Goal: Task Accomplishment & Management: Use online tool/utility

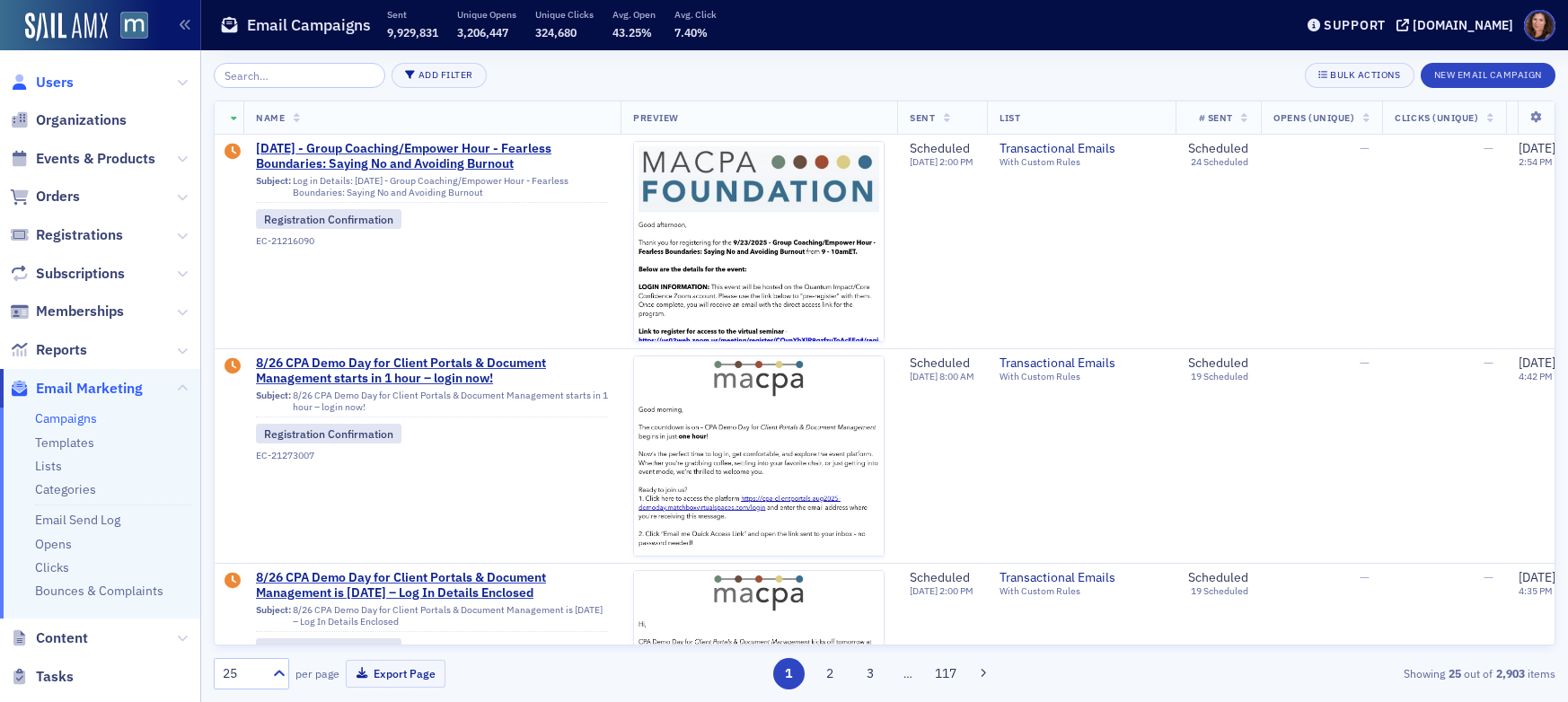
click at [77, 82] on span "Users" at bounding box center [100, 82] width 200 height 38
click at [68, 83] on span "Users" at bounding box center [54, 83] width 37 height 20
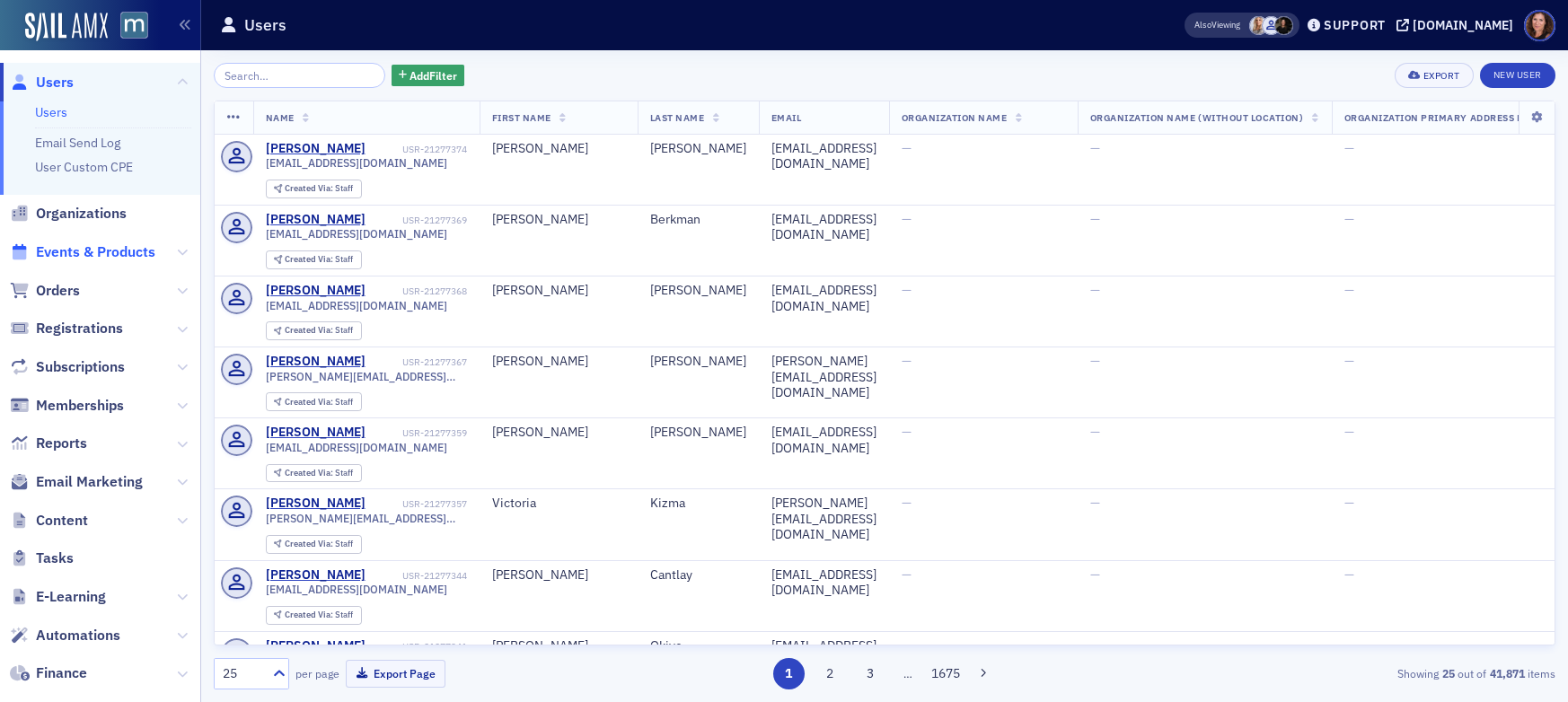
click at [132, 253] on span "Events & Products" at bounding box center [95, 253] width 120 height 20
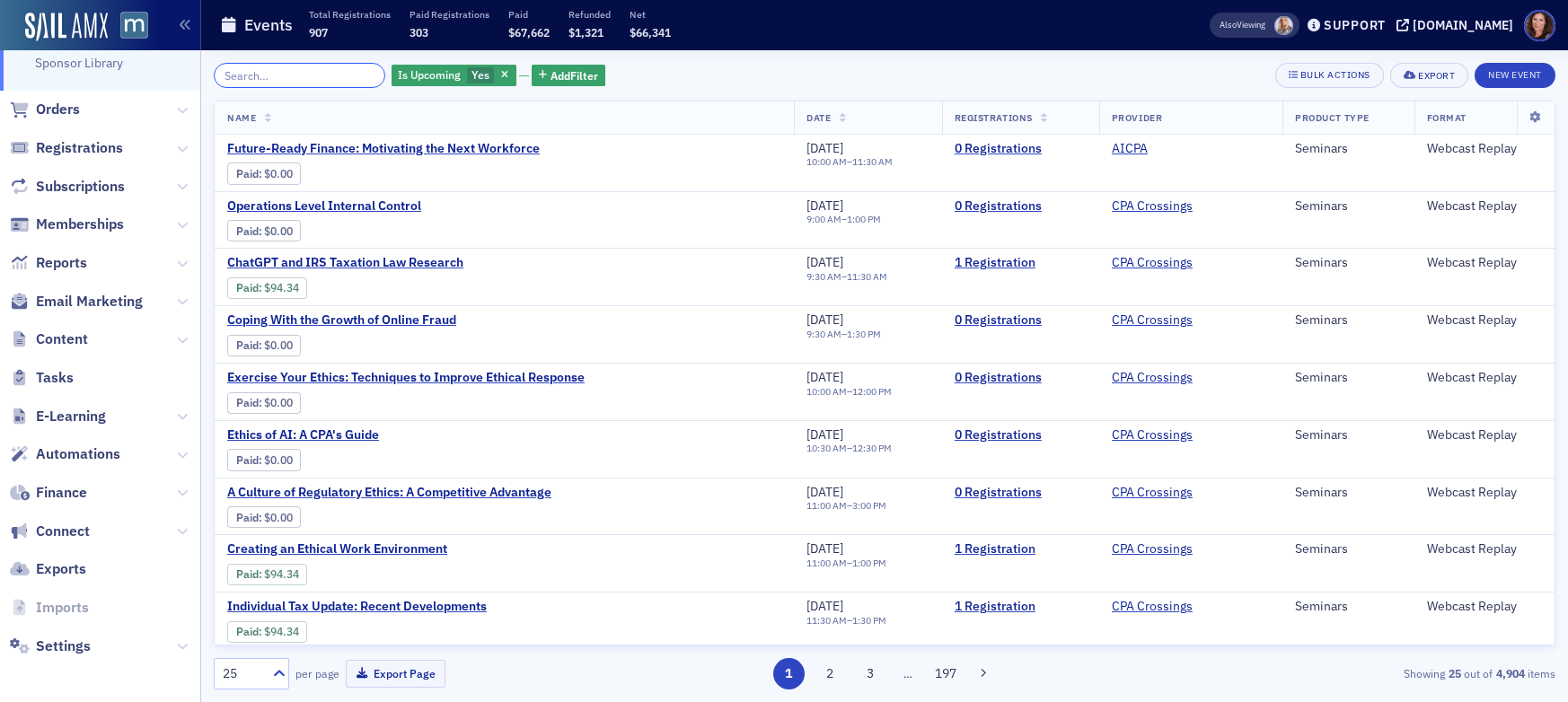
scroll to position [349, 0]
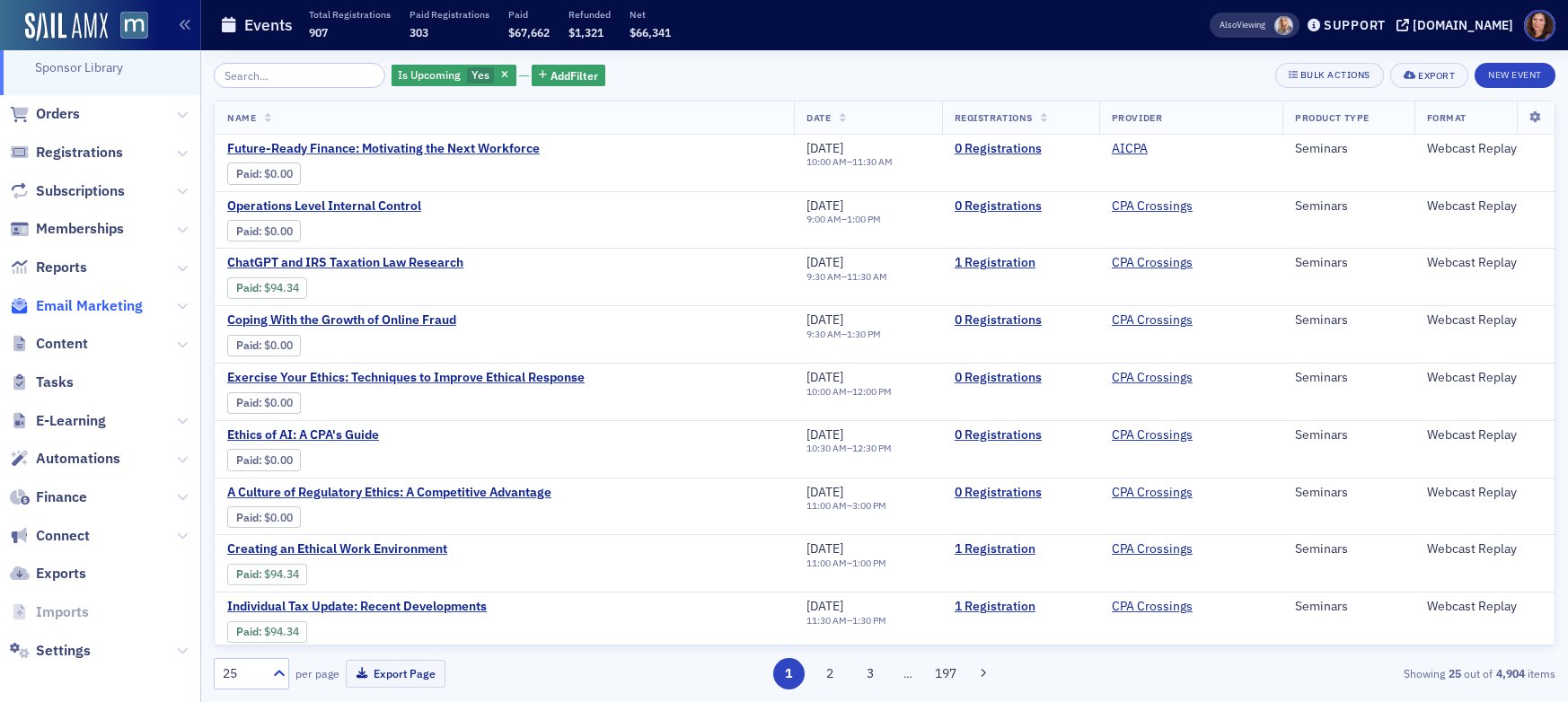
click at [94, 307] on span "Email Marketing" at bounding box center [89, 307] width 107 height 20
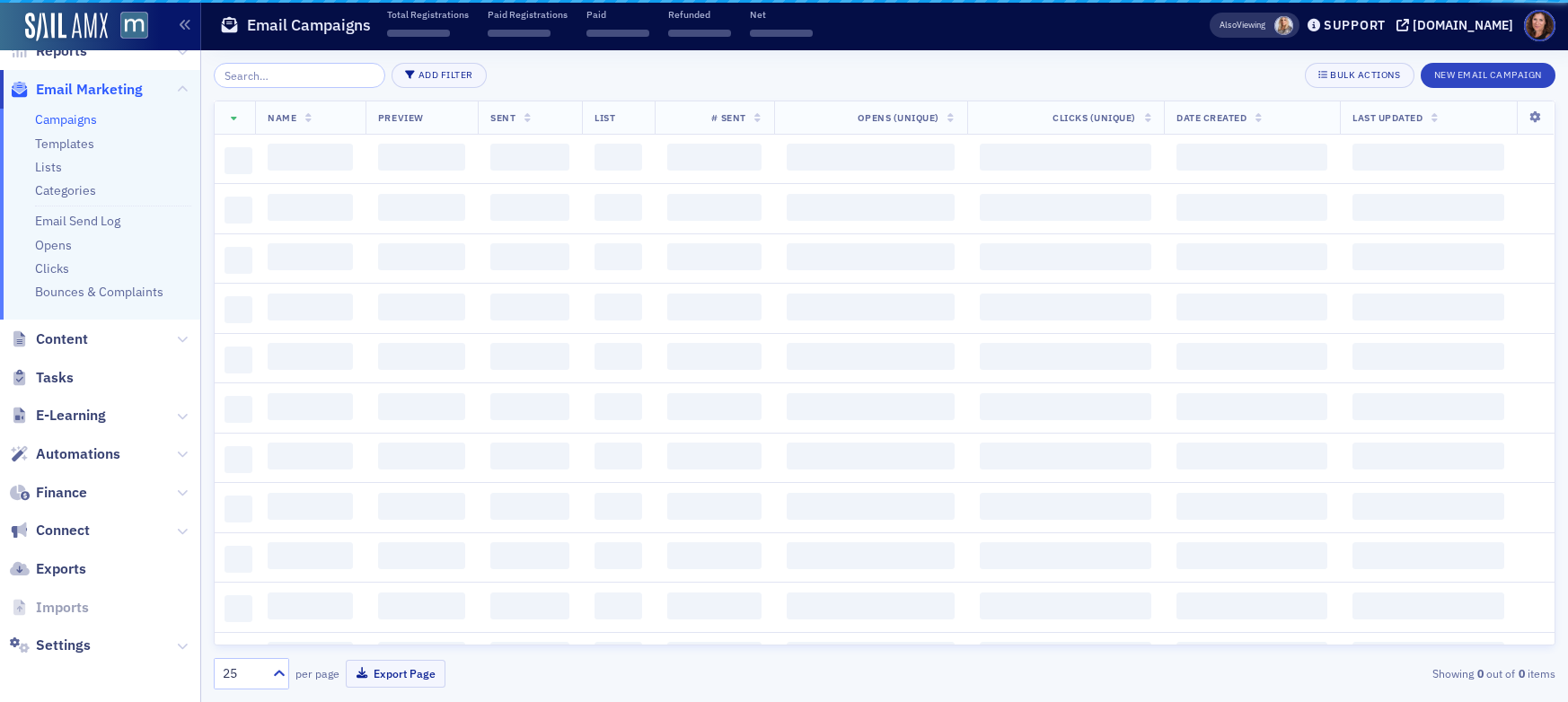
scroll to position [299, 0]
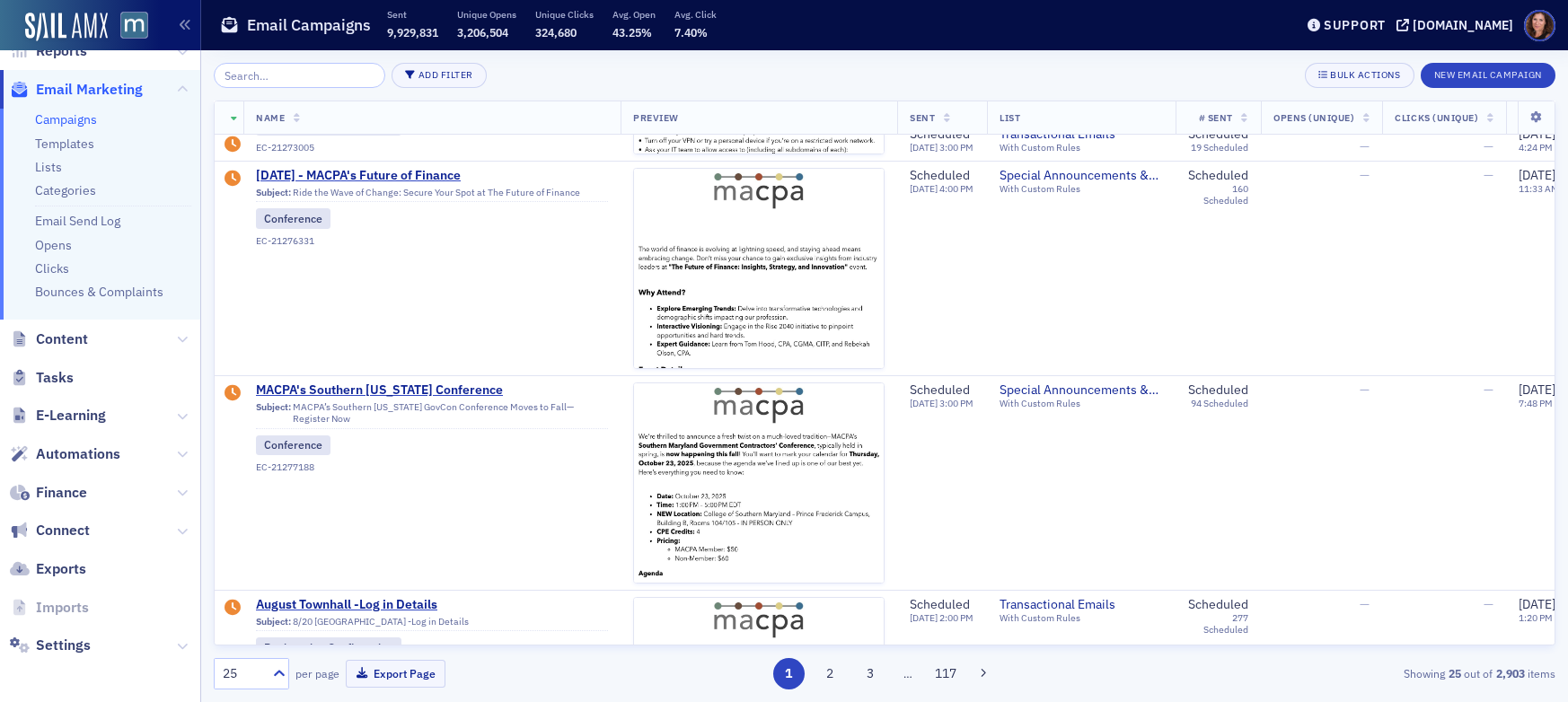
scroll to position [833, 0]
click at [384, 167] on span "8/29/2025 - MACPA's Future of Finance" at bounding box center [432, 175] width 353 height 16
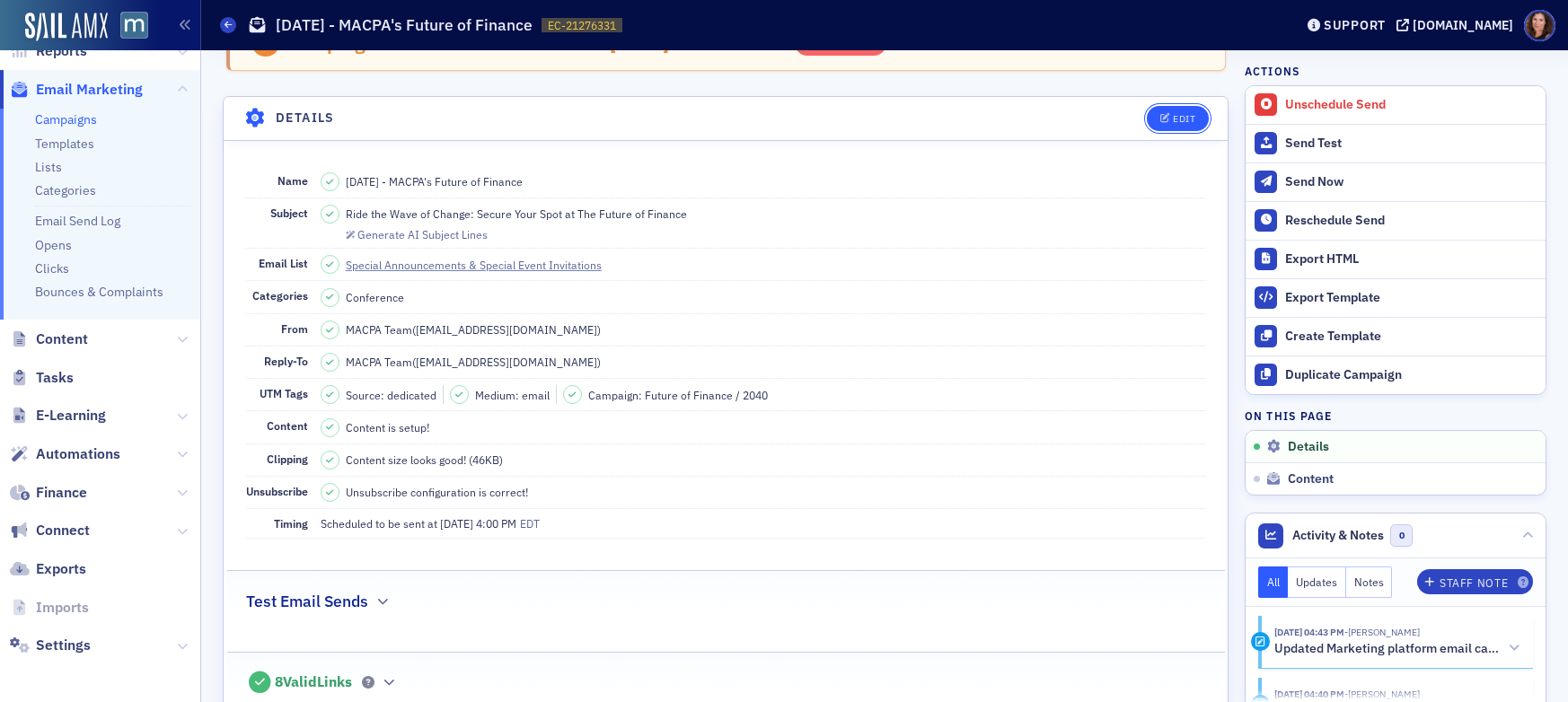
click at [1173, 121] on div "Edit" at bounding box center [1184, 119] width 23 height 10
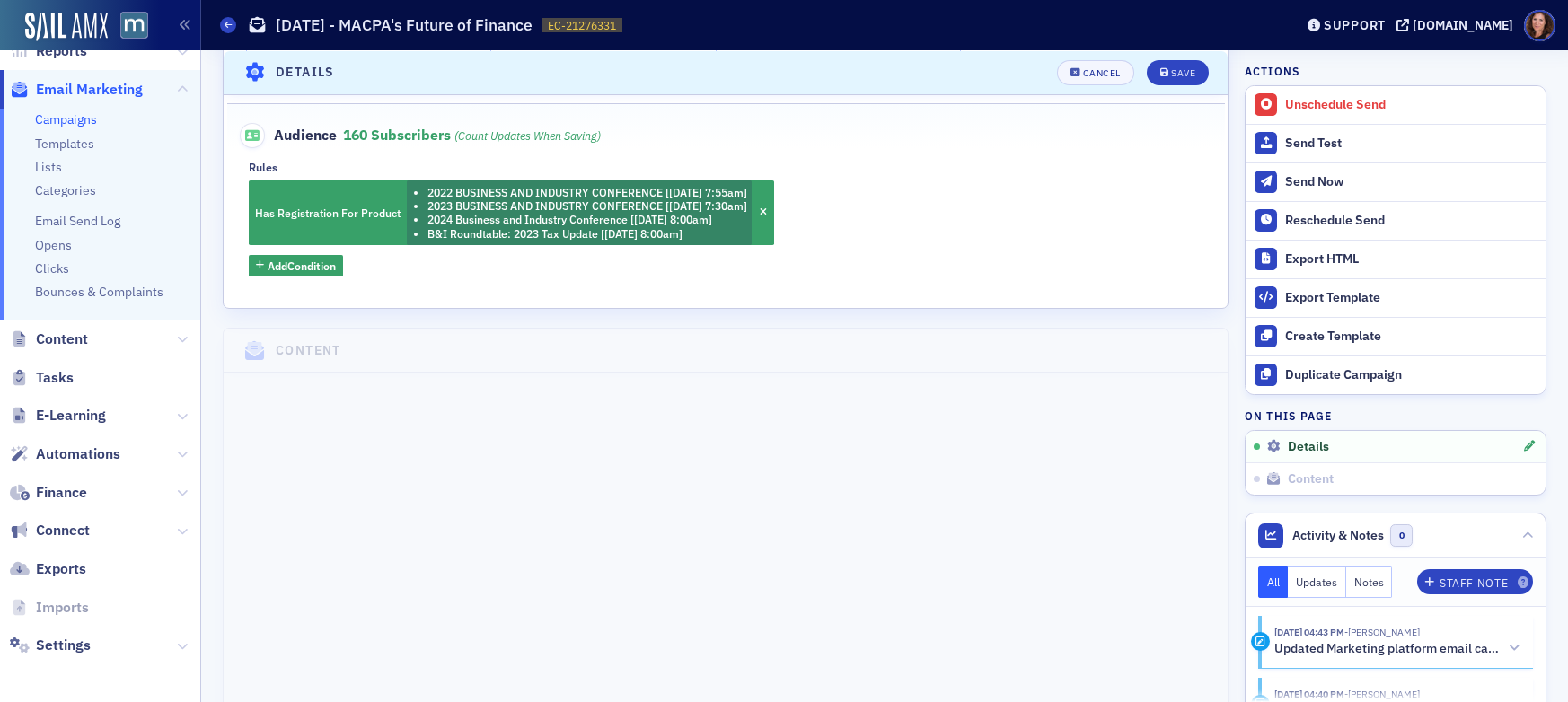
scroll to position [692, 0]
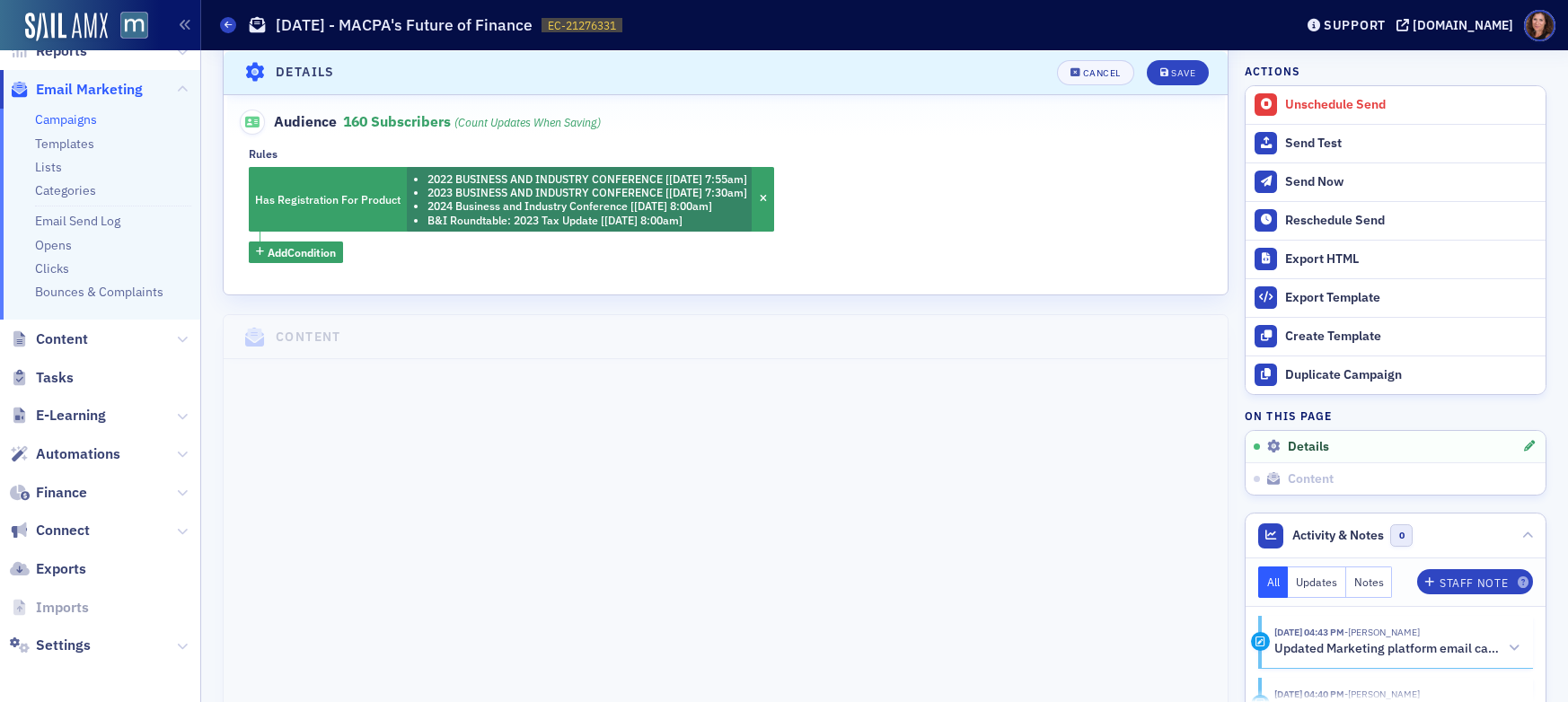
click at [1005, 225] on div "Has Registration For Product 2022 BUSINESS AND INDUSTRY CONFERENCE [5/24/2022 7…" at bounding box center [725, 215] width 954 height 96
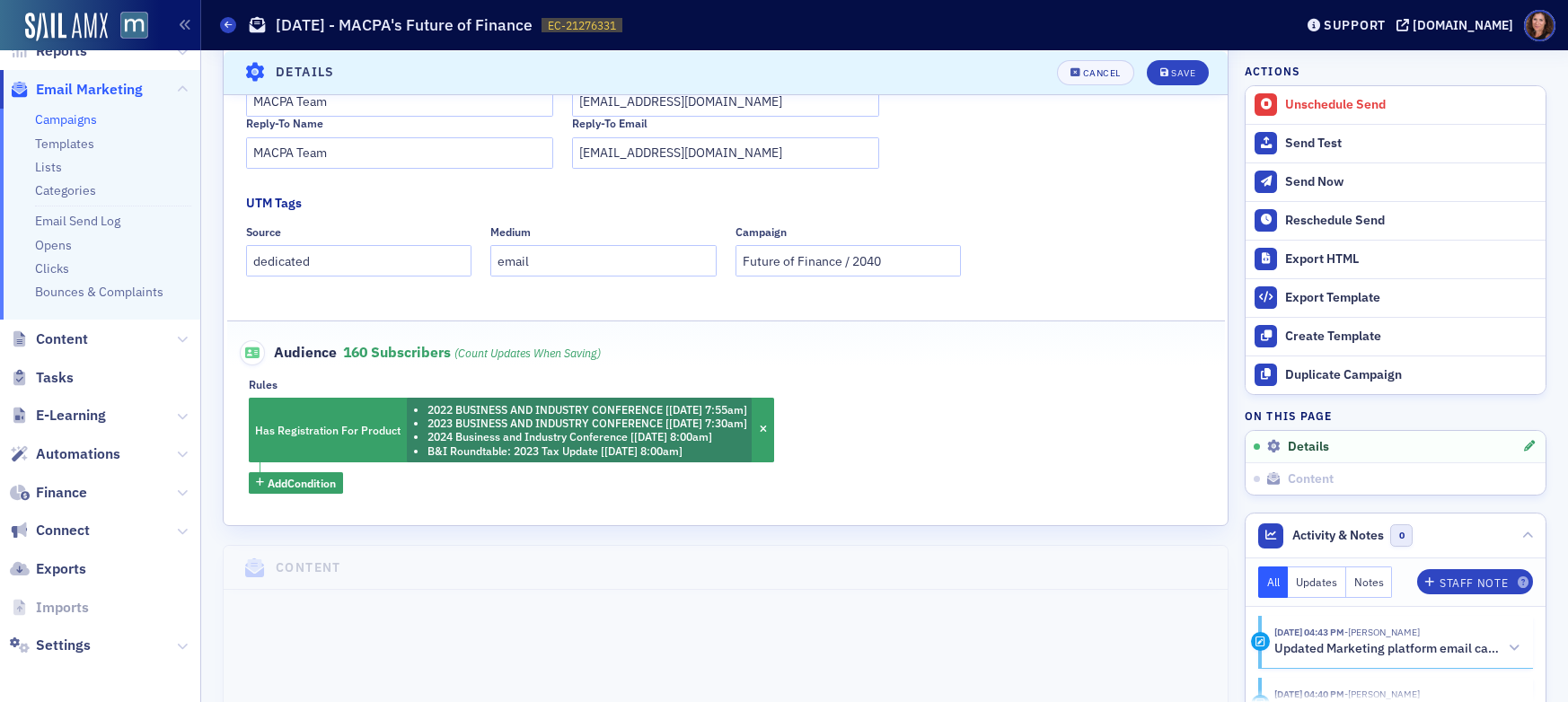
scroll to position [456, 0]
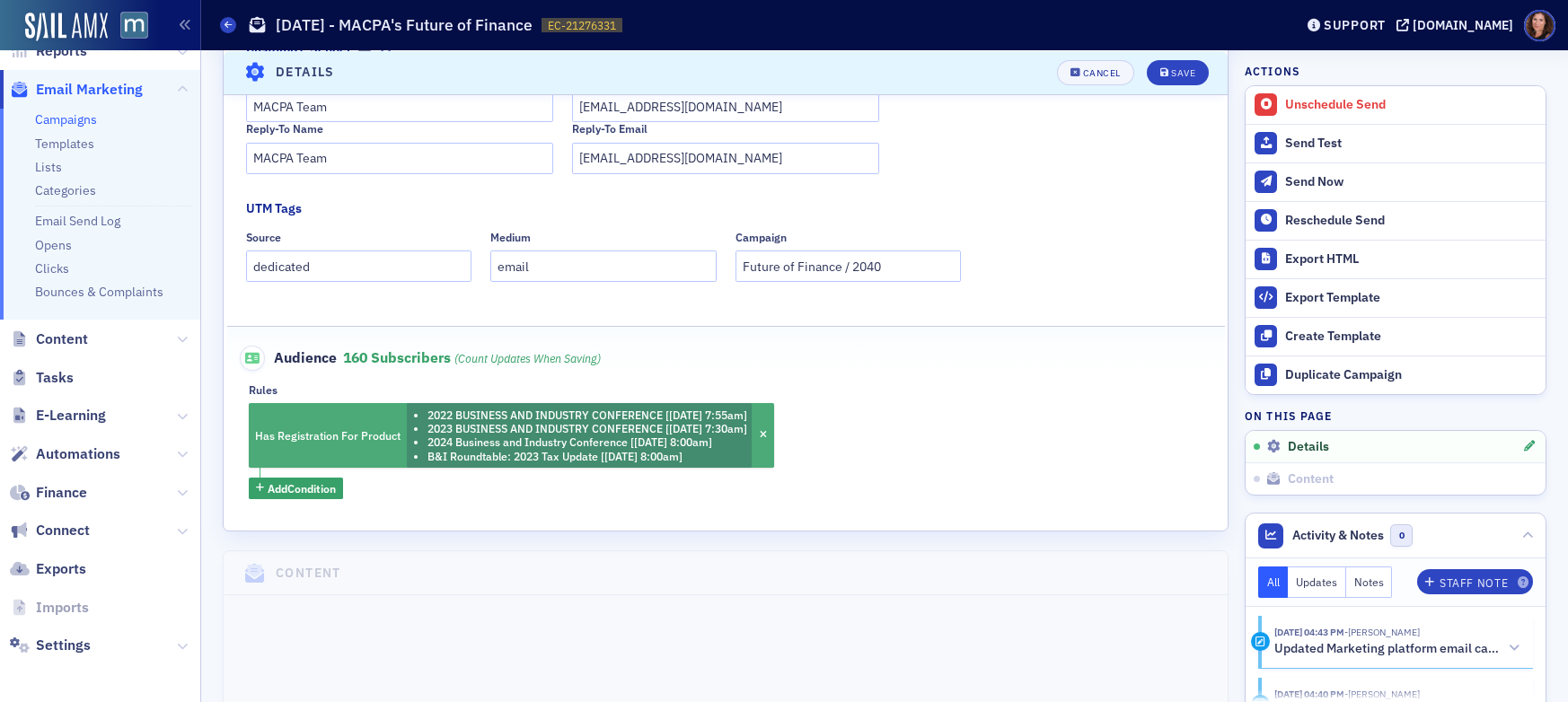
click at [341, 408] on div "Has Registration For Product 2022 BUSINESS AND INDUSTRY CONFERENCE [5/24/2022 7…" at bounding box center [510, 435] width 525 height 65
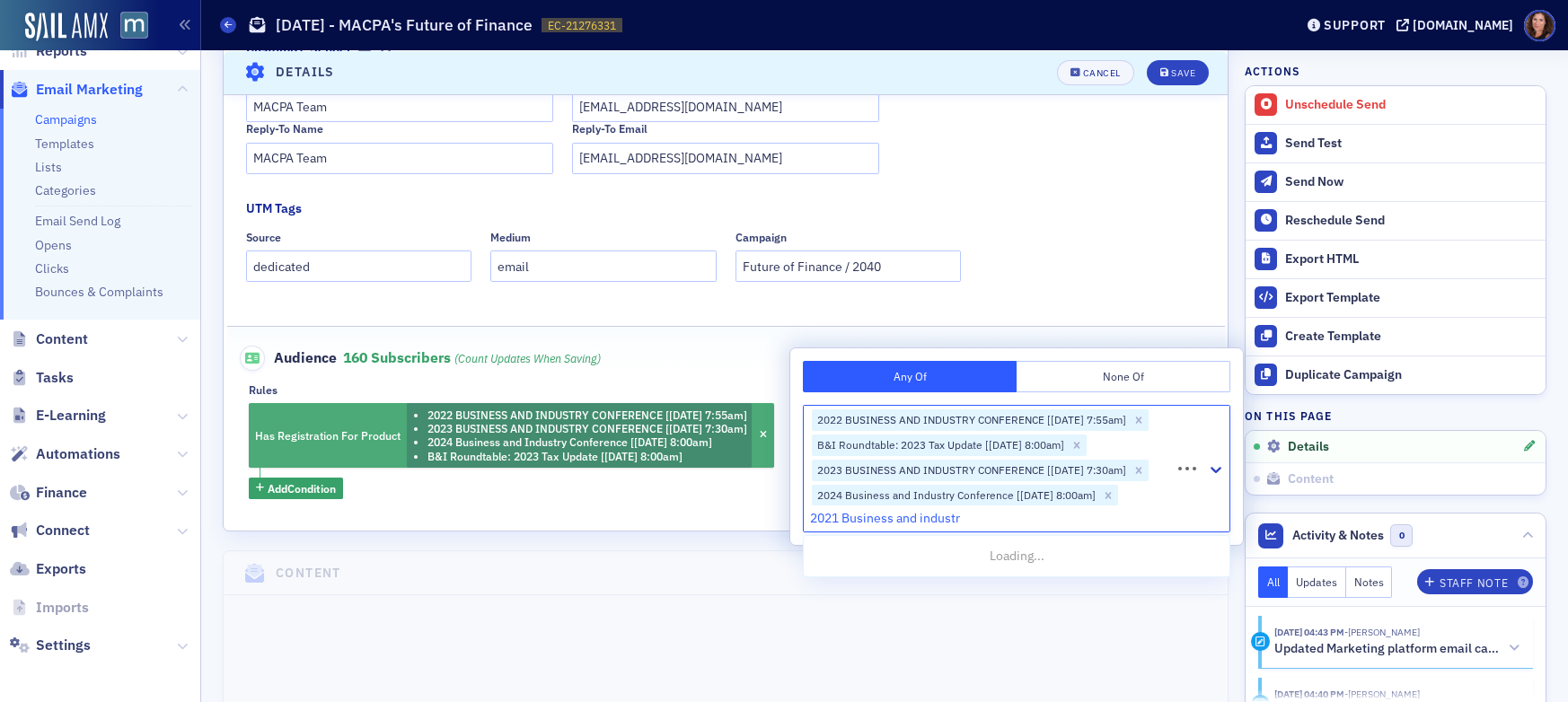
type input "2021 Business and industry"
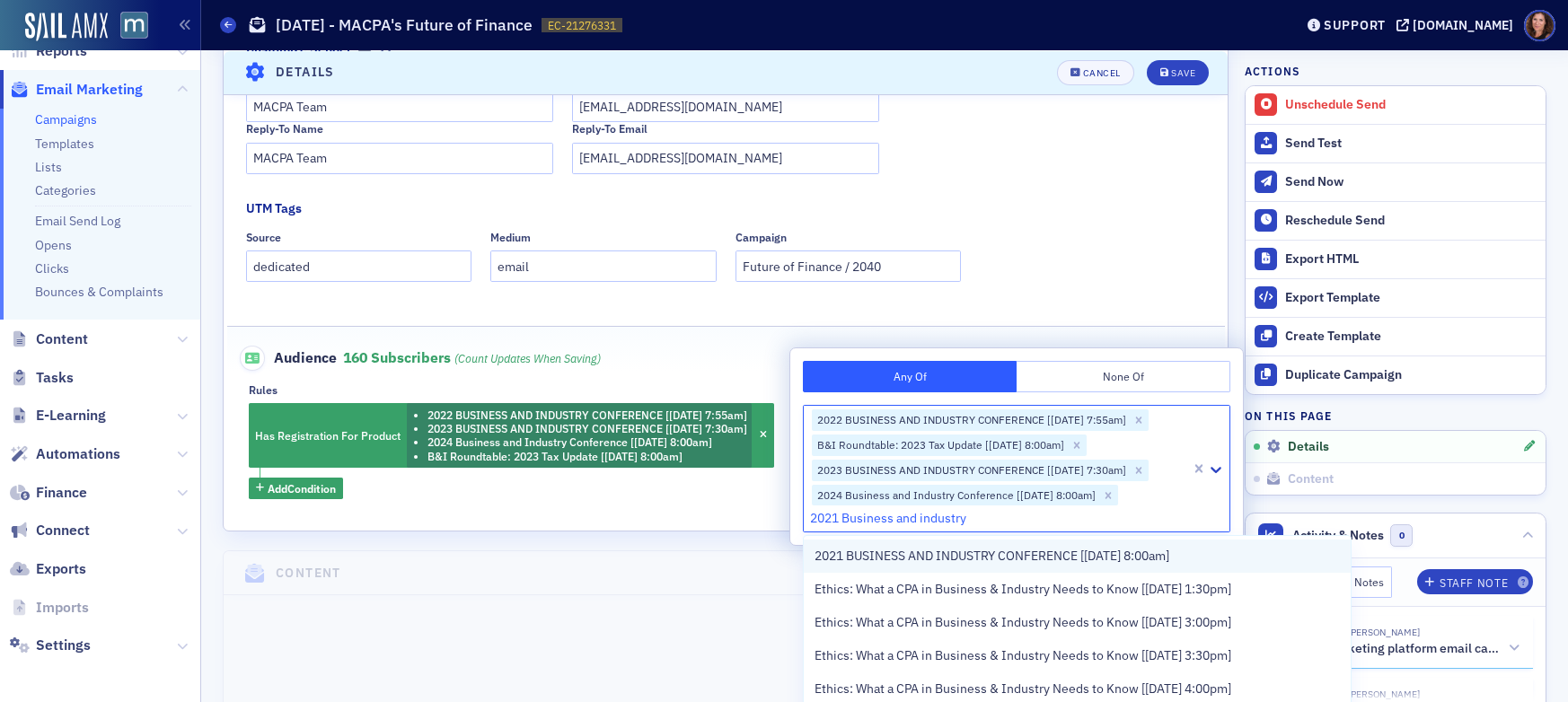
click at [878, 549] on span "2021 BUSINESS AND INDUSTRY CONFERENCE [[DATE] 8:00am]" at bounding box center [992, 556] width 355 height 19
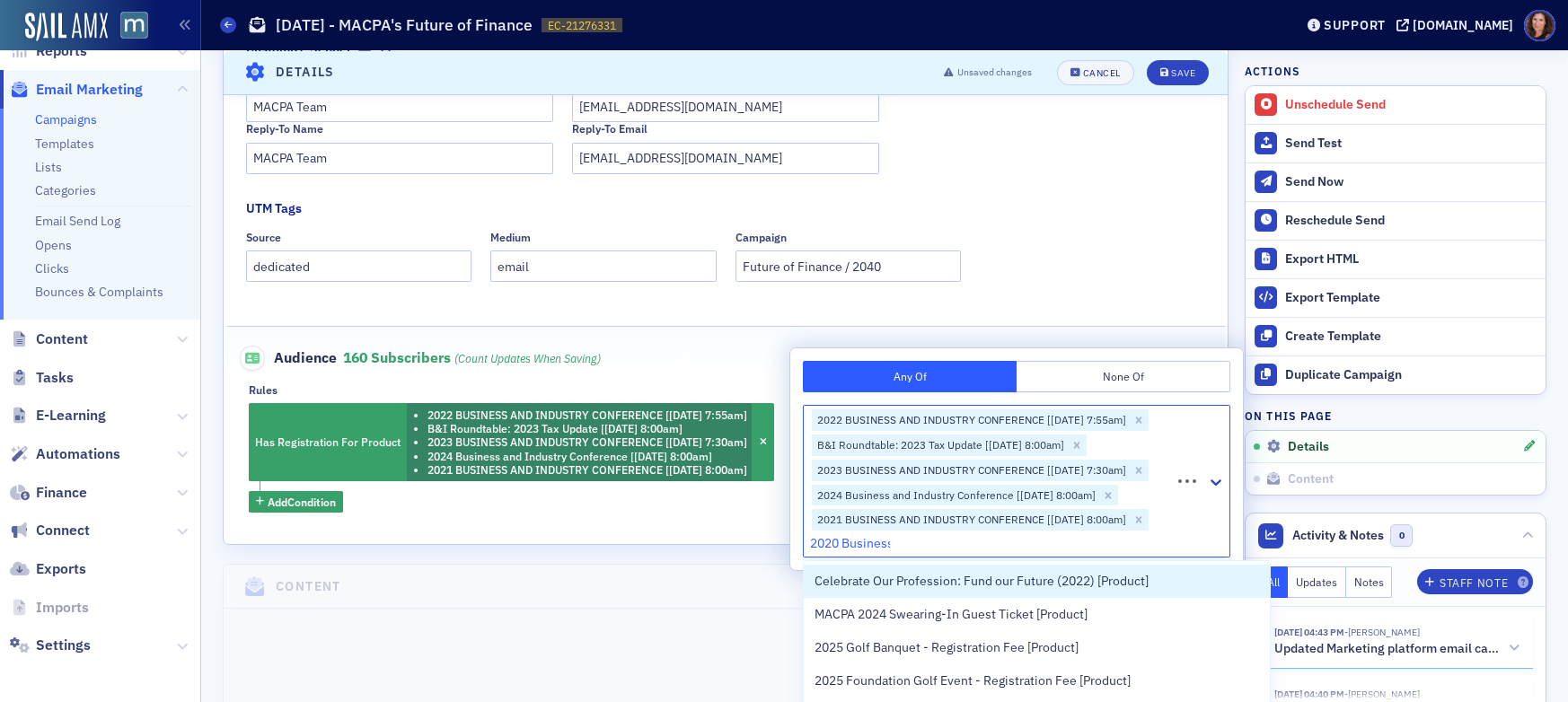
type input "2020 Business"
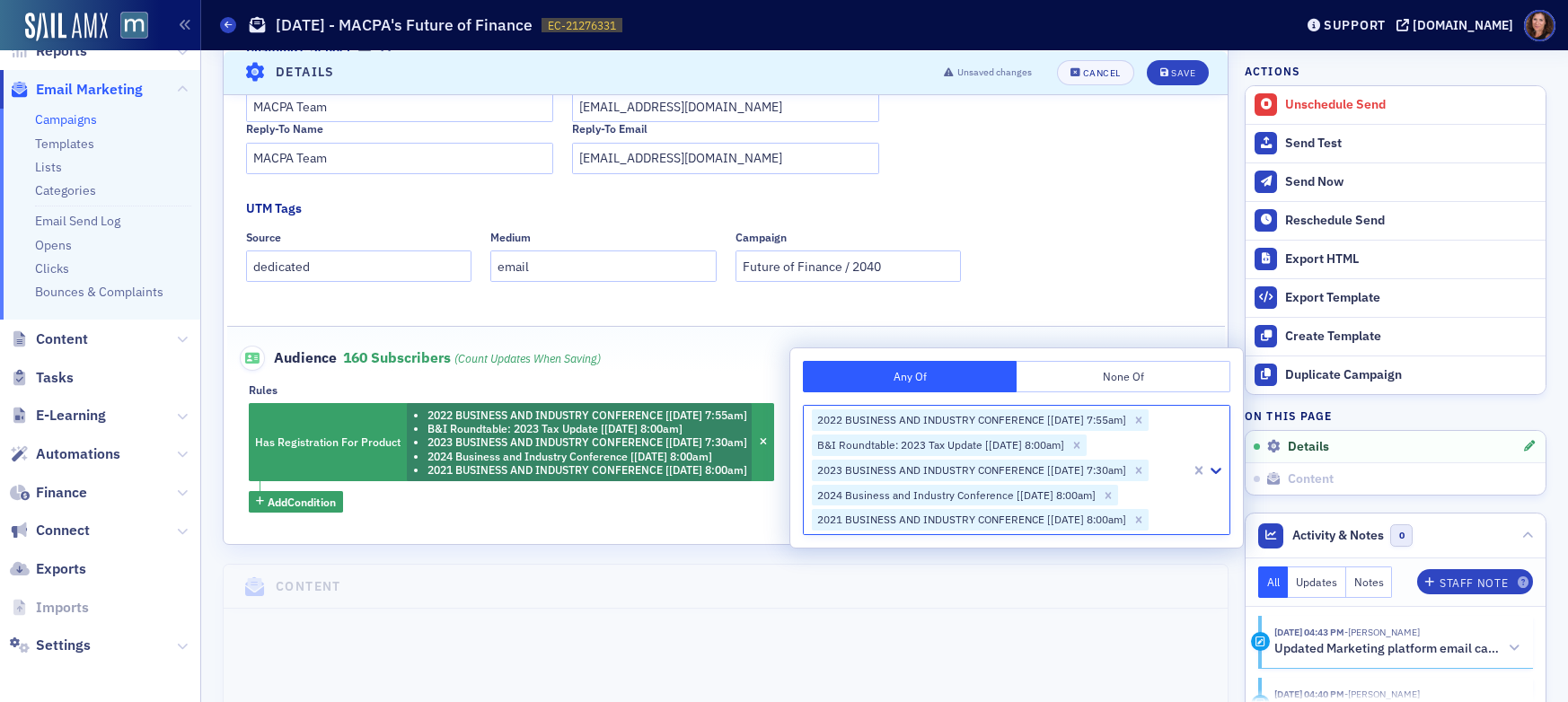
drag, startPoint x: 901, startPoint y: 543, endPoint x: 826, endPoint y: 543, distance: 75.0
click at [826, 544] on div "Any Of None Of option 2021 BUSINESS AND INDUSTRY CONFERENCE [10/29/2021 8:00am]…" at bounding box center [1017, 448] width 453 height 199
click at [1177, 75] on div "Save" at bounding box center [1184, 72] width 25 height 10
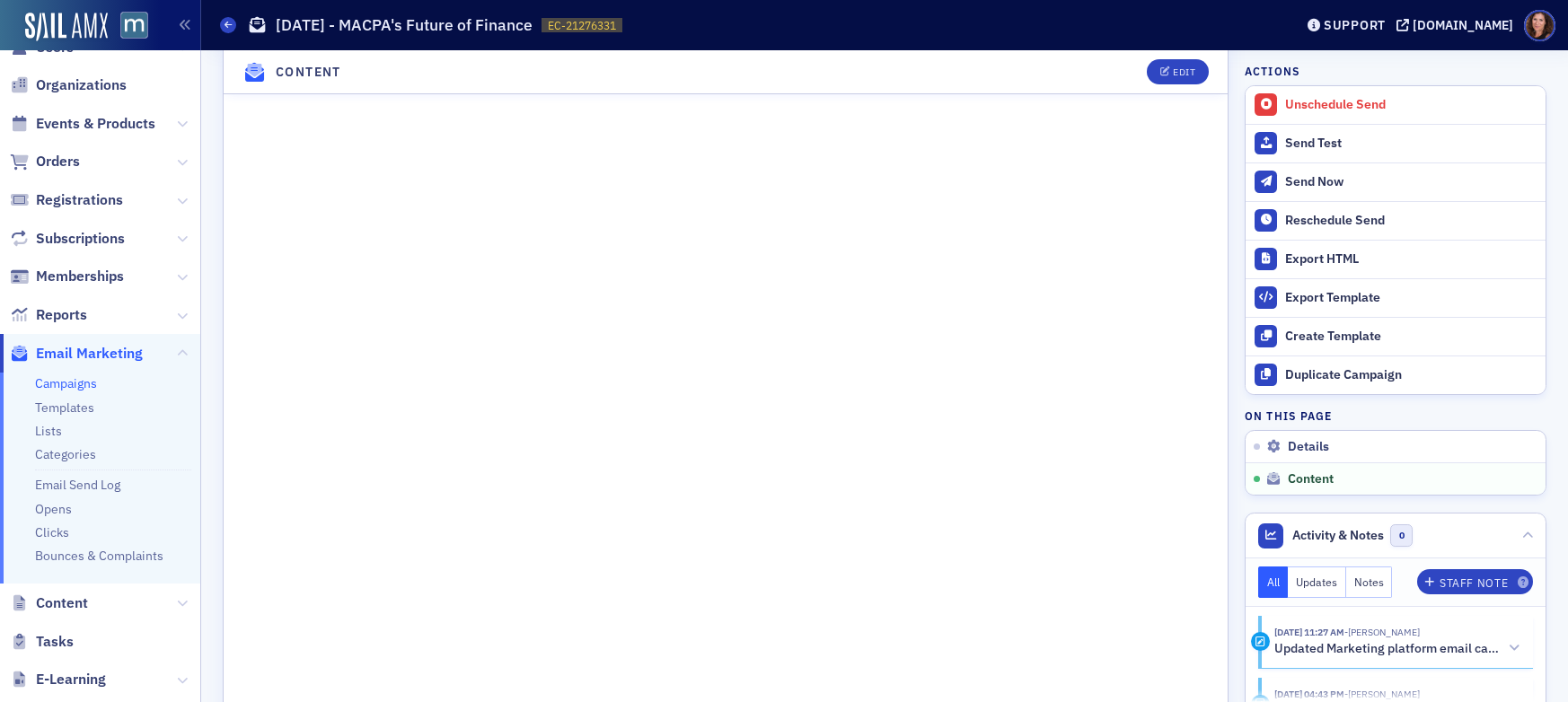
scroll to position [0, 0]
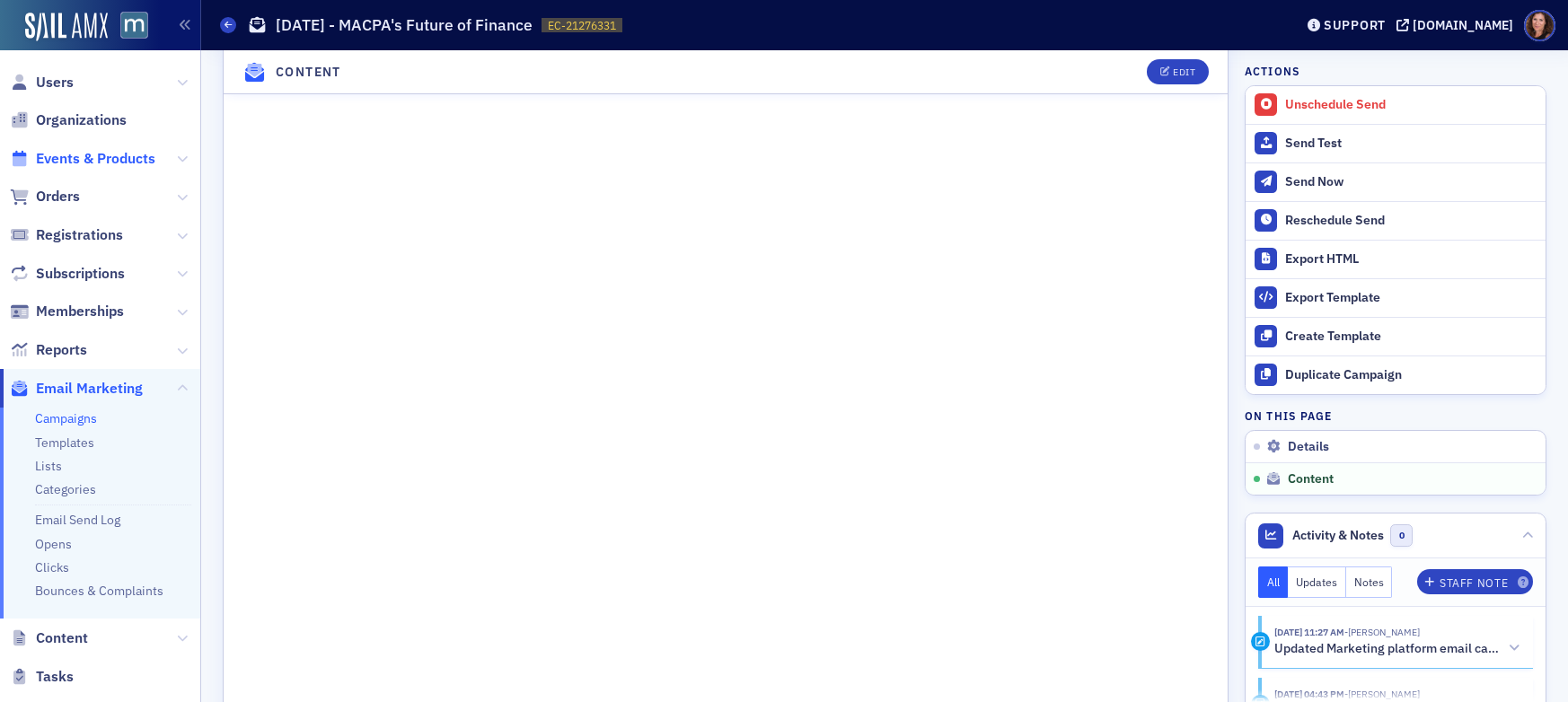
click at [79, 160] on span "Events & Products" at bounding box center [95, 159] width 120 height 20
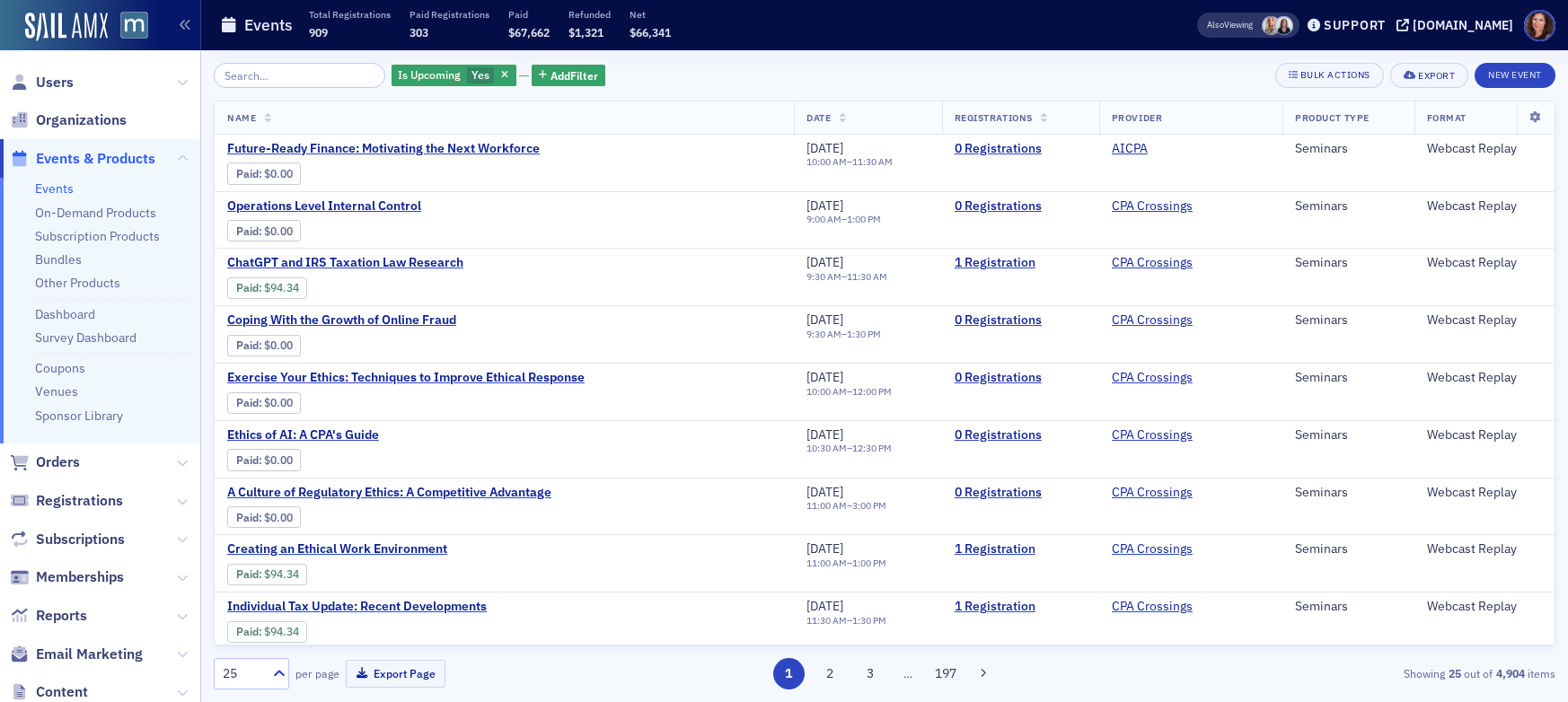
click at [68, 186] on link "Events" at bounding box center [54, 189] width 38 height 16
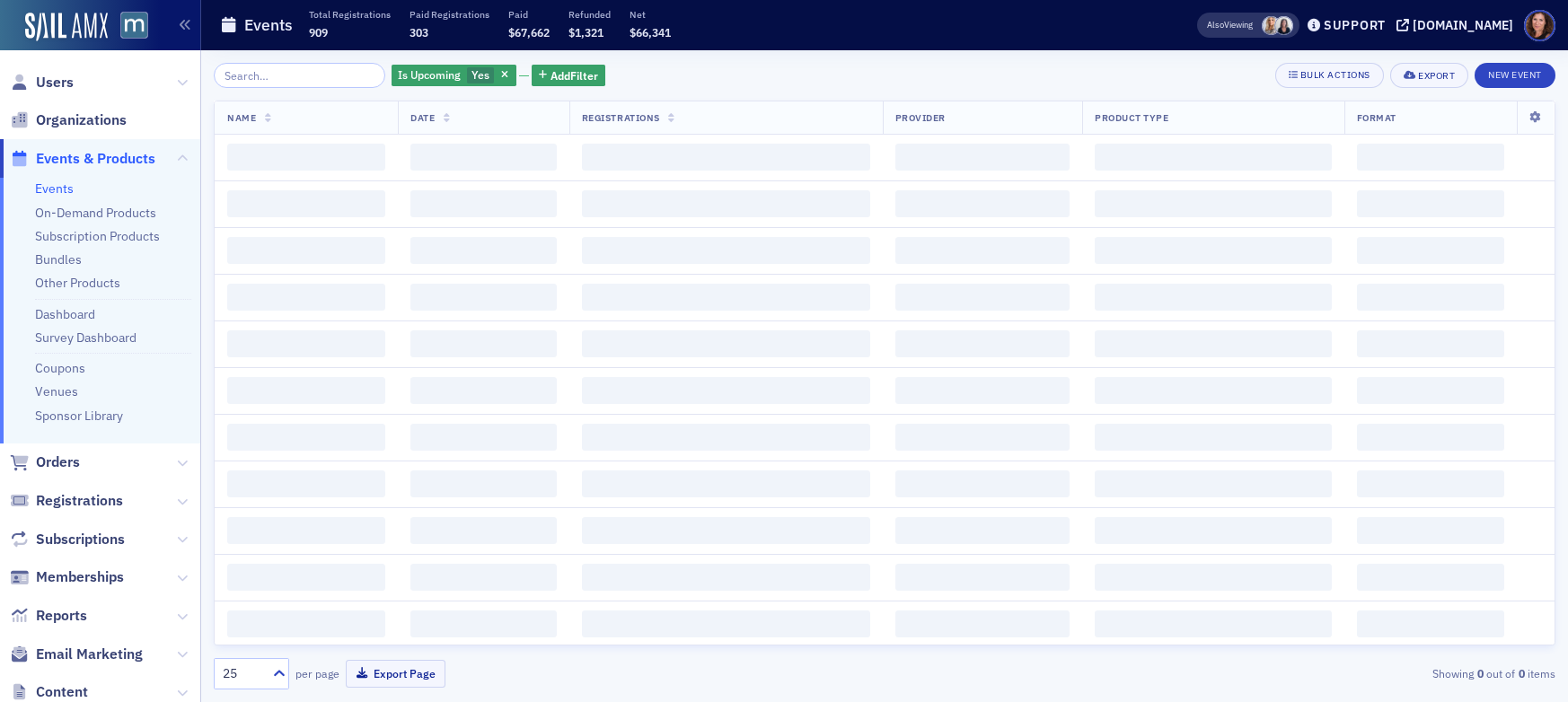
click at [275, 77] on input "search" at bounding box center [300, 76] width 172 height 26
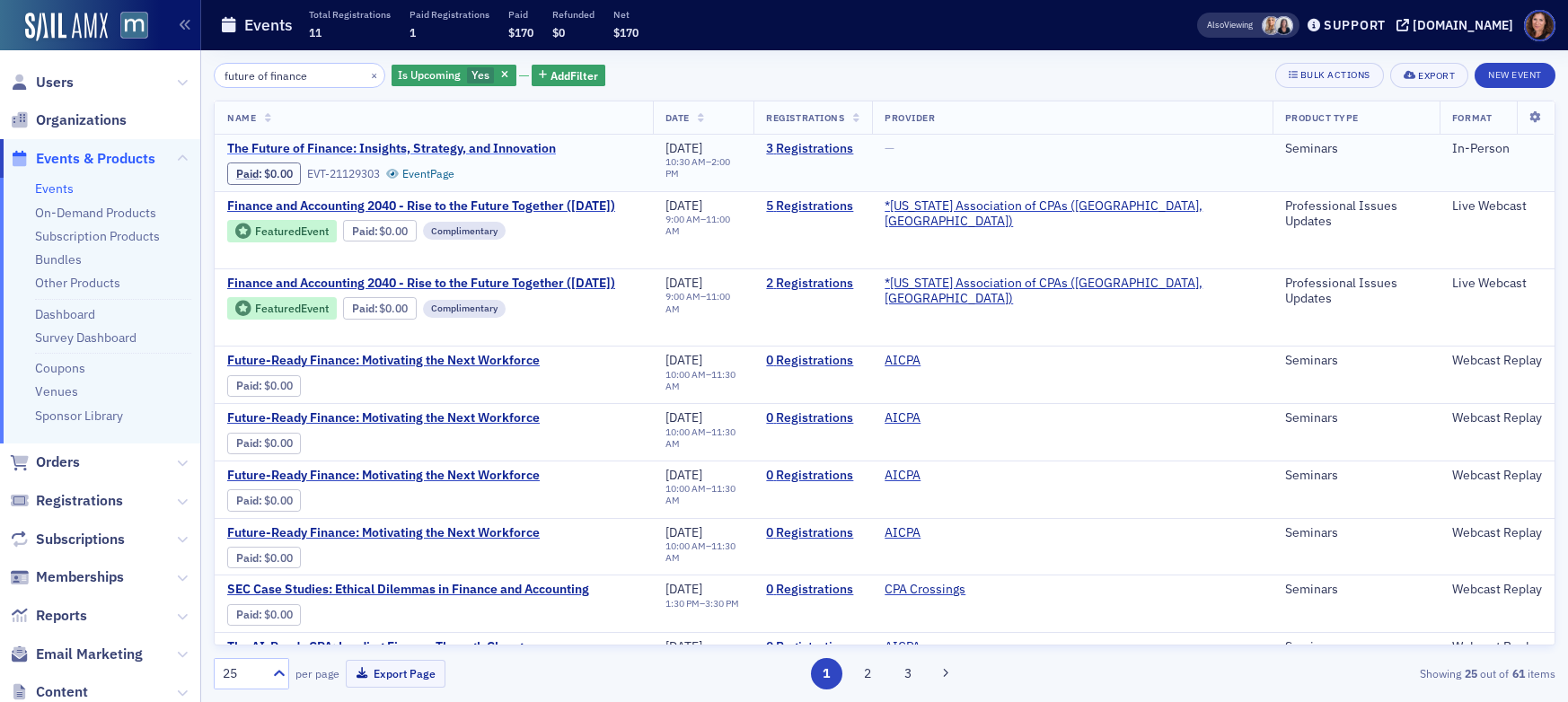
type input "future of finance"
click at [338, 144] on span "The Future of Finance: Insights, Strategy, and Innovation" at bounding box center [392, 149] width 329 height 16
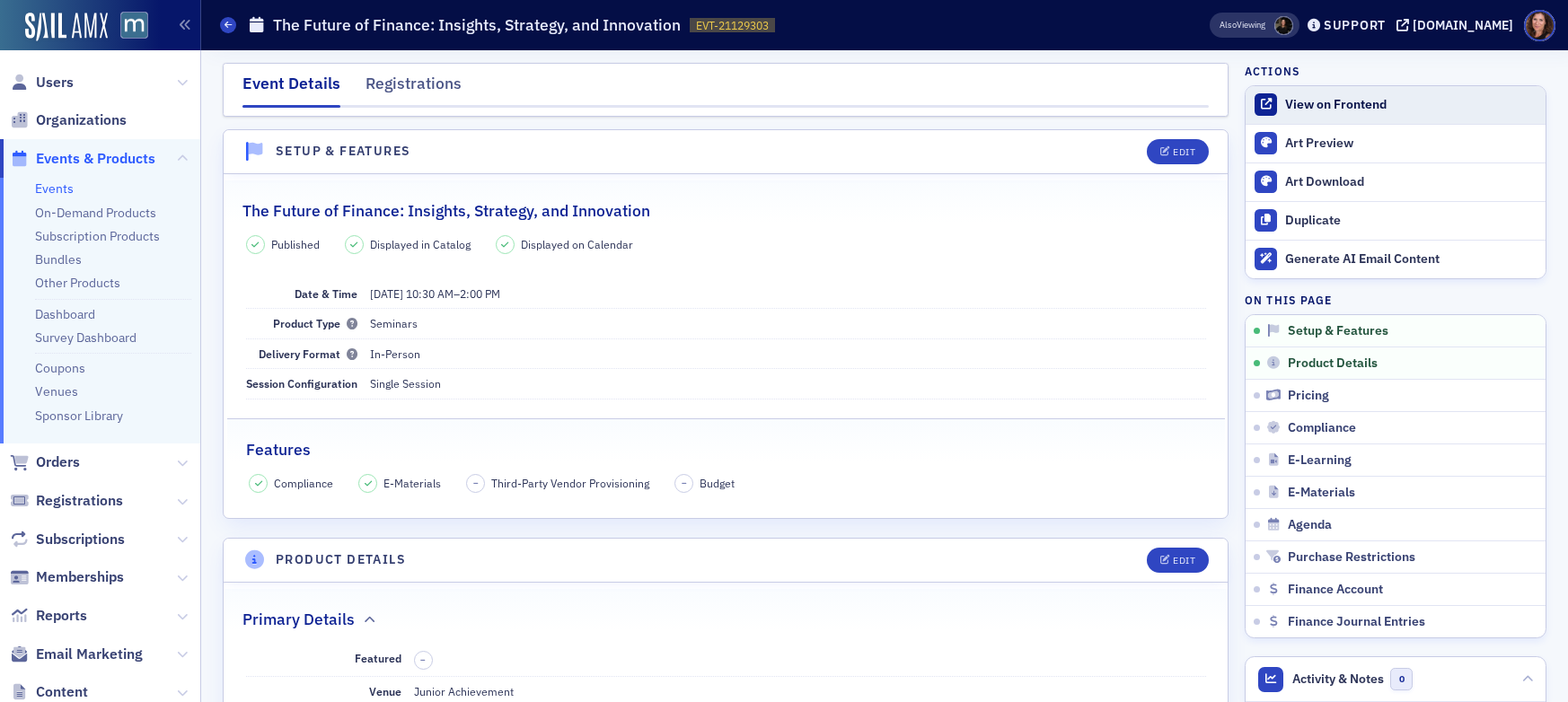
click at [1373, 107] on div "View on Frontend" at bounding box center [1411, 105] width 251 height 16
click at [411, 83] on div "Registrations" at bounding box center [413, 89] width 96 height 33
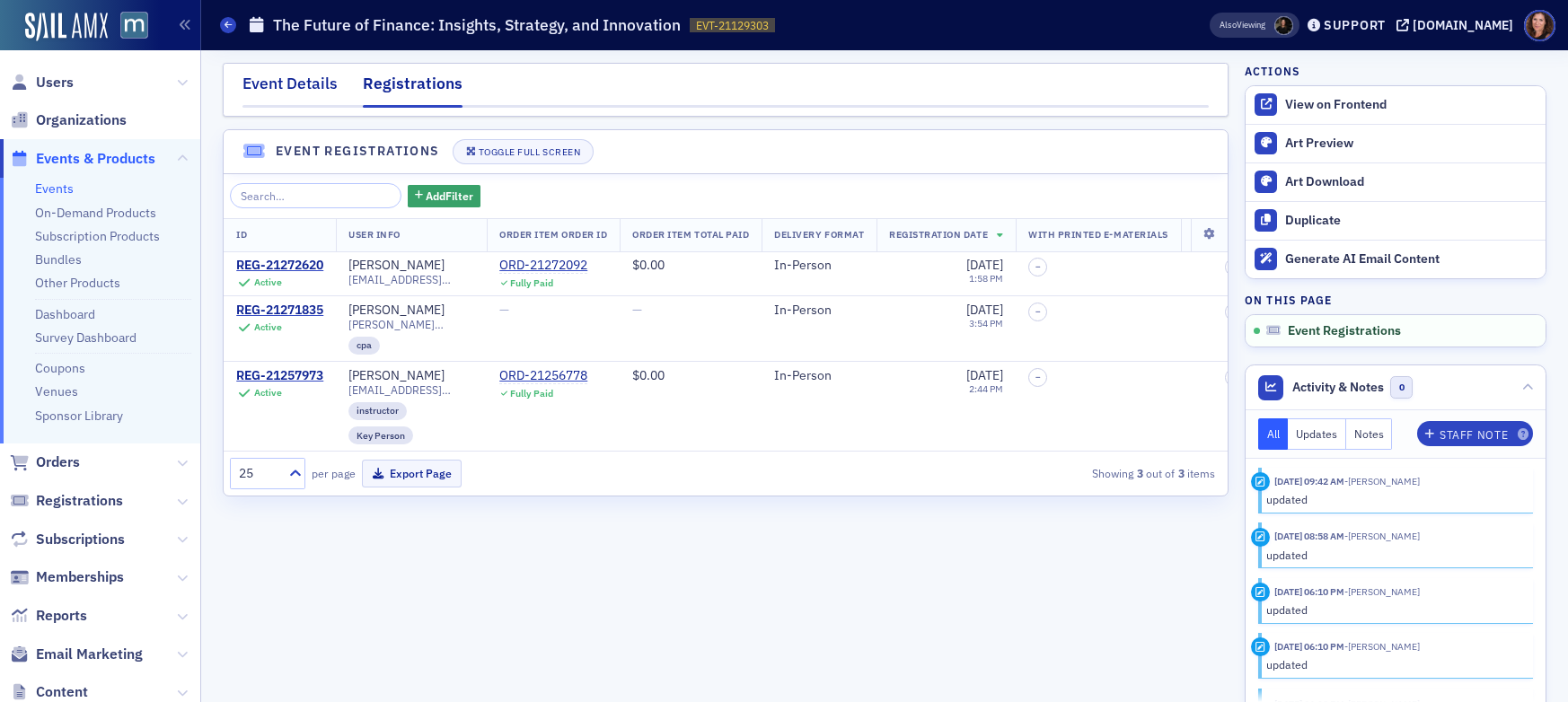
click at [320, 88] on div "Event Details" at bounding box center [290, 89] width 95 height 33
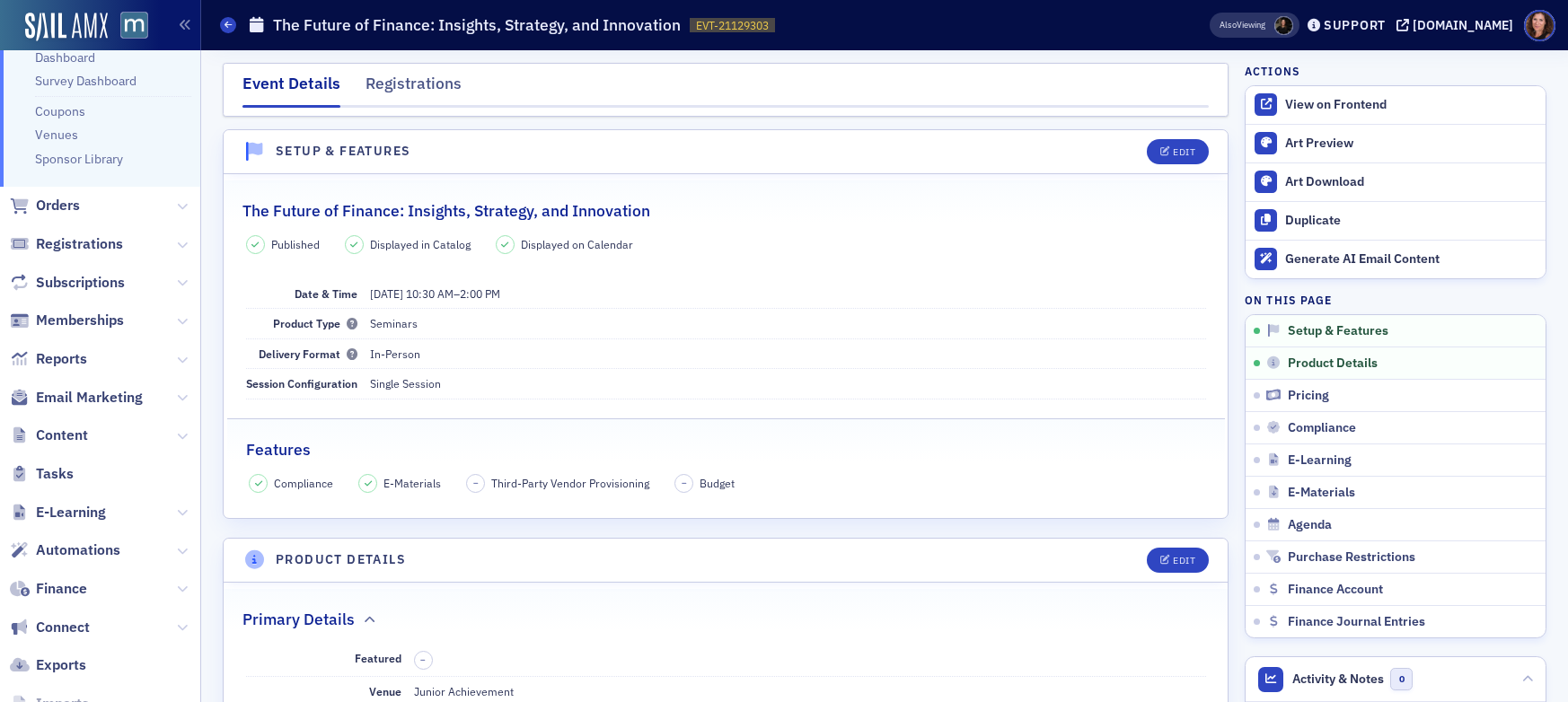
scroll to position [354, 0]
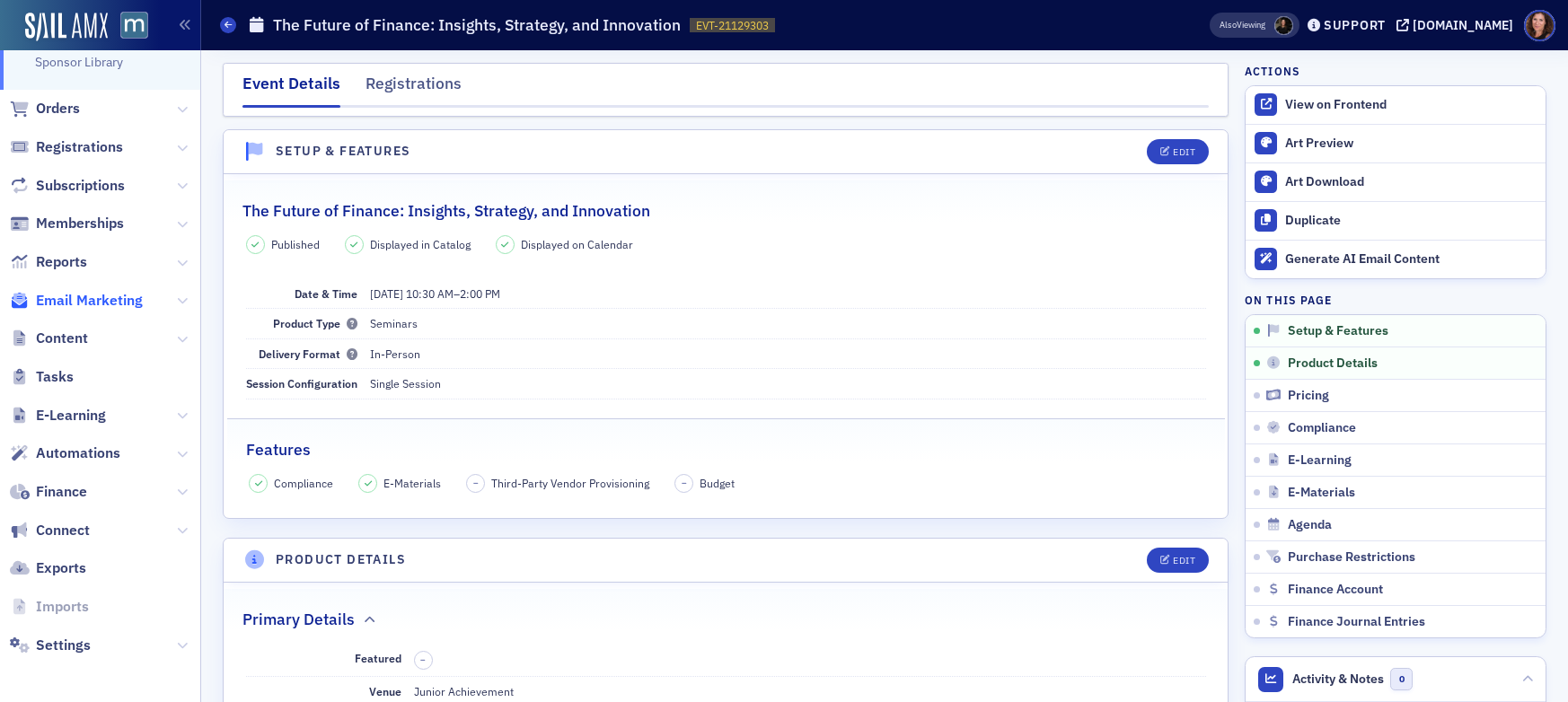
click at [81, 303] on span "Email Marketing" at bounding box center [89, 301] width 107 height 20
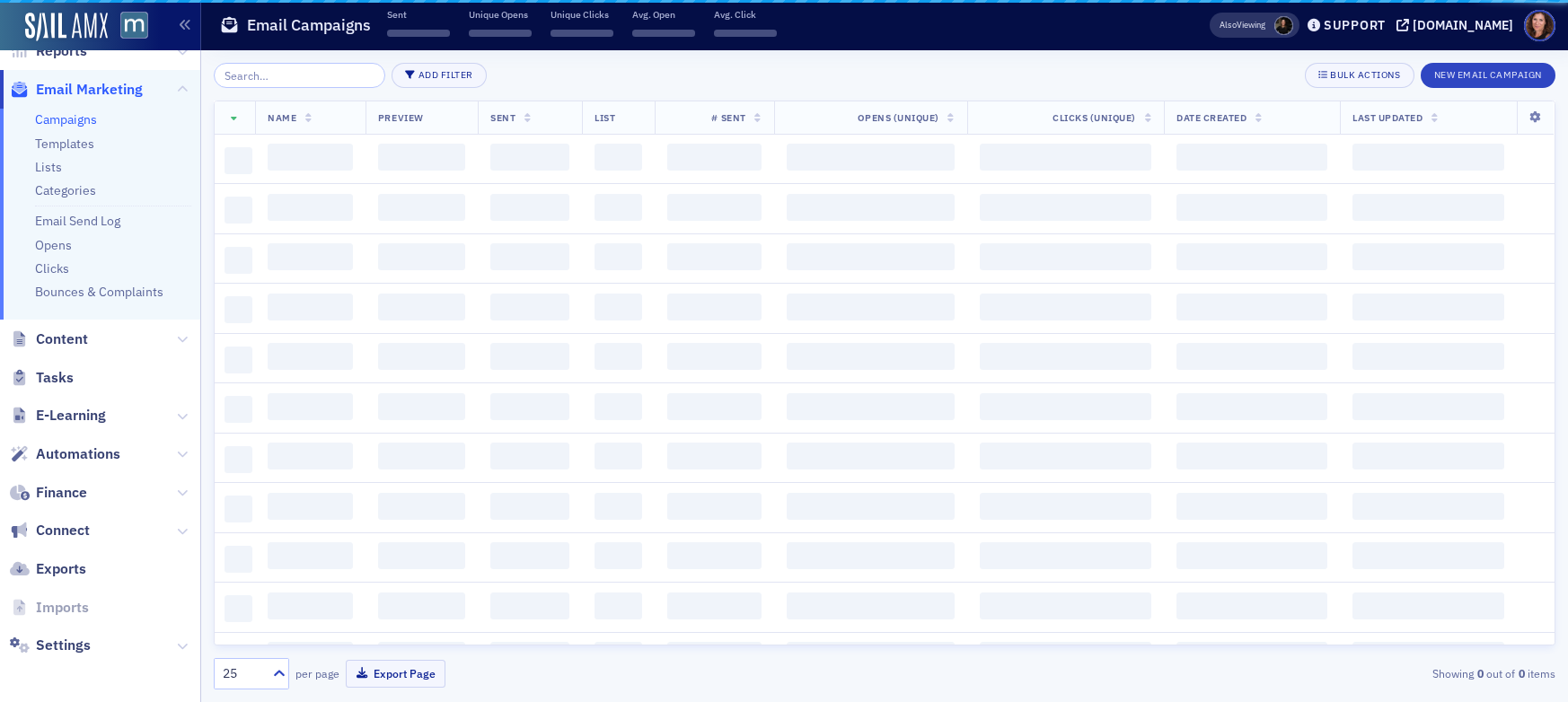
scroll to position [299, 0]
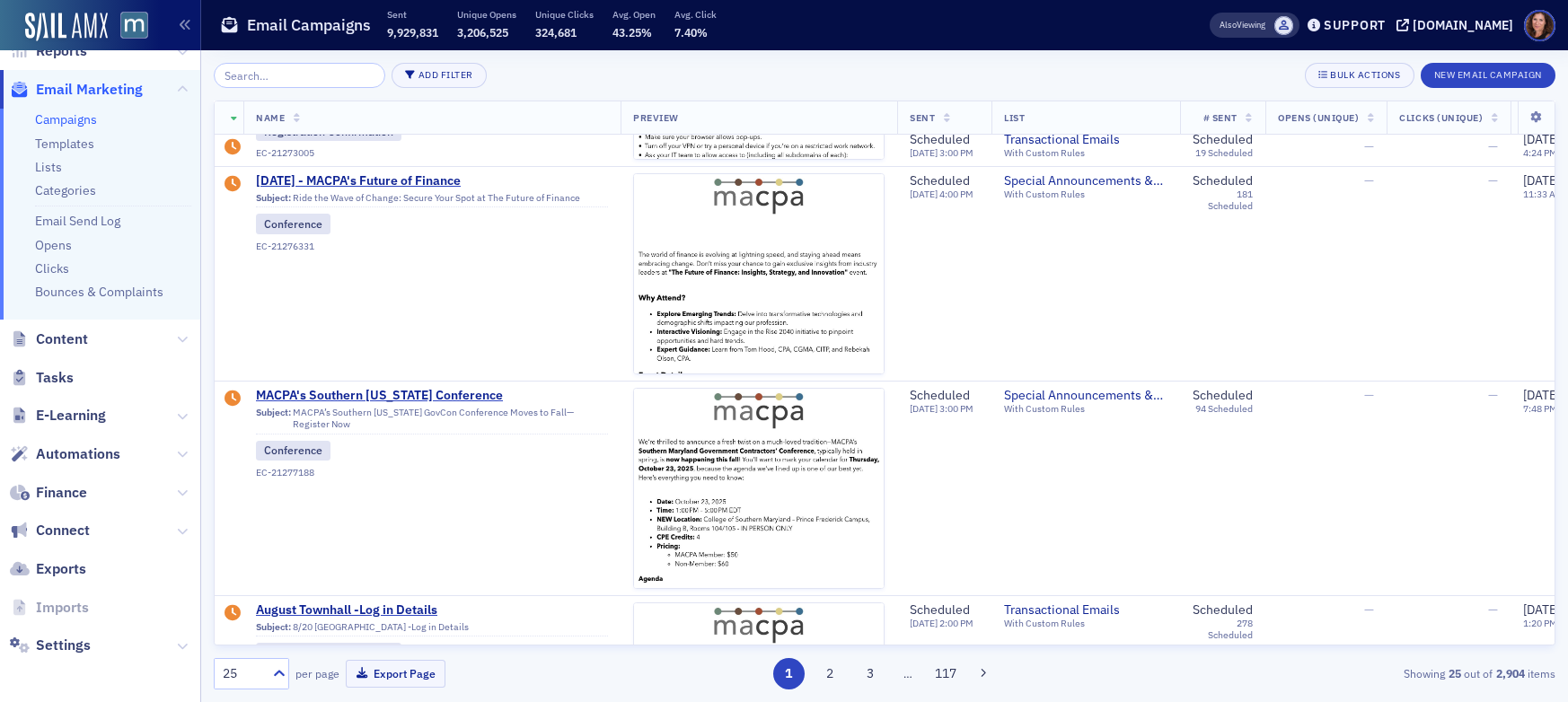
scroll to position [821, 0]
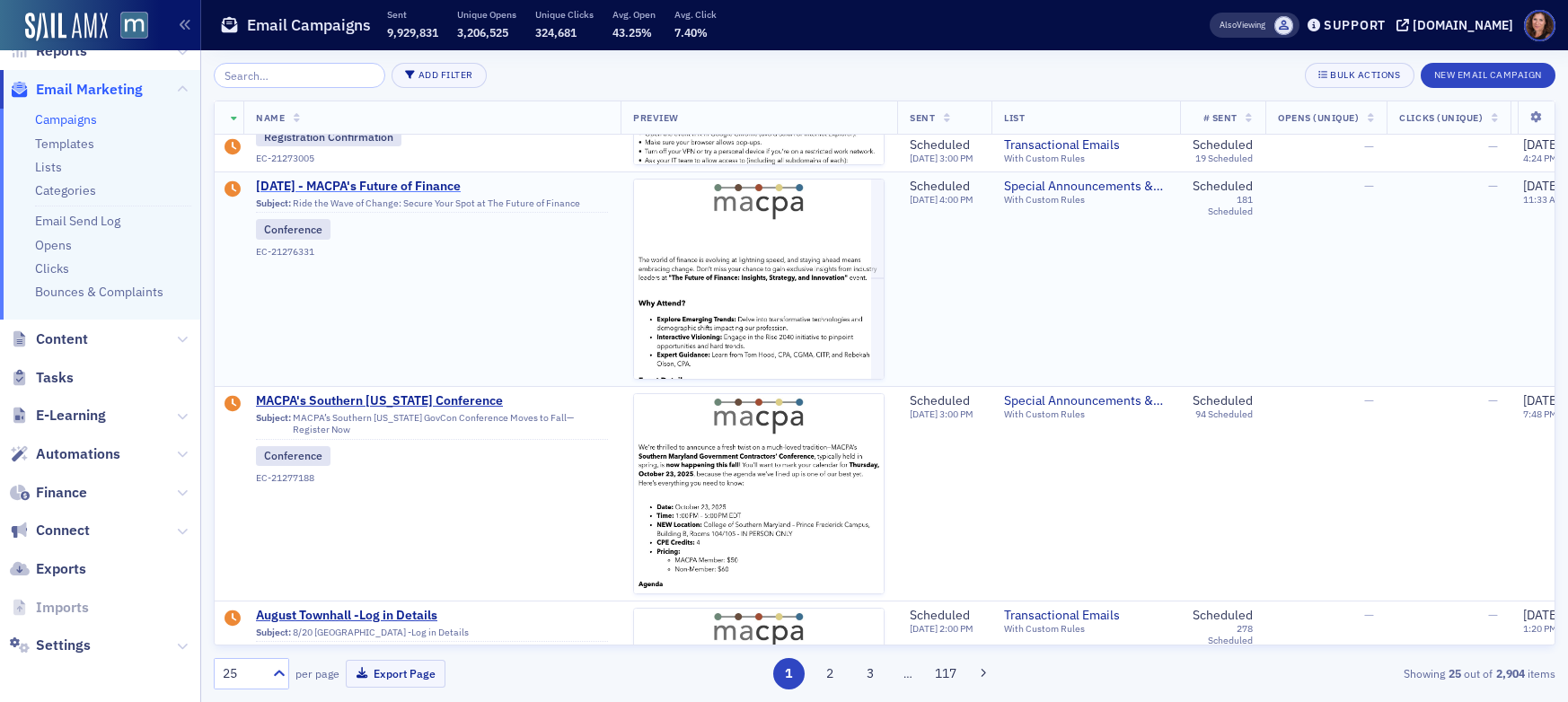
click at [363, 184] on span "8/29/2025 - MACPA's Future of Finance" at bounding box center [432, 187] width 353 height 16
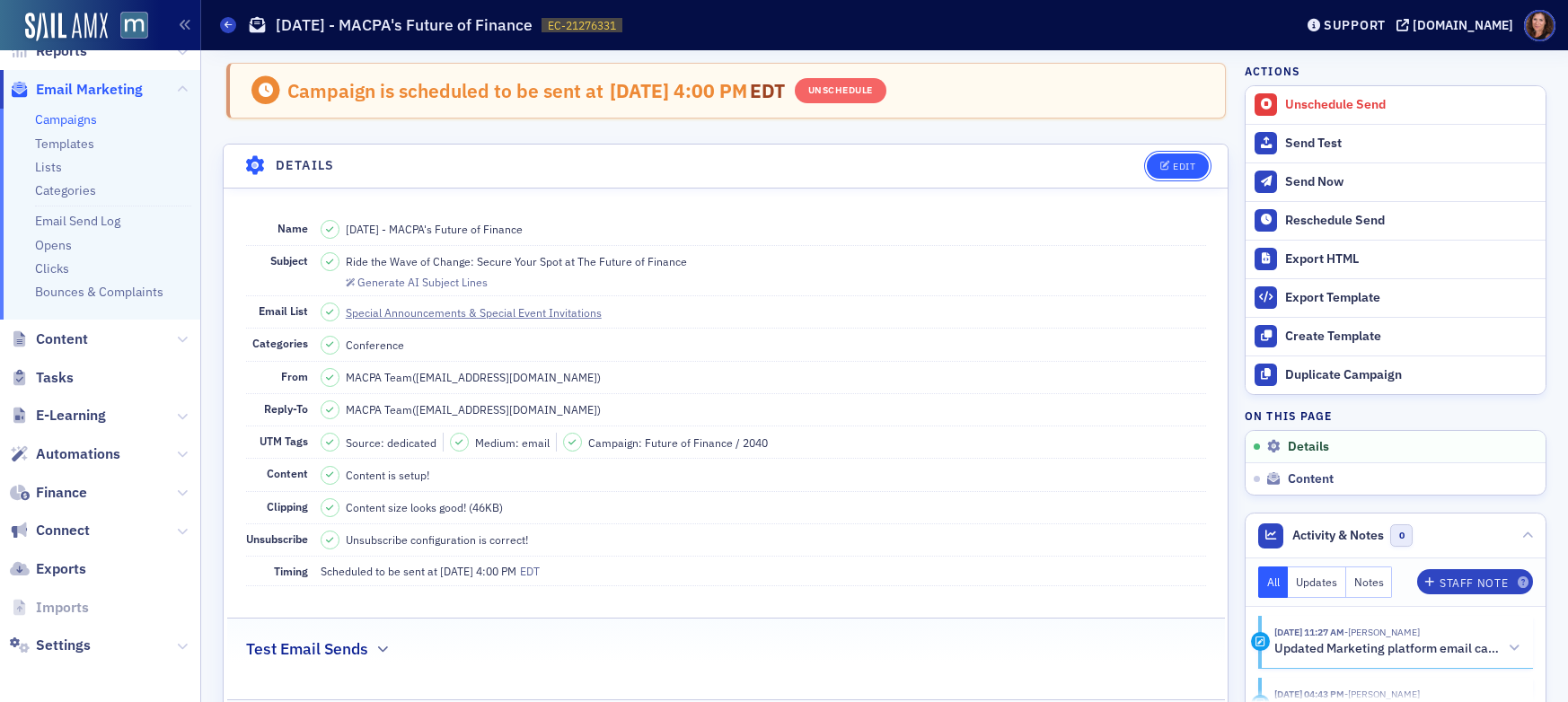
click at [1175, 164] on div "Edit" at bounding box center [1184, 166] width 23 height 10
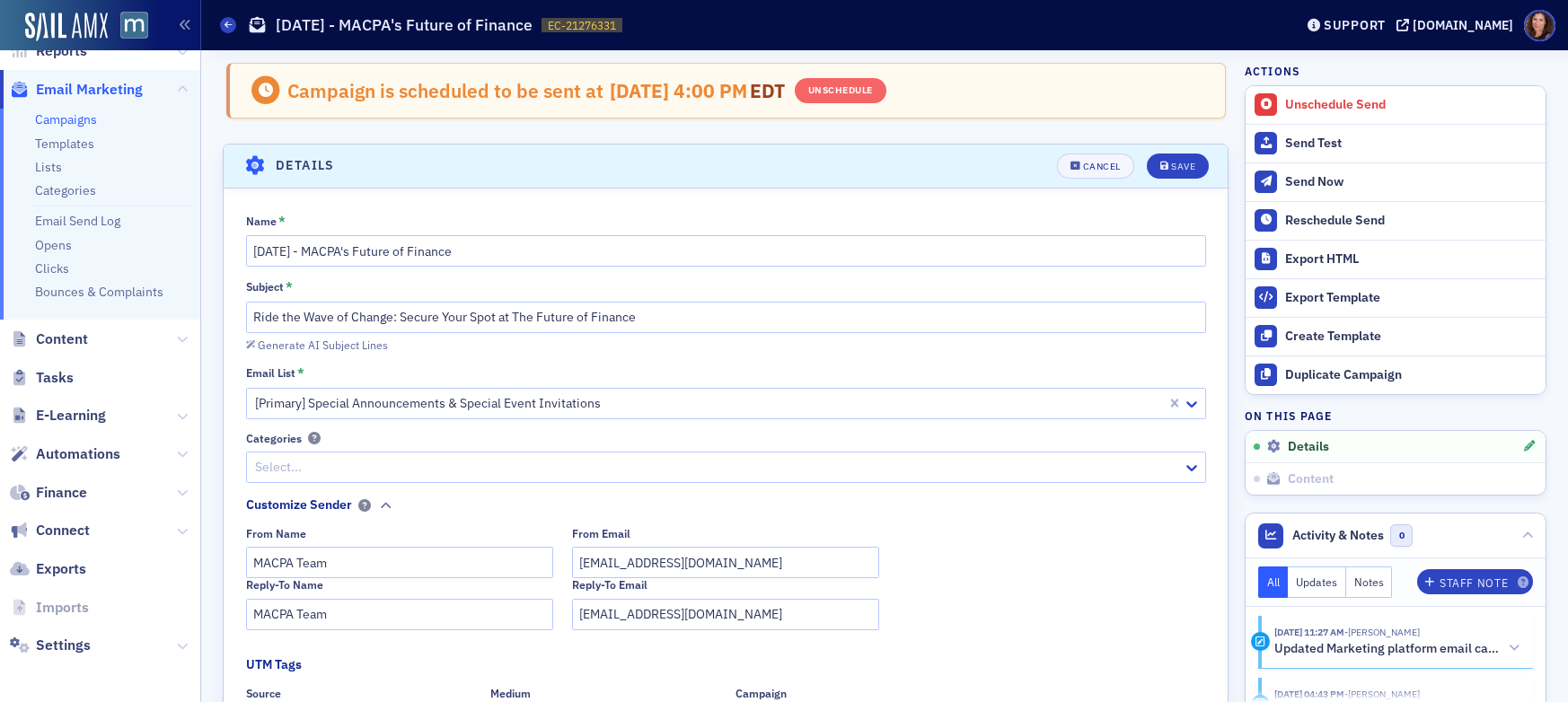
scroll to position [84, 0]
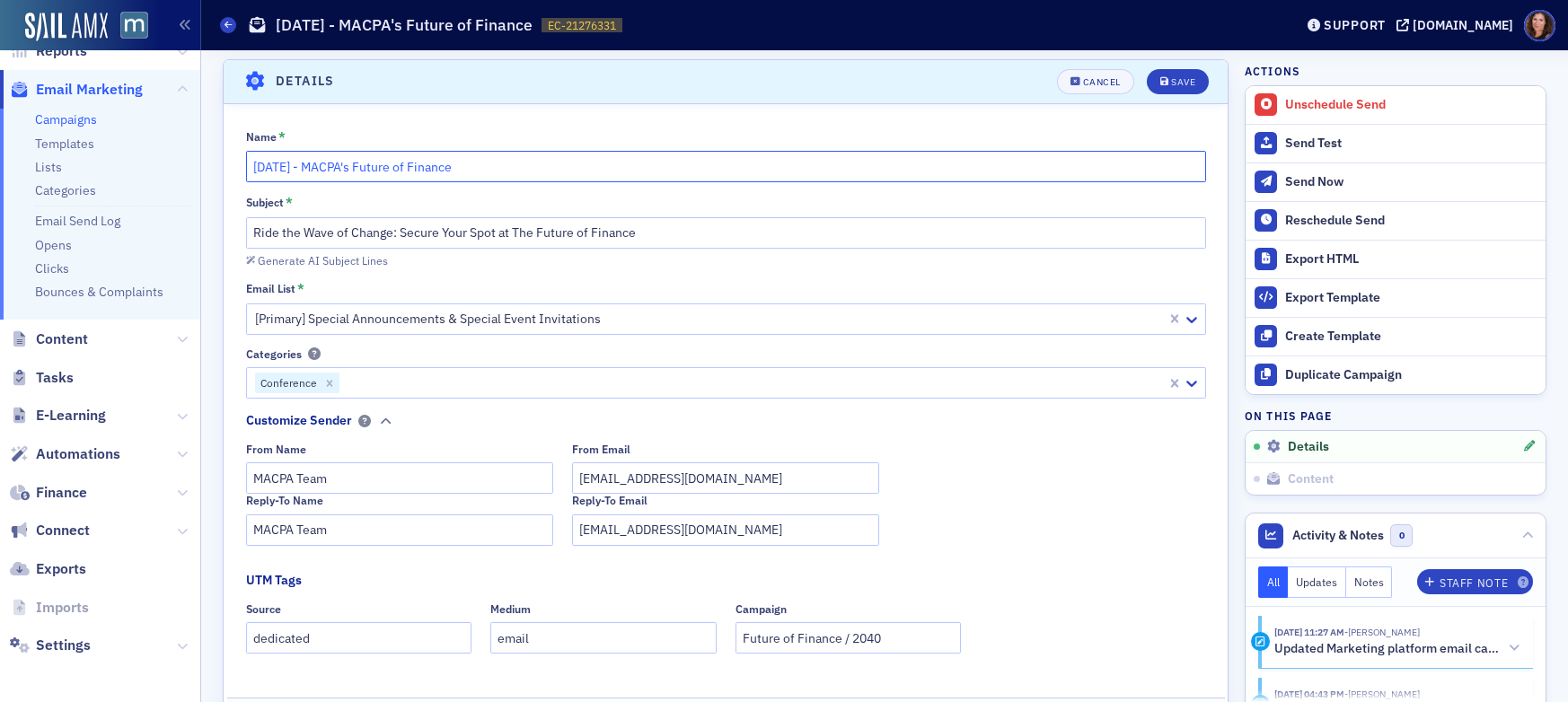
click at [251, 168] on input "8/29/2025 - MACPA's Future of Finance" at bounding box center [726, 166] width 960 height 31
type input "9/29/2025 - MACPA's Future of Finance"
click at [1173, 81] on div "Save" at bounding box center [1184, 82] width 25 height 10
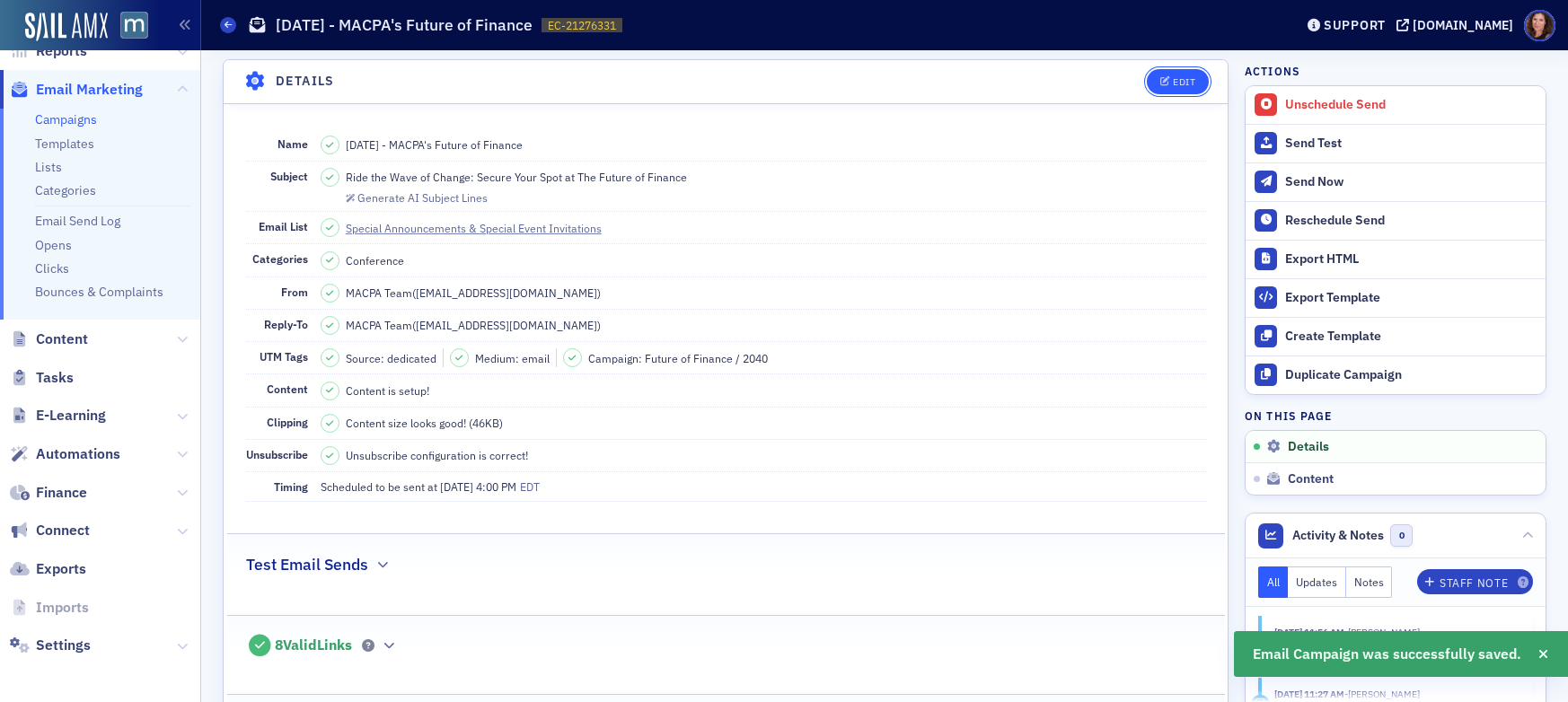
click at [1175, 79] on div "Edit" at bounding box center [1184, 82] width 23 height 10
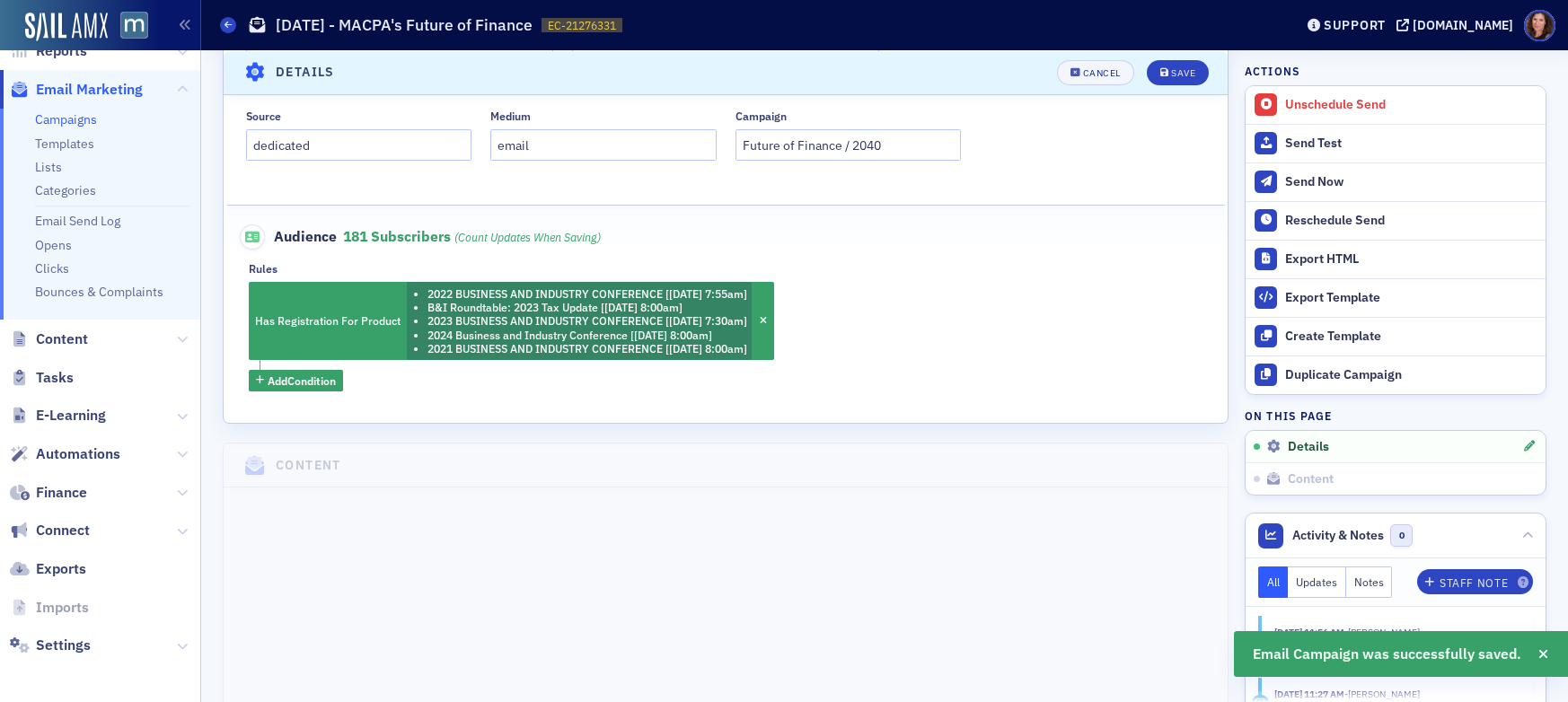
scroll to position [579, 0]
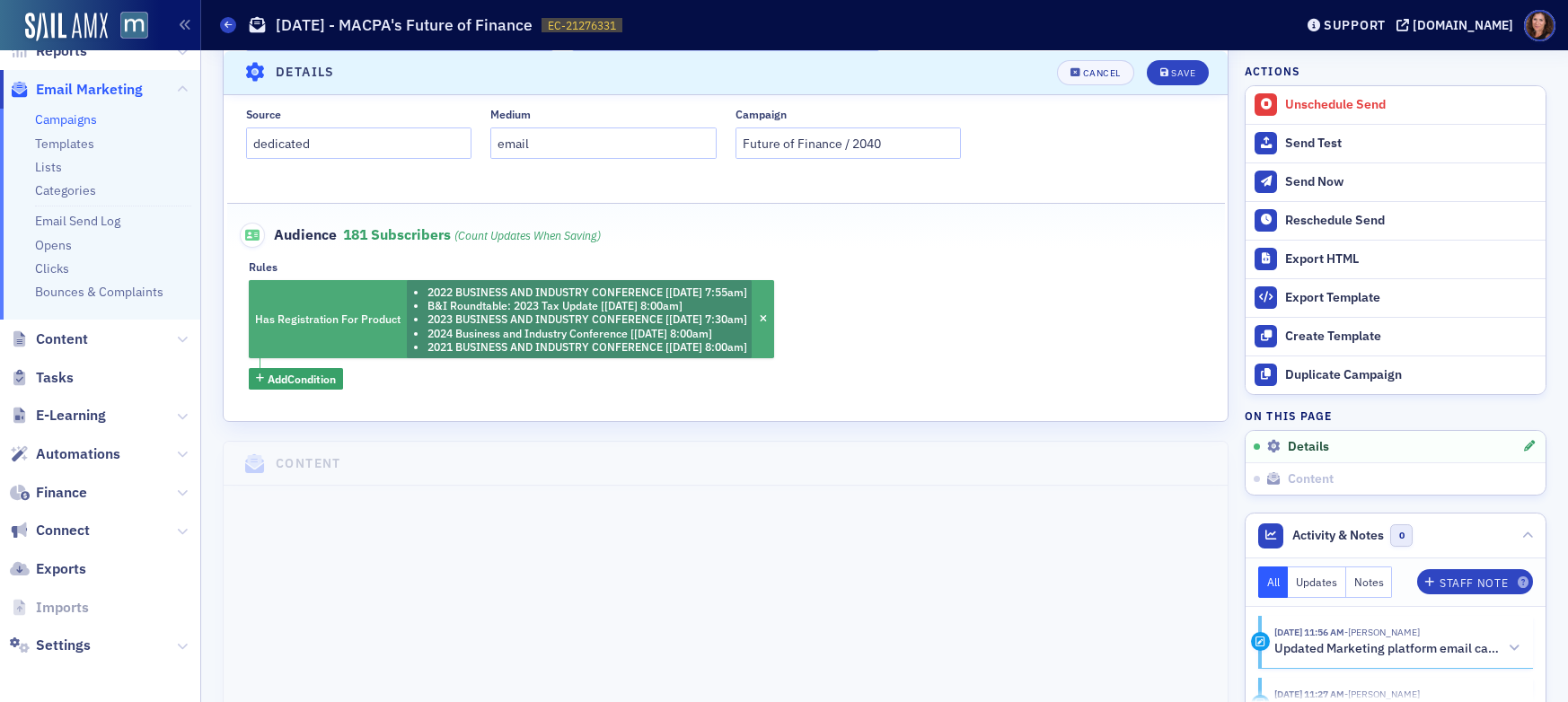
click at [316, 329] on span "Has Registration For Product" at bounding box center [328, 320] width 152 height 20
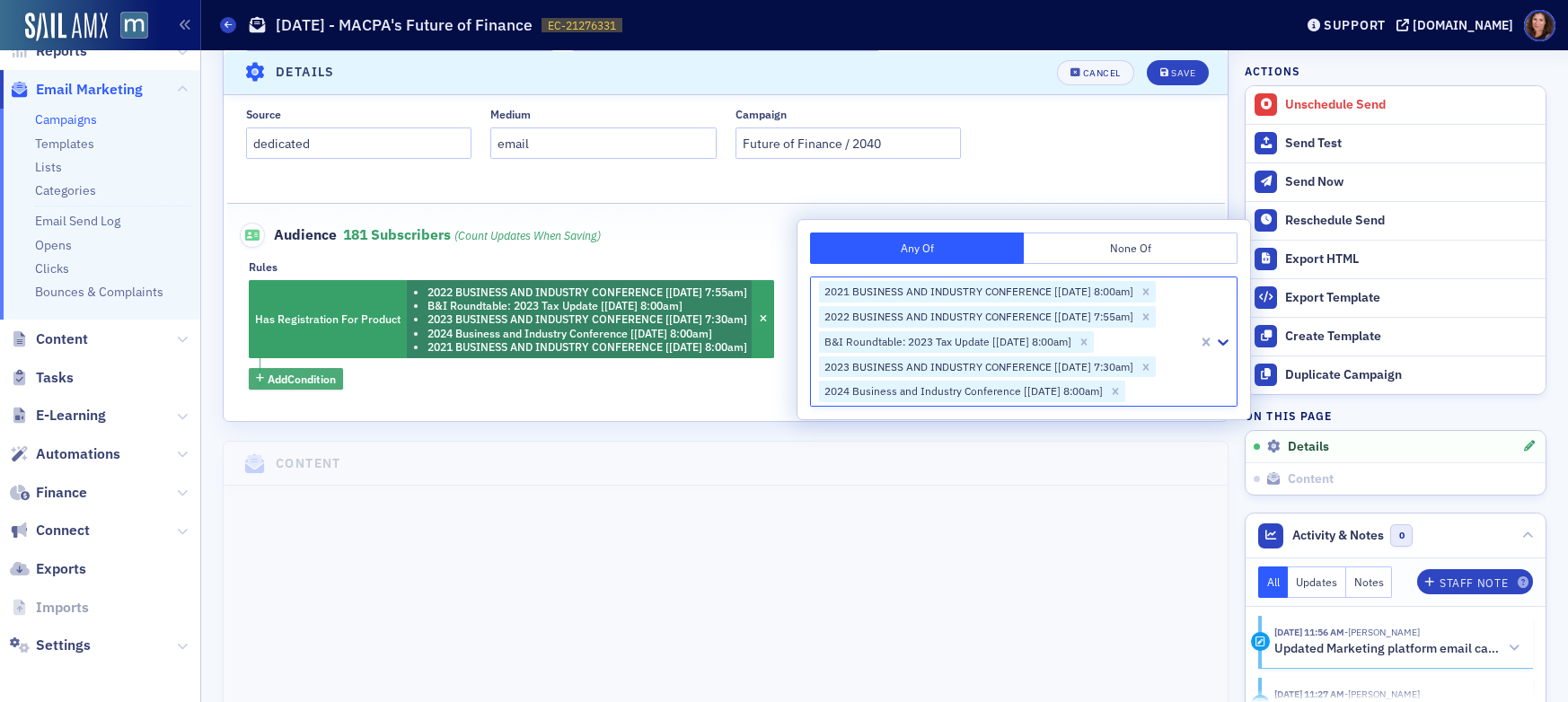
click at [300, 376] on span "Add Condition" at bounding box center [301, 379] width 68 height 16
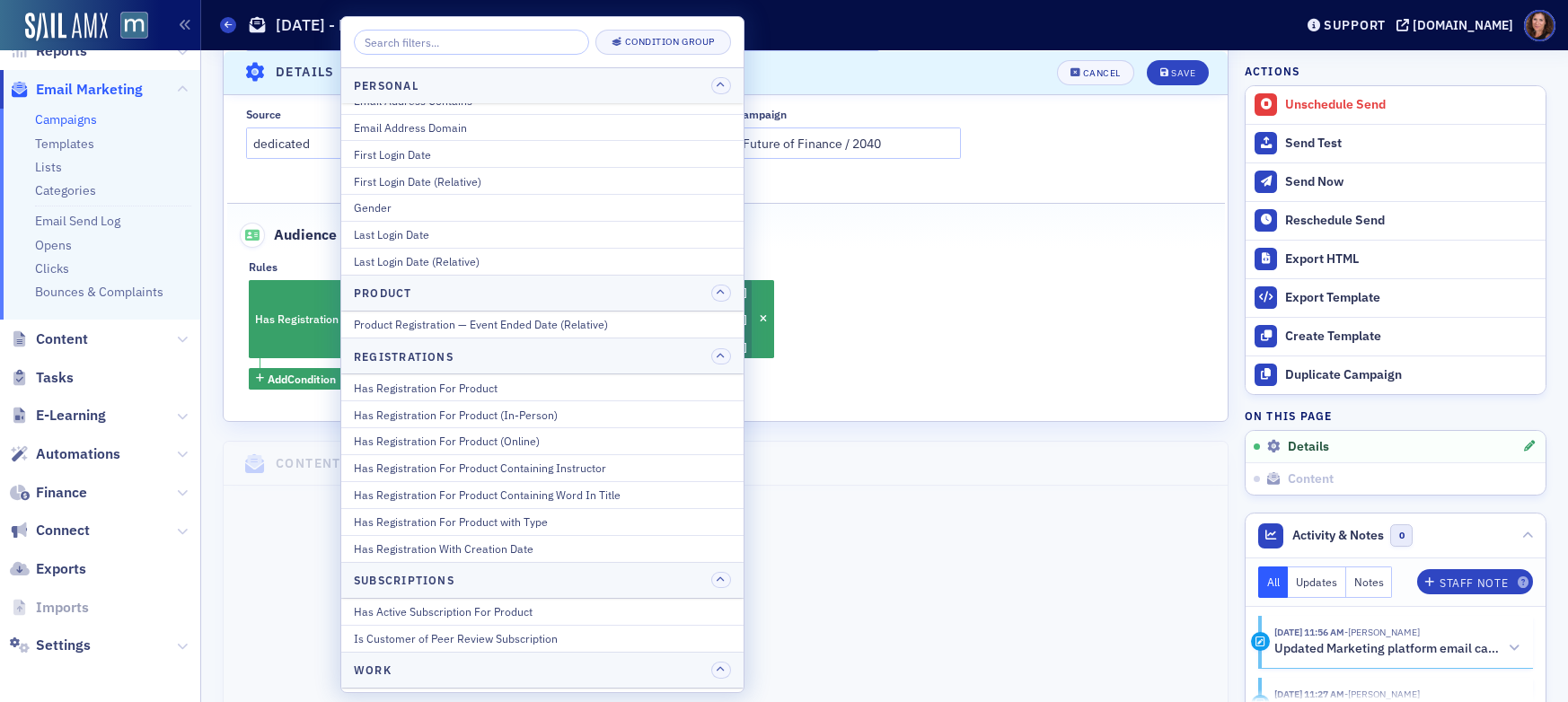
scroll to position [2254, 0]
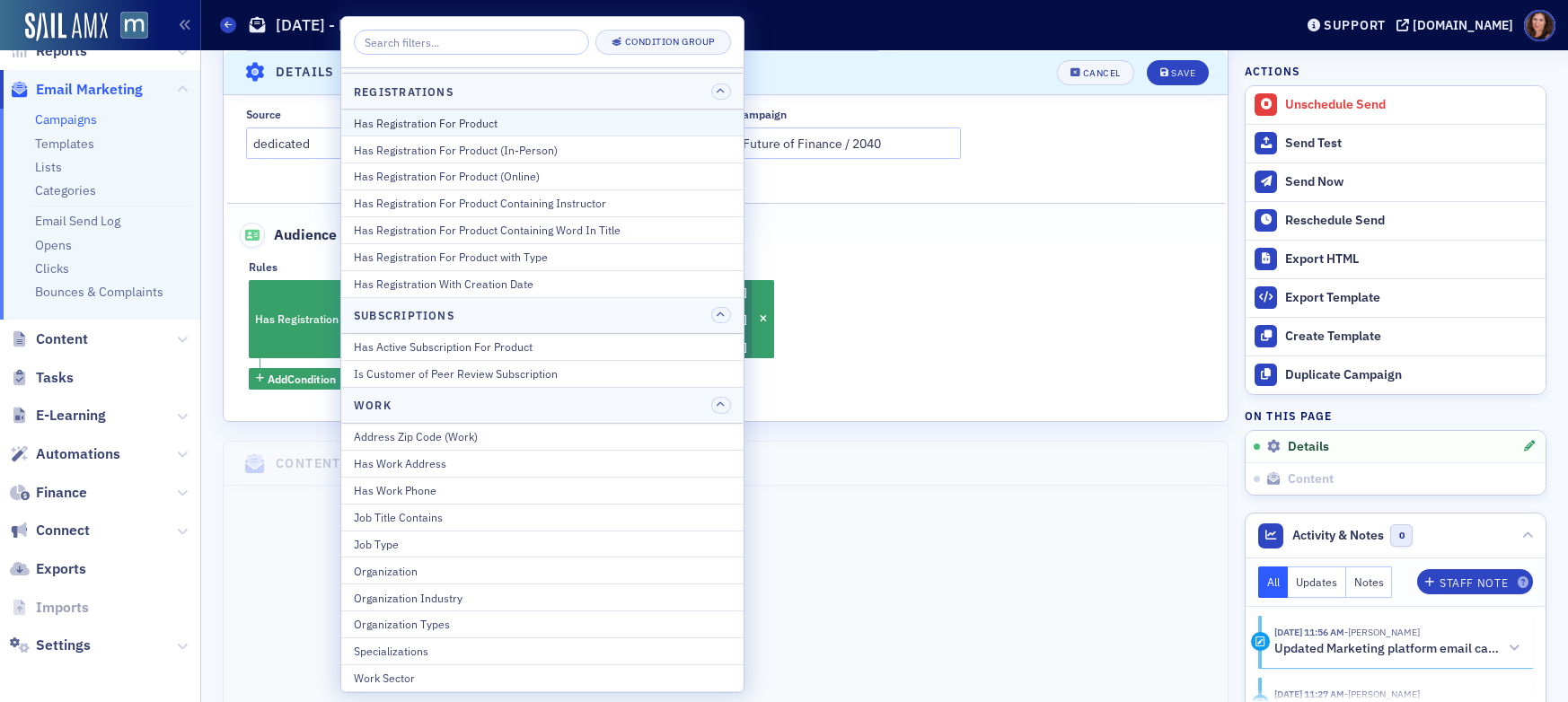
click at [478, 134] on button "Has Registration For Product" at bounding box center [542, 122] width 403 height 26
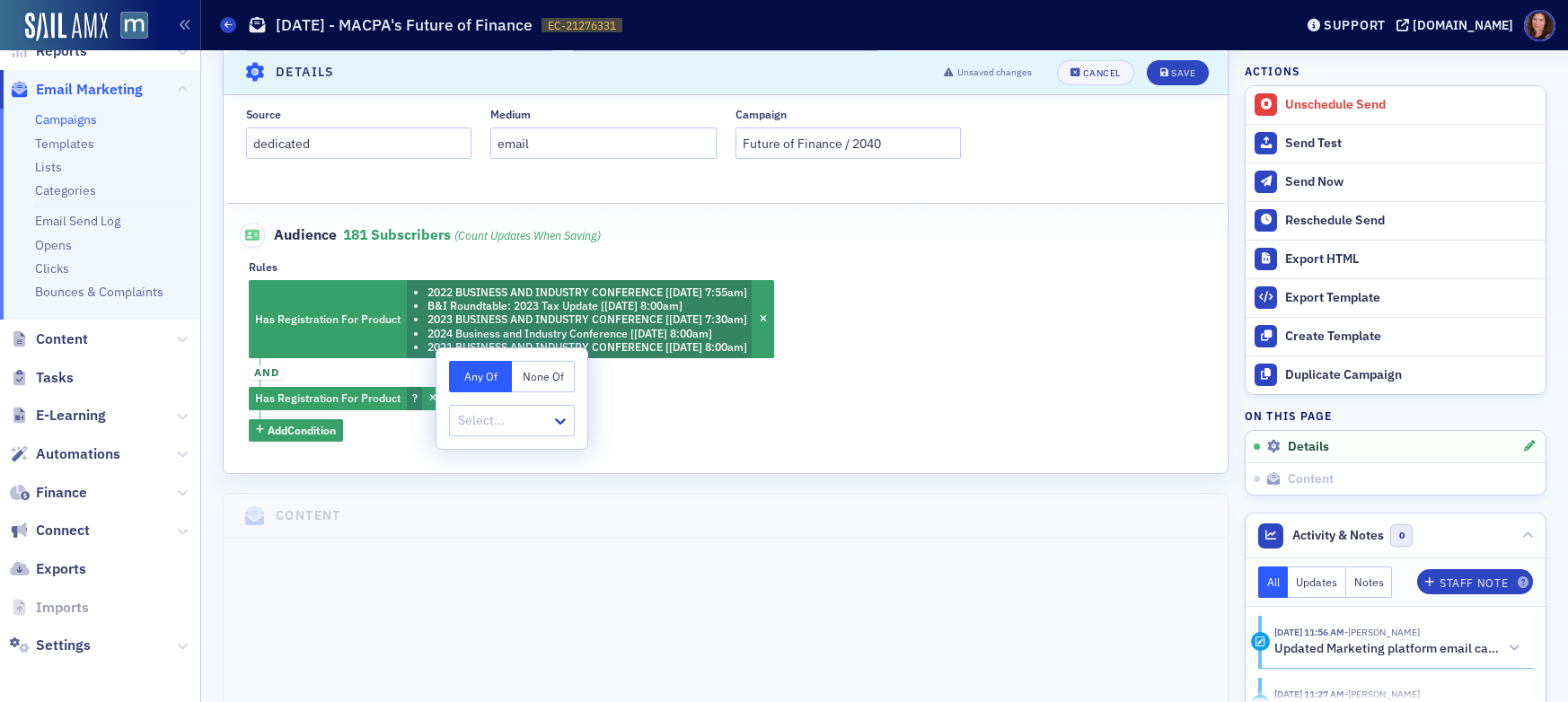
click at [528, 380] on button "None Of" at bounding box center [543, 376] width 63 height 31
click at [517, 420] on div at bounding box center [503, 421] width 93 height 23
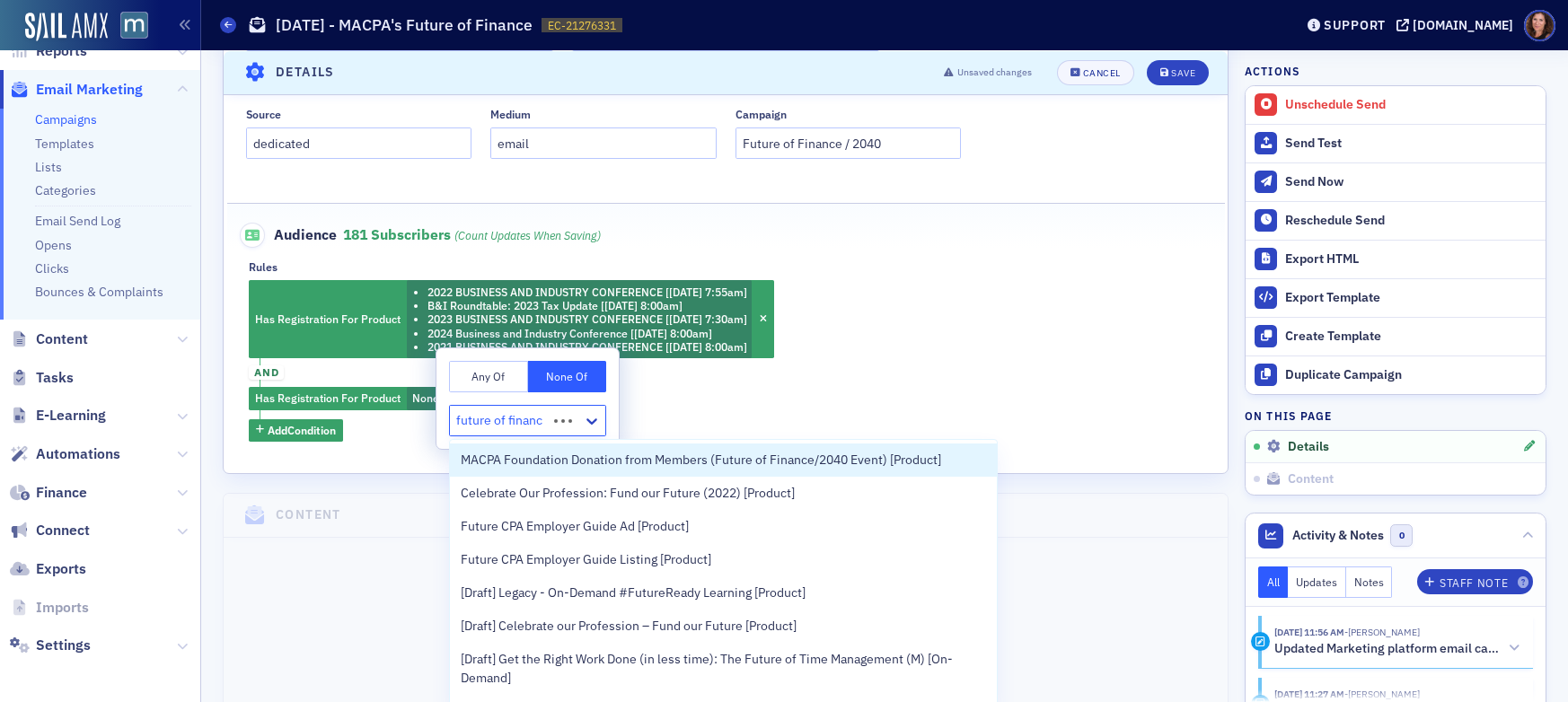
type input "future of finance"
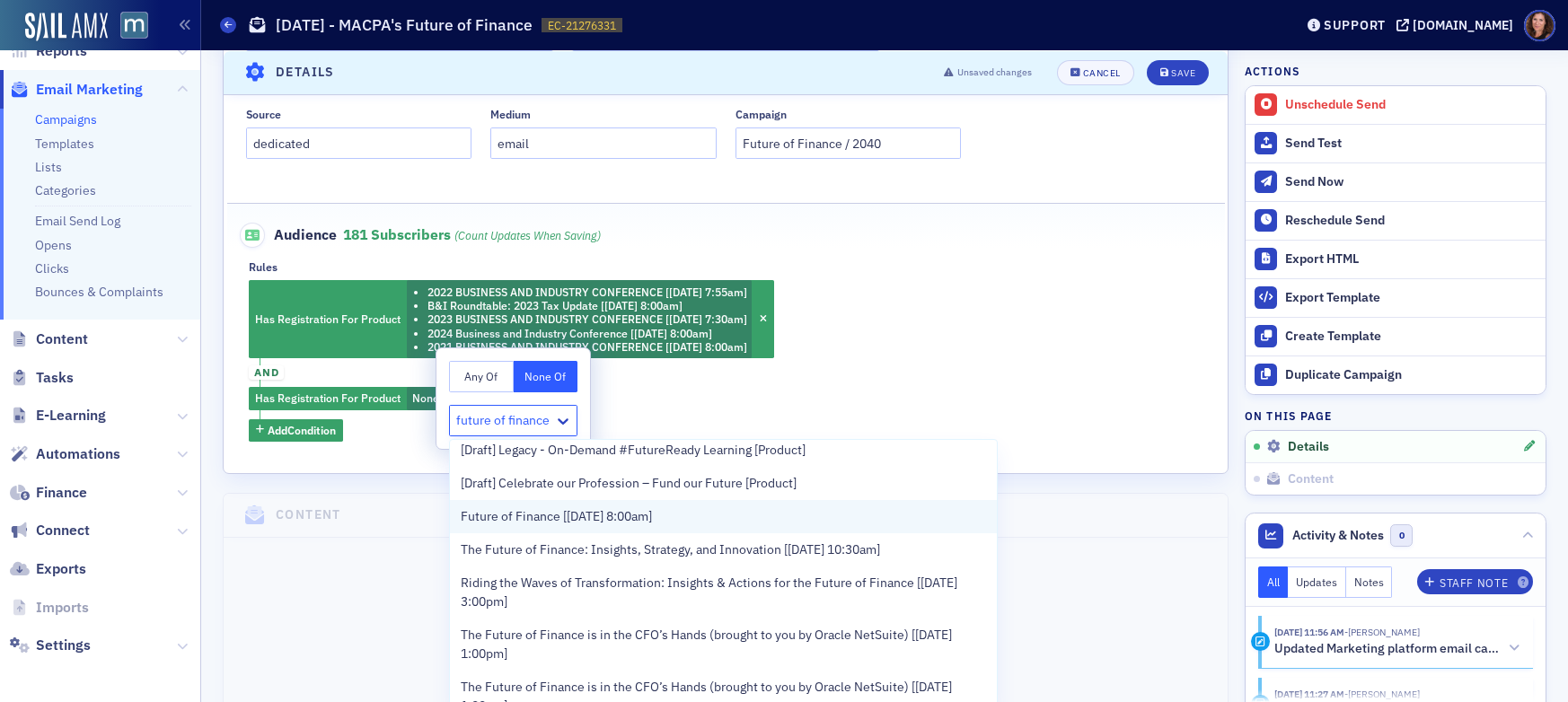
scroll to position [145, 0]
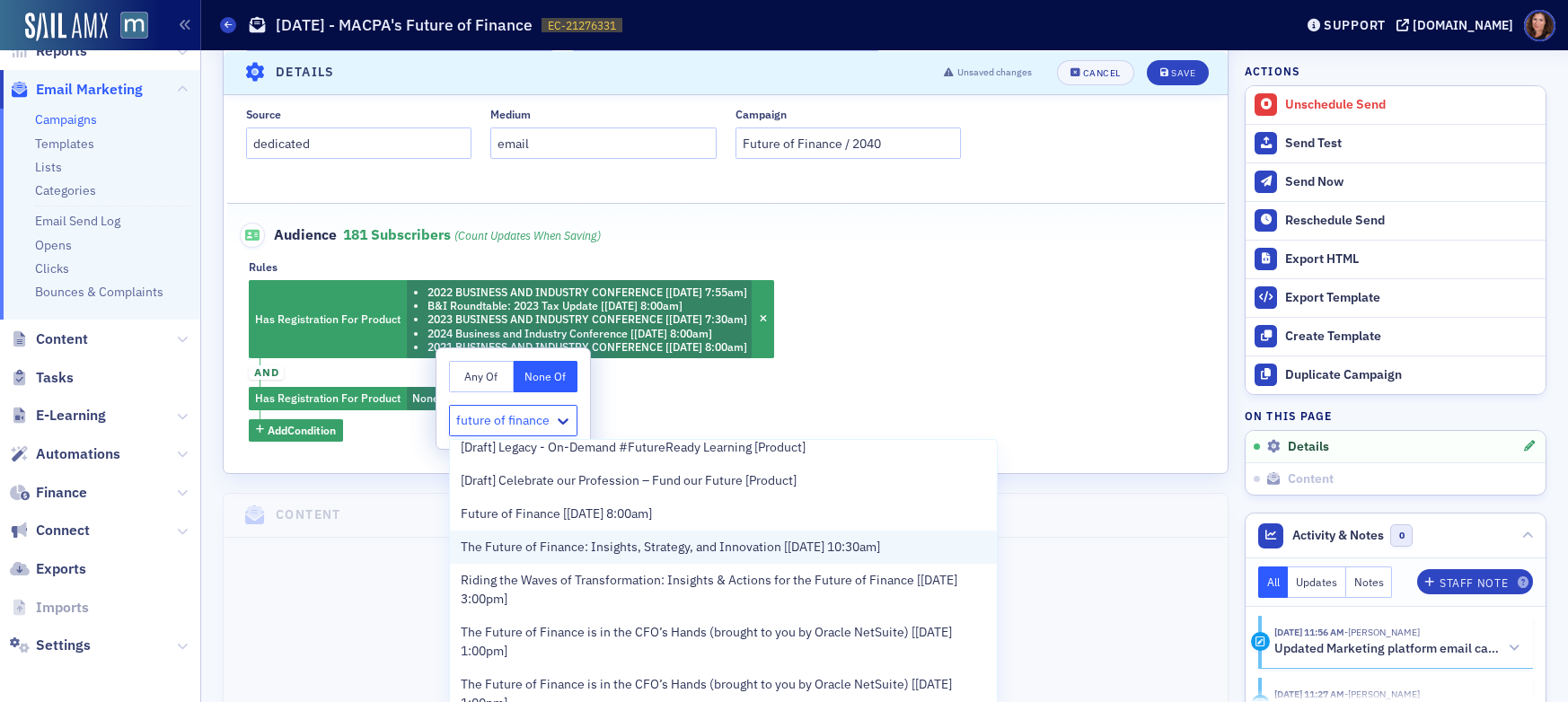
click at [648, 550] on span "The Future of Finance: Insights, Strategy, and Innovation [9/29/2025 10:30am]" at bounding box center [670, 547] width 419 height 19
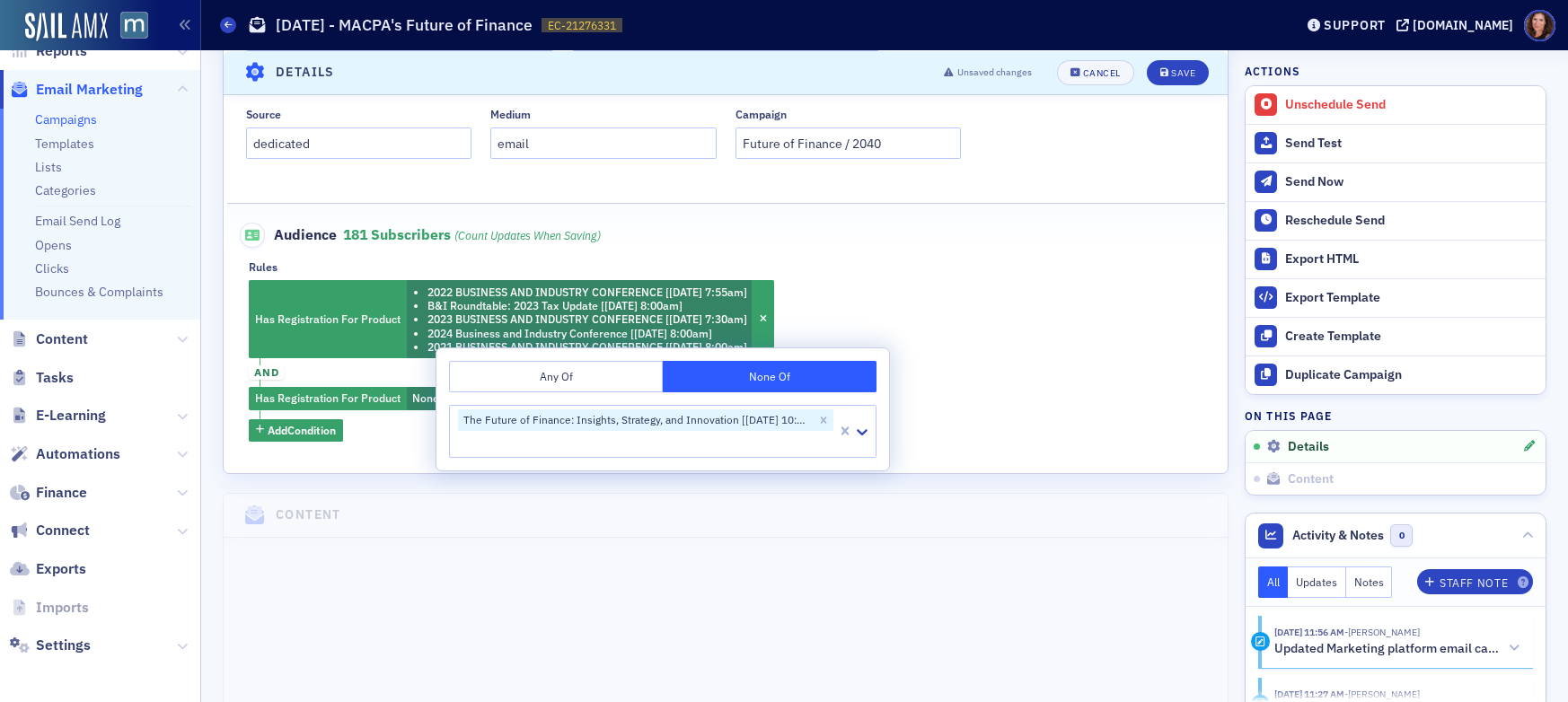
click at [1058, 302] on div "Has Registration For Product 2022 BUSINESS AND INDUSTRY CONFERENCE [5/24/2022 7…" at bounding box center [725, 361] width 954 height 161
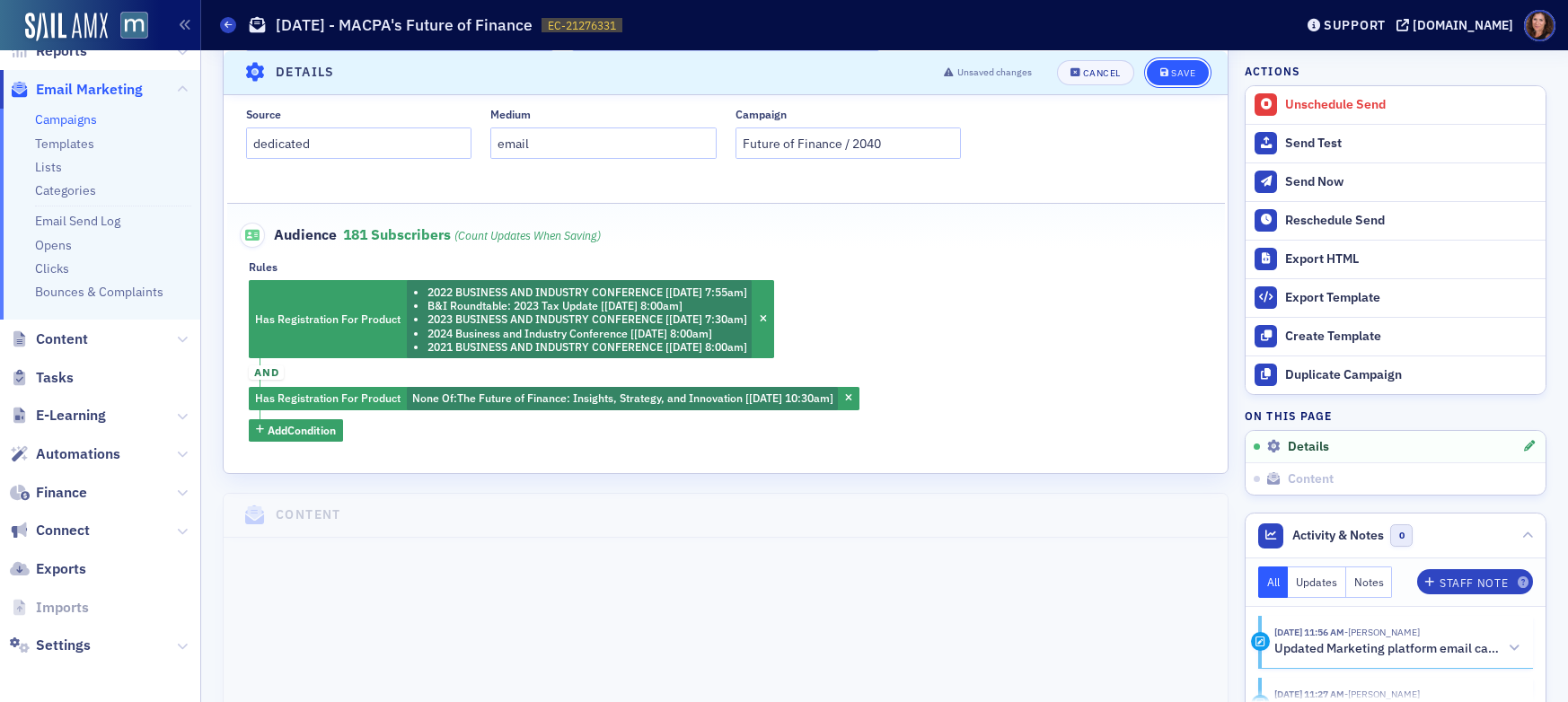
click at [1174, 68] on div "Save" at bounding box center [1184, 72] width 25 height 10
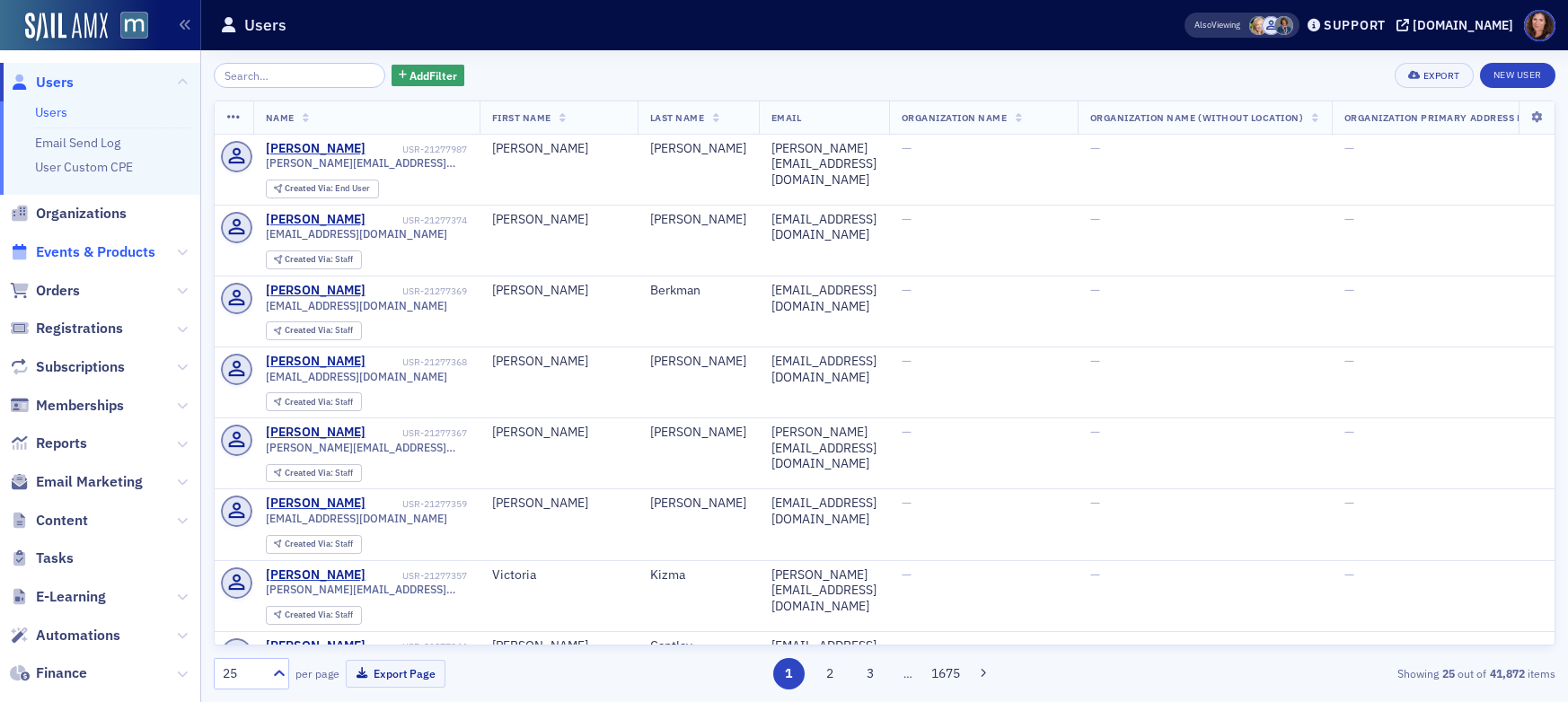
click at [91, 252] on span "Events & Products" at bounding box center [95, 253] width 120 height 20
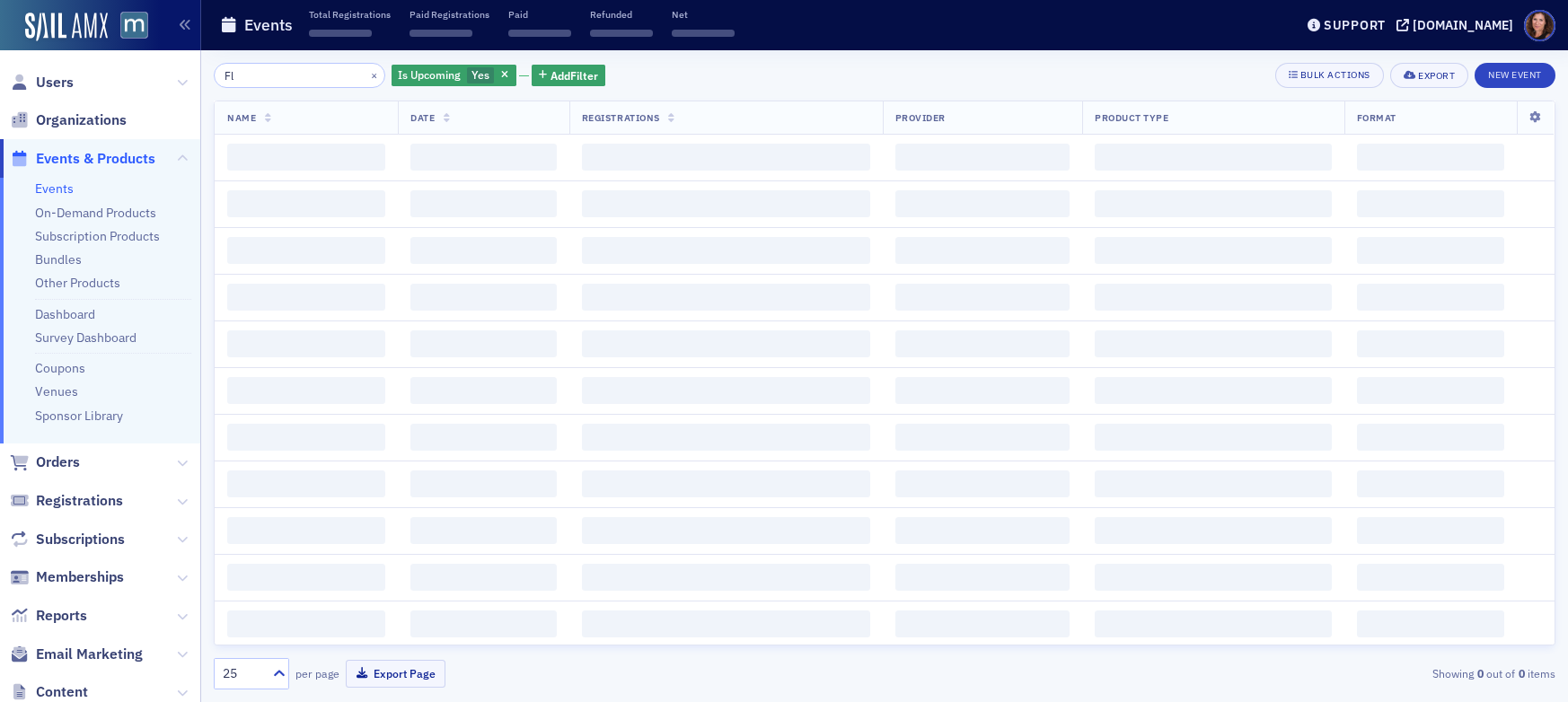
type input "F"
type input "r"
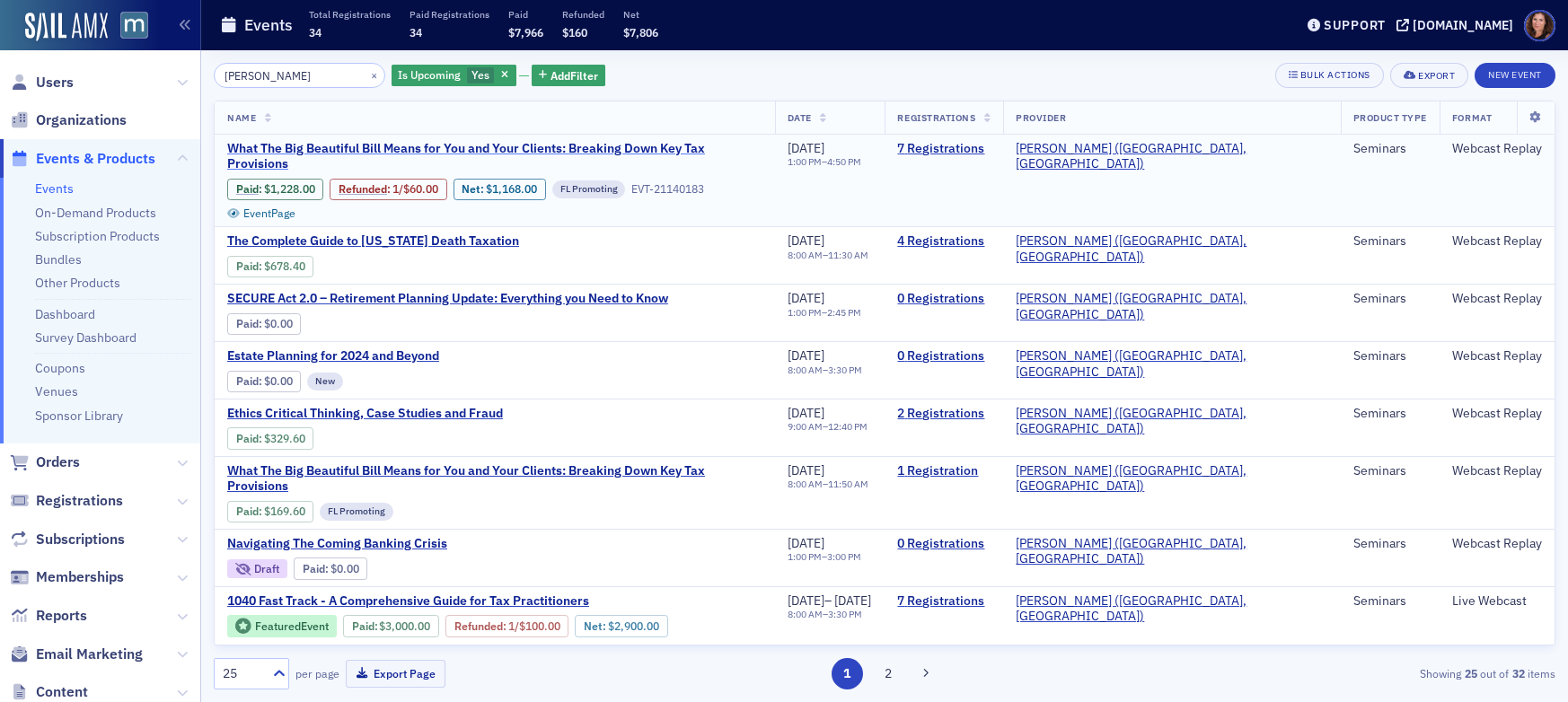
type input "werner"
click at [389, 151] on span "What The Big Beautiful Bill Means for You and Your Clients: Breaking Down Key T…" at bounding box center [495, 156] width 535 height 31
click at [641, 148] on span "What The Big Beautiful Bill Means for You and Your Clients: Breaking Down Key T…" at bounding box center [495, 156] width 535 height 31
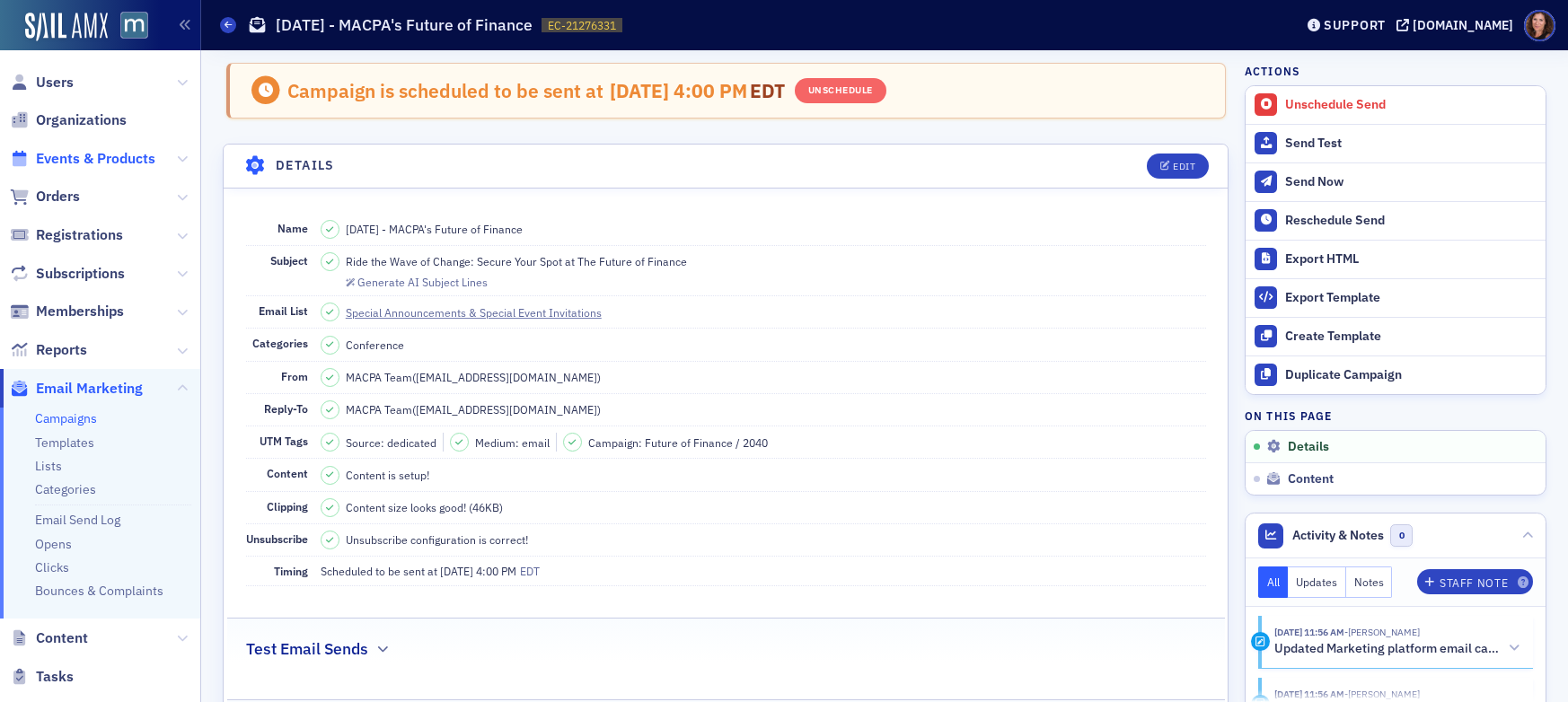
click at [63, 156] on span "Events & Products" at bounding box center [95, 159] width 120 height 20
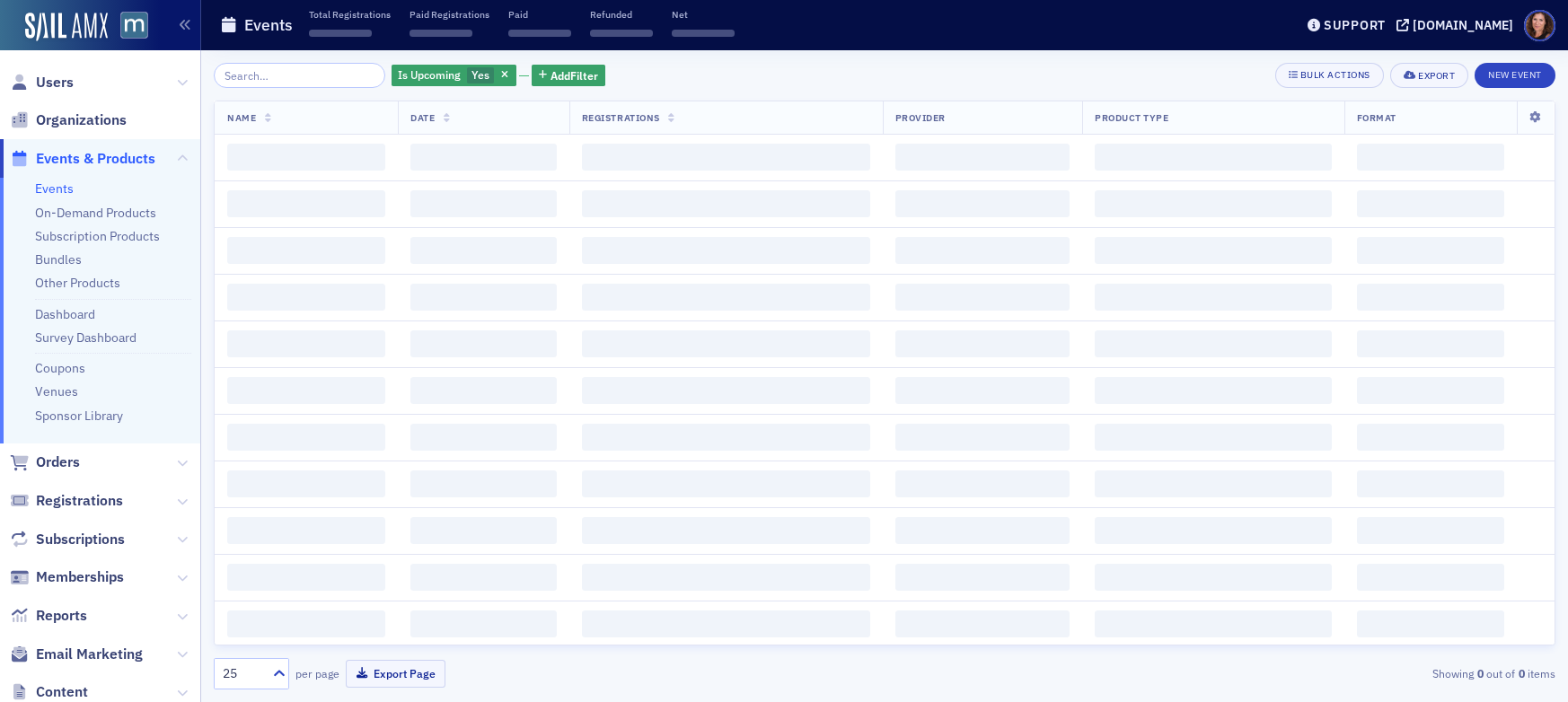
click at [294, 76] on input "search" at bounding box center [300, 76] width 172 height 26
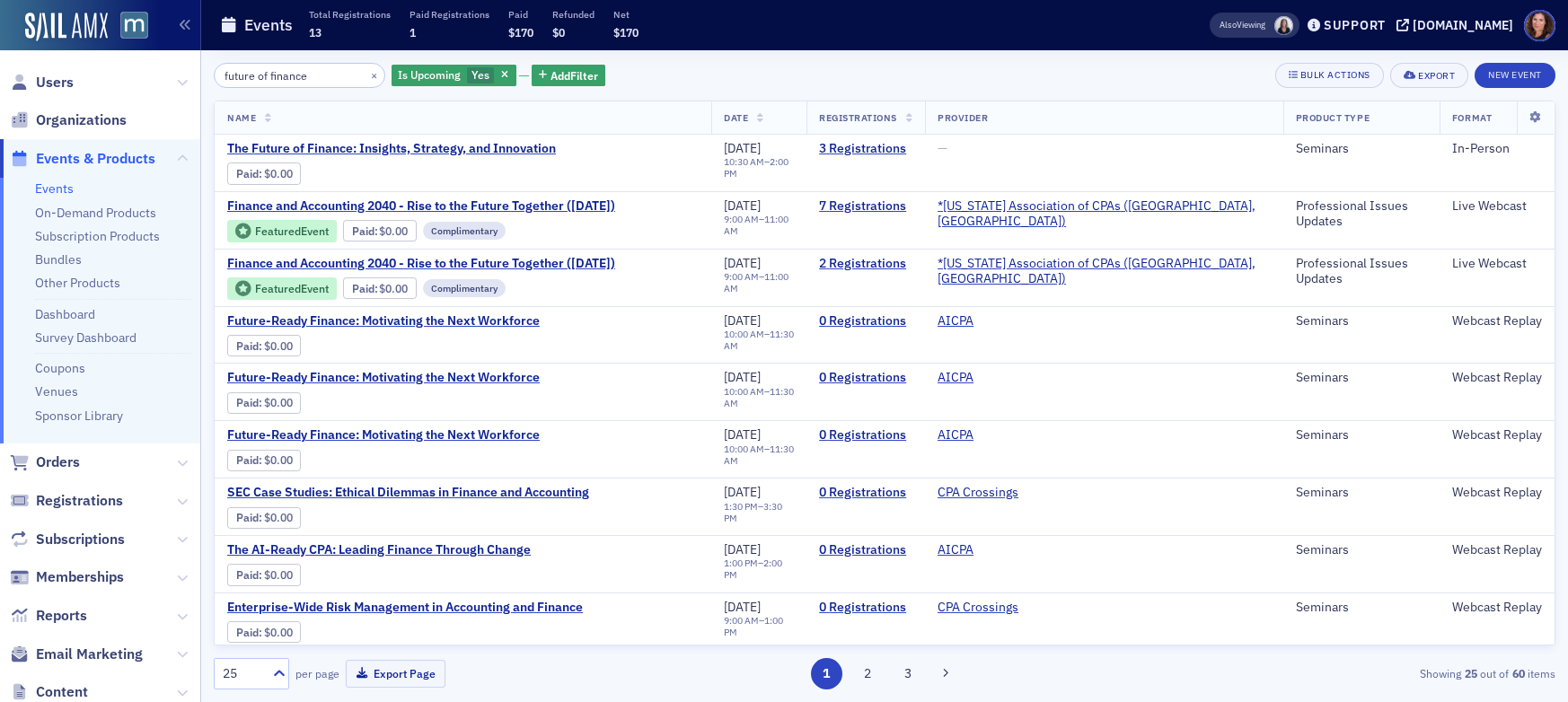
type input "future of finance"
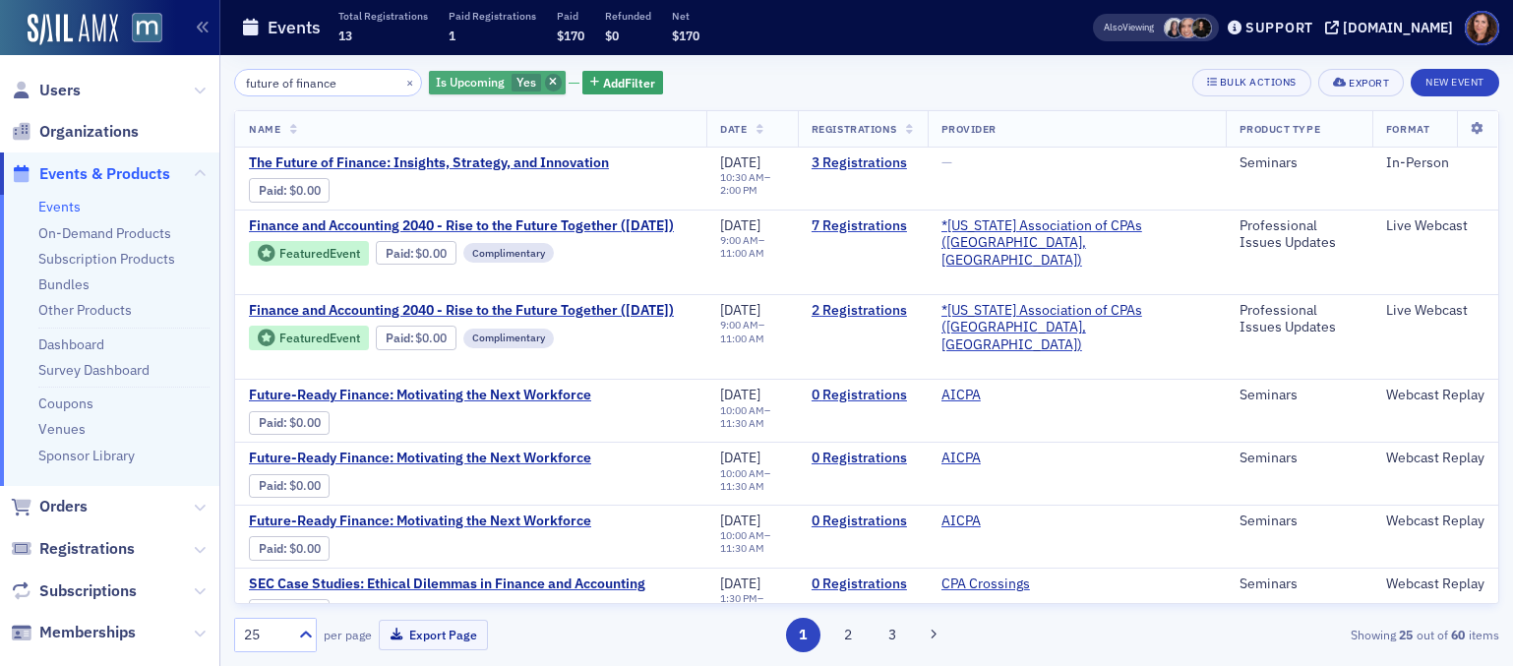
click at [549, 83] on icon "button" at bounding box center [553, 83] width 8 height 11
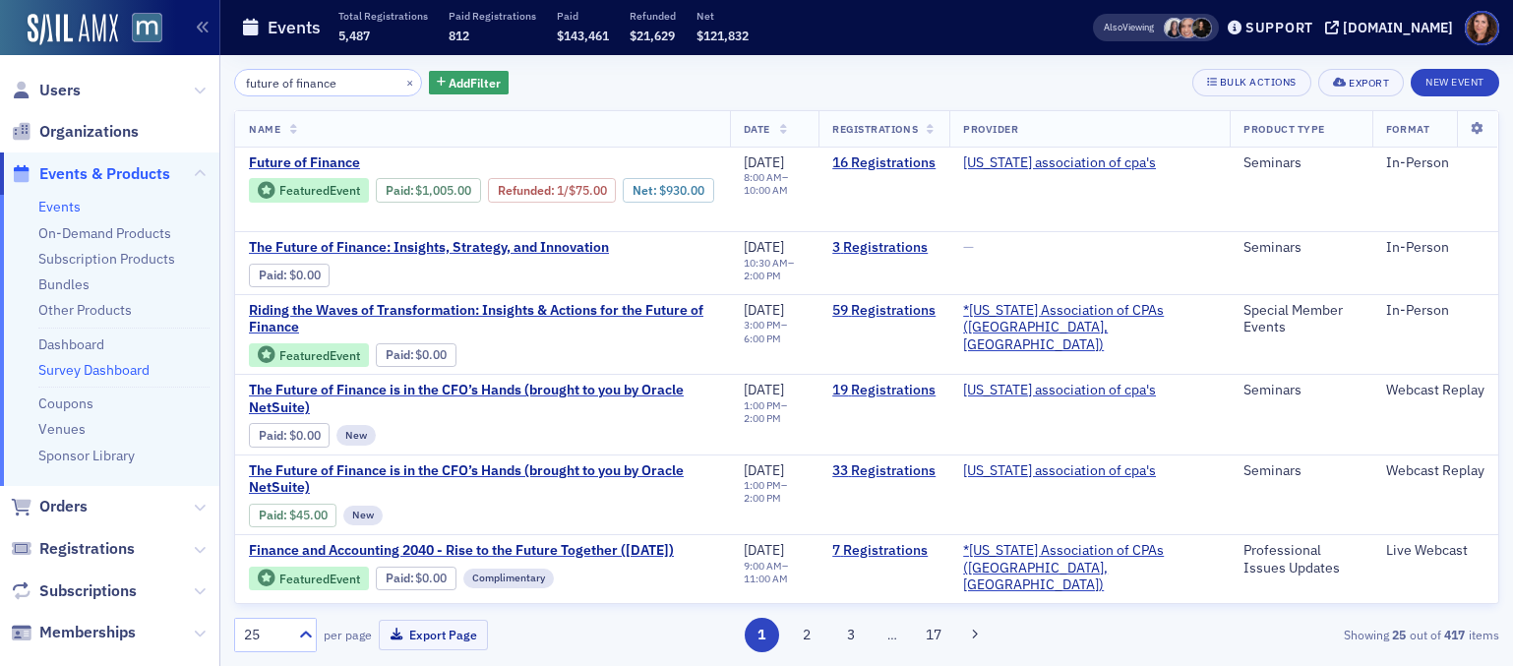
click at [90, 369] on link "Survey Dashboard" at bounding box center [93, 370] width 111 height 18
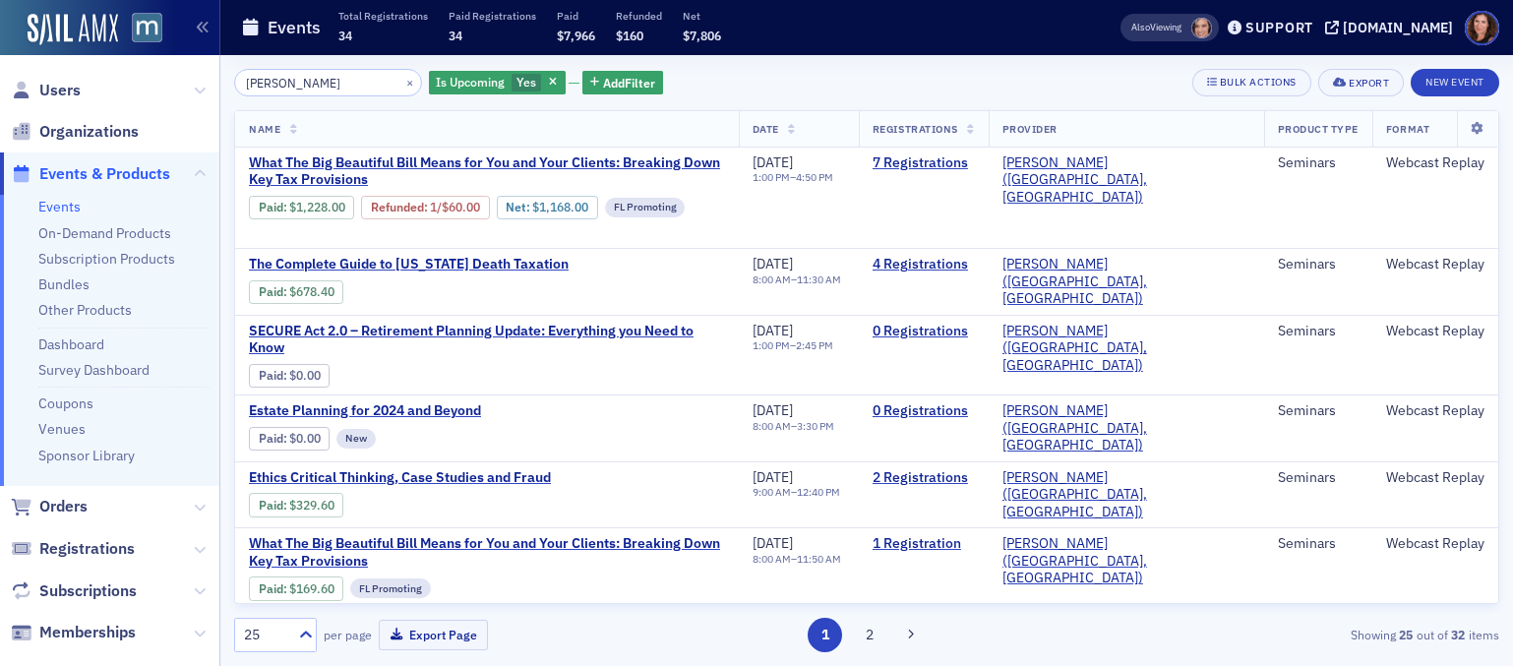
click at [65, 211] on link "Events" at bounding box center [59, 207] width 42 height 18
click at [278, 85] on input "werner" at bounding box center [328, 83] width 188 height 28
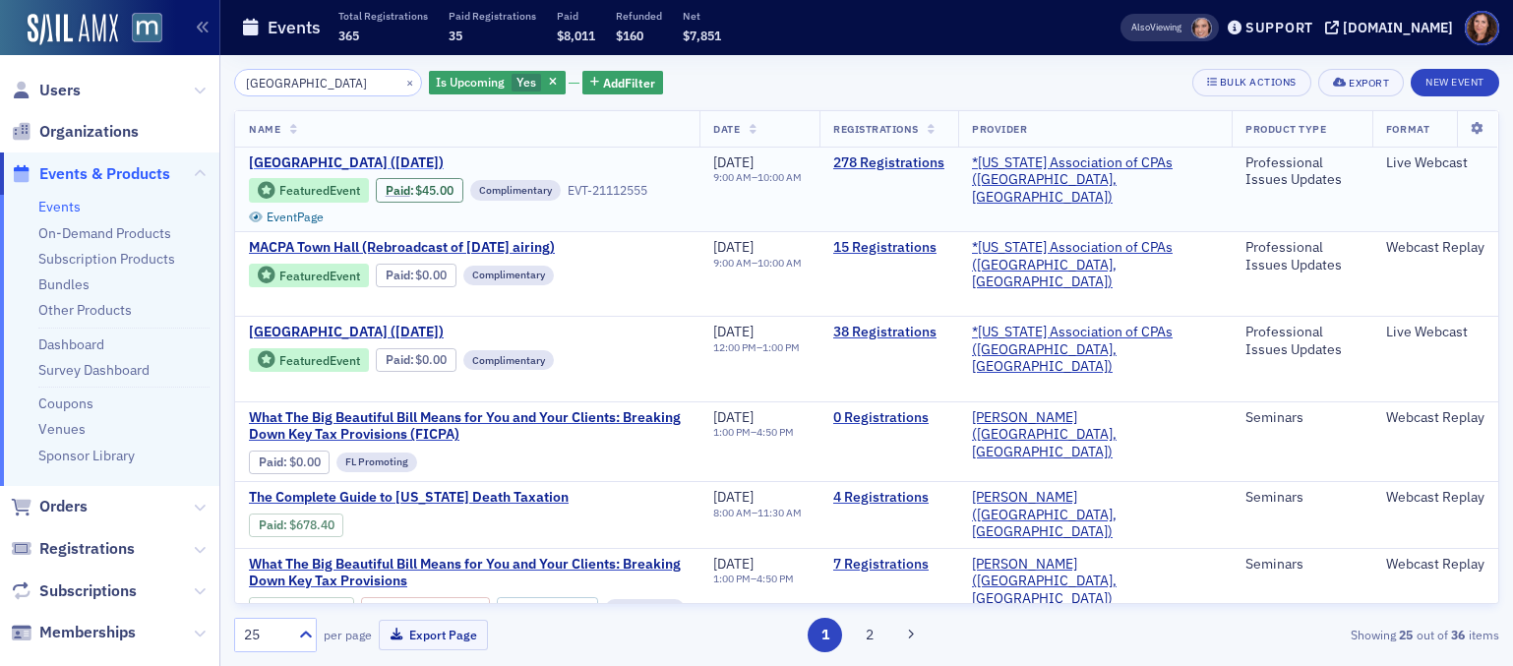
type input "town hall"
click at [349, 154] on span "MACPA Town Hall (August 2025)" at bounding box center [414, 163] width 330 height 18
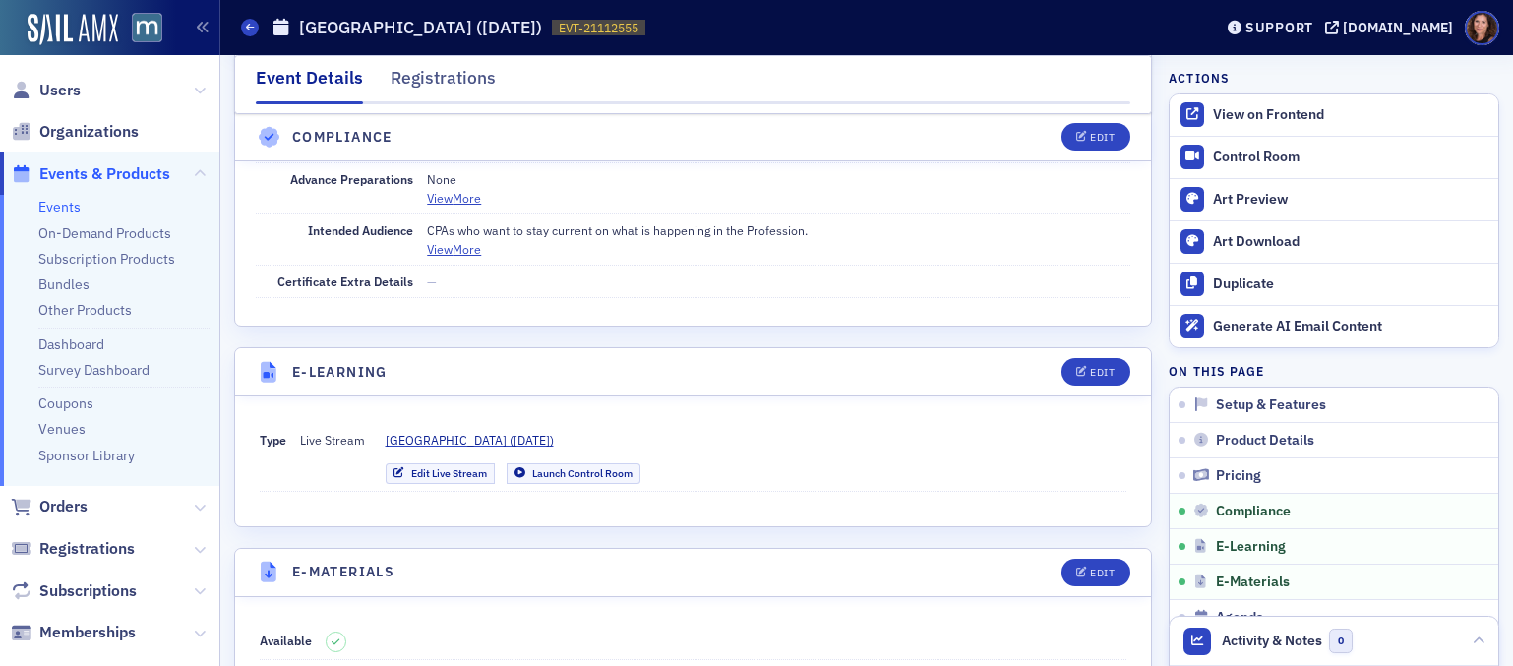
scroll to position [2492, 0]
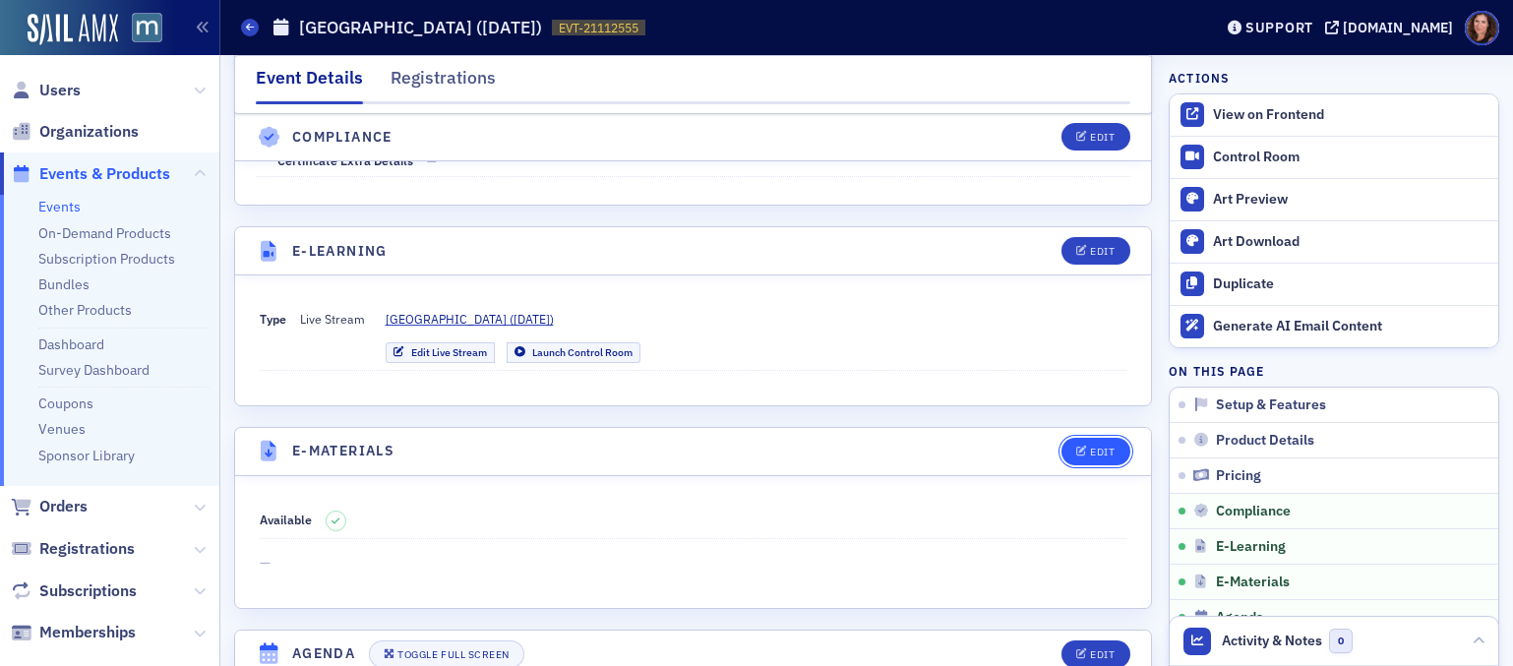
click at [1102, 438] on button "Edit" at bounding box center [1095, 452] width 68 height 28
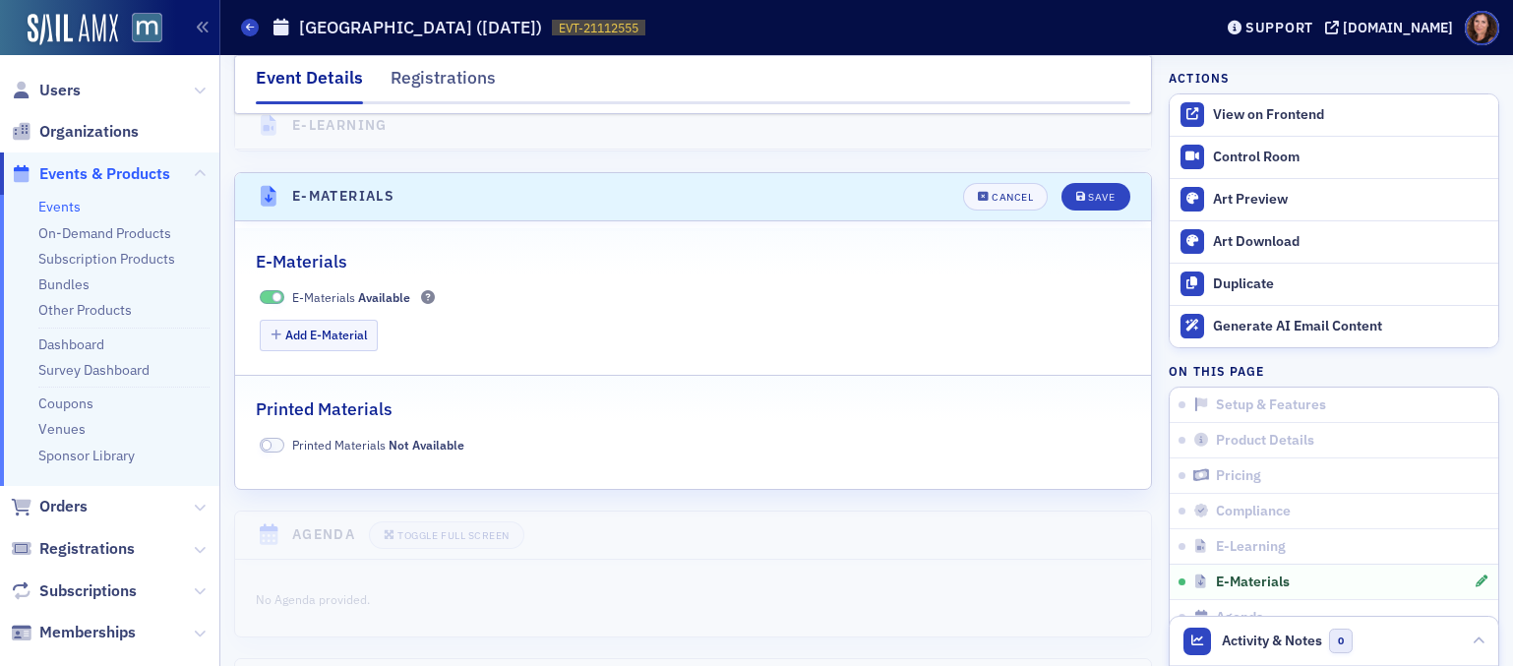
scroll to position [2886, 0]
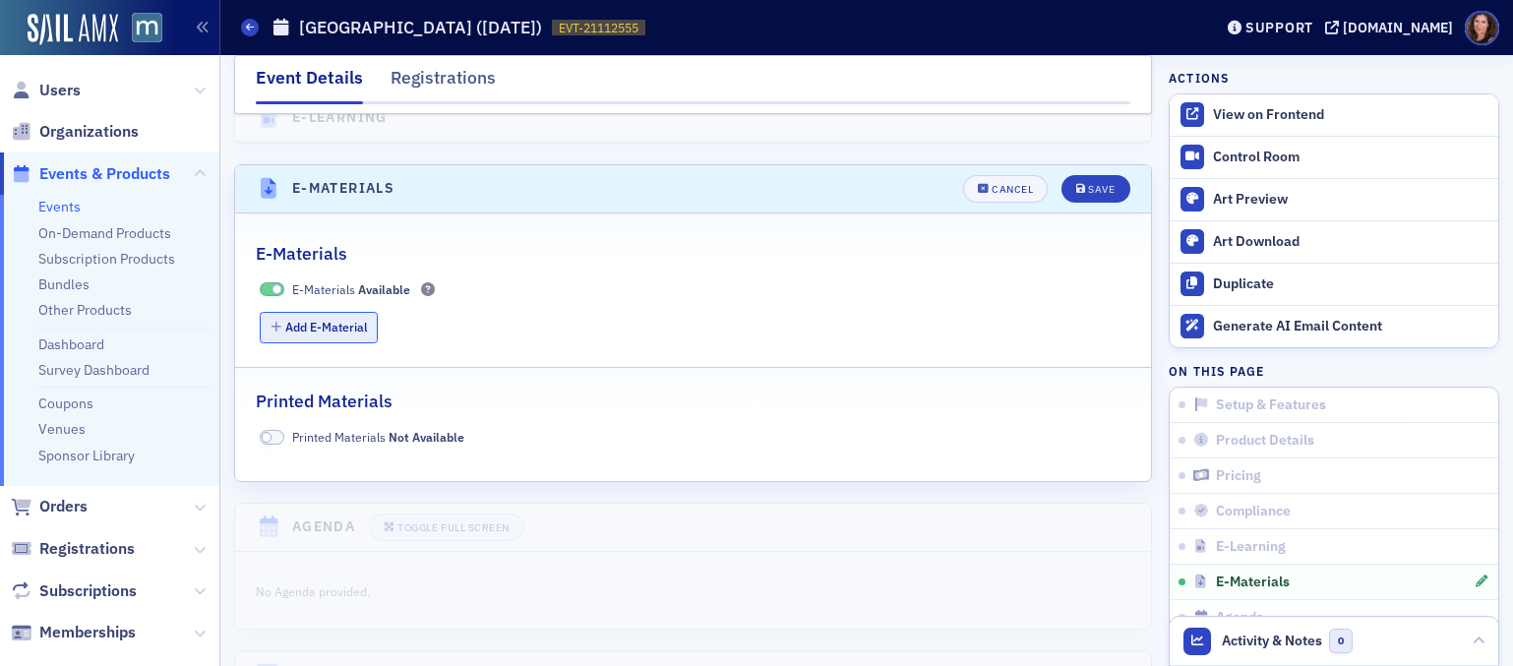
click at [341, 312] on button "Add E-Material" at bounding box center [319, 327] width 119 height 30
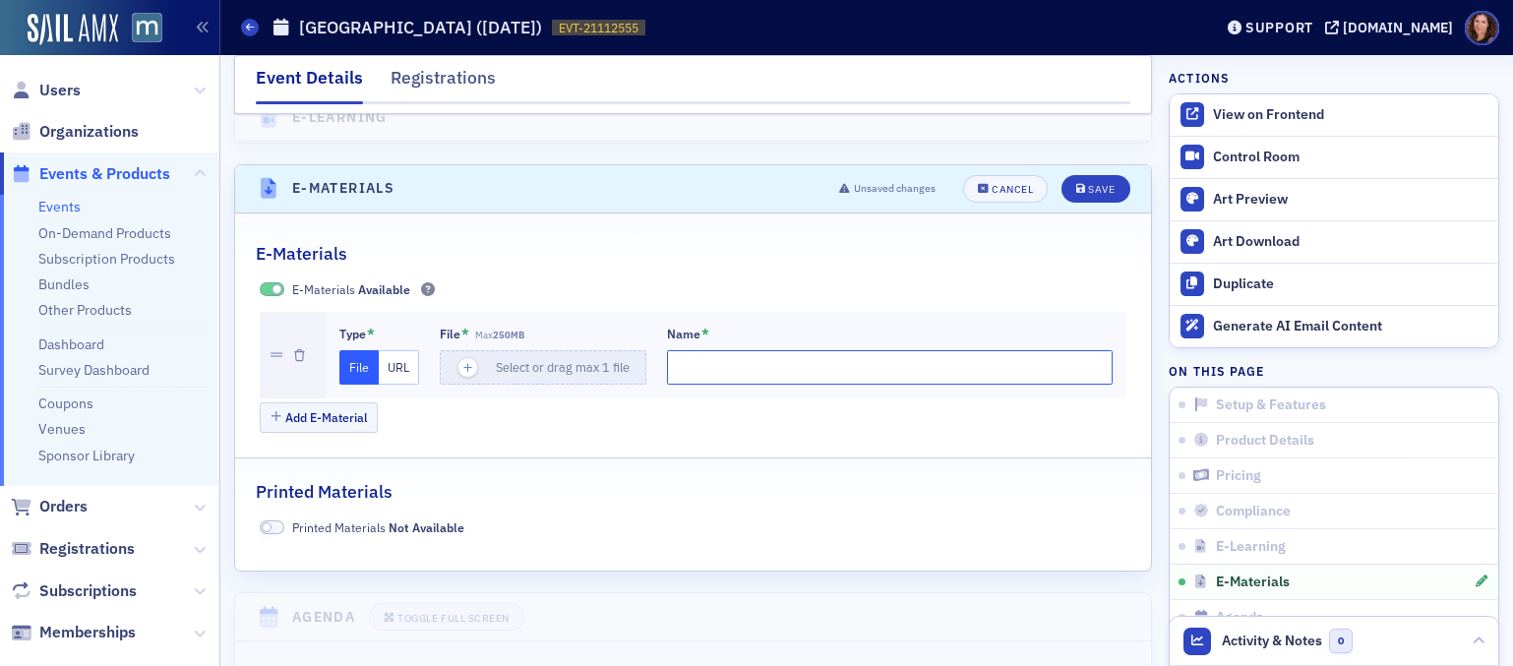
click at [747, 350] on input "Name *" at bounding box center [890, 367] width 447 height 34
type input "m"
type input "Materials"
click at [512, 359] on span "Select or drag max 1 file" at bounding box center [563, 367] width 134 height 16
click at [407, 350] on button "URL" at bounding box center [399, 367] width 40 height 34
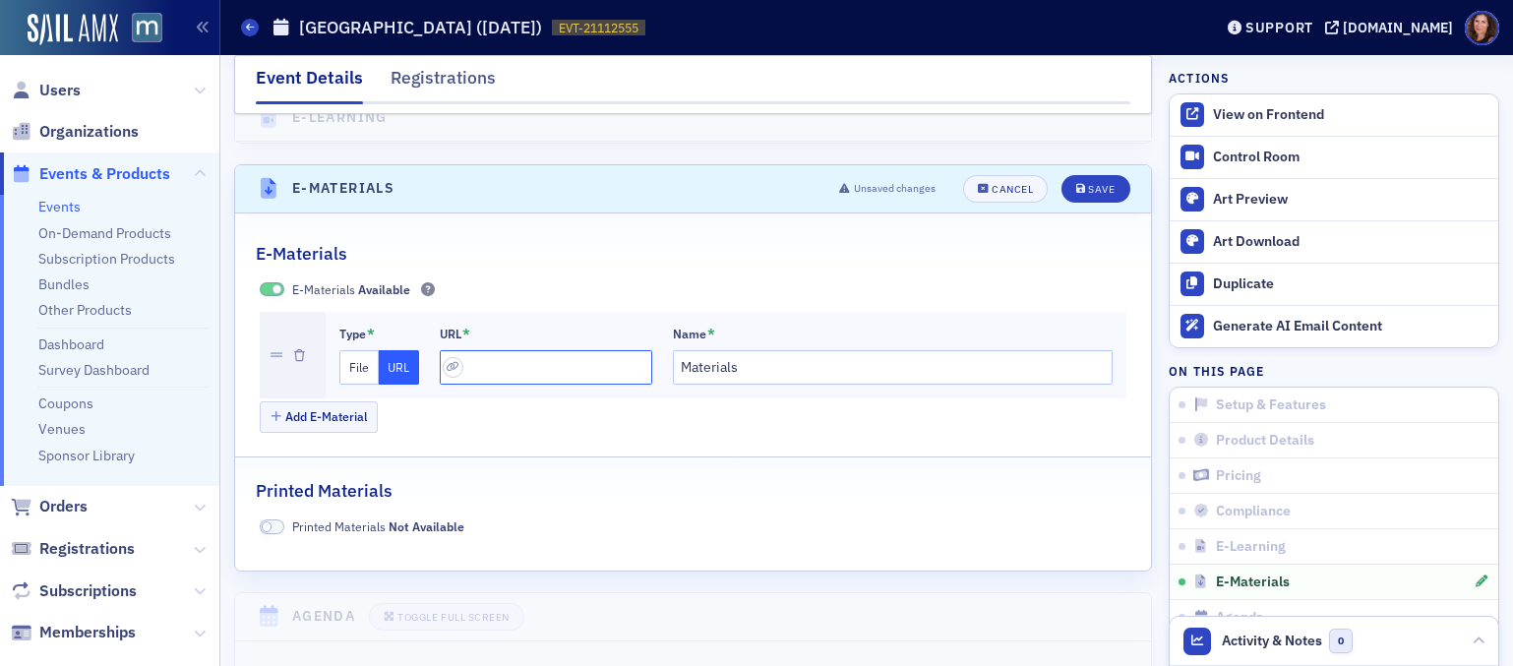
click at [519, 350] on input "url" at bounding box center [546, 367] width 212 height 34
paste input "https://drive.google.com/file/d/1SguZ9fzCPX3CidC0zkPwiE0d0fkTF1ct/view?usp=shar…"
type input "https://drive.google.com/file/d/1SguZ9fzCPX3CidC0zkPwiE0d0fkTF1ct/view?usp=shar…"
click at [1088, 184] on div "Save" at bounding box center [1101, 189] width 27 height 11
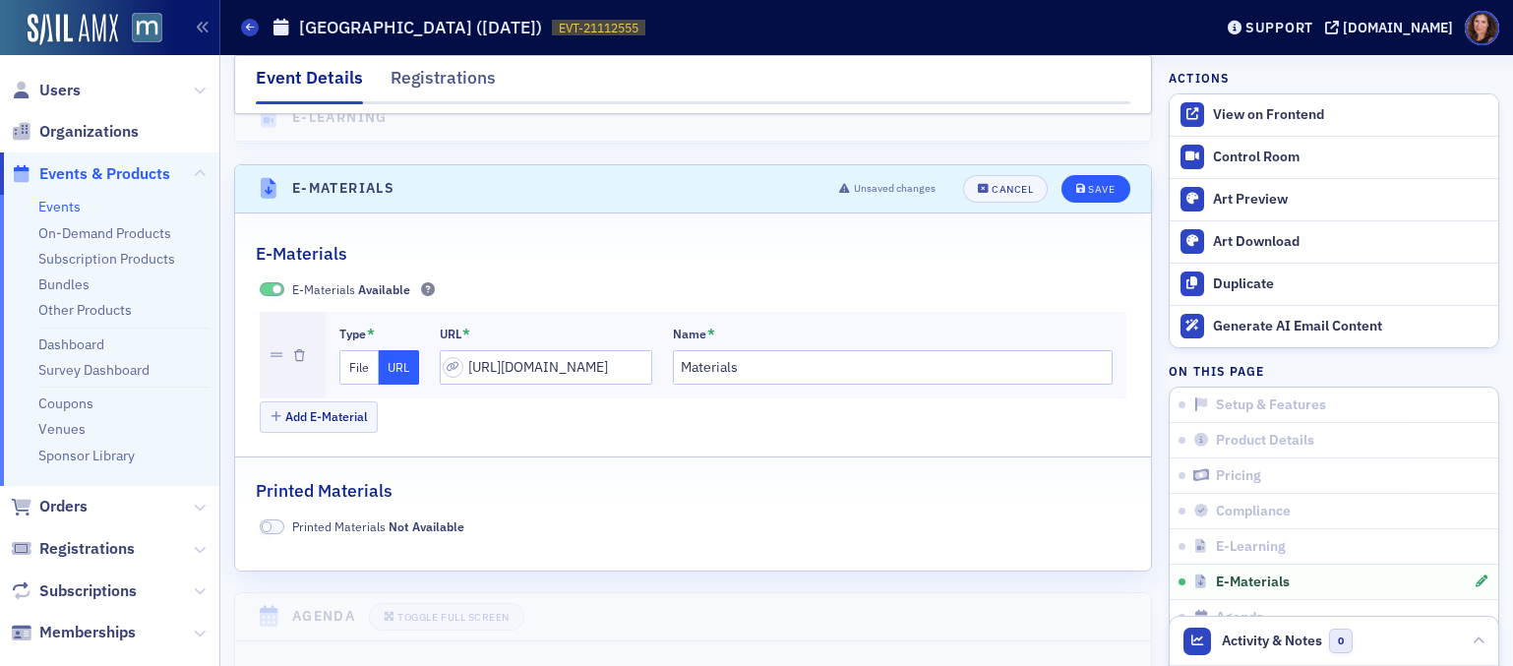
scroll to position [0, 0]
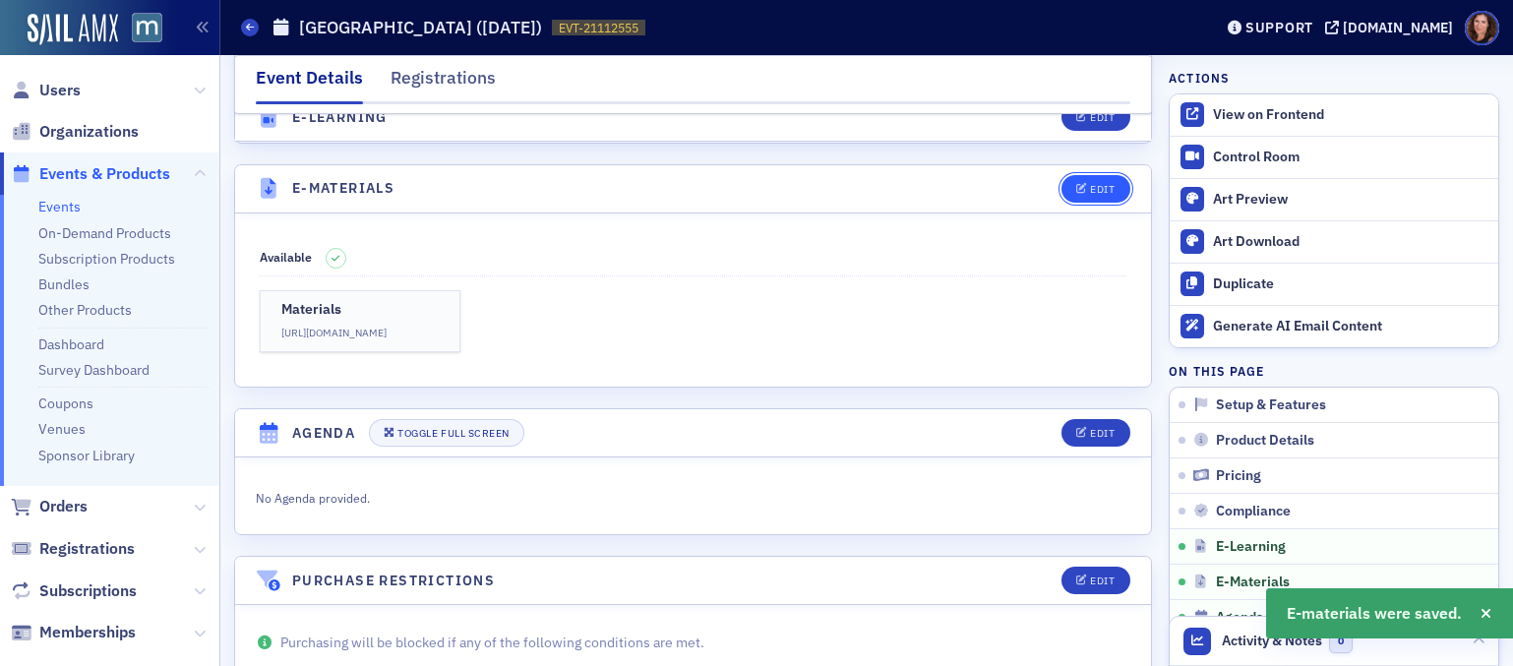
click at [1090, 184] on div "Edit" at bounding box center [1102, 189] width 25 height 11
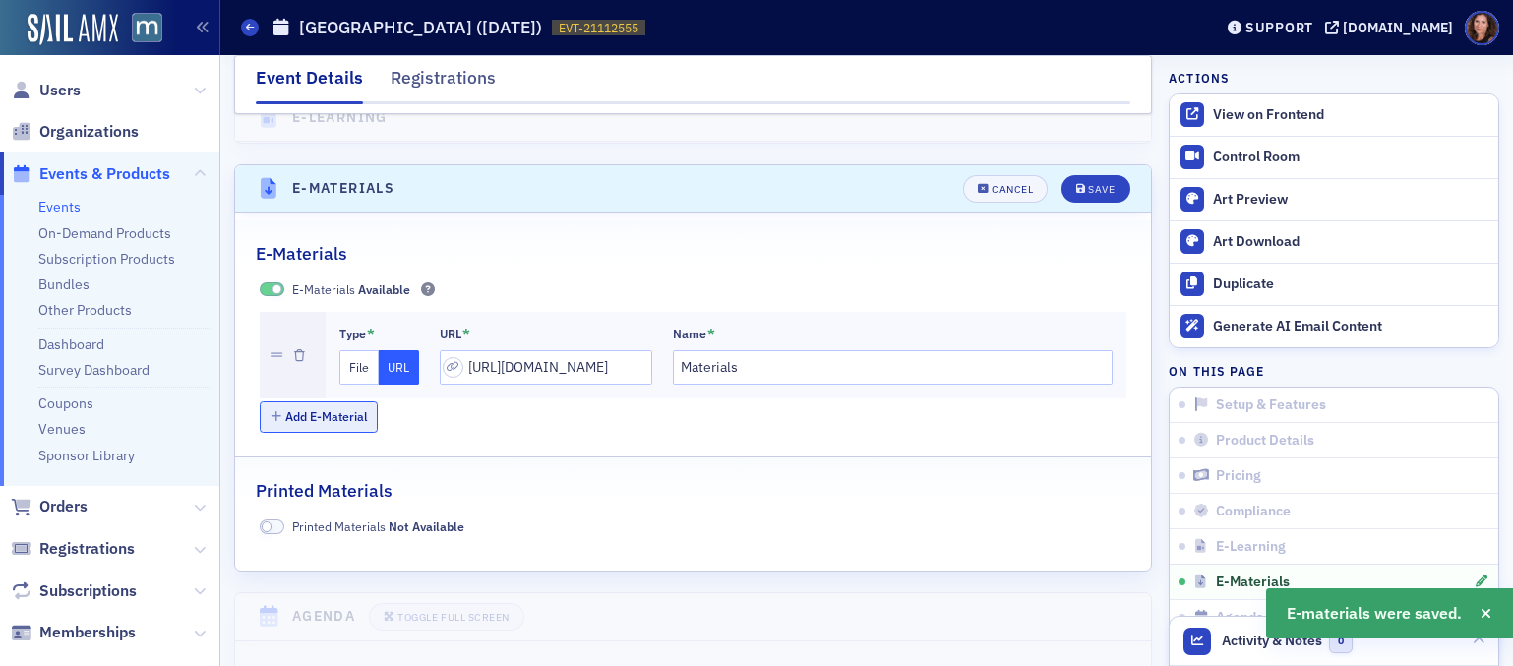
click at [346, 401] on button "Add E-Material" at bounding box center [319, 416] width 119 height 30
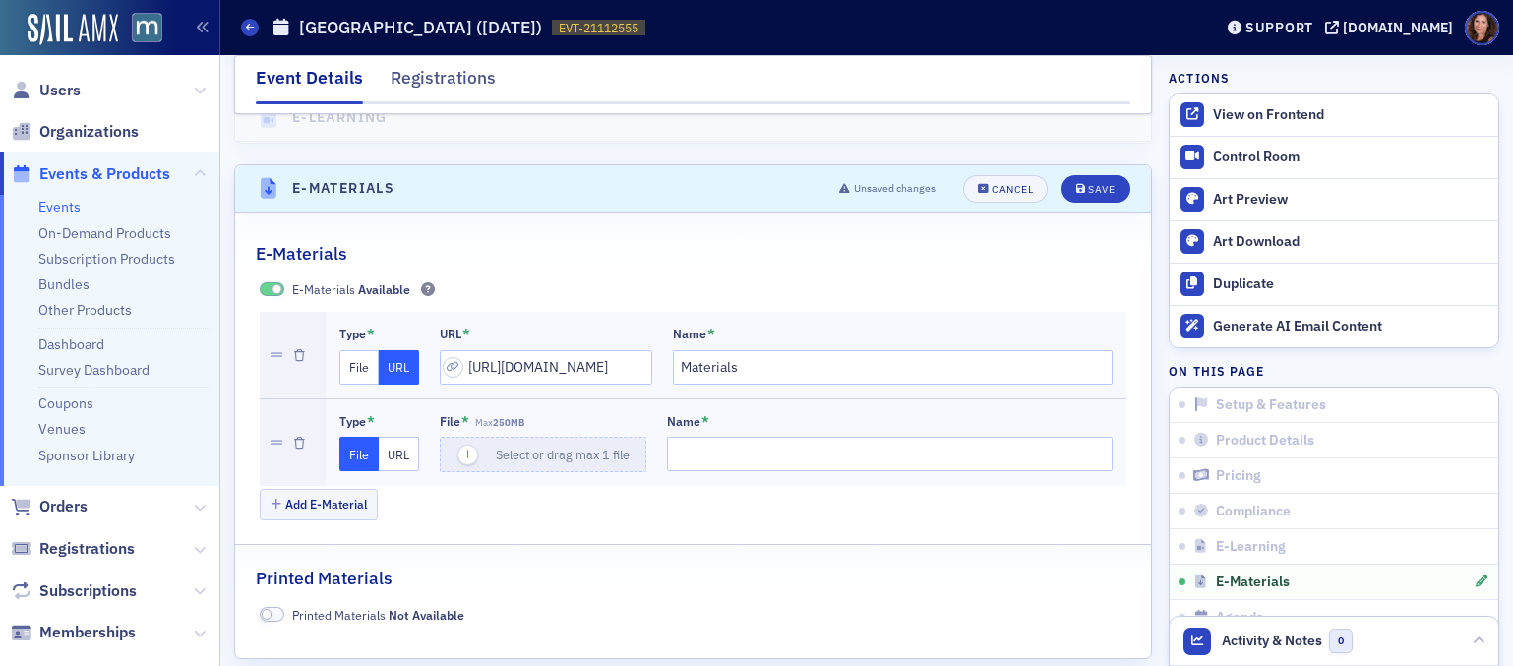
click at [389, 437] on button "URL" at bounding box center [399, 454] width 40 height 34
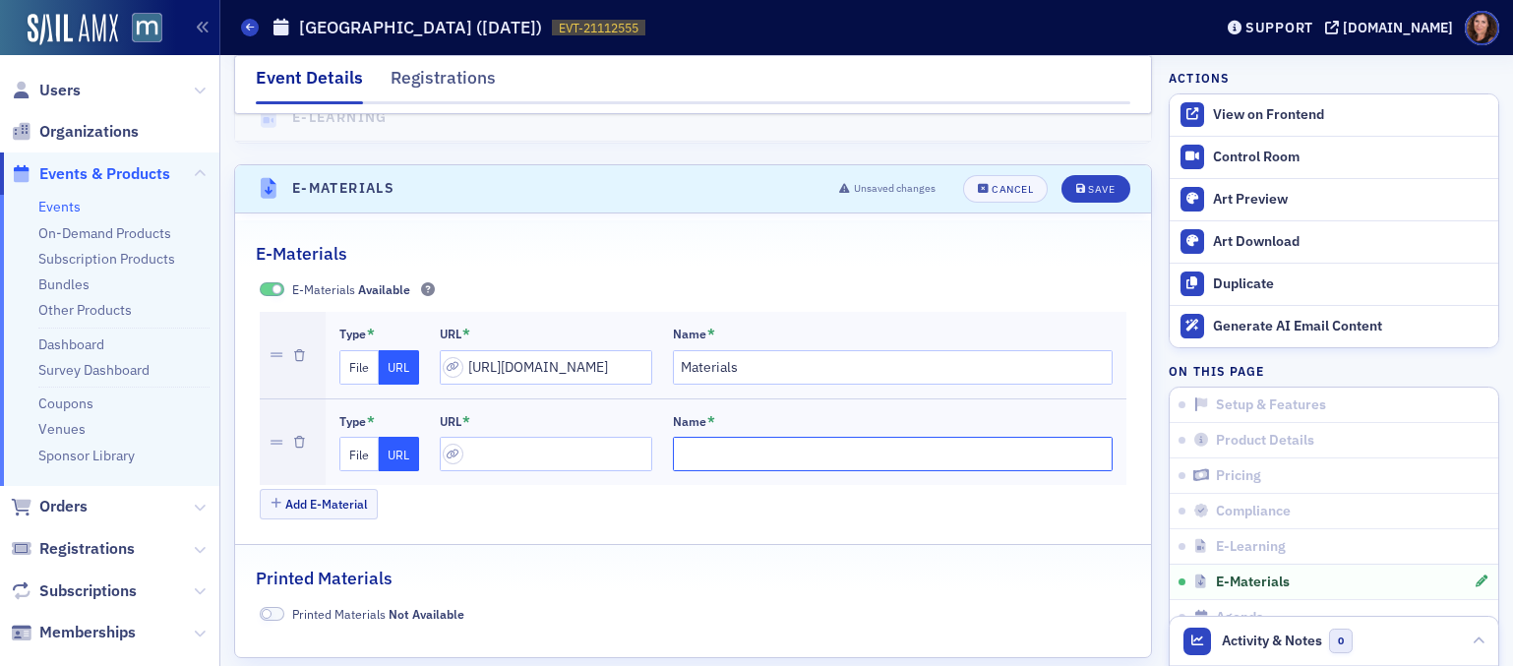
click at [720, 437] on input "Name *" at bounding box center [893, 454] width 441 height 34
type input "B"
type input "L"
type input "Speaker Bio"
paste input "https://docs.google.com/document/d/1vP6XH2jxfRXx94NkhW4C1gFCY3QfZ6QhFPv9EoIJgKA…"
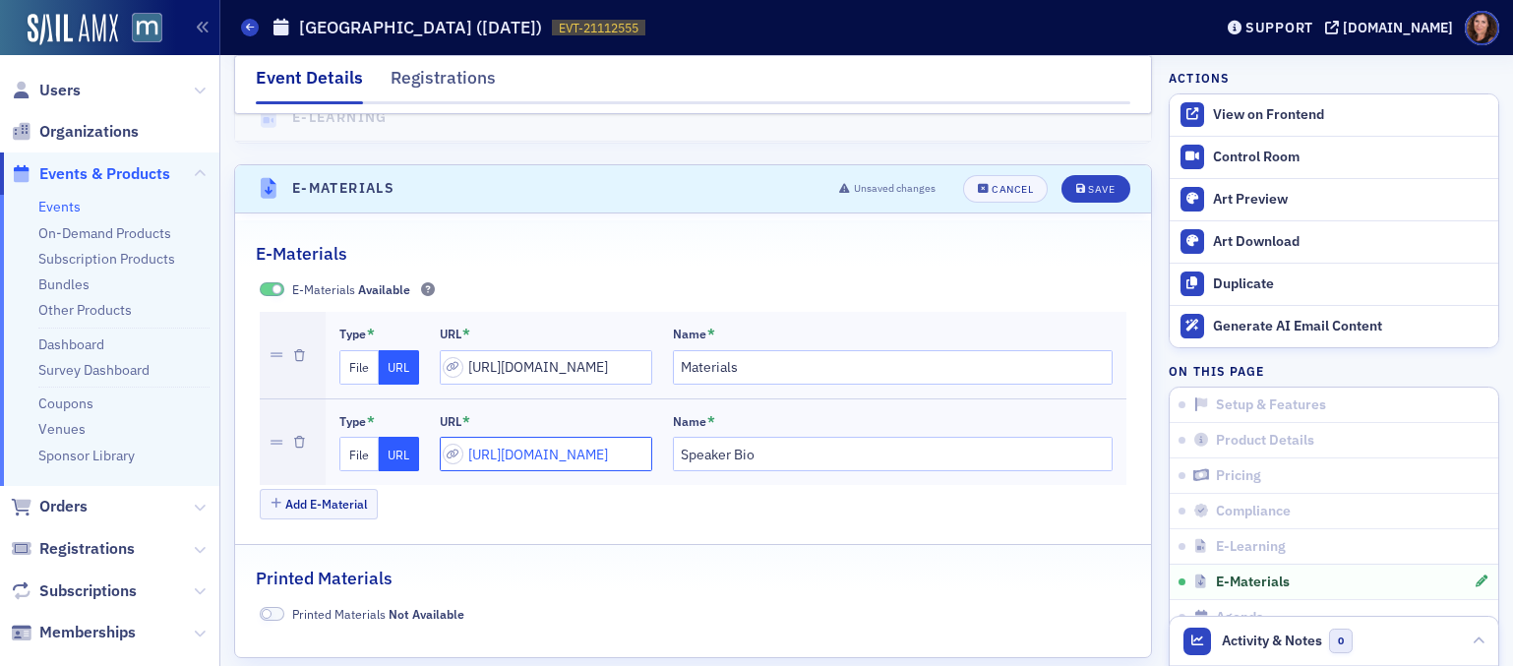
scroll to position [0, 547]
type input "https://docs.google.com/document/d/1vP6XH2jxfRXx94NkhW4C1gFCY3QfZ6QhFPv9EoIJgKA…"
click at [1088, 184] on div "Save" at bounding box center [1101, 189] width 27 height 11
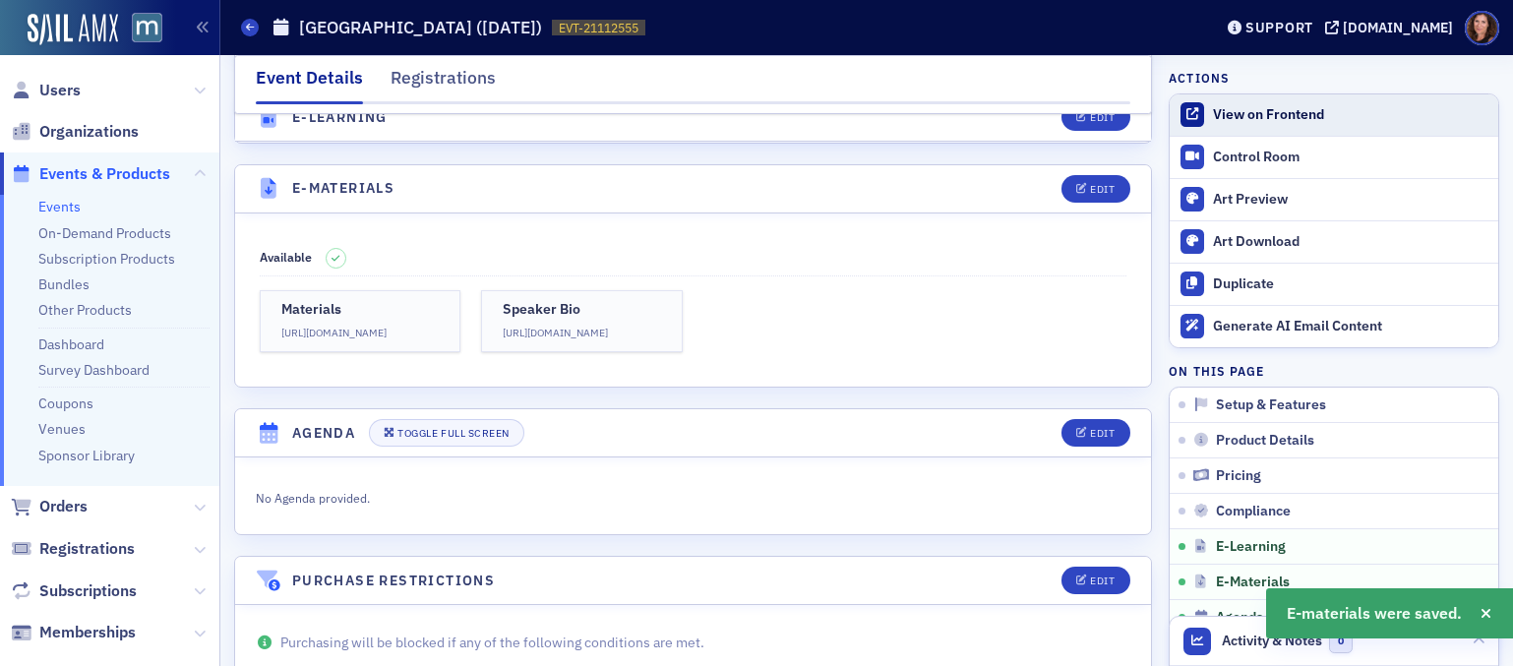
click at [1251, 108] on div "View on Frontend" at bounding box center [1350, 115] width 275 height 18
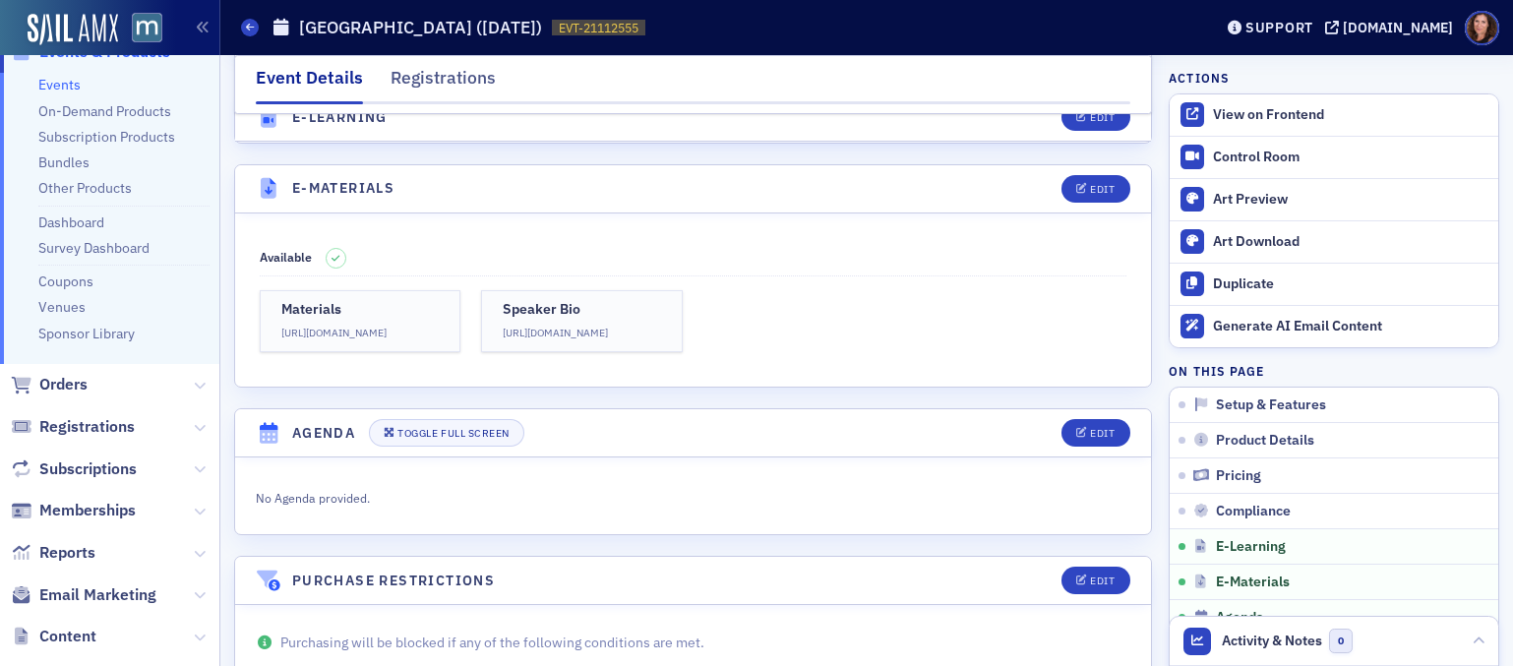
scroll to position [123, 0]
click at [97, 428] on span "Registrations" at bounding box center [86, 426] width 95 height 22
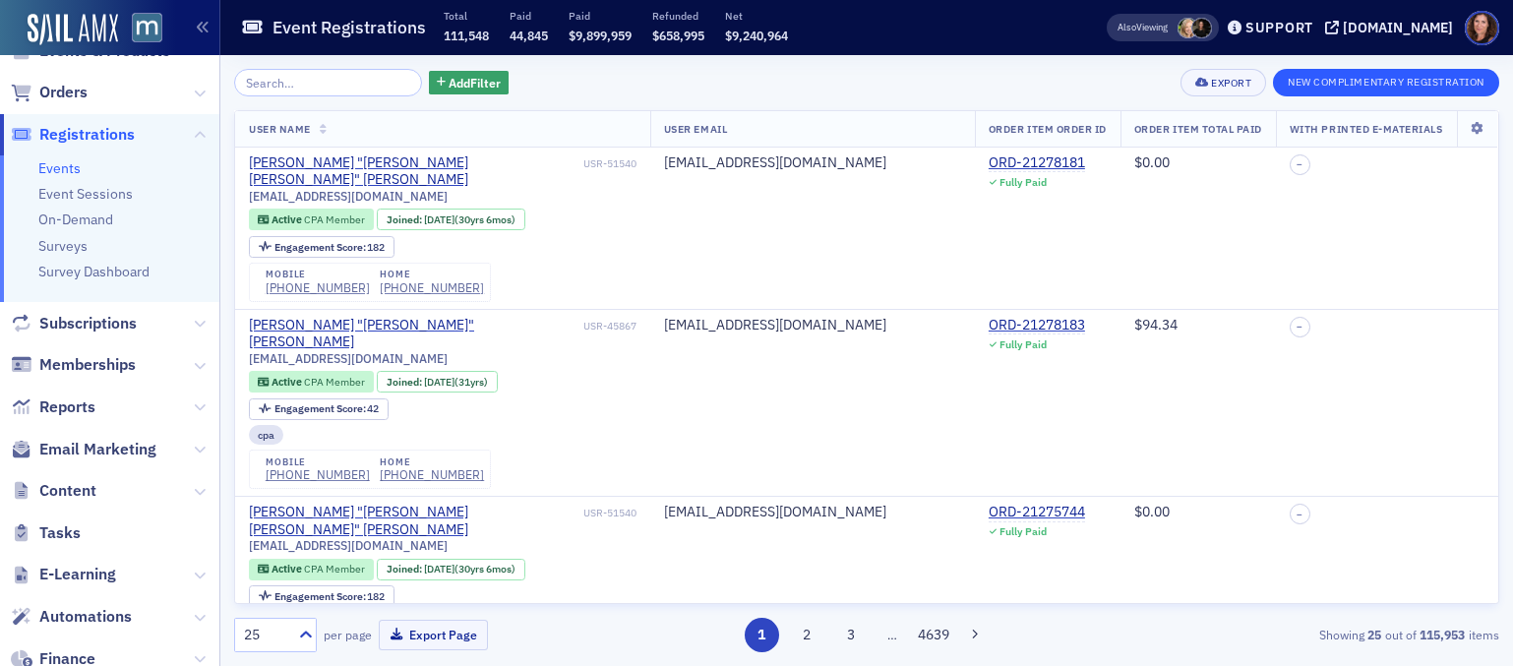
click at [1367, 98] on div "Add Filter Export New Complimentary Registration User Name User Email Order Ite…" at bounding box center [866, 360] width 1265 height 583
click at [1361, 88] on button "New Complimentary Registration" at bounding box center [1386, 83] width 226 height 28
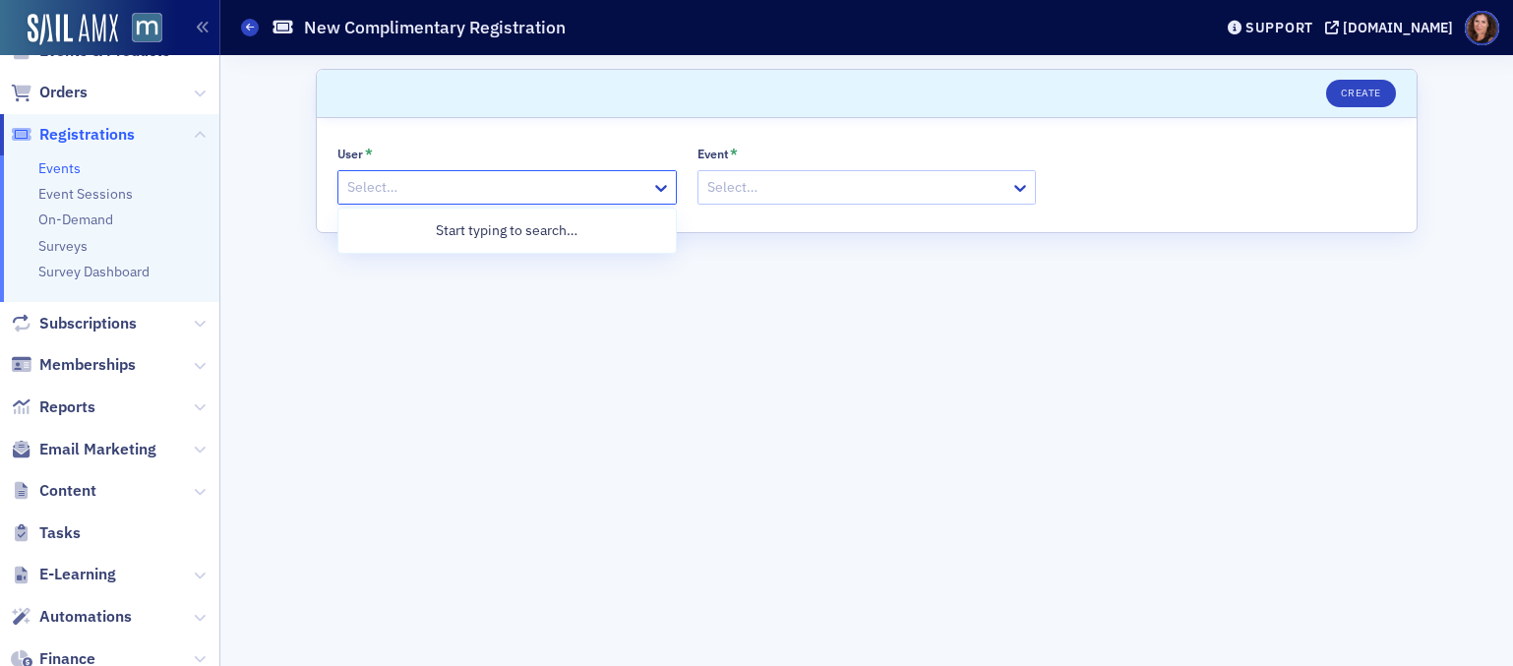
click at [517, 186] on div at bounding box center [497, 187] width 304 height 25
type input "natalie"
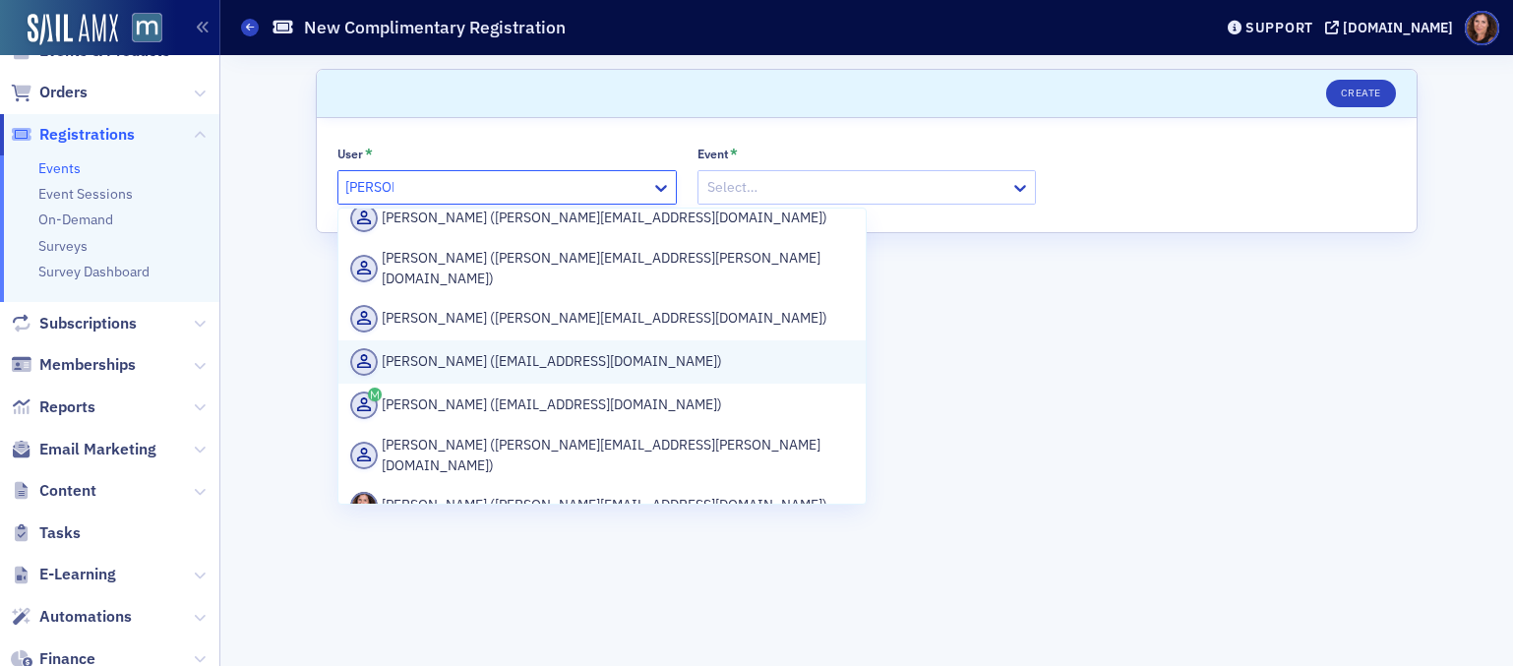
scroll to position [224, 0]
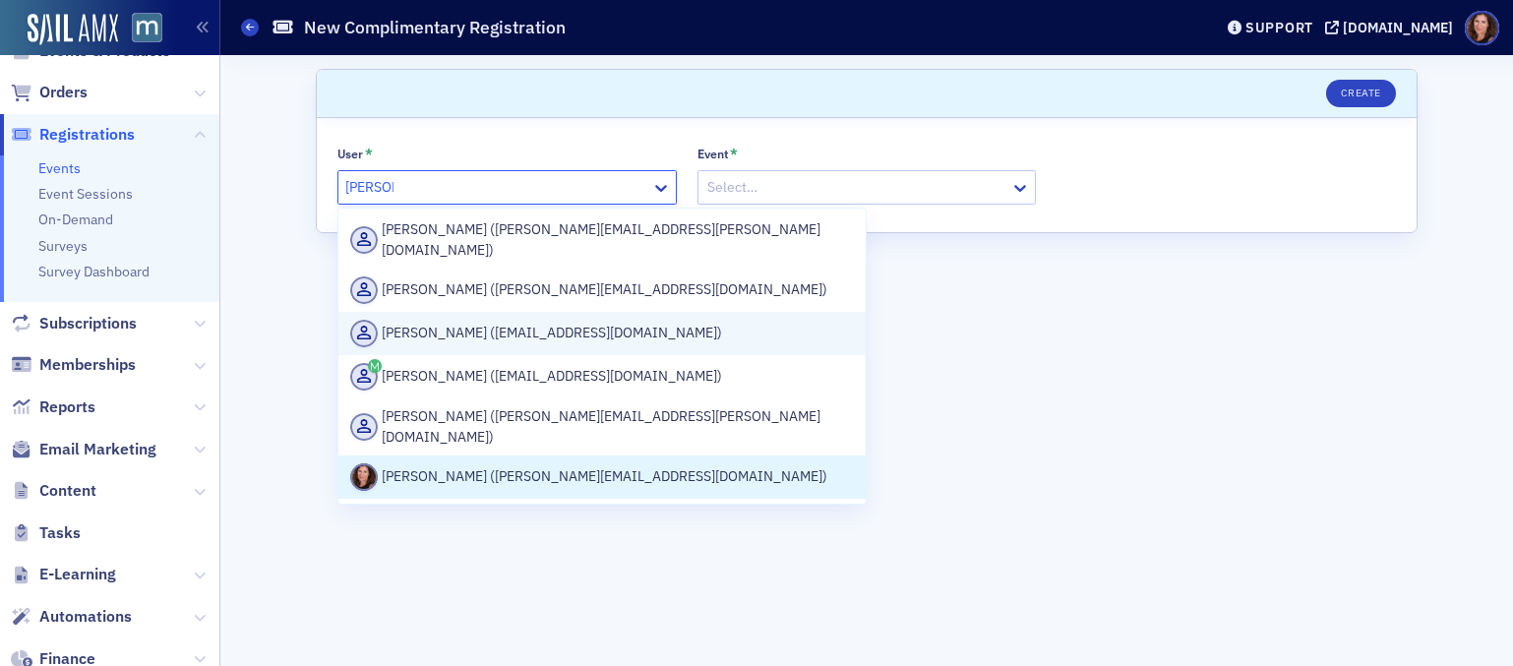
click at [559, 463] on div "Natalie Antonakas (natalie@macpa.org)" at bounding box center [602, 477] width 504 height 28
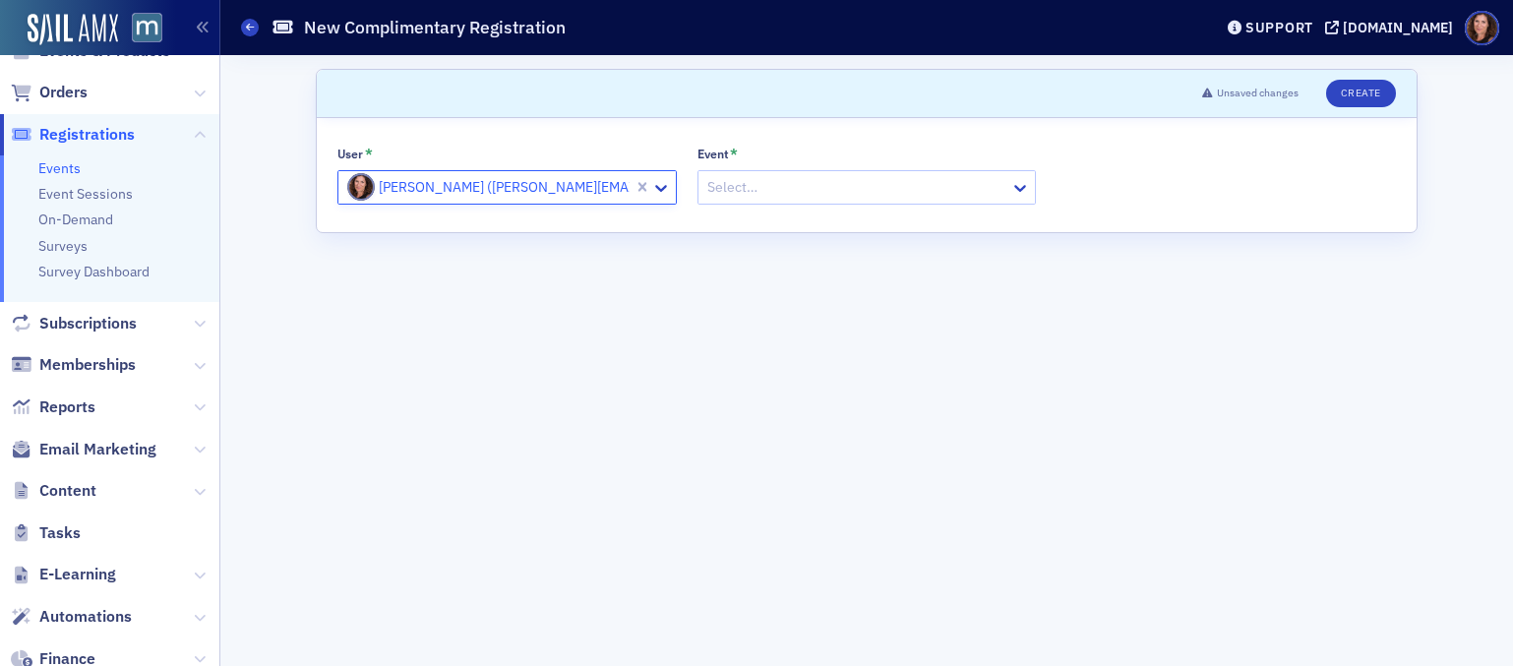
click at [808, 177] on div at bounding box center [857, 187] width 304 height 25
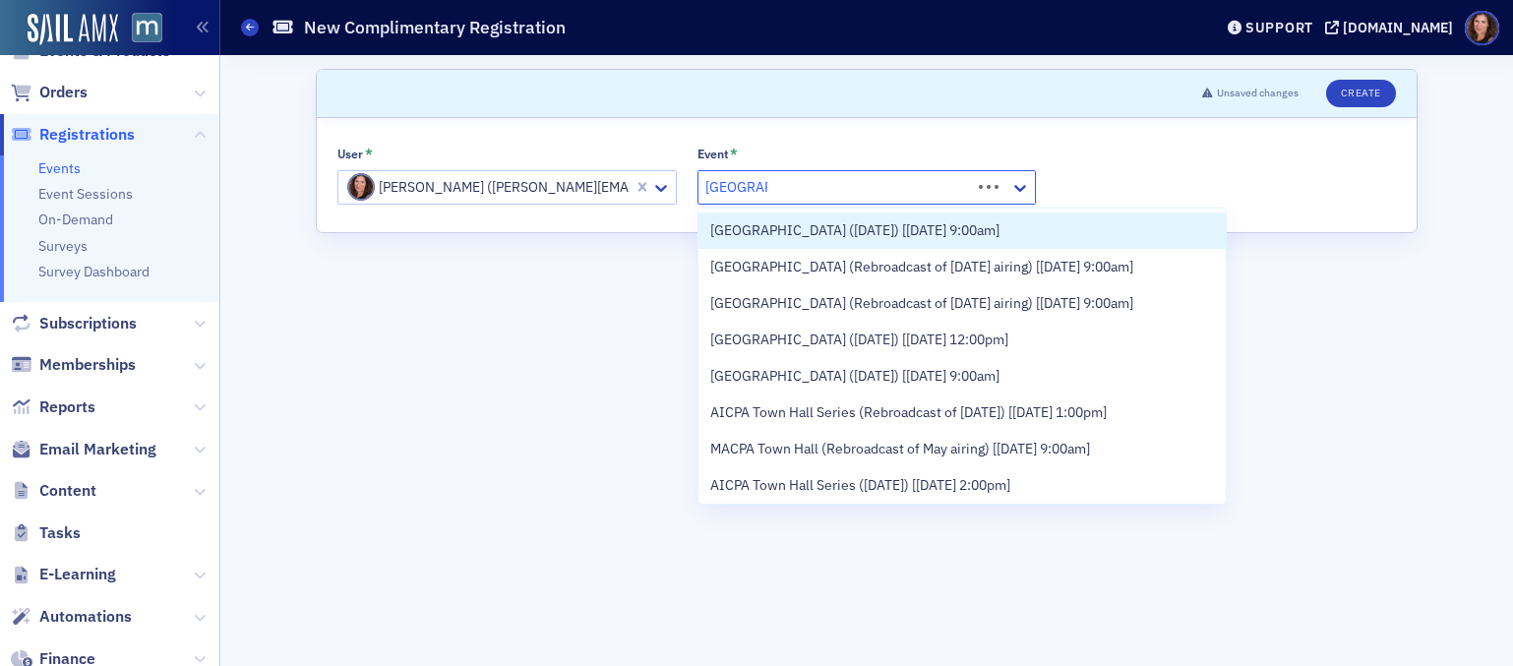
type input "Town hall"
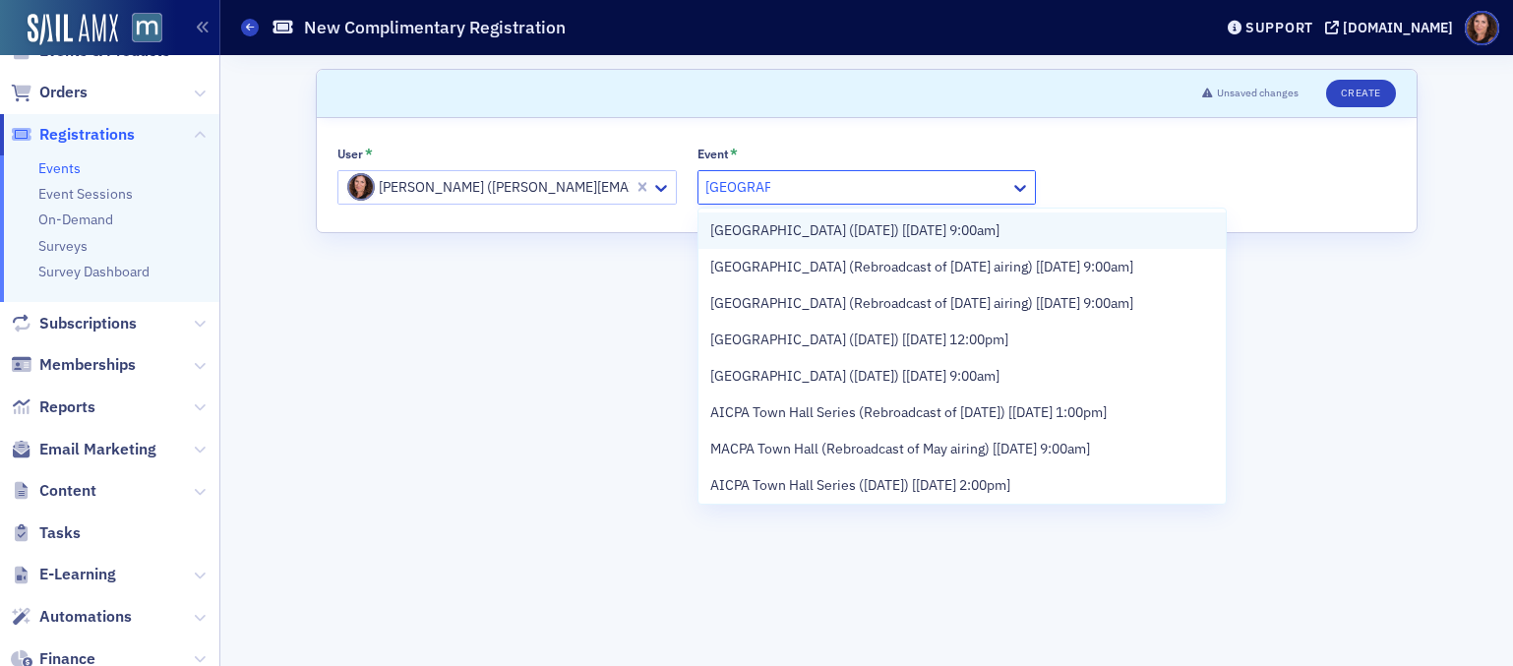
click at [971, 235] on span "MACPA Town Hall (August 2025) [8/20/2025 9:00am]" at bounding box center [854, 230] width 289 height 21
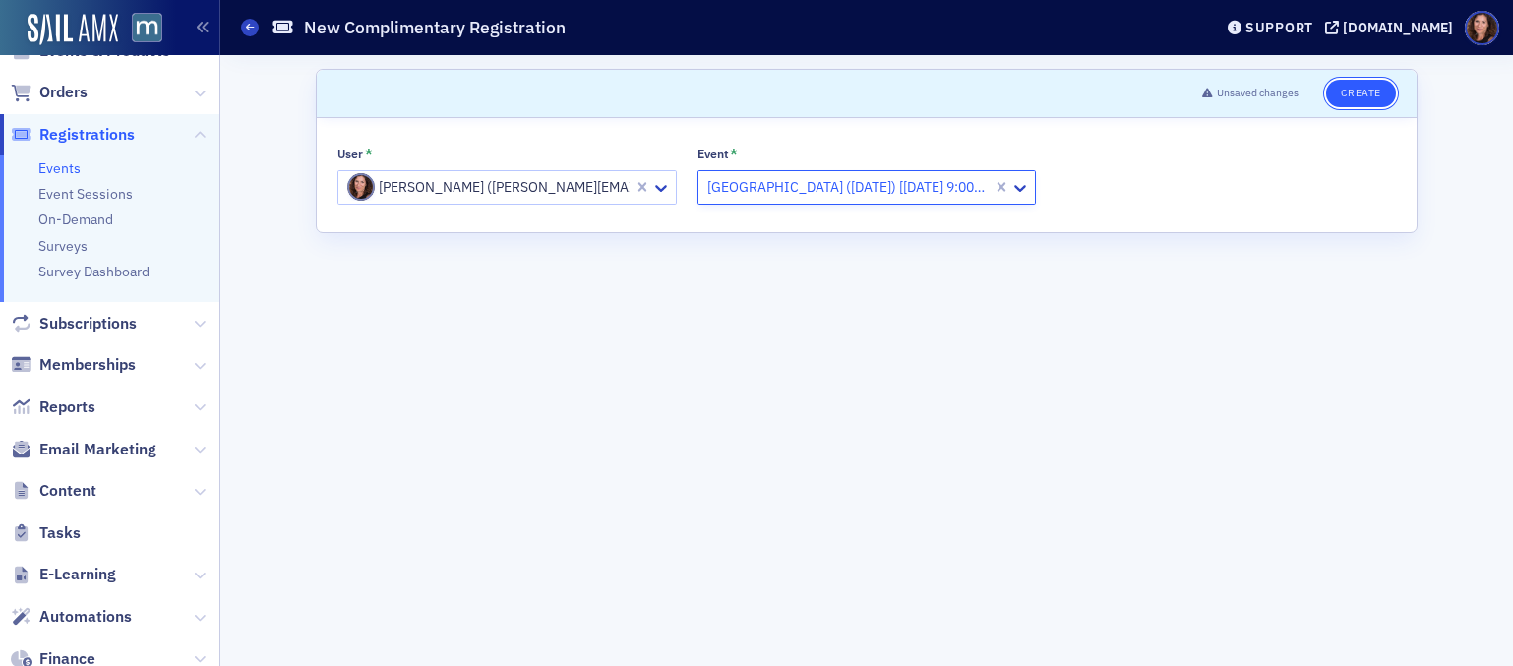
click at [1361, 100] on button "Create" at bounding box center [1361, 94] width 70 height 28
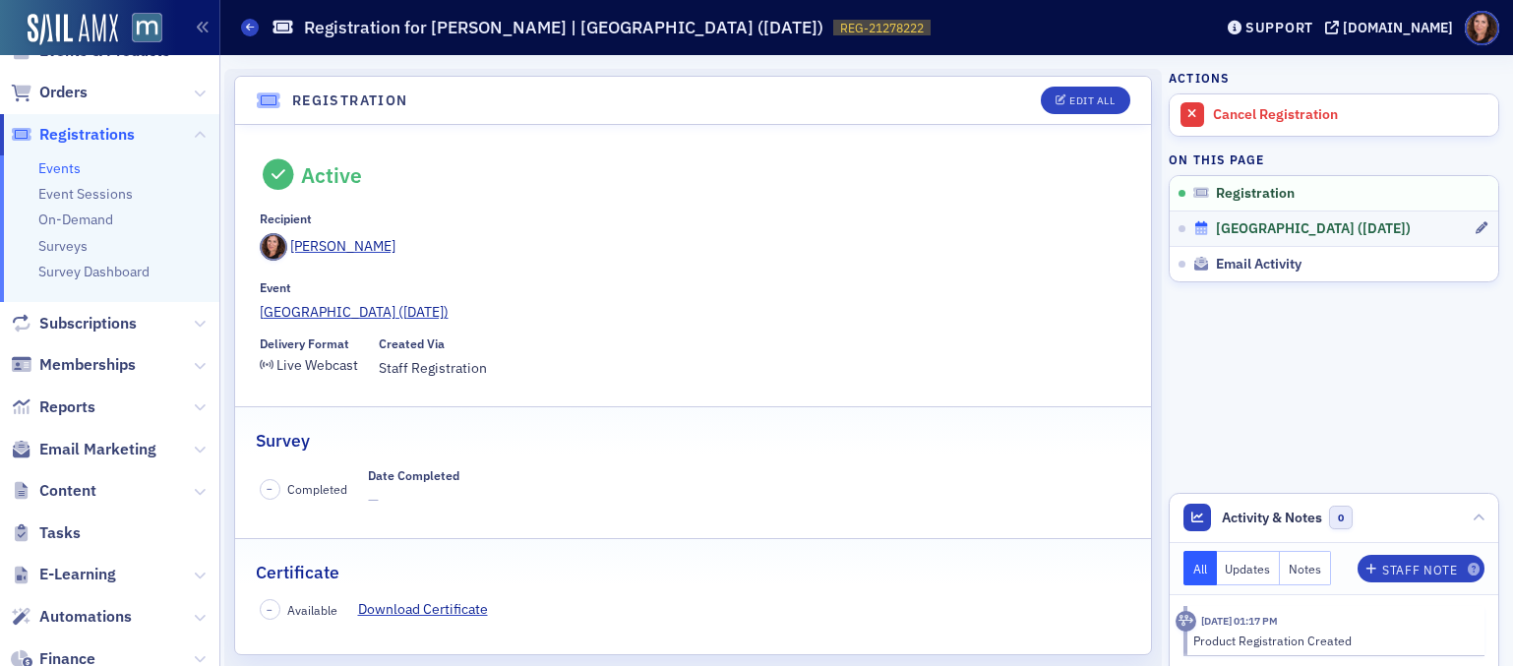
click at [1309, 221] on span "MACPA Town Hall (August 2025)" at bounding box center [1313, 229] width 195 height 18
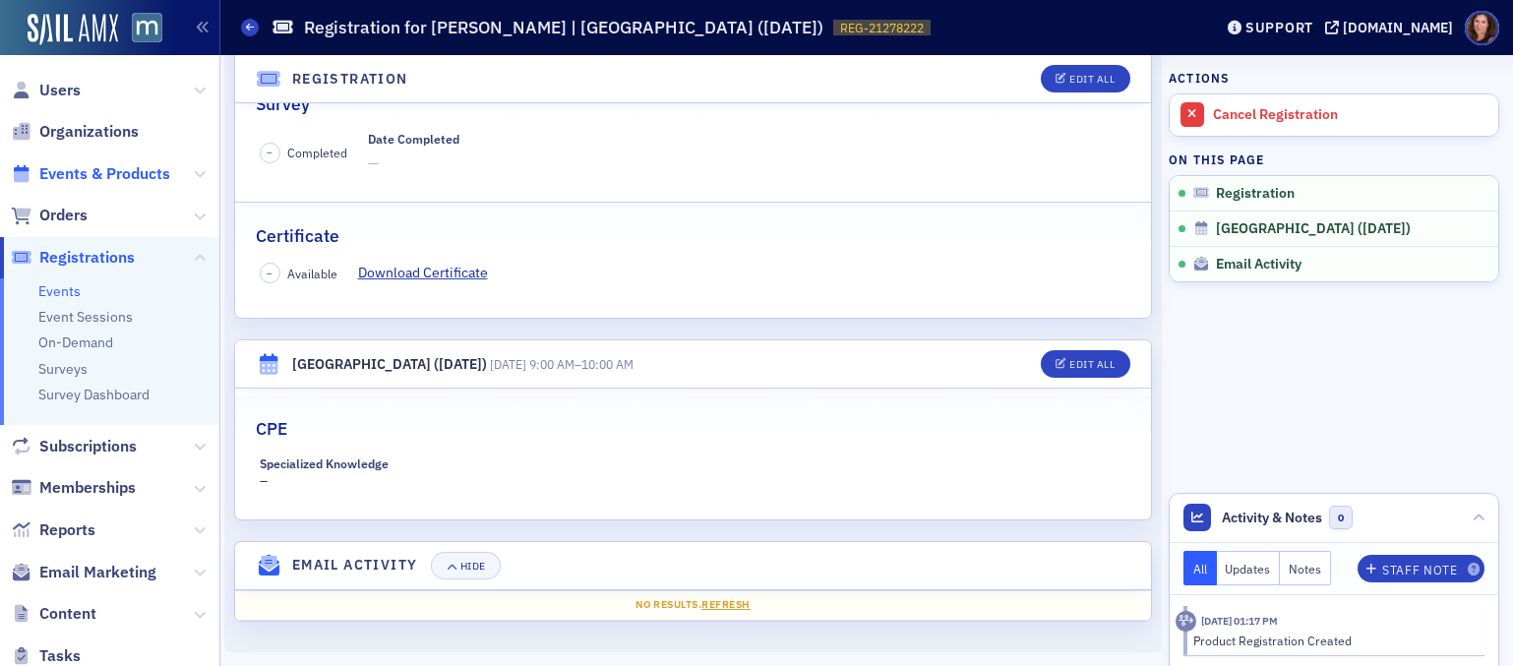
click at [88, 175] on span "Events & Products" at bounding box center [104, 174] width 131 height 22
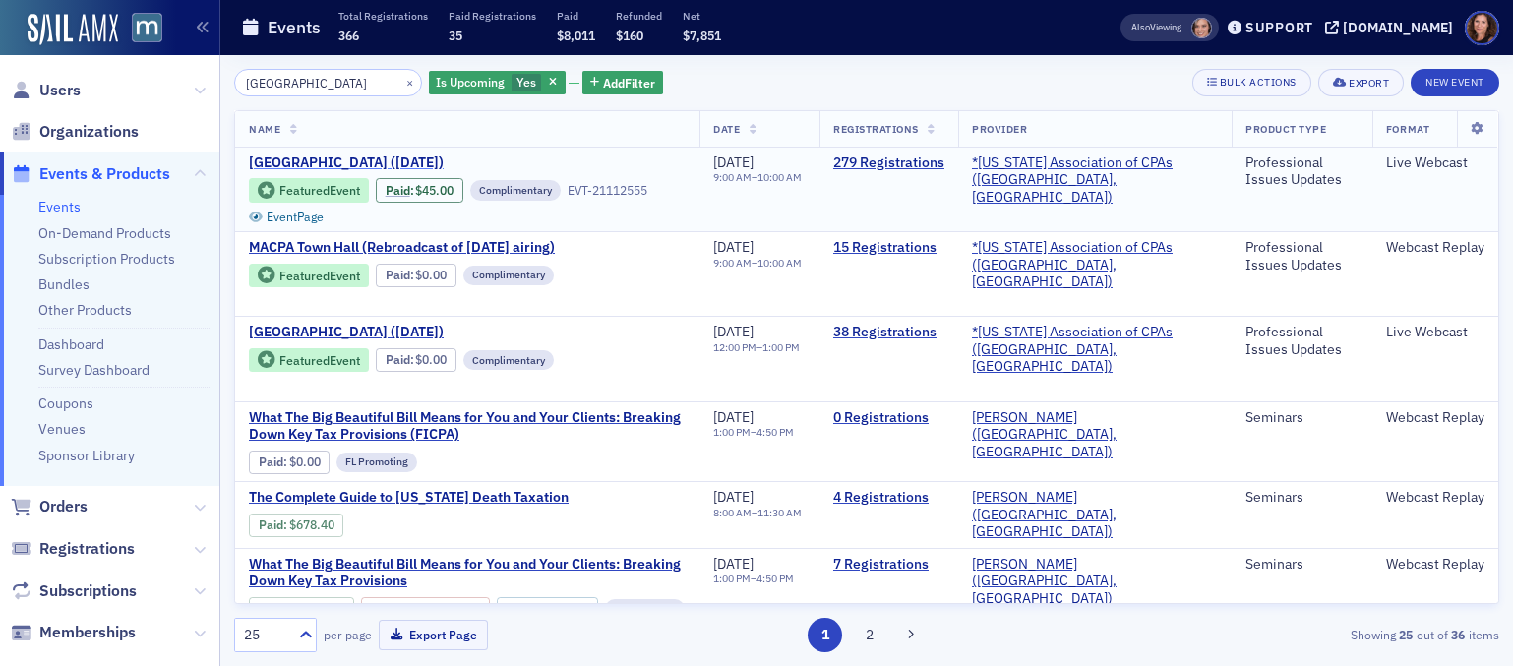
click at [394, 157] on span "MACPA Town Hall (August 2025)" at bounding box center [414, 163] width 330 height 18
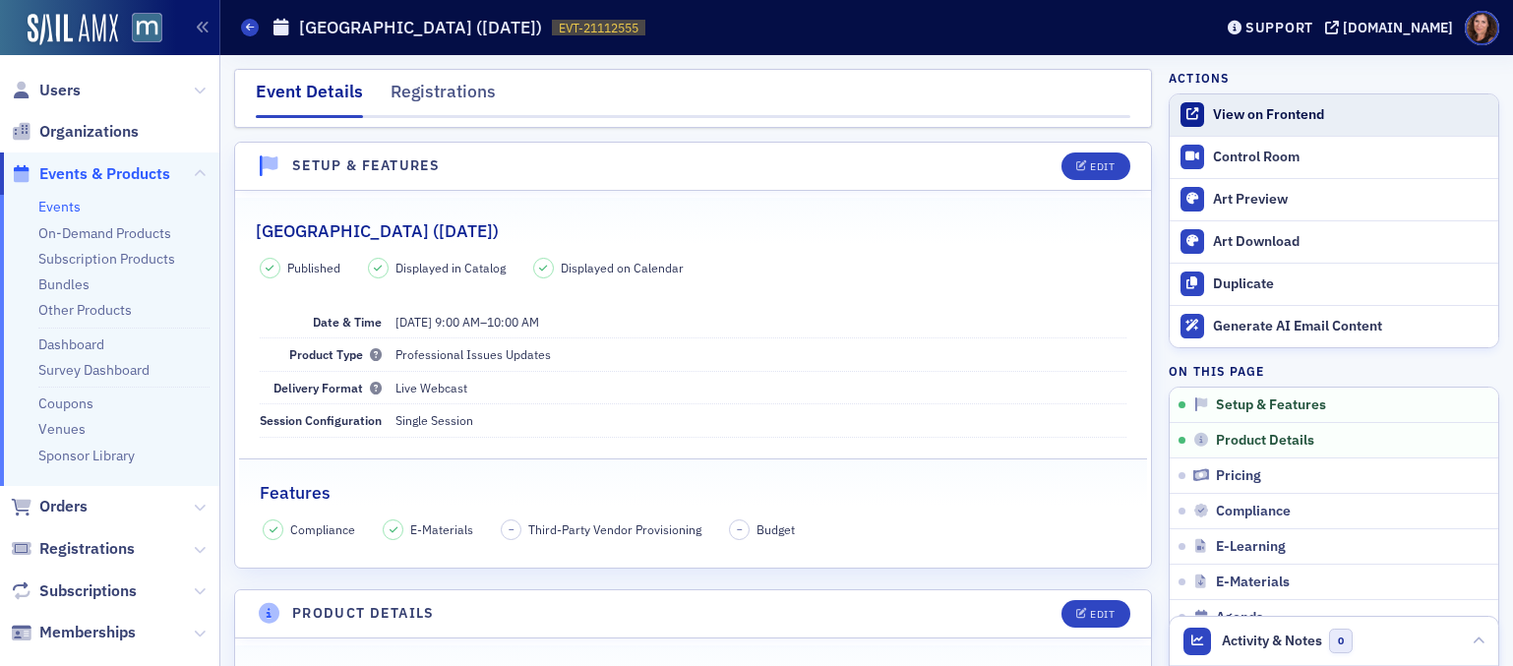
click at [1264, 115] on div "View on Frontend" at bounding box center [1350, 115] width 275 height 18
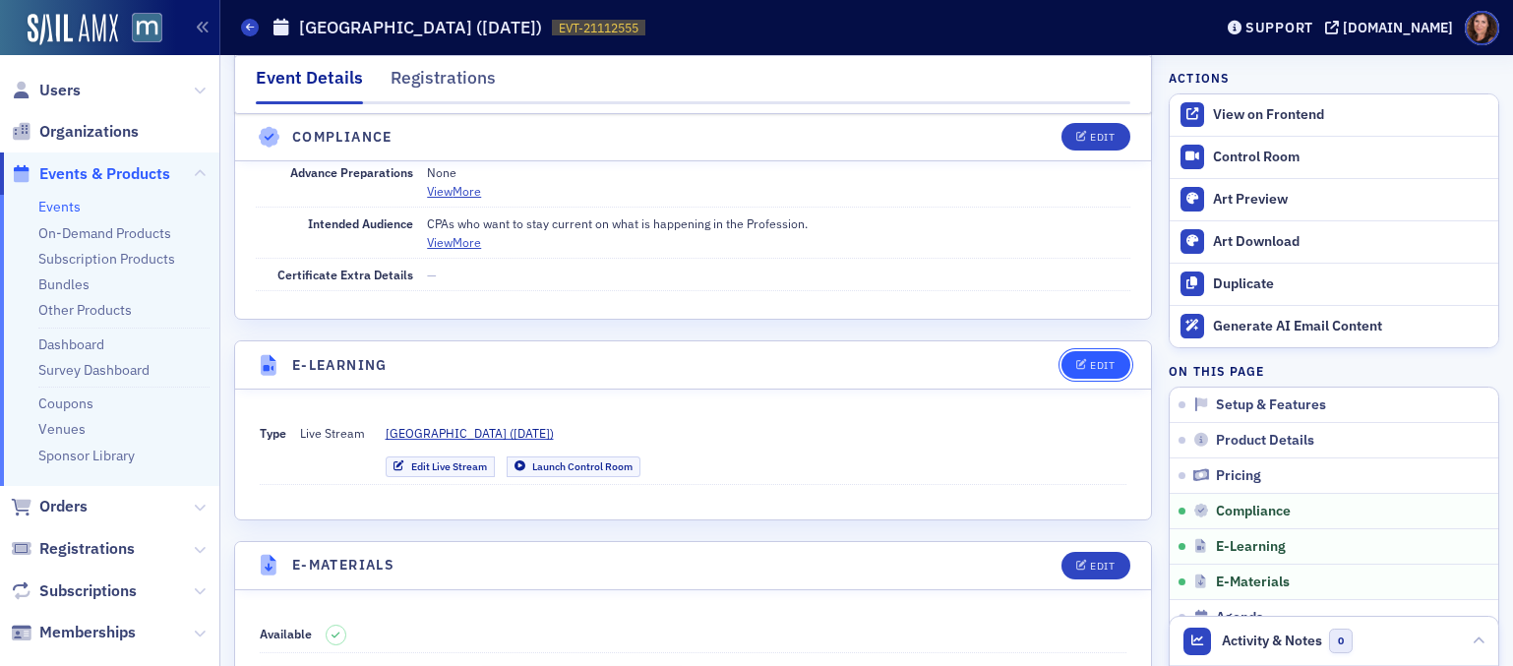
click at [1073, 351] on button "Edit" at bounding box center [1095, 365] width 68 height 28
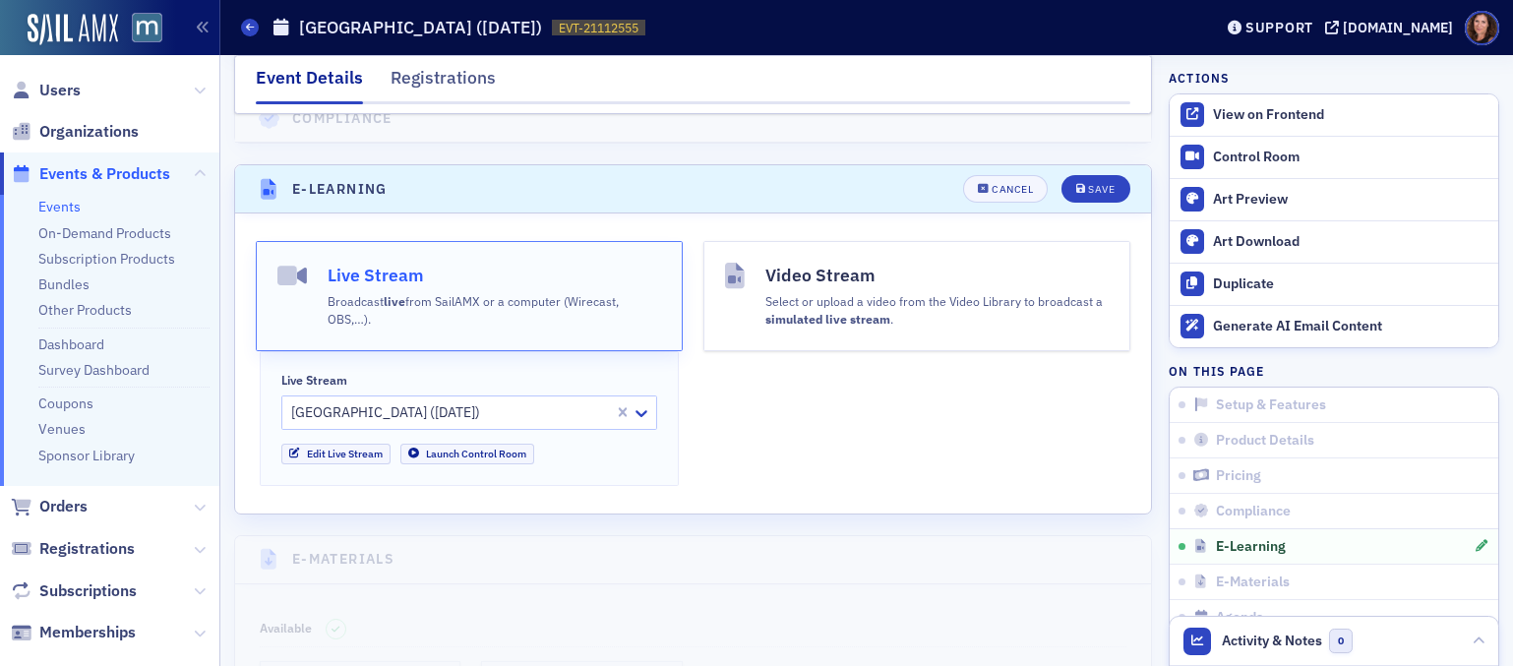
scroll to position [2686, 0]
click at [1002, 183] on div "Cancel" at bounding box center [1011, 188] width 41 height 11
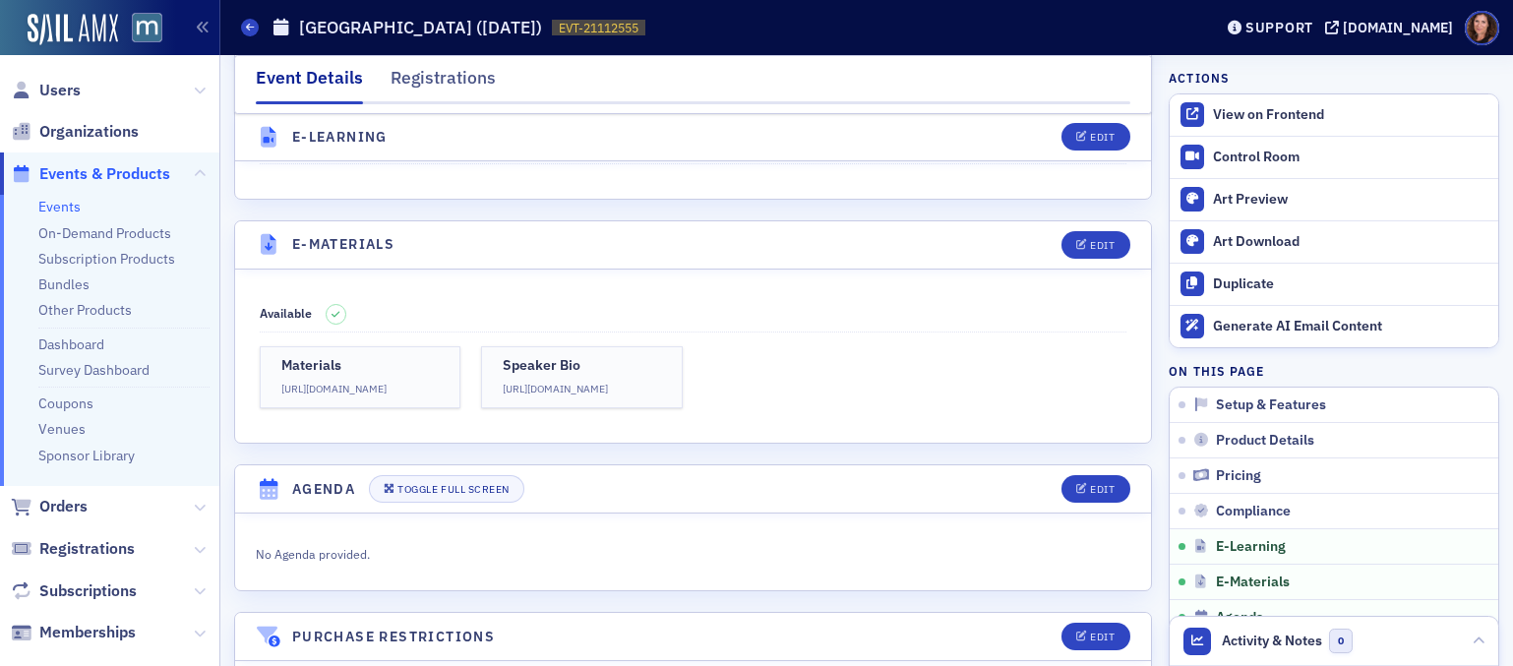
scroll to position [2846, 0]
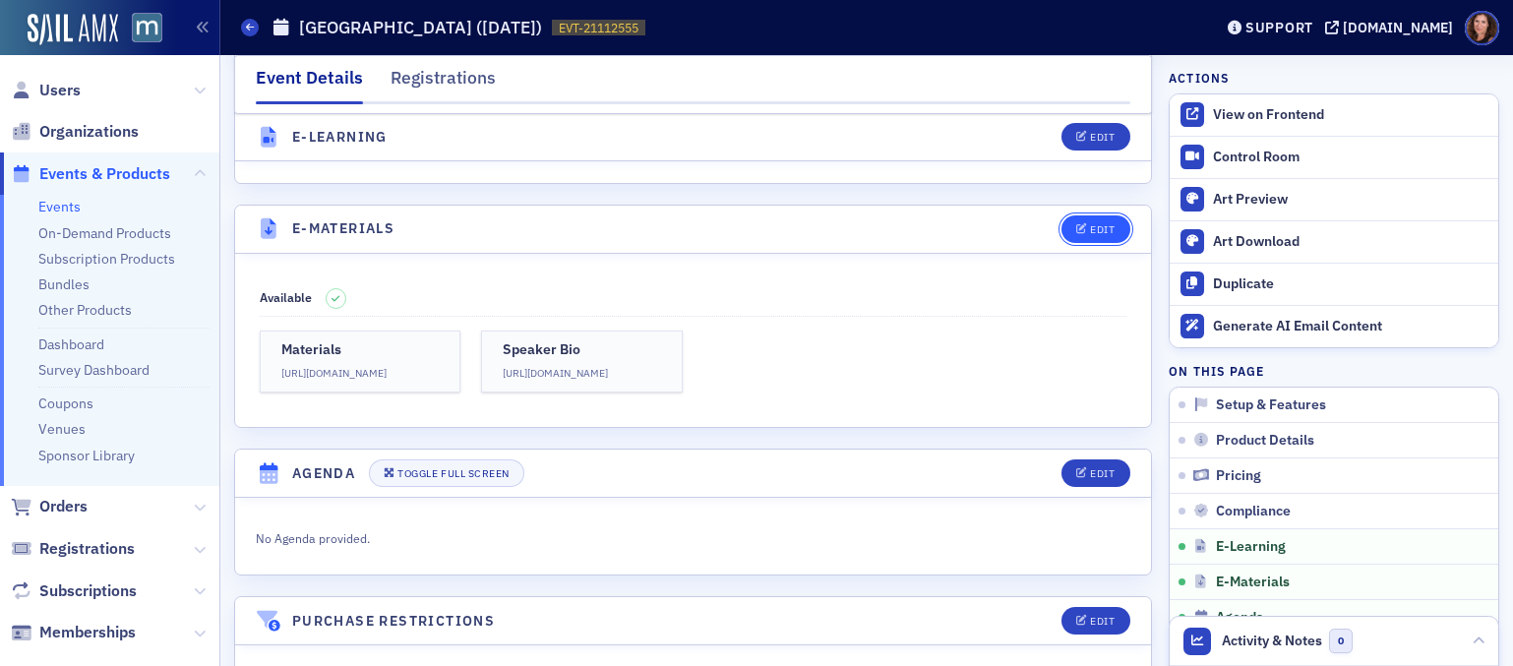
click at [1090, 224] on div "Edit" at bounding box center [1102, 229] width 25 height 11
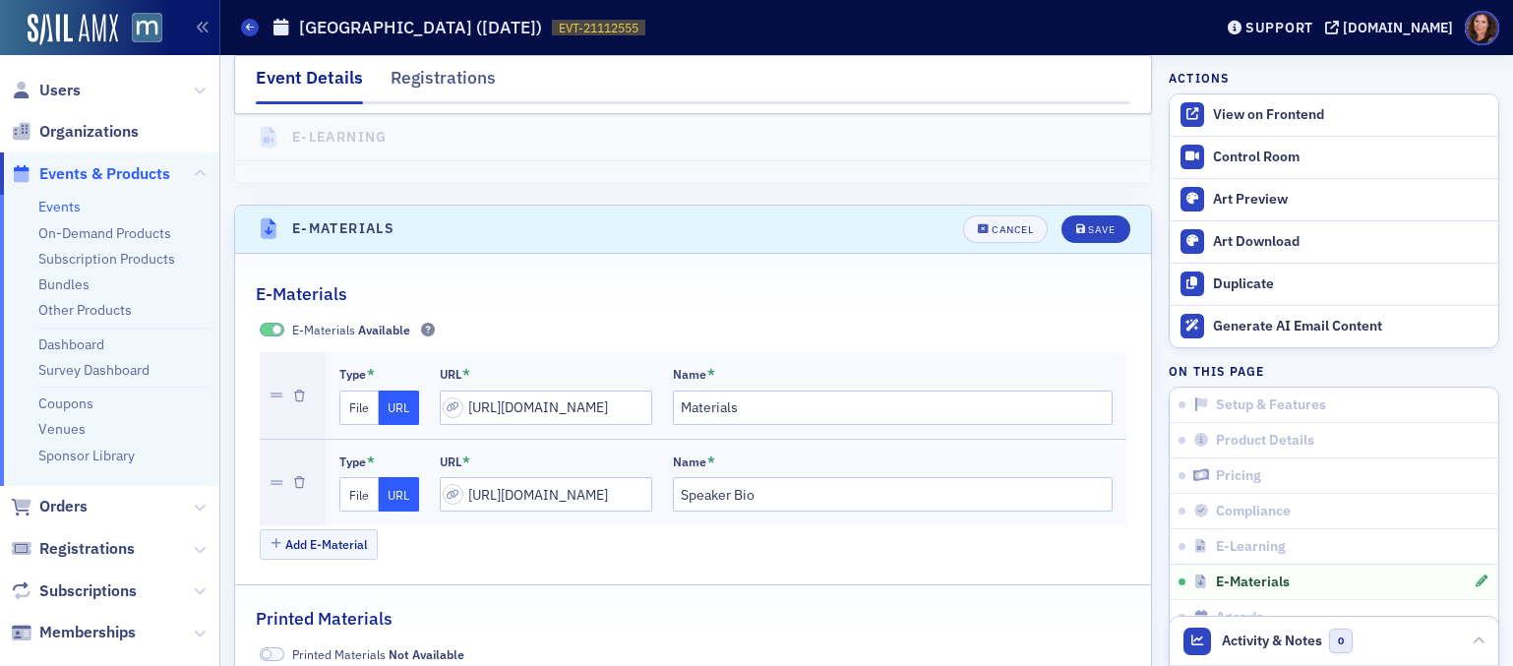
scroll to position [2886, 0]
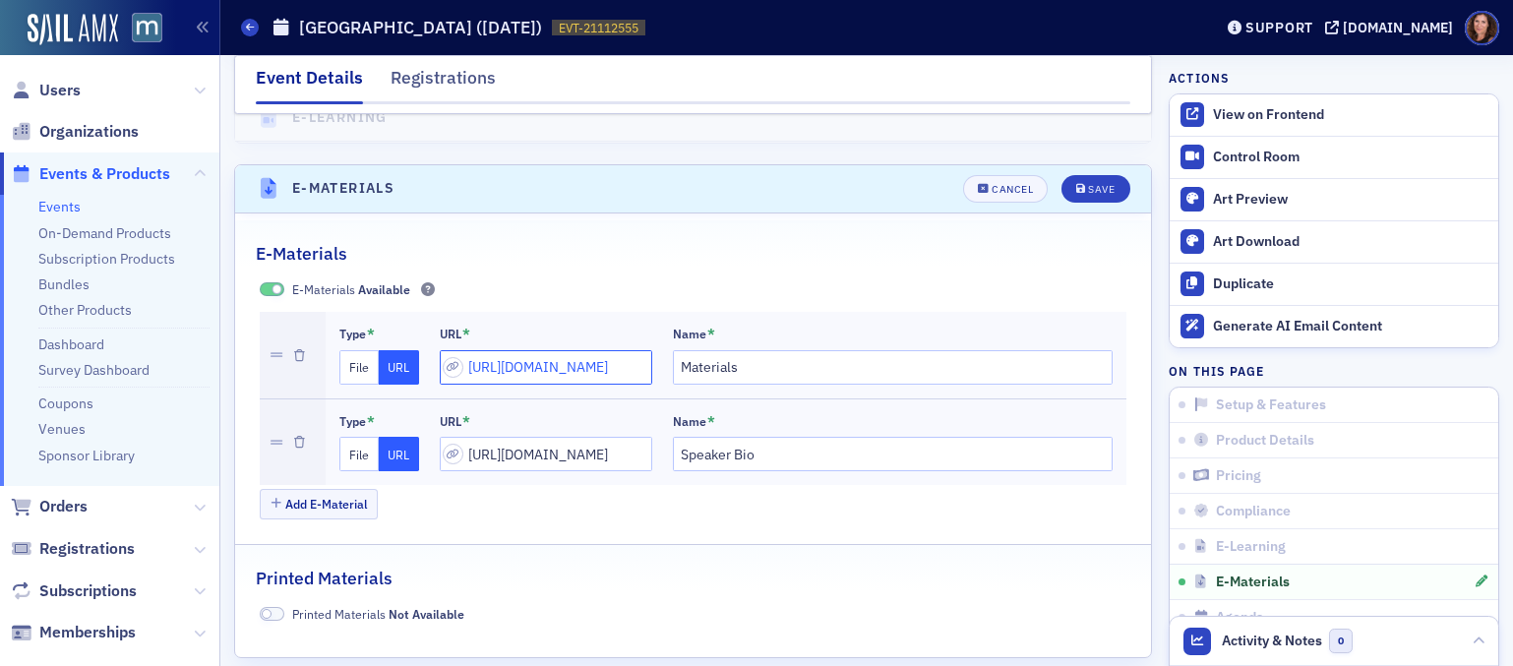
click at [554, 350] on input "https://drive.google.com/file/d/1SguZ9fzCPX3CidC0zkPwiE0d0fkTF1ct/view?usp=shar…" at bounding box center [546, 367] width 212 height 34
paste input "https://drive.google.com/file/d/1zSDIJnVb9_RHosrJT037WvRV8idRld0i/view?usp=shar…"
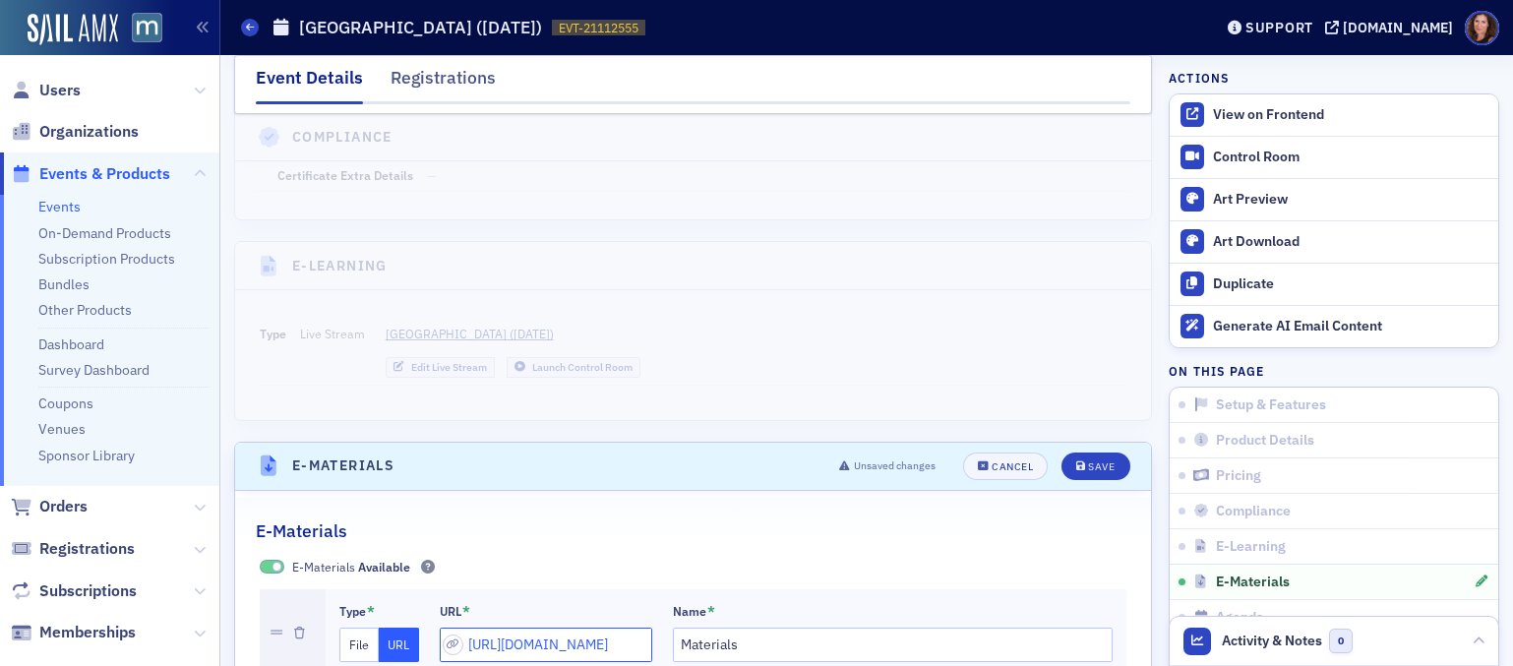
scroll to position [2601, 0]
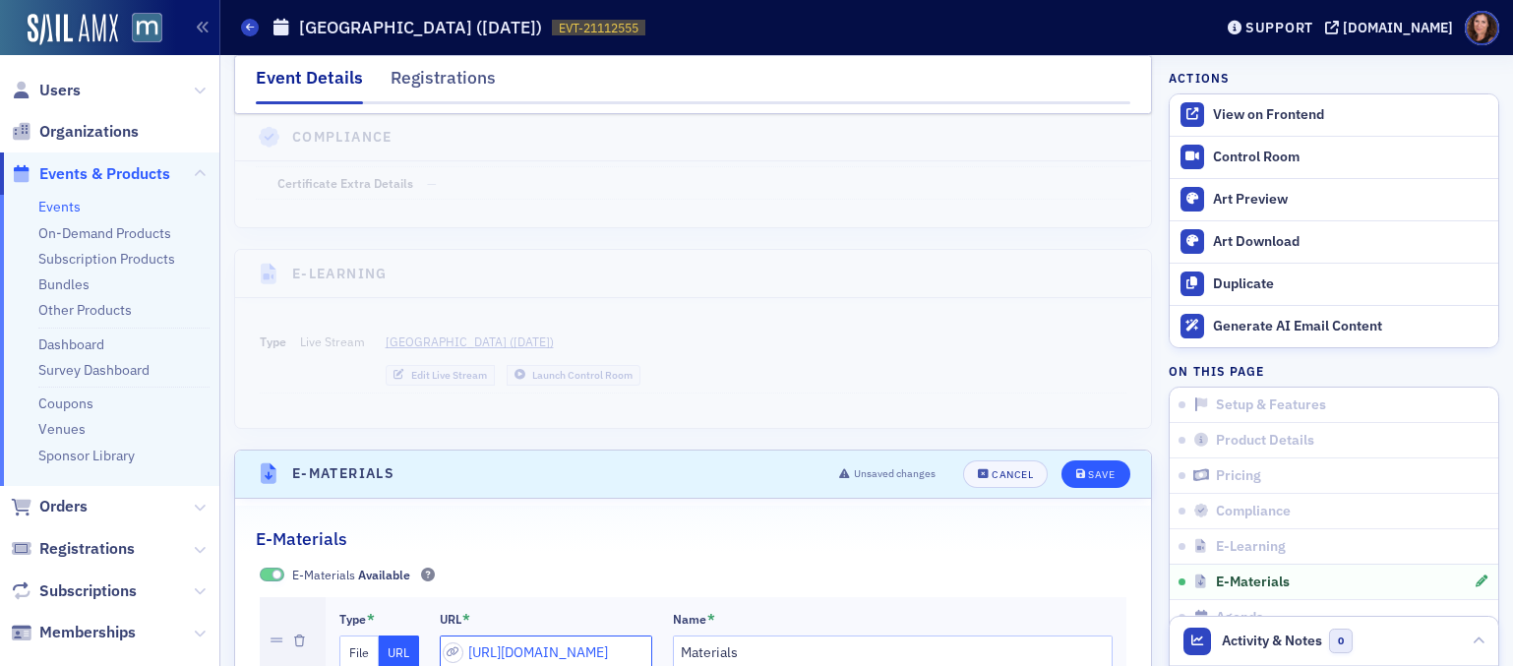
type input "https://drive.google.com/file/d/1zSDIJnVb9_RHosrJT037WvRV8idRld0i/view?usp=shar…"
click at [1076, 469] on icon "submit" at bounding box center [1081, 474] width 10 height 11
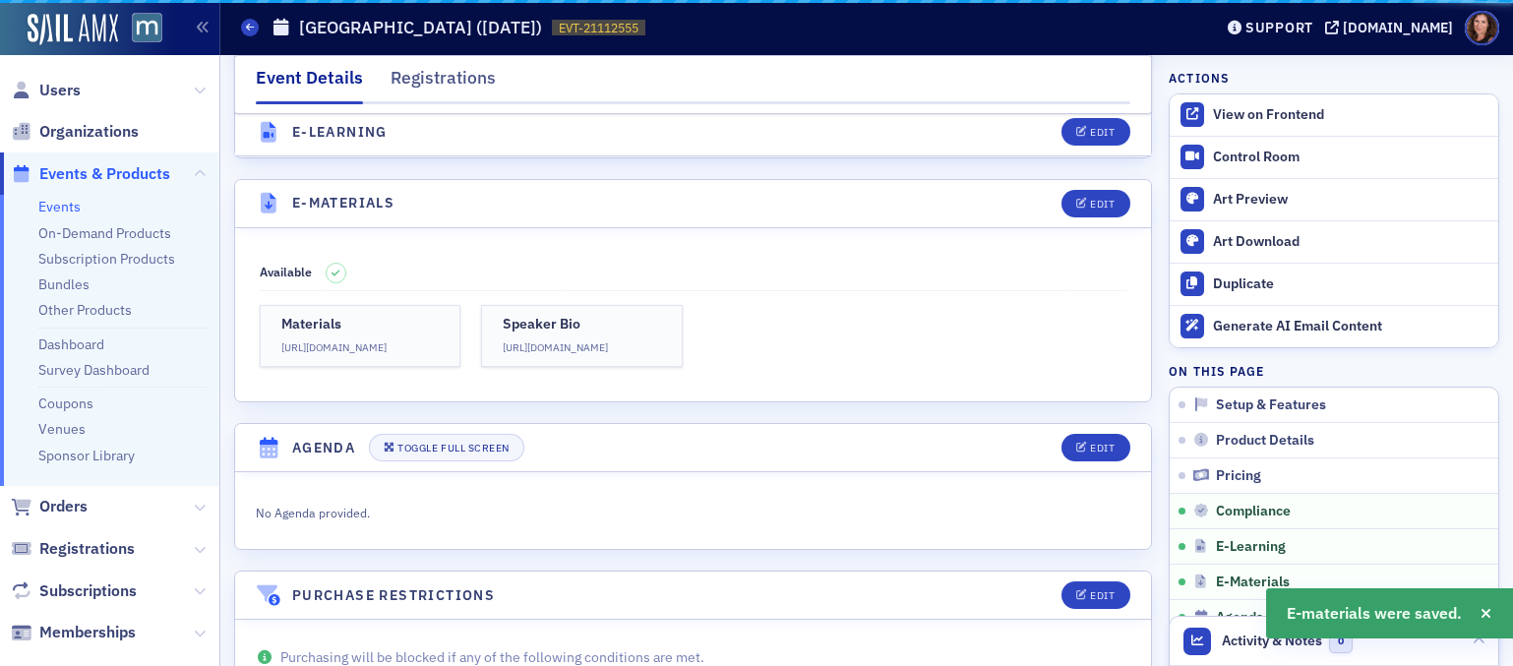
scroll to position [2886, 0]
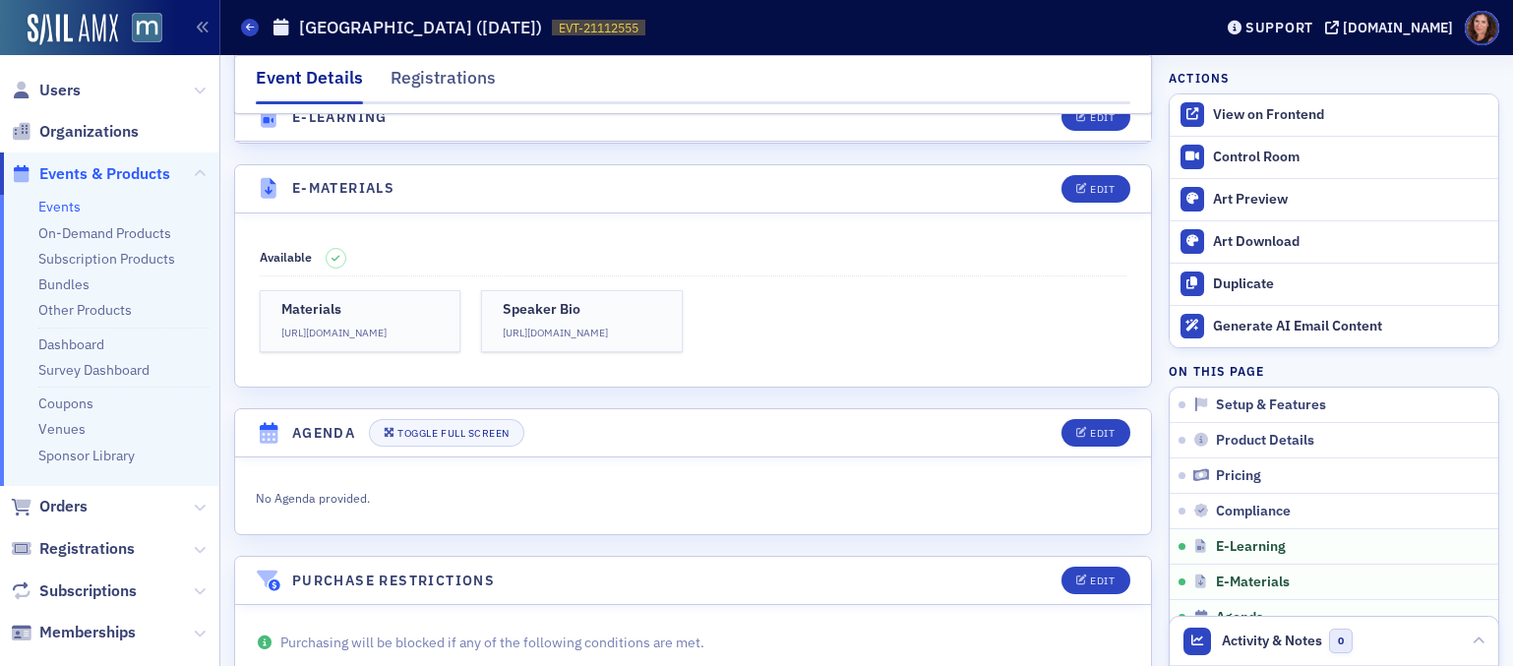
click at [70, 208] on link "Events" at bounding box center [59, 207] width 42 height 18
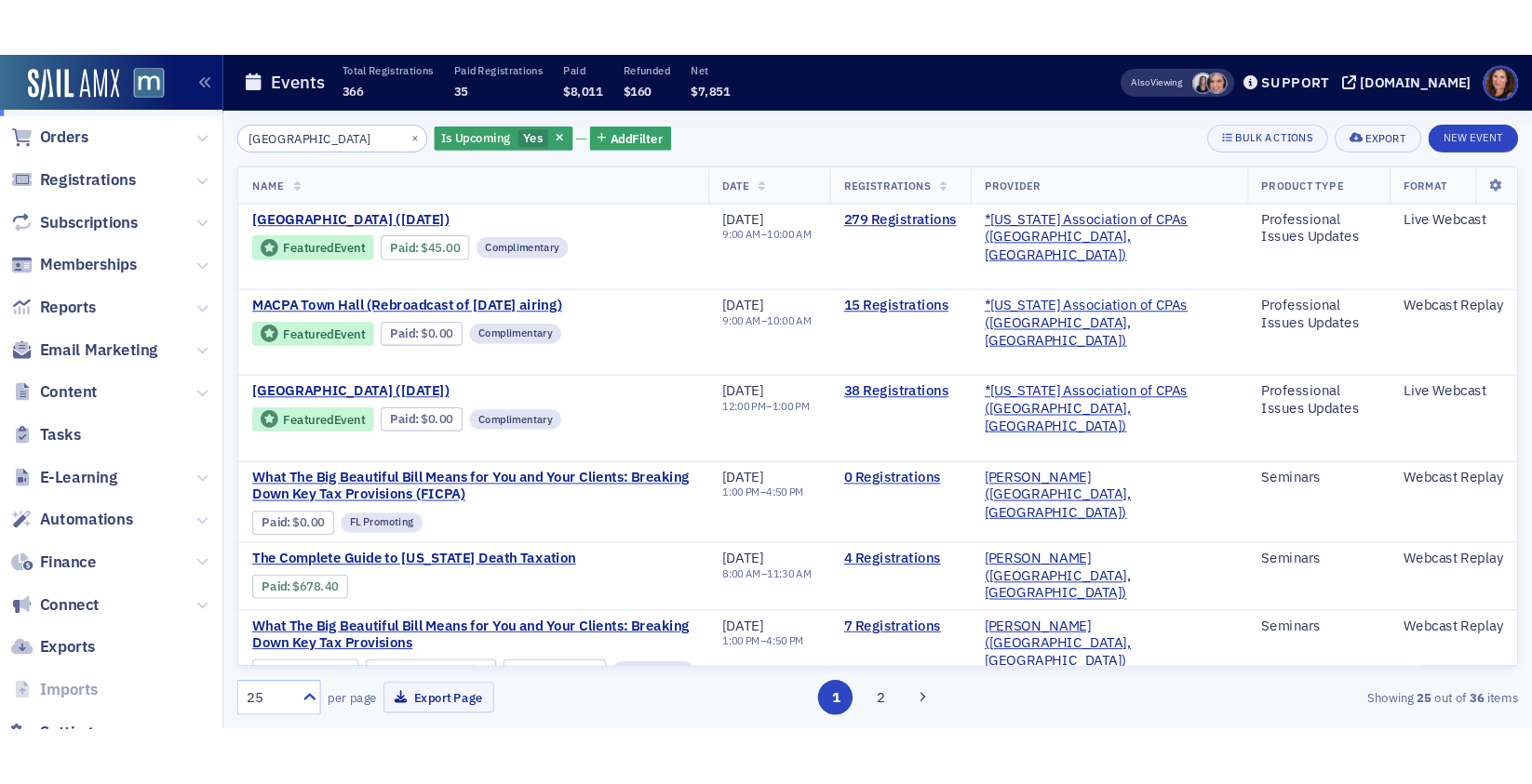
scroll to position [443, 0]
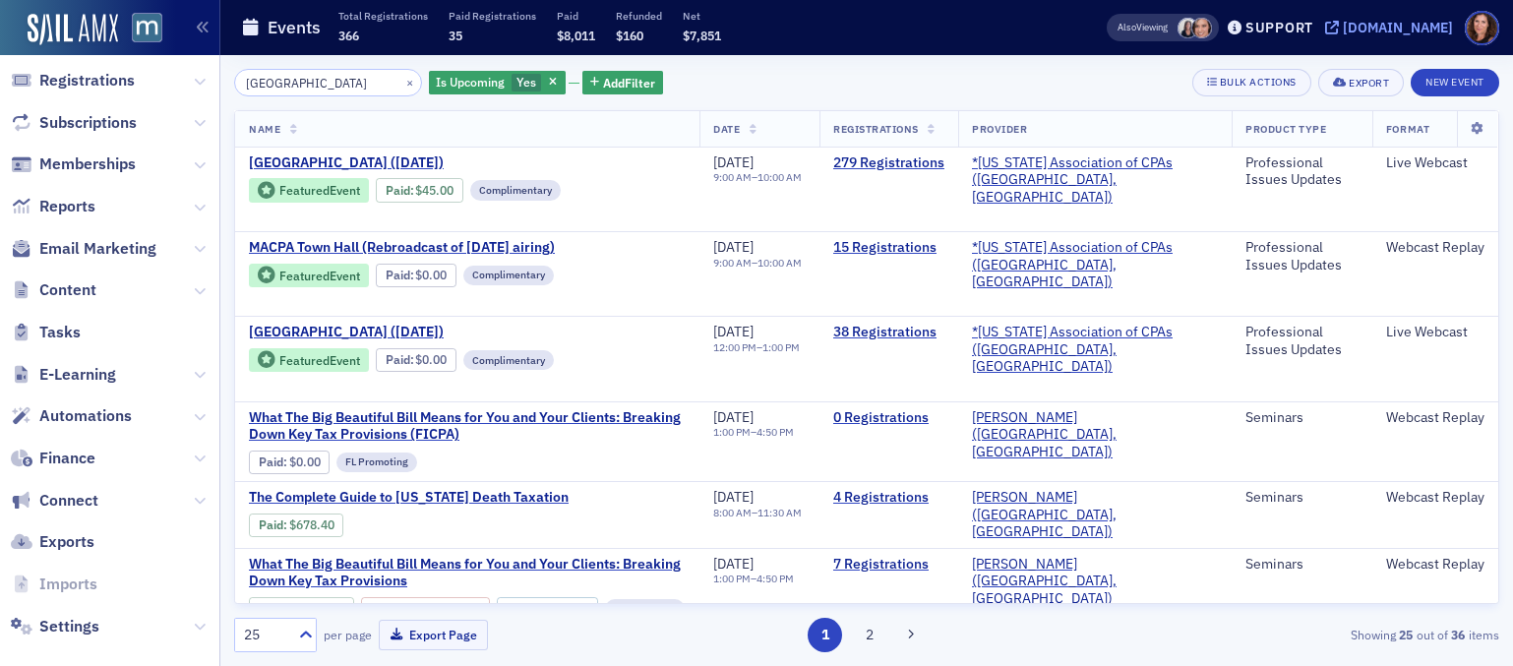
click at [1438, 26] on div "[DOMAIN_NAME]" at bounding box center [1398, 28] width 110 height 18
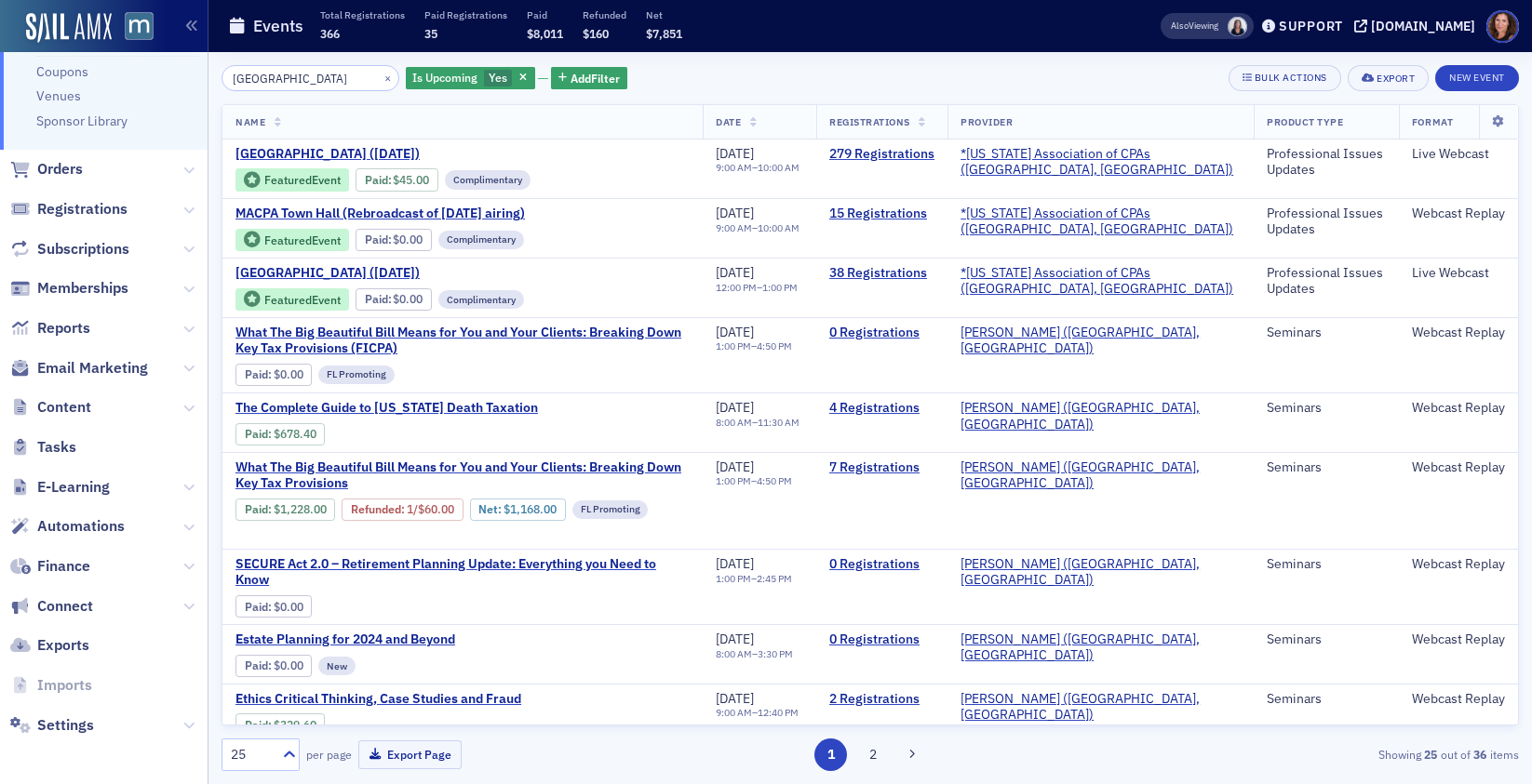
scroll to position [310, 0]
click at [268, 79] on input "town hall" at bounding box center [310, 78] width 178 height 26
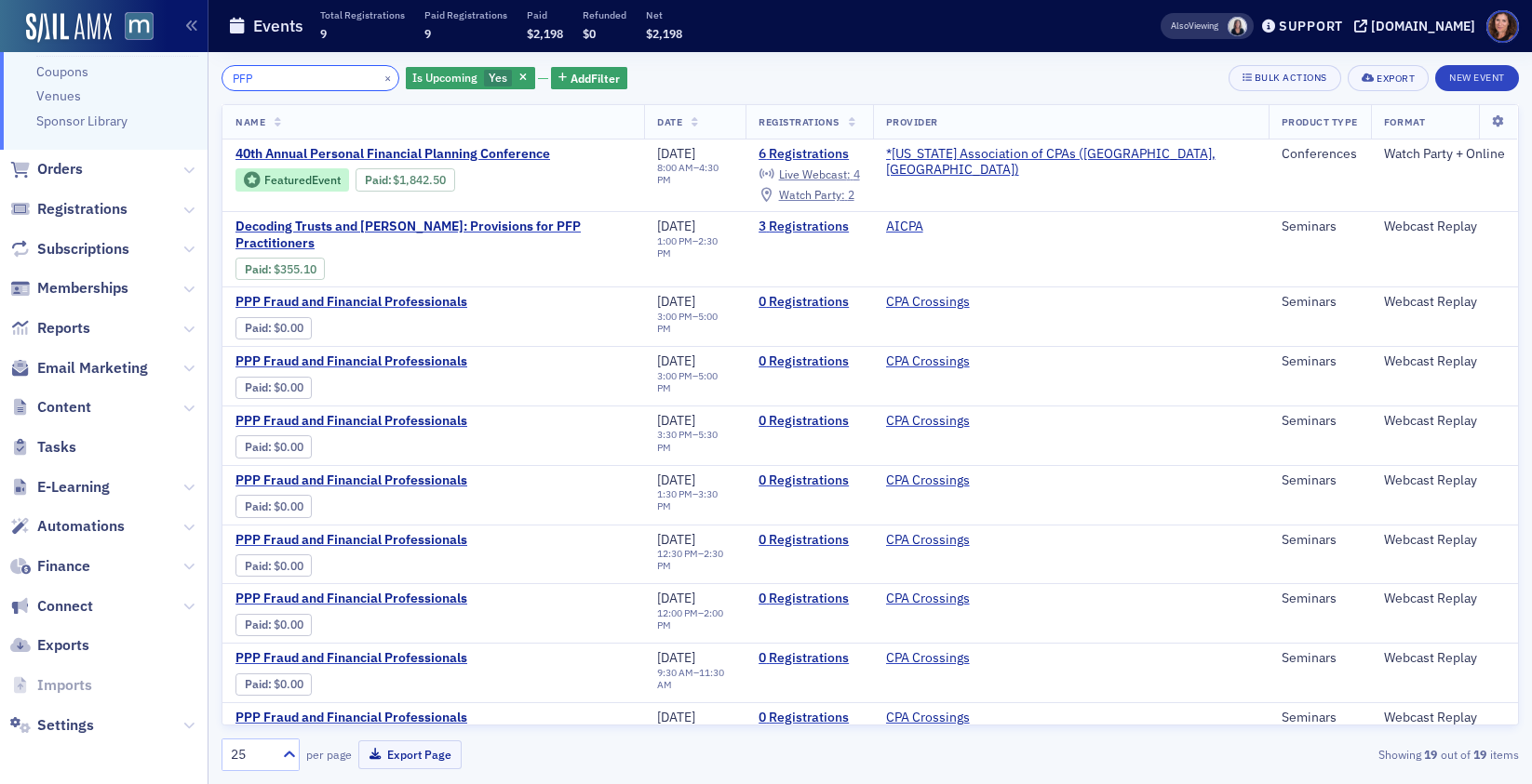
click at [289, 85] on input "PFP" at bounding box center [310, 78] width 178 height 26
click at [288, 85] on input "PFP" at bounding box center [310, 78] width 178 height 26
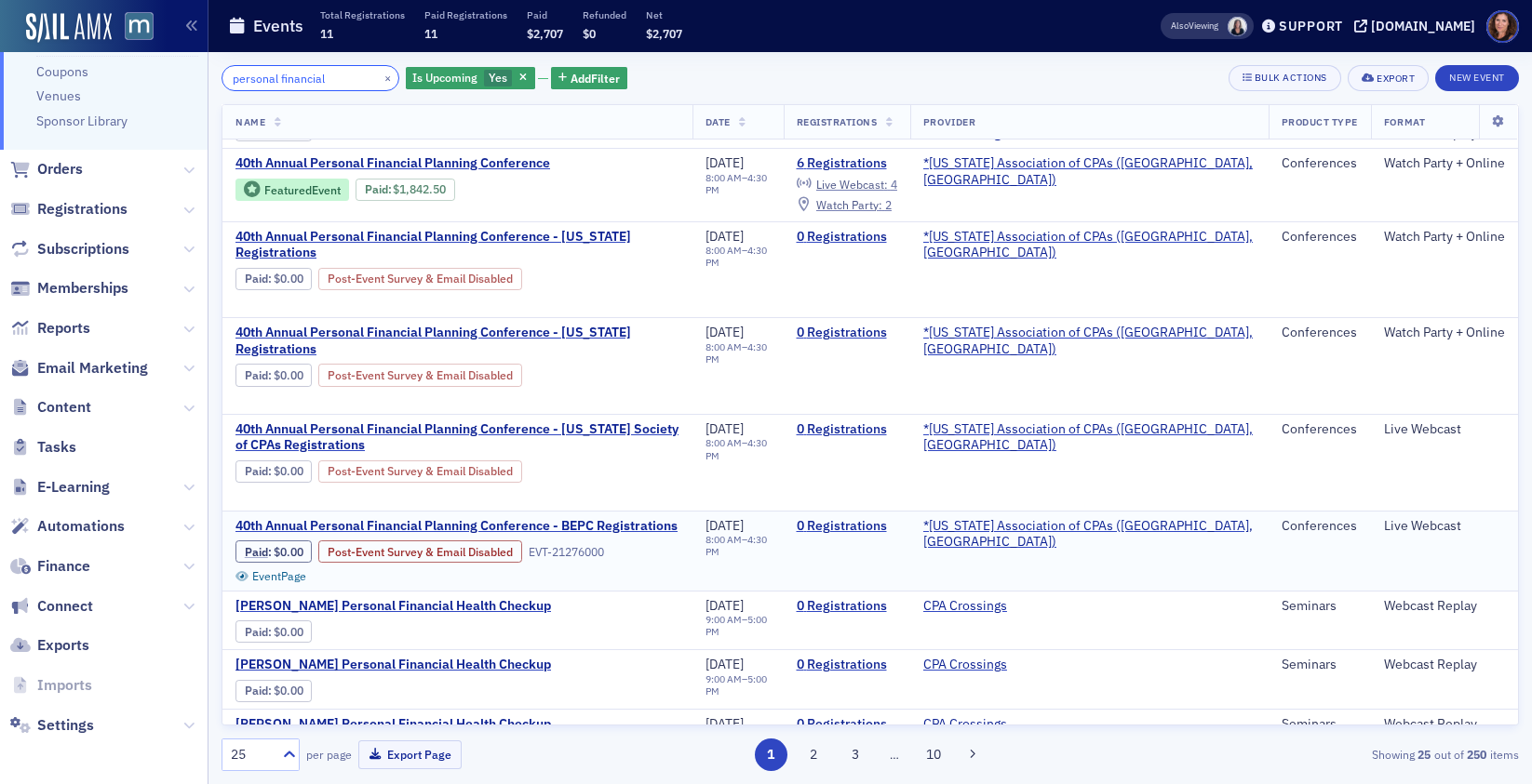
scroll to position [113, 0]
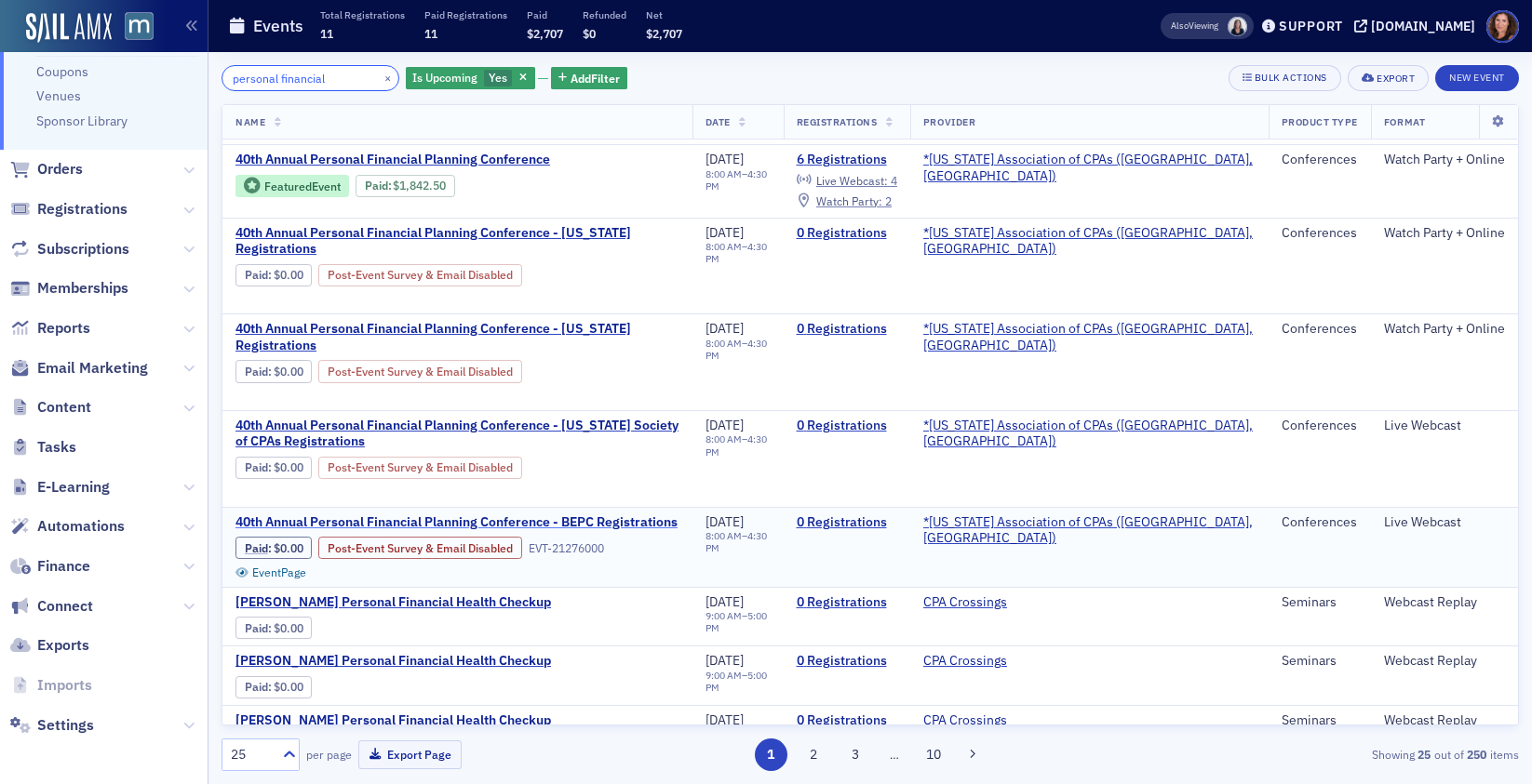
type input "personal financial"
click at [599, 514] on span "40th Annual Personal Financial Planning Conference - BEPC Registrations" at bounding box center [456, 523] width 442 height 17
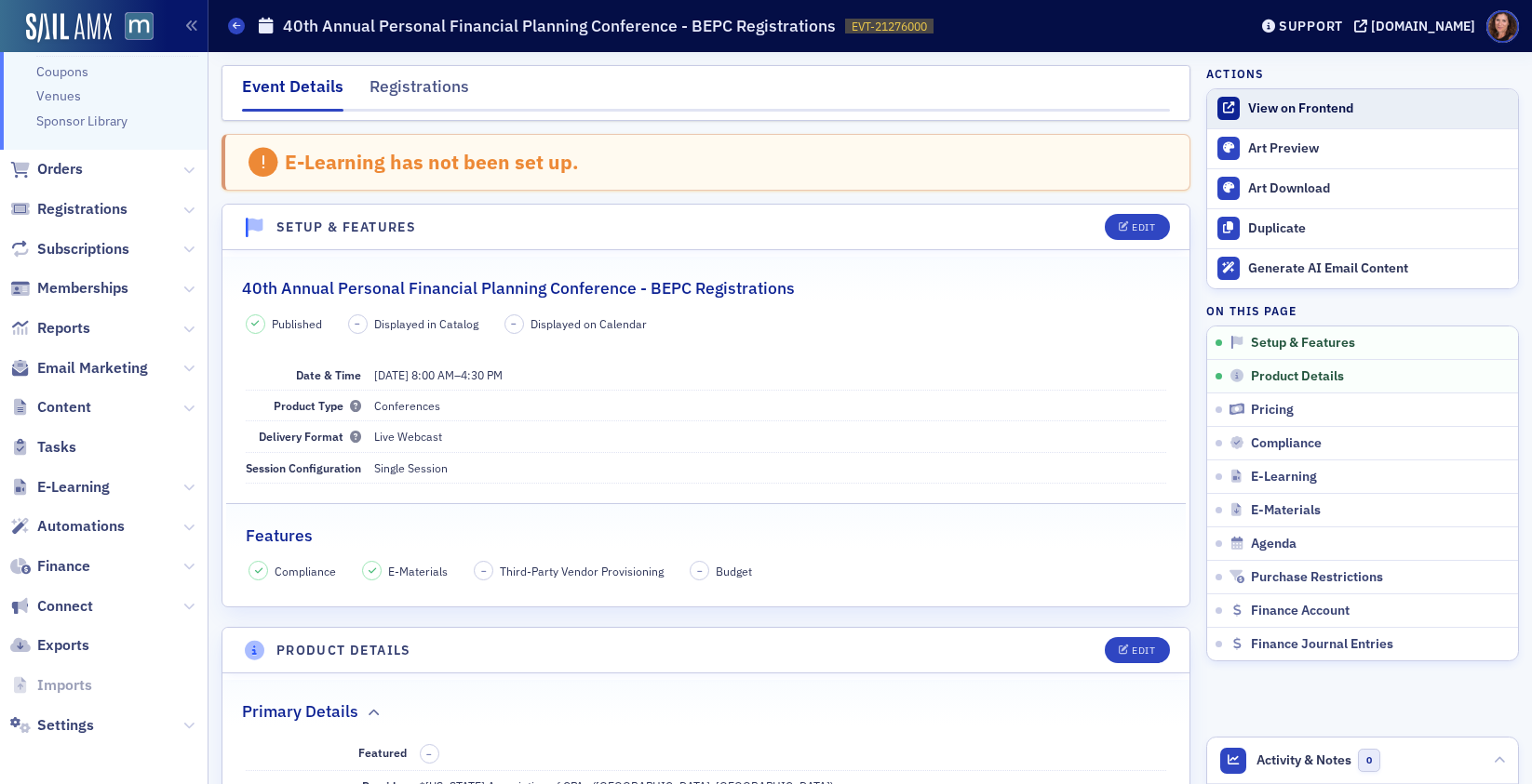
click at [1256, 113] on div "View on Frontend" at bounding box center [1378, 109] width 260 height 17
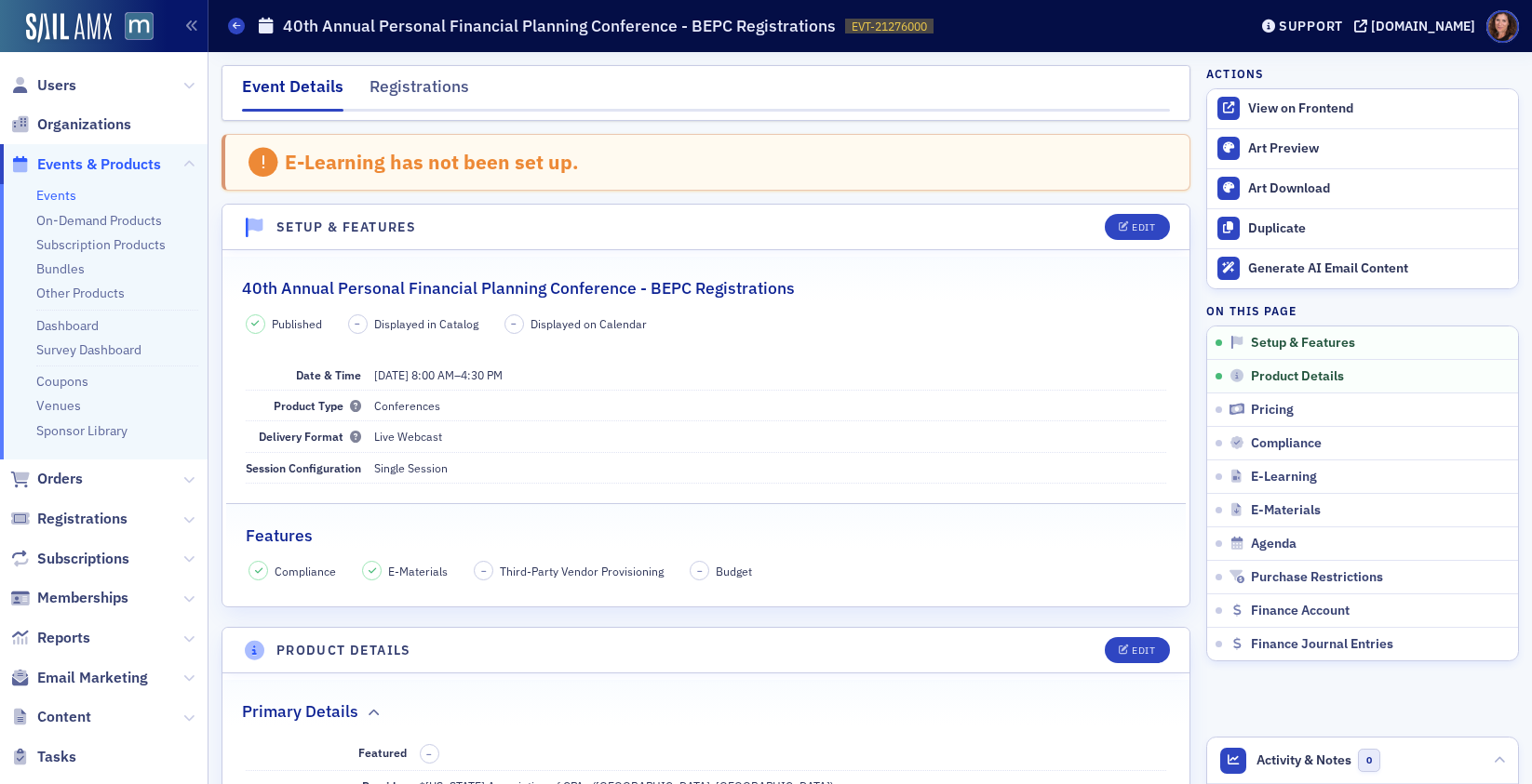
click at [65, 195] on link "Events" at bounding box center [56, 196] width 40 height 17
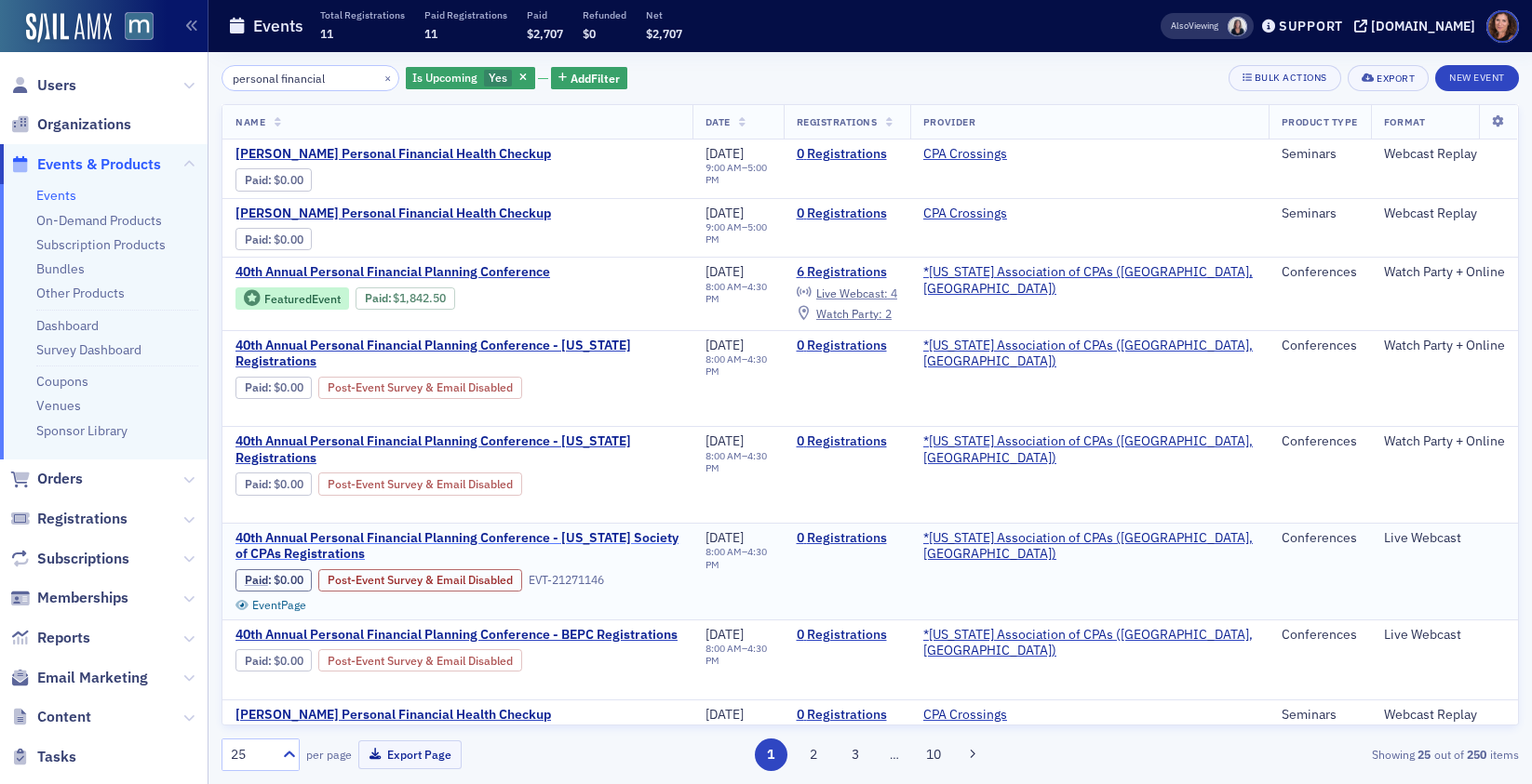
click at [625, 531] on span "40th Annual Personal Financial Planning Conference - [US_STATE] Society of CPAs…" at bounding box center [457, 547] width 444 height 32
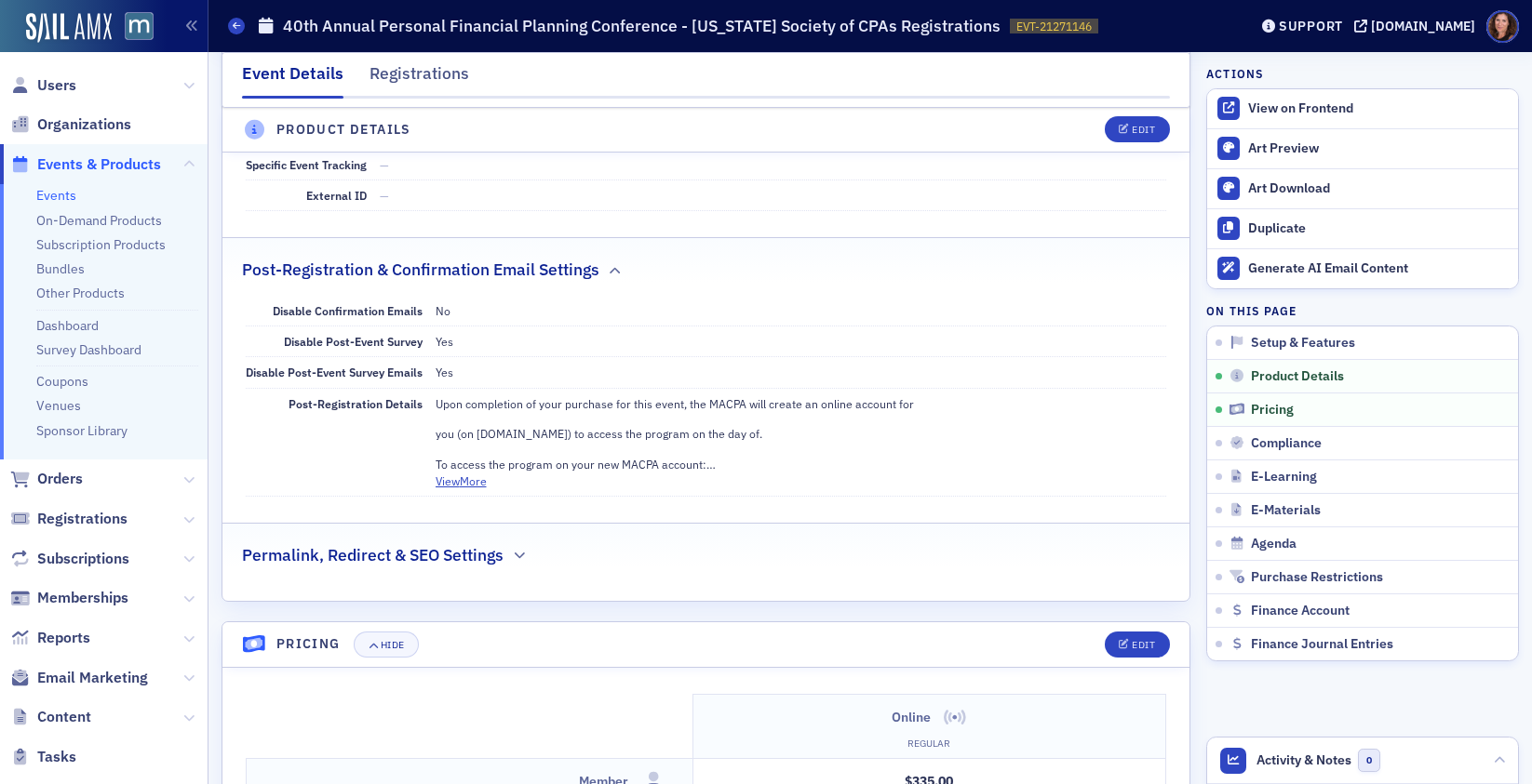
scroll to position [1255, 0]
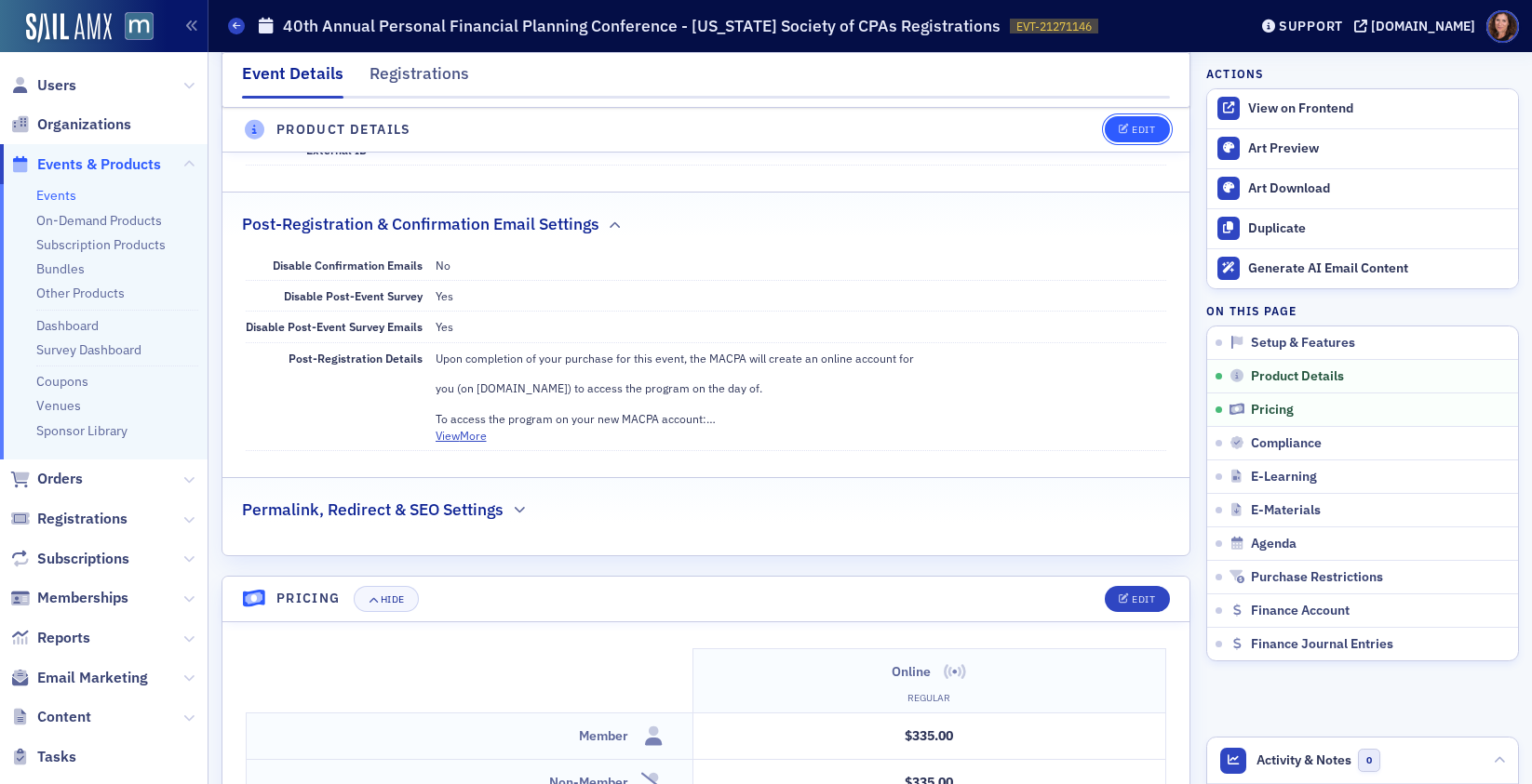
click at [1127, 139] on button "Edit" at bounding box center [1137, 131] width 64 height 26
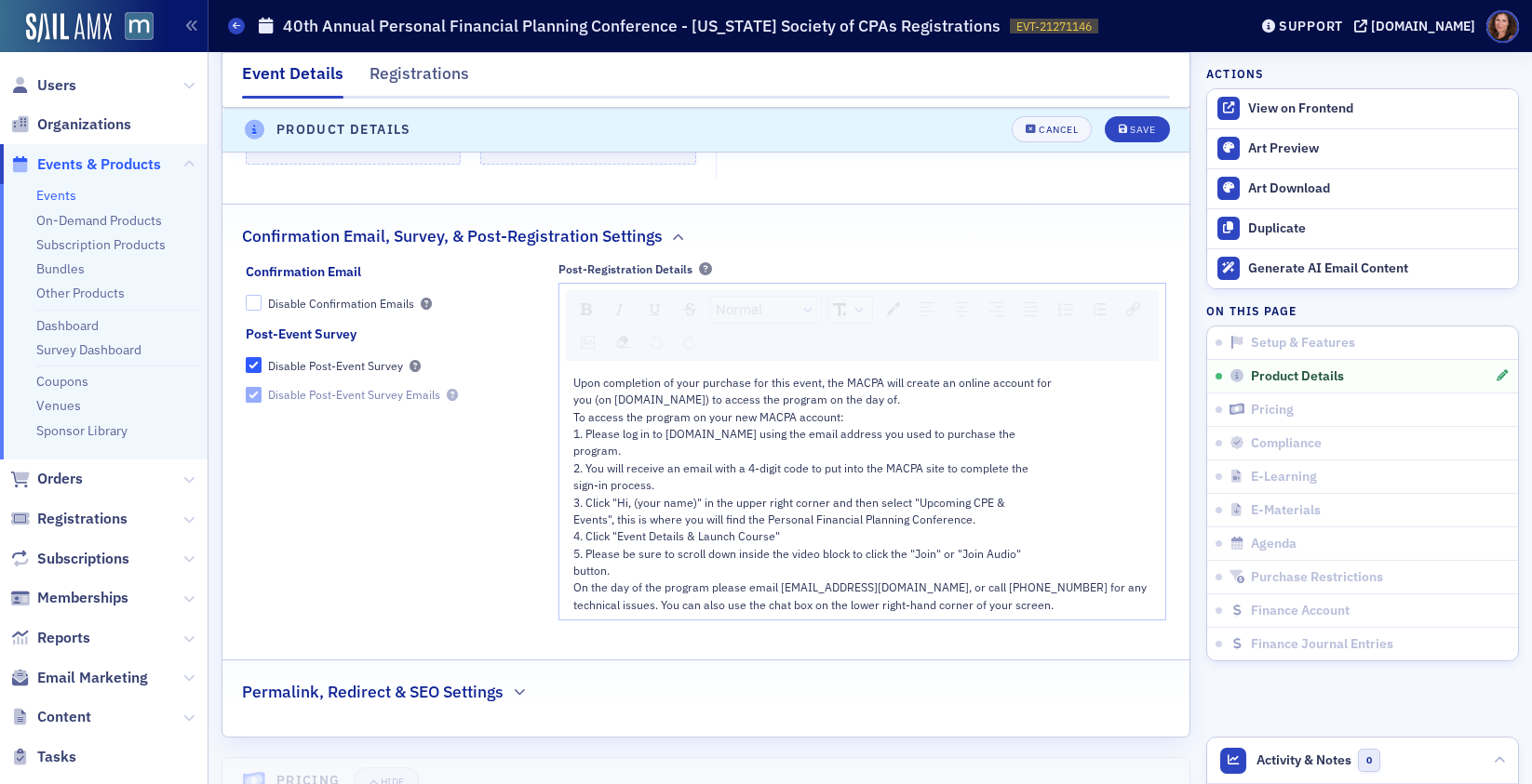
scroll to position [2117, 0]
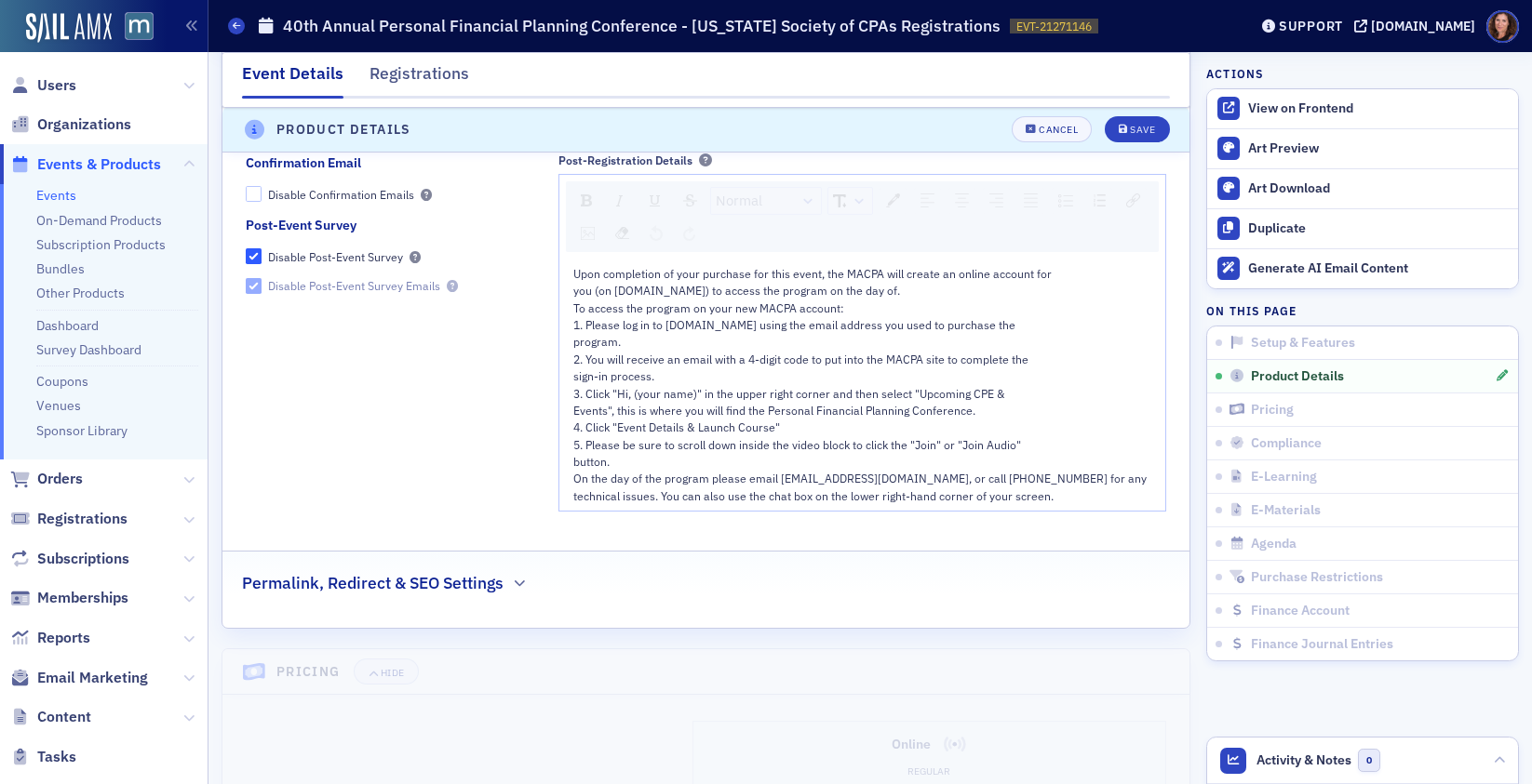
click at [907, 277] on span "Upon completion of your purchase for this event, the MACPA will create an onlin…" at bounding box center [813, 273] width 479 height 15
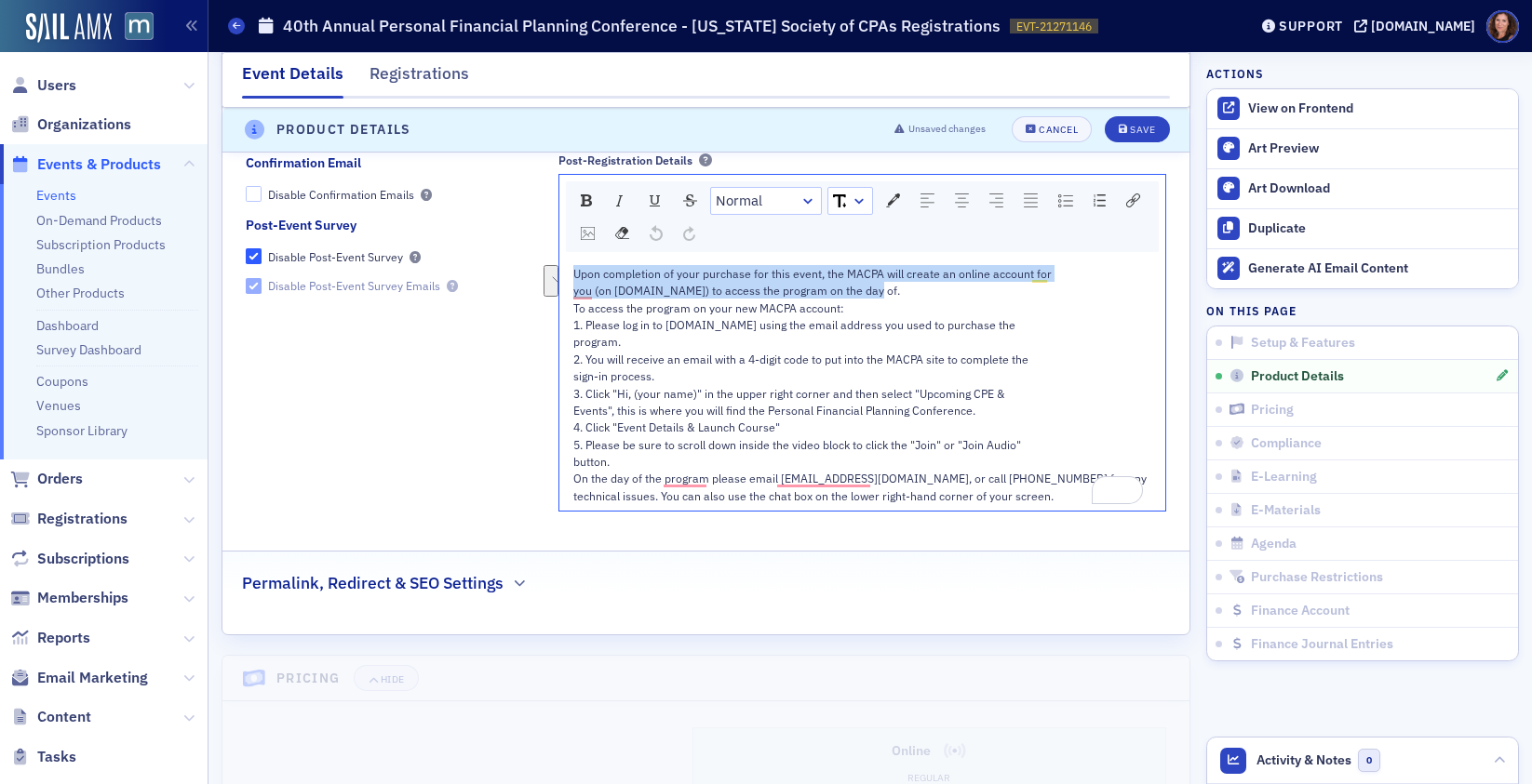
drag, startPoint x: 570, startPoint y: 275, endPoint x: 873, endPoint y: 292, distance: 303.5
click at [874, 292] on div "Upon completion of your purchase for this event, the MACPA will create an onlin…" at bounding box center [863, 384] width 579 height 239
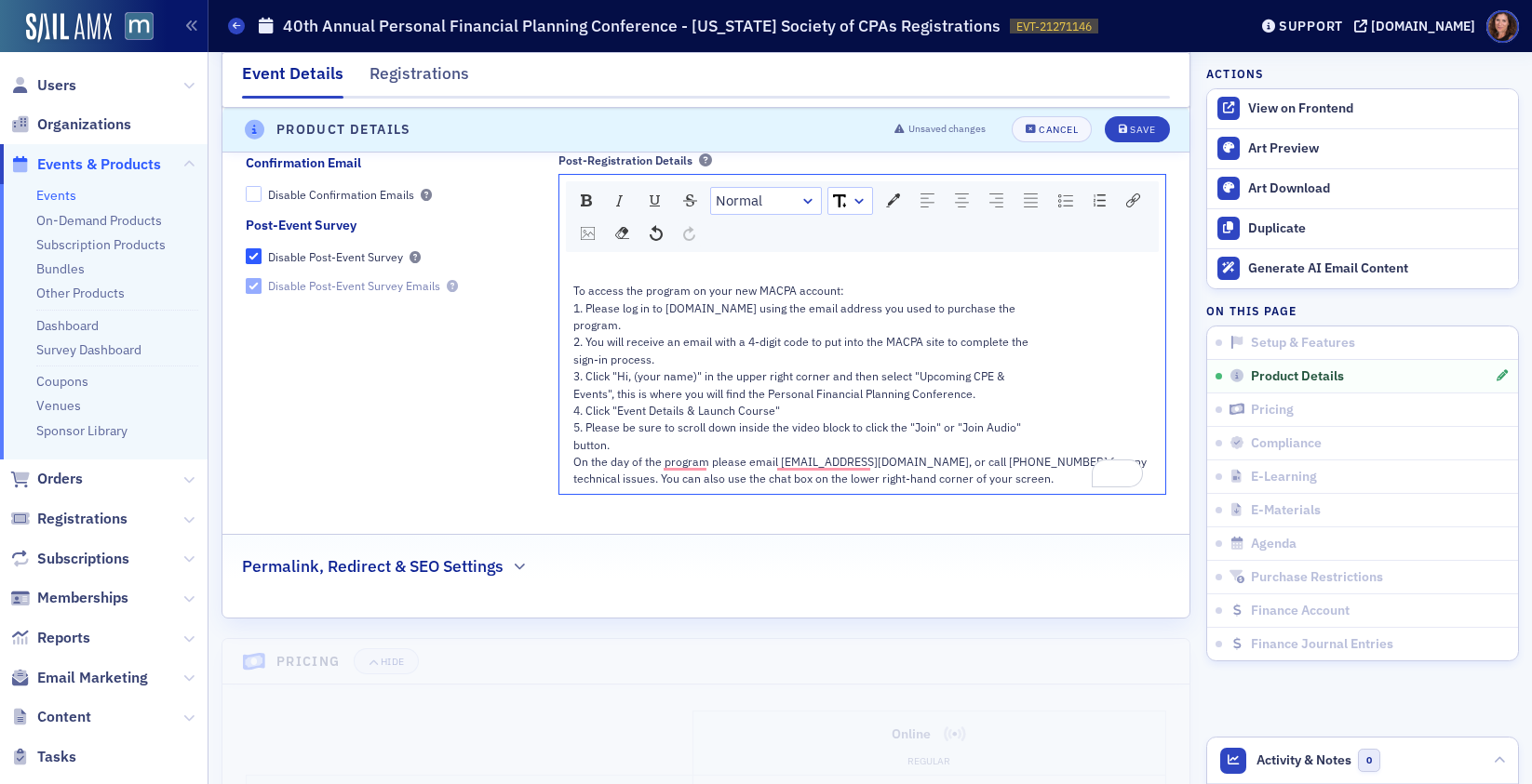
click at [647, 446] on div "button." at bounding box center [863, 444] width 579 height 17
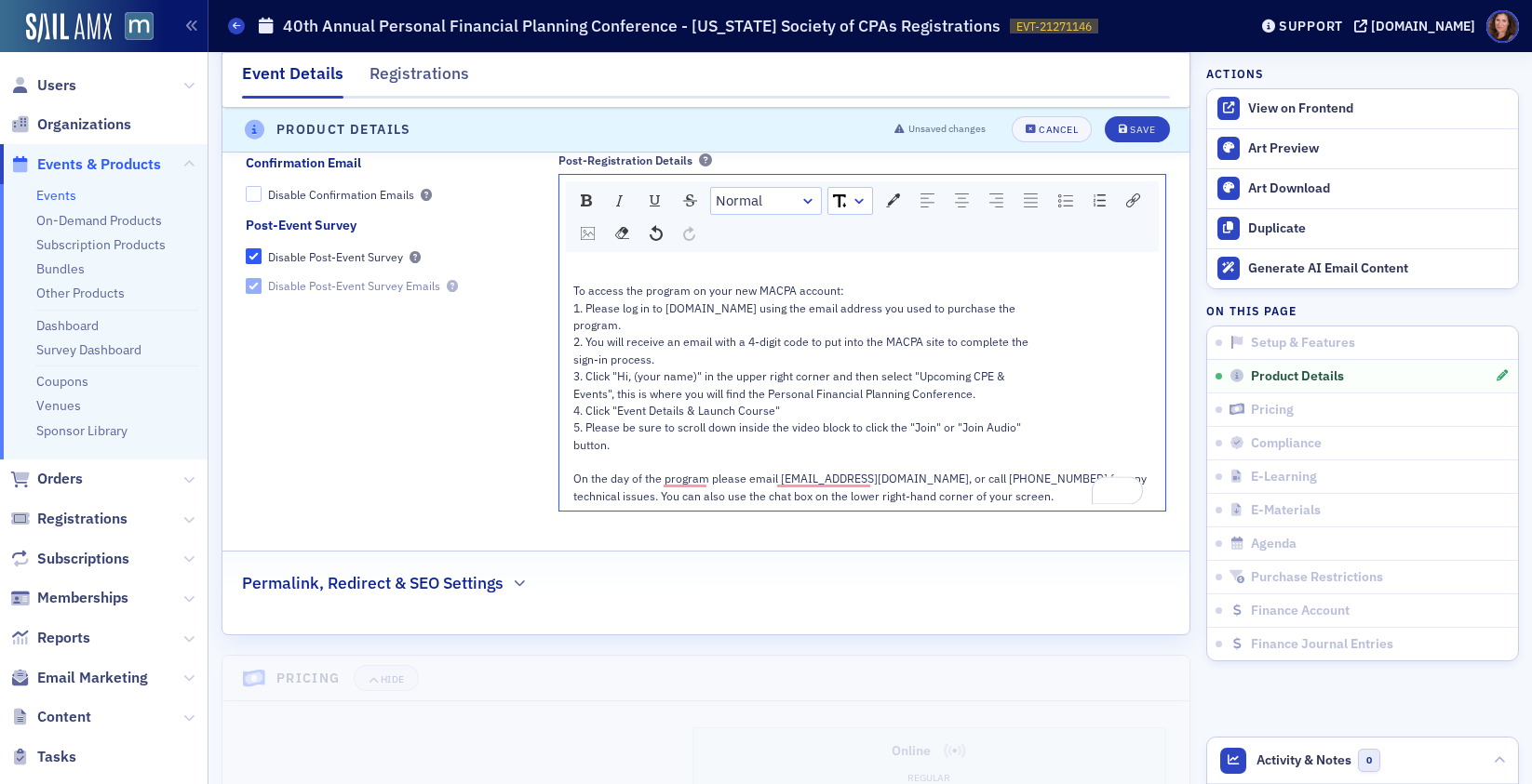
click at [588, 270] on div "To enrich screen reader interactions, please activate Accessibility in Grammarl…" at bounding box center [863, 273] width 579 height 17
click at [1130, 133] on div "Save" at bounding box center [1142, 131] width 26 height 10
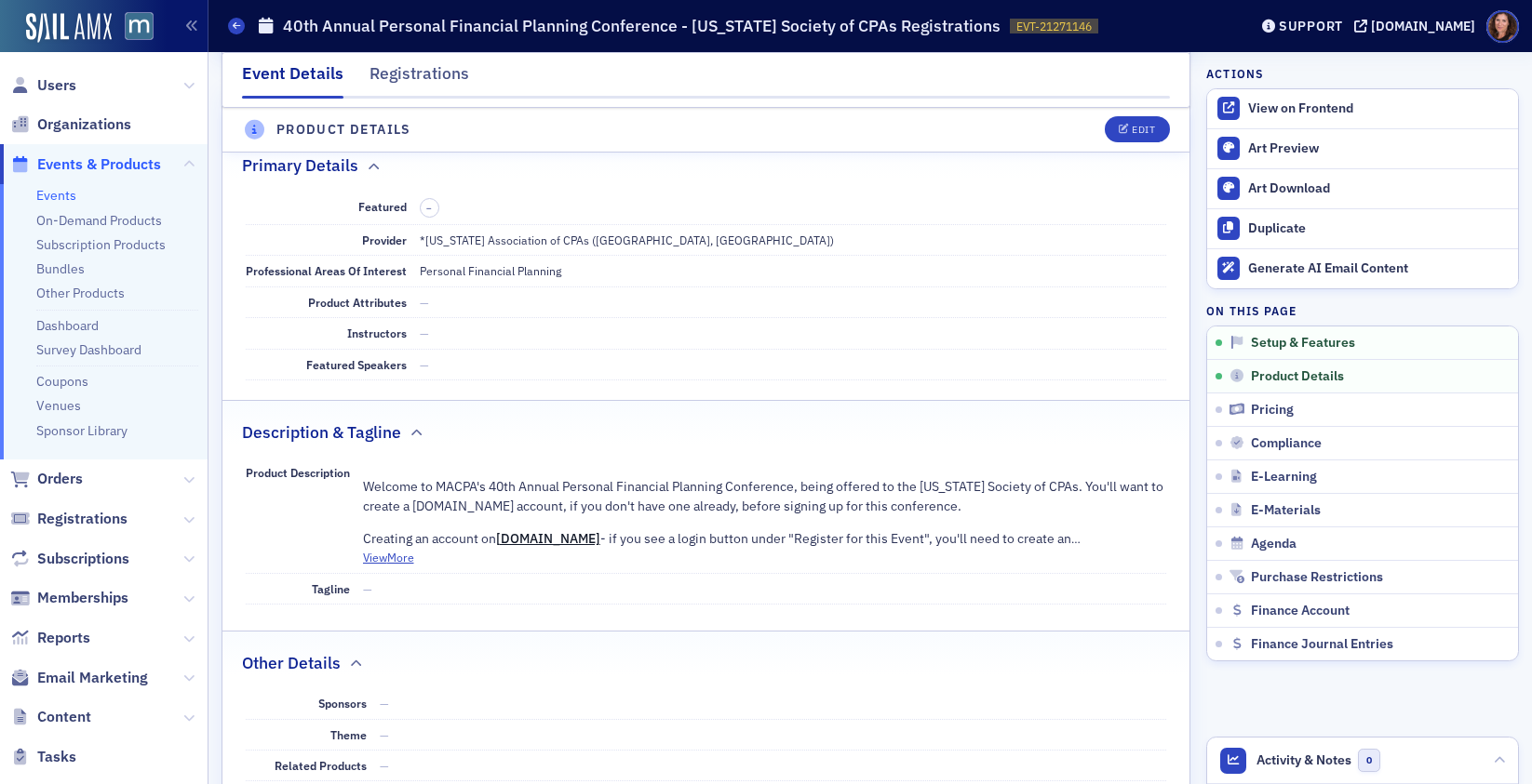
scroll to position [519, 0]
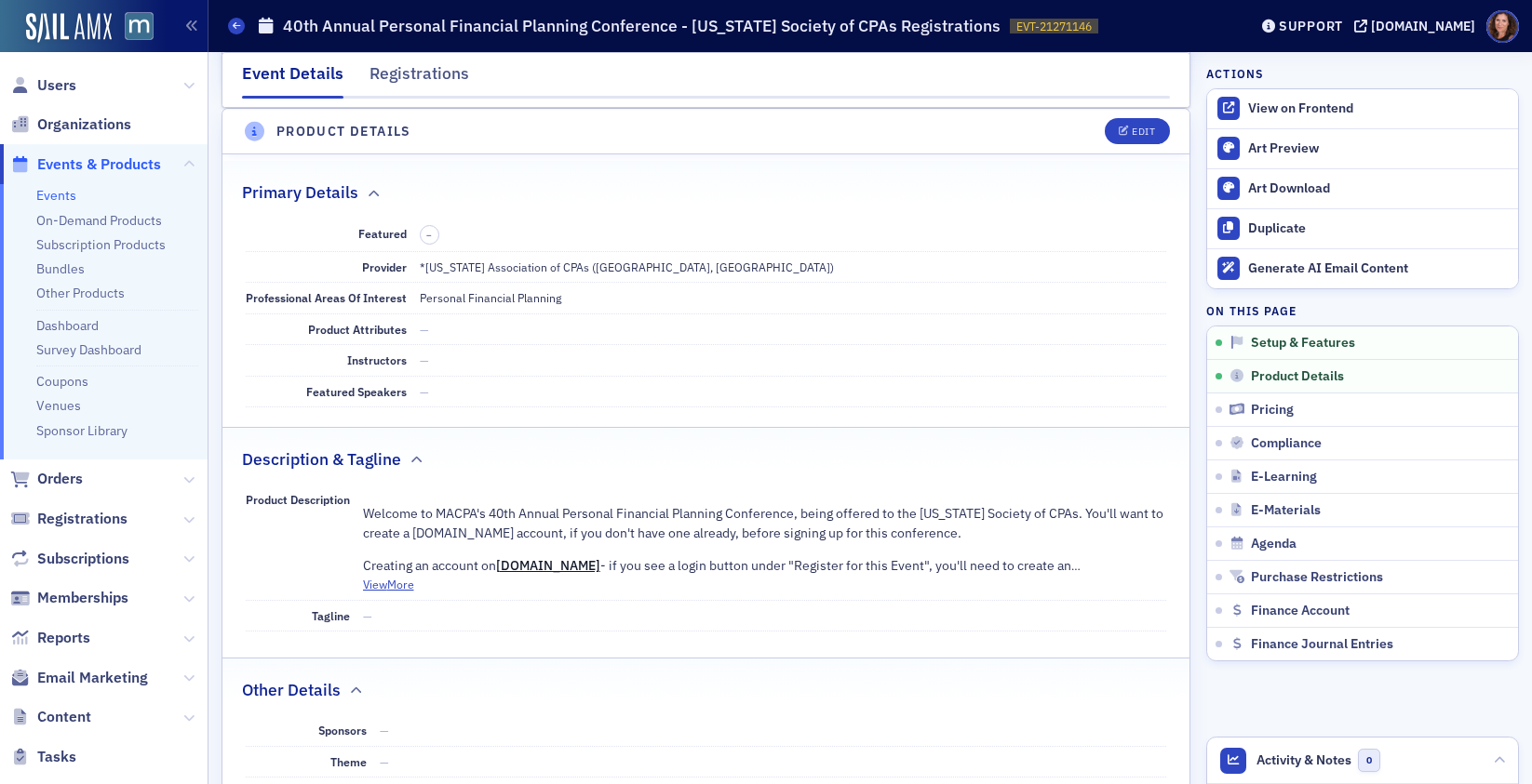
click at [70, 199] on link "Events" at bounding box center [56, 196] width 40 height 17
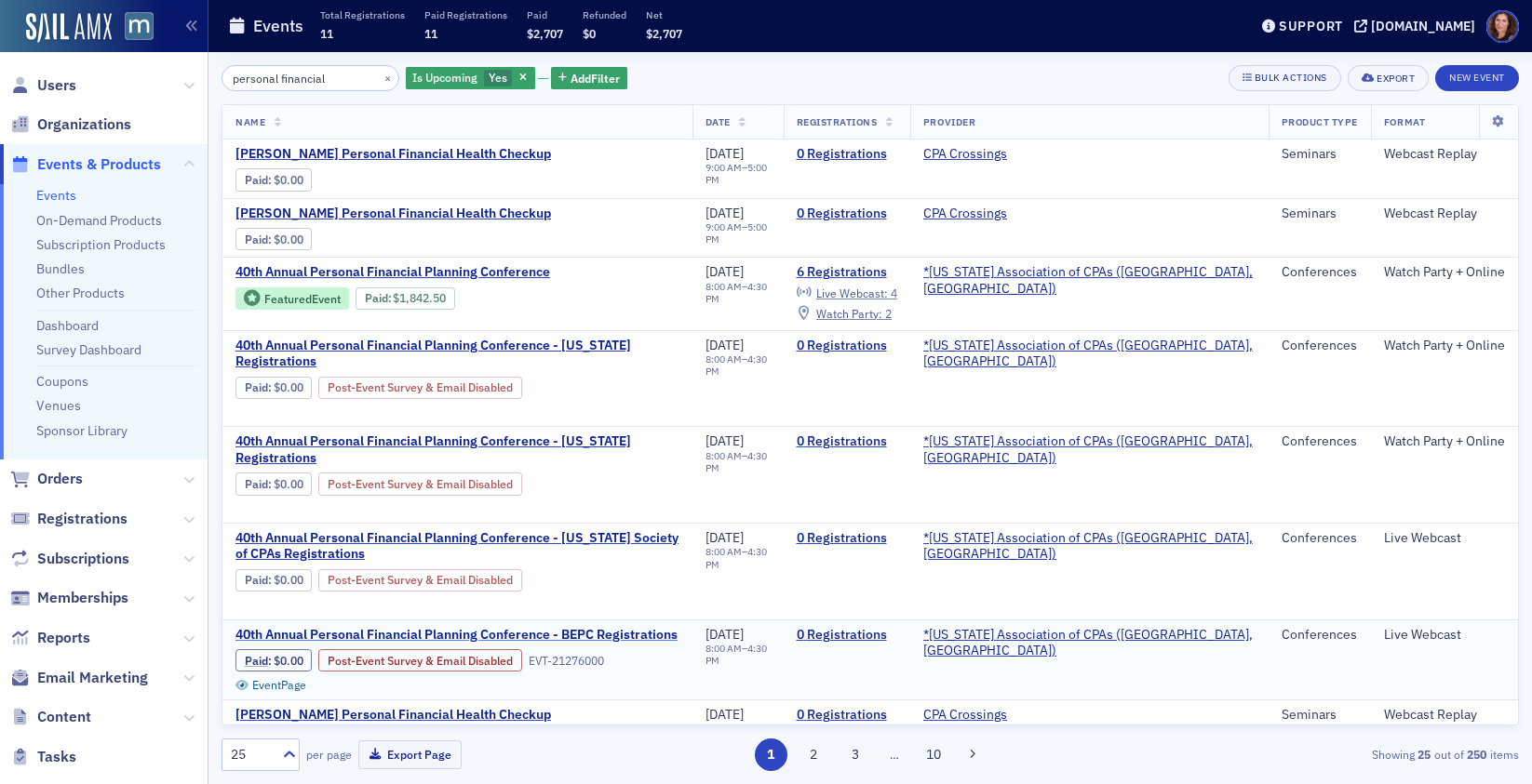
click at [603, 627] on span "40th Annual Personal Financial Planning Conference - BEPC Registrations" at bounding box center [456, 636] width 442 height 17
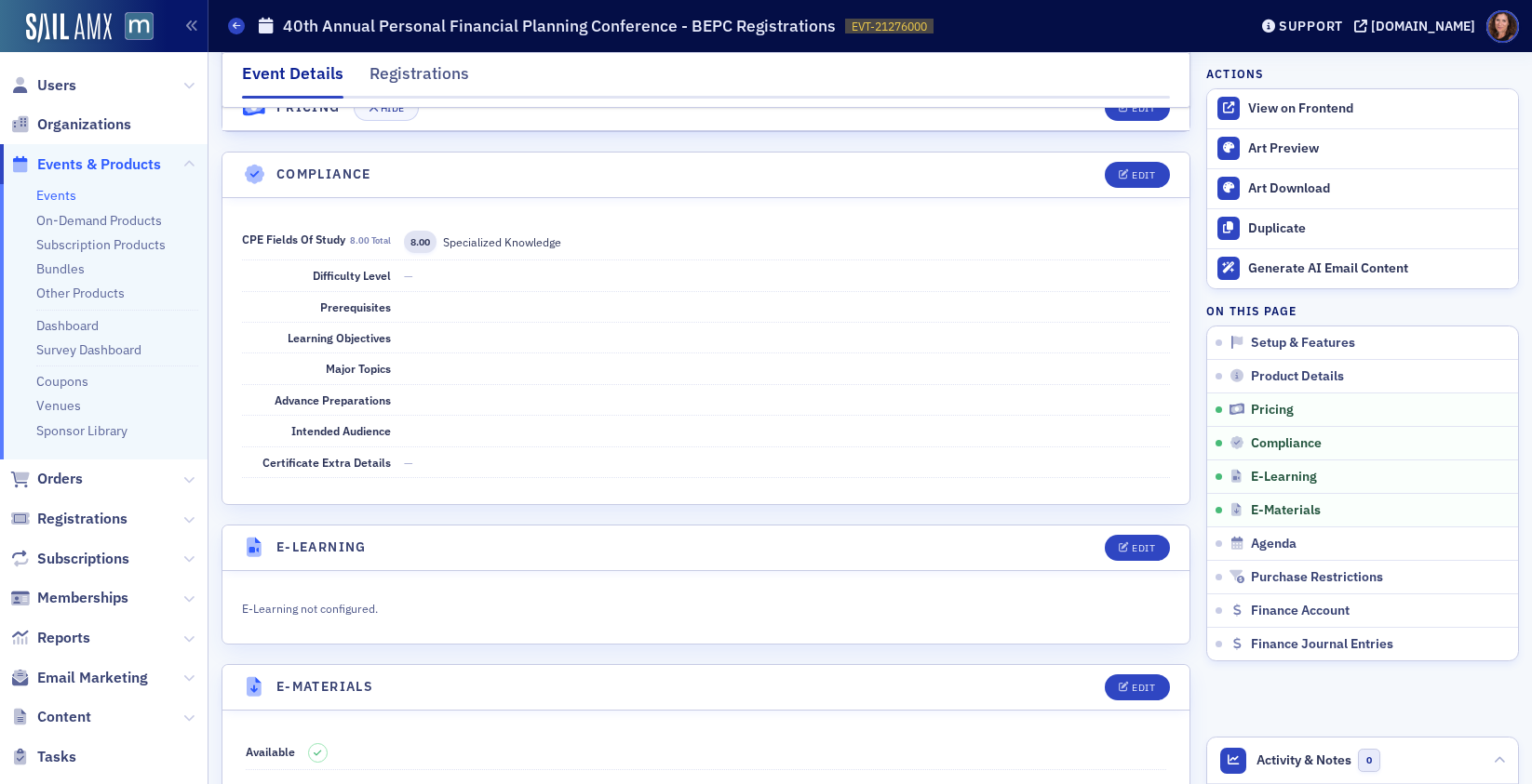
scroll to position [1950, 0]
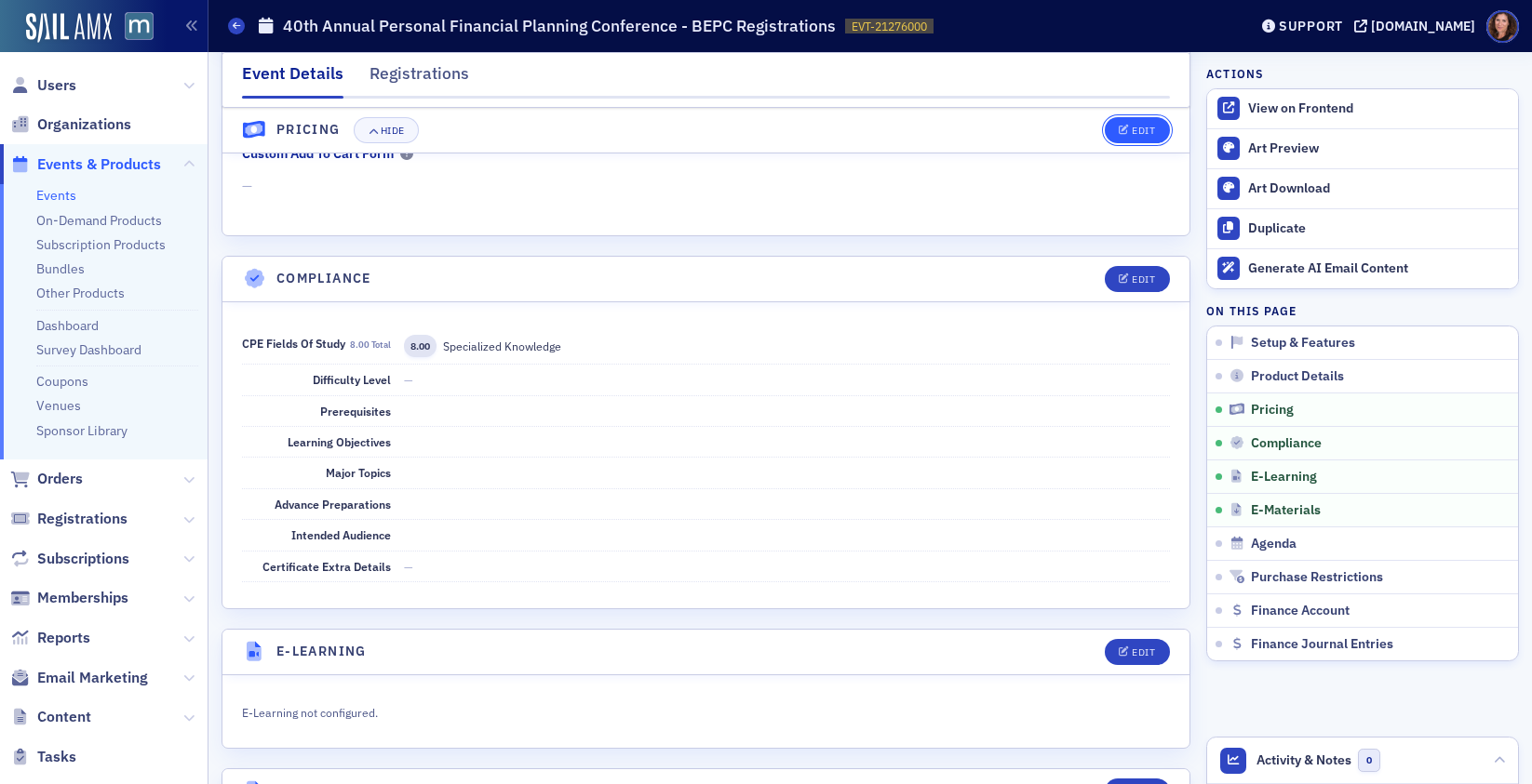
click at [1112, 123] on button "Edit" at bounding box center [1137, 131] width 64 height 26
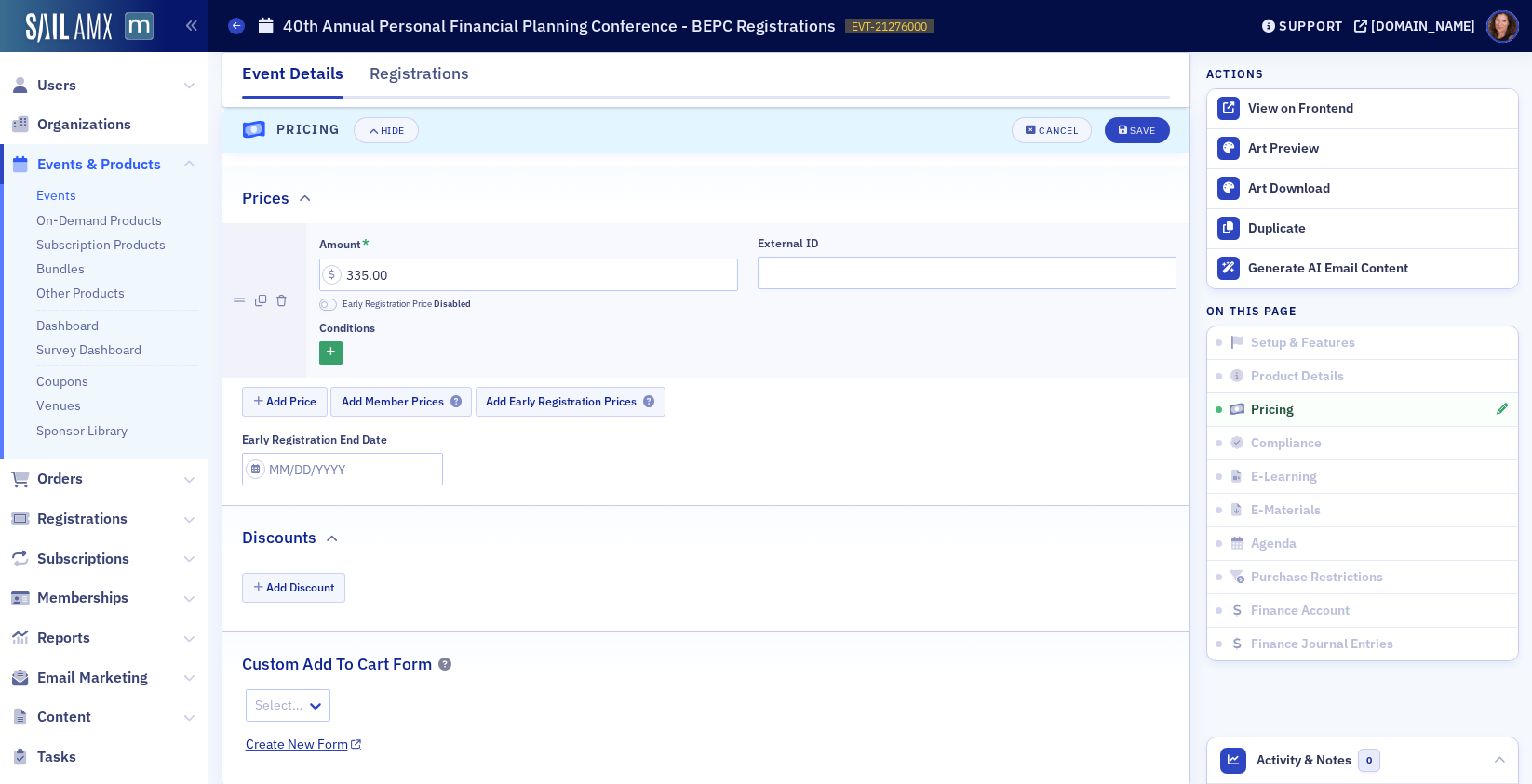
scroll to position [1651, 0]
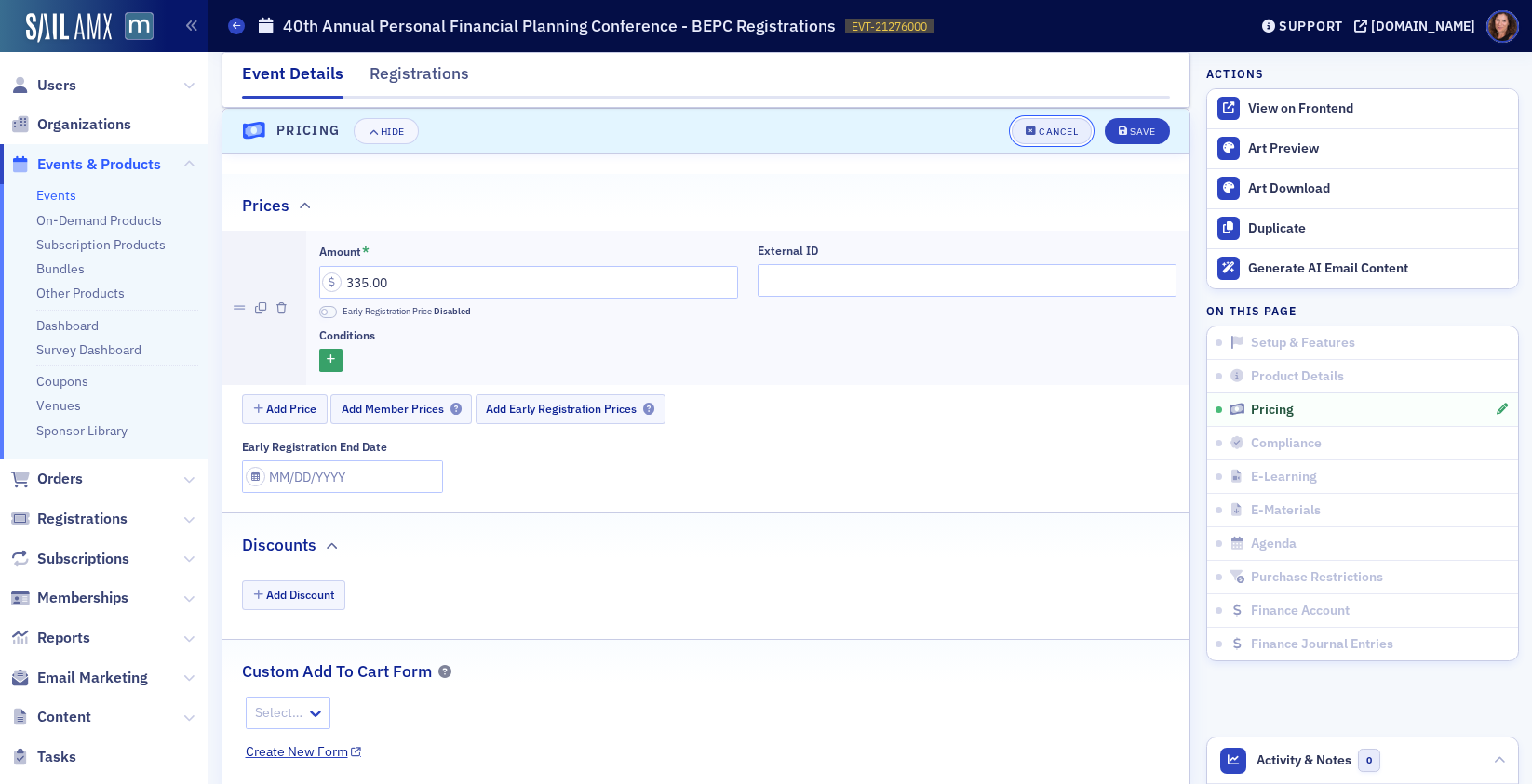
click at [1050, 137] on div "Cancel" at bounding box center [1058, 131] width 39 height 10
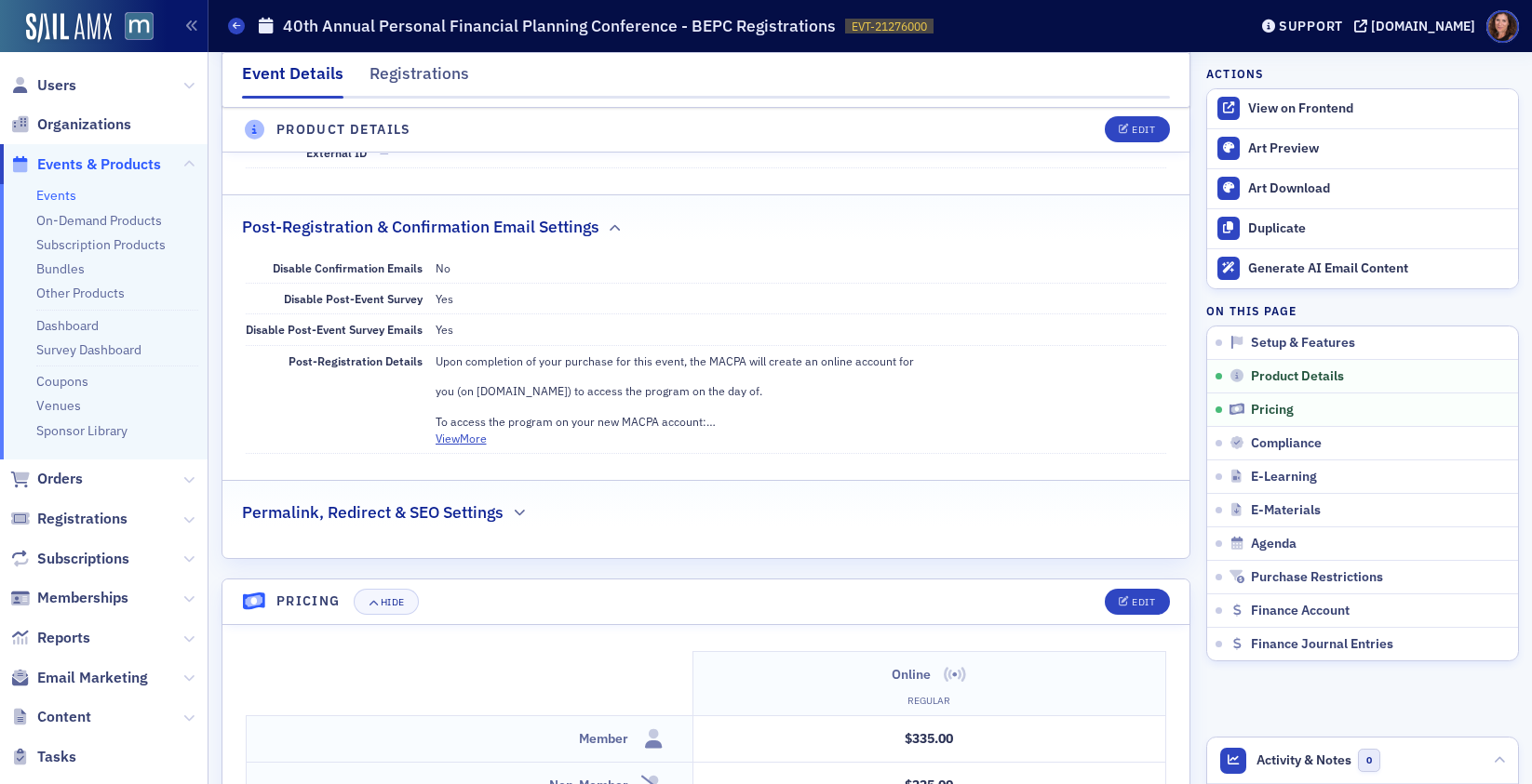
scroll to position [1130, 0]
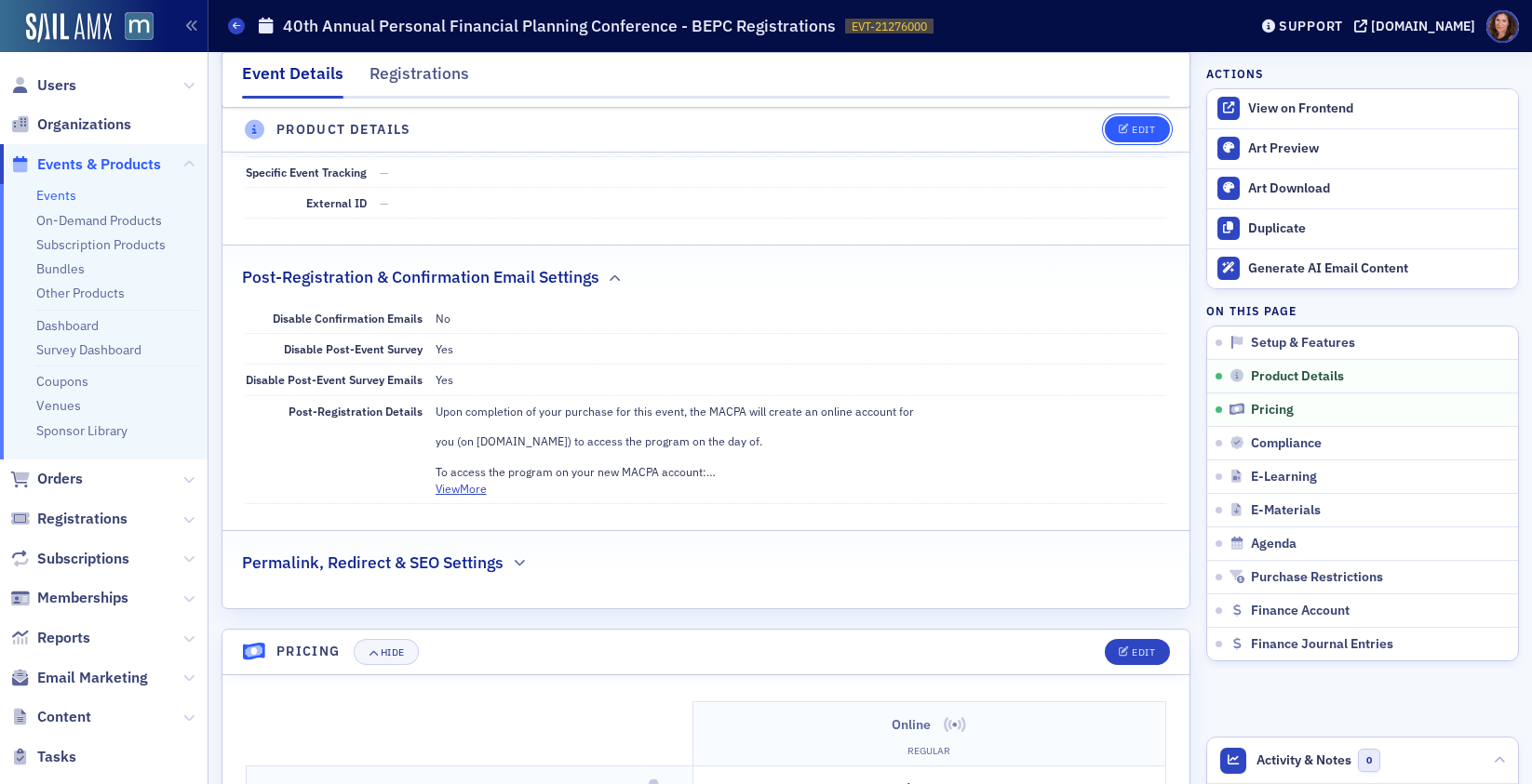
click at [1131, 137] on button "Edit" at bounding box center [1137, 131] width 64 height 26
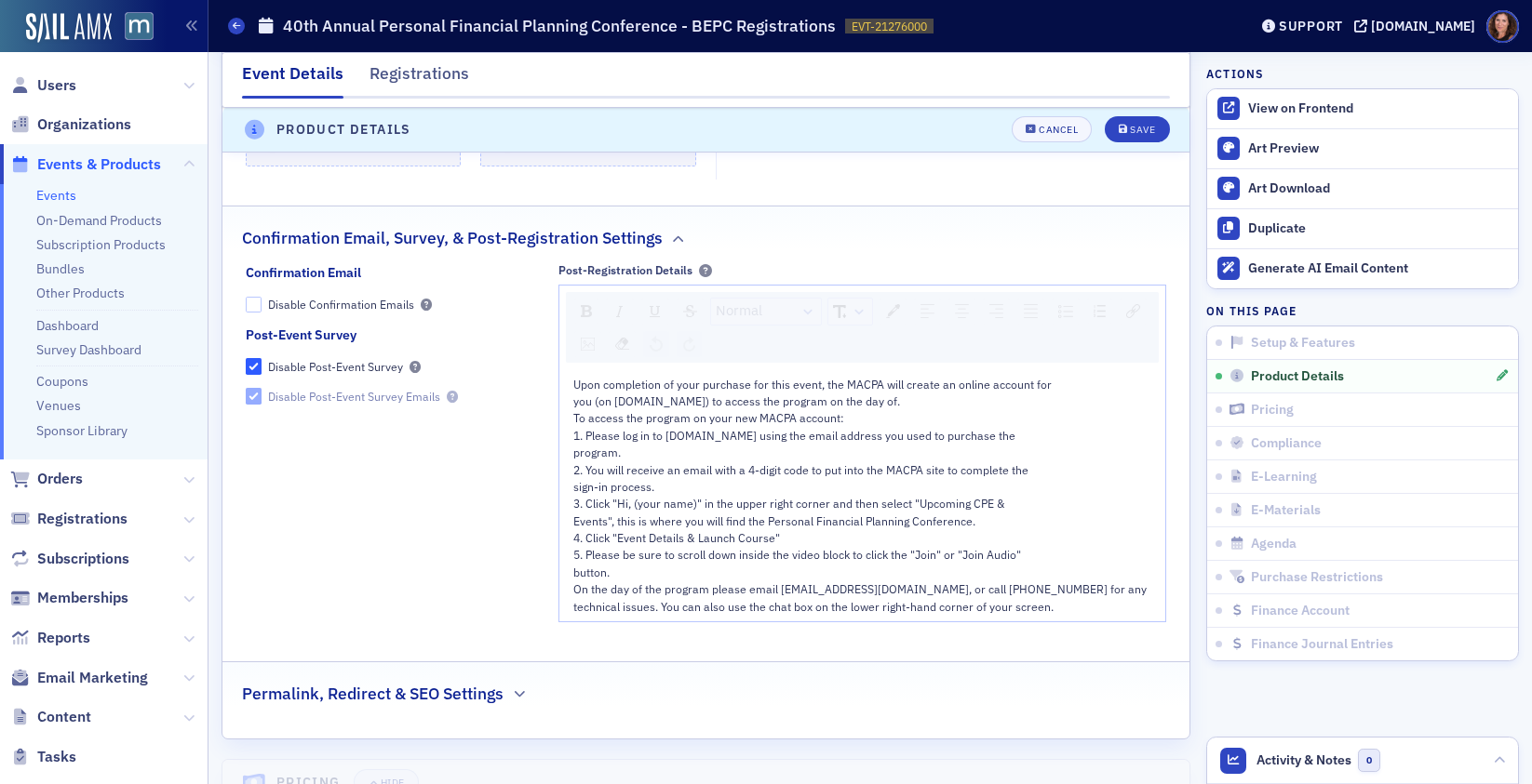
scroll to position [1849, 0]
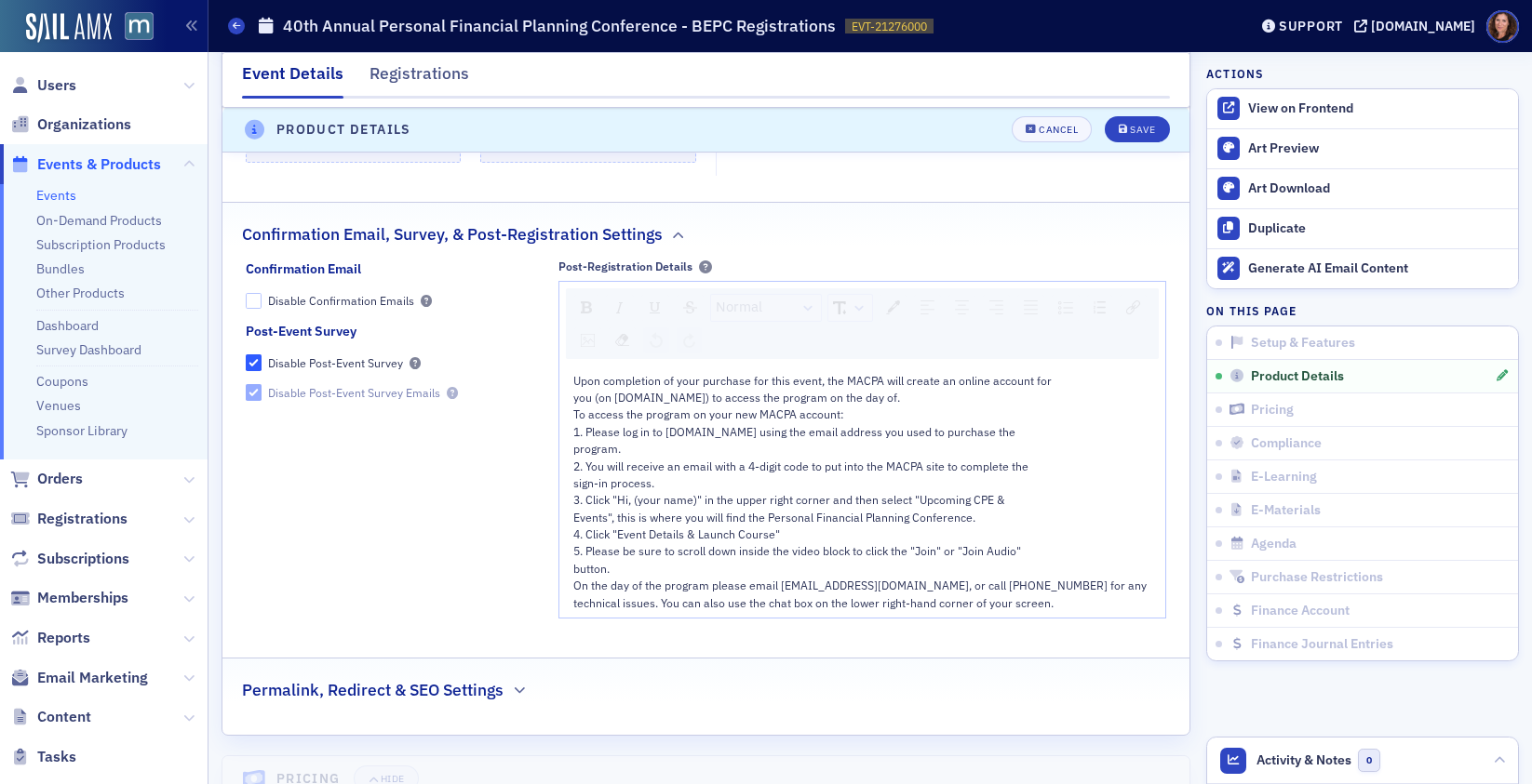
click at [816, 407] on span "To access the program on your new MACPA account:" at bounding box center [709, 414] width 271 height 15
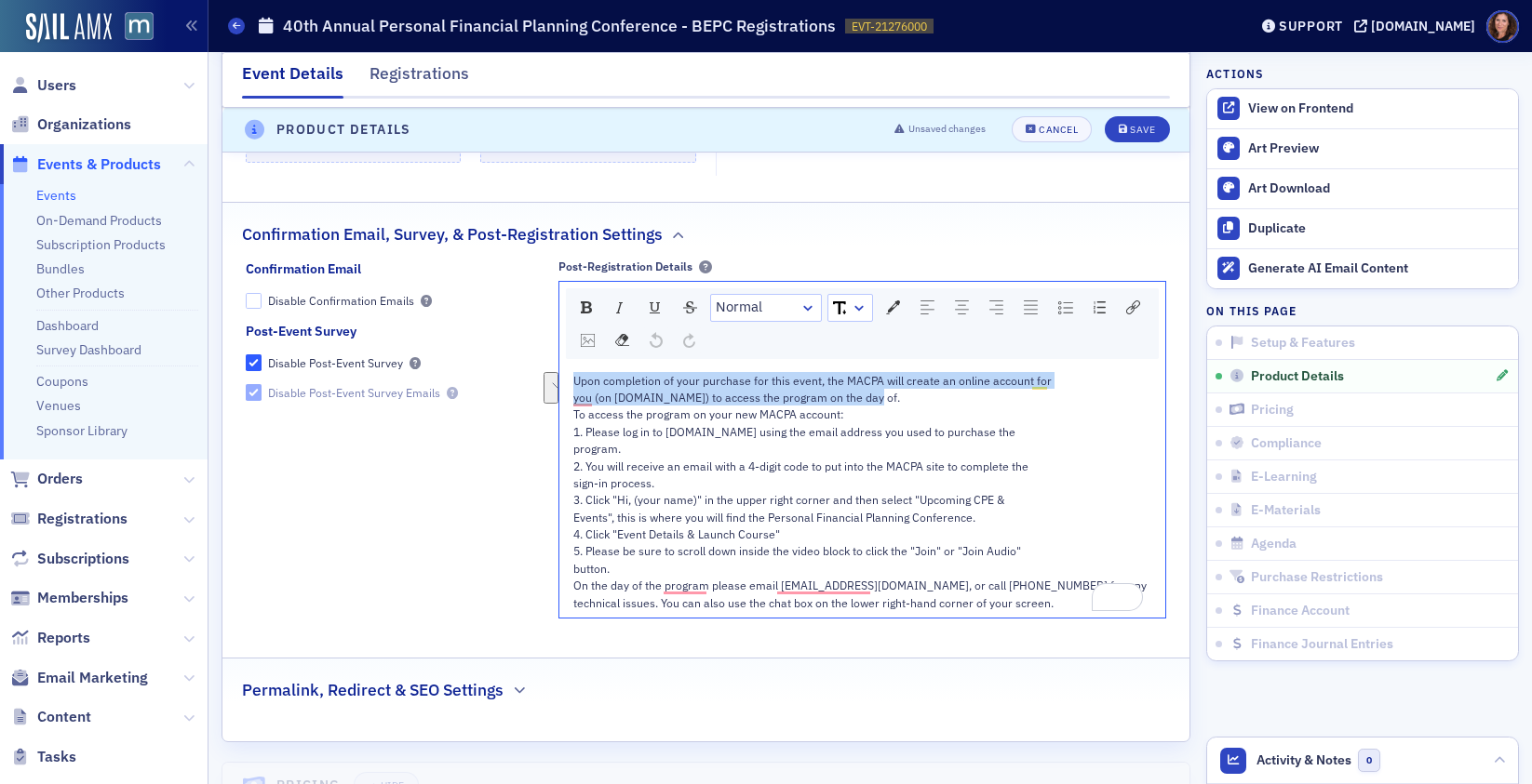
drag, startPoint x: 570, startPoint y: 383, endPoint x: 873, endPoint y: 392, distance: 303.1
click at [873, 392] on div "Upon completion of your purchase for this event, the MACPA will create an onlin…" at bounding box center [863, 491] width 579 height 239
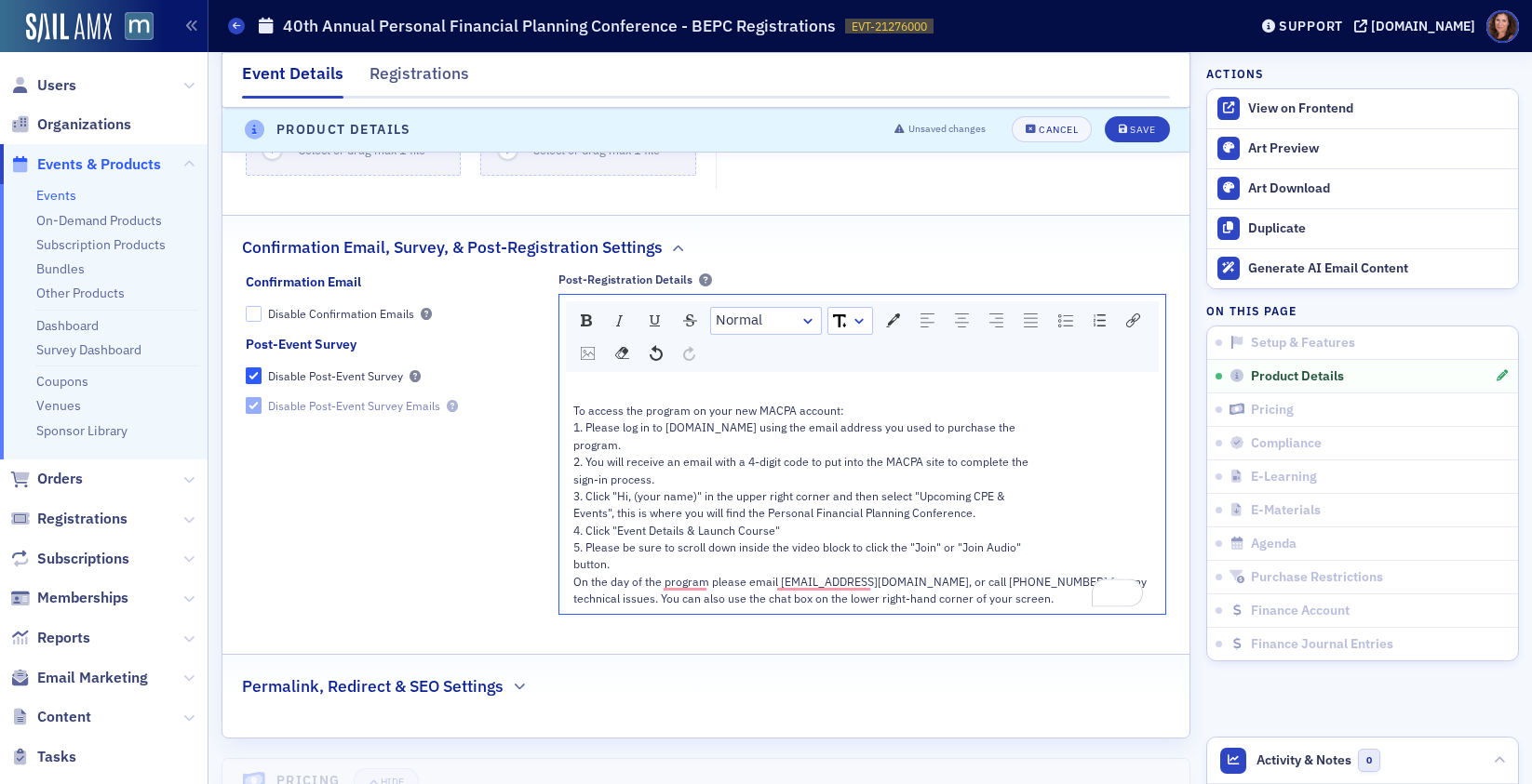
scroll to position [1839, 0]
click at [1130, 132] on div "Save" at bounding box center [1142, 131] width 26 height 10
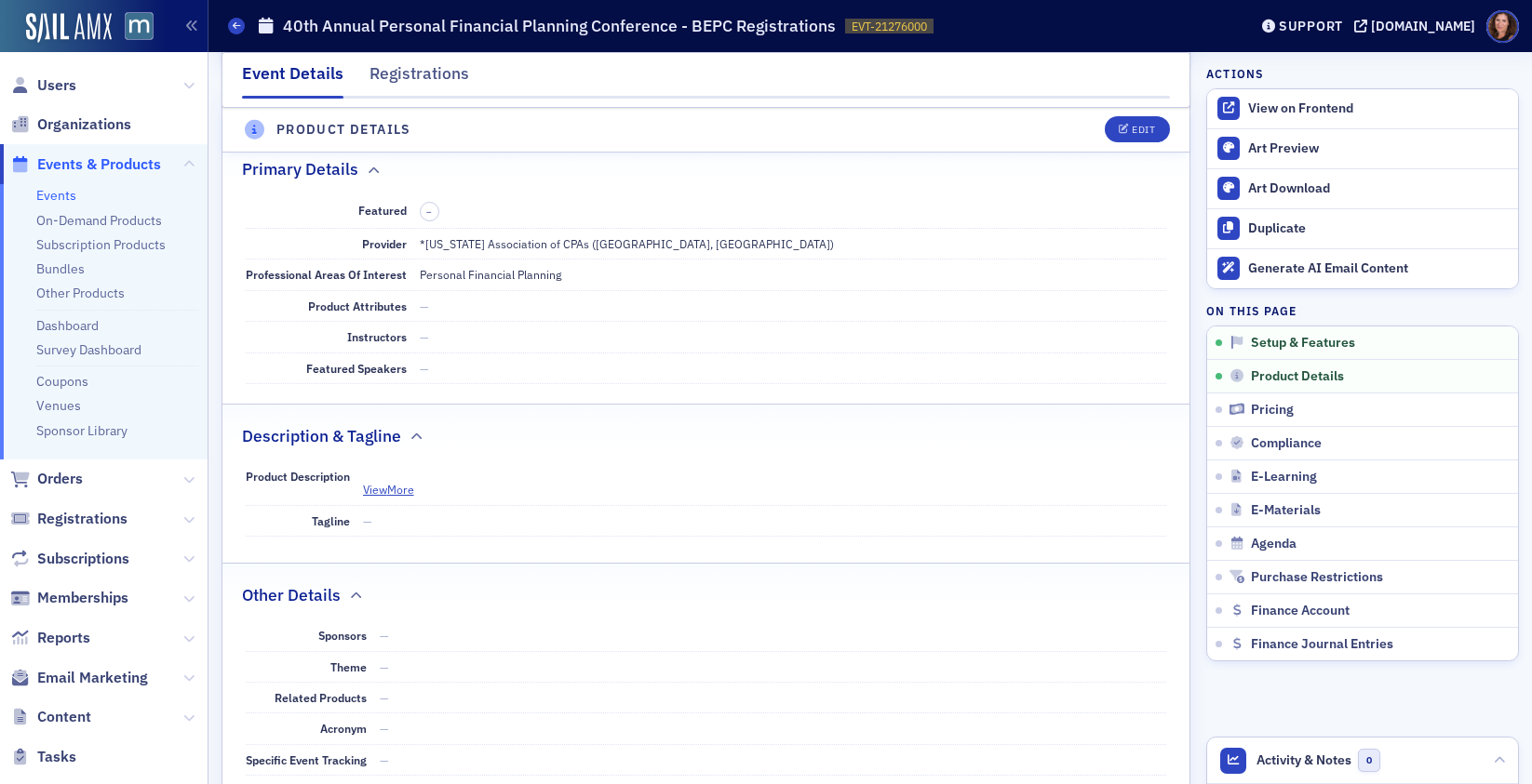
scroll to position [546, 0]
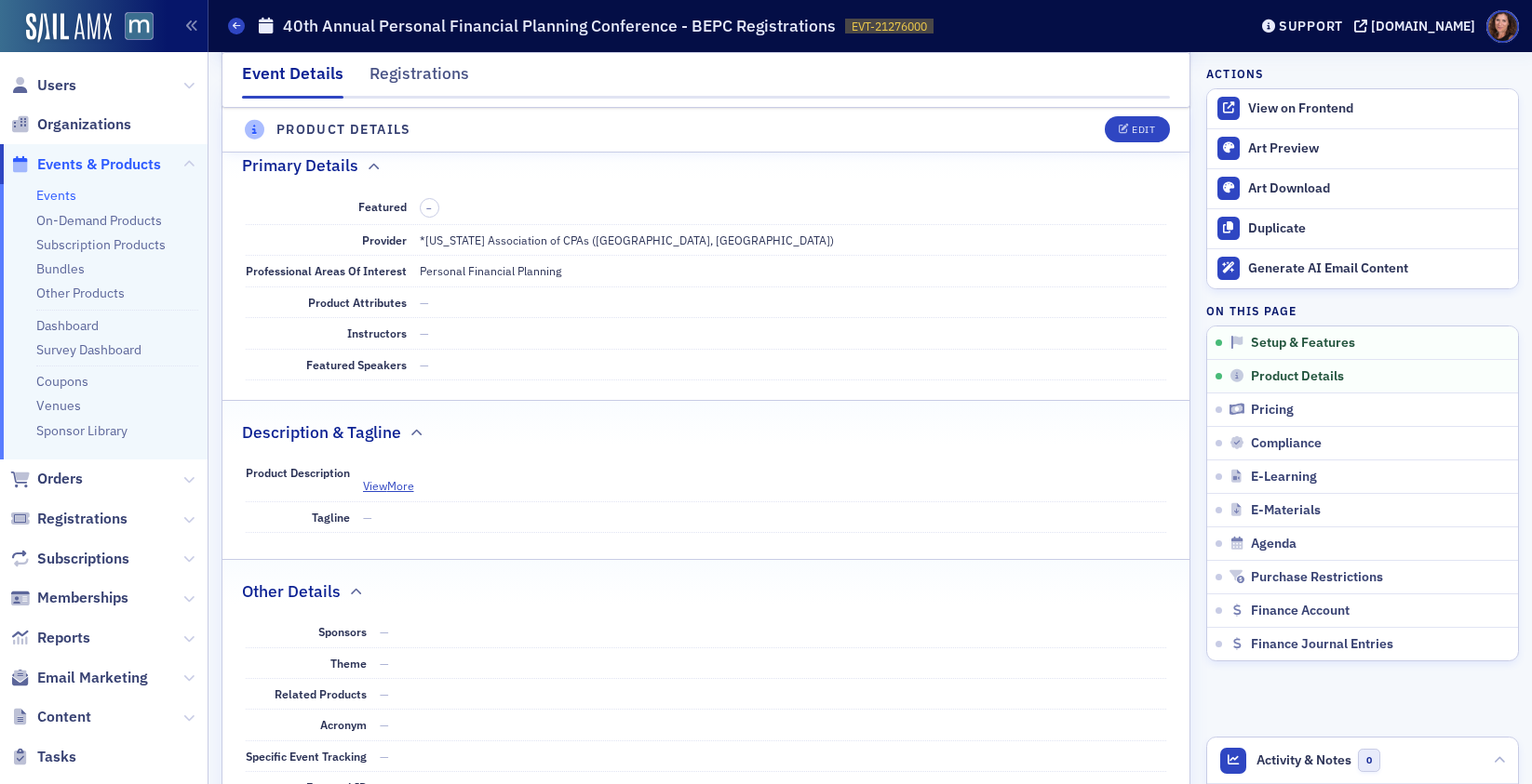
drag, startPoint x: 56, startPoint y: 199, endPoint x: 72, endPoint y: 200, distance: 16.0
click at [56, 199] on link "Events" at bounding box center [56, 196] width 40 height 17
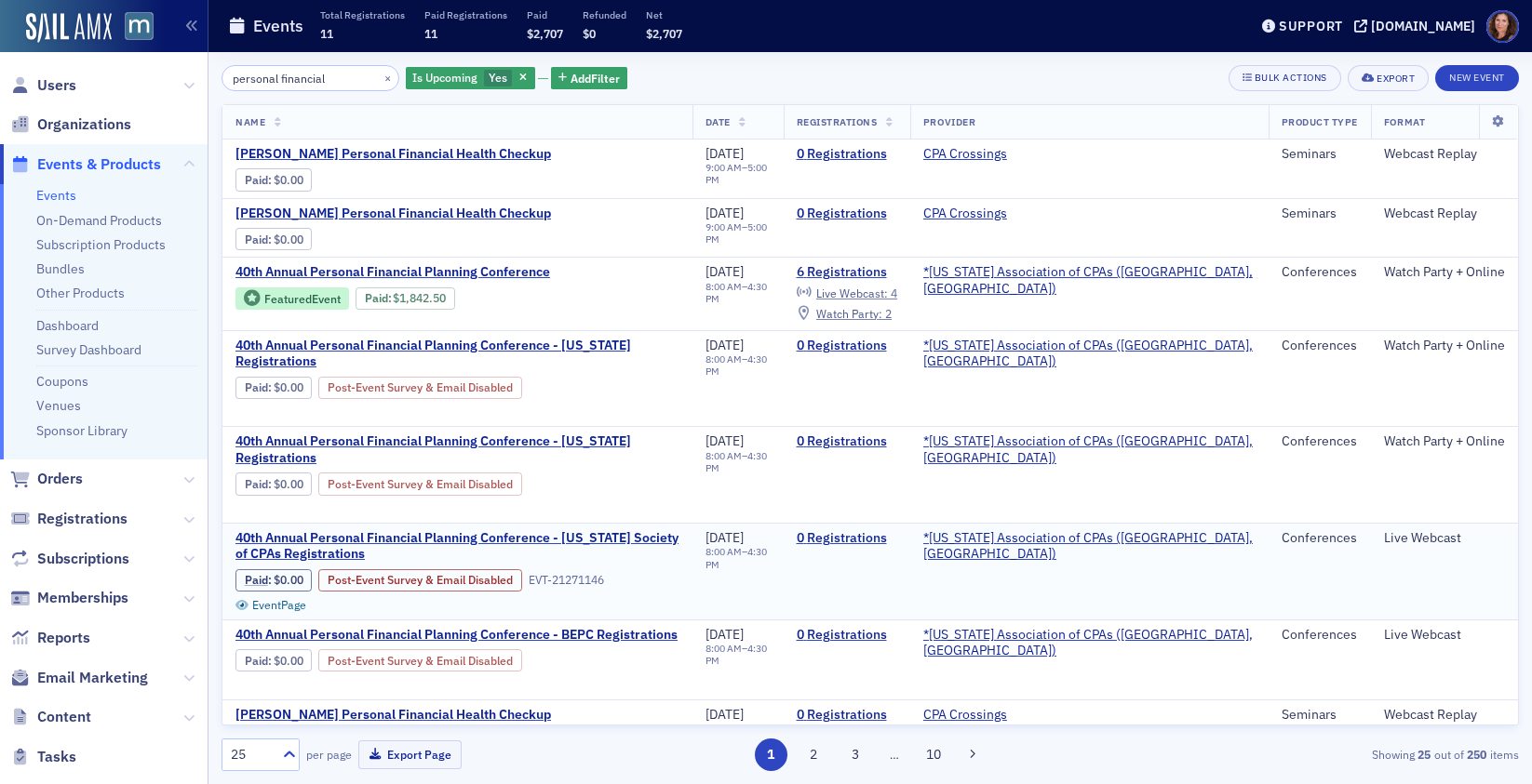
click at [578, 523] on td "40th Annual Personal Financial Planning Conference - Delaware Society of CPAs R…" at bounding box center [457, 571] width 470 height 96
click at [579, 531] on span "40th Annual Personal Financial Planning Conference - [US_STATE] Society of CPAs…" at bounding box center [457, 547] width 444 height 32
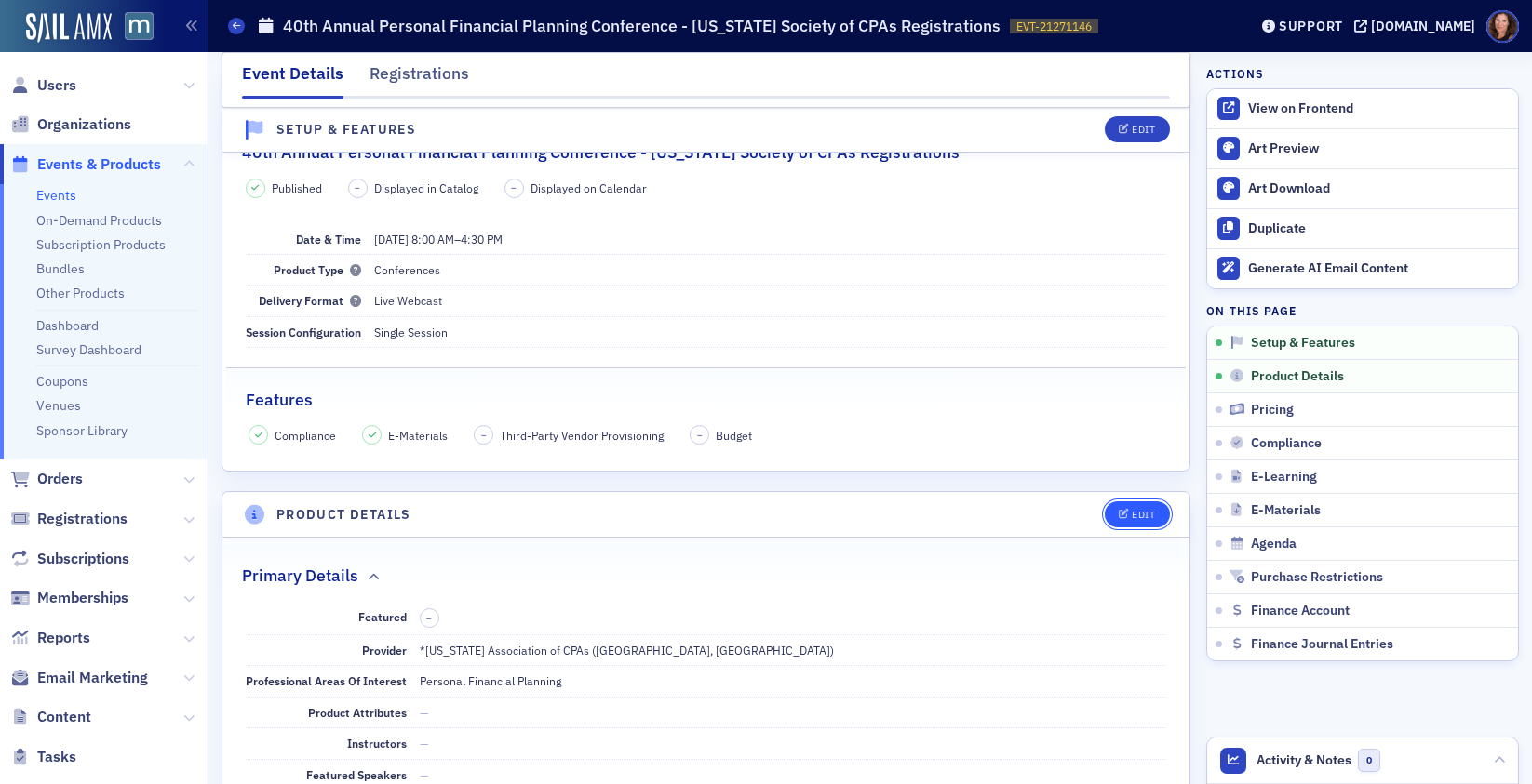
click at [1118, 514] on icon "button" at bounding box center [1124, 514] width 11 height 10
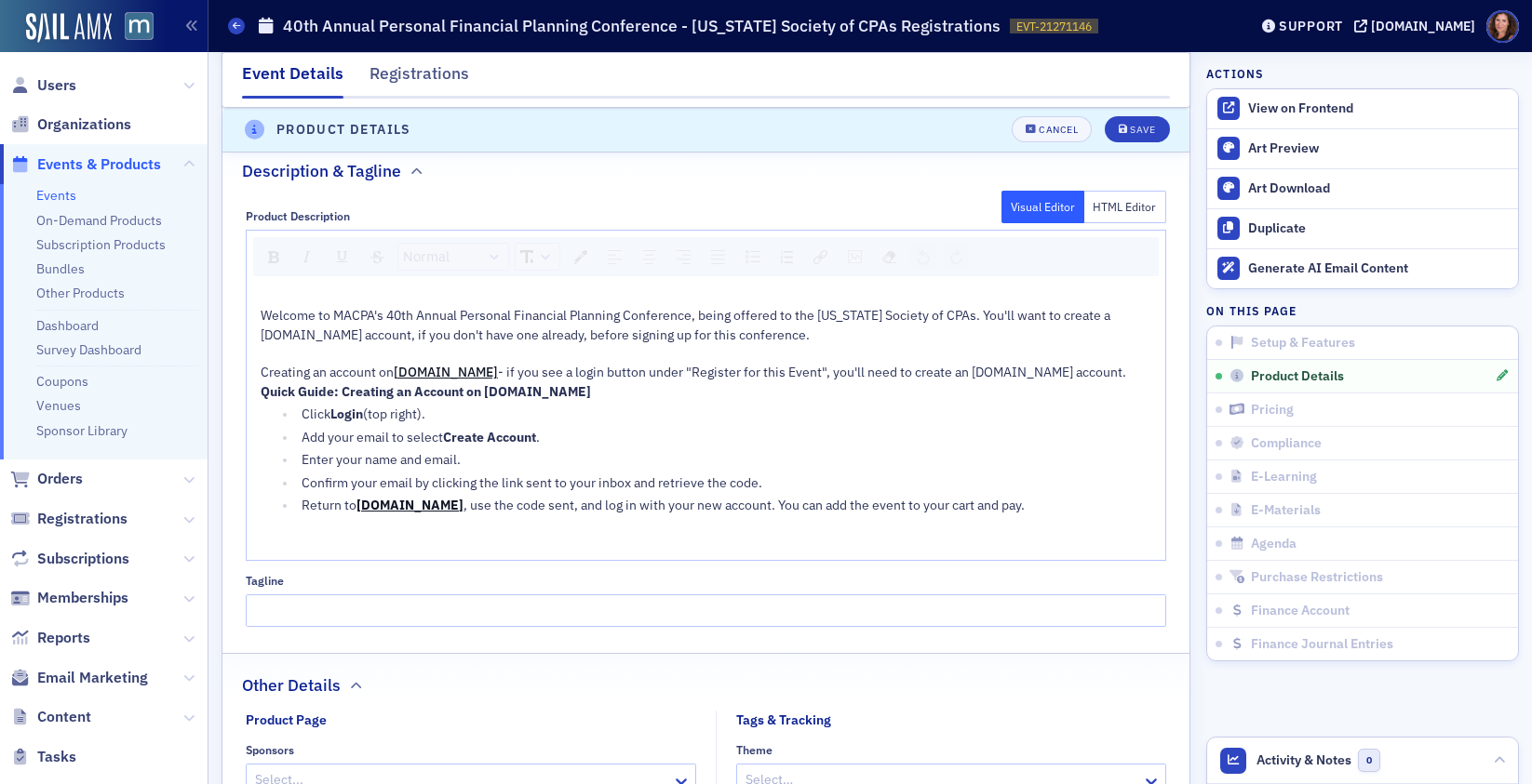
scroll to position [1089, 0]
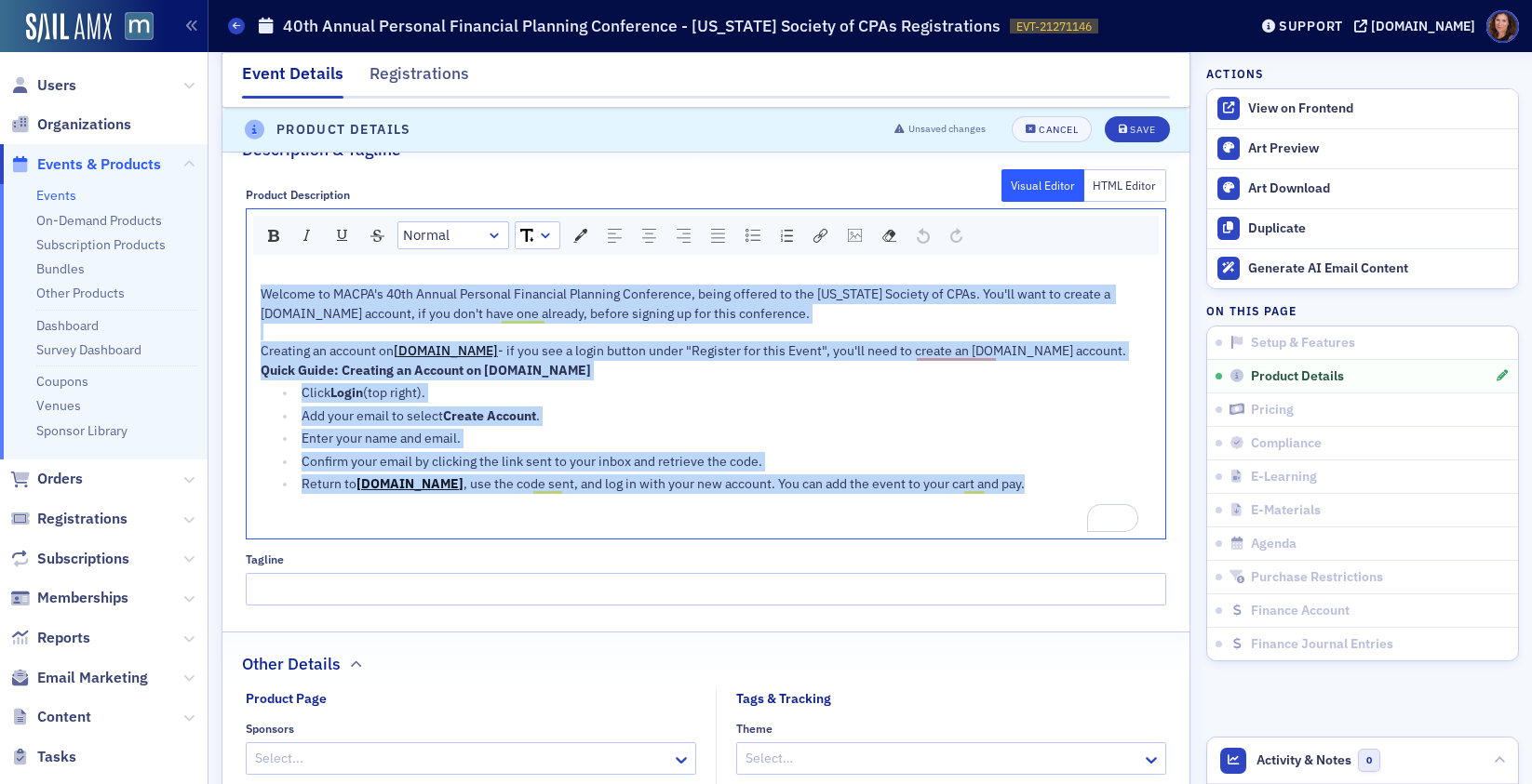
drag, startPoint x: 264, startPoint y: 294, endPoint x: 949, endPoint y: 495, distance: 713.9
click at [949, 495] on div "Welcome to MACPA's 40th Annual Personal Financial Planning Conference, being of…" at bounding box center [706, 399] width 892 height 264
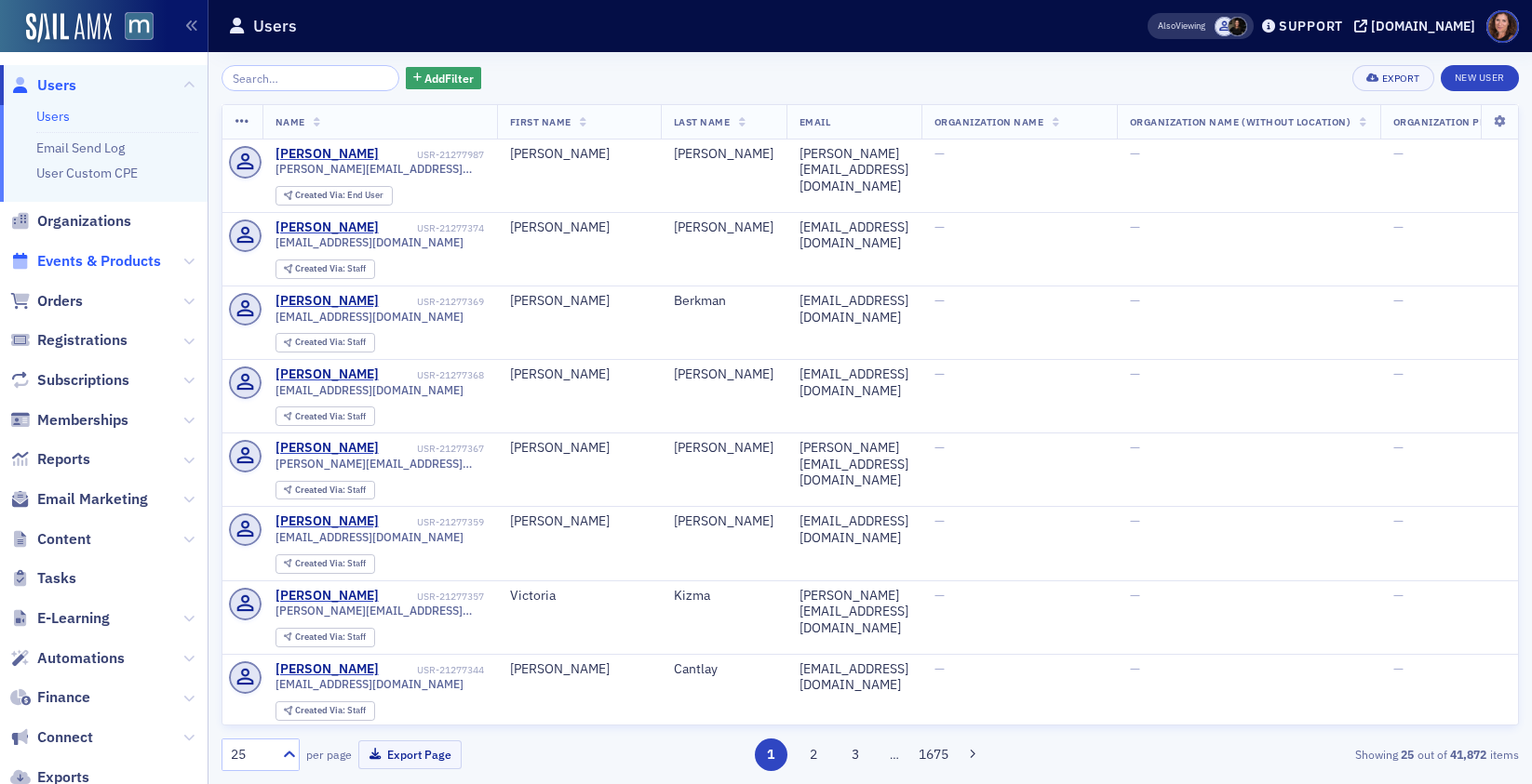
click at [82, 261] on span "Events & Products" at bounding box center [98, 262] width 124 height 21
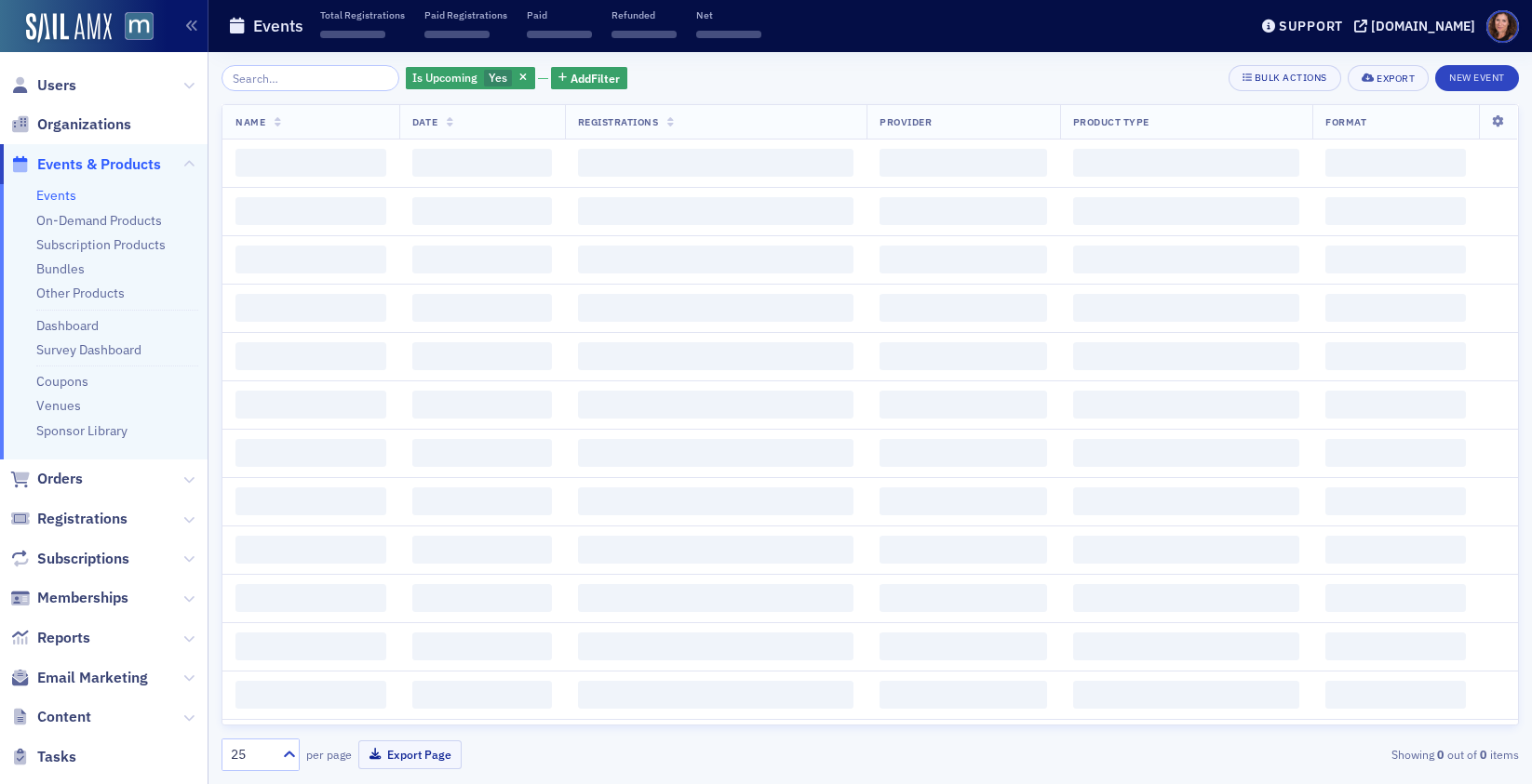
click at [299, 81] on input "search" at bounding box center [310, 78] width 178 height 26
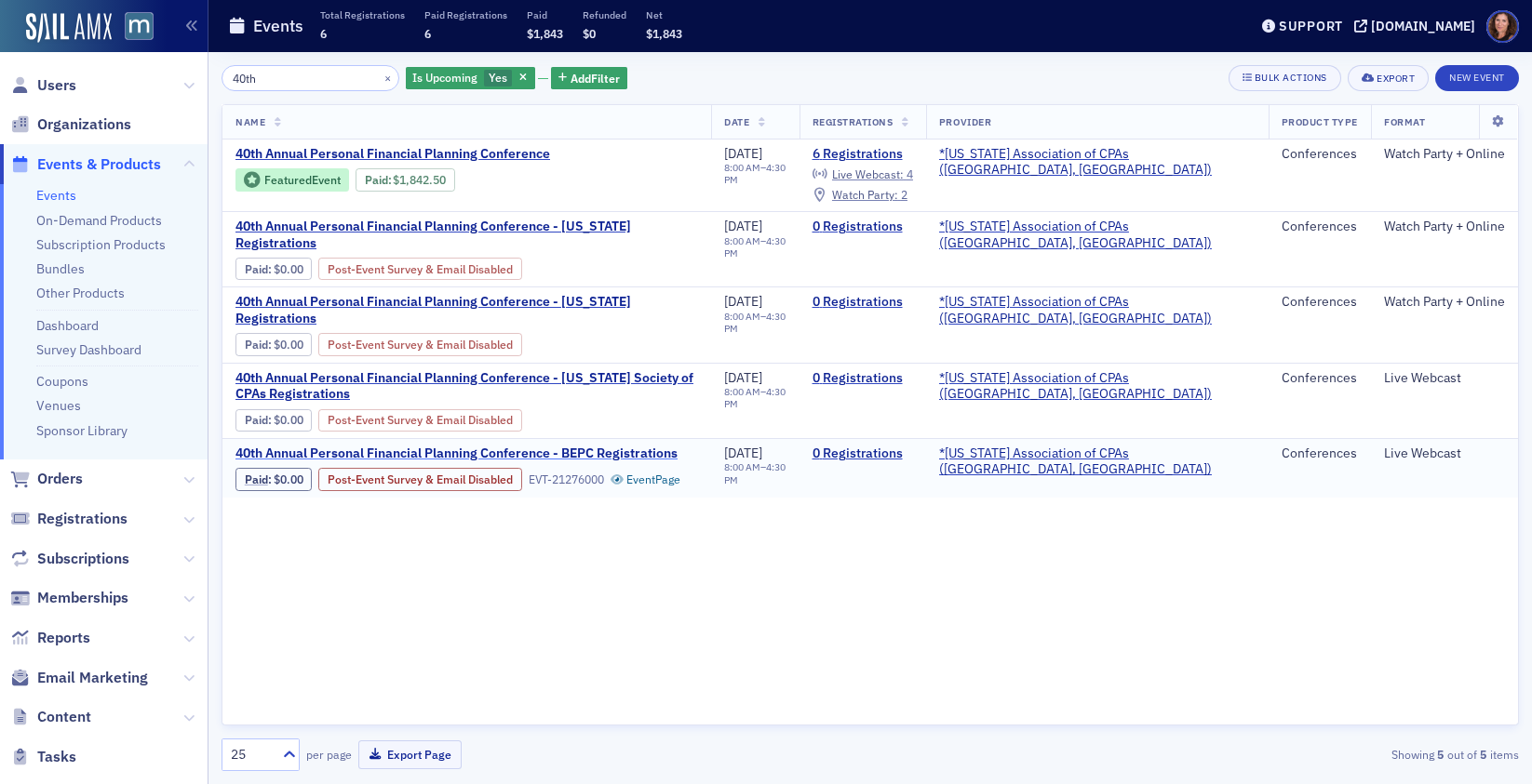
type input "40th"
click at [591, 445] on span "40th Annual Personal Financial Planning Conference - BEPC Registrations" at bounding box center [456, 454] width 442 height 17
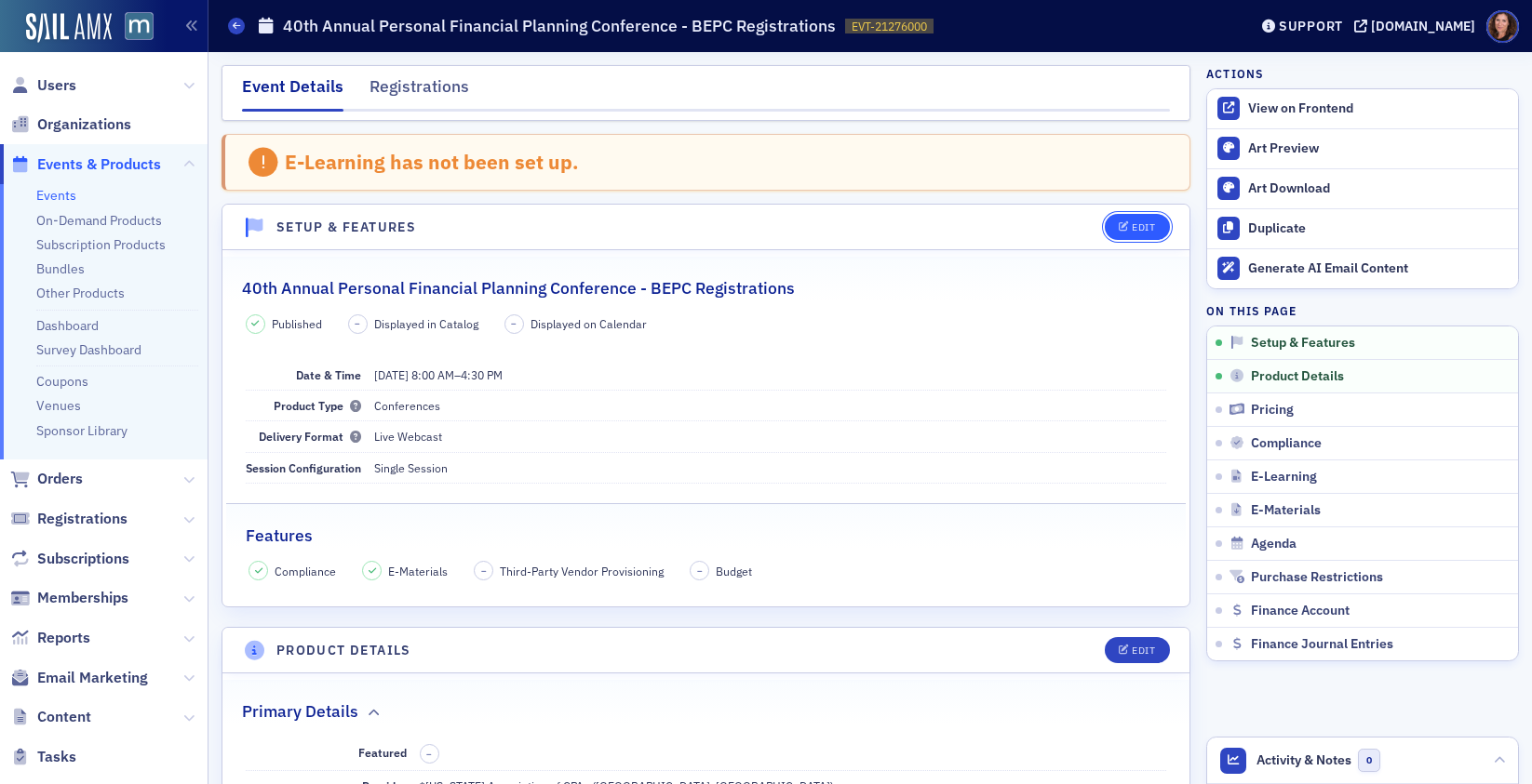
click at [1118, 227] on icon "button" at bounding box center [1124, 227] width 11 height 10
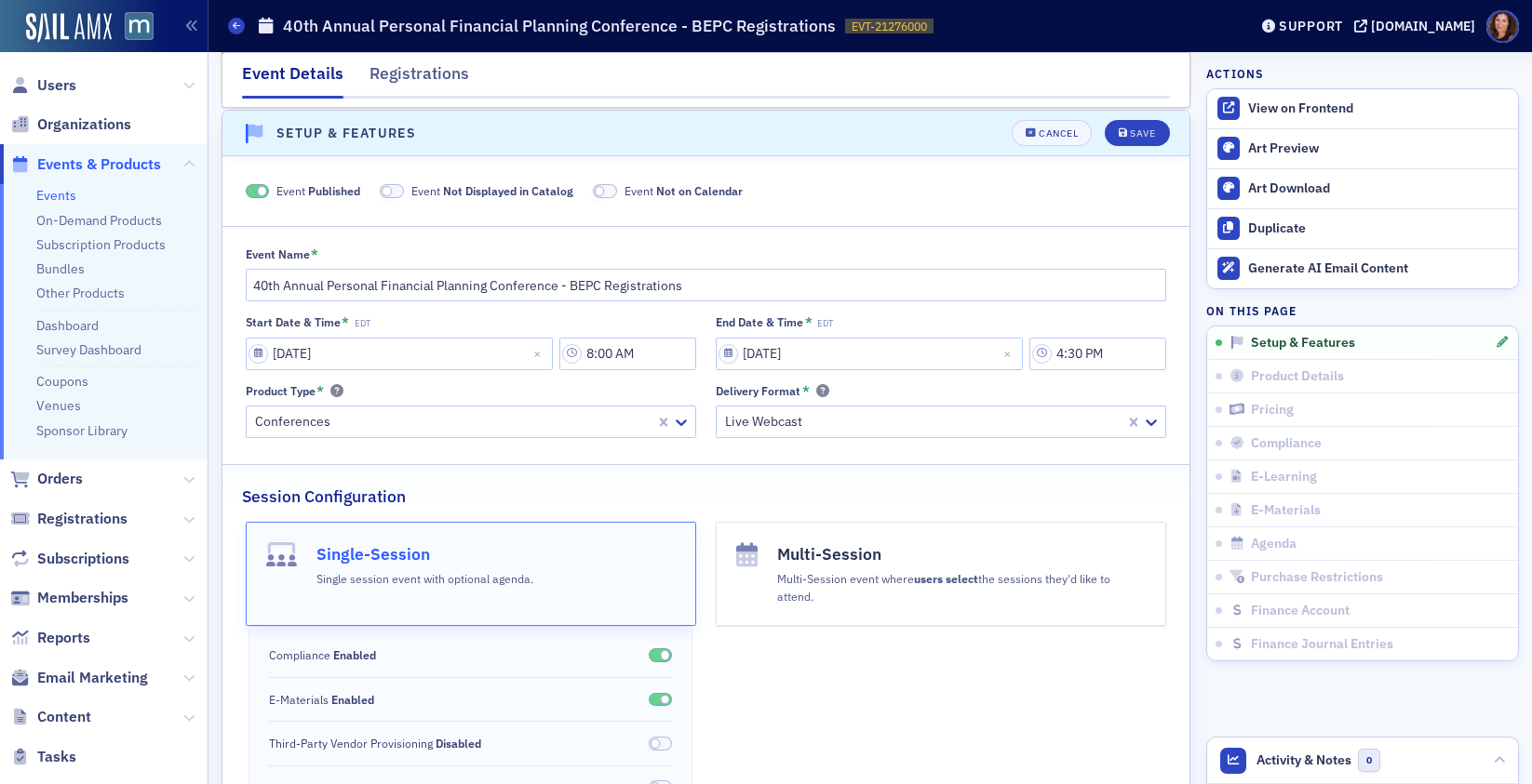
scroll to position [96, 0]
click at [1030, 141] on button "Cancel" at bounding box center [1051, 131] width 80 height 26
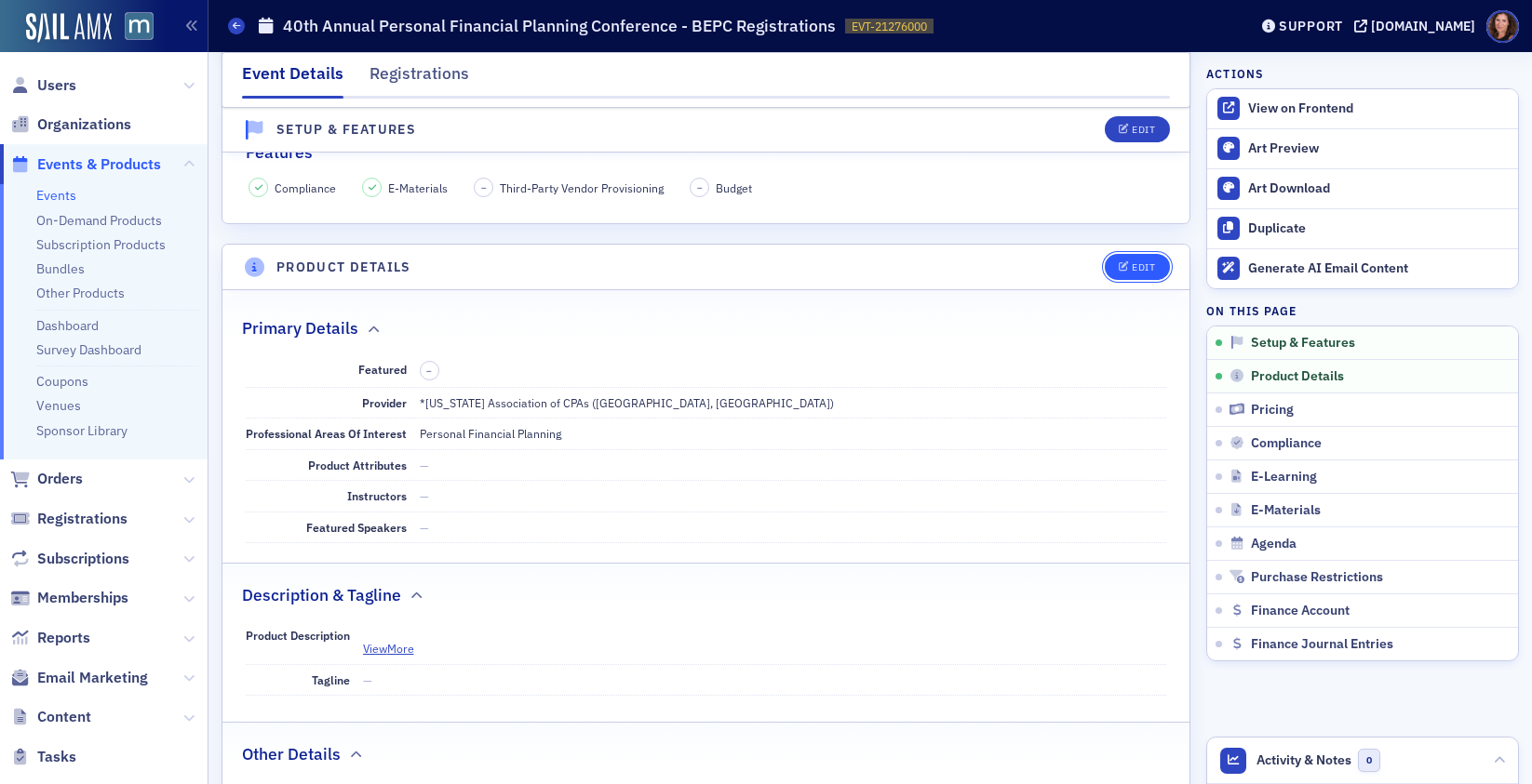
click at [1132, 265] on div "Edit" at bounding box center [1143, 267] width 24 height 10
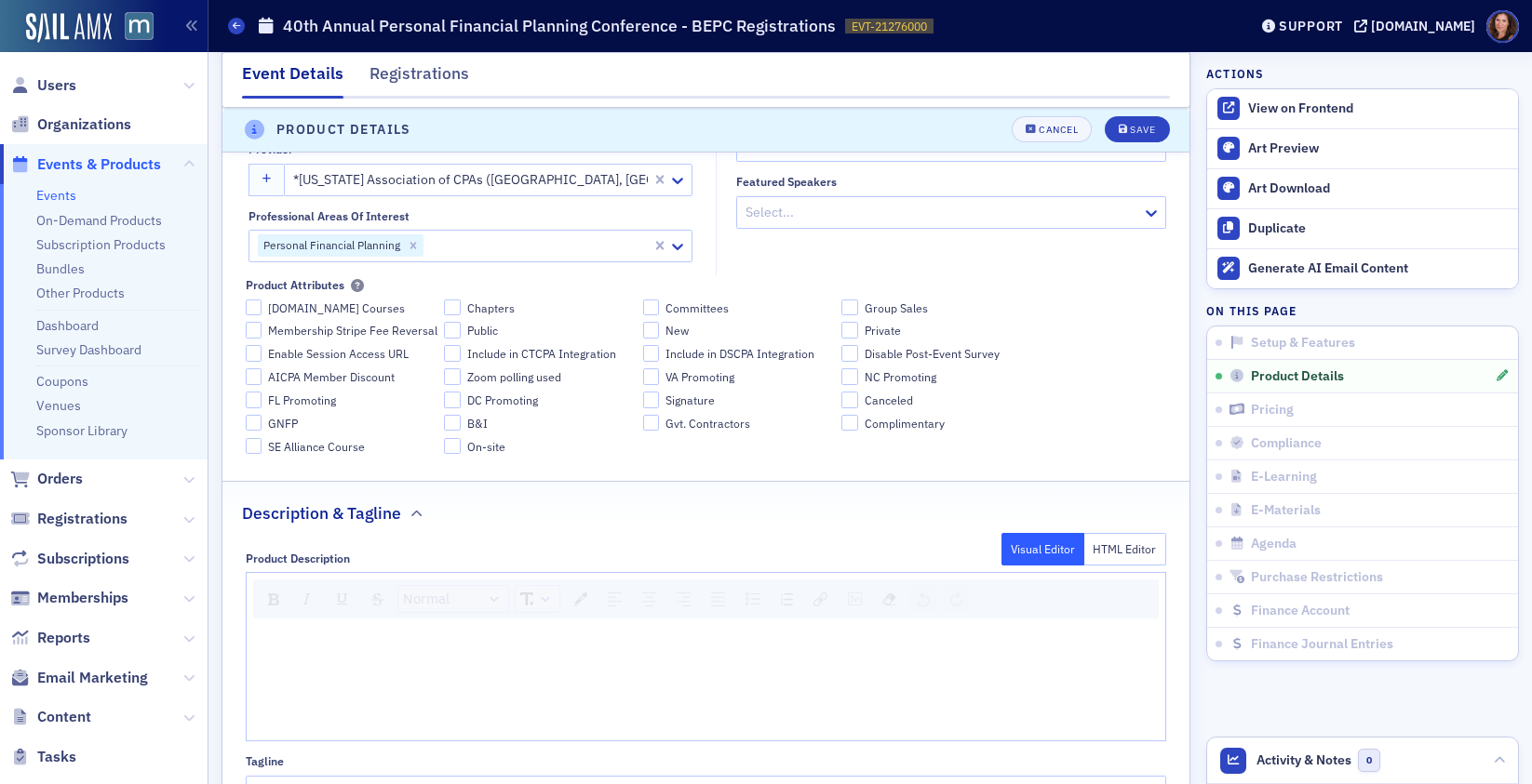
scroll to position [889, 0]
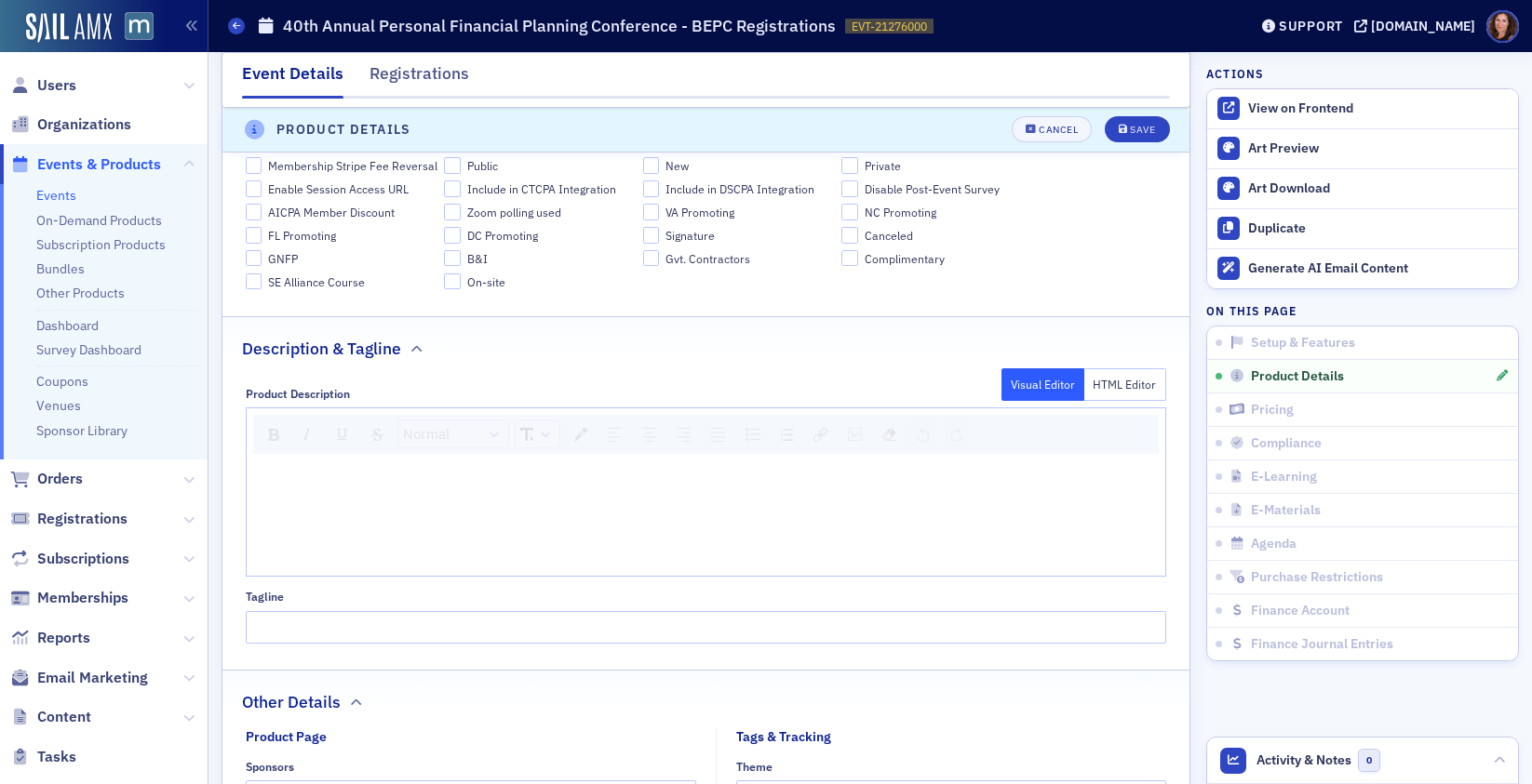
click at [475, 483] on div "rdw-editor" at bounding box center [706, 492] width 892 height 17
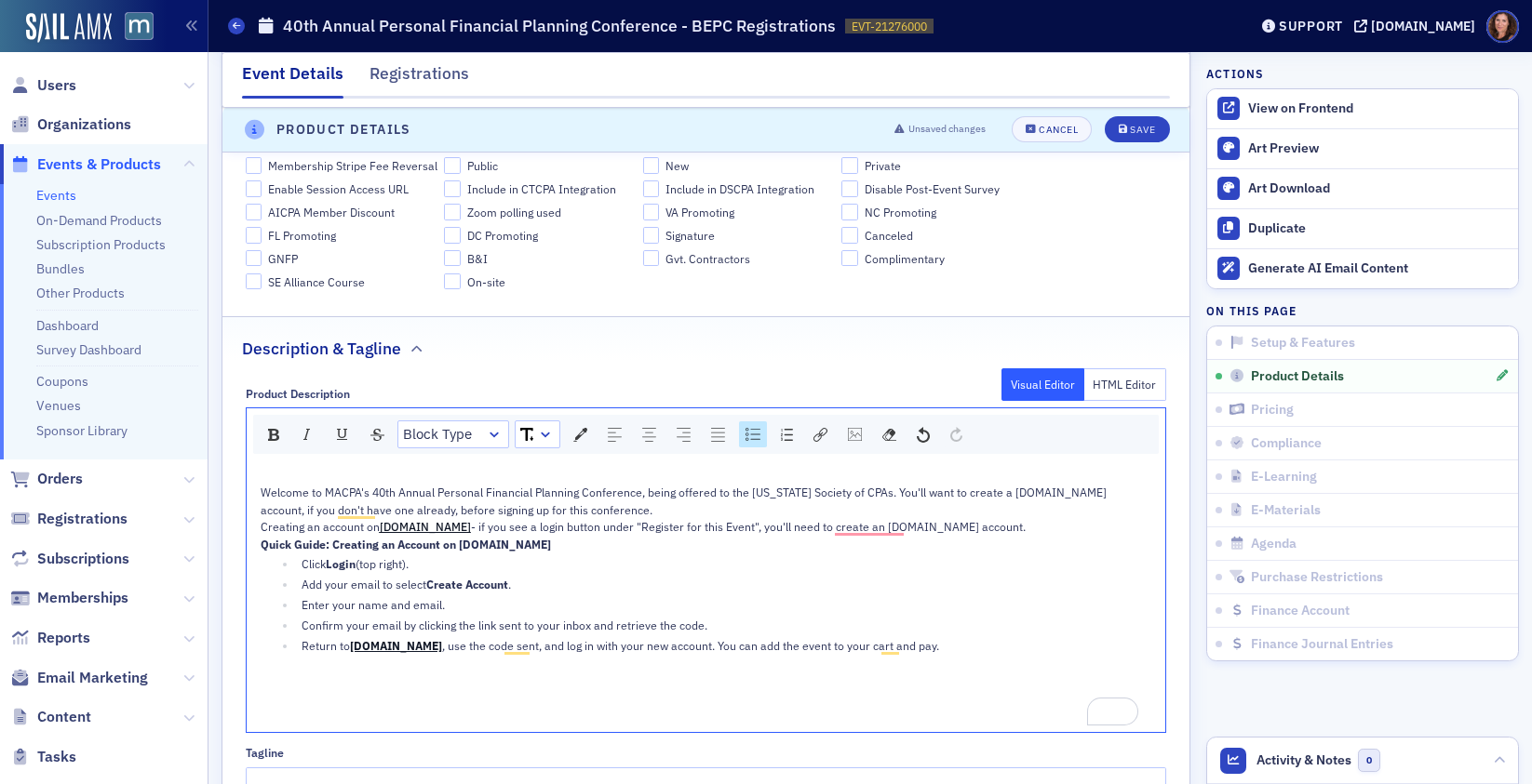
click at [608, 515] on div "Welcome to MACPA's 40th Annual Personal Financial Planning Conference, being of…" at bounding box center [706, 500] width 892 height 34
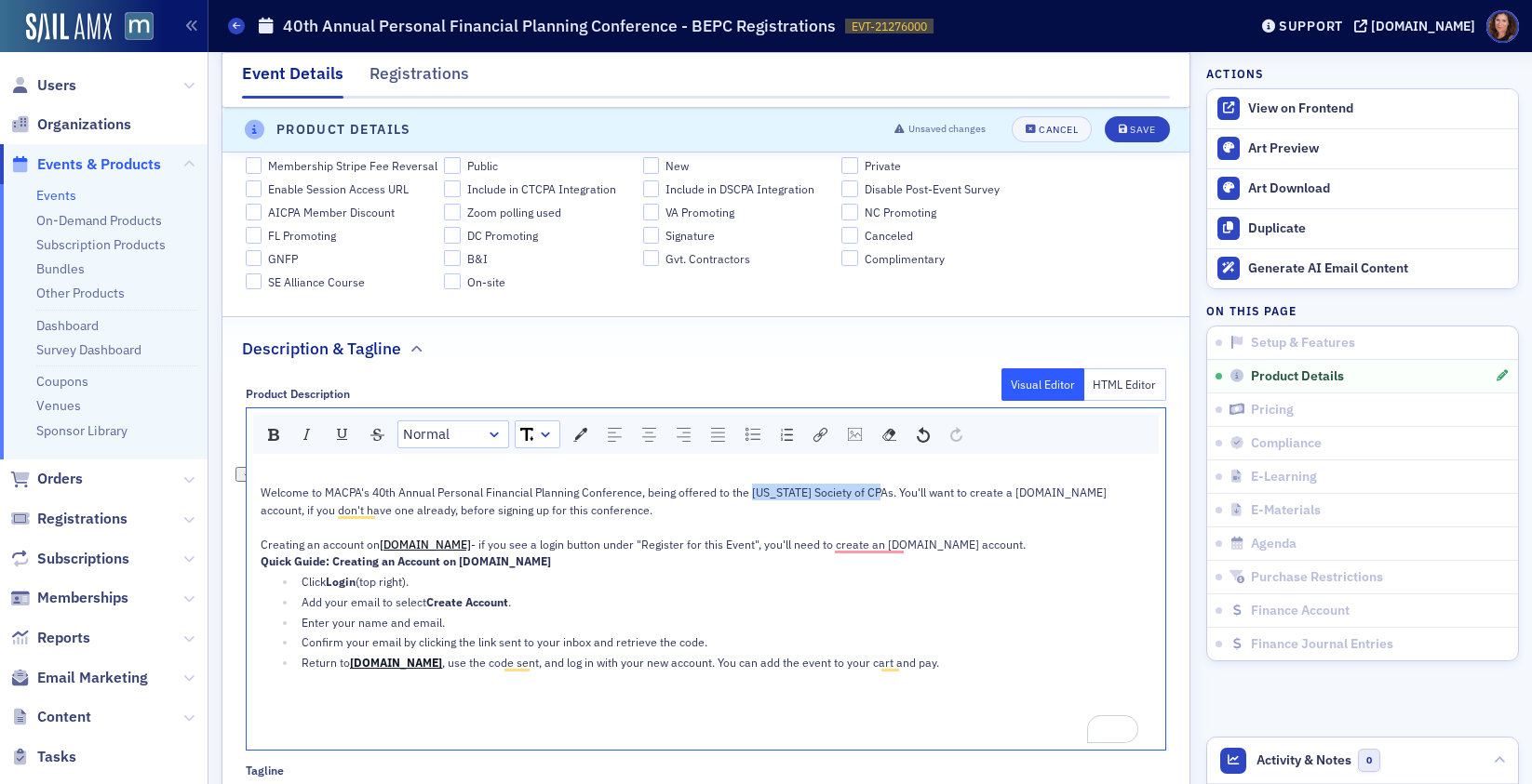
drag, startPoint x: 748, startPoint y: 495, endPoint x: 877, endPoint y: 497, distance: 129.0
click at [877, 497] on span "Welcome to MACPA's 40th Annual Personal Financial Planning Conference, being of…" at bounding box center [684, 499] width 849 height 31
click at [919, 507] on div "Welcome to MACPA's 40th Annual Personal Financial Planning Conference, being of…" at bounding box center [706, 501] width 892 height 34
click at [1114, 122] on button "Save" at bounding box center [1137, 131] width 64 height 26
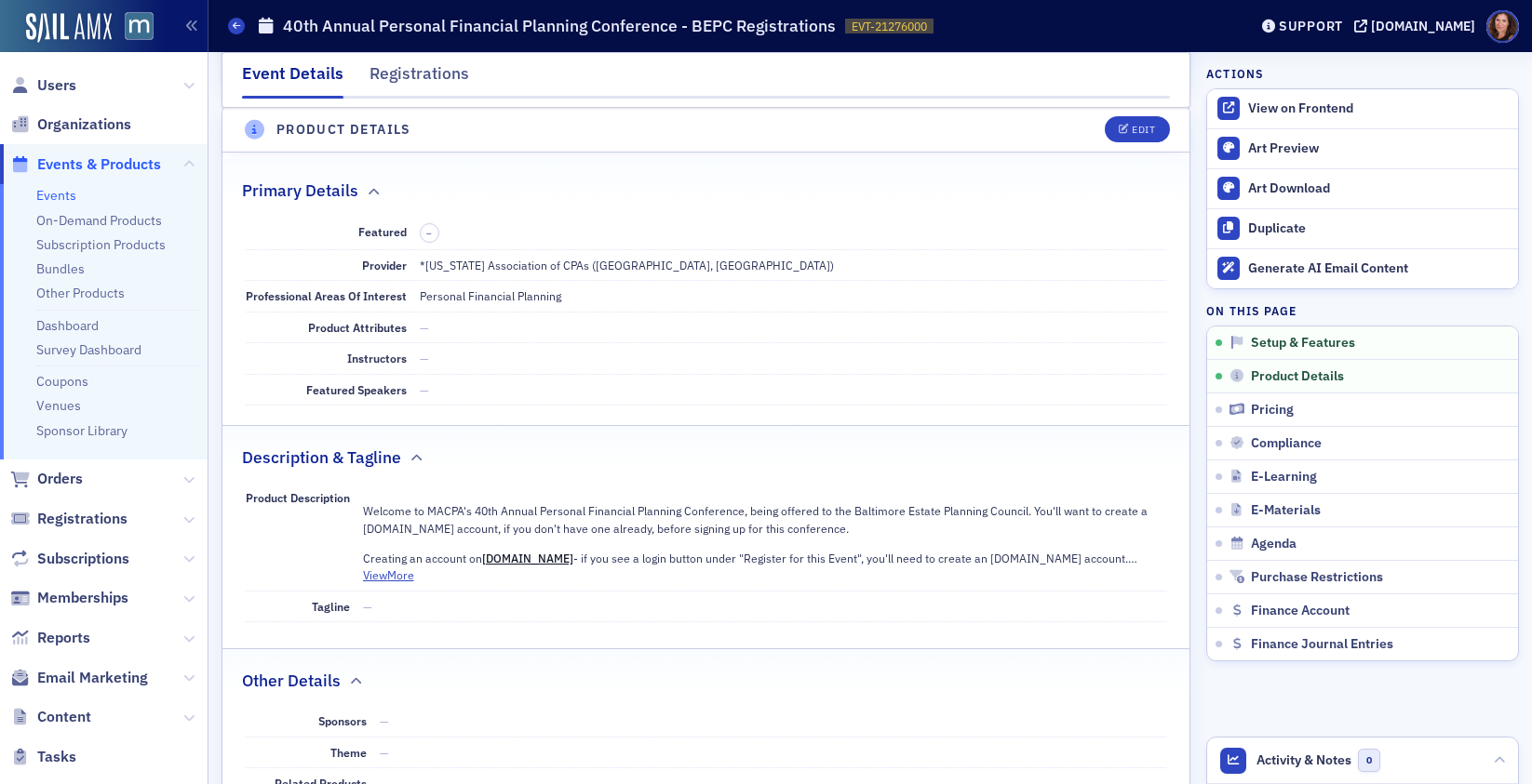
scroll to position [519, 0]
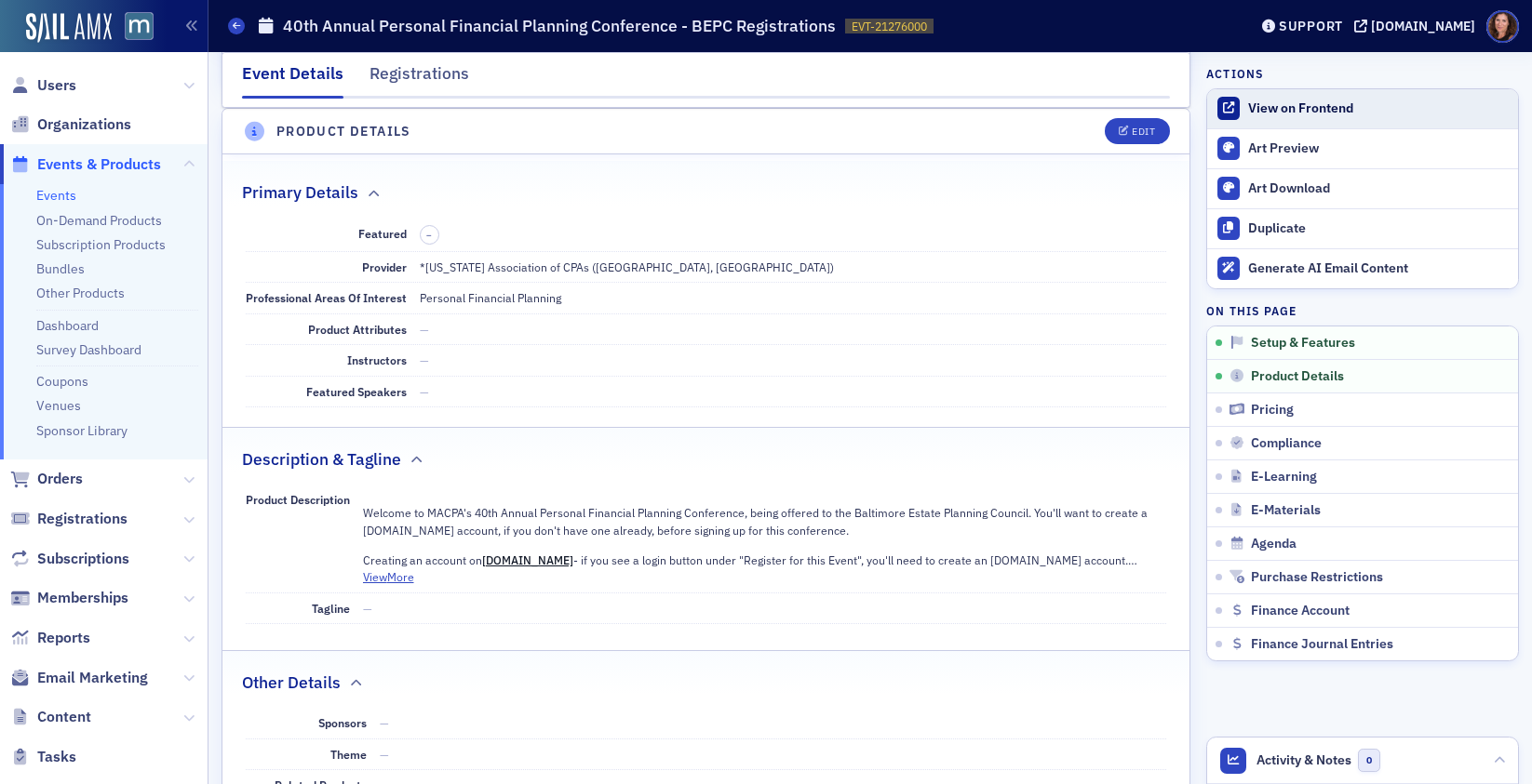
click at [1254, 107] on div "View on Frontend" at bounding box center [1378, 109] width 260 height 17
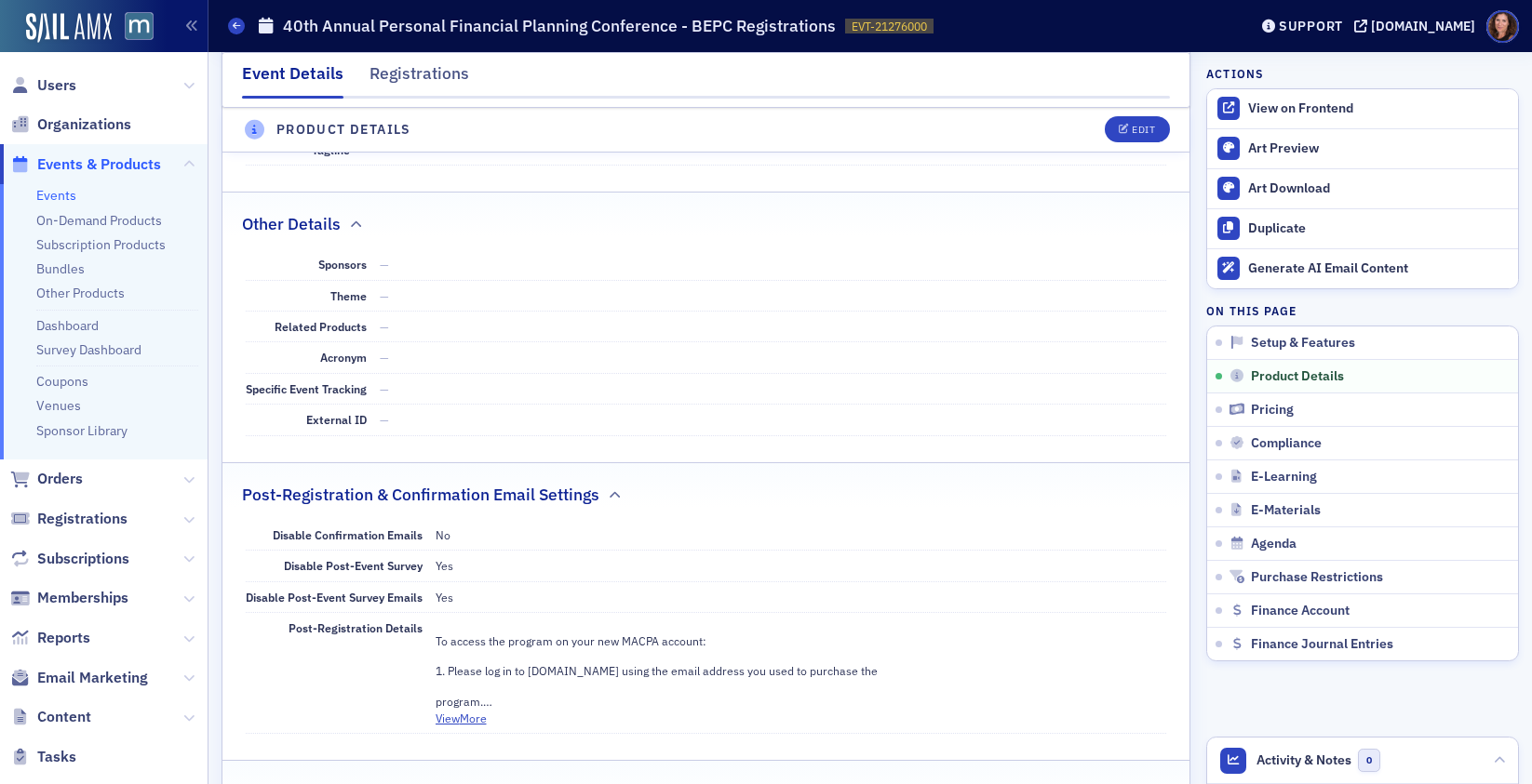
scroll to position [727, 0]
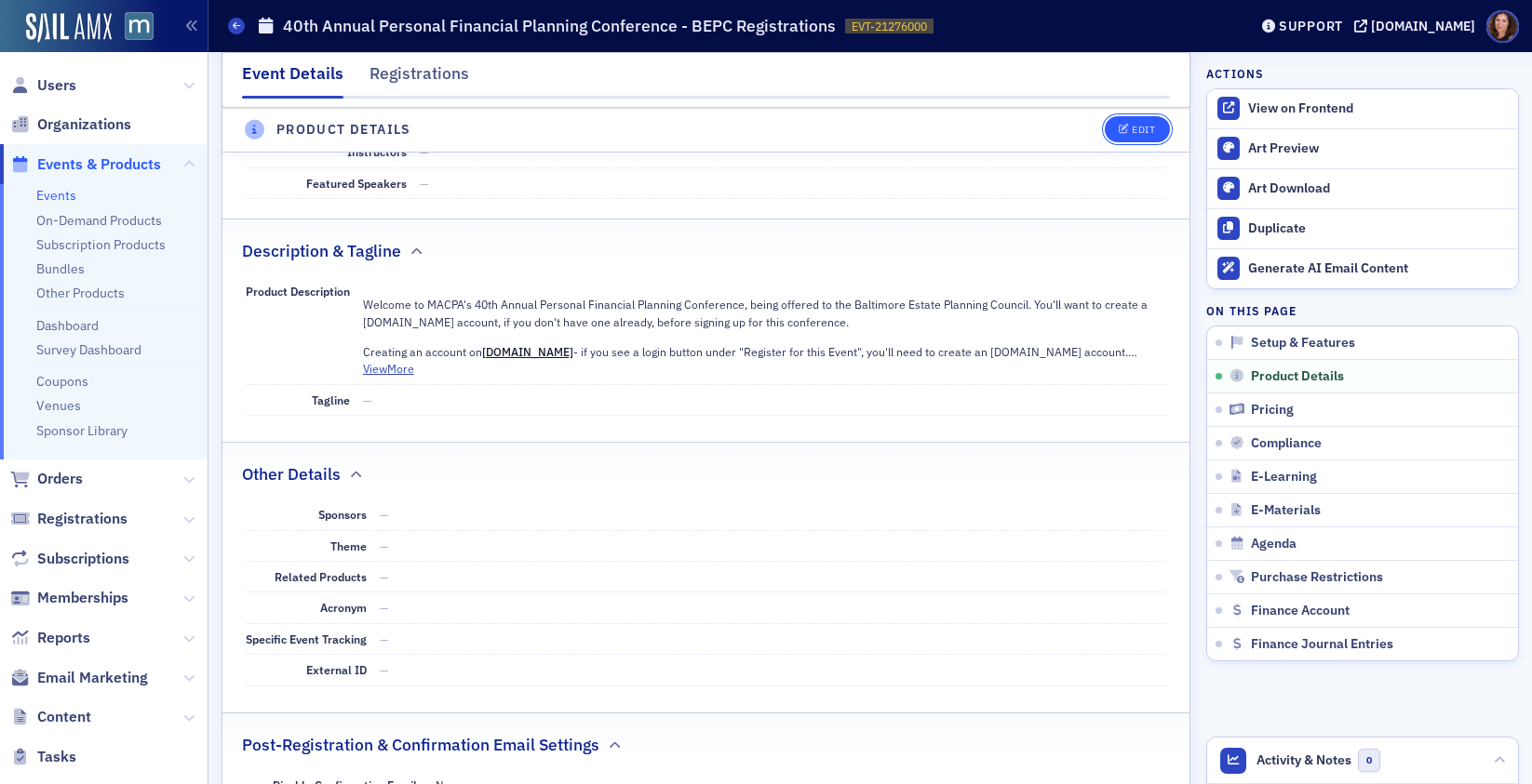
click at [1127, 124] on button "Edit" at bounding box center [1137, 131] width 64 height 26
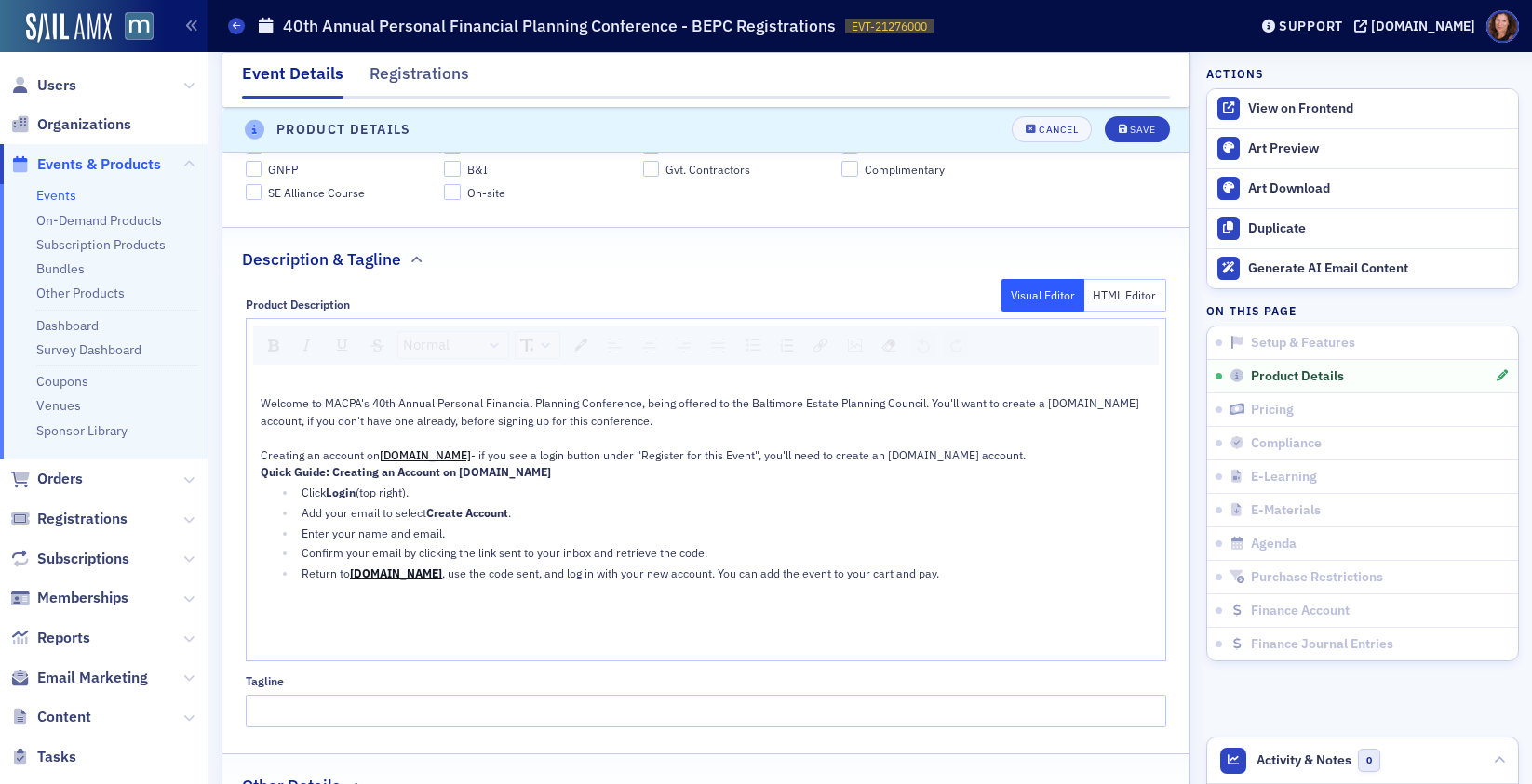
scroll to position [980, 0]
click at [872, 383] on div "To enrich screen reader interactions, please activate Accessibility in Grammarl…" at bounding box center [706, 385] width 892 height 17
click at [852, 341] on img "rdw-image-control" at bounding box center [854, 344] width 14 height 13
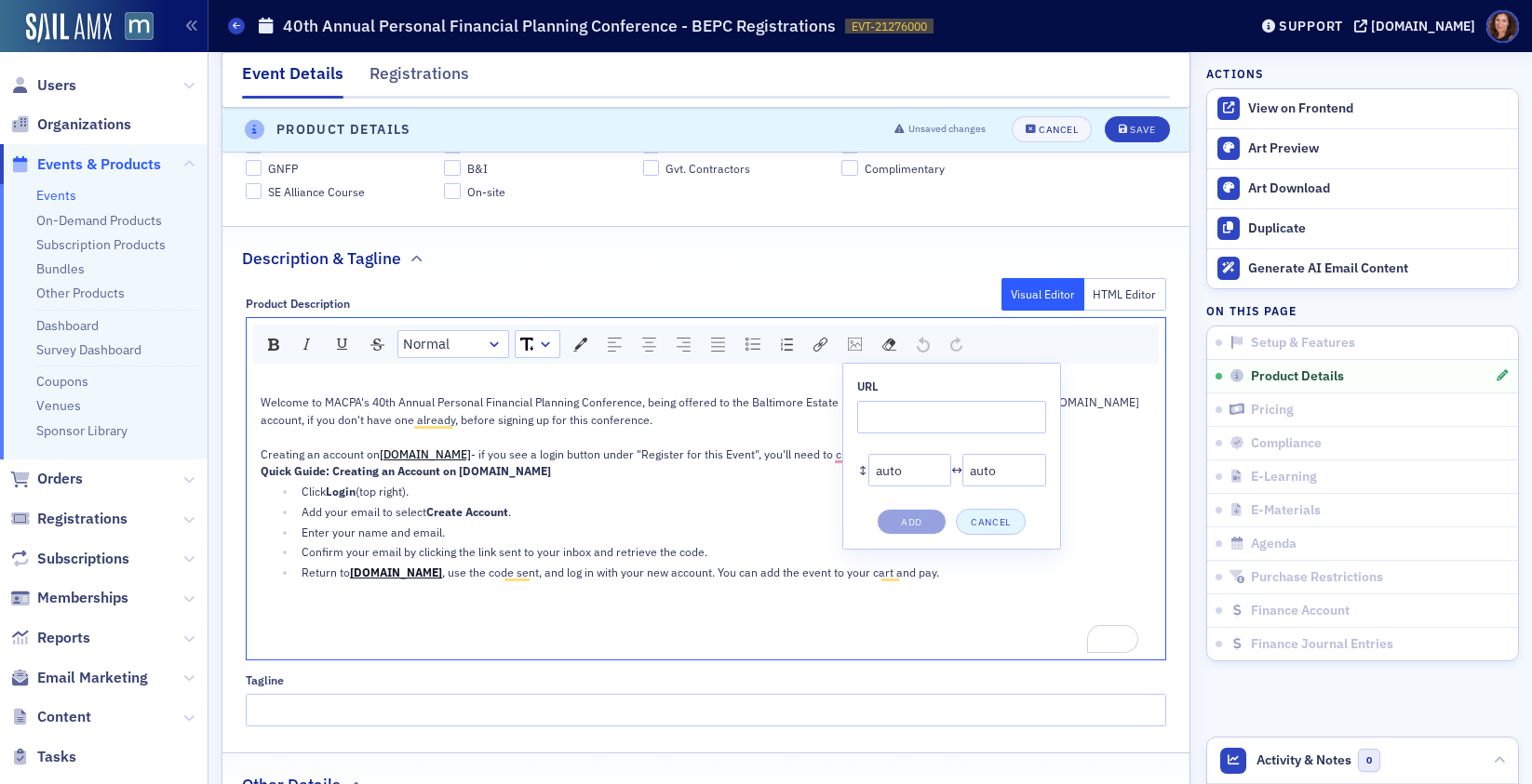
click at [1000, 525] on button "Cancel" at bounding box center [991, 522] width 70 height 26
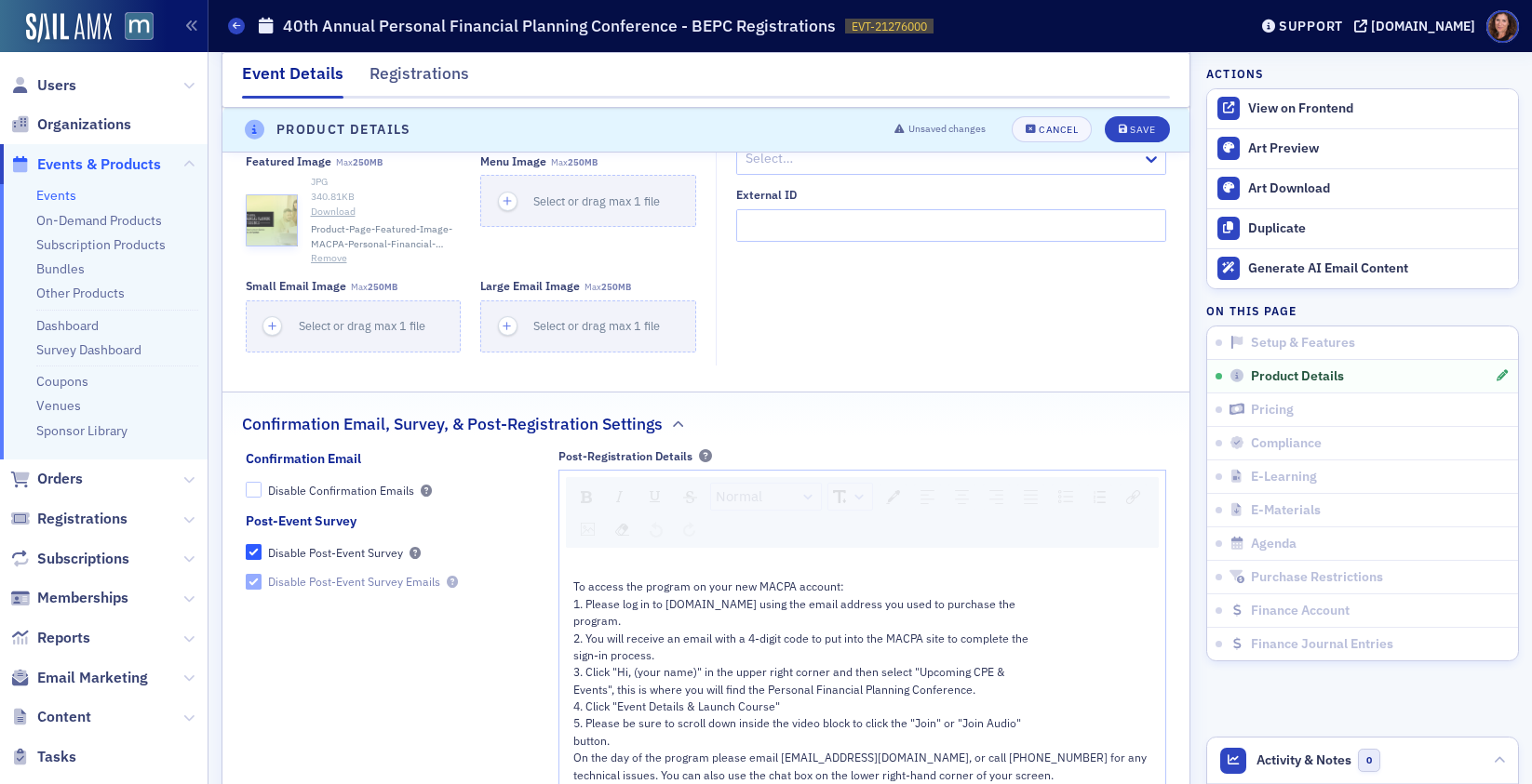
scroll to position [2002, 0]
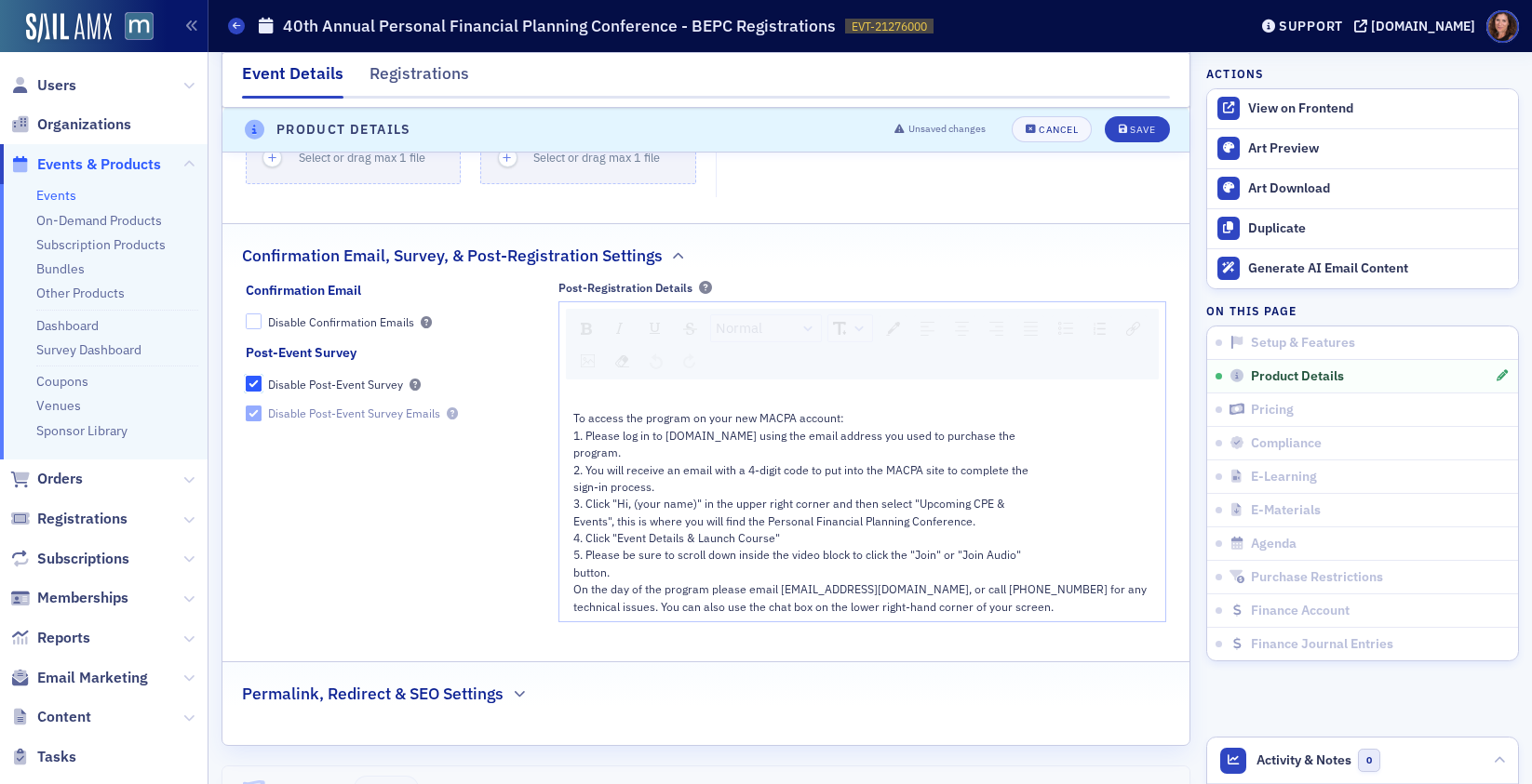
click at [254, 390] on input "Disable Post-Event Survey" at bounding box center [255, 384] width 17 height 17
checkbox input "false"
click at [1137, 136] on div "Save" at bounding box center [1142, 131] width 26 height 10
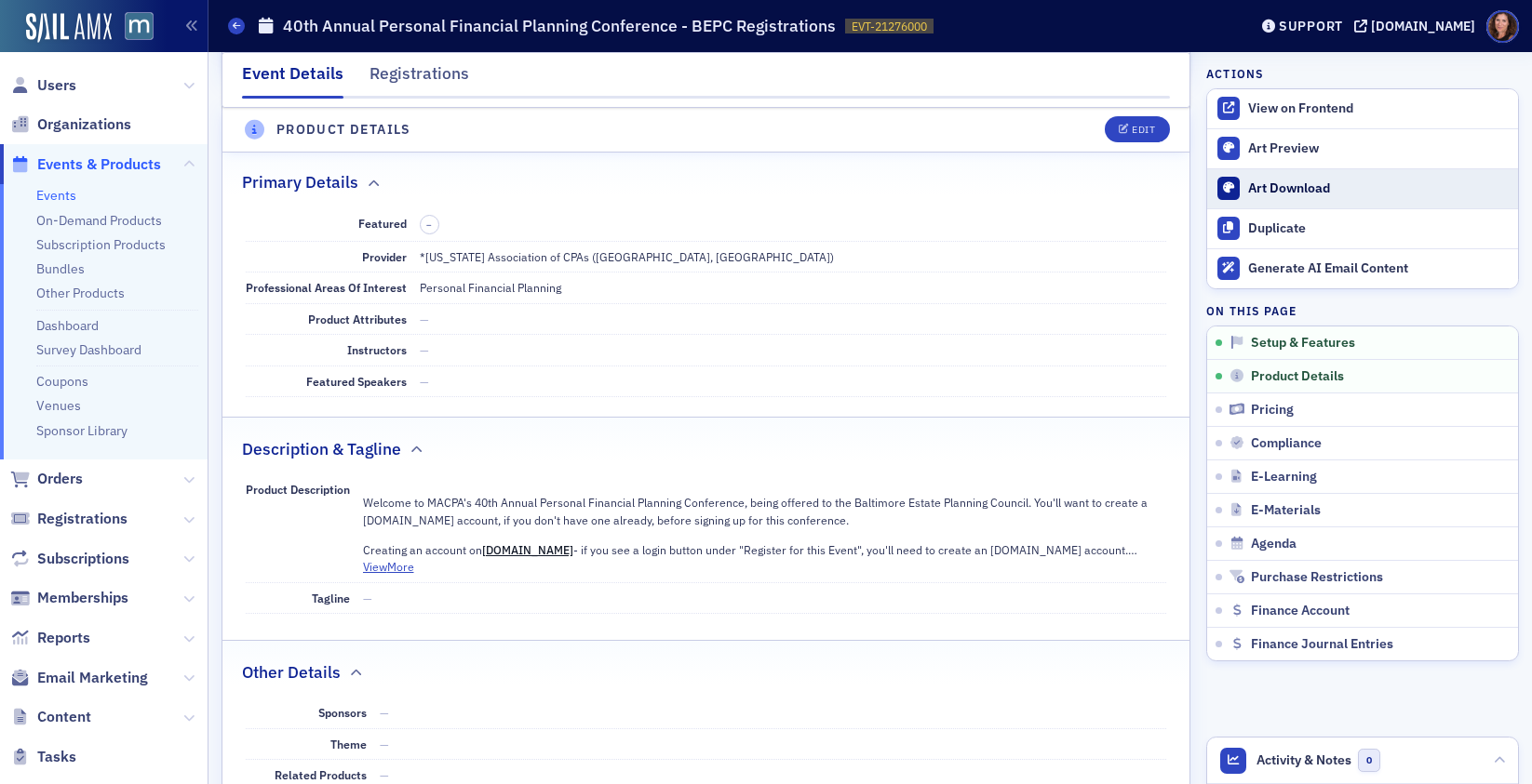
scroll to position [519, 0]
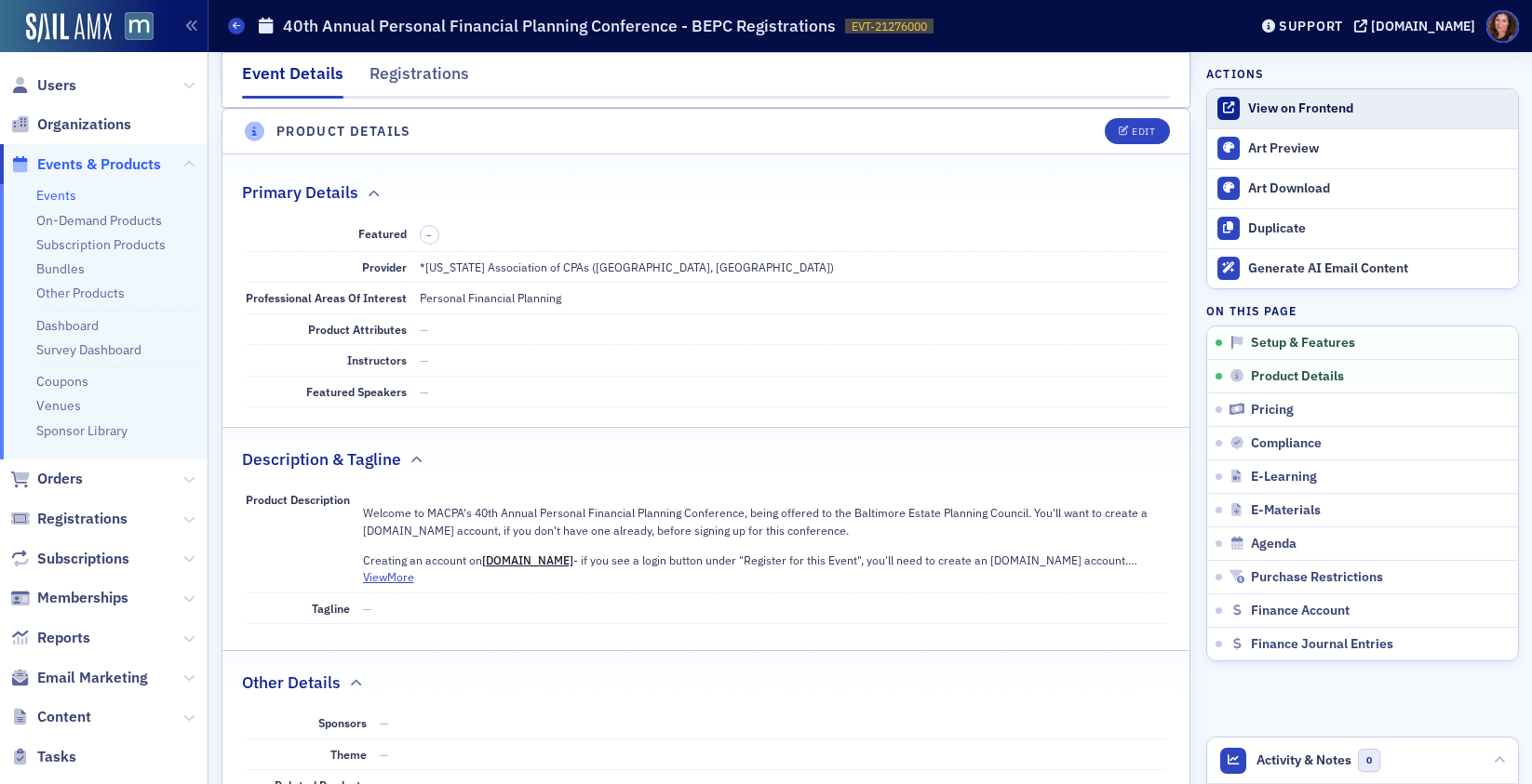
click at [1248, 106] on div "View on Frontend" at bounding box center [1378, 109] width 260 height 17
click at [55, 199] on link "Events" at bounding box center [56, 196] width 40 height 17
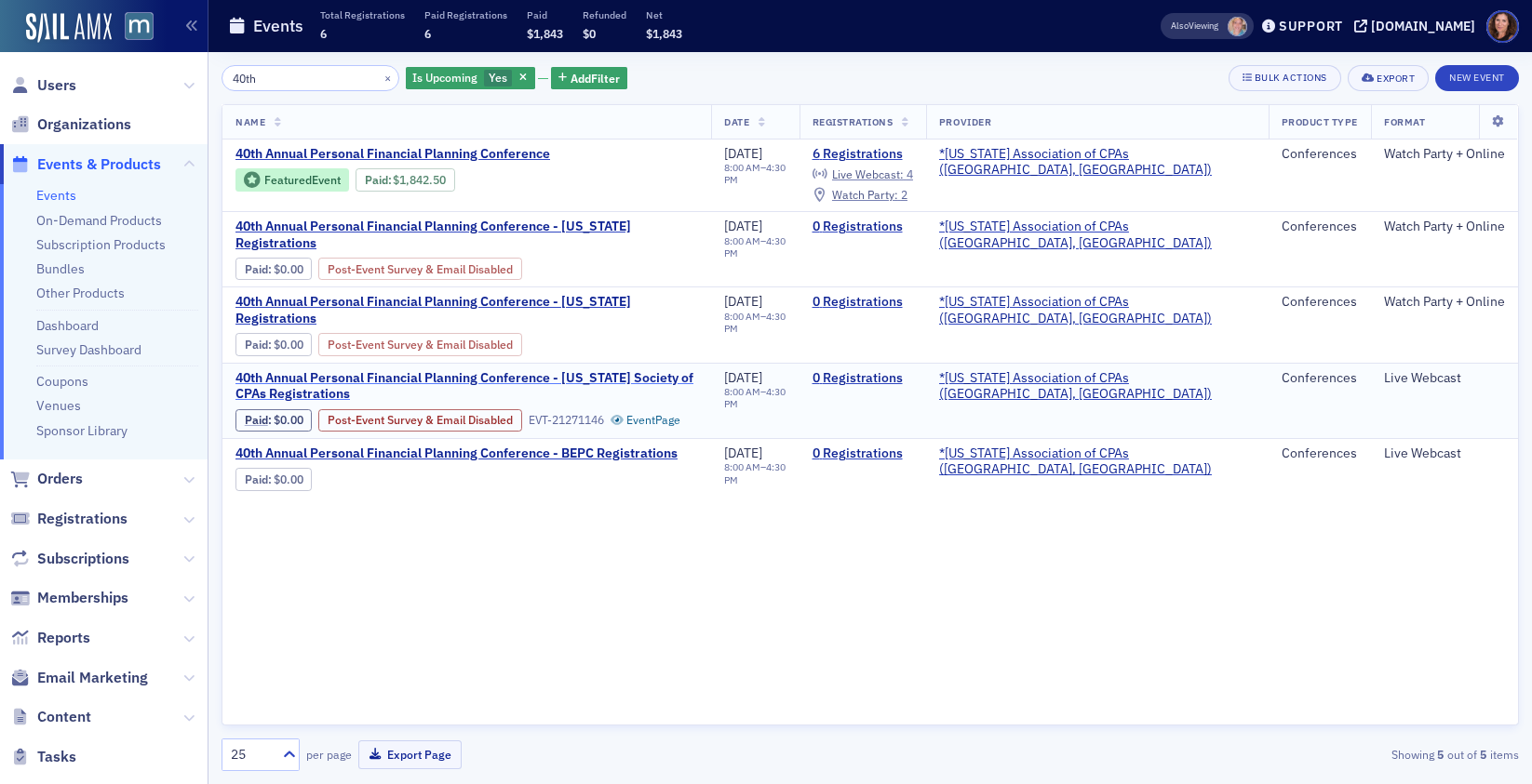
click at [586, 370] on span "40th Annual Personal Financial Planning Conference - [US_STATE] Society of CPAs…" at bounding box center [467, 386] width 463 height 32
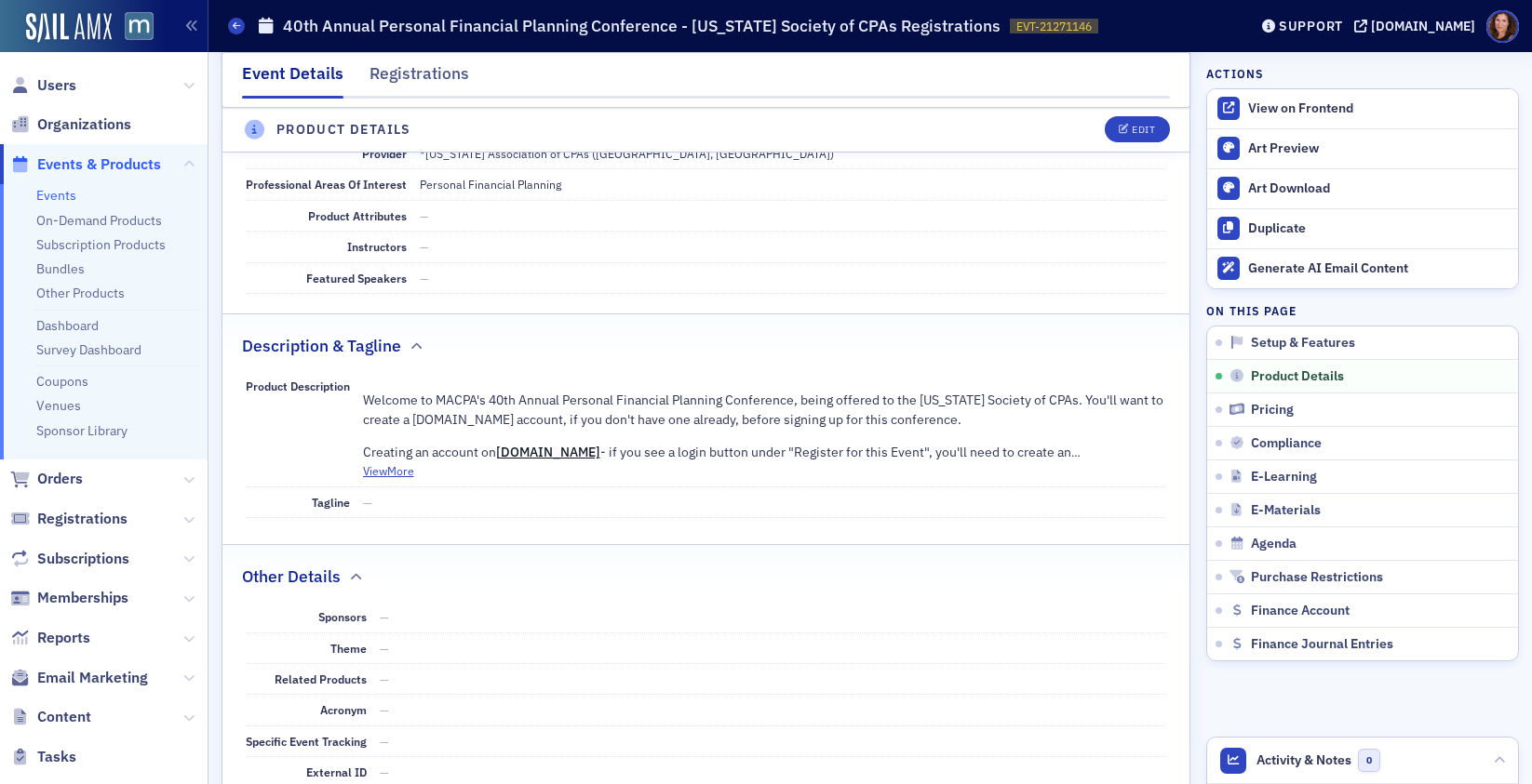
scroll to position [635, 0]
click at [1132, 127] on div "Edit" at bounding box center [1143, 131] width 24 height 10
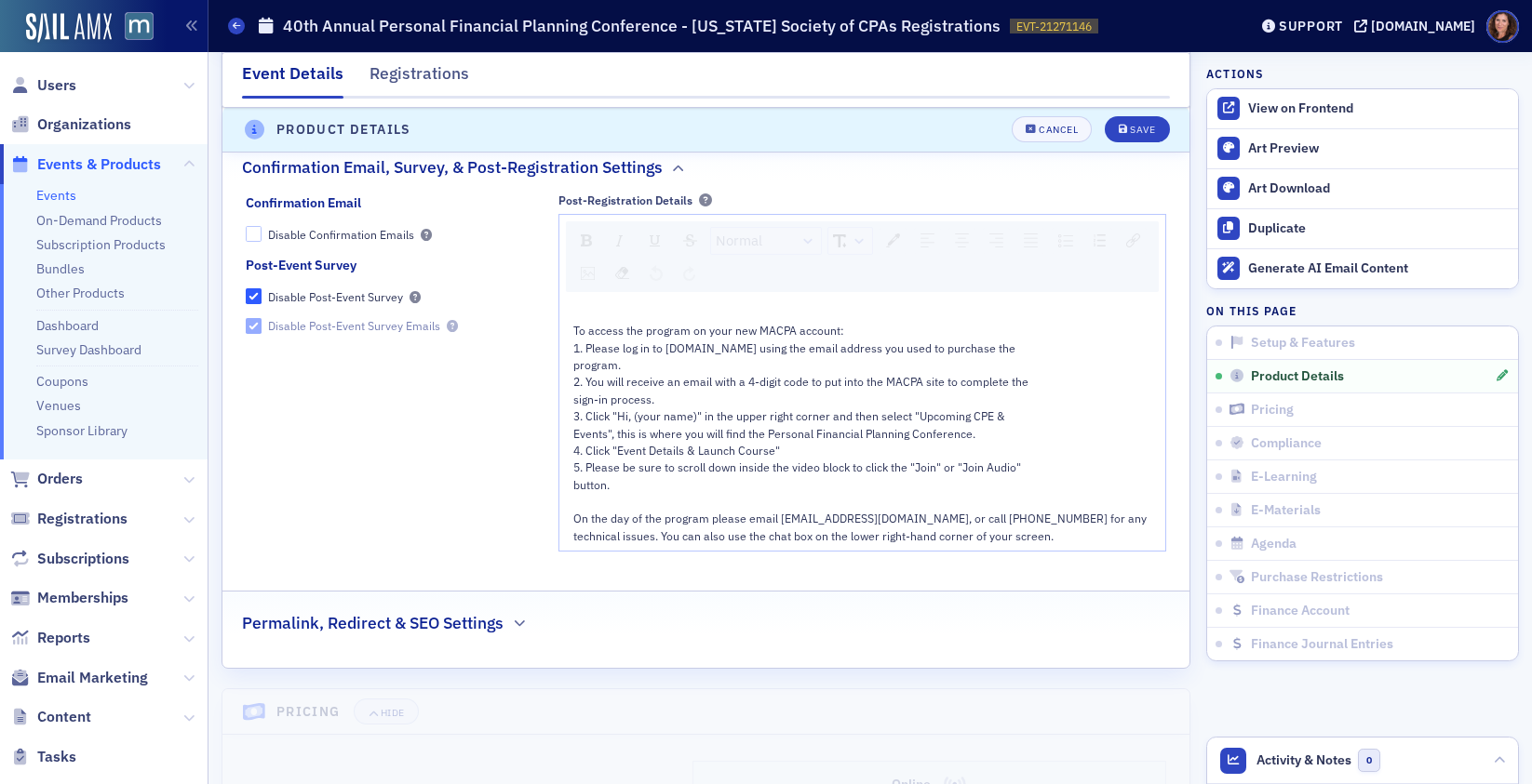
scroll to position [2094, 0]
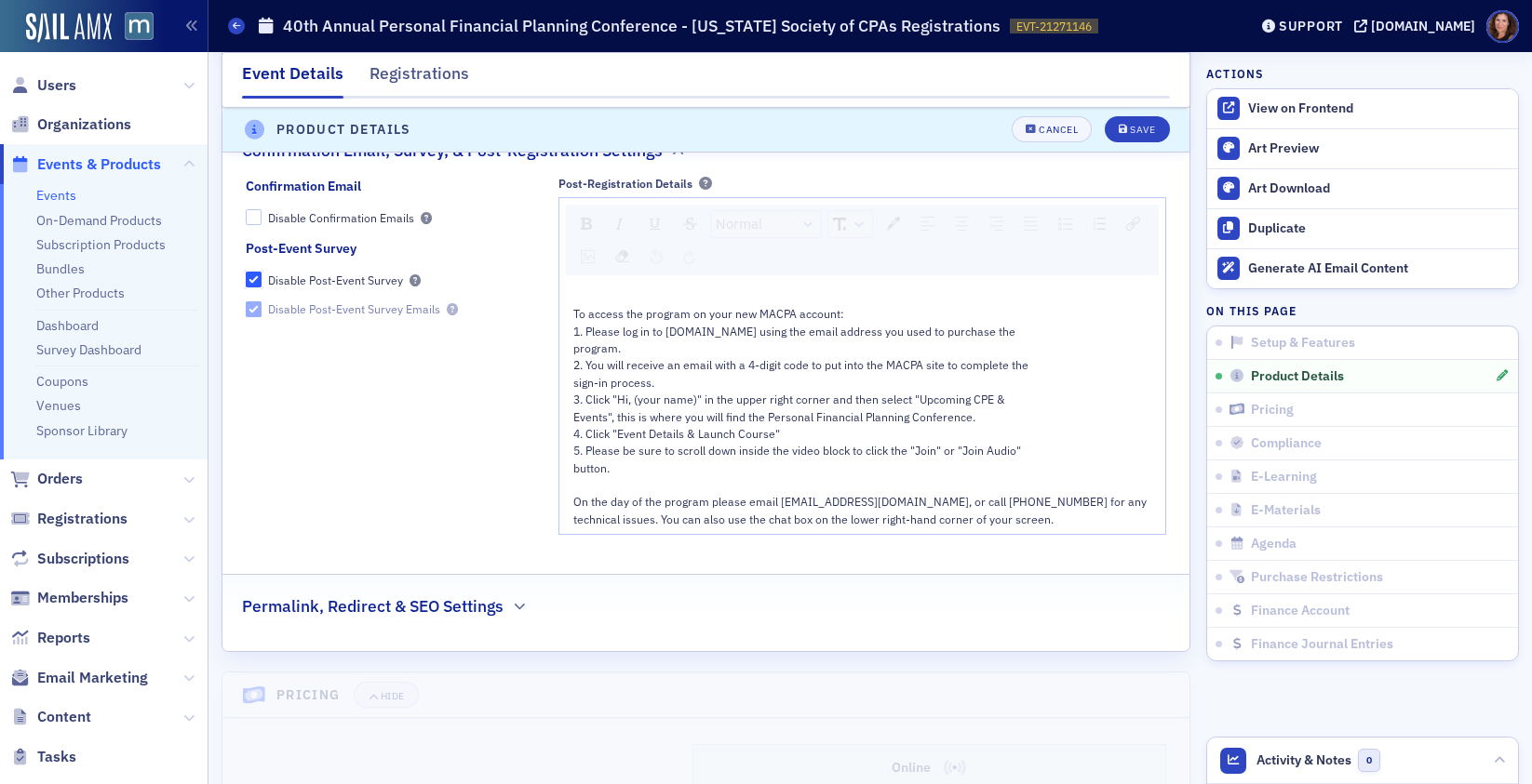
click at [255, 283] on input "Disable Post-Event Survey" at bounding box center [255, 280] width 17 height 17
checkbox input "false"
click at [1130, 127] on div "Save" at bounding box center [1142, 131] width 26 height 10
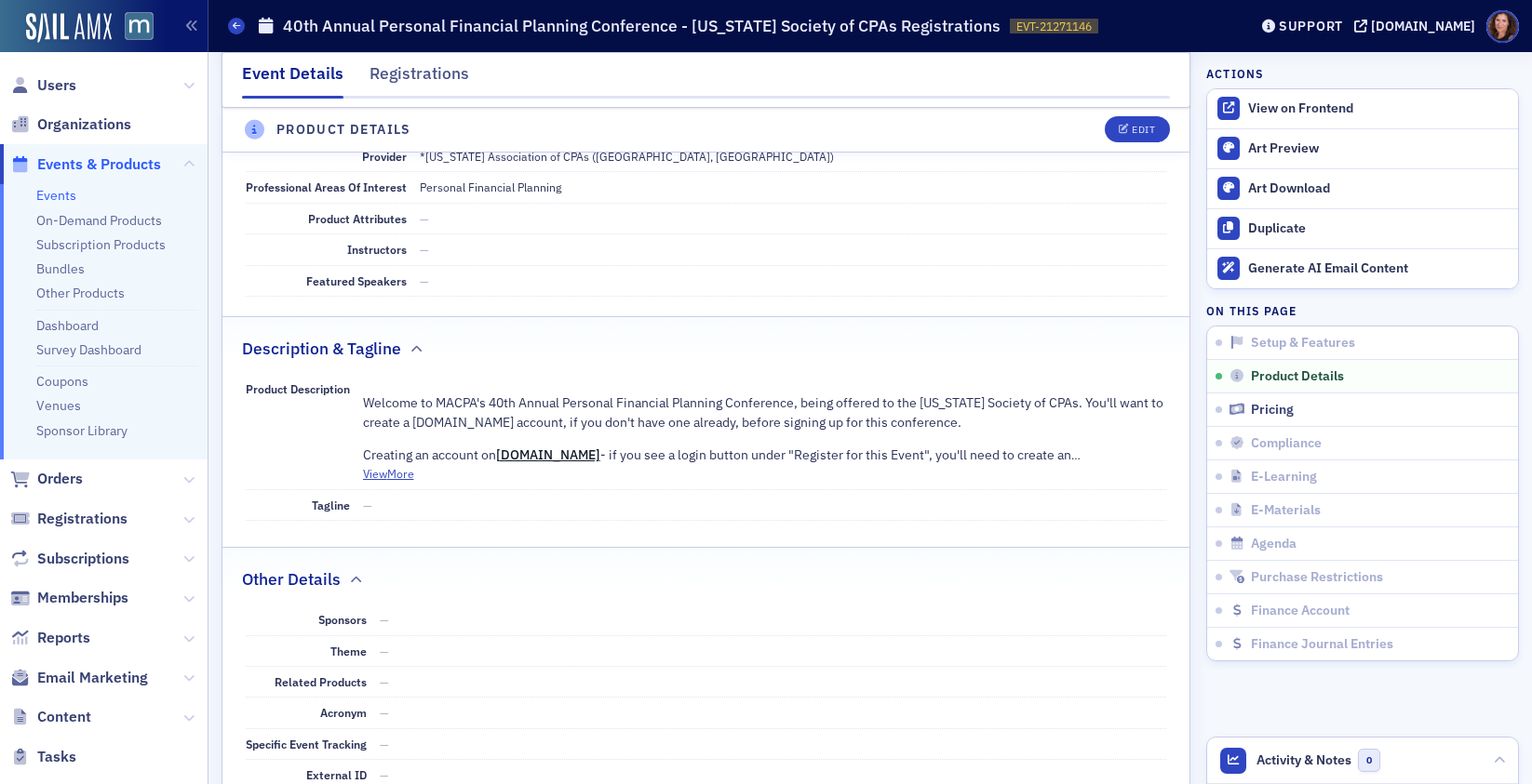
scroll to position [631, 0]
click at [1091, 404] on span "Welcome to MACPA's 40th Annual Personal Financial Planning Conference, being of…" at bounding box center [764, 411] width 801 height 36
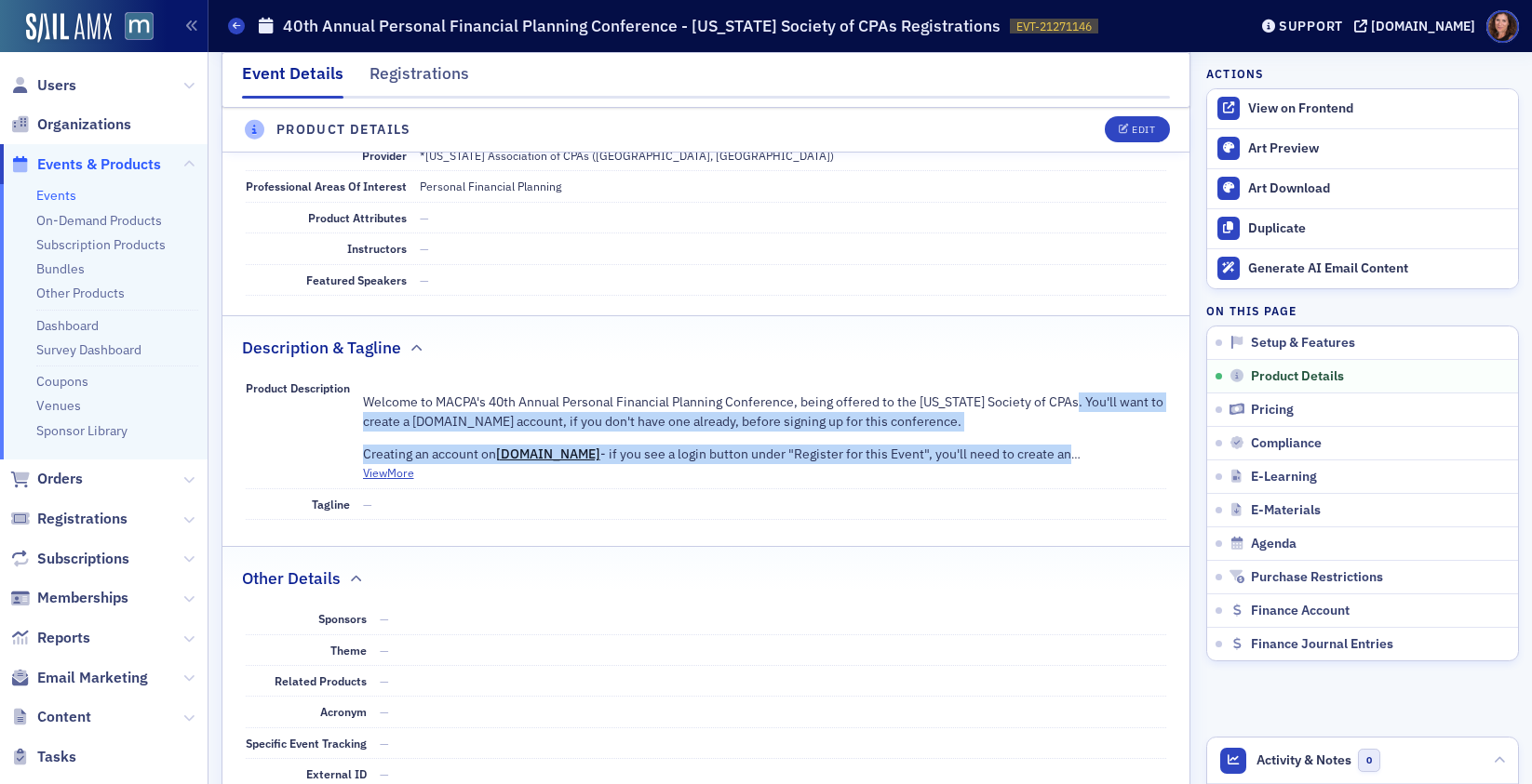
drag, startPoint x: 1075, startPoint y: 404, endPoint x: 1126, endPoint y: 450, distance: 68.7
click at [1126, 450] on div "Welcome to MACPA's 40th Annual Personal Financial Planning Conference, being of…" at bounding box center [766, 422] width 804 height 85
click at [1077, 401] on span "Welcome to MACPA's 40th Annual Personal Financial Planning Conference, being of…" at bounding box center [764, 411] width 801 height 36
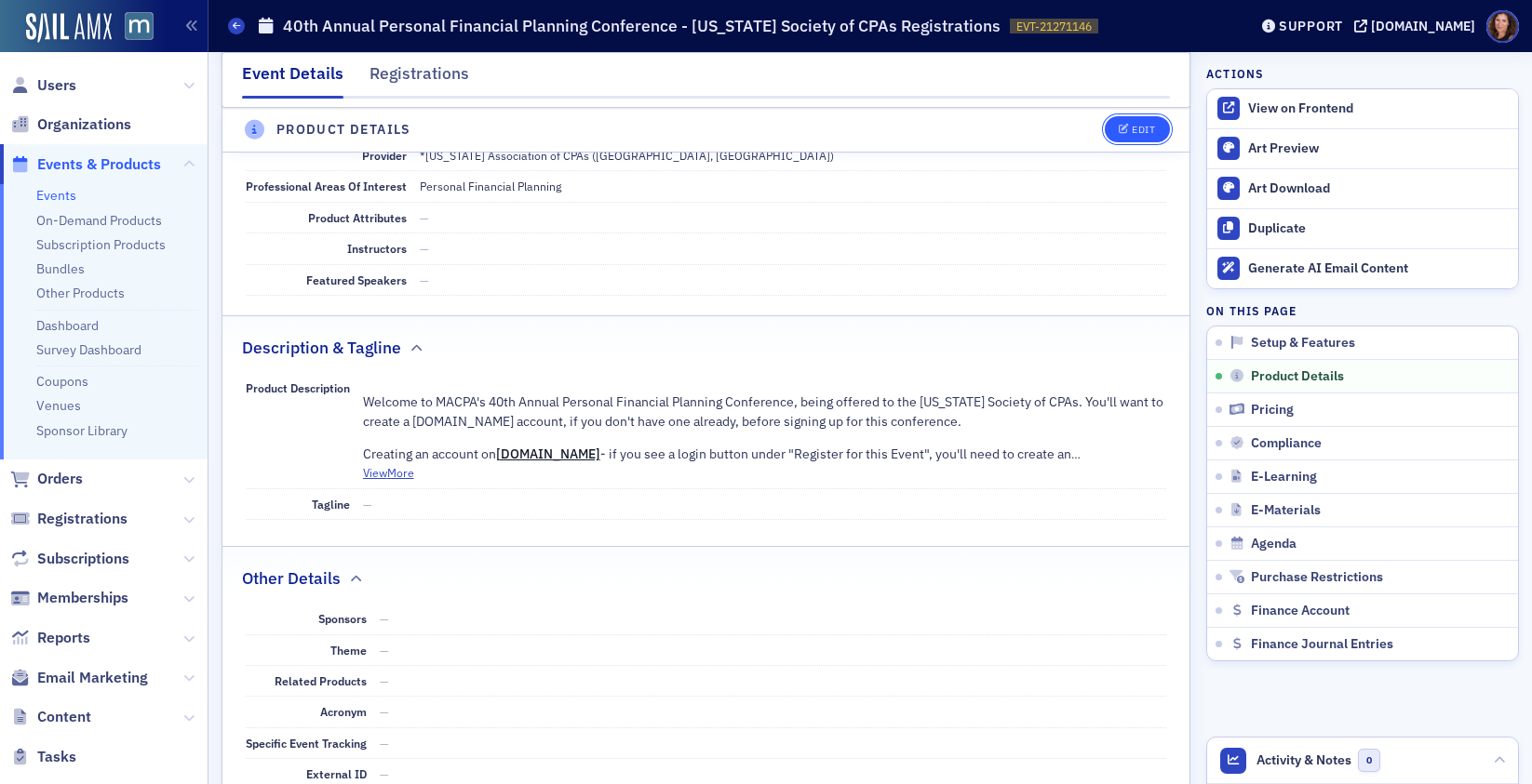
click at [1135, 133] on div "Edit" at bounding box center [1143, 131] width 24 height 10
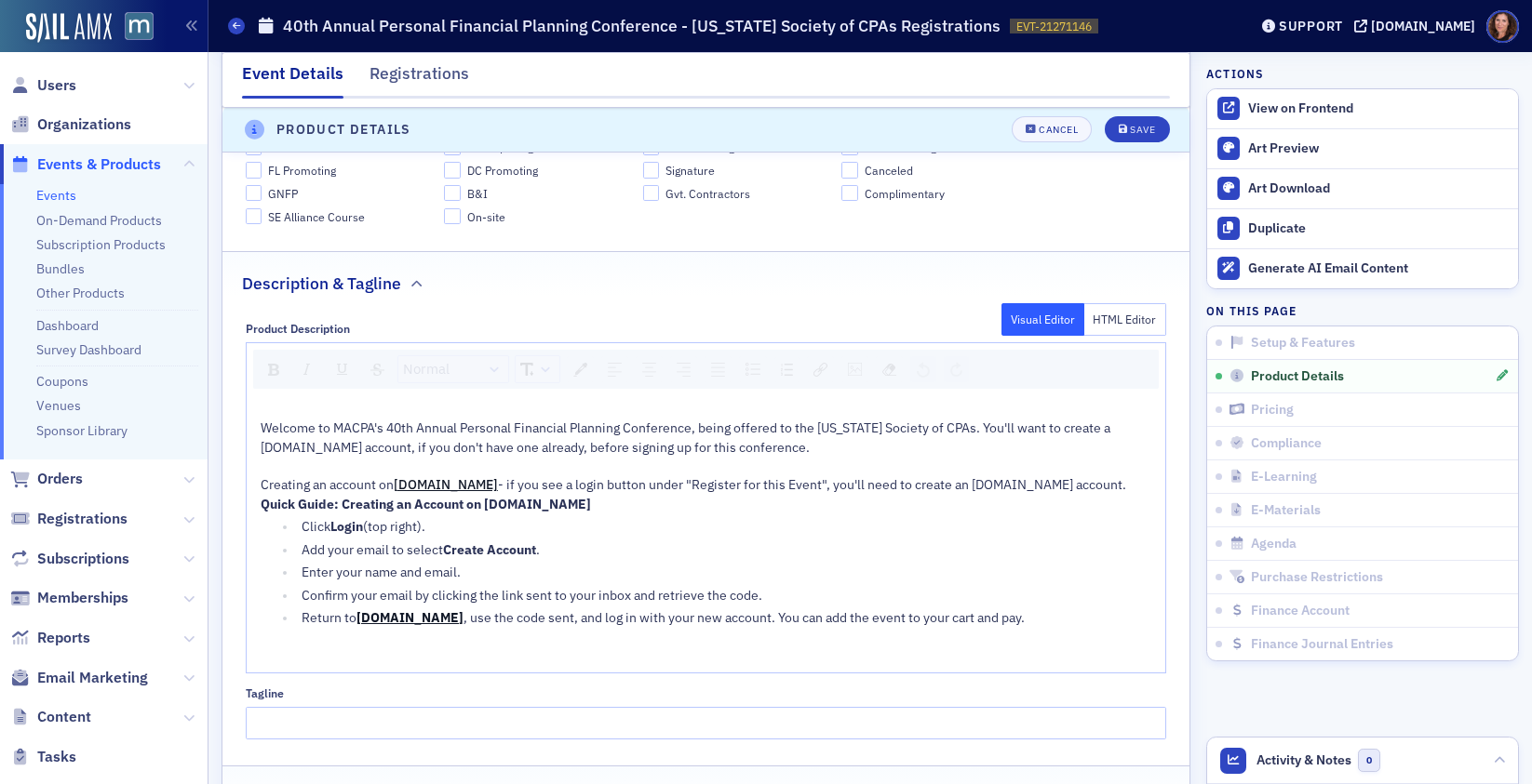
scroll to position [1027, 0]
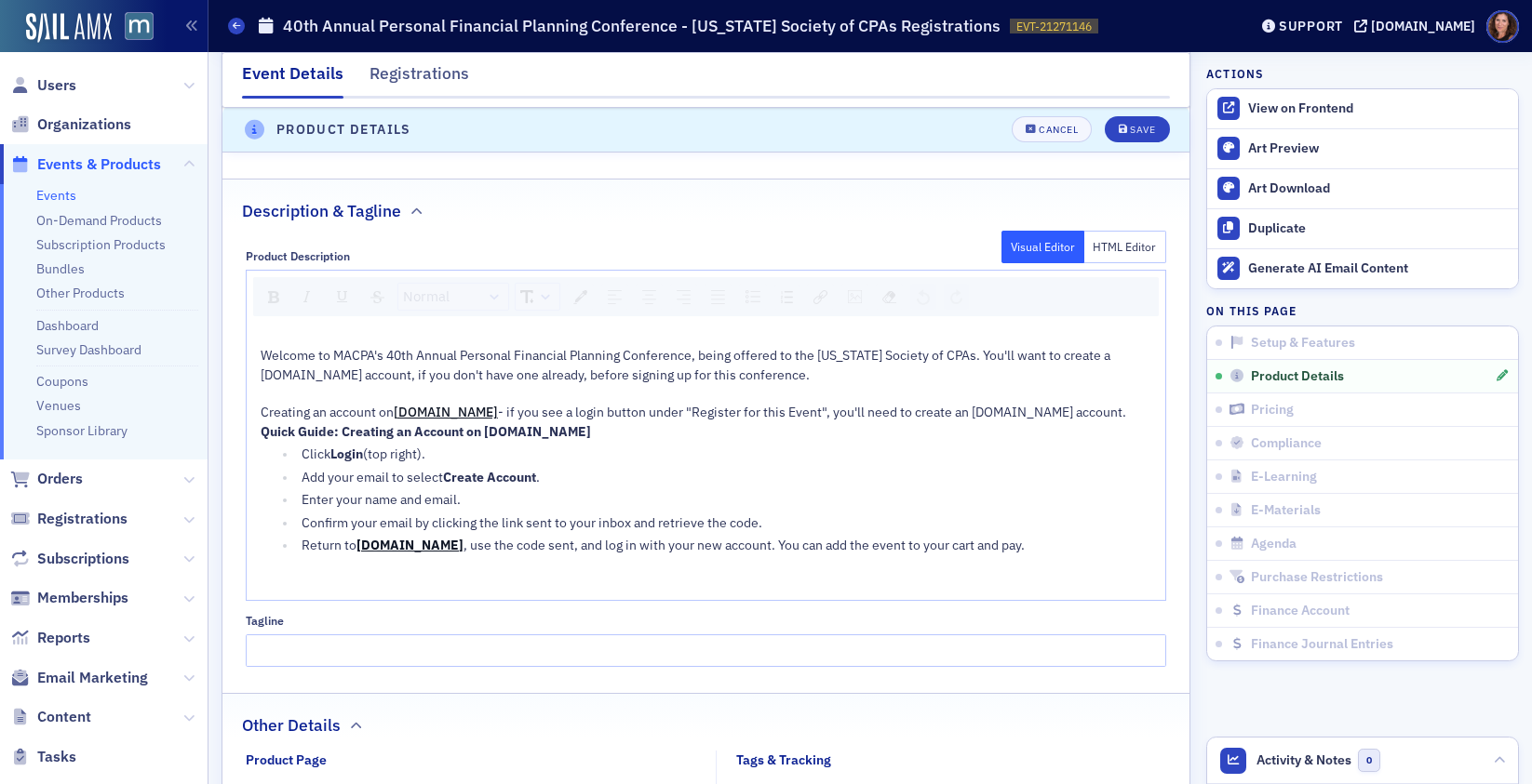
click at [972, 360] on span "Welcome to MACPA's 40th Annual Personal Financial Planning Conference, being of…" at bounding box center [686, 365] width 853 height 36
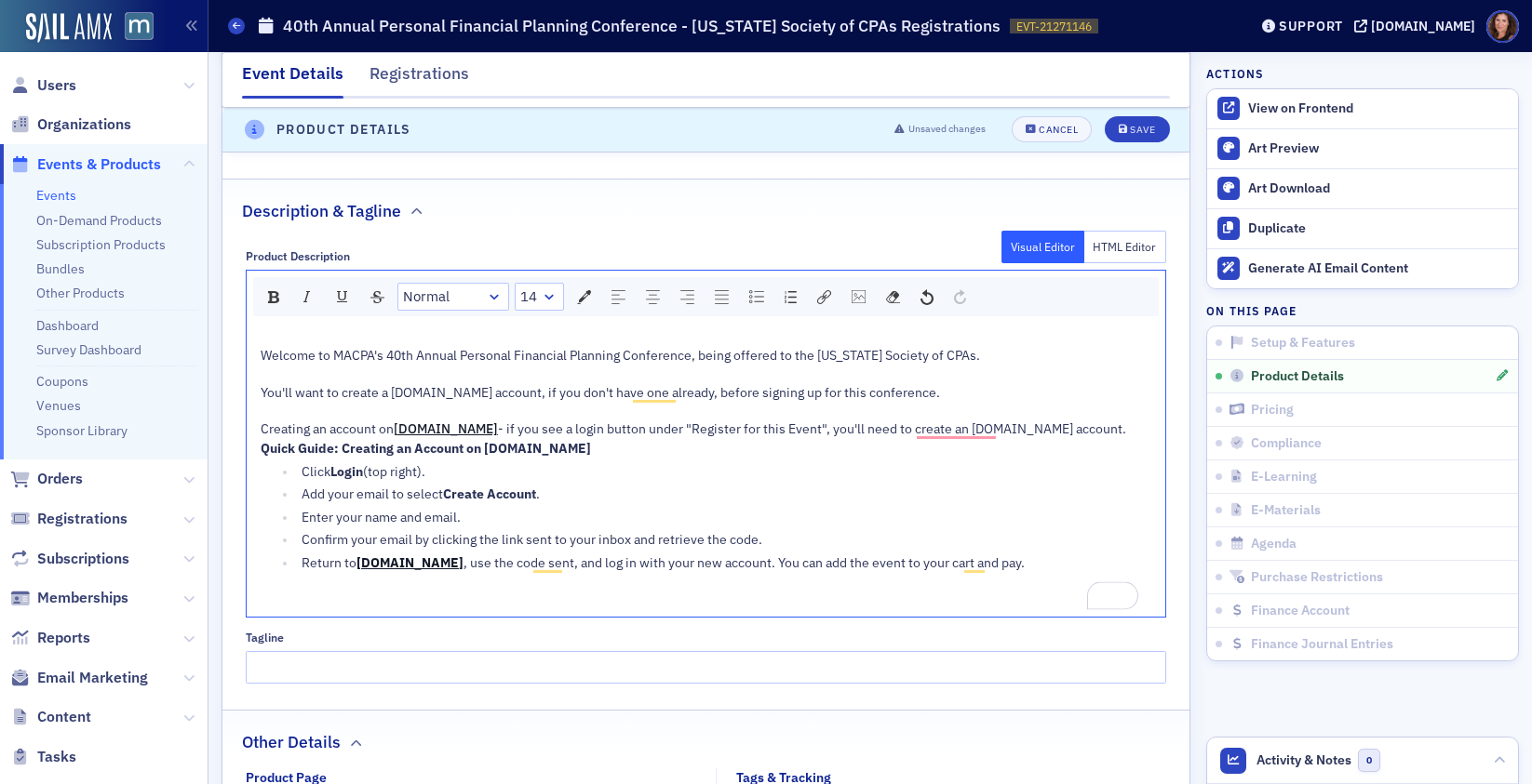
click at [1019, 342] on div "To enrich screen reader interactions, please activate Accessibility in Grammarl…" at bounding box center [706, 338] width 892 height 17
click at [1001, 362] on div "Welcome to MACPA's 40th Annual Personal Financial Planning Conference, being of…" at bounding box center [706, 356] width 892 height 20
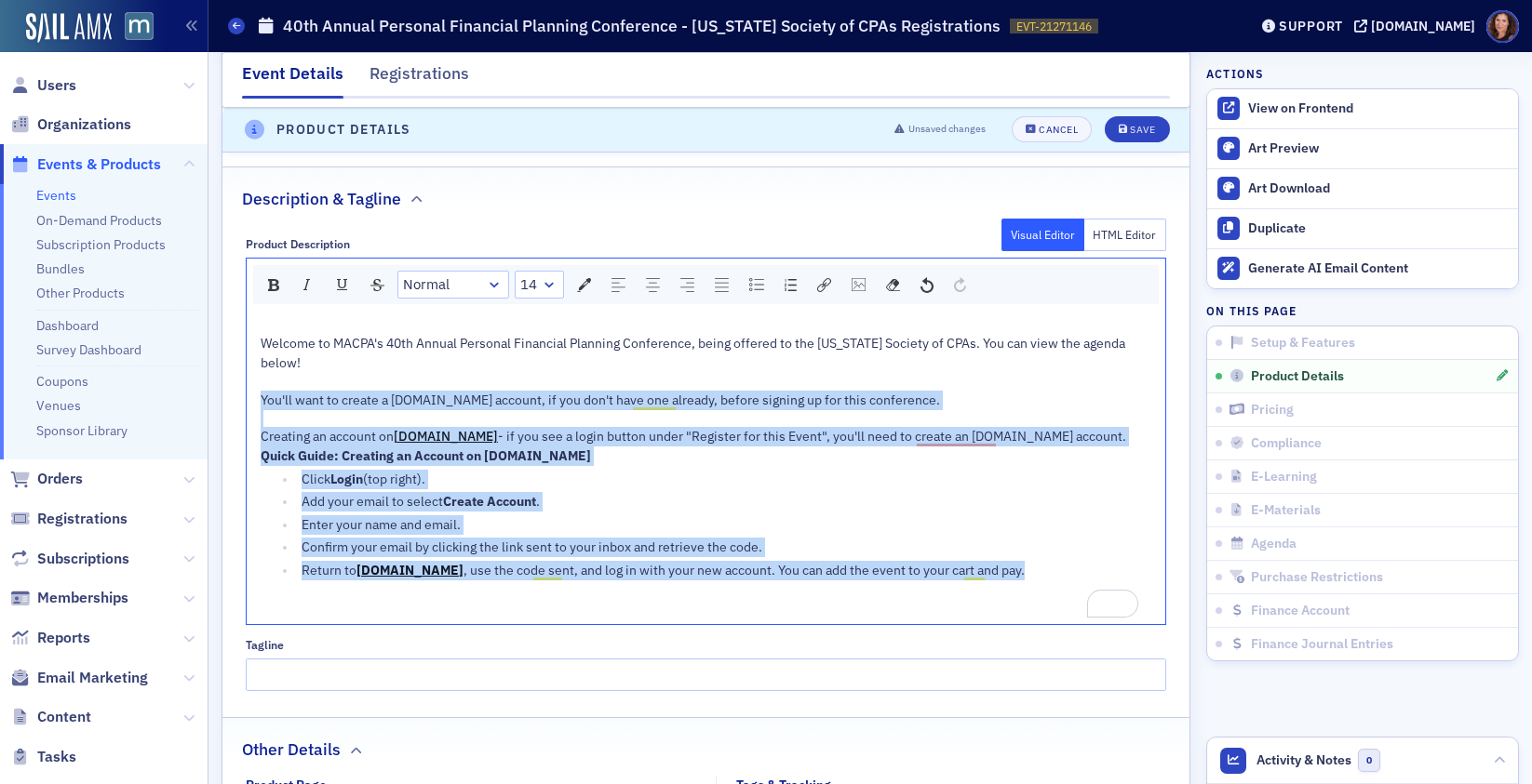
drag, startPoint x: 258, startPoint y: 414, endPoint x: 1021, endPoint y: 596, distance: 784.4
click at [1017, 601] on div "Welcome to MACPA's 40th Annual Personal Financial Planning Conference, being of…" at bounding box center [706, 467] width 892 height 301
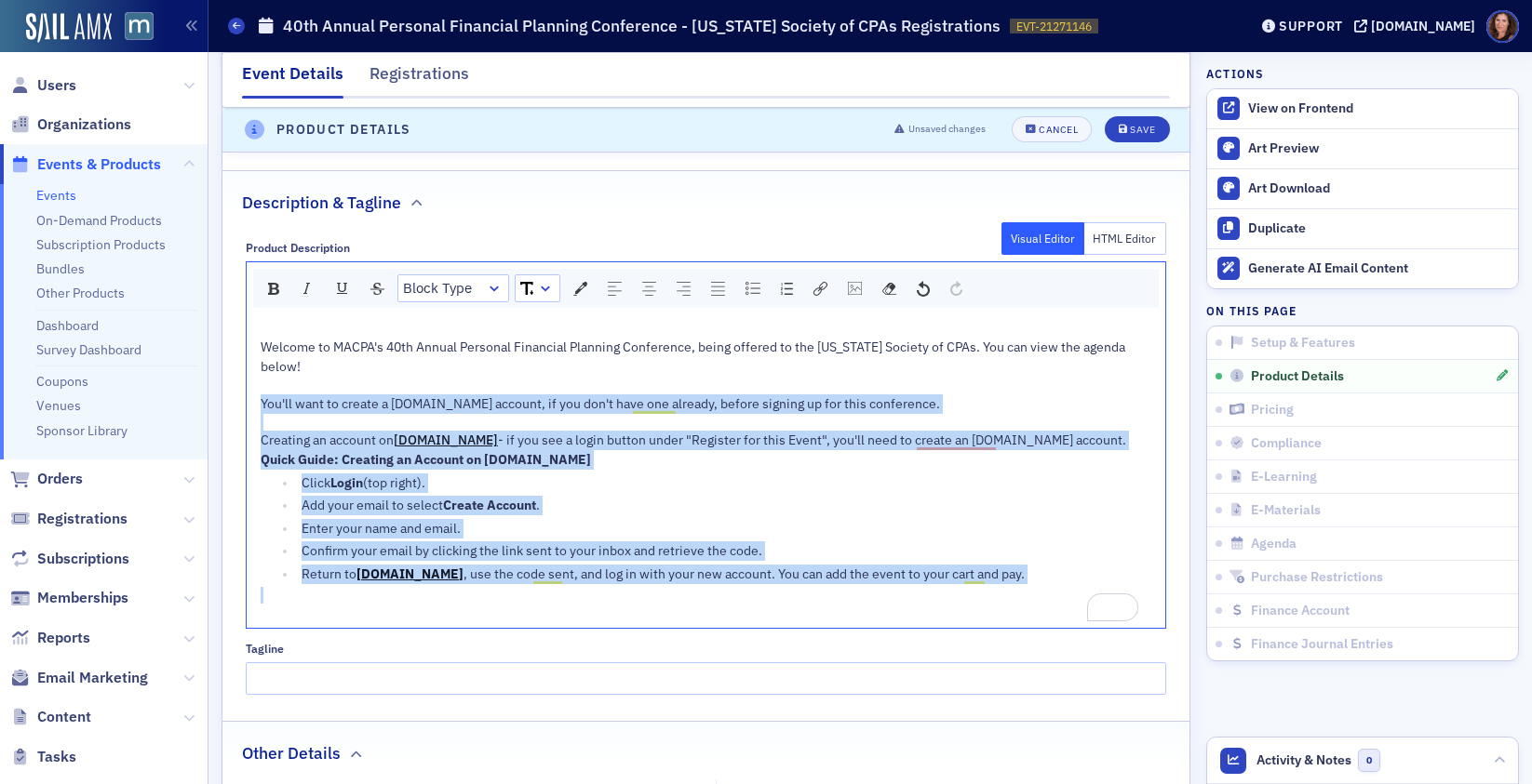
click at [536, 285] on link "rdw-dropdown" at bounding box center [537, 288] width 44 height 26
click at [537, 402] on li "11" at bounding box center [537, 402] width 41 height 28
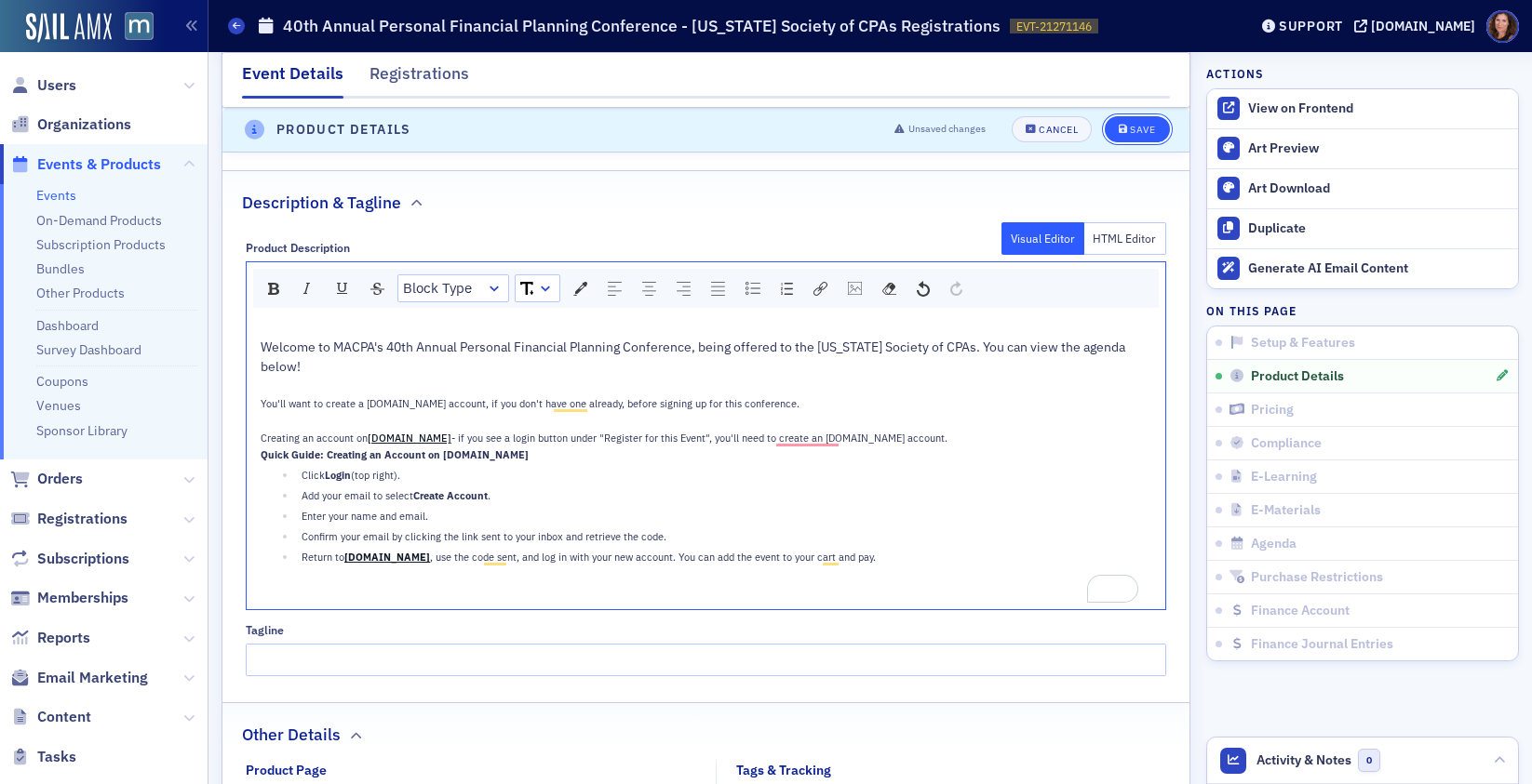
click at [1134, 128] on div "Save" at bounding box center [1142, 131] width 26 height 10
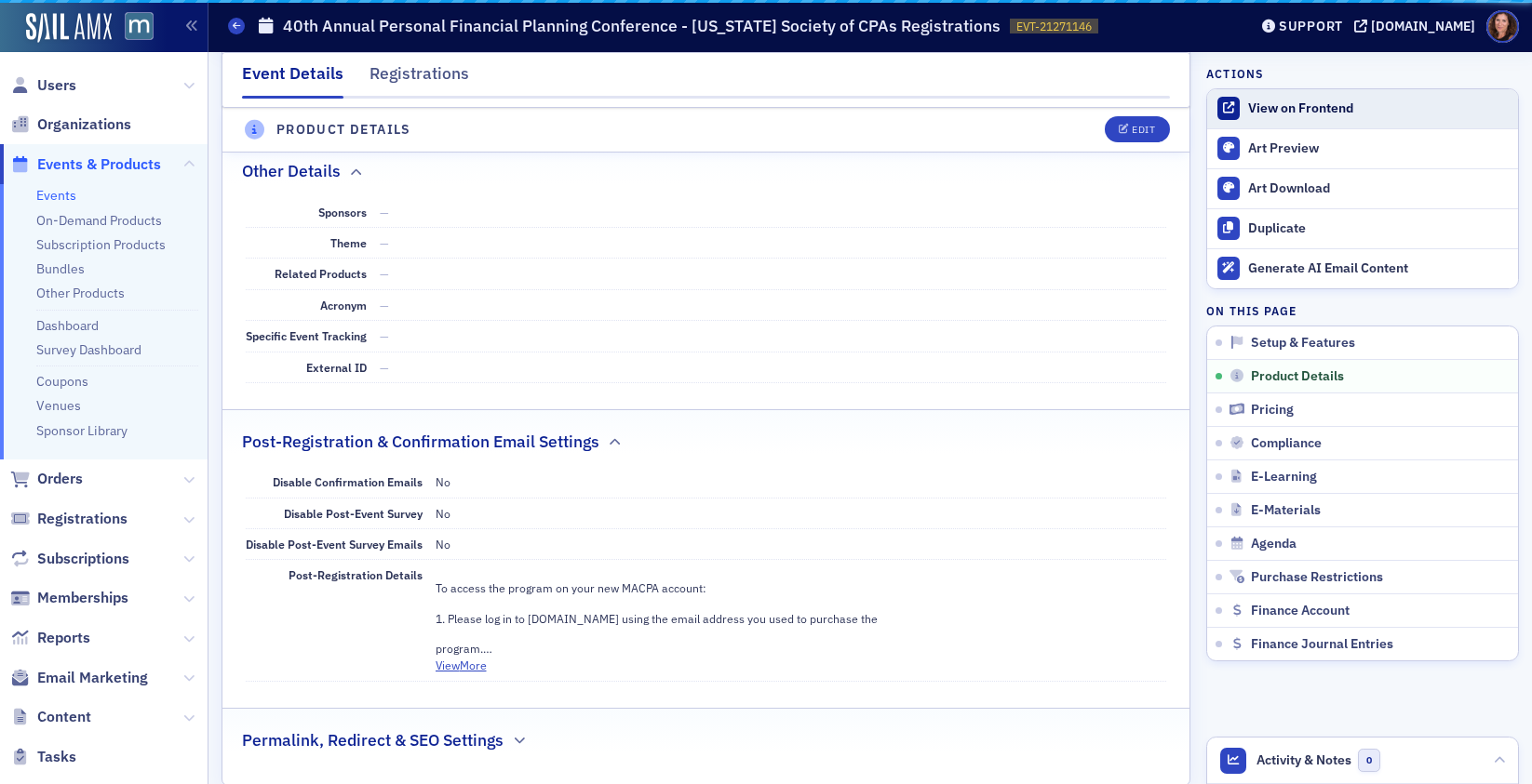
click at [1273, 105] on div "View on Frontend" at bounding box center [1378, 109] width 260 height 17
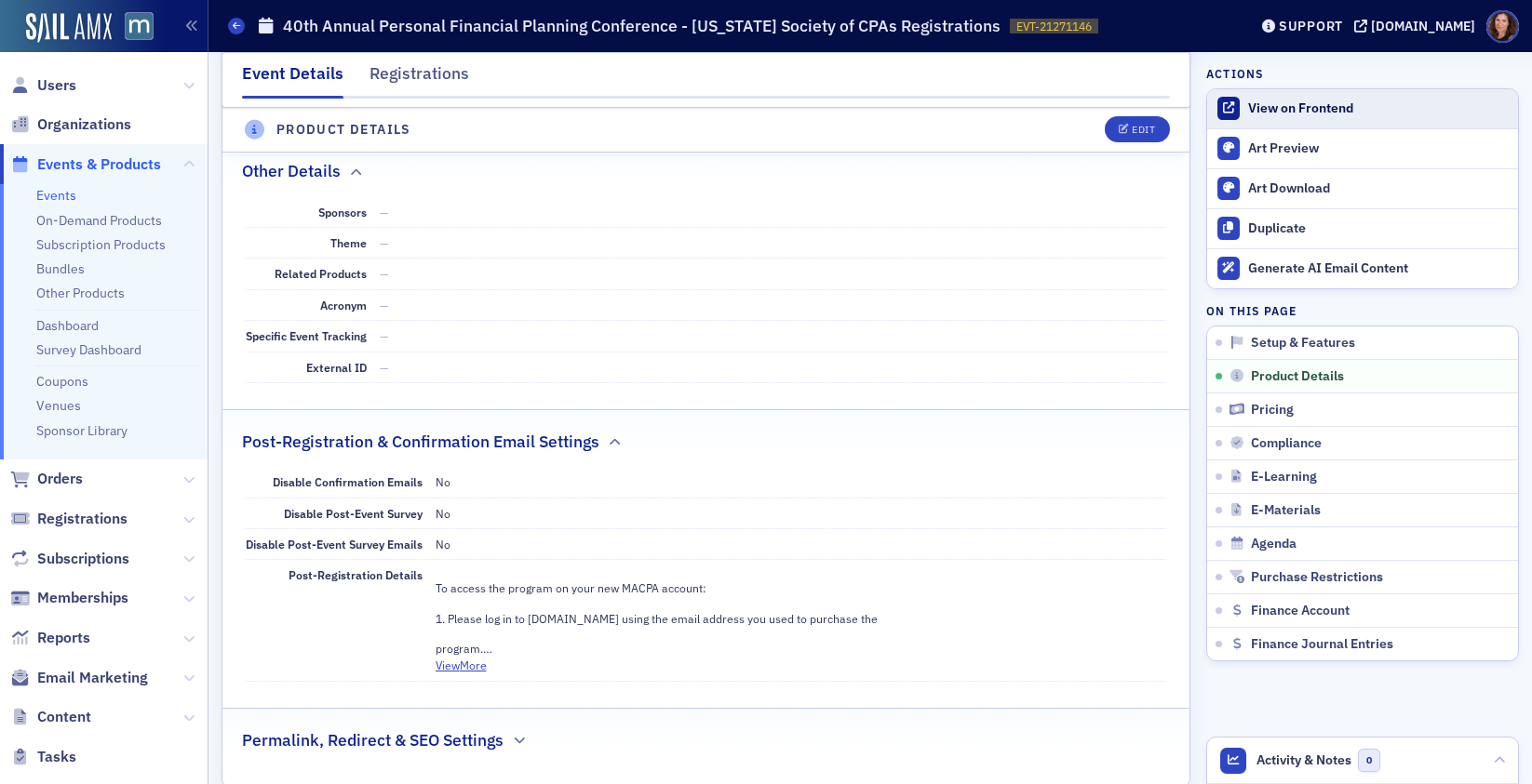
scroll to position [519, 0]
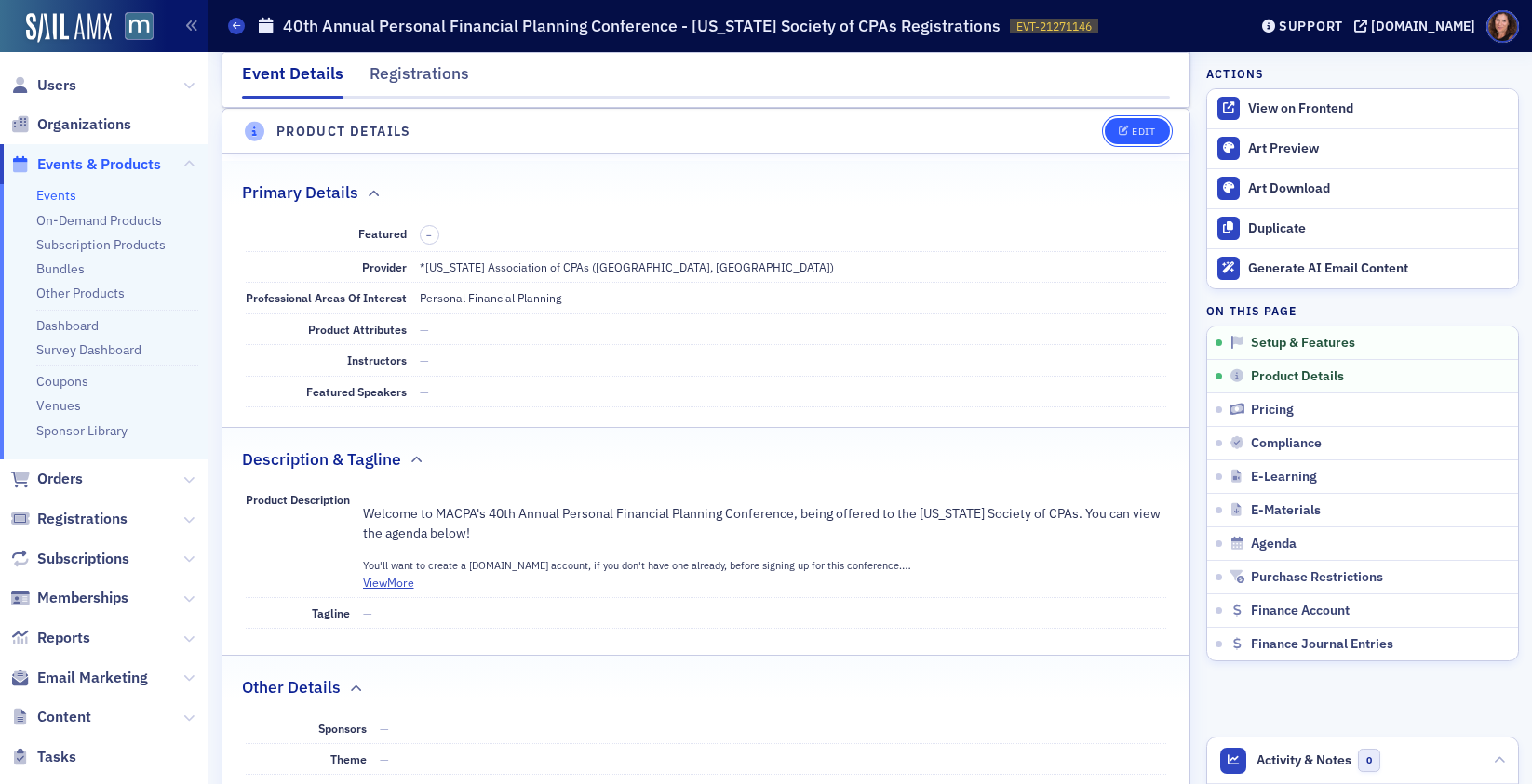
click at [1133, 131] on div "Edit" at bounding box center [1143, 131] width 24 height 10
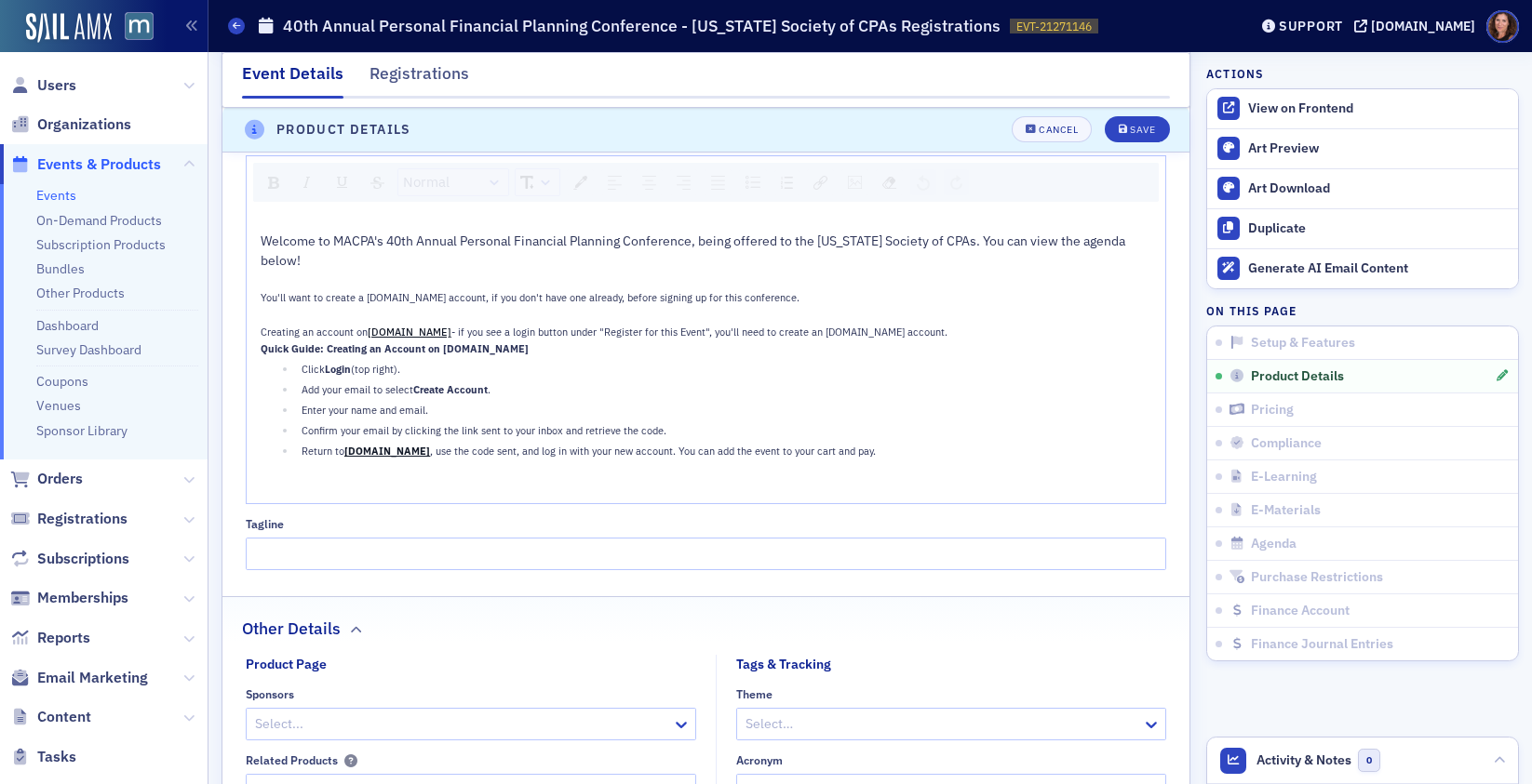
scroll to position [1165, 0]
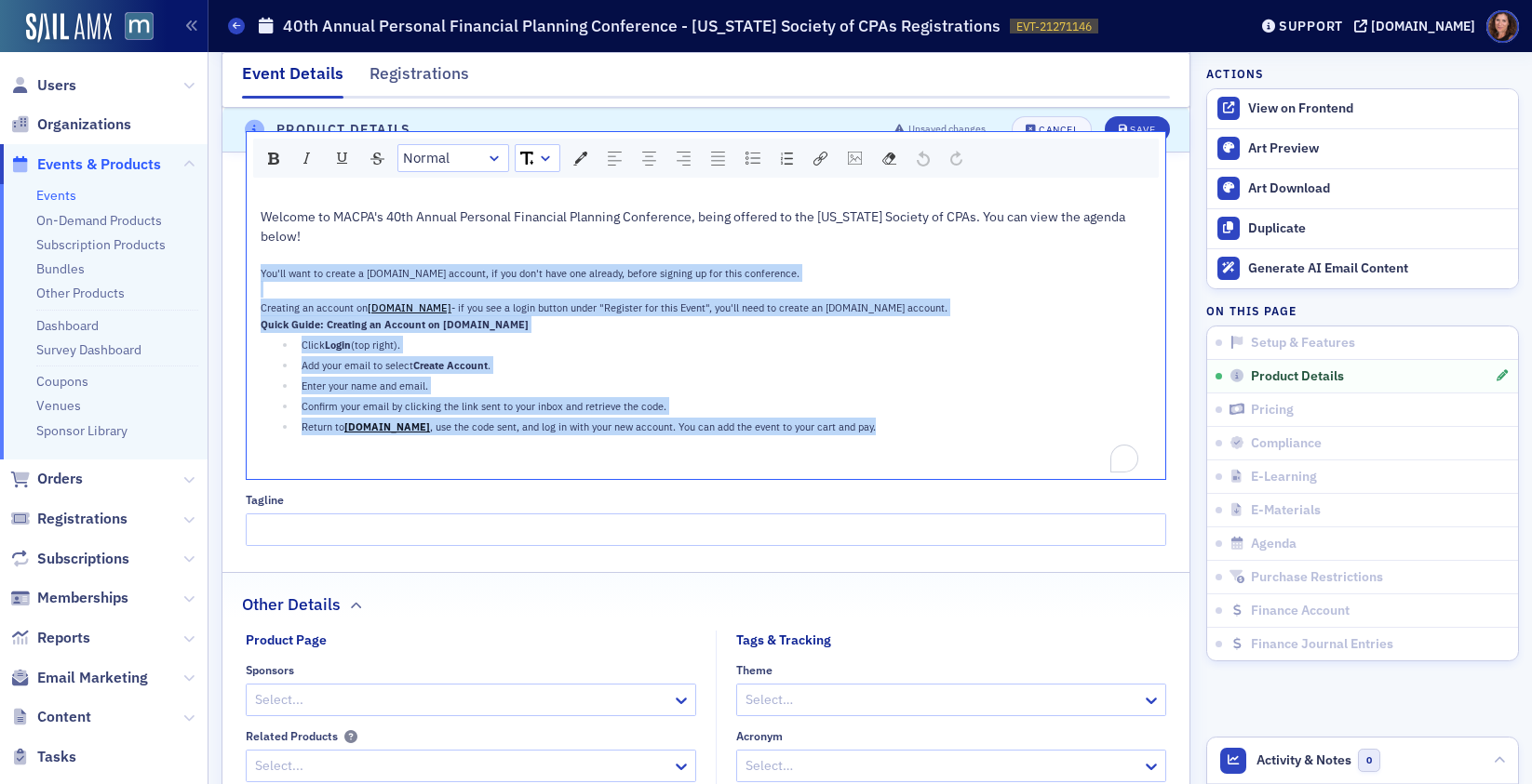
drag, startPoint x: 259, startPoint y: 272, endPoint x: 883, endPoint y: 438, distance: 645.7
click at [883, 438] on div "Welcome to MACPA's 40th Annual Personal Financial Planning Conference, being of…" at bounding box center [706, 332] width 892 height 282
click at [451, 165] on span "Block Type" at bounding box center [437, 158] width 69 height 22
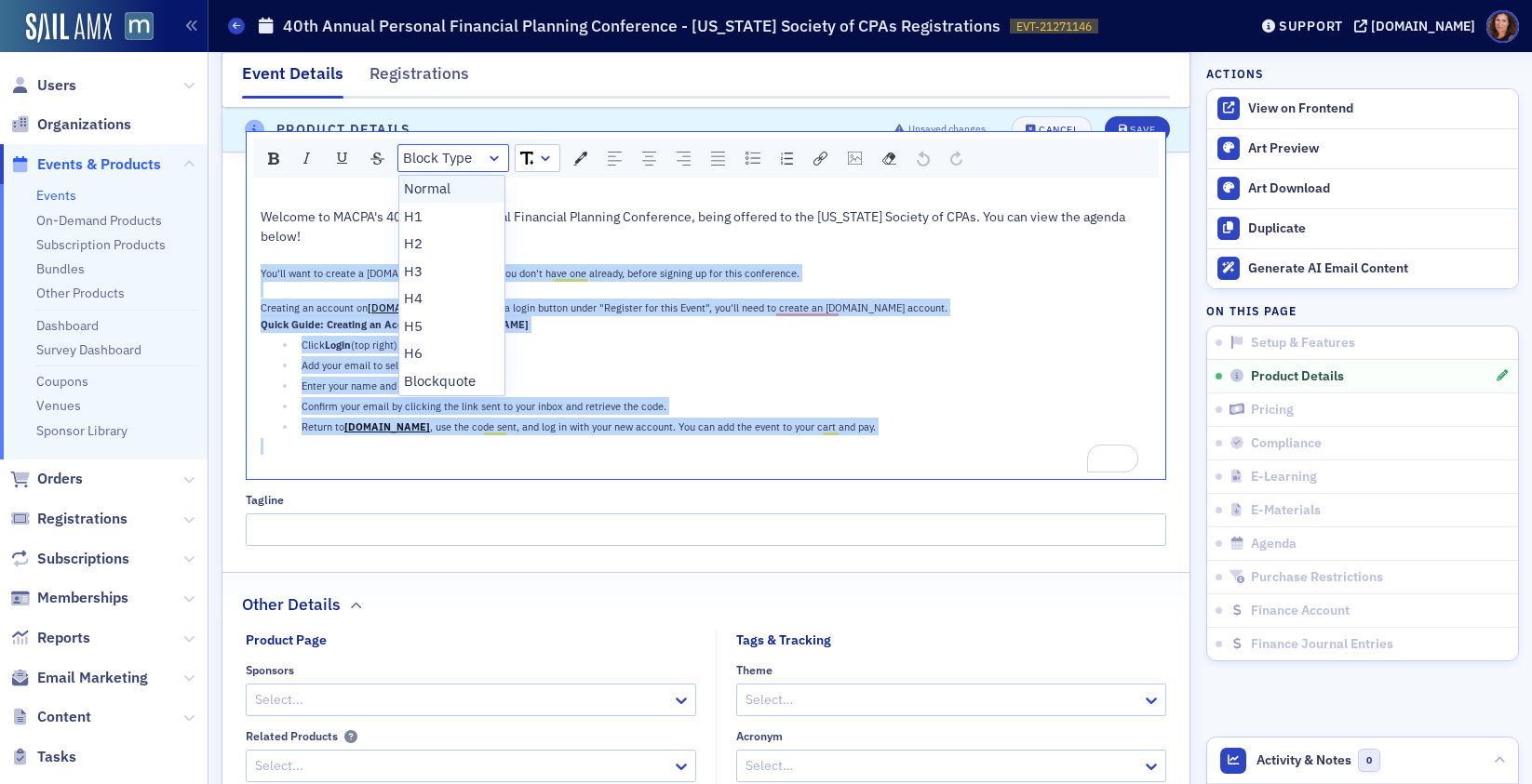
click at [449, 192] on li "Normal" at bounding box center [452, 190] width 106 height 28
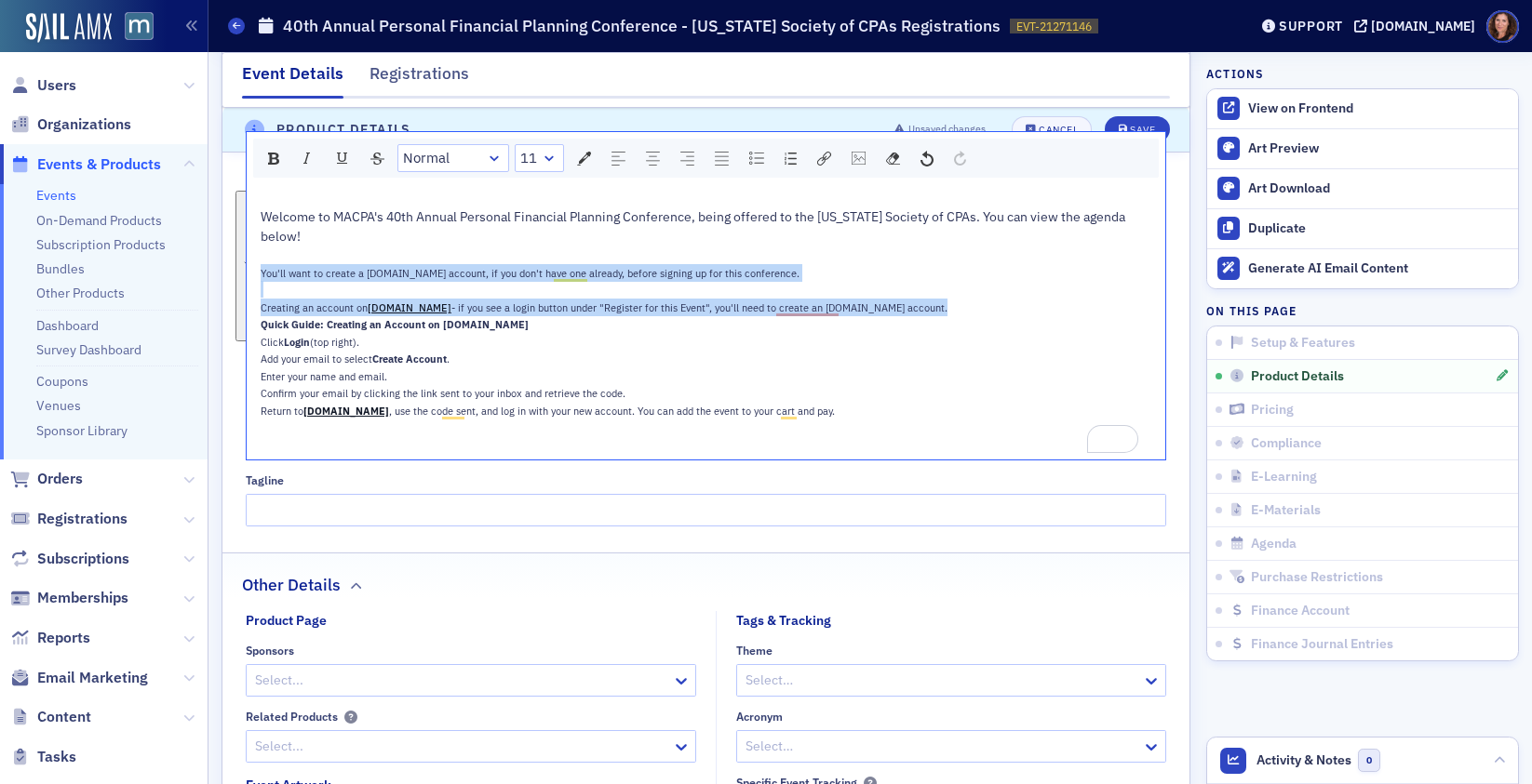
click at [541, 156] on div "rdw-dropdown" at bounding box center [549, 158] width 15 height 19
click at [541, 306] on li "12" at bounding box center [538, 300] width 44 height 28
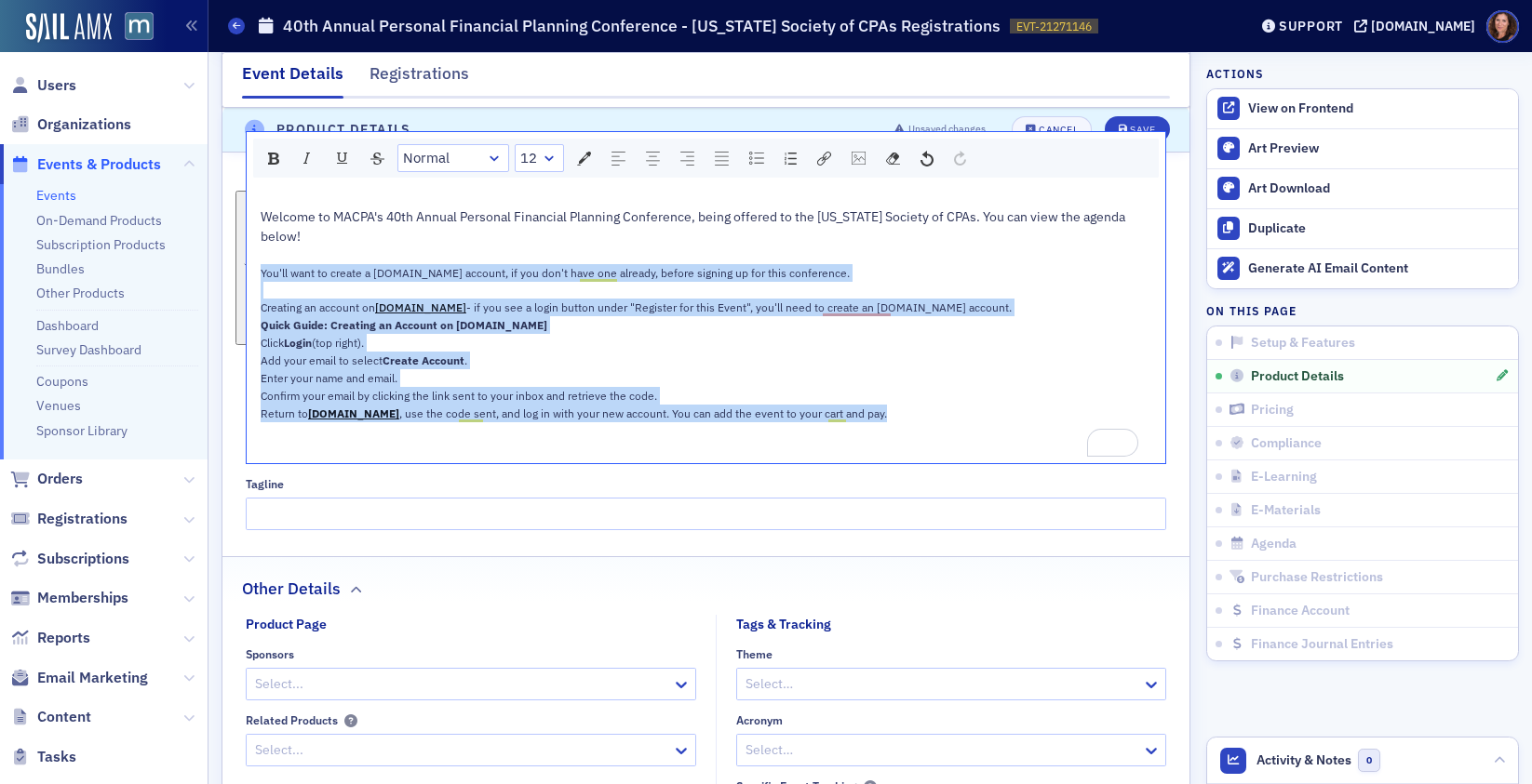
click at [718, 325] on div "Quick Guide: Creating an Account on MACPA.org" at bounding box center [706, 324] width 892 height 18
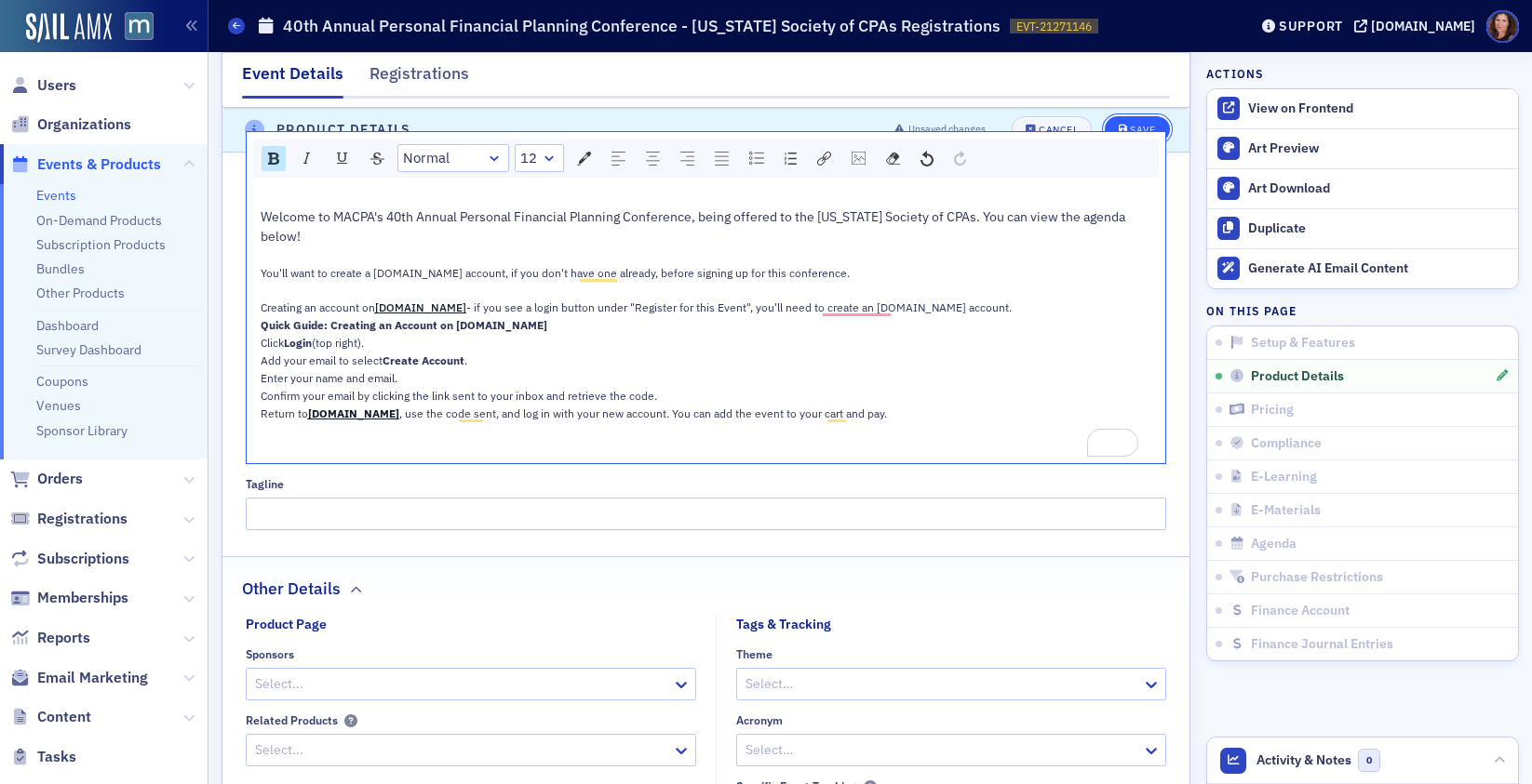
click at [1136, 126] on div "Save" at bounding box center [1142, 131] width 26 height 10
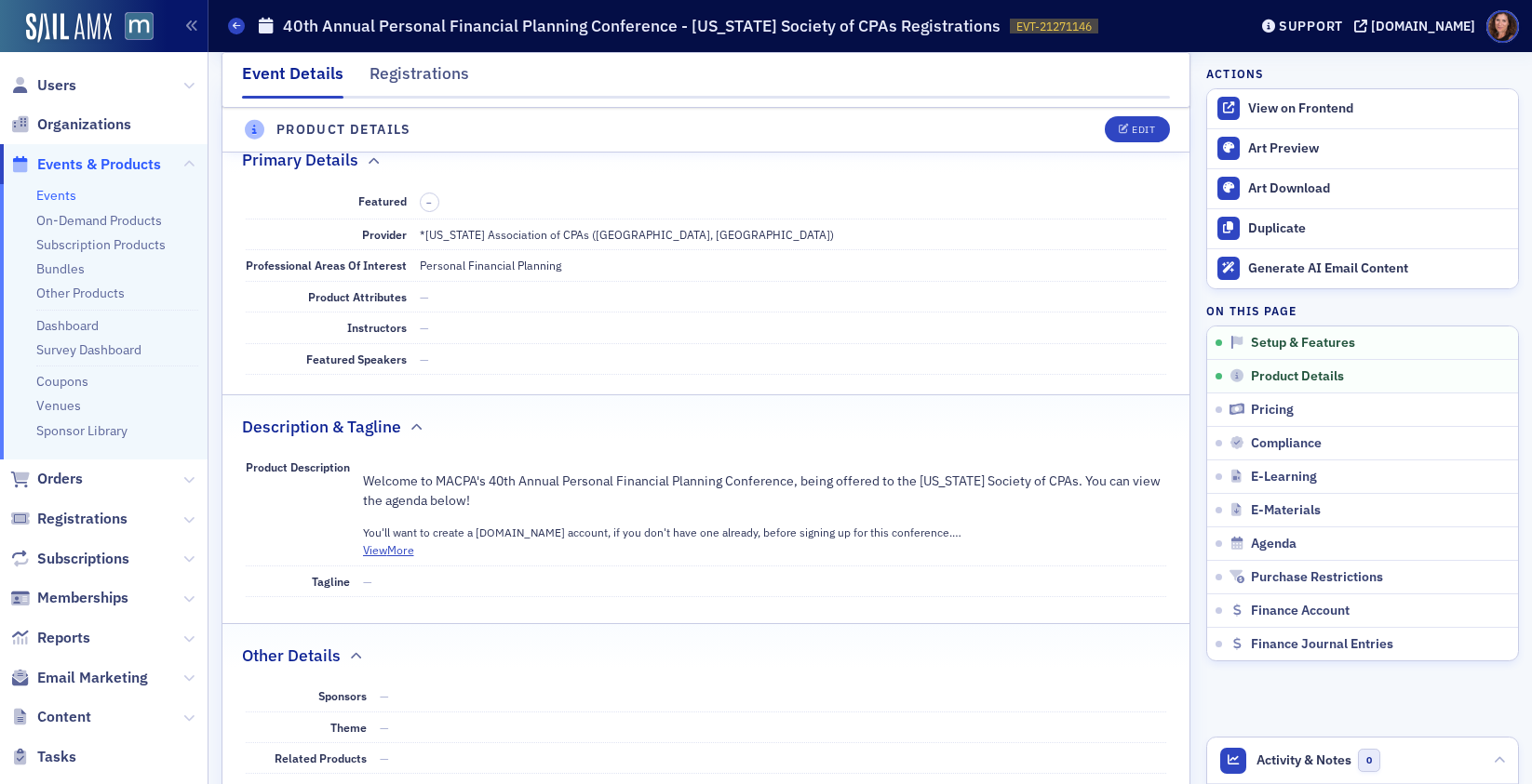
scroll to position [519, 0]
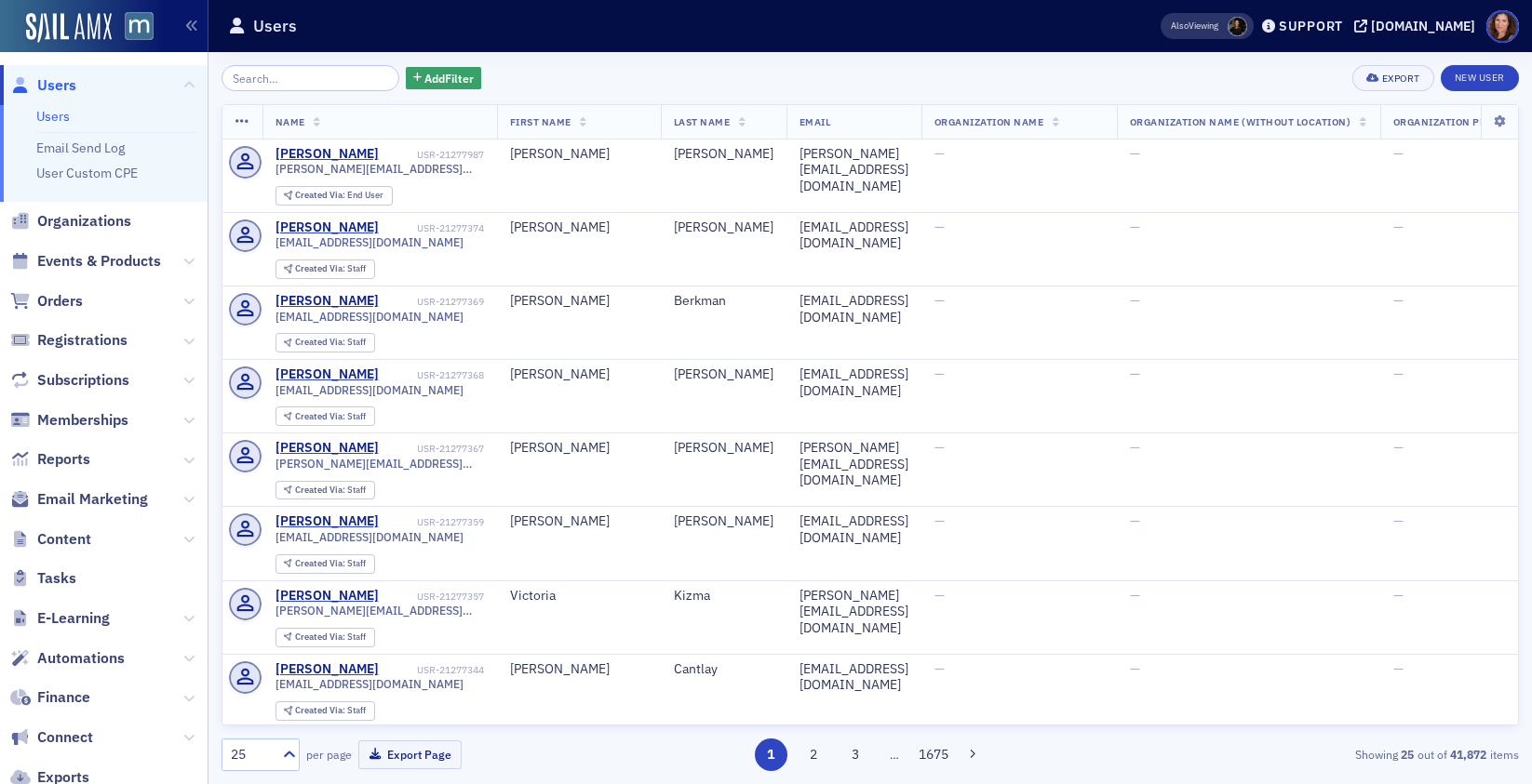
click at [97, 260] on span "Events & Products" at bounding box center [98, 262] width 124 height 21
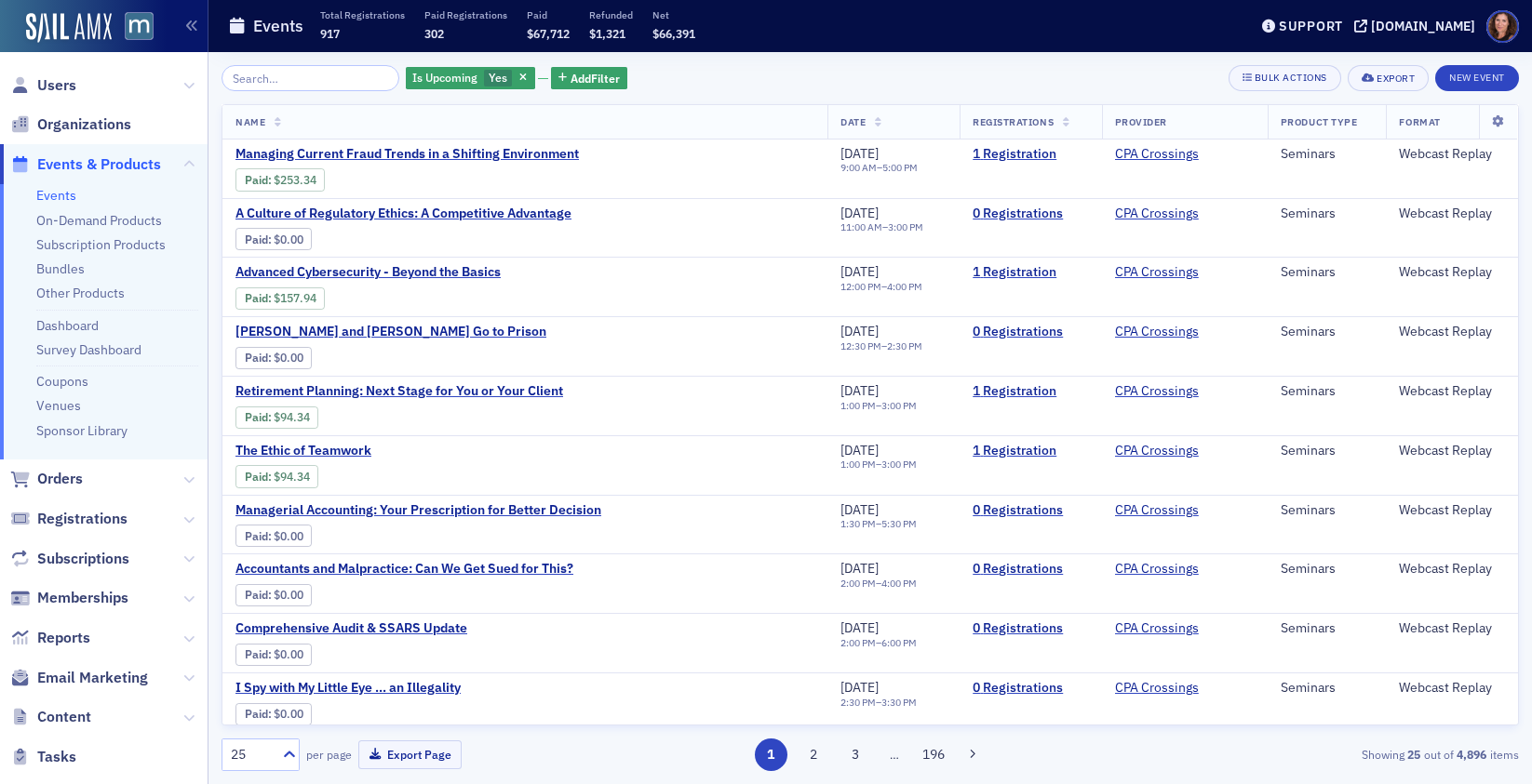
click at [299, 74] on input "search" at bounding box center [310, 78] width 178 height 26
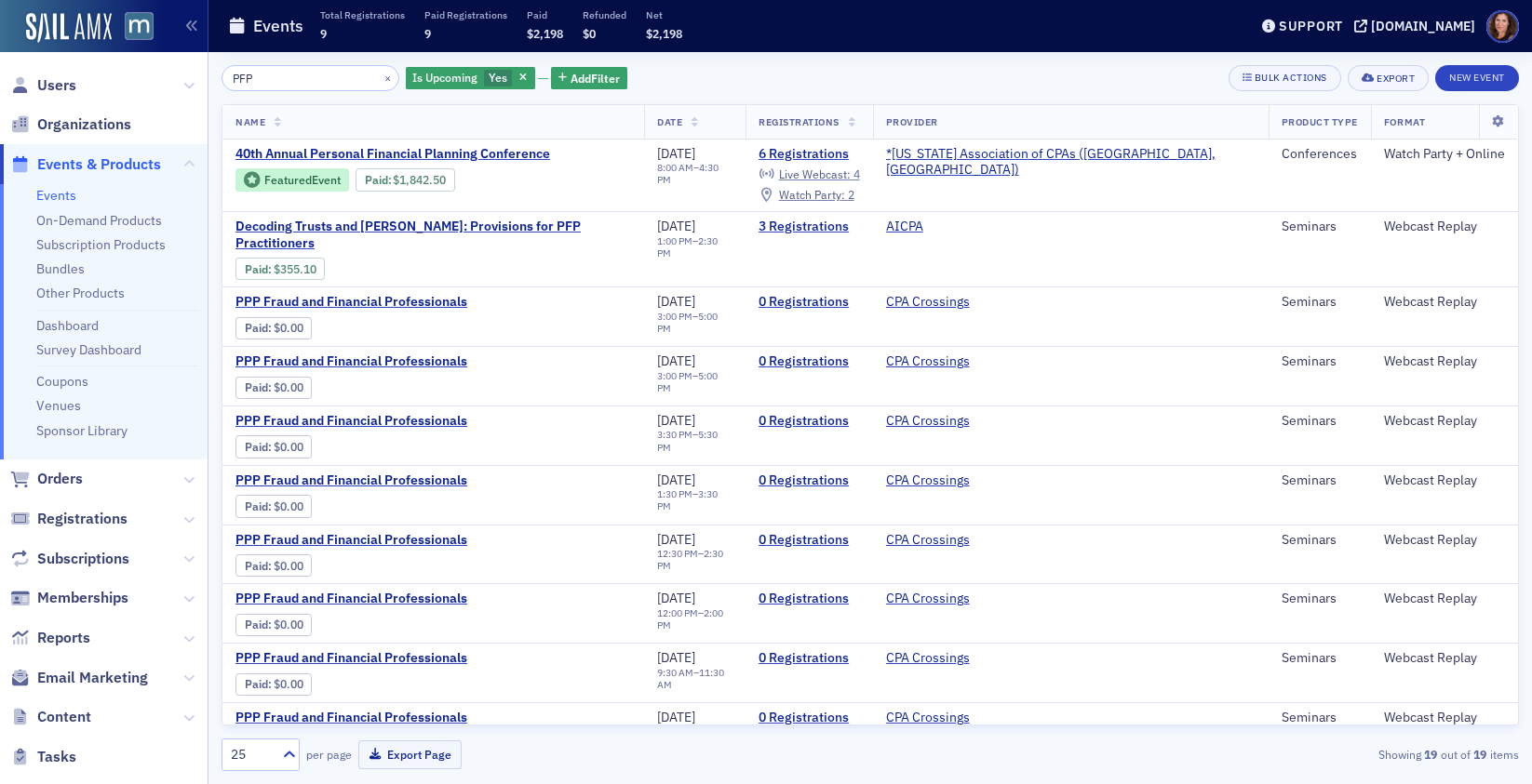
click at [247, 79] on input "PFP" at bounding box center [310, 78] width 178 height 26
click at [248, 79] on input "PFP" at bounding box center [310, 78] width 178 height 26
click at [247, 79] on input "PFP" at bounding box center [310, 78] width 178 height 26
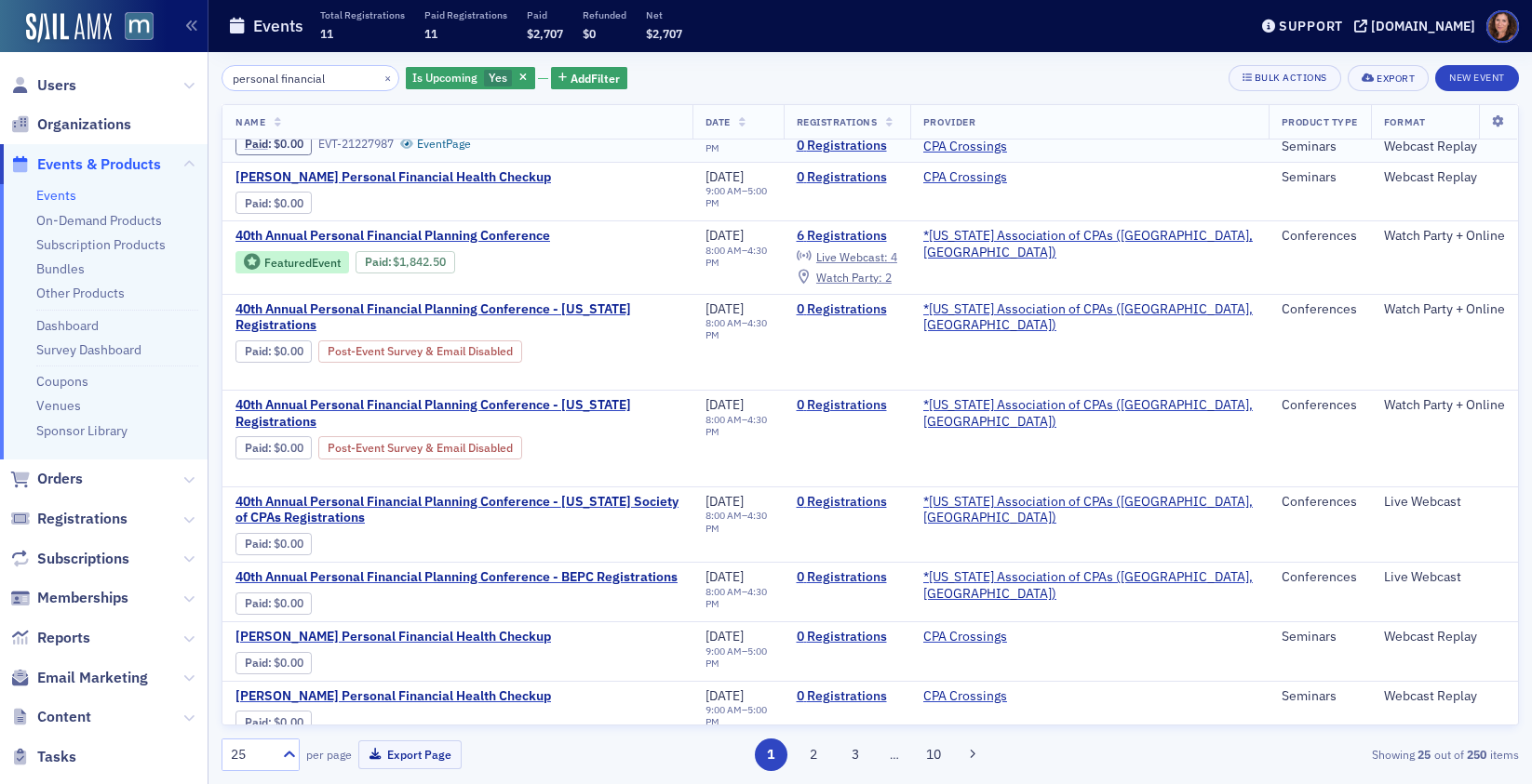
scroll to position [39, 0]
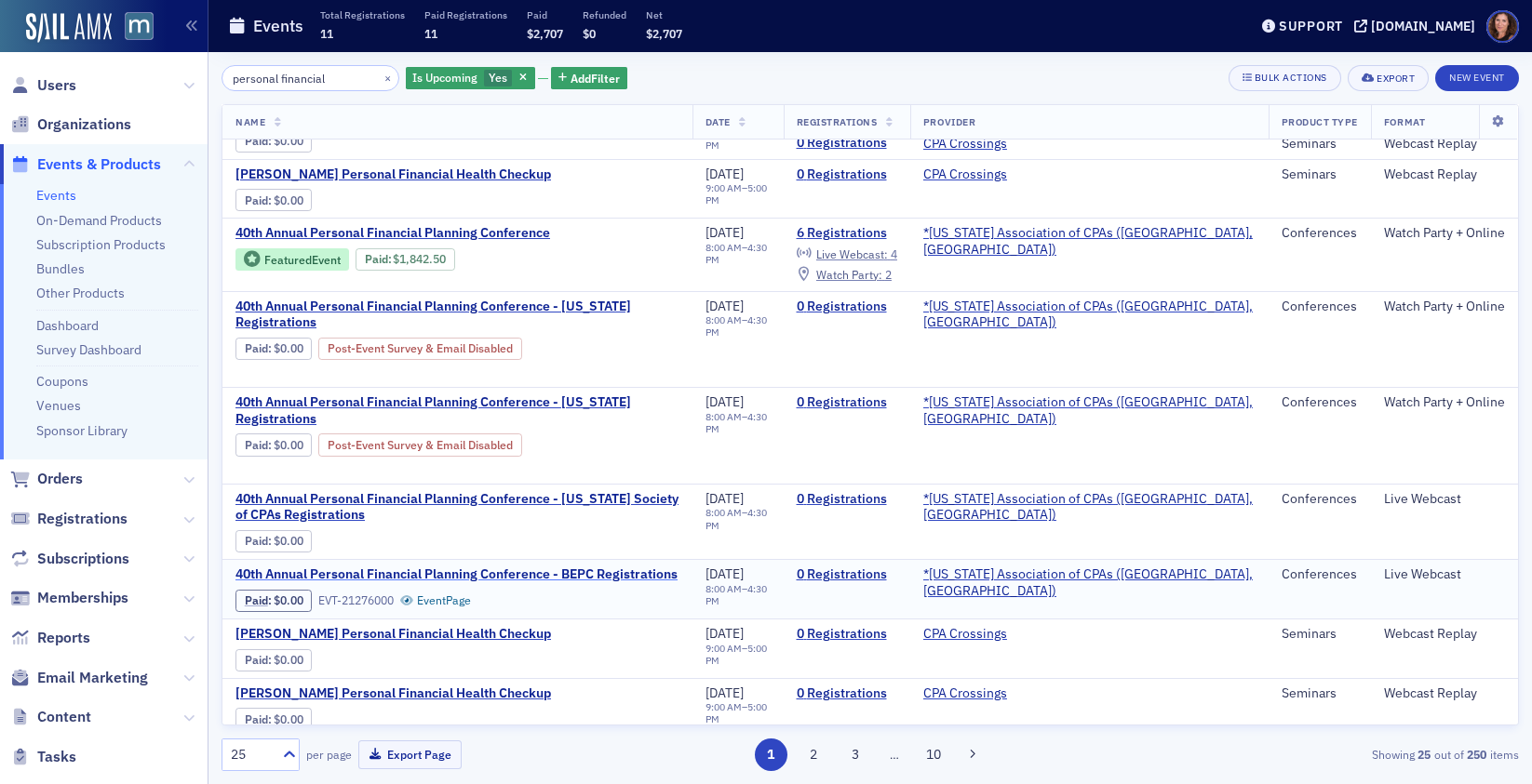
type input "personal financial"
click at [551, 566] on span "40th Annual Personal Financial Planning Conference - BEPC Registrations" at bounding box center [456, 575] width 442 height 17
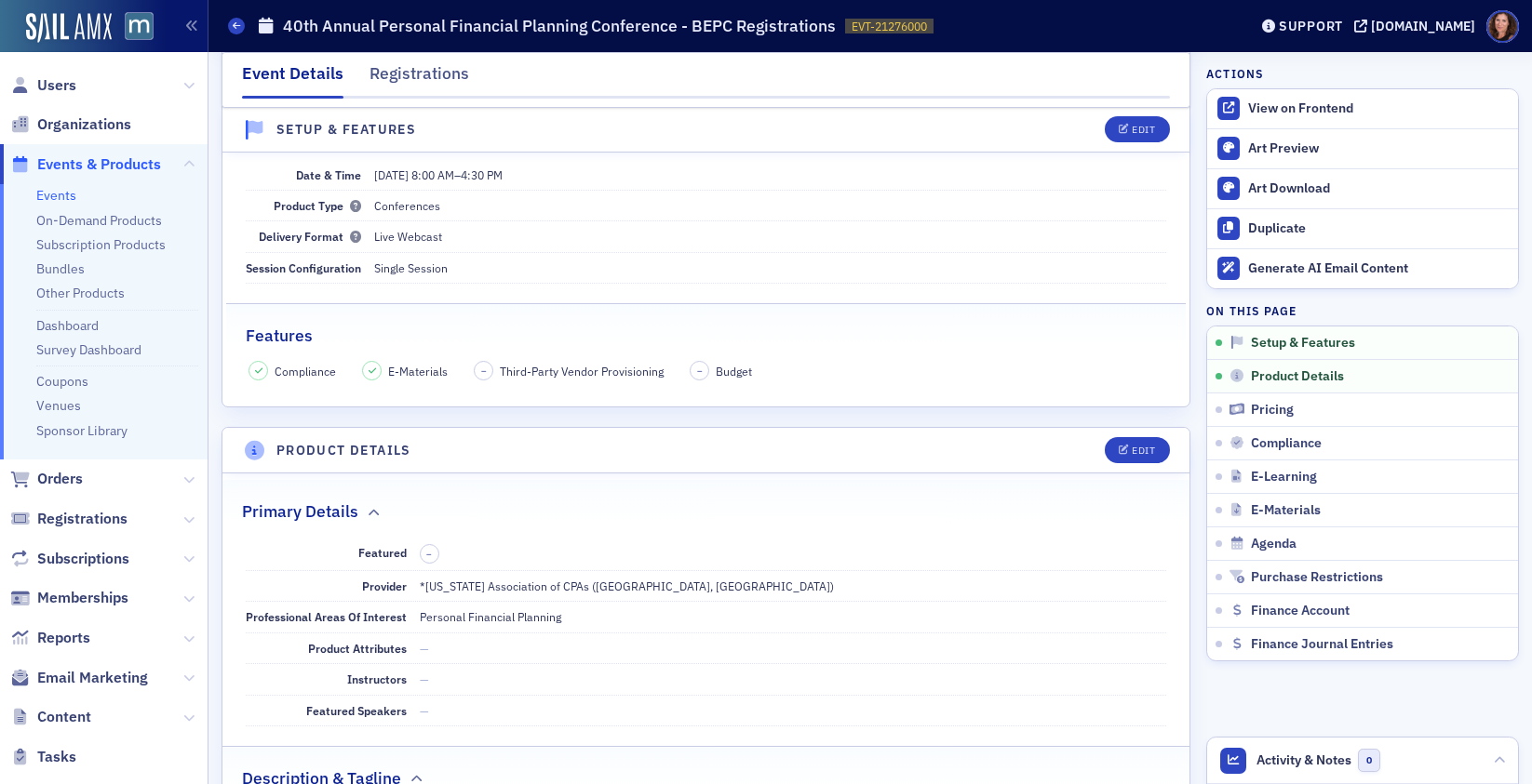
scroll to position [312, 0]
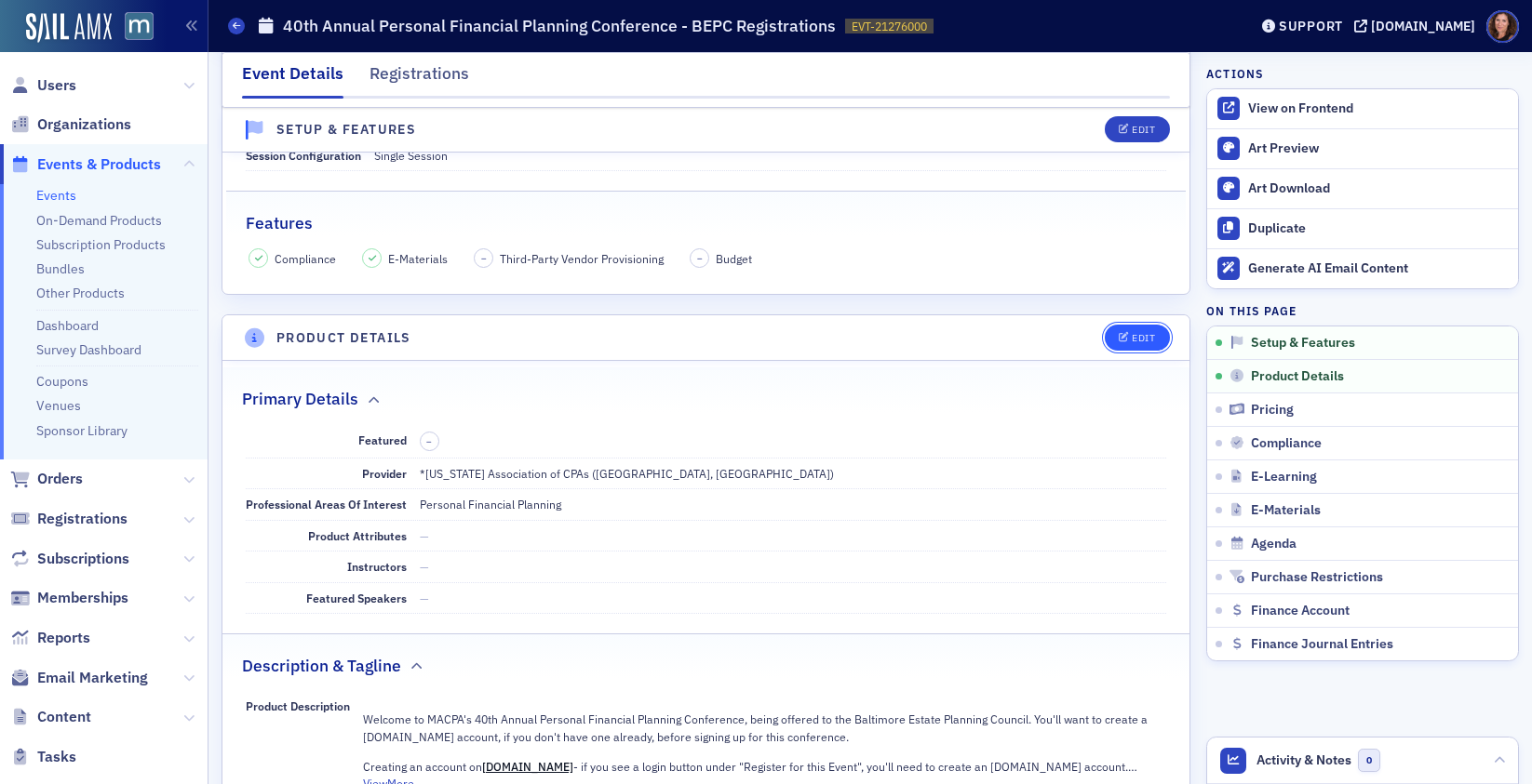
click at [1118, 333] on icon "button" at bounding box center [1124, 338] width 11 height 10
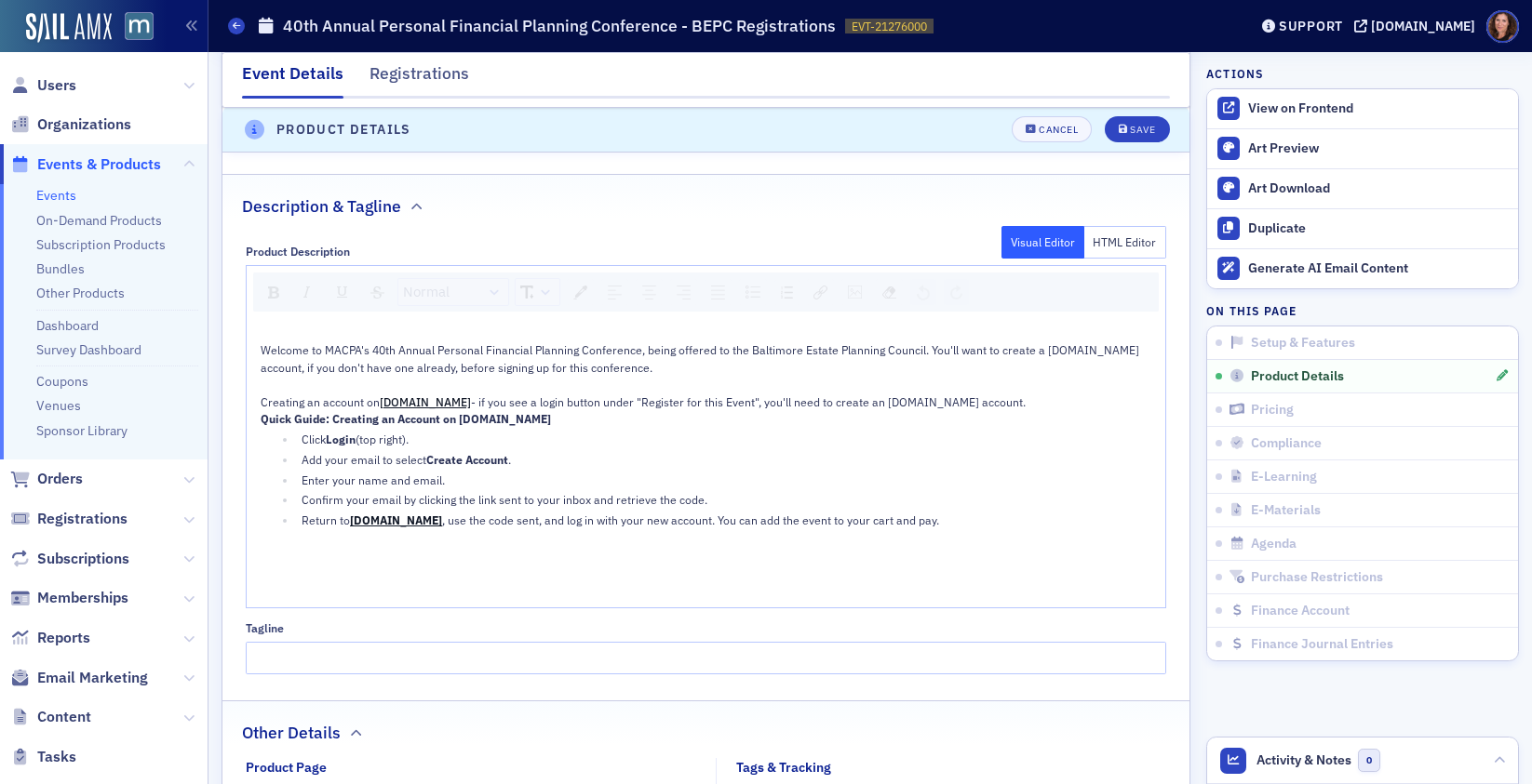
scroll to position [1033, 0]
drag, startPoint x: 947, startPoint y: 354, endPoint x: 937, endPoint y: 354, distance: 10.0
click at [947, 354] on span "Welcome to MACPA's 40th Annual Personal Financial Planning Conference, being of…" at bounding box center [700, 357] width 881 height 31
click at [928, 352] on span "Welcome to MACPA's 40th Annual Personal Financial Planning Conference, being of…" at bounding box center [700, 357] width 881 height 31
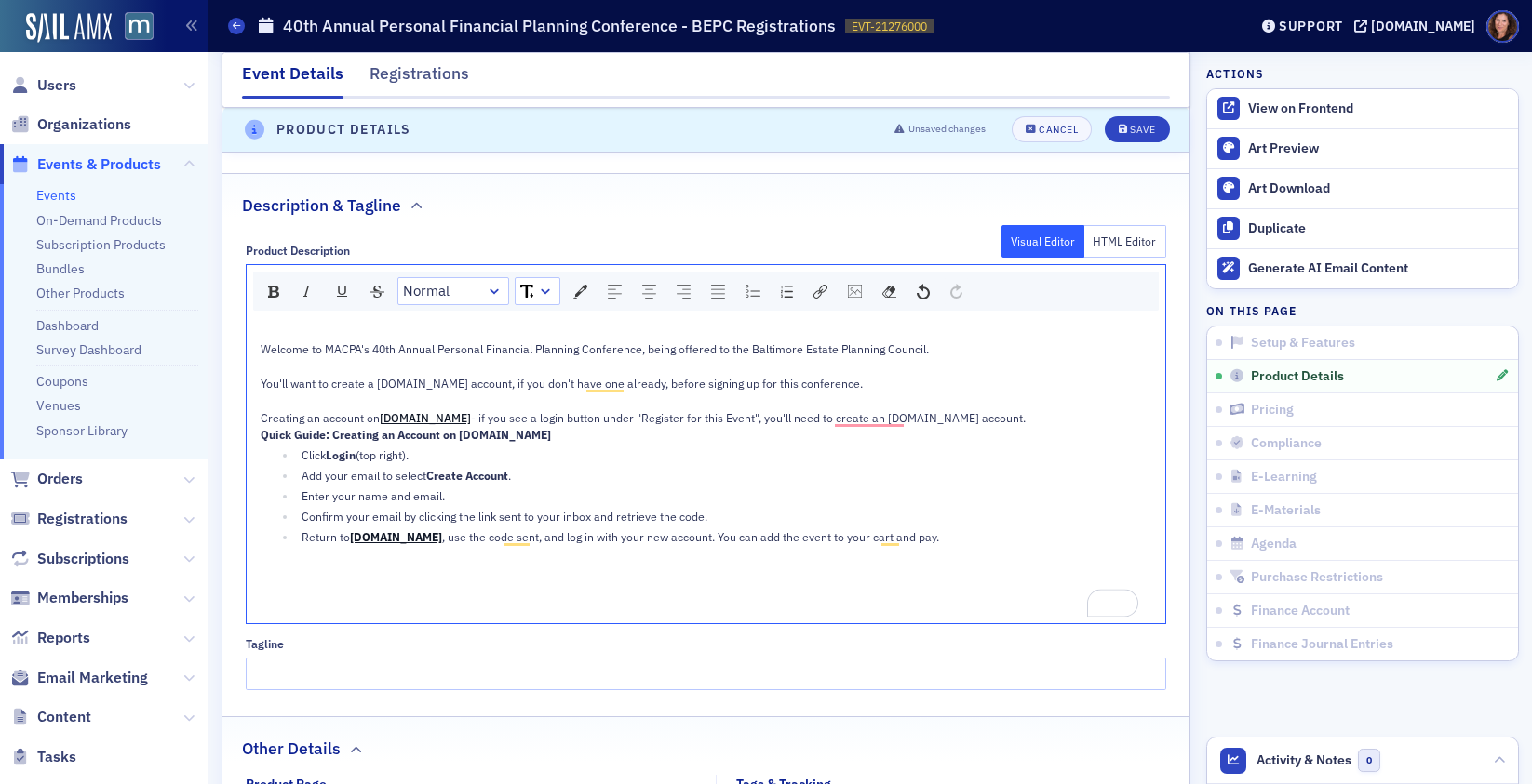
click at [1017, 340] on div "Welcome to MACPA's 40th Annual Personal Financial Planning Conference, being of…" at bounding box center [706, 349] width 892 height 17
drag, startPoint x: 263, startPoint y: 383, endPoint x: 414, endPoint y: 392, distance: 151.3
click at [414, 391] on div "Welcome to MACPA's 40th Annual Personal Financial Planning Conference, being of…" at bounding box center [706, 470] width 892 height 293
drag, startPoint x: 412, startPoint y: 392, endPoint x: 292, endPoint y: 390, distance: 120.0
click at [412, 392] on div "To enrich screen reader interactions, please activate Accessibility in Grammarl…" at bounding box center [706, 401] width 892 height 17
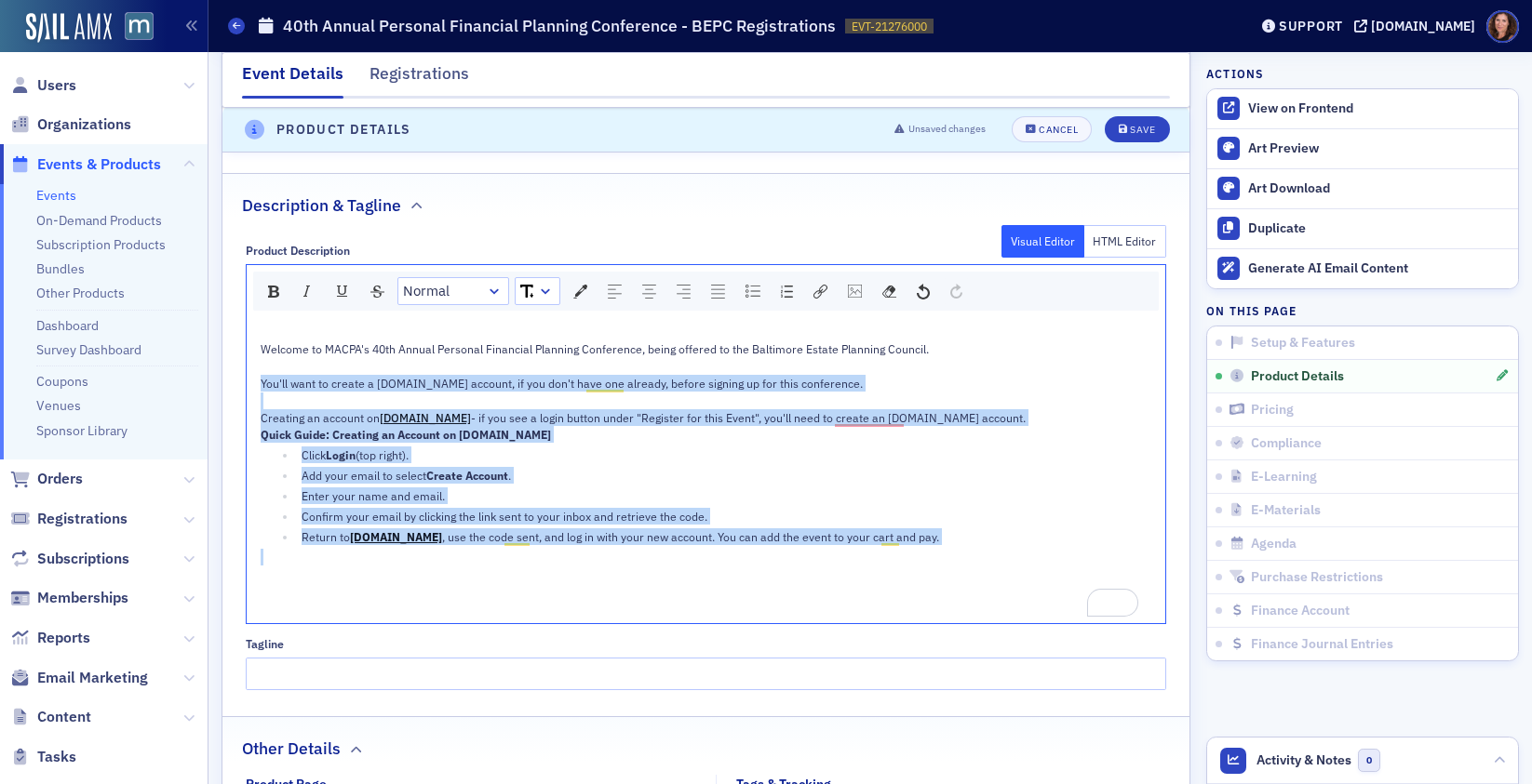
drag, startPoint x: 261, startPoint y: 387, endPoint x: 879, endPoint y: 514, distance: 630.9
click at [923, 568] on div "Welcome to MACPA's 40th Annual Personal Financial Planning Conference, being of…" at bounding box center [706, 470] width 892 height 293
click at [539, 289] on div "rdw-dropdown" at bounding box center [546, 291] width 15 height 19
click at [533, 398] on li "11" at bounding box center [537, 405] width 41 height 28
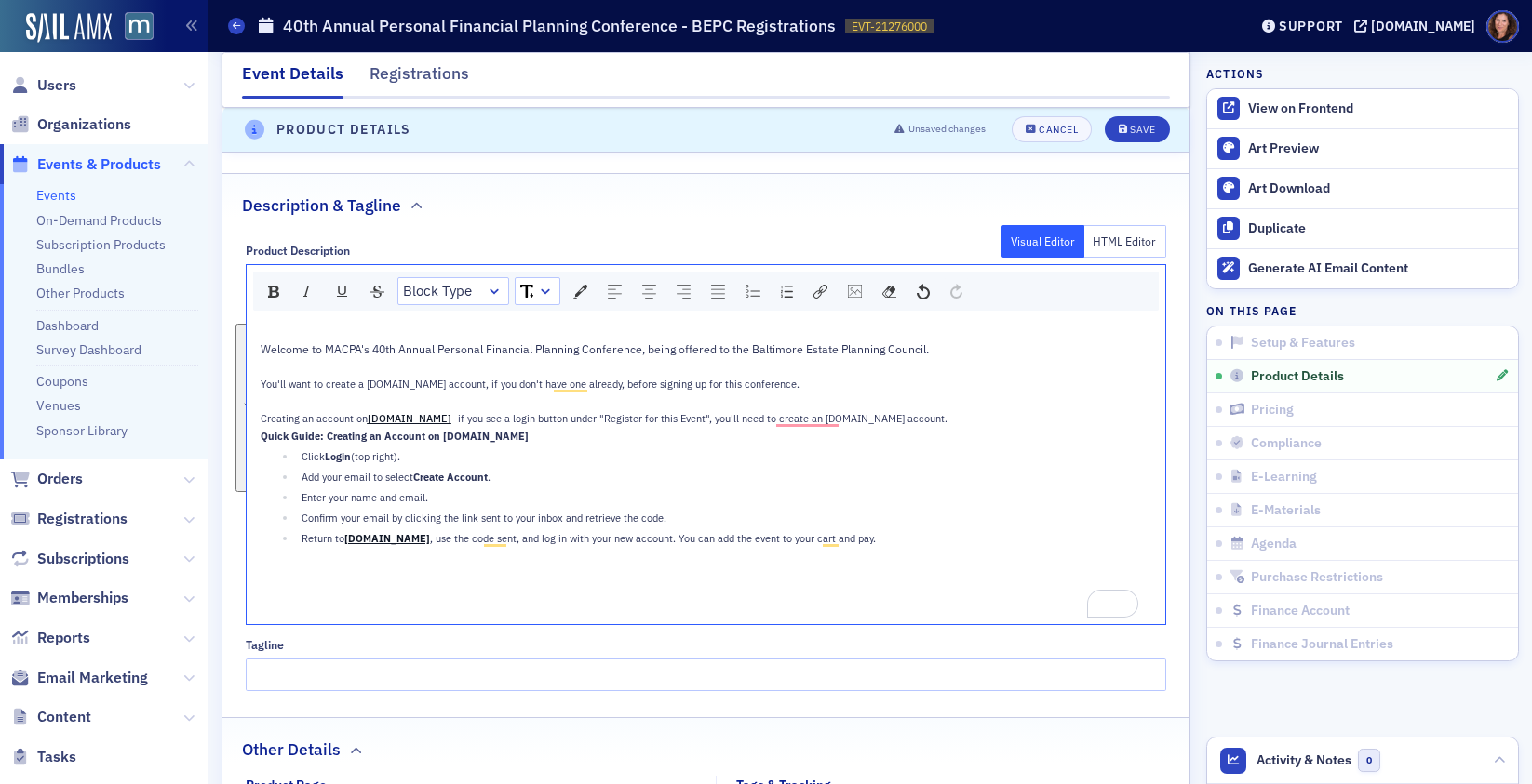
click at [518, 336] on div "To enrich screen reader interactions, please activate Accessibility in Grammarl…" at bounding box center [706, 332] width 892 height 17
click at [512, 342] on span "Welcome to MACPA's 40th Annual Personal Financial Planning Conference, being of…" at bounding box center [594, 349] width 668 height 15
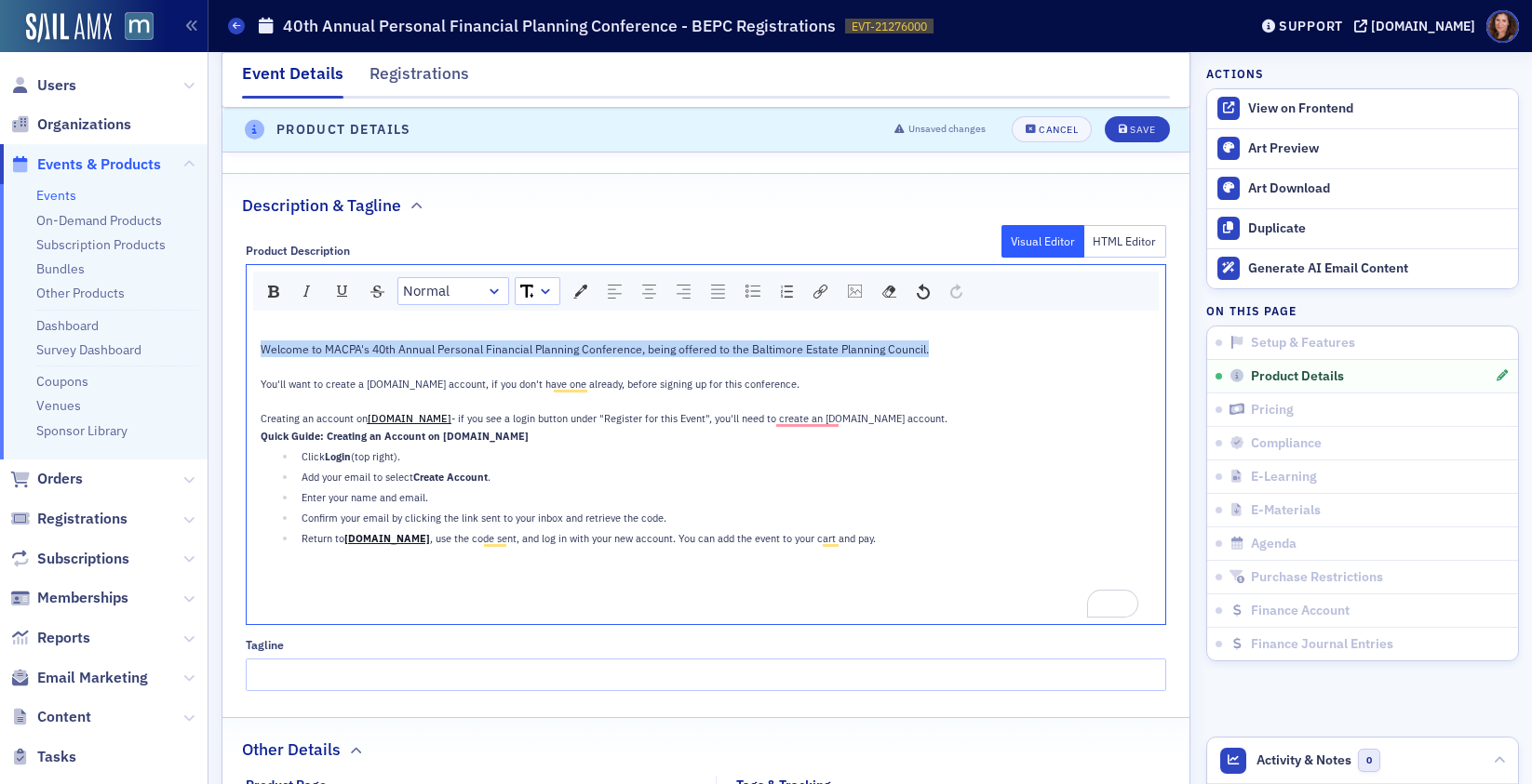
click at [512, 342] on span "Welcome to MACPA's 40th Annual Personal Financial Planning Conference, being of…" at bounding box center [594, 349] width 668 height 15
click at [539, 284] on div "rdw-dropdown" at bounding box center [546, 291] width 15 height 19
click at [533, 428] on li "12" at bounding box center [537, 433] width 41 height 28
click at [958, 352] on div "Welcome to MACPA's 40th Annual Personal Financial Planning Conference, being of…" at bounding box center [706, 349] width 892 height 18
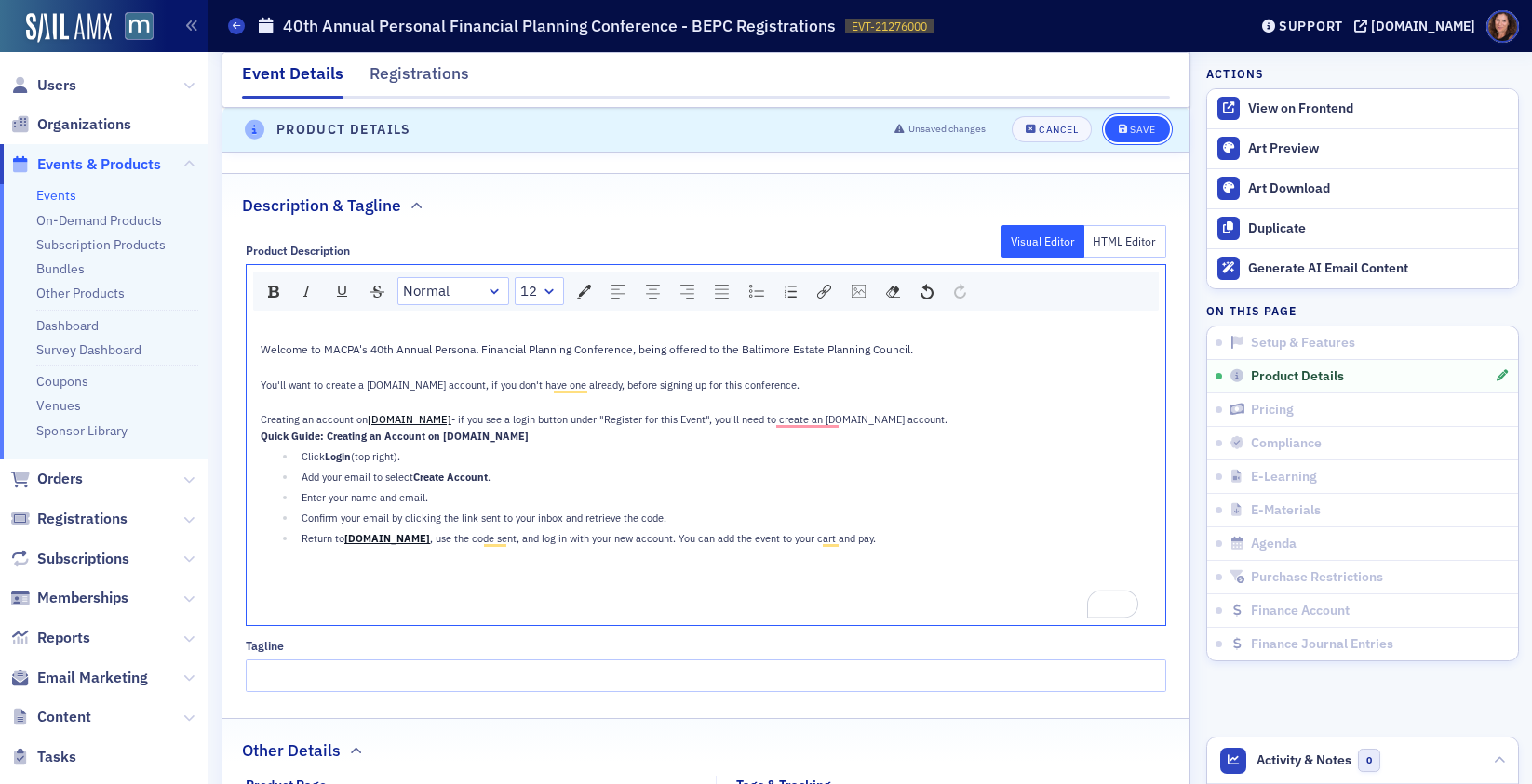
click at [1130, 132] on div "Save" at bounding box center [1142, 131] width 26 height 10
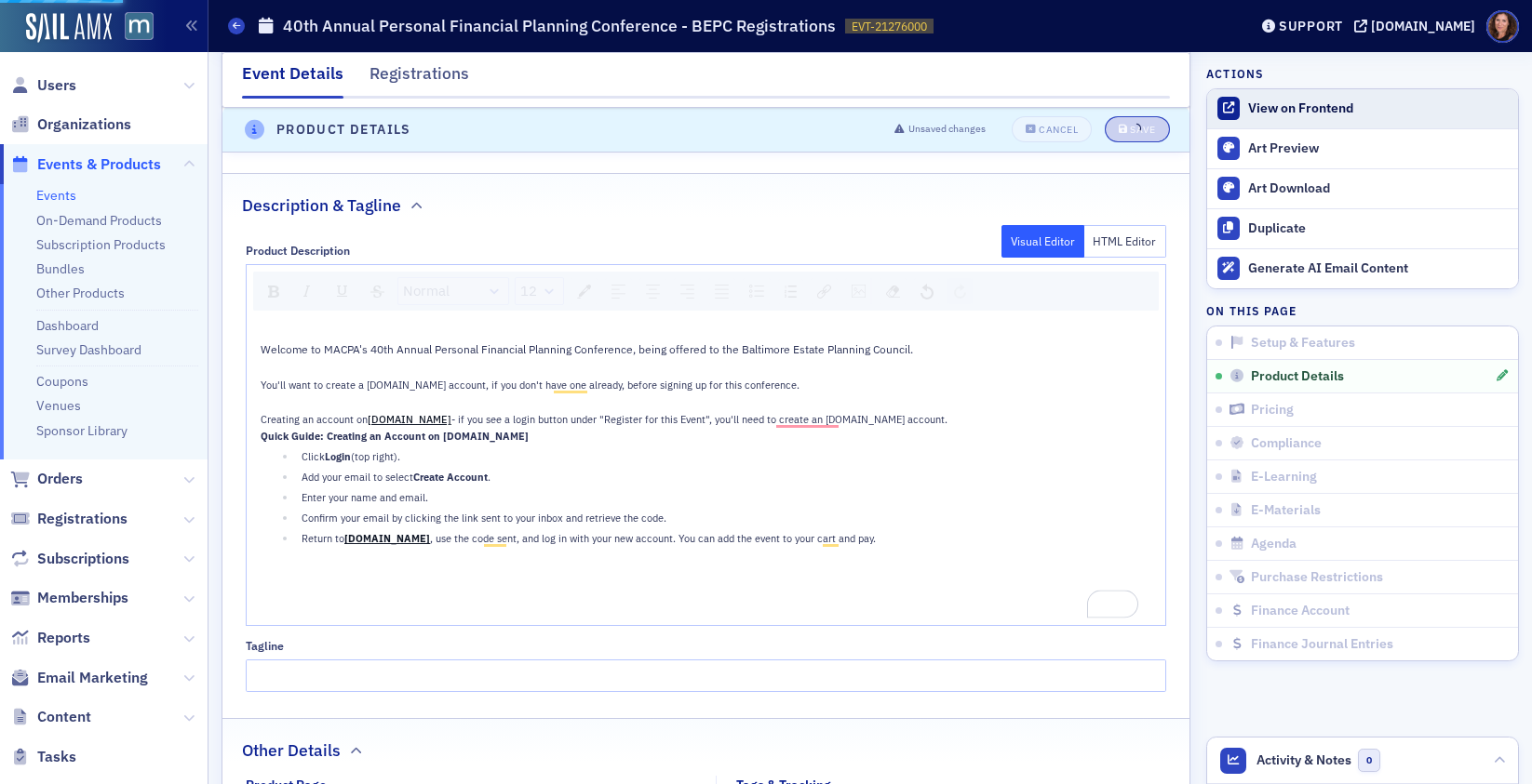
scroll to position [781, 0]
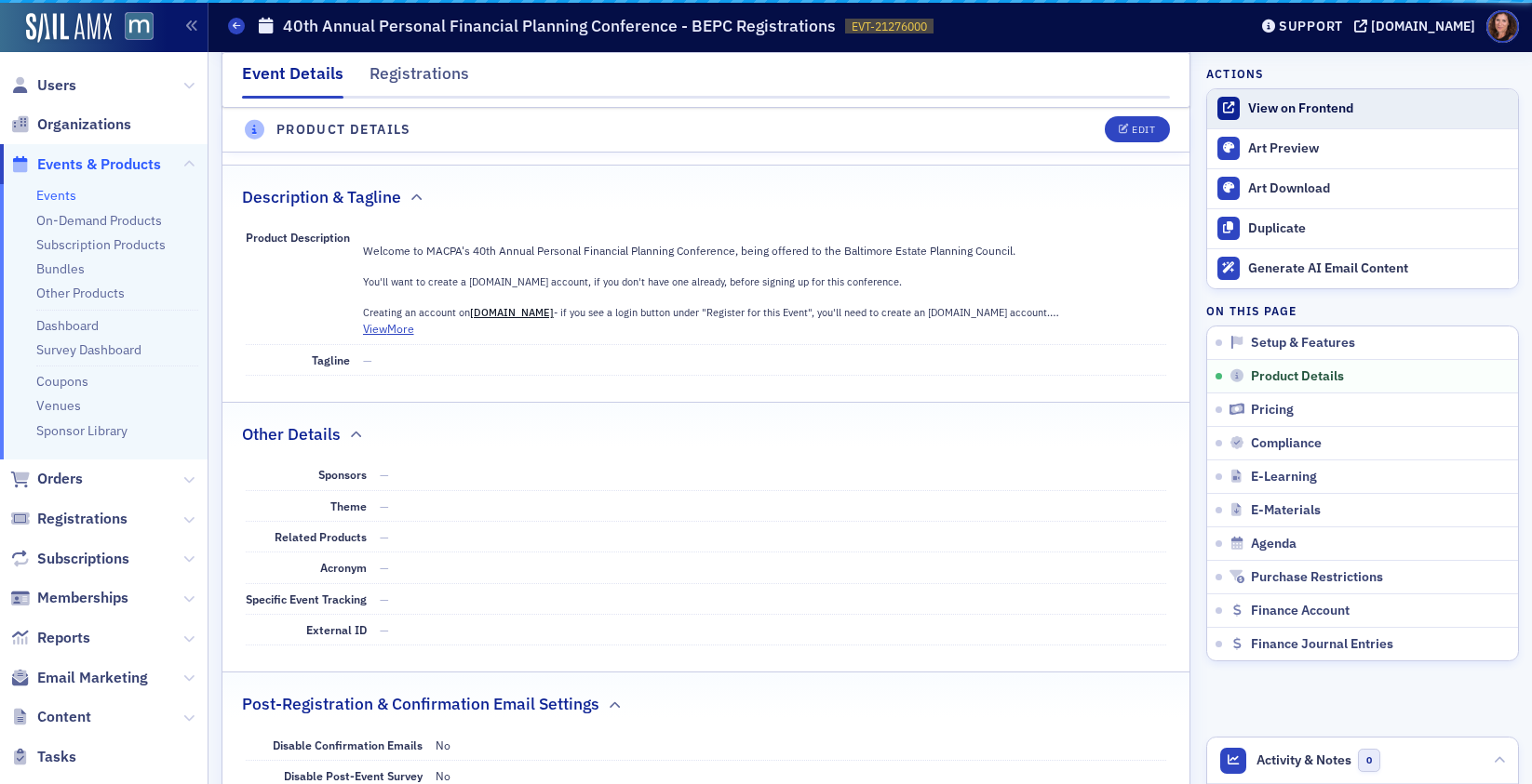
click at [1259, 113] on div "View on Frontend" at bounding box center [1378, 109] width 260 height 17
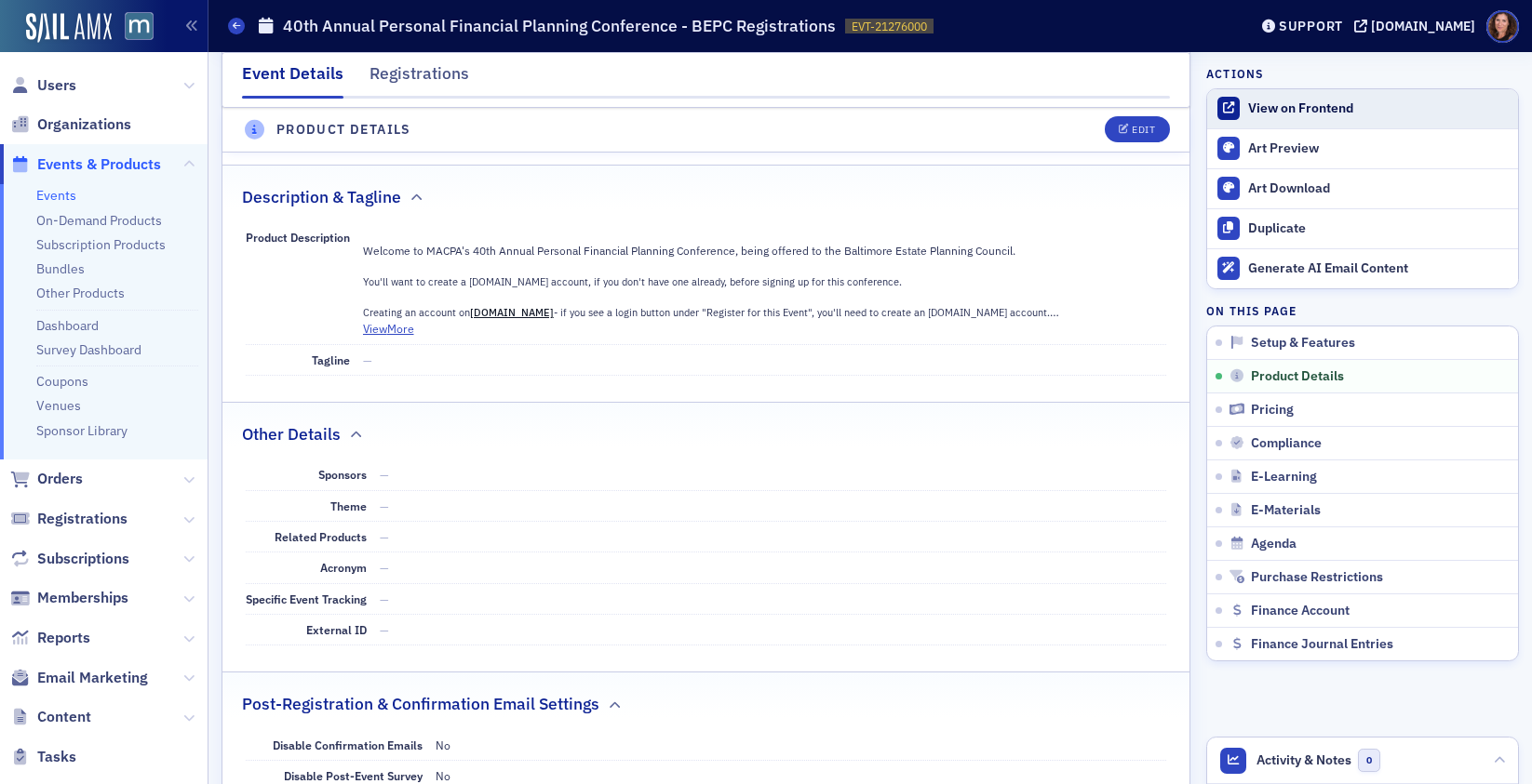
scroll to position [519, 0]
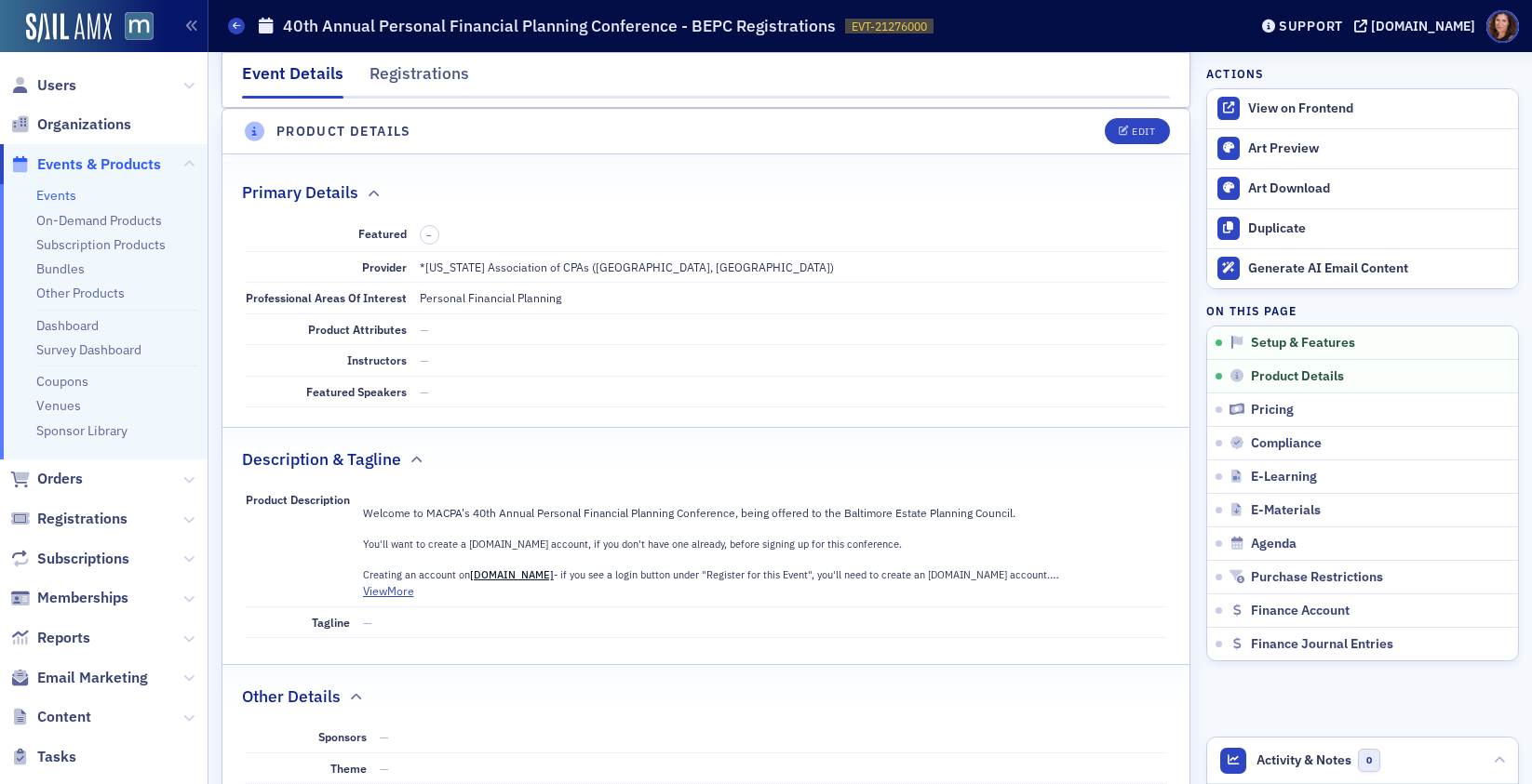
click at [60, 201] on link "Events" at bounding box center [56, 196] width 40 height 17
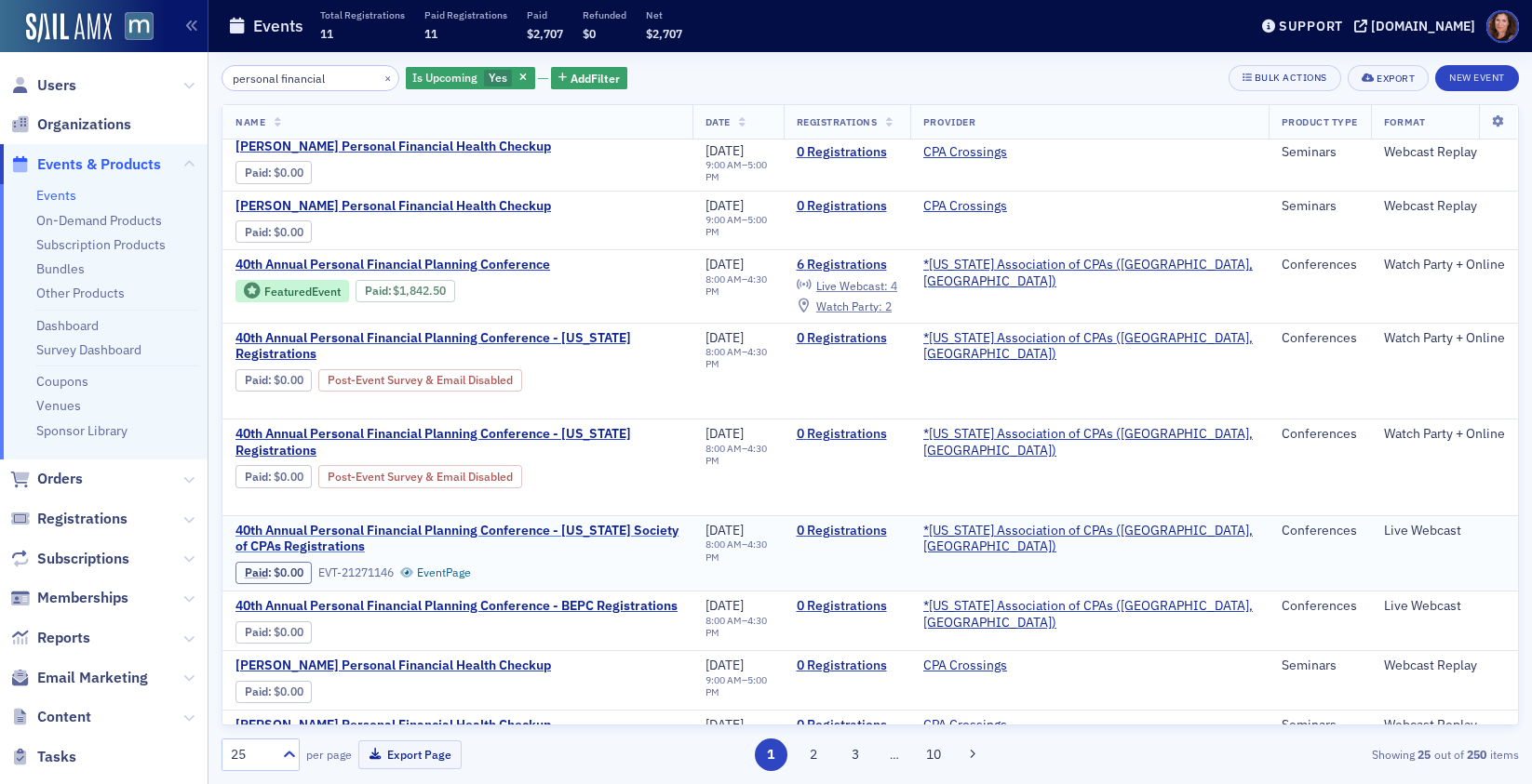
scroll to position [10, 0]
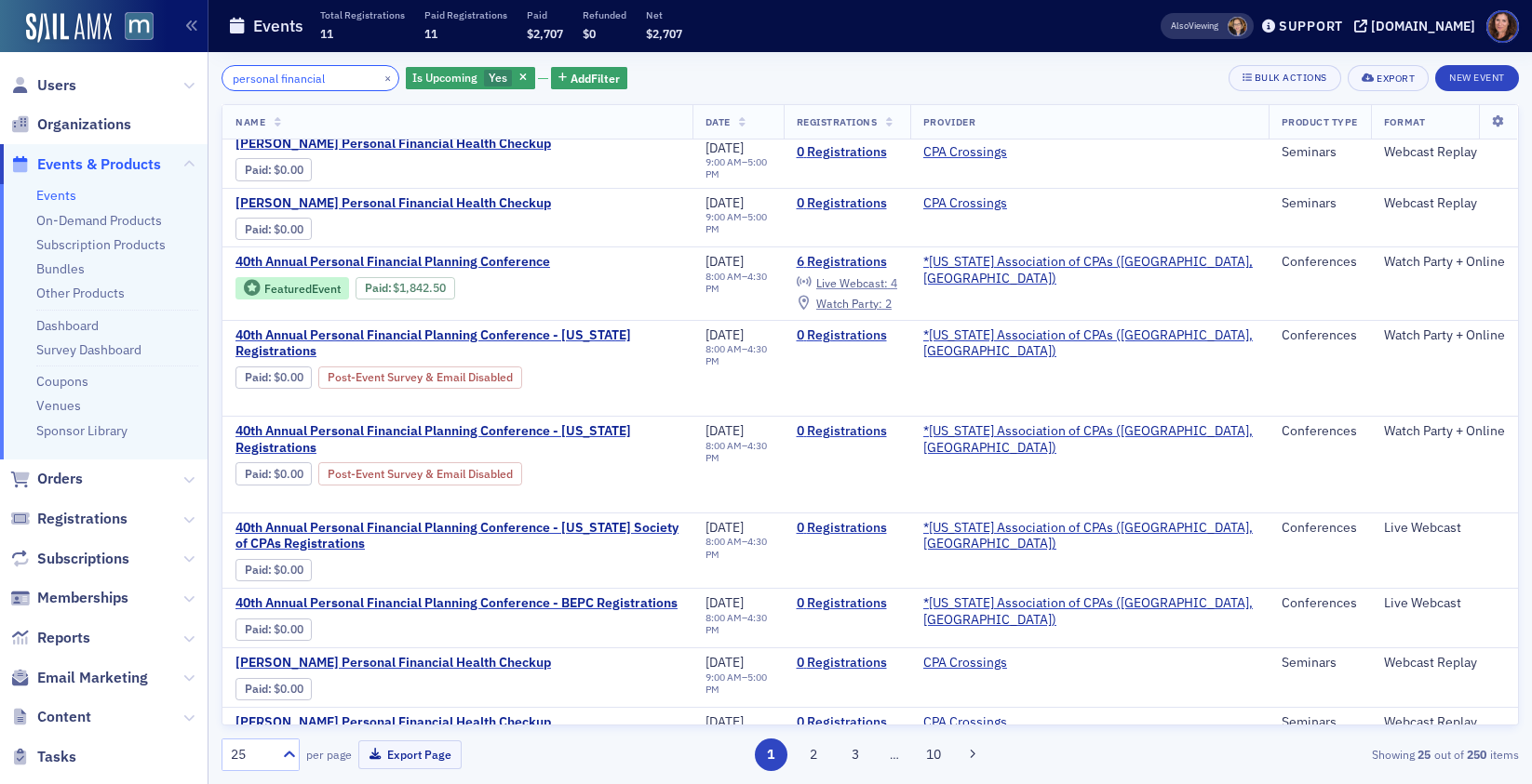
click at [268, 85] on input "personal financial" at bounding box center [310, 78] width 178 height 26
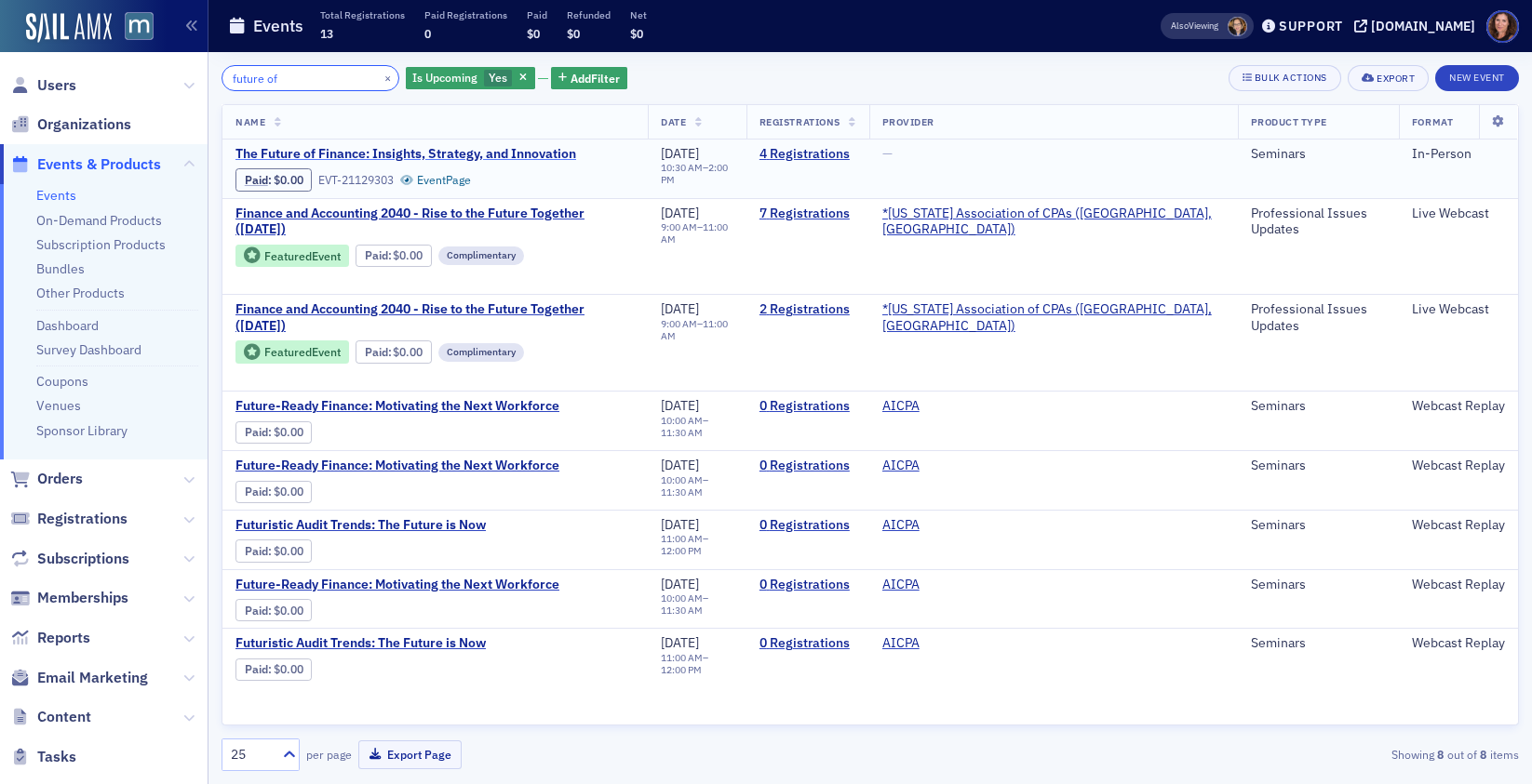
type input "future of"
click at [507, 160] on span "The Future of Finance: Insights, Strategy, and Innovation" at bounding box center [406, 154] width 341 height 17
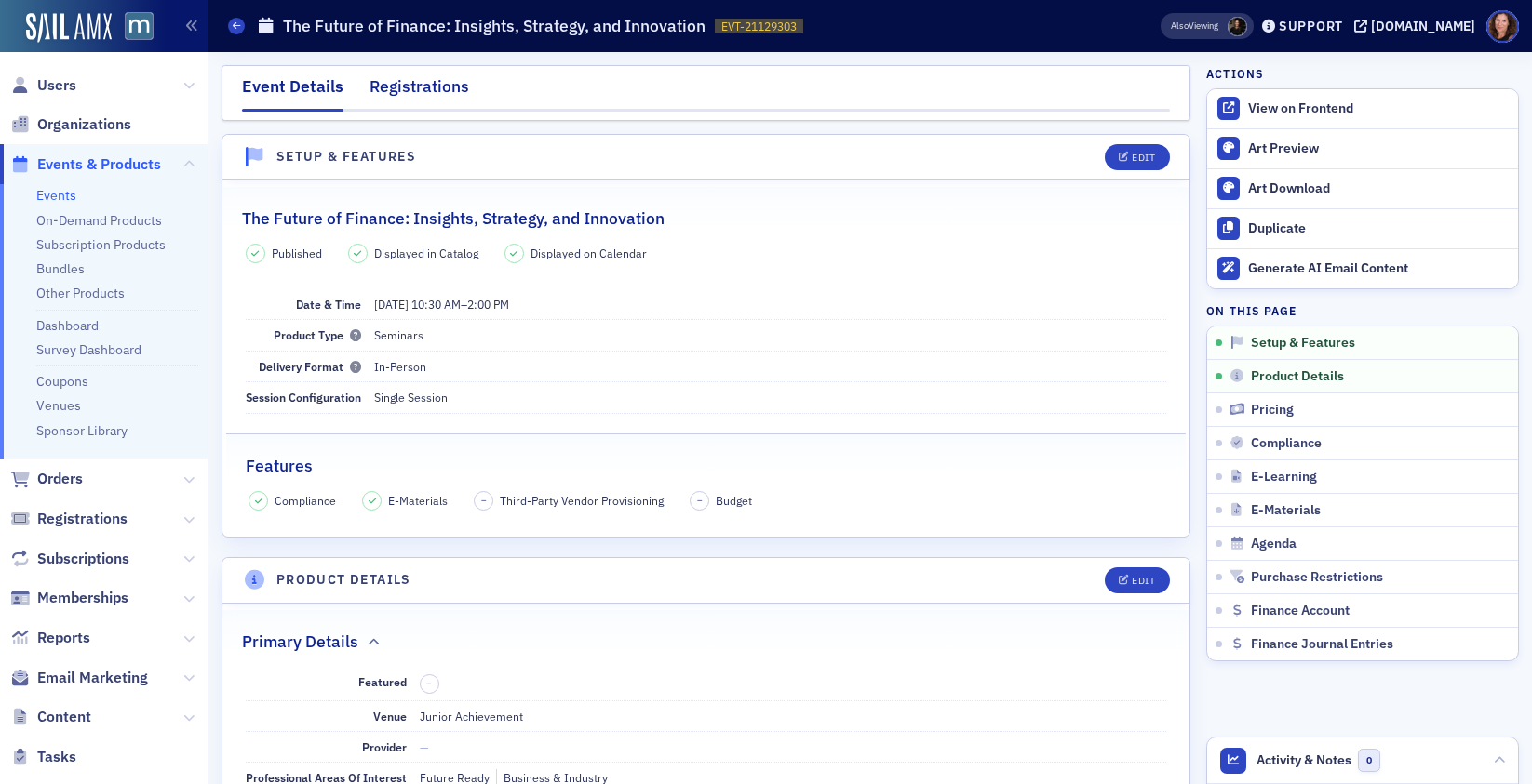
click at [427, 81] on div "Registrations" at bounding box center [418, 92] width 99 height 34
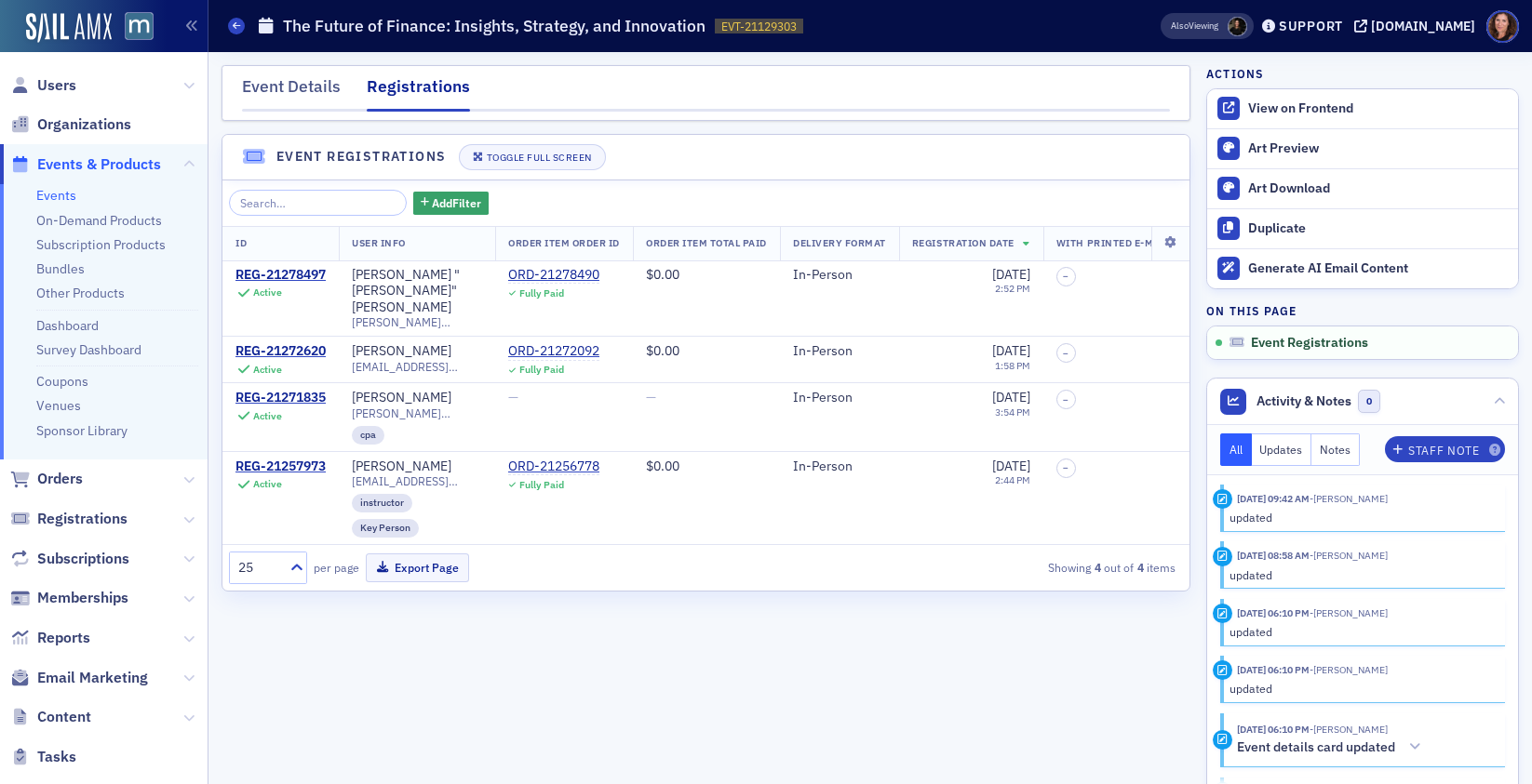
click at [56, 196] on link "Events" at bounding box center [56, 196] width 40 height 17
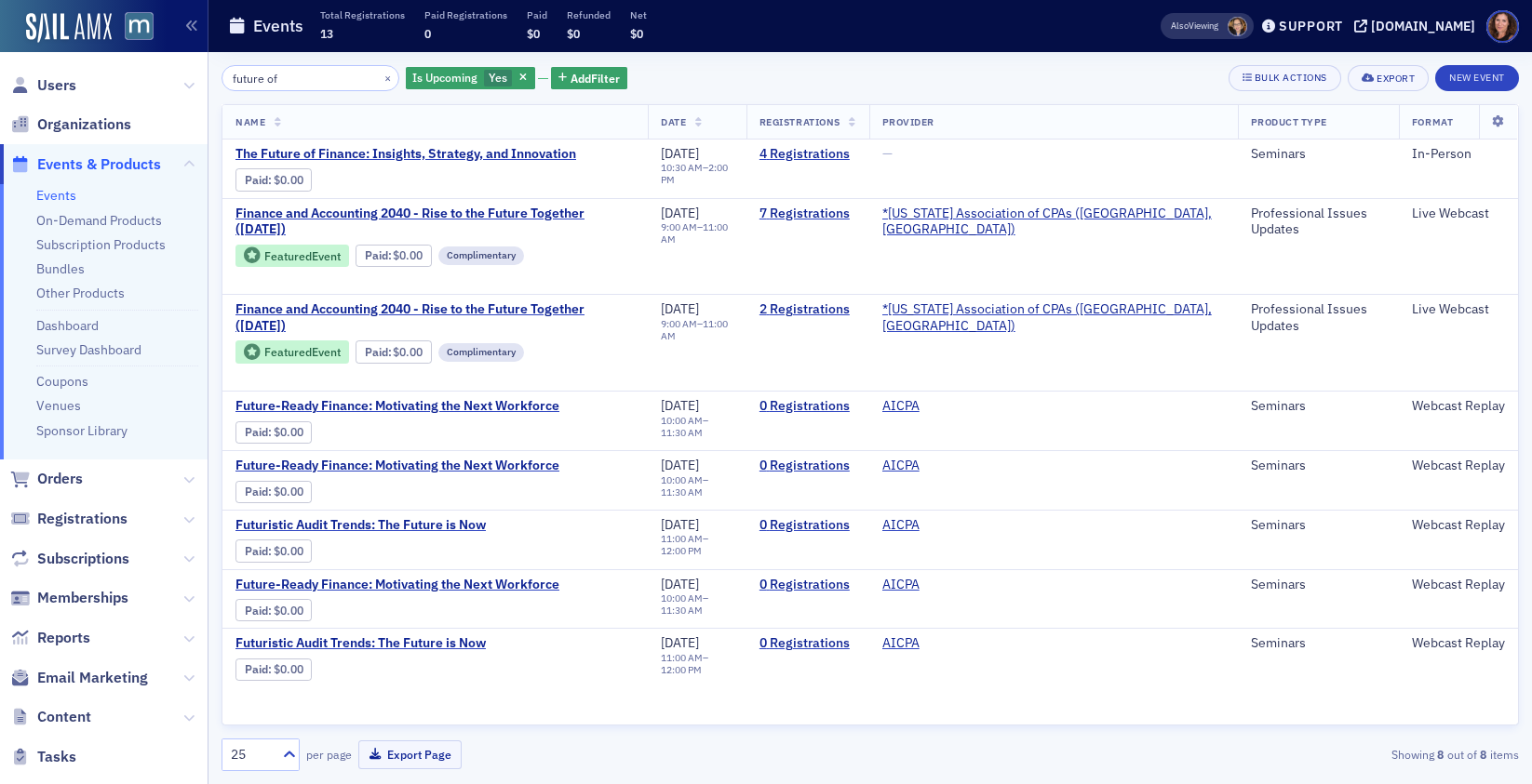
click at [257, 83] on input "future of" at bounding box center [310, 78] width 178 height 26
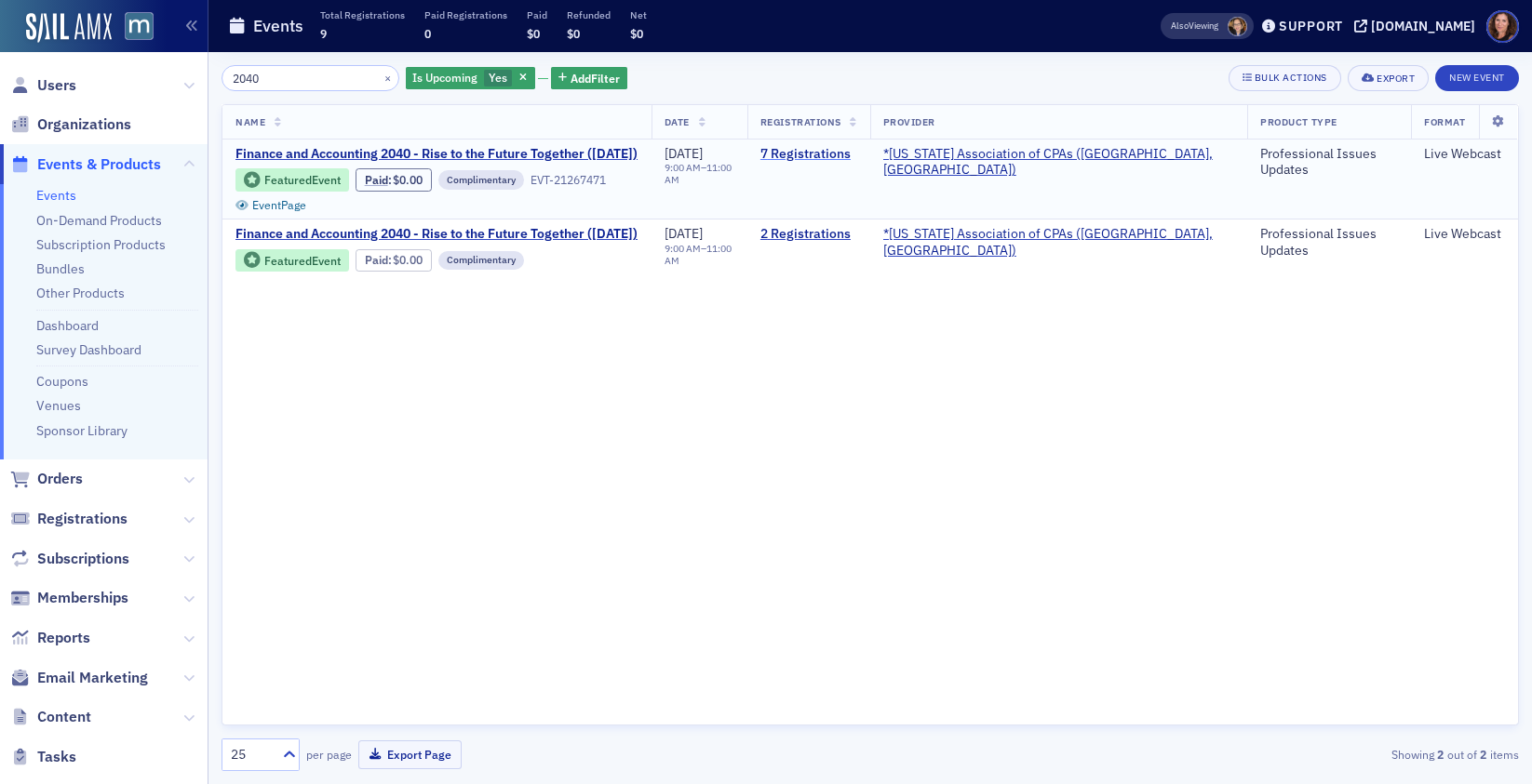
type input "2040"
click at [857, 155] on link "7 Registrations" at bounding box center [809, 154] width 97 height 17
click at [336, 152] on span "Finance and Accounting 2040 - Rise to the Future Together (October 2025)" at bounding box center [436, 154] width 402 height 17
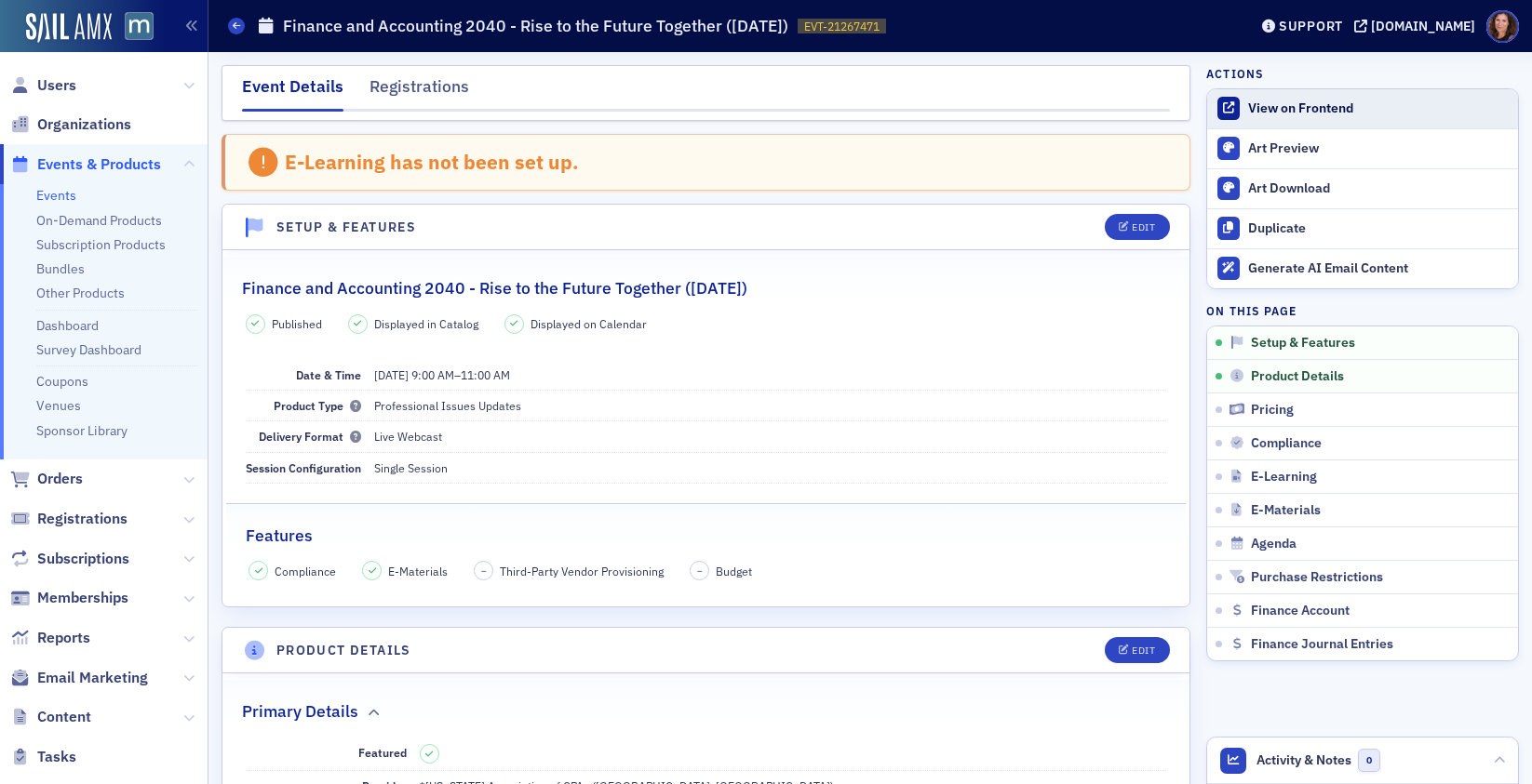
click at [1269, 111] on div "View on Frontend" at bounding box center [1378, 109] width 260 height 17
click at [55, 193] on link "Events" at bounding box center [56, 196] width 40 height 17
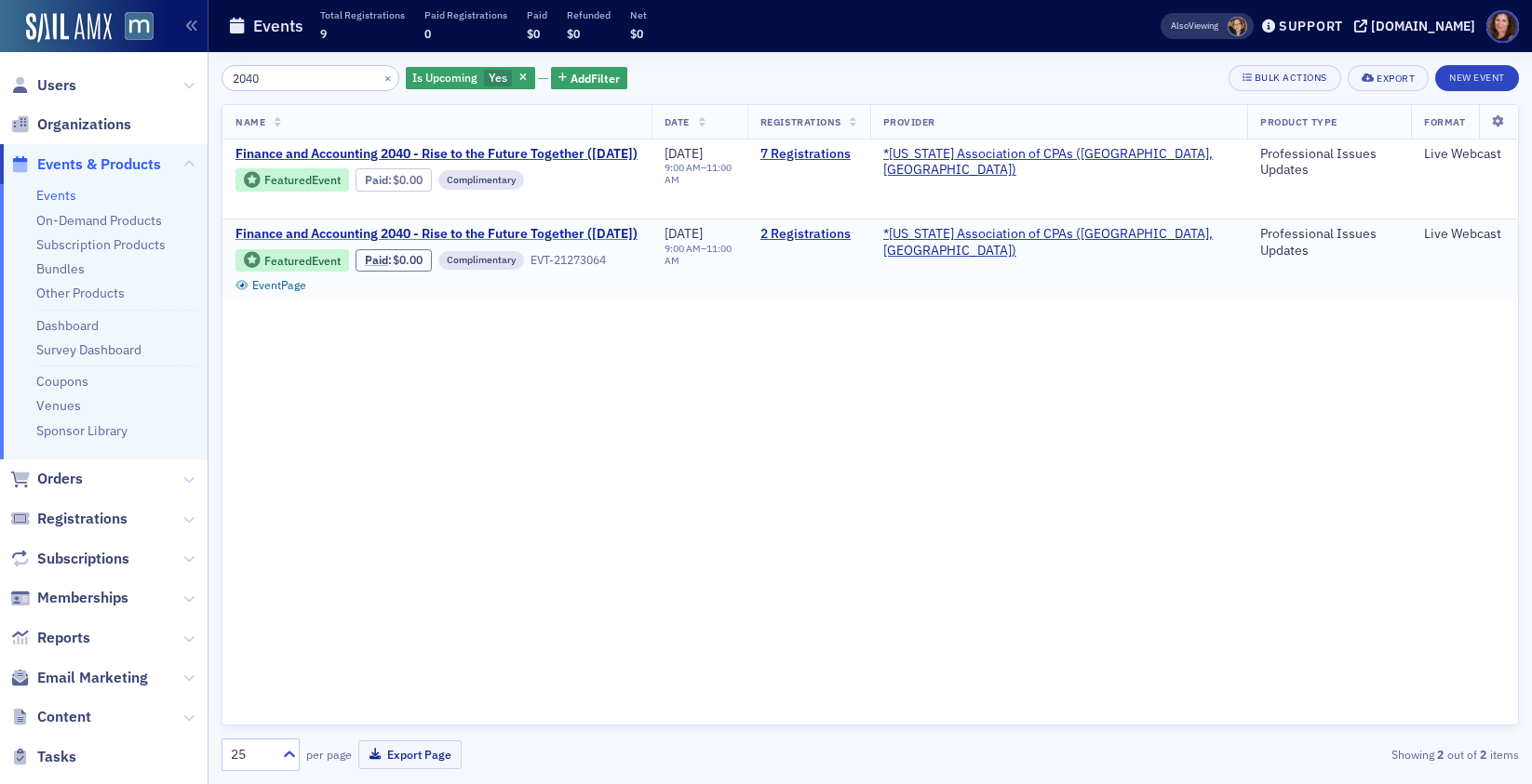
click at [606, 233] on span "Finance and Accounting 2040 - Rise to the Future Together (November 2025)" at bounding box center [436, 235] width 402 height 17
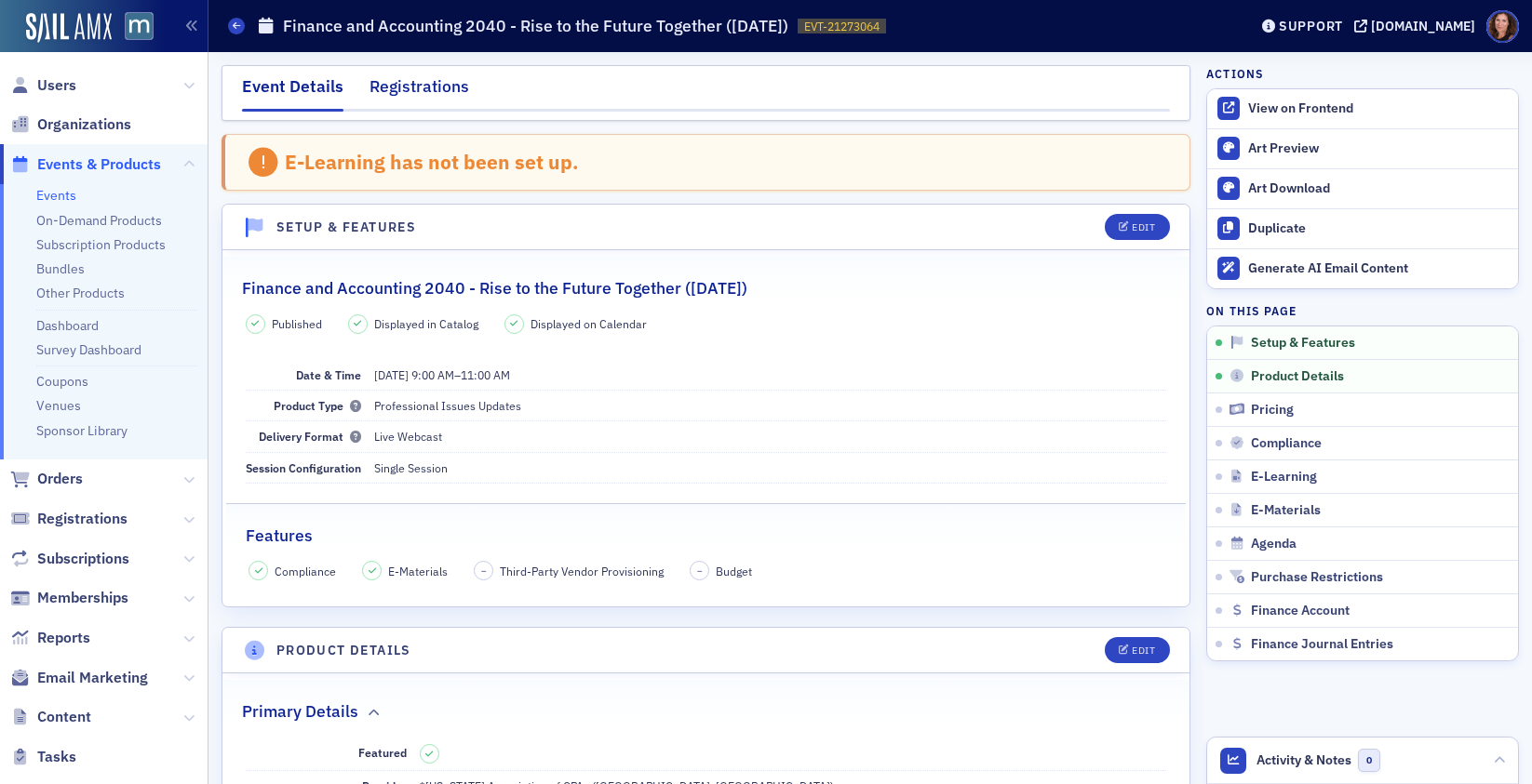
click at [430, 89] on div "Registrations" at bounding box center [418, 92] width 99 height 34
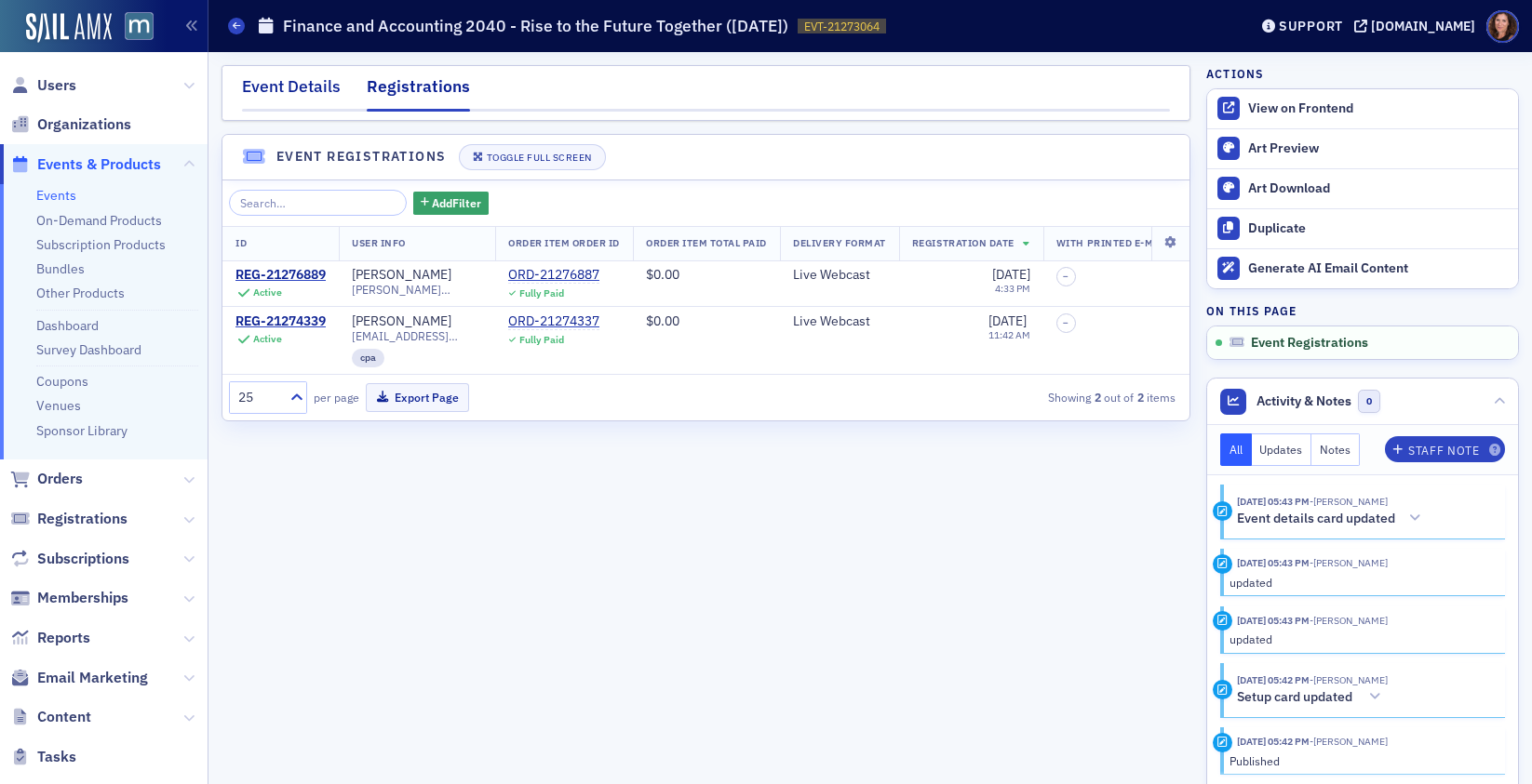
click at [315, 84] on div "Event Details" at bounding box center [291, 92] width 98 height 34
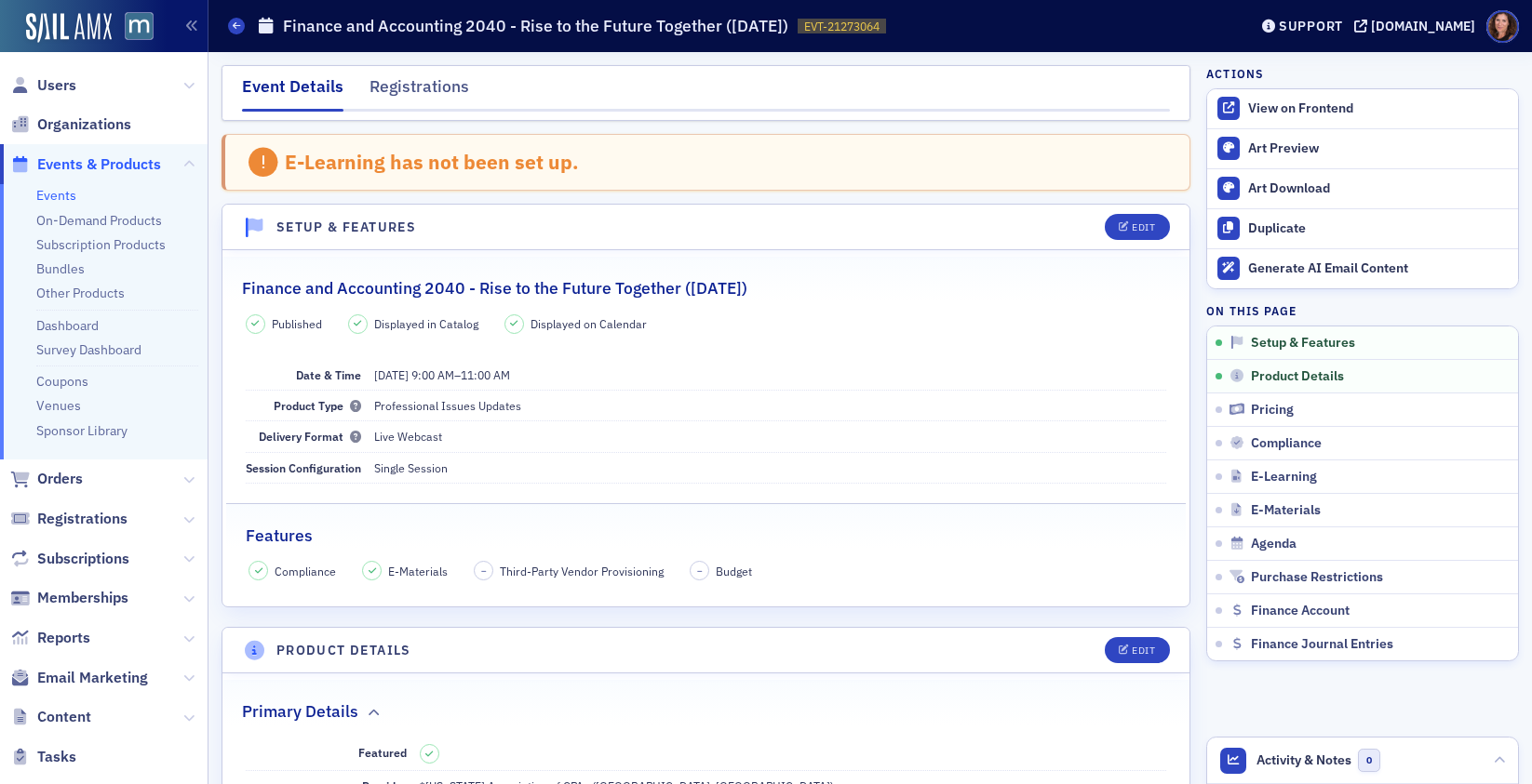
click at [439, 289] on h2 "Finance and Accounting 2040 - Rise to the Future Together (November 2025)" at bounding box center [495, 288] width 505 height 25
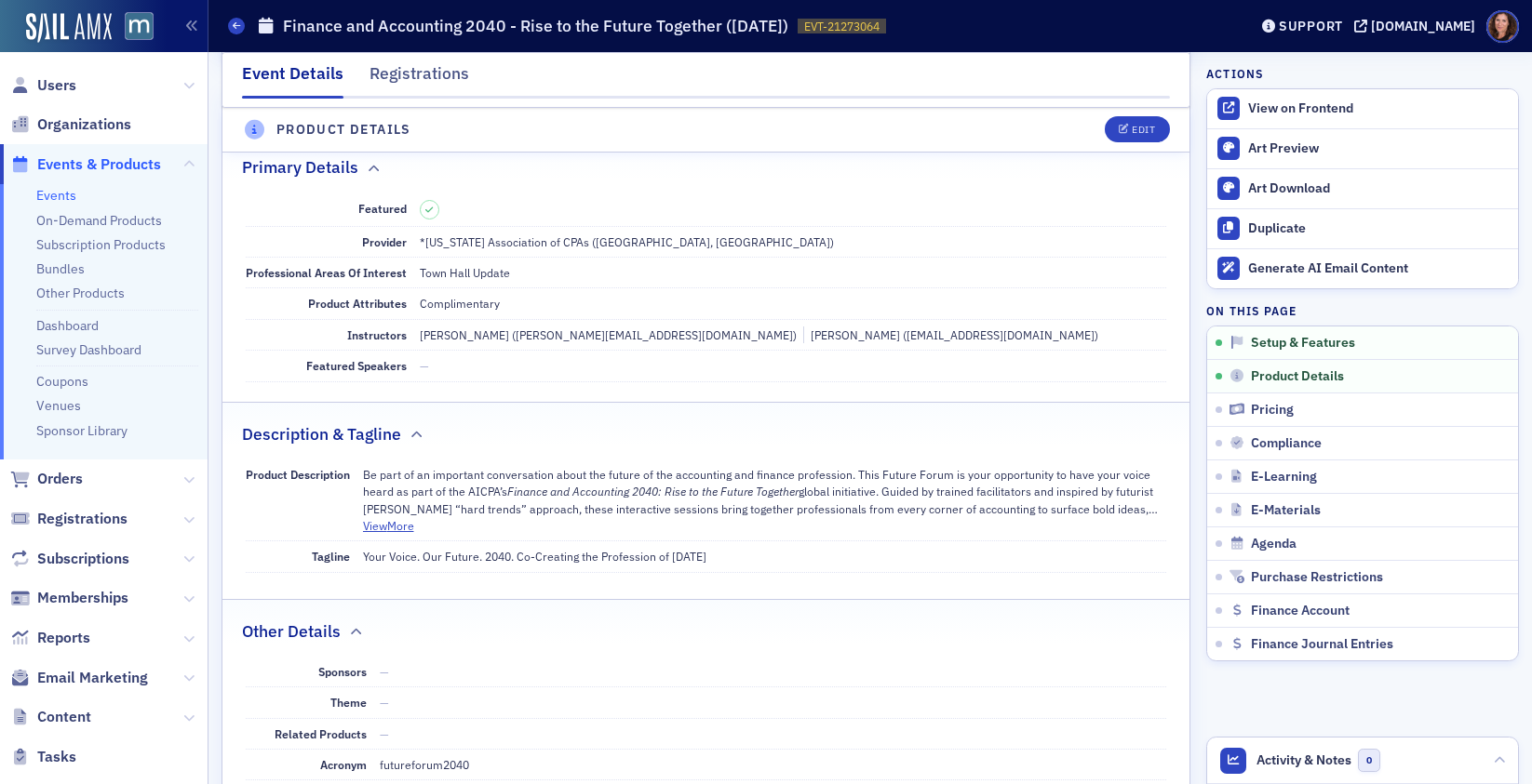
scroll to position [642, 0]
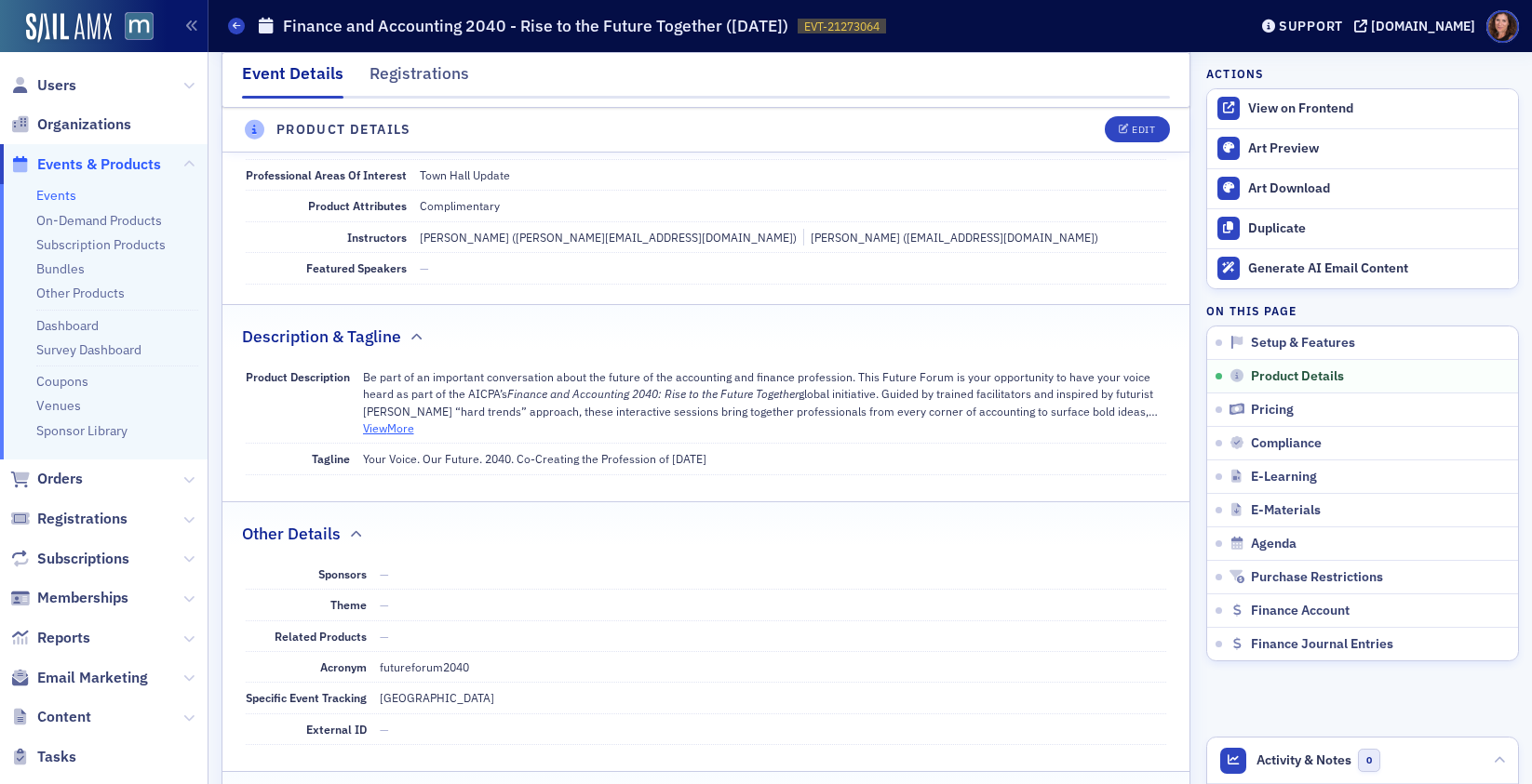
click at [402, 430] on button "View More" at bounding box center [389, 428] width 51 height 17
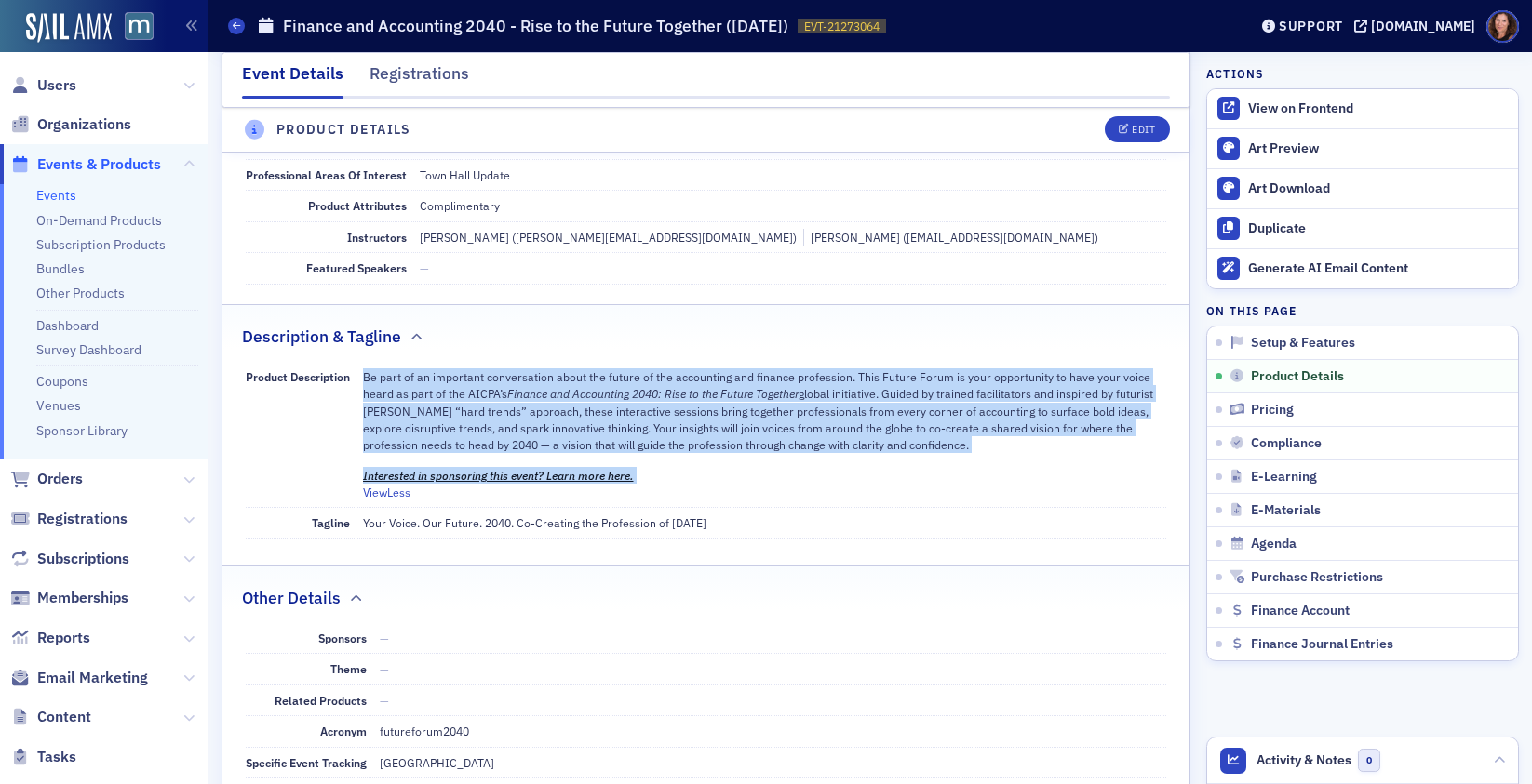
drag, startPoint x: 368, startPoint y: 377, endPoint x: 730, endPoint y: 479, distance: 376.1
click at [730, 479] on div "Be part of an important conversation about the future of the accounting and fin…" at bounding box center [766, 427] width 804 height 115
copy div "Be part of an important conversation about the future of the accounting and fin…"
click at [515, 525] on dd "Your Voice. Our Future. 2040. Co-Creating the Profession of Tomorrow" at bounding box center [766, 522] width 804 height 29
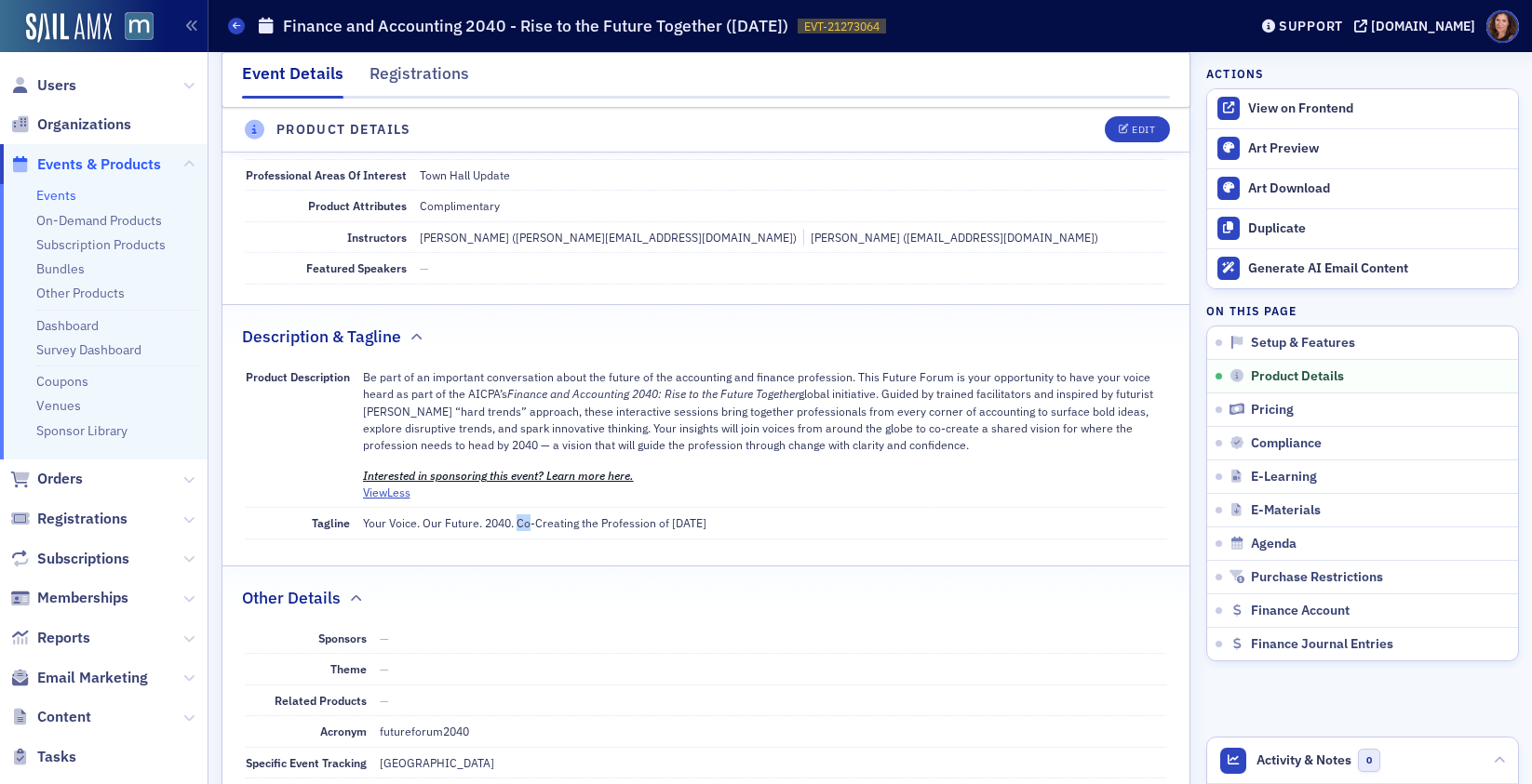
click at [515, 525] on dd "Your Voice. Our Future. 2040. Co-Creating the Profession of Tomorrow" at bounding box center [766, 522] width 804 height 29
copy dd "Your Voice. Our Future. 2040. Co-Creating the Profession of Tomorrow"
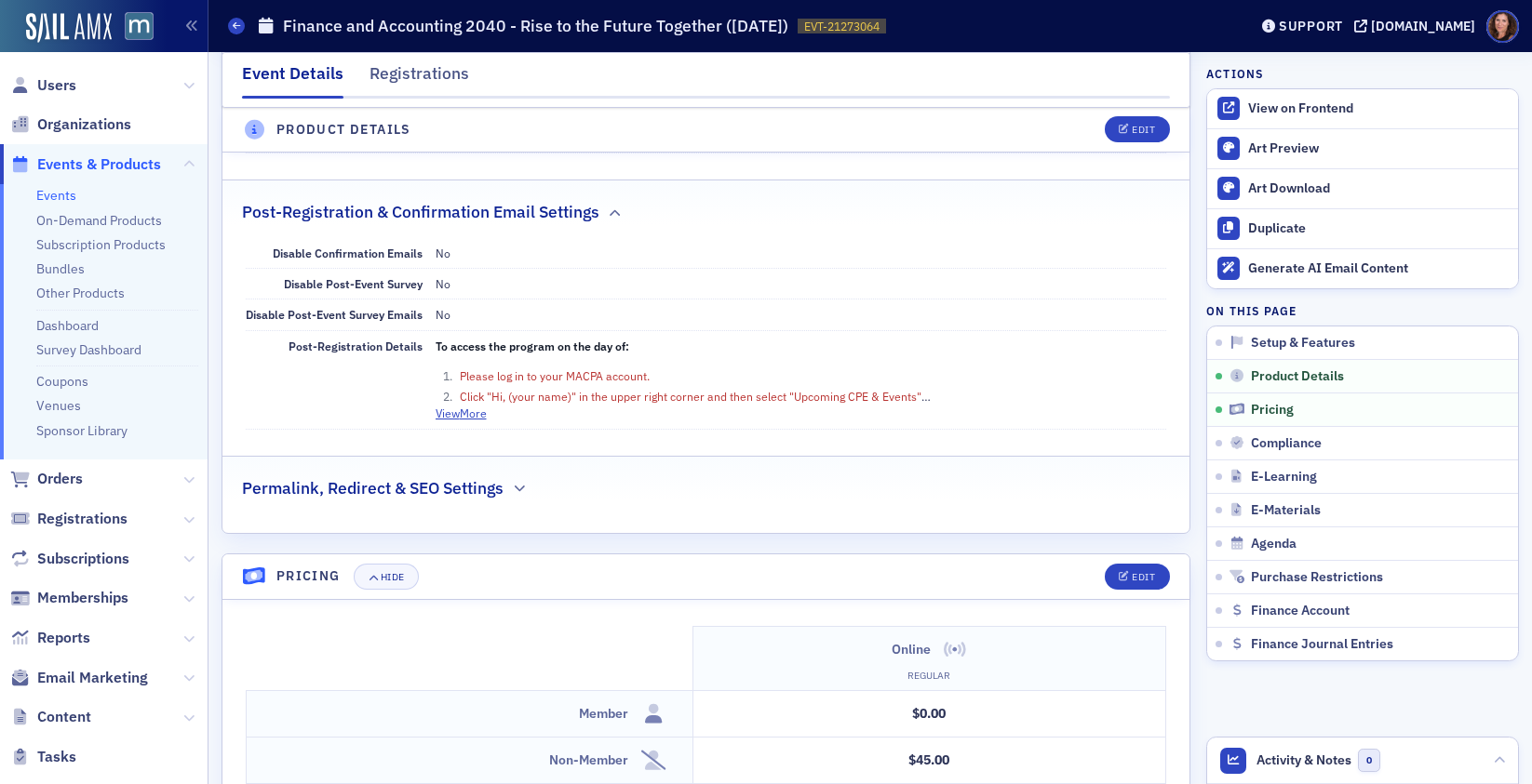
scroll to position [1263, 0]
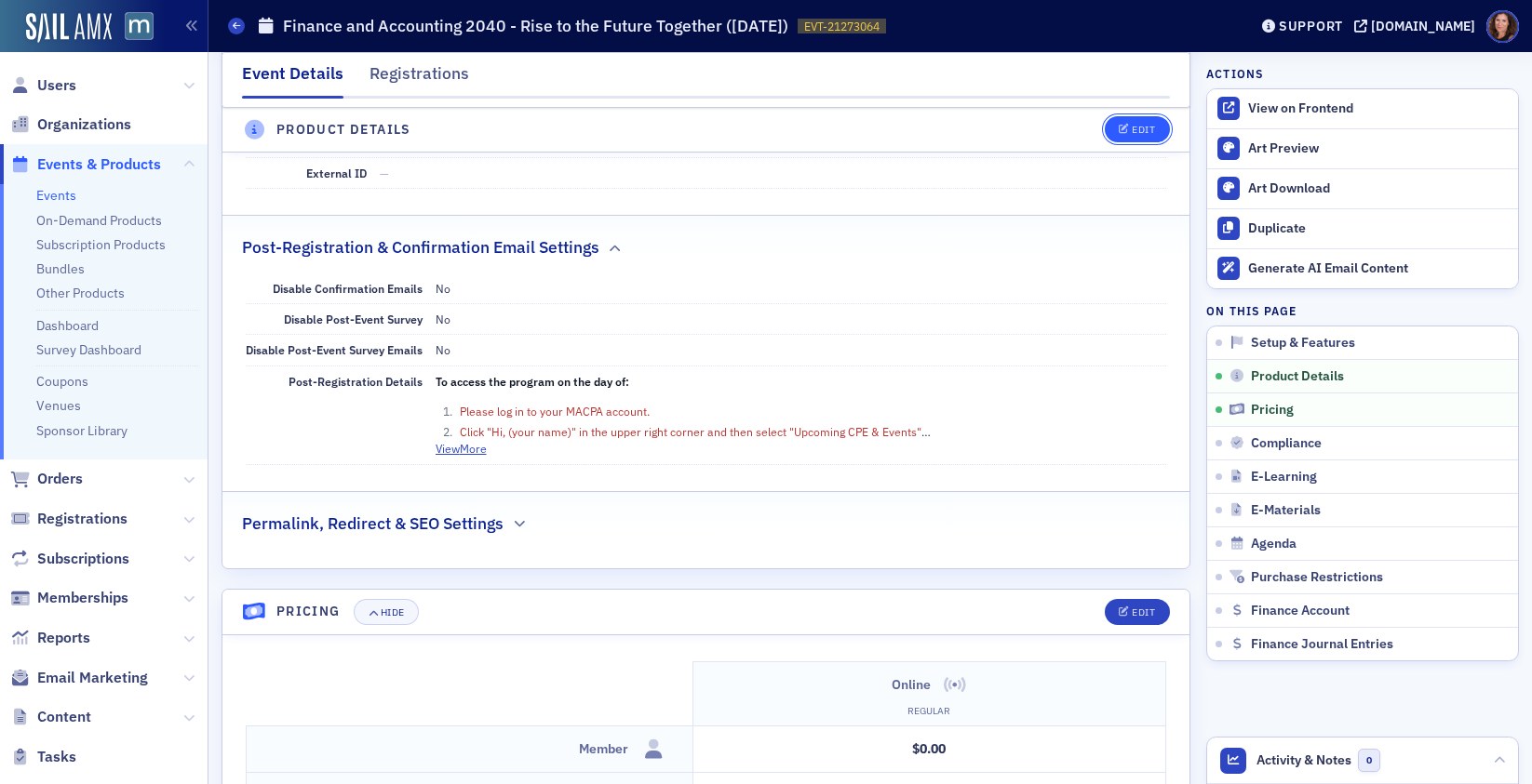
click at [1109, 137] on button "Edit" at bounding box center [1137, 131] width 64 height 26
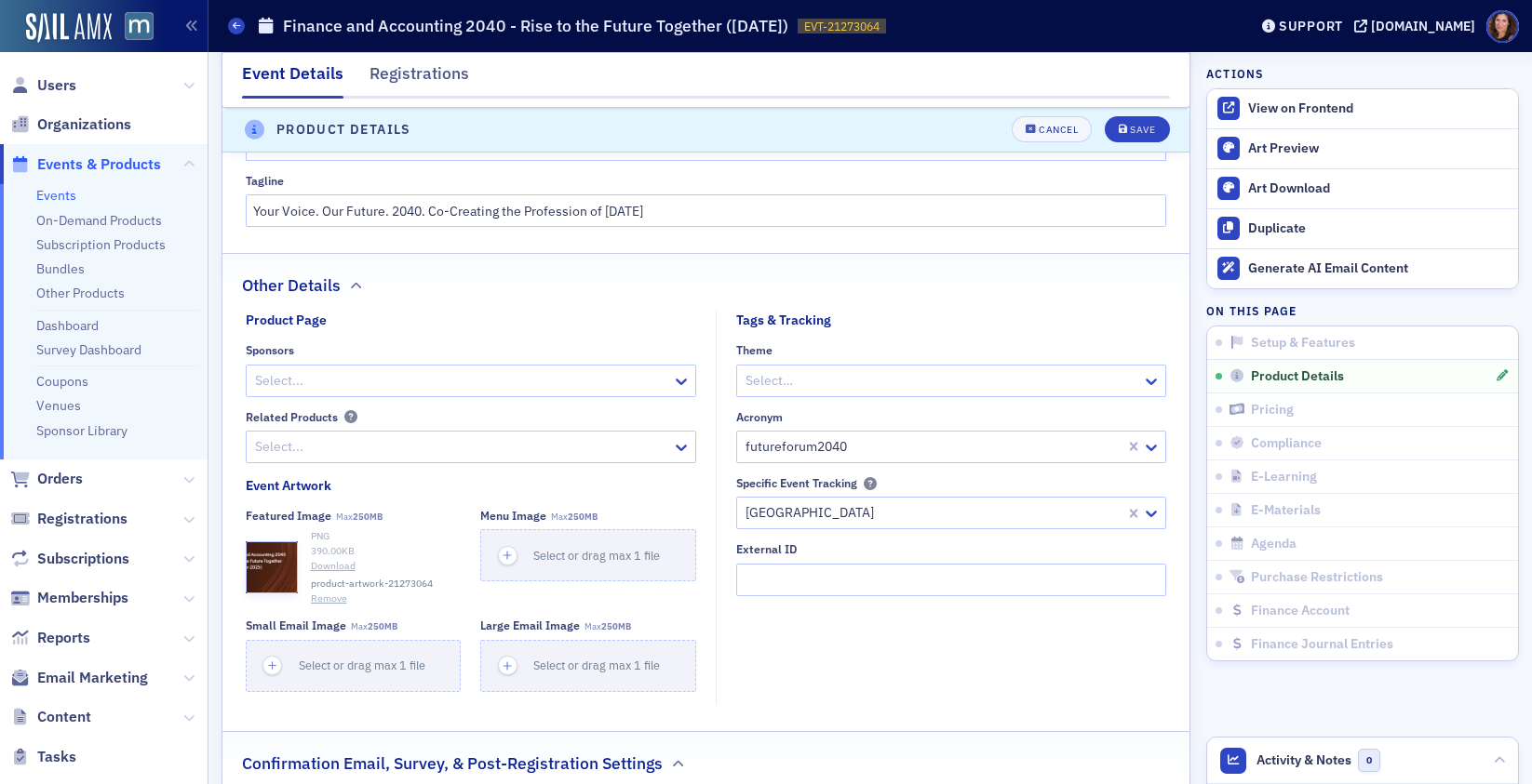
scroll to position [1330, 0]
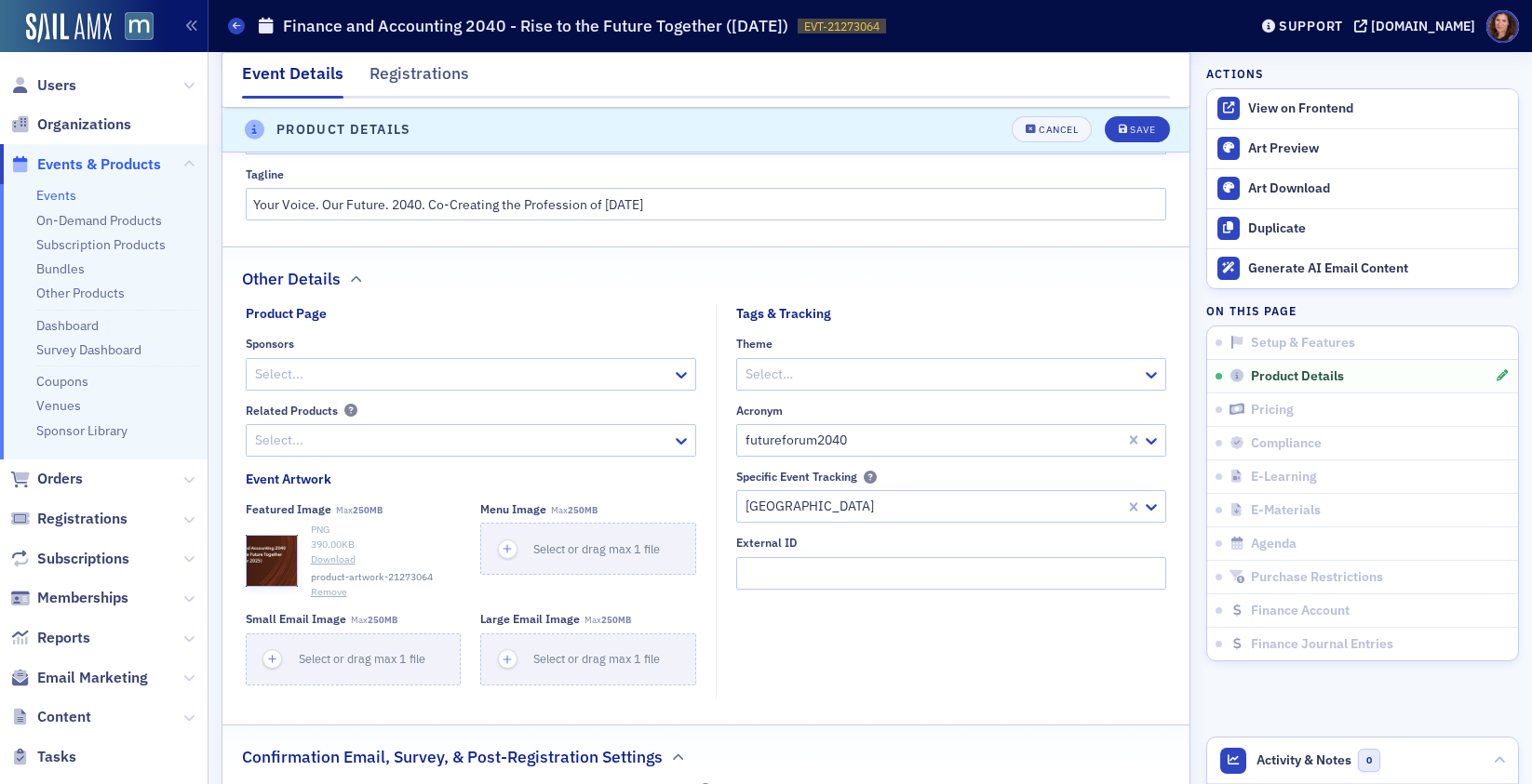
click at [791, 447] on div at bounding box center [933, 440] width 379 height 24
click at [790, 443] on div at bounding box center [933, 440] width 379 height 24
click at [790, 437] on div at bounding box center [933, 440] width 379 height 24
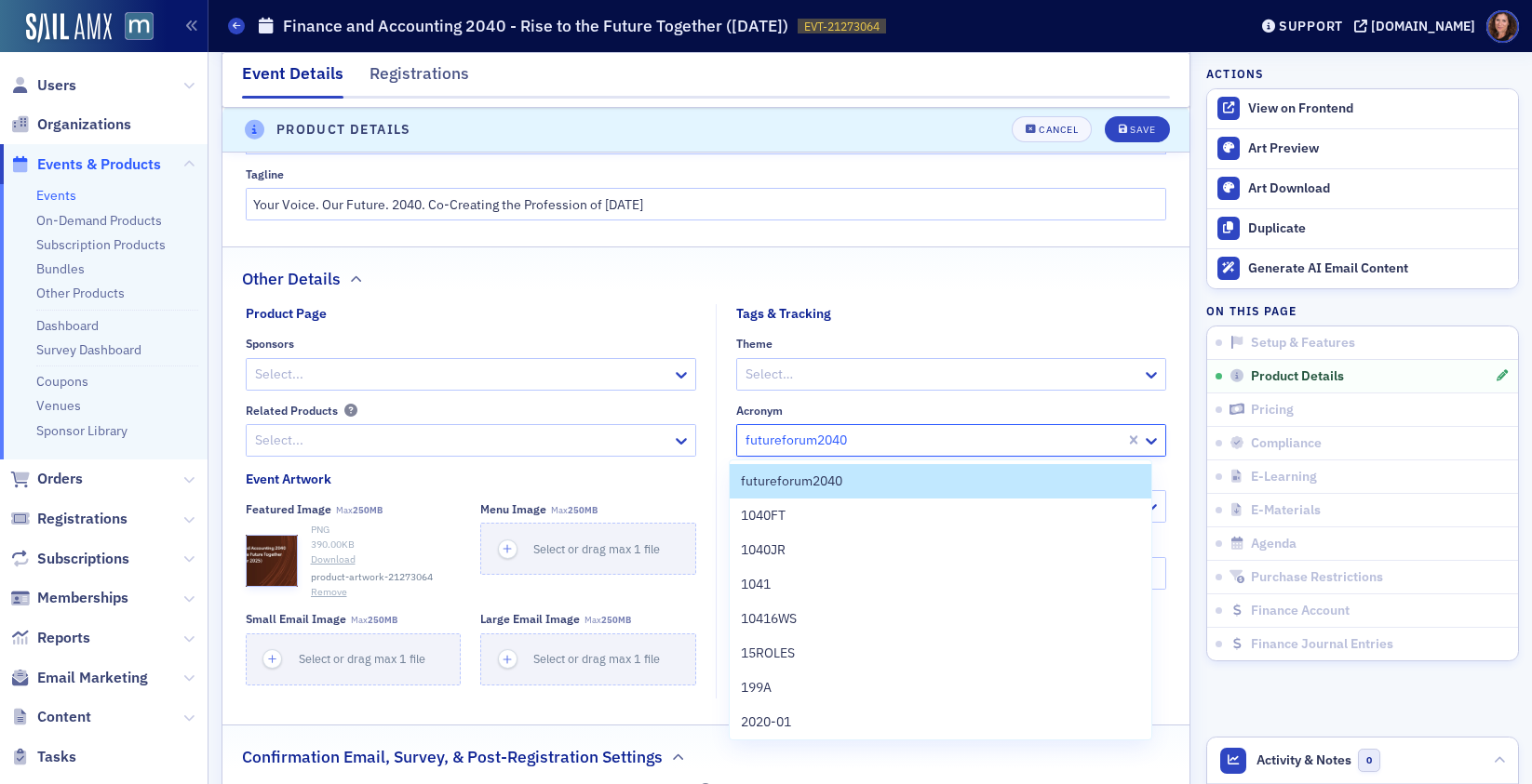
click at [790, 437] on div at bounding box center [933, 440] width 379 height 24
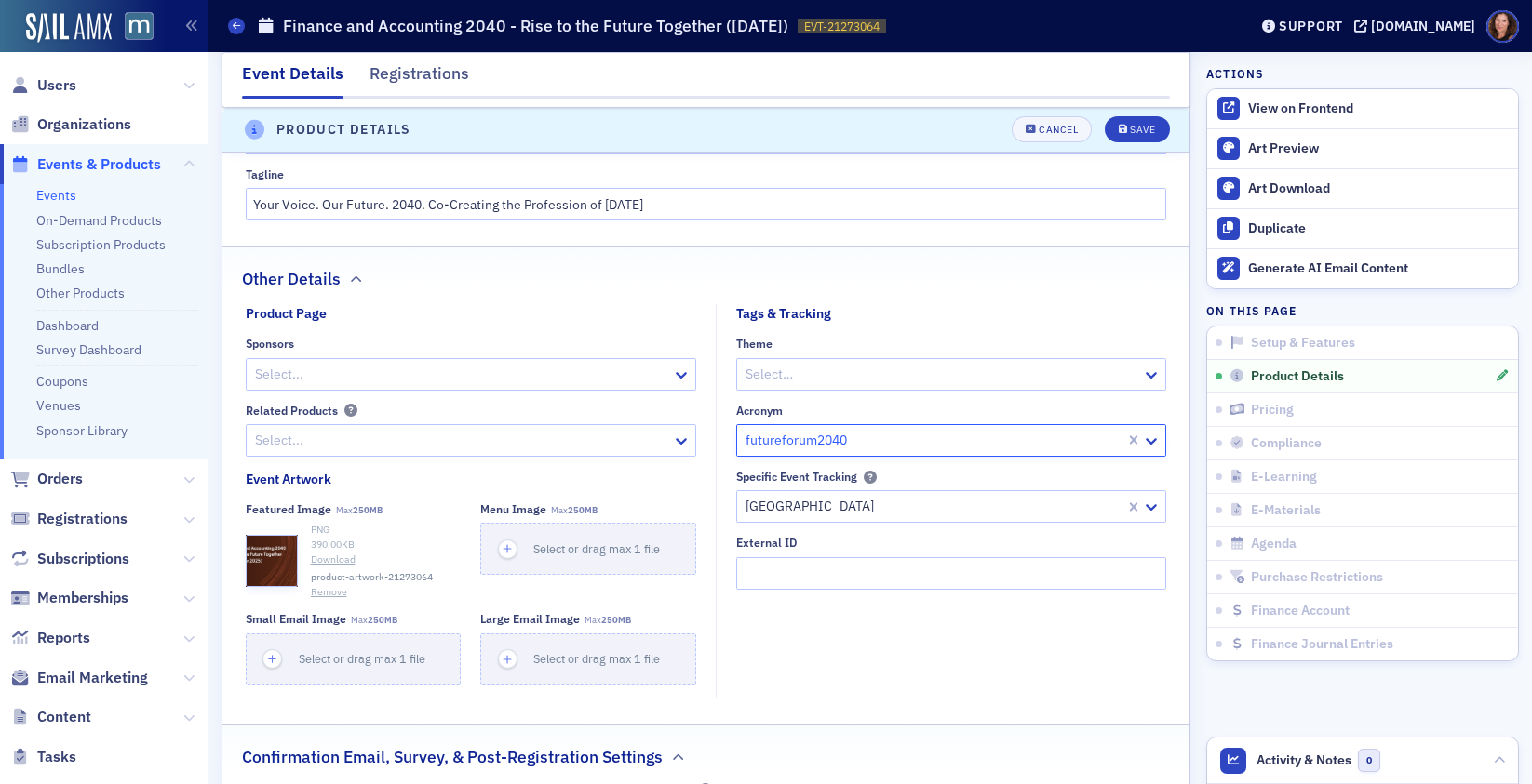
click at [790, 437] on div at bounding box center [933, 440] width 379 height 24
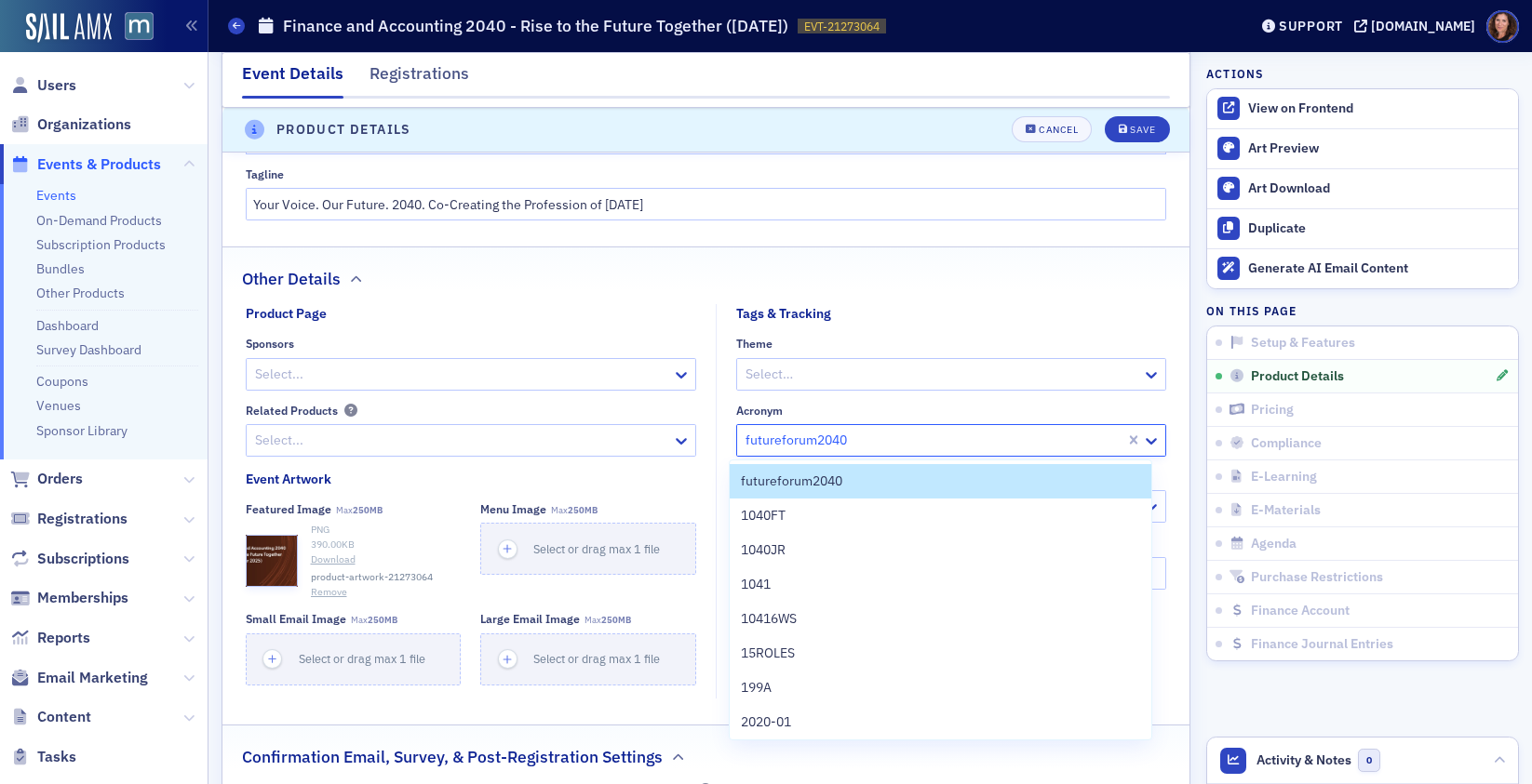
click at [880, 330] on fieldset "Tags & Tracking Theme Select… Acronym futureforum2040 selected, 1 of 26. 26 res…" at bounding box center [945, 501] width 461 height 394
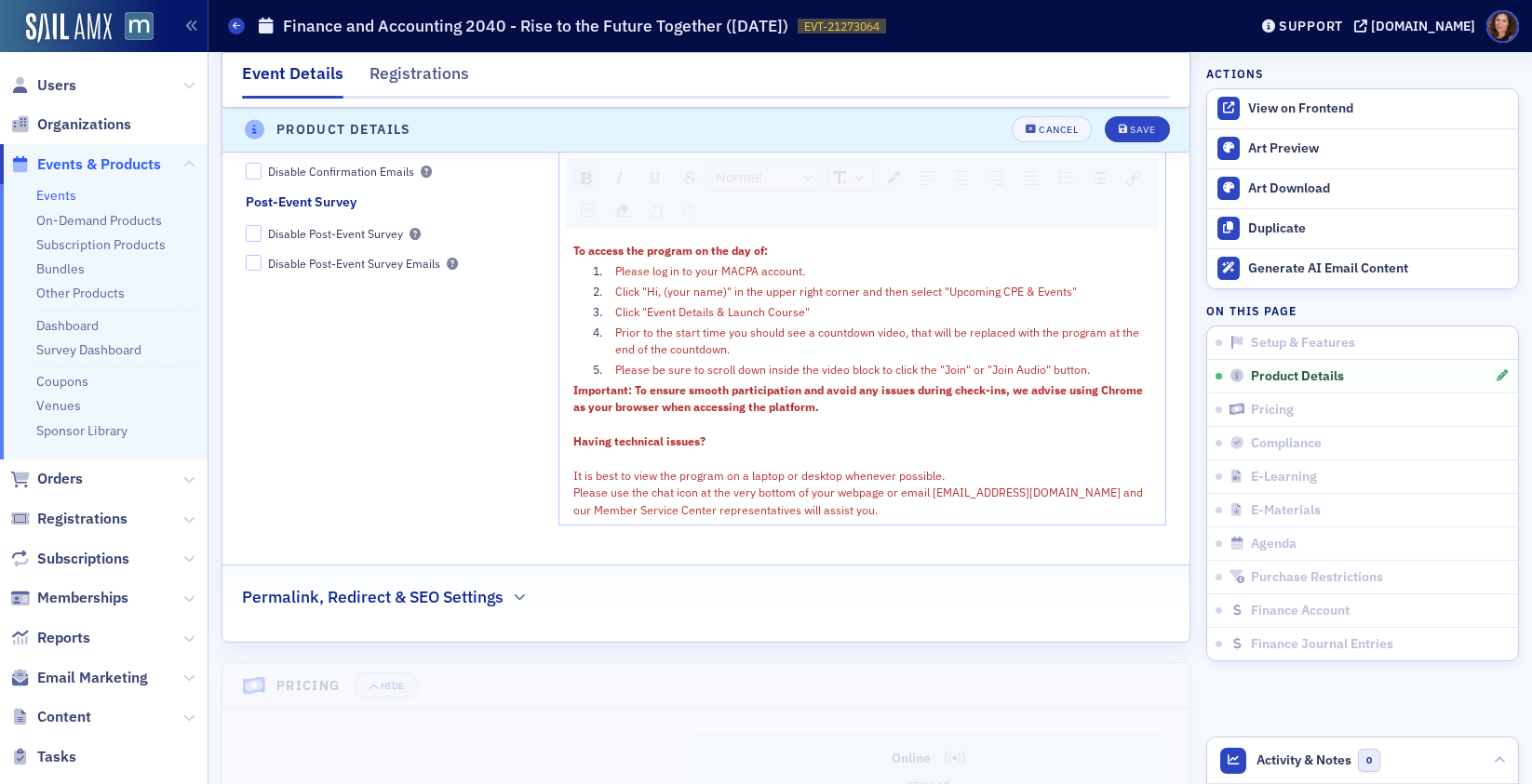
scroll to position [1977, 0]
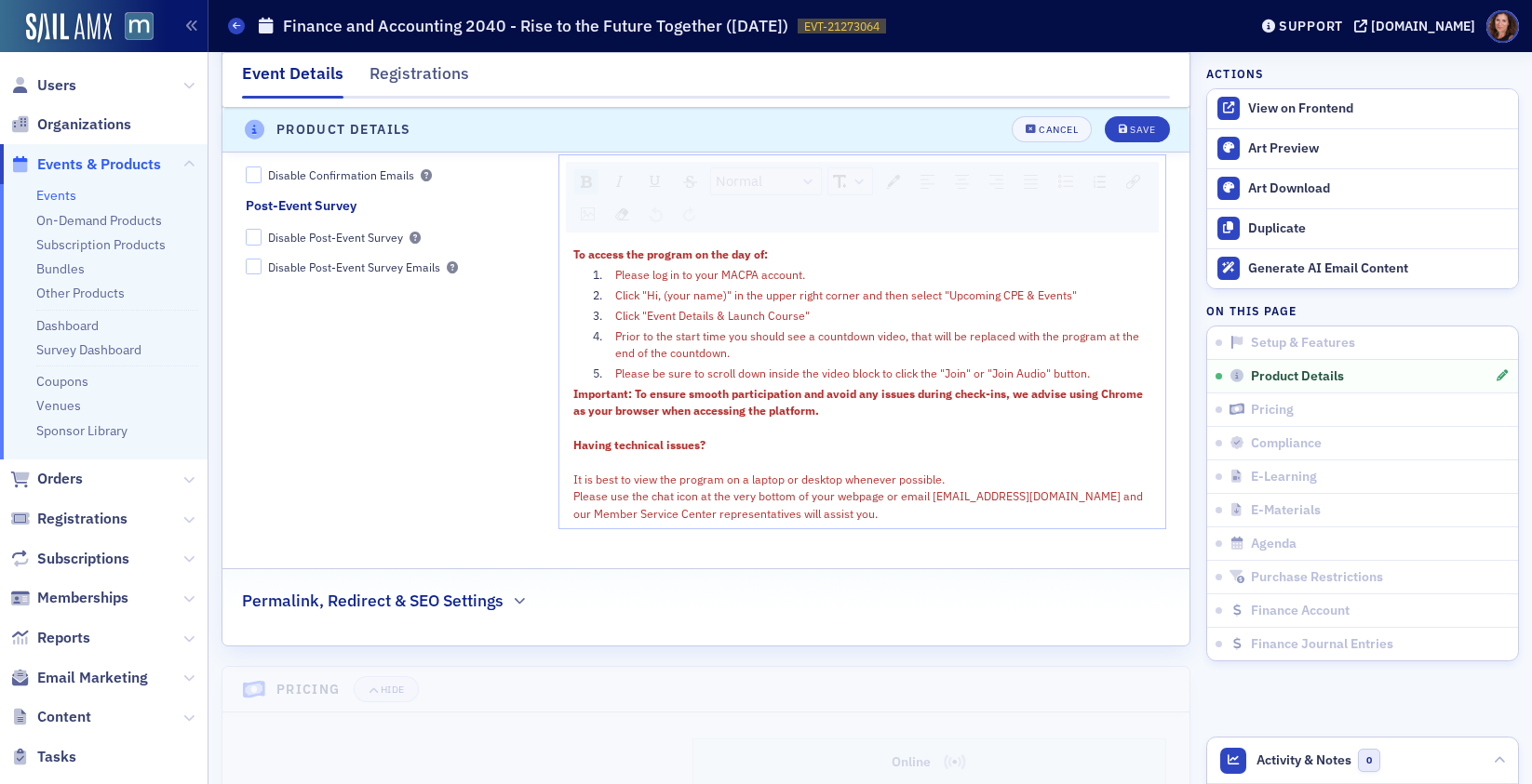
click at [841, 340] on span "Prior to the start time you should see a countdown video, that will be replaced…" at bounding box center [878, 343] width 527 height 31
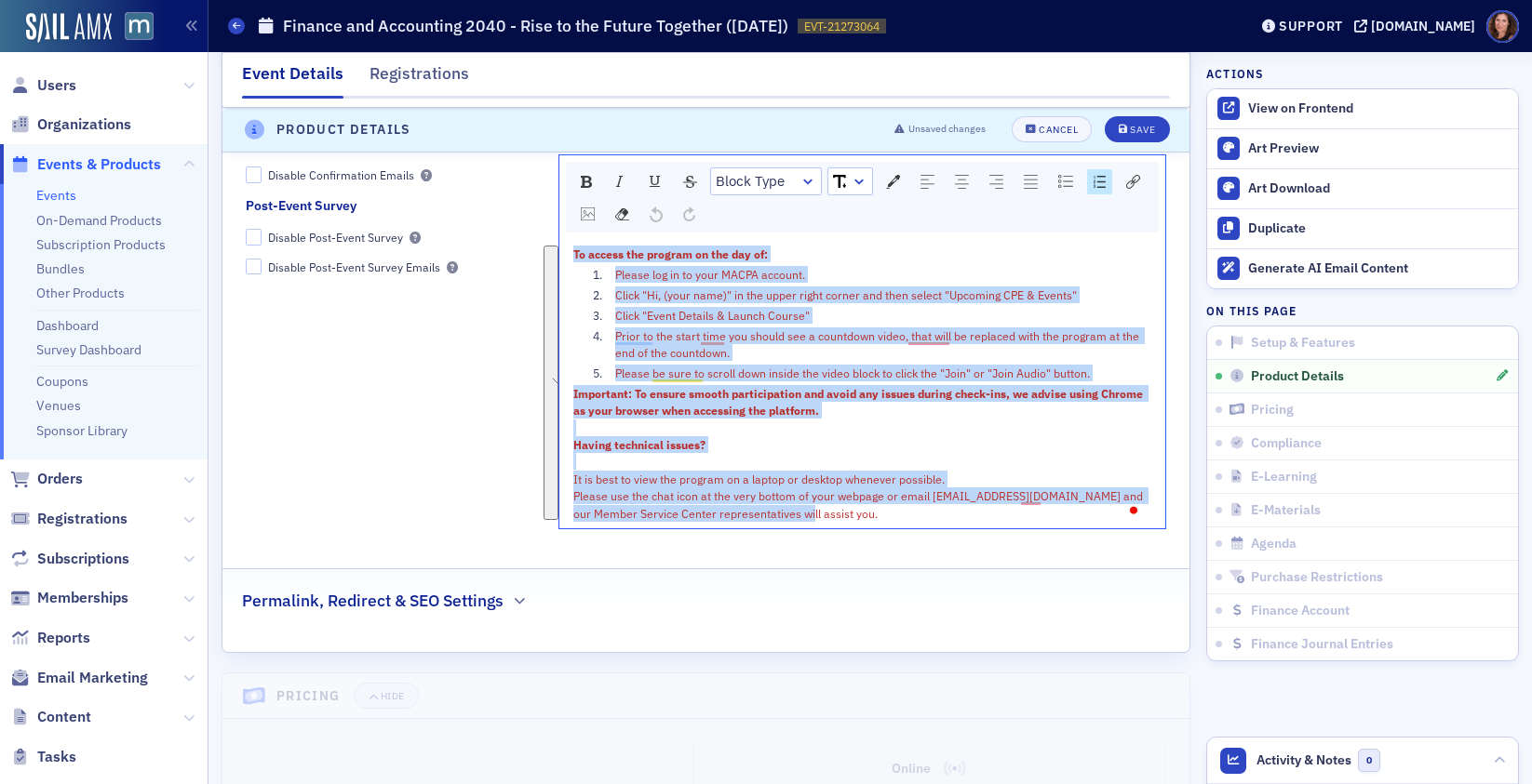
drag, startPoint x: 570, startPoint y: 253, endPoint x: 1026, endPoint y: 521, distance: 528.9
click at [1026, 521] on div "To access the program on the day of: Please log in to your MACPA account. Click…" at bounding box center [863, 384] width 579 height 276
copy div "To access the program on the day of: Please log in to your MACPA account. Click…"
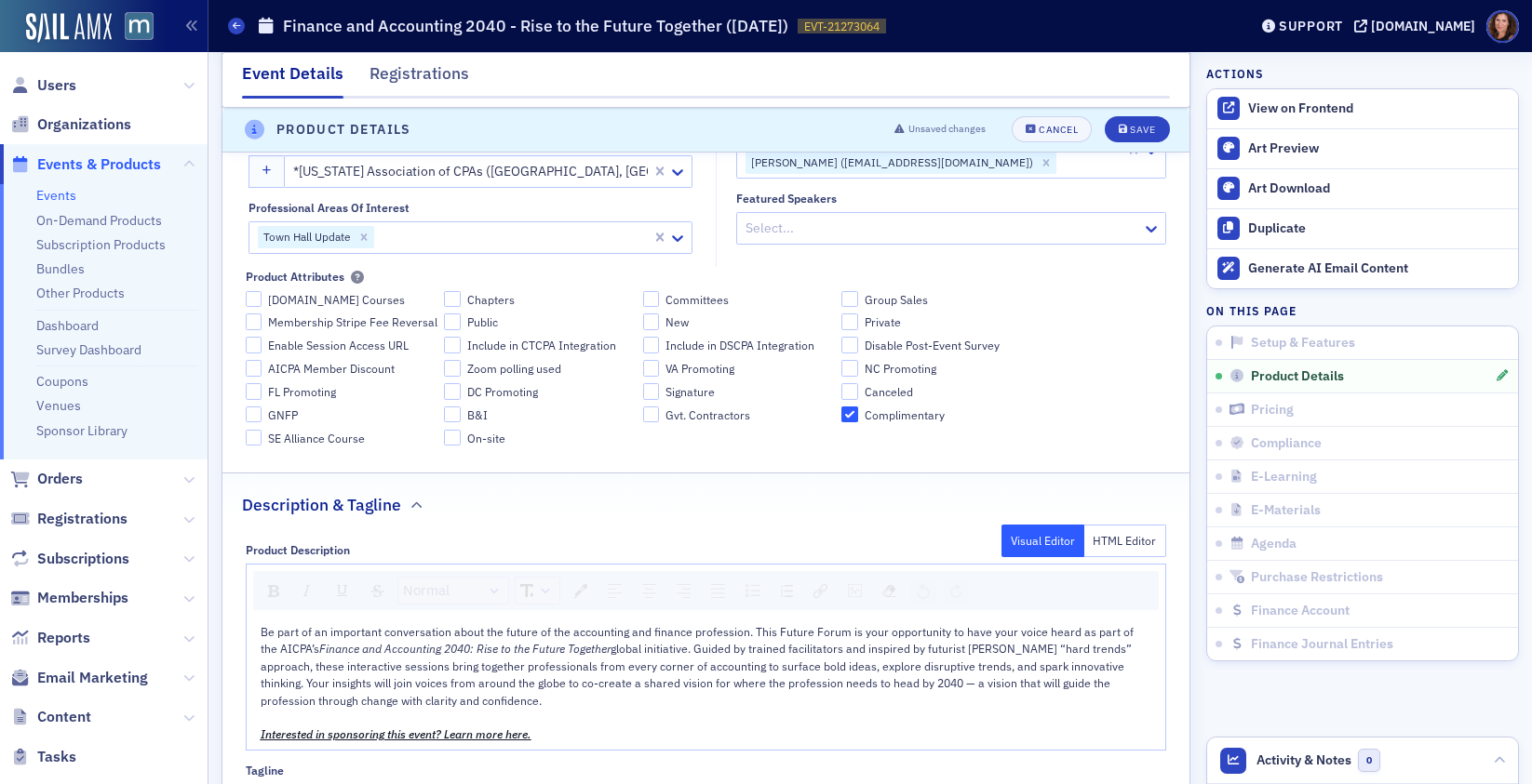
scroll to position [0, 0]
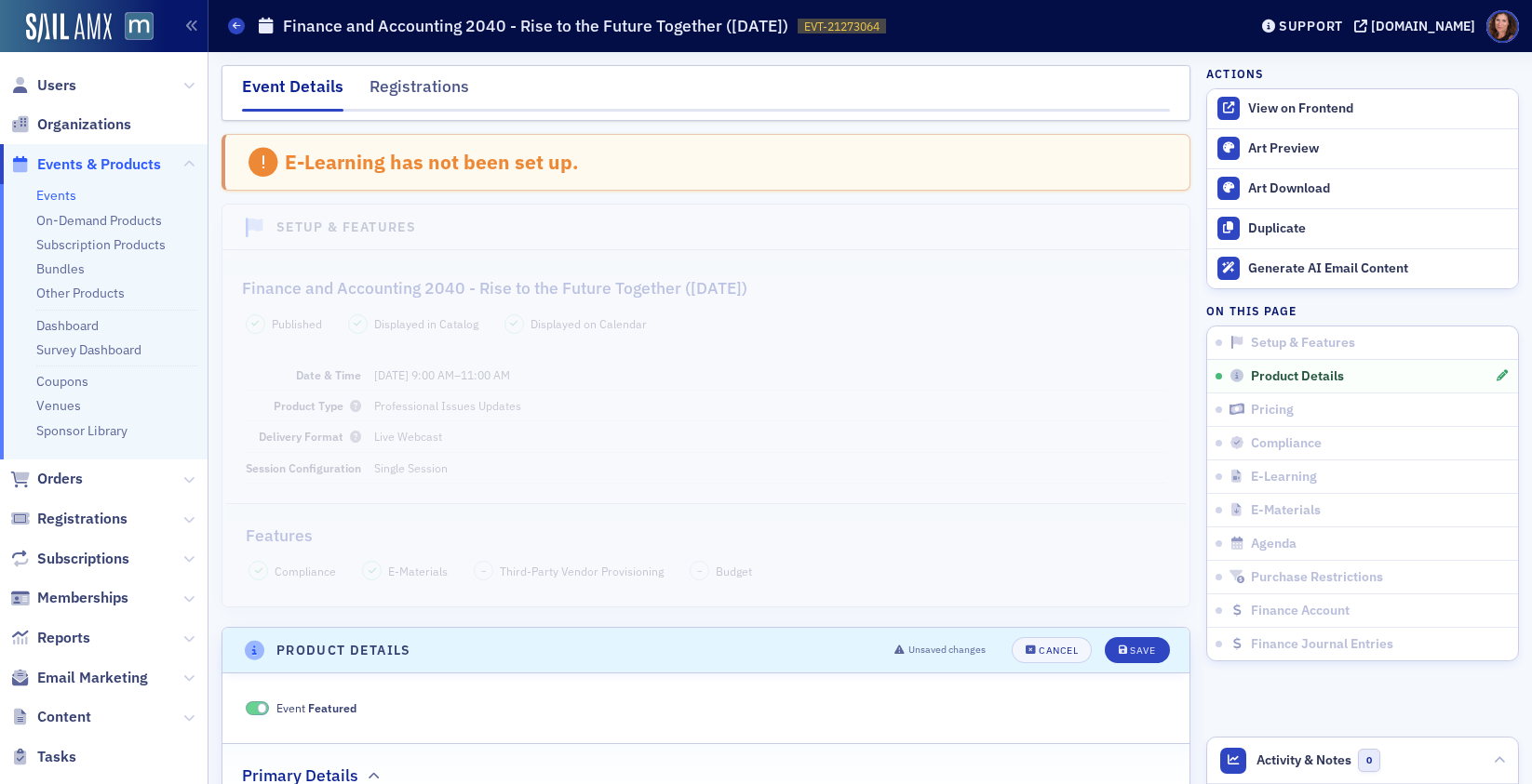
click at [940, 294] on div "Finance and Accounting 2040 - Rise to the Future Together (November 2025)" at bounding box center [706, 278] width 928 height 44
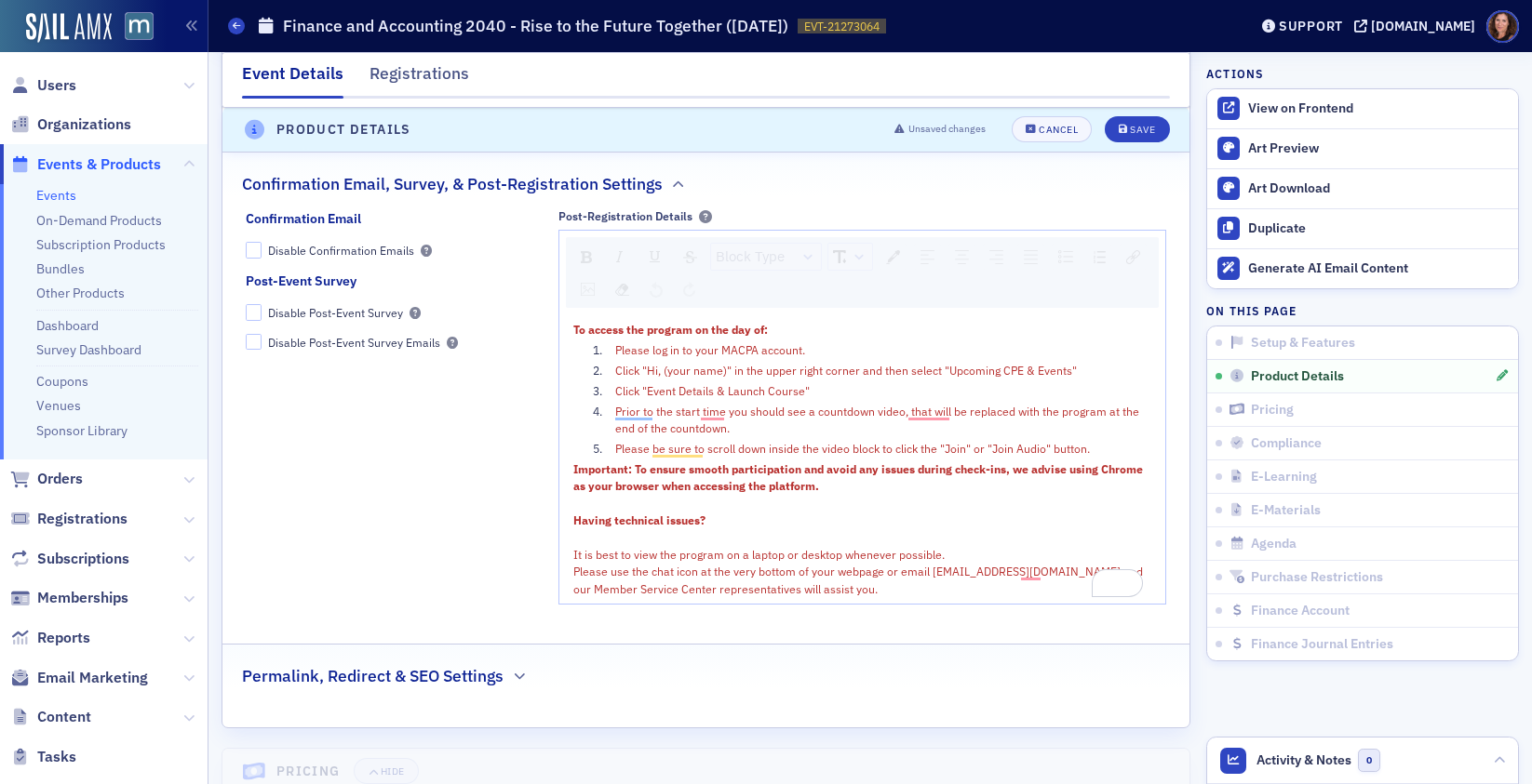
scroll to position [1904, 0]
click at [1039, 129] on div "Cancel" at bounding box center [1058, 131] width 39 height 10
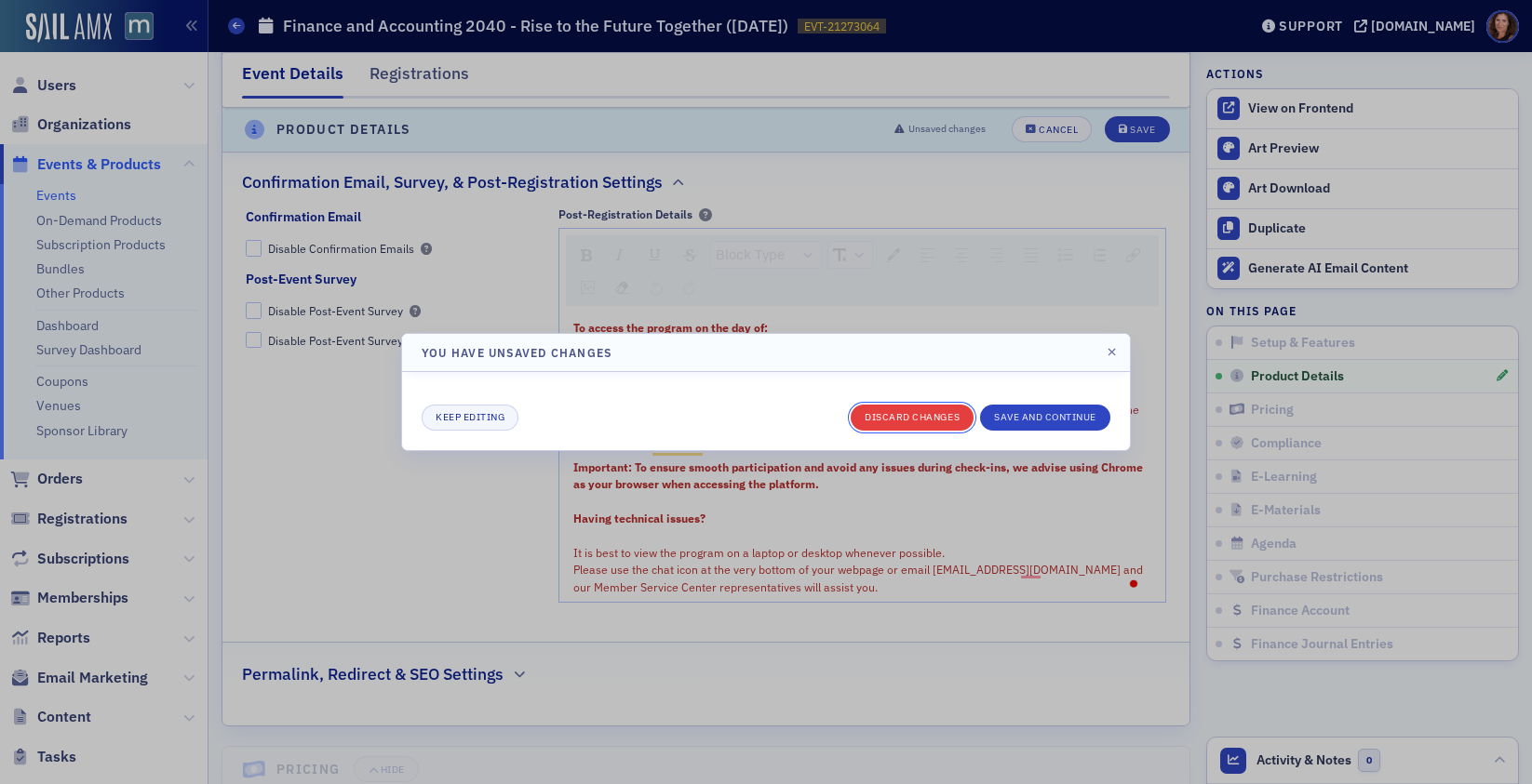
click at [934, 414] on button "Discard changes" at bounding box center [912, 418] width 123 height 26
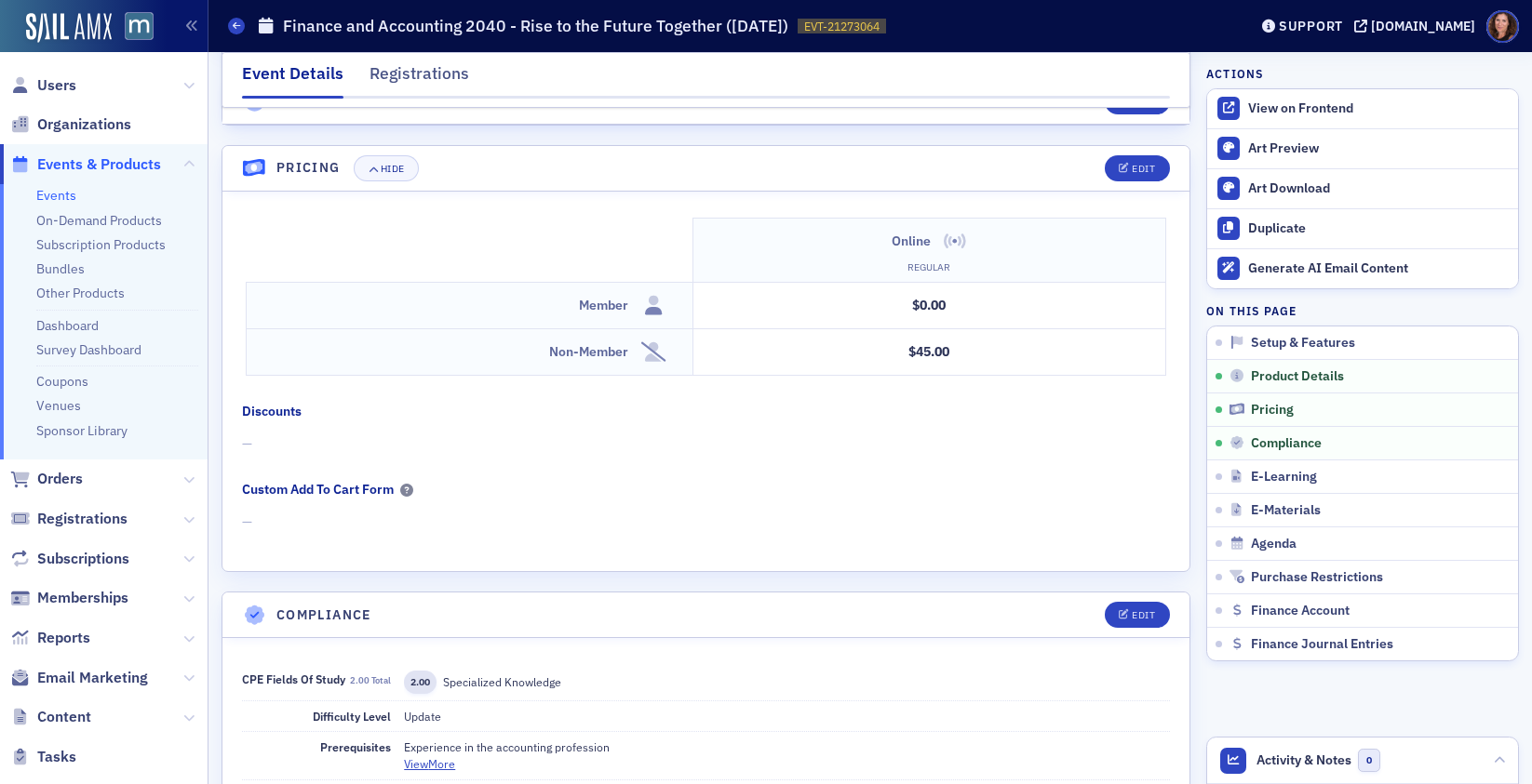
scroll to position [1669, 0]
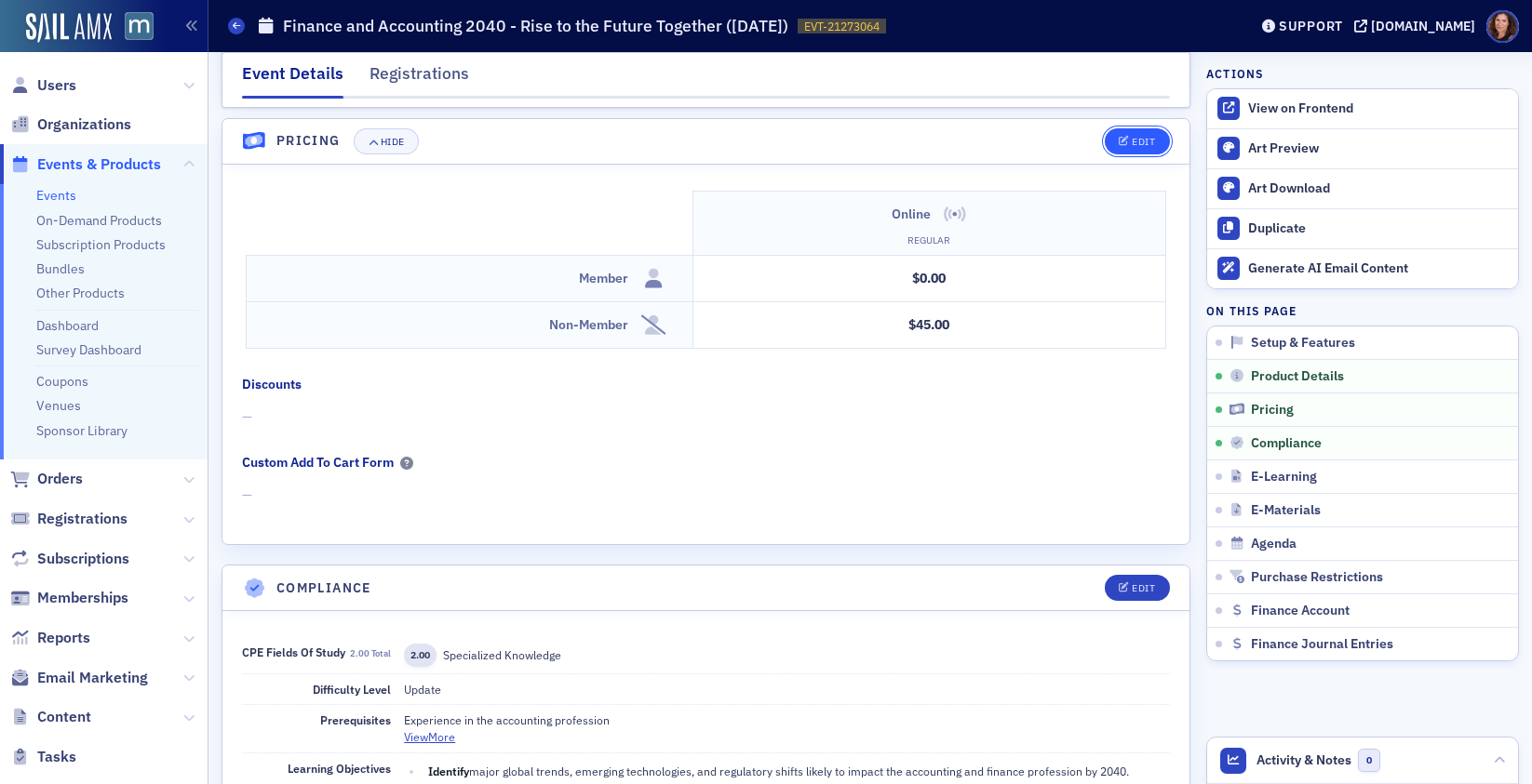
click at [1149, 142] on button "Edit" at bounding box center [1137, 142] width 64 height 26
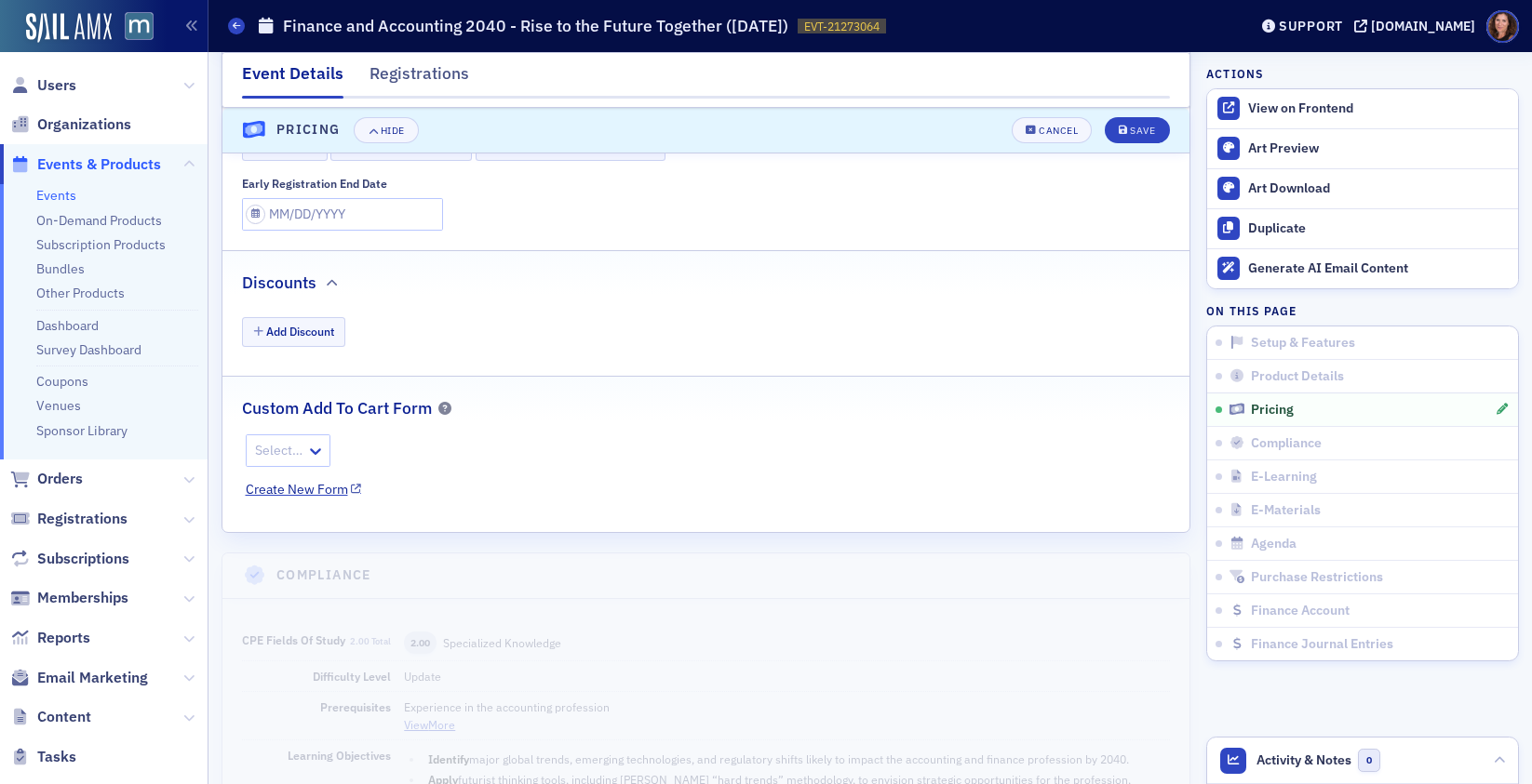
scroll to position [2127, 0]
click at [384, 214] on input "Early Registration End Date" at bounding box center [343, 215] width 201 height 32
select select "7"
select select "2025"
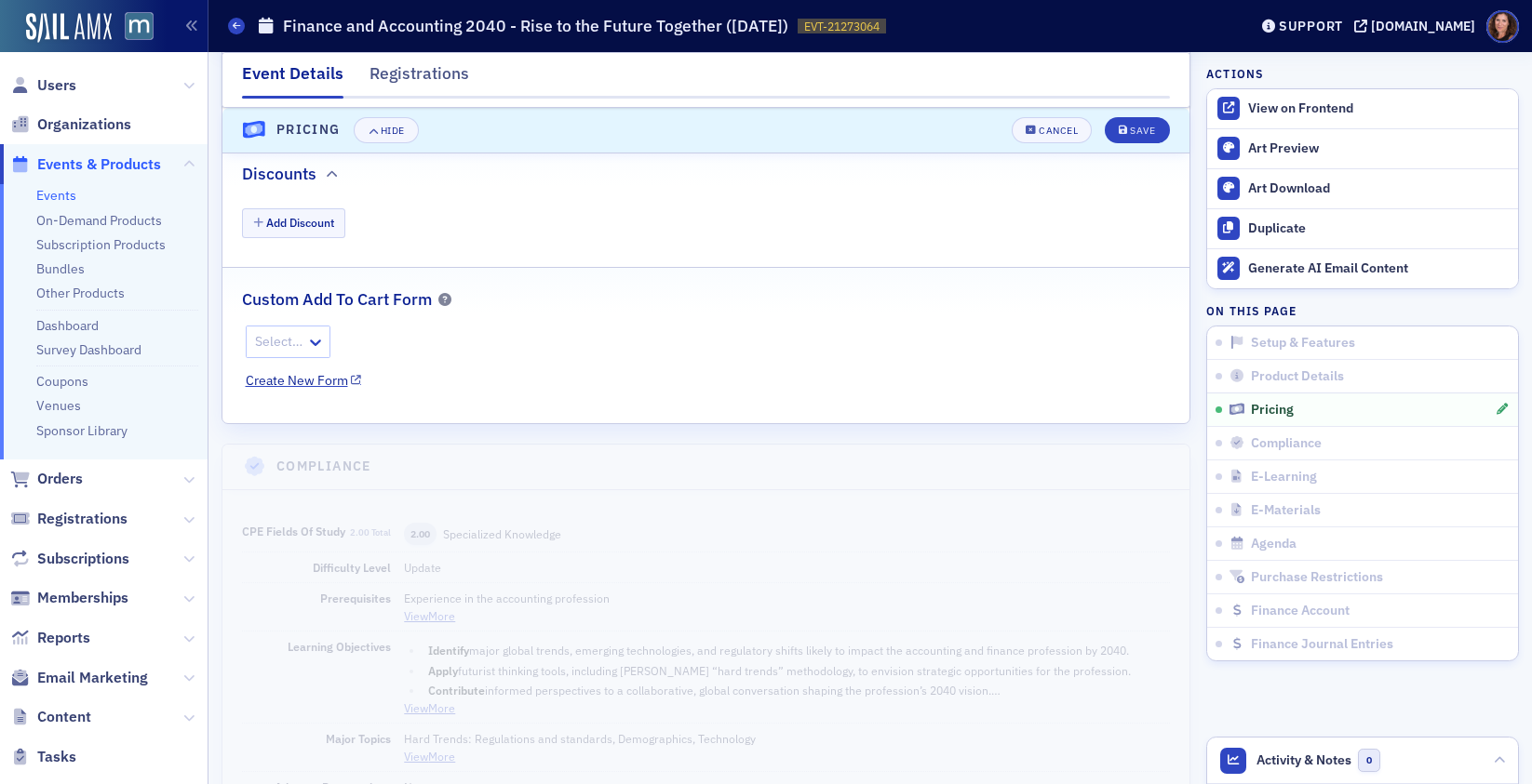
scroll to position [2243, 0]
click at [1118, 129] on span "Save" at bounding box center [1136, 131] width 36 height 10
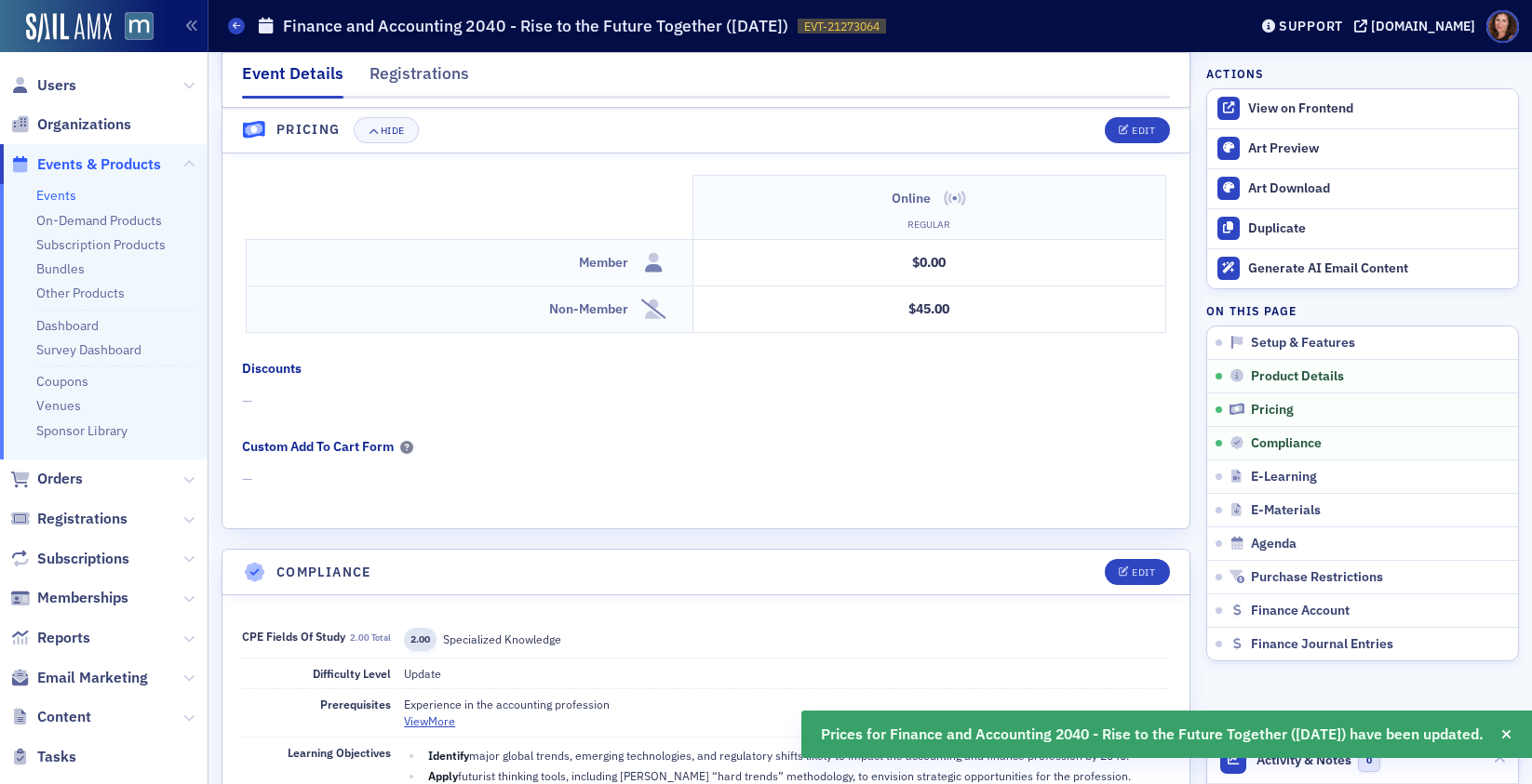
scroll to position [1679, 0]
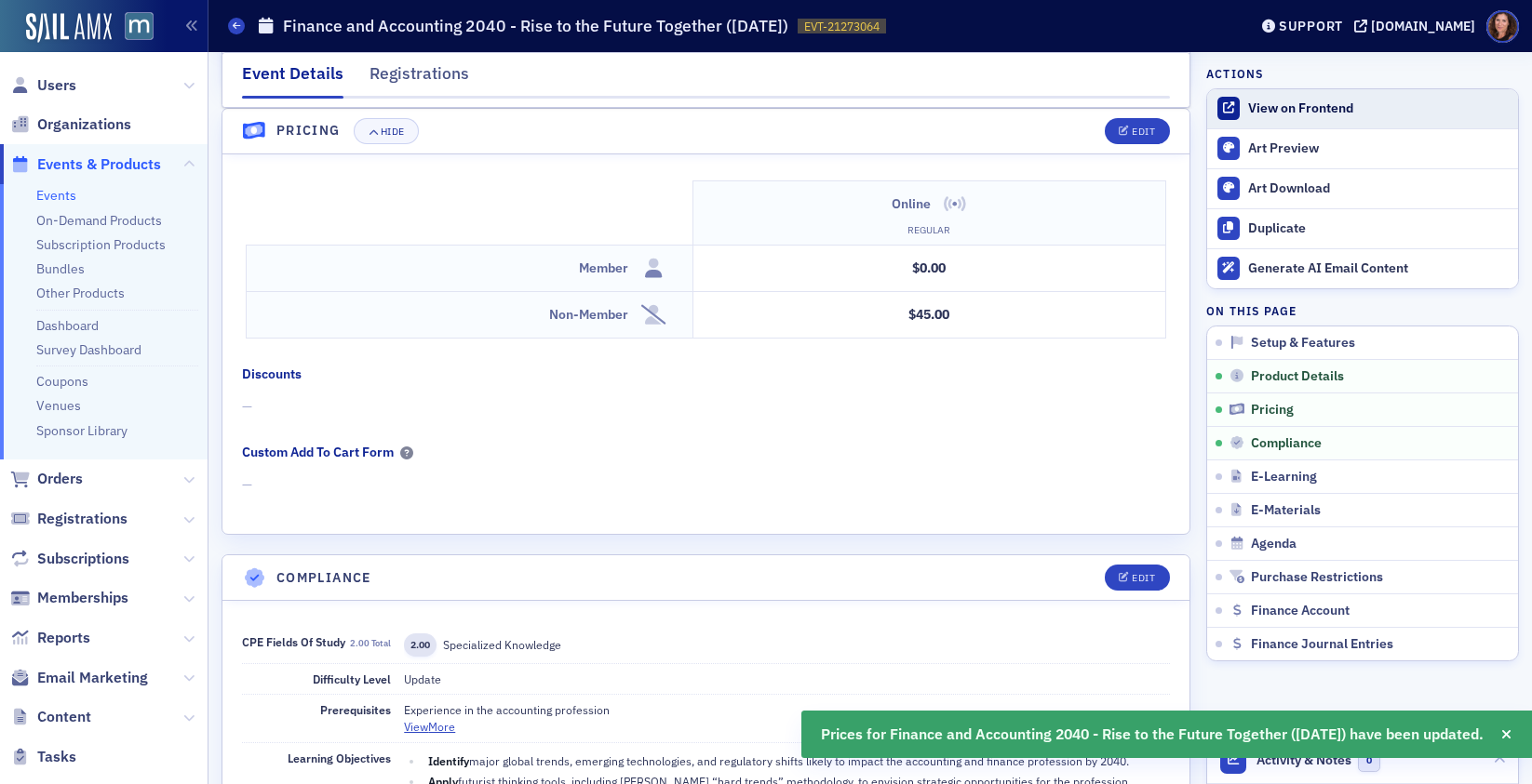
click at [1282, 110] on div "View on Frontend" at bounding box center [1378, 109] width 260 height 17
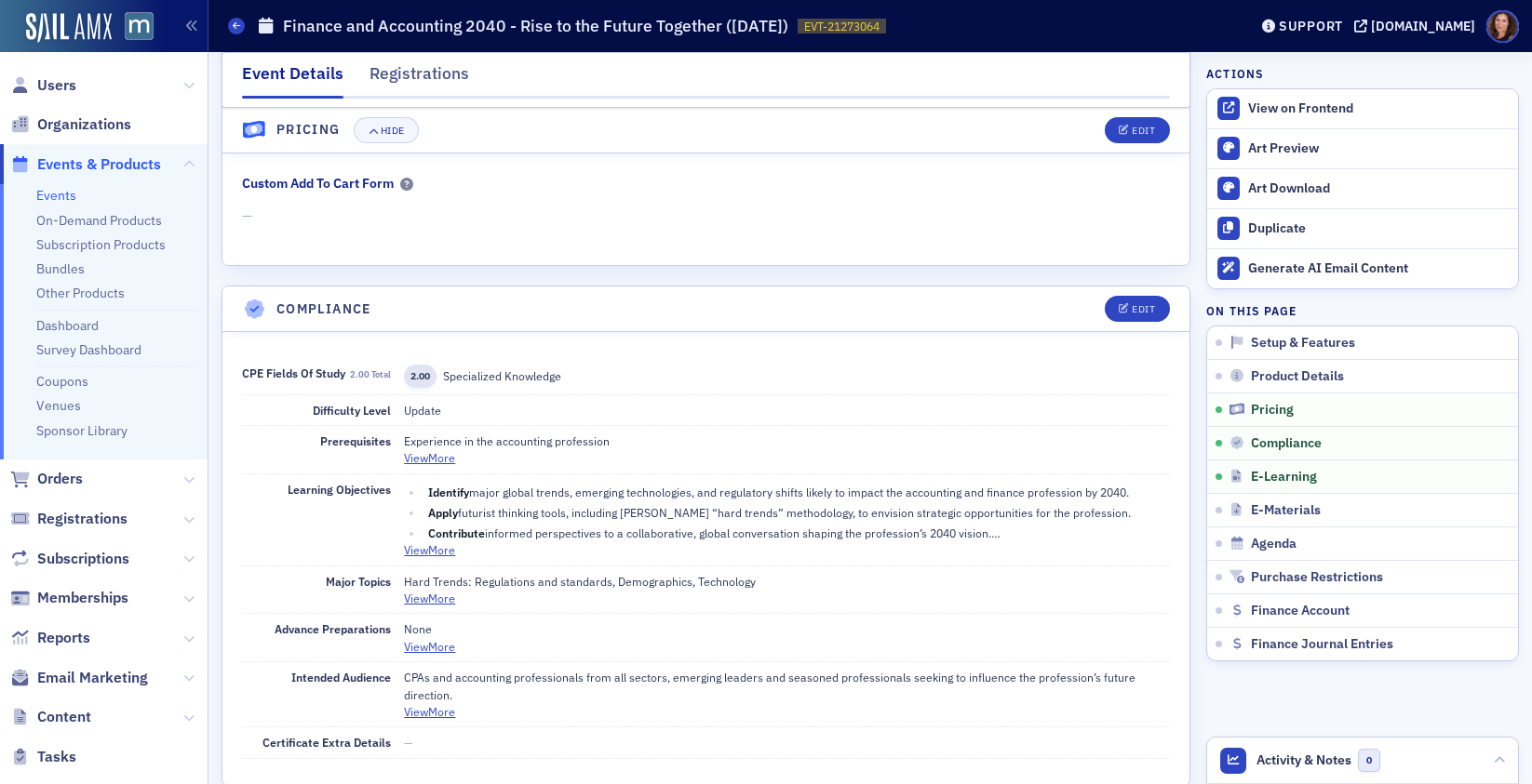
scroll to position [2065, 0]
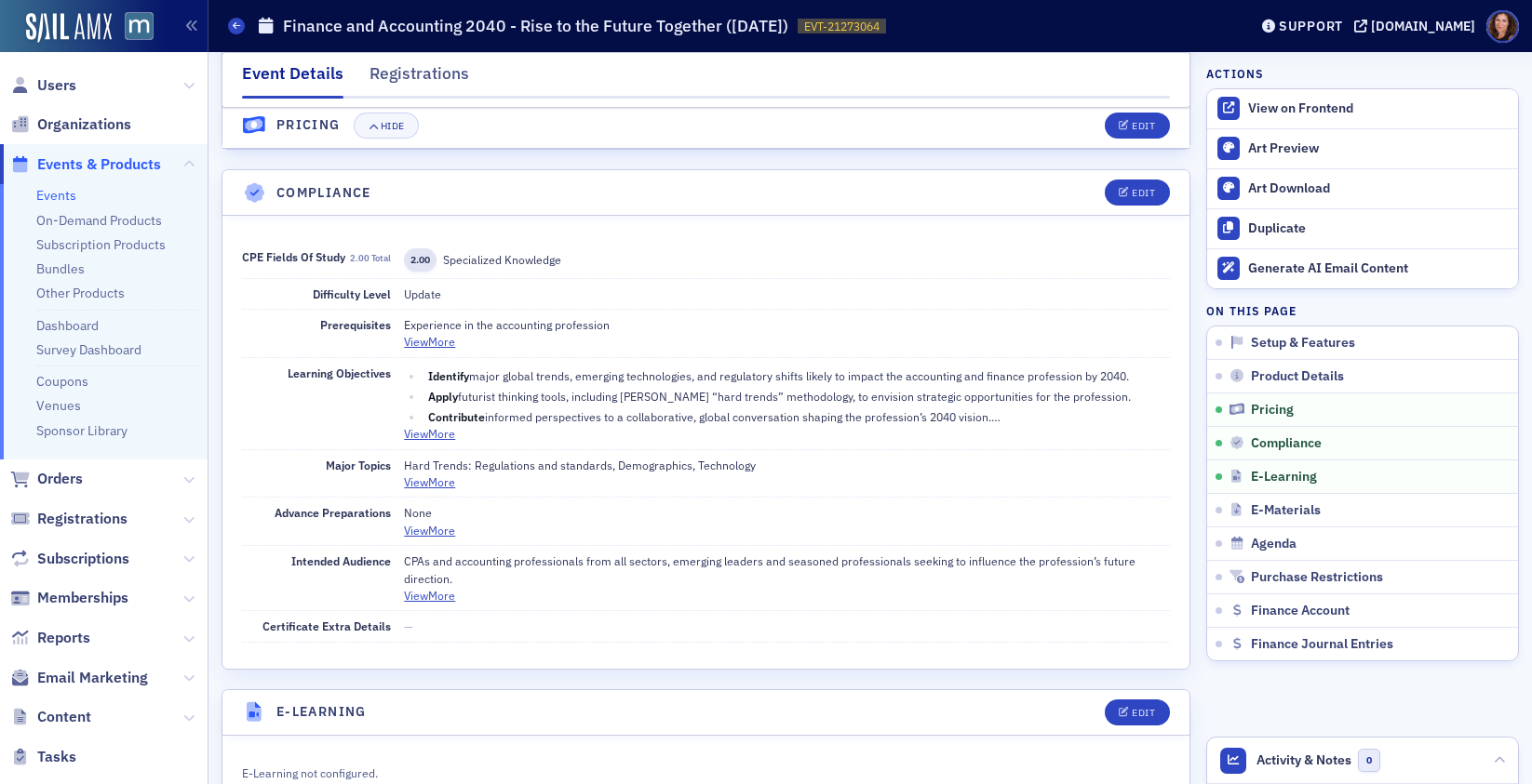
click at [403, 294] on div "Difficulty Level Update" at bounding box center [706, 294] width 928 height 30
copy span "Update"
click at [442, 343] on button "View More" at bounding box center [430, 341] width 51 height 17
click at [429, 325] on p "Experience in the accounting profession" at bounding box center [786, 324] width 766 height 17
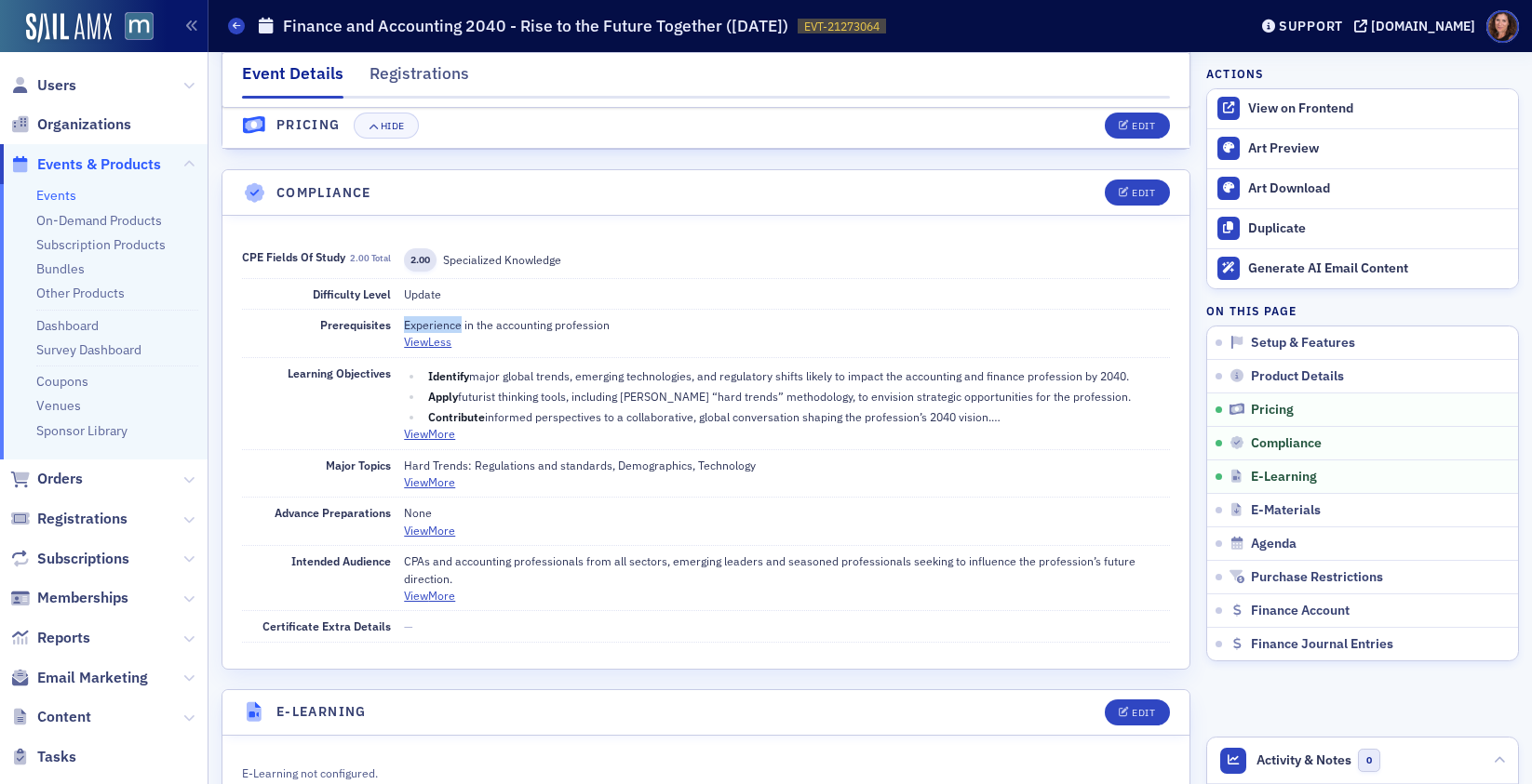
click at [429, 325] on p "Experience in the accounting profession" at bounding box center [786, 324] width 766 height 17
copy p "Experience in the accounting profession"
click at [434, 433] on button "View More" at bounding box center [430, 434] width 51 height 17
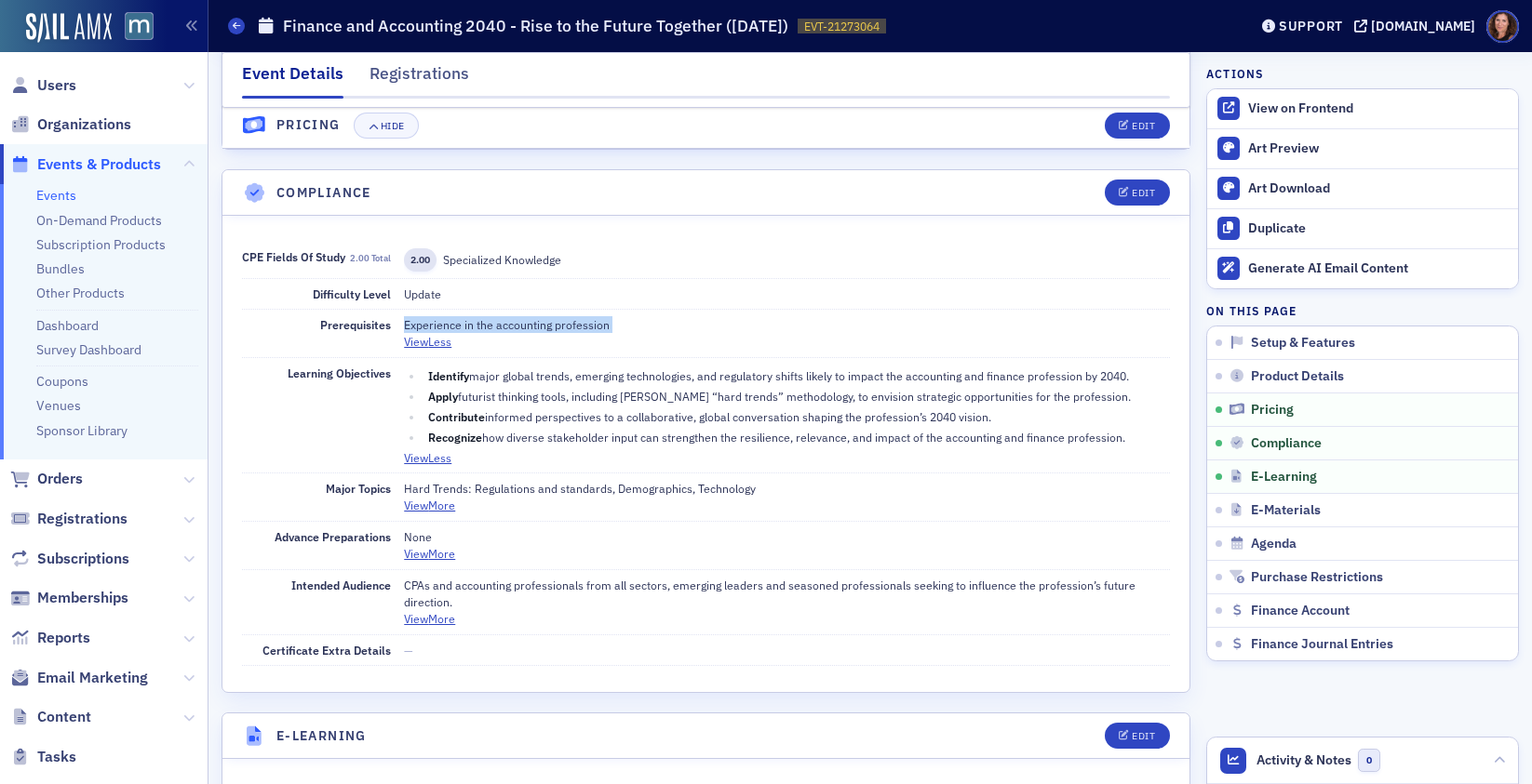
drag, startPoint x: 429, startPoint y: 375, endPoint x: 1161, endPoint y: 432, distance: 734.2
click at [1161, 432] on div "CPE Fields of Study 2.00 total 2.00 Specialized Knowledge Difficulty Level Upda…" at bounding box center [706, 454] width 967 height 477
copy ul "Identify major global trends, emerging technologies, and regulatory shifts like…"
click at [435, 506] on button "View More" at bounding box center [430, 505] width 51 height 17
click at [440, 505] on button "View Less" at bounding box center [428, 505] width 47 height 17
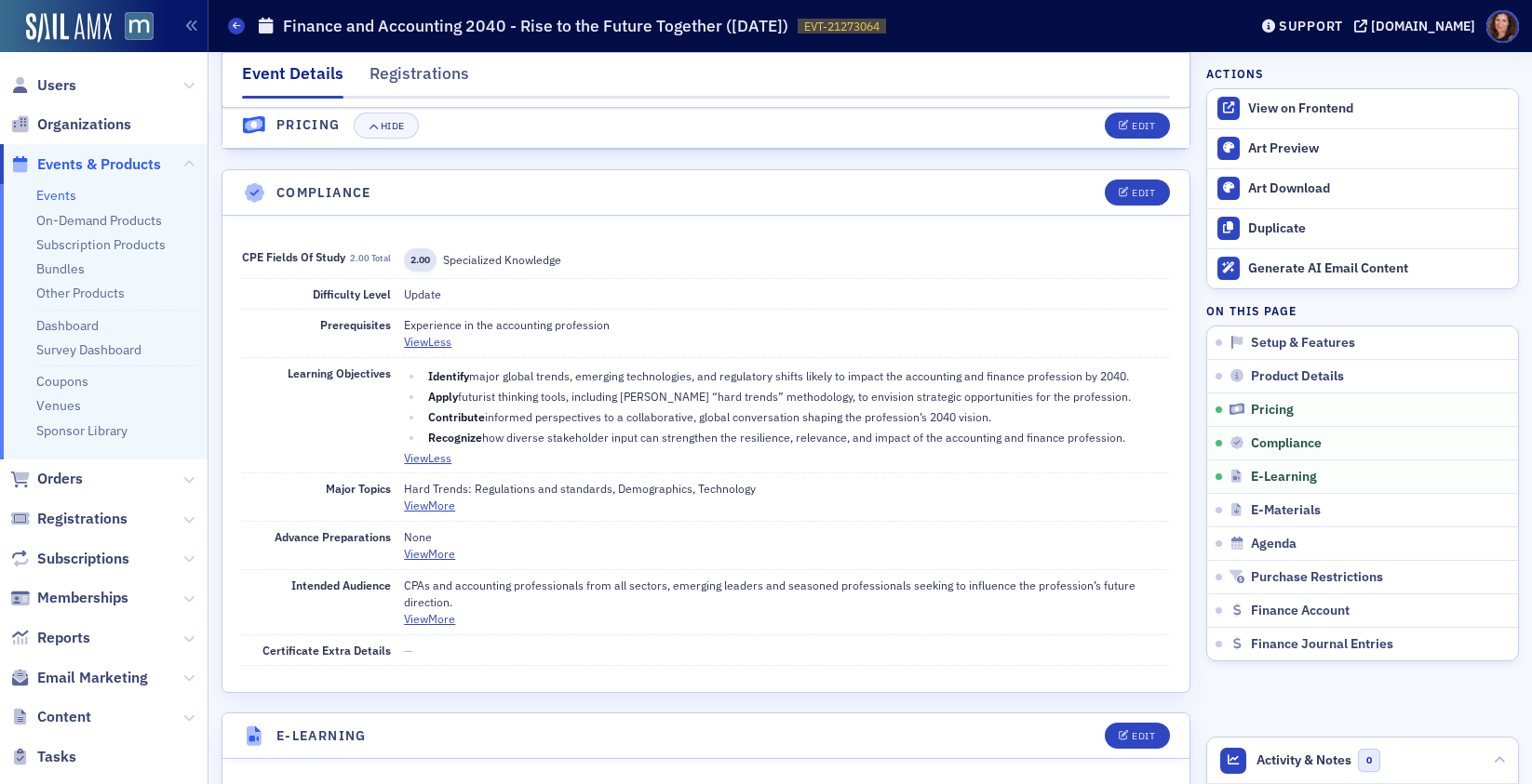
click at [506, 488] on p "Hard Trends: Regulations and standards, Demographics, Technology" at bounding box center [786, 489] width 766 height 17
copy p "Hard Trends: Regulations and standards, Demographics, Technology"
click at [438, 553] on button "View More" at bounding box center [430, 553] width 51 height 17
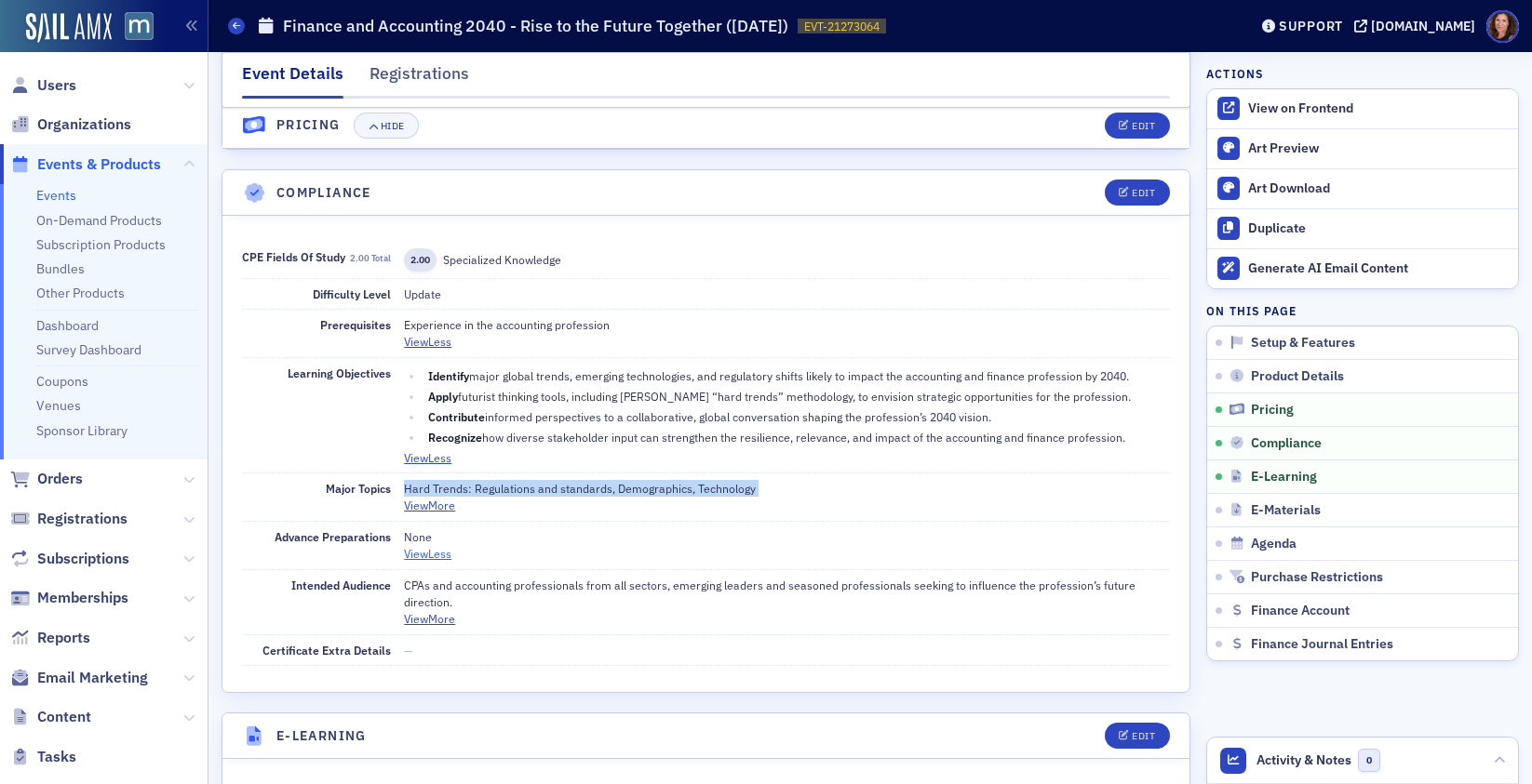
click at [438, 553] on button "View Less" at bounding box center [428, 553] width 47 height 17
click at [436, 626] on button "View More" at bounding box center [430, 618] width 51 height 17
click at [437, 623] on button "View Less" at bounding box center [428, 618] width 47 height 17
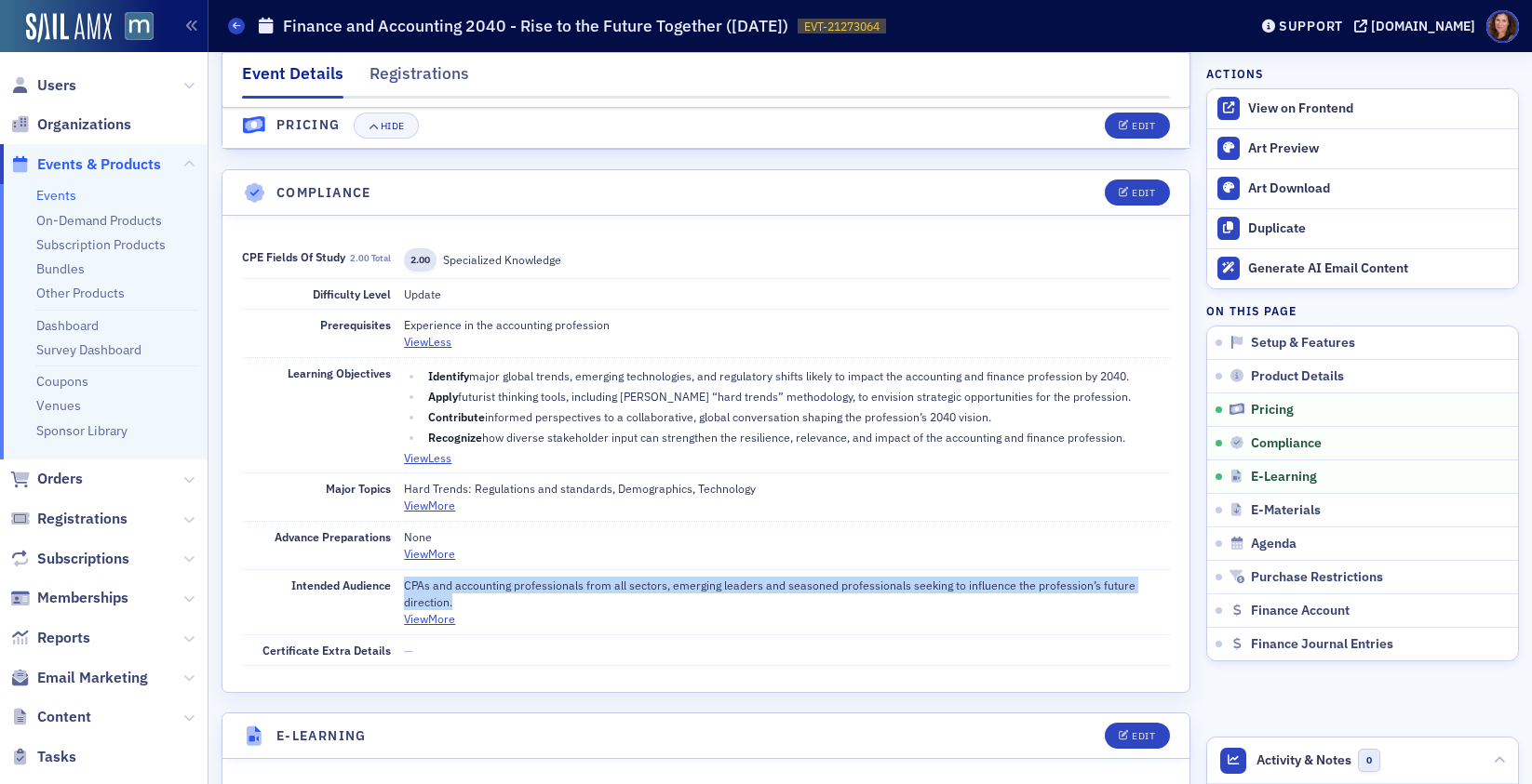
drag, startPoint x: 406, startPoint y: 586, endPoint x: 554, endPoint y: 608, distance: 149.6
click at [554, 608] on p "CPAs and accounting professionals from all sectors, emerging leaders and season…" at bounding box center [786, 594] width 766 height 34
copy p "CPAs and accounting professionals from all sectors, emerging leaders and season…"
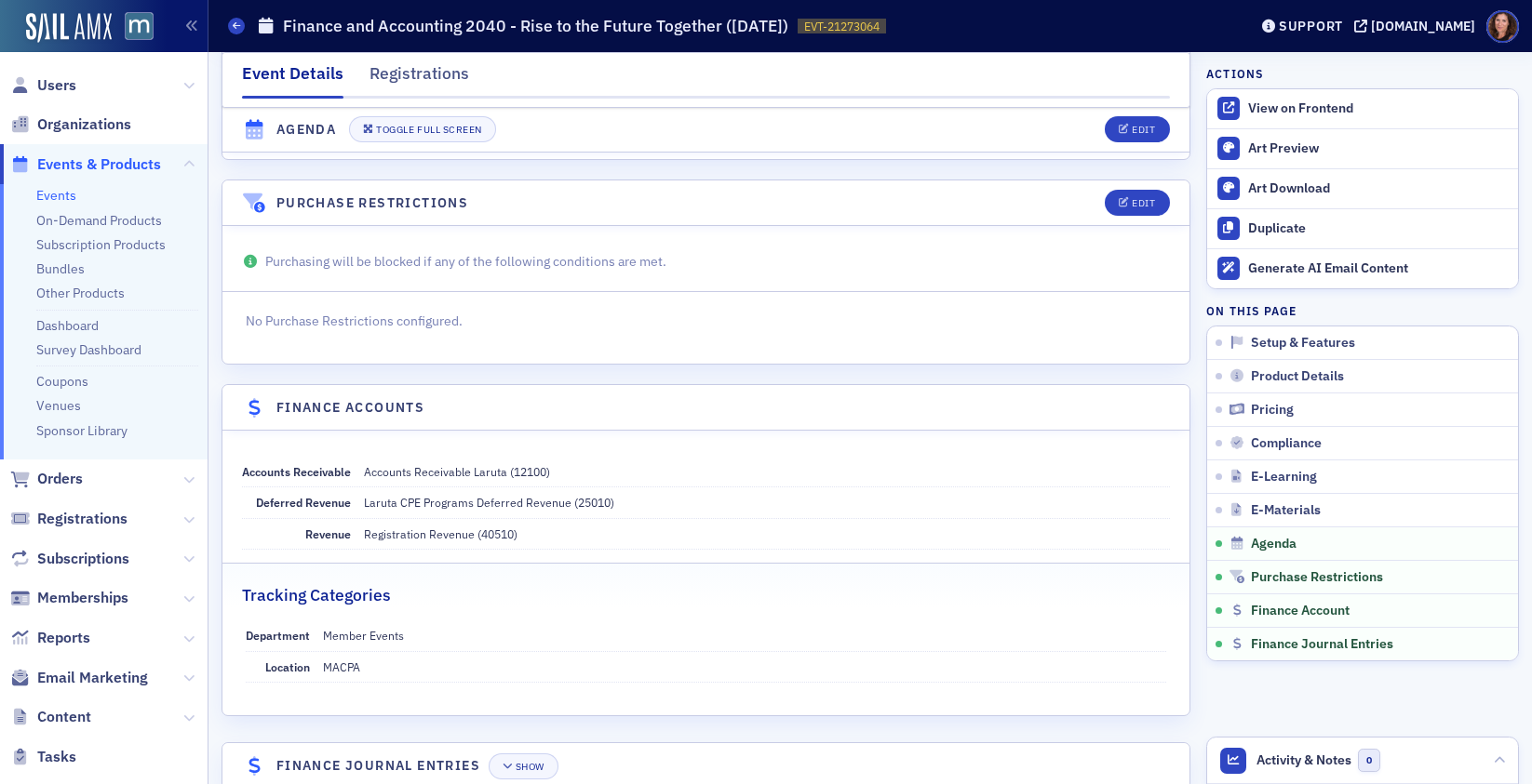
scroll to position [3106, 0]
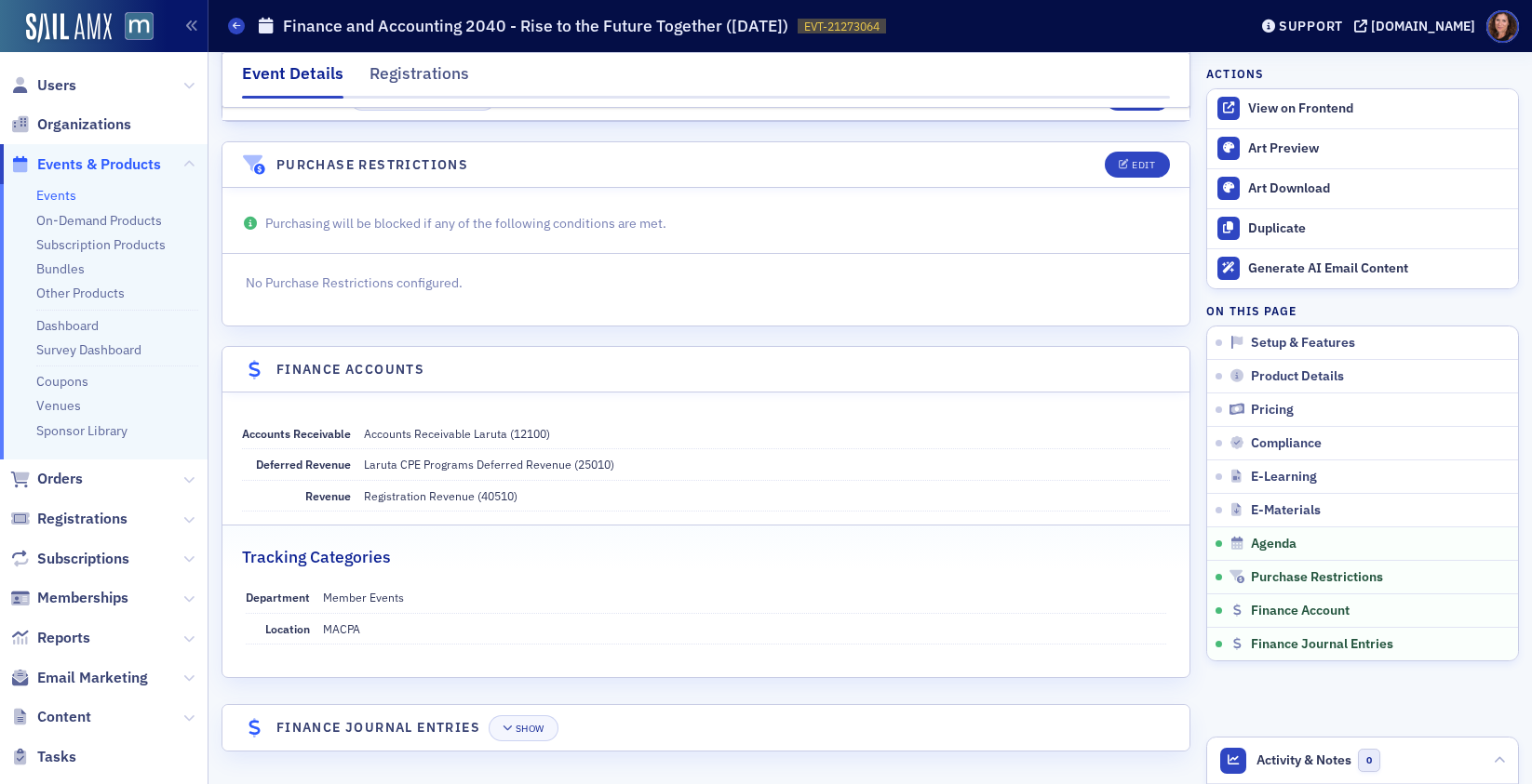
click at [59, 200] on link "Events" at bounding box center [56, 196] width 40 height 17
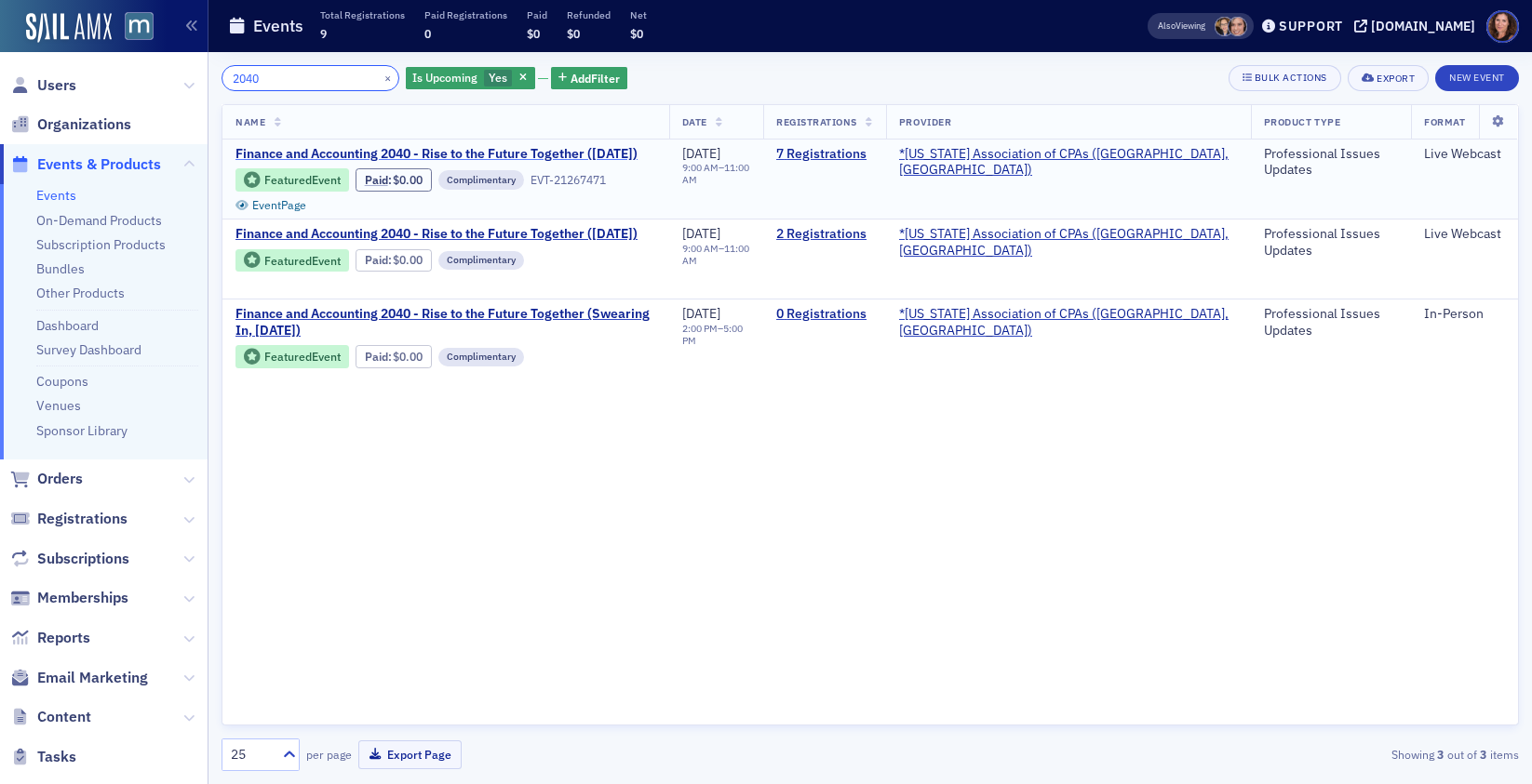
type input "2040"
click at [516, 151] on span "Finance and Accounting 2040 - Rise to the Future Together (October 2025)" at bounding box center [436, 154] width 402 height 17
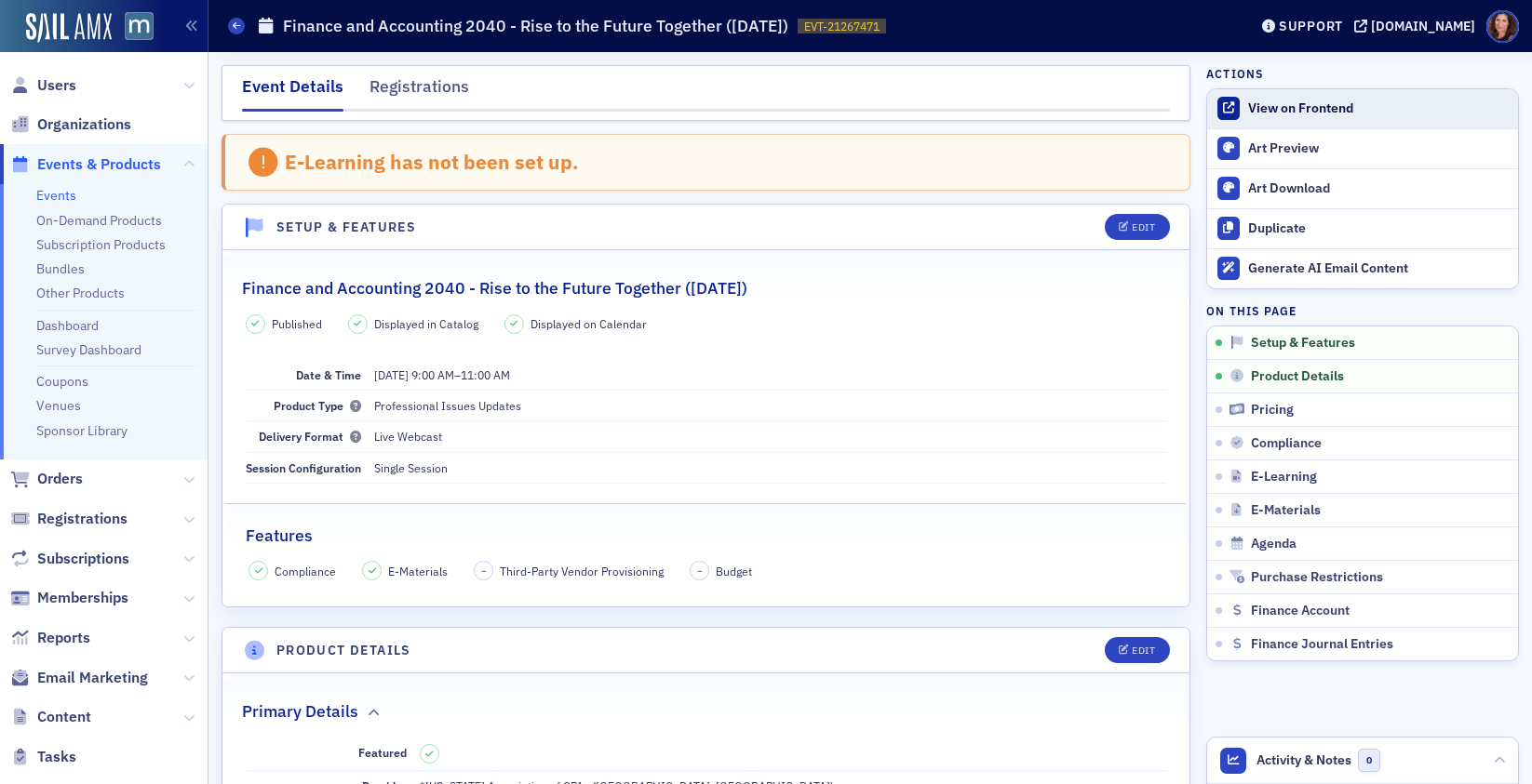
click at [1297, 101] on div "View on Frontend" at bounding box center [1378, 109] width 260 height 17
click at [64, 198] on link "Events" at bounding box center [56, 196] width 40 height 17
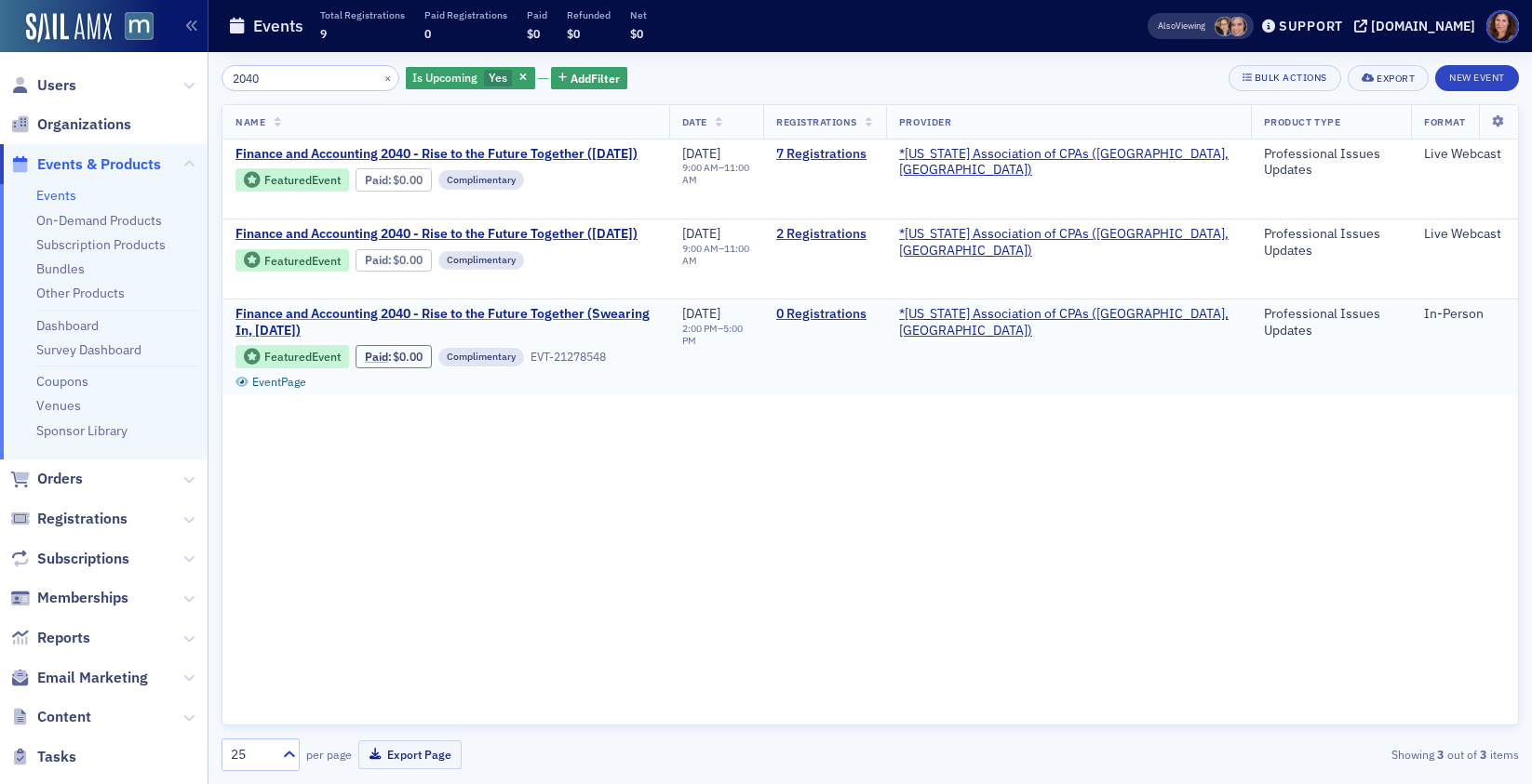
click at [609, 306] on span "Finance and Accounting 2040 - Rise to the Future Together (Swearing In, [DATE])" at bounding box center [446, 322] width 421 height 32
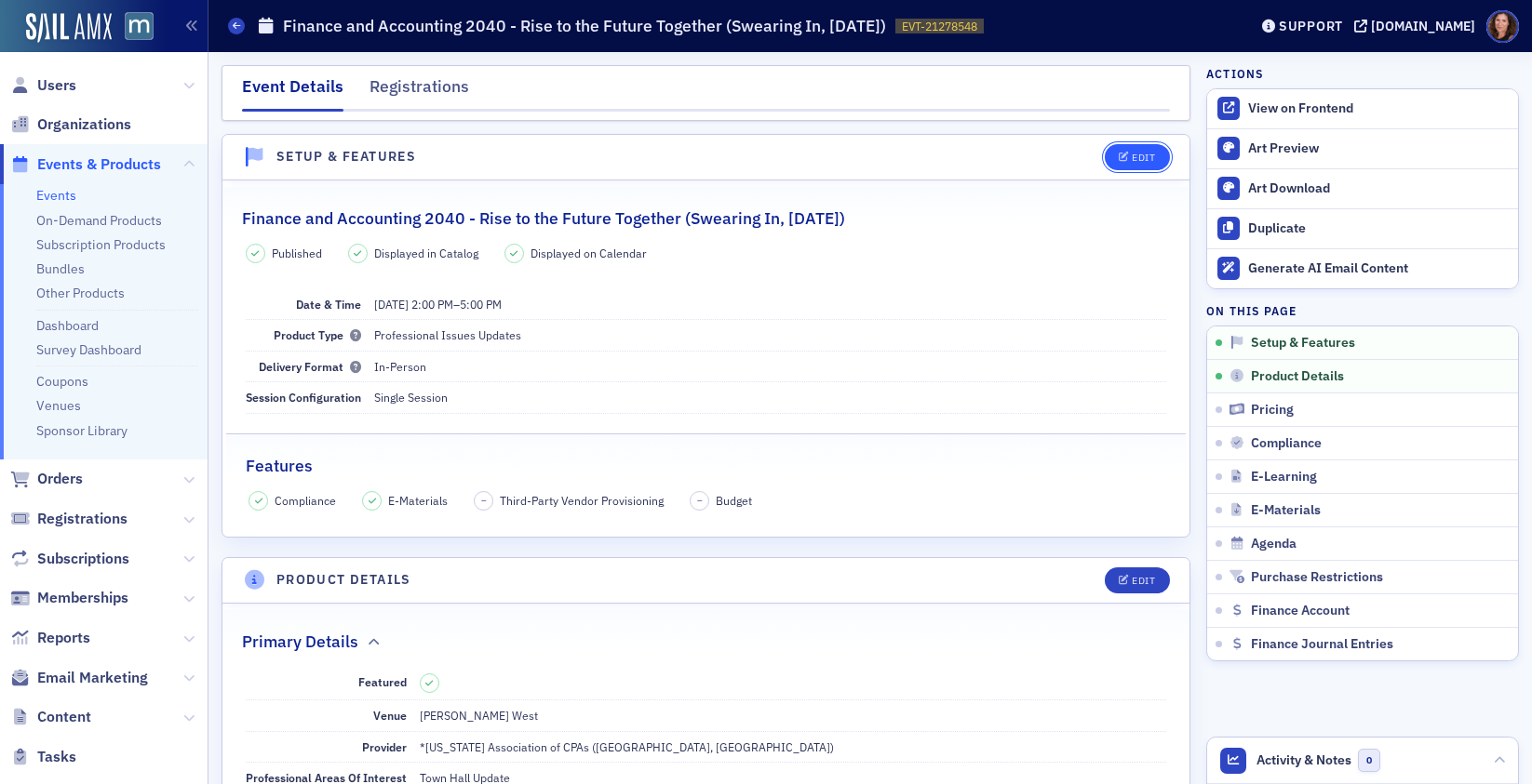
click at [1131, 146] on button "Edit" at bounding box center [1137, 157] width 64 height 26
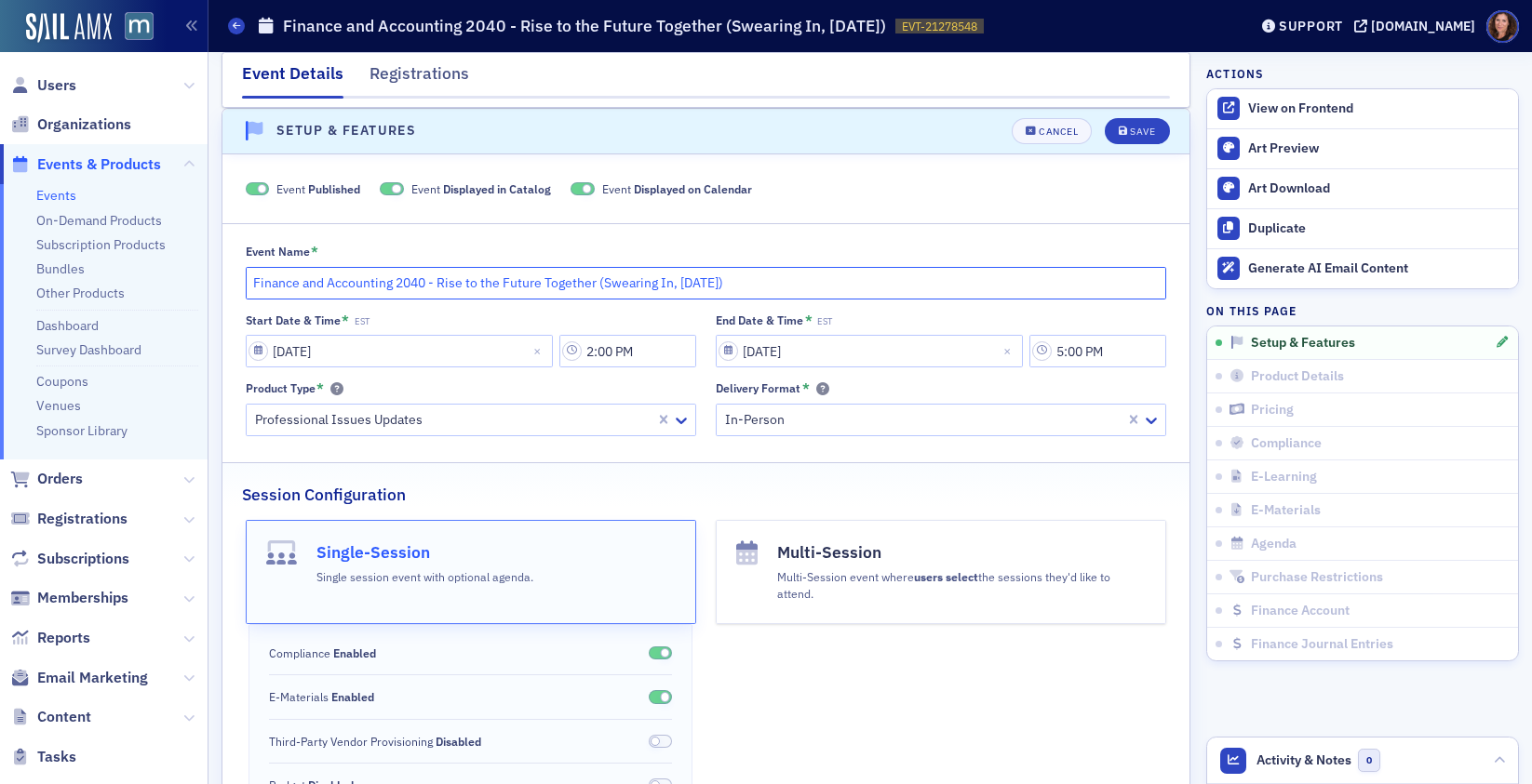
drag, startPoint x: 682, startPoint y: 285, endPoint x: 745, endPoint y: 284, distance: 63.0
click at [745, 284] on input "Finance and Accounting 2040 - Rise to the Future Together (Swearing In, [DATE])" at bounding box center [707, 283] width 922 height 32
type input "Finance and Accounting 2040 - Rise to the Future Together (Swearing In [DATE])"
click at [1130, 130] on div "Save" at bounding box center [1142, 131] width 26 height 10
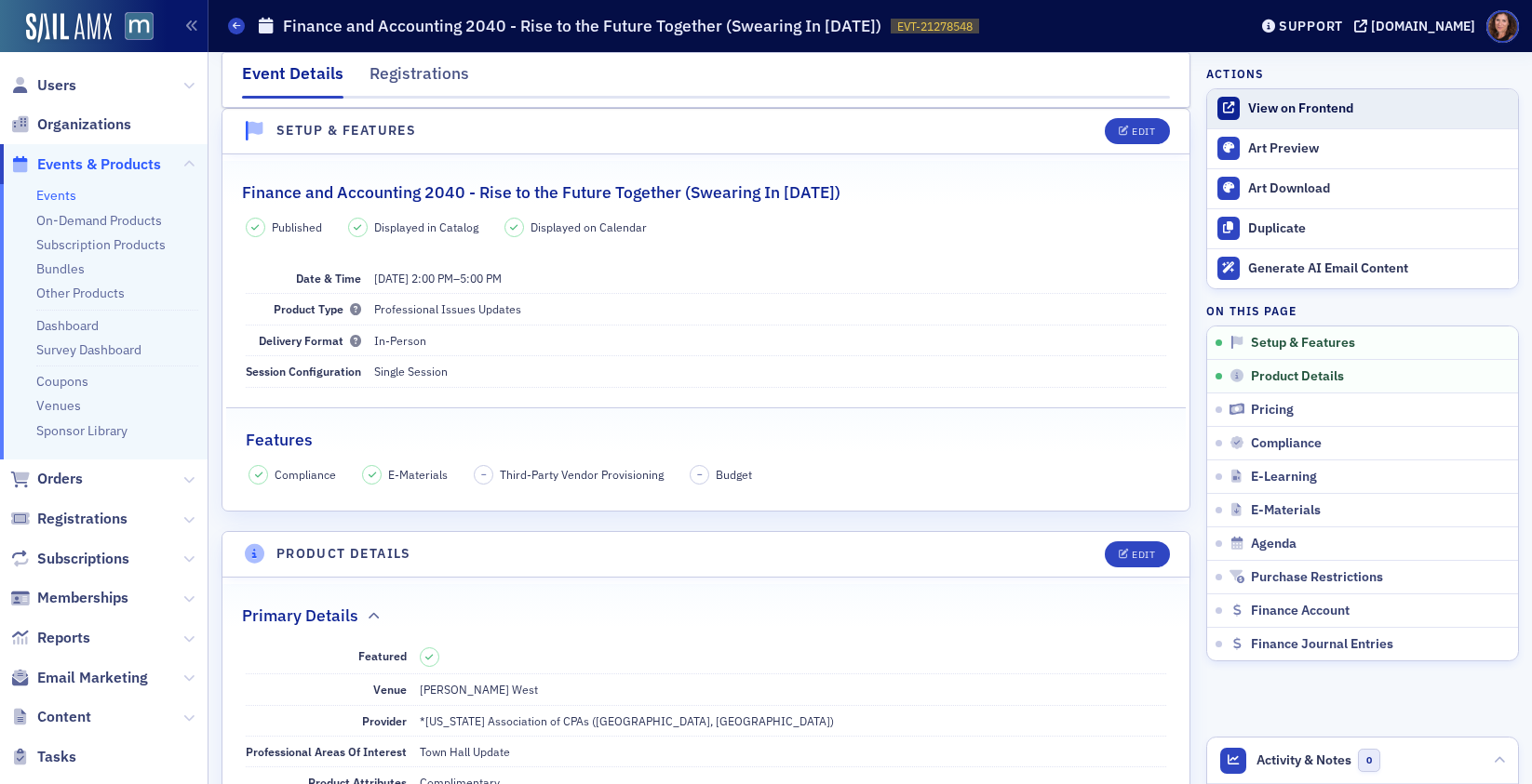
click at [1267, 113] on div "View on Frontend" at bounding box center [1378, 109] width 260 height 17
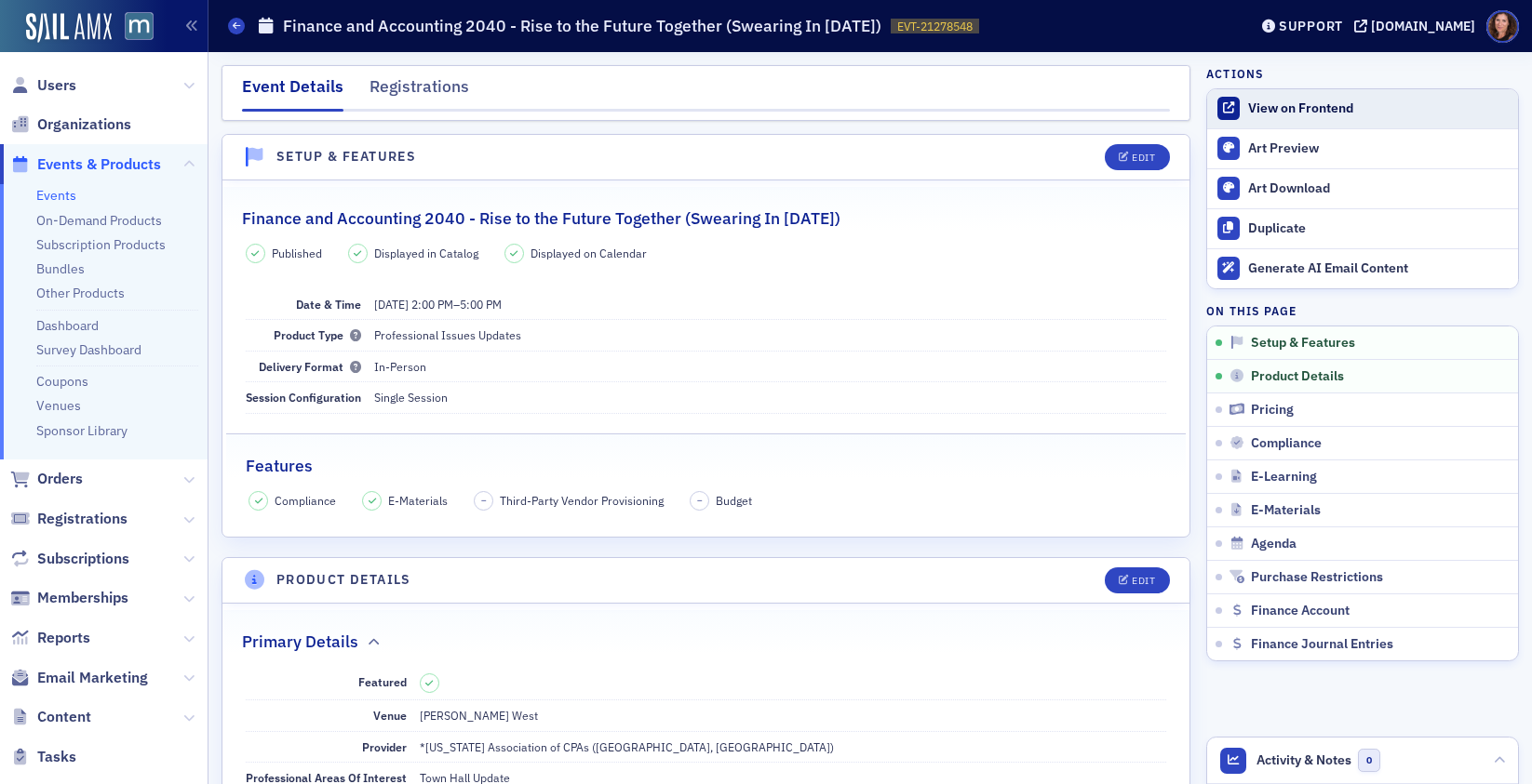
click at [1313, 101] on div "View on Frontend" at bounding box center [1378, 109] width 260 height 17
click at [1118, 145] on button "Edit" at bounding box center [1137, 157] width 64 height 26
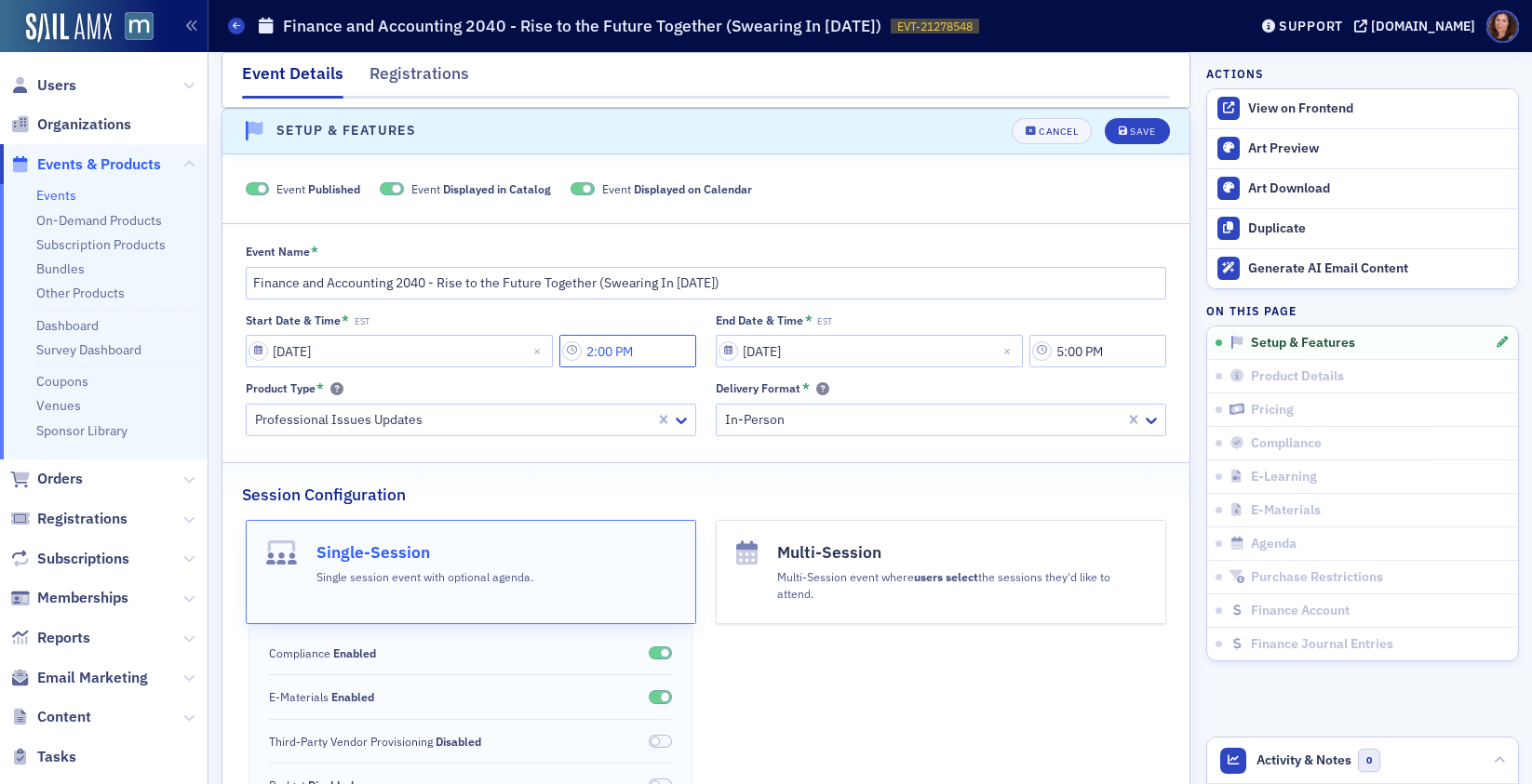
click at [603, 354] on input "2:00 PM" at bounding box center [627, 351] width 137 height 32
click at [834, 351] on icon at bounding box center [830, 352] width 11 height 7
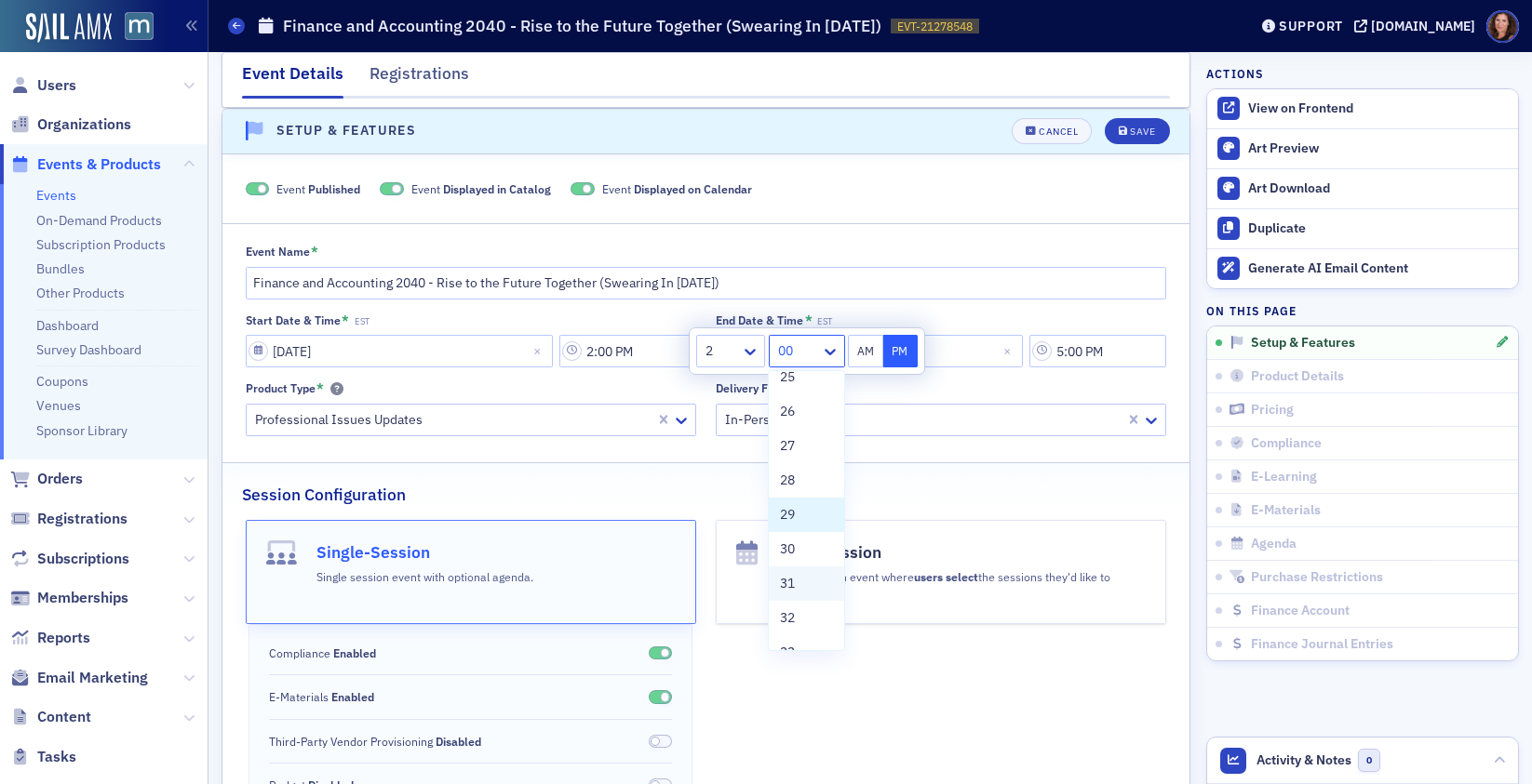
scroll to position [903, 0]
click at [801, 521] on div "30" at bounding box center [805, 521] width 52 height 20
type input "2:30 PM"
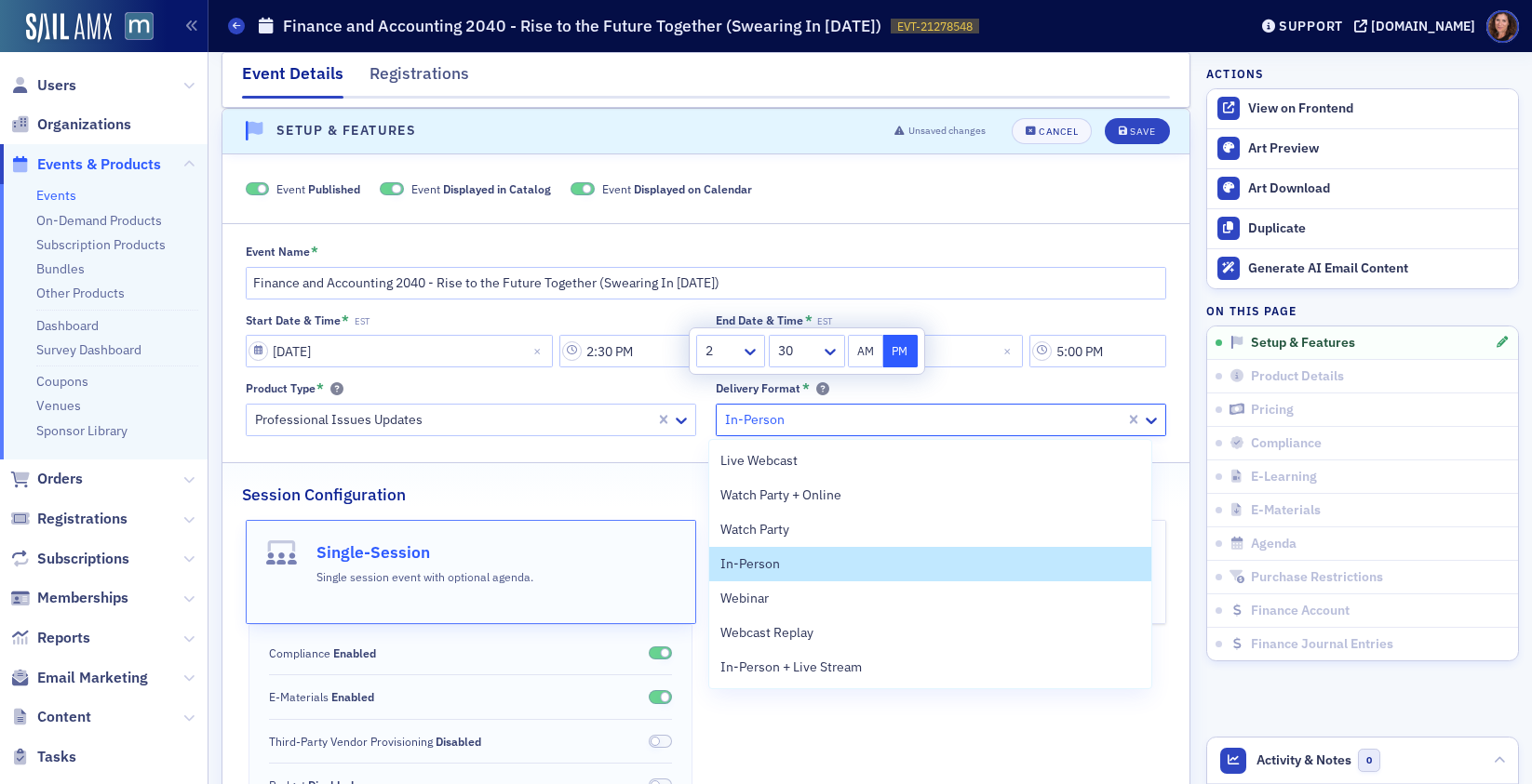
click at [959, 431] on div "In-Person" at bounding box center [921, 420] width 409 height 27
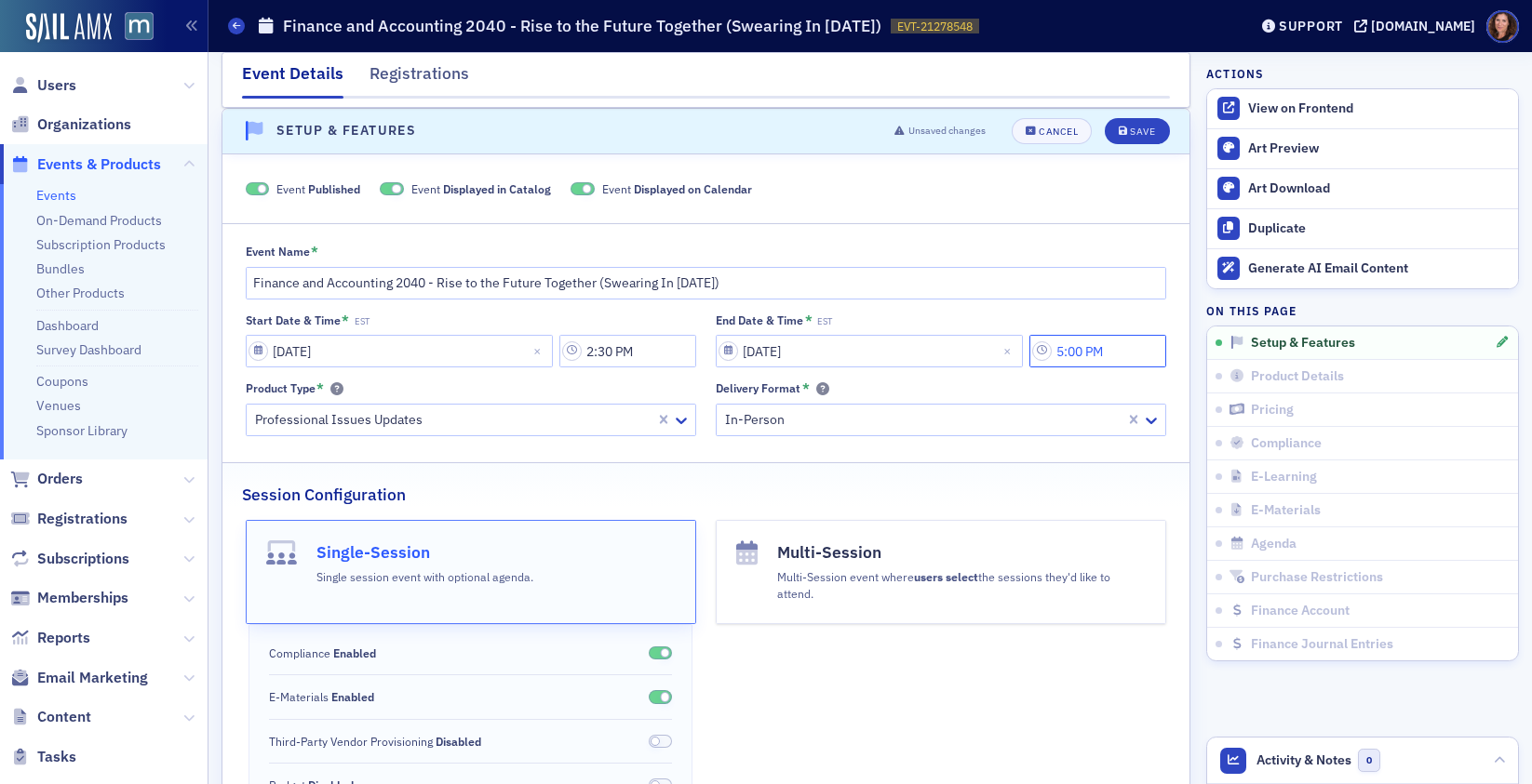
click at [1083, 353] on input "5:00 PM" at bounding box center [1098, 351] width 137 height 32
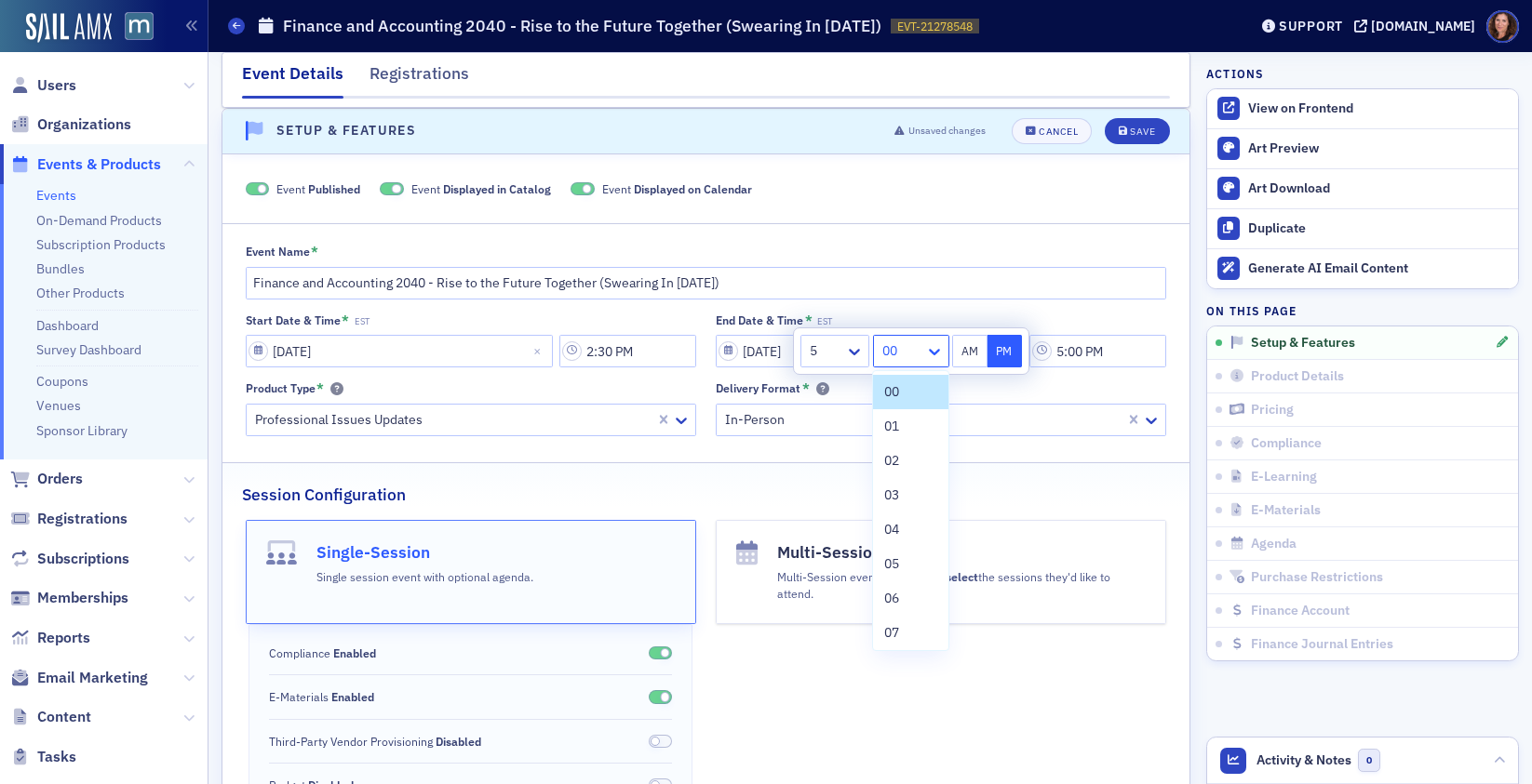
click at [931, 353] on icon at bounding box center [935, 352] width 19 height 19
click at [899, 483] on span "30" at bounding box center [891, 479] width 15 height 20
type input "5:30 PM"
click at [1040, 444] on fieldset "Event Name * Finance and Accounting 2040 - Rise to the Future Together (Swearin…" at bounding box center [706, 336] width 967 height 226
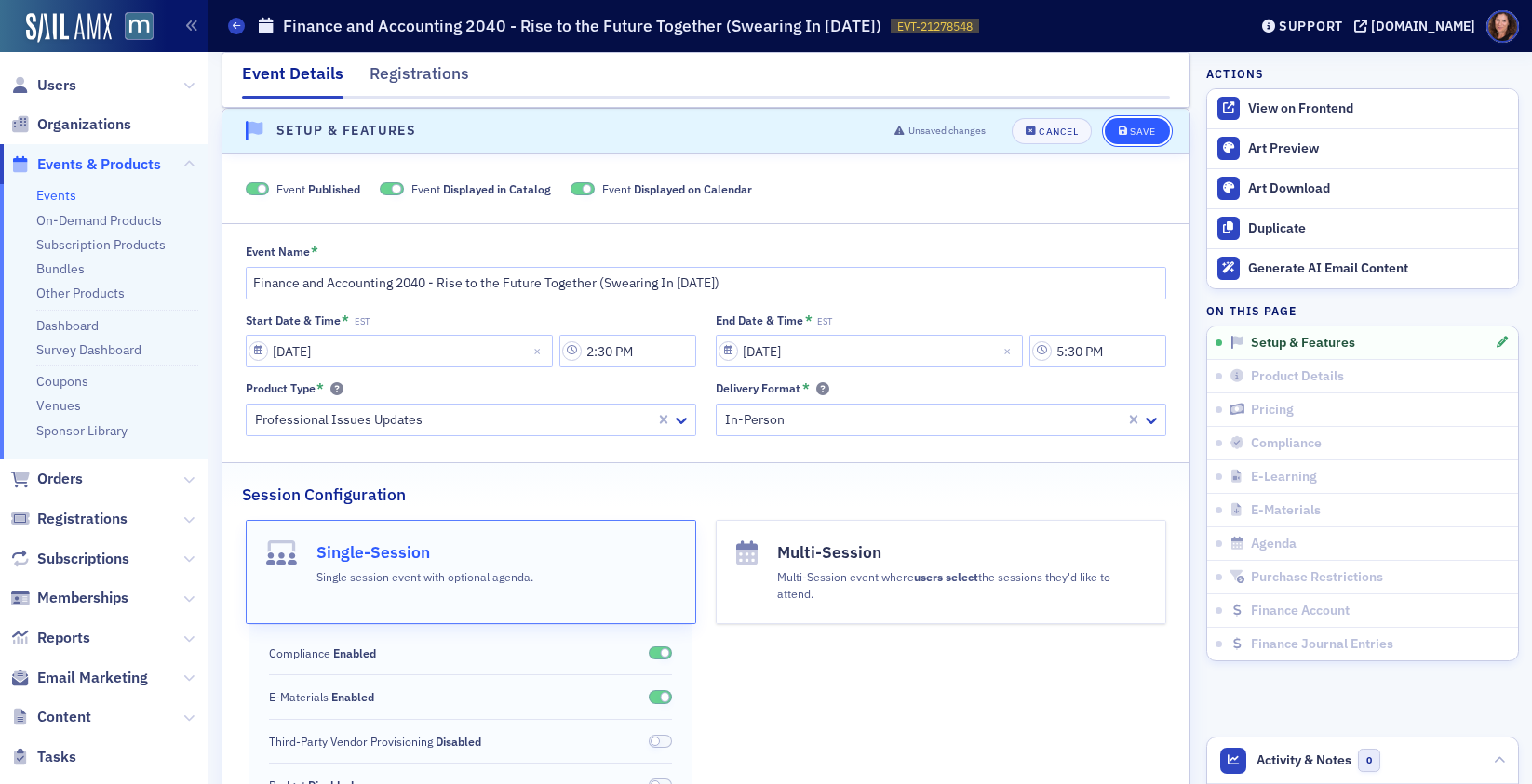
click at [1113, 141] on button "Save" at bounding box center [1137, 131] width 64 height 26
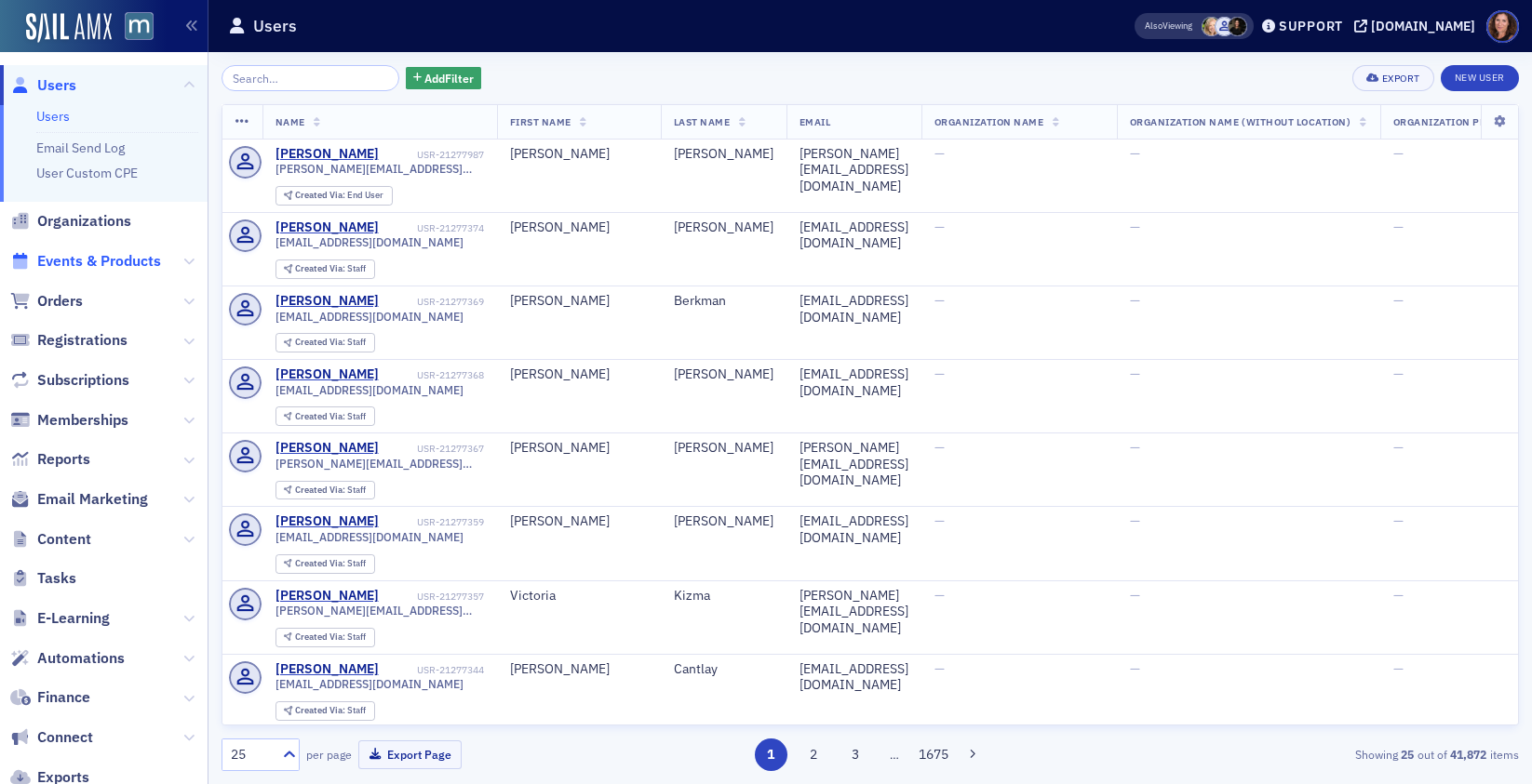
click at [106, 257] on span "Events & Products" at bounding box center [98, 262] width 124 height 21
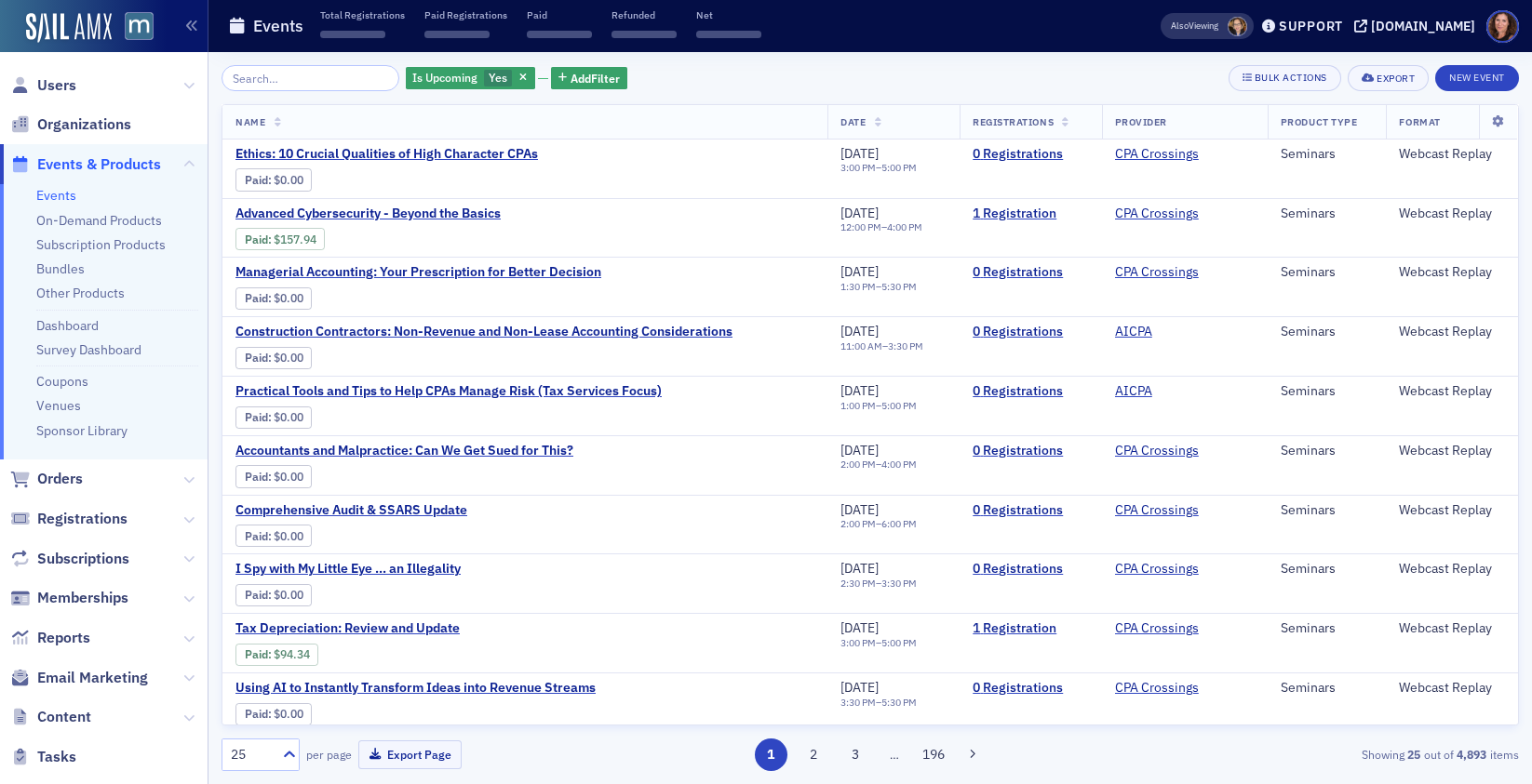
click at [276, 76] on input "search" at bounding box center [310, 78] width 178 height 26
click at [1466, 77] on button "New Event" at bounding box center [1477, 78] width 84 height 26
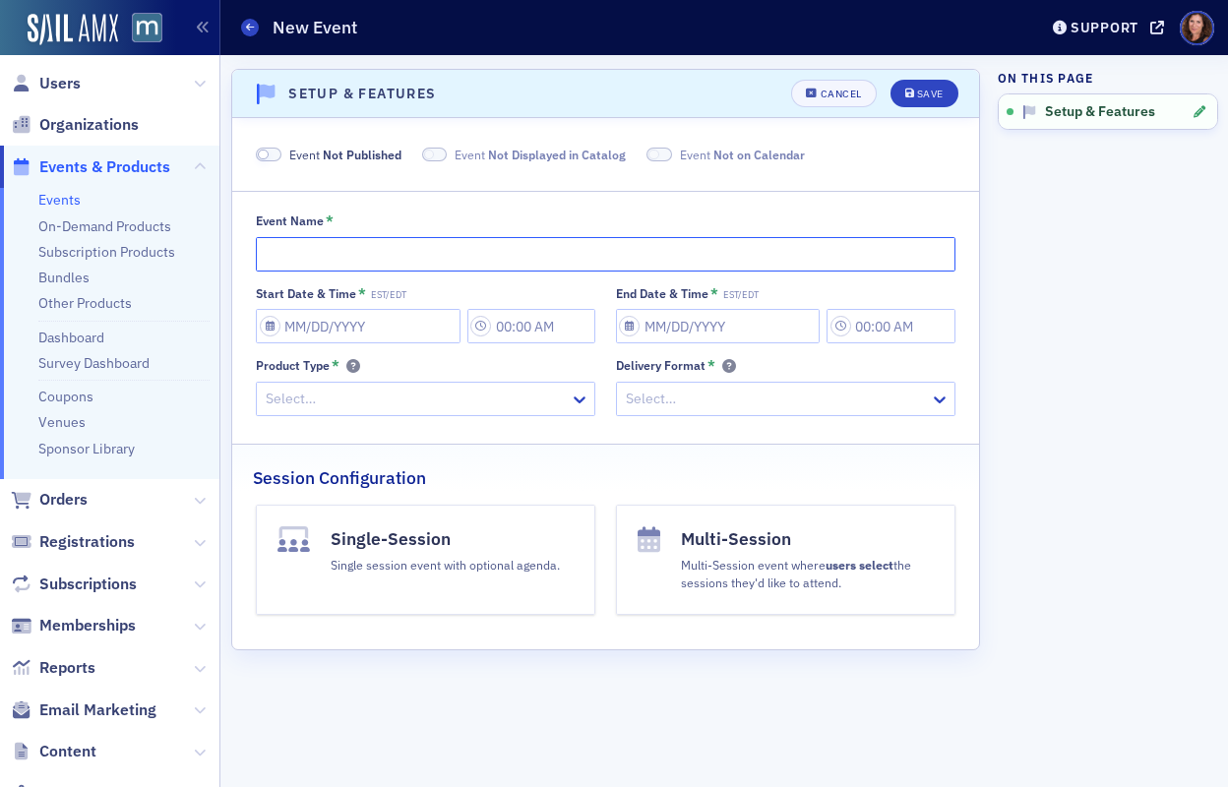
click at [323, 252] on input "Event Name *" at bounding box center [605, 254] width 699 height 34
click at [478, 248] on input "Event Name *" at bounding box center [605, 254] width 699 height 34
paste input "Finance and Accounting 2040 - Rise to the Future Together ([DATE])"
type input "Finance and Accounting 2040 - Rise to the Future Together ([DATE])"
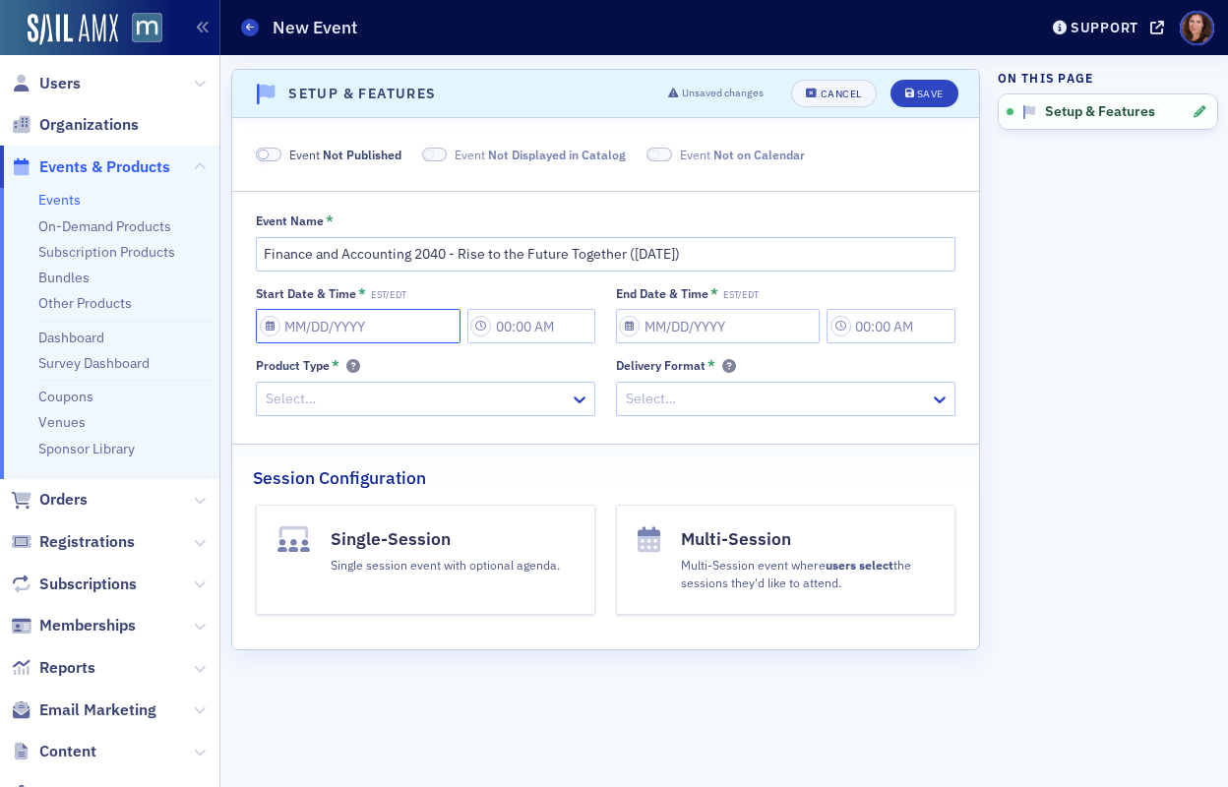
click at [395, 321] on input "Start Date & Time * EST/EDT" at bounding box center [358, 326] width 205 height 34
select select "7"
select select "2025"
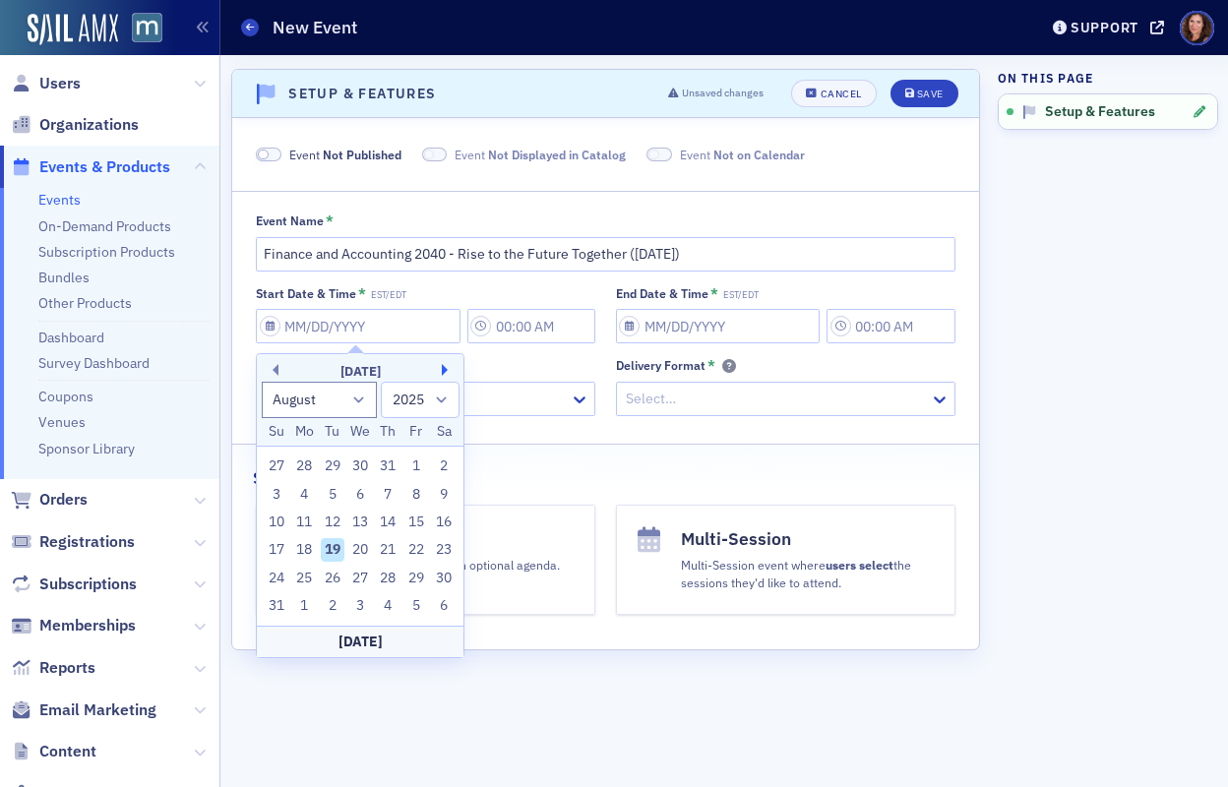
click at [442, 364] on button "Next Month" at bounding box center [448, 370] width 12 height 12
select select "10"
click at [416, 541] on div "21" at bounding box center [416, 550] width 24 height 24
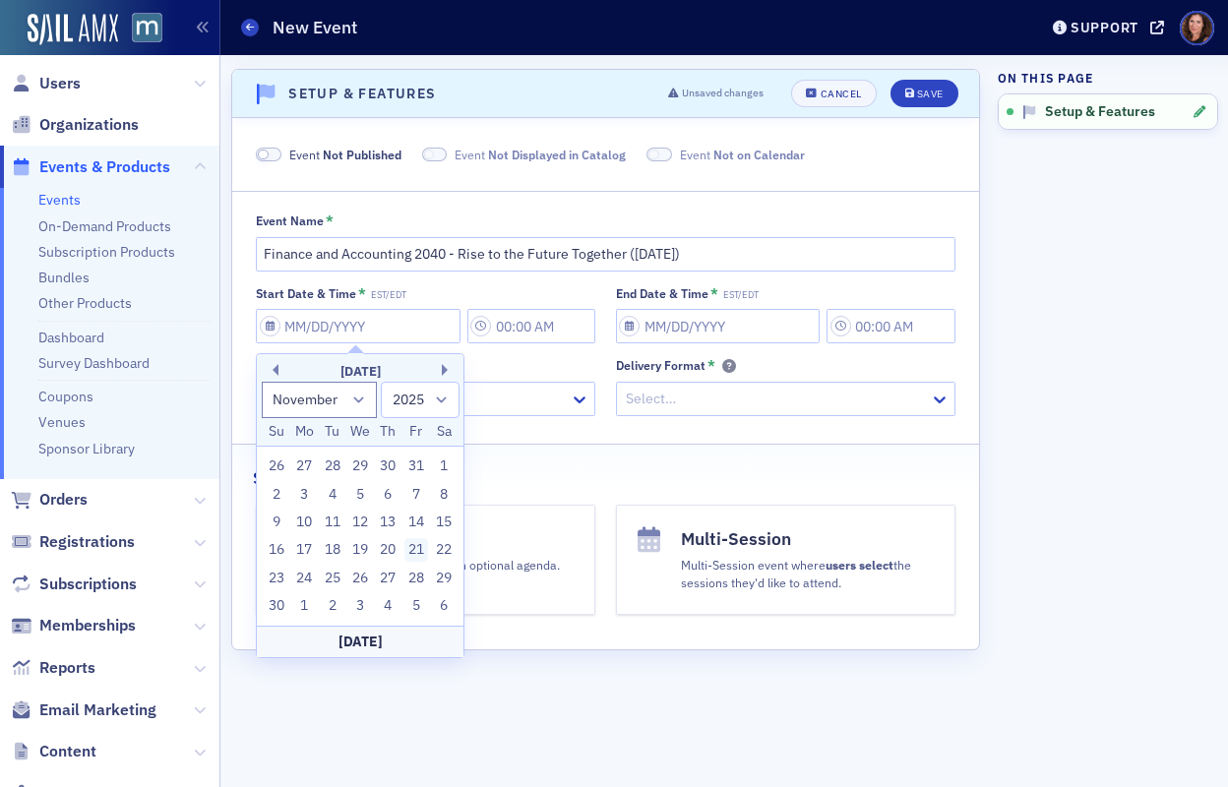
type input "11/21/2025"
type input "3:00 PM"
type input "11/21/2025"
type input "4:00 PM"
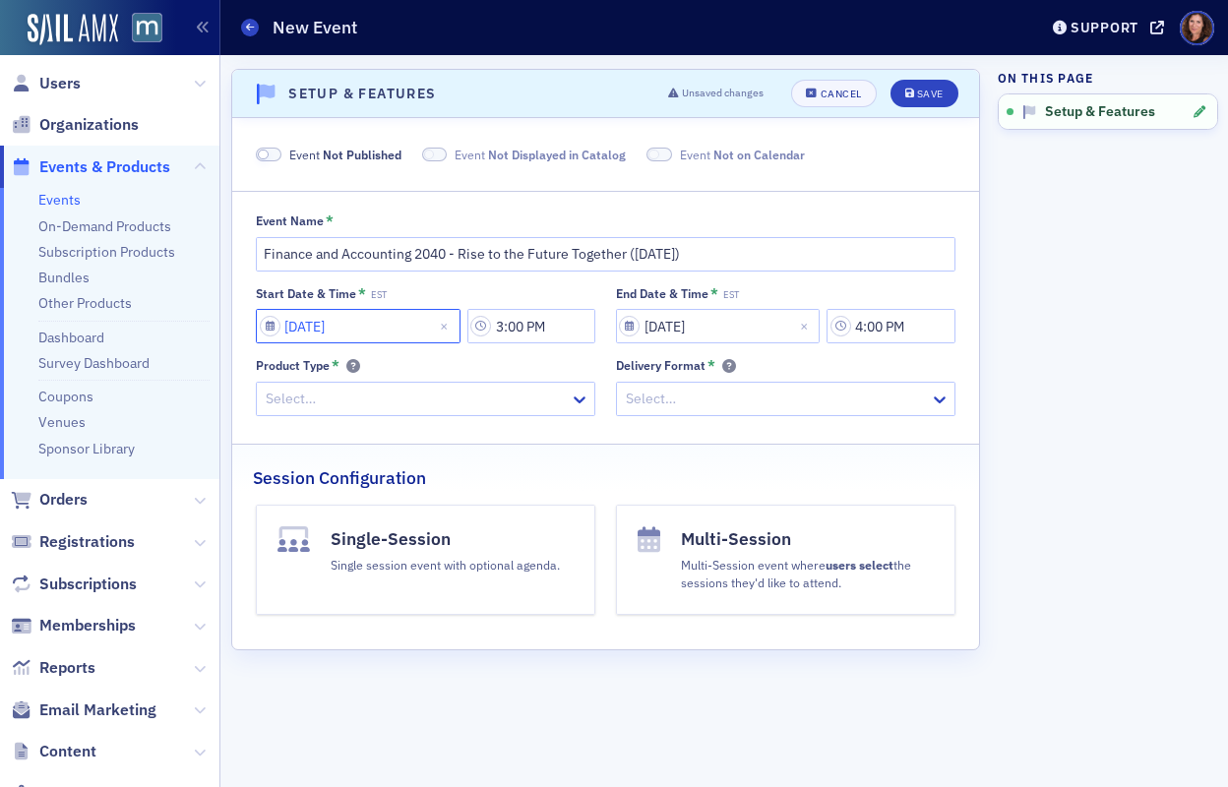
click at [422, 328] on input "11/21/2025" at bounding box center [358, 326] width 205 height 34
select select "10"
select select "2025"
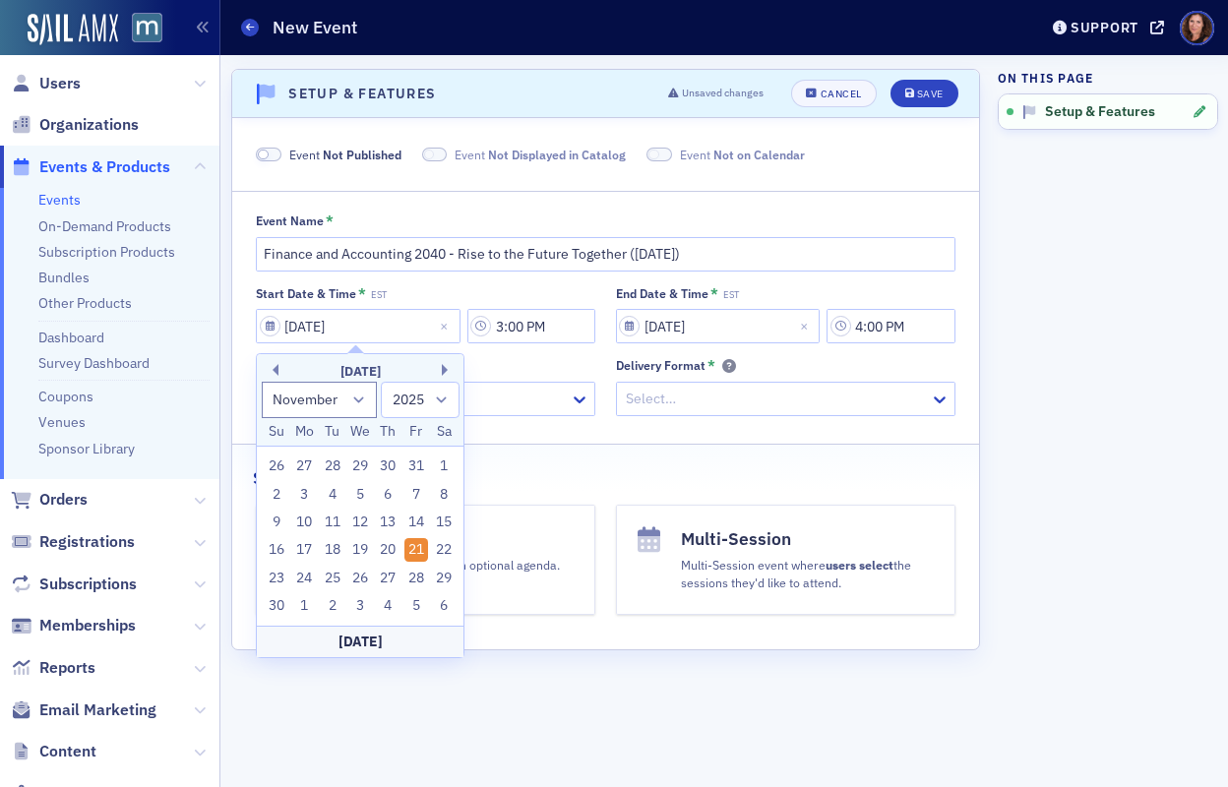
click at [390, 549] on div "20" at bounding box center [389, 550] width 24 height 24
type input "11/20/2025"
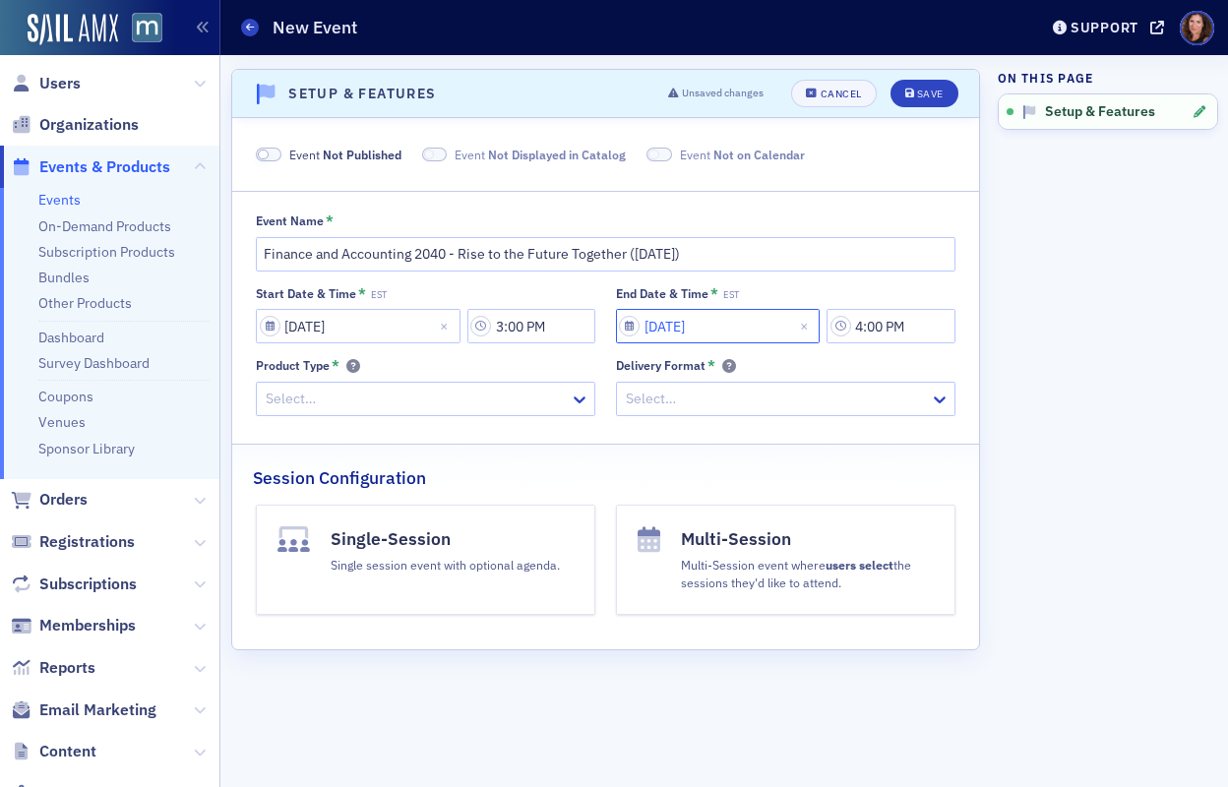
click at [742, 324] on input "11/21/2025" at bounding box center [718, 326] width 205 height 34
select select "10"
select select "2025"
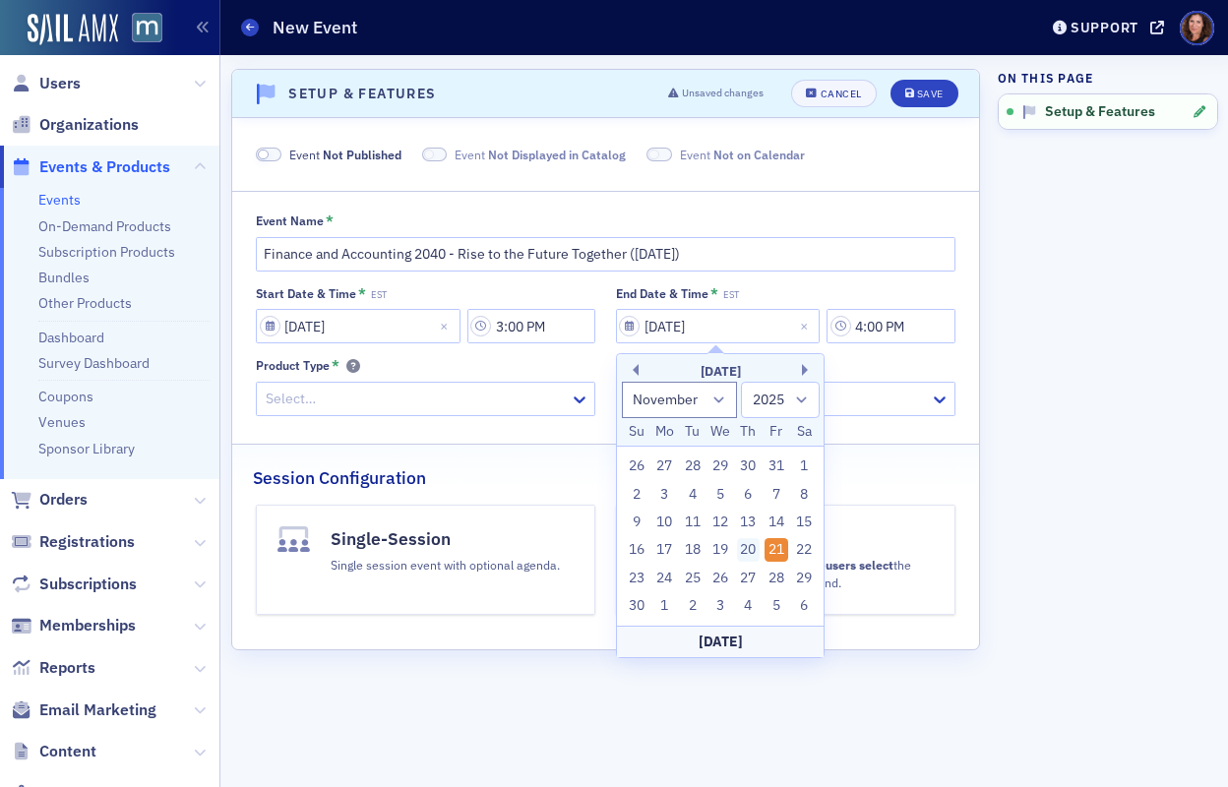
click at [744, 550] on div "20" at bounding box center [749, 550] width 24 height 24
type input "11/20/2025"
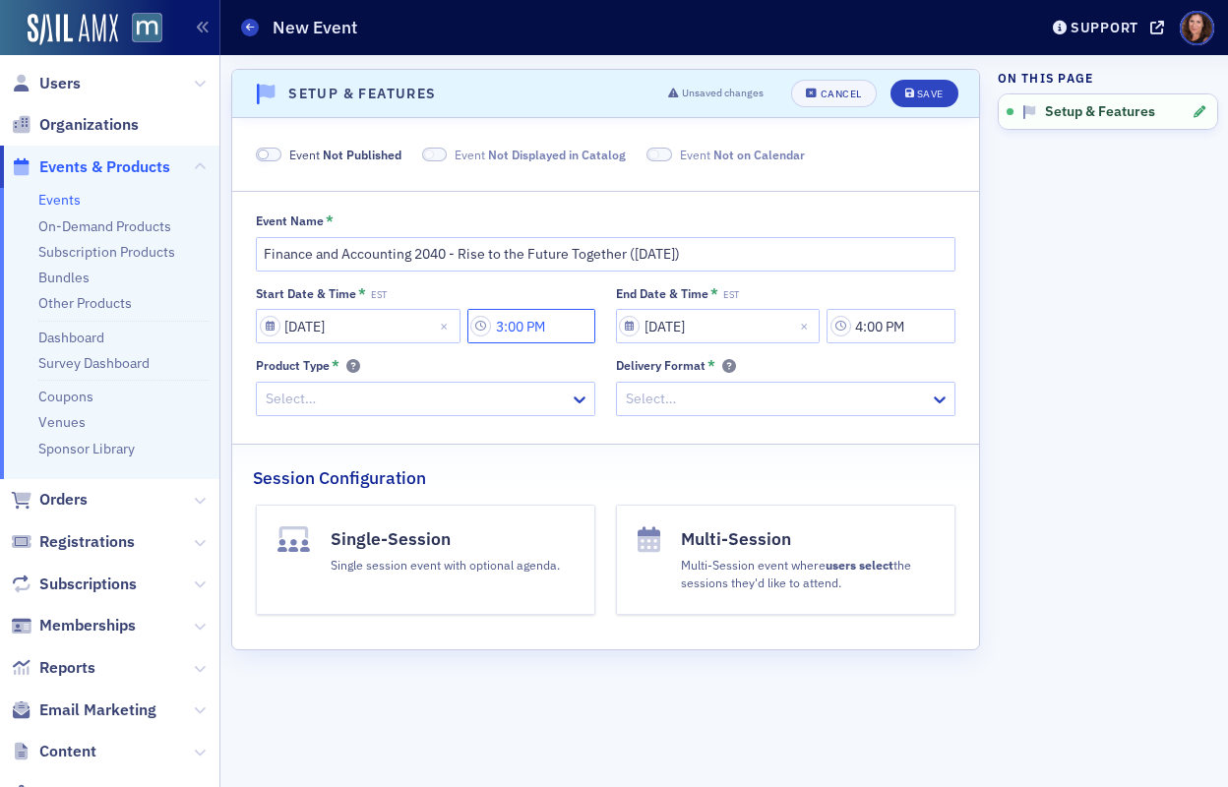
click at [529, 327] on input "3:00 PM" at bounding box center [531, 326] width 128 height 34
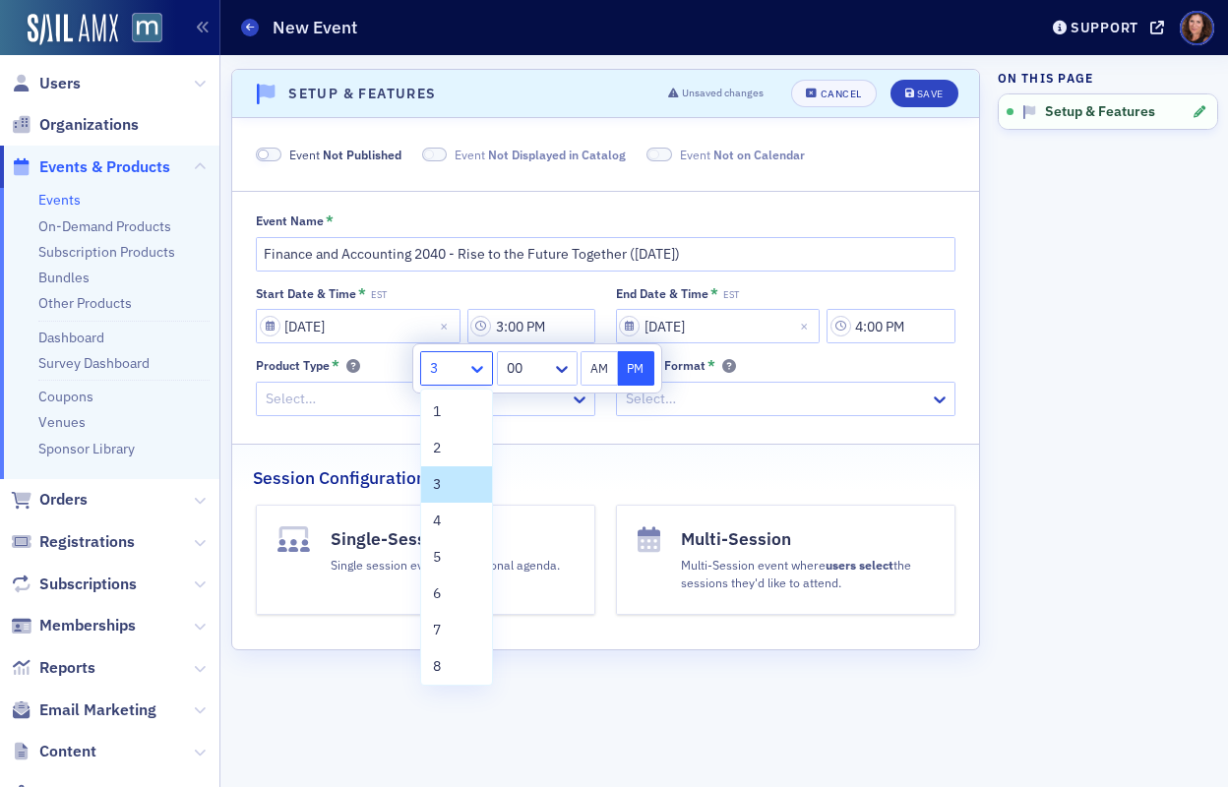
click at [478, 368] on icon at bounding box center [477, 369] width 20 height 20
click at [455, 450] on div "2" at bounding box center [456, 448] width 47 height 21
type input "2:00 PM"
click at [896, 331] on input "4:00 PM" at bounding box center [890, 326] width 128 height 34
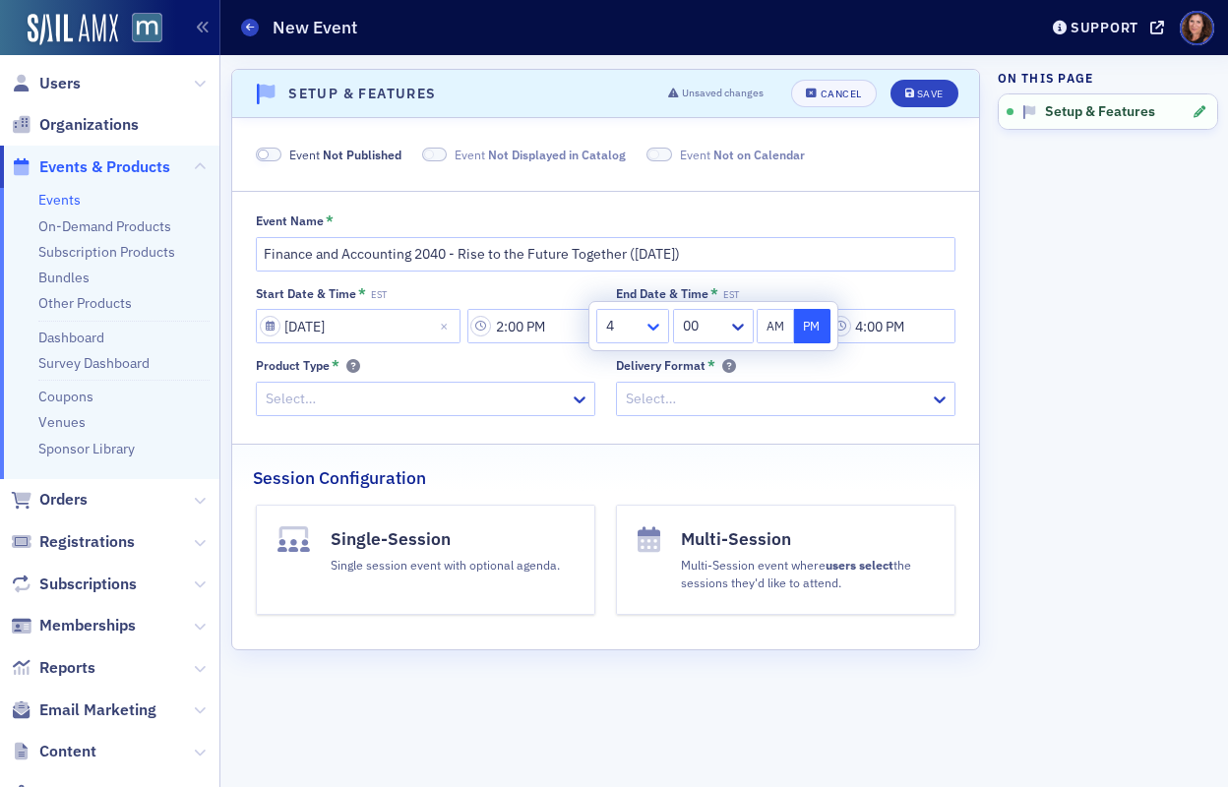
click at [653, 330] on icon at bounding box center [653, 327] width 12 height 7
click at [617, 524] on div "5" at bounding box center [632, 515] width 47 height 21
type input "5:00 PM"
click at [353, 393] on div at bounding box center [416, 399] width 304 height 25
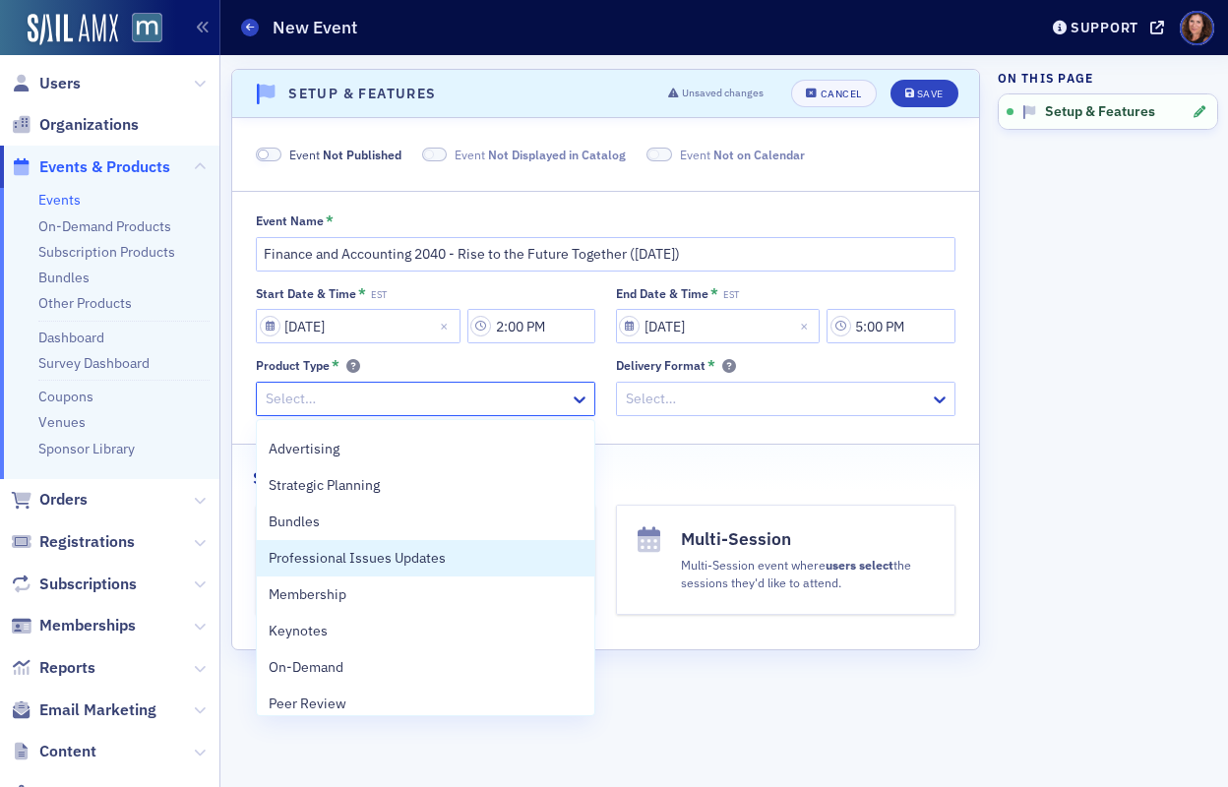
scroll to position [295, 0]
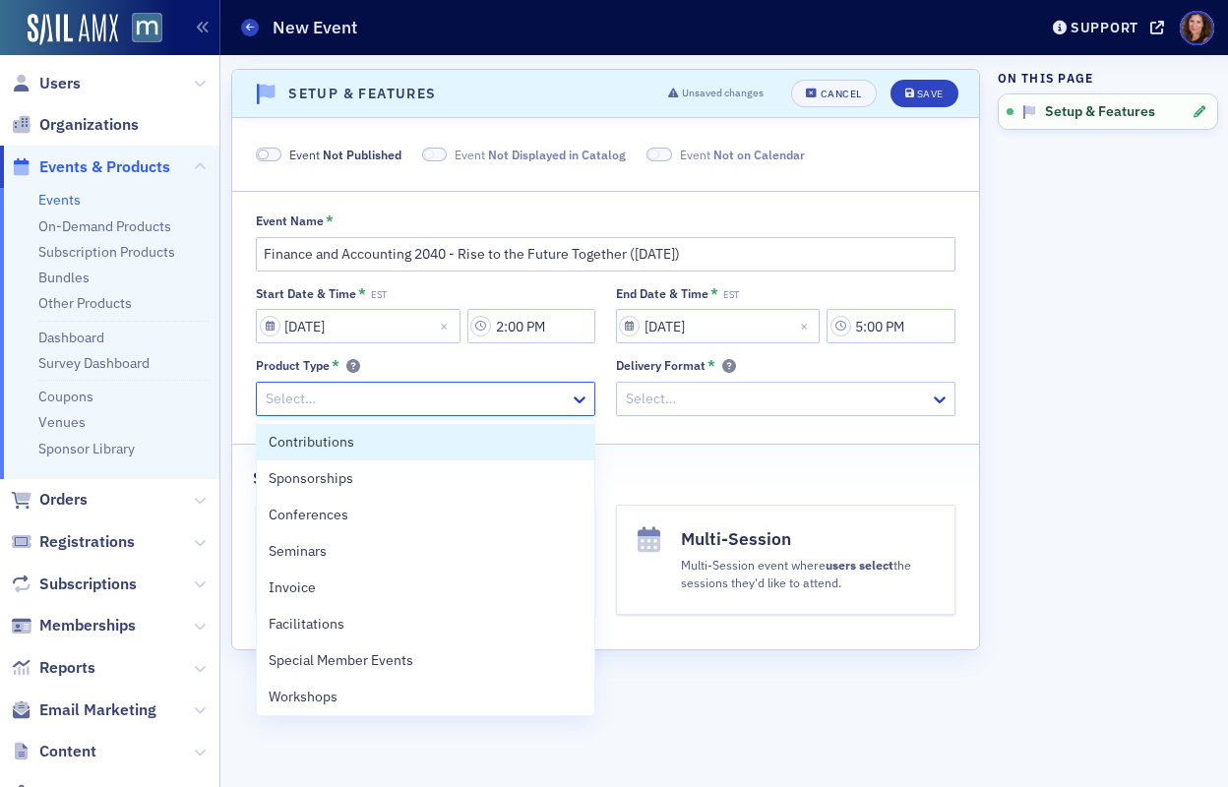
click at [421, 398] on div at bounding box center [416, 399] width 304 height 25
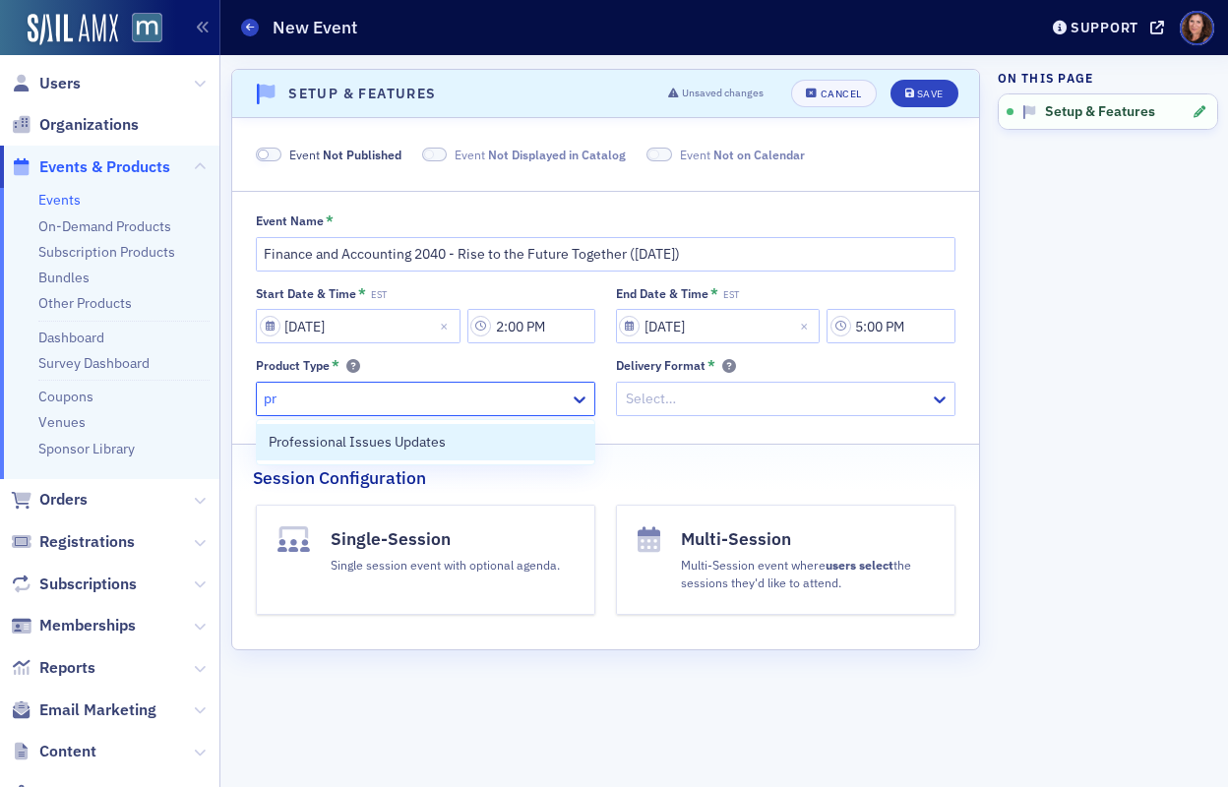
type input "pro"
click at [440, 441] on span "Professional Issues Updates" at bounding box center [357, 442] width 177 height 21
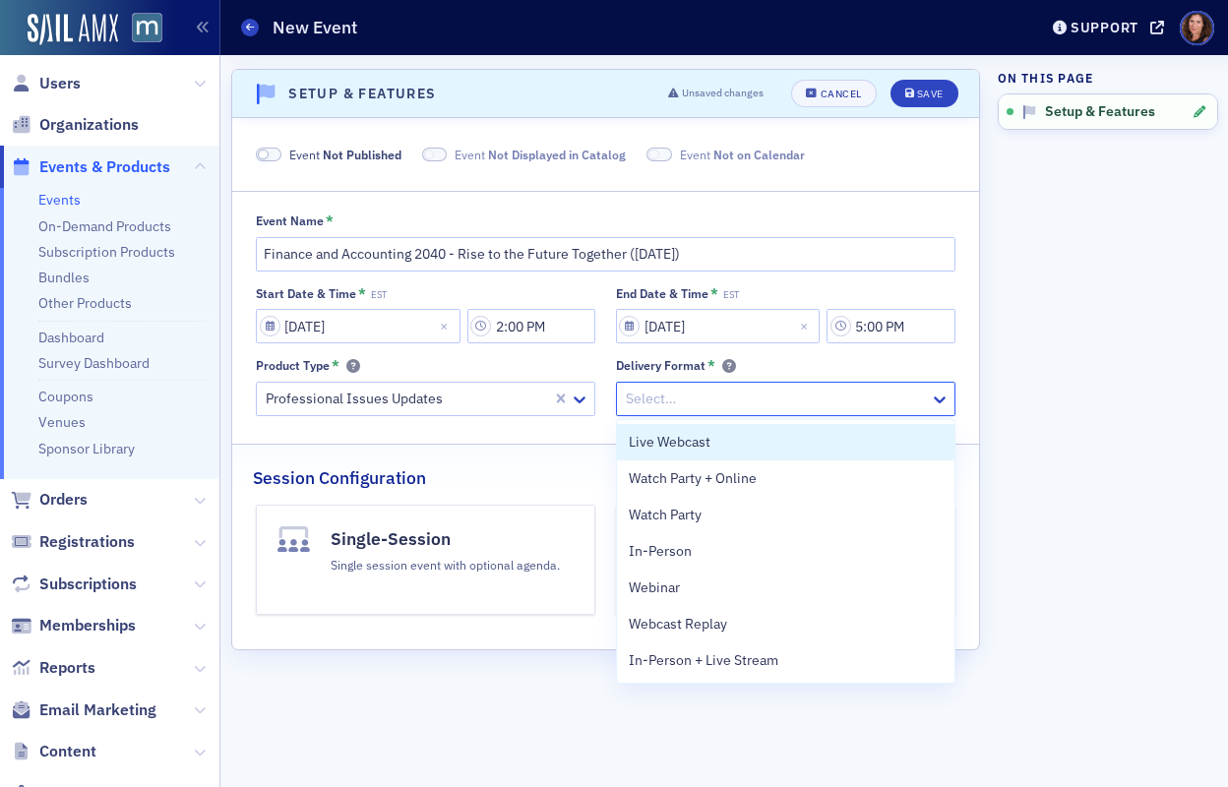
click at [701, 410] on div at bounding box center [776, 399] width 304 height 25
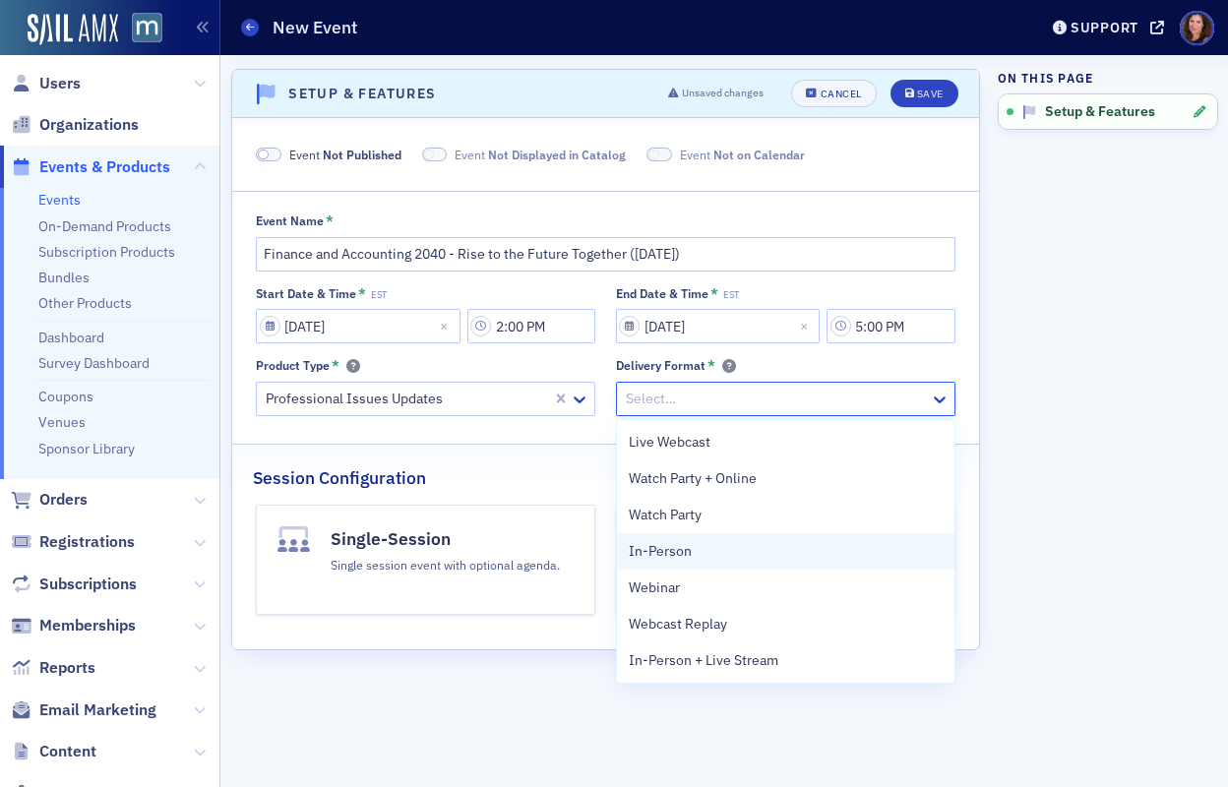
click at [705, 561] on div "In-Person" at bounding box center [786, 551] width 314 height 21
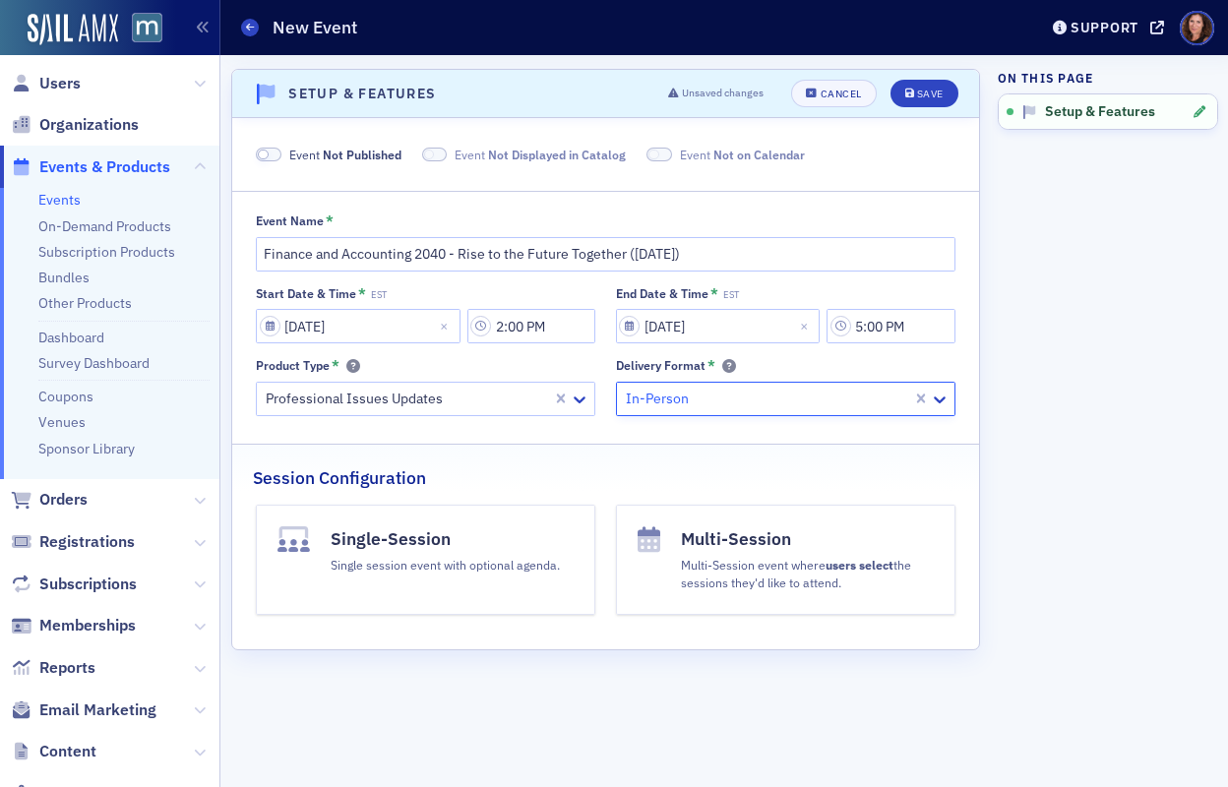
click at [480, 553] on div "Single session event with optional agenda." at bounding box center [444, 563] width 229 height 22
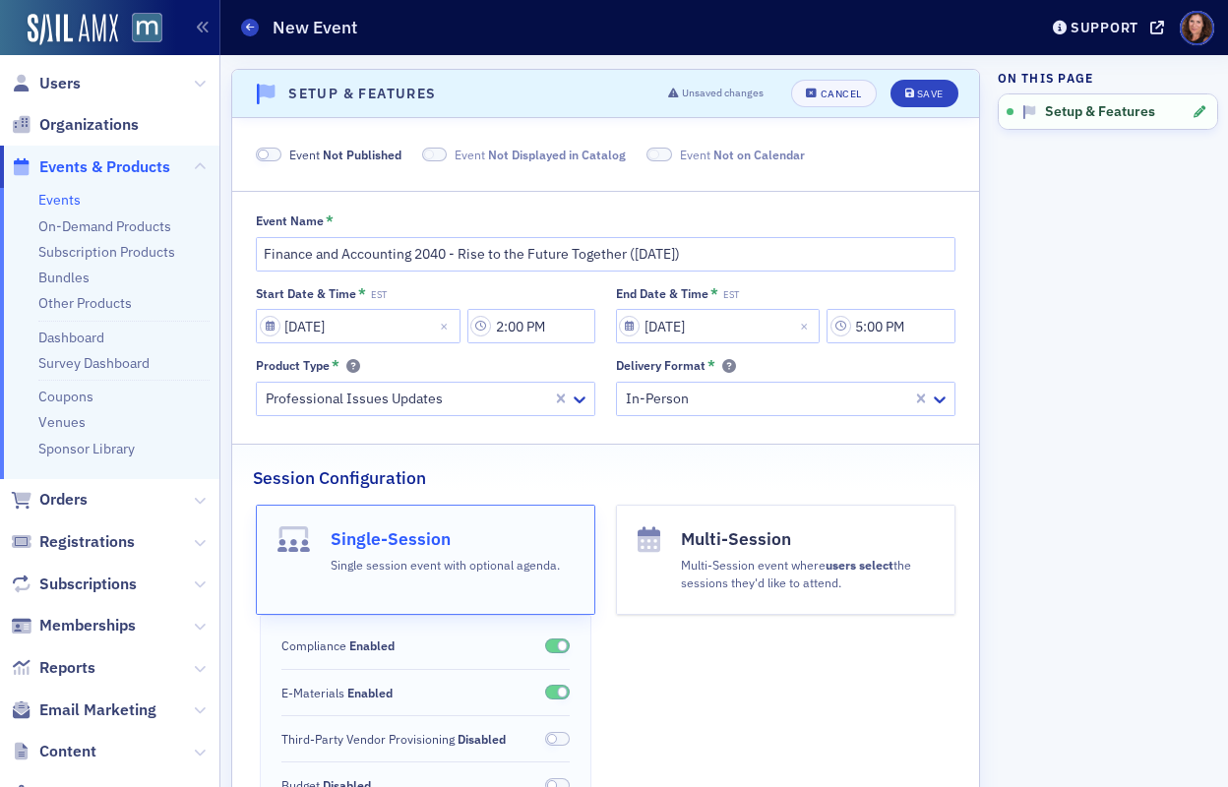
scroll to position [99, 0]
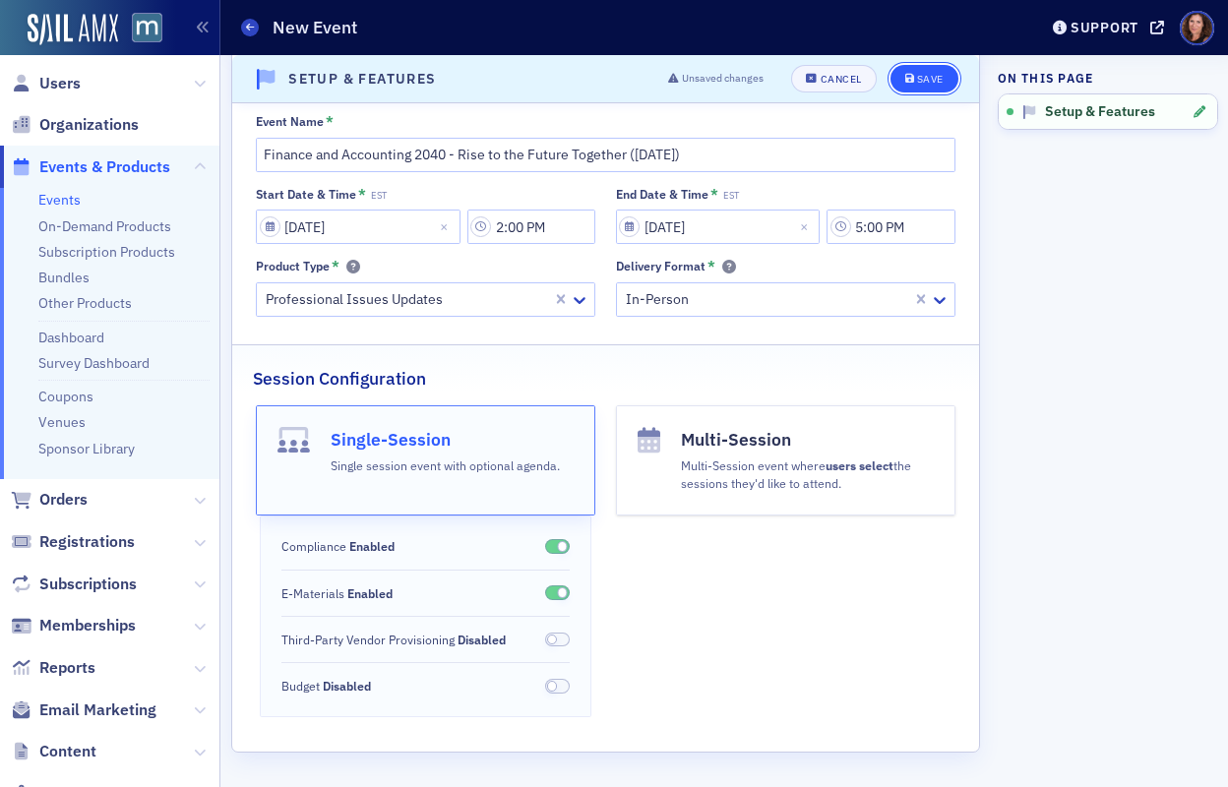
click at [917, 79] on div "Save" at bounding box center [930, 79] width 27 height 11
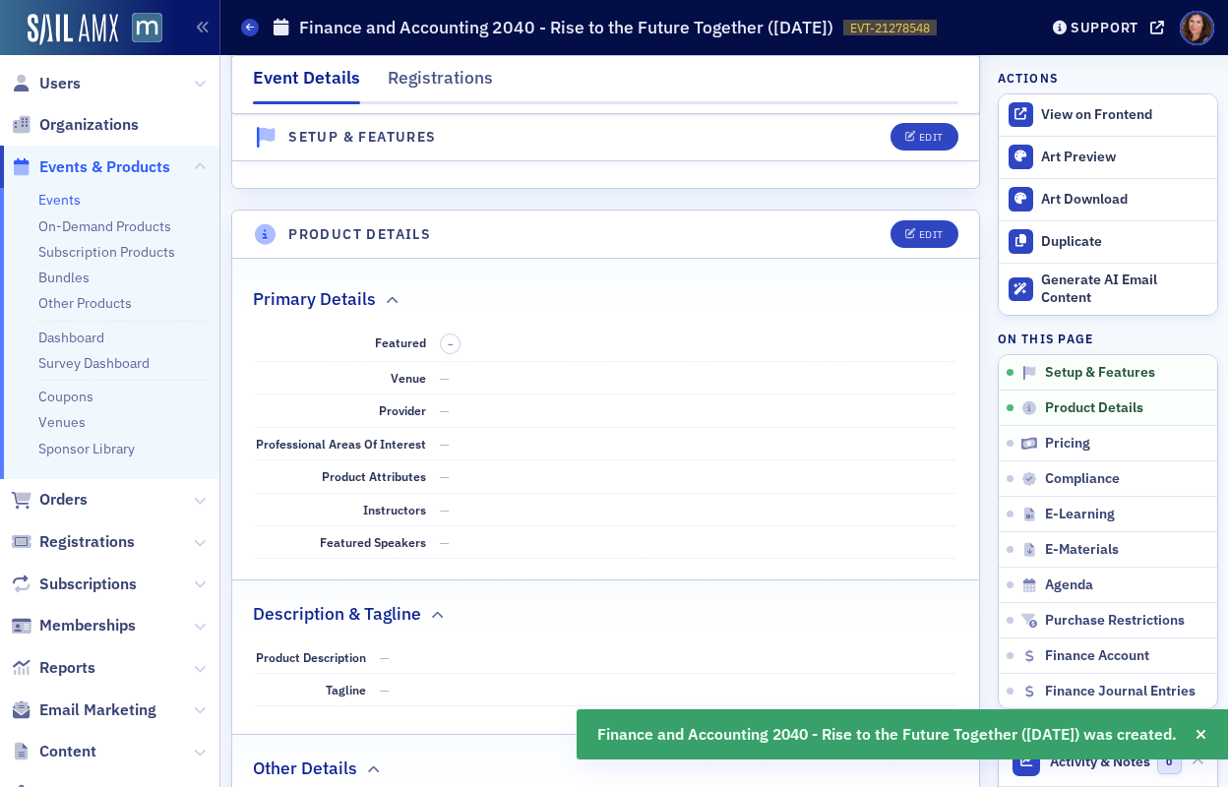
scroll to position [626, 0]
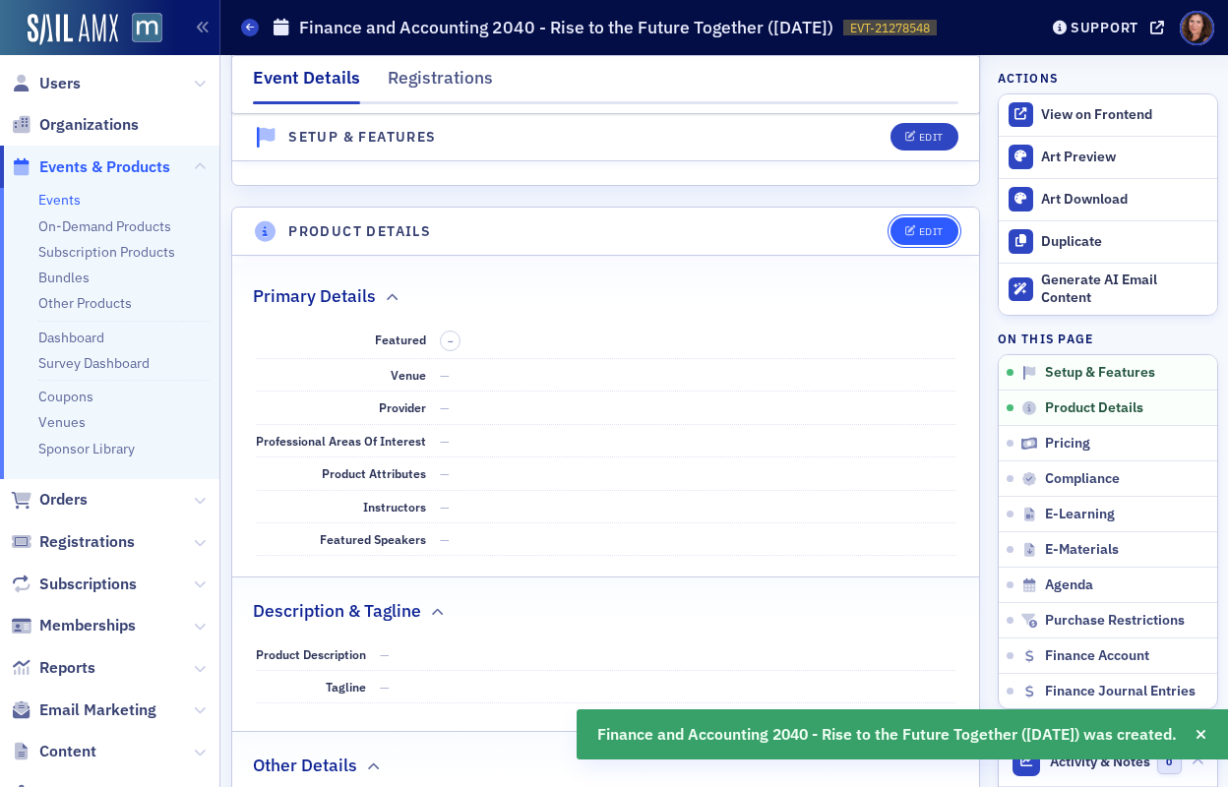
click at [905, 227] on icon "button" at bounding box center [911, 231] width 12 height 11
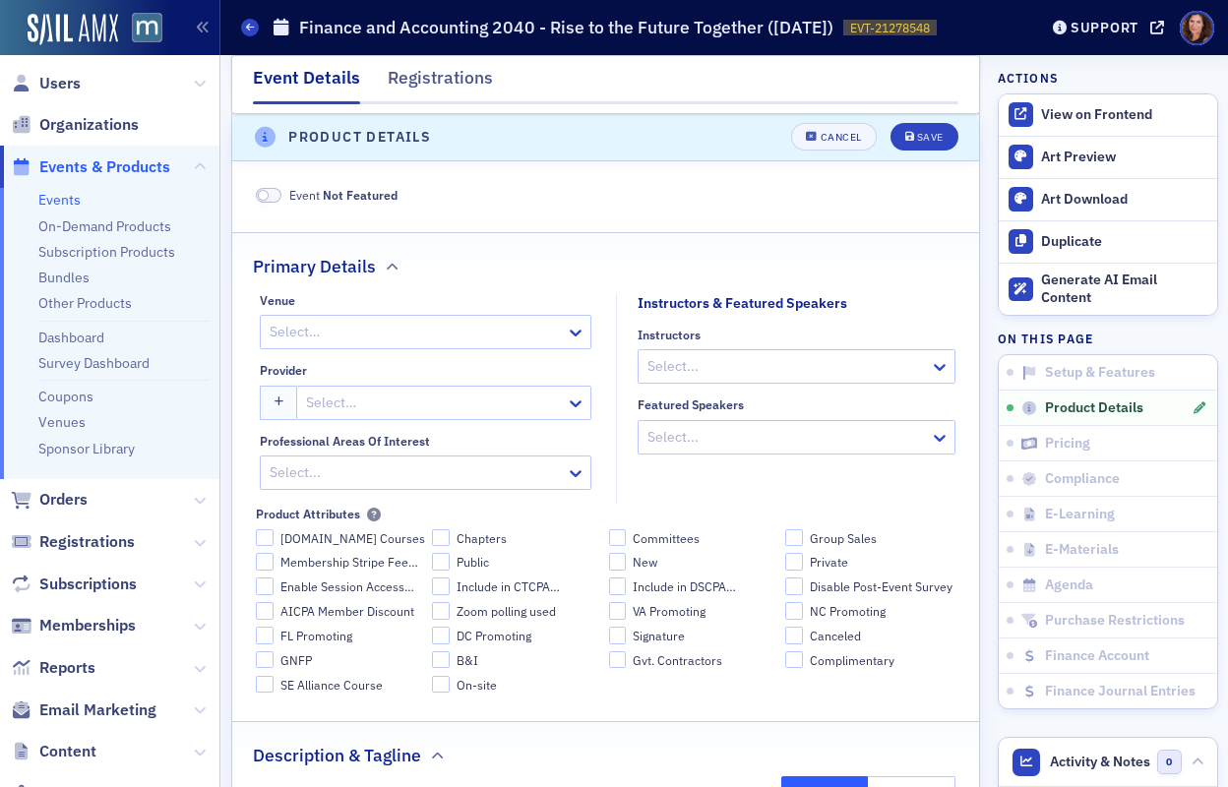
scroll to position [725, 0]
click at [338, 316] on div "Select…" at bounding box center [414, 330] width 306 height 29
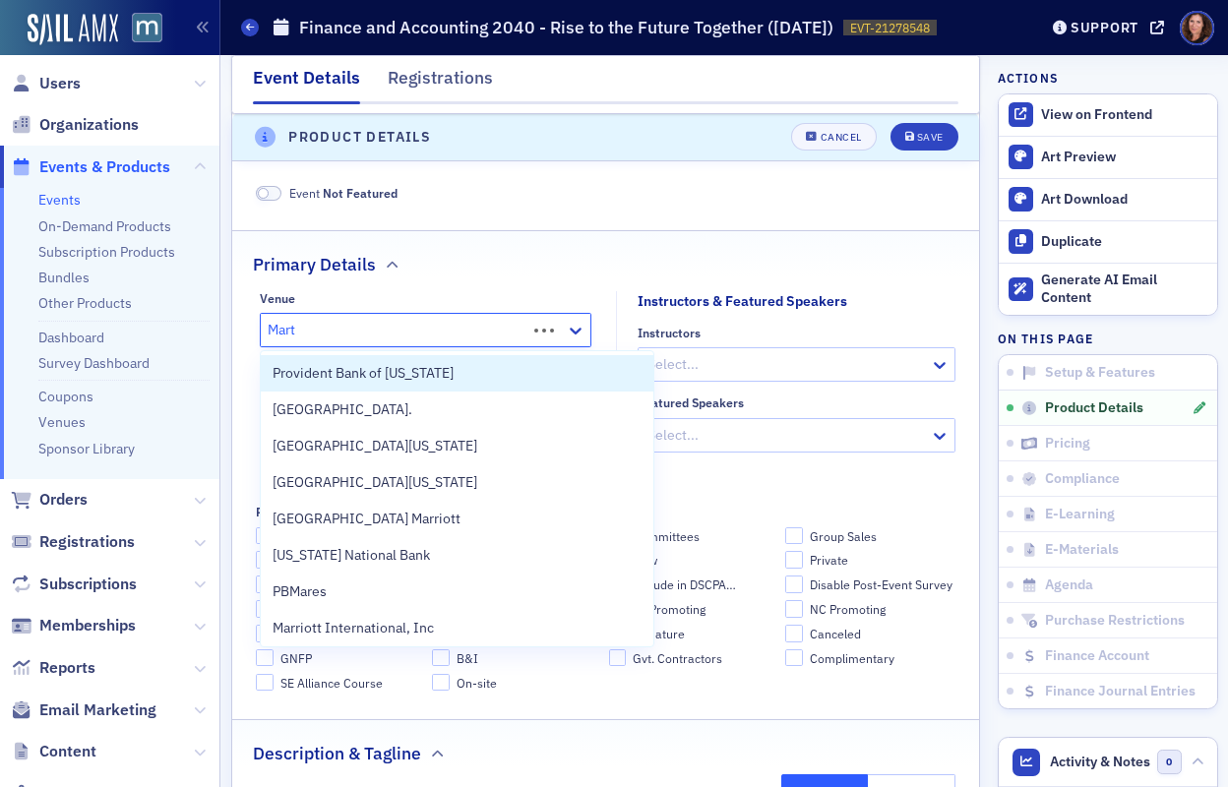
type input "Marti"
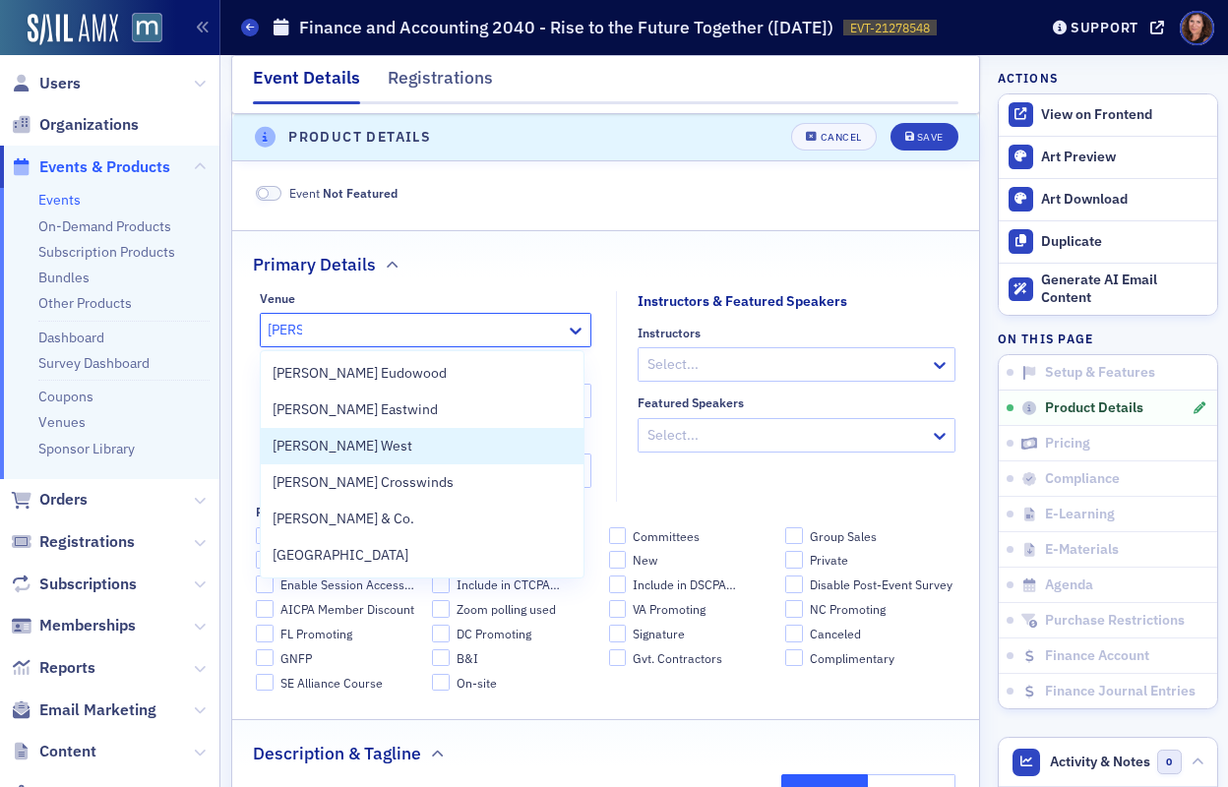
drag, startPoint x: 372, startPoint y: 429, endPoint x: 403, endPoint y: 379, distance: 59.2
click at [372, 429] on div "Martin’s West" at bounding box center [422, 446] width 323 height 36
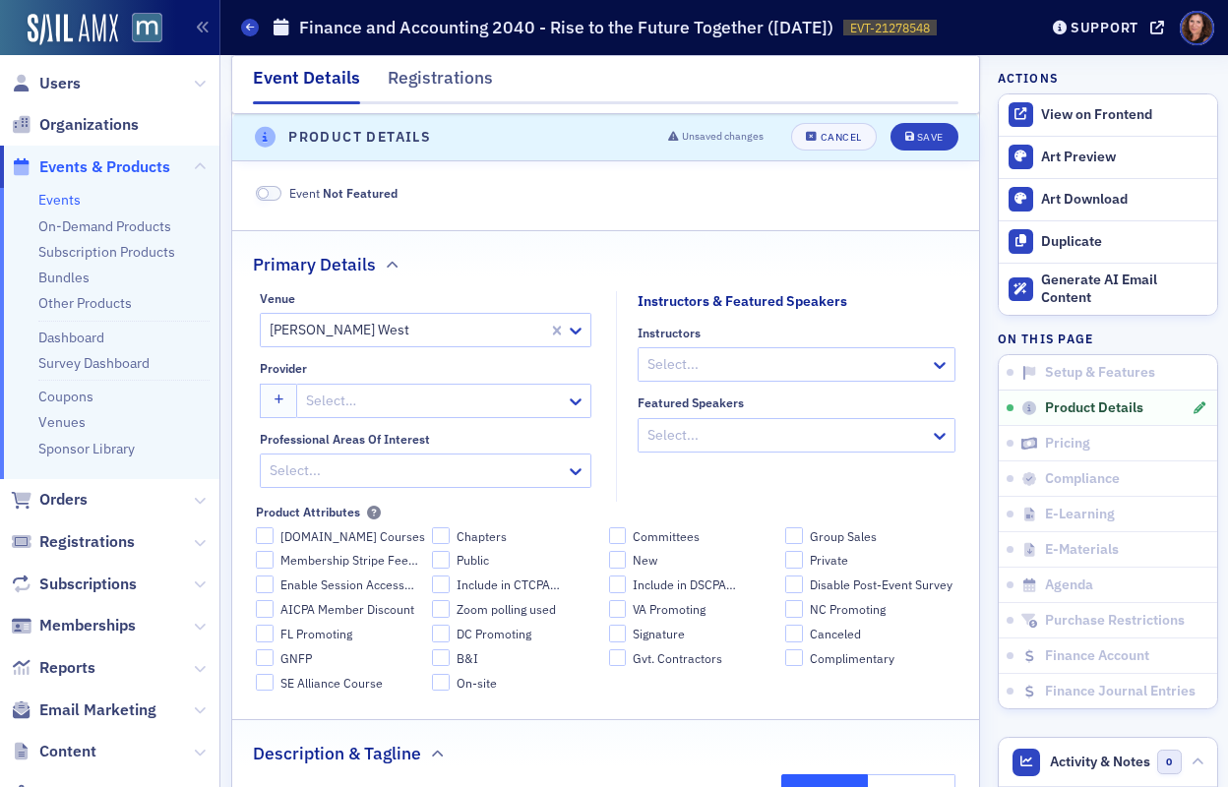
click at [470, 274] on div "Primary Details" at bounding box center [606, 254] width 706 height 46
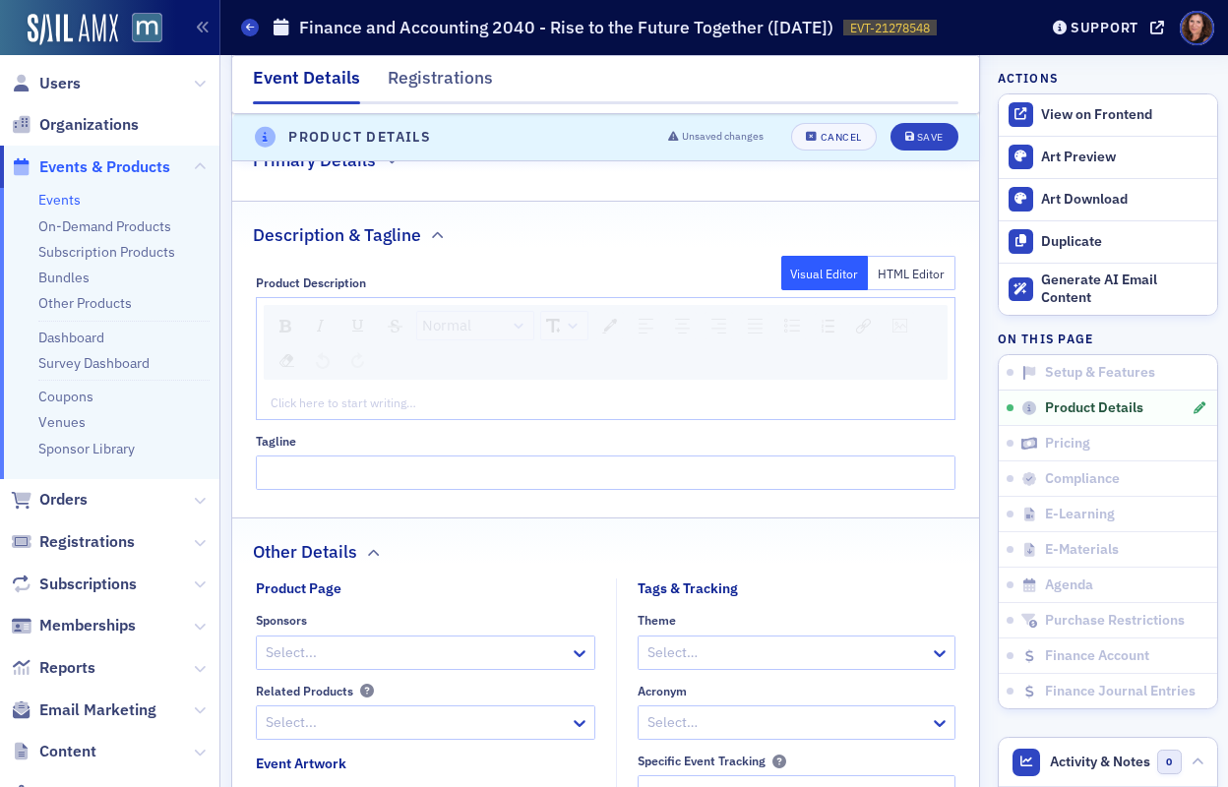
scroll to position [825, 0]
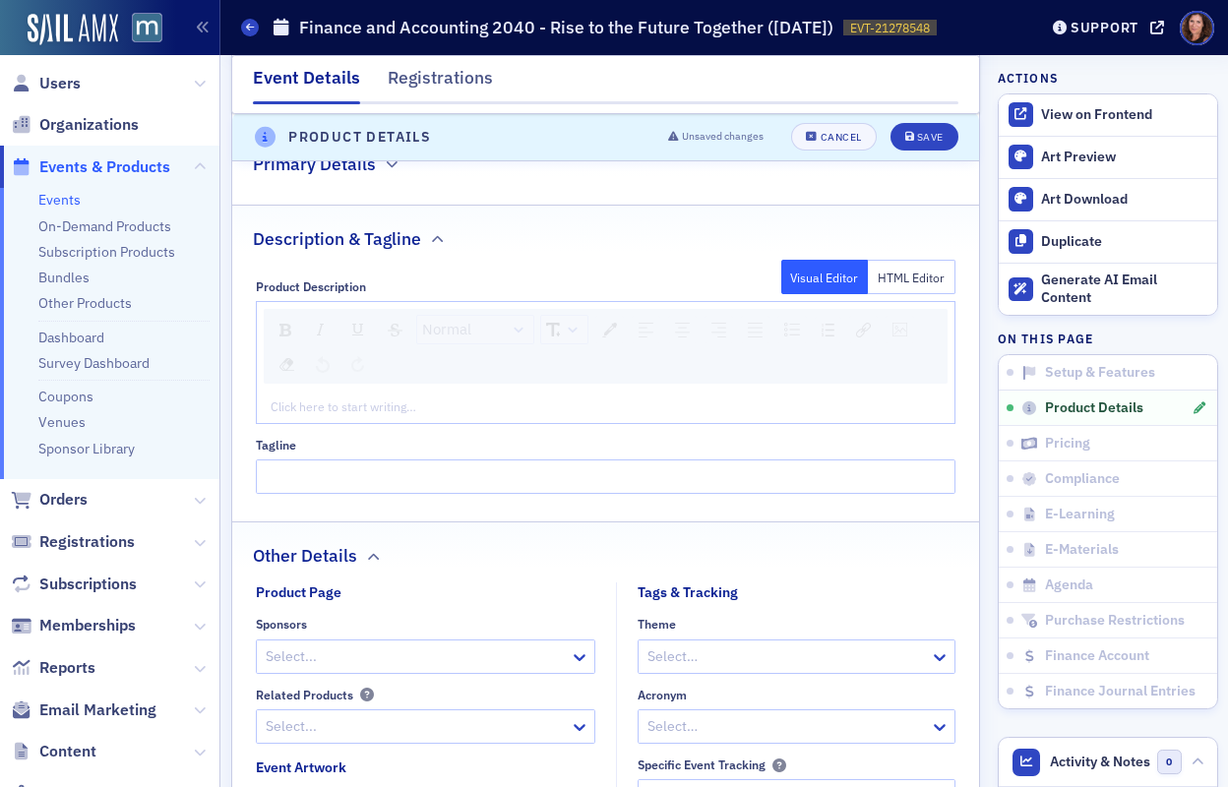
click at [565, 399] on div "rdw-editor" at bounding box center [605, 406] width 669 height 18
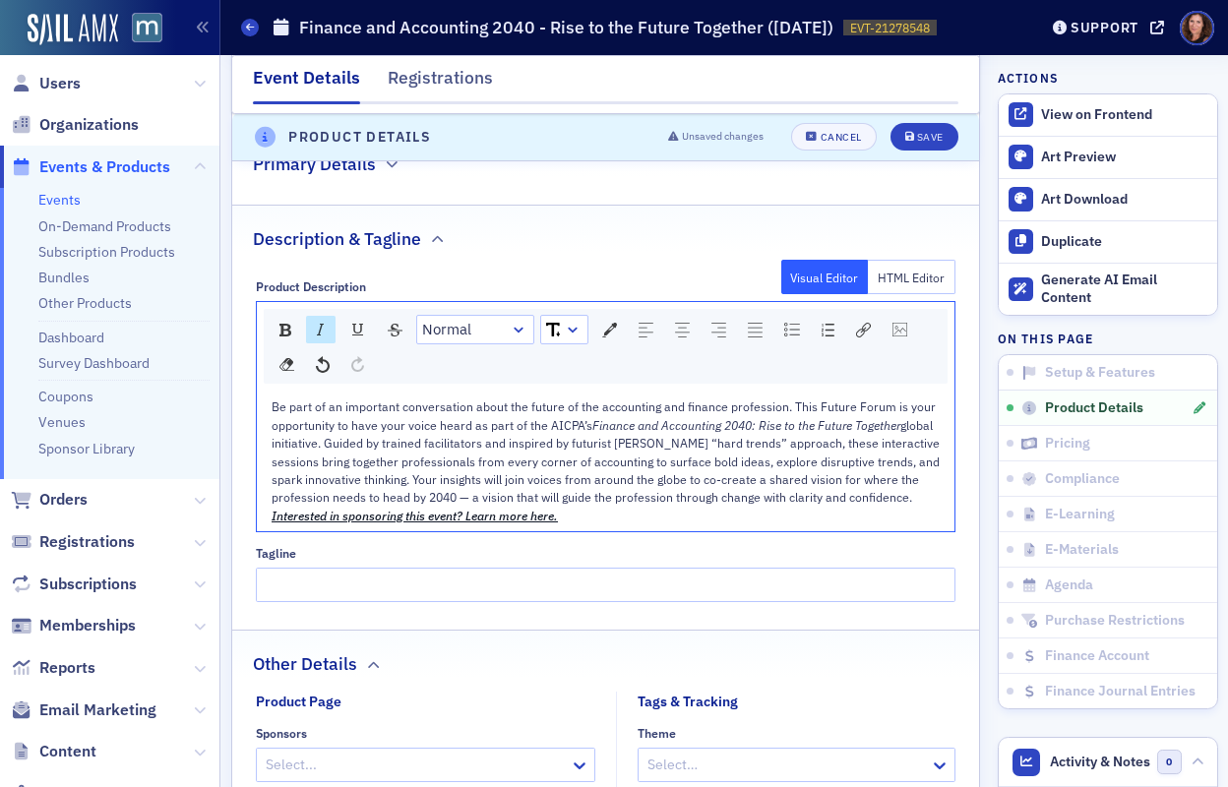
click at [417, 506] on div "Be part of an important conversation about the future of the accounting and fin…" at bounding box center [605, 451] width 669 height 108
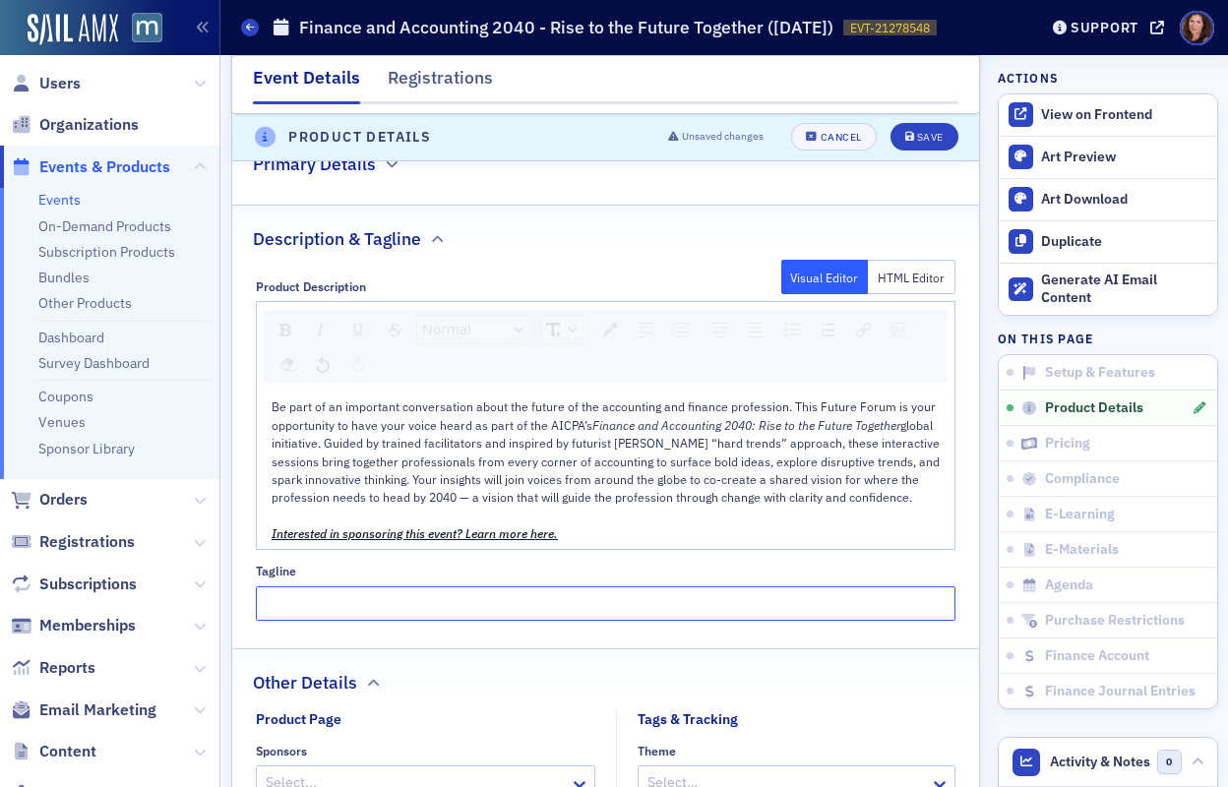
click at [437, 621] on input "Tagline" at bounding box center [605, 603] width 699 height 34
paste input "Your Voice. Our Future. 2040. Co-Creating the Profession of Tomorrow"
type input "Your Voice. Our Future. 2040. Co-Creating the Profession of Tomorrow"
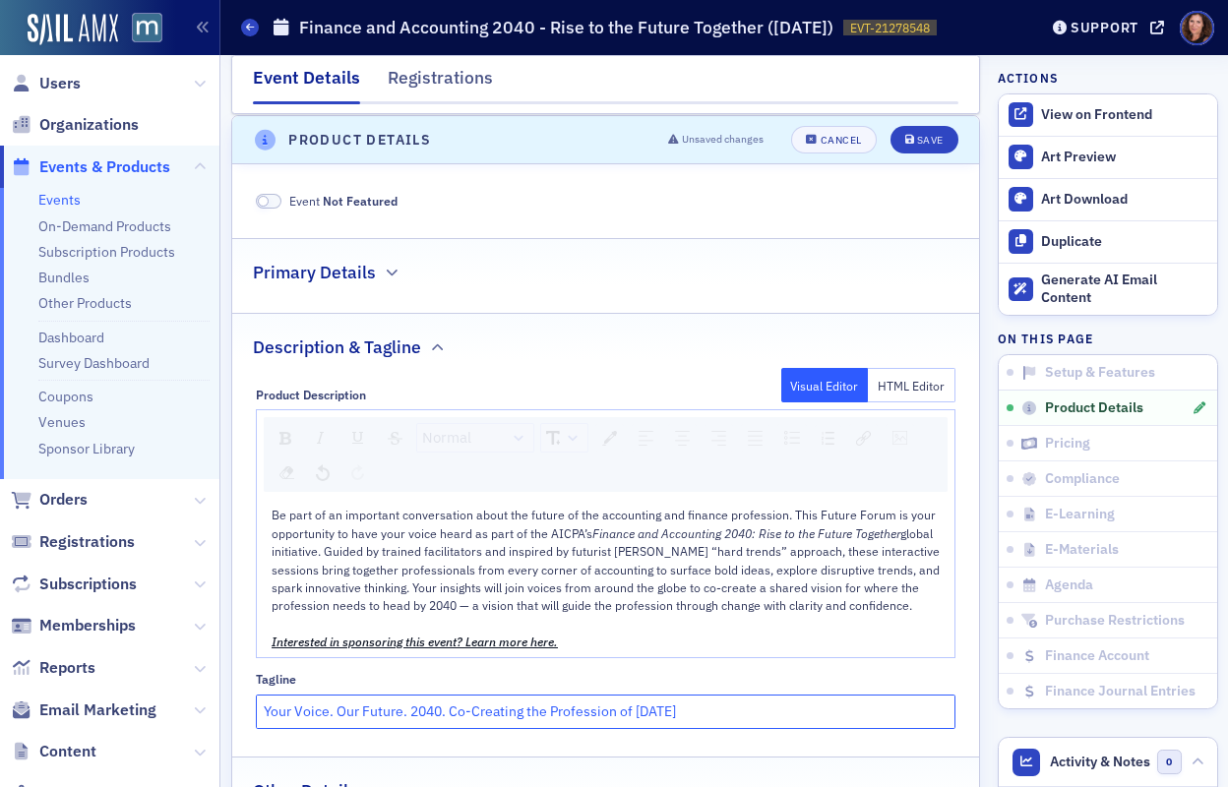
scroll to position [736, 0]
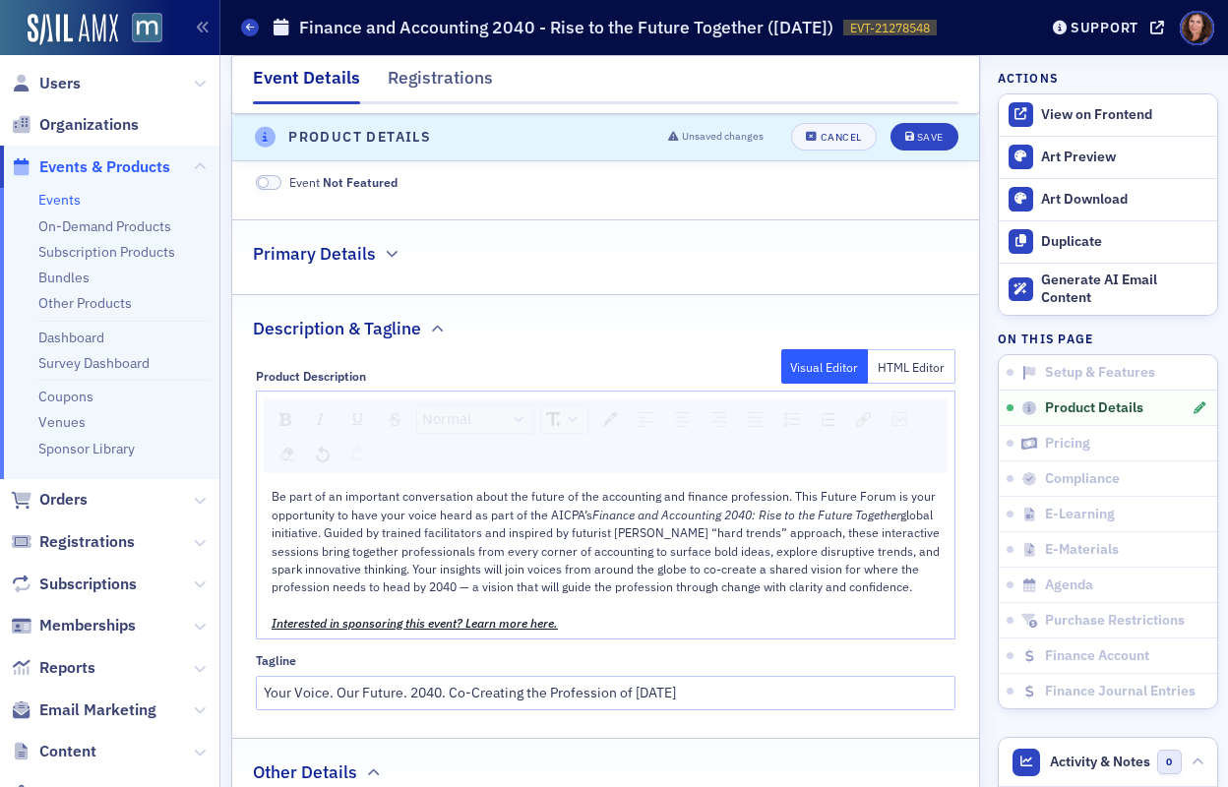
click at [279, 183] on span at bounding box center [269, 182] width 26 height 15
drag, startPoint x: 347, startPoint y: 249, endPoint x: 449, endPoint y: 266, distance: 102.7
click at [347, 249] on h2 "Primary Details" at bounding box center [314, 254] width 123 height 26
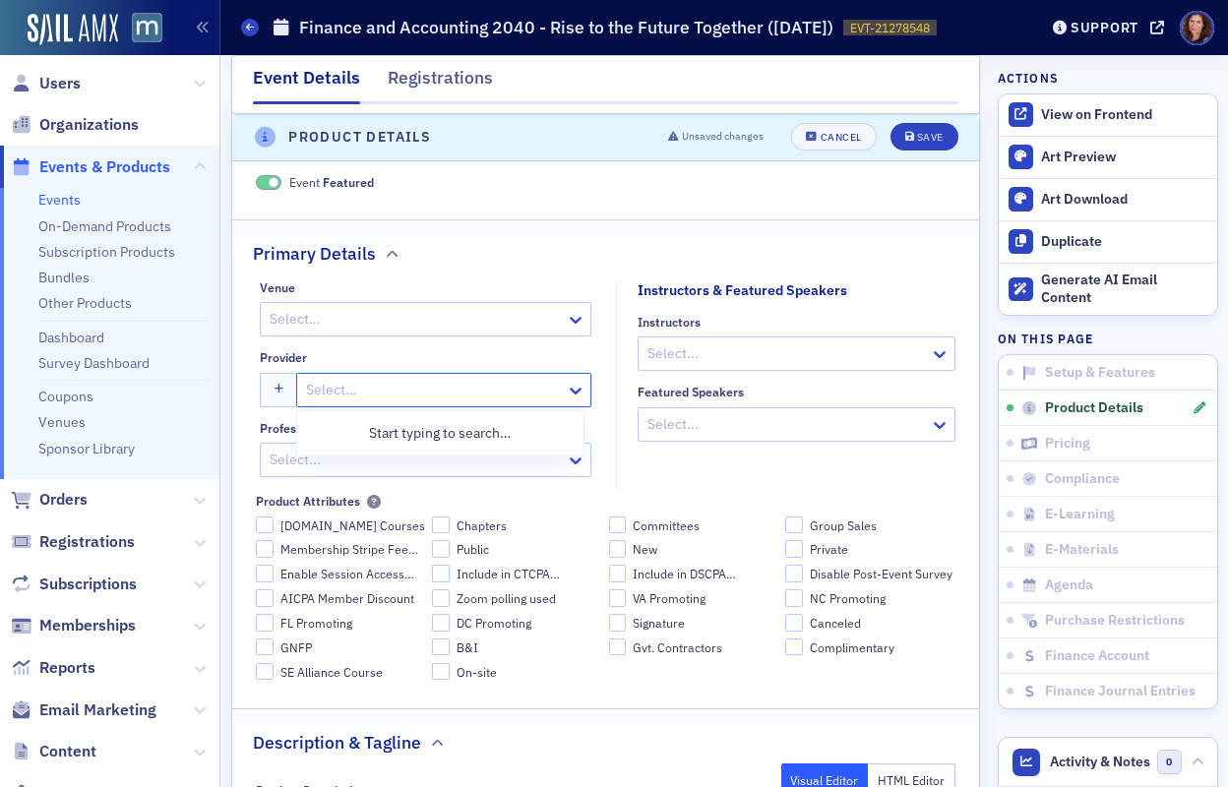
click at [415, 389] on div at bounding box center [434, 390] width 260 height 25
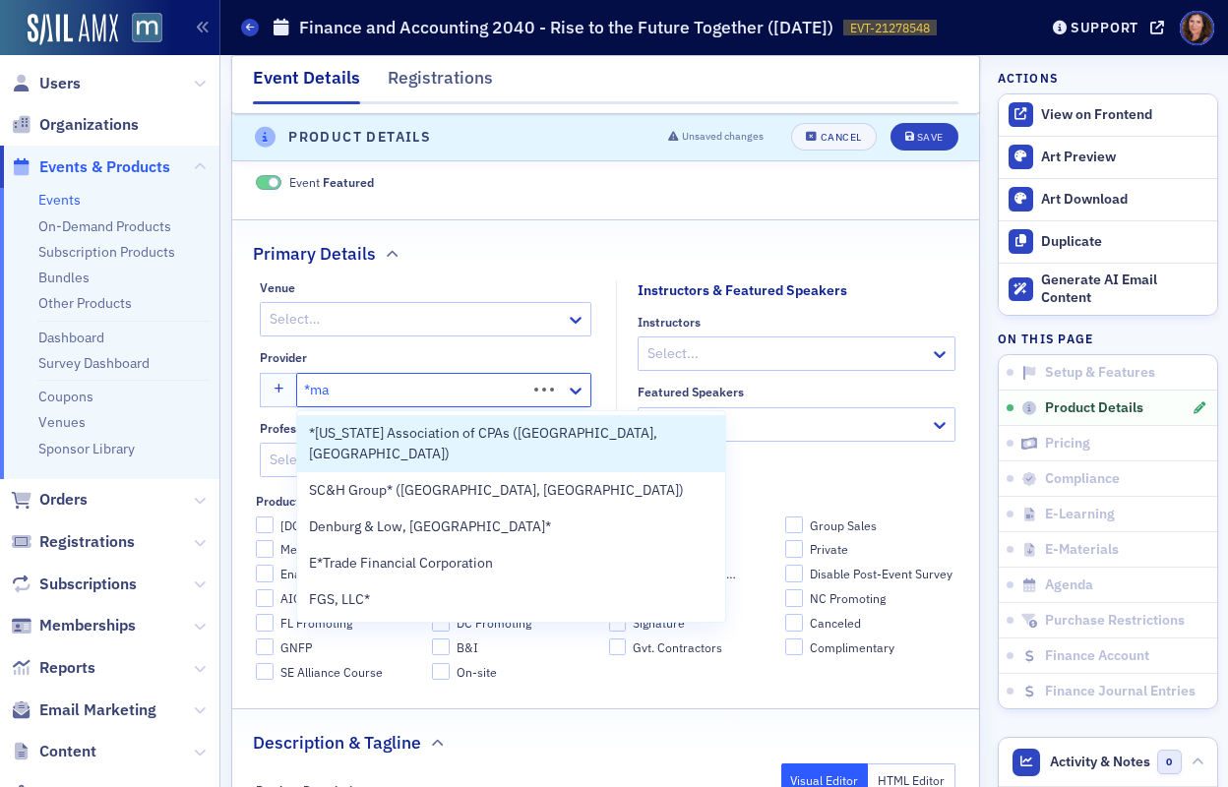
type input "*mar"
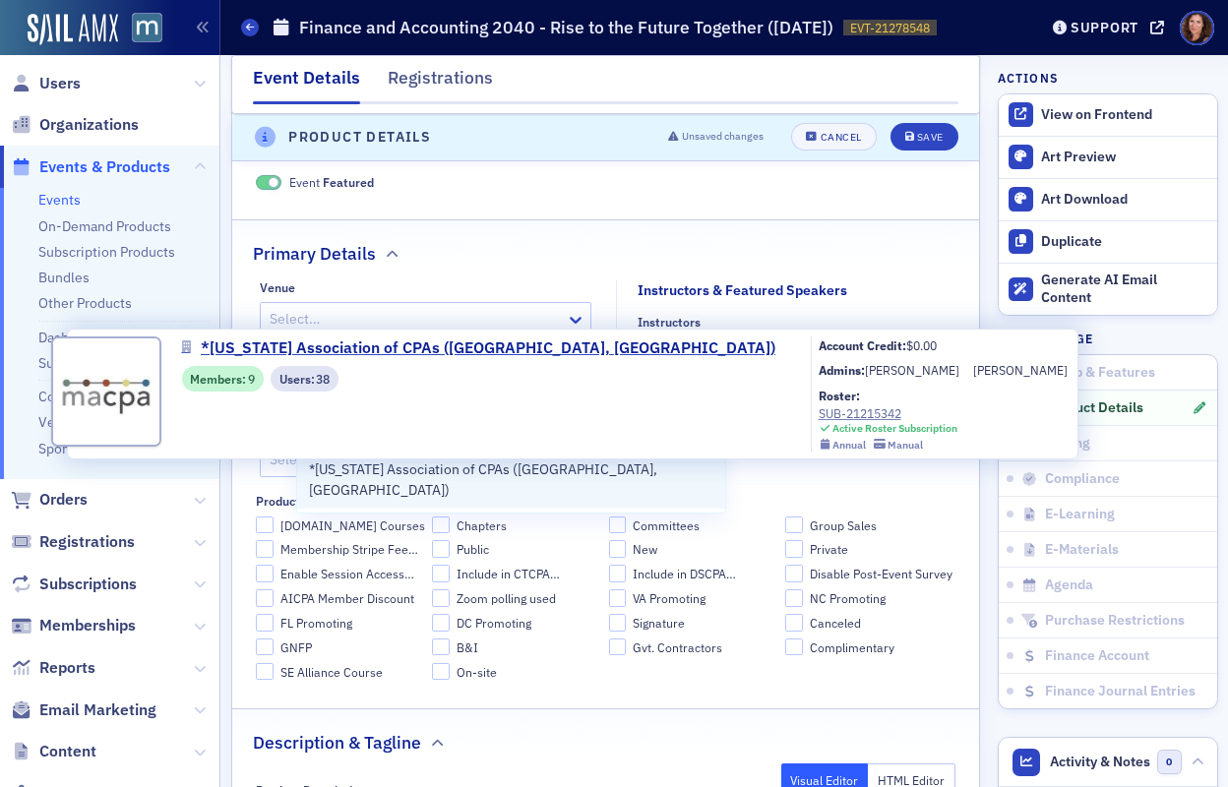
click at [398, 459] on span "*[US_STATE] Association of CPAs ([GEOGRAPHIC_DATA], [GEOGRAPHIC_DATA])" at bounding box center [511, 479] width 404 height 41
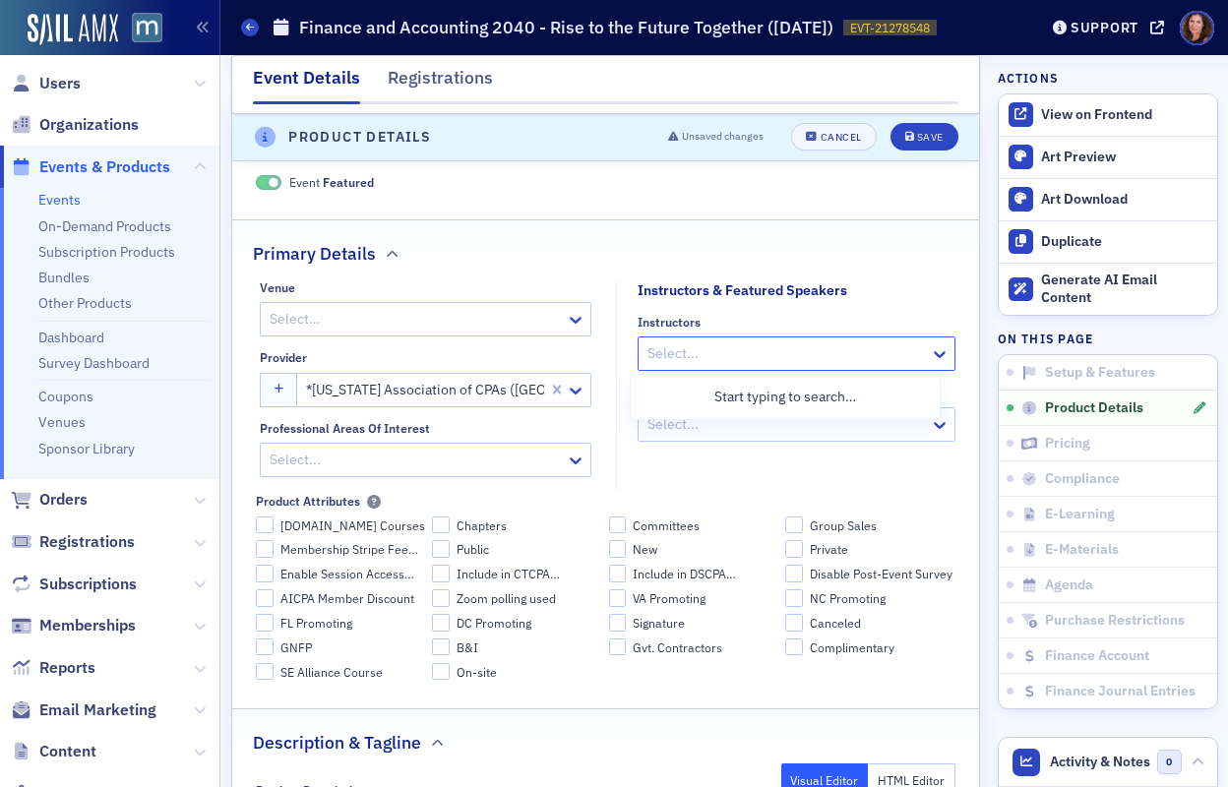
click at [665, 357] on div at bounding box center [786, 353] width 282 height 25
type input "rebek"
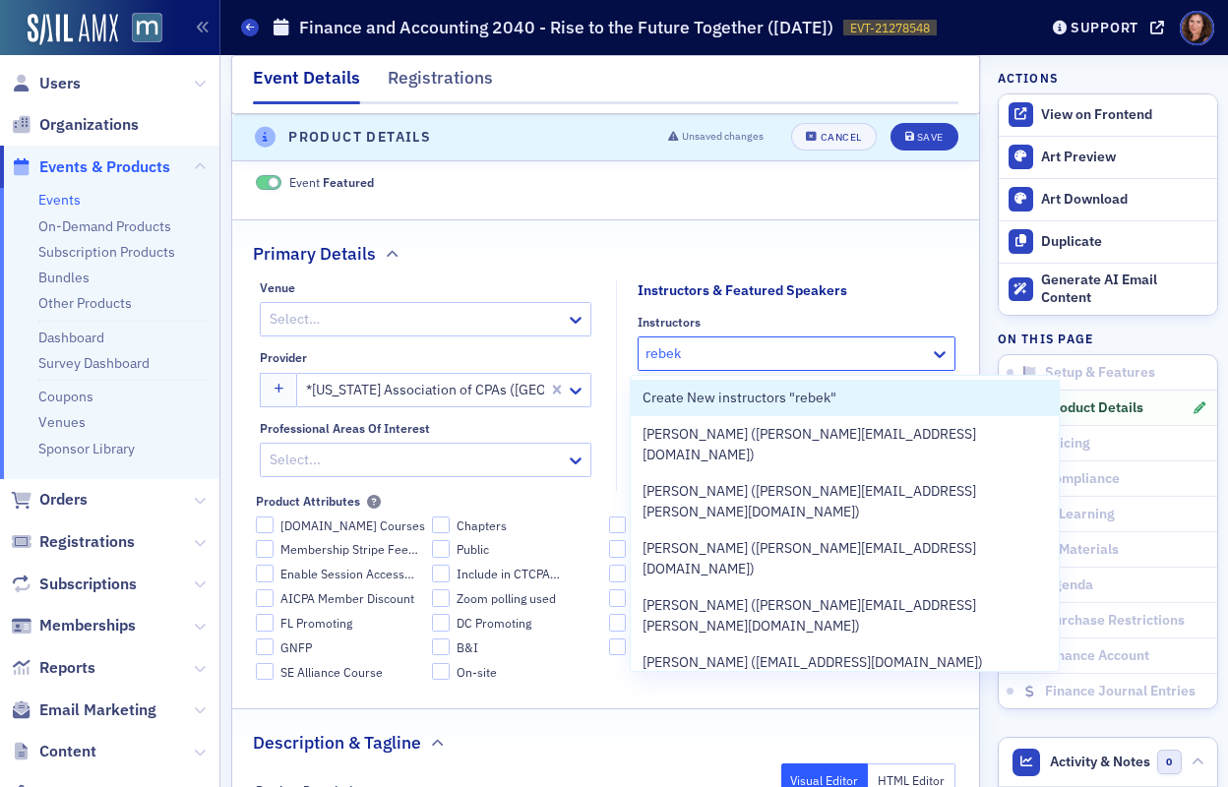
scroll to position [735, 0]
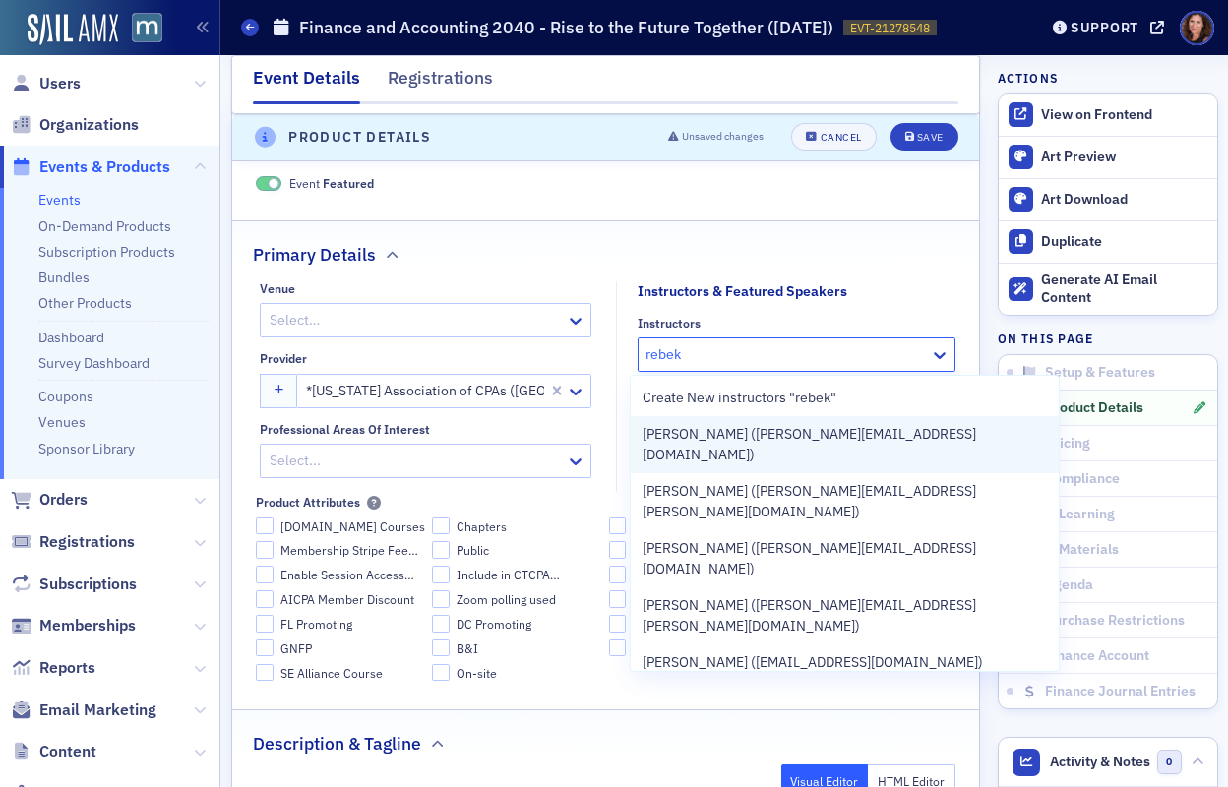
click at [722, 426] on span "Rebekah Olson (rebekah@macpa.org)" at bounding box center [844, 444] width 404 height 41
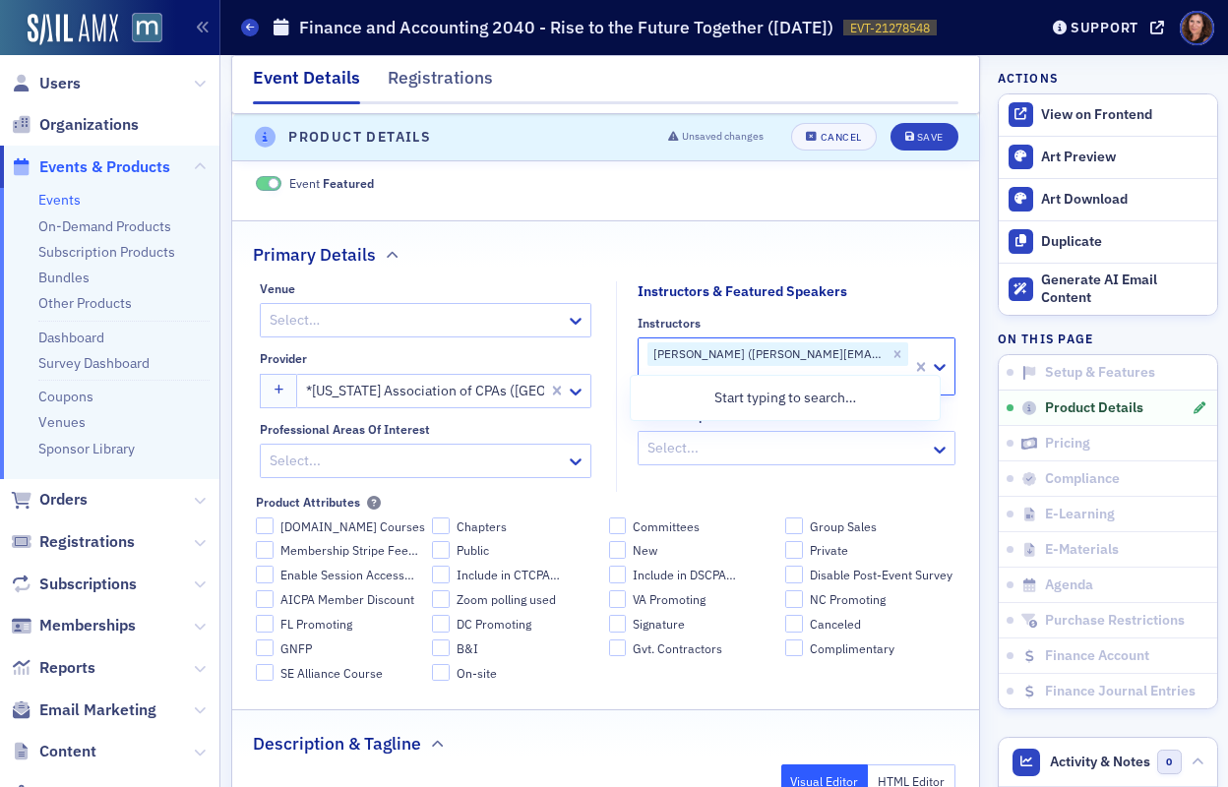
click at [876, 368] on div at bounding box center [777, 380] width 265 height 25
type input "Bill"
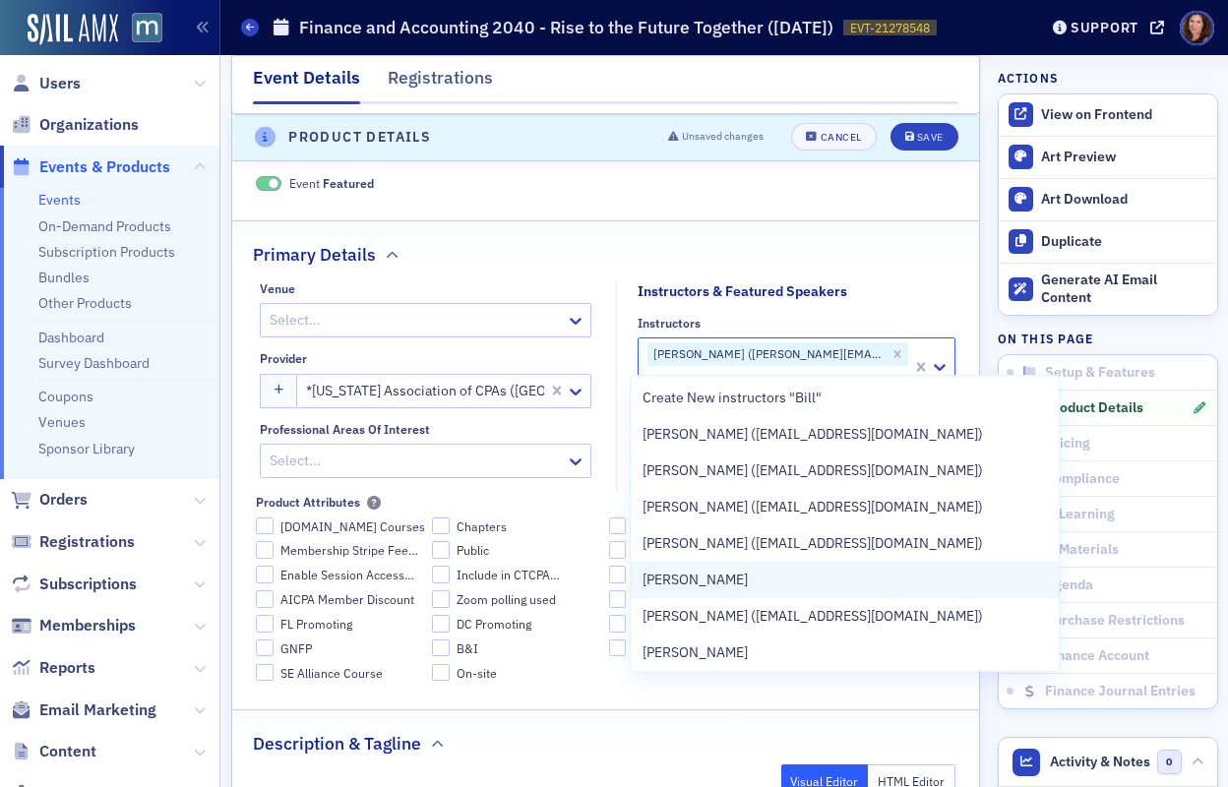
click at [781, 582] on div "Bill Sheridan" at bounding box center [844, 580] width 404 height 21
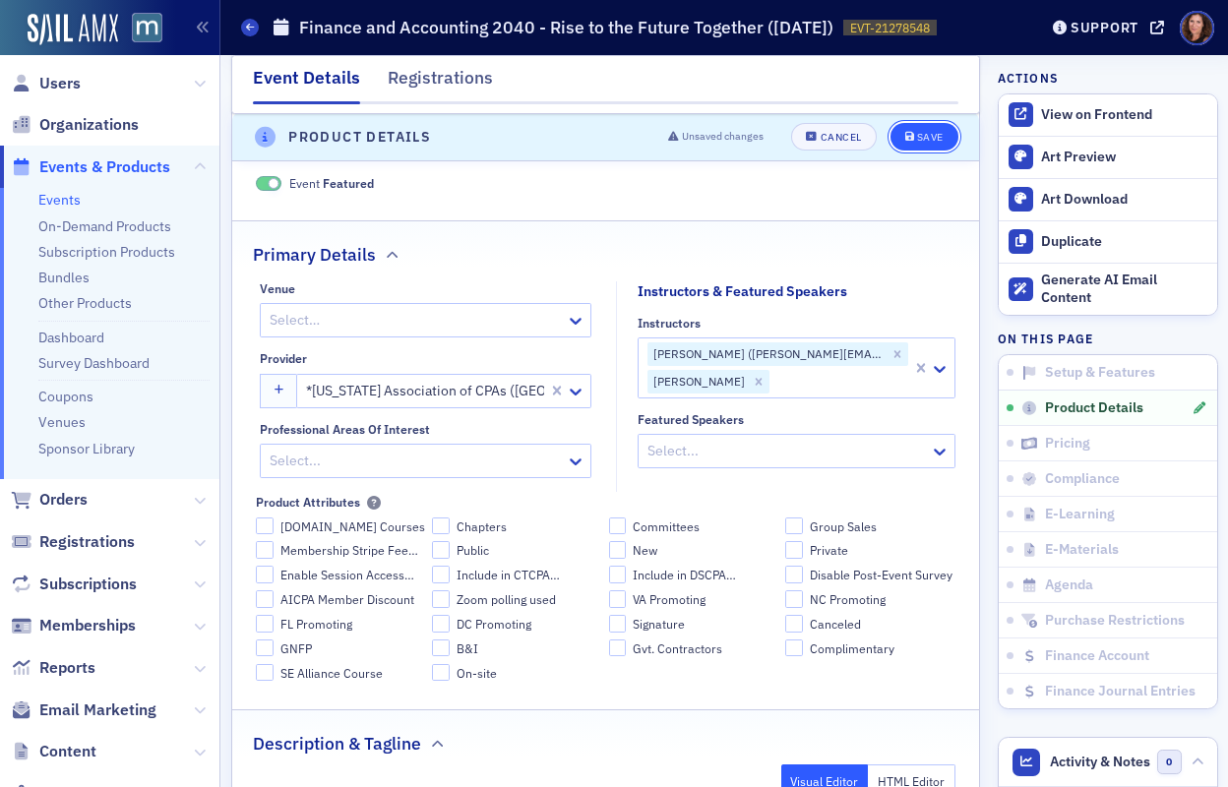
click at [926, 144] on div "Save" at bounding box center [930, 138] width 27 height 11
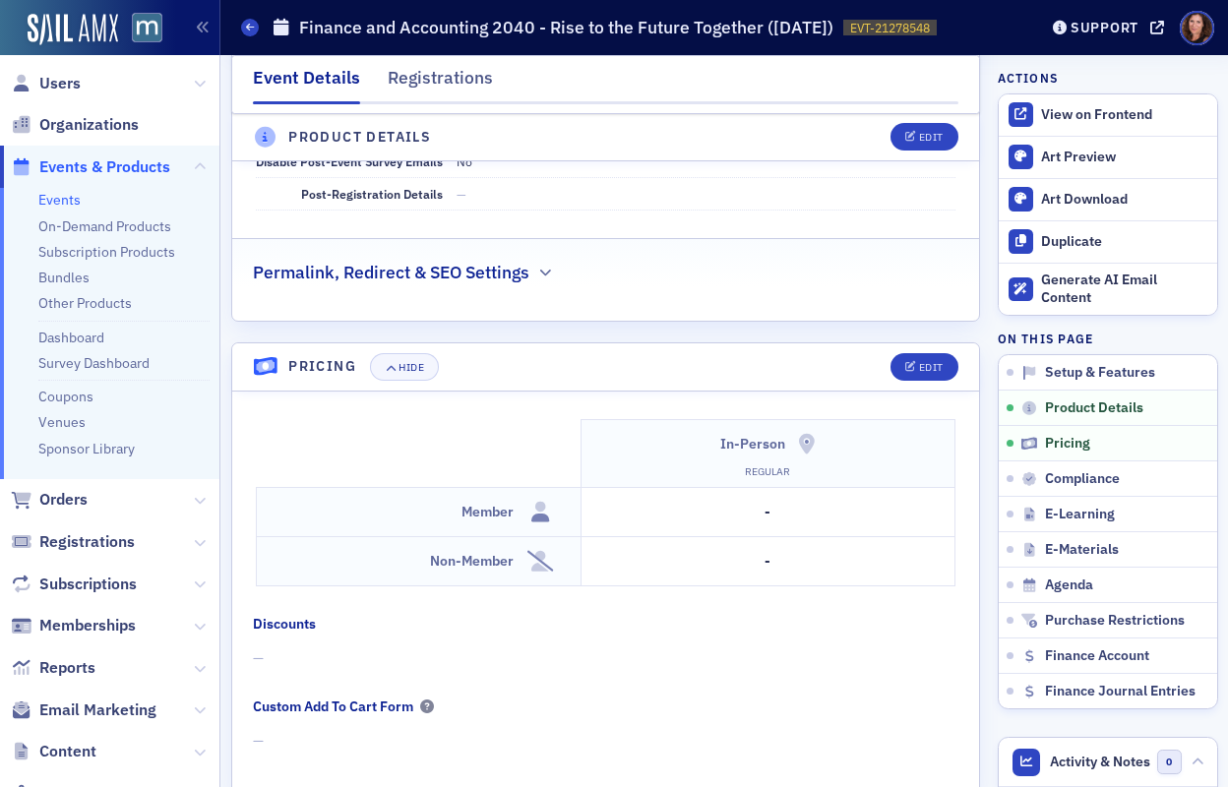
scroll to position [1685, 0]
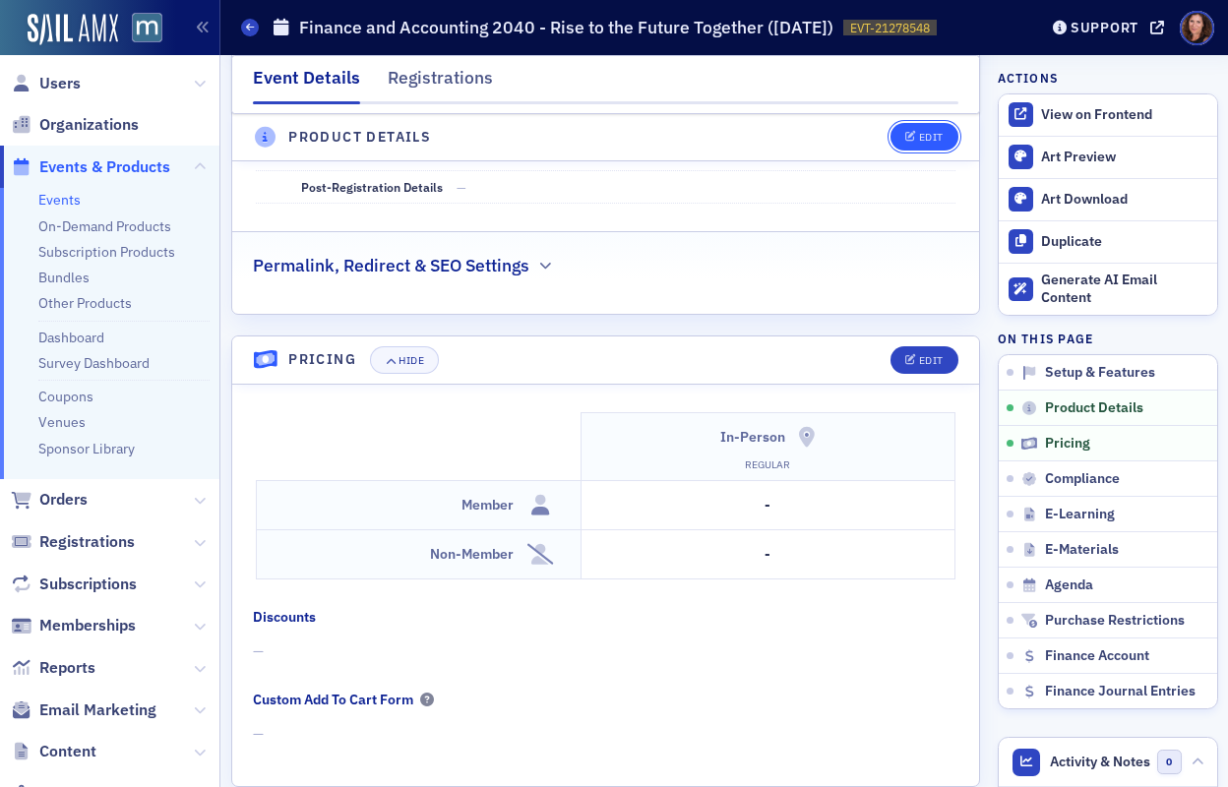
click at [919, 136] on div "Edit" at bounding box center [931, 138] width 25 height 11
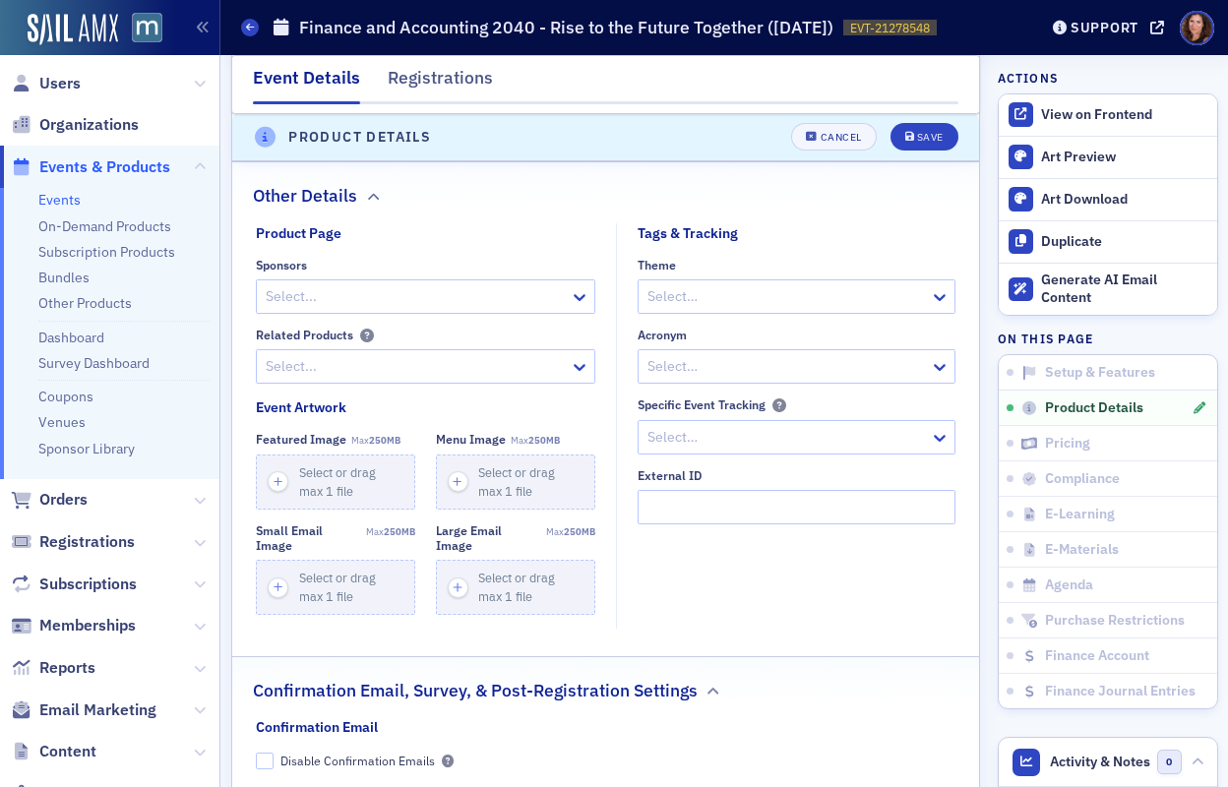
scroll to position [1726, 0]
click at [763, 448] on div at bounding box center [766, 436] width 243 height 25
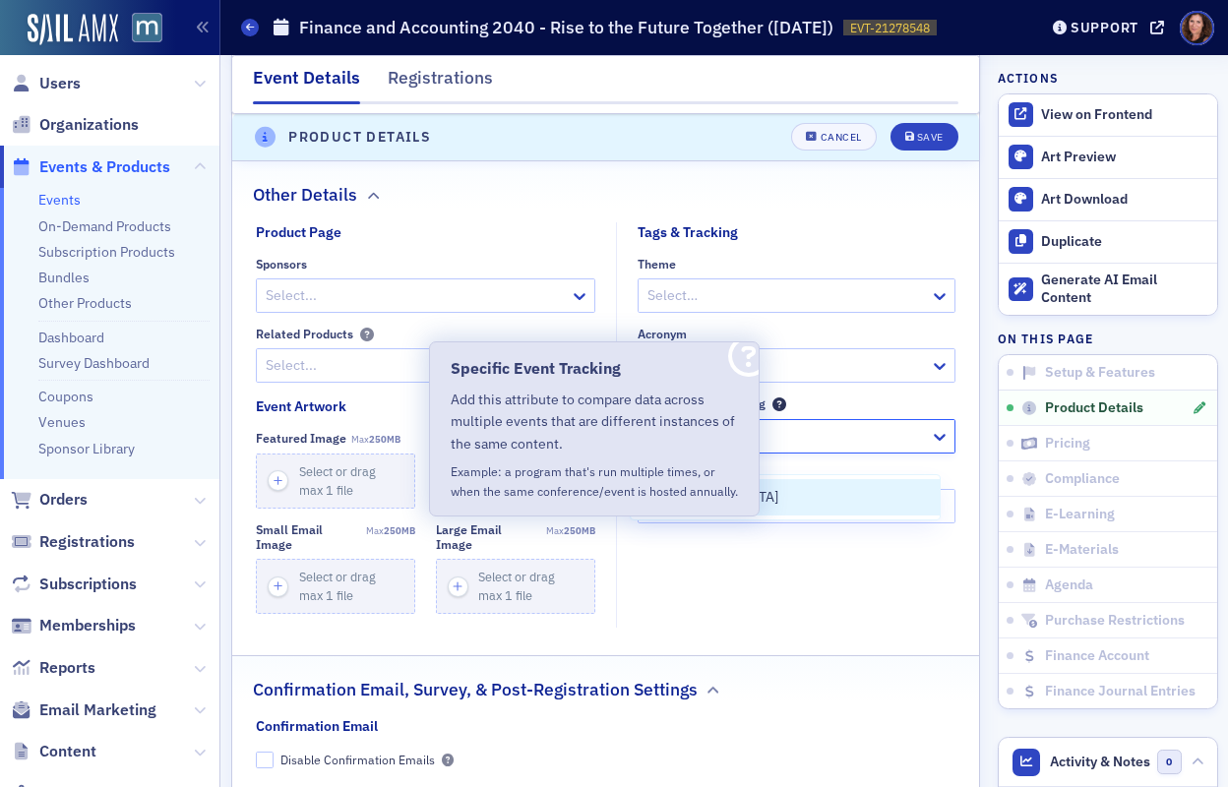
type input "town"
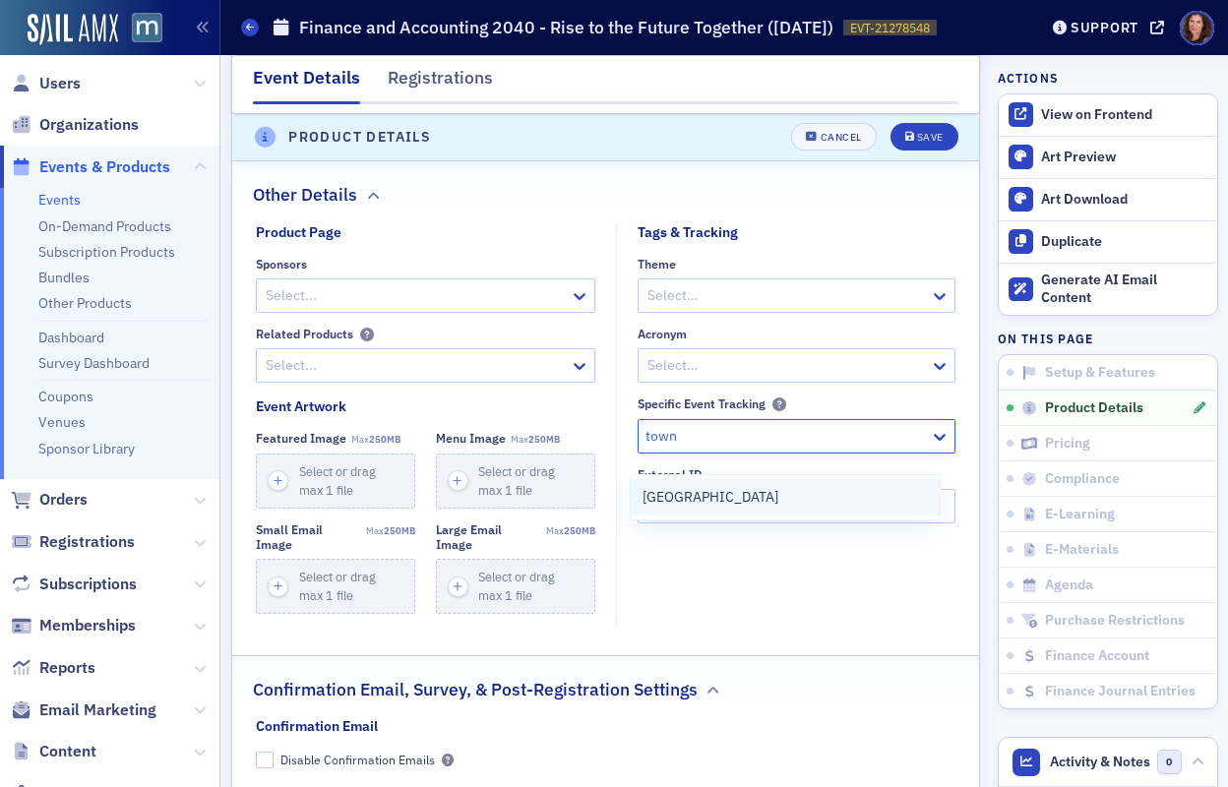
click at [686, 499] on span "Town Hall" at bounding box center [710, 497] width 136 height 21
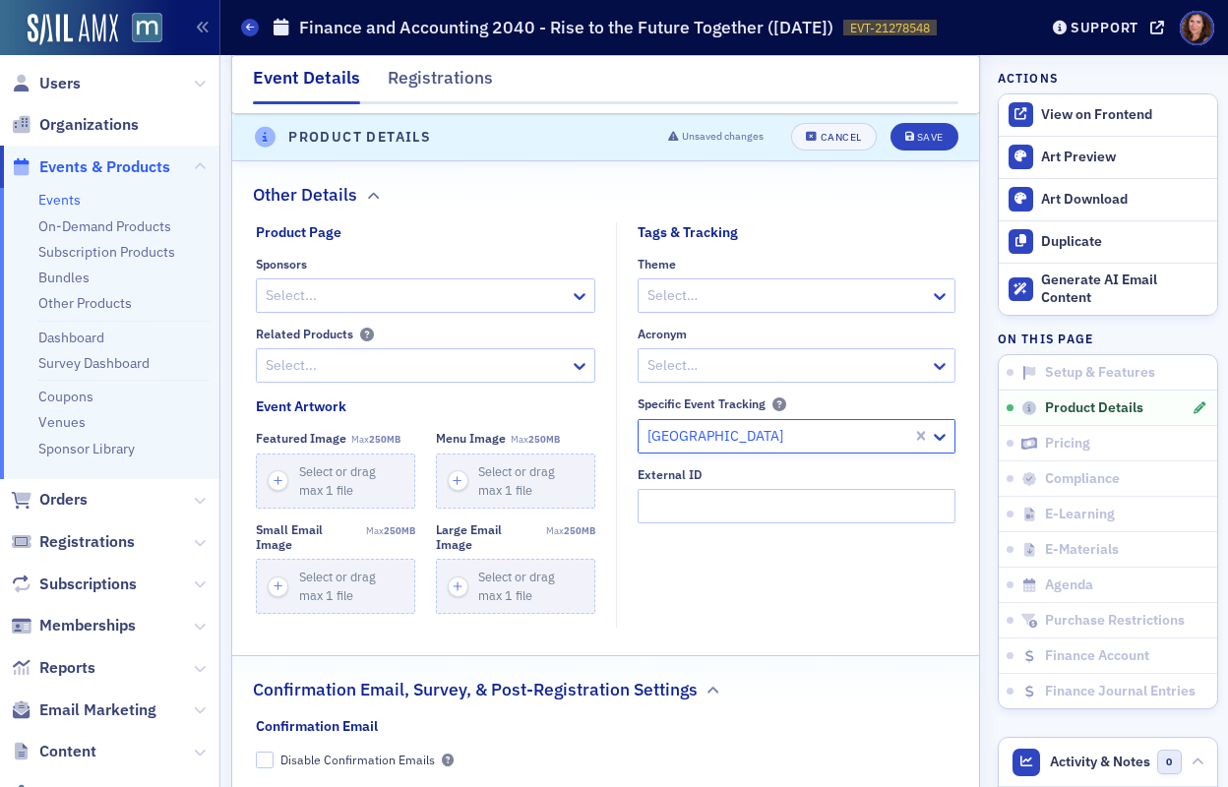
click at [773, 378] on div at bounding box center [786, 365] width 282 height 25
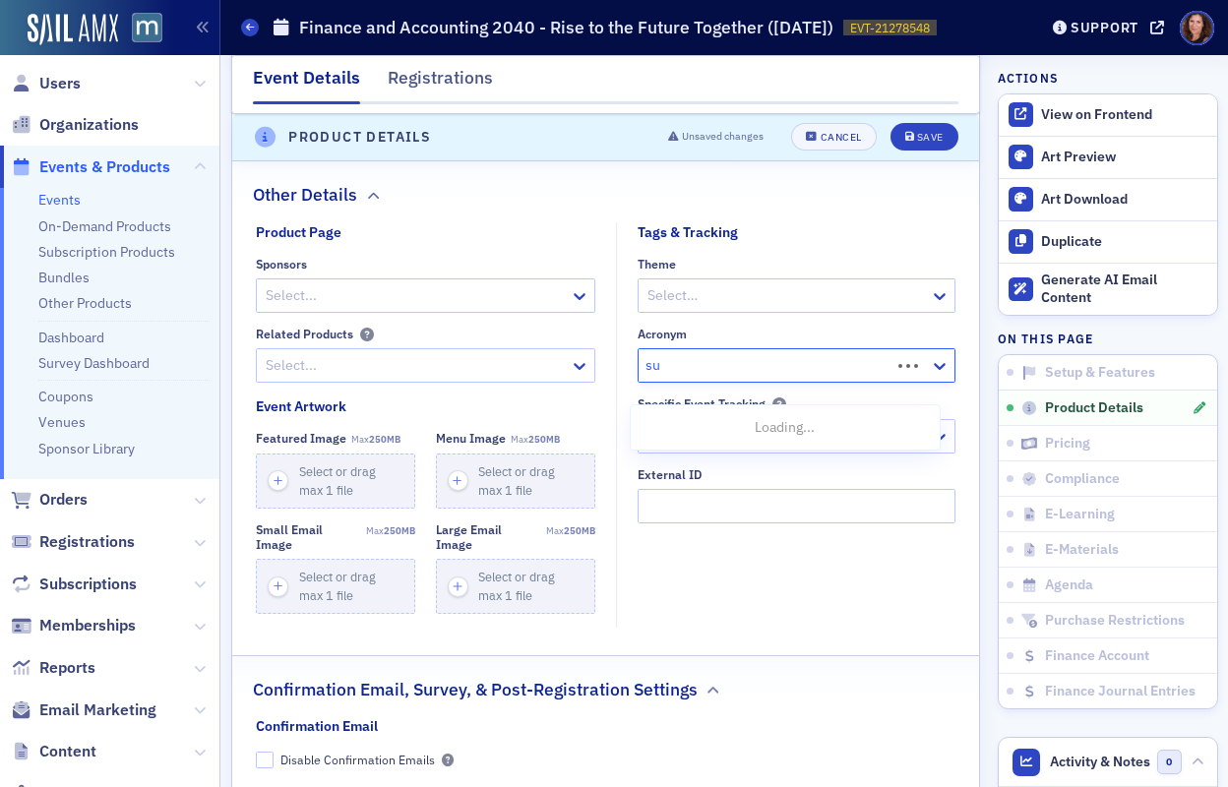
type input "s"
type input "future"
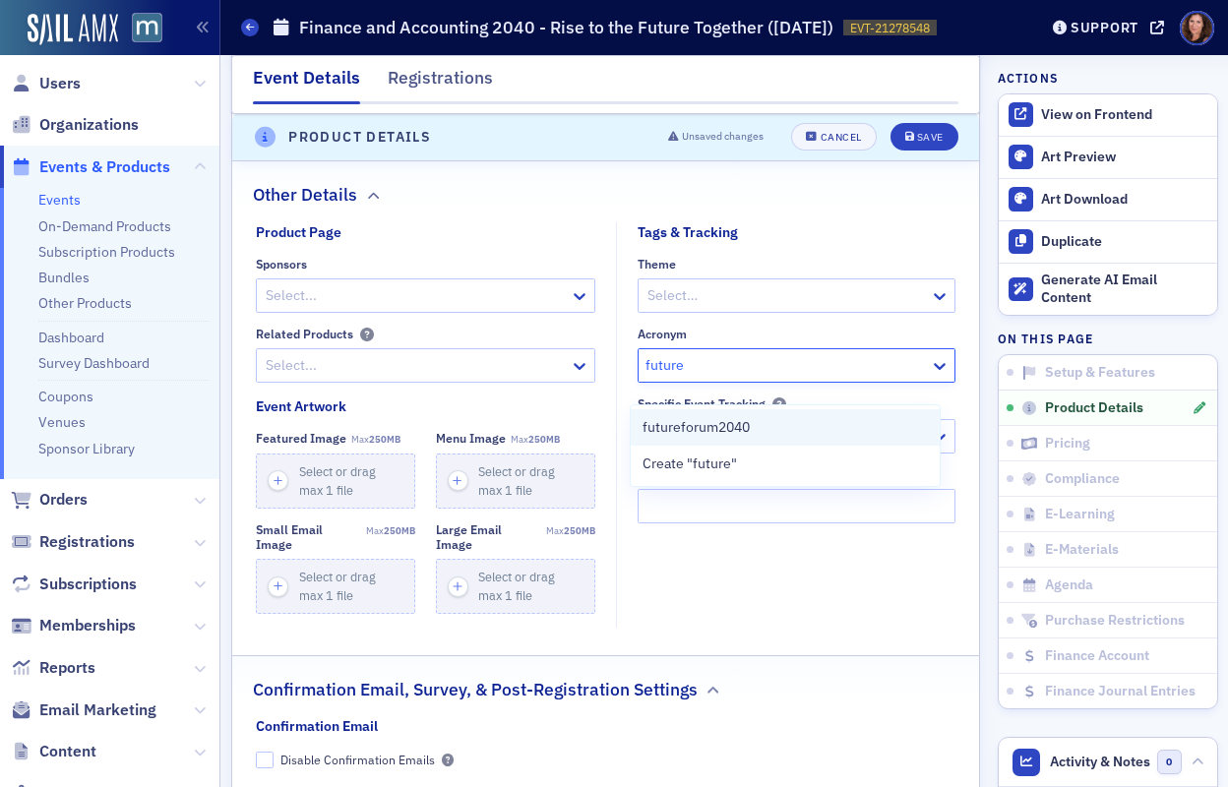
click at [784, 427] on div "futureforum2040" at bounding box center [784, 427] width 284 height 21
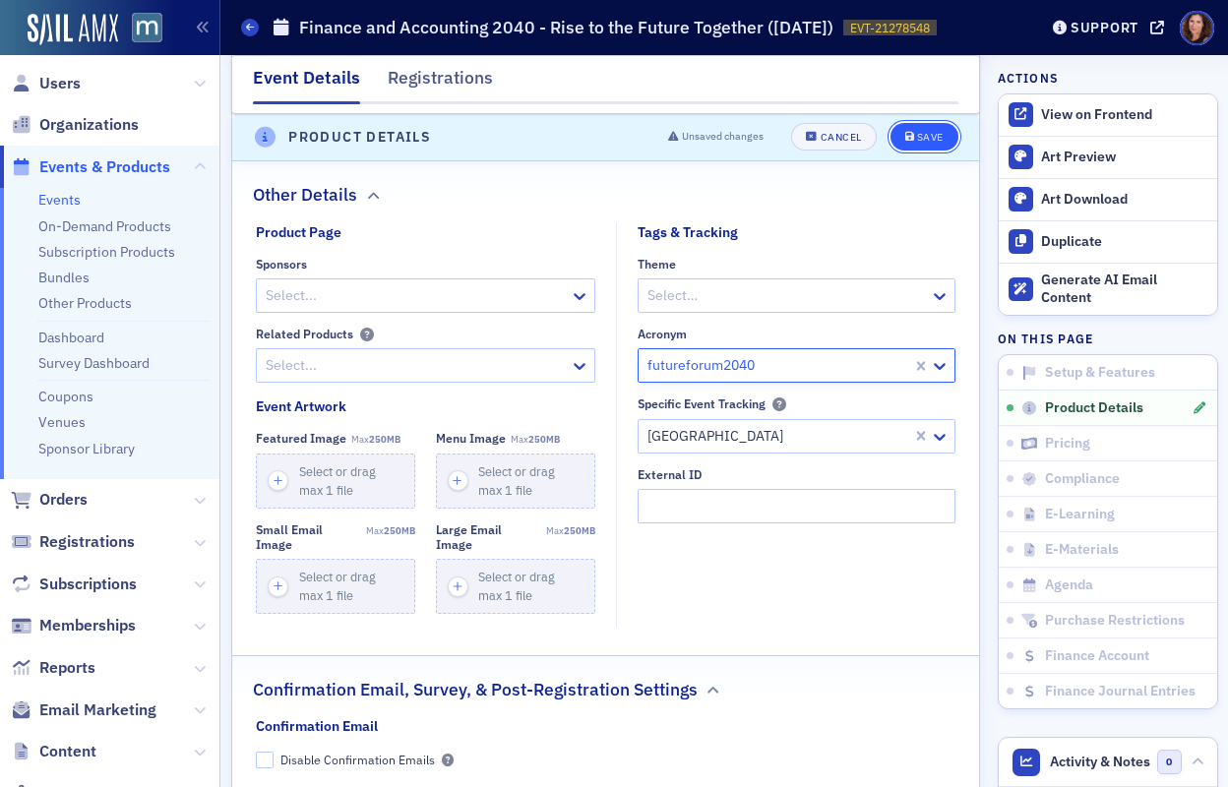
click at [917, 135] on div "Save" at bounding box center [930, 138] width 27 height 11
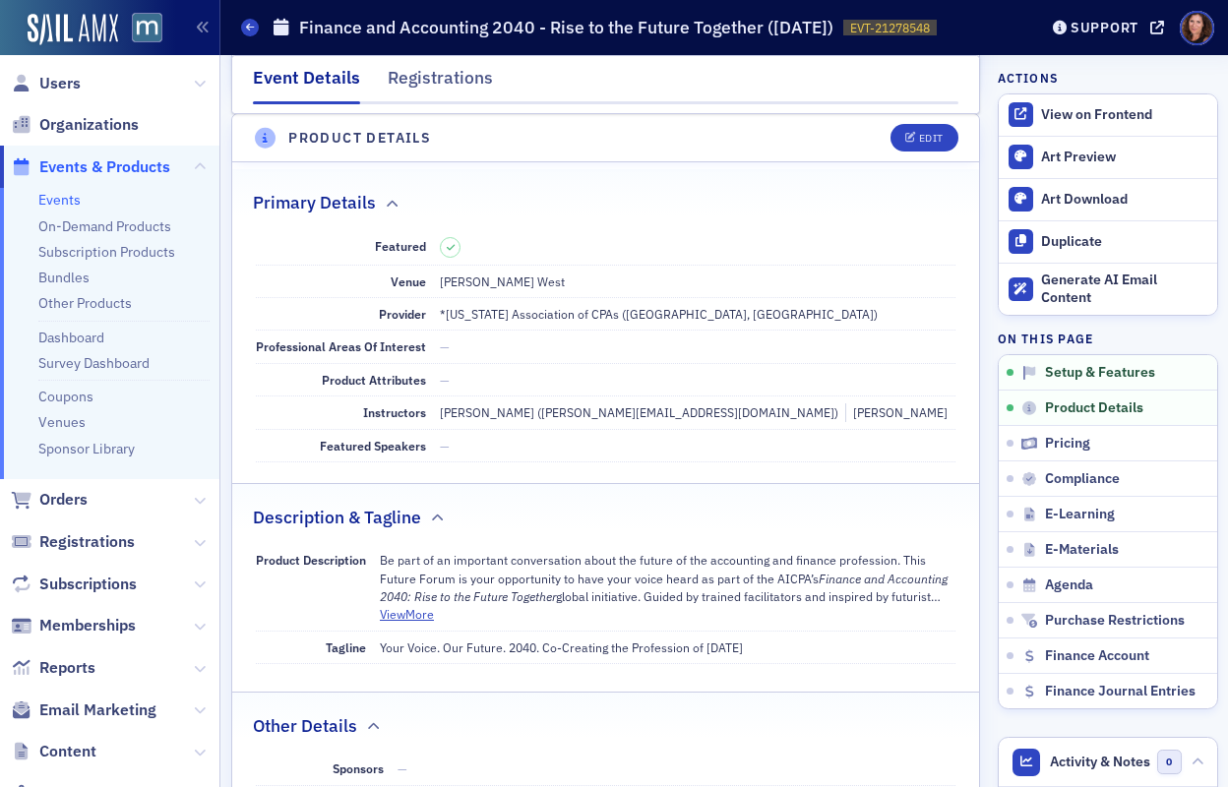
scroll to position [718, 0]
click at [67, 204] on link "Events" at bounding box center [59, 200] width 42 height 18
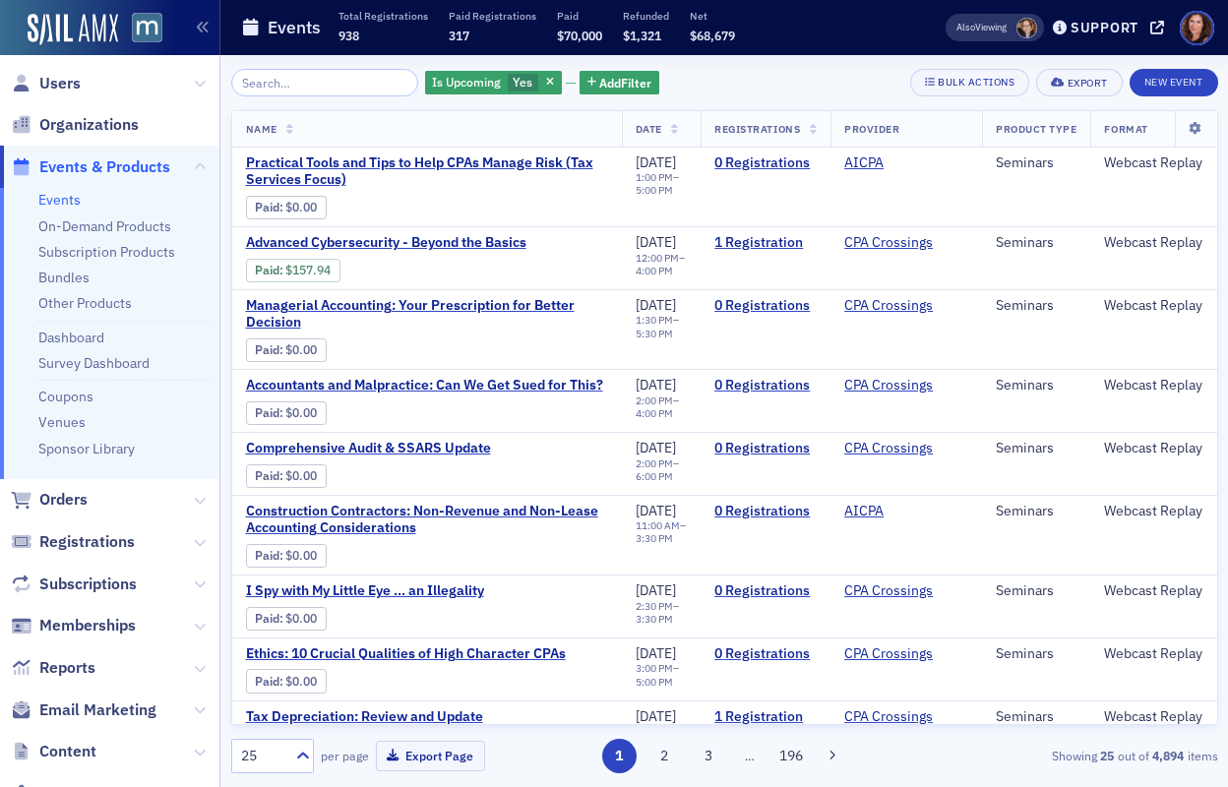
click at [296, 76] on input "search" at bounding box center [325, 83] width 188 height 28
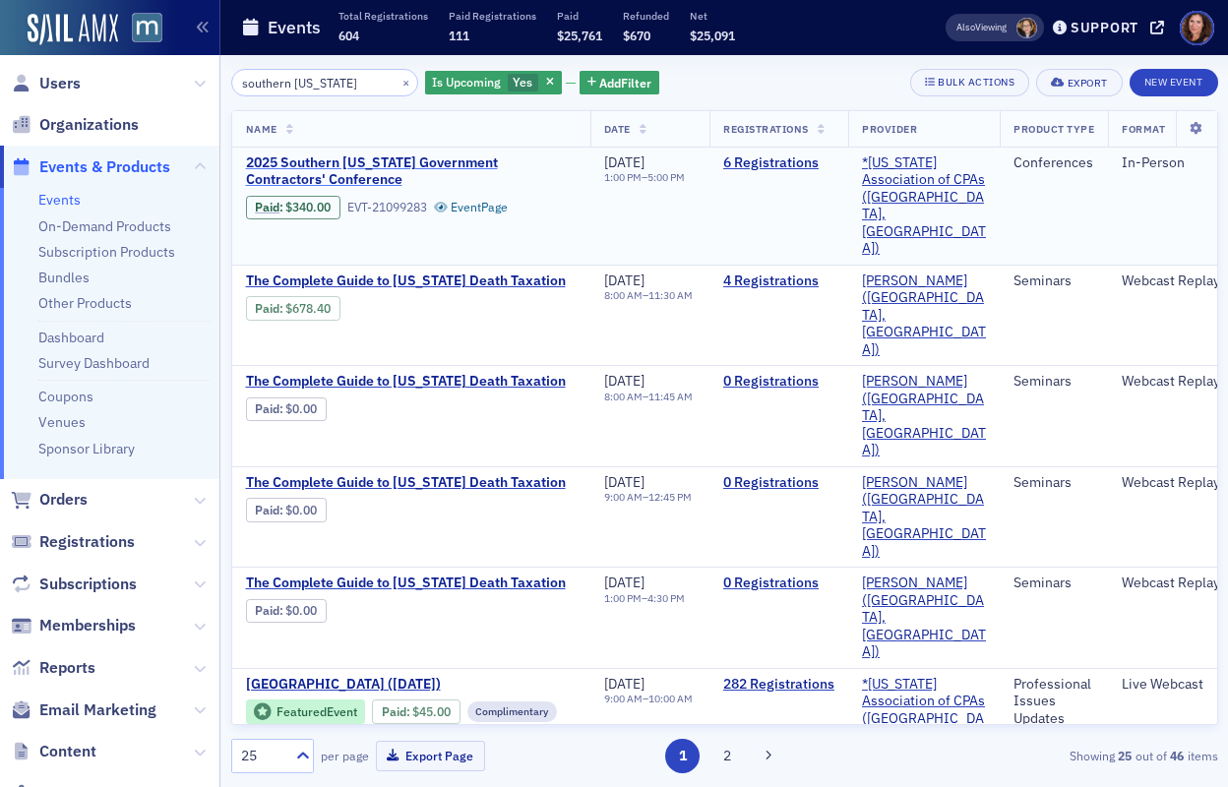
type input "southern maryland"
click at [413, 160] on span "2025 Southern Maryland Government Contractors' Conference" at bounding box center [411, 171] width 330 height 34
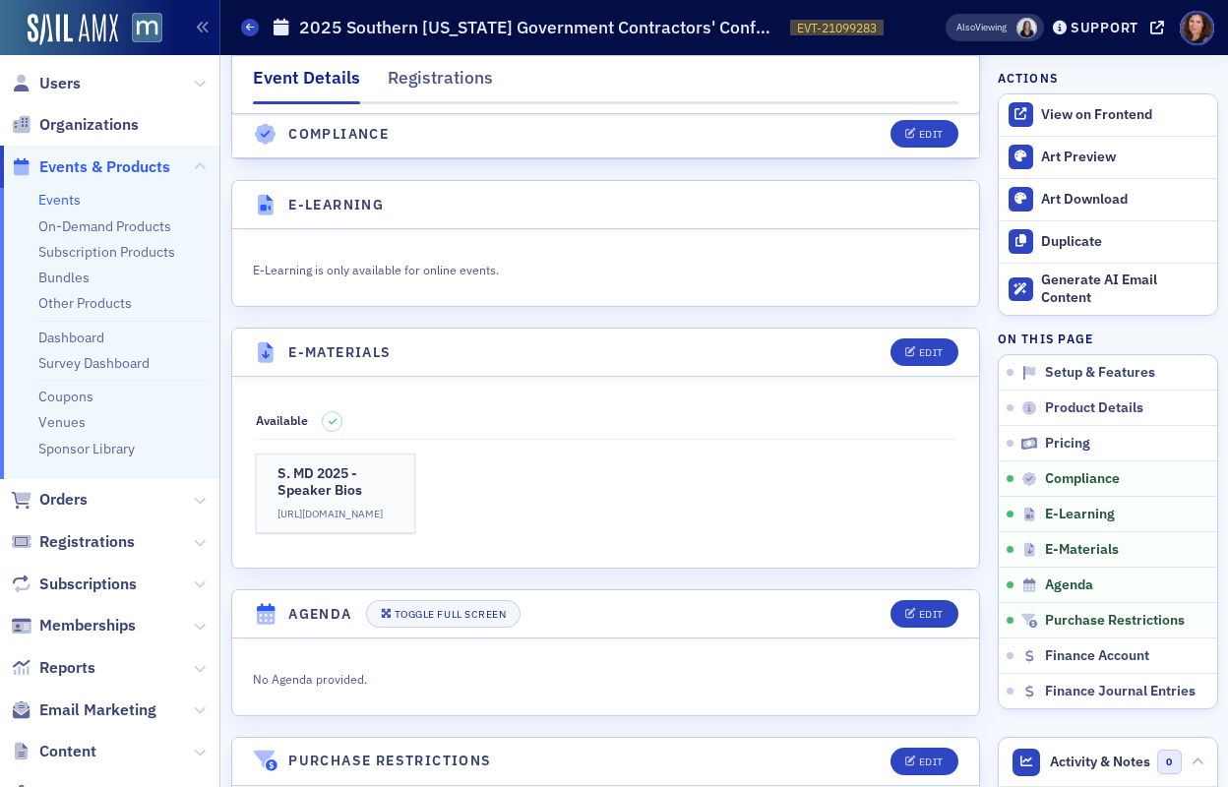
scroll to position [2480, 0]
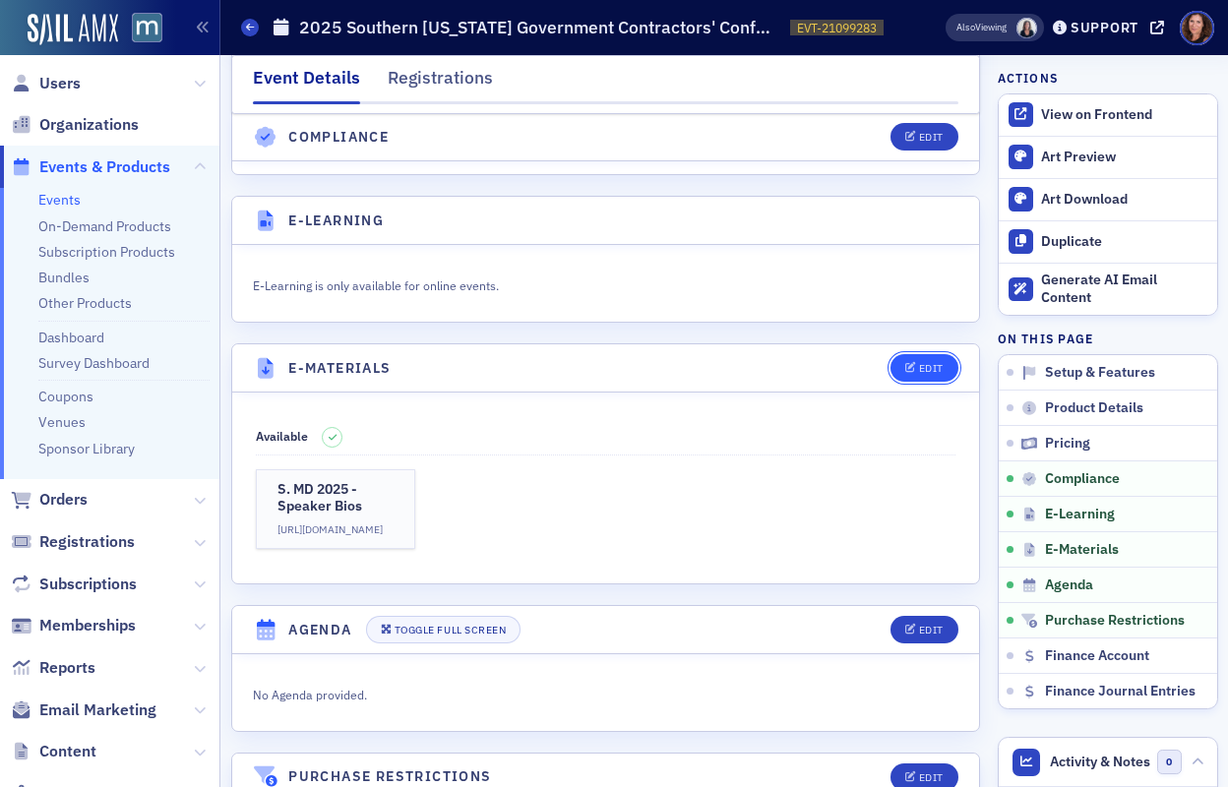
click at [919, 363] on div "Edit" at bounding box center [931, 368] width 25 height 11
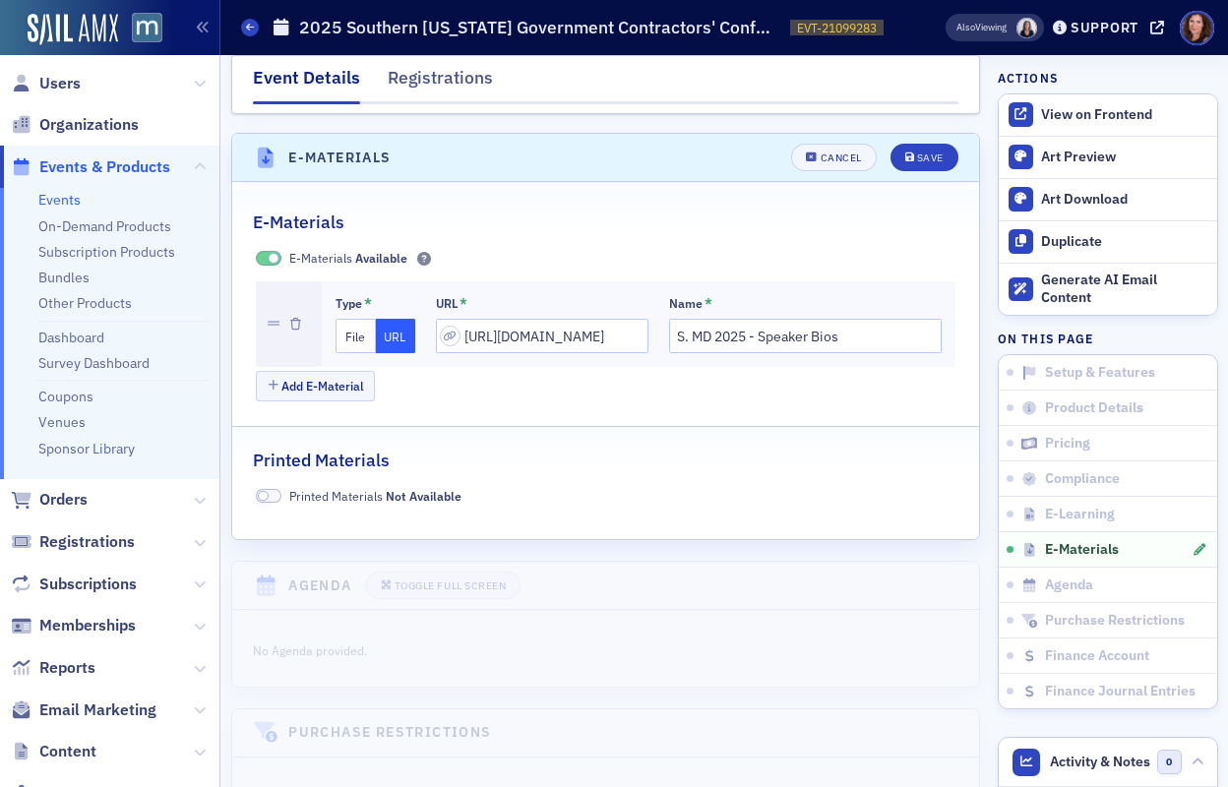
scroll to position [2691, 0]
click at [345, 370] on button "Add E-Material" at bounding box center [315, 385] width 119 height 30
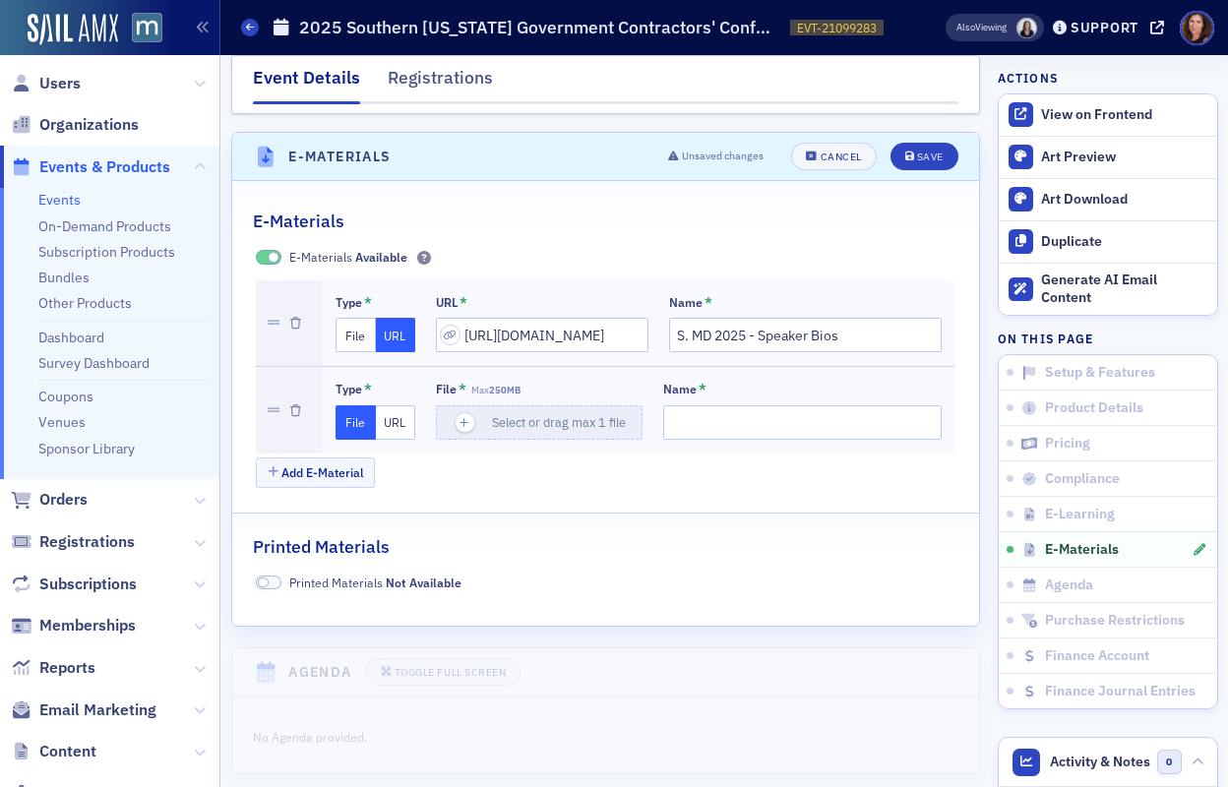
click at [403, 410] on button "URL" at bounding box center [396, 422] width 40 height 34
click at [523, 406] on input "url" at bounding box center [542, 422] width 212 height 34
paste input "https://drive.google.com/drive/folders/1POaSSAC-FFYKIUAMIb850PYgcTaQJssX?usp=sh…"
type input "https://drive.google.com/drive/folders/1POaSSAC-FFYKIUAMIb850PYgcTaQJssX?usp=sh…"
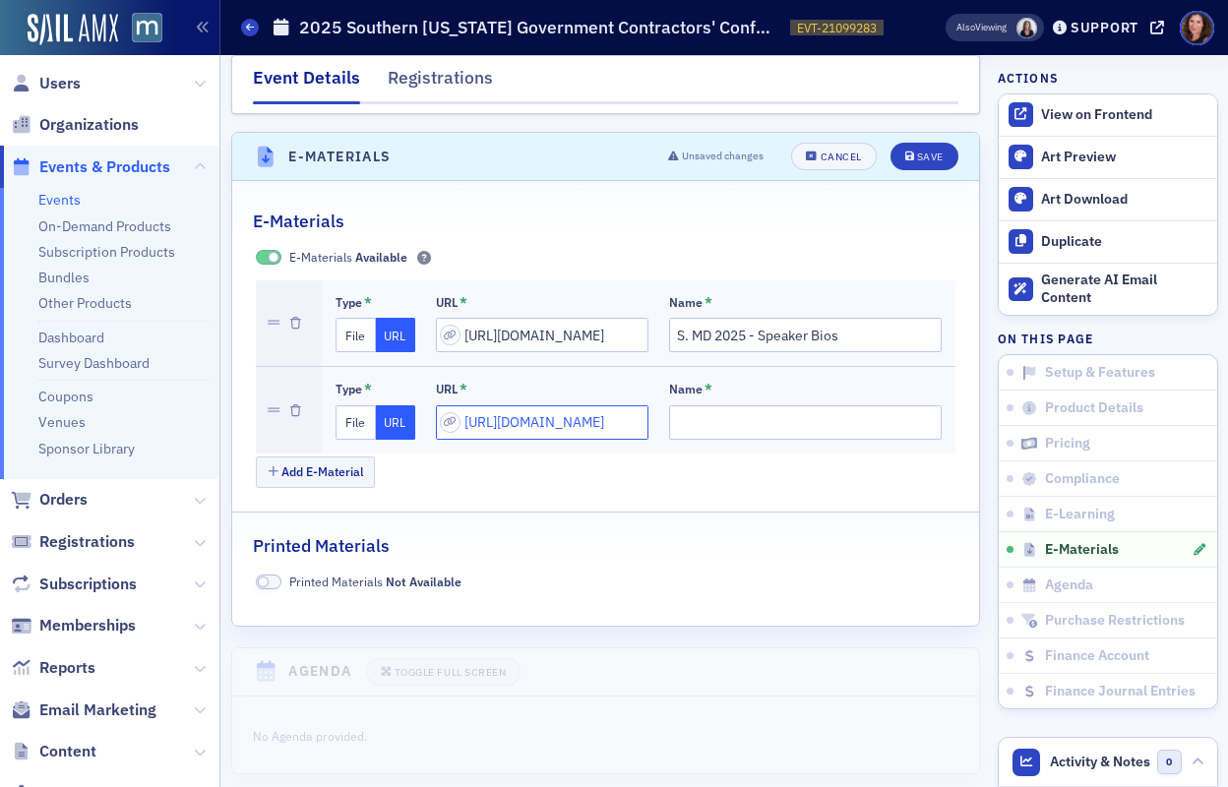
click at [523, 406] on input "https://drive.google.com/drive/folders/1POaSSAC-FFYKIUAMIb850PYgcTaQJssX?usp=sh…" at bounding box center [542, 422] width 212 height 34
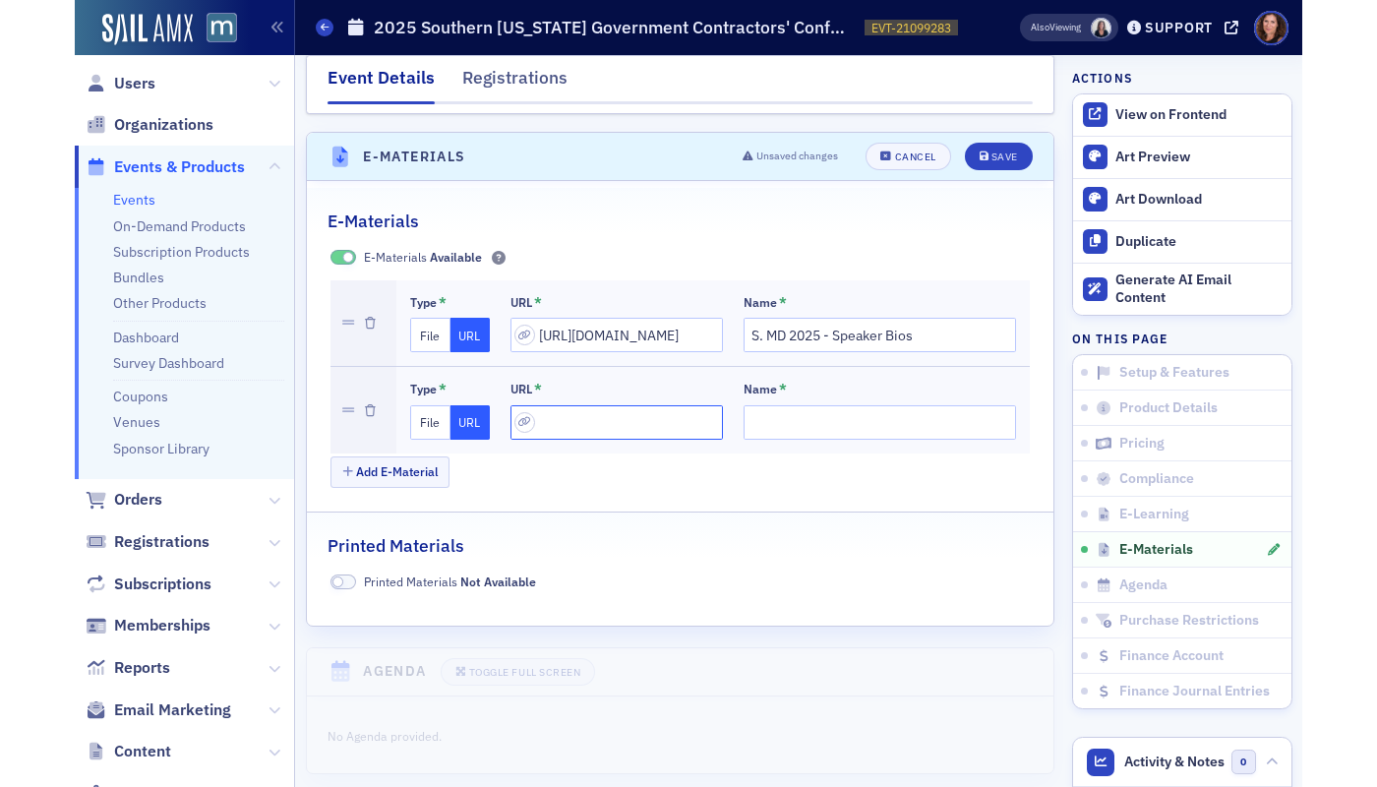
scroll to position [0, 0]
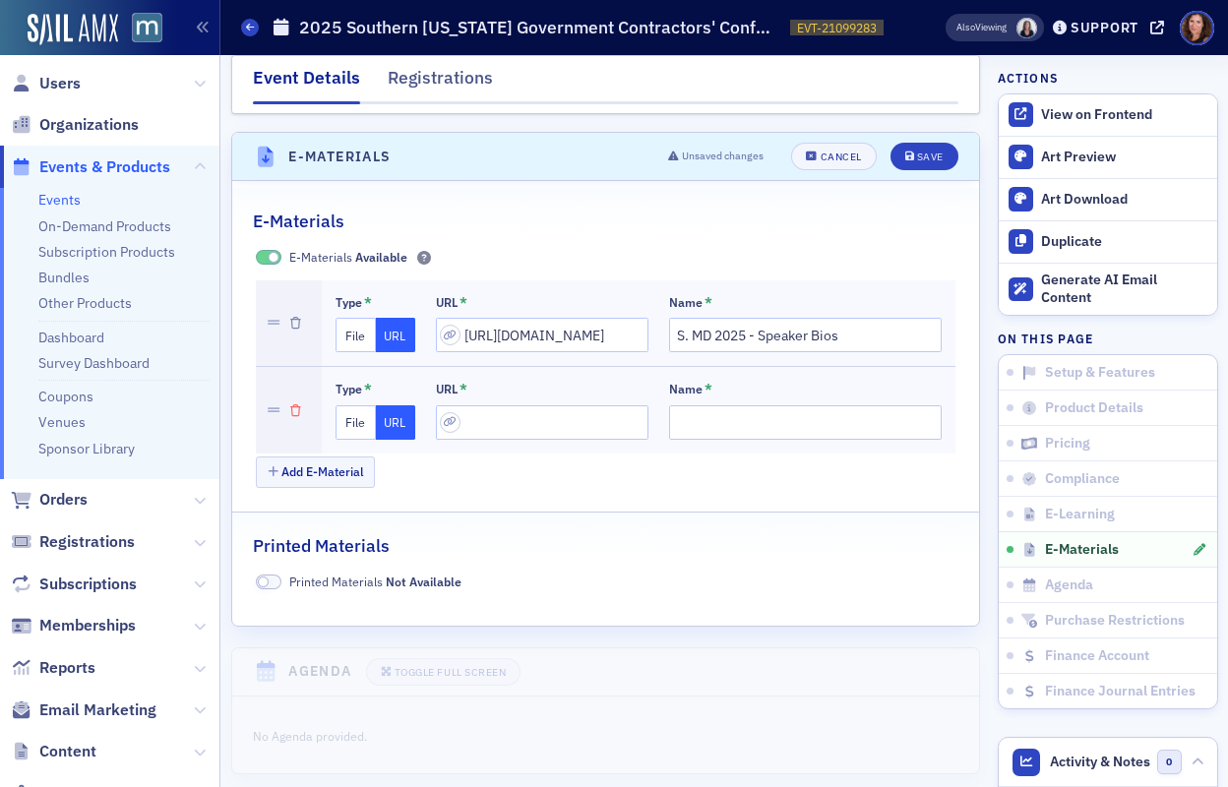
click at [295, 405] on icon "button" at bounding box center [295, 411] width 11 height 12
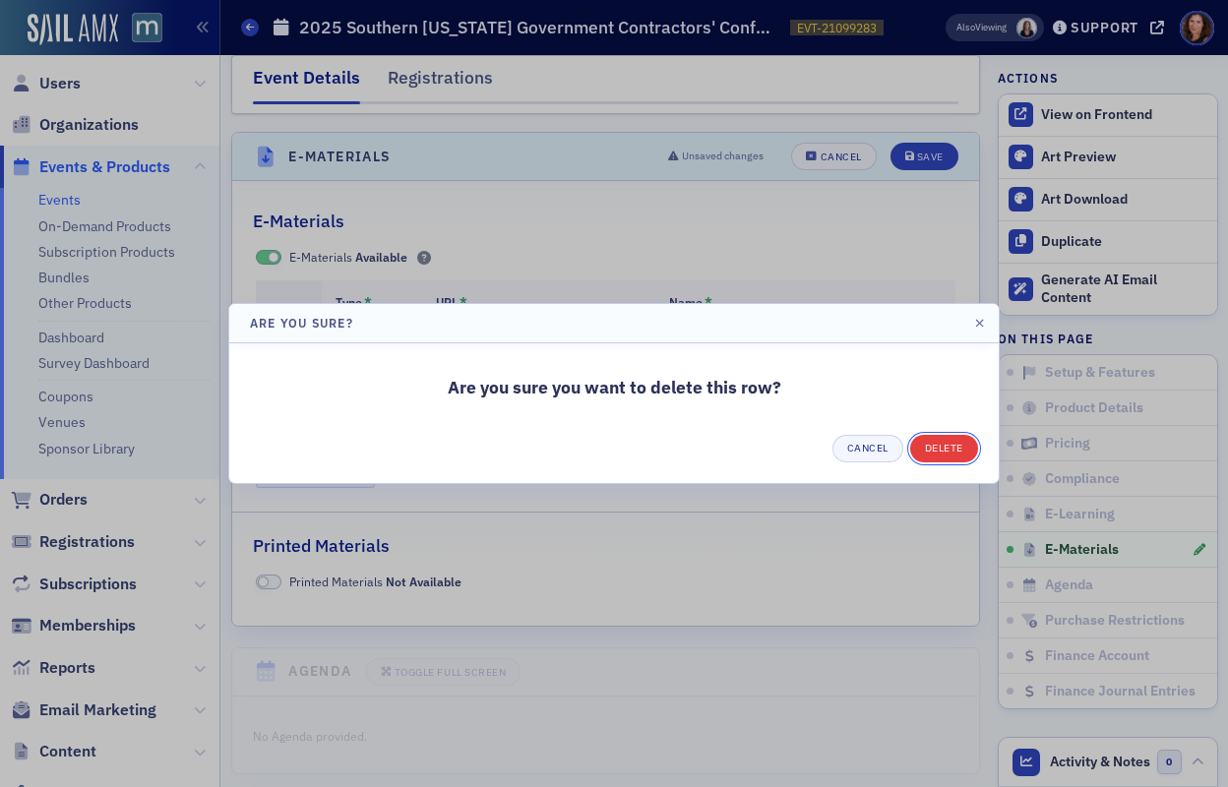
click at [951, 451] on button "Delete" at bounding box center [944, 449] width 68 height 28
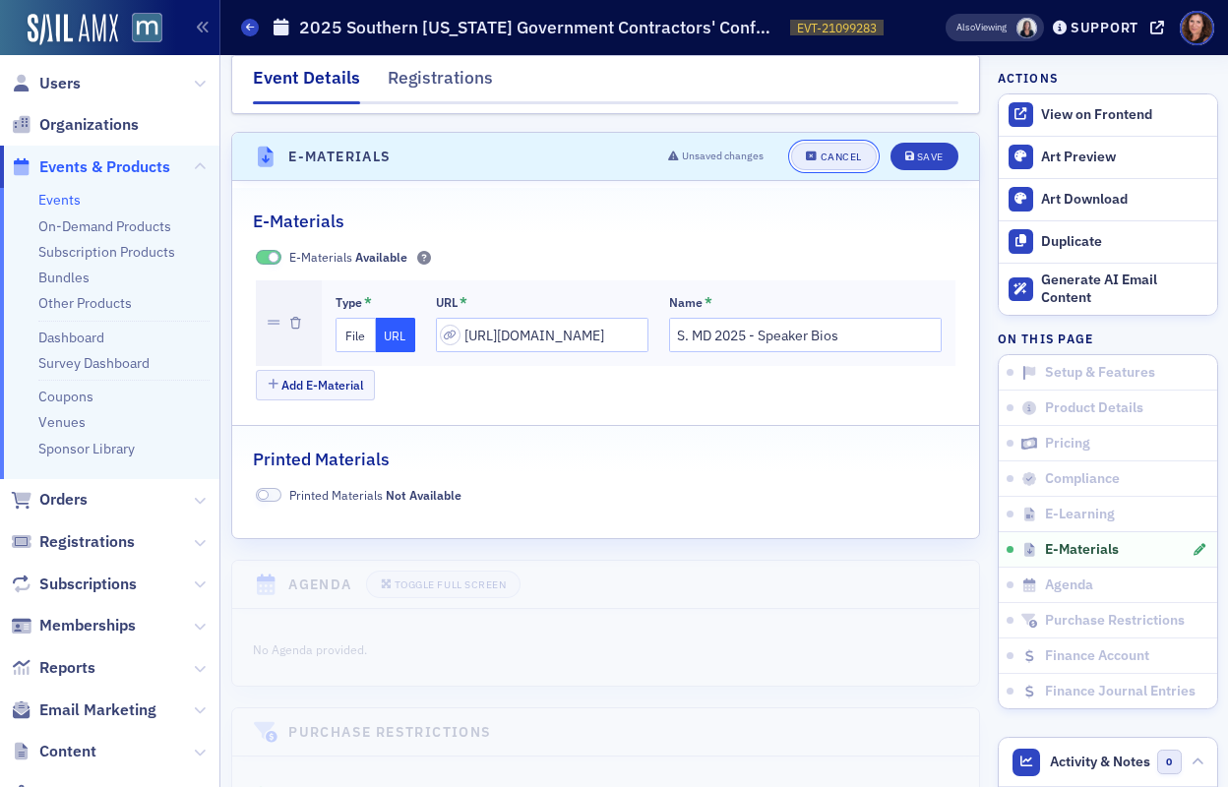
click at [828, 151] on div "Cancel" at bounding box center [840, 156] width 41 height 11
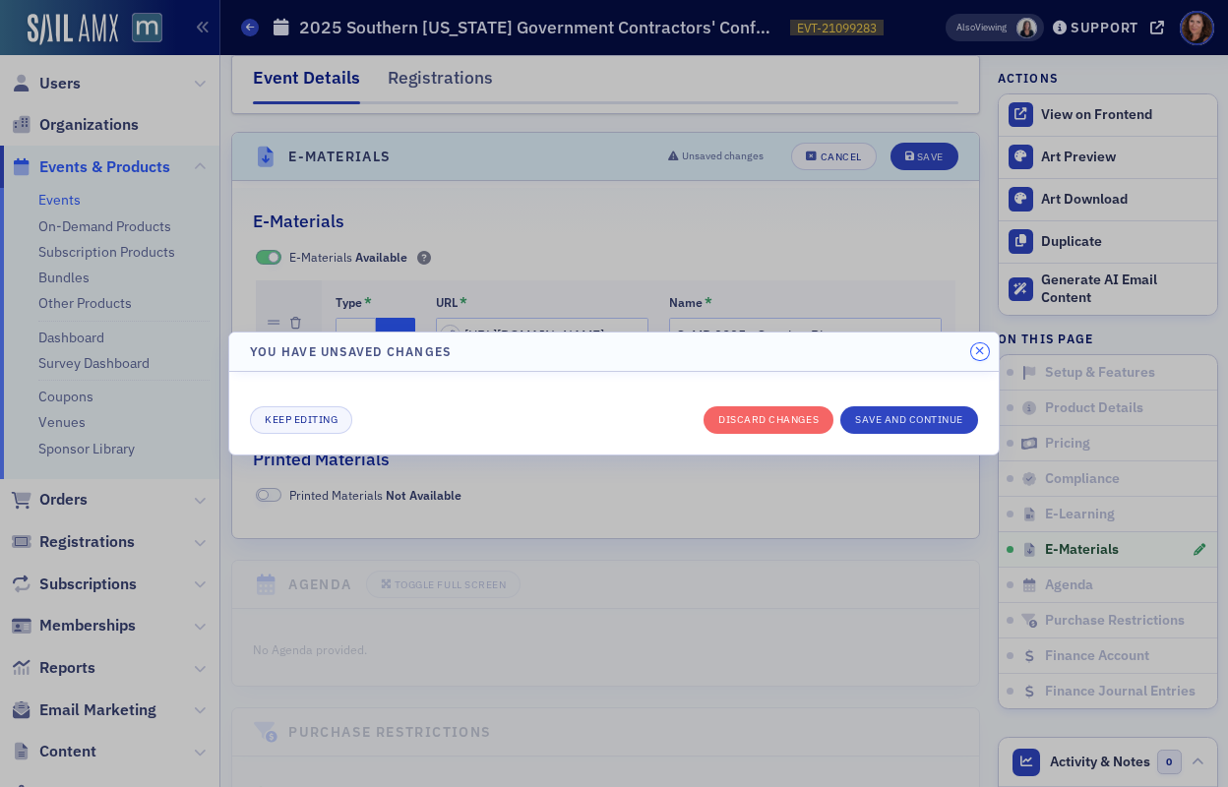
click at [978, 349] on icon "button" at bounding box center [979, 351] width 9 height 12
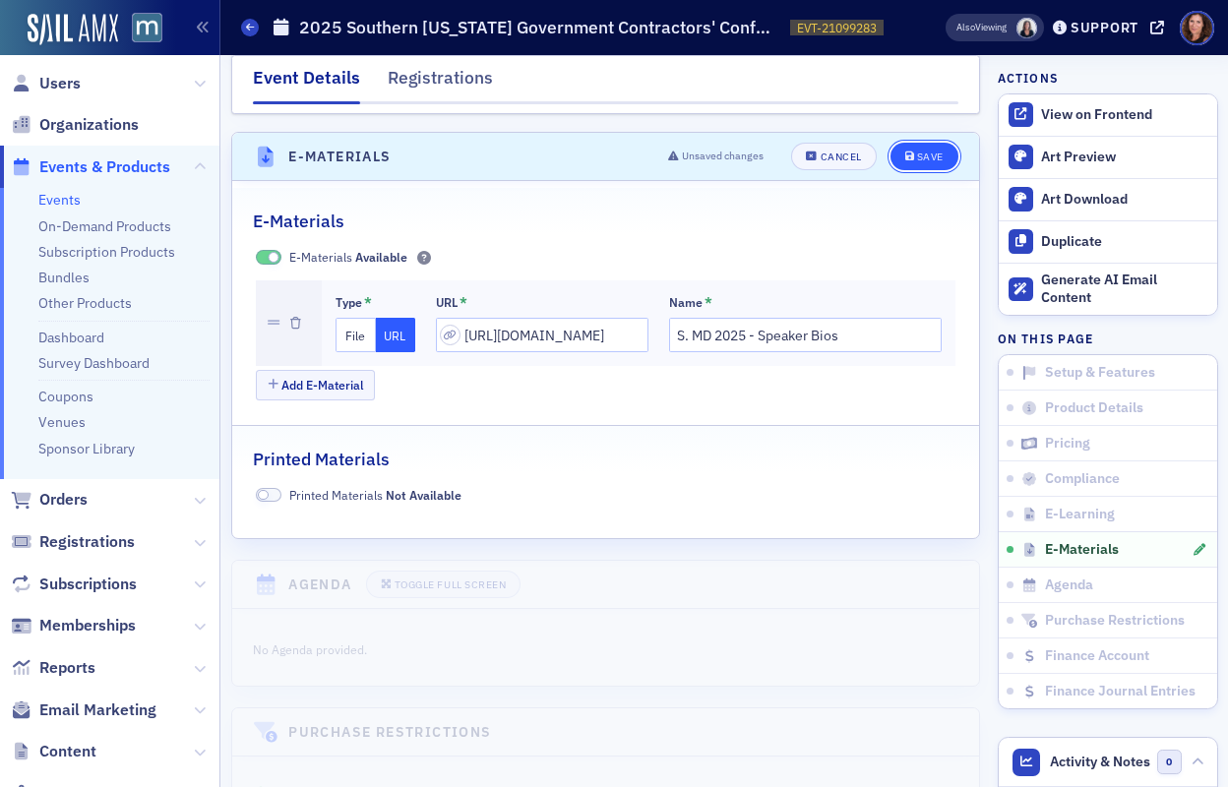
click at [917, 151] on div "Save" at bounding box center [930, 156] width 27 height 11
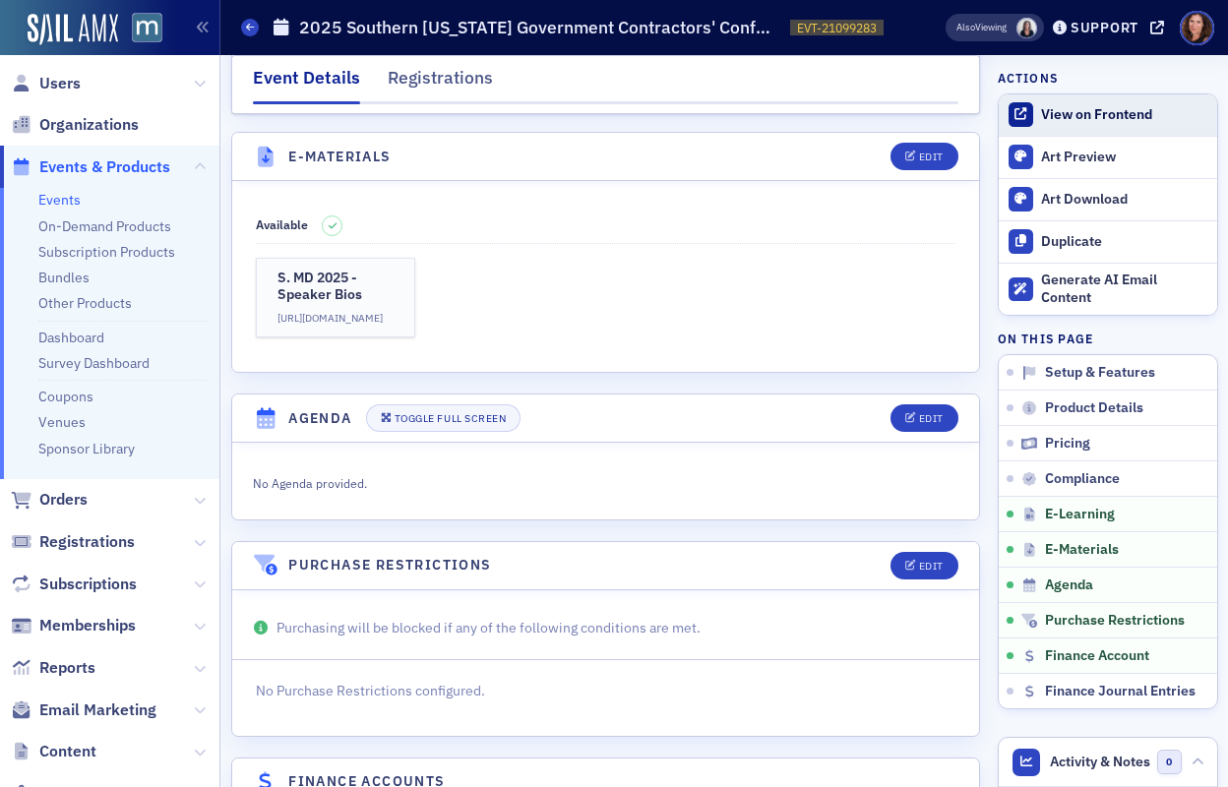
click at [1050, 116] on div "View on Frontend" at bounding box center [1123, 115] width 165 height 18
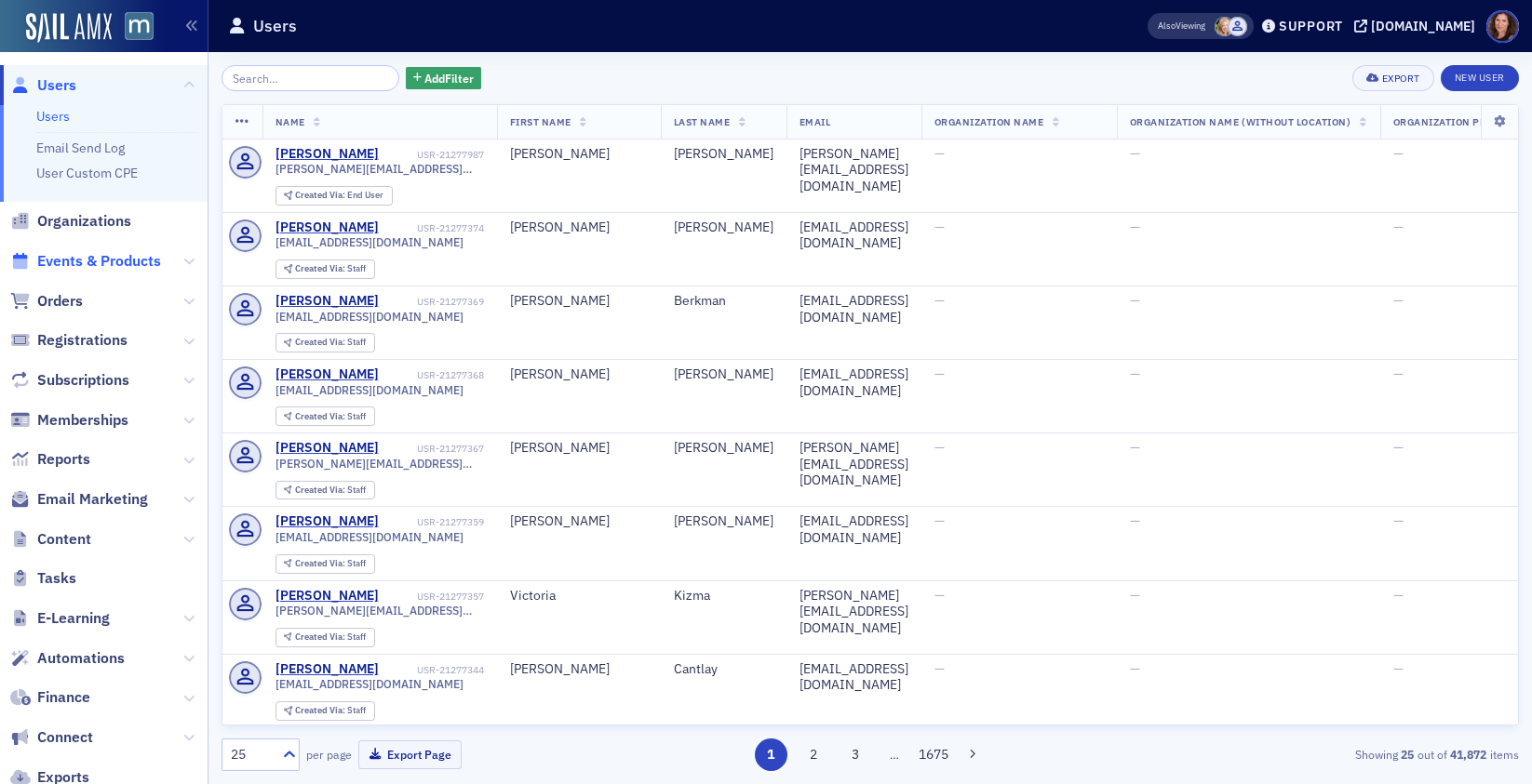
click at [112, 264] on span "Events & Products" at bounding box center [98, 262] width 124 height 21
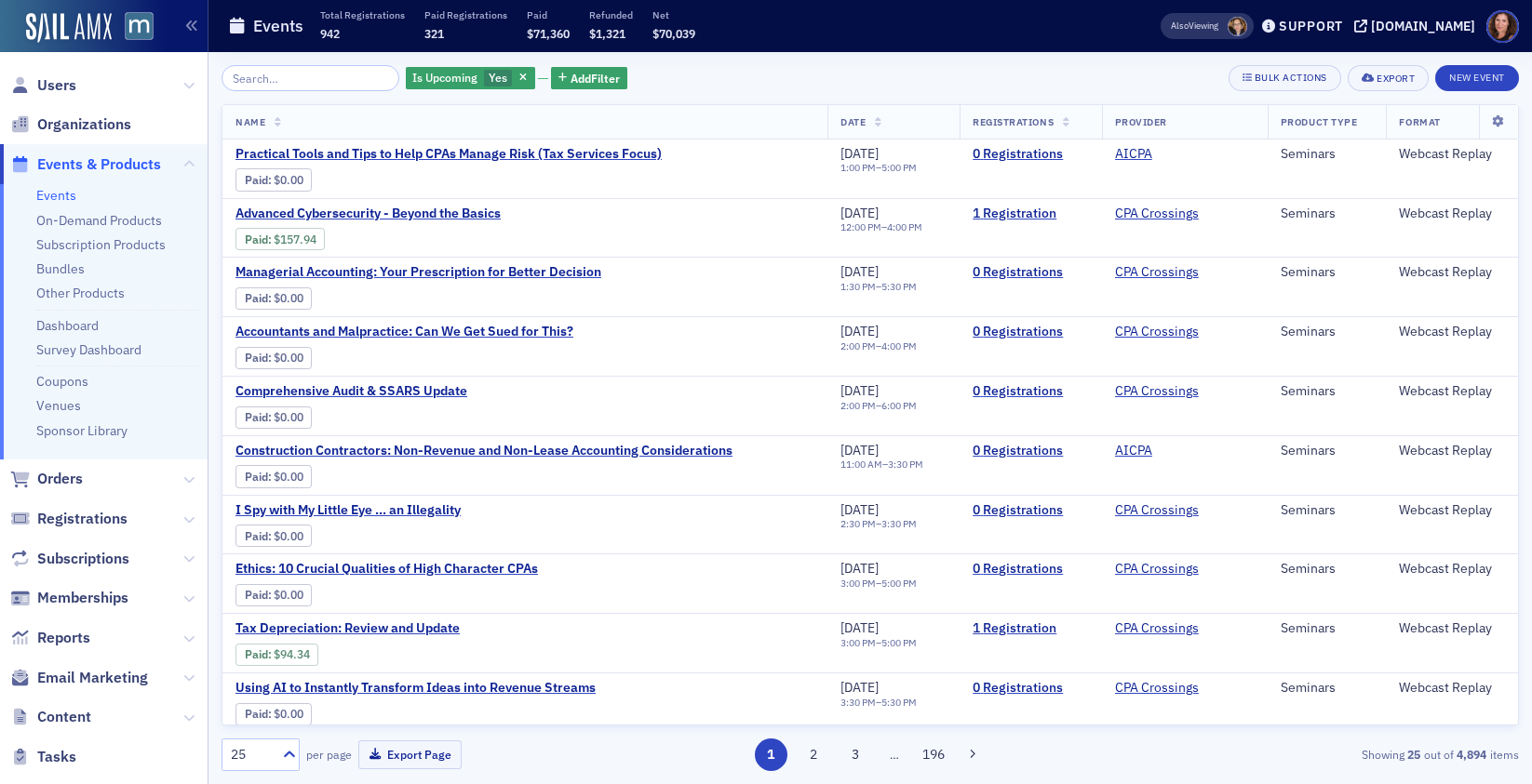
click at [300, 78] on input "search" at bounding box center [310, 78] width 178 height 26
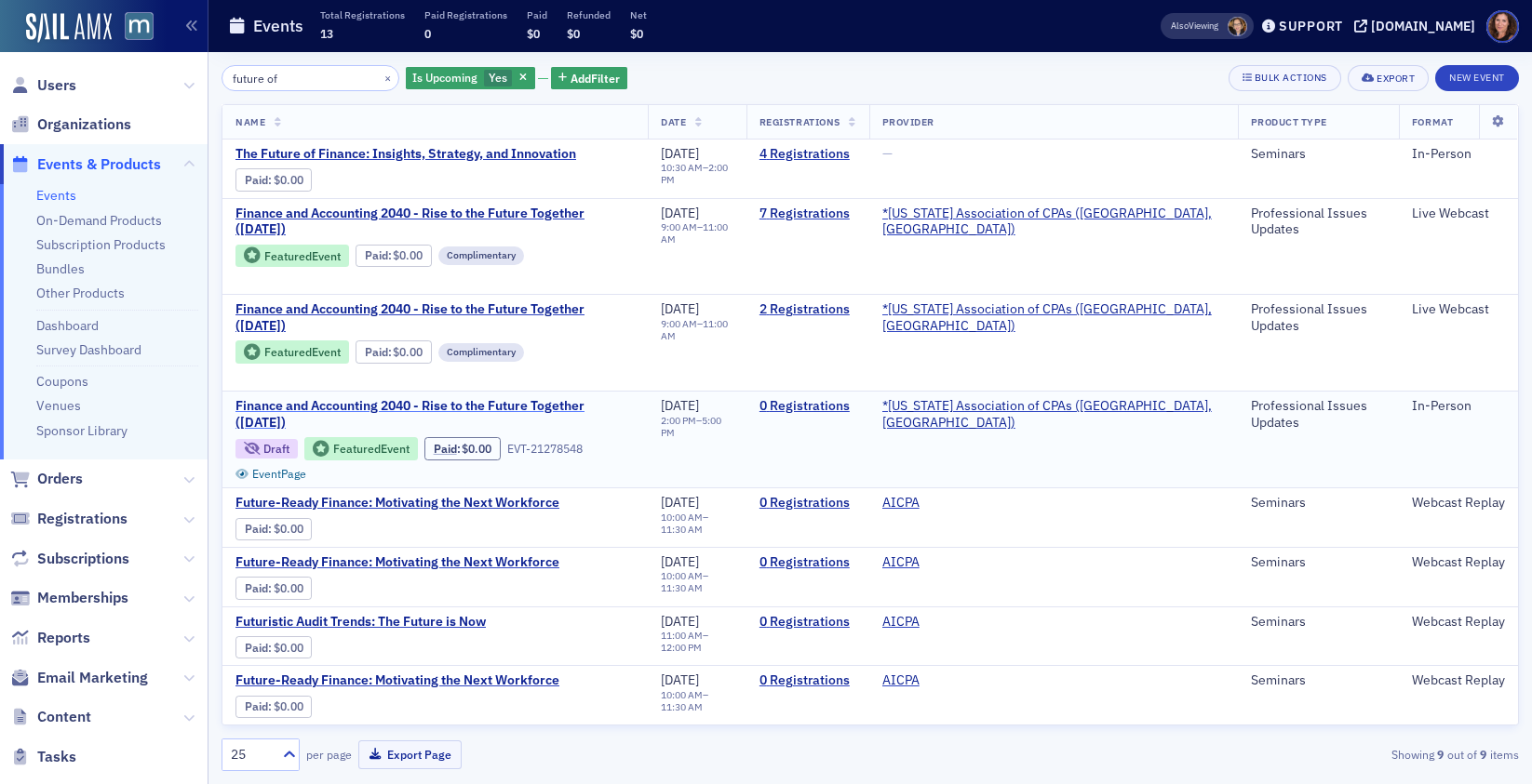
type input "future of"
click at [422, 405] on span "Finance and Accounting 2040 - Rise to the Future Together (November 2025)" at bounding box center [435, 414] width 399 height 32
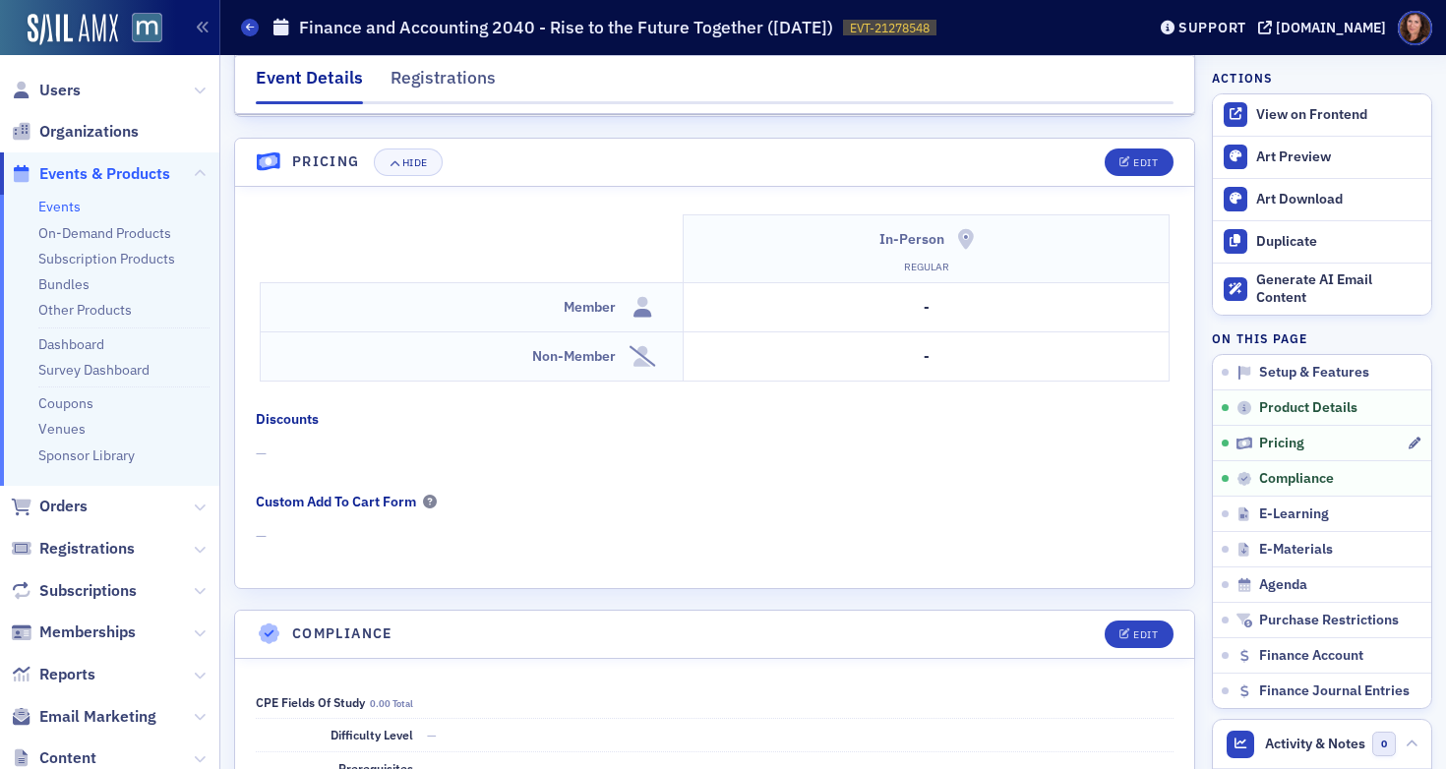
scroll to position [1885, 0]
click at [1133, 161] on div "Edit" at bounding box center [1145, 160] width 25 height 11
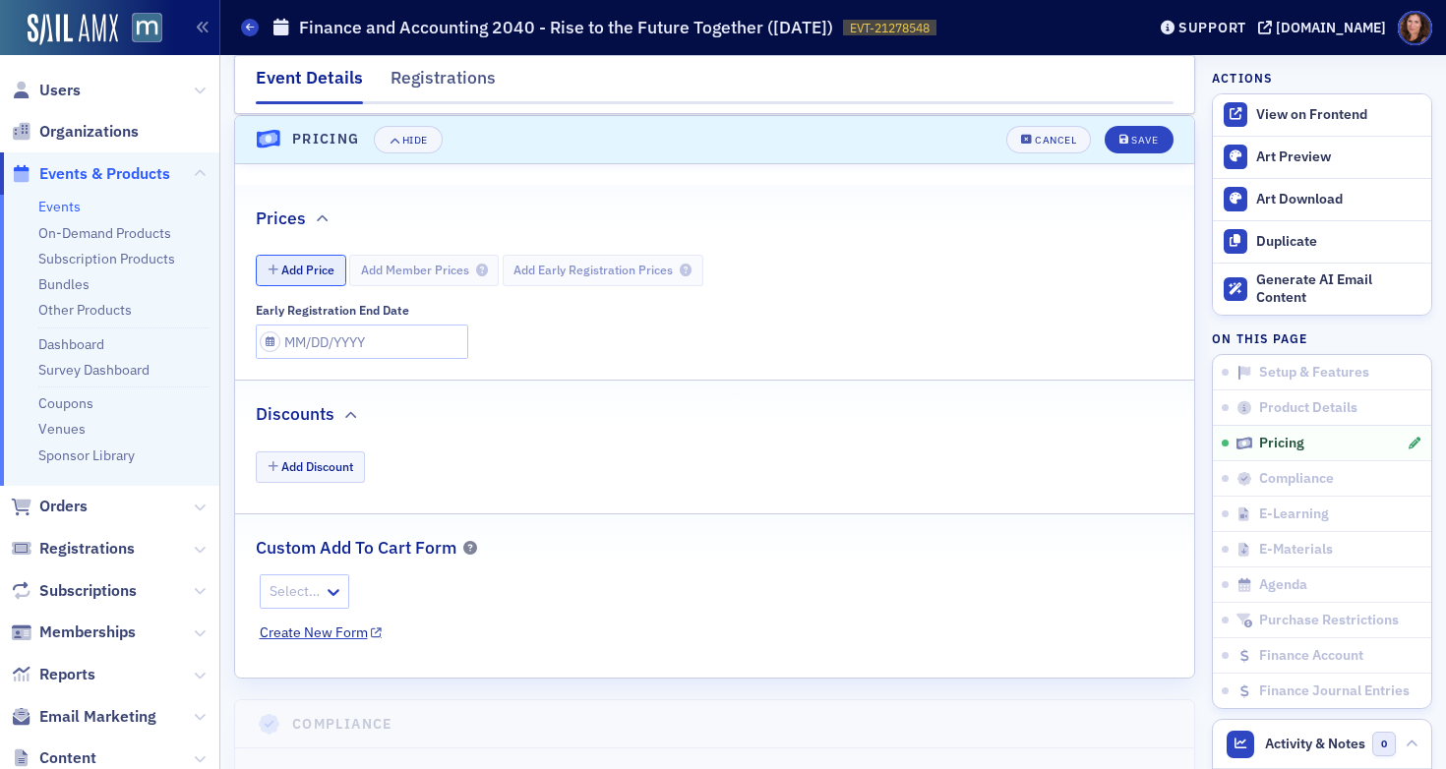
click at [299, 274] on button "Add Price" at bounding box center [301, 270] width 90 height 30
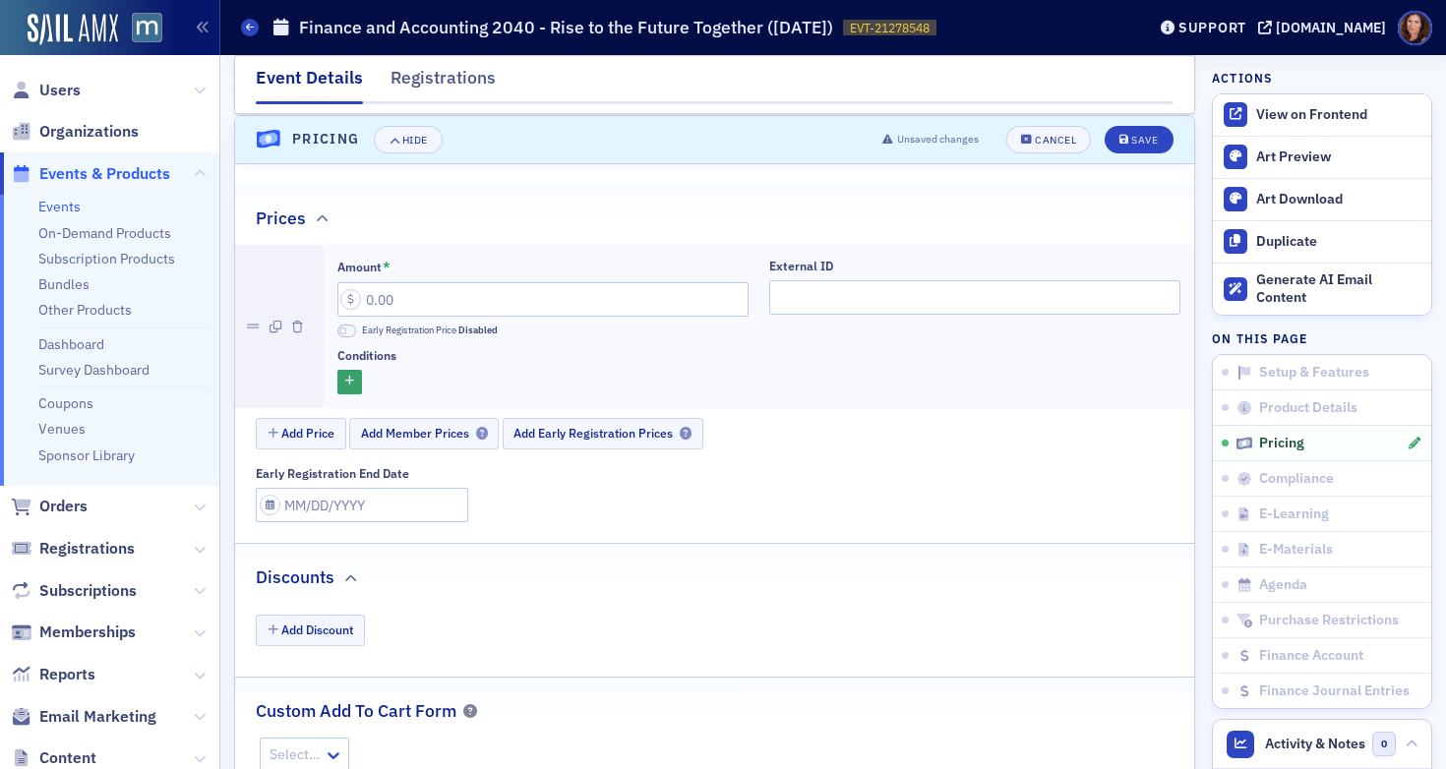
click at [407, 320] on div "Amount * Early Registration Price Disabled" at bounding box center [542, 299] width 411 height 80
click at [410, 302] on input "Amount *" at bounding box center [542, 299] width 411 height 34
type input "45.00"
click at [353, 384] on button "button" at bounding box center [349, 382] width 25 height 25
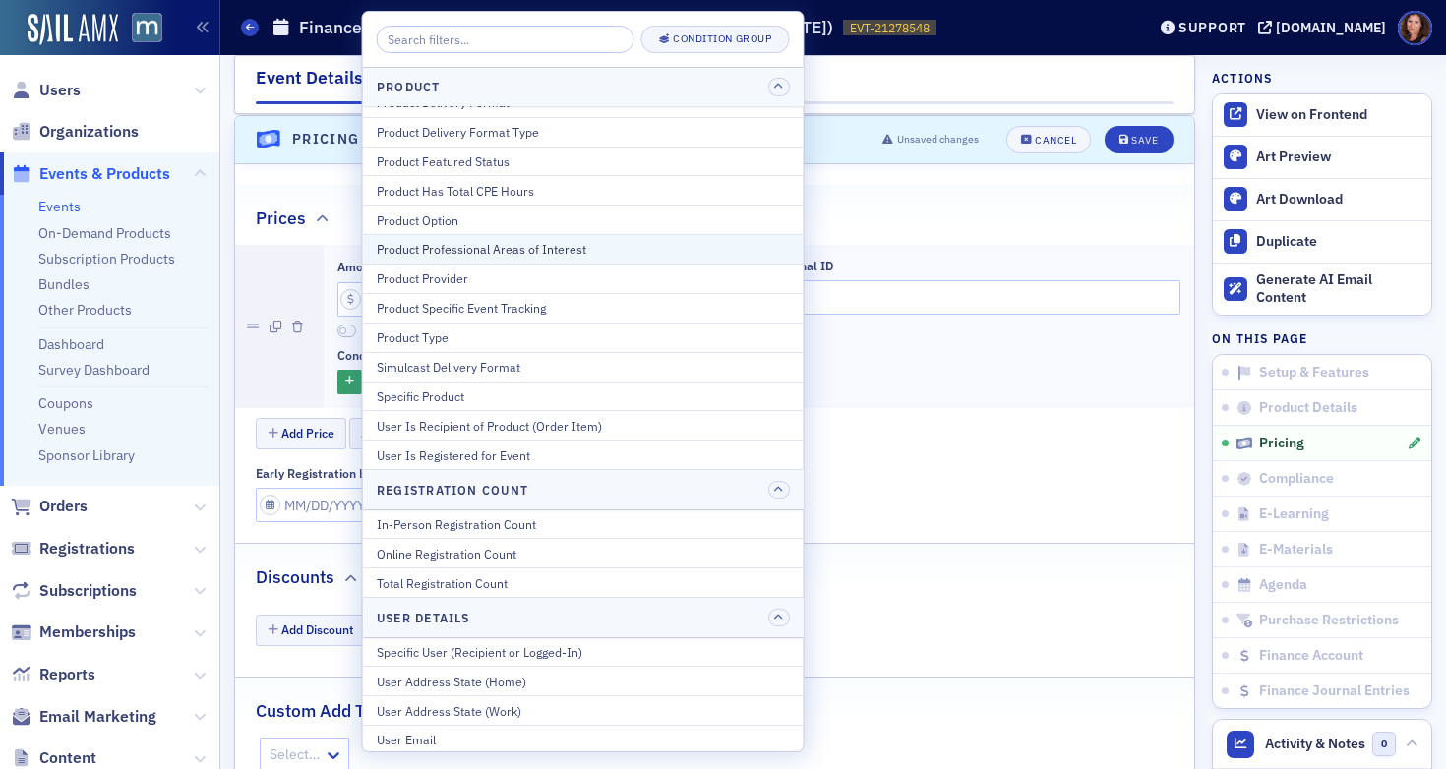
scroll to position [848, 0]
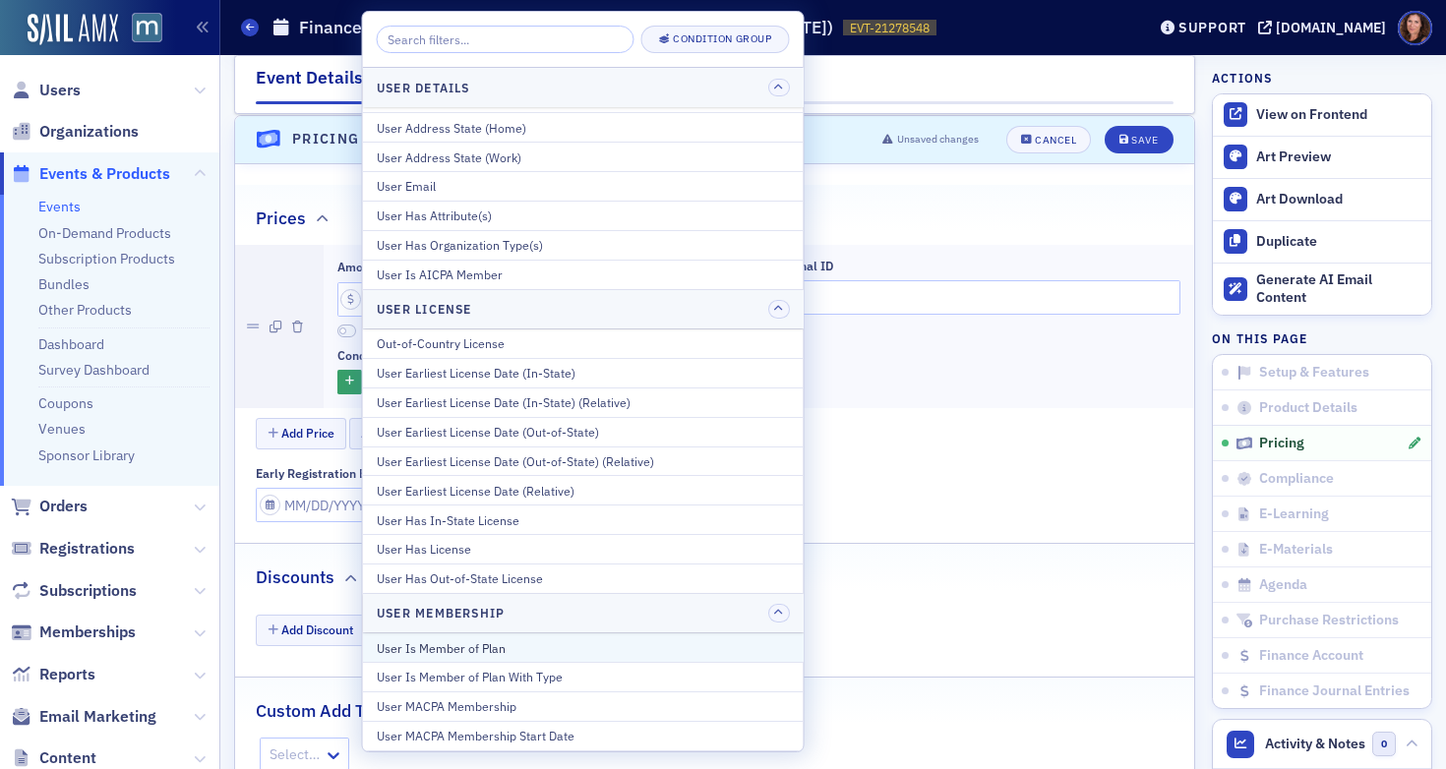
click at [477, 656] on div "User Is Member of Plan" at bounding box center [583, 648] width 413 height 18
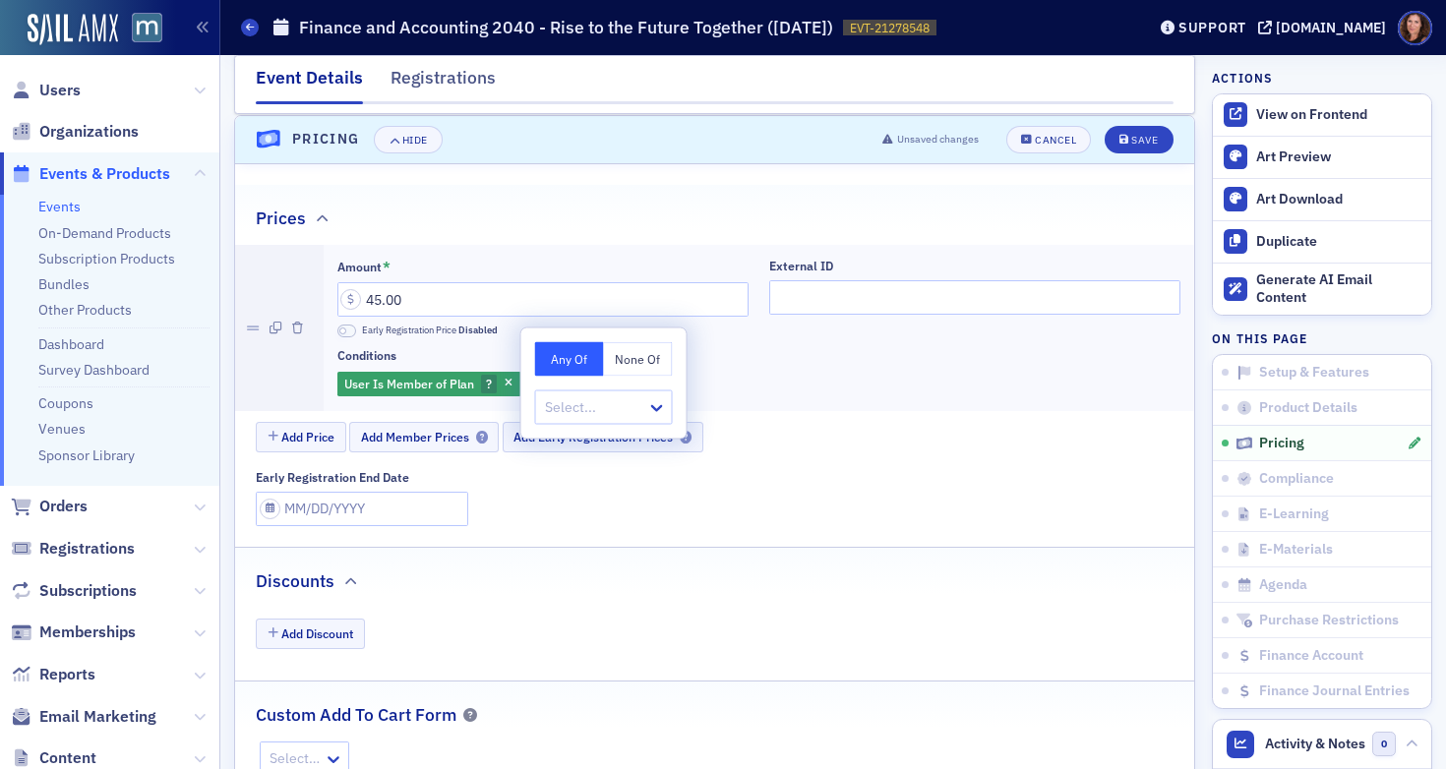
click at [741, 359] on div "Conditions" at bounding box center [758, 355] width 843 height 15
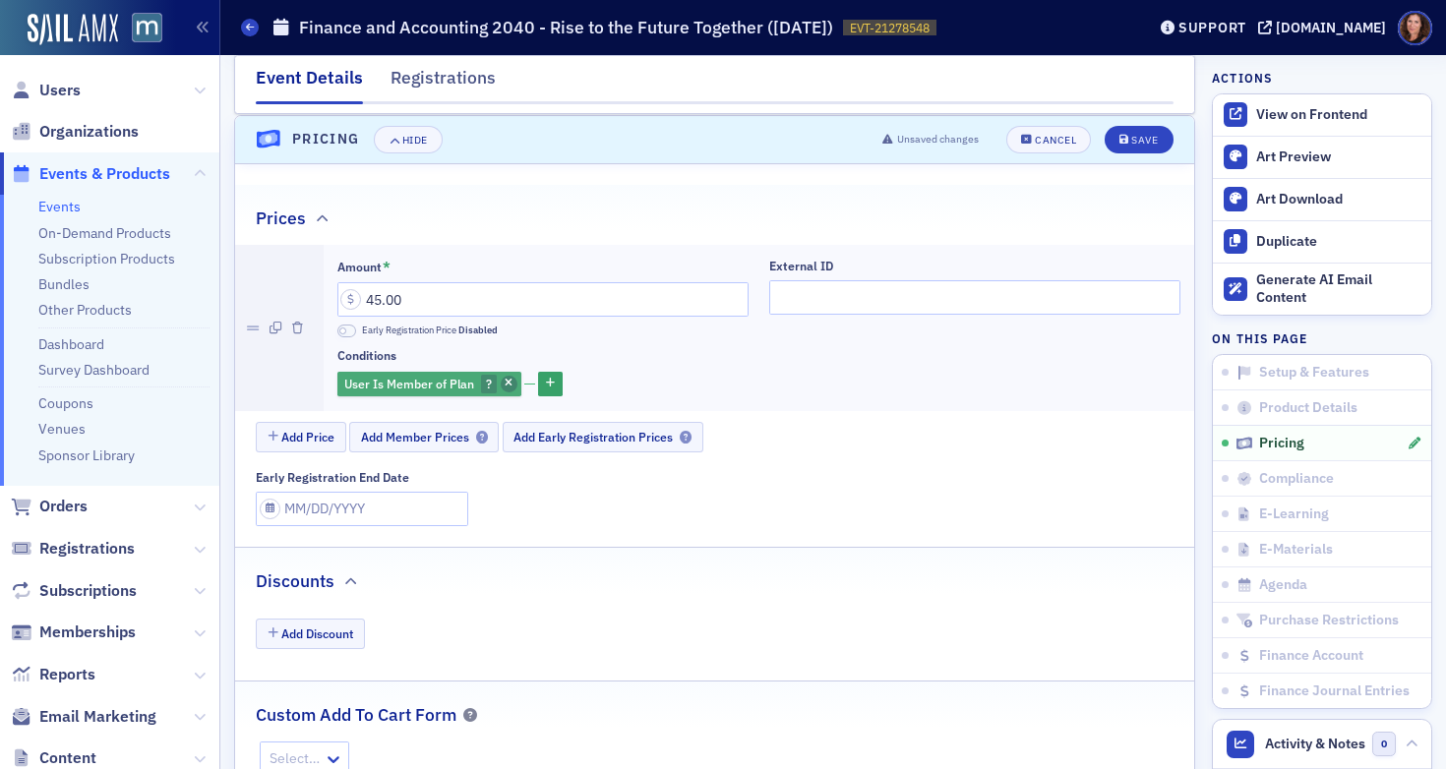
click at [501, 382] on span "button" at bounding box center [510, 385] width 18 height 18
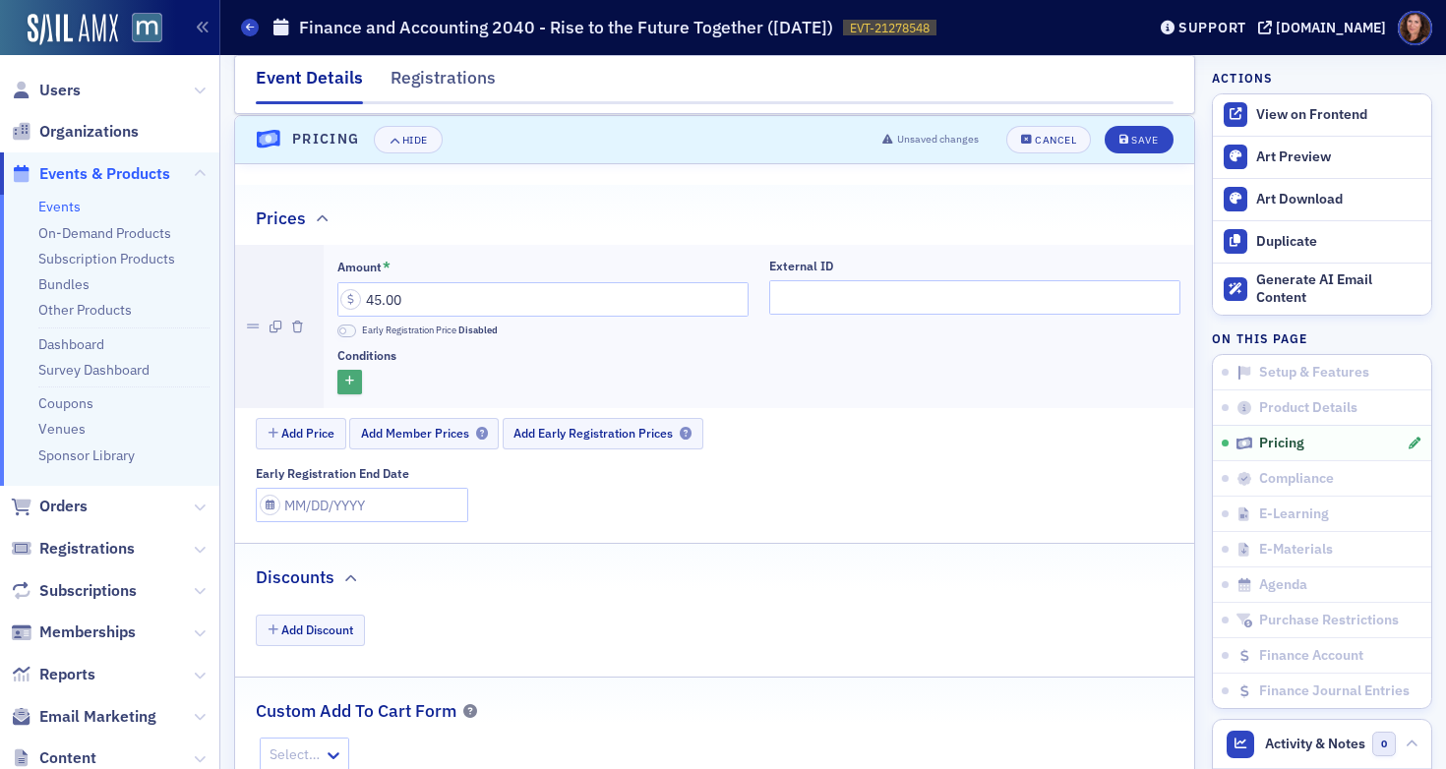
click at [353, 383] on button "button" at bounding box center [349, 382] width 25 height 25
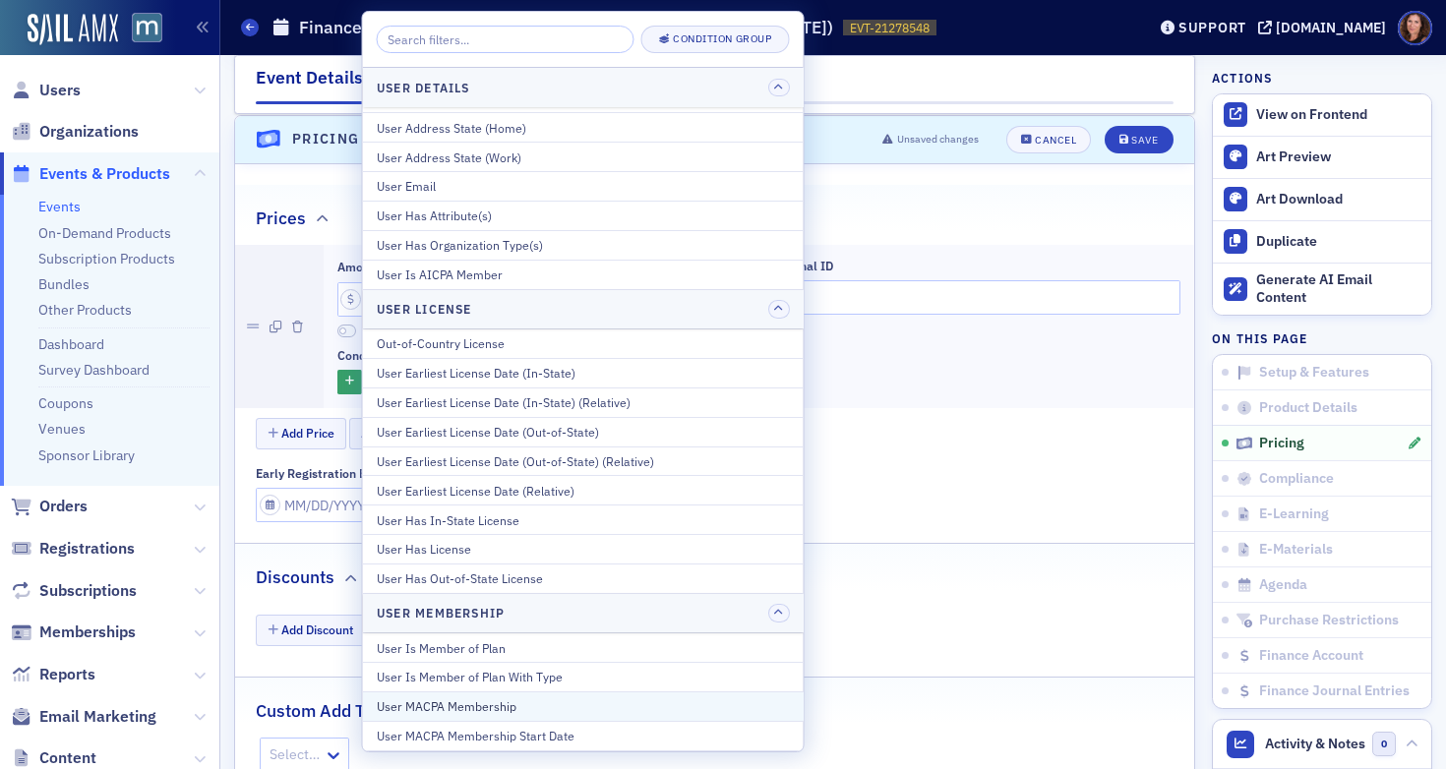
click at [546, 710] on div "User MACPA Membership" at bounding box center [583, 706] width 413 height 18
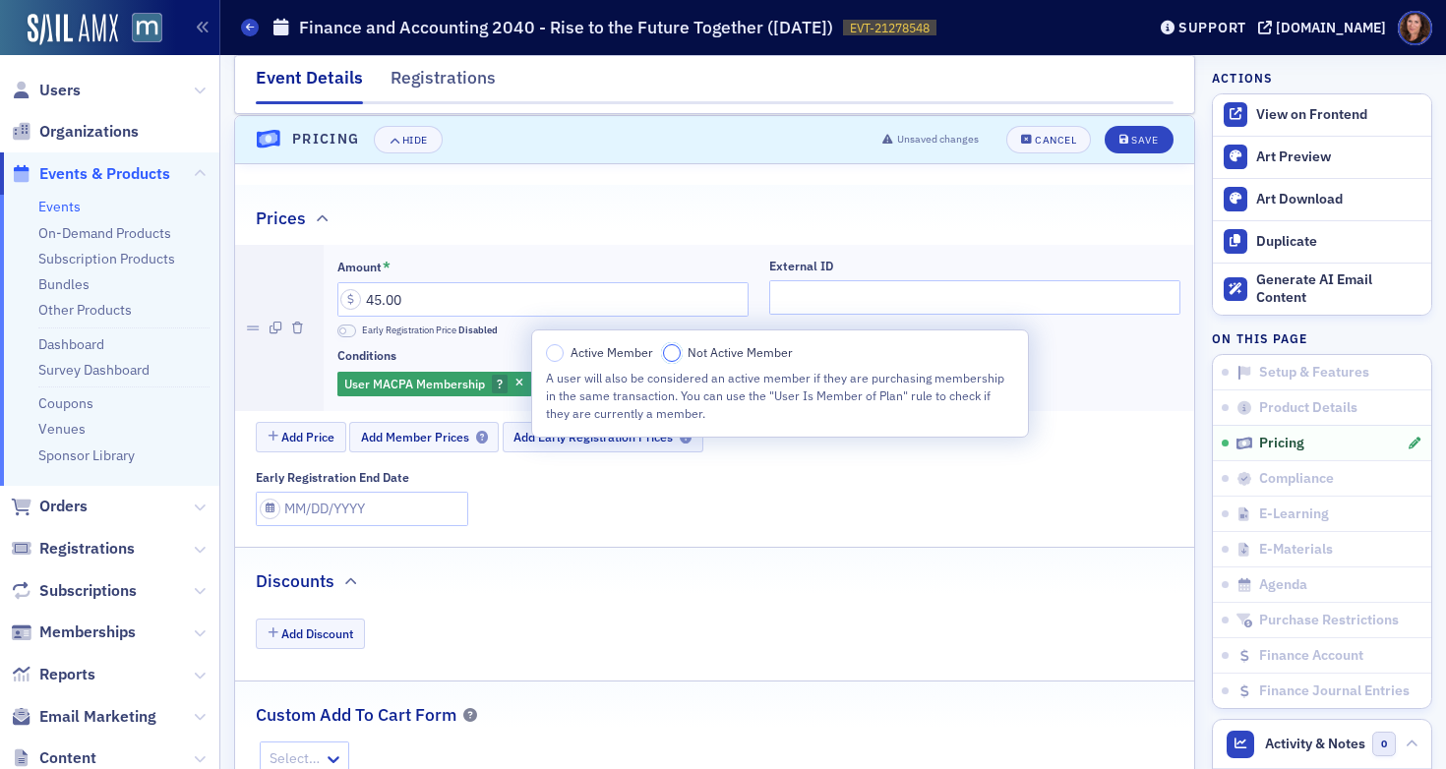
click at [671, 359] on input "Not Active Member" at bounding box center [672, 353] width 18 height 18
drag, startPoint x: 1060, startPoint y: 363, endPoint x: 858, endPoint y: 390, distance: 204.5
click at [1060, 363] on div "Conditions User MACPA Membership Not Active Member" at bounding box center [758, 372] width 843 height 49
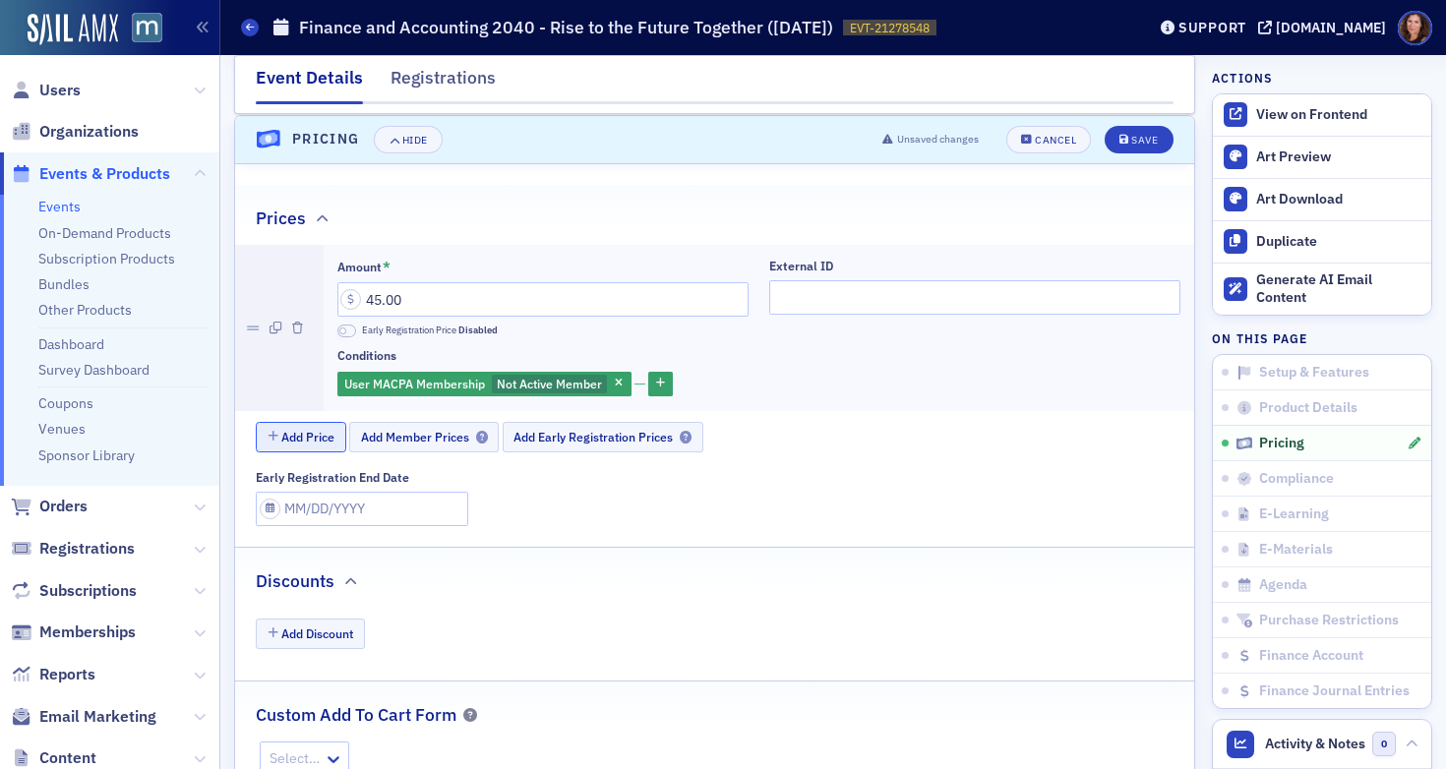
click at [327, 434] on button "Add Price" at bounding box center [301, 437] width 90 height 30
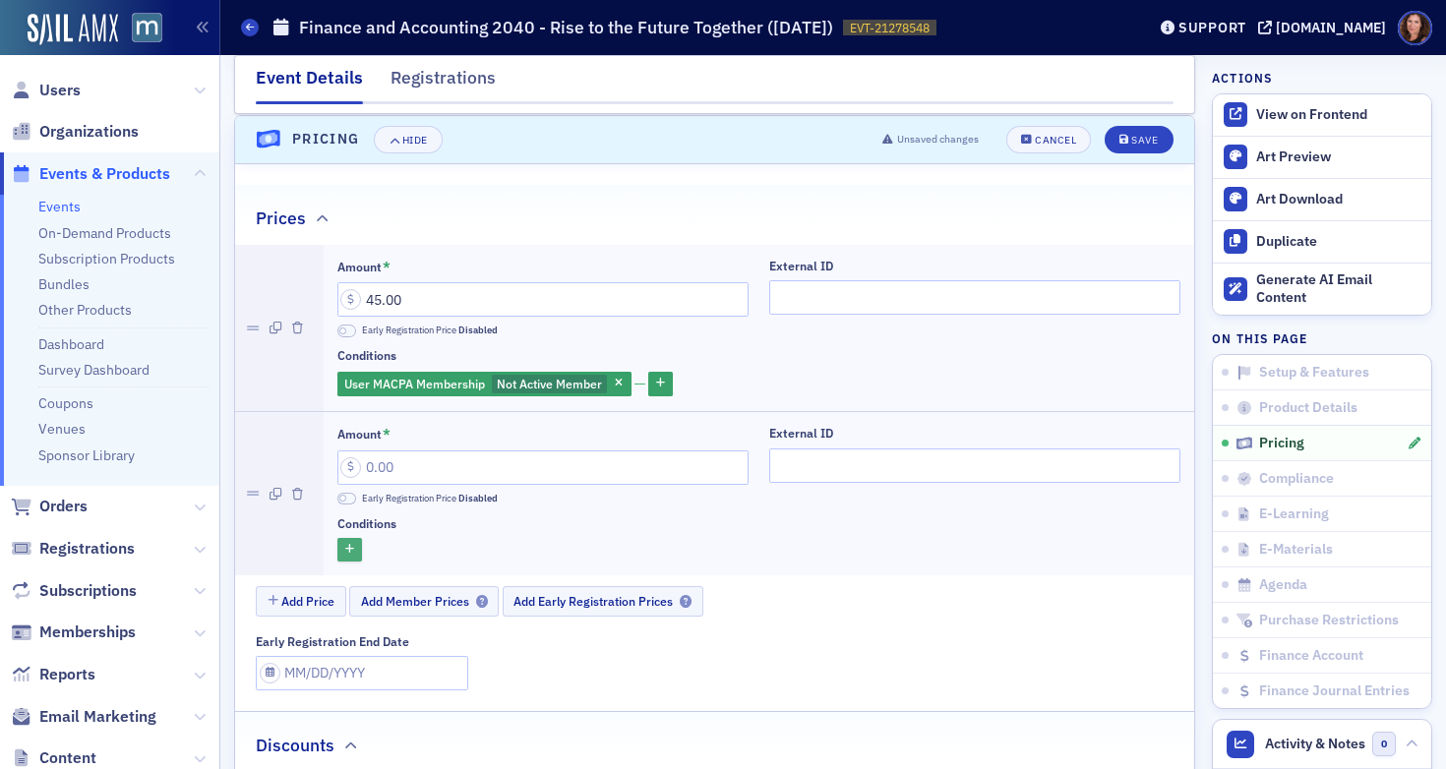
click at [354, 553] on button "button" at bounding box center [349, 550] width 25 height 25
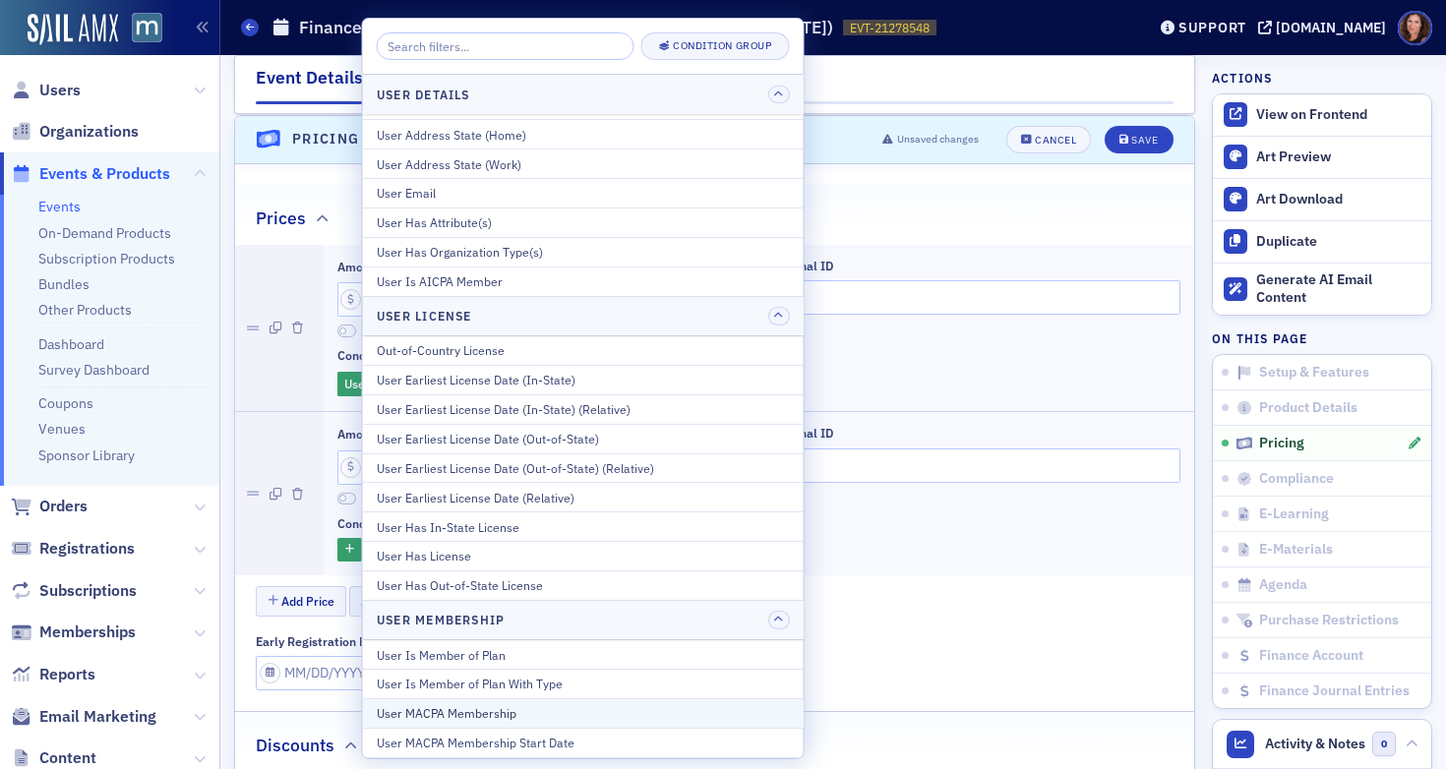
click at [564, 716] on div "User MACPA Membership" at bounding box center [583, 713] width 413 height 18
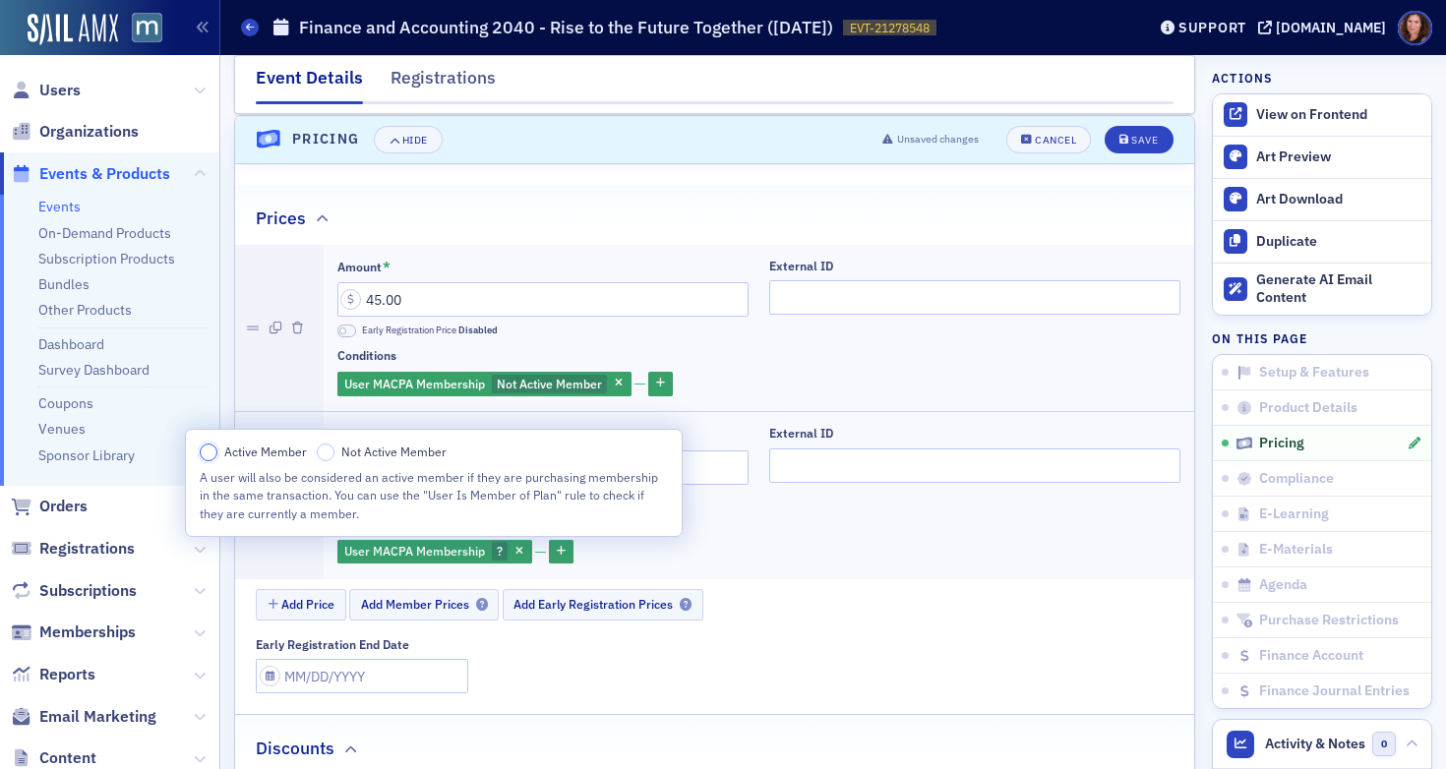
click at [207, 456] on input "Active Member" at bounding box center [209, 453] width 18 height 18
click at [762, 390] on div "User MACPA Membership Not Active Member" at bounding box center [758, 384] width 843 height 28
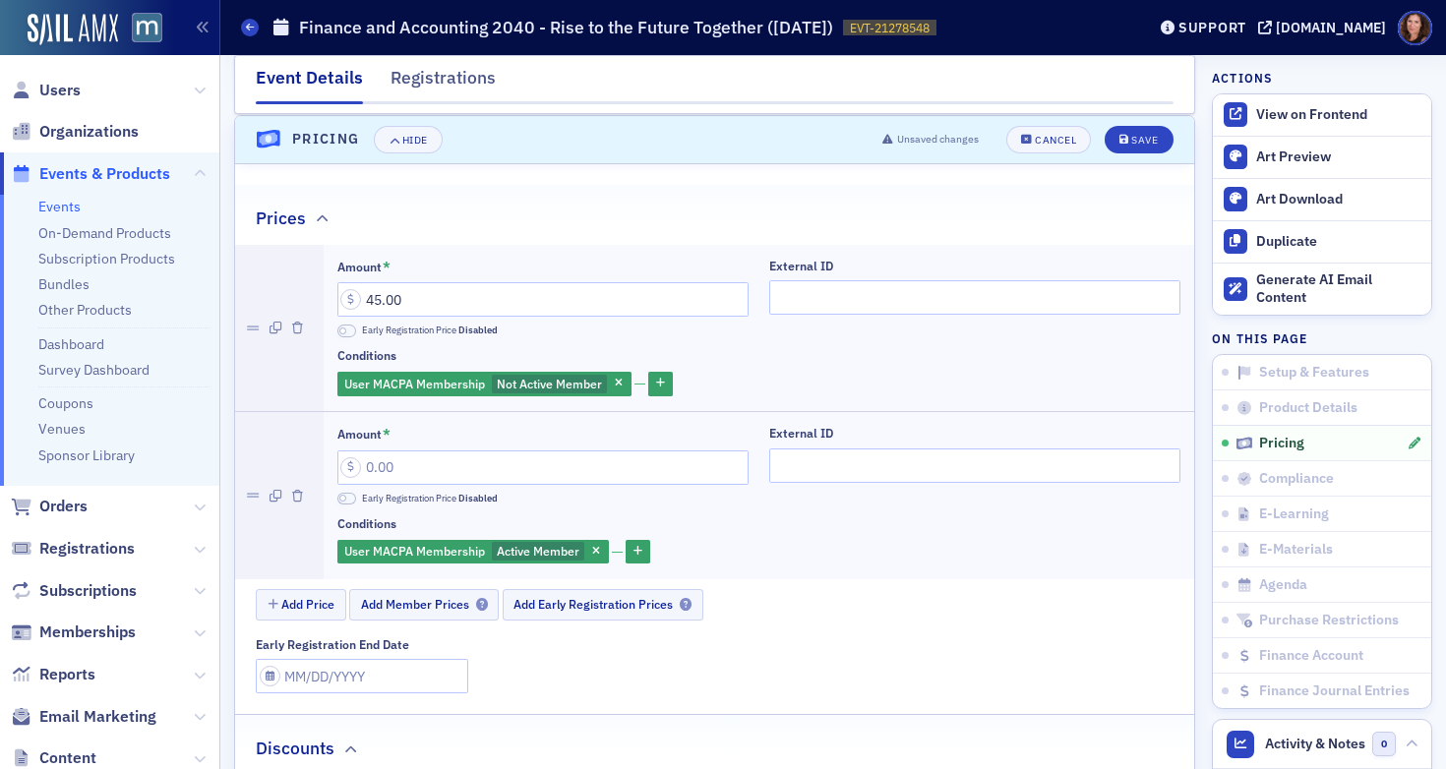
scroll to position [1906, 0]
click at [1131, 140] on div "Save" at bounding box center [1144, 139] width 27 height 11
click at [578, 465] on input "Amount *" at bounding box center [542, 467] width 411 height 34
type input "0.00"
click at [1114, 129] on button "Save" at bounding box center [1139, 139] width 68 height 28
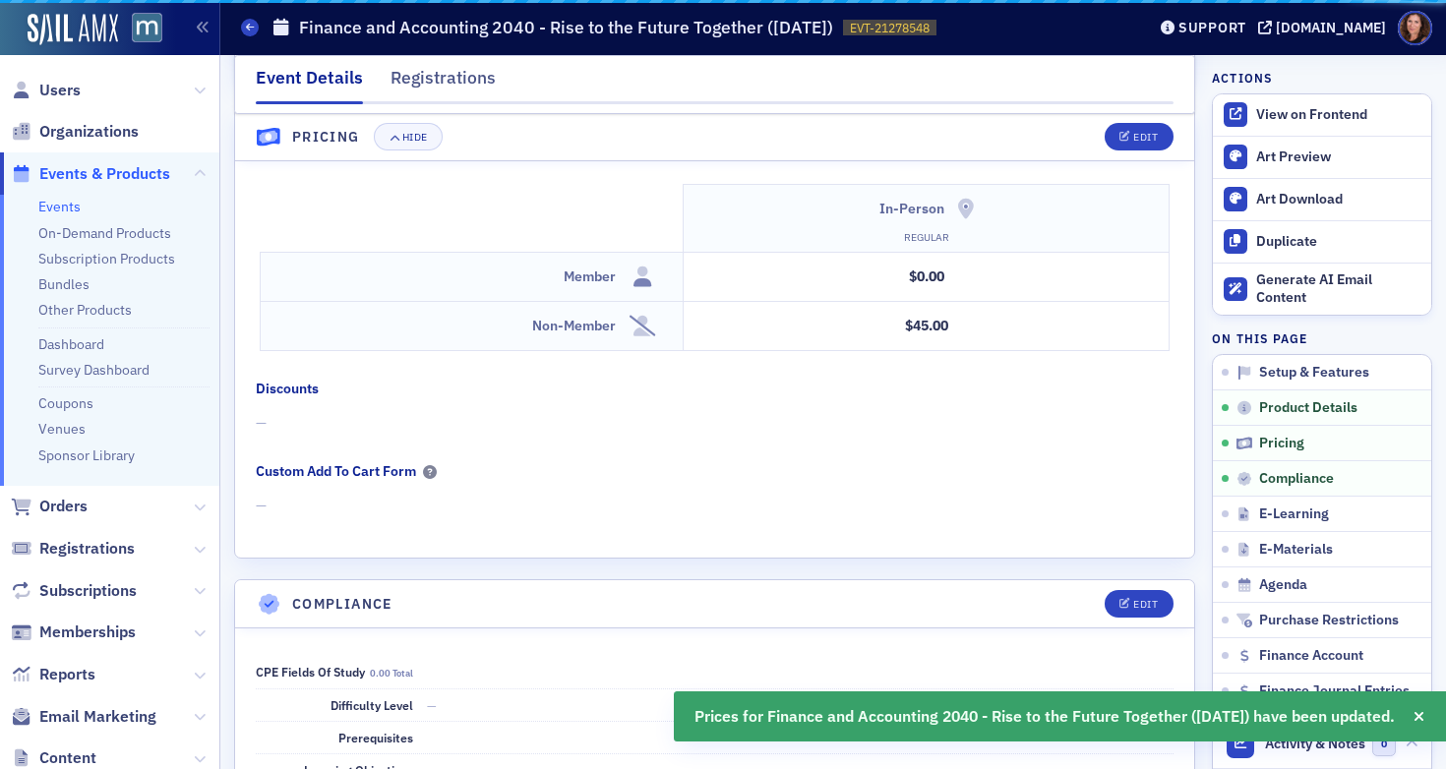
scroll to position [1831, 0]
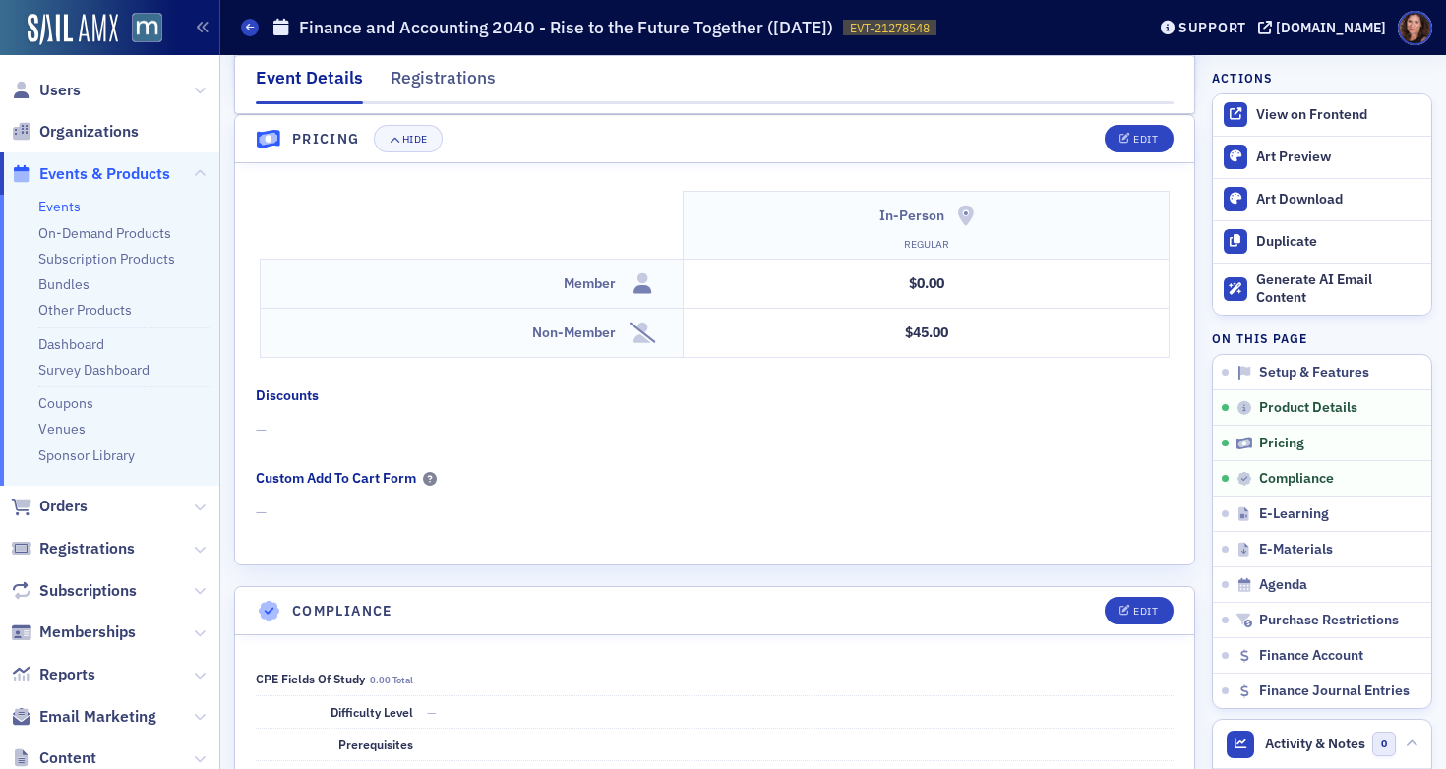
click at [53, 210] on link "Events" at bounding box center [59, 207] width 42 height 18
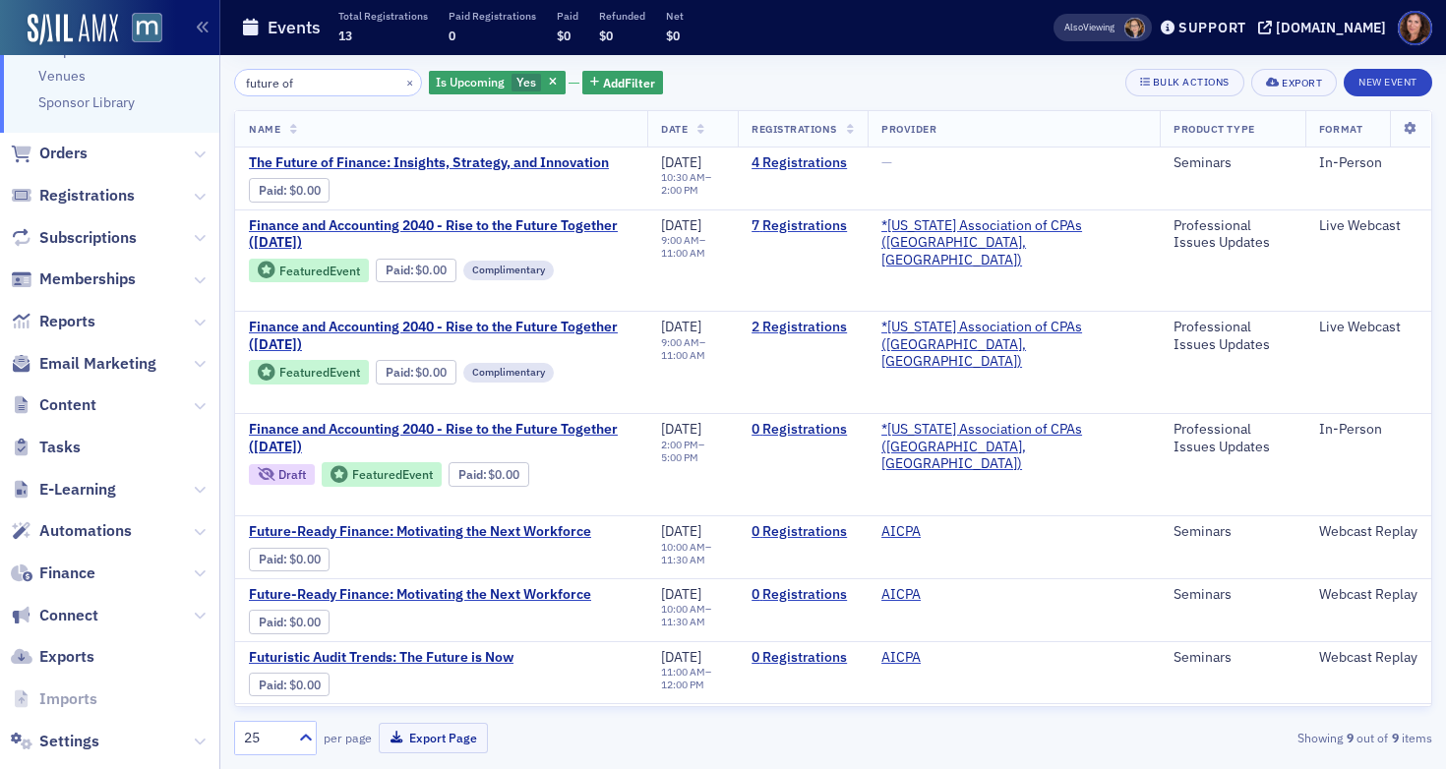
scroll to position [388, 0]
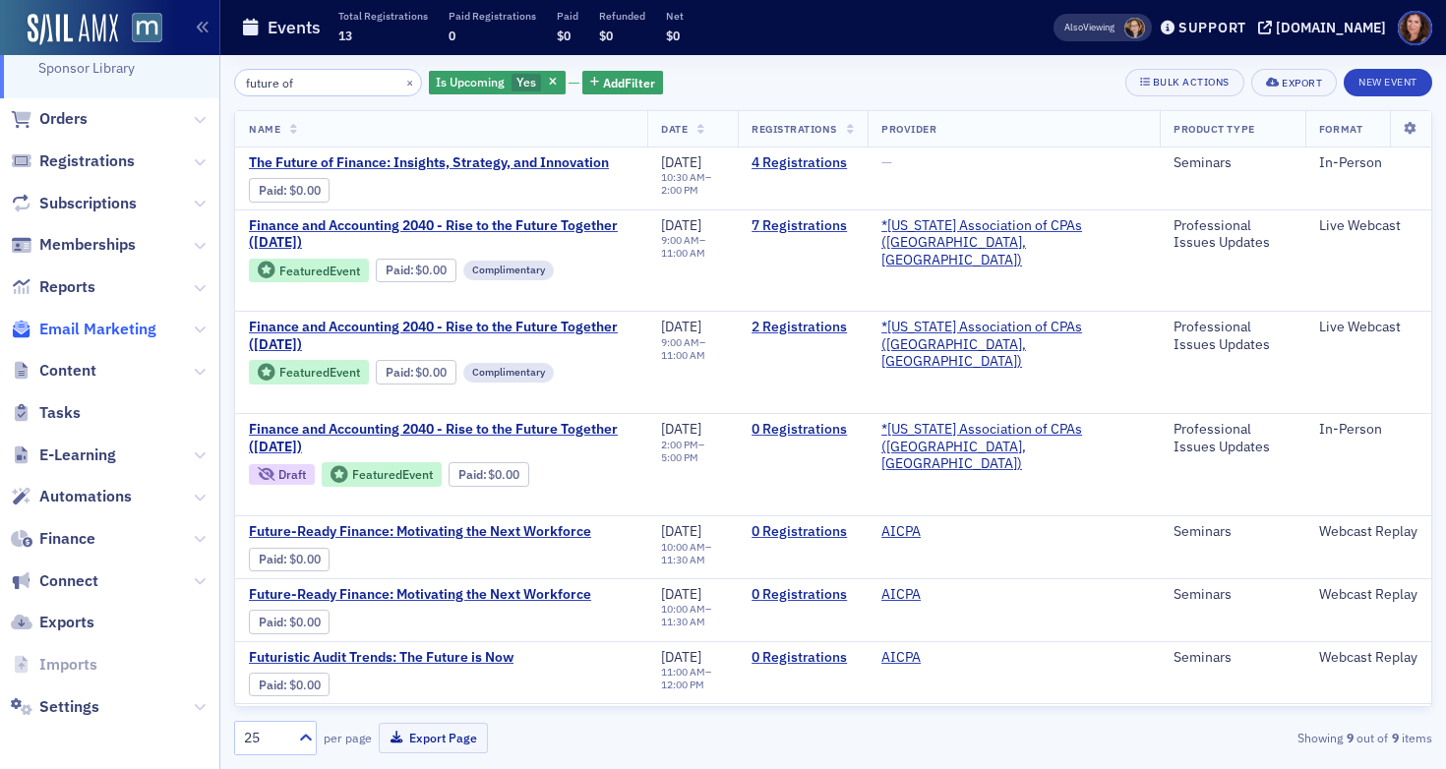
click at [90, 337] on span "Email Marketing" at bounding box center [97, 330] width 117 height 22
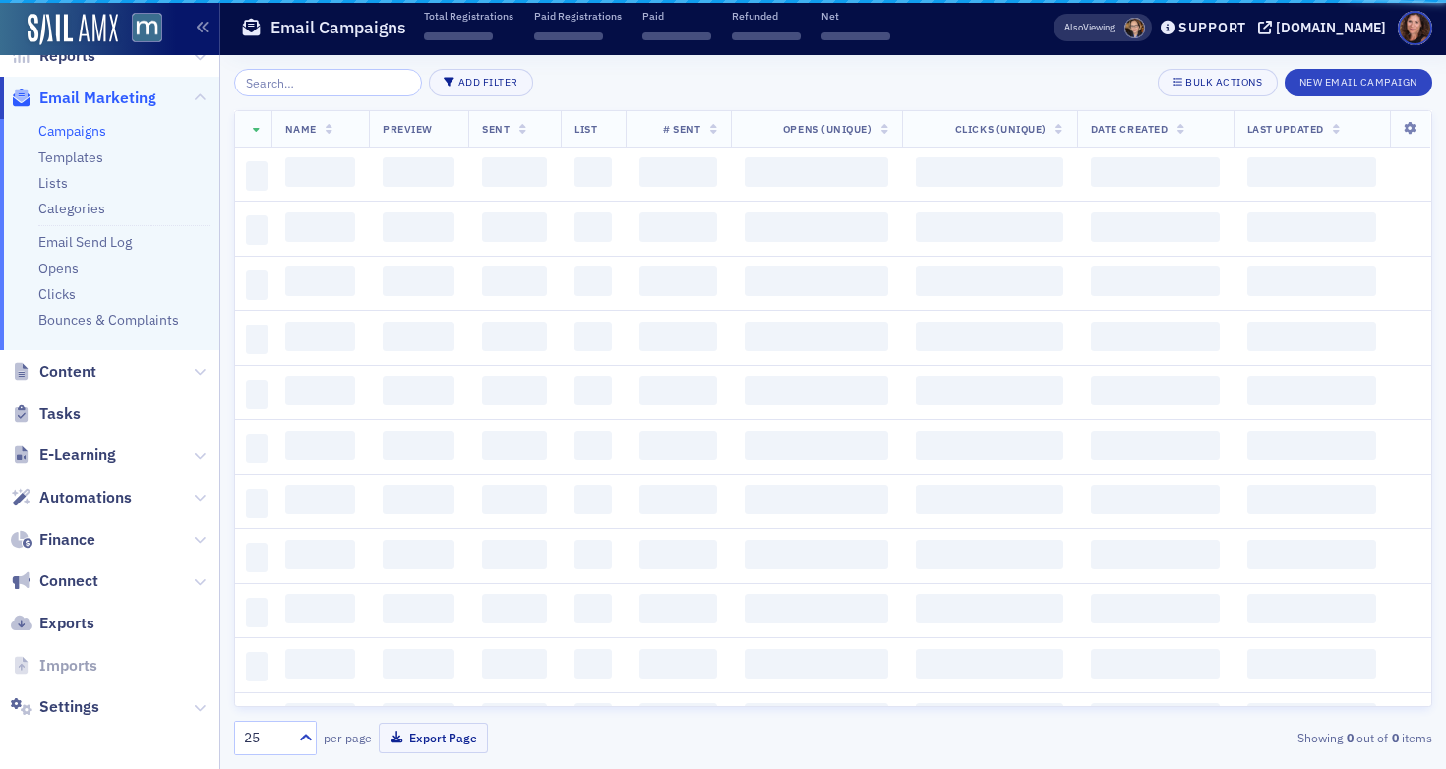
scroll to position [328, 0]
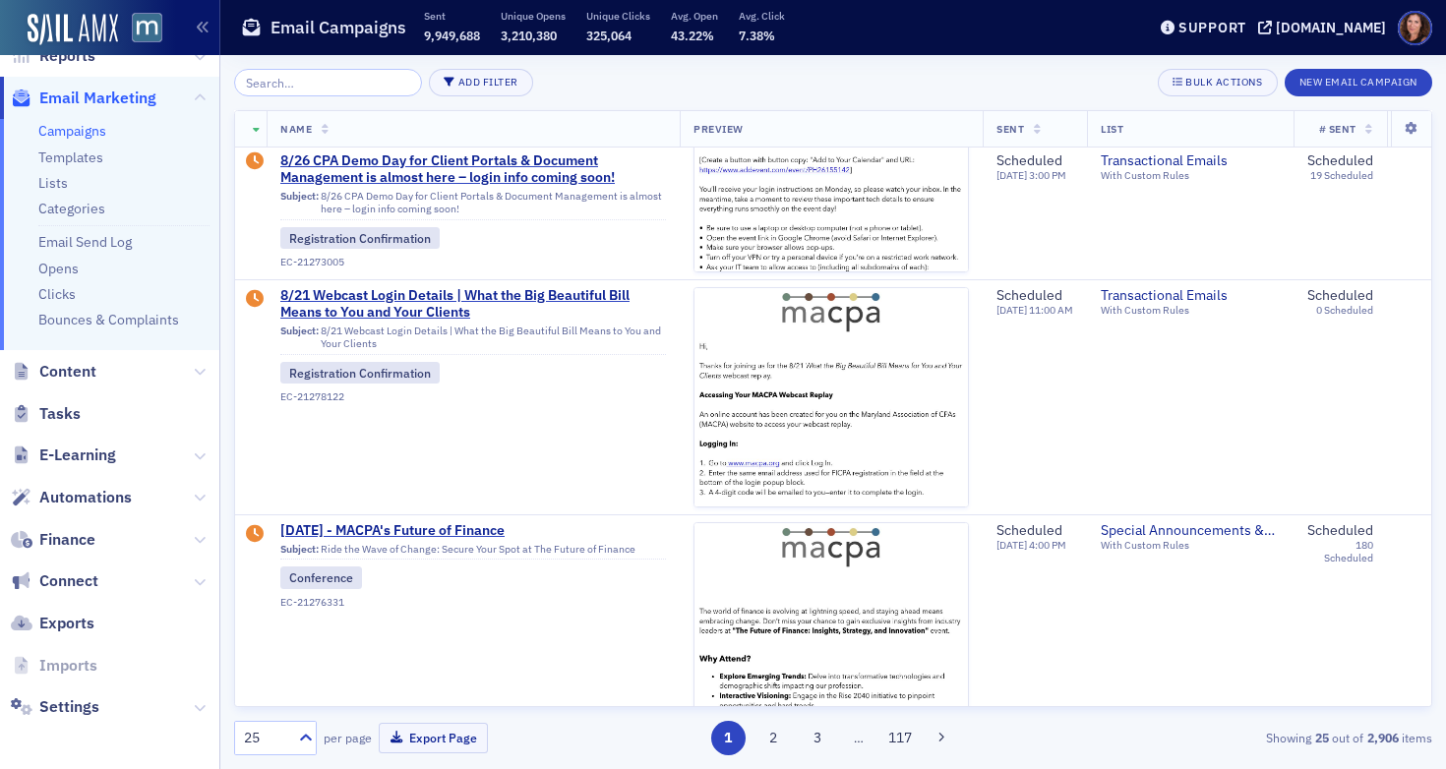
scroll to position [809, 0]
click at [437, 513] on td "9/29/2025 - MACPA's Future of Finance Subject: Ride the Wave of Change: Secure …" at bounding box center [473, 630] width 413 height 235
click at [434, 529] on span "9/29/2025 - MACPA's Future of Finance" at bounding box center [473, 530] width 386 height 18
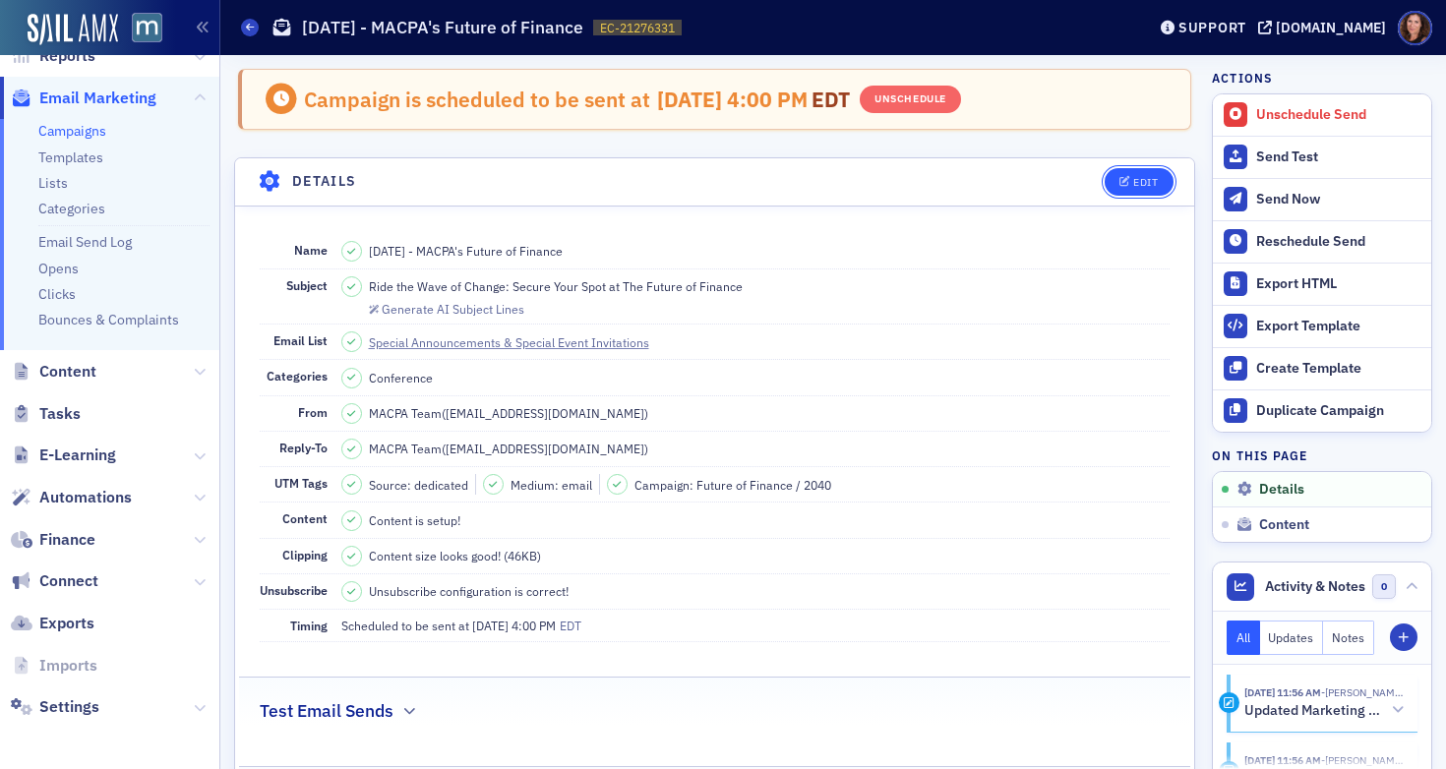
click at [1119, 178] on icon "button" at bounding box center [1125, 182] width 12 height 11
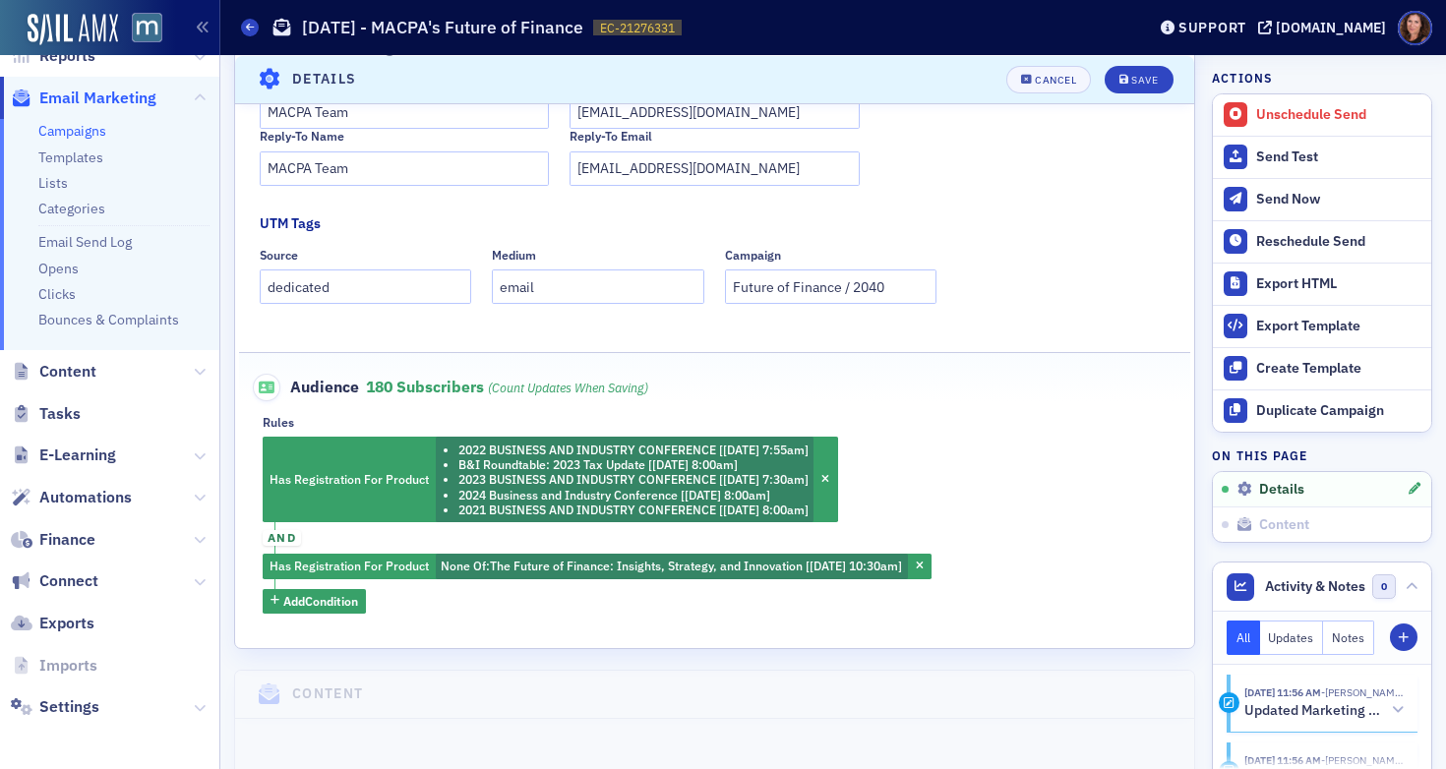
scroll to position [511, 0]
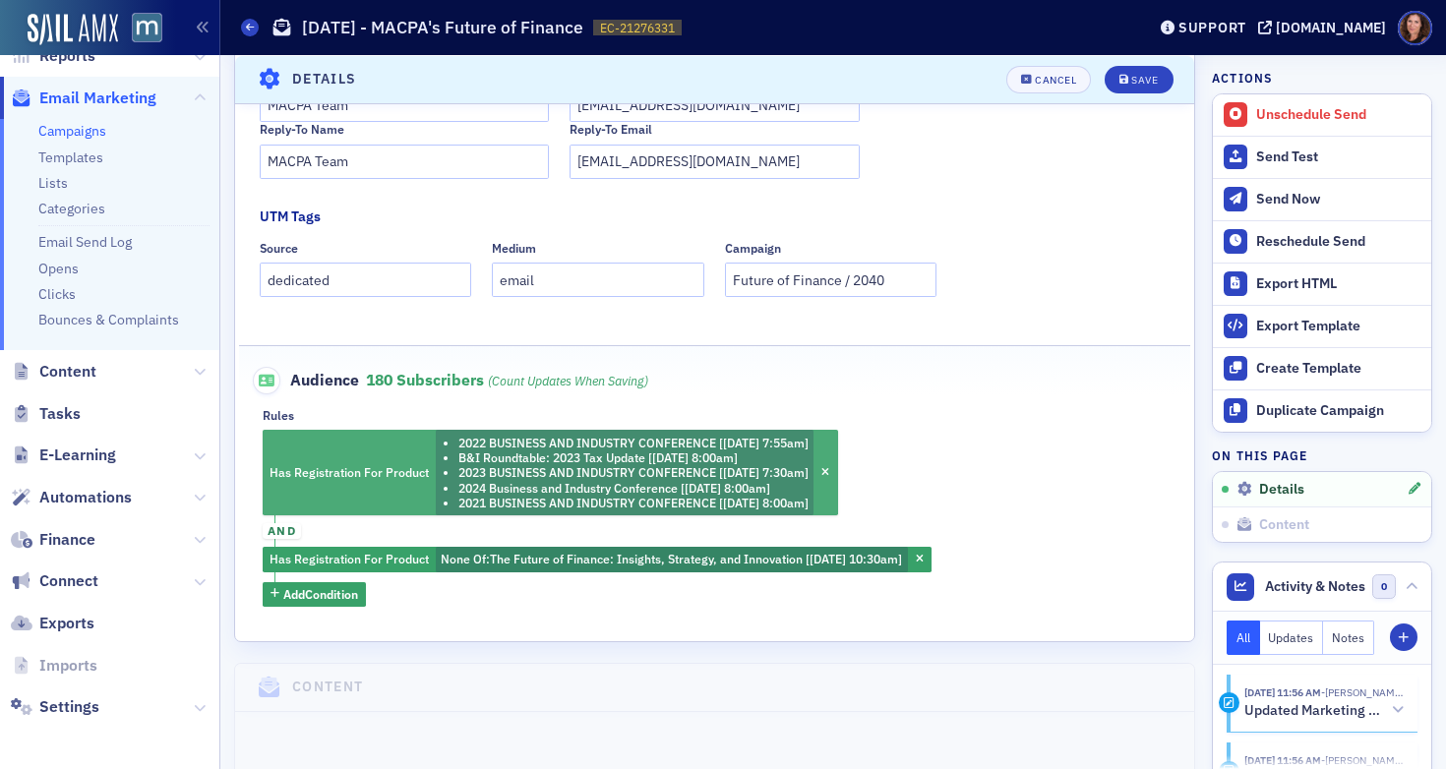
click at [377, 456] on div "Has Registration For Product 2022 BUSINESS AND INDUSTRY CONFERENCE [5/24/2022 7…" at bounding box center [550, 473] width 575 height 86
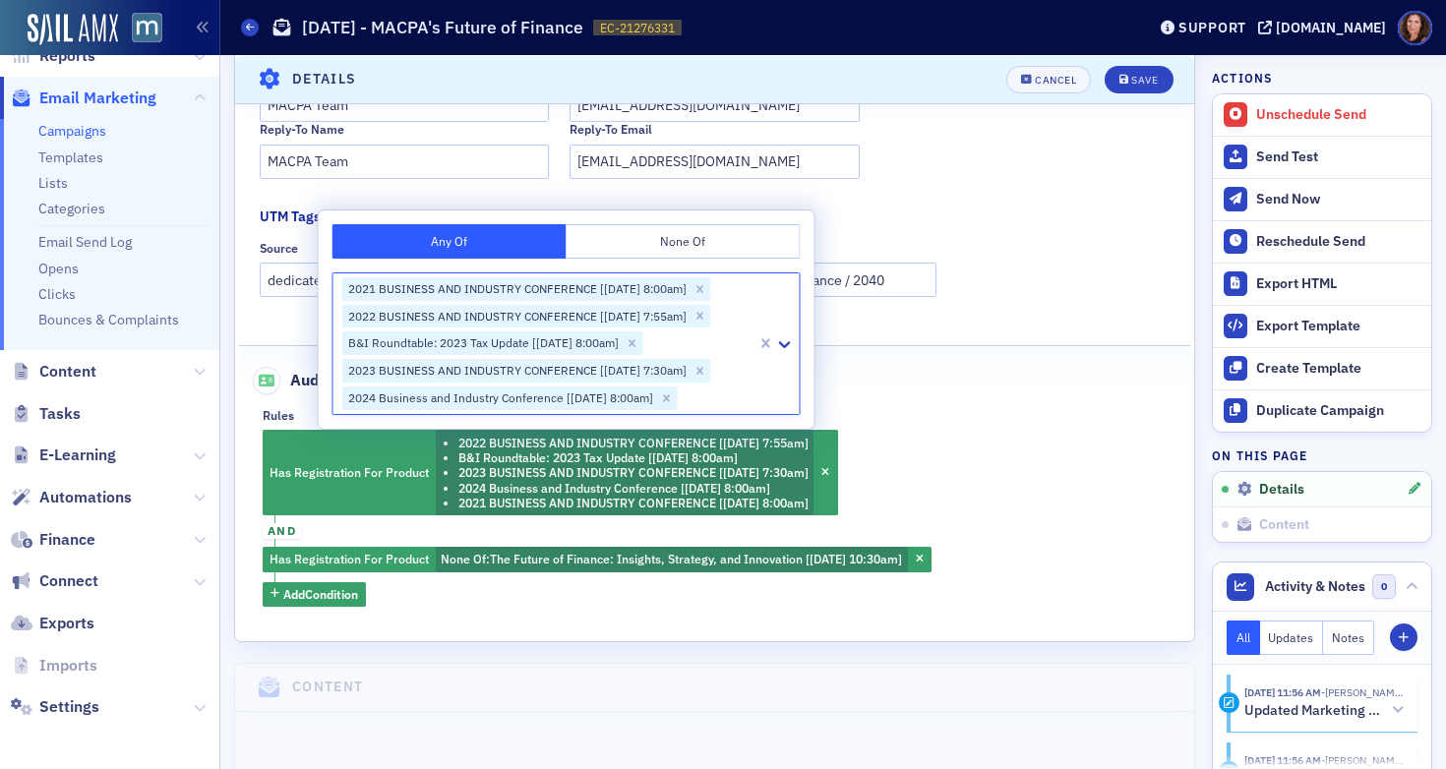
click at [722, 393] on div at bounding box center [718, 399] width 76 height 25
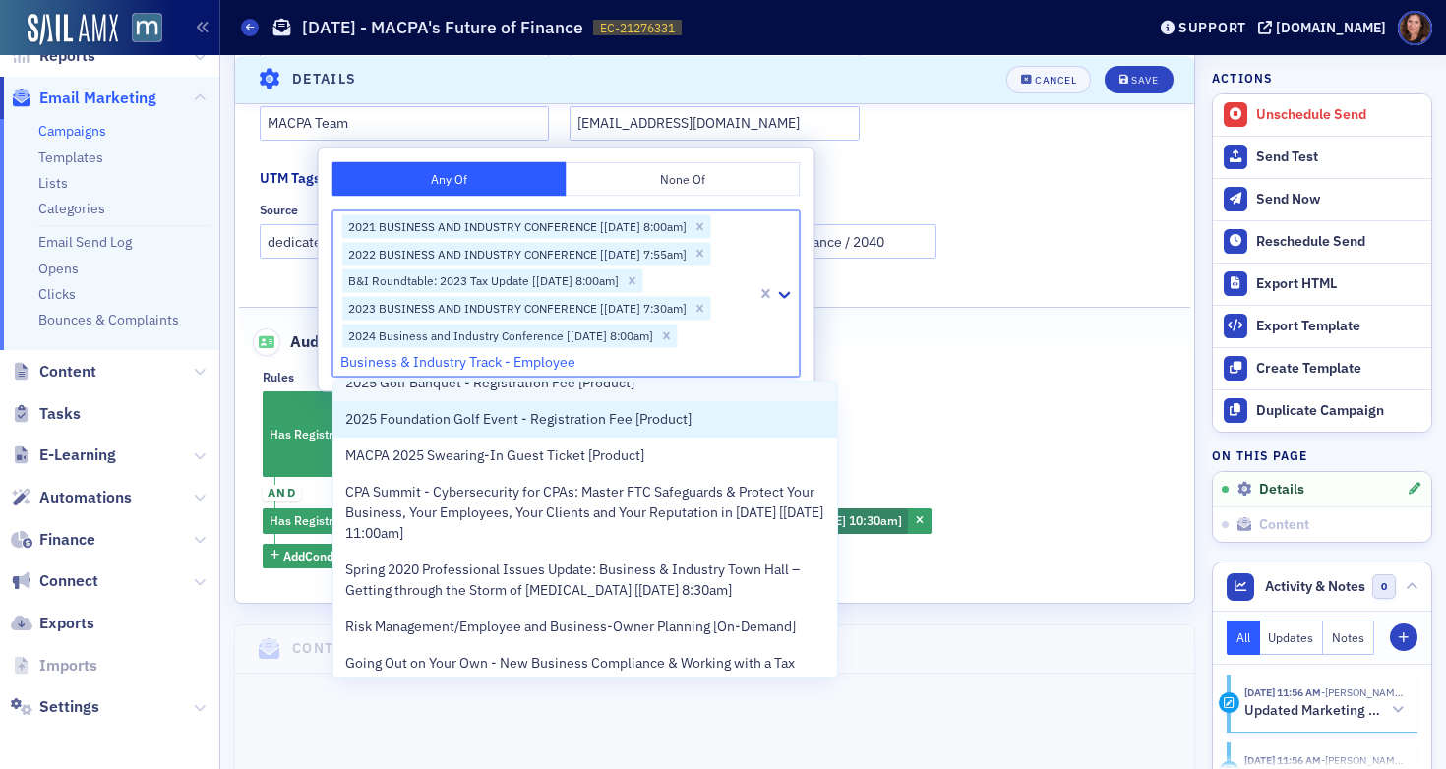
scroll to position [585, 0]
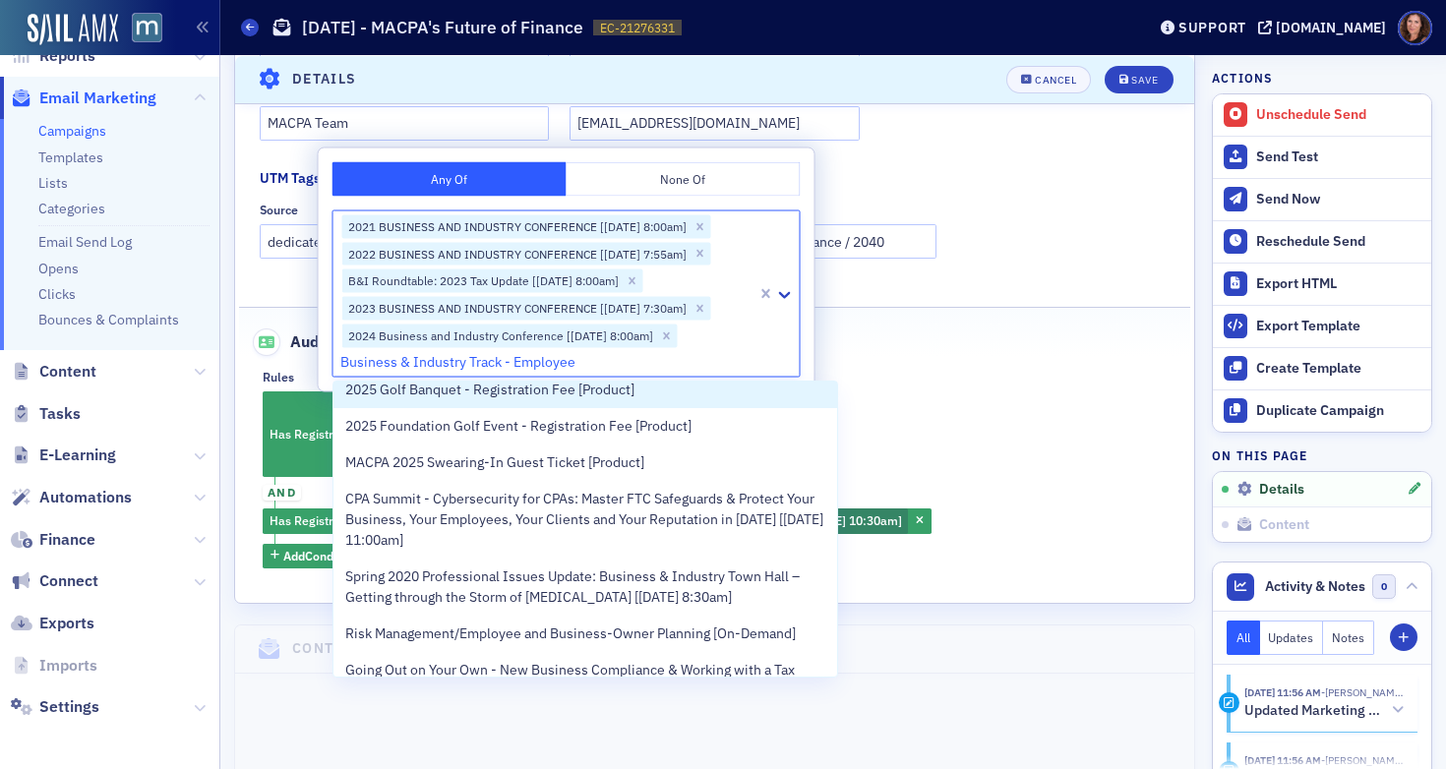
drag, startPoint x: 512, startPoint y: 360, endPoint x: 325, endPoint y: 358, distance: 187.9
click at [325, 358] on div "Any Of None Of 2025 Golf Banquet - Registration Fee [Product], 15 of 50. 50 res…" at bounding box center [567, 269] width 496 height 243
type input "Employee"
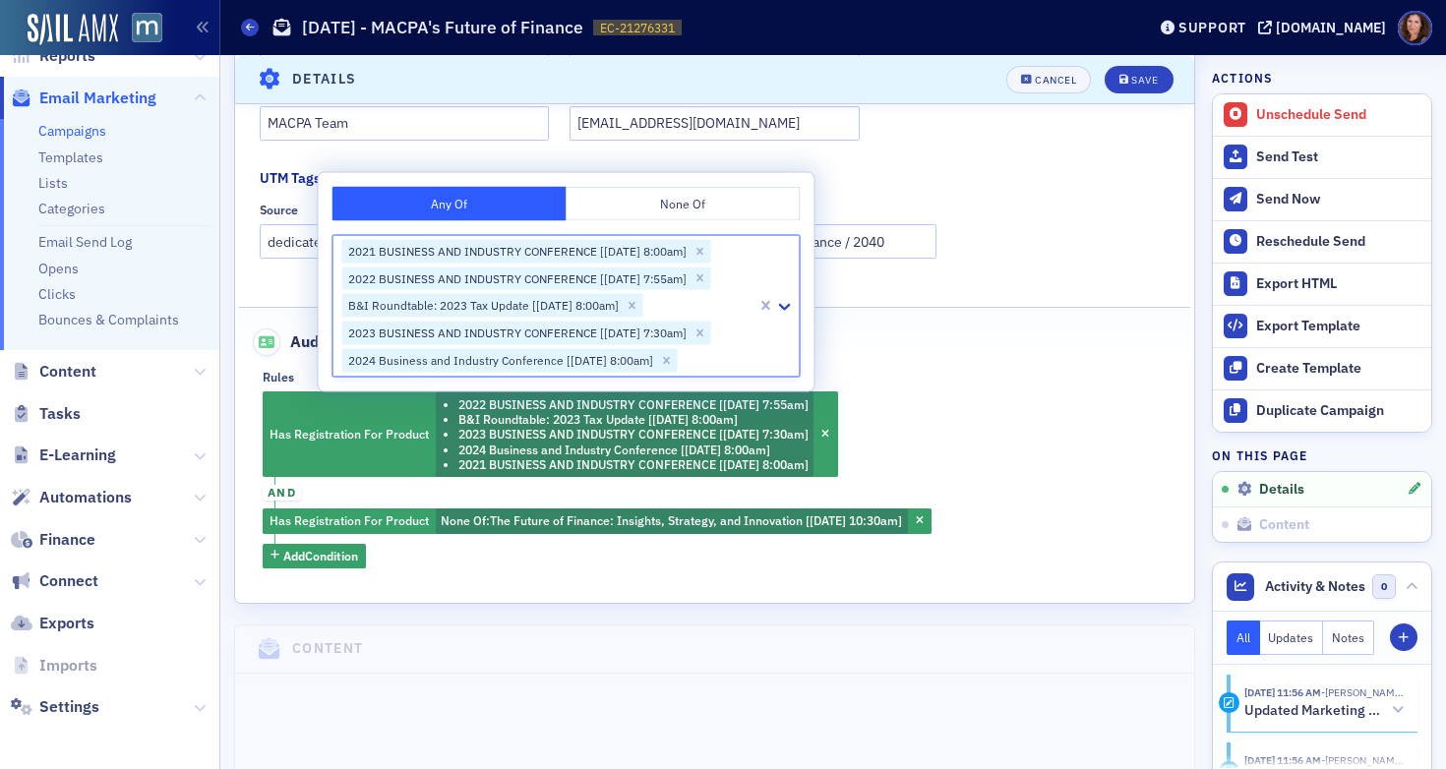
click at [438, 363] on div "2021 BUSINESS AND INDUSTRY CONFERENCE [10/29/2021 8:00am] 2022 BUSINESS AND IND…" at bounding box center [545, 305] width 424 height 141
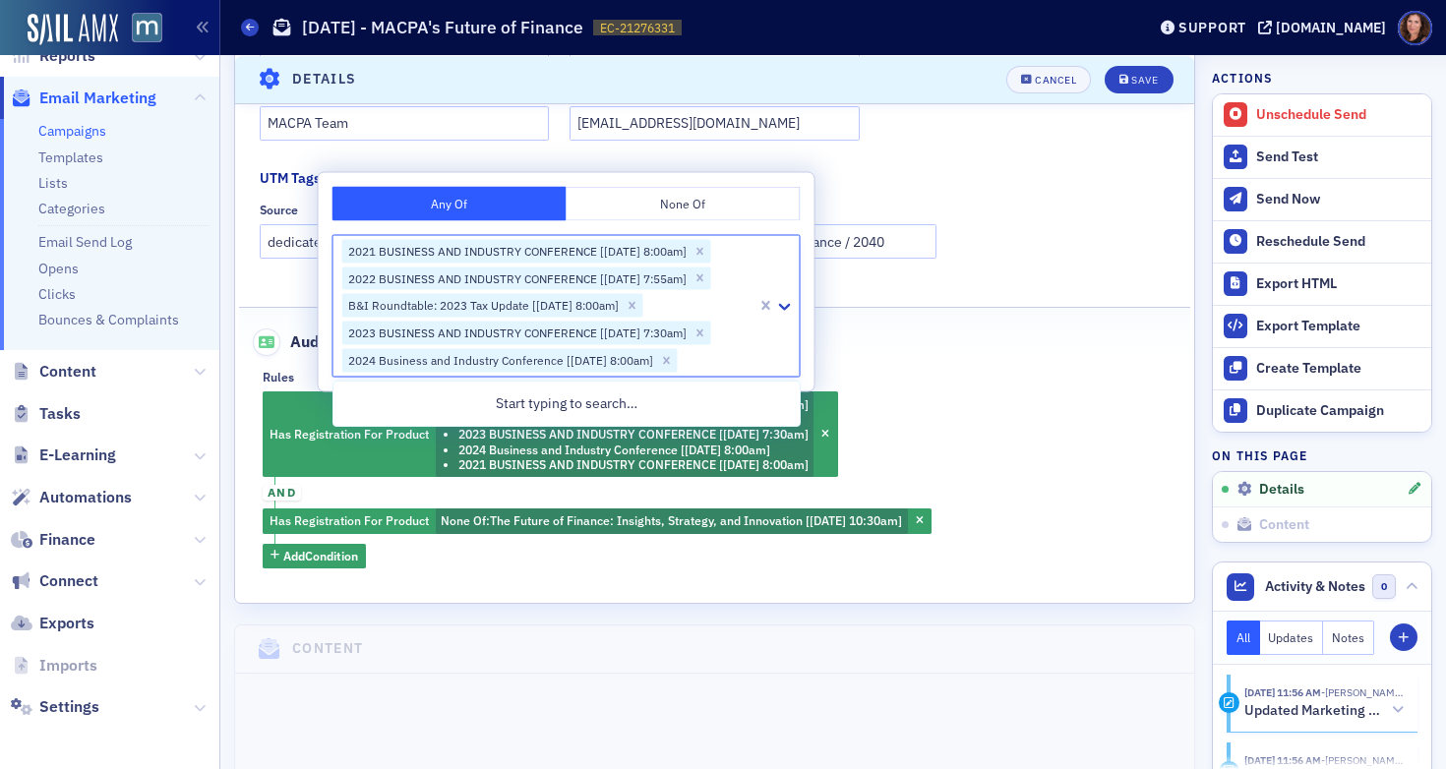
click at [709, 361] on div at bounding box center [718, 360] width 76 height 25
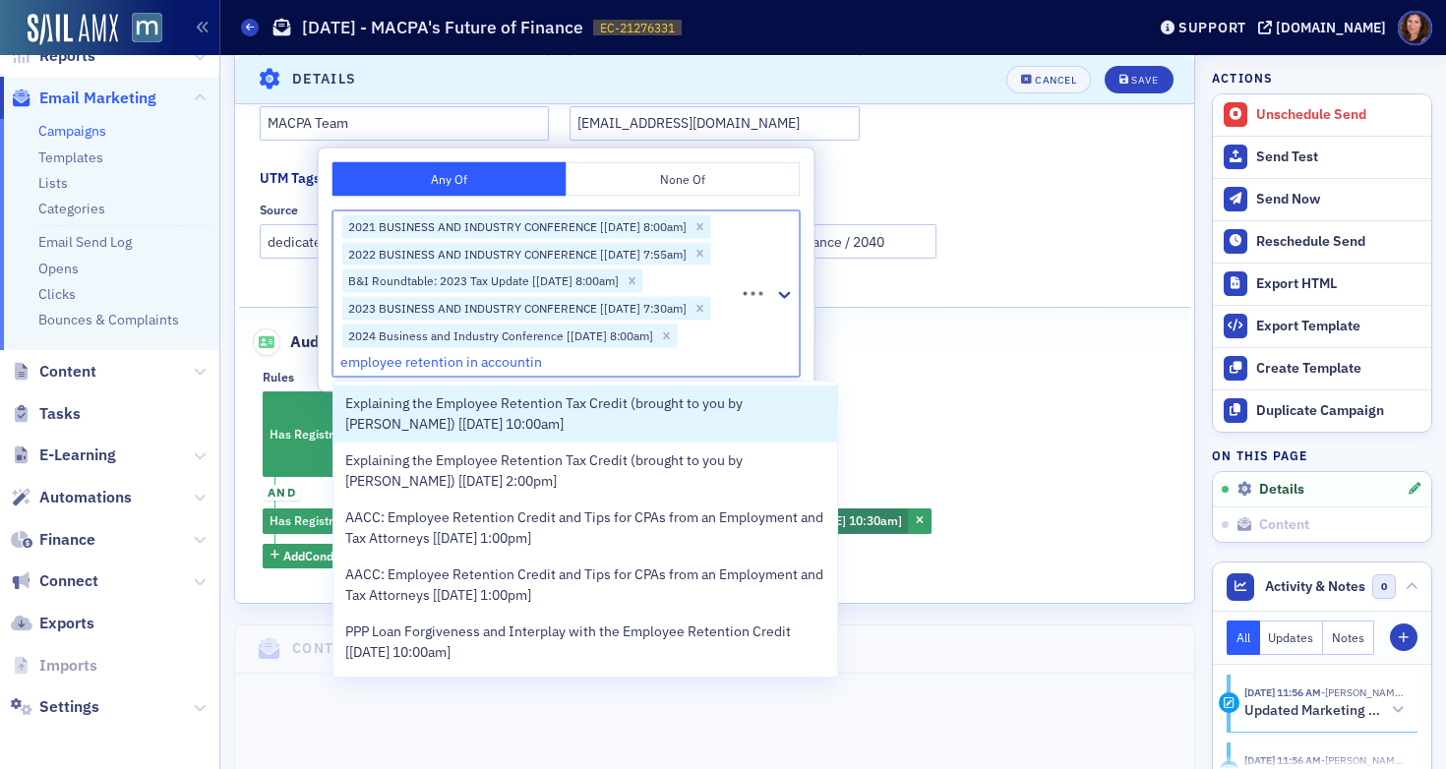
type input "employee retention in accounting"
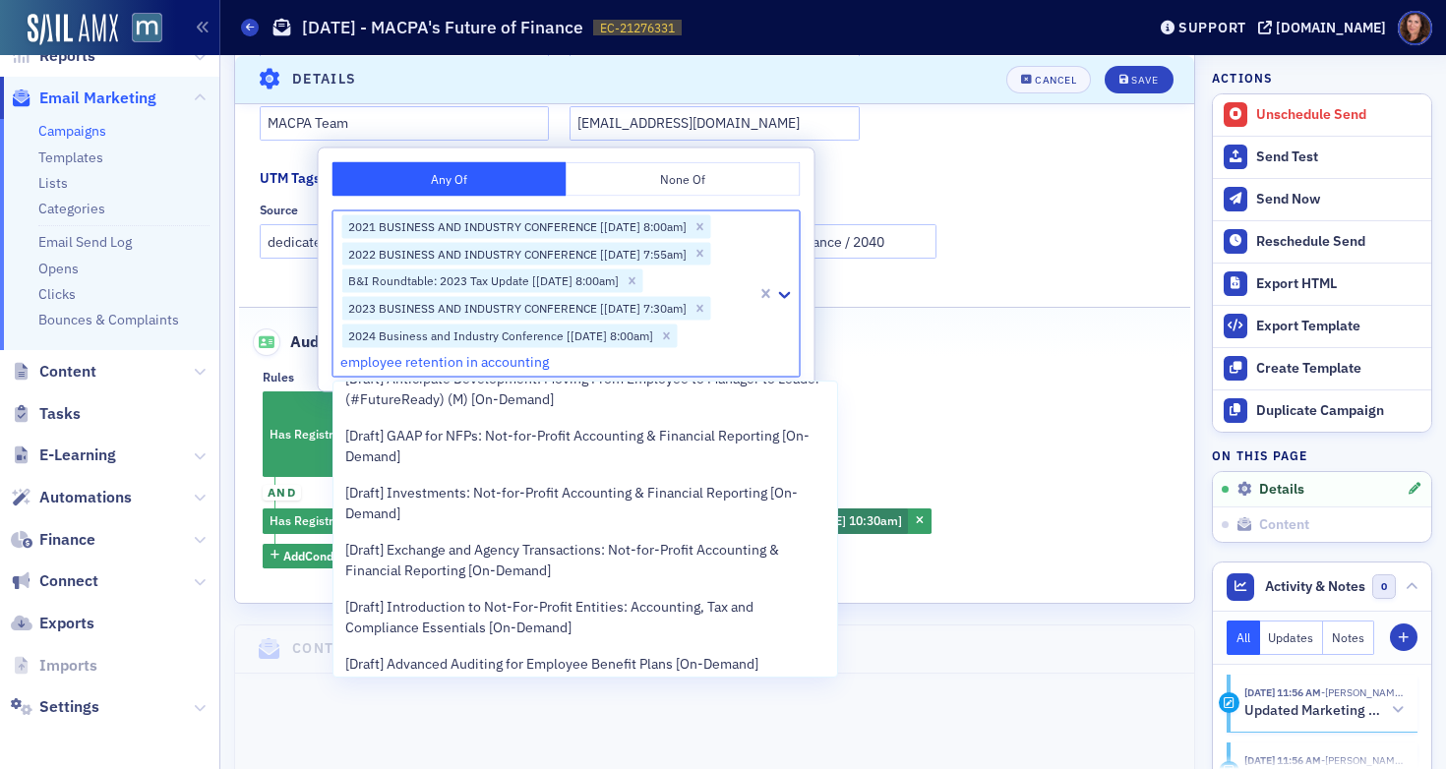
scroll to position [1346, 0]
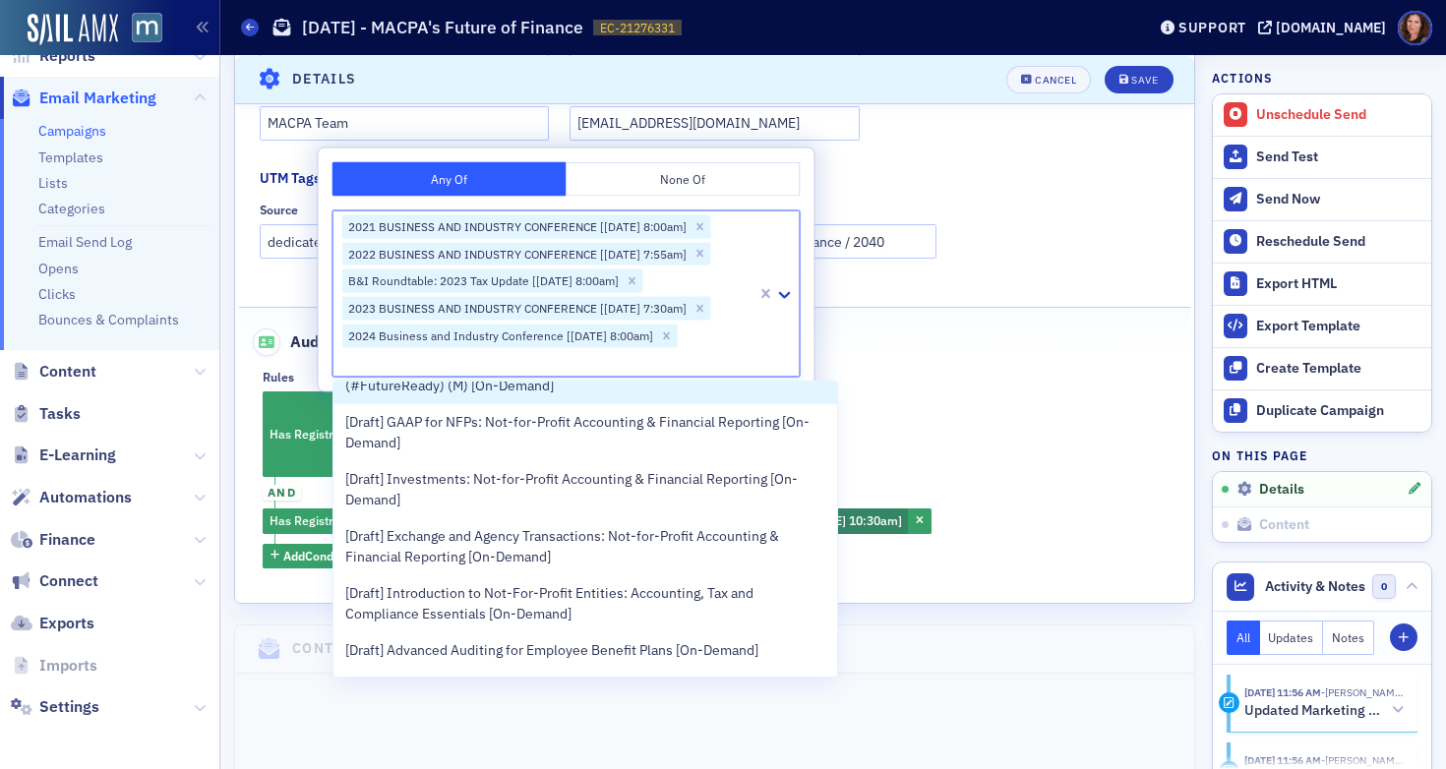
click at [607, 360] on div "2021 BUSINESS AND INDUSTRY CONFERENCE [10/29/2021 8:00am] 2022 BUSINESS AND IND…" at bounding box center [545, 292] width 424 height 165
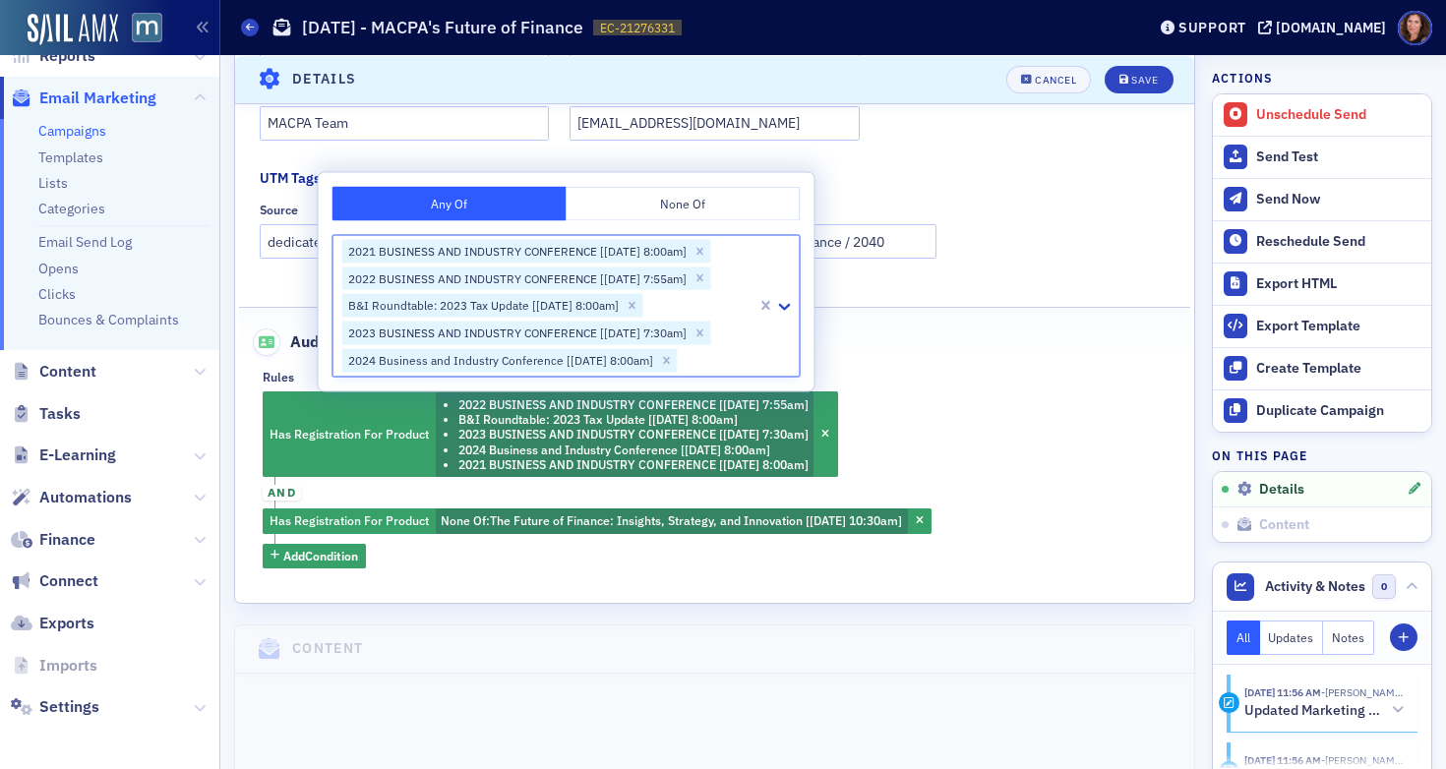
paste input "Business & Industry Track - Employee Retention in Accounting: The Big Picture"
type input "Business & Industry Track - Employee Retention in Accounting: The Big Picture"
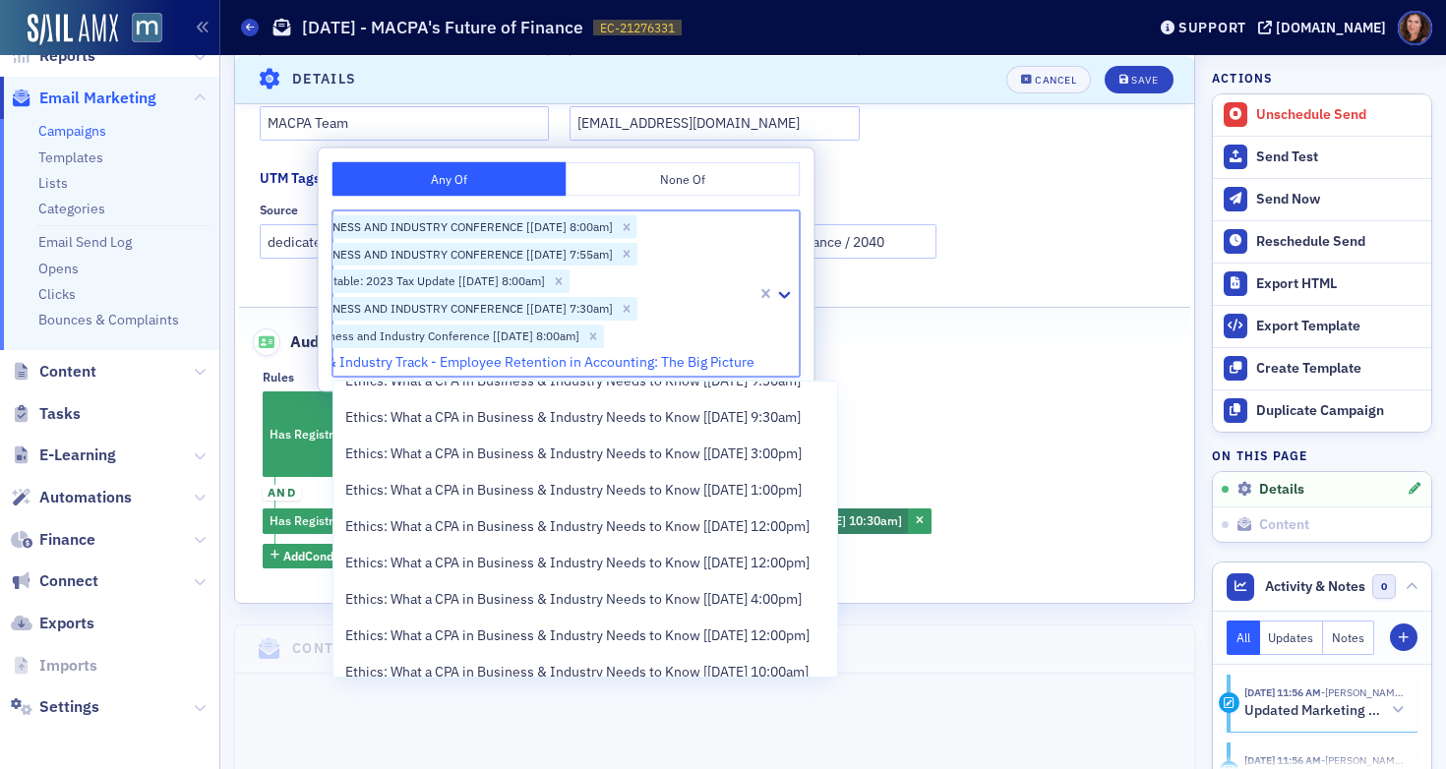
scroll to position [1566, 0]
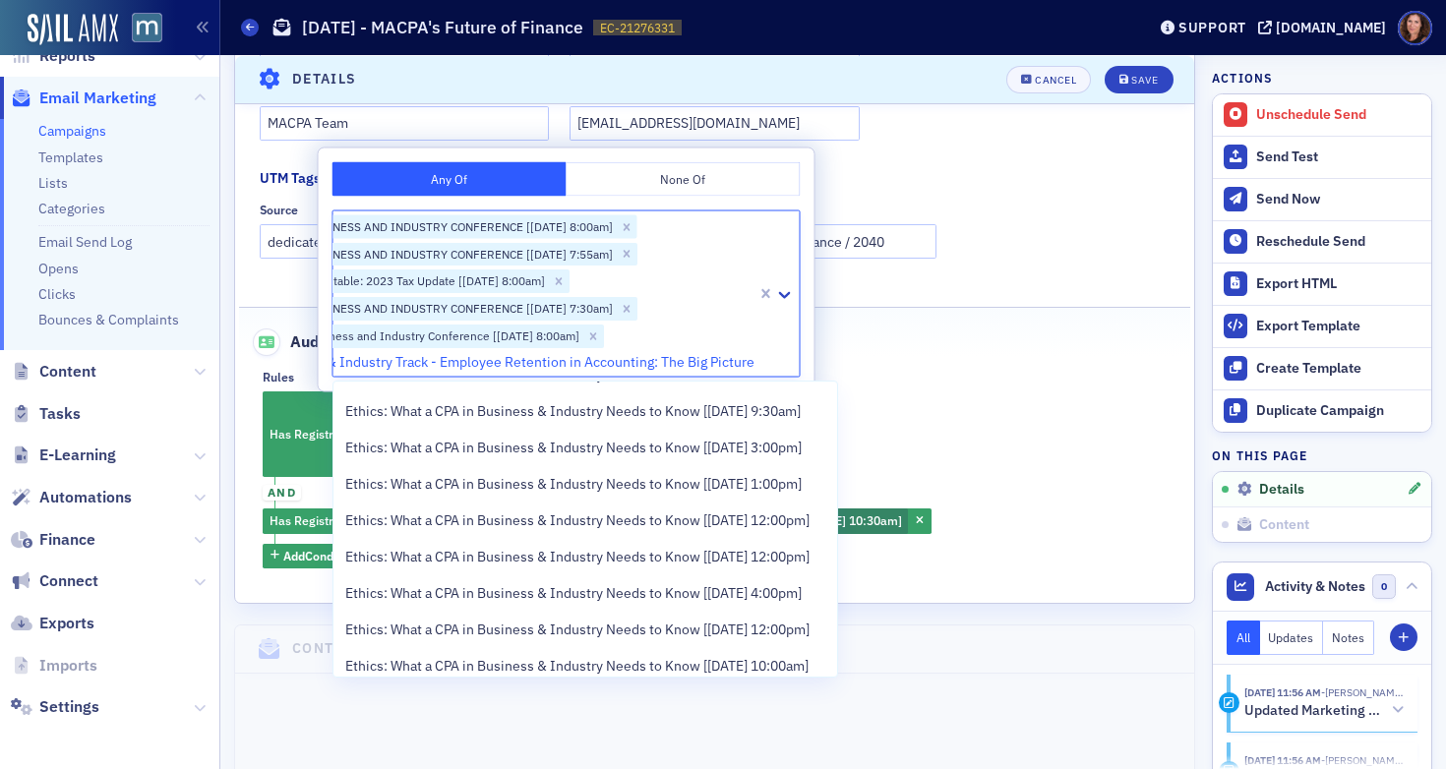
click at [694, 313] on span "MACPA's Business & Industry Lunch and Learn: The Business of Quantum [4/23/2025…" at bounding box center [585, 291] width 481 height 41
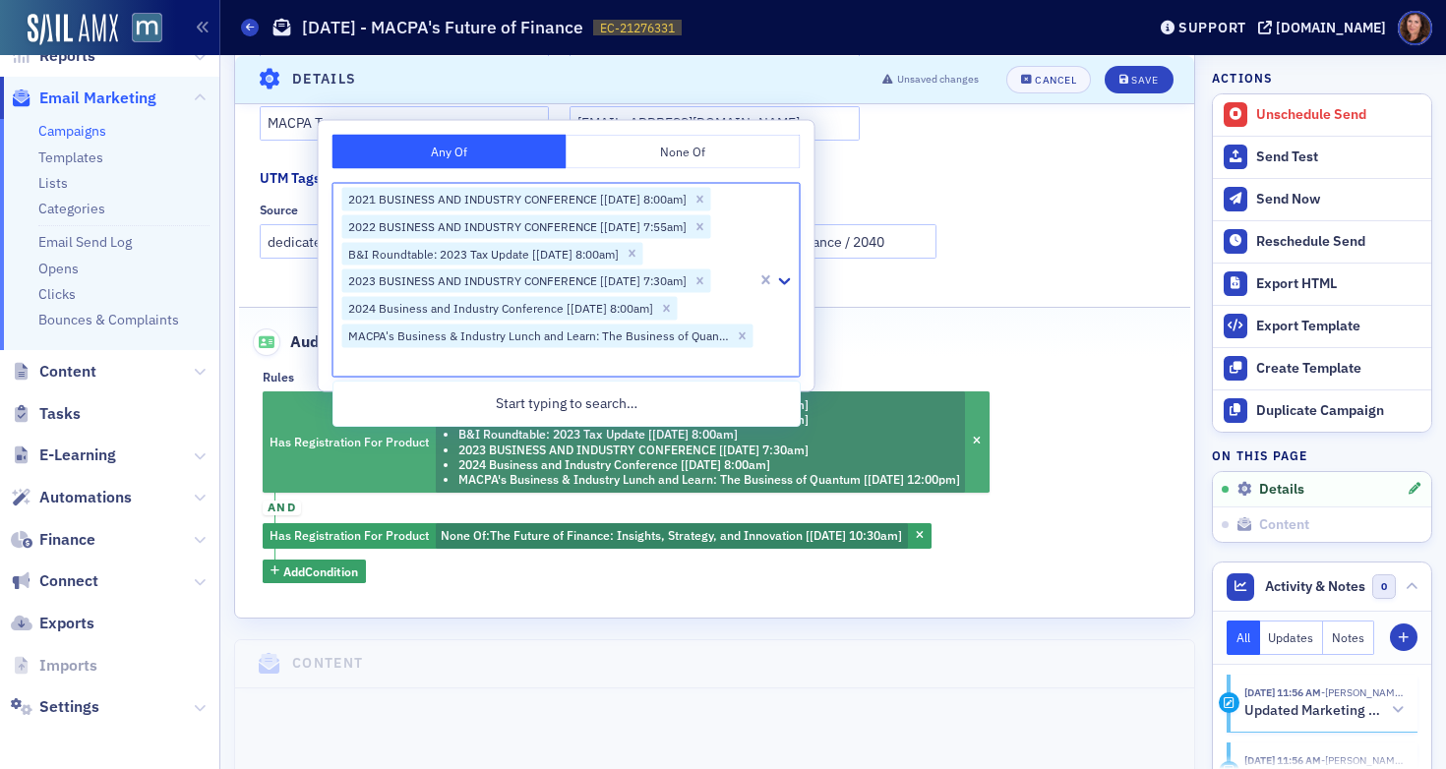
scroll to position [0, 0]
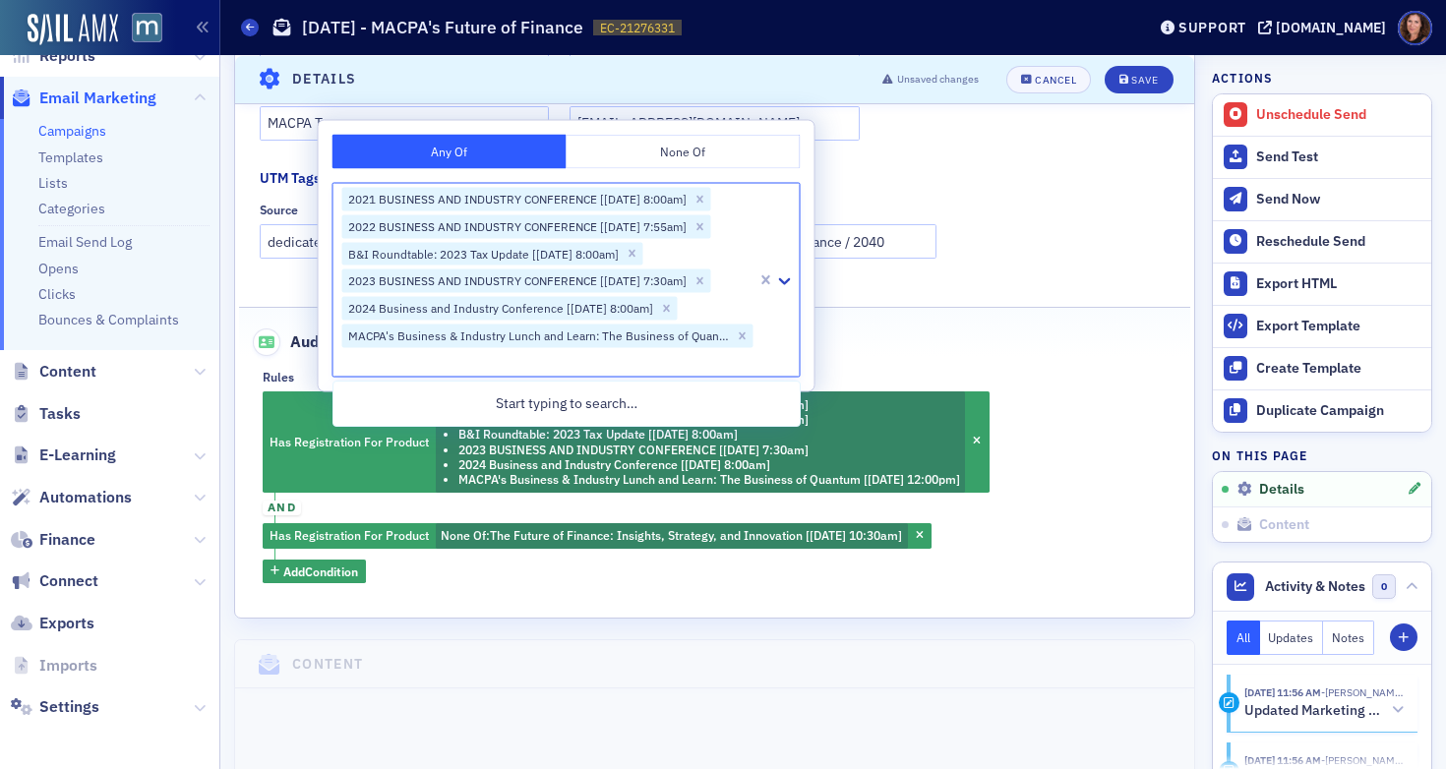
click at [903, 324] on div "Audience 180 Subscribers (count updates when saving)" at bounding box center [715, 332] width 911 height 48
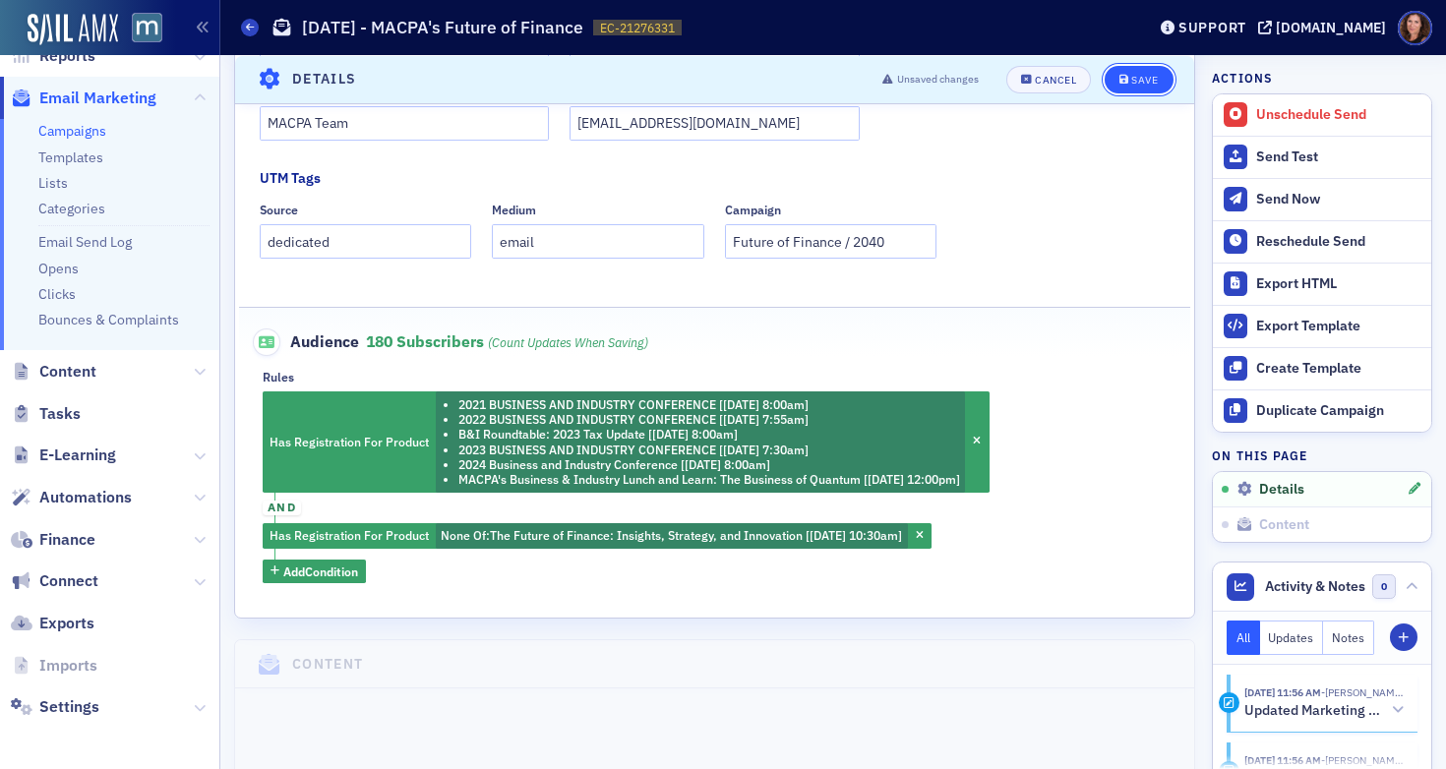
click at [1105, 82] on button "Save" at bounding box center [1139, 79] width 68 height 28
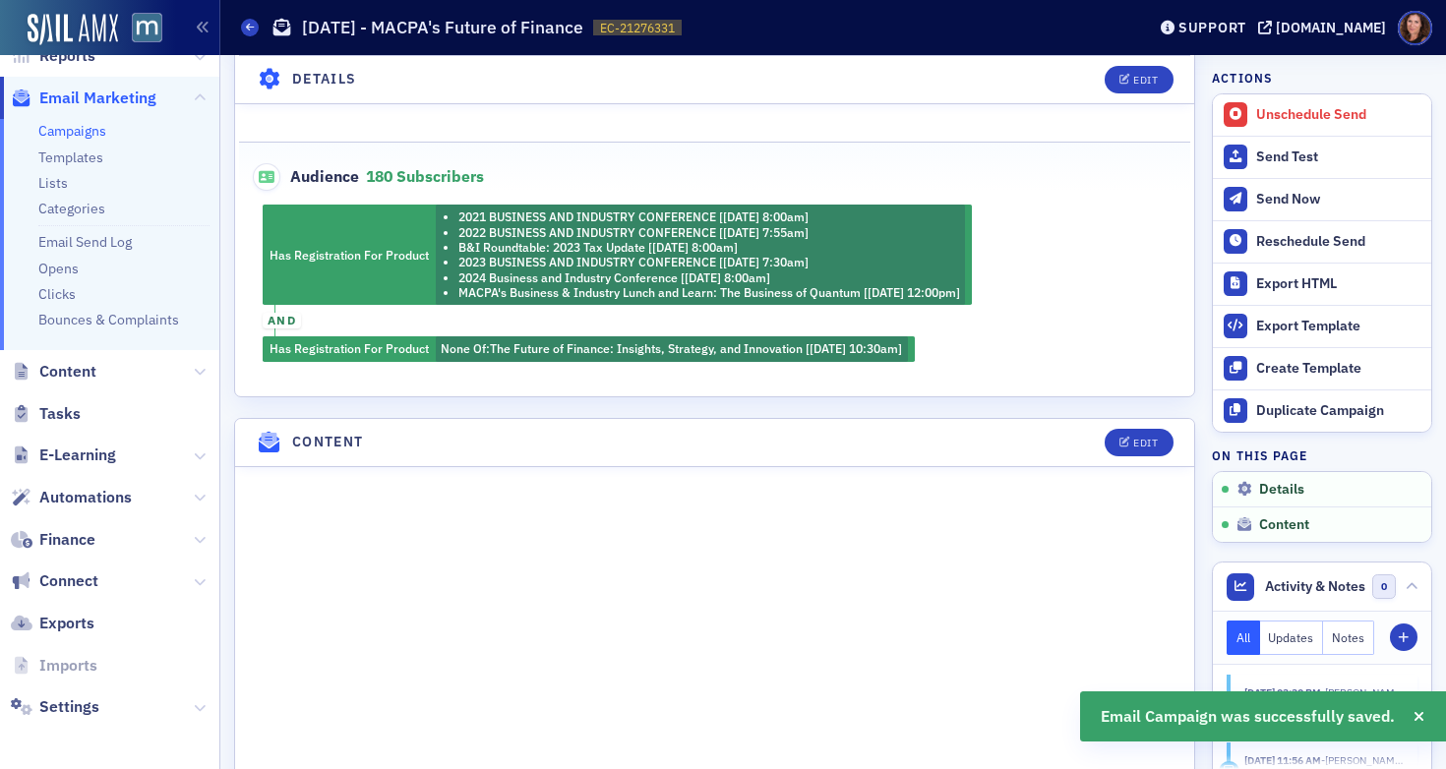
scroll to position [722, 0]
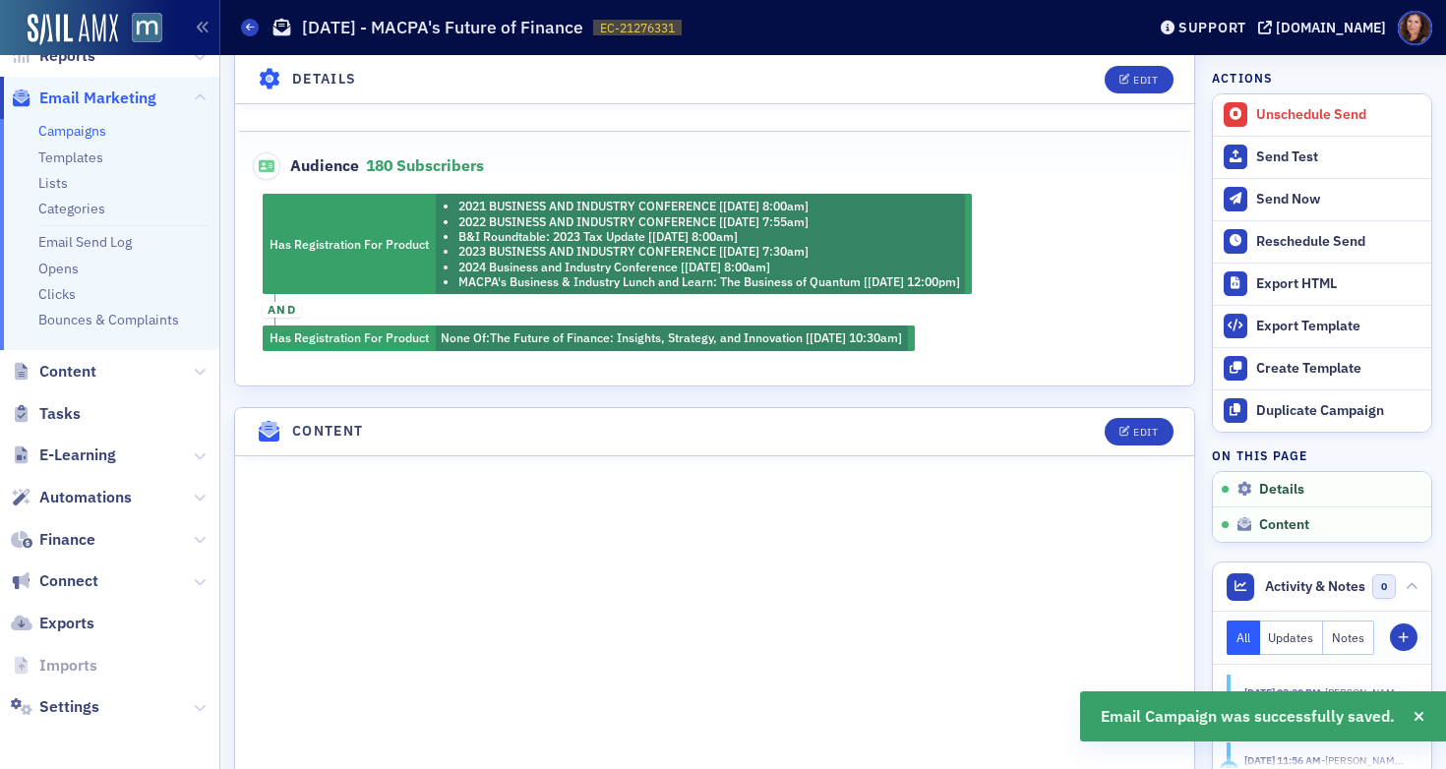
click at [918, 222] on div "Has Registration For Product 2021 BUSINESS AND INDUSTRY CONFERENCE [10/29/2021 …" at bounding box center [715, 272] width 952 height 157
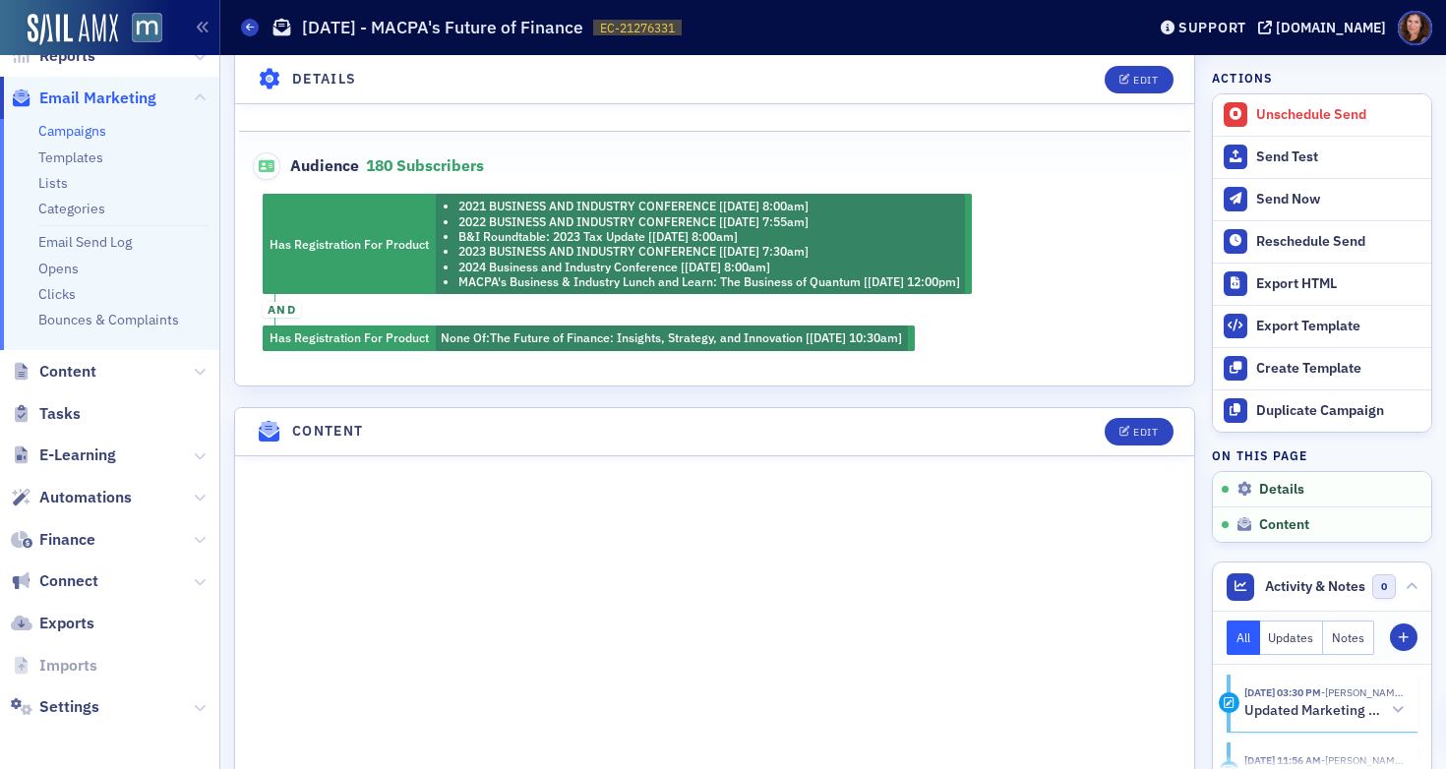
click at [902, 230] on div "Has Registration For Product 2021 BUSINESS AND INDUSTRY CONFERENCE [10/29/2021 …" at bounding box center [715, 272] width 952 height 157
click at [1133, 82] on div "Edit" at bounding box center [1145, 79] width 25 height 11
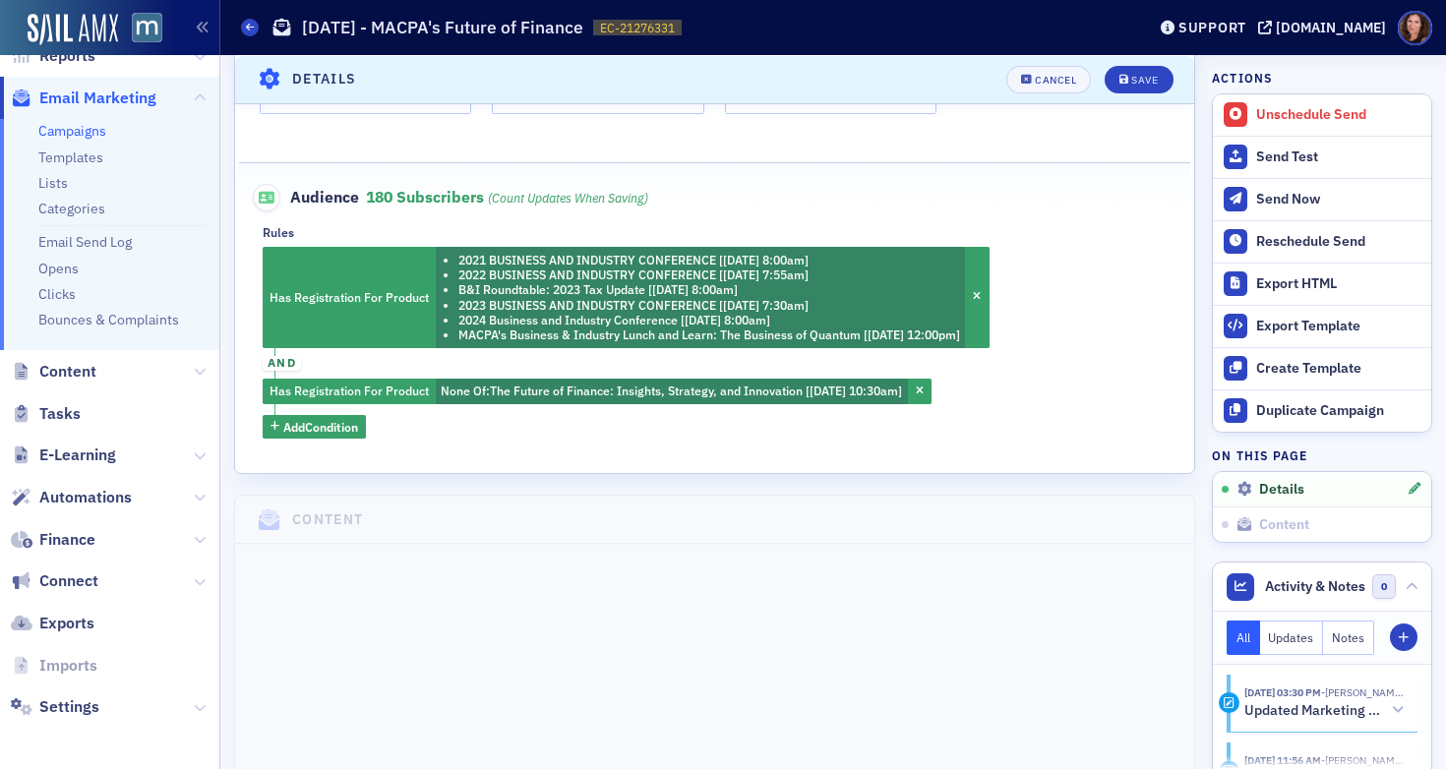
scroll to position [745, 0]
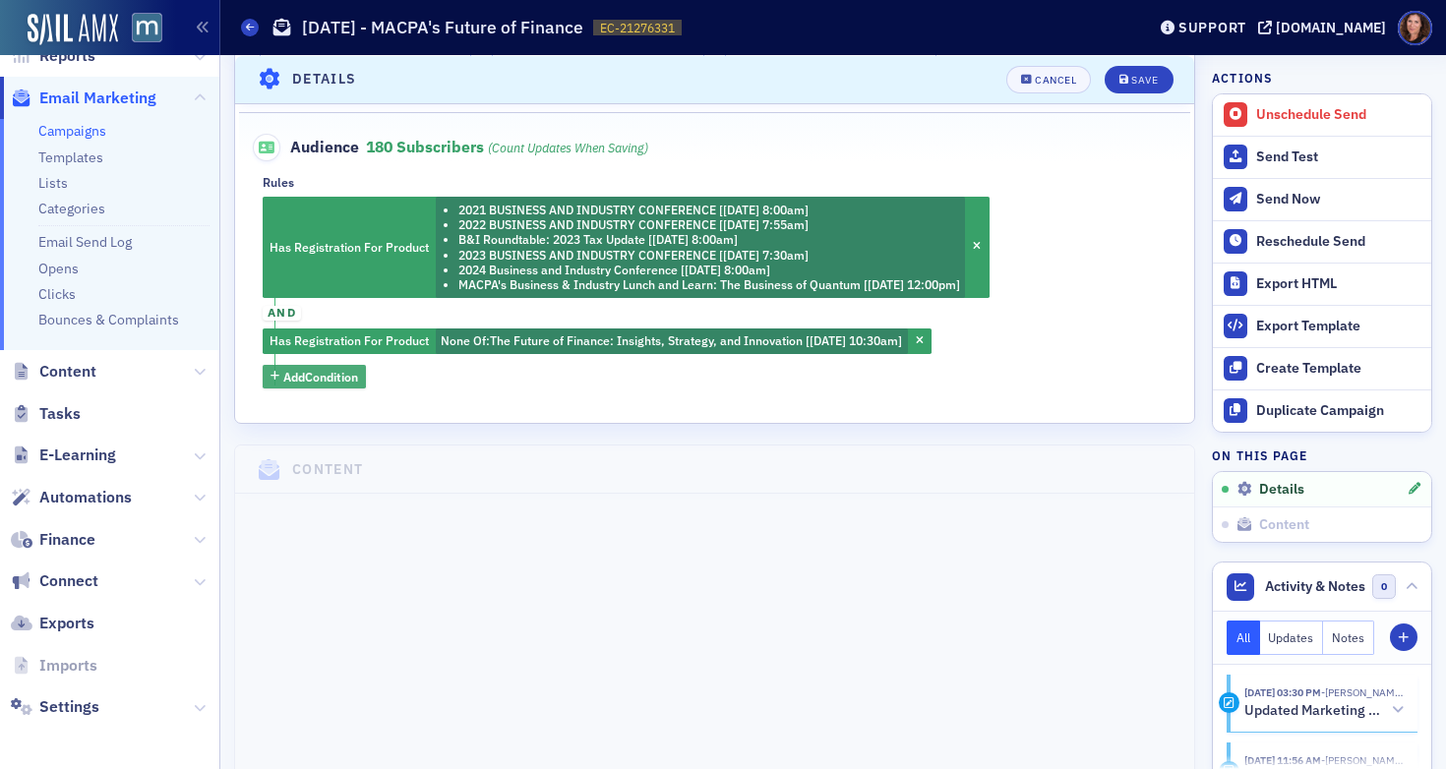
click at [330, 376] on span "Add Condition" at bounding box center [320, 377] width 75 height 18
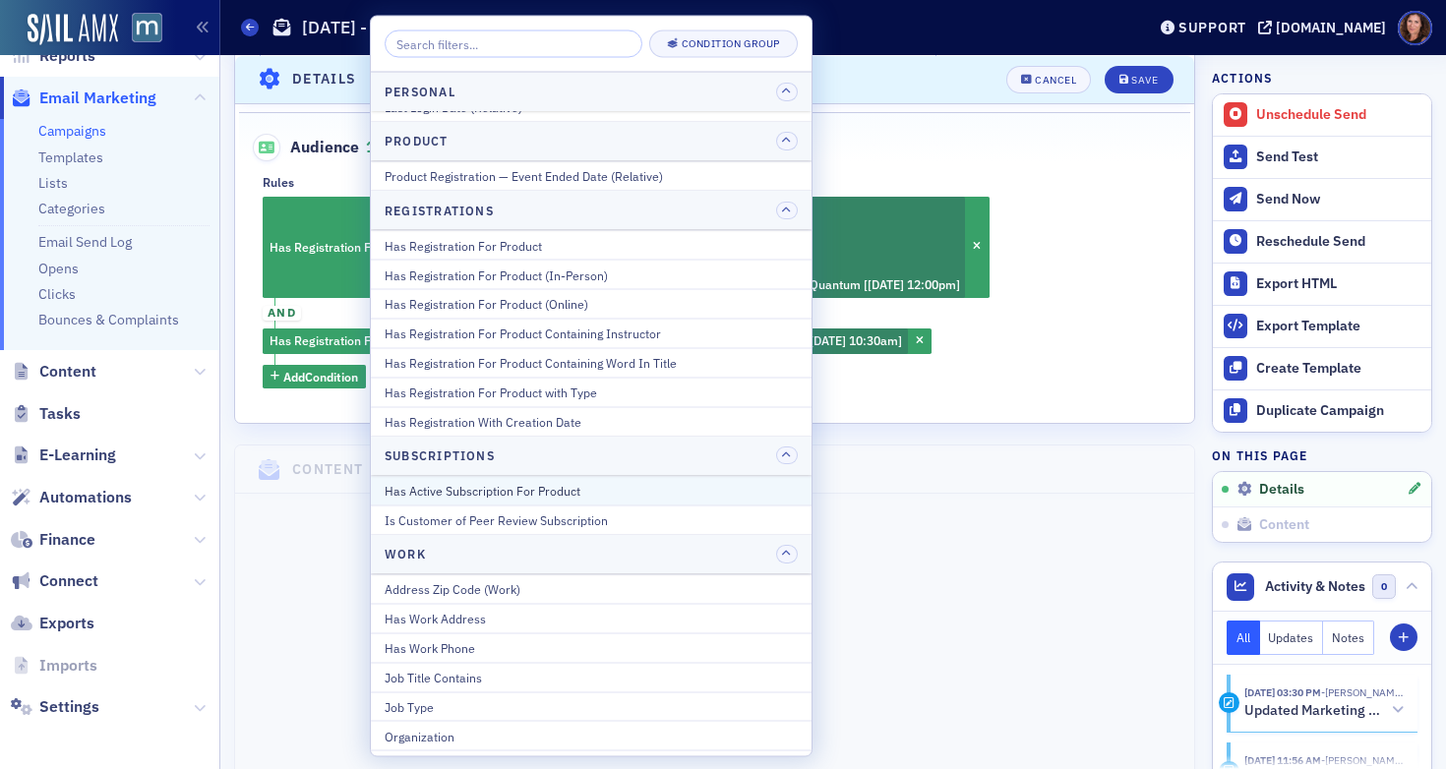
scroll to position [2345, 0]
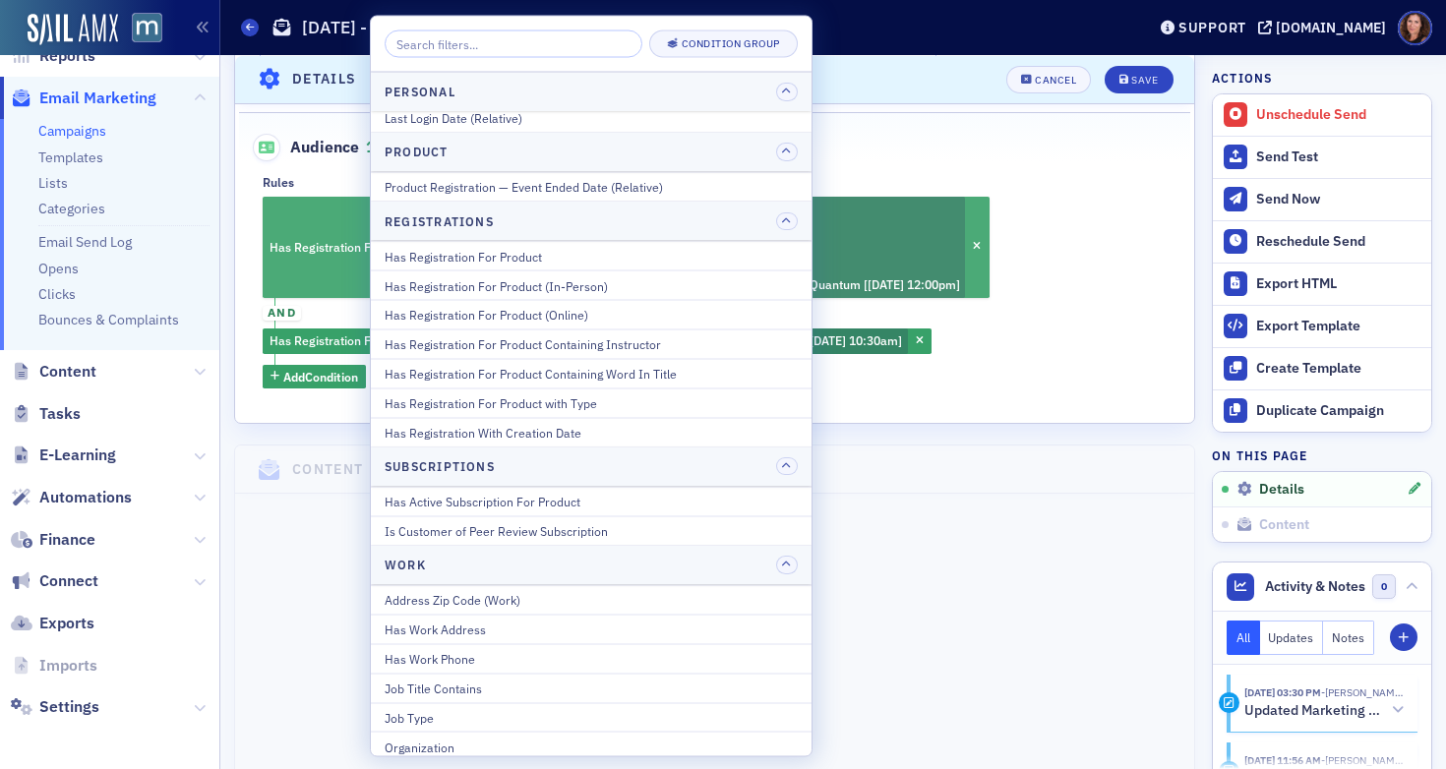
click at [638, 287] on div "Has Registration For Product (In-Person)" at bounding box center [591, 285] width 413 height 18
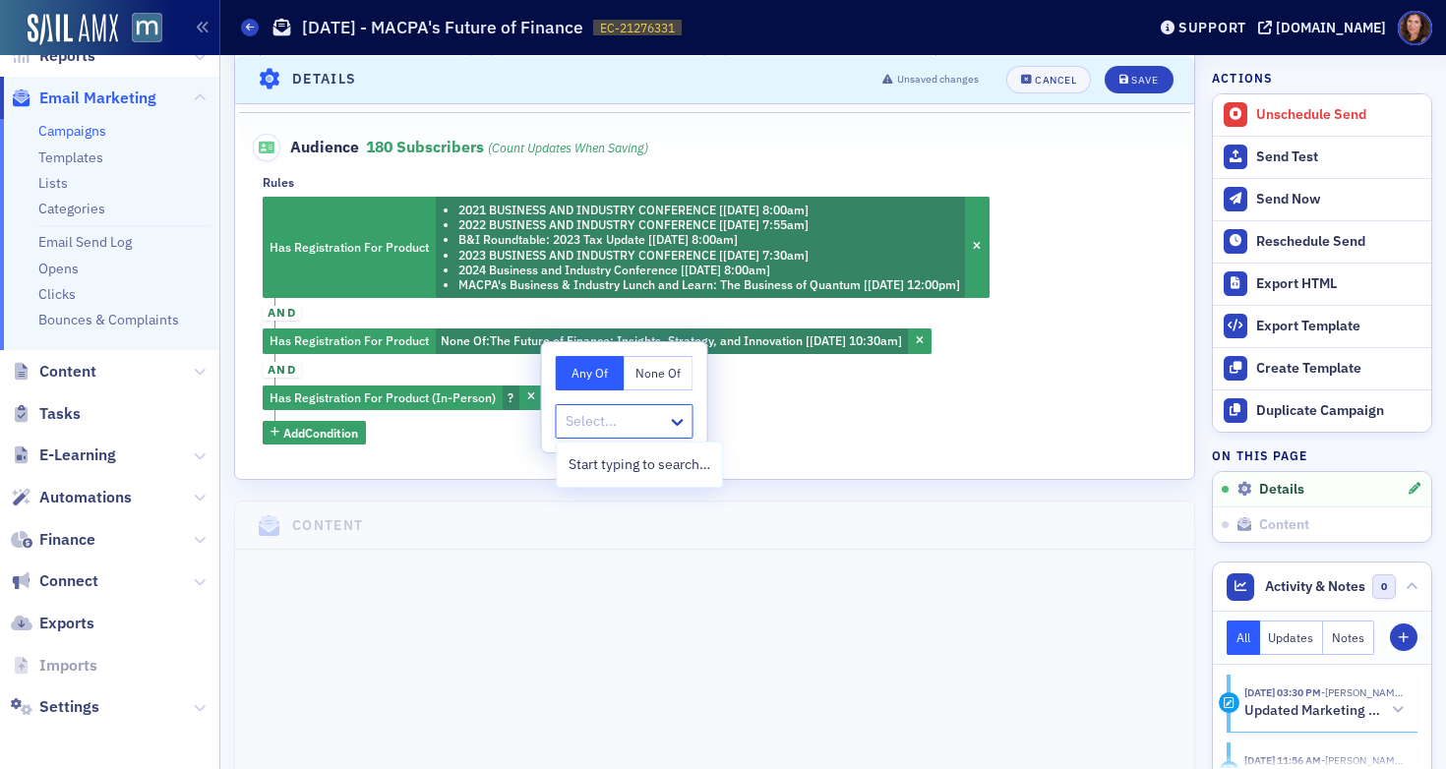
click at [633, 415] on div at bounding box center [615, 421] width 102 height 25
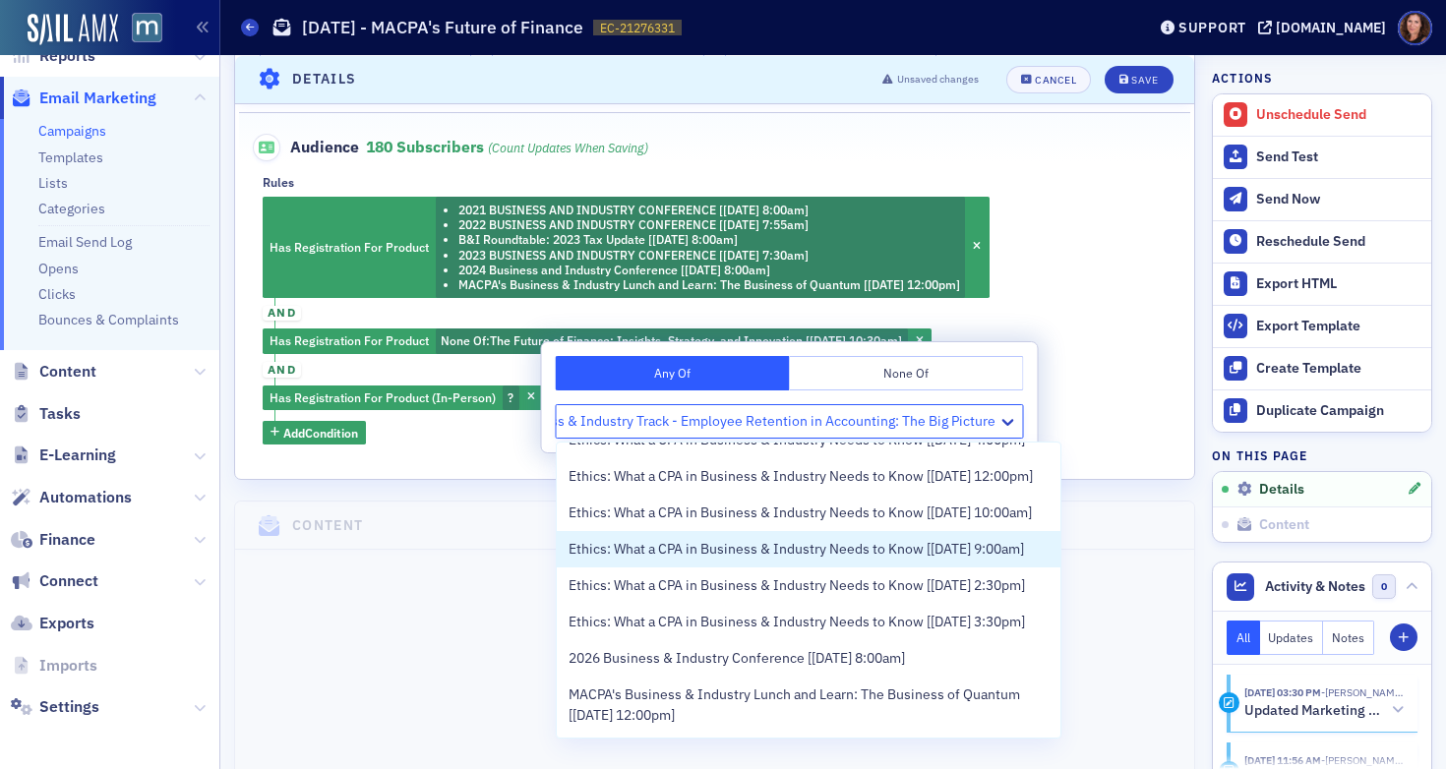
scroll to position [2214, 0]
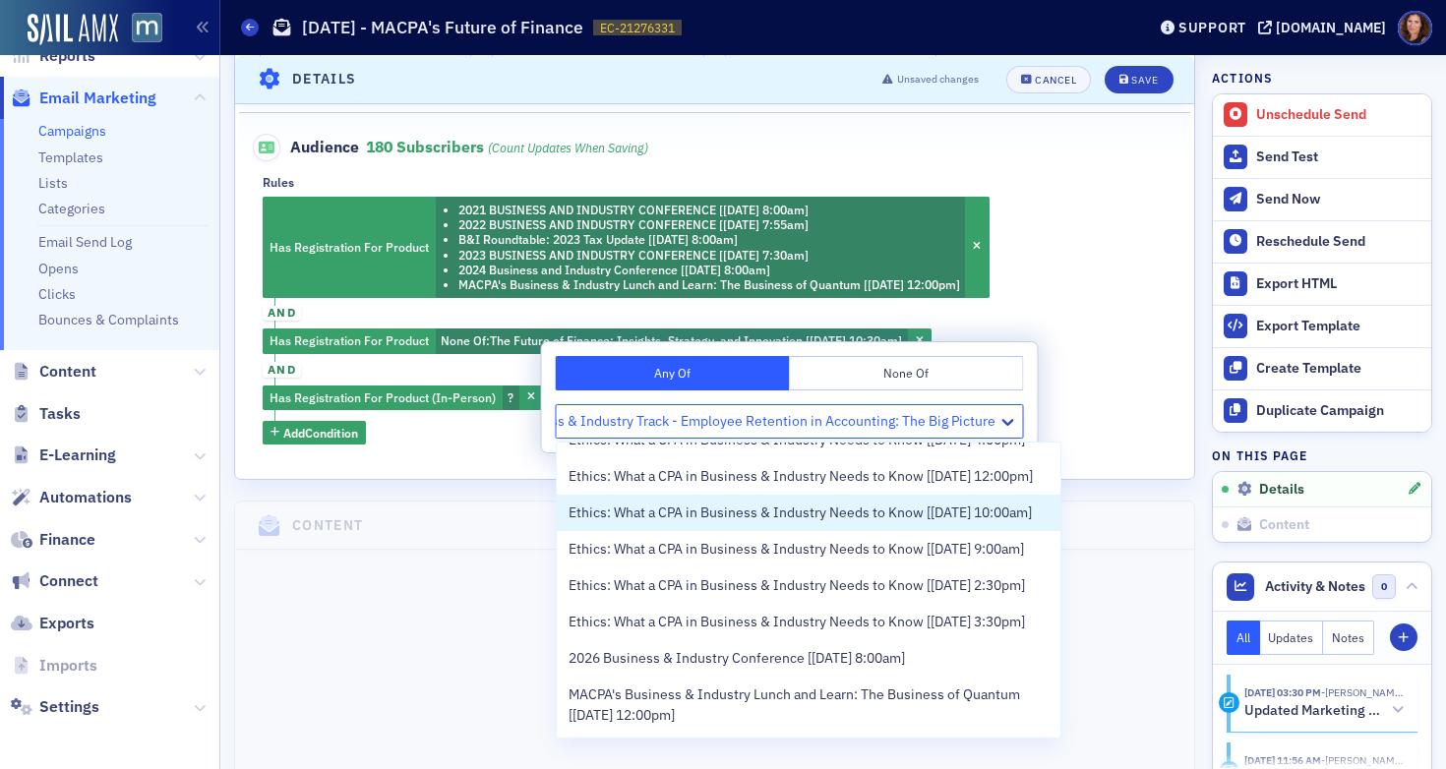
type input "Business & Industry Track - Employee Retention in Accounting: The Big Picture"
click at [1150, 317] on div "Has Registration For Product 2021 BUSINESS AND INDUSTRY CONFERENCE [10/29/2021 …" at bounding box center [715, 321] width 904 height 248
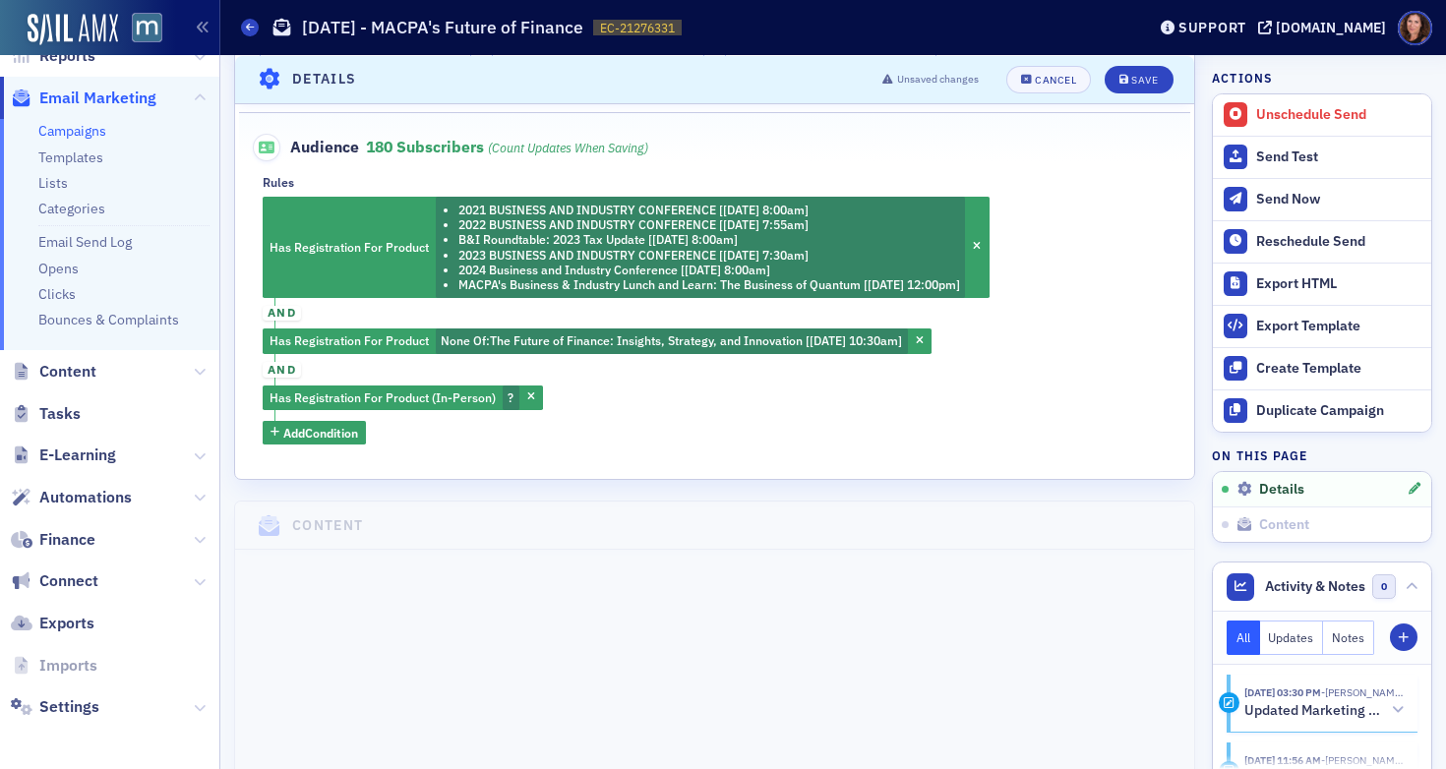
scroll to position [749, 0]
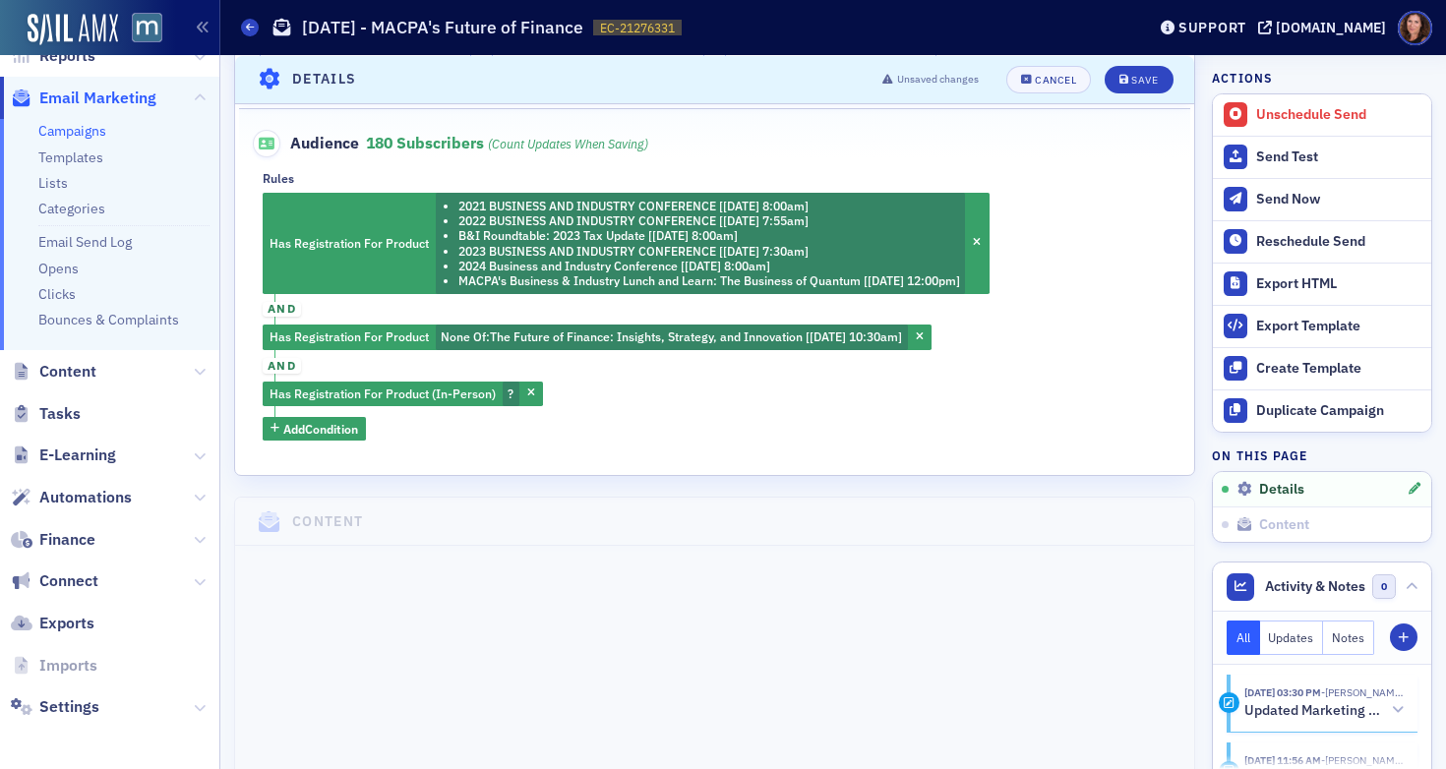
click at [528, 390] on icon "button" at bounding box center [531, 394] width 8 height 11
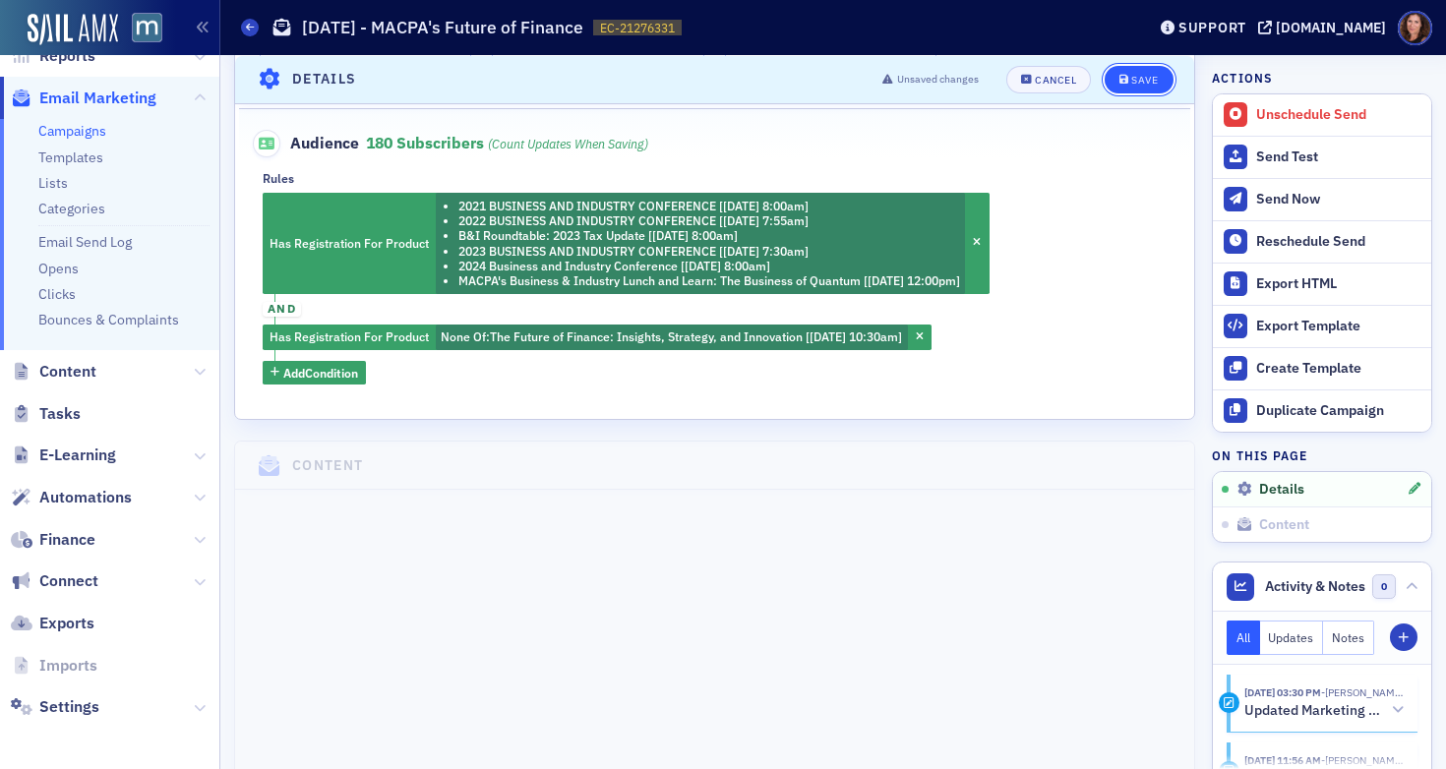
click at [1119, 78] on icon "submit" at bounding box center [1124, 79] width 10 height 11
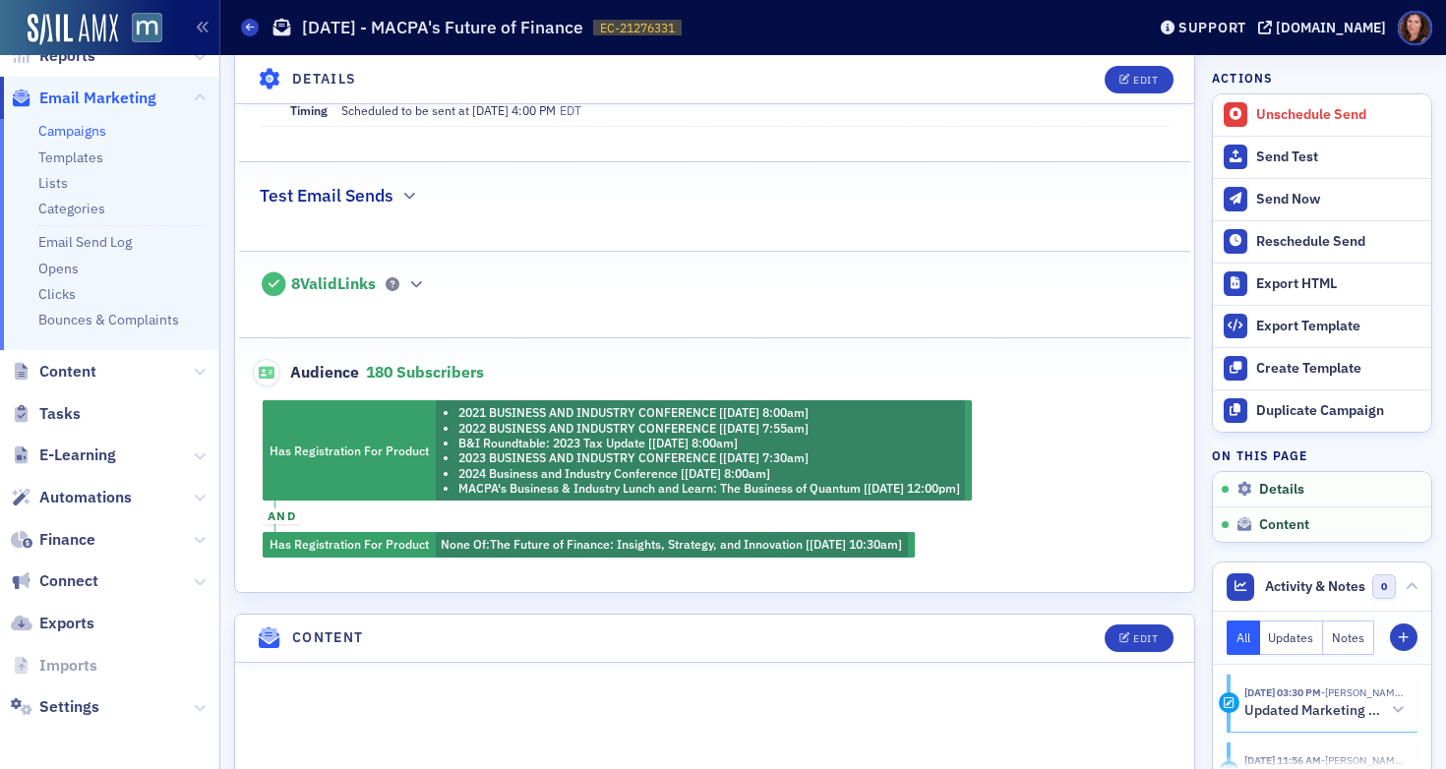
scroll to position [526, 0]
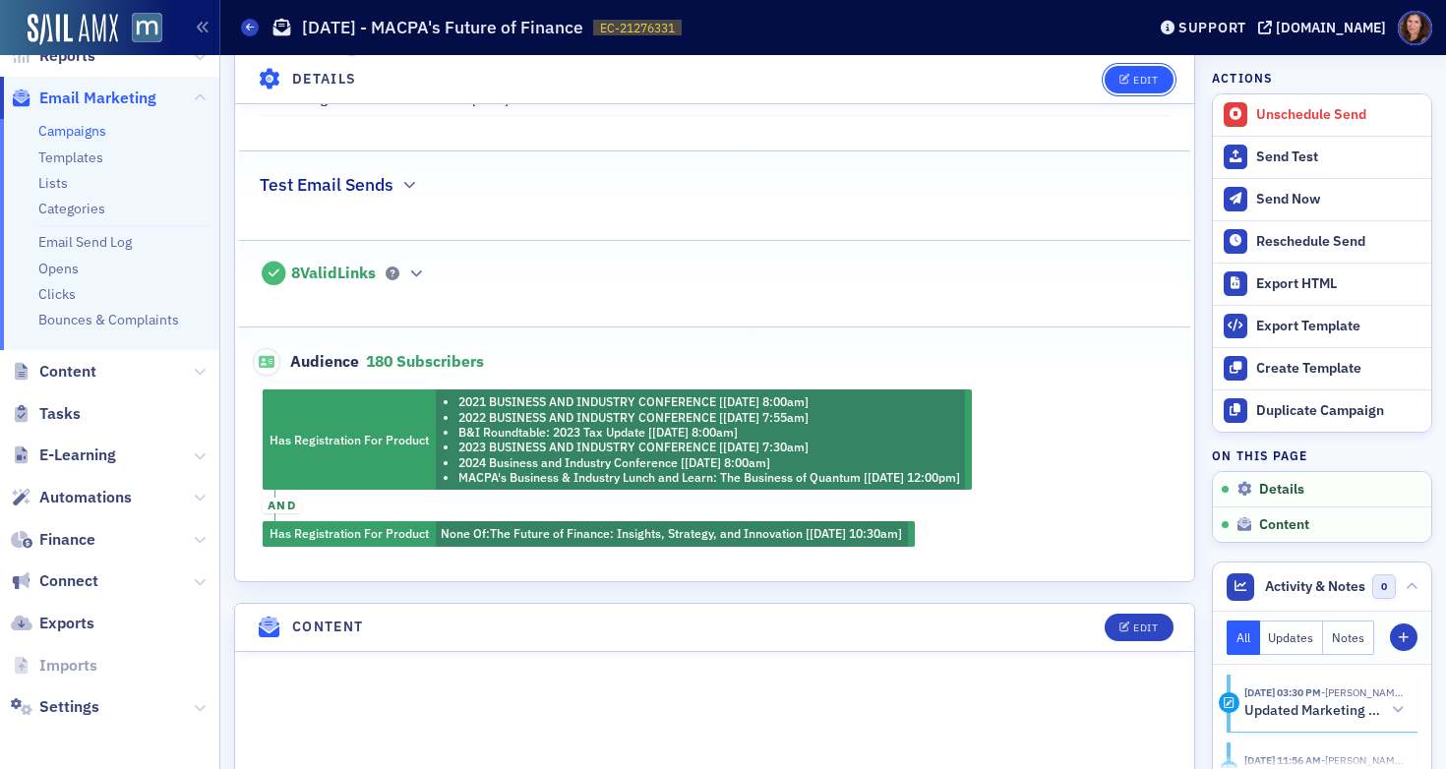
click at [1133, 80] on div "Edit" at bounding box center [1145, 79] width 25 height 11
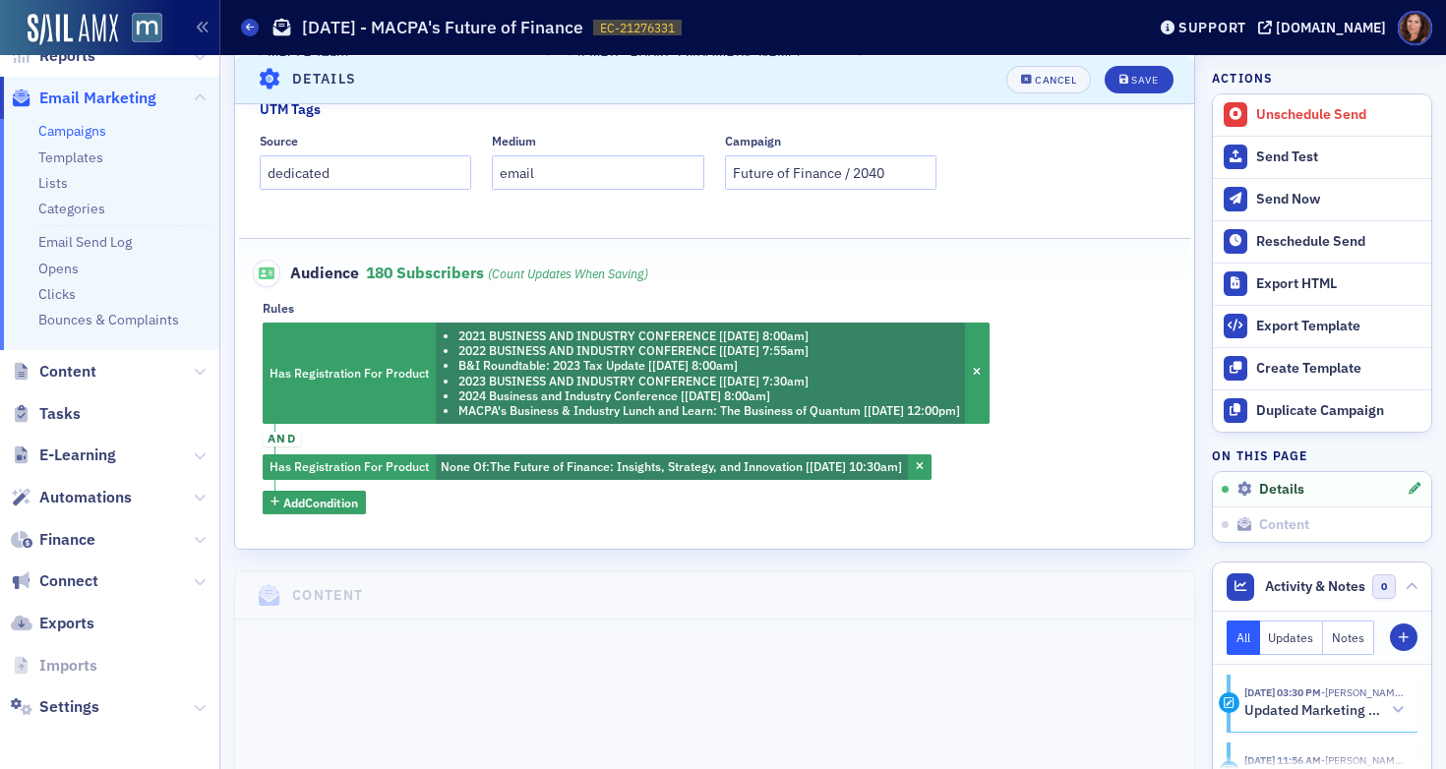
scroll to position [714, 0]
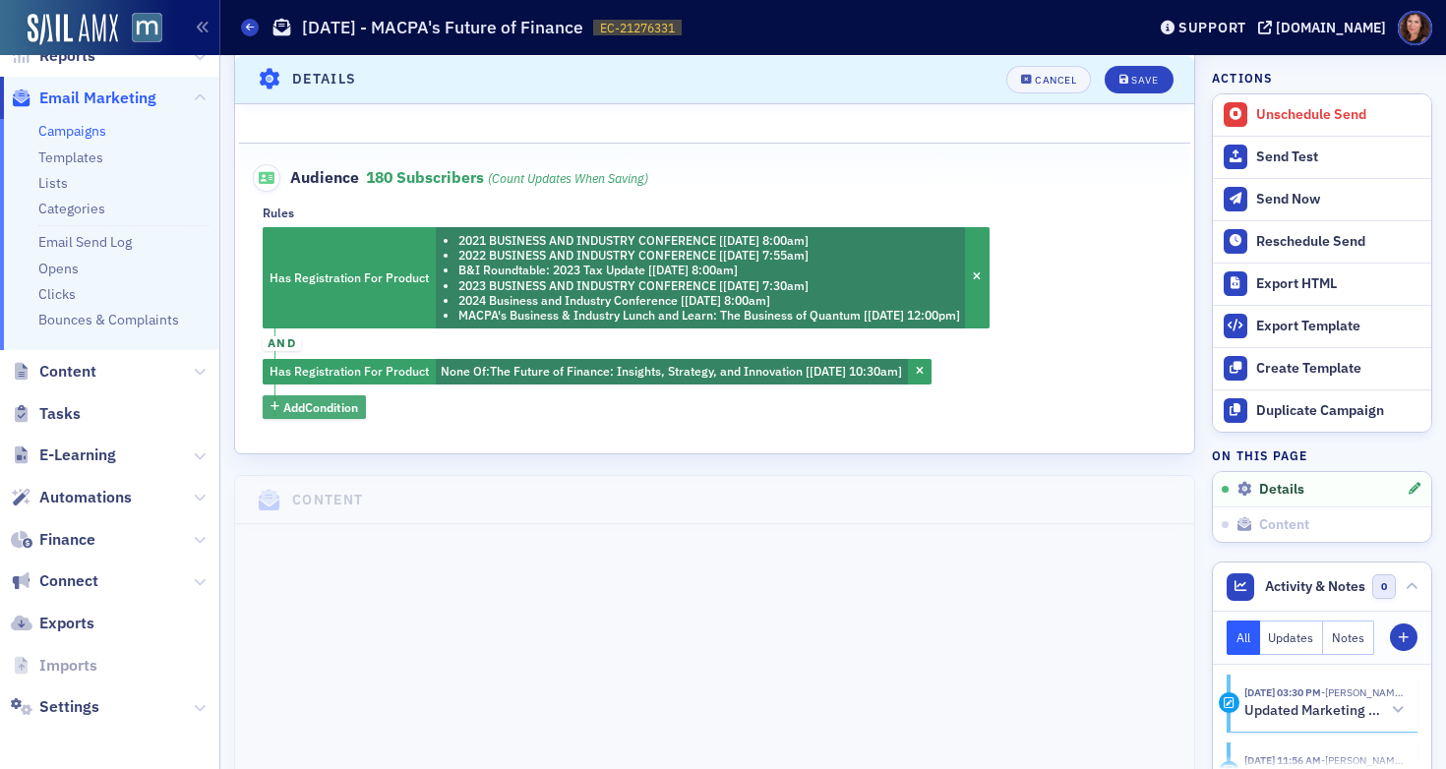
click at [347, 405] on span "Add Condition" at bounding box center [320, 407] width 75 height 18
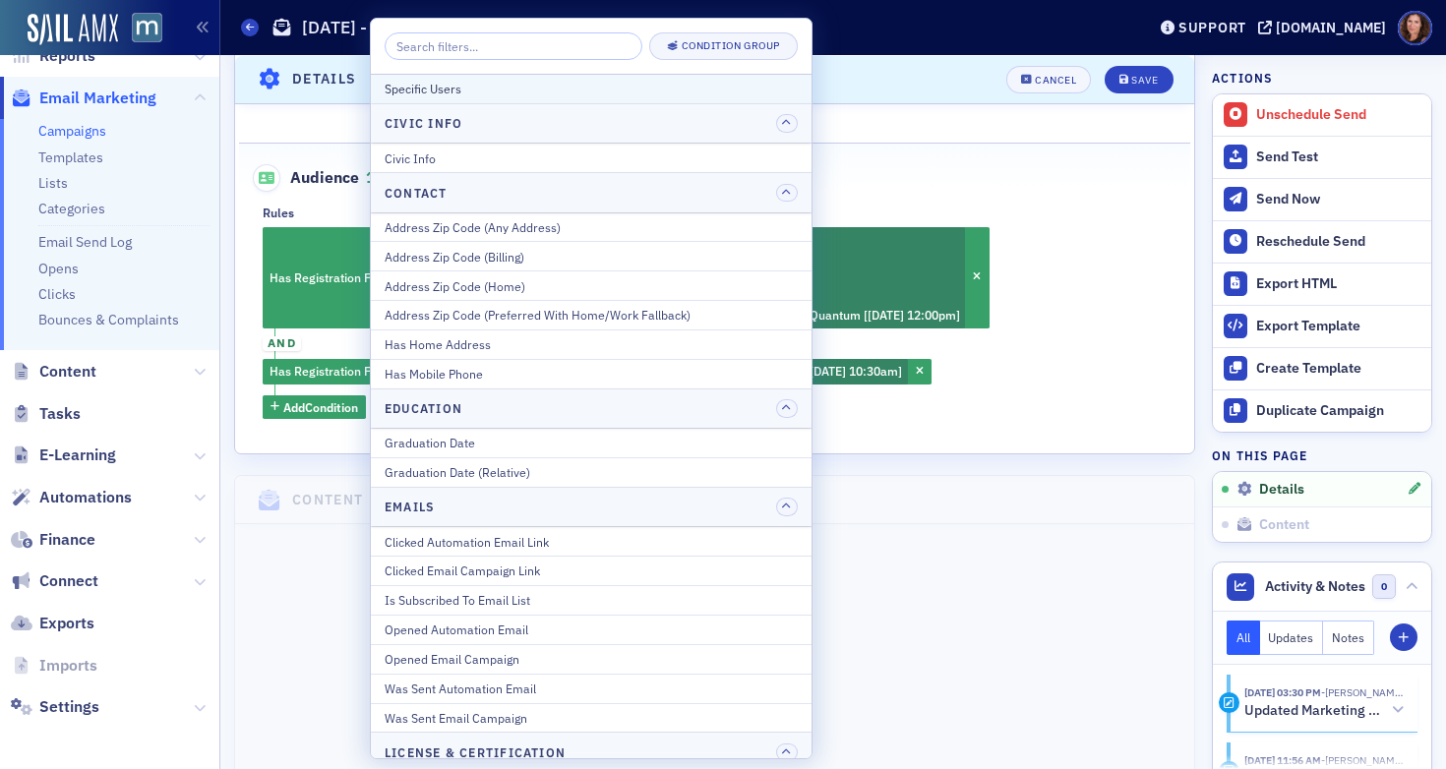
click at [485, 90] on div "Specific Users" at bounding box center [591, 89] width 413 height 18
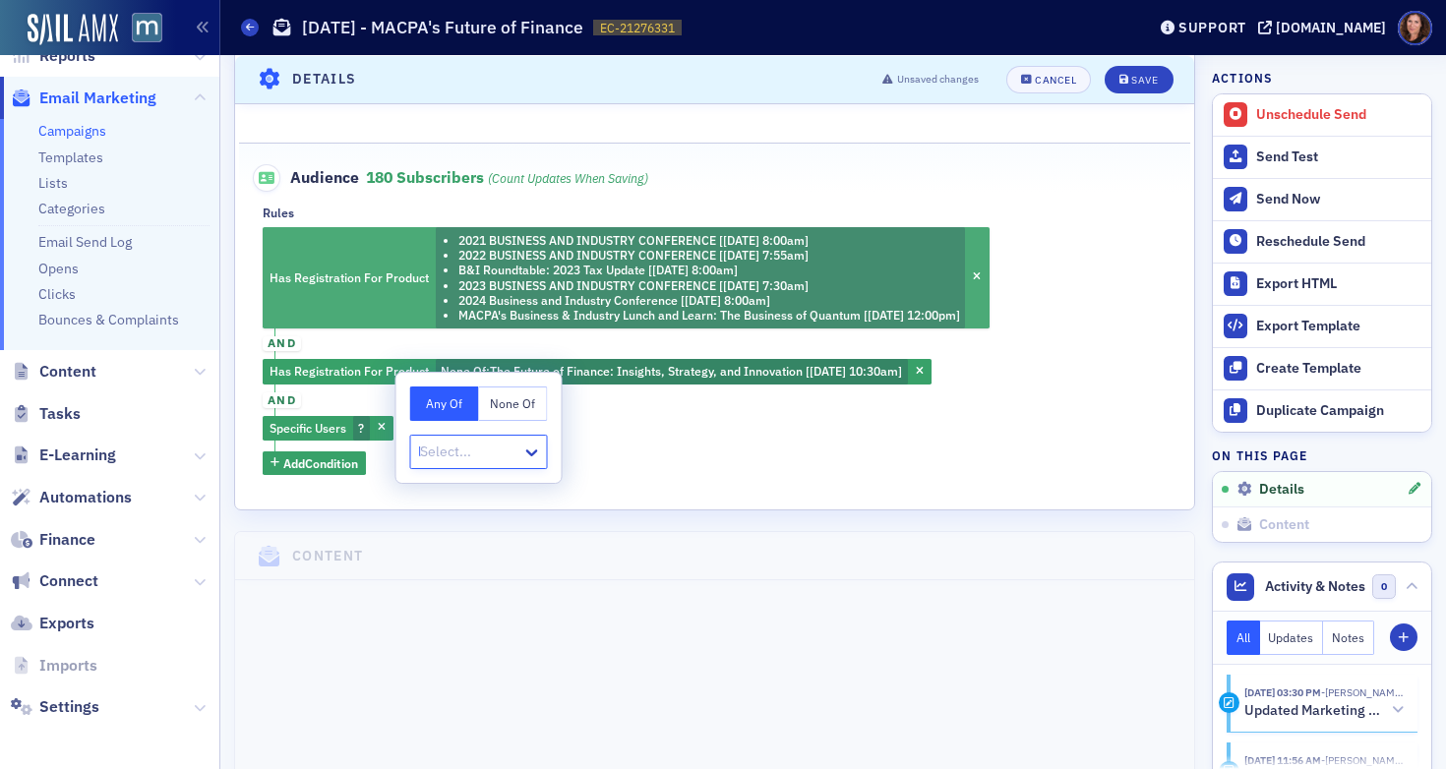
scroll to position [0, 11158]
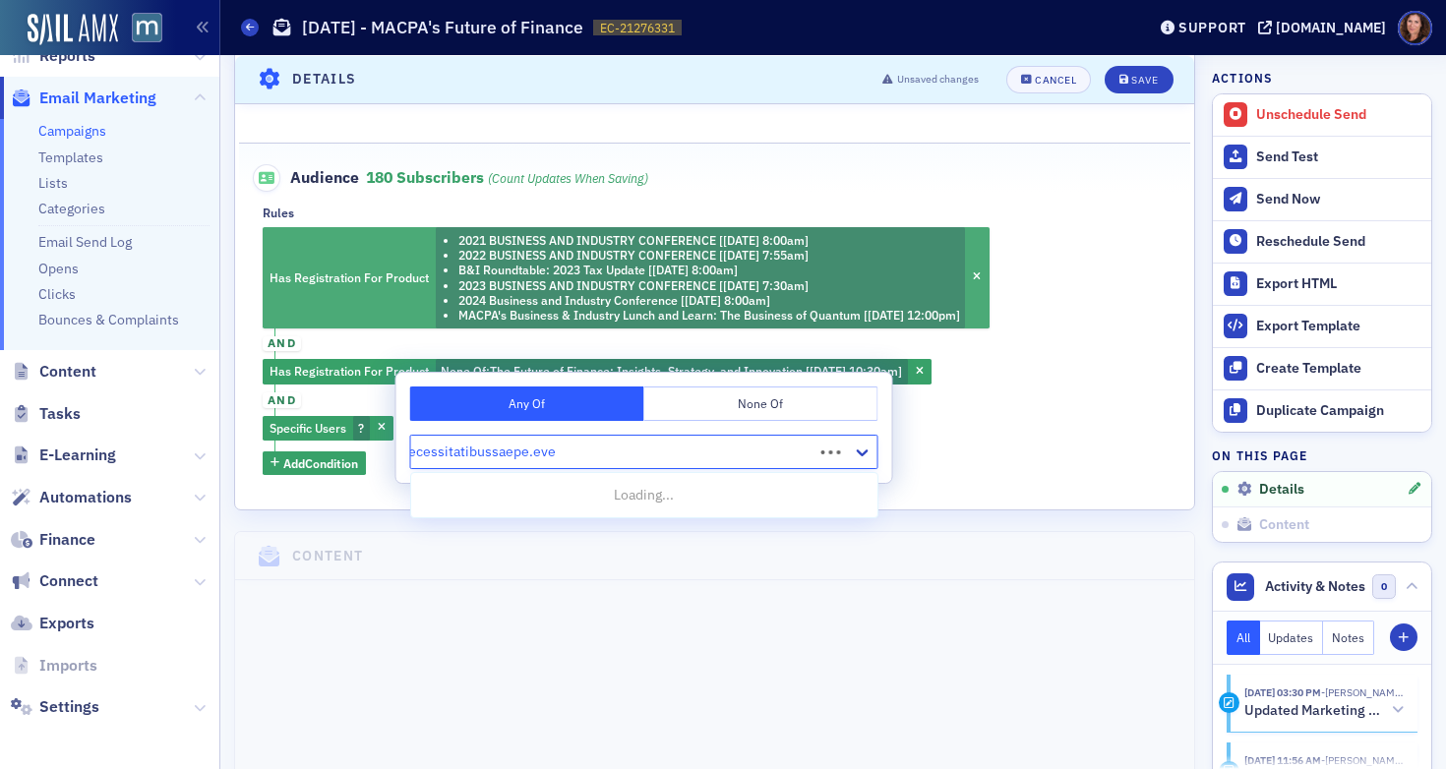
type input "amyblechinger@gmail.com andrea.grissinger@gmail.com ayoadenle@gmail.com bgainer…"
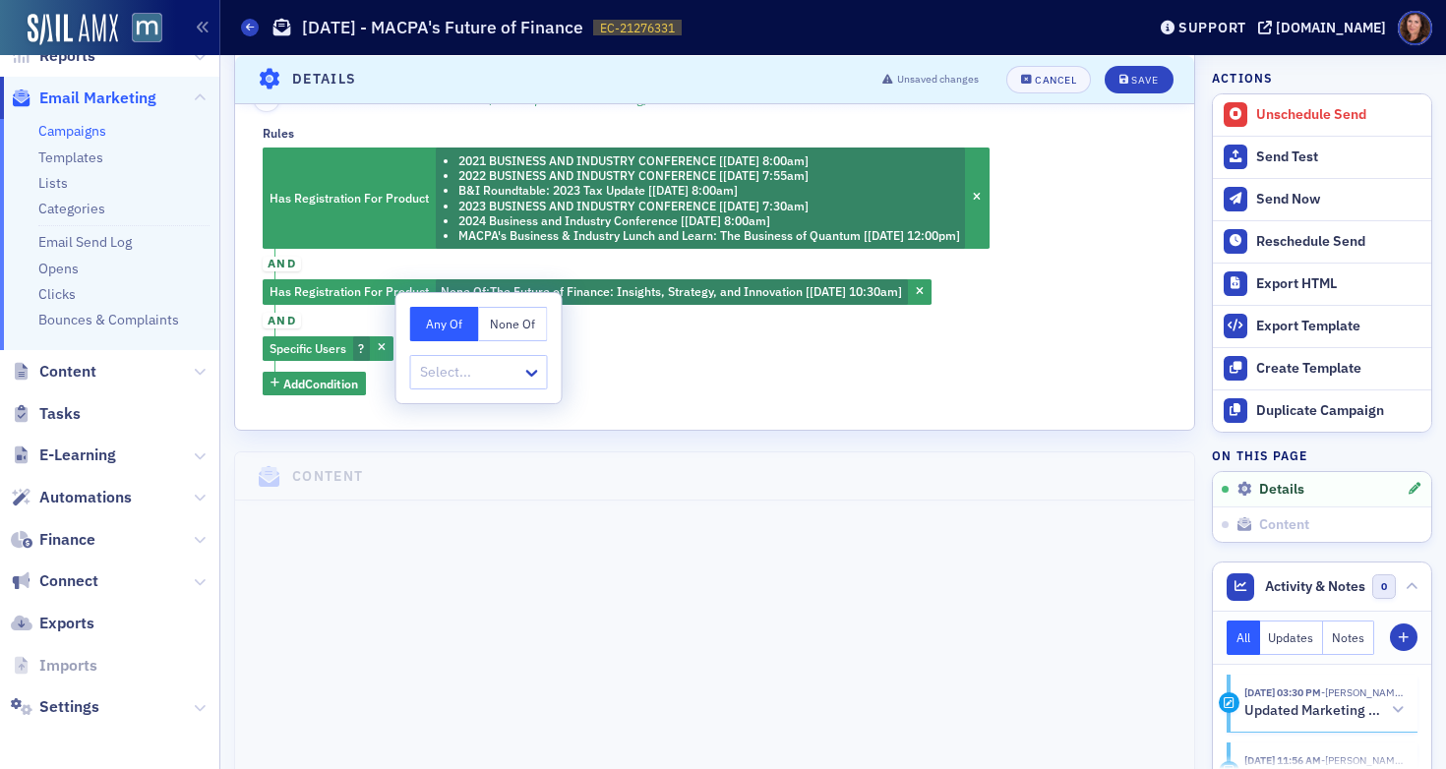
scroll to position [0, 0]
click at [530, 372] on icon at bounding box center [532, 373] width 20 height 20
click at [383, 348] on icon "button" at bounding box center [382, 348] width 8 height 11
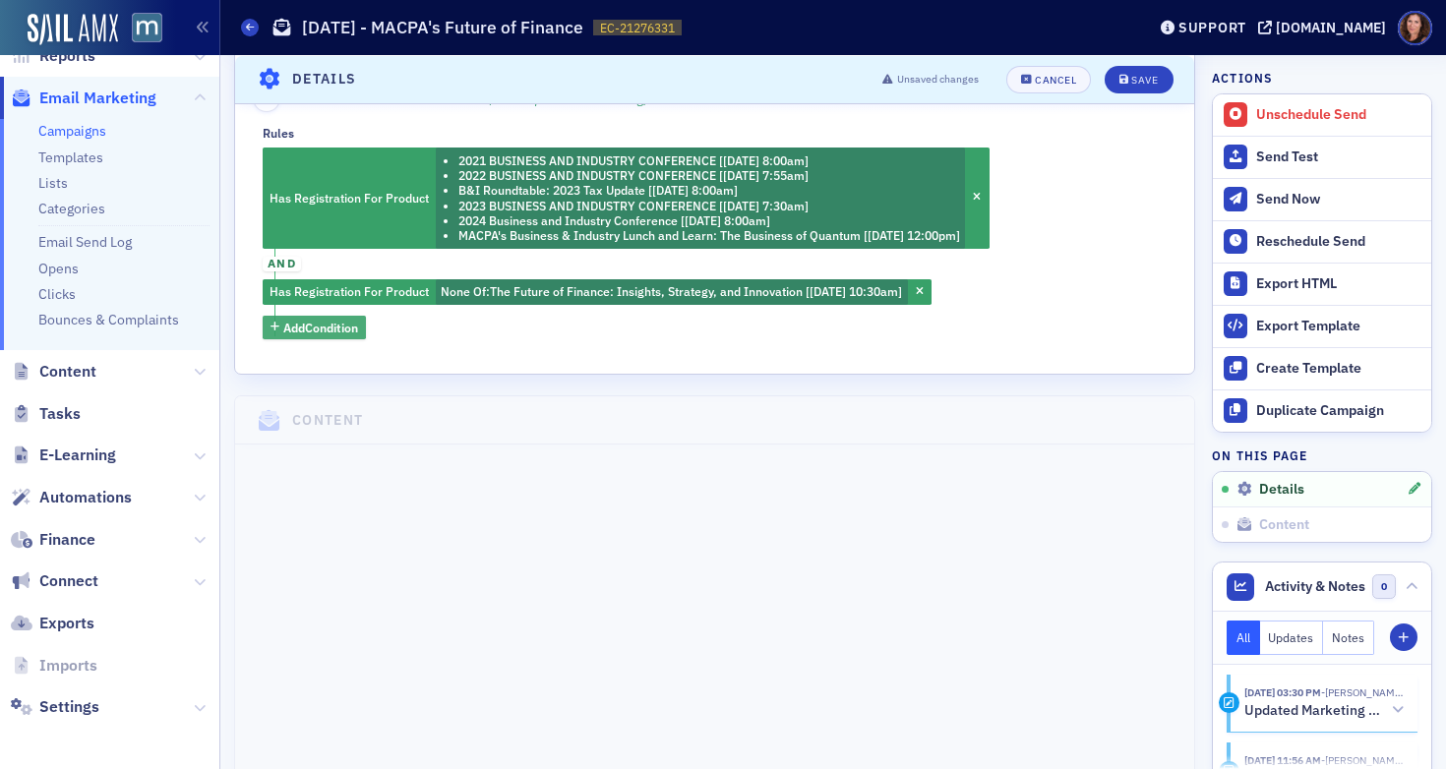
click at [342, 324] on span "Add Condition" at bounding box center [320, 328] width 75 height 18
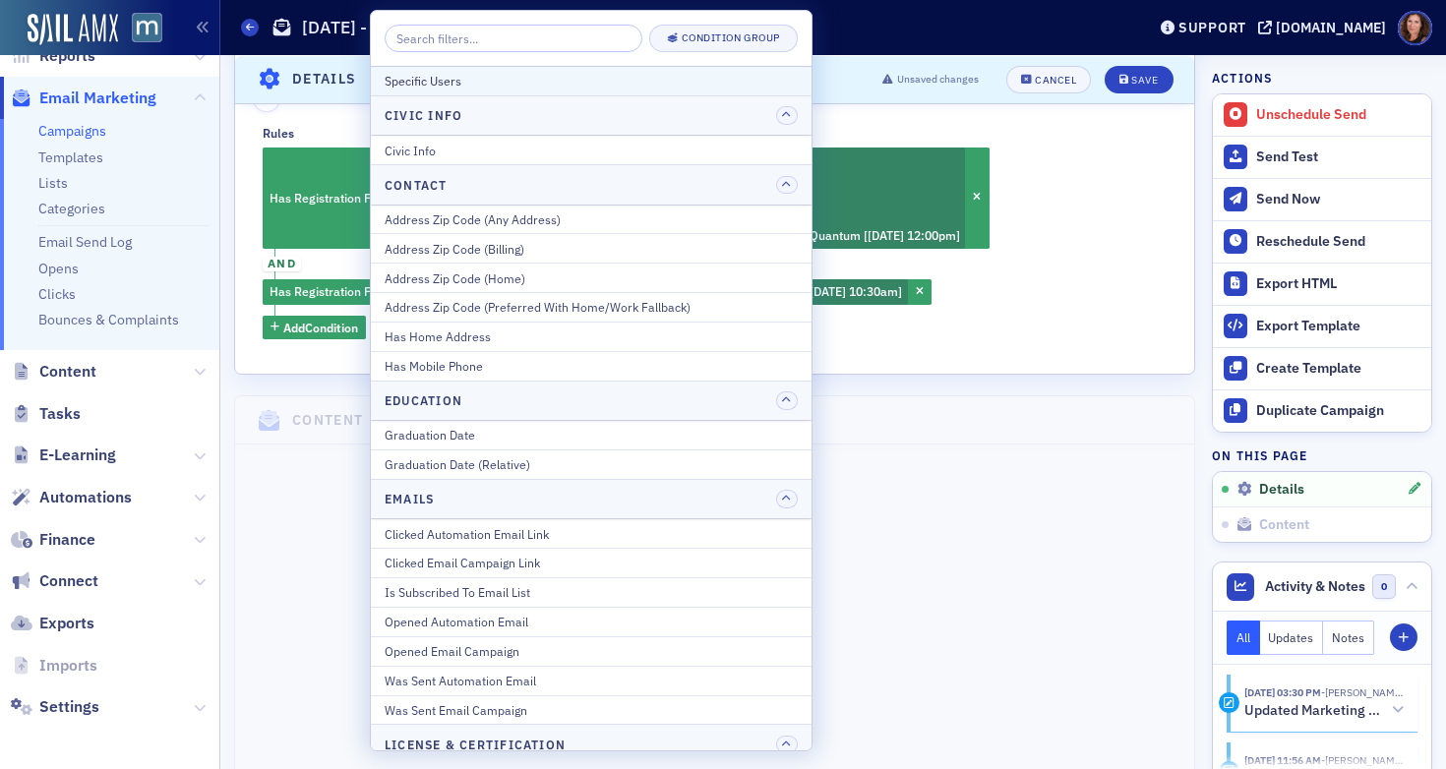
click at [466, 81] on div "Specific Users" at bounding box center [591, 81] width 413 height 18
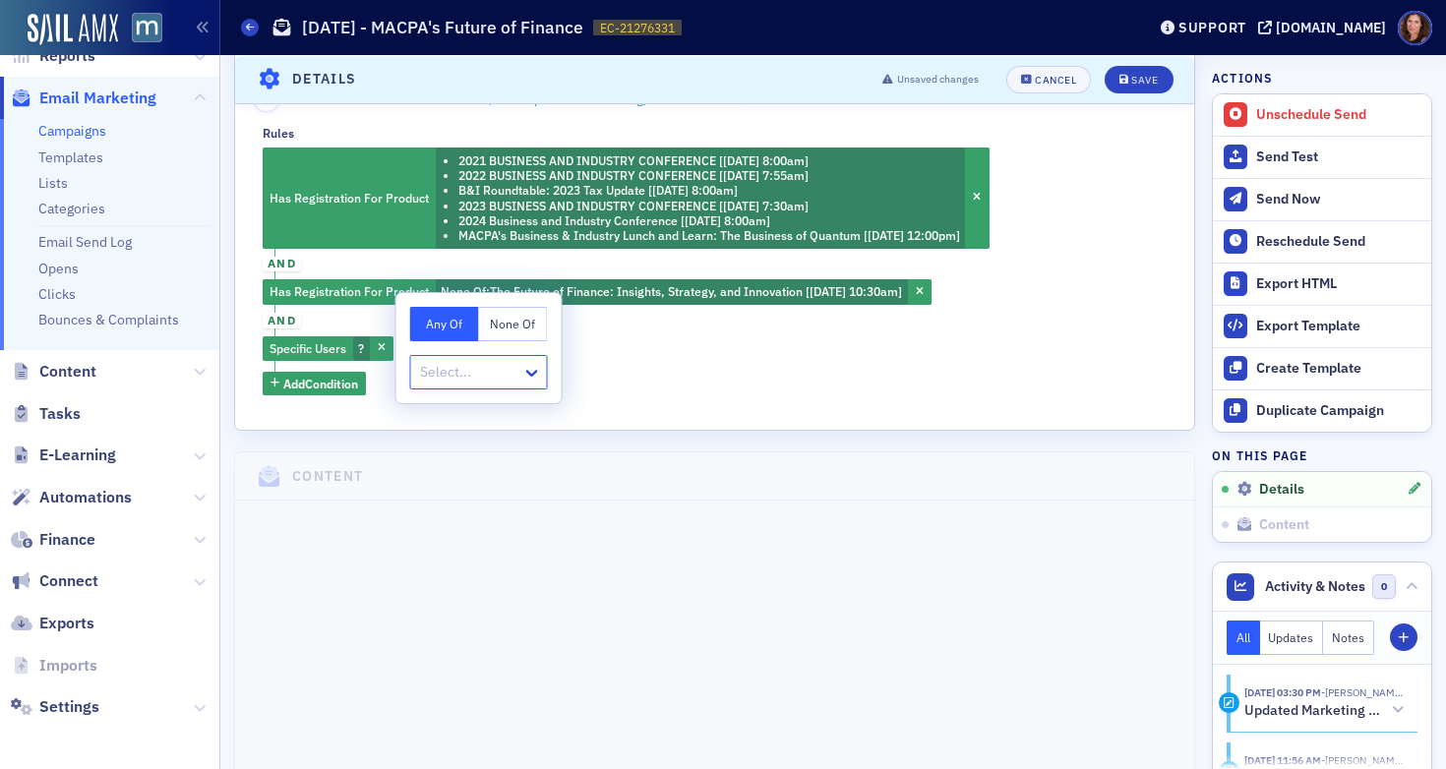
click at [454, 365] on div at bounding box center [469, 372] width 102 height 25
type input "amyblechinger@gmail.com andrea.grissinger@gmail.com ayoadenle@gmail.com bgainer…"
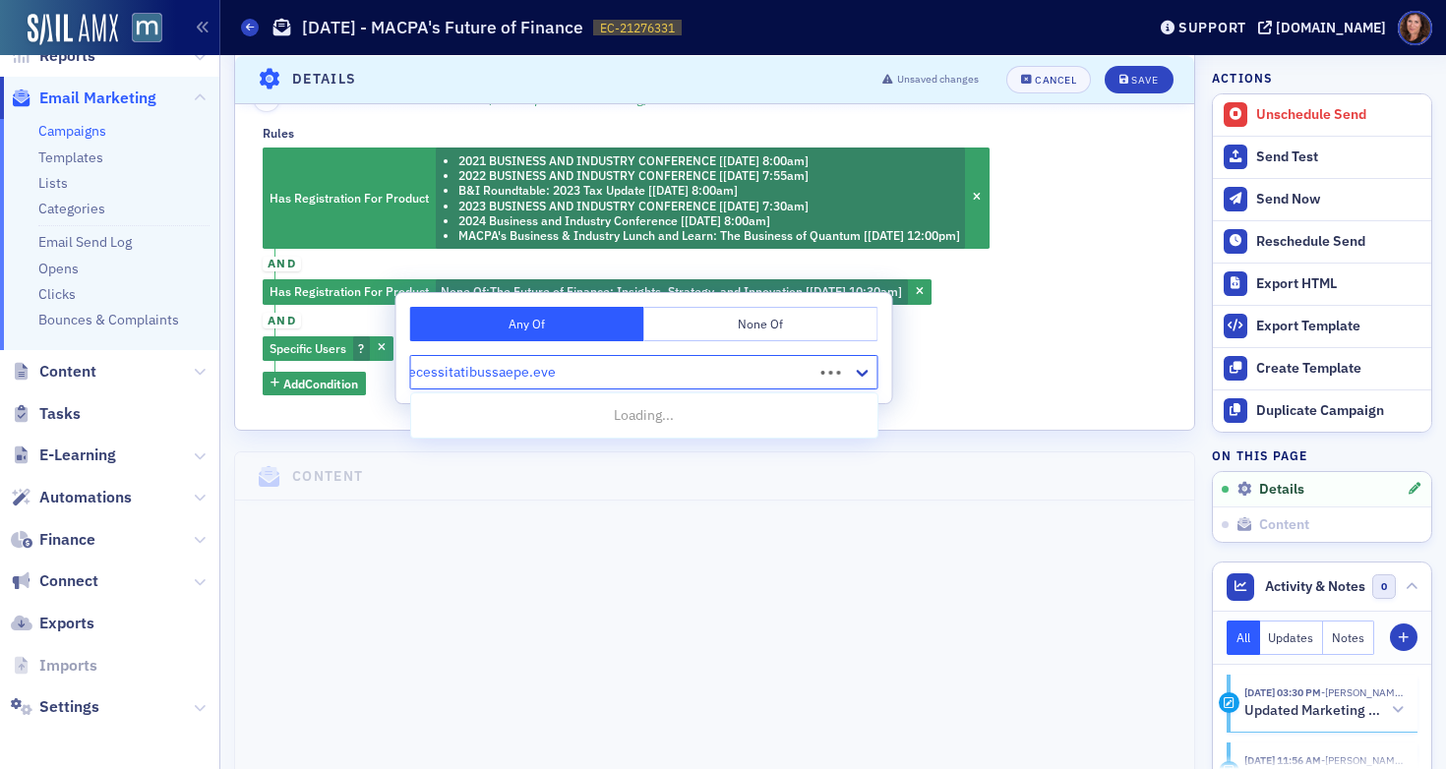
scroll to position [0, 11124]
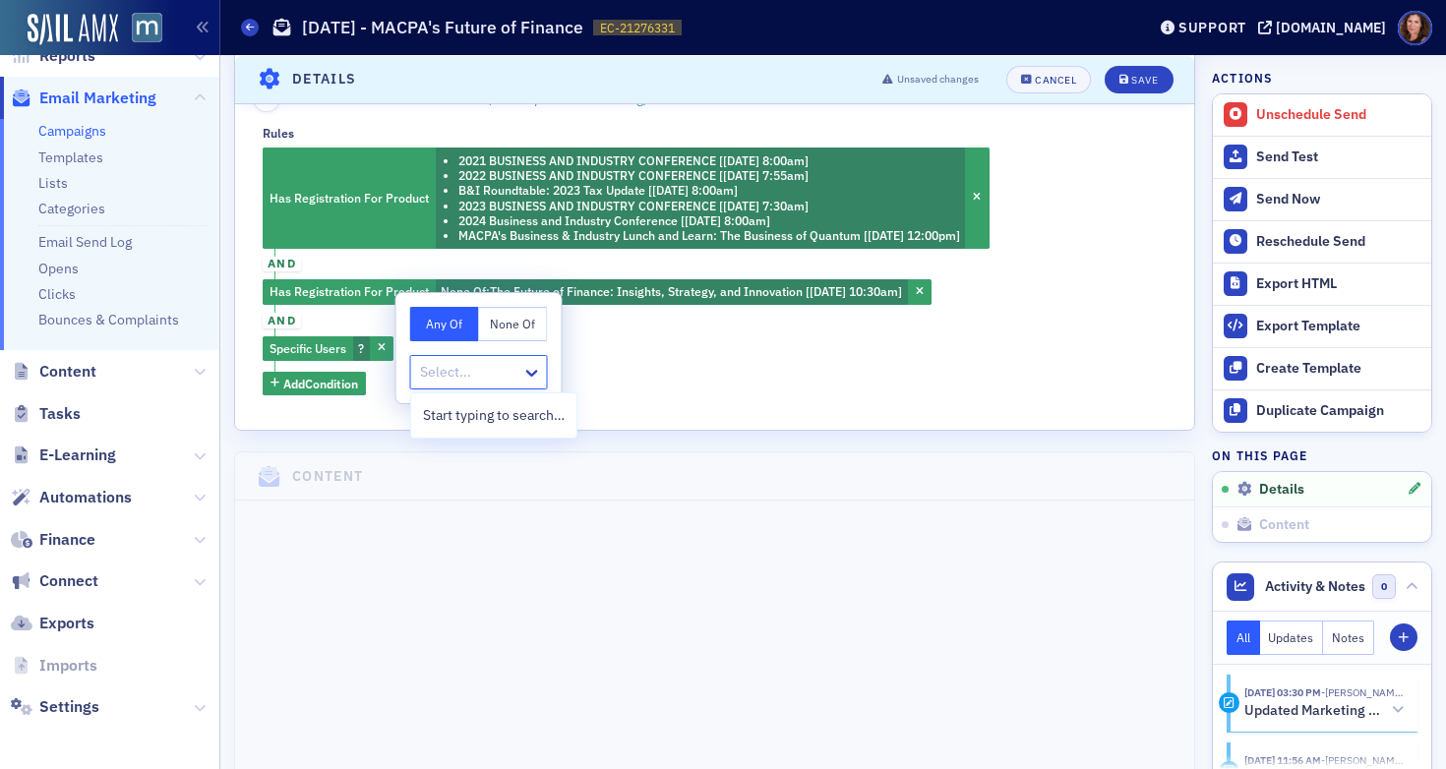
click at [613, 340] on div "Has Registration For Product 2021 BUSINESS AND INDUSTRY CONFERENCE [10/29/2021 …" at bounding box center [715, 272] width 904 height 248
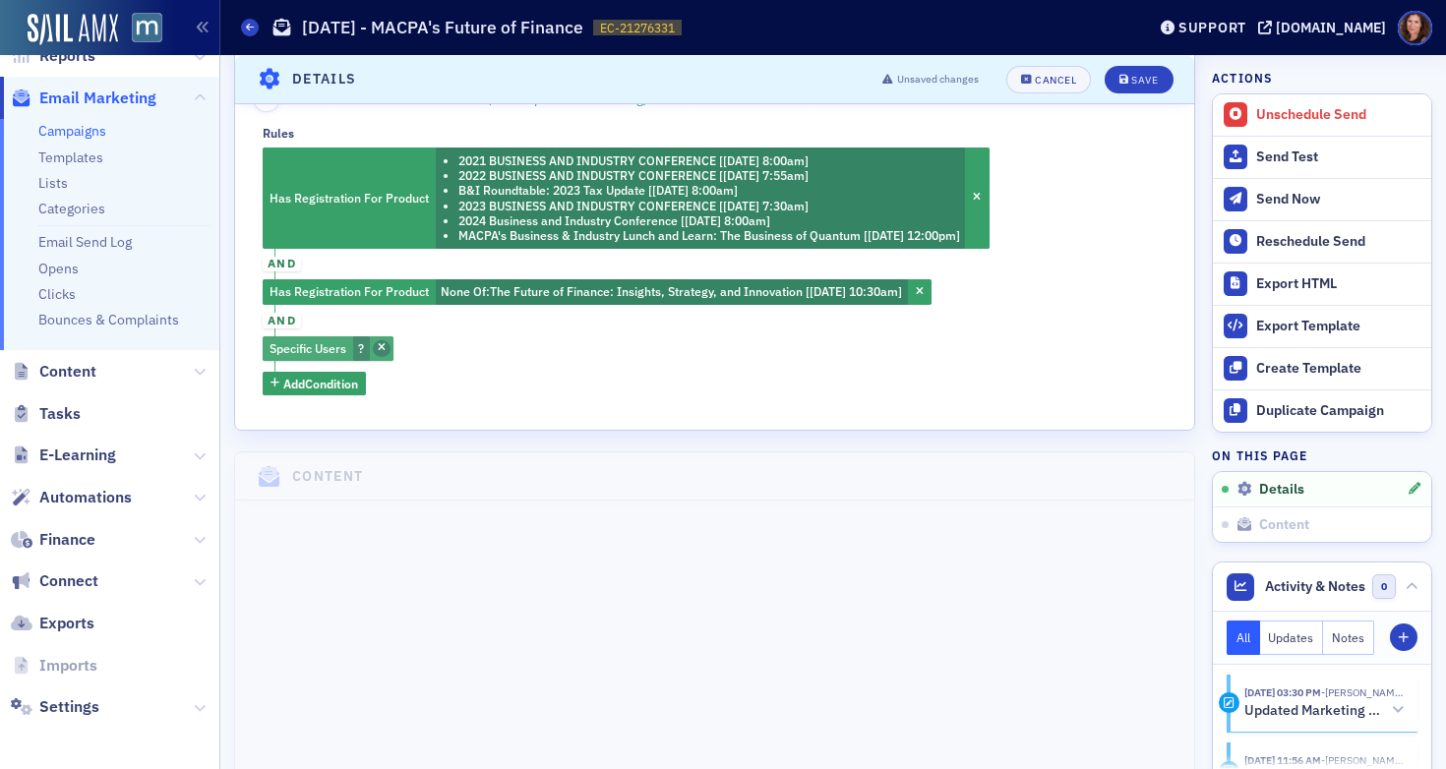
click at [386, 349] on icon "button" at bounding box center [382, 348] width 8 height 11
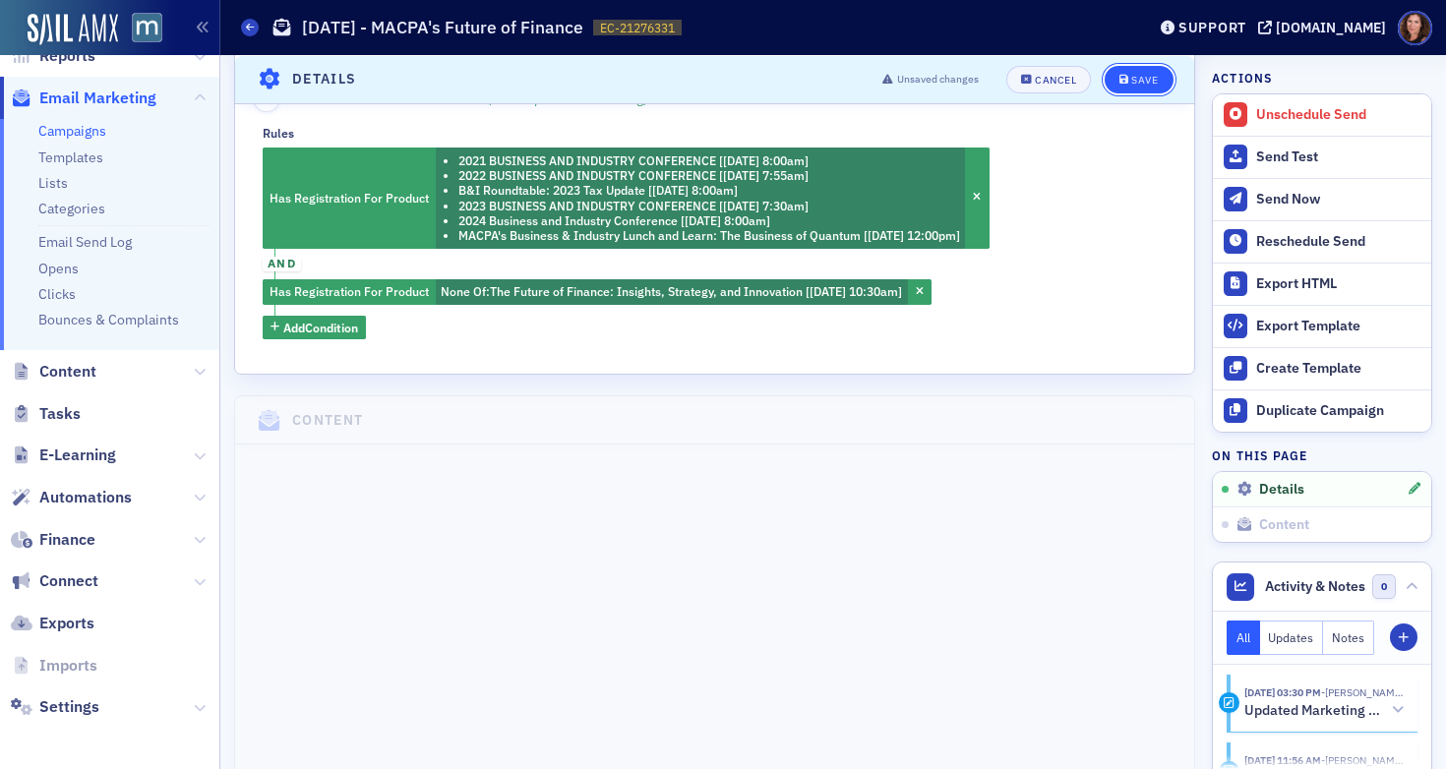
click at [1111, 71] on button "Save" at bounding box center [1139, 79] width 68 height 28
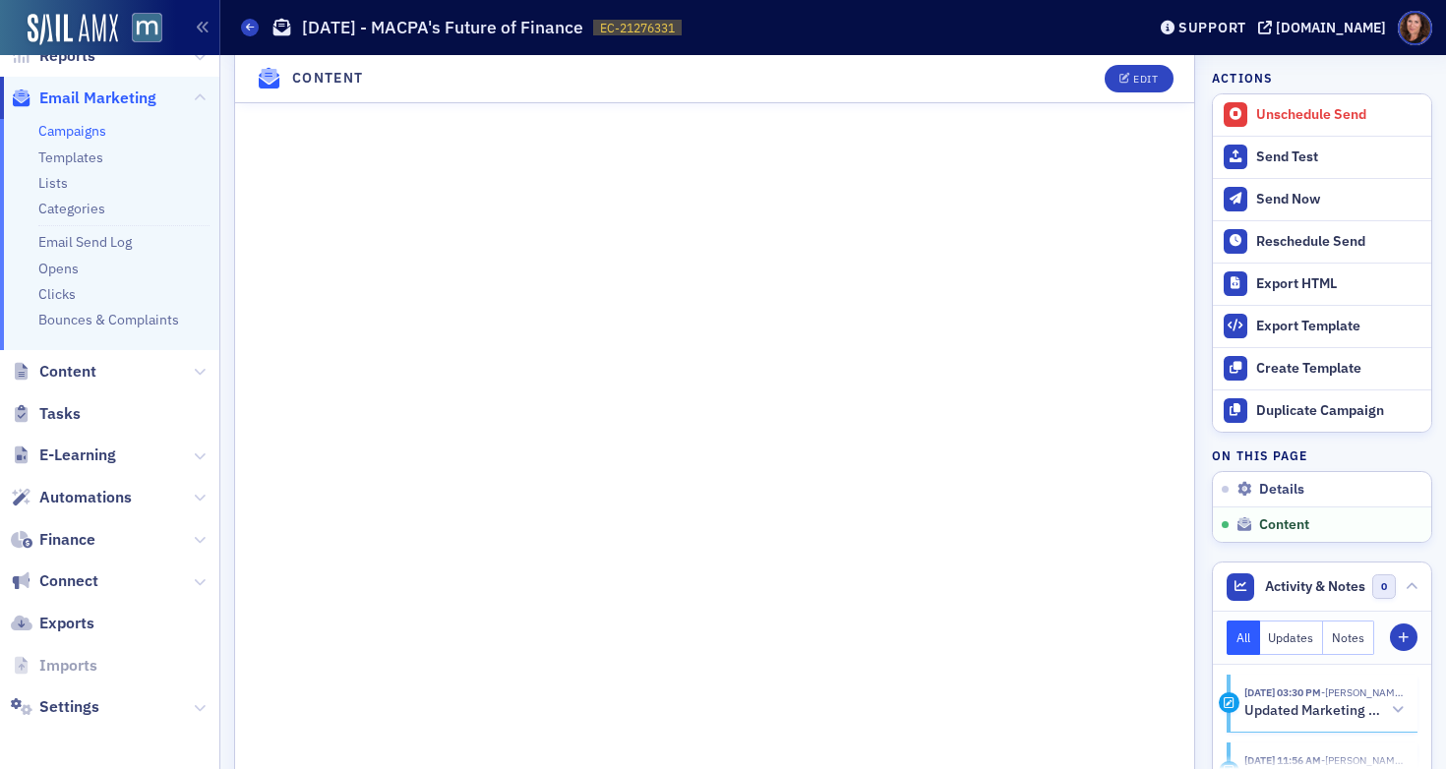
scroll to position [1248, 0]
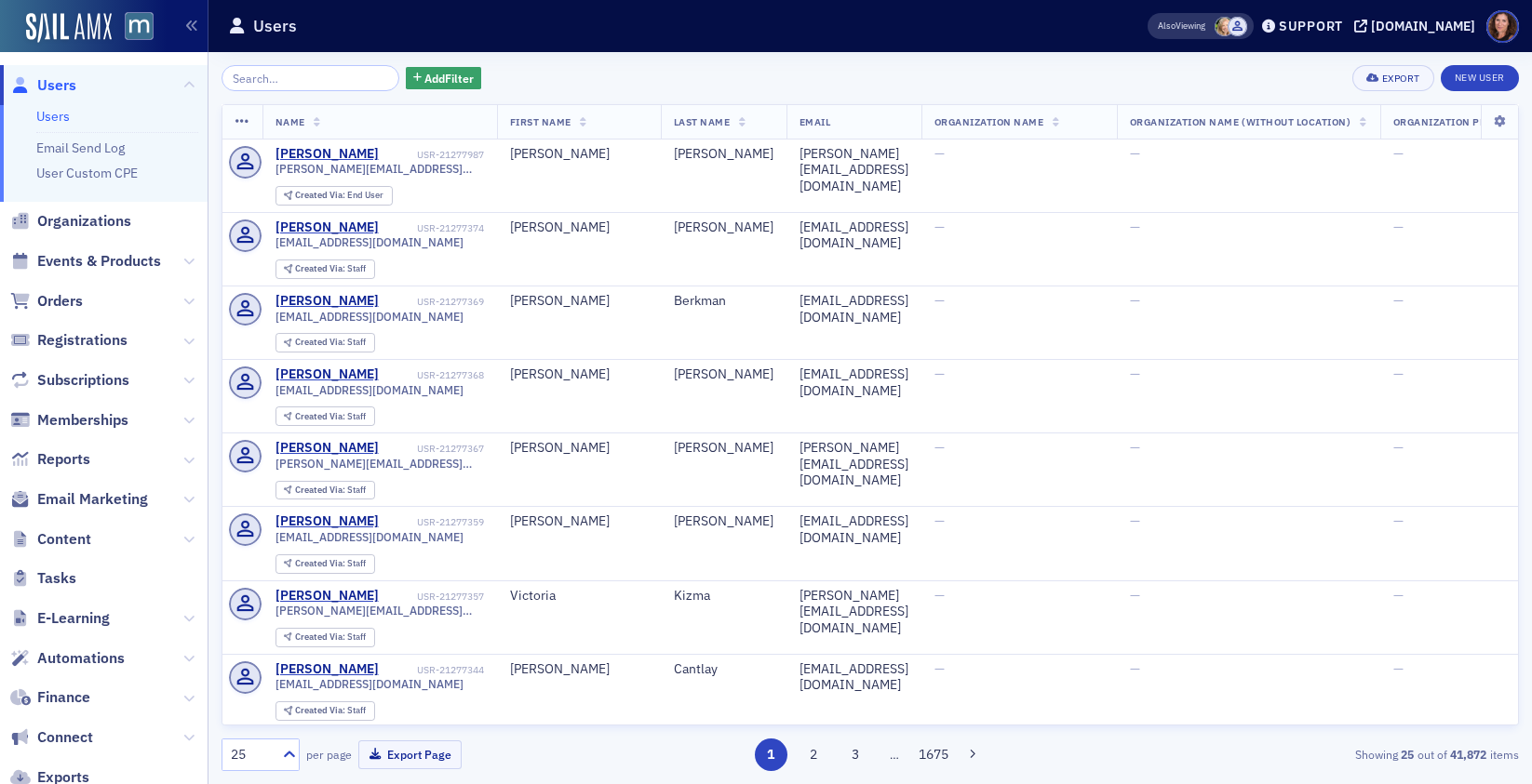
drag, startPoint x: 121, startPoint y: 261, endPoint x: 168, endPoint y: 243, distance: 50.3
click at [121, 261] on span "Events & Products" at bounding box center [98, 262] width 124 height 21
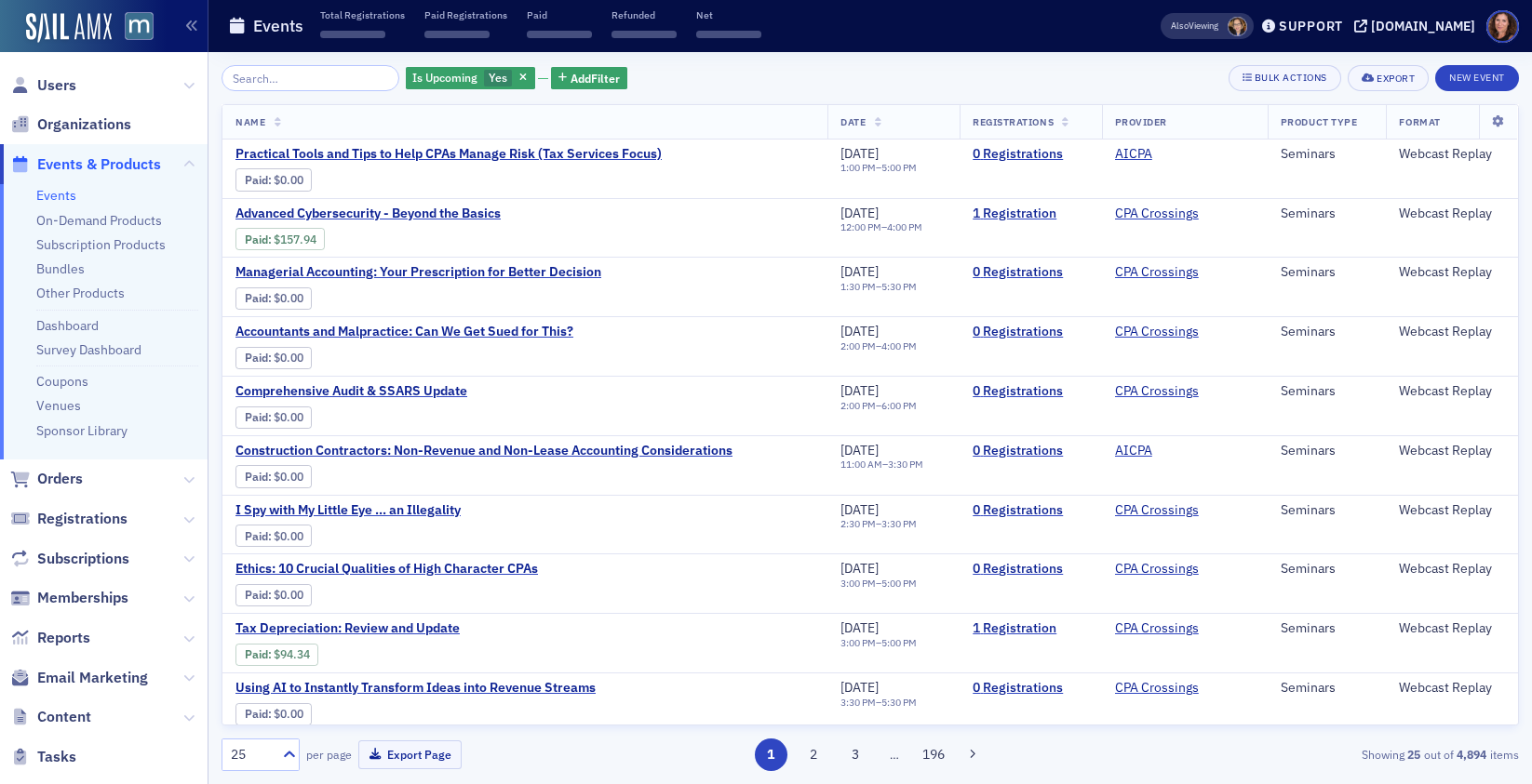
click at [519, 78] on icon "button" at bounding box center [523, 78] width 8 height 10
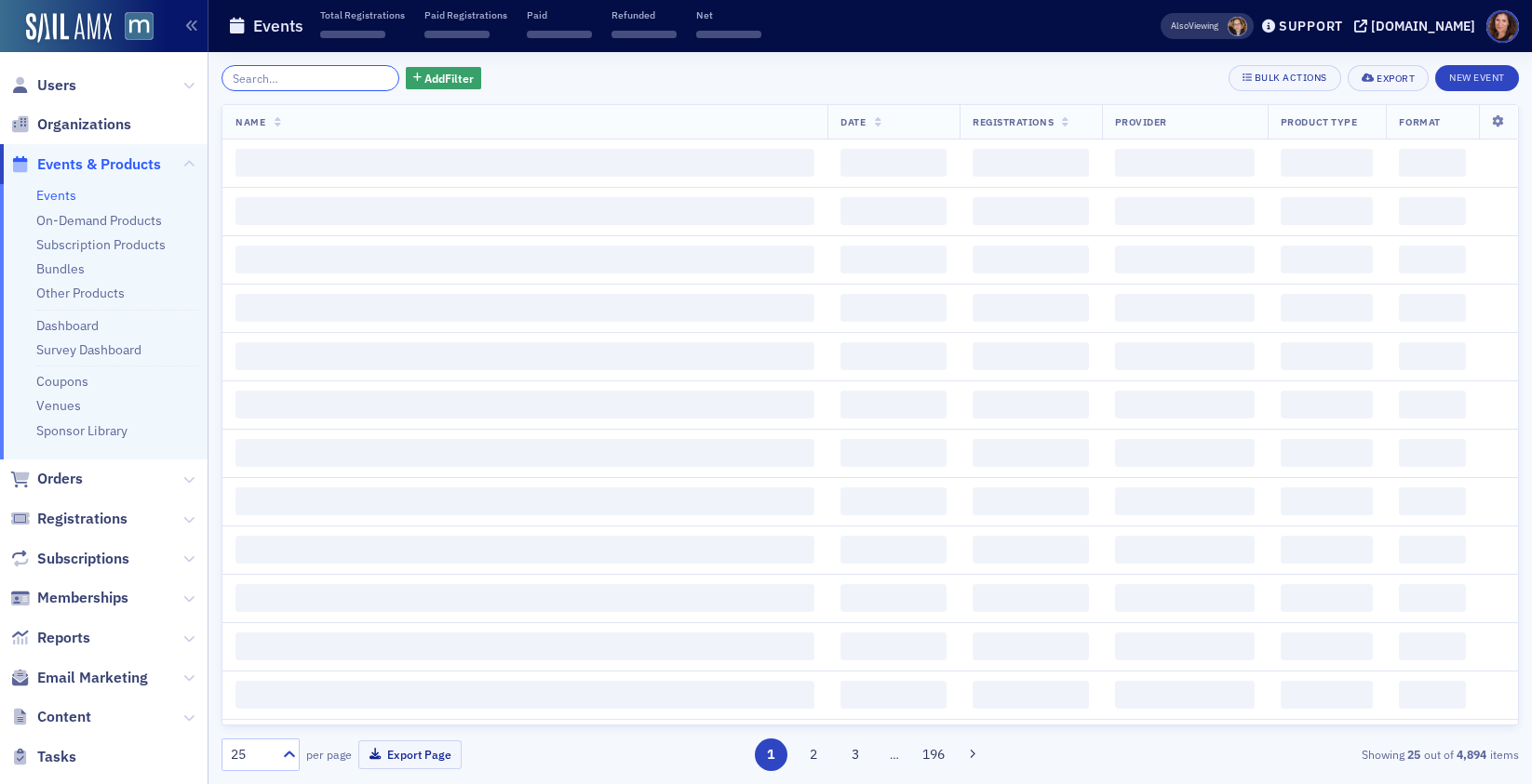
click at [301, 83] on input "search" at bounding box center [310, 78] width 178 height 26
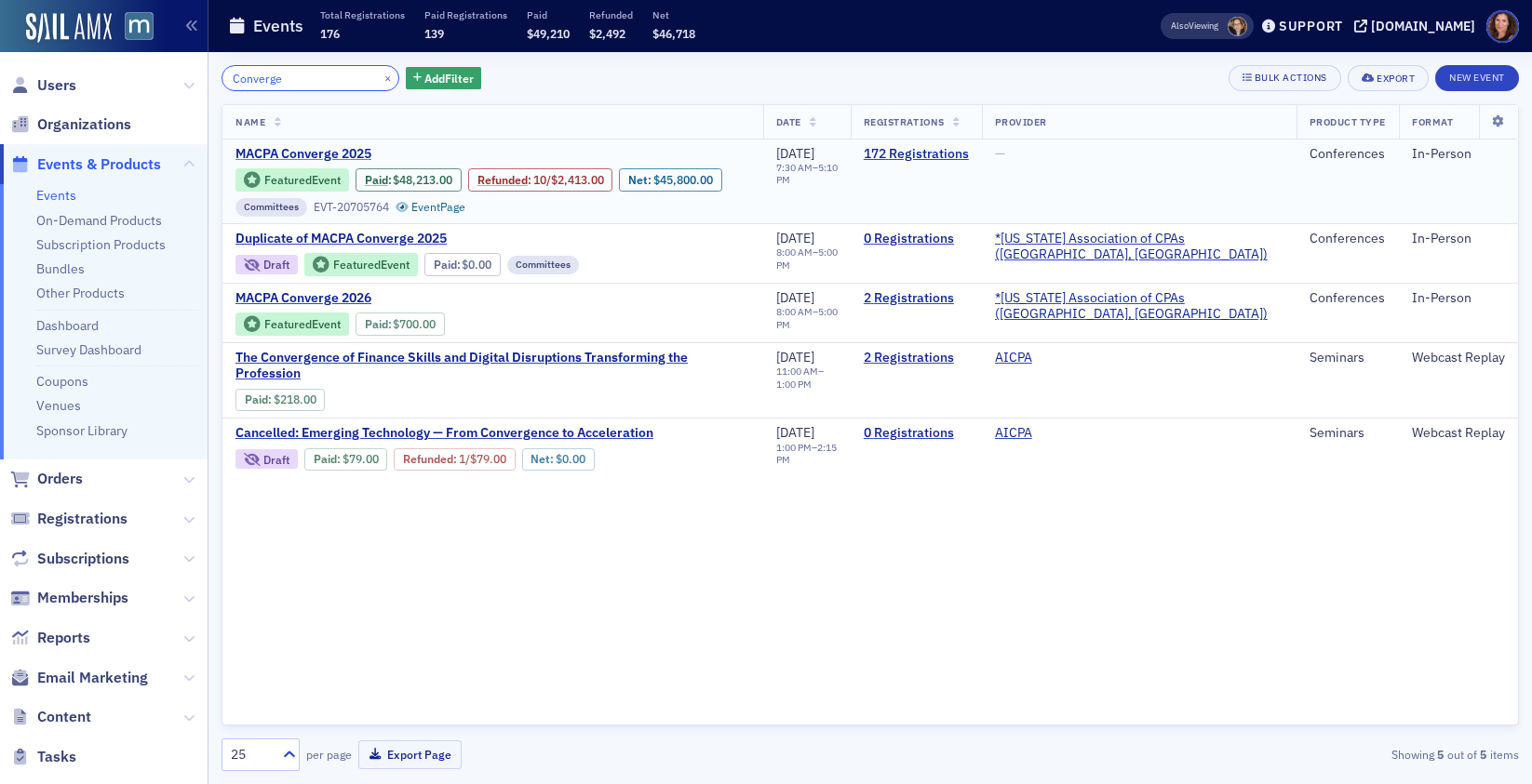
type input "Converge"
click at [277, 155] on span "MACPA Converge 2025" at bounding box center [392, 154] width 312 height 17
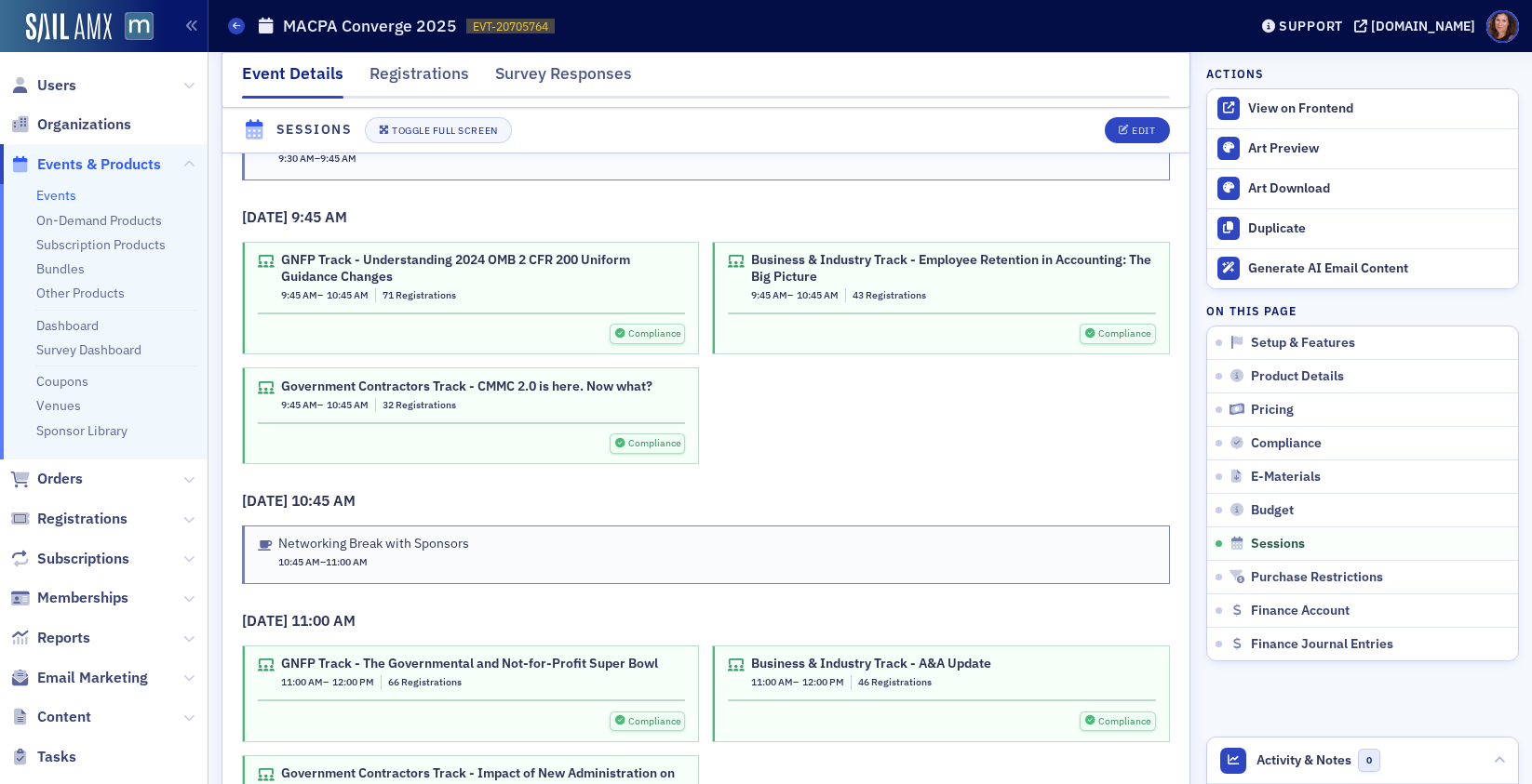
scroll to position [4021, 0]
click at [856, 283] on div "Business & Industry Track - Employee Retention in Accounting: The Big Picture" at bounding box center [953, 267] width 404 height 32
drag, startPoint x: 933, startPoint y: 286, endPoint x: 920, endPoint y: 285, distance: 13.0
click at [932, 283] on div "Business & Industry Track - Employee Retention in Accounting: The Big Picture" at bounding box center [953, 267] width 404 height 32
click at [1139, 122] on button "Edit" at bounding box center [1137, 131] width 64 height 26
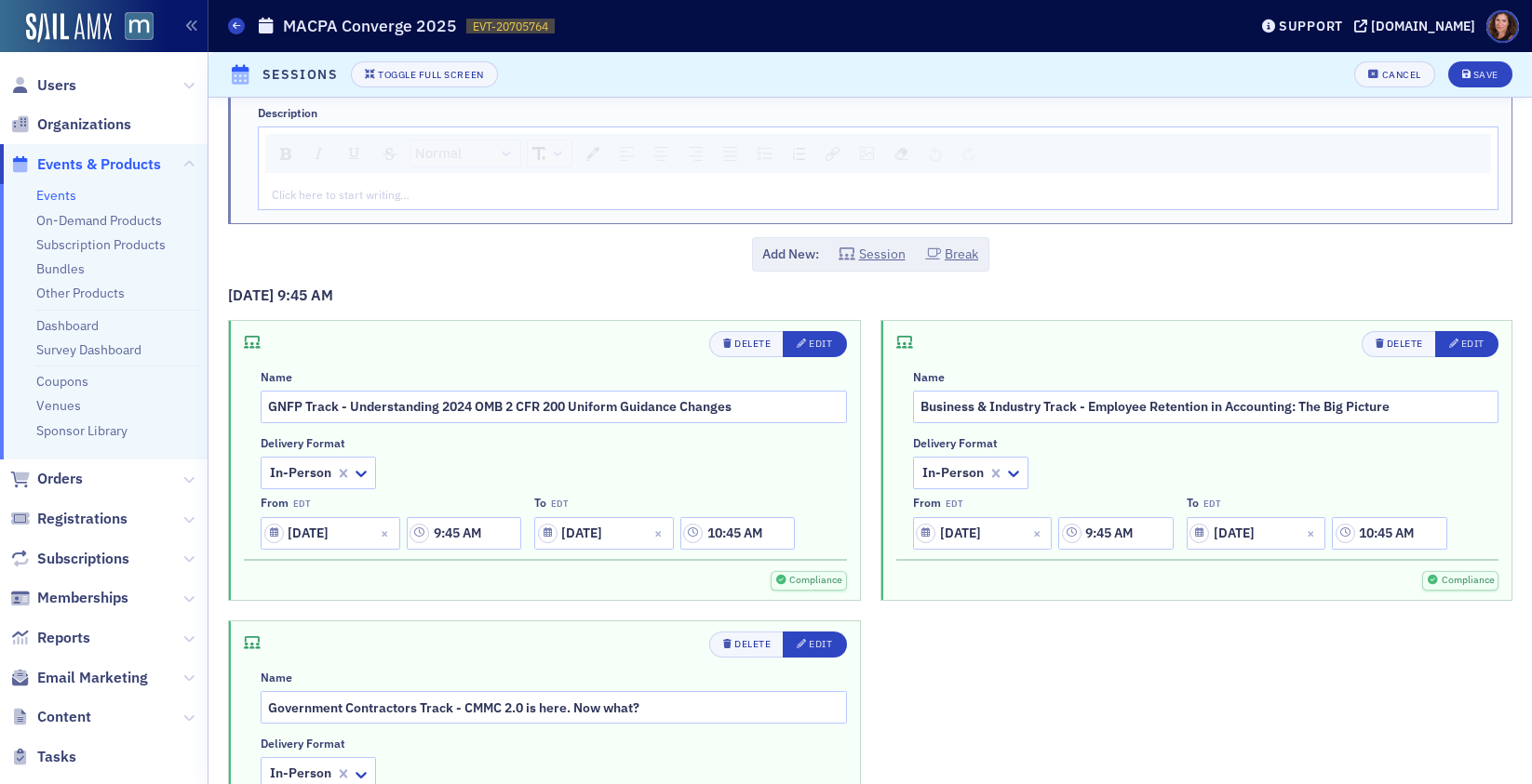
scroll to position [1547, 0]
click at [1266, 423] on div "Name Business & Industry Track - Employee Retention in Accounting: The Big Pict…" at bounding box center [1206, 459] width 587 height 180
click at [1241, 409] on input "Business & Industry Track - Employee Retention in Accounting: The Big Picture" at bounding box center [1206, 406] width 587 height 32
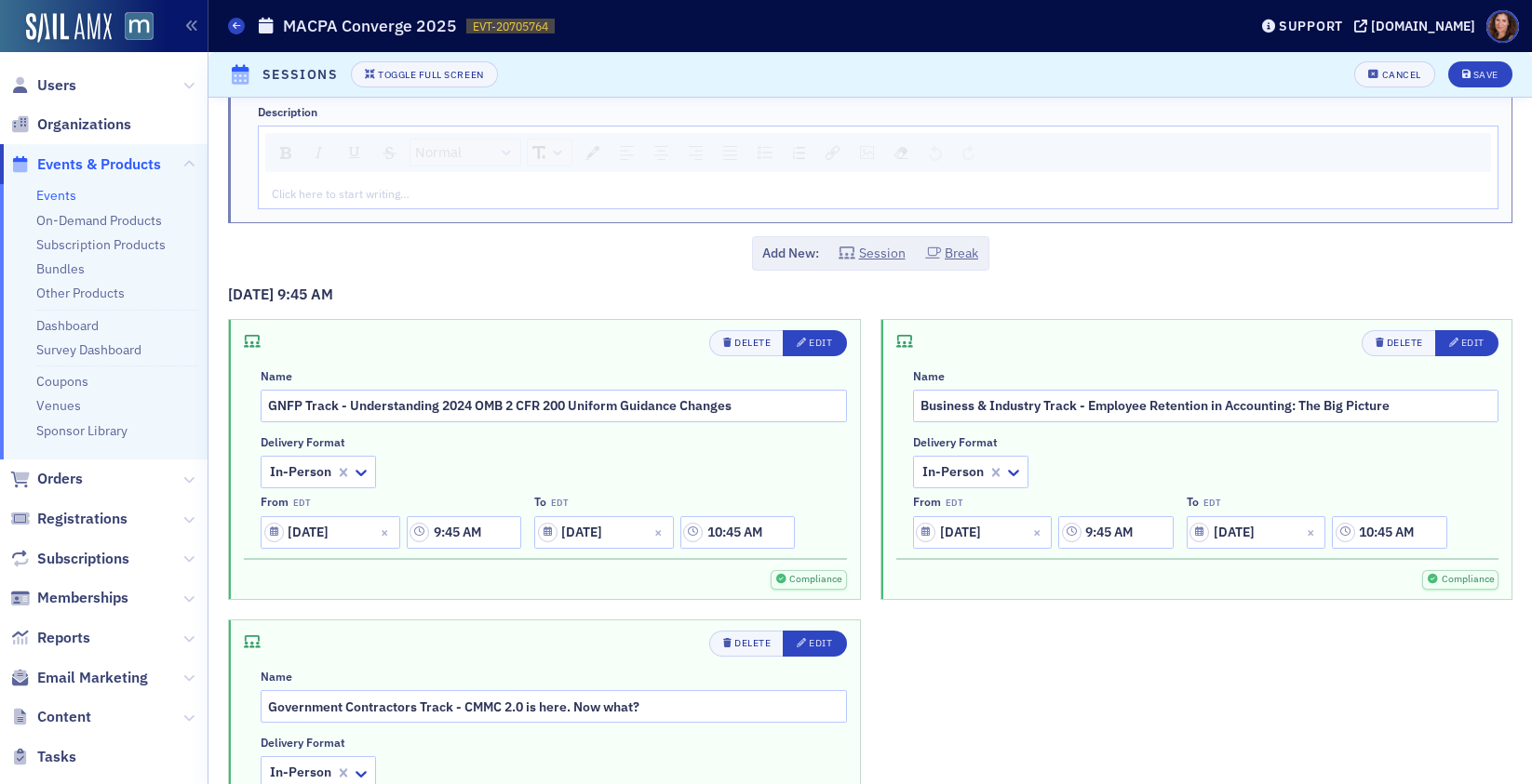
click at [62, 197] on link "Events" at bounding box center [56, 196] width 40 height 17
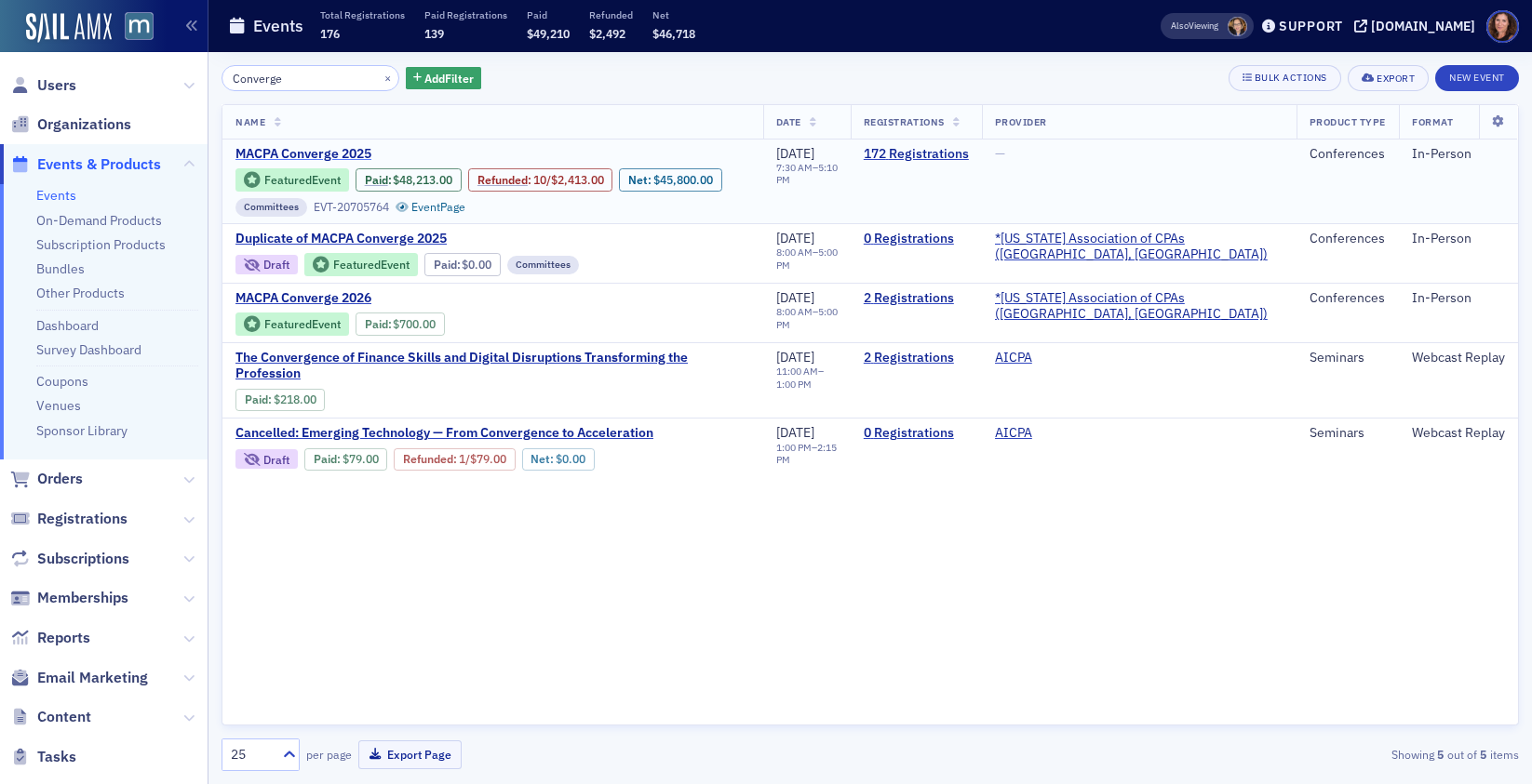
click at [308, 151] on span "MACPA Converge 2025" at bounding box center [392, 154] width 312 height 17
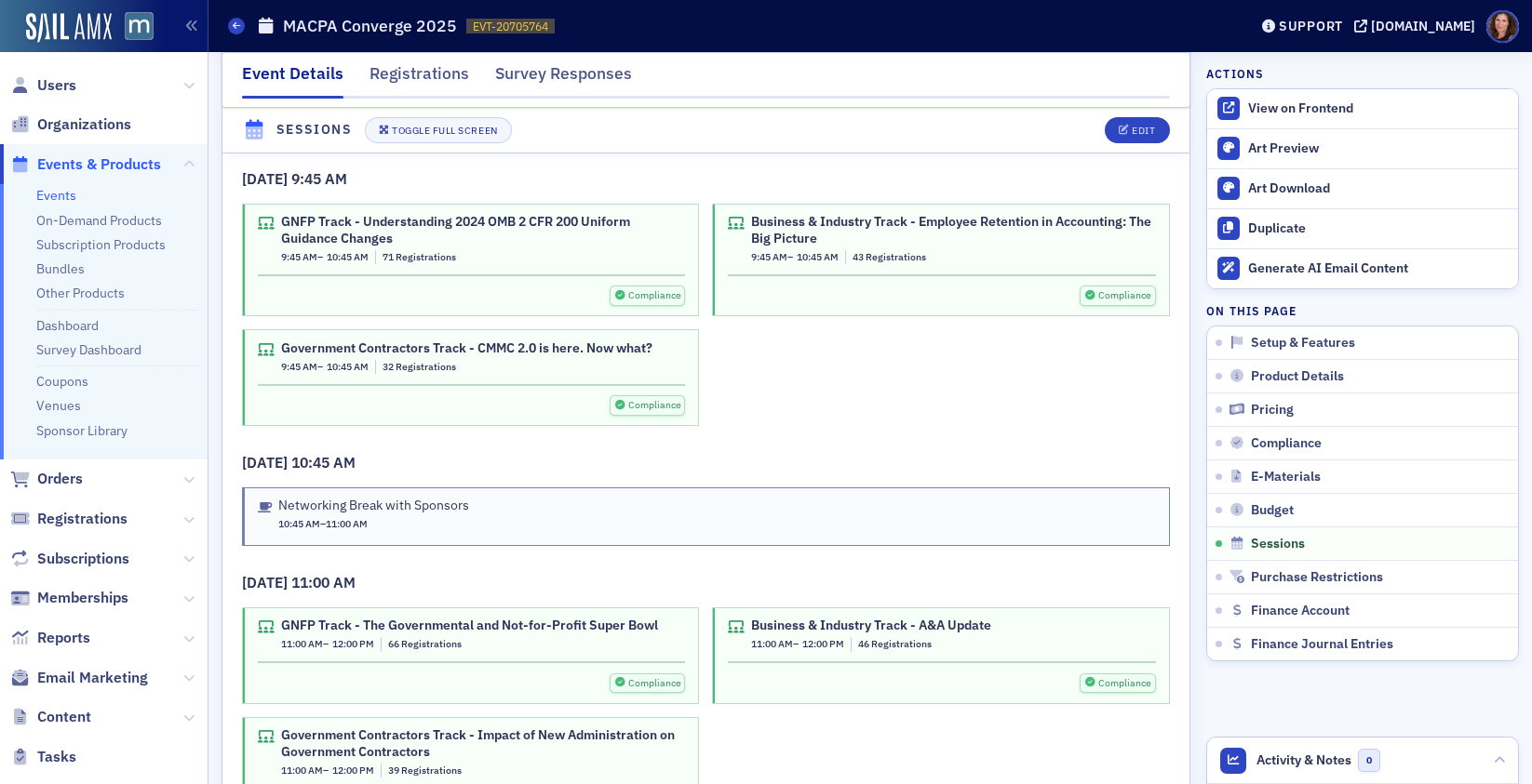
scroll to position [4037, 0]
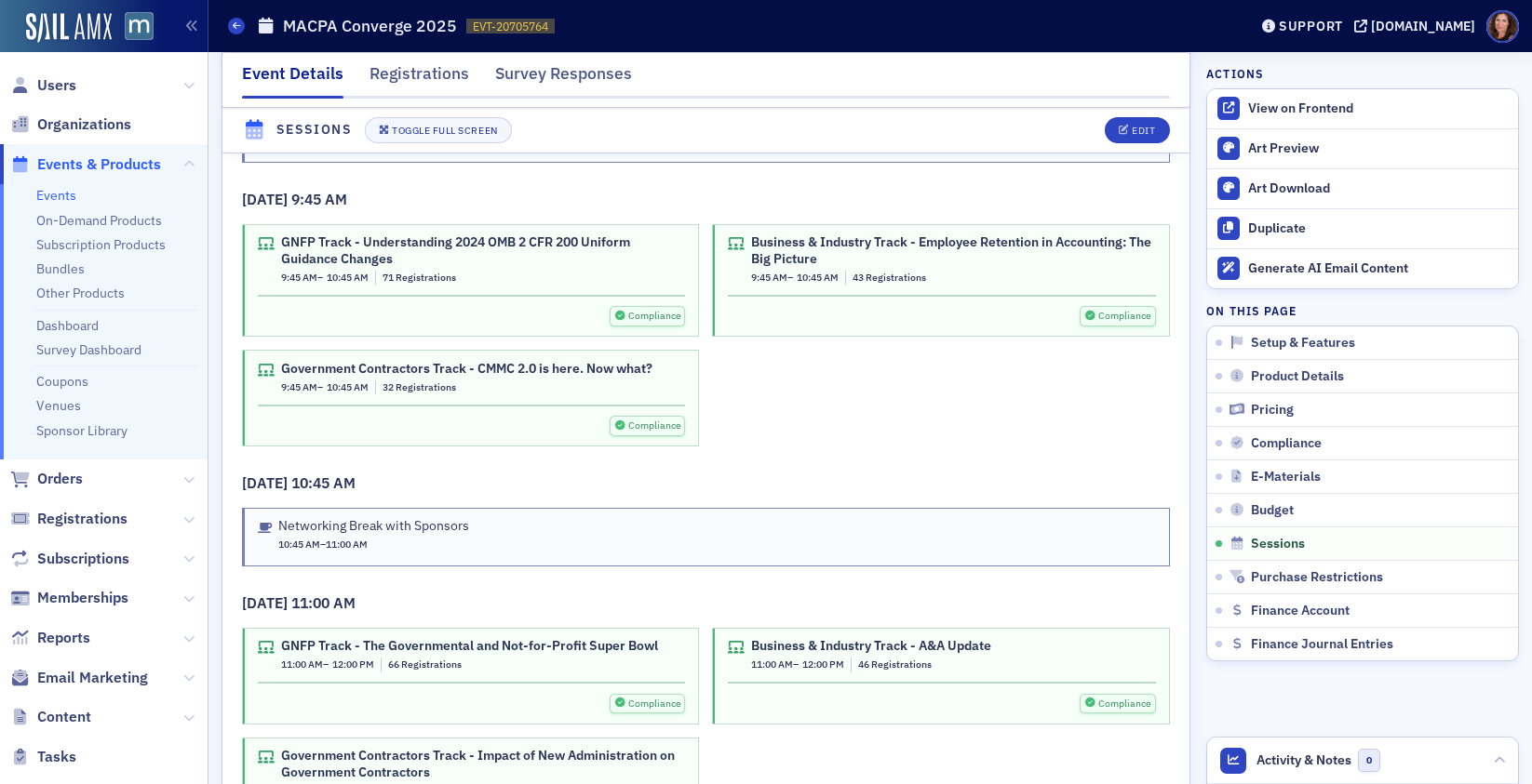
click at [941, 267] on div "Business & Industry Track - Employee Retention in Accounting: The Big Picture" at bounding box center [953, 251] width 404 height 32
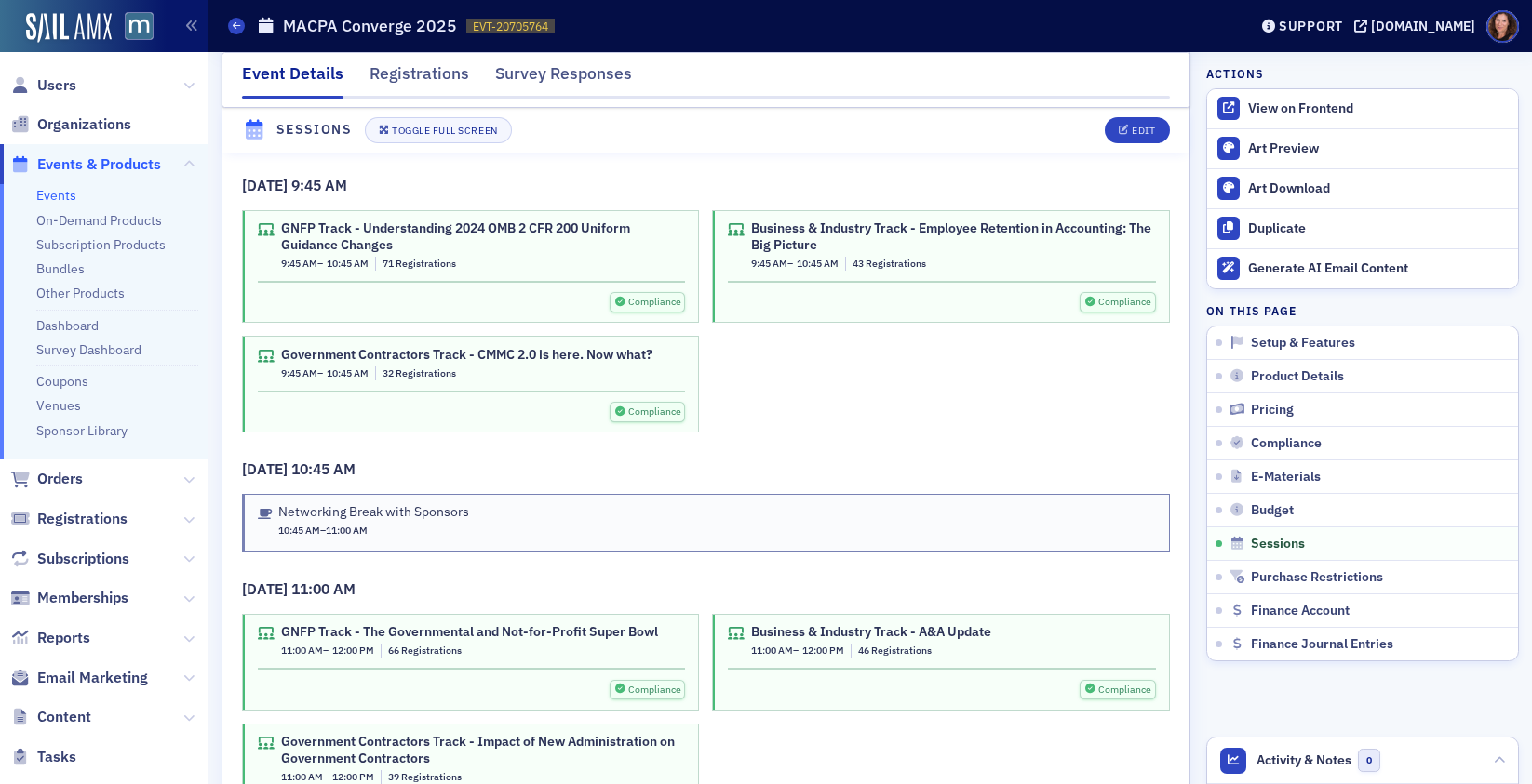
scroll to position [4053, 0]
click at [940, 269] on div "9:45 AM – 10:45 AM 43 Registrations" at bounding box center [953, 262] width 404 height 15
click at [946, 252] on div "Business & Industry Track - Employee Retention in Accounting: The Big Picture" at bounding box center [953, 235] width 404 height 32
click at [426, 73] on div "Registrations" at bounding box center [418, 78] width 99 height 34
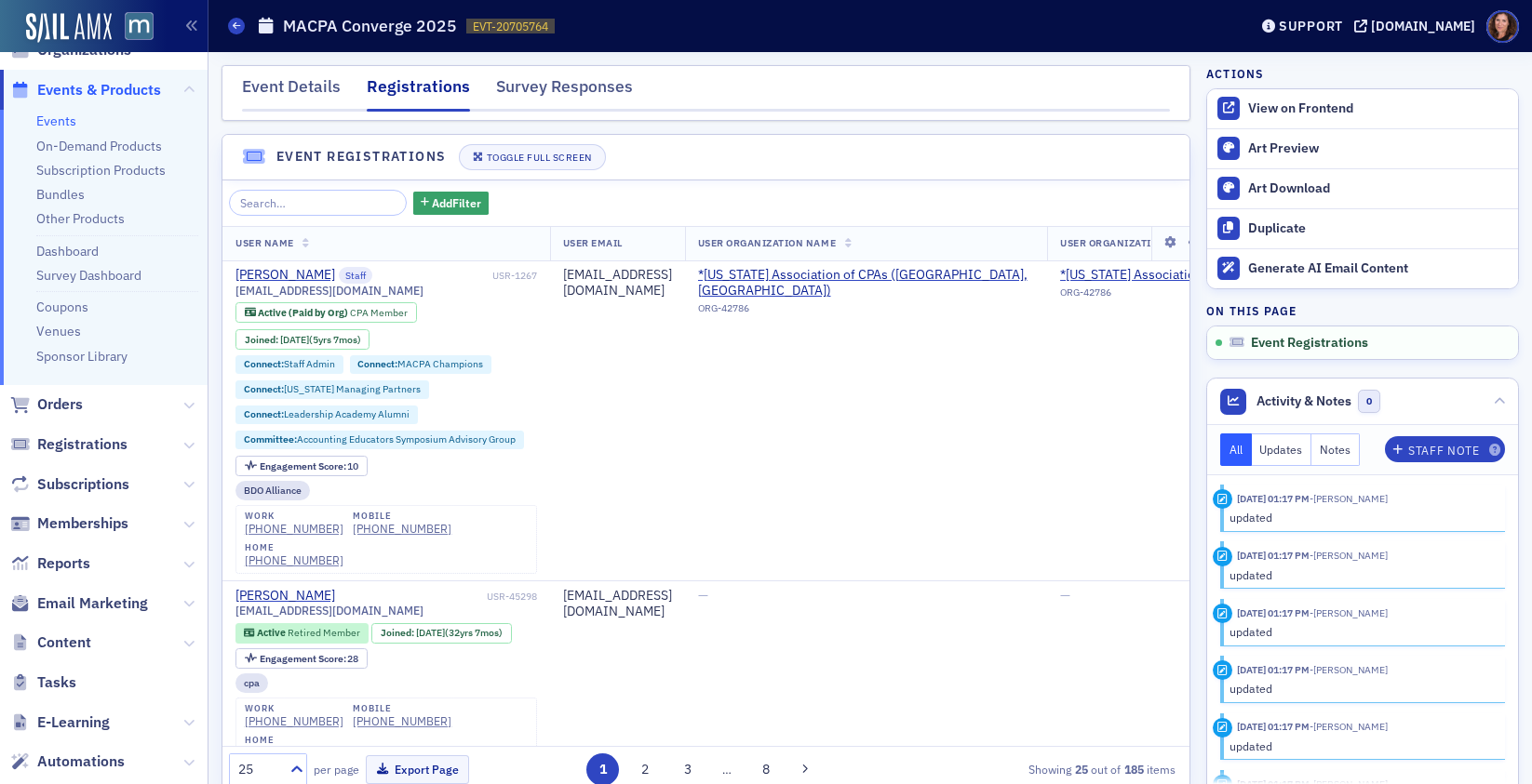
scroll to position [310, 0]
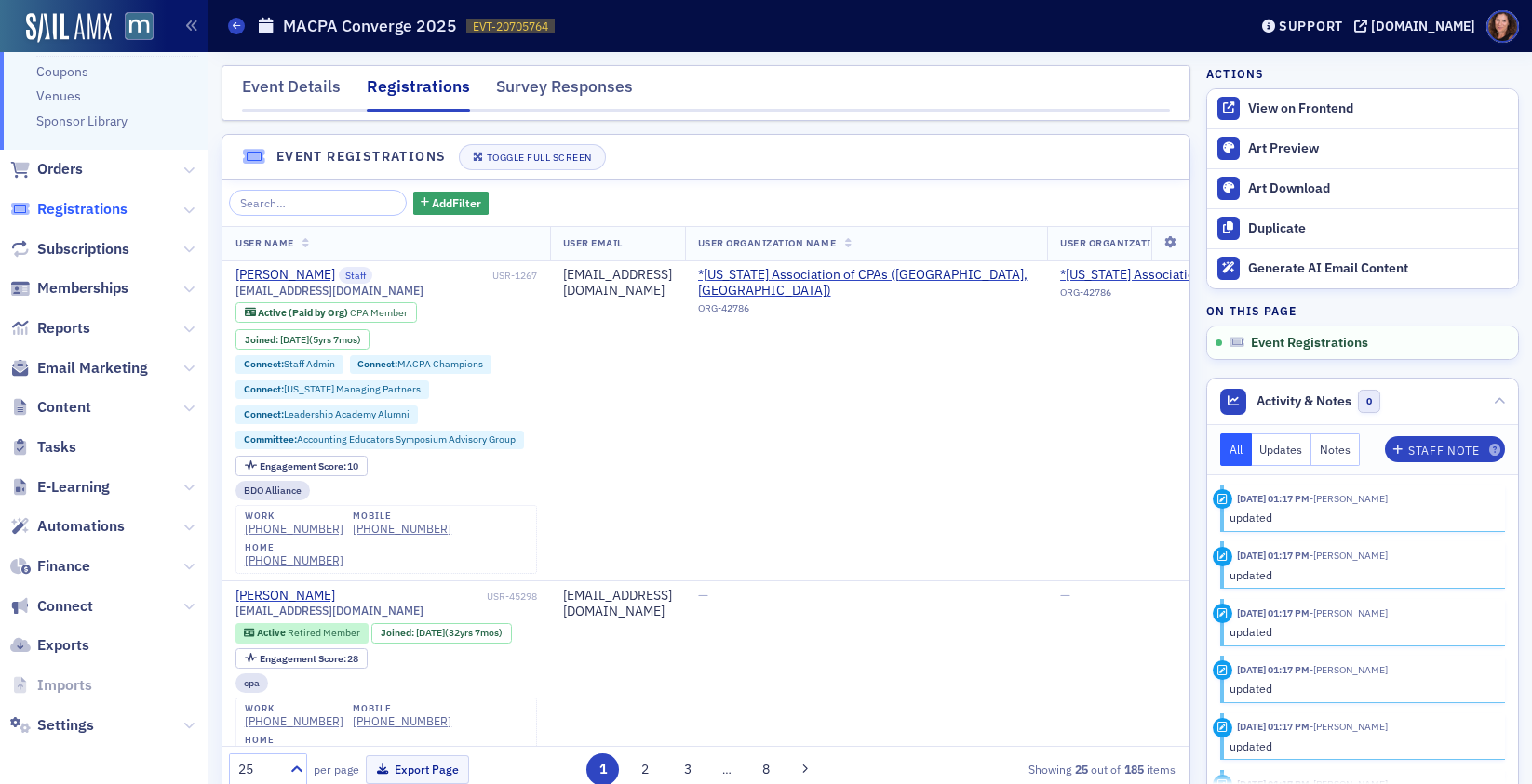
click at [107, 211] on span "Registrations" at bounding box center [81, 209] width 90 height 21
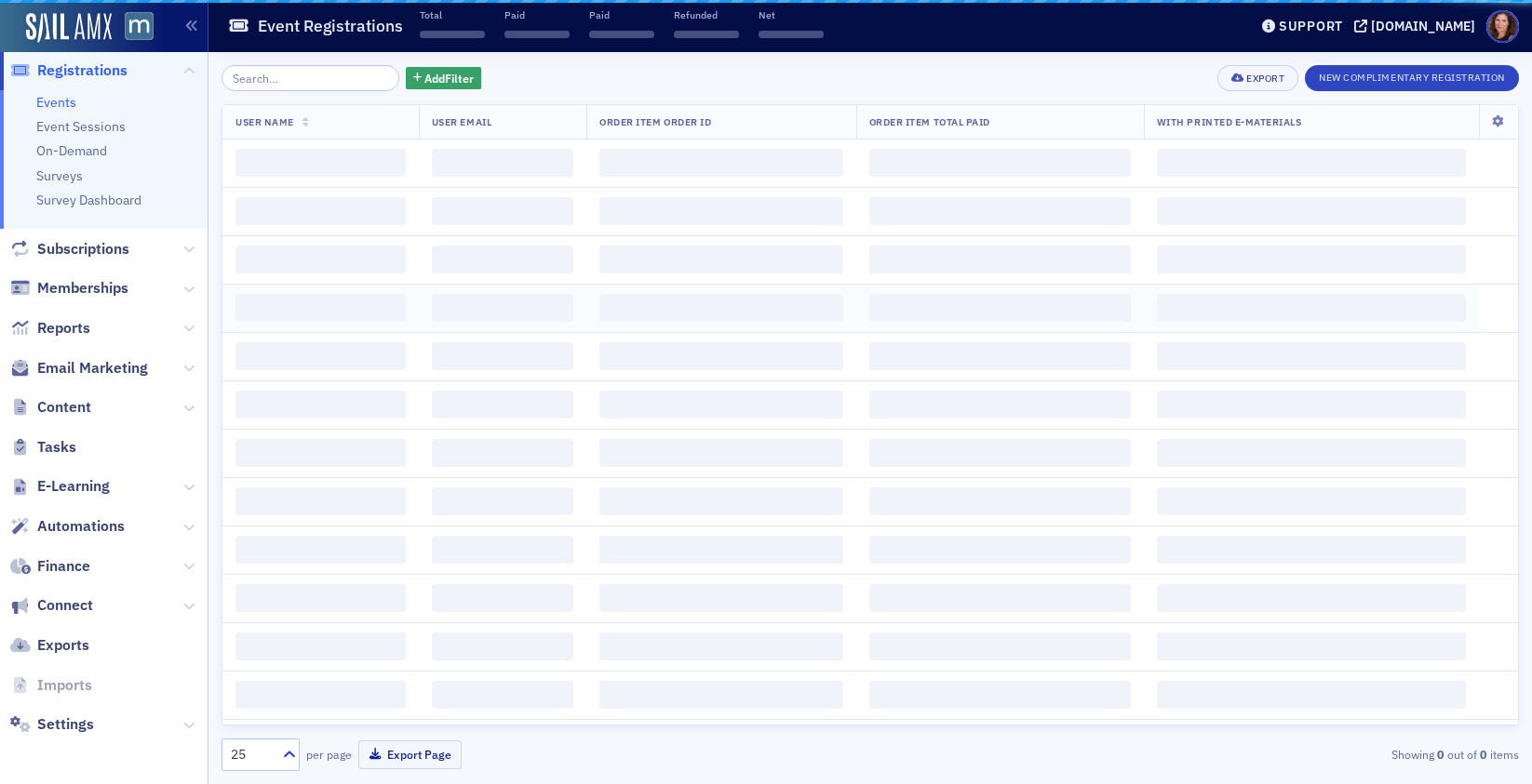
scroll to position [173, 0]
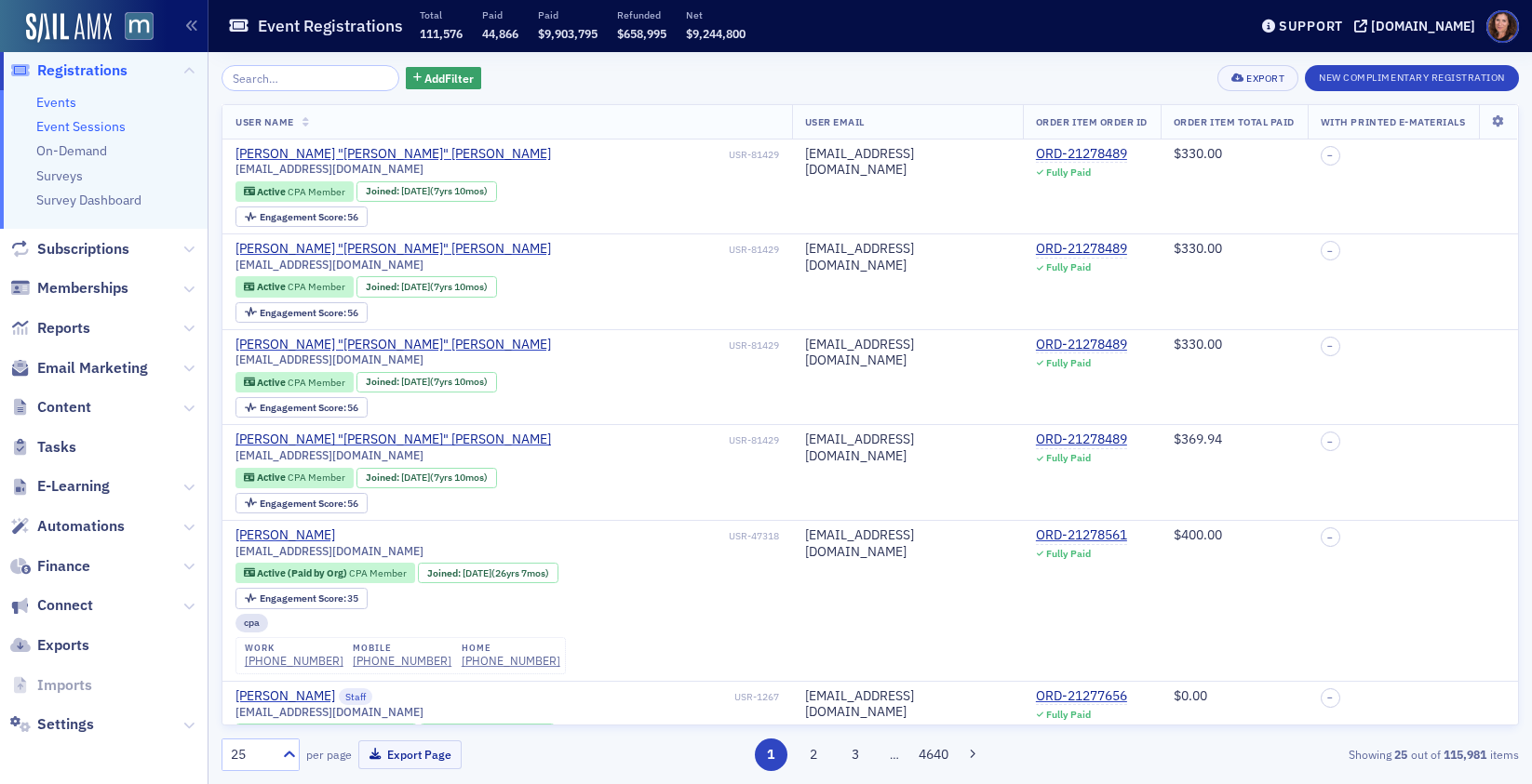
click at [70, 119] on link "Event Sessions" at bounding box center [80, 127] width 89 height 17
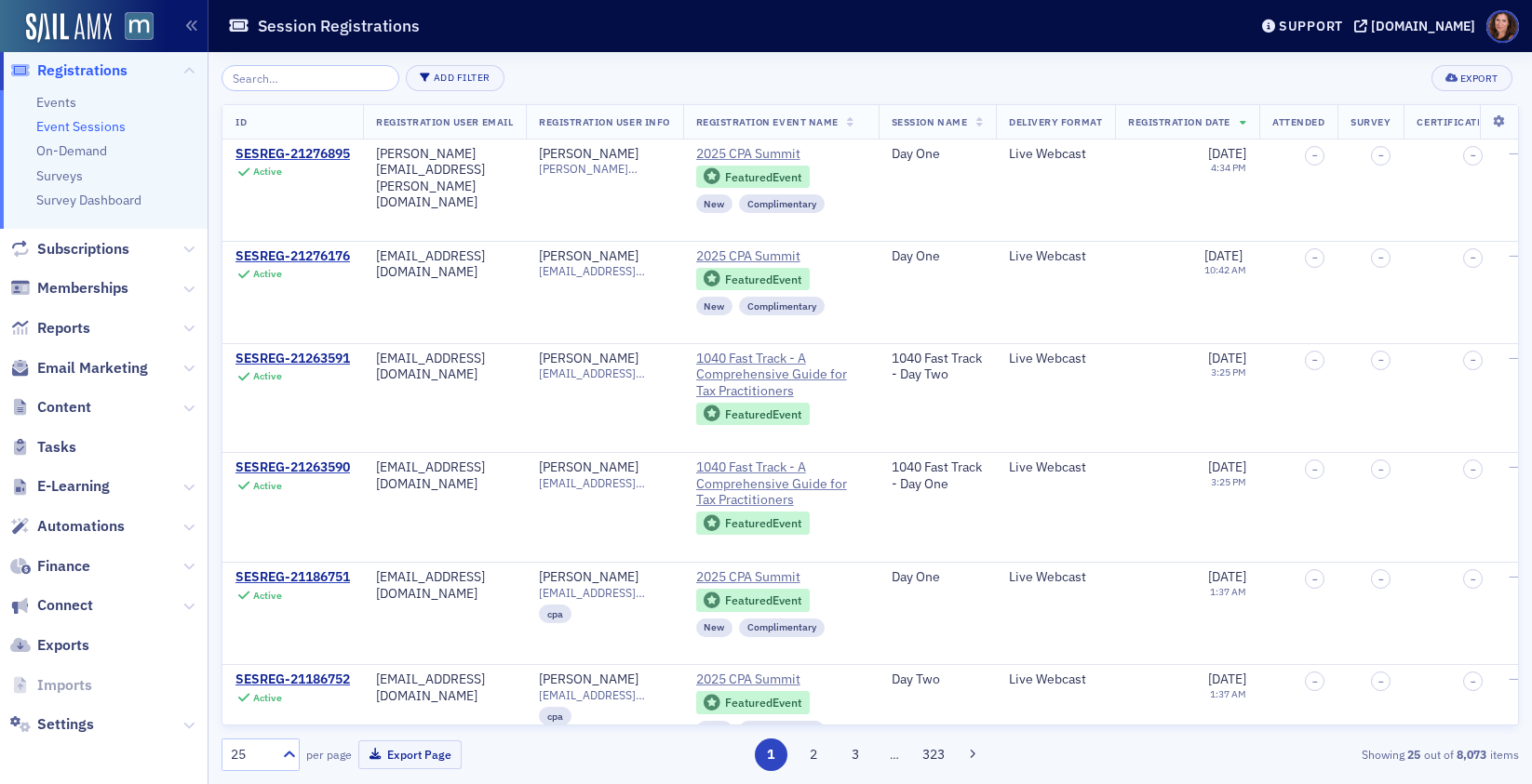
click at [343, 80] on input "search" at bounding box center [310, 78] width 178 height 26
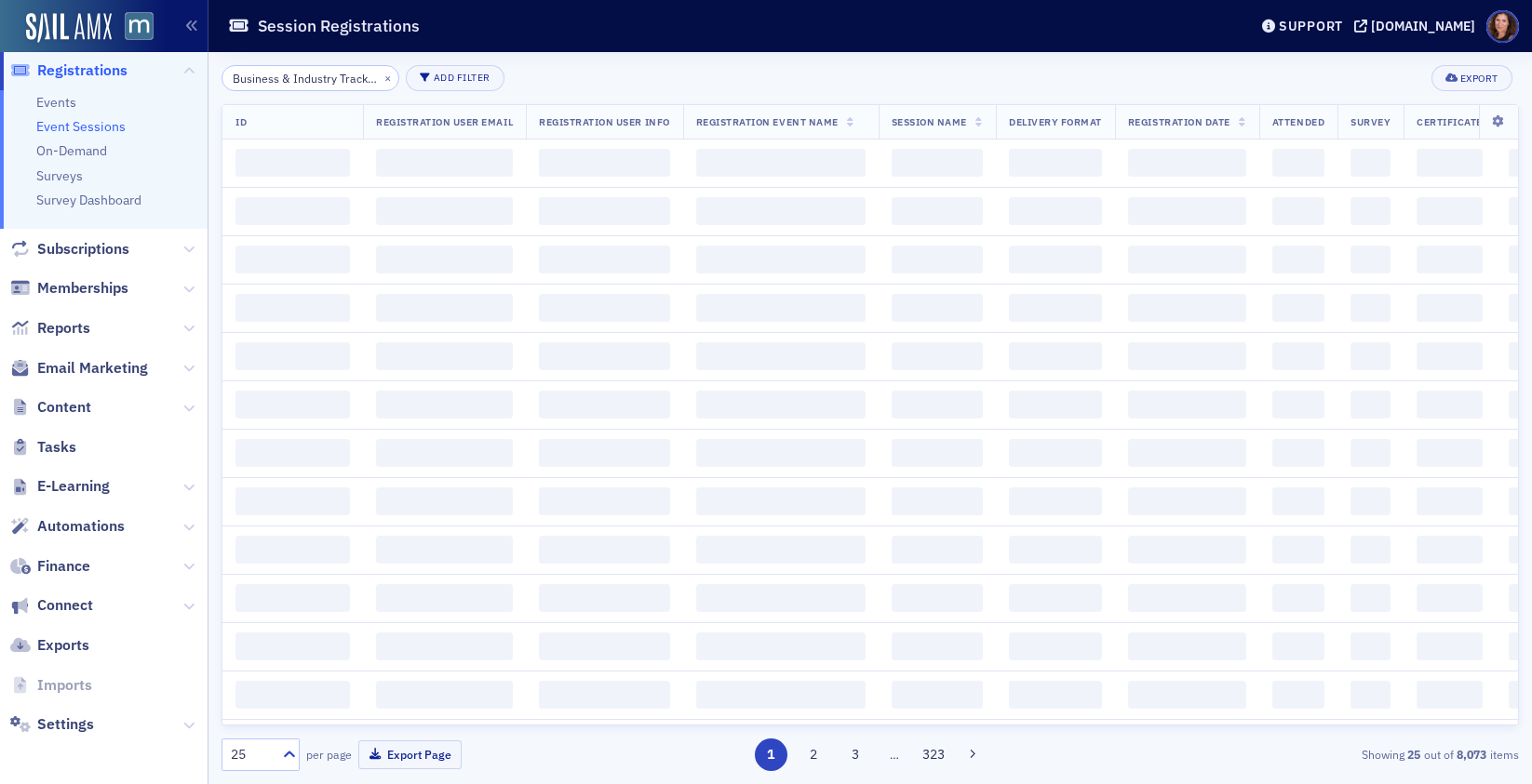
scroll to position [0, 279]
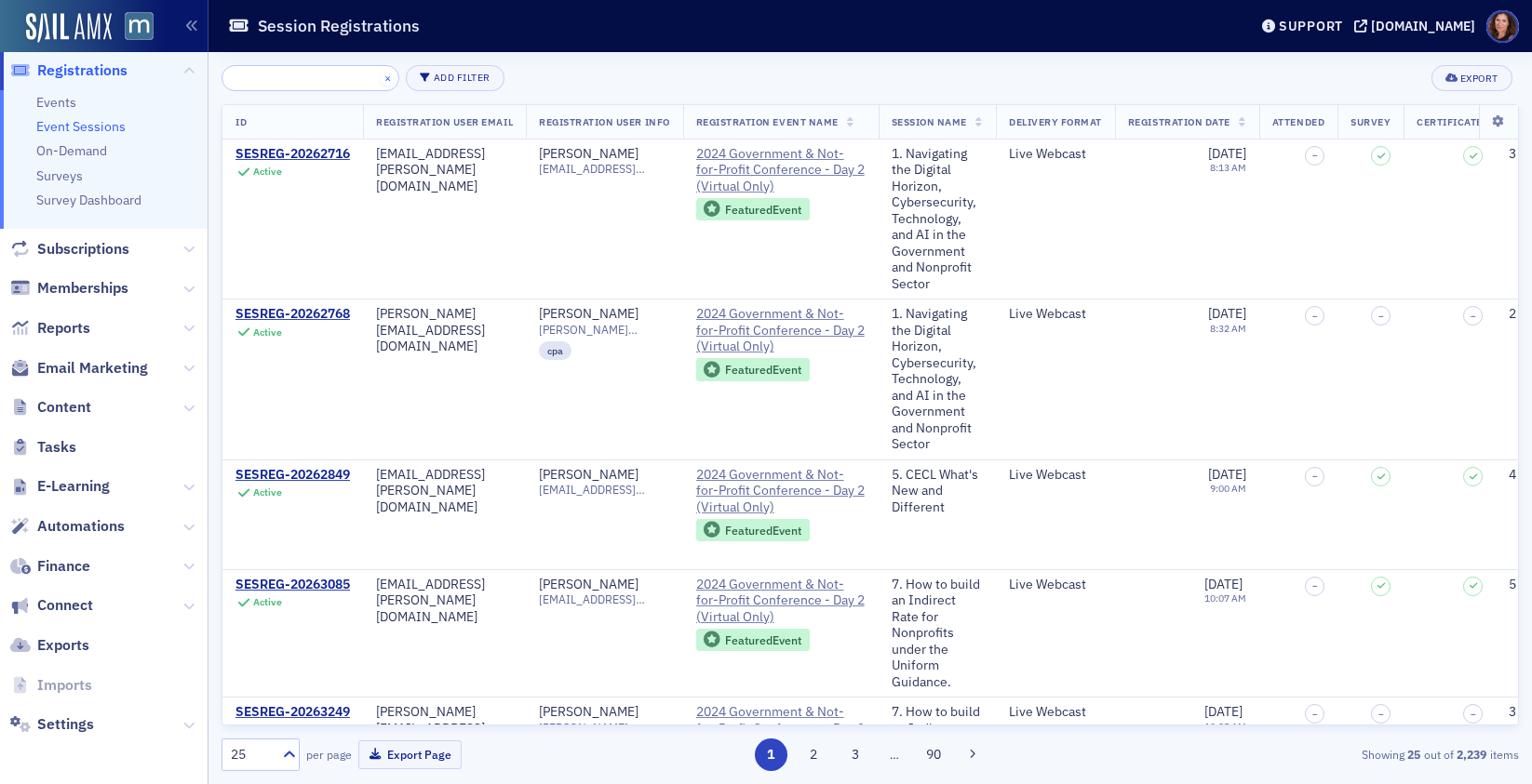
type input "Business & Industry Track - Employee Retention in Accounting: The Big Picture"
click at [379, 81] on button "×" at bounding box center [388, 78] width 17 height 17
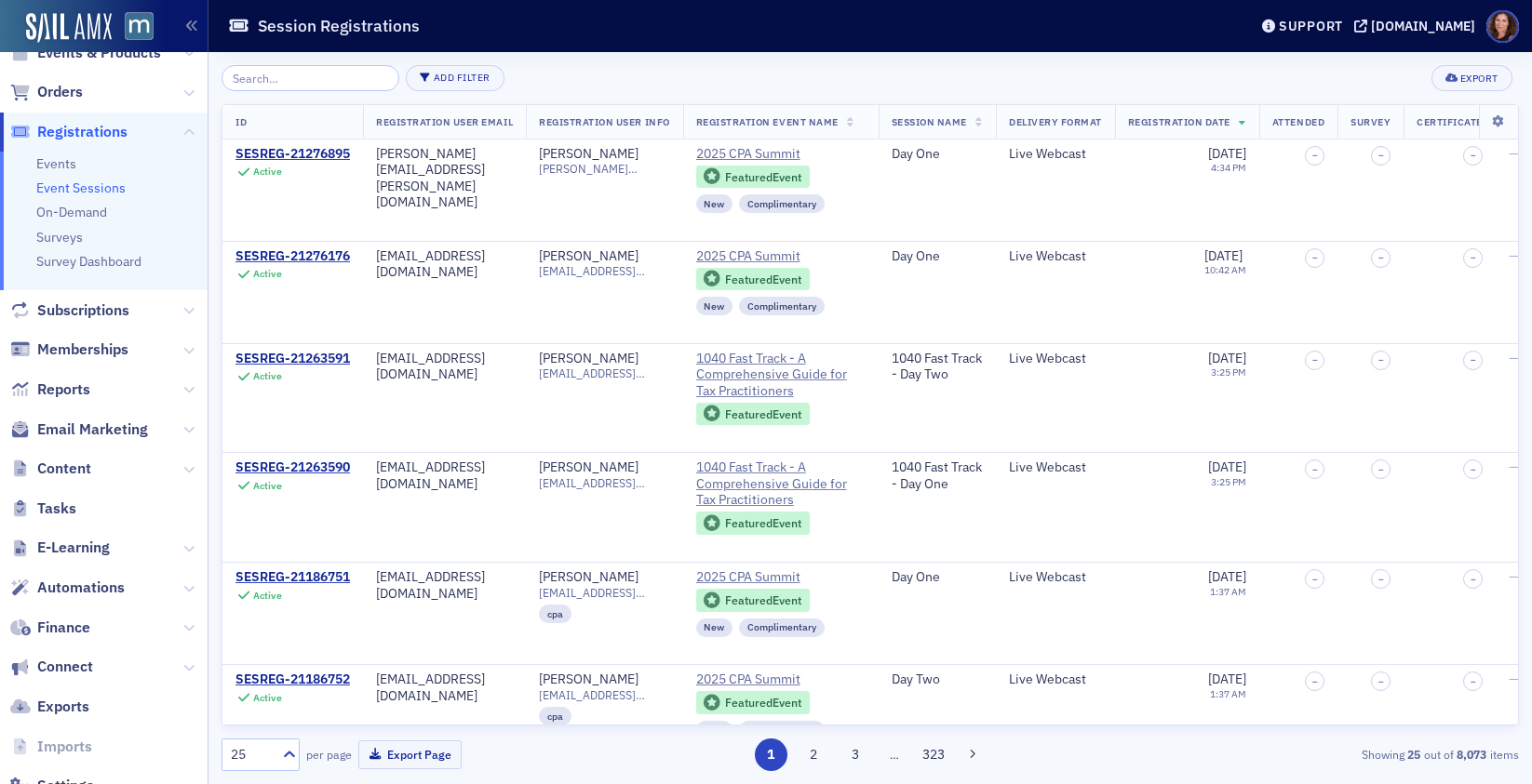
scroll to position [111, 0]
click at [57, 161] on link "Events" at bounding box center [56, 165] width 40 height 17
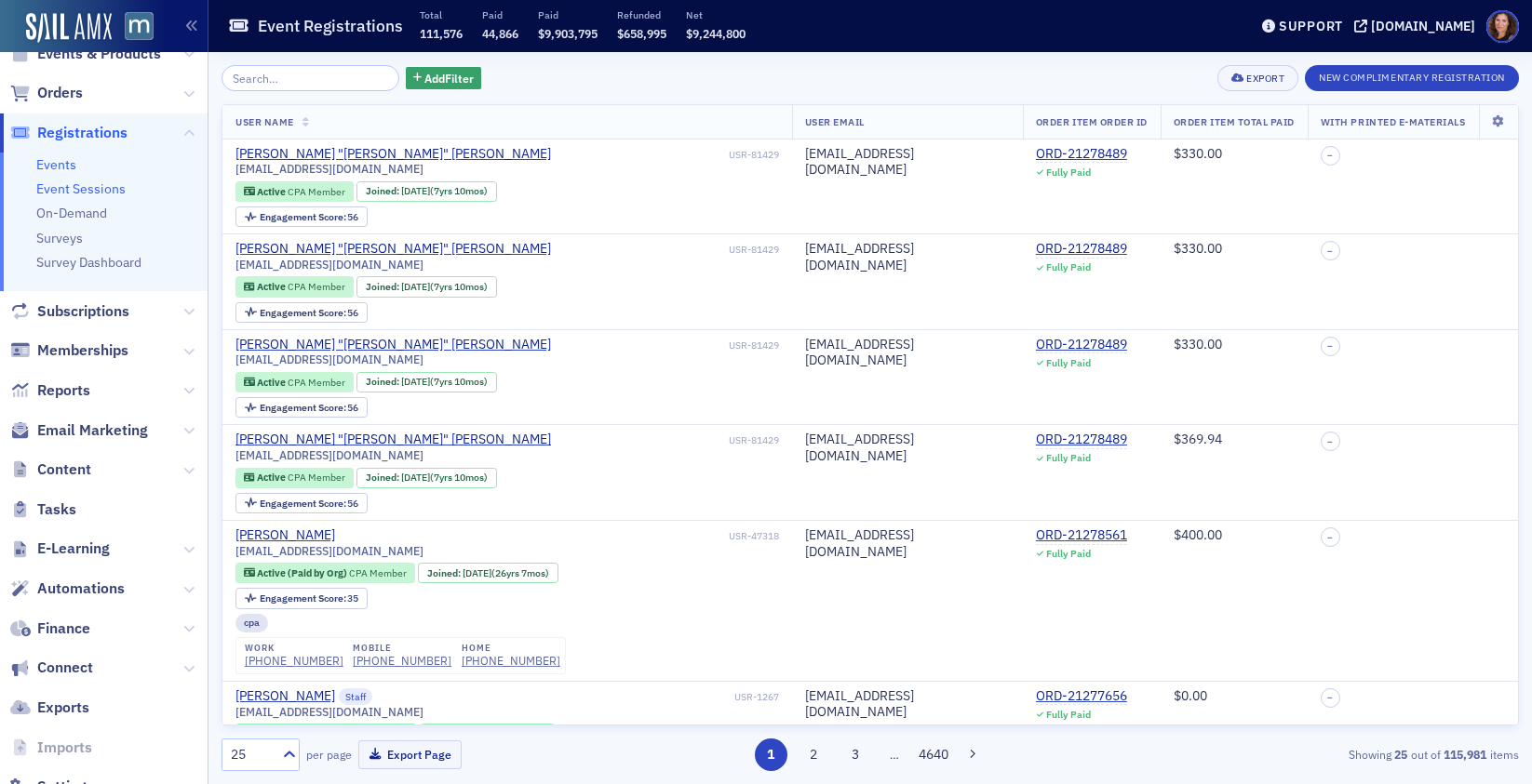
click at [79, 189] on link "Event Sessions" at bounding box center [80, 189] width 89 height 17
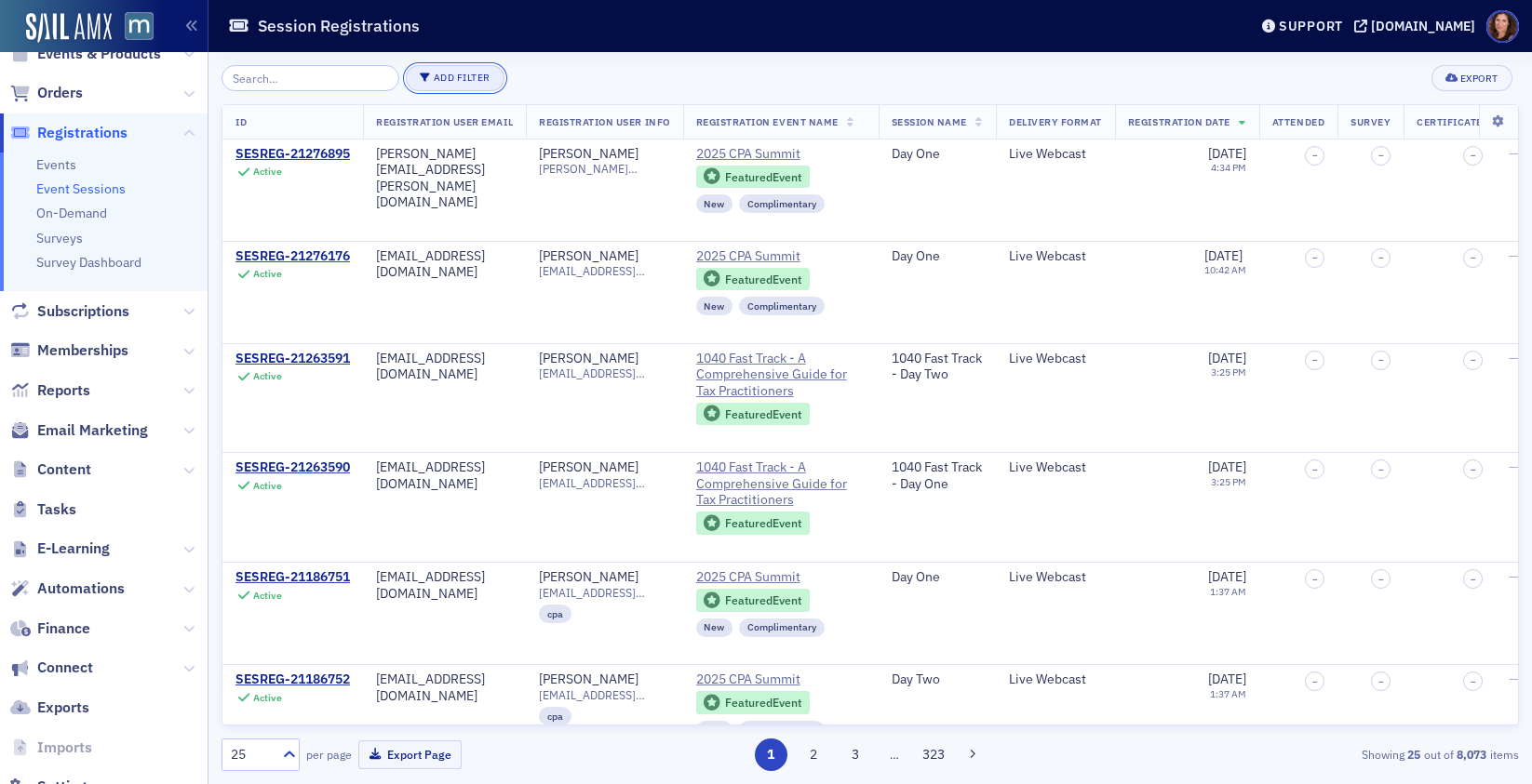
click at [449, 76] on button "Add Filter" at bounding box center [455, 78] width 98 height 26
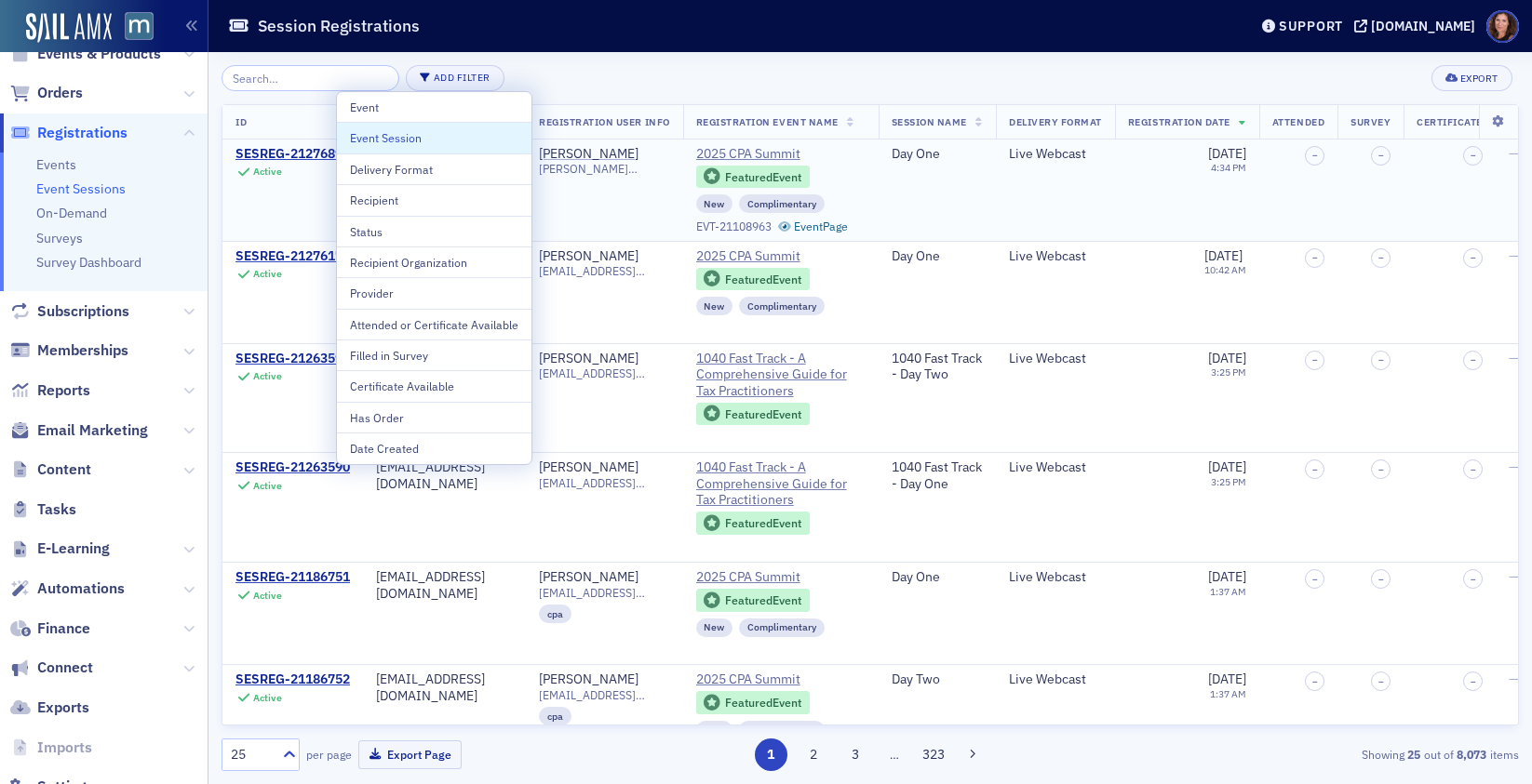
drag, startPoint x: 423, startPoint y: 143, endPoint x: 448, endPoint y: 151, distance: 26.2
click at [423, 143] on div "Event Session" at bounding box center [434, 138] width 168 height 17
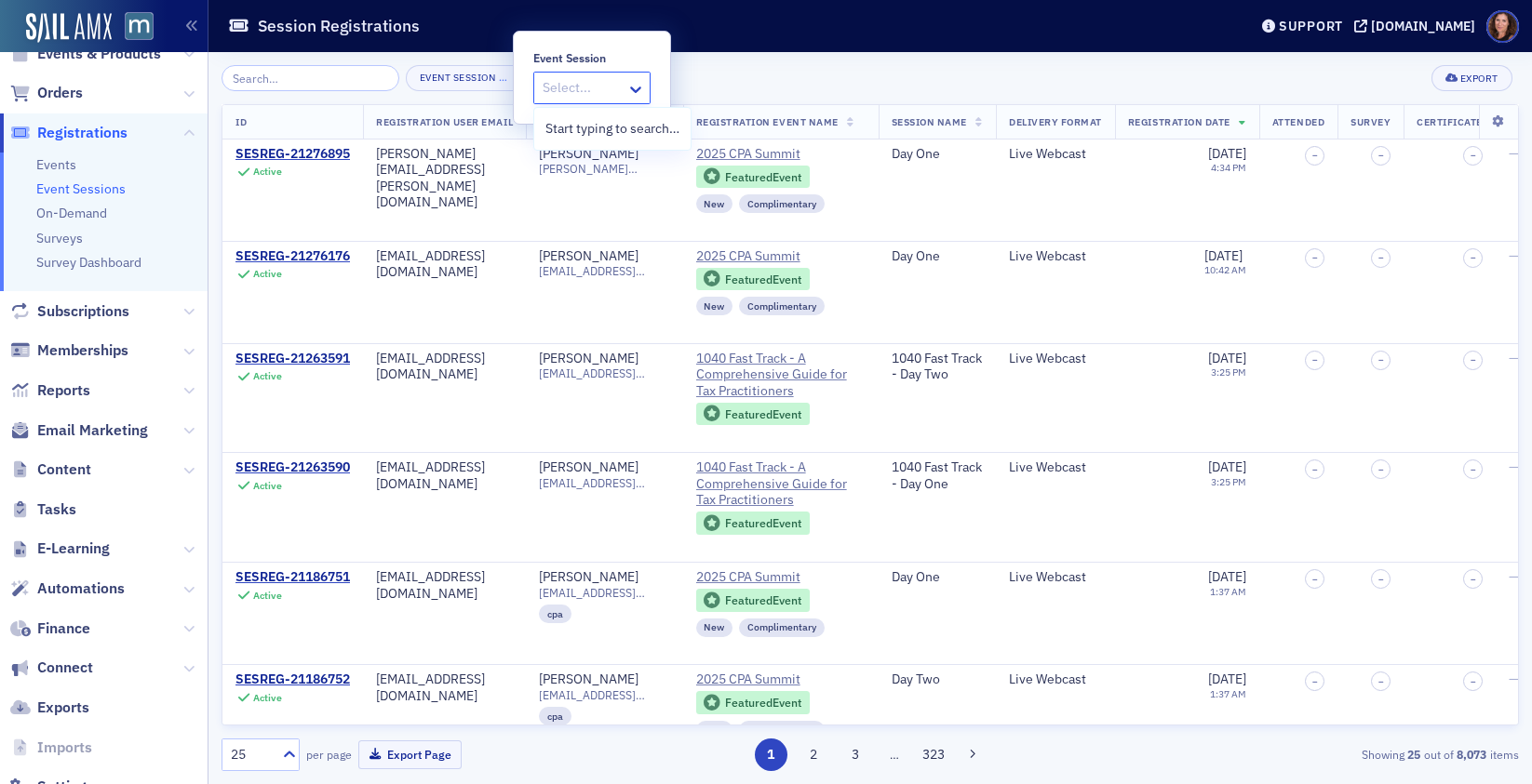
click at [586, 84] on div at bounding box center [582, 88] width 84 height 24
type input "Business & Industry Track - Employee Retention in Accounting: The Big Picture"
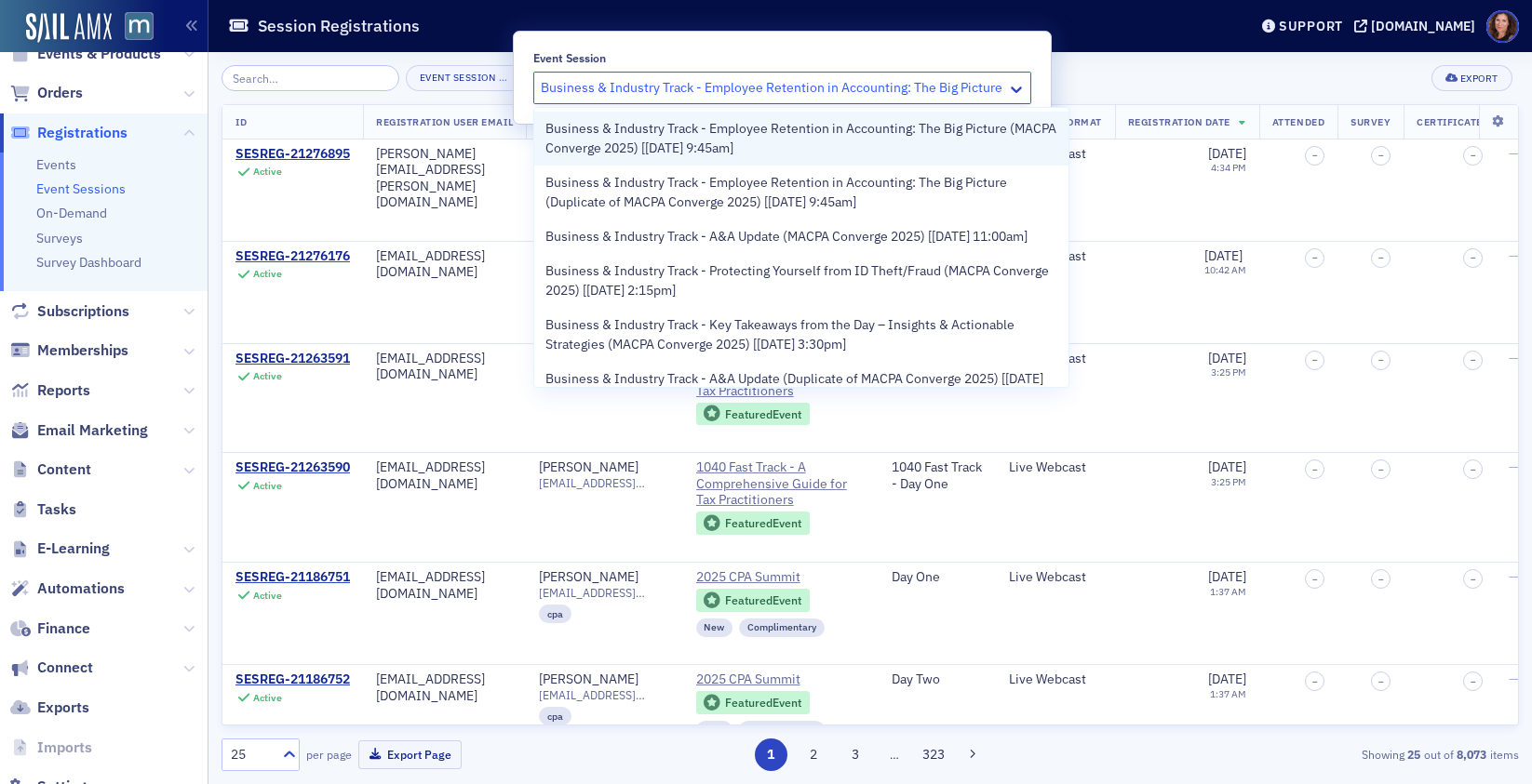
click at [690, 146] on span "Business & Industry Track - Employee Retention in Accounting: The Big Picture (…" at bounding box center [801, 138] width 512 height 39
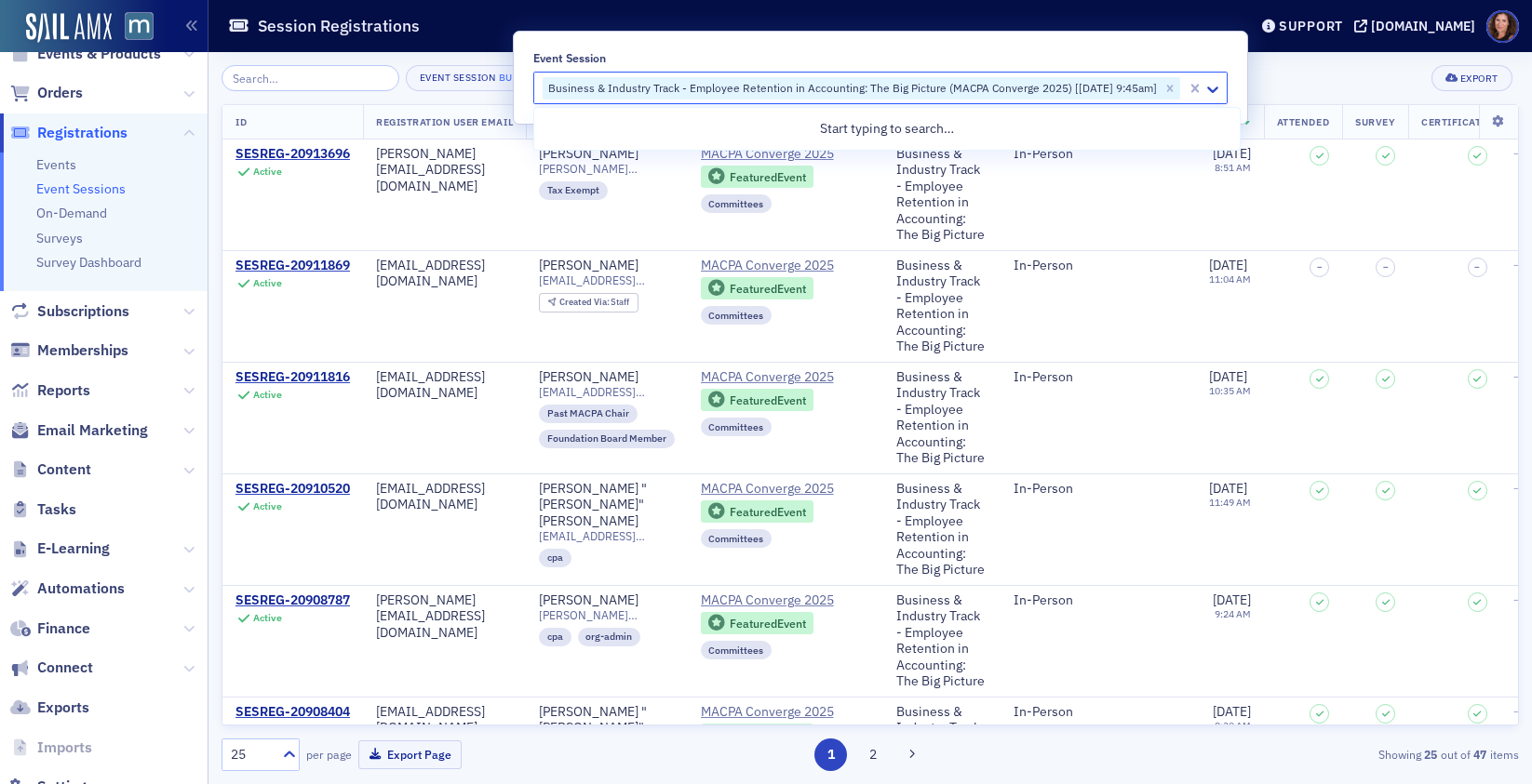
type input "u"
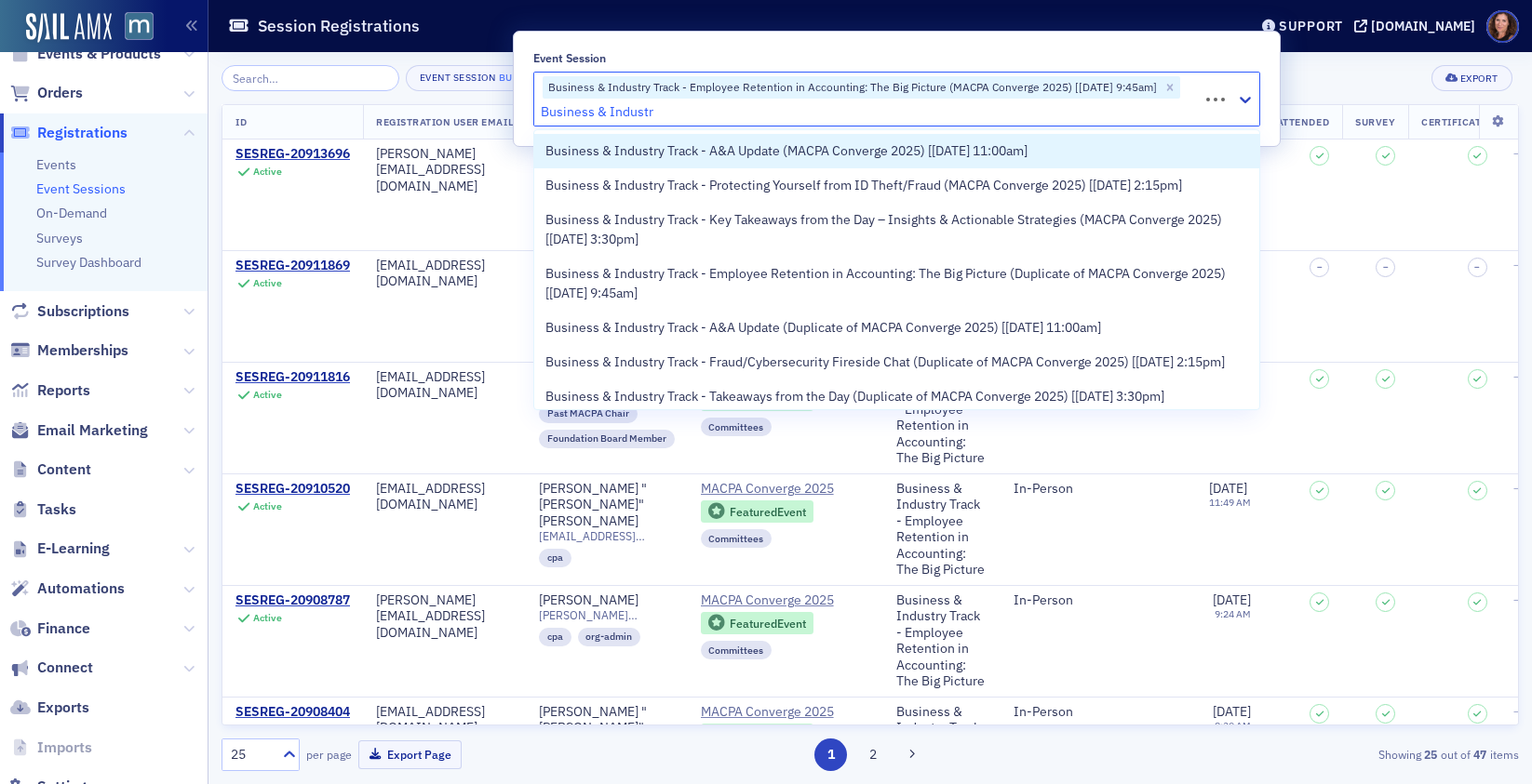
type input "Business & Industry"
click at [752, 149] on span "Business & Industry Track - A&A Update (MACPA Converge 2025) [4/28/2025 11:00am]" at bounding box center [786, 151] width 483 height 20
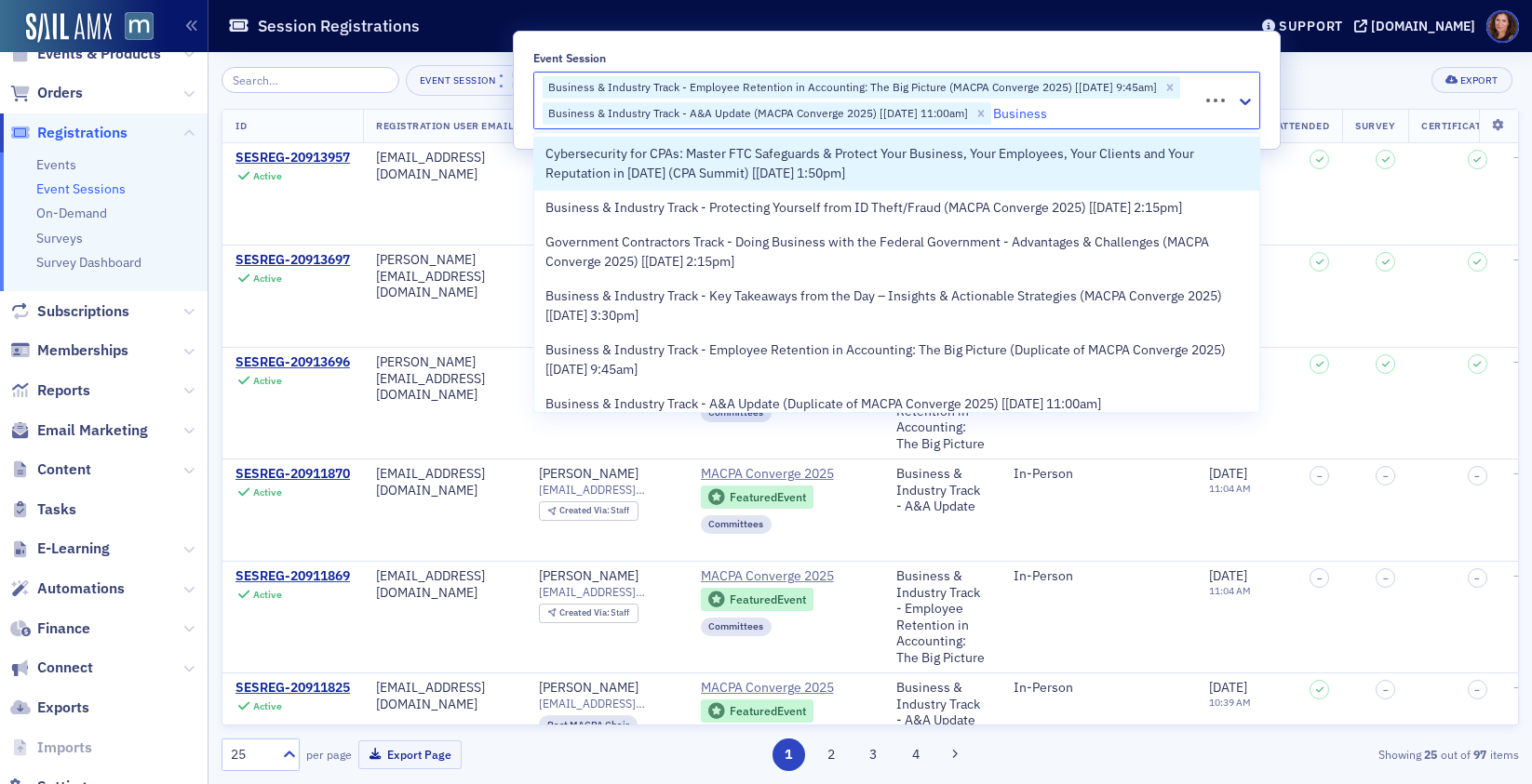
type input "Business"
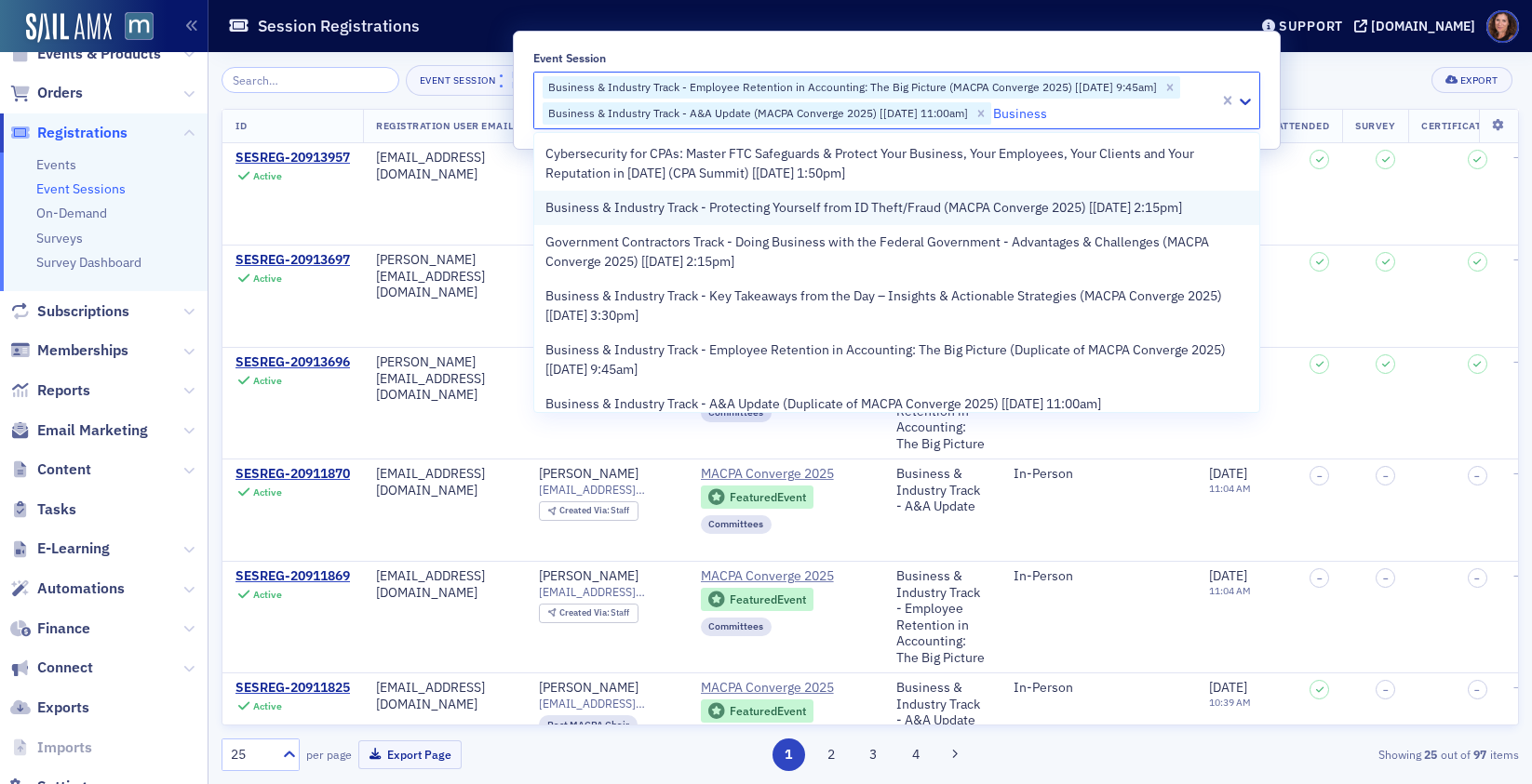
click at [715, 210] on span "Business & Industry Track - Protecting Yourself from ID Theft/Fraud (MACPA Conv…" at bounding box center [863, 208] width 637 height 20
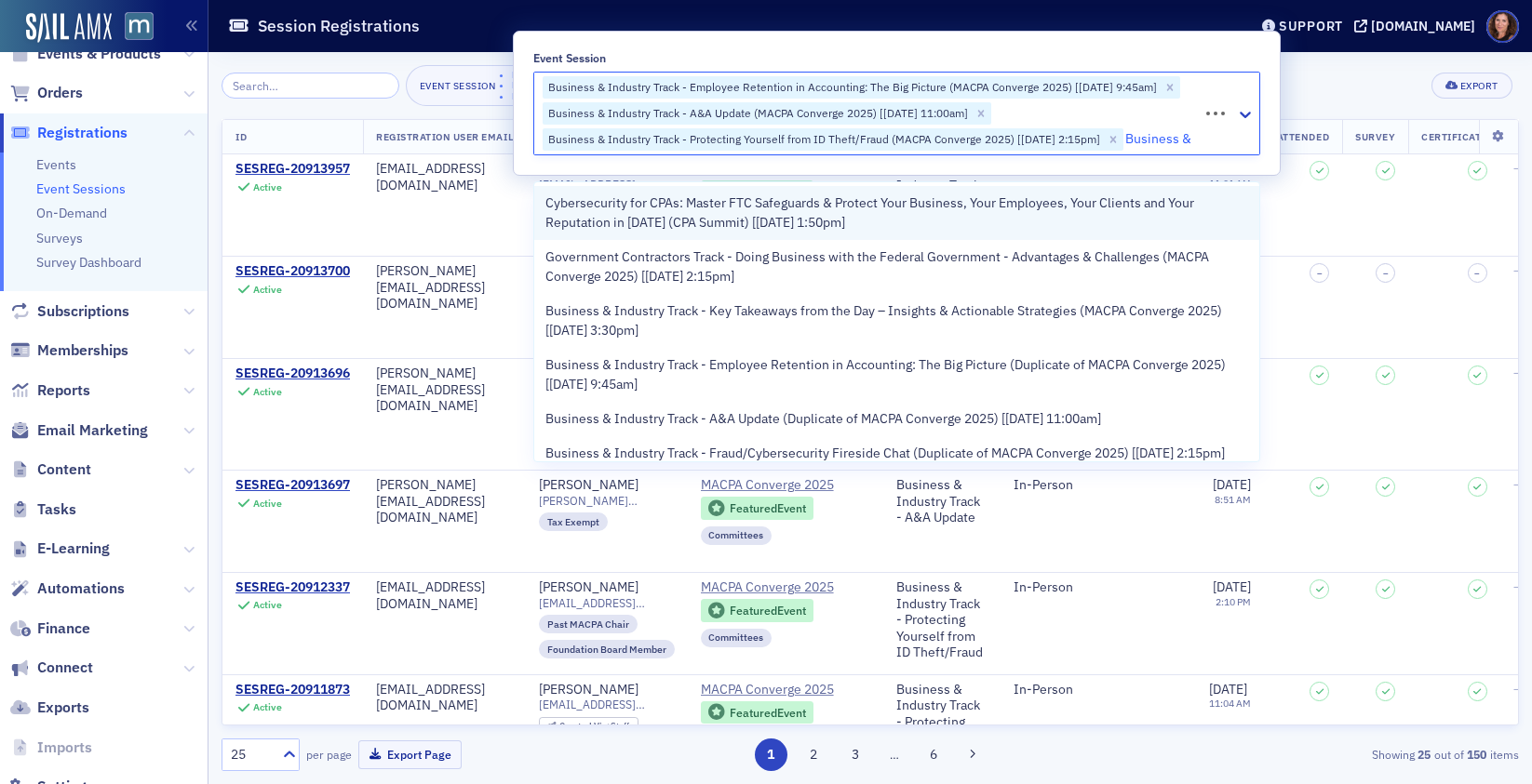
type input "Business &"
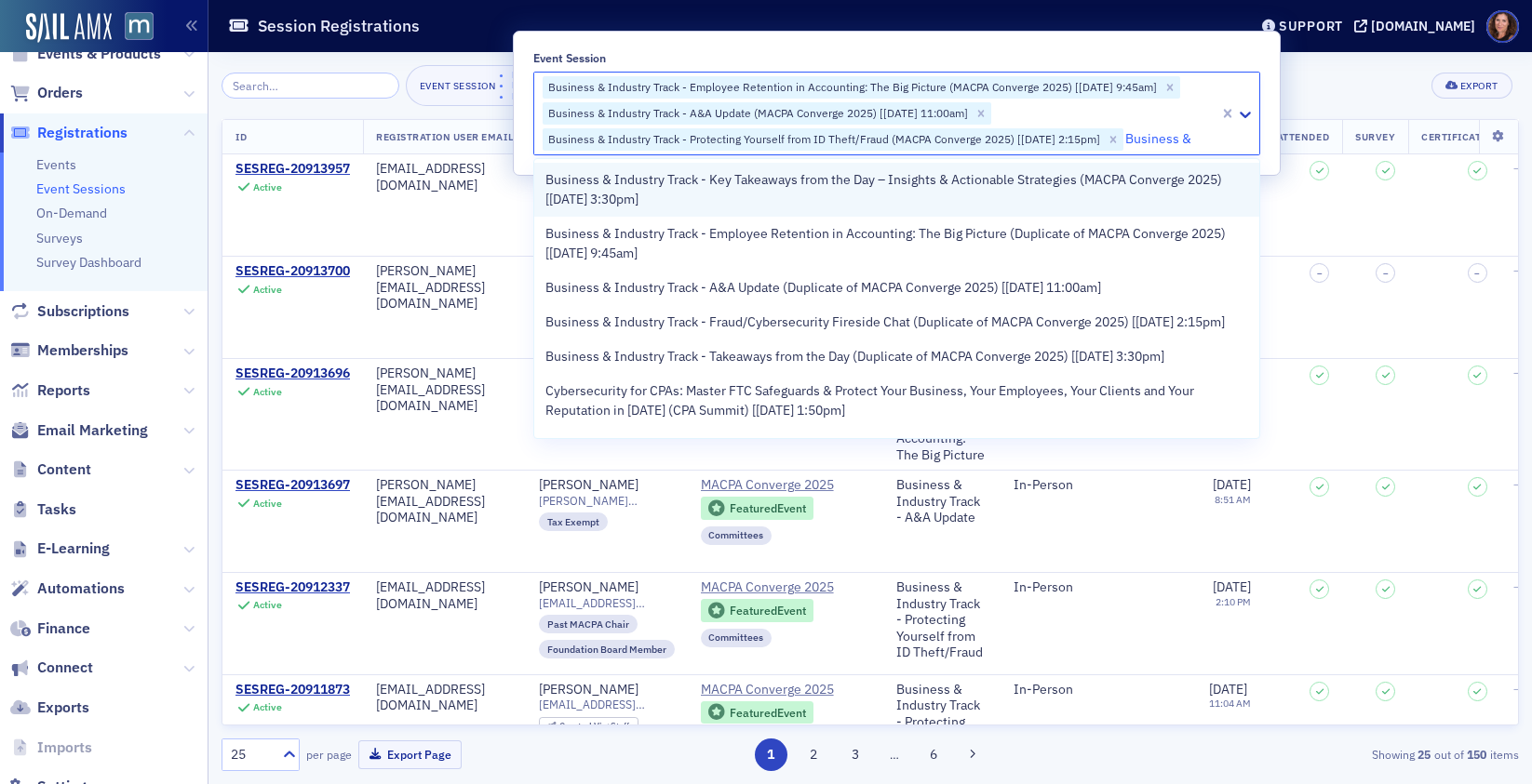
click at [724, 184] on span "Business & Industry Track - Key Takeaways from the Day – Insights & Actionable …" at bounding box center [896, 189] width 703 height 39
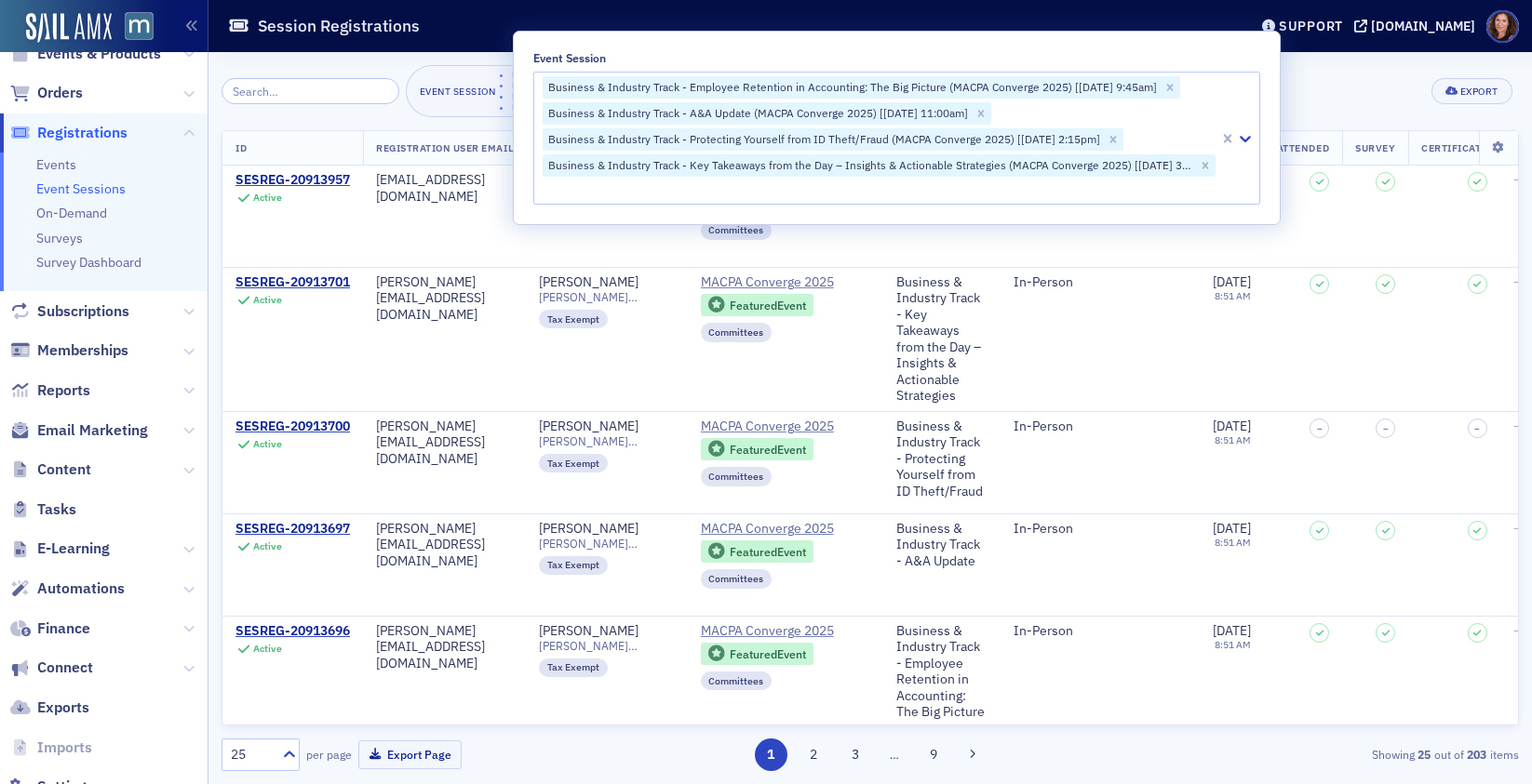
click at [1388, 78] on div "Event Session Business & Industry Track - Employee Retention in Accounting: The…" at bounding box center [870, 91] width 1297 height 52
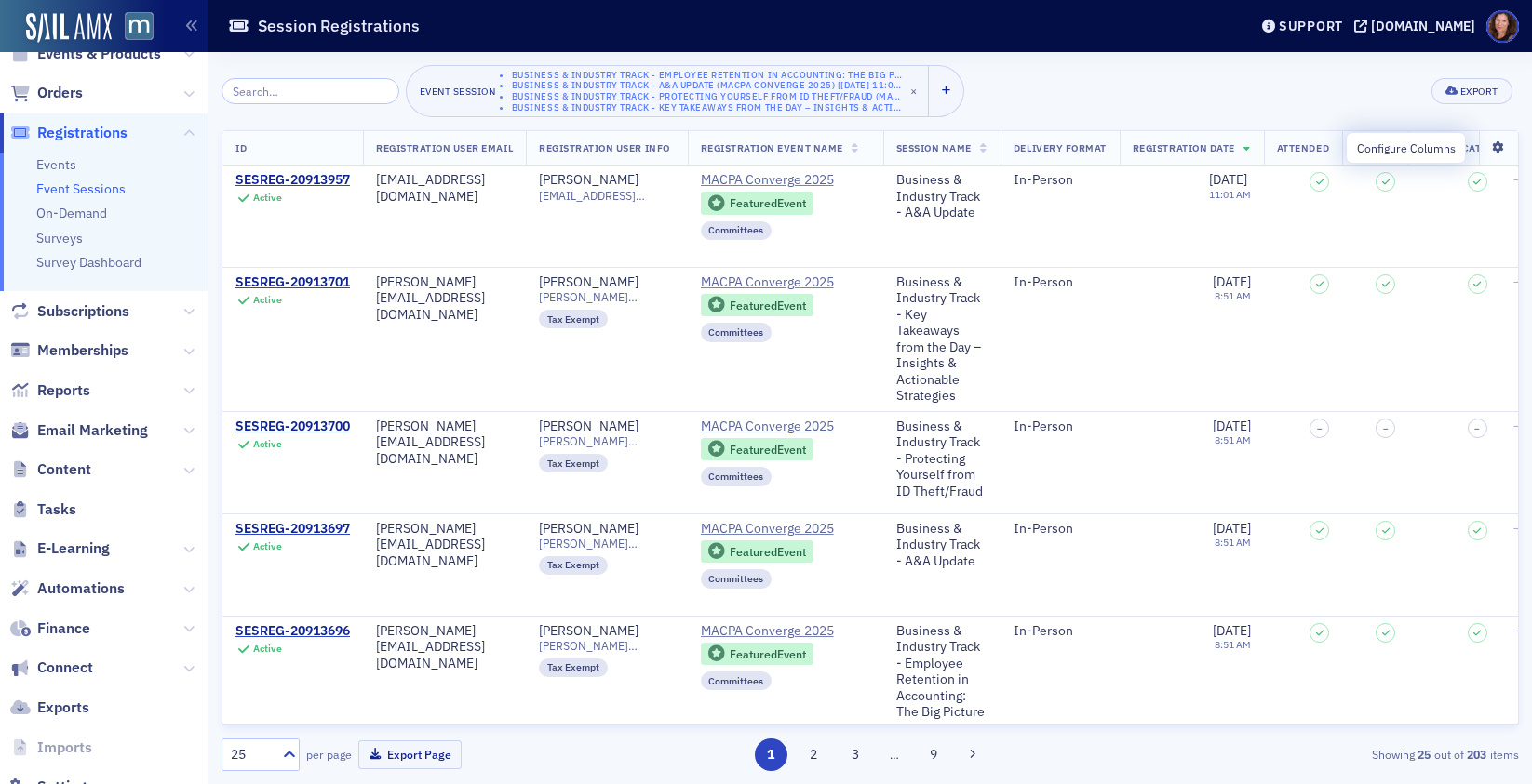
click at [1490, 144] on icon at bounding box center [1499, 148] width 38 height 11
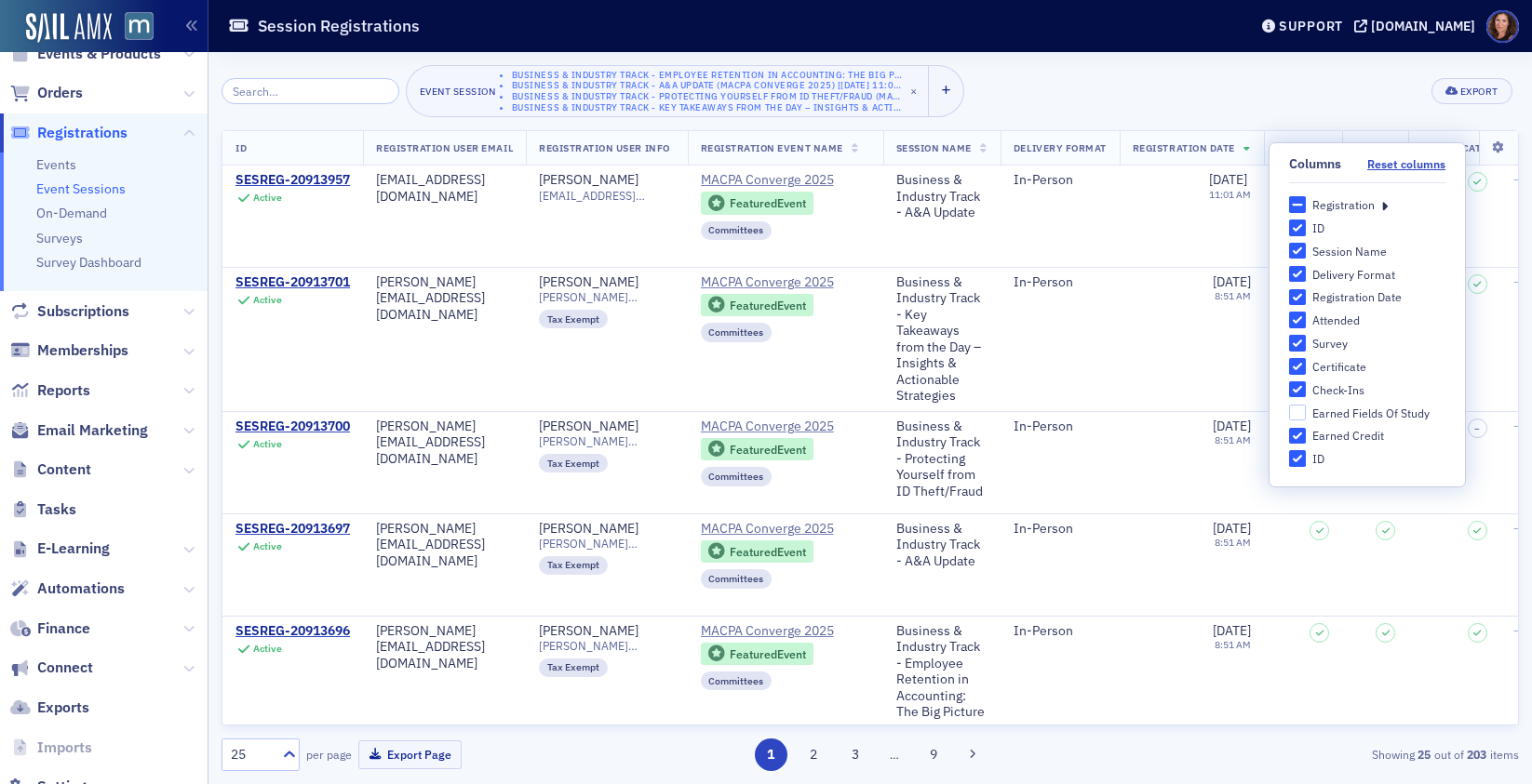
click at [1382, 204] on icon at bounding box center [1384, 205] width 7 height 17
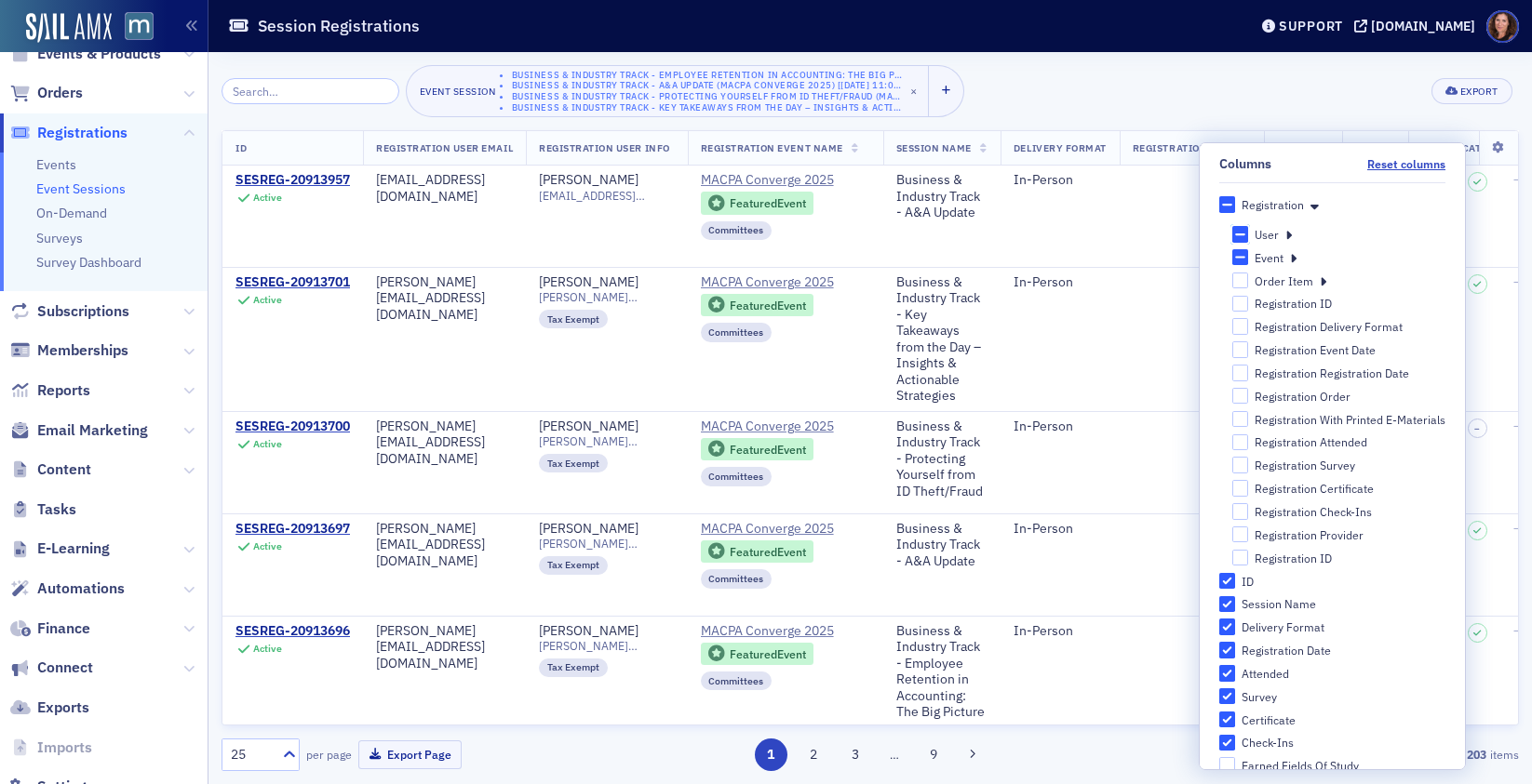
click at [1232, 233] on input "User" at bounding box center [1241, 235] width 17 height 17
checkbox input "true"
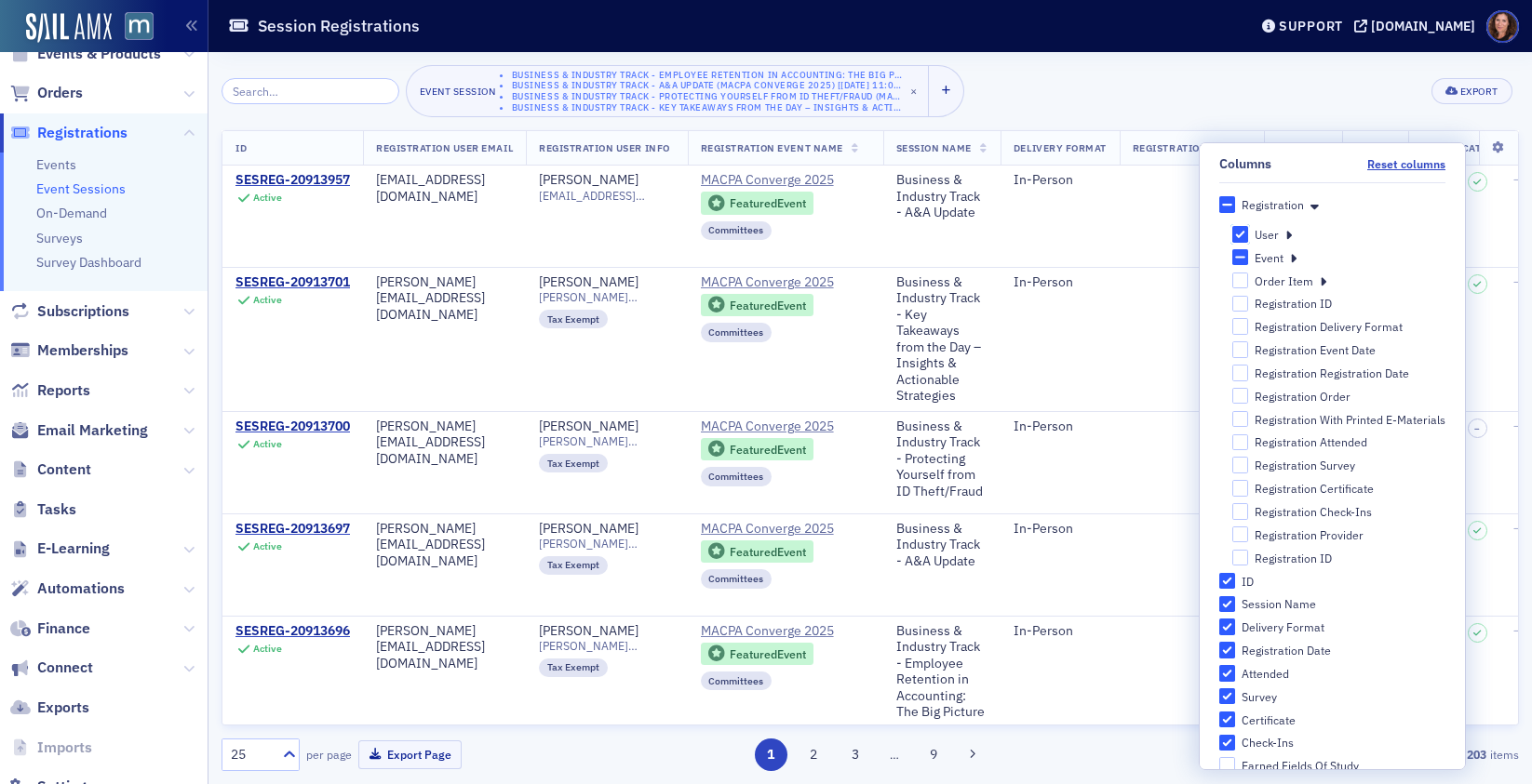
checkbox input "true"
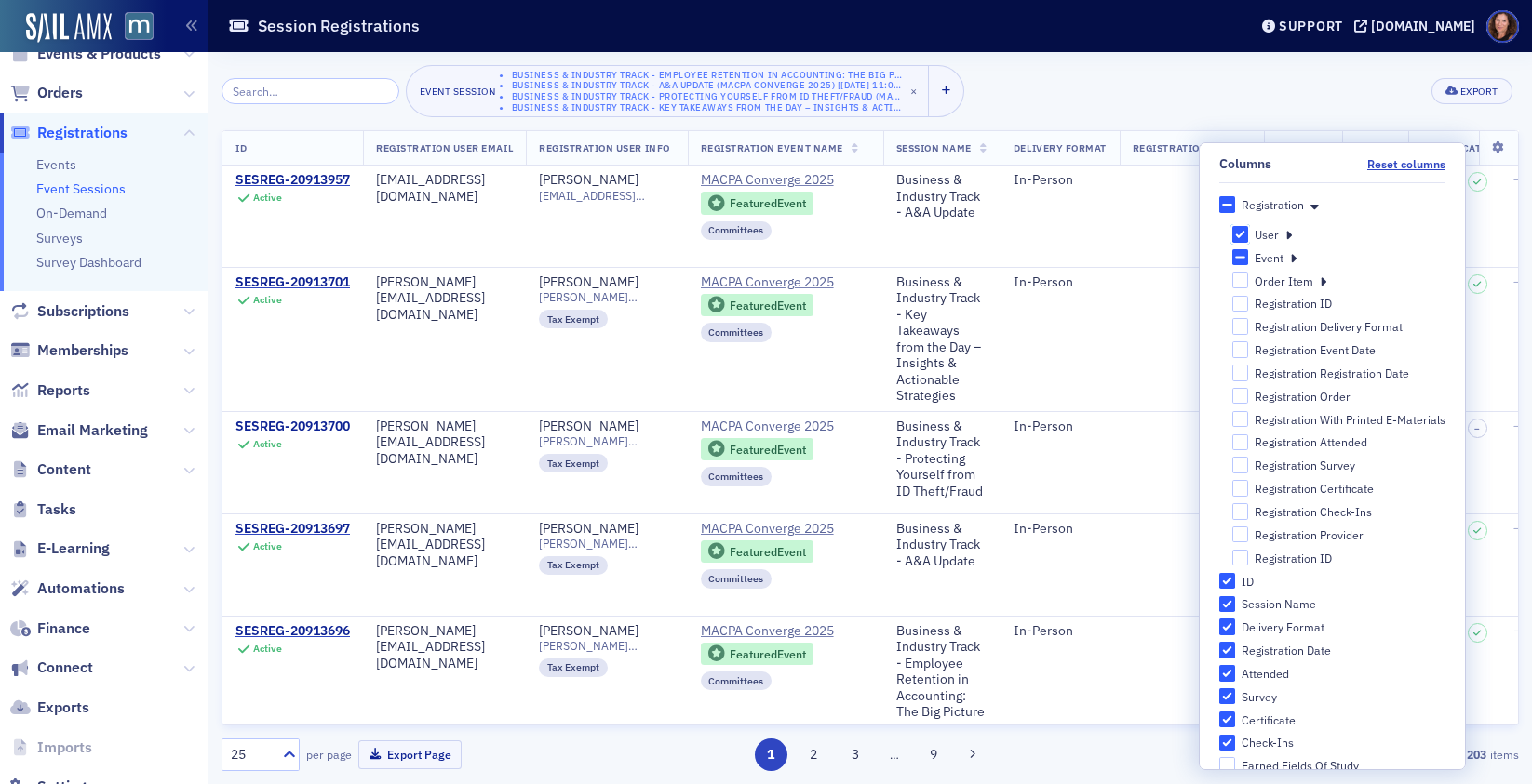
checkbox input "true"
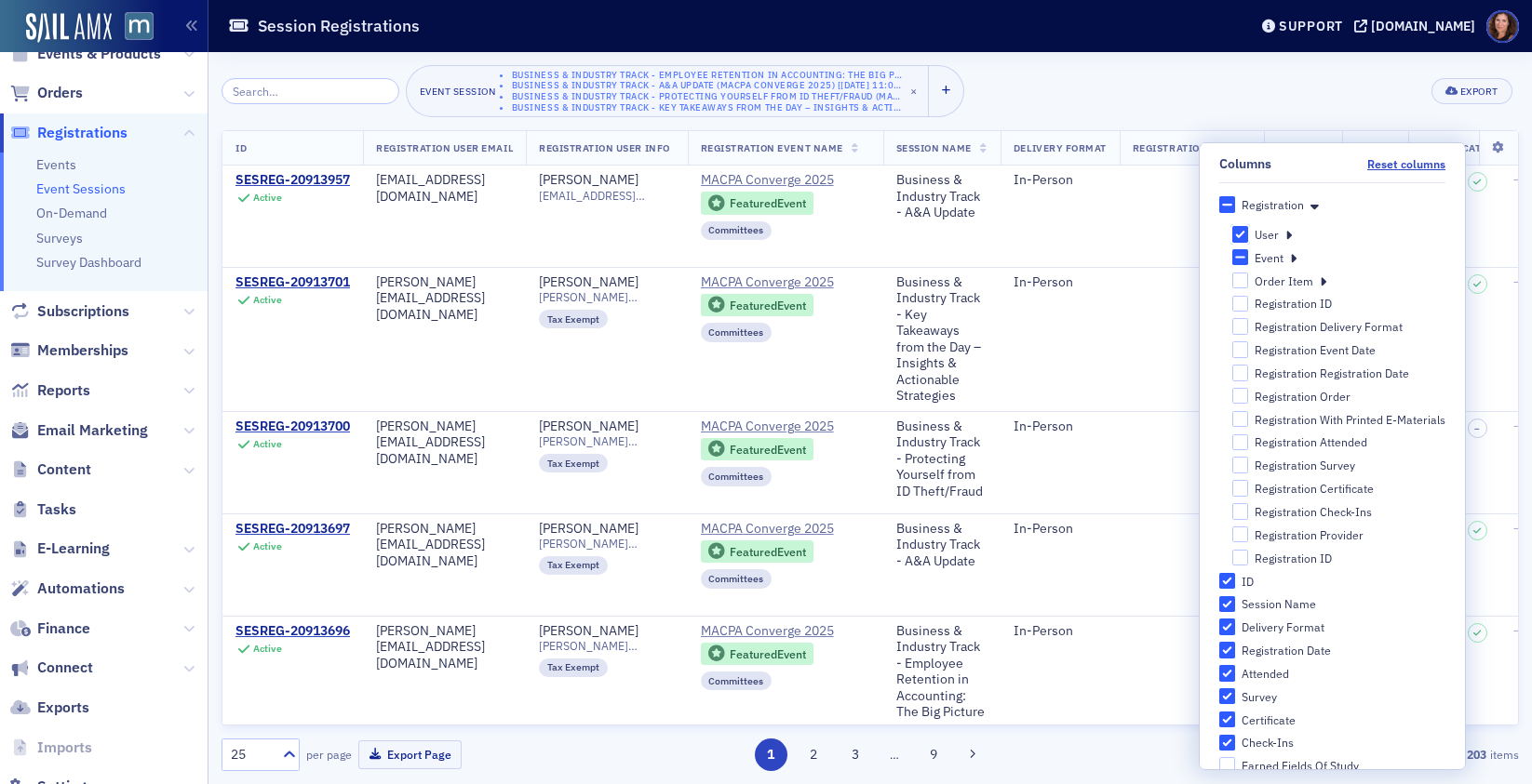
checkbox input "true"
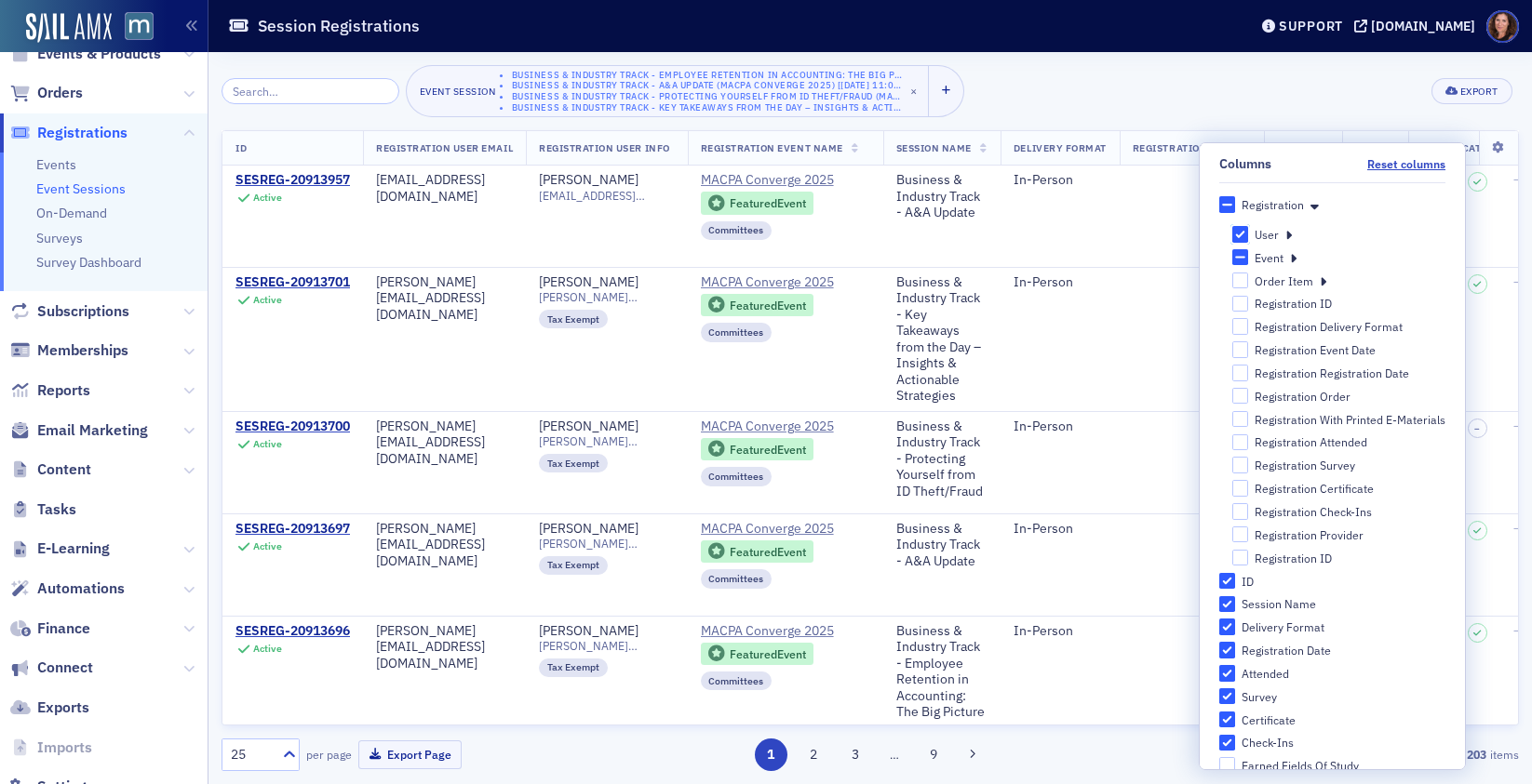
checkbox input "true"
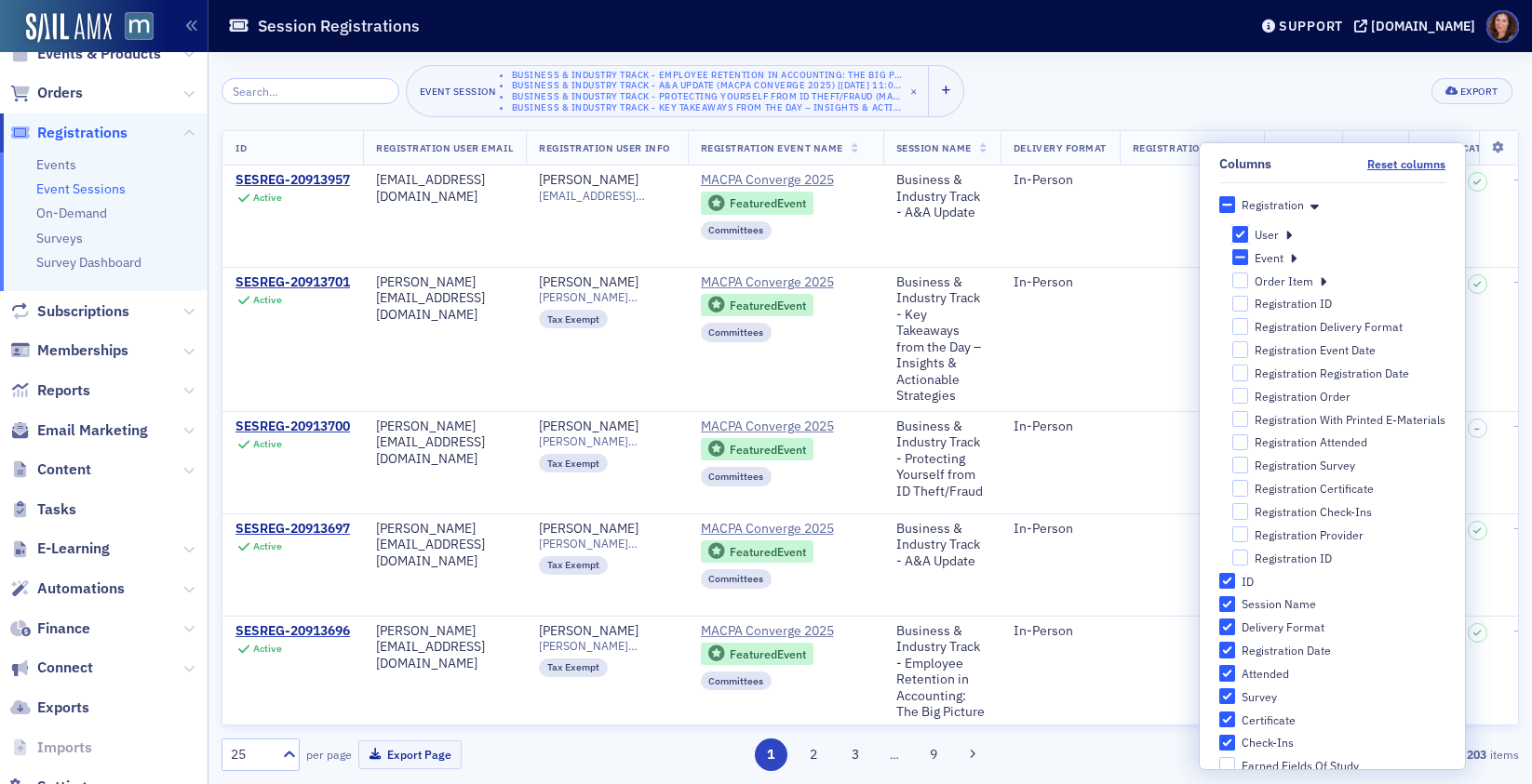
checkbox input "true"
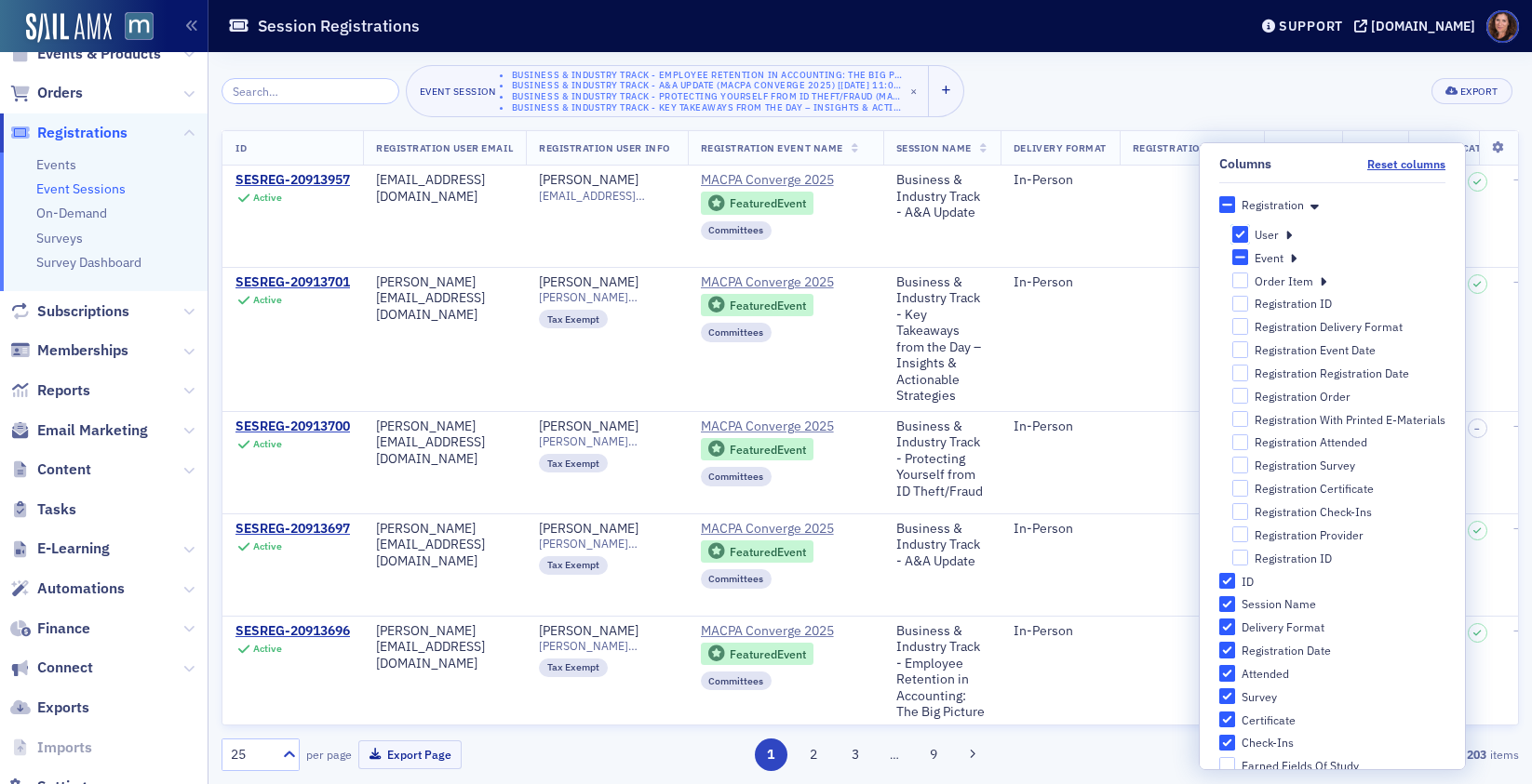
checkbox input "true"
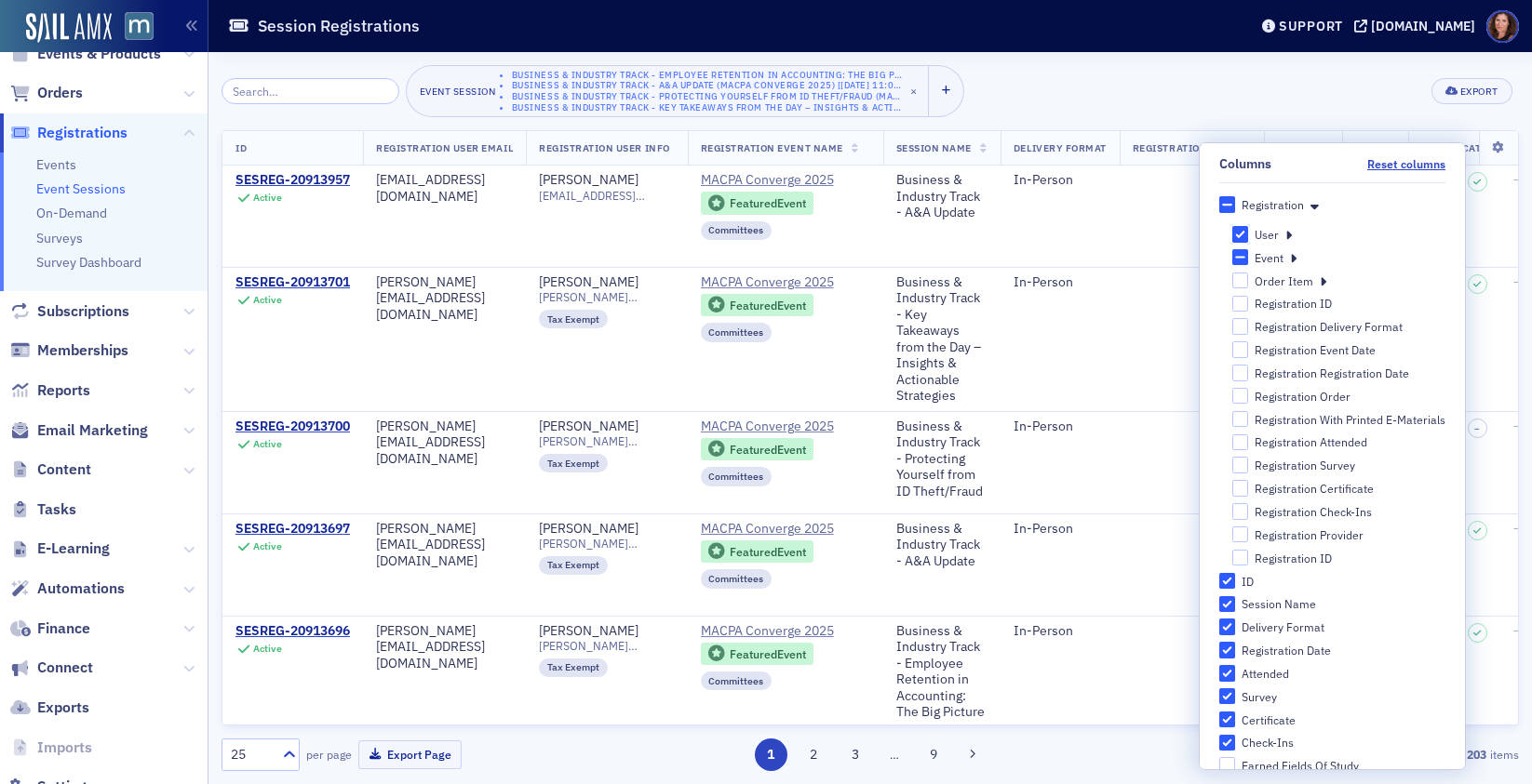
checkbox input "true"
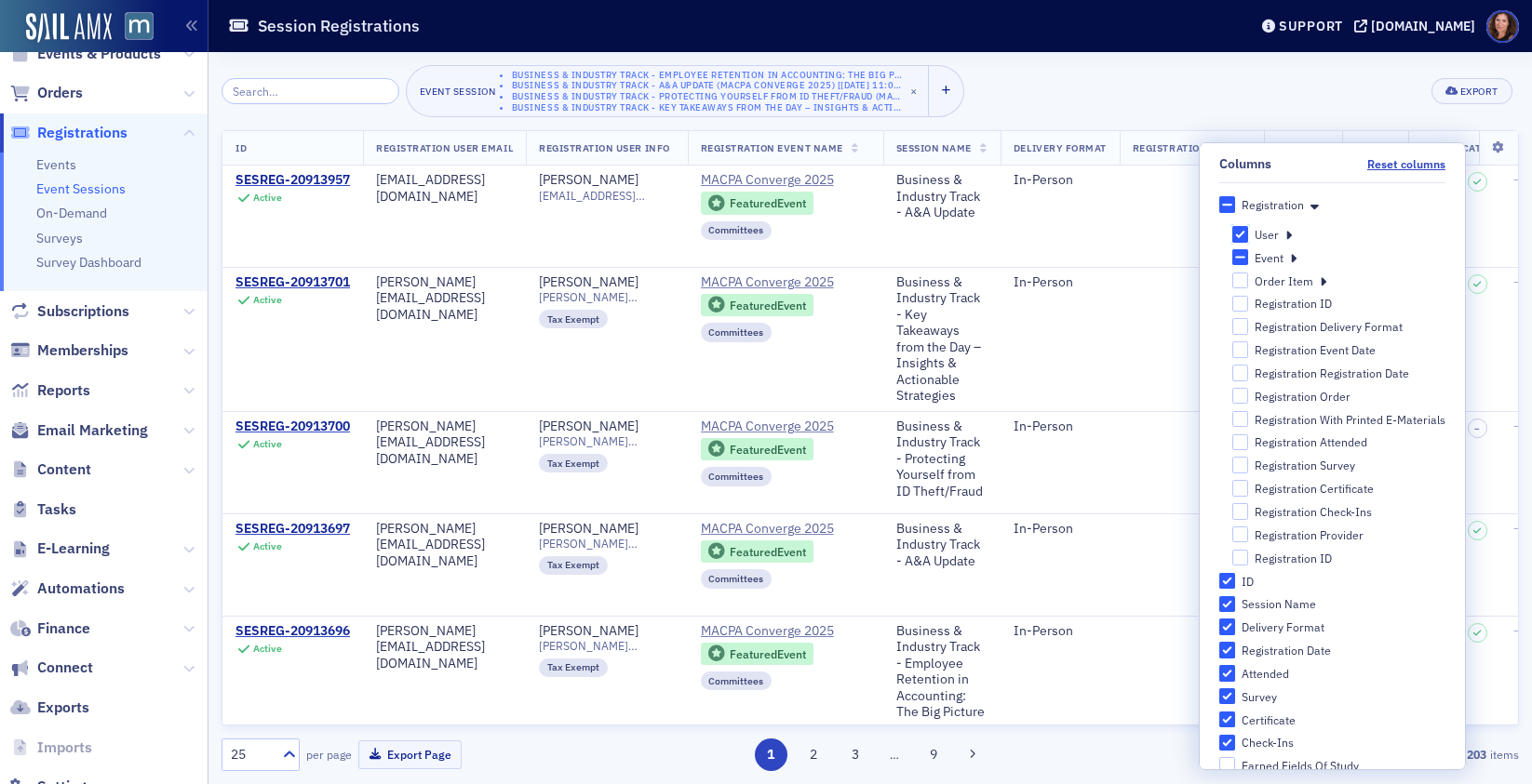
checkbox input "true"
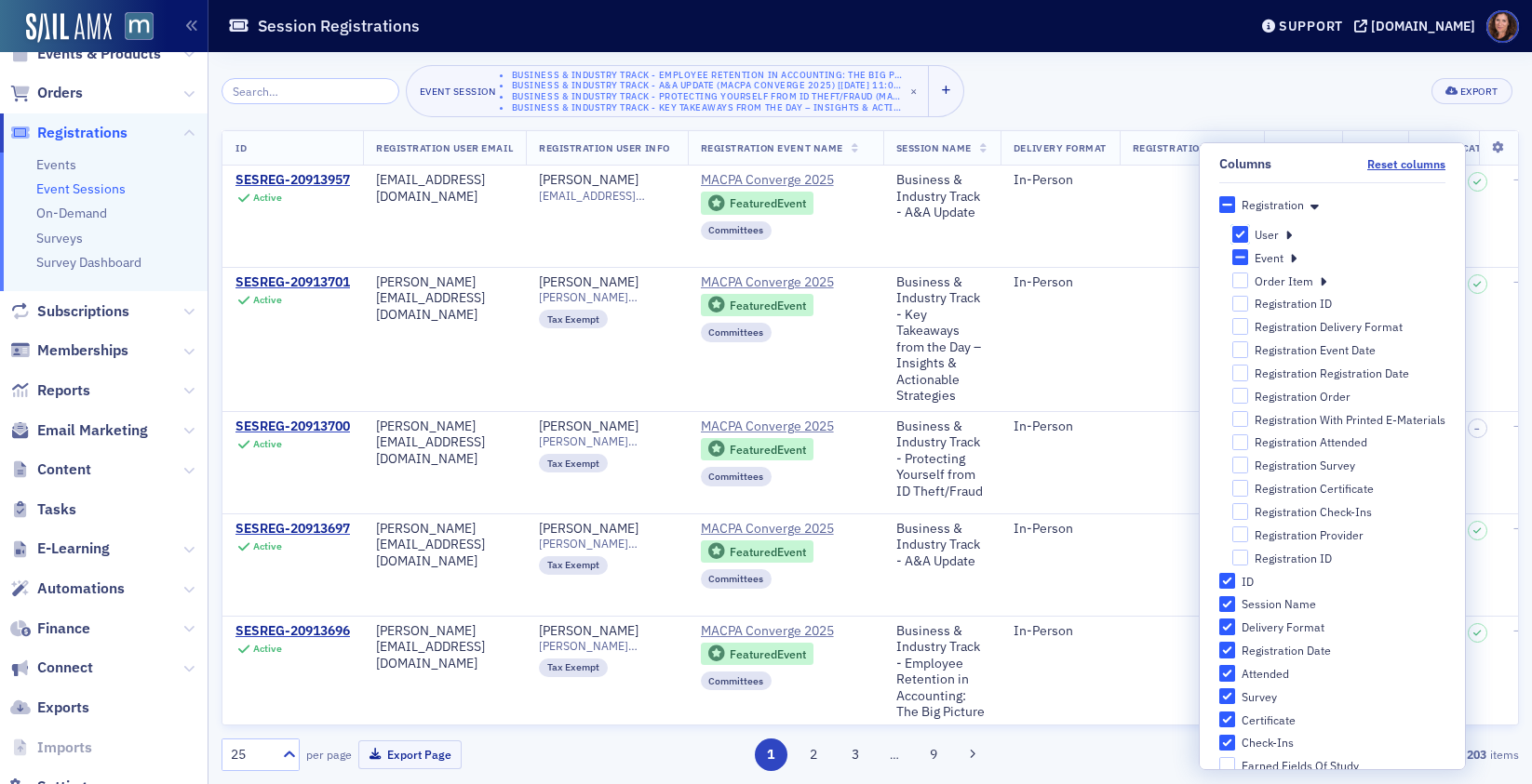
checkbox input "true"
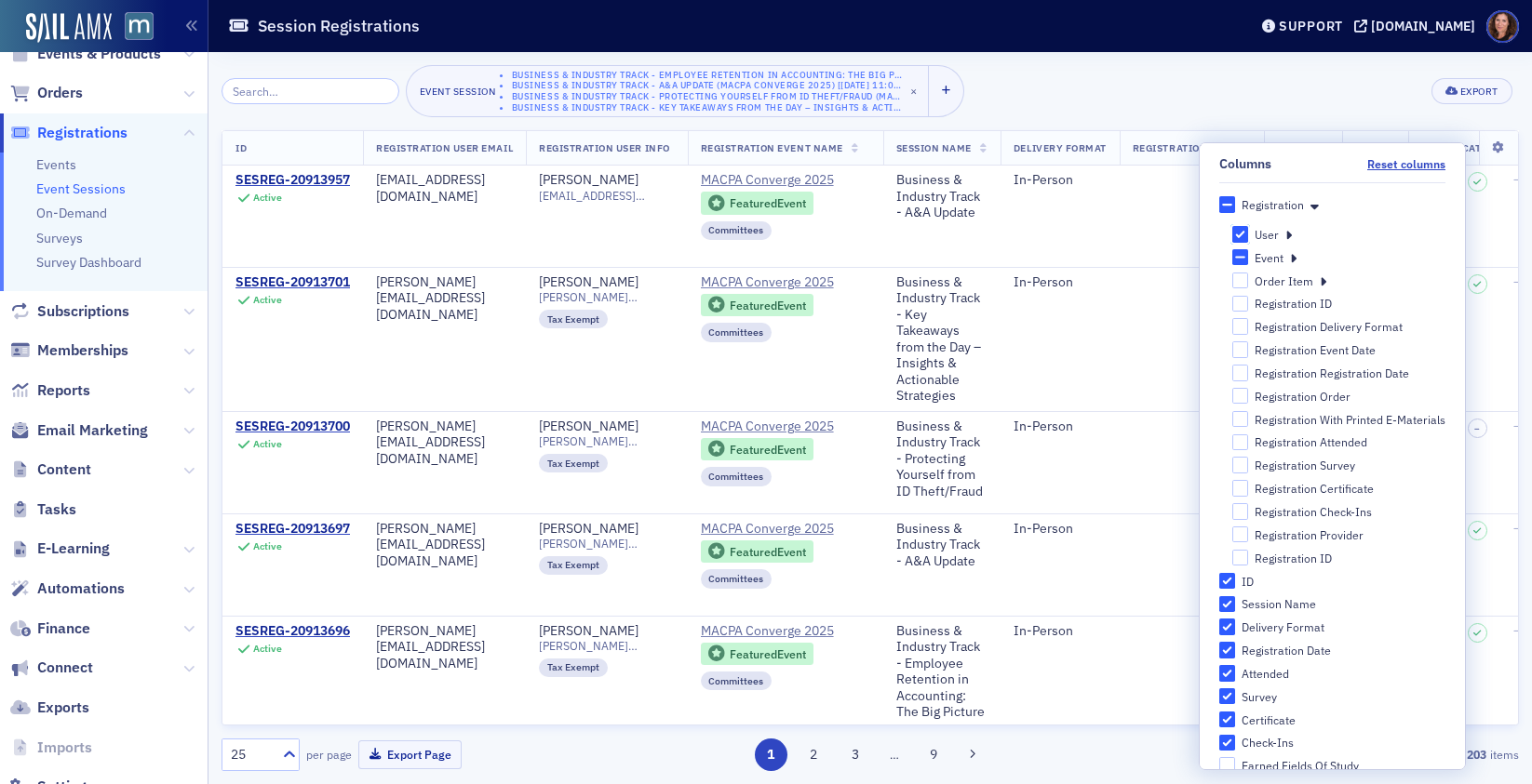
checkbox input "true"
click at [1285, 235] on icon at bounding box center [1288, 235] width 7 height 17
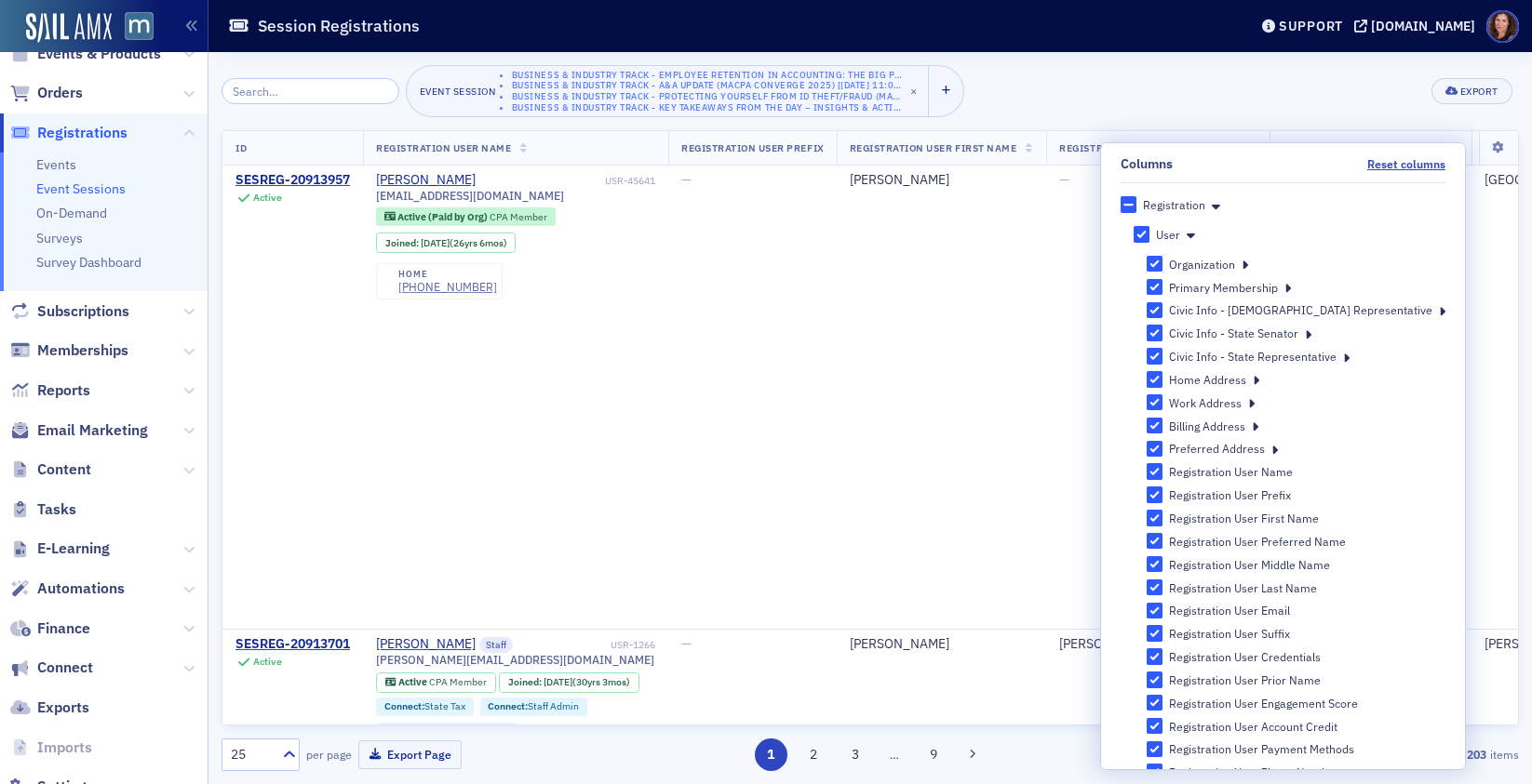
click at [1163, 270] on input "Organization" at bounding box center [1155, 264] width 17 height 17
checkbox input "false"
click at [1151, 234] on input "User" at bounding box center [1142, 235] width 17 height 17
checkbox input "true"
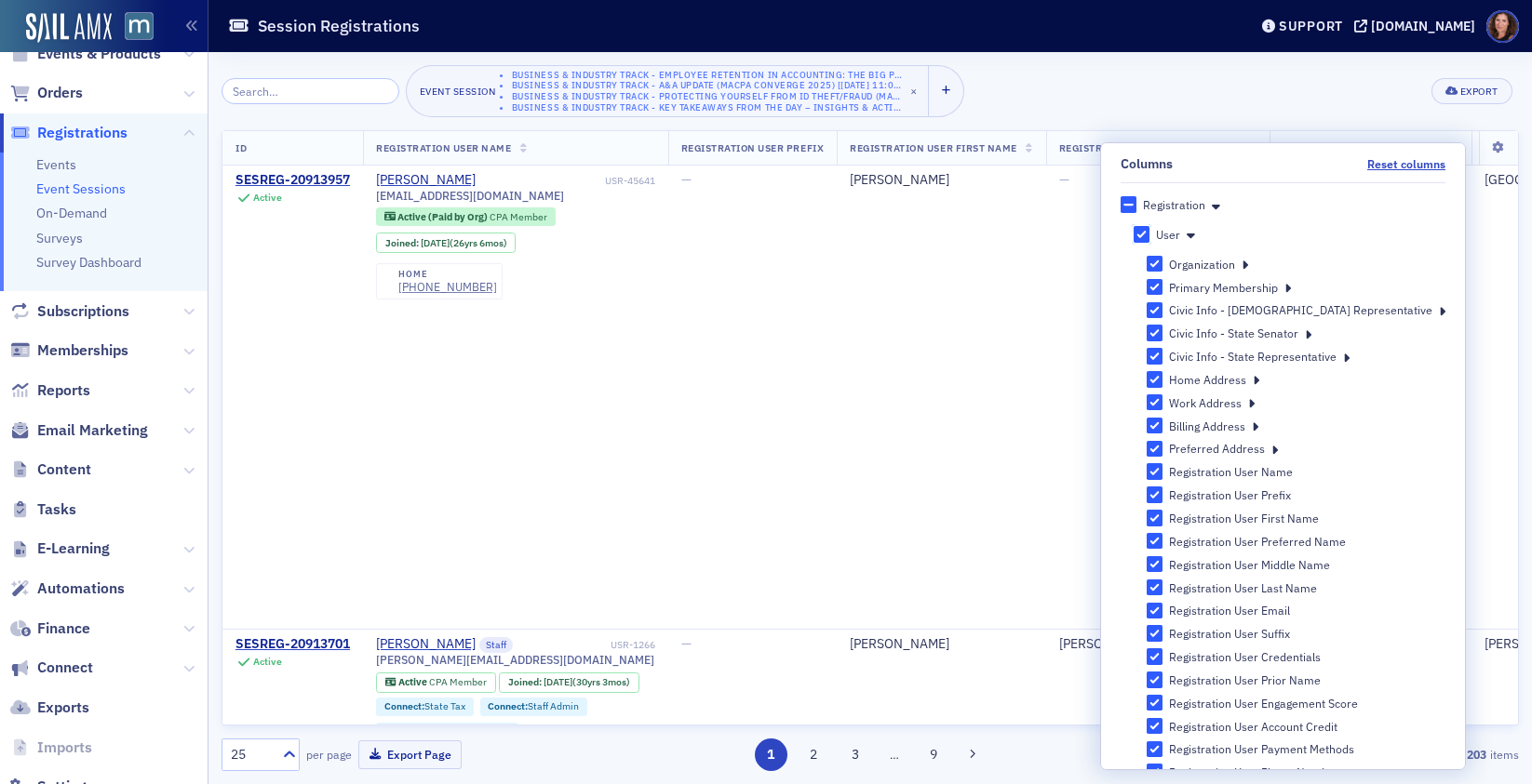
click at [1151, 236] on input "User" at bounding box center [1142, 235] width 17 height 17
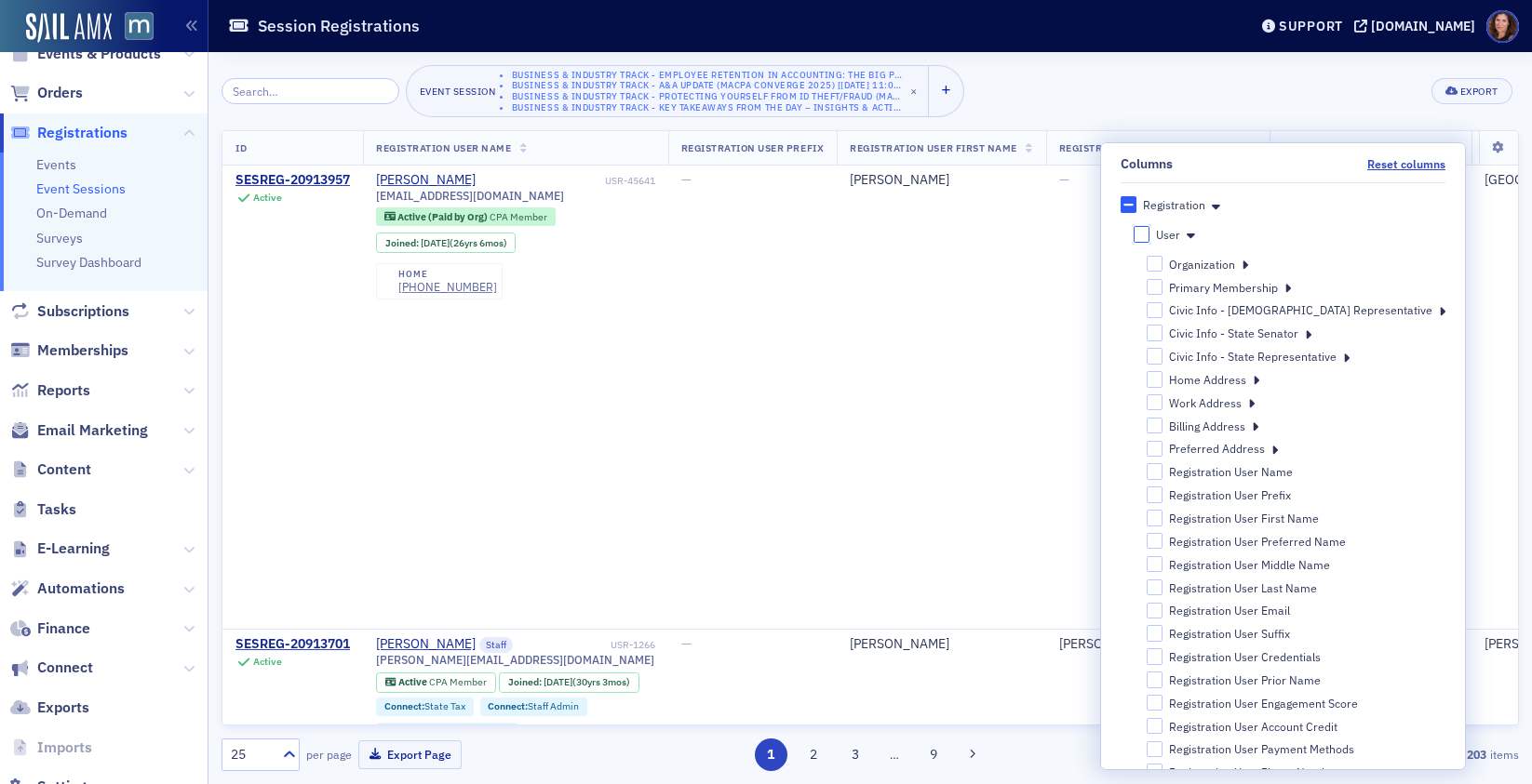
checkbox input "false"
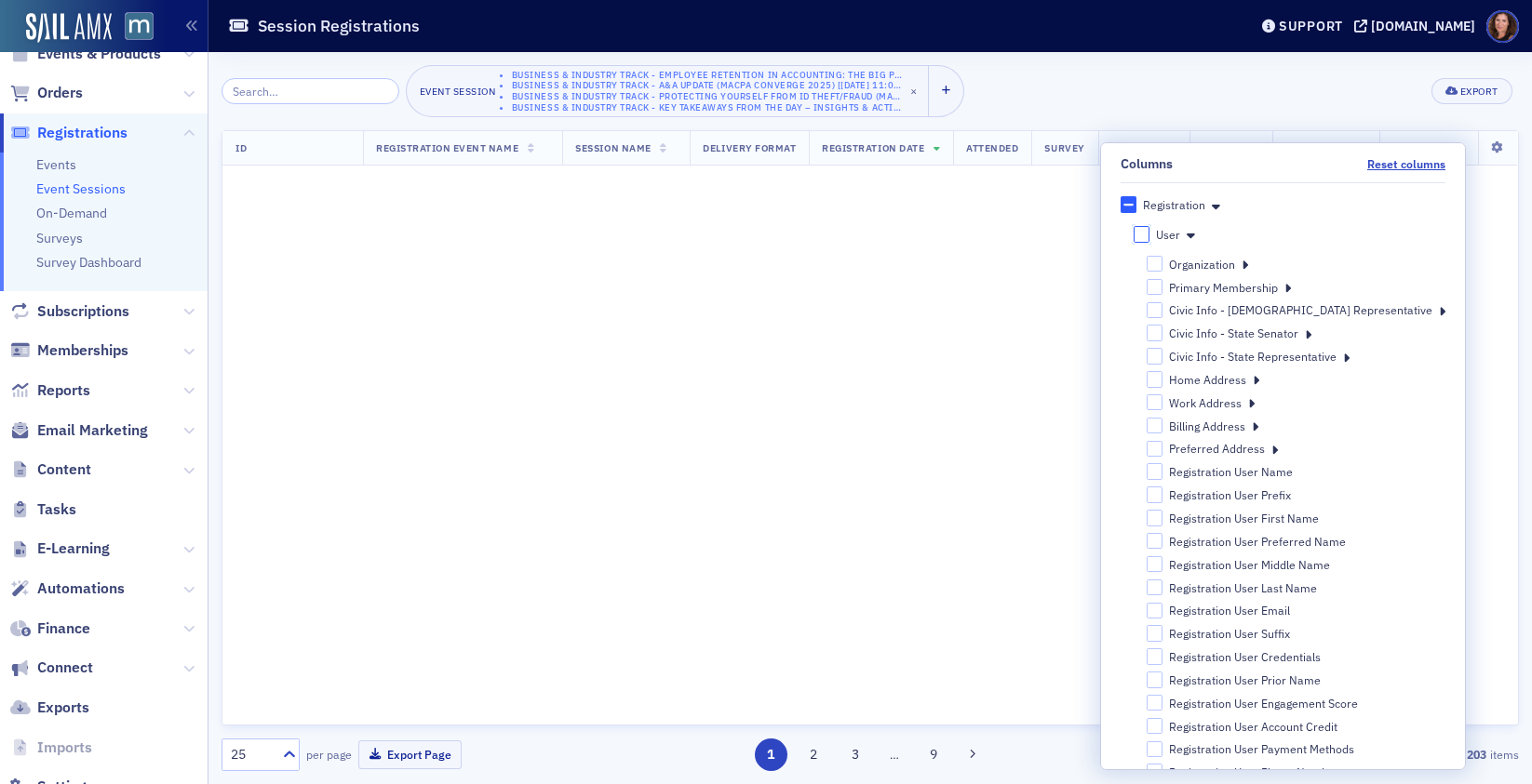
checkbox input "false"
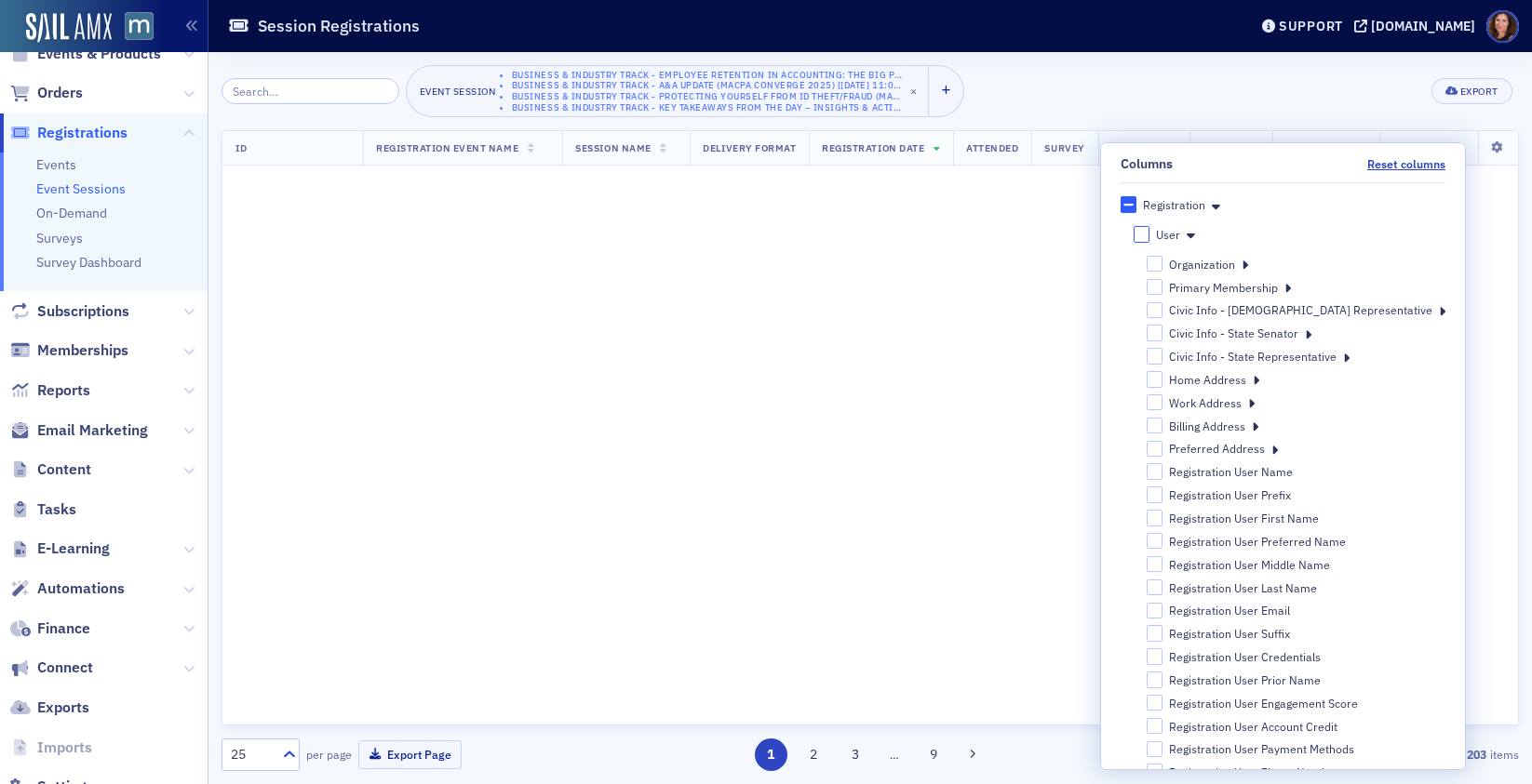
checkbox input "false"
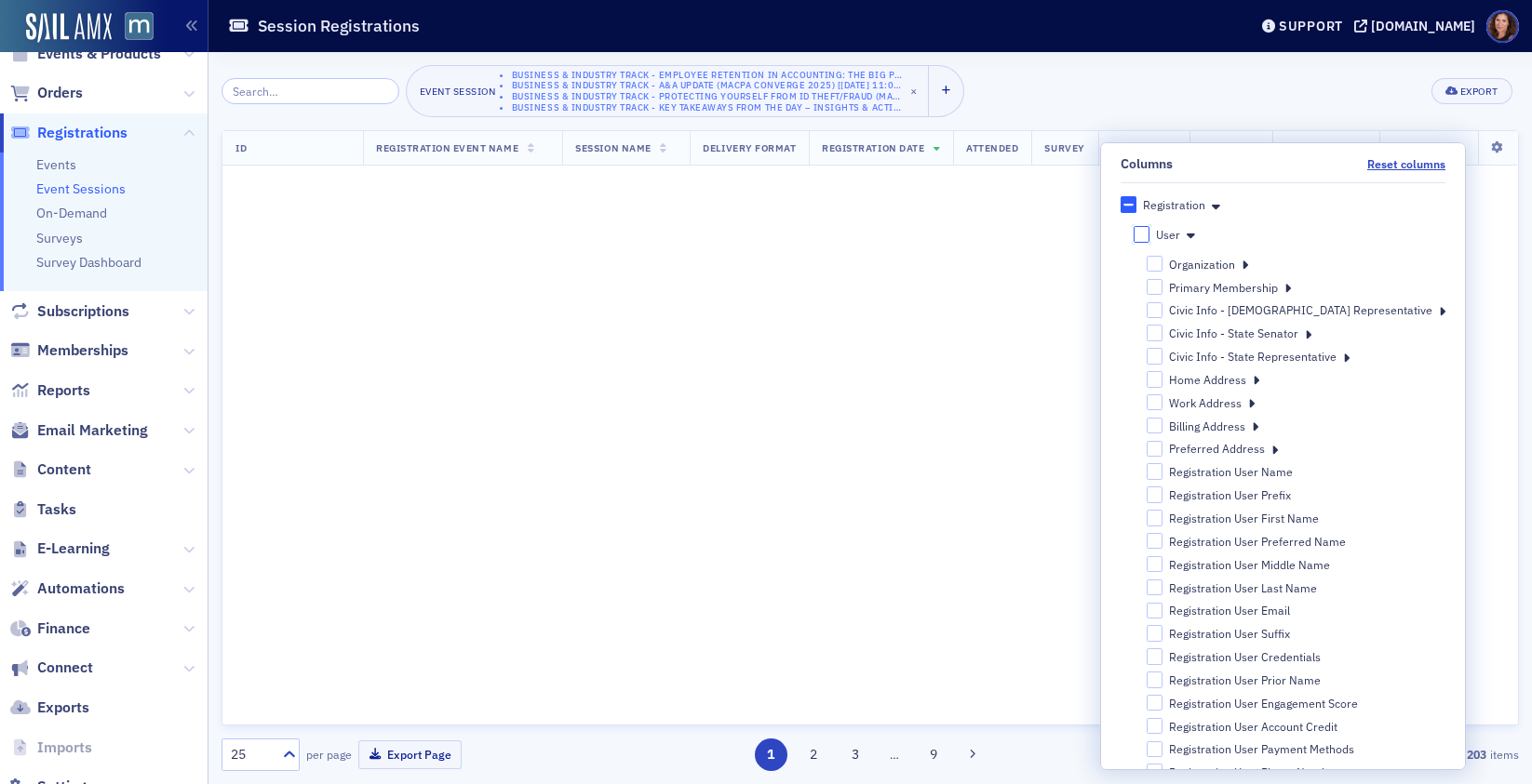
checkbox input "false"
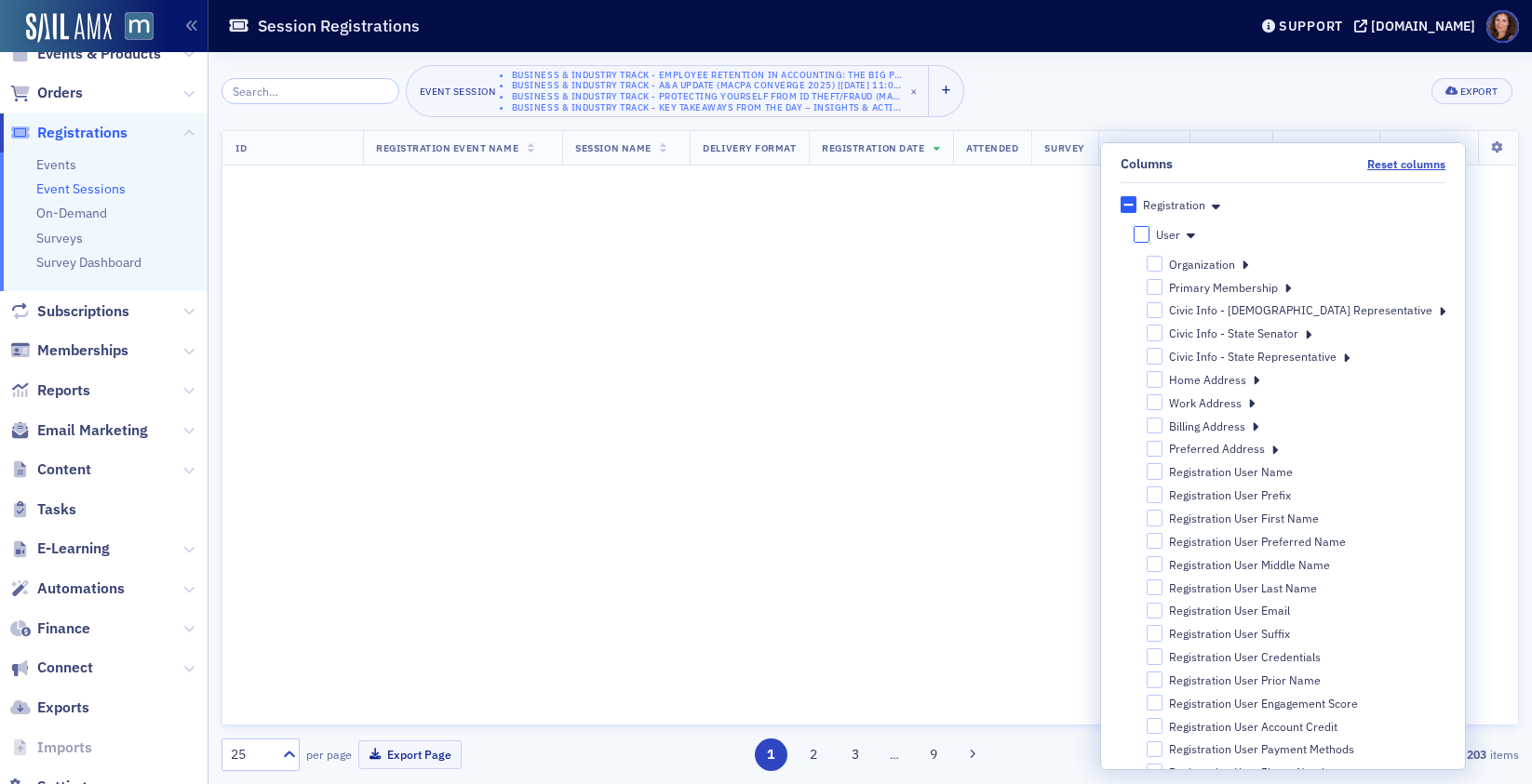
checkbox input "false"
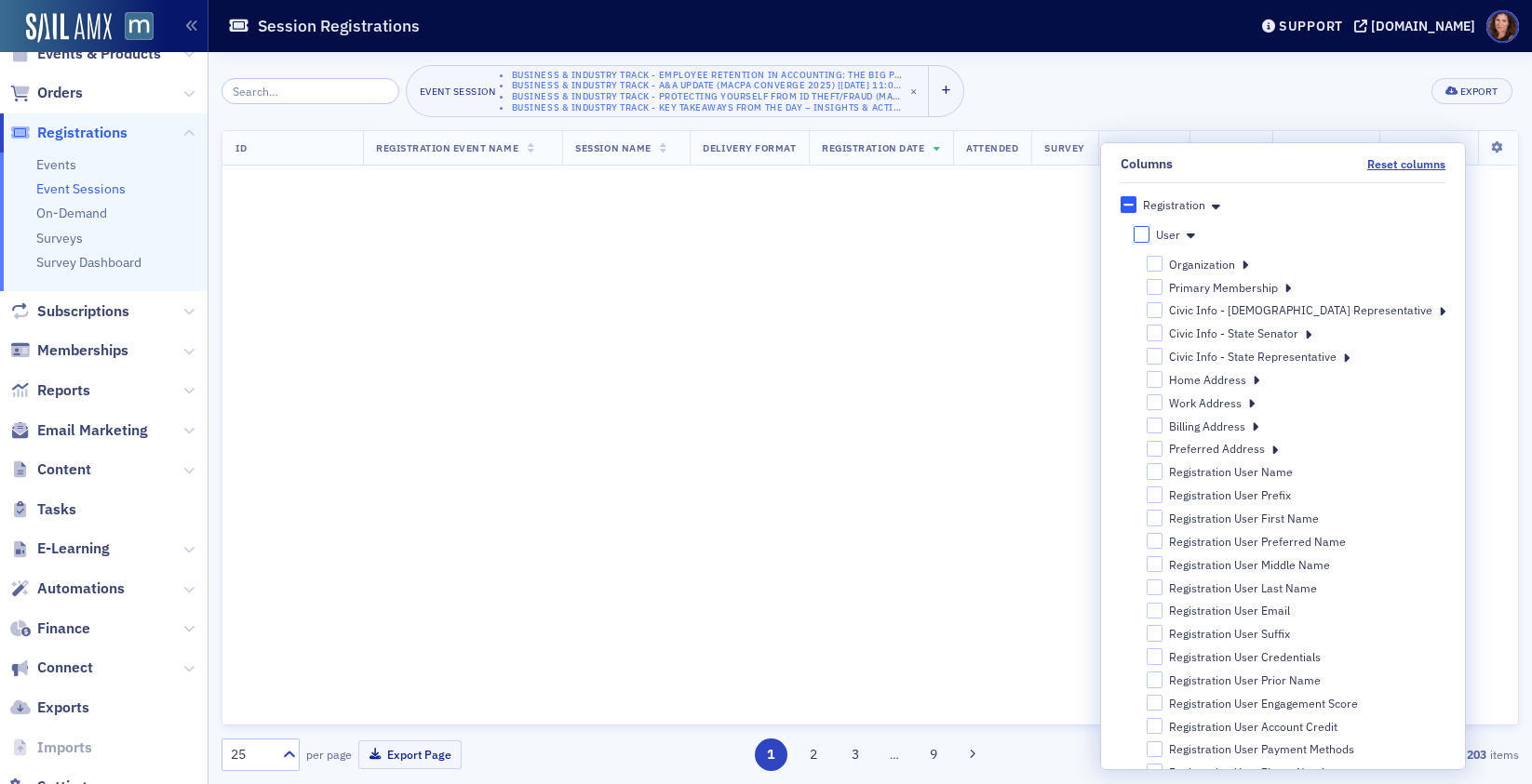
checkbox input "false"
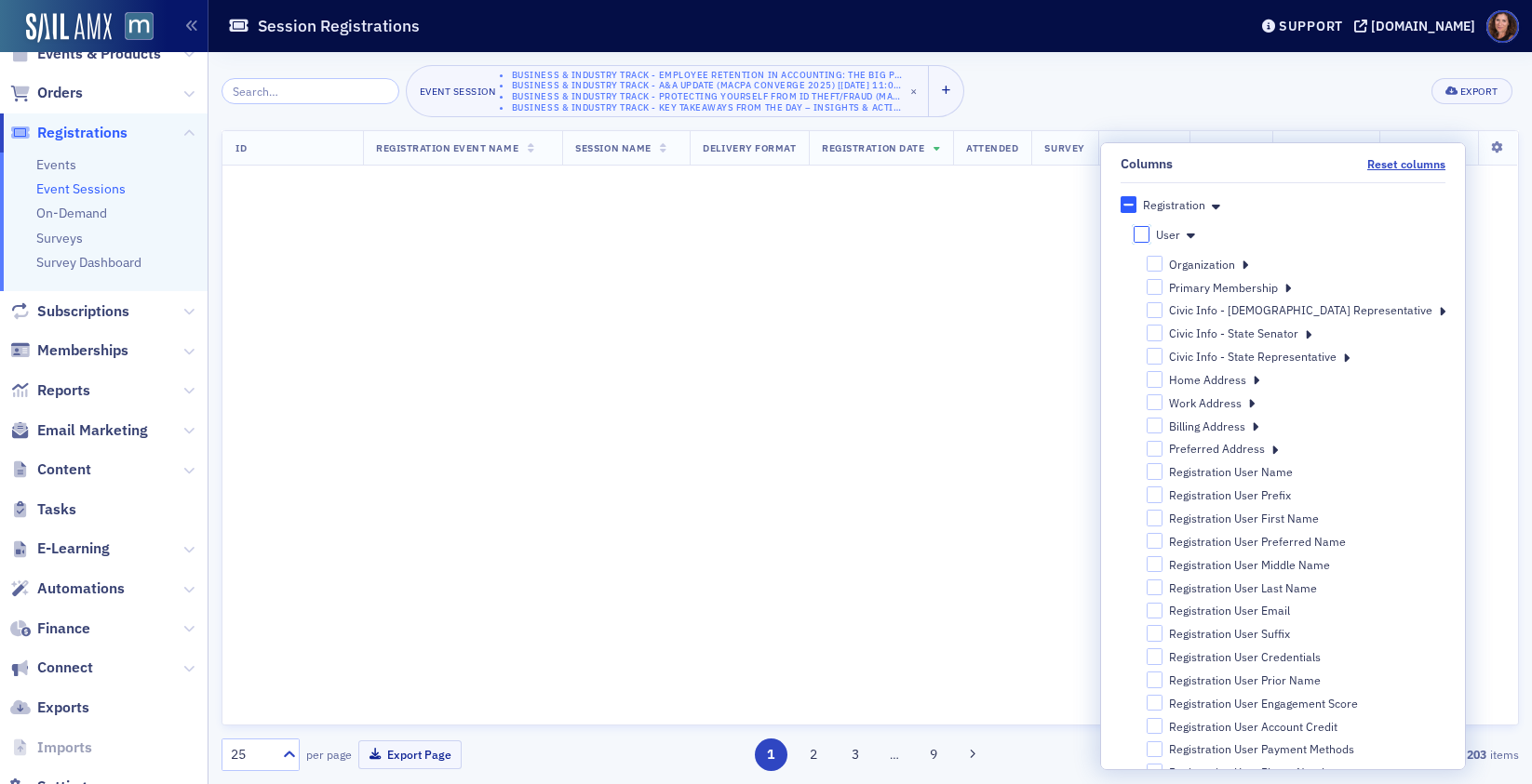
checkbox input "false"
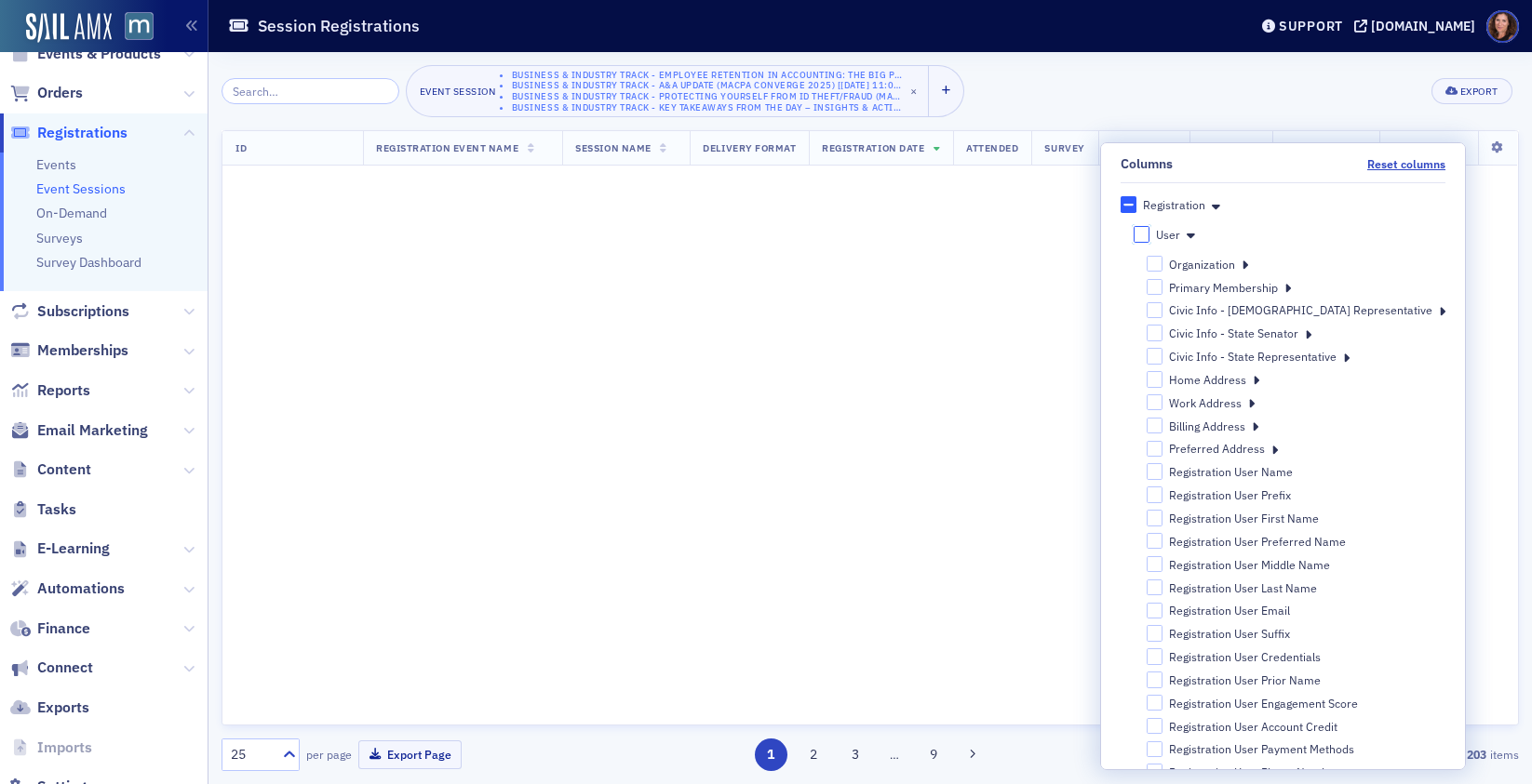
checkbox input "false"
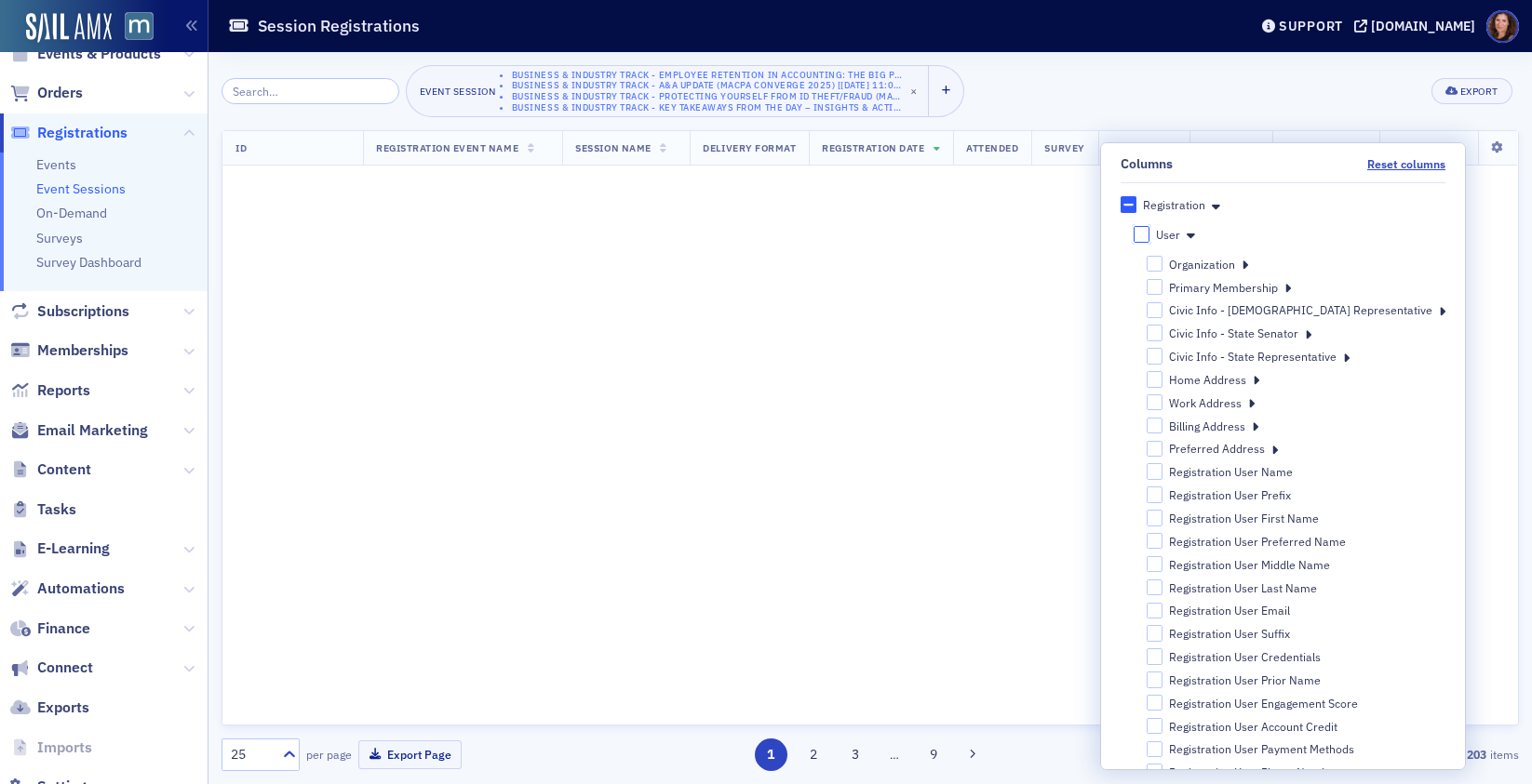
checkbox input "false"
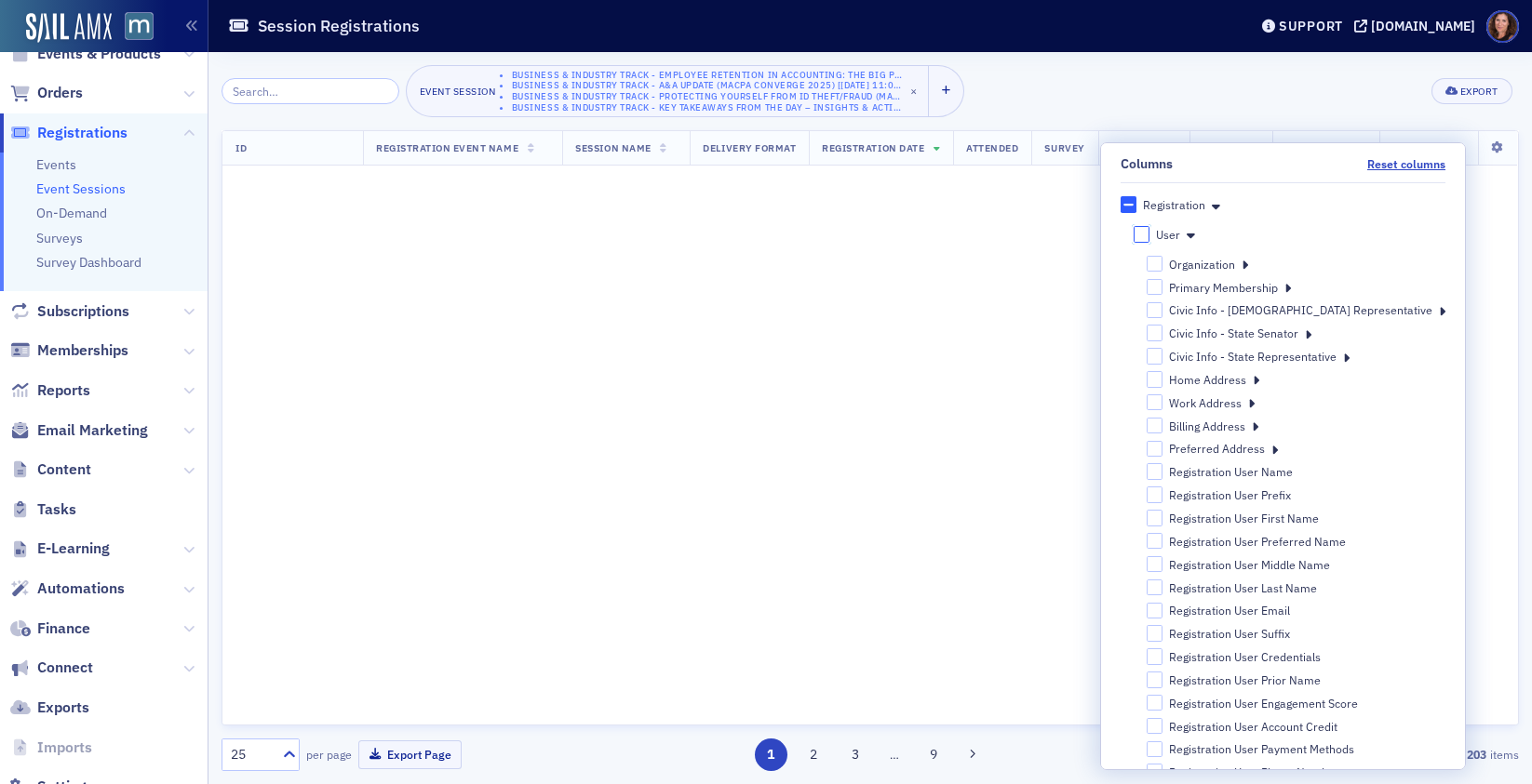
checkbox input "false"
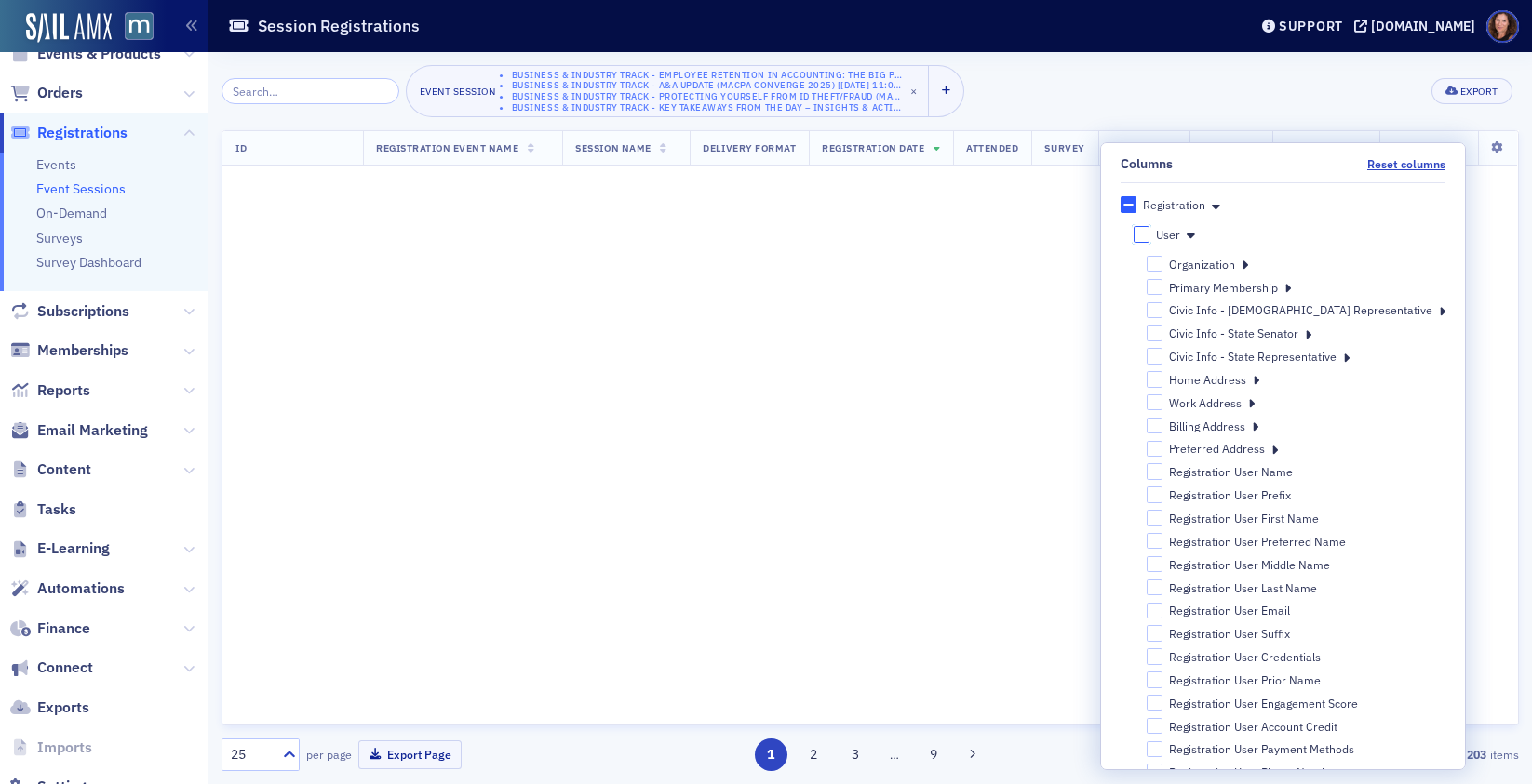
checkbox input "false"
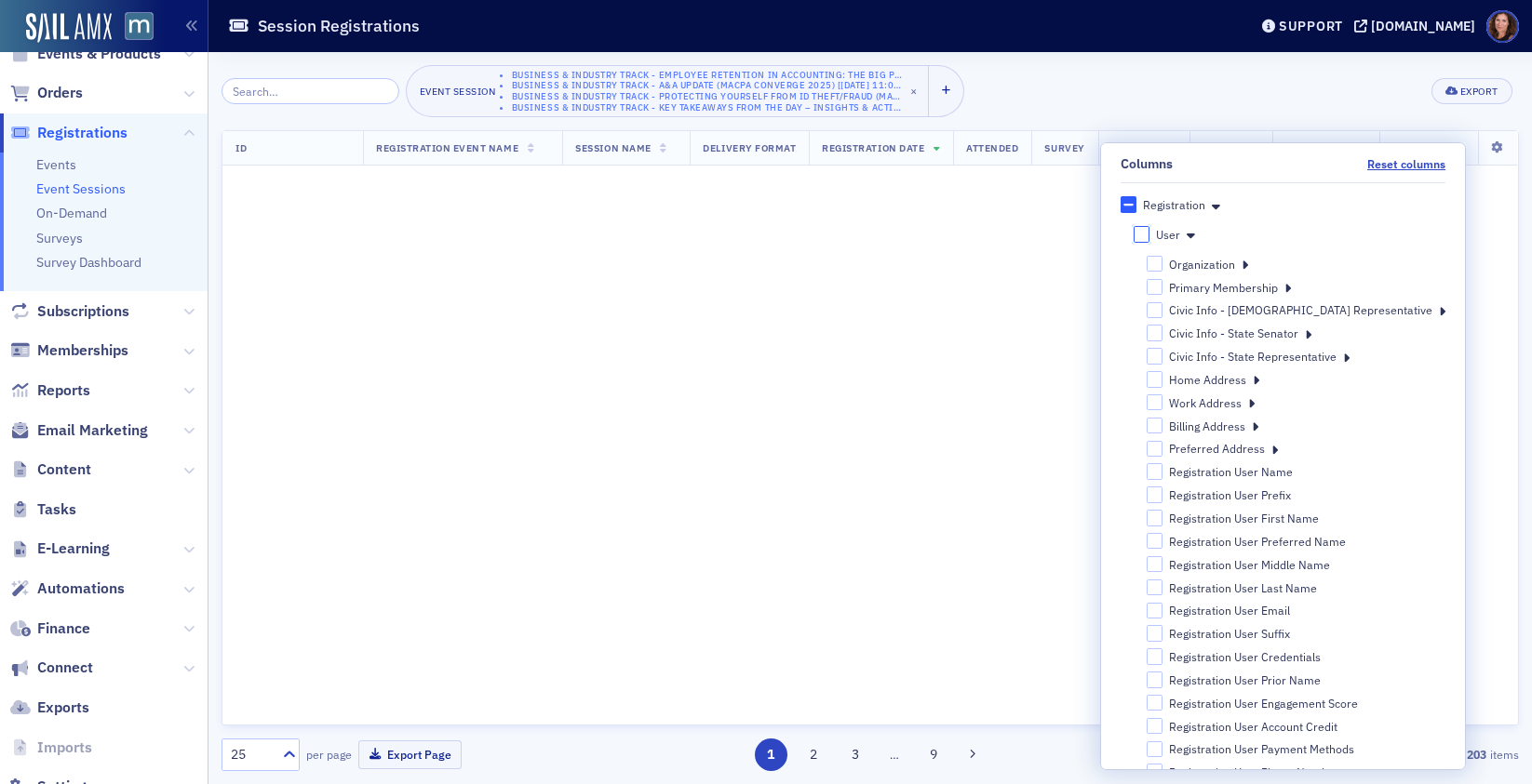
checkbox input "false"
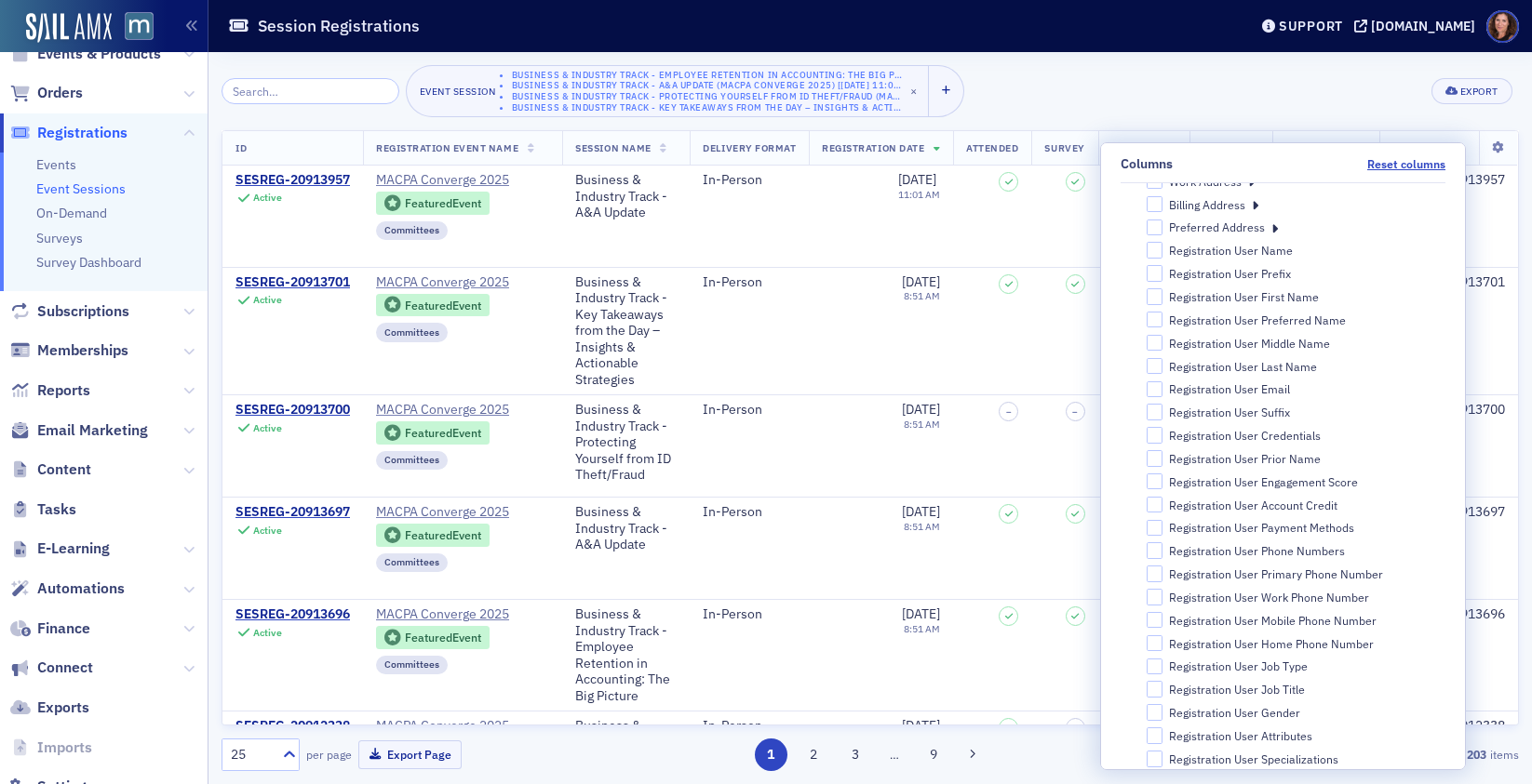
scroll to position [235, 0]
click at [1163, 377] on input "Registration User Email" at bounding box center [1155, 377] width 17 height 17
checkbox input "true"
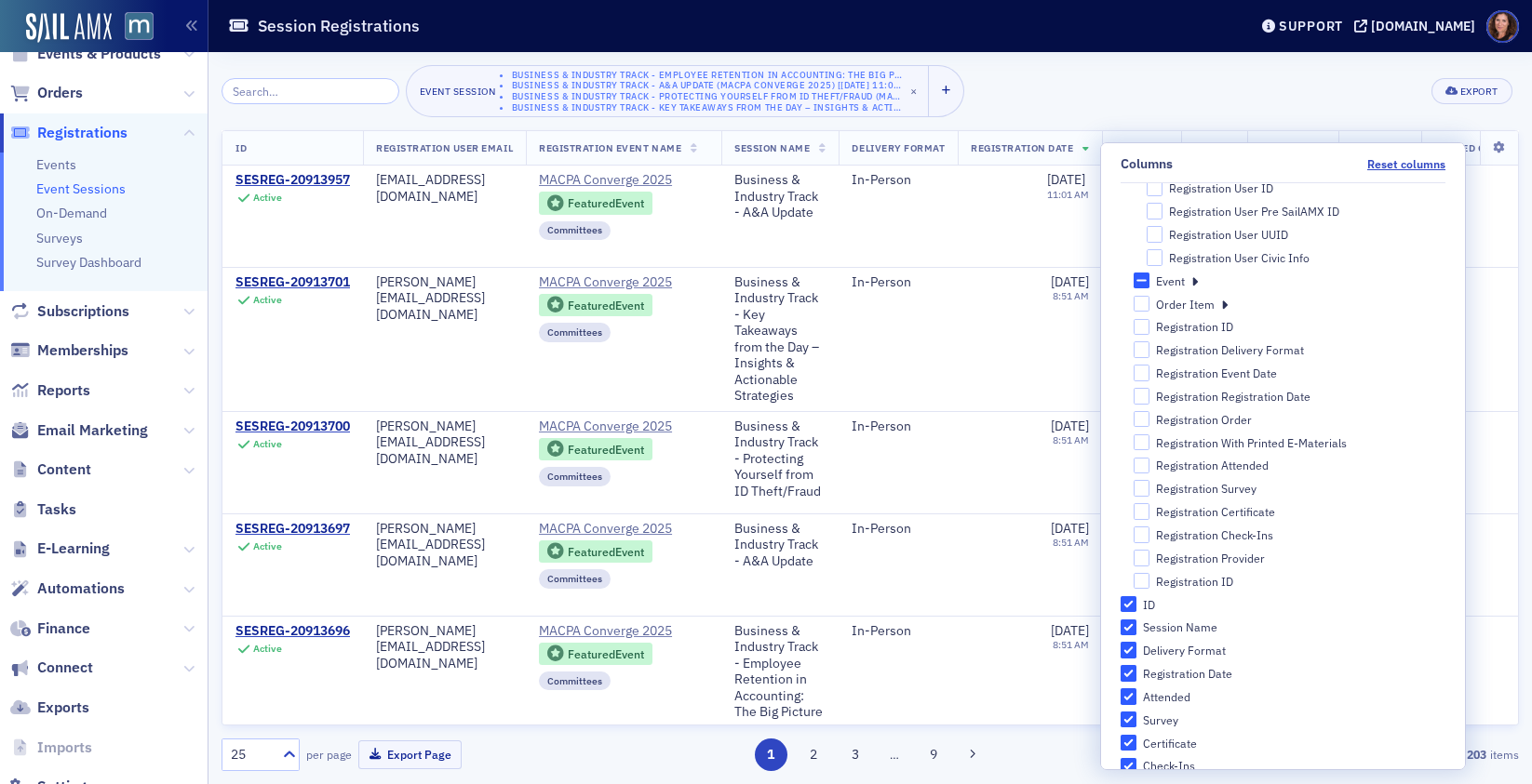
scroll to position [1160, 0]
click at [1151, 282] on input "Event" at bounding box center [1142, 283] width 17 height 17
checkbox input "true"
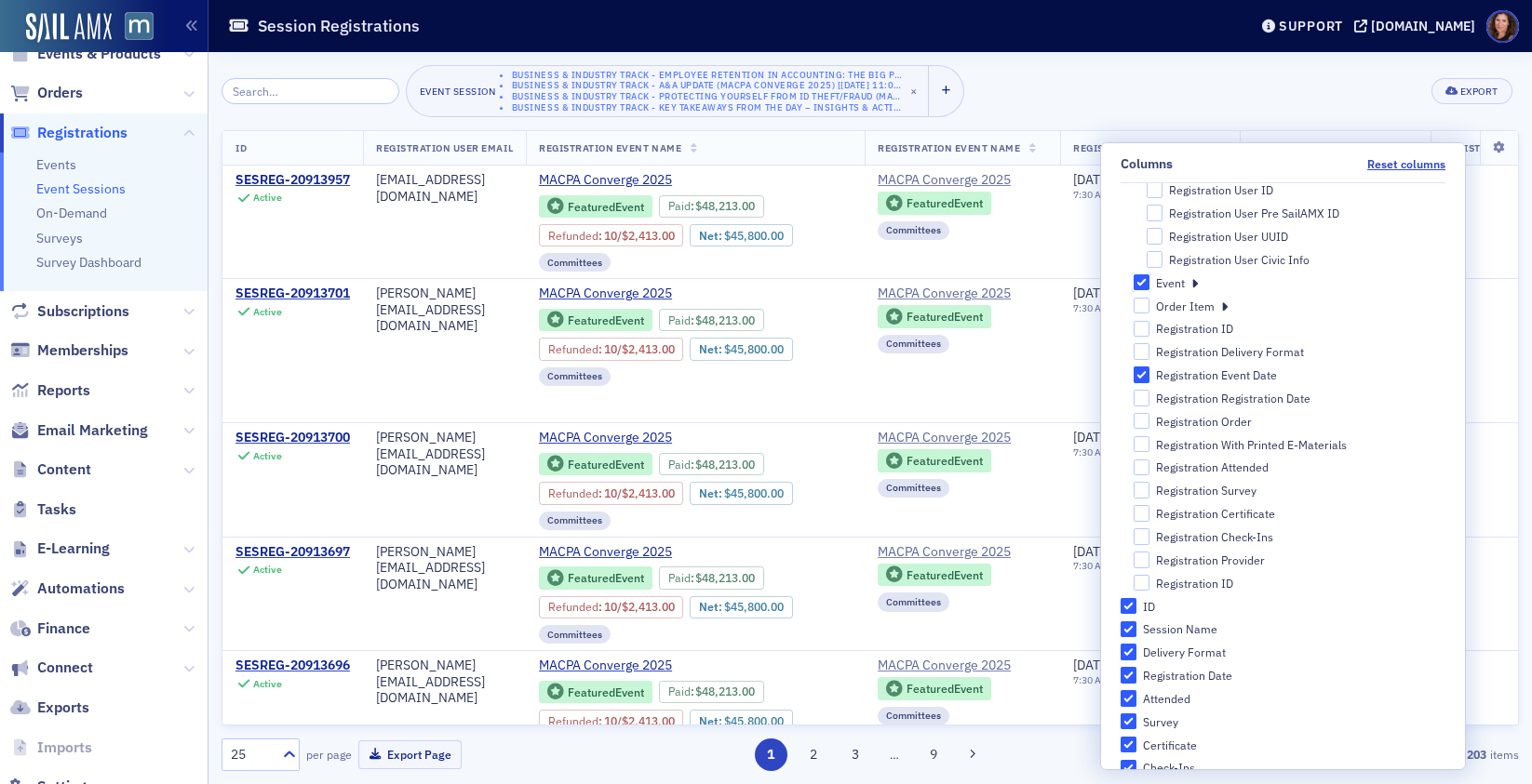
click at [1151, 282] on input "Event" at bounding box center [1142, 283] width 17 height 17
checkbox input "false"
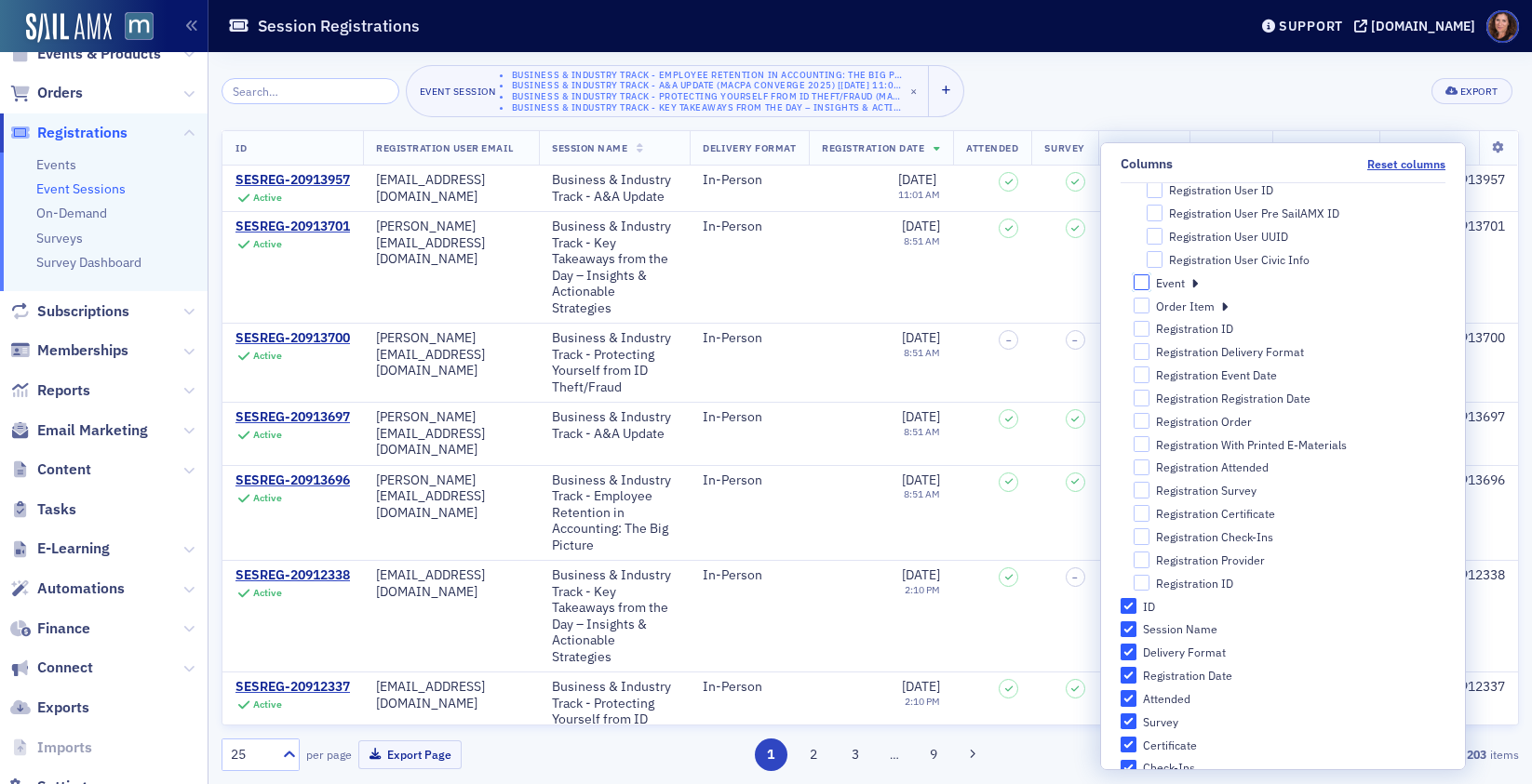
scroll to position [1256, 0]
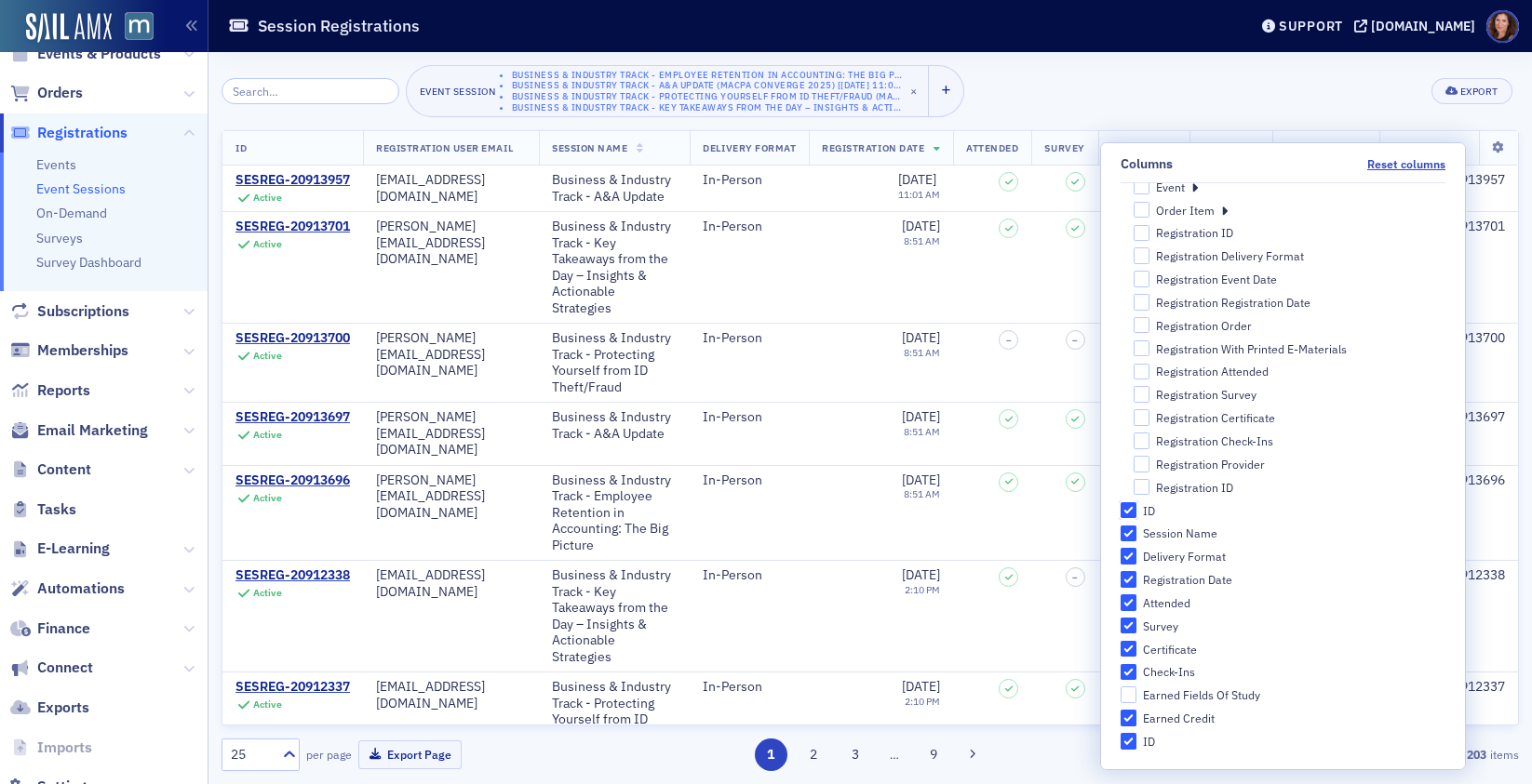
click at [1137, 514] on input "ID" at bounding box center [1129, 511] width 17 height 17
checkbox input "false"
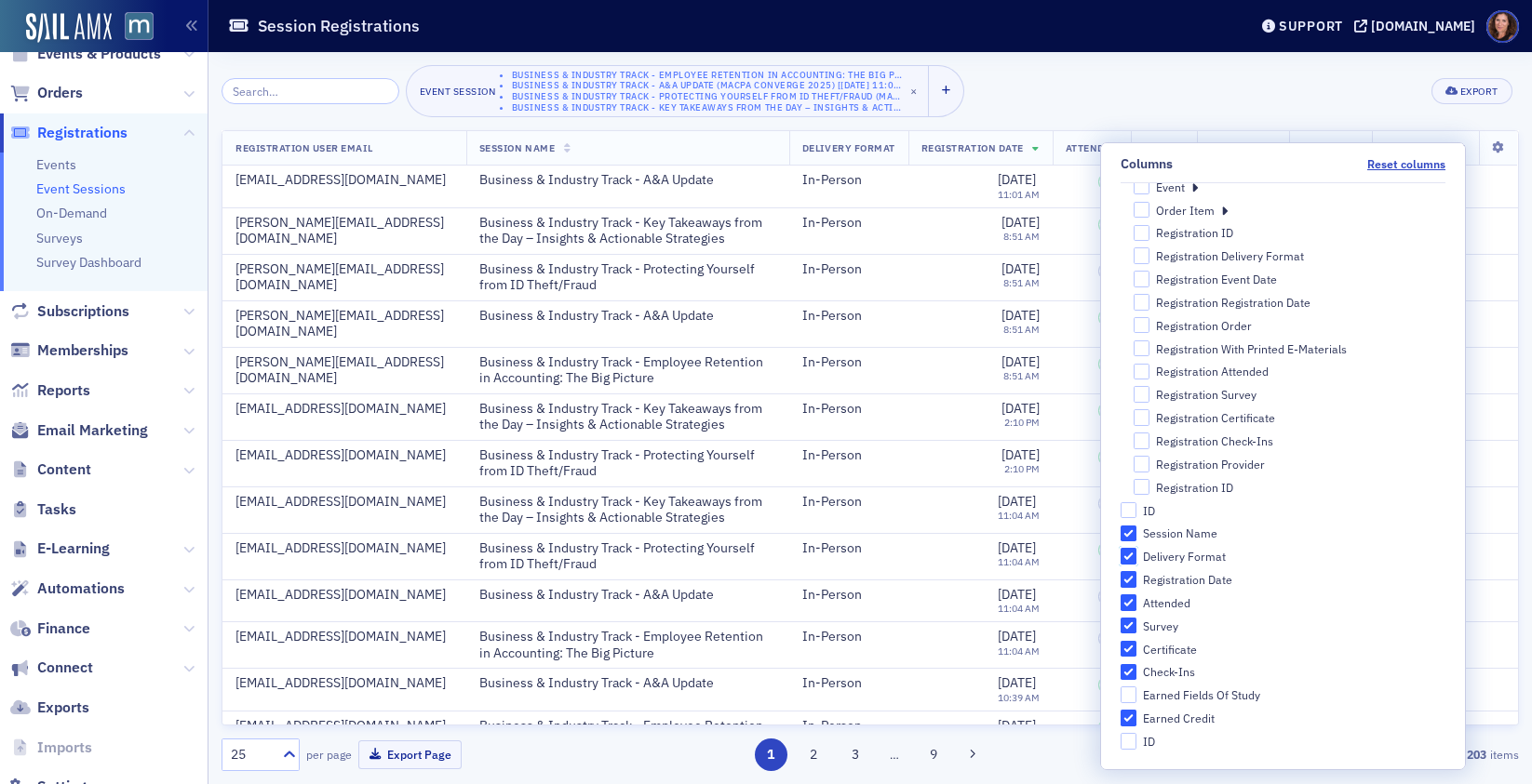
drag, startPoint x: 1179, startPoint y: 561, endPoint x: 1180, endPoint y: 570, distance: 9.1
click at [1137, 561] on input "Delivery Format" at bounding box center [1129, 556] width 17 height 17
checkbox input "false"
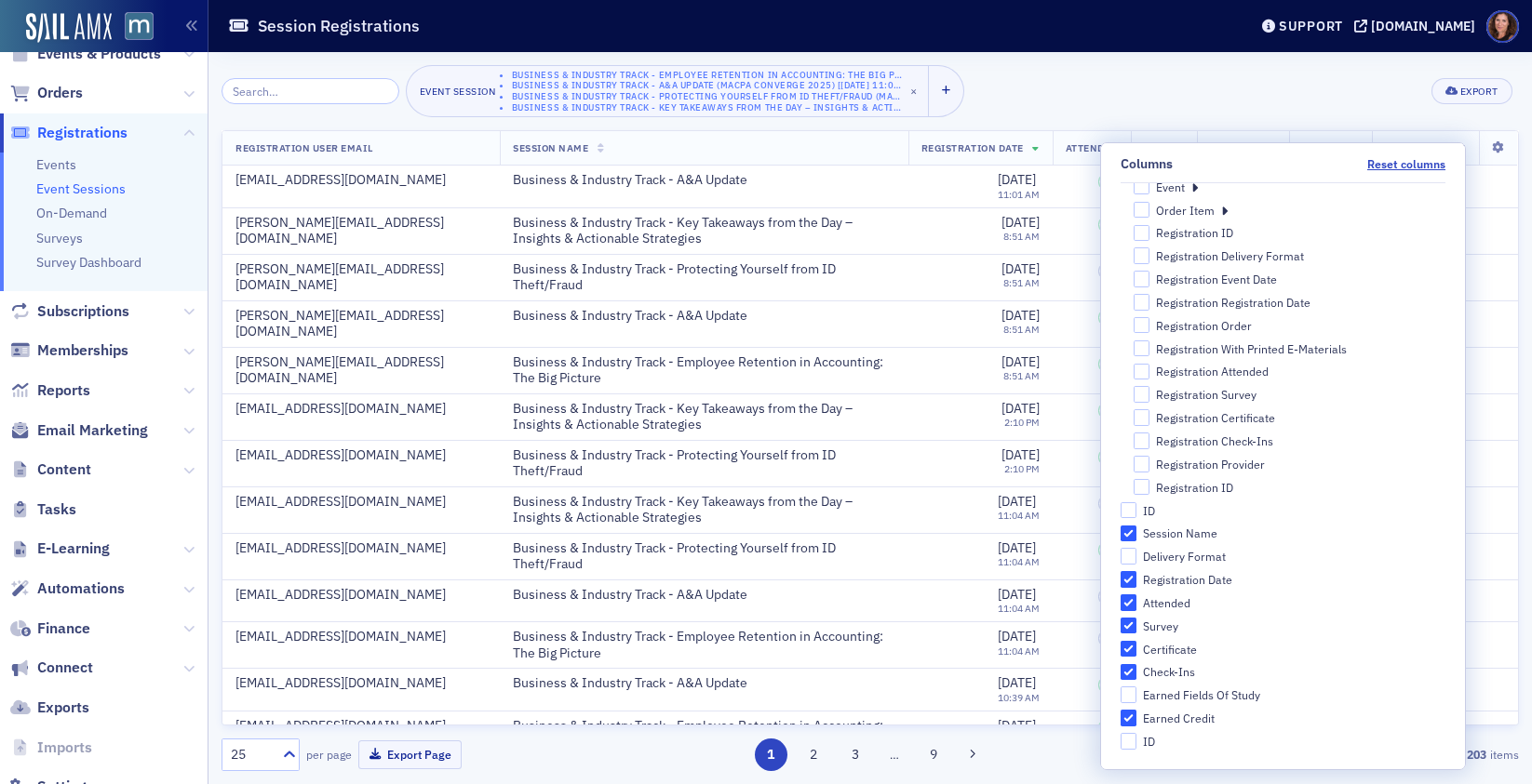
click at [1137, 606] on input "Attended" at bounding box center [1129, 603] width 17 height 17
checkbox input "false"
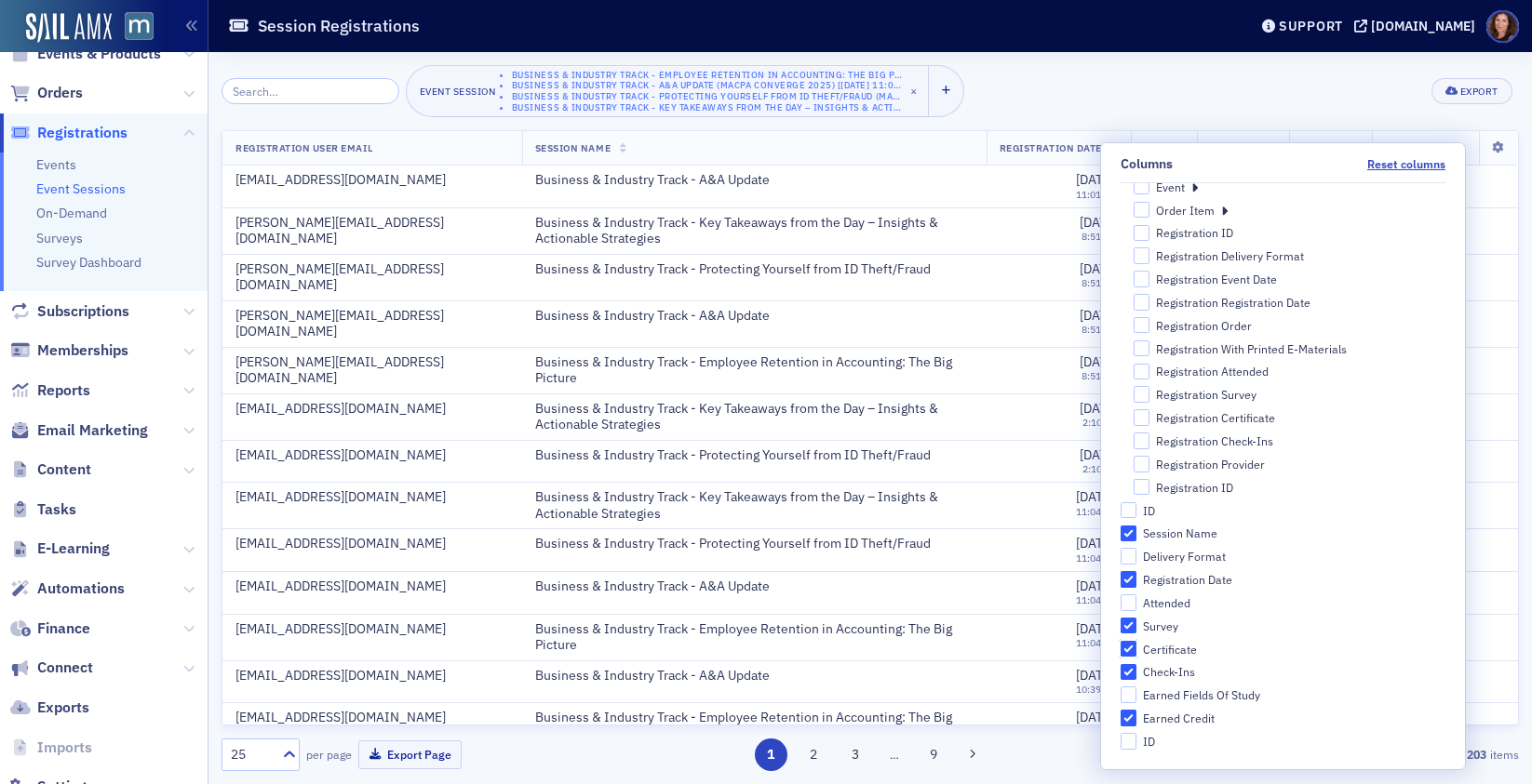
click at [1137, 653] on input "Certificate" at bounding box center [1129, 650] width 17 height 17
checkbox input "false"
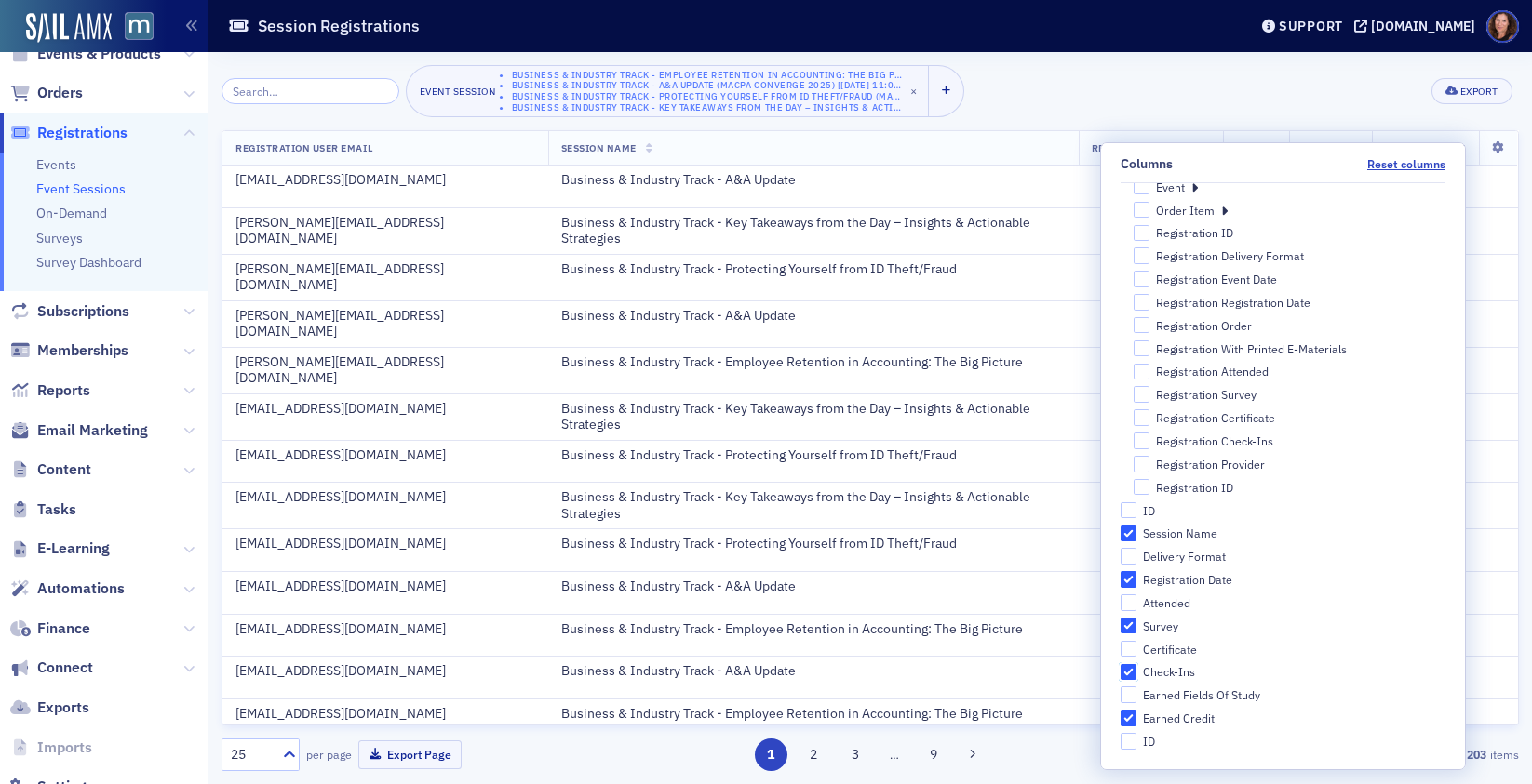
click at [1137, 671] on input "Check-Ins" at bounding box center [1129, 672] width 17 height 17
checkbox input "false"
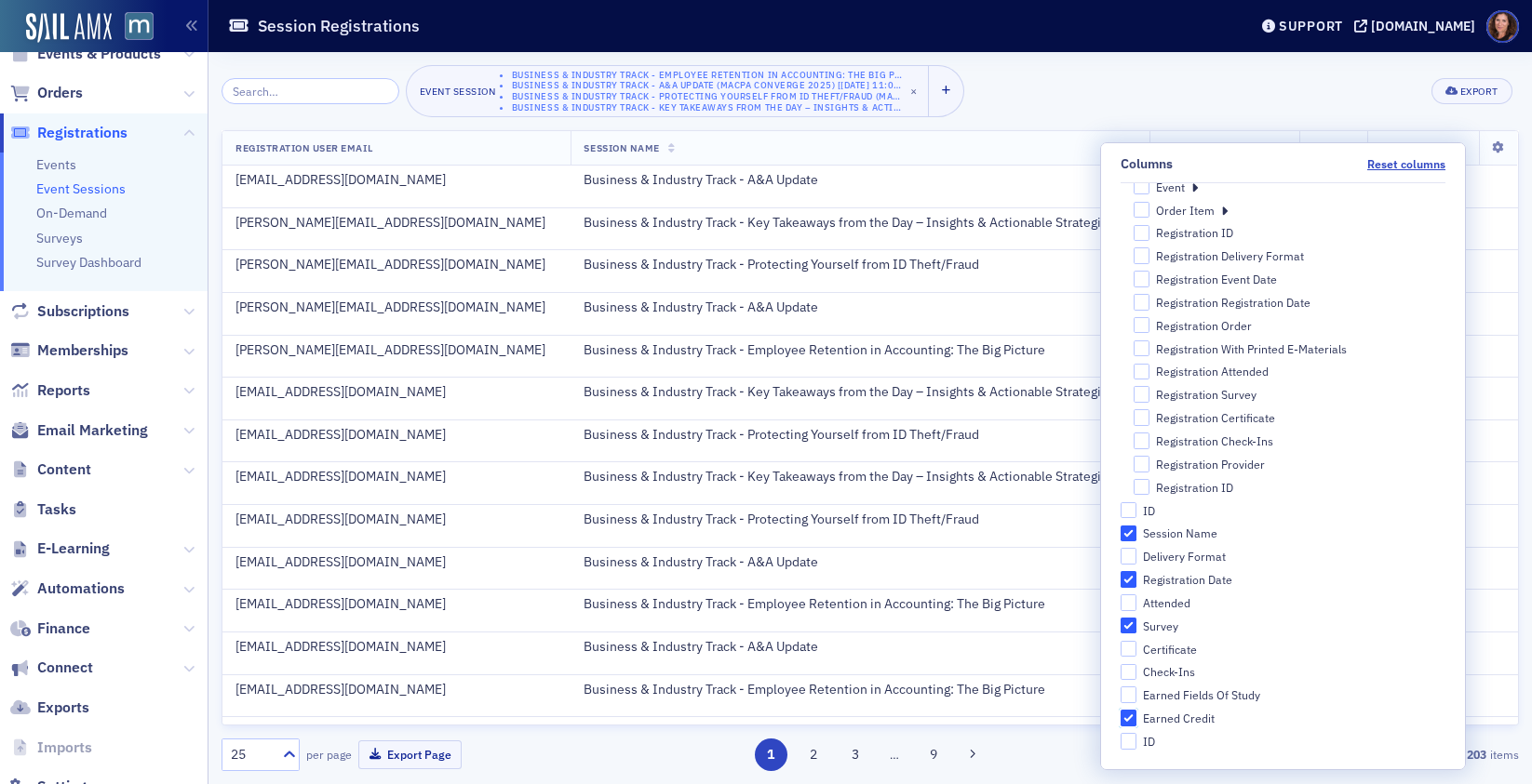
drag, startPoint x: 1177, startPoint y: 725, endPoint x: 1210, endPoint y: 613, distance: 116.8
click at [1137, 725] on input "Earned Credit" at bounding box center [1129, 718] width 17 height 17
checkbox input "false"
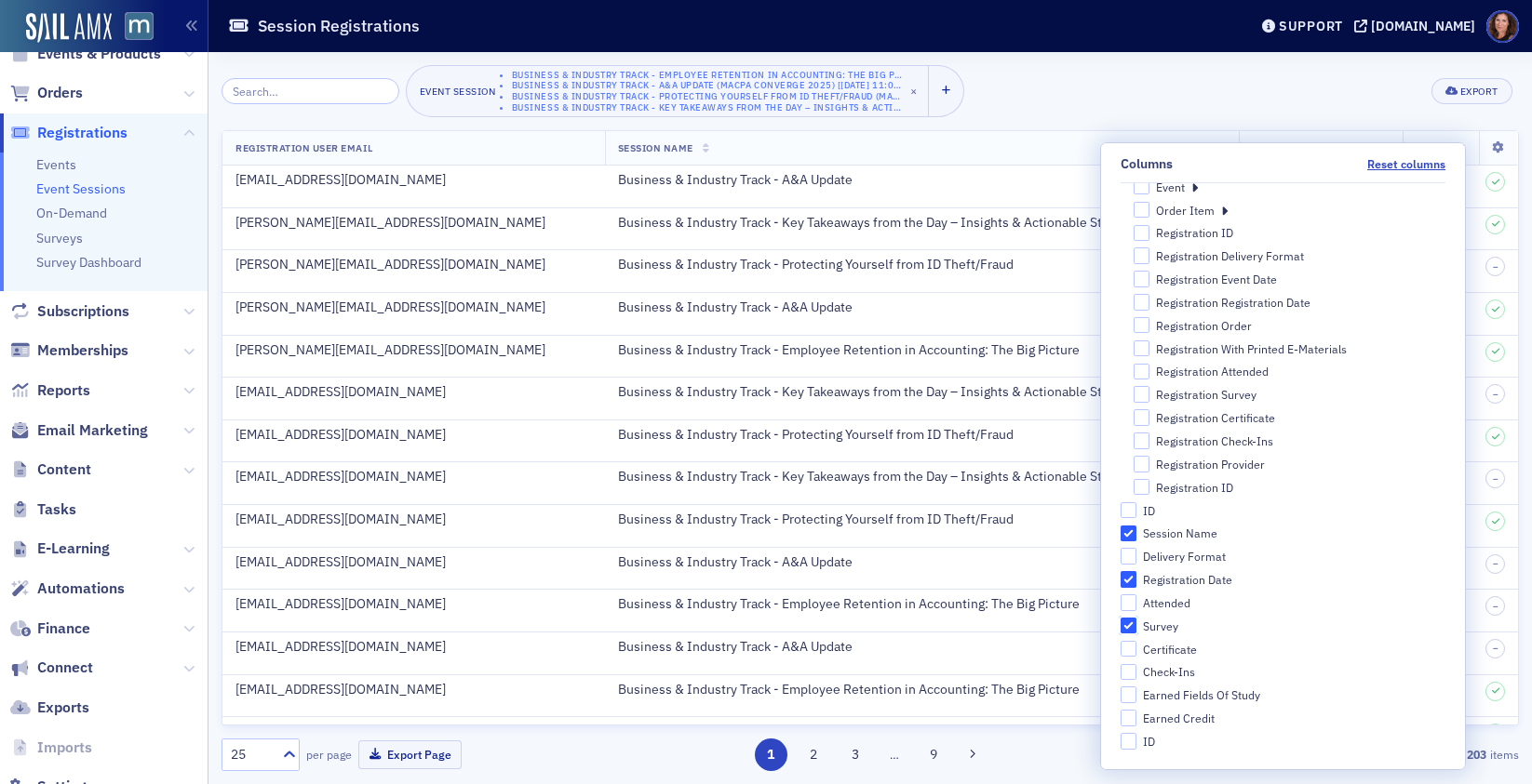
drag, startPoint x: 1184, startPoint y: 623, endPoint x: 1182, endPoint y: 580, distance: 43.0
click at [1137, 623] on input "Survey" at bounding box center [1129, 626] width 17 height 17
checkbox input "false"
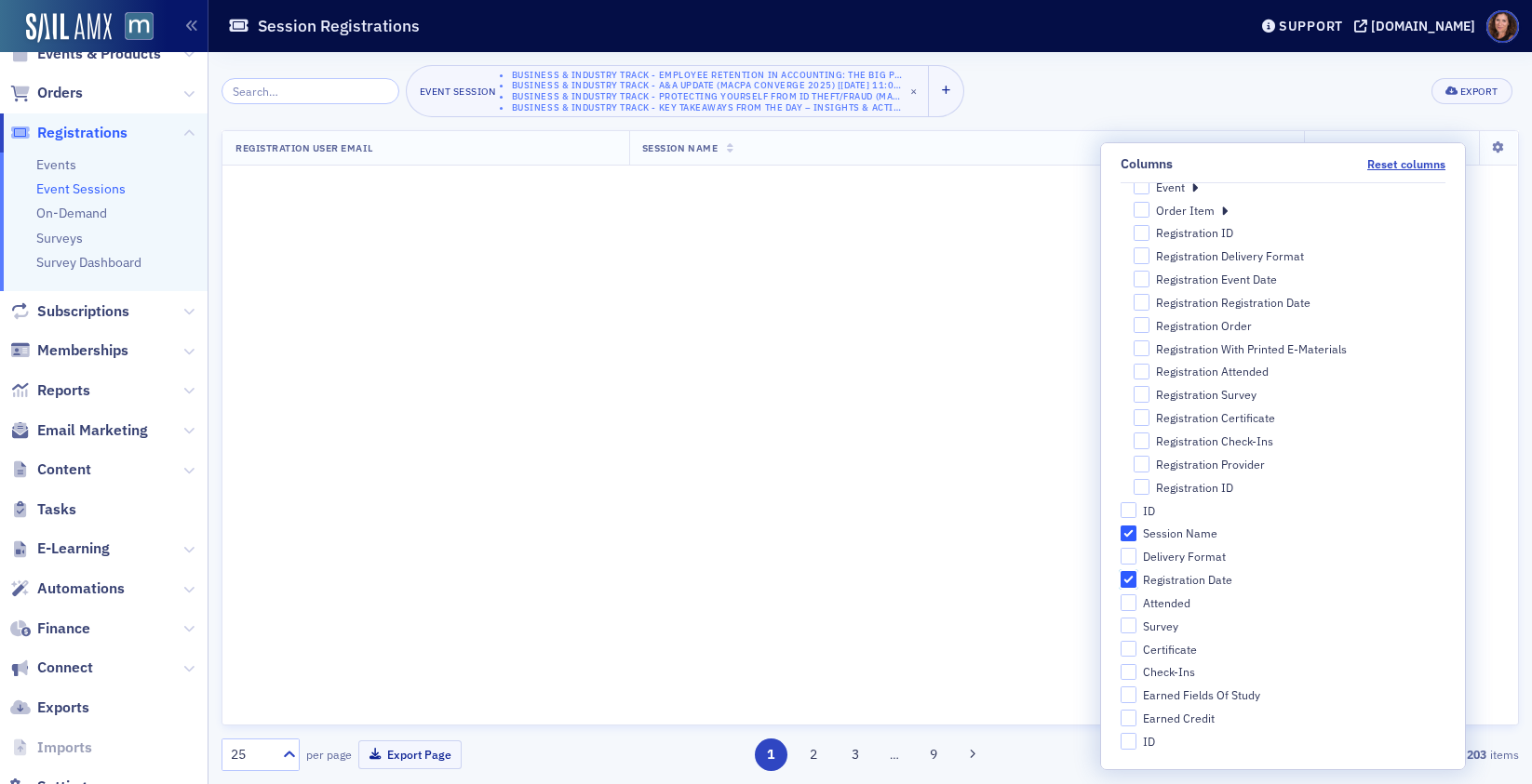
click at [1137, 580] on input "Registration Date" at bounding box center [1129, 580] width 17 height 17
checkbox input "false"
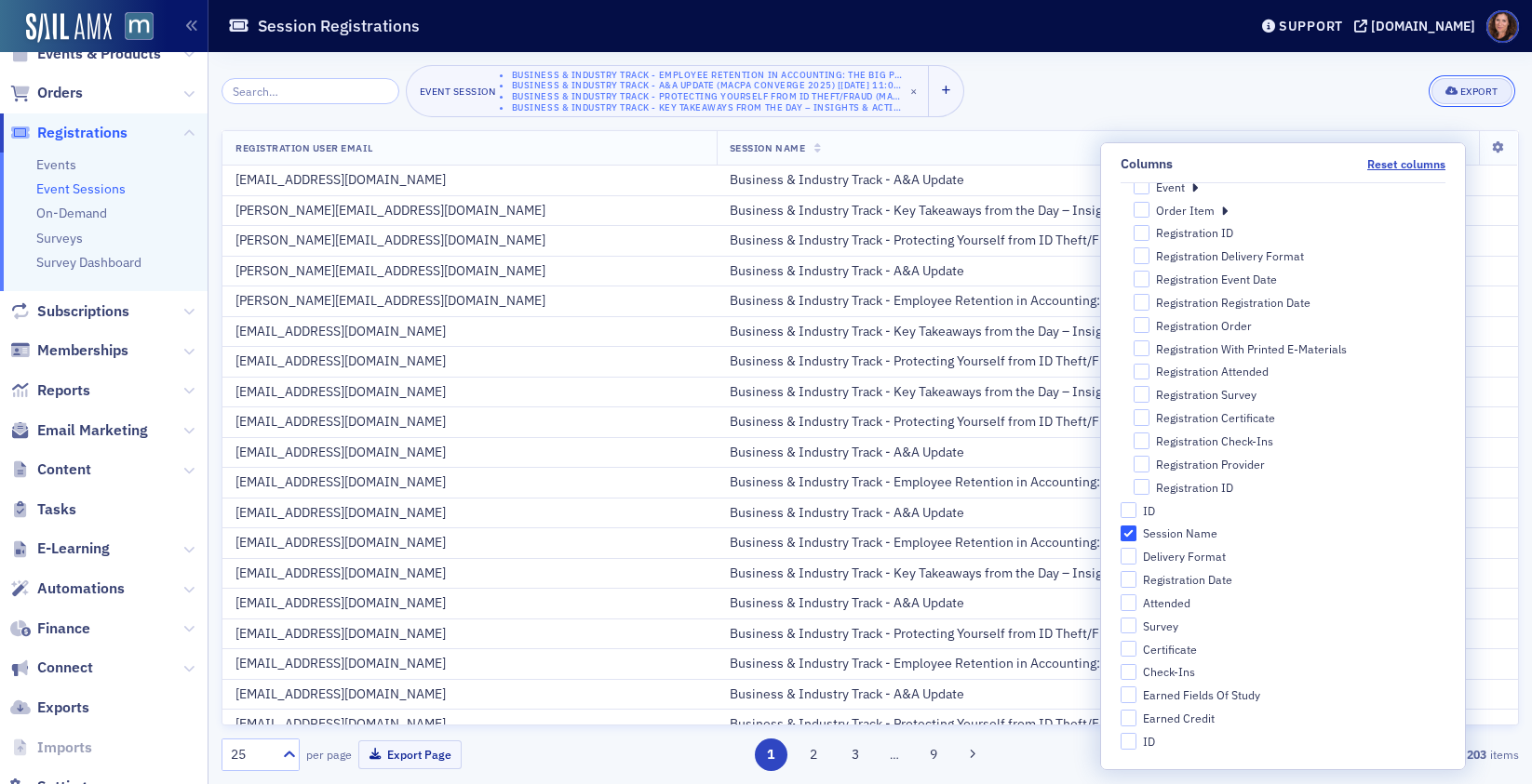
click at [1477, 88] on div "Export" at bounding box center [1479, 91] width 38 height 10
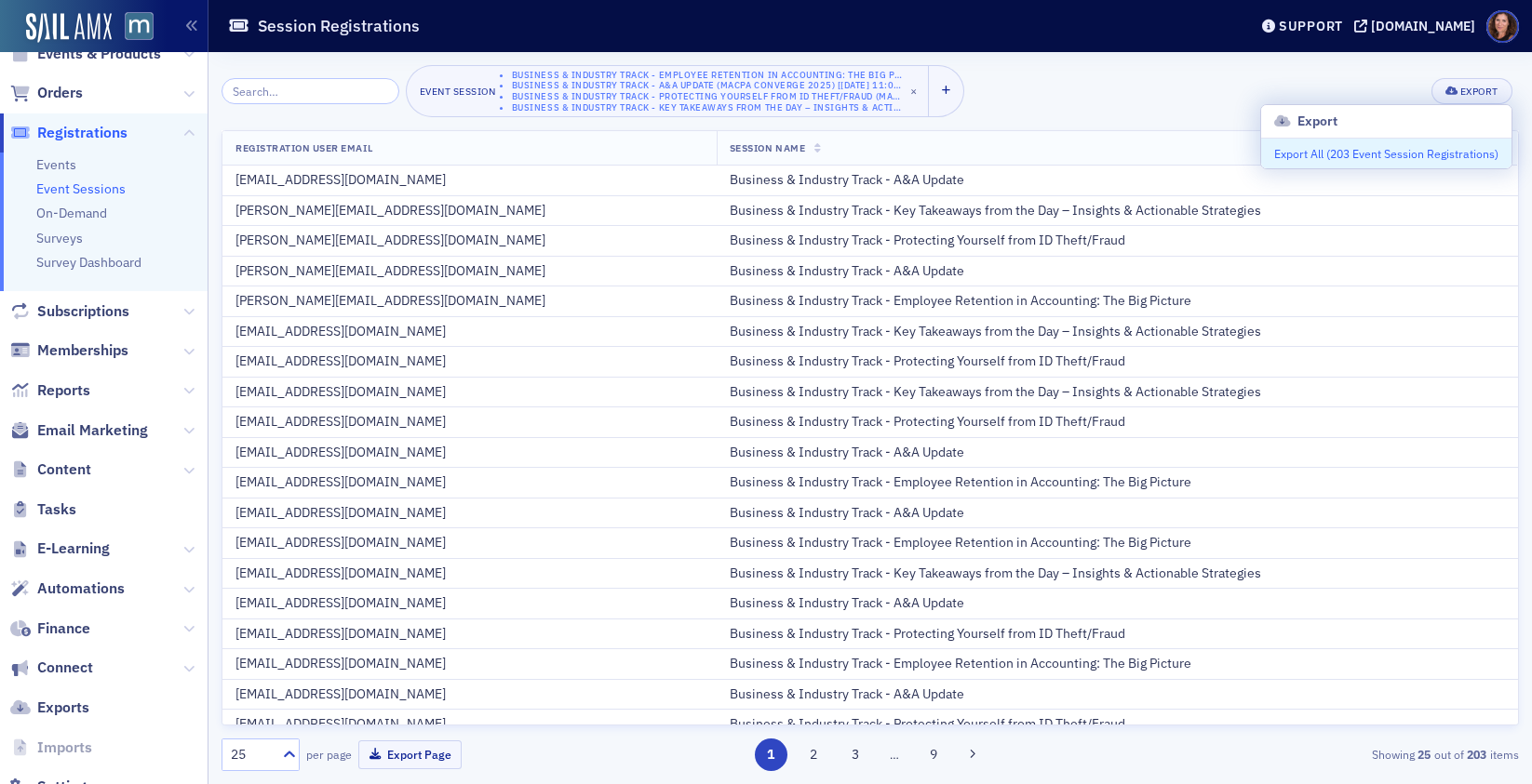
click at [1395, 153] on button "Export All ( 203 Event Session Registrations )" at bounding box center [1386, 153] width 251 height 29
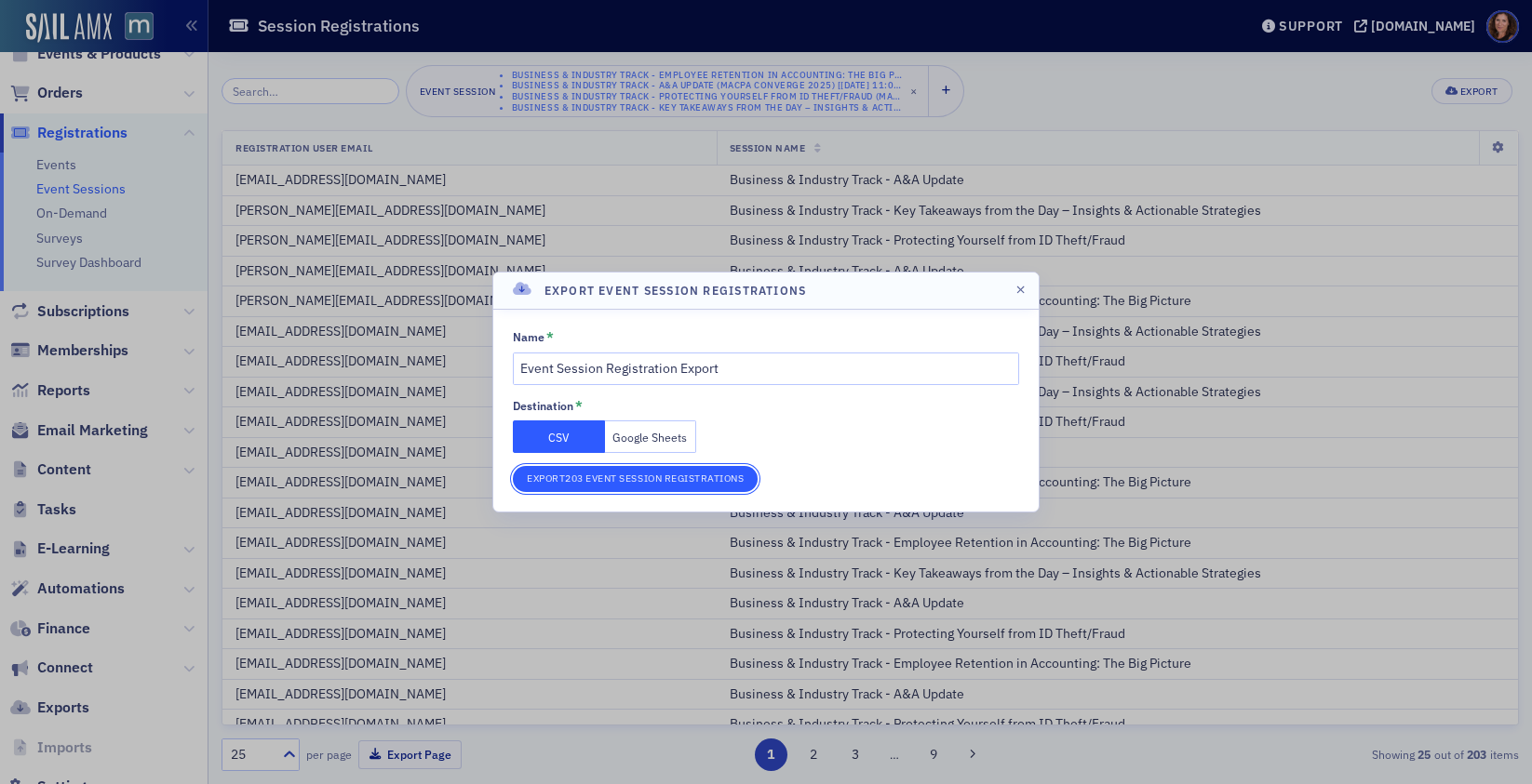
click at [644, 484] on button "Export 203 Event Session Registrations" at bounding box center [635, 479] width 245 height 26
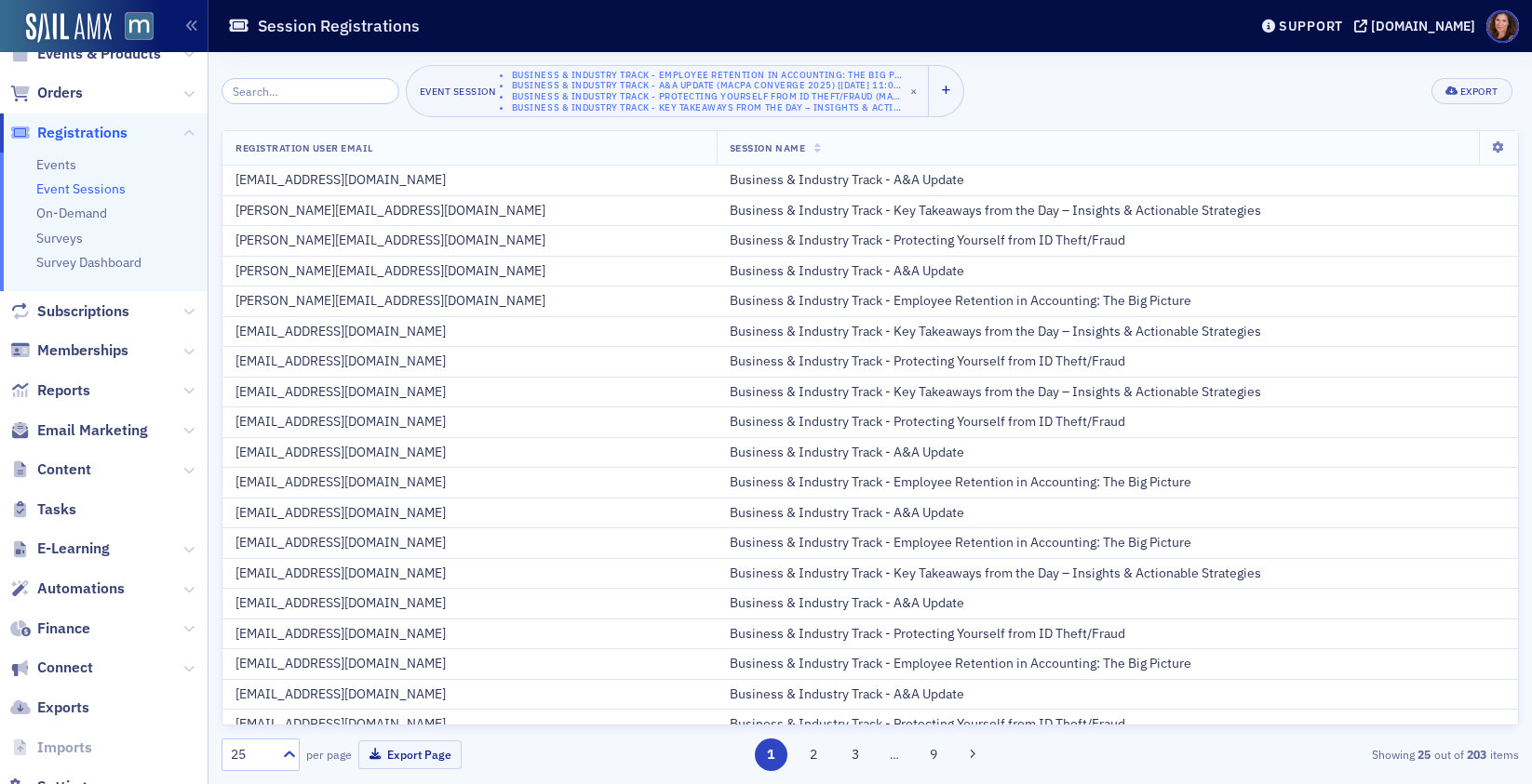
scroll to position [111, 0]
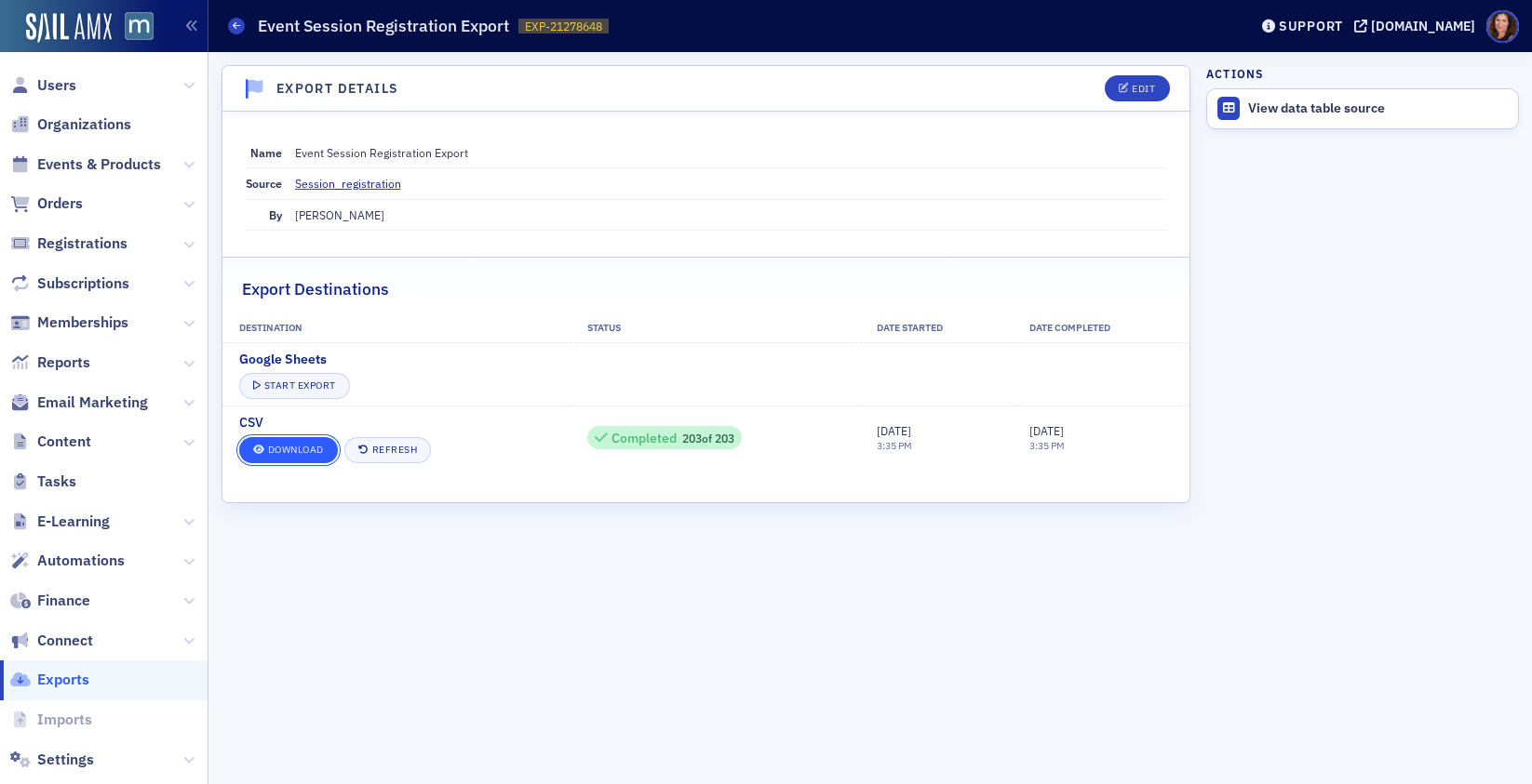
click at [319, 452] on link "Download" at bounding box center [289, 450] width 98 height 26
click at [127, 168] on span "Events & Products" at bounding box center [98, 165] width 124 height 21
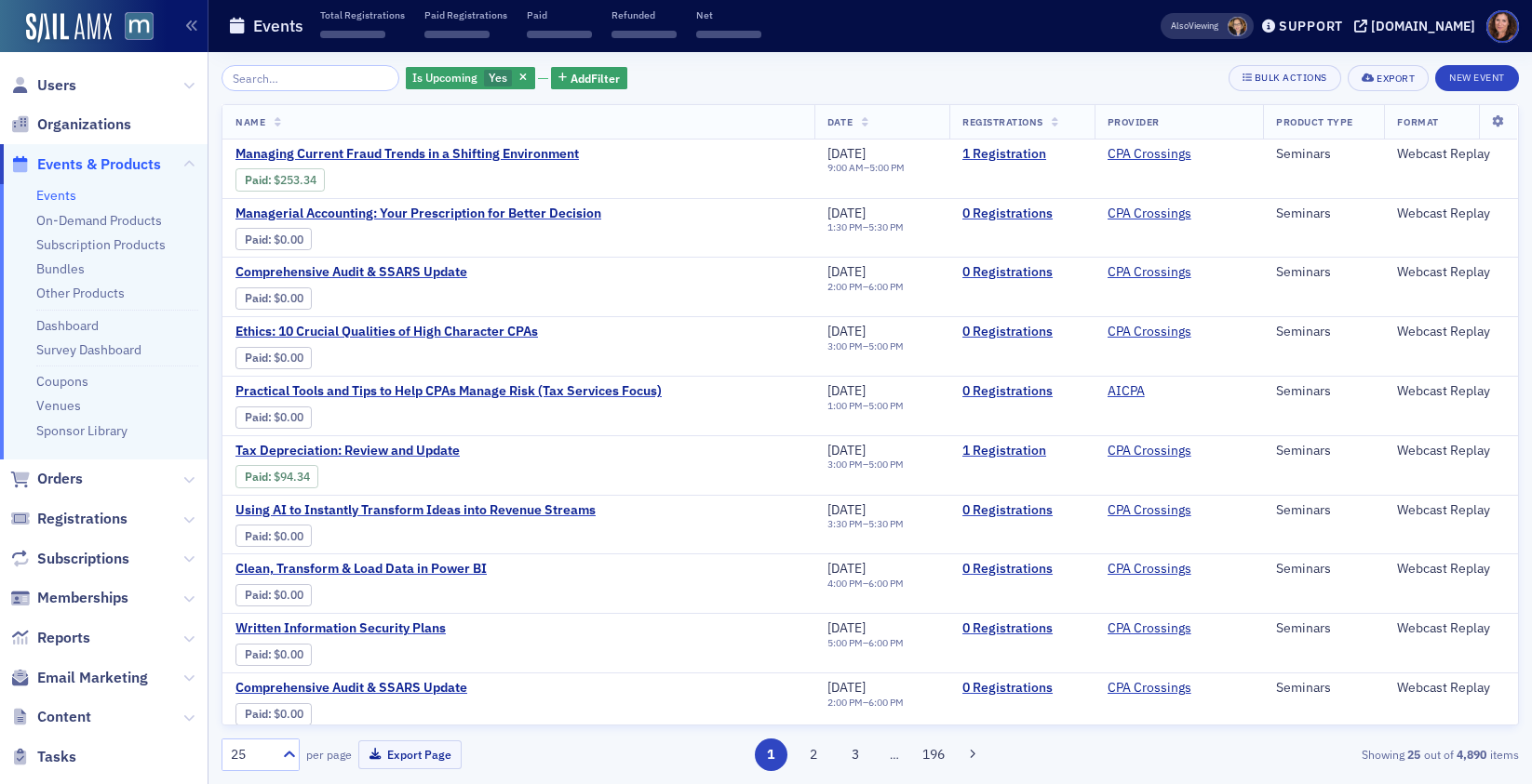
click at [291, 84] on input "search" at bounding box center [310, 78] width 178 height 26
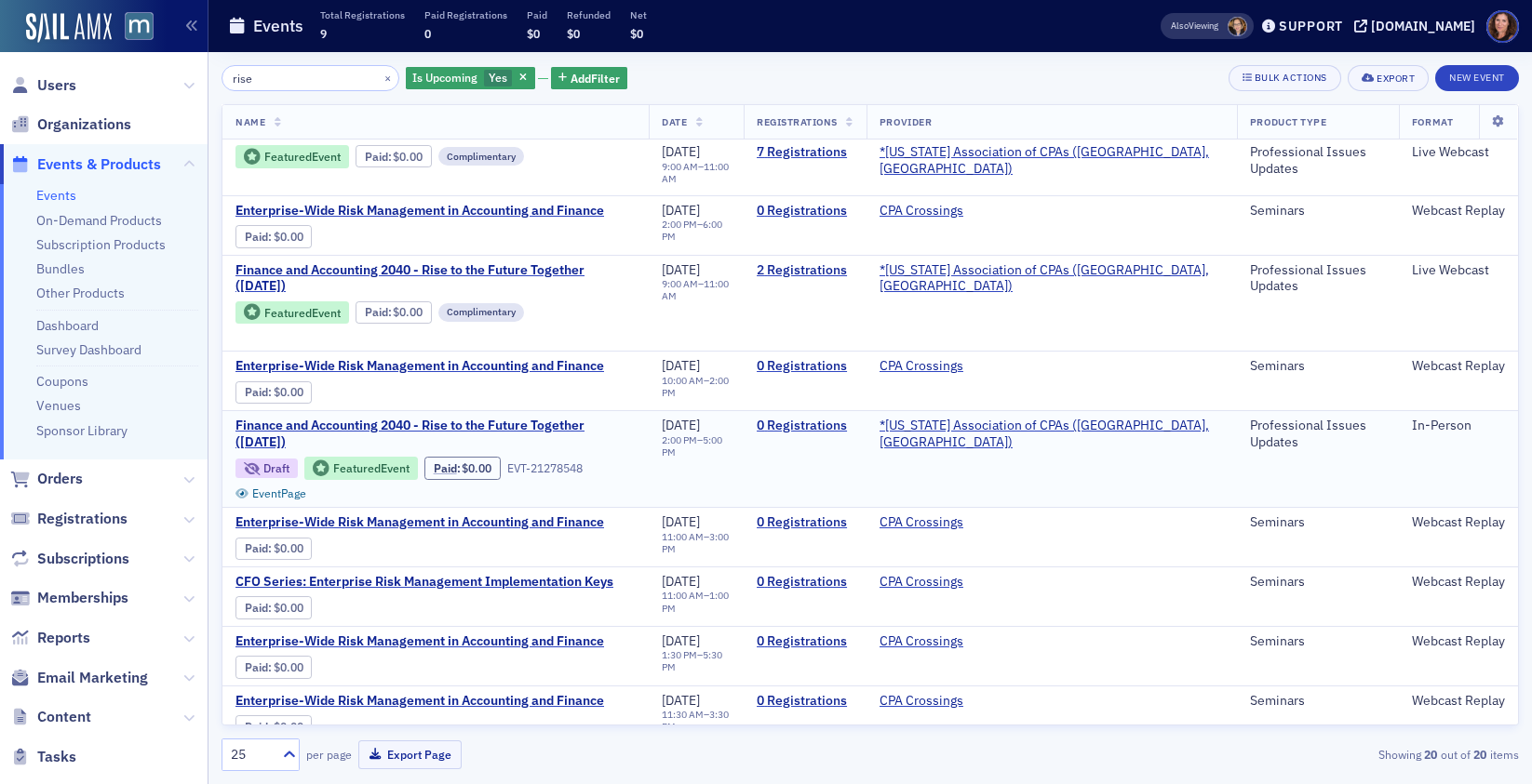
scroll to position [280, 0]
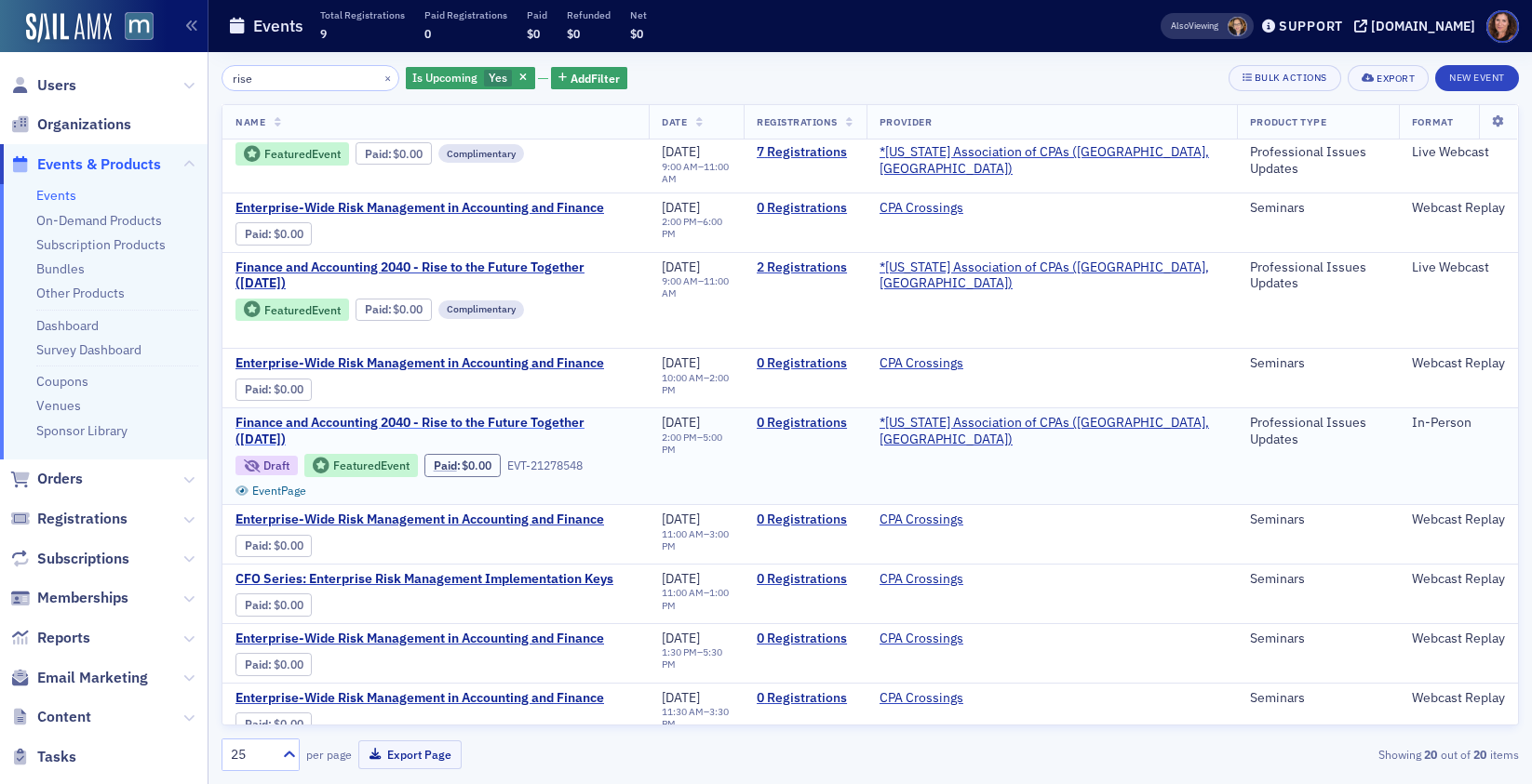
type input "rise"
click at [448, 419] on span "Finance and Accounting 2040 - Rise to the Future Together ([DATE])" at bounding box center [435, 431] width 400 height 32
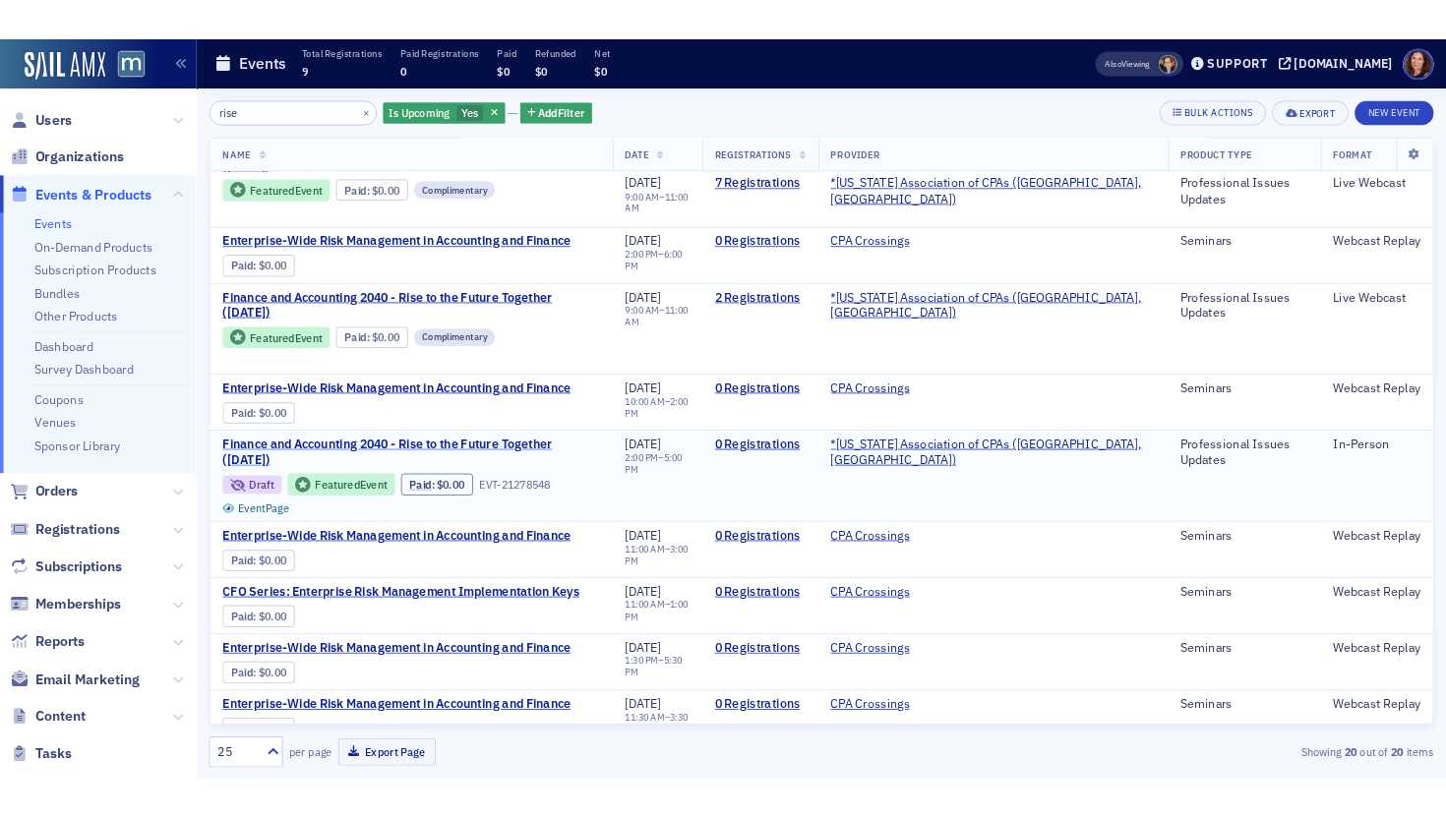
scroll to position [289, 0]
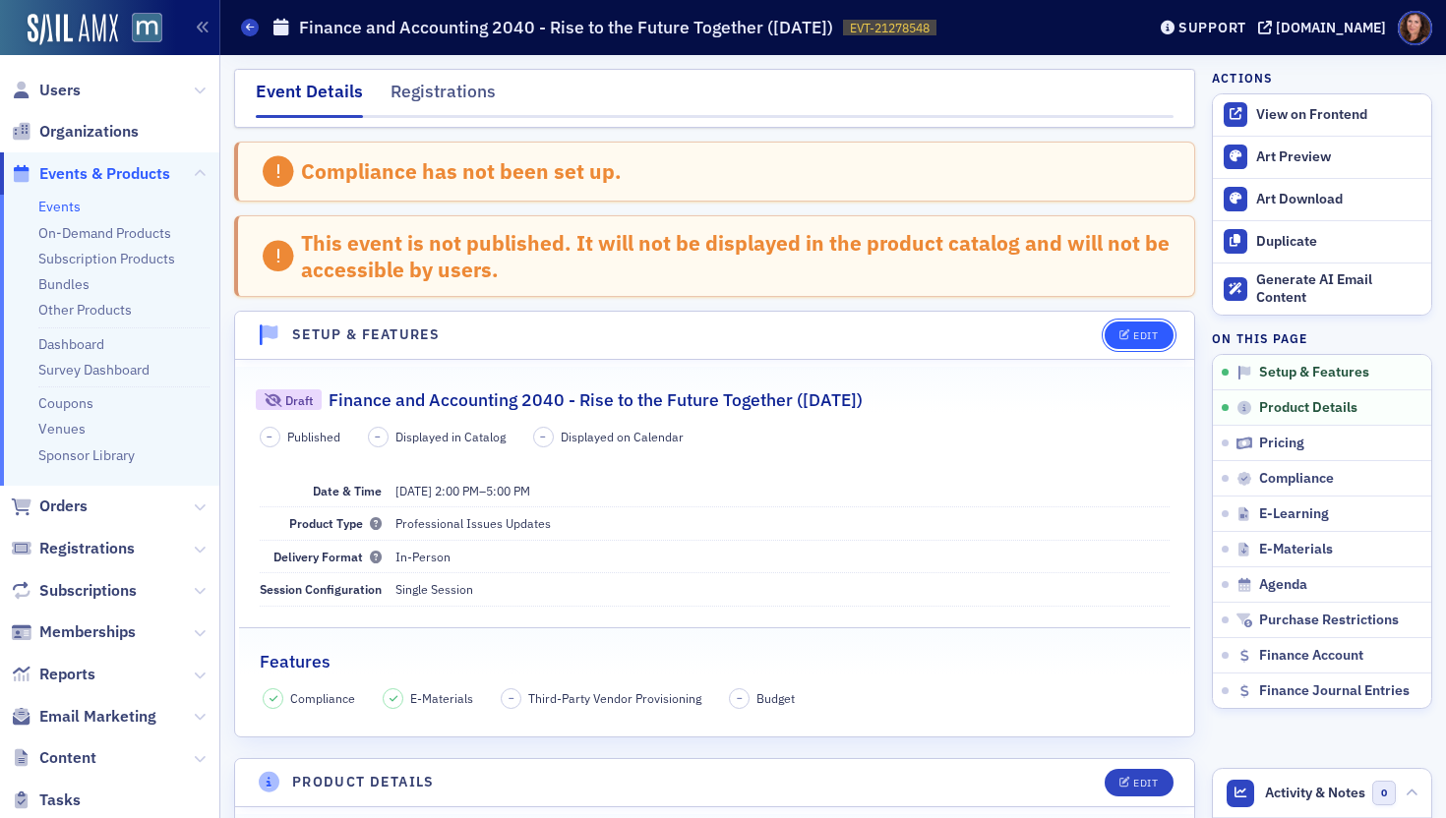
click at [1133, 339] on div "Edit" at bounding box center [1145, 335] width 25 height 11
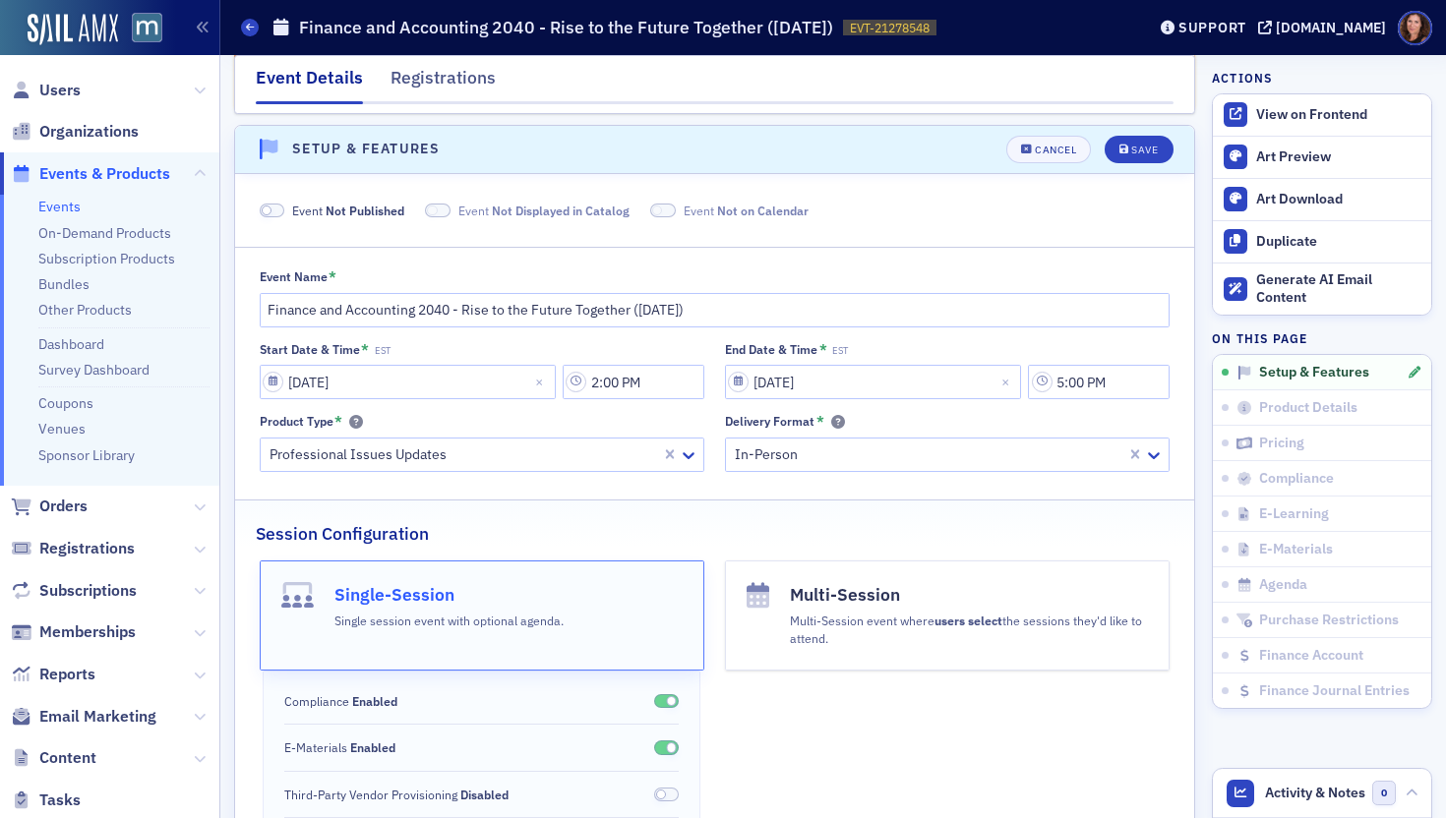
scroll to position [197, 0]
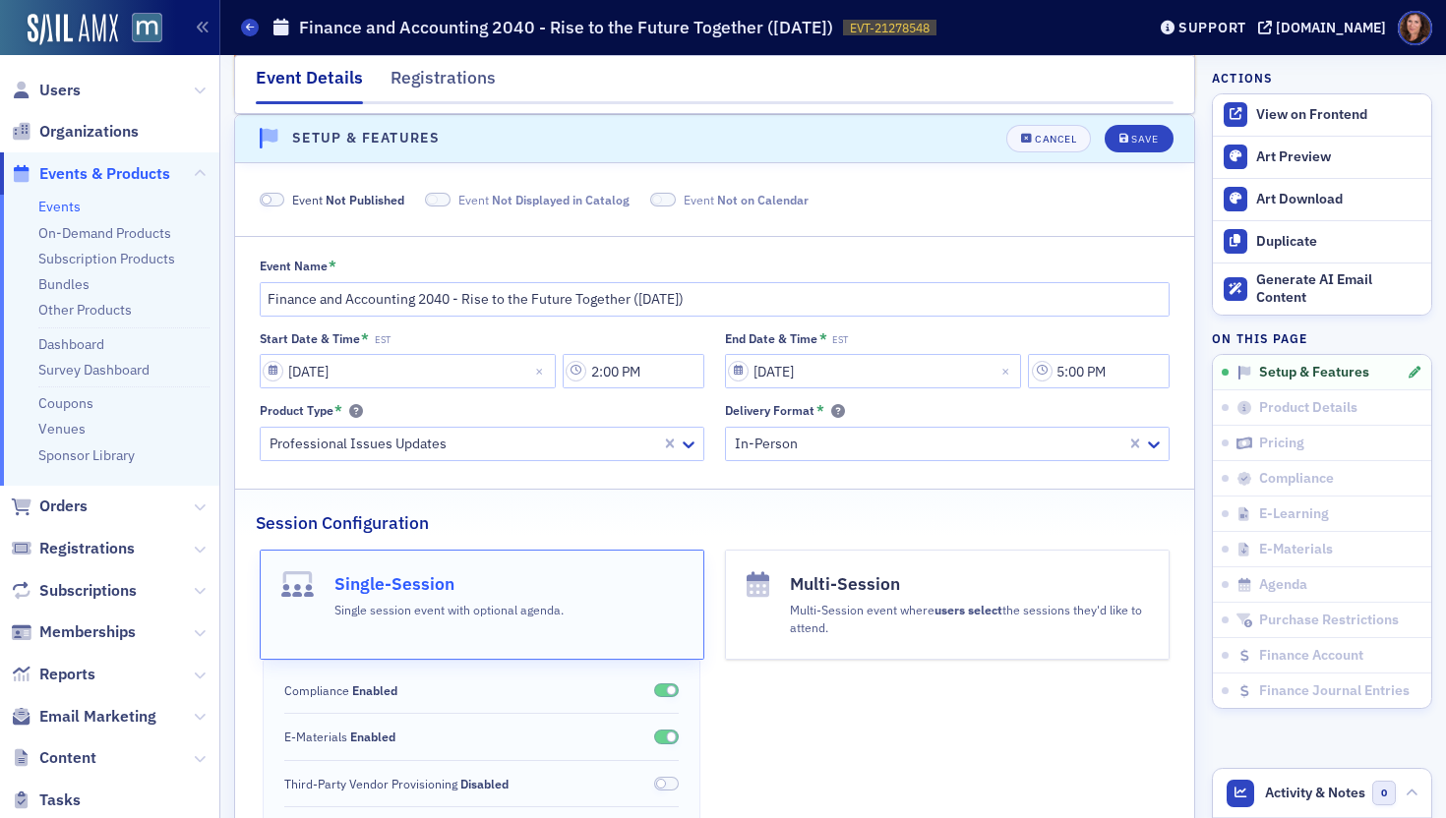
click at [275, 199] on span at bounding box center [273, 200] width 26 height 15
click at [1105, 142] on button "Save" at bounding box center [1139, 139] width 68 height 28
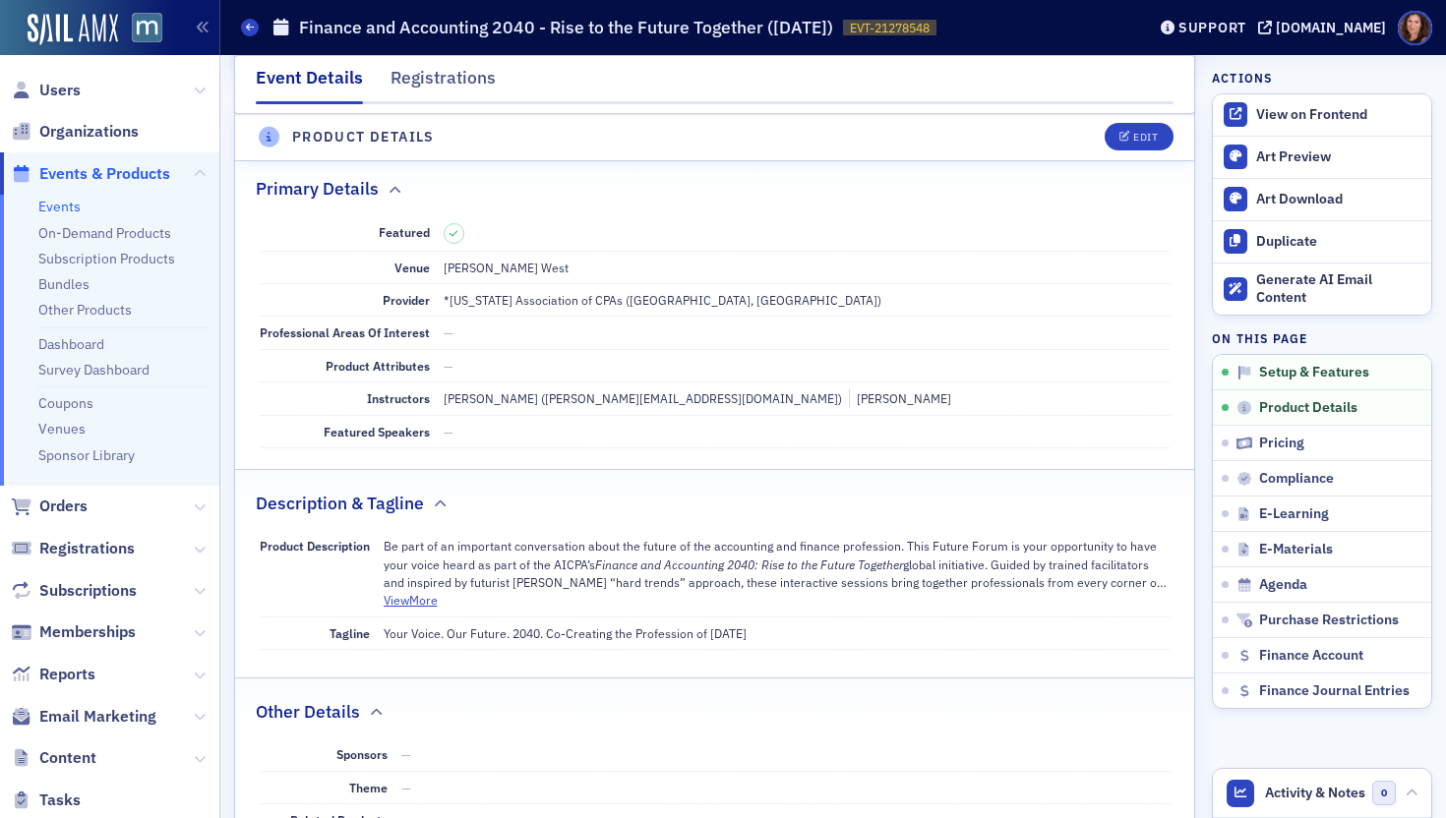
scroll to position [568, 0]
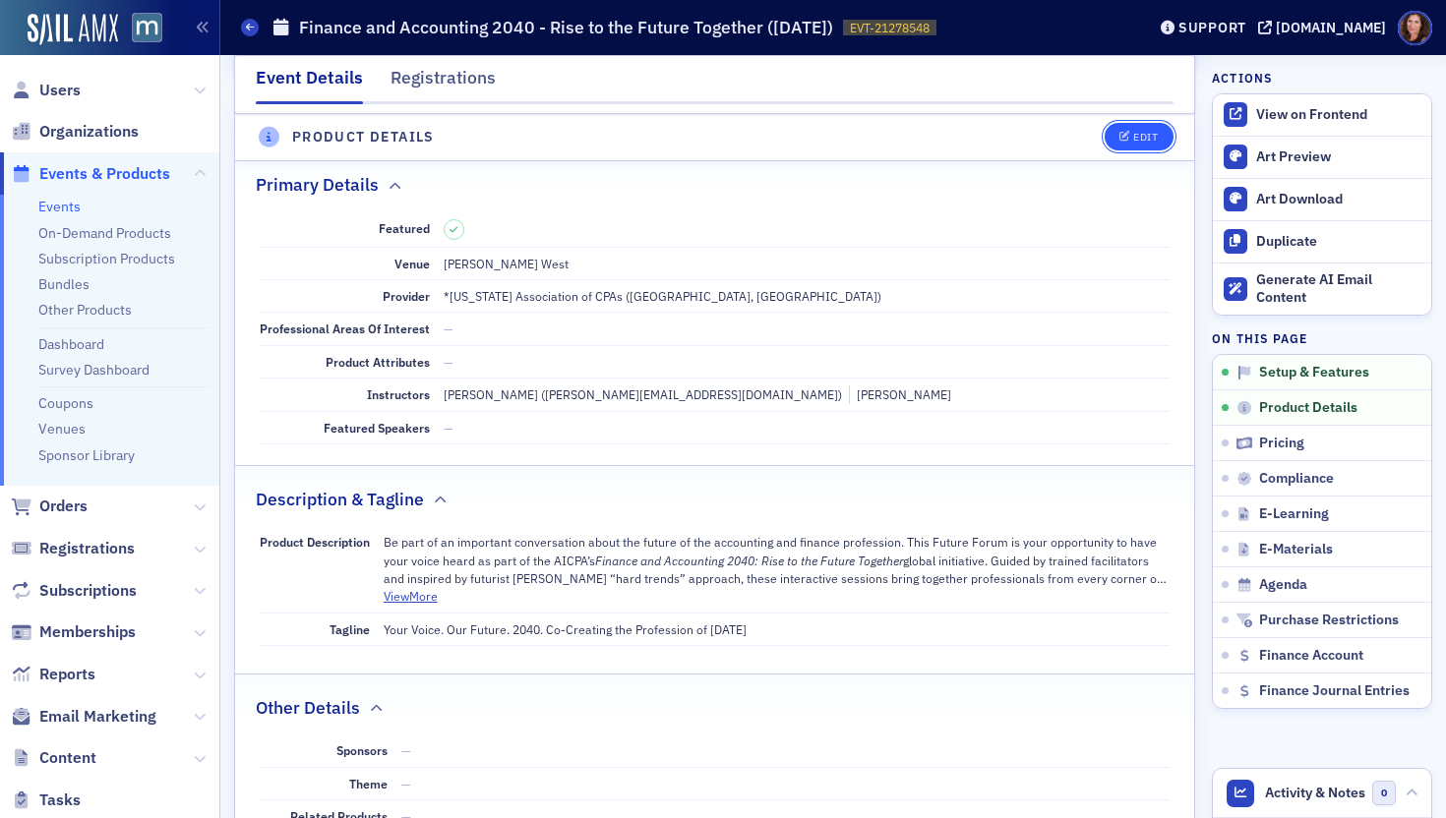
click at [1151, 142] on button "Edit" at bounding box center [1139, 138] width 68 height 28
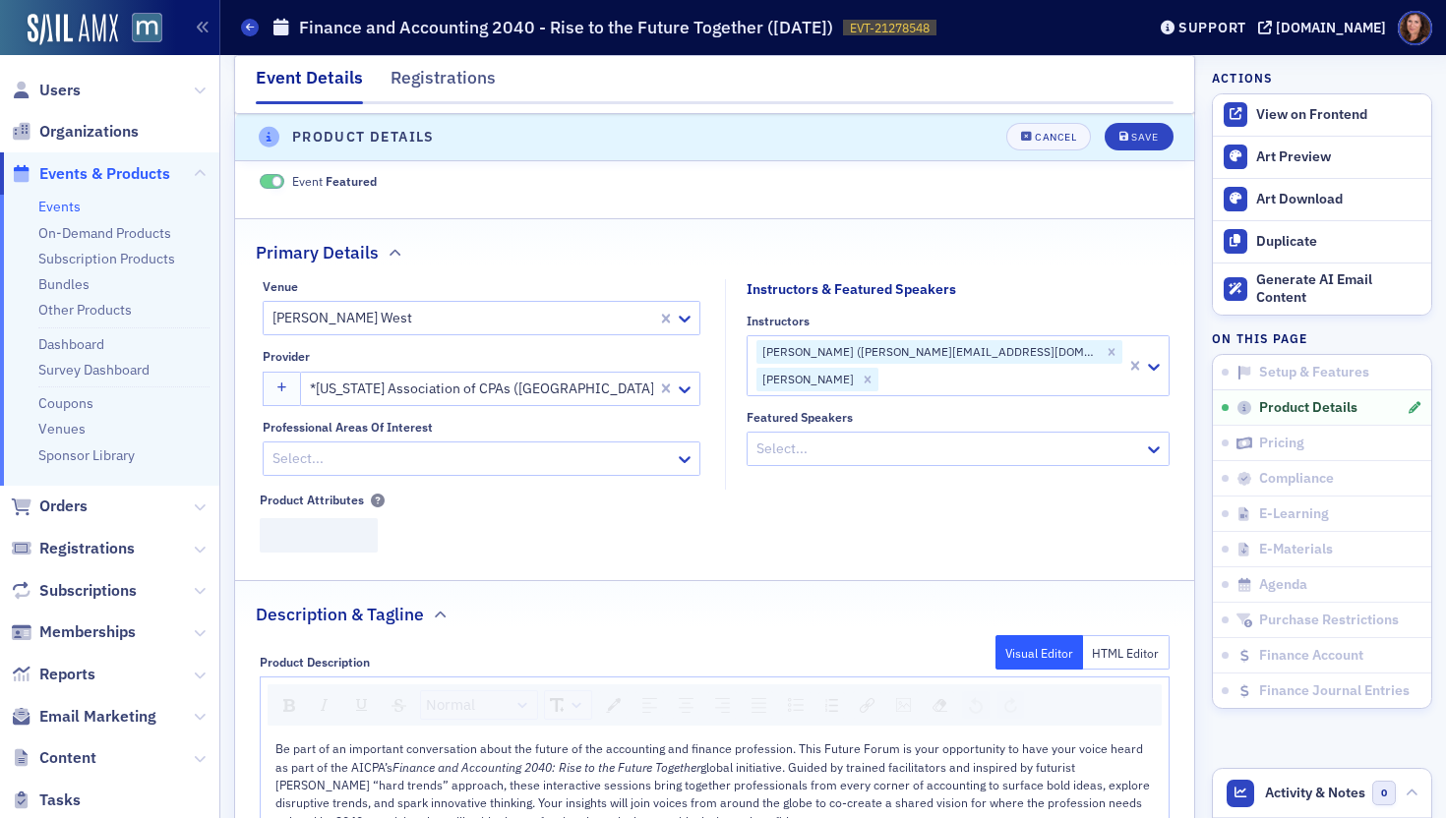
scroll to position [549, 0]
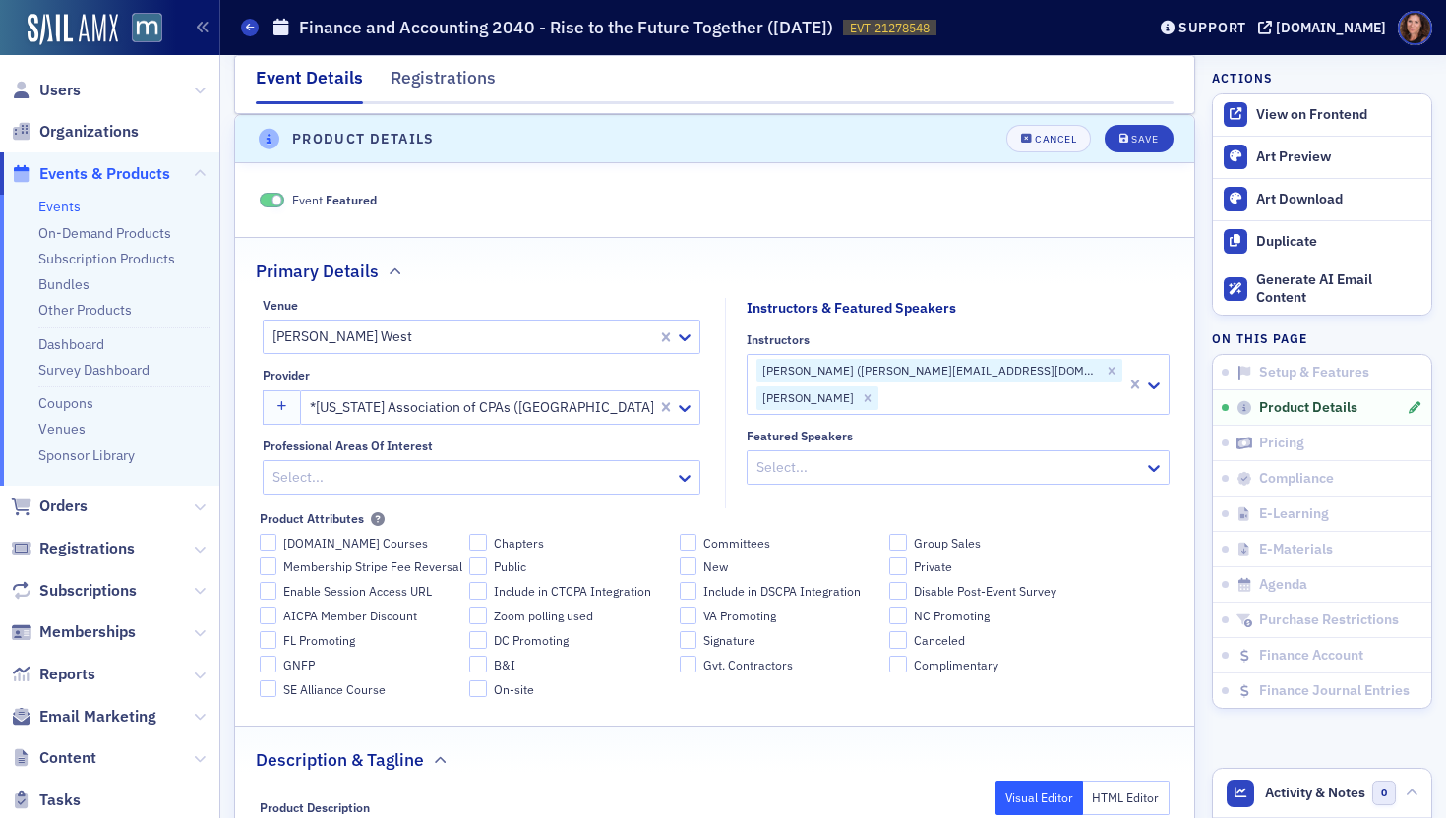
click at [450, 469] on div at bounding box center [471, 477] width 402 height 25
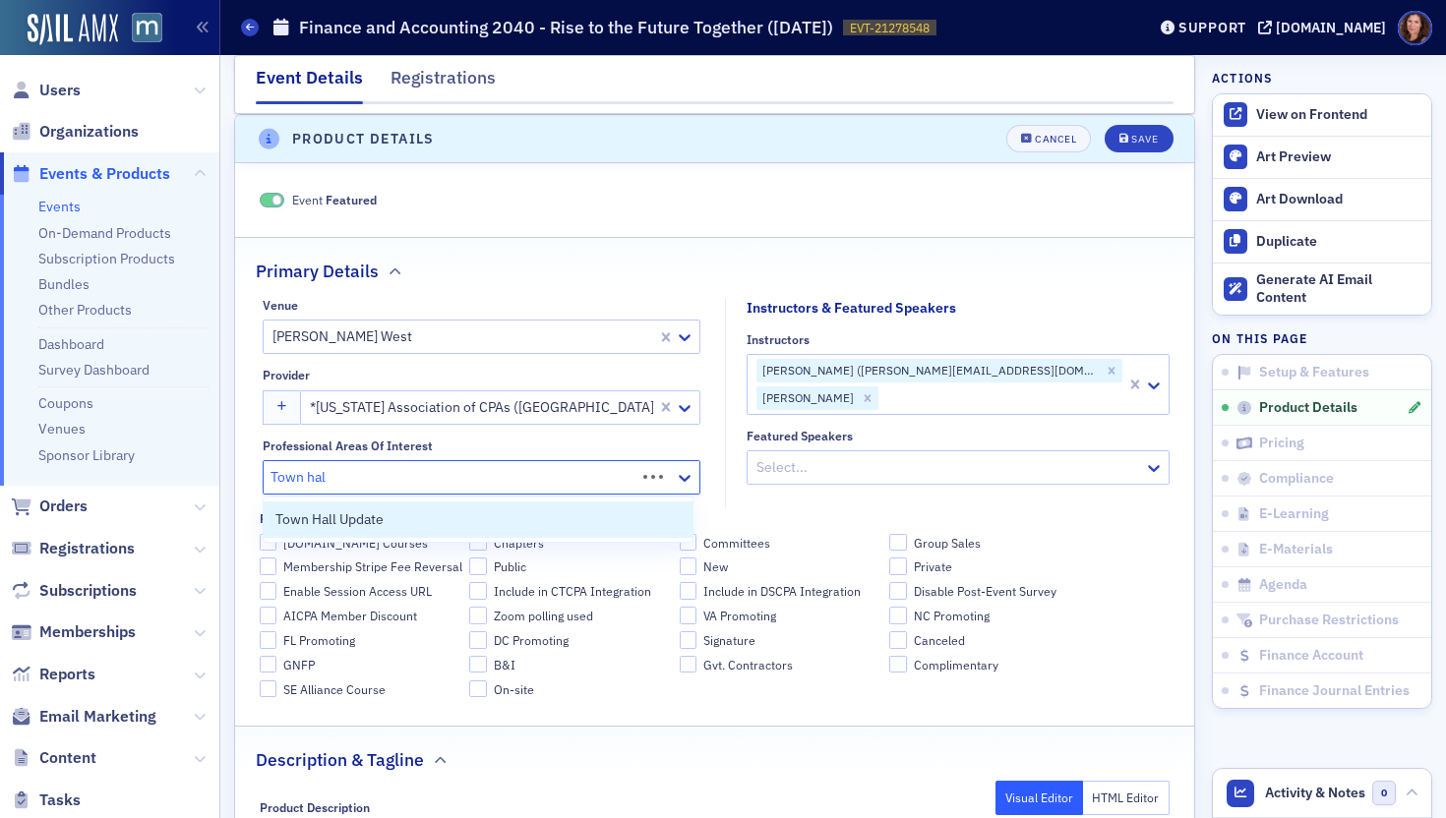
type input "[GEOGRAPHIC_DATA]"
click at [443, 517] on div "Town Hall Update" at bounding box center [477, 520] width 405 height 21
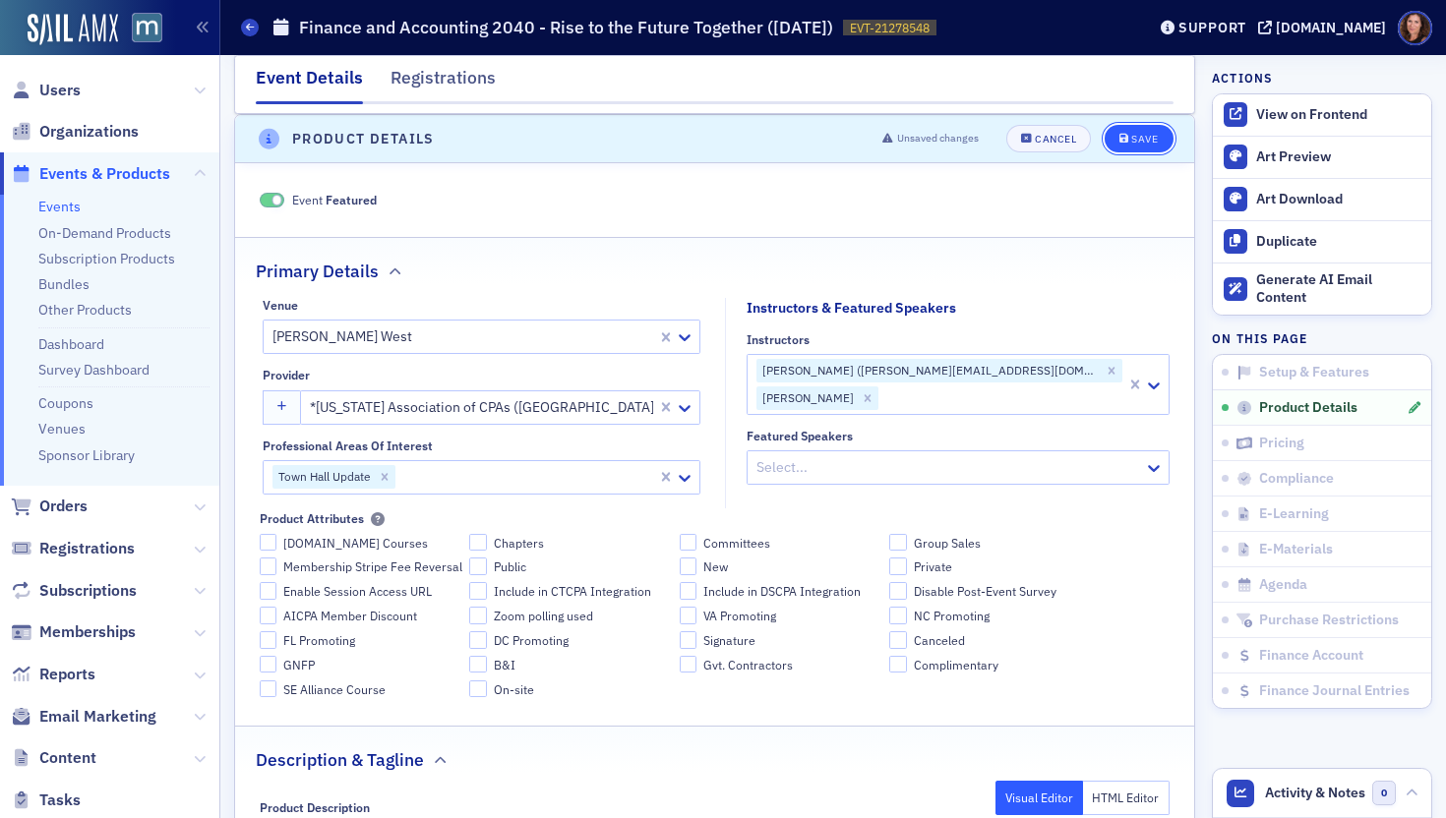
click at [1119, 134] on icon "submit" at bounding box center [1124, 139] width 10 height 11
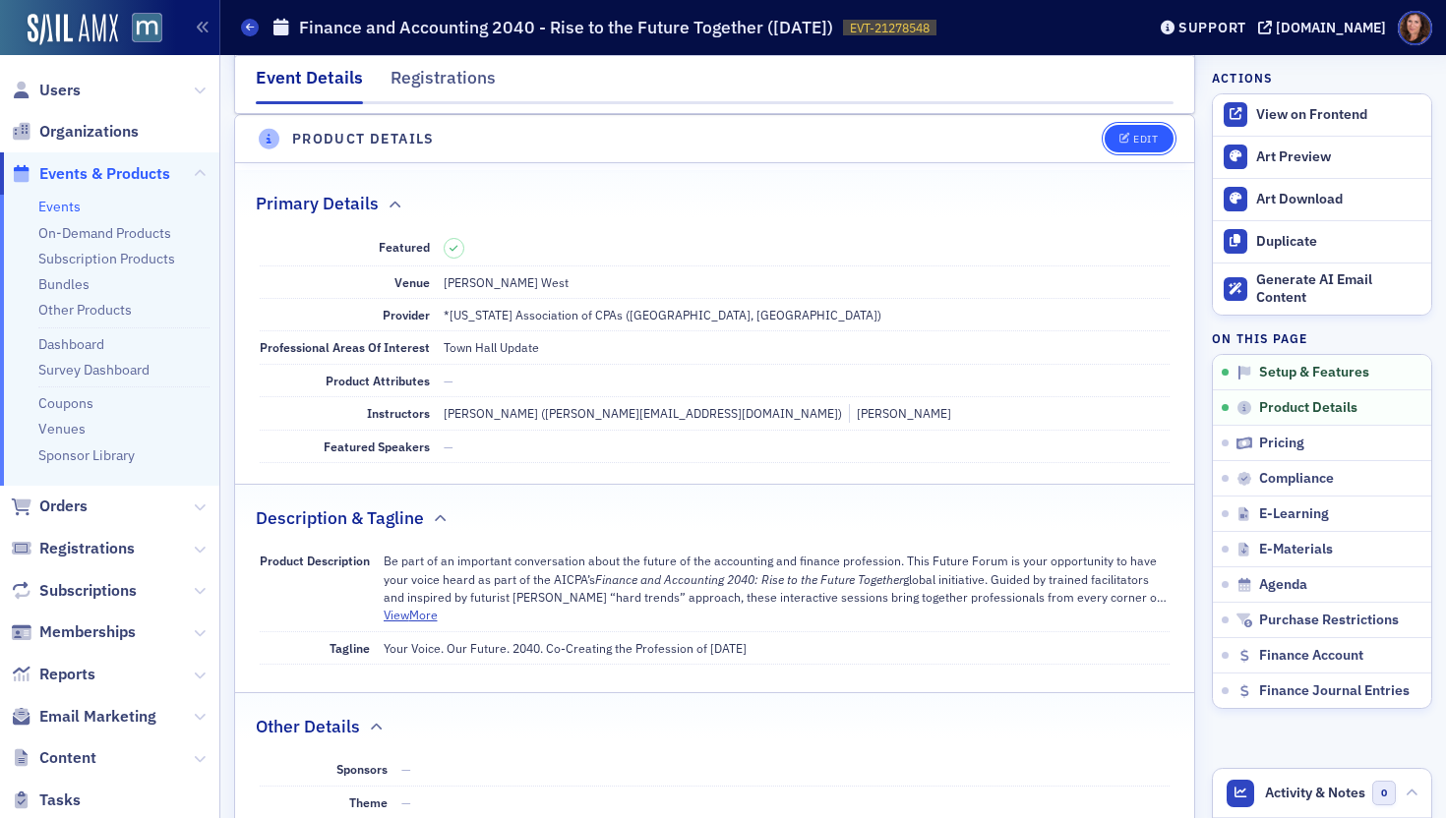
click at [1115, 147] on button "Edit" at bounding box center [1139, 139] width 68 height 28
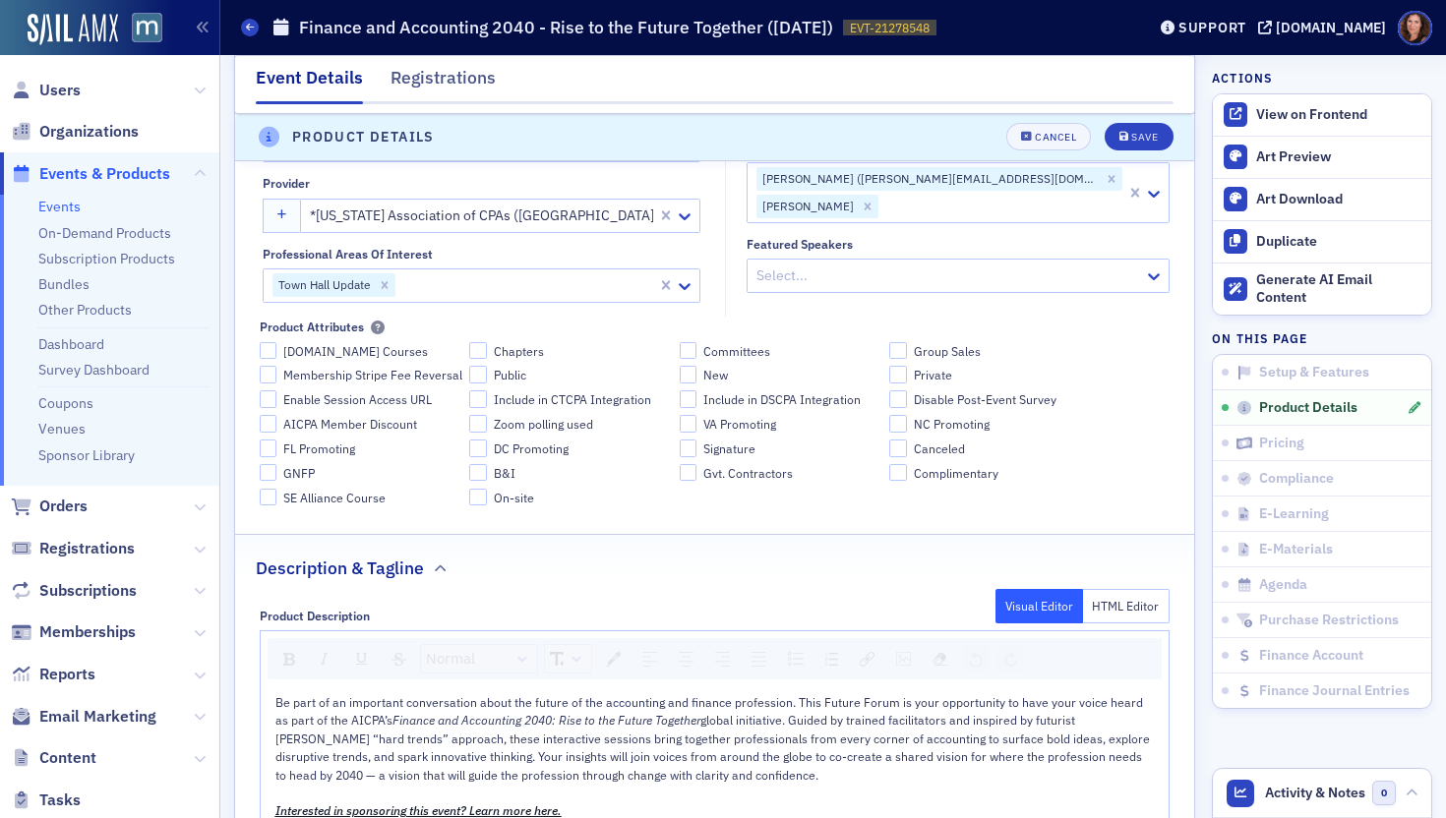
scroll to position [645, 0]
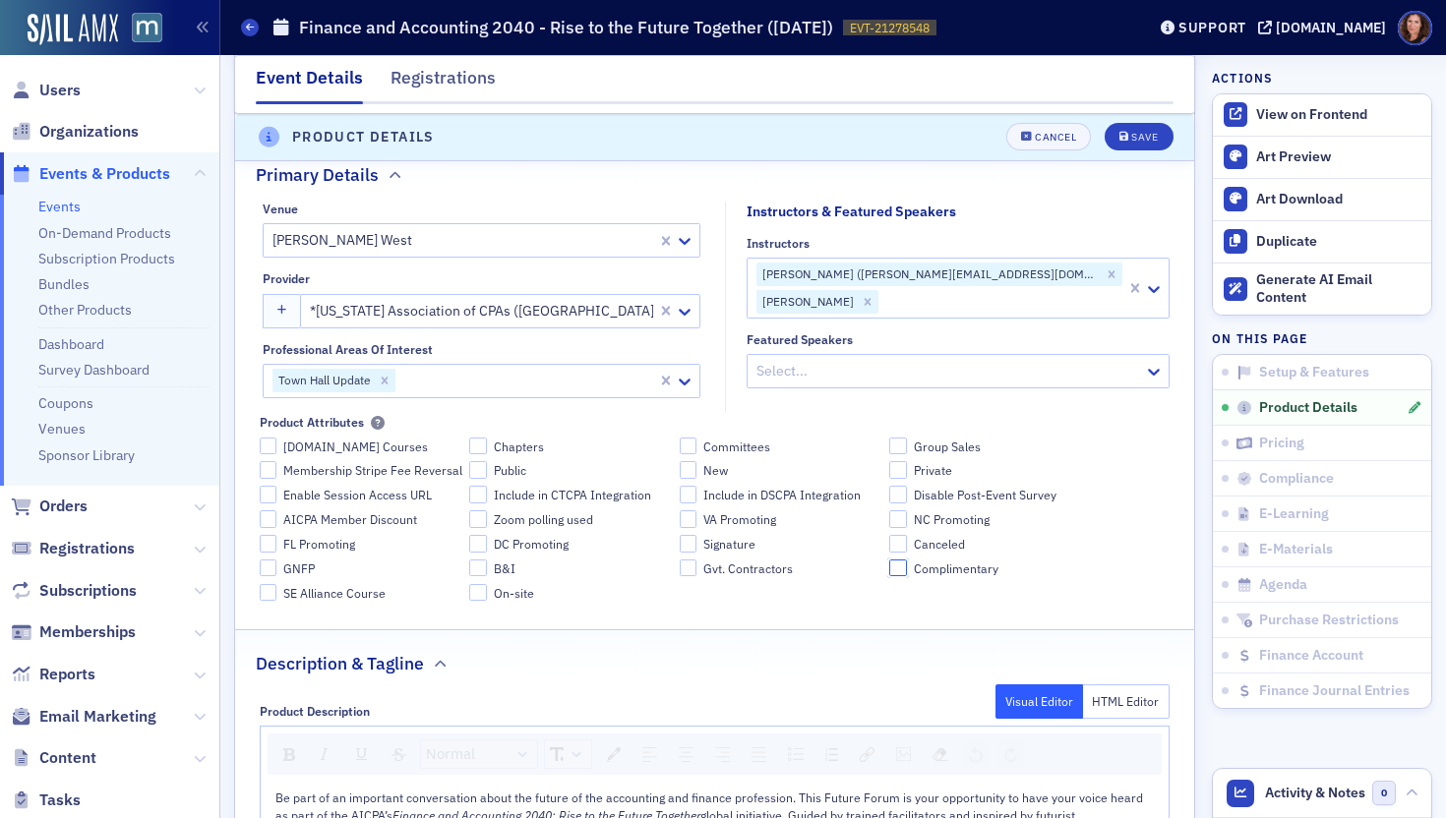
click at [889, 569] on input "Complimentary" at bounding box center [898, 569] width 18 height 18
checkbox input "true"
click at [1113, 143] on button "Save" at bounding box center [1139, 138] width 68 height 28
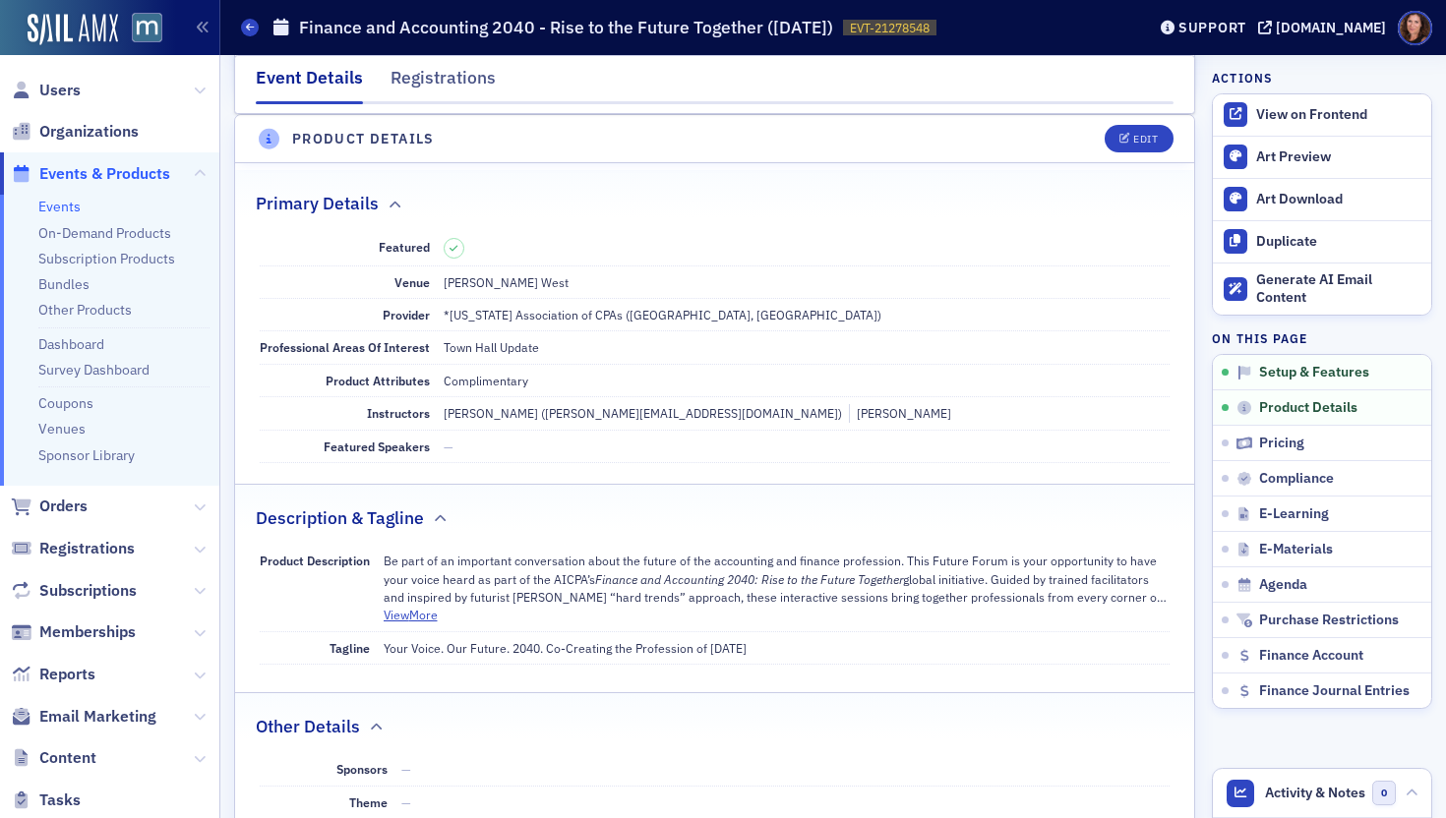
scroll to position [551, 0]
click at [1126, 144] on button "Edit" at bounding box center [1139, 138] width 68 height 28
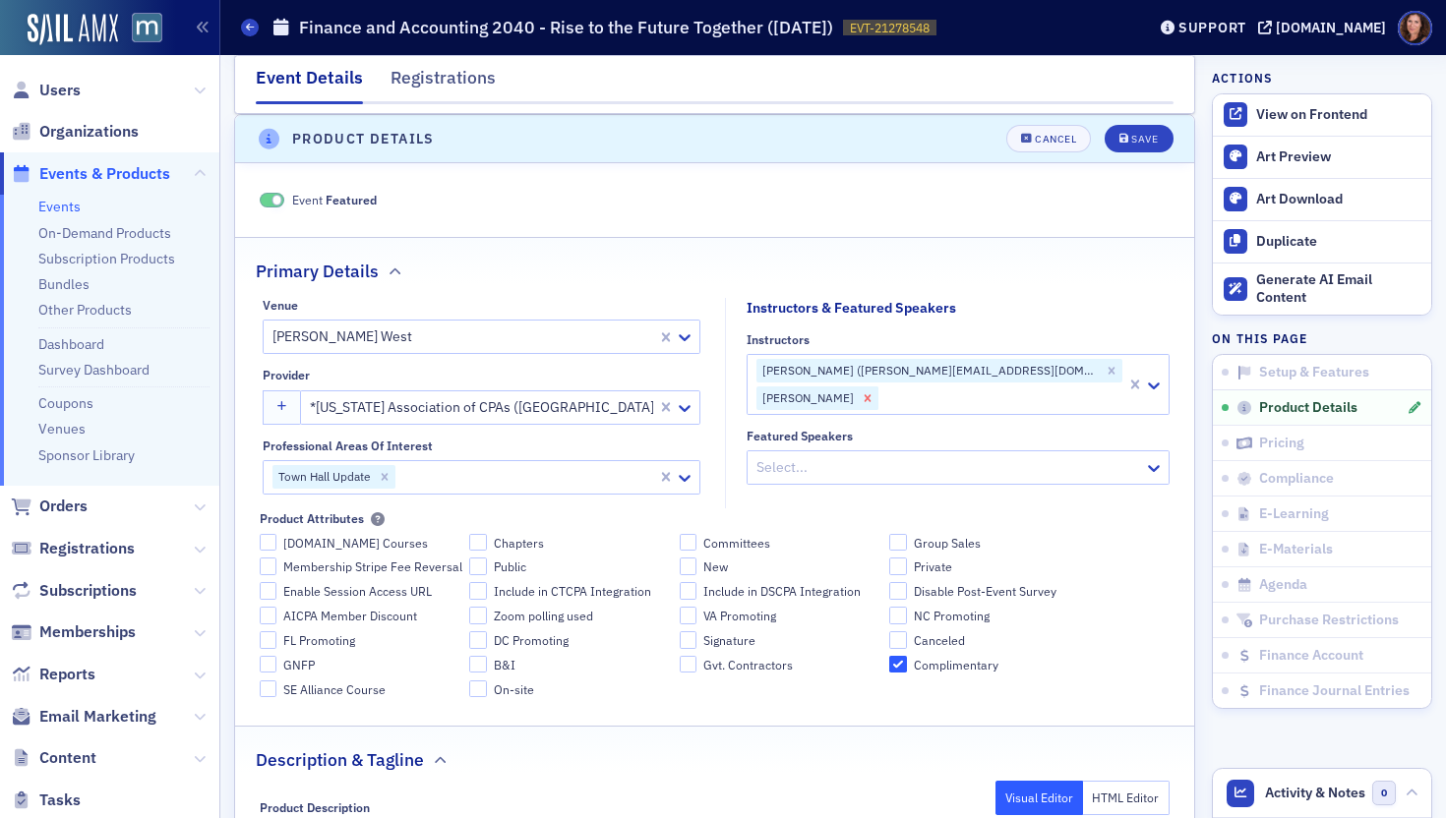
click at [870, 394] on icon "Remove Bill Sheridan" at bounding box center [867, 397] width 7 height 7
click at [1007, 385] on div at bounding box center [939, 397] width 370 height 25
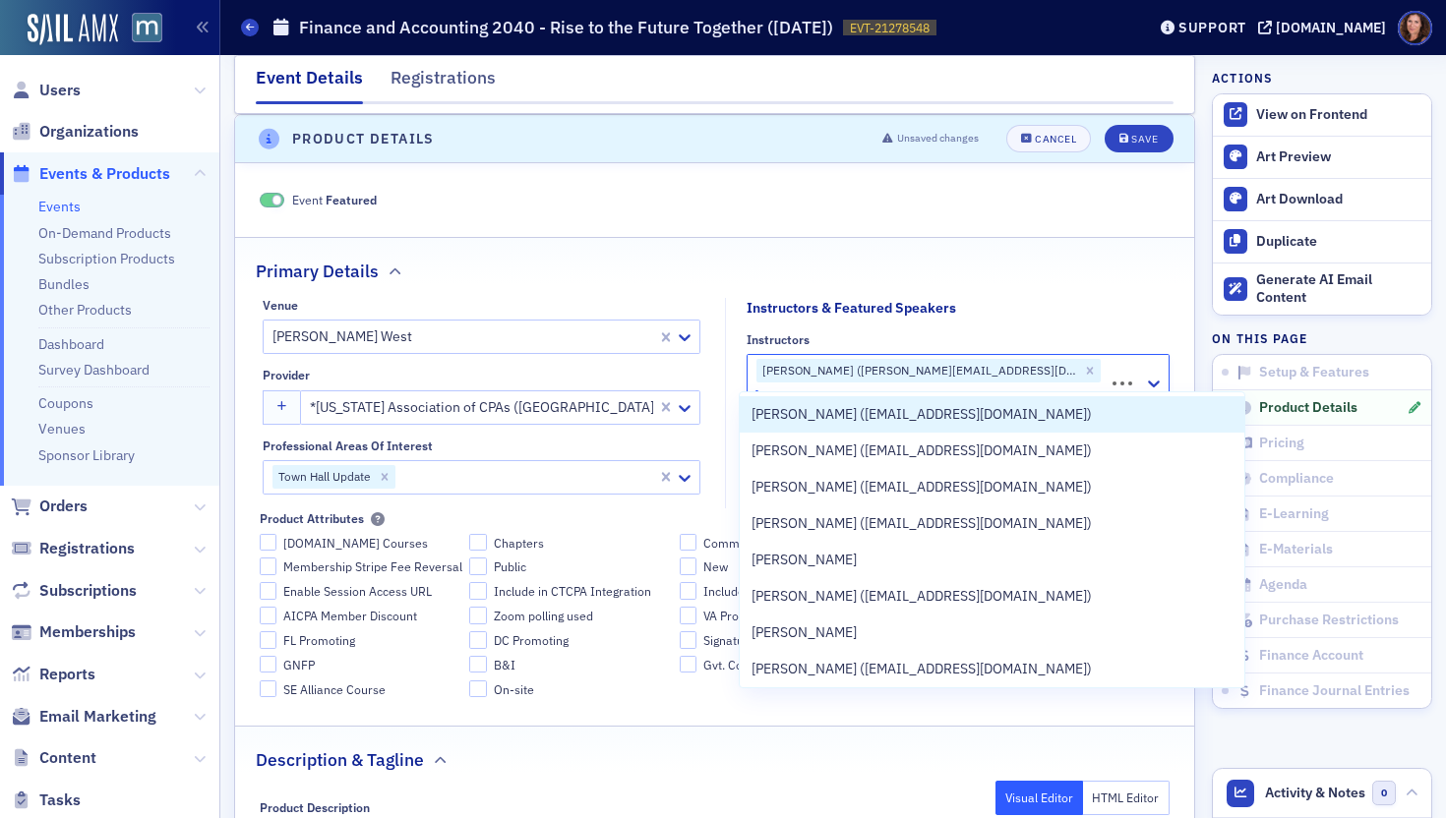
type input "[PERSON_NAME] [PERSON_NAME]"
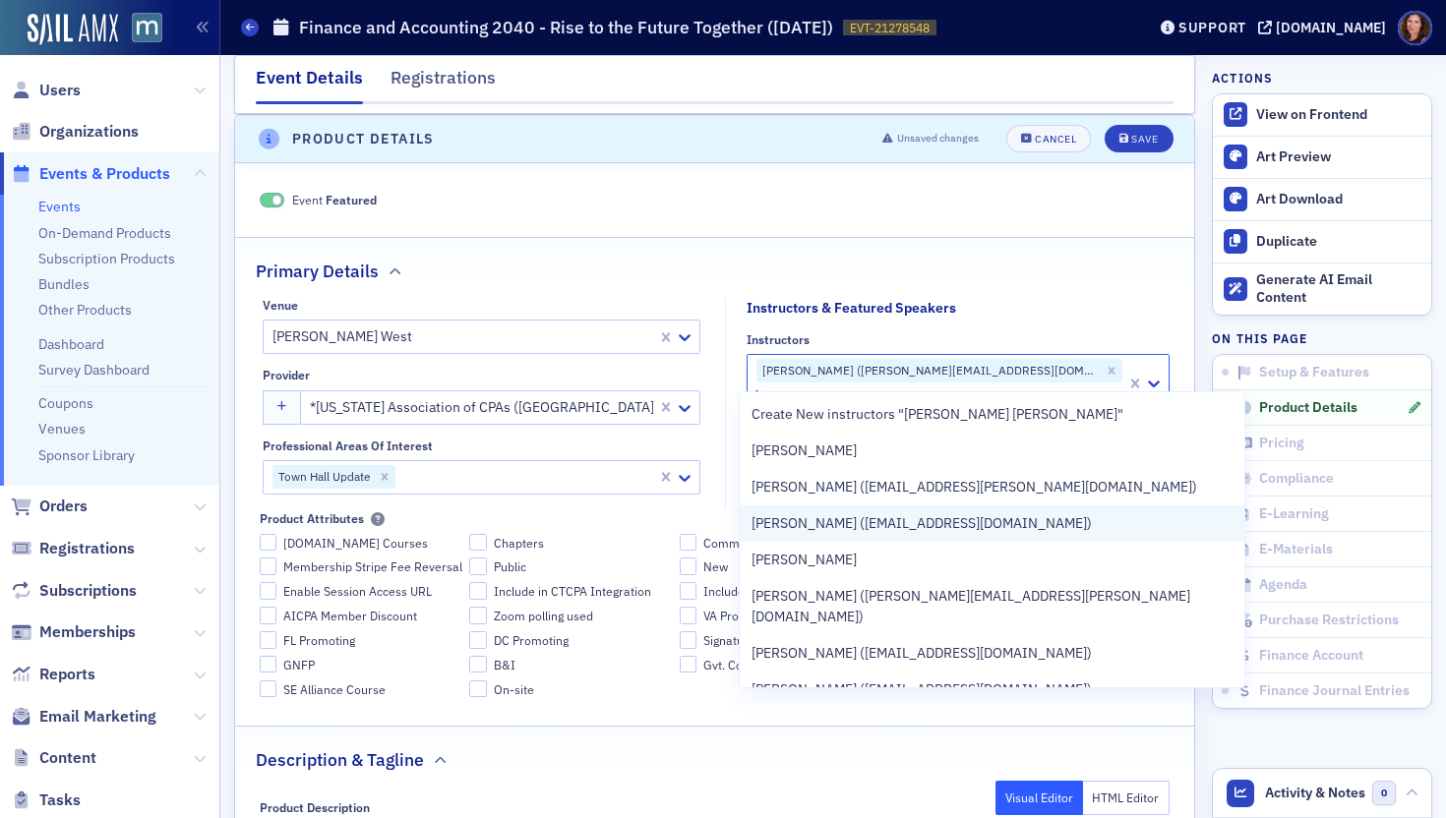
click at [902, 519] on span "[PERSON_NAME] ([EMAIL_ADDRESS][DOMAIN_NAME])" at bounding box center [921, 523] width 340 height 21
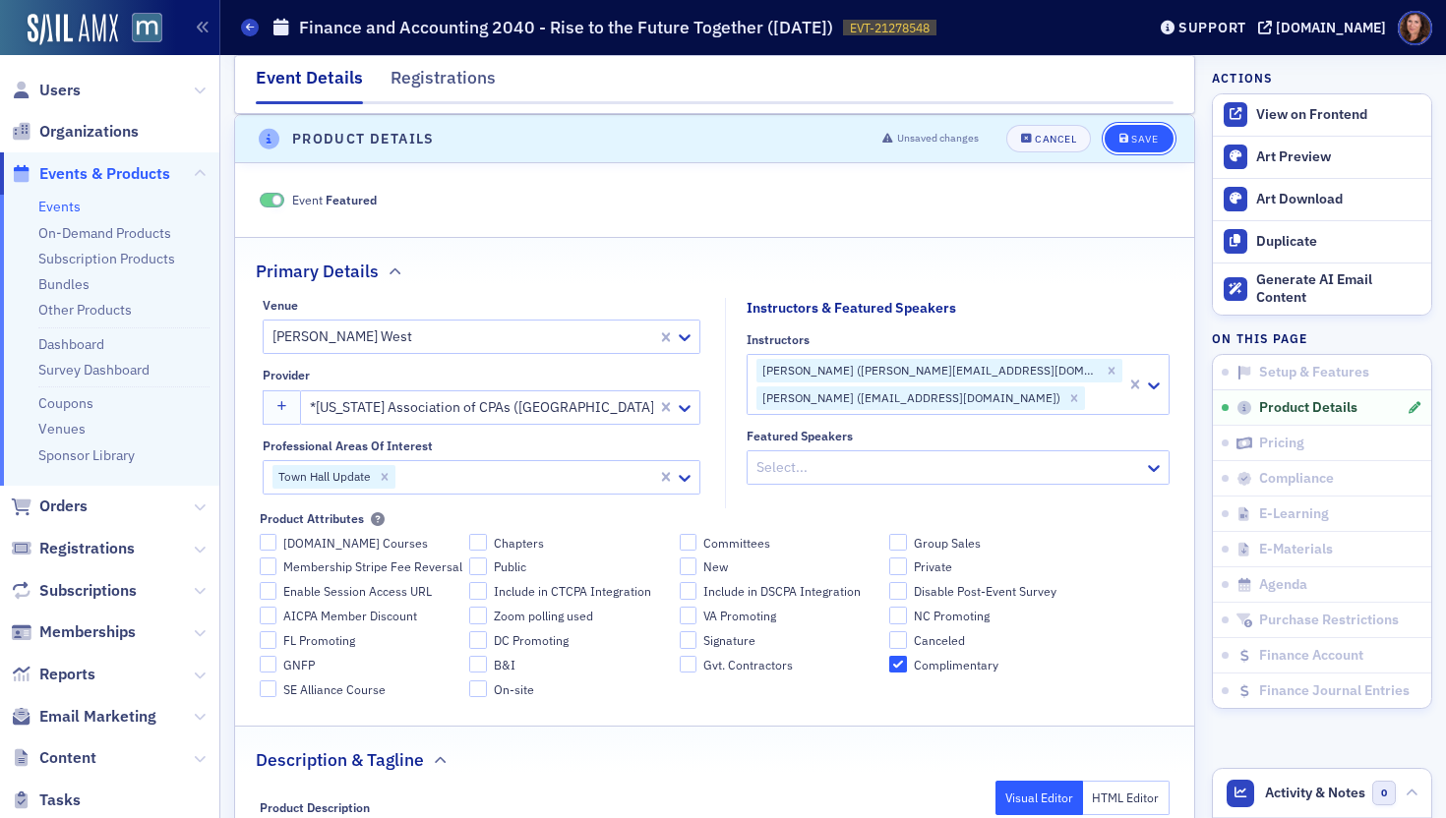
click at [1137, 140] on div "Save" at bounding box center [1144, 139] width 27 height 11
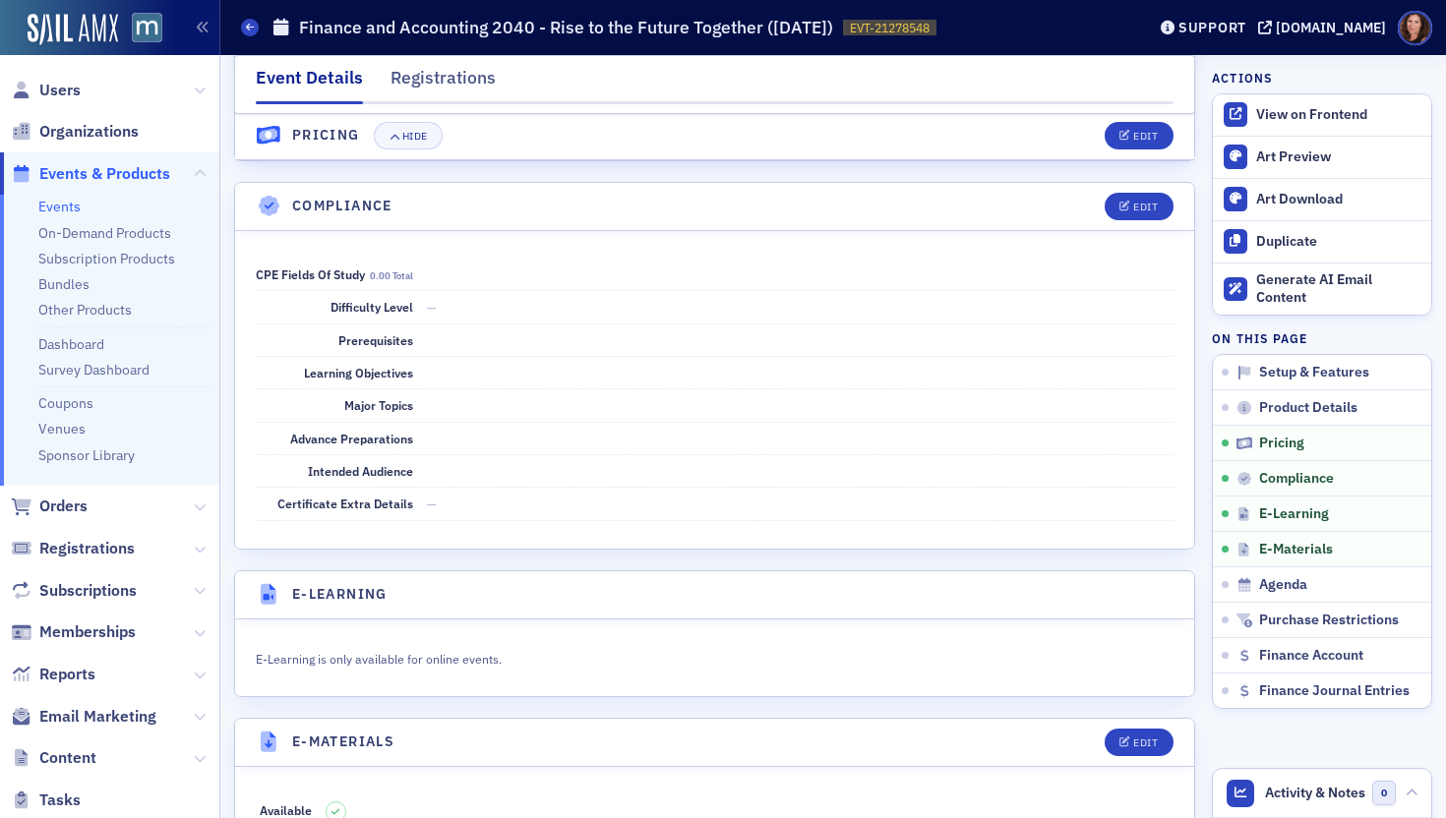
scroll to position [2126, 0]
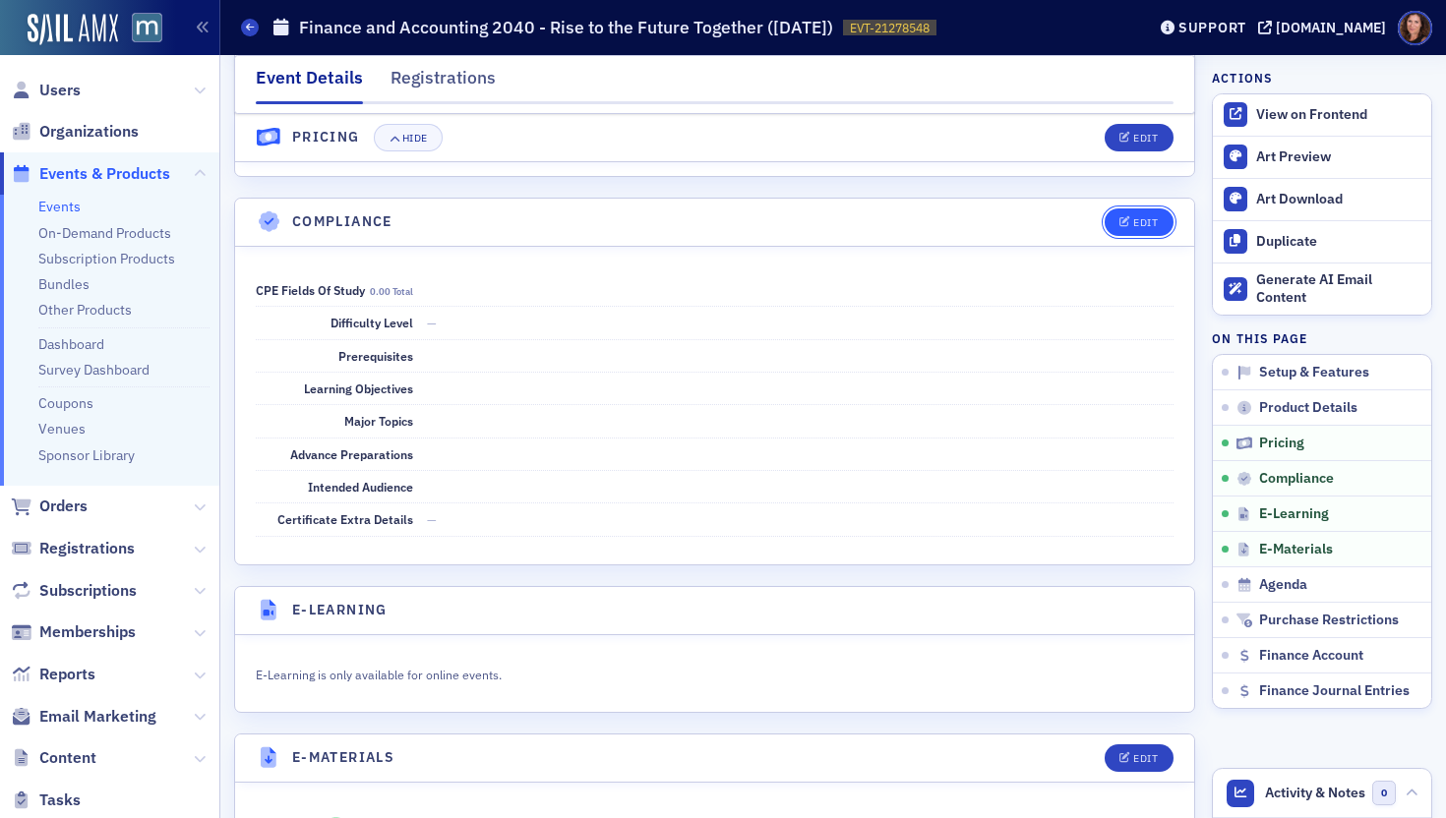
click at [1133, 222] on div "Edit" at bounding box center [1145, 222] width 25 height 11
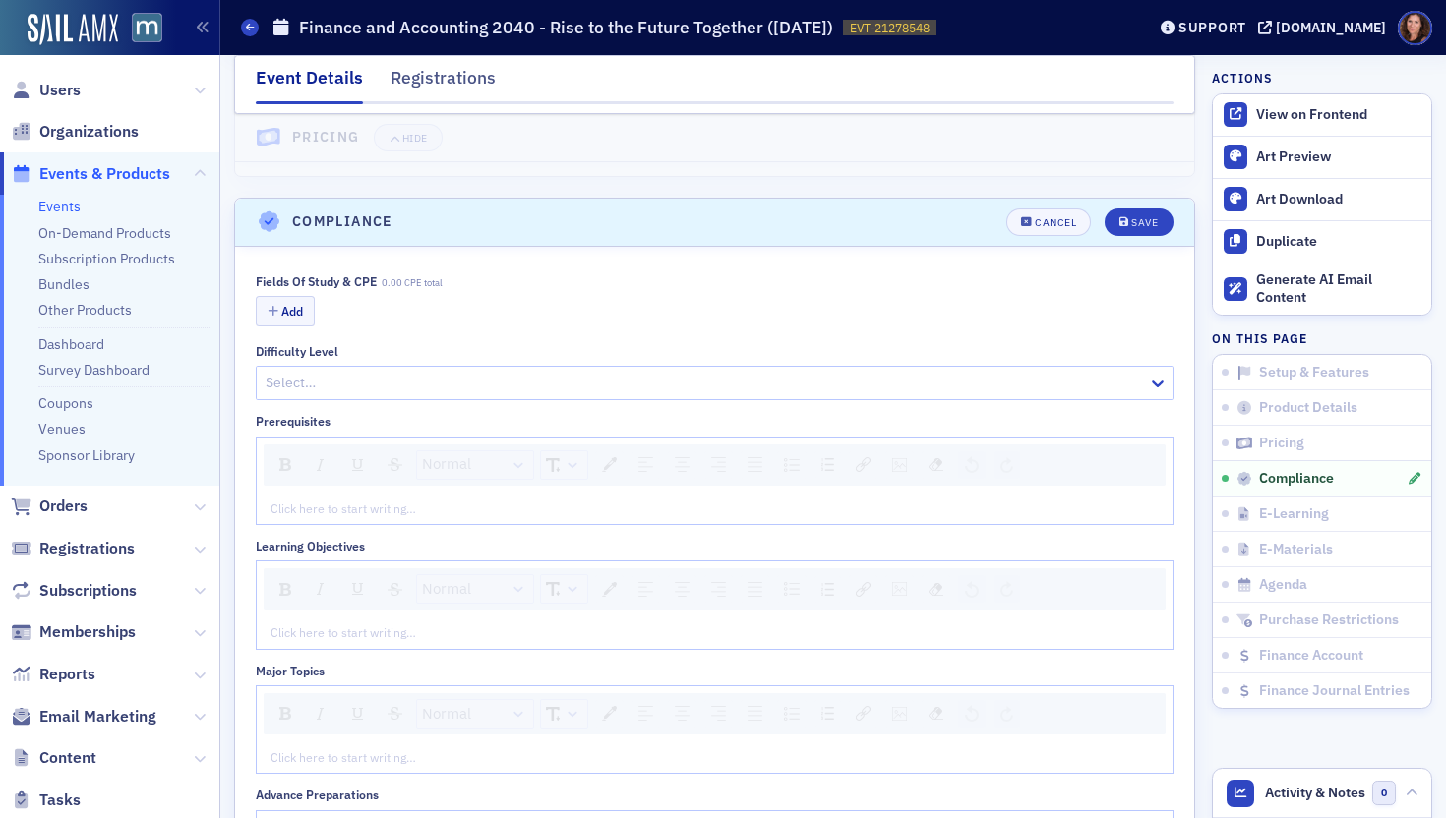
scroll to position [2208, 0]
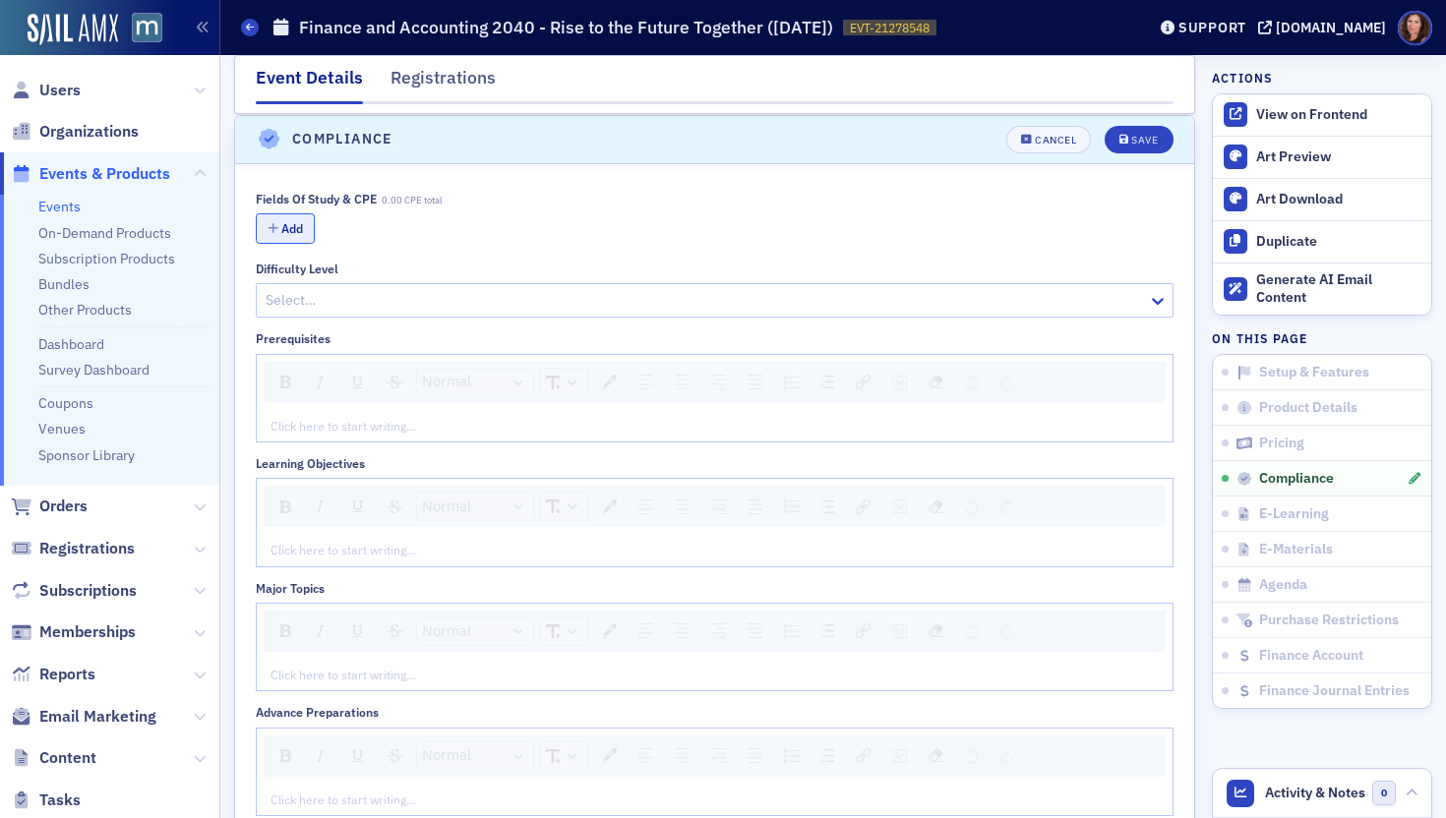
click at [304, 232] on button "Add" at bounding box center [285, 228] width 59 height 30
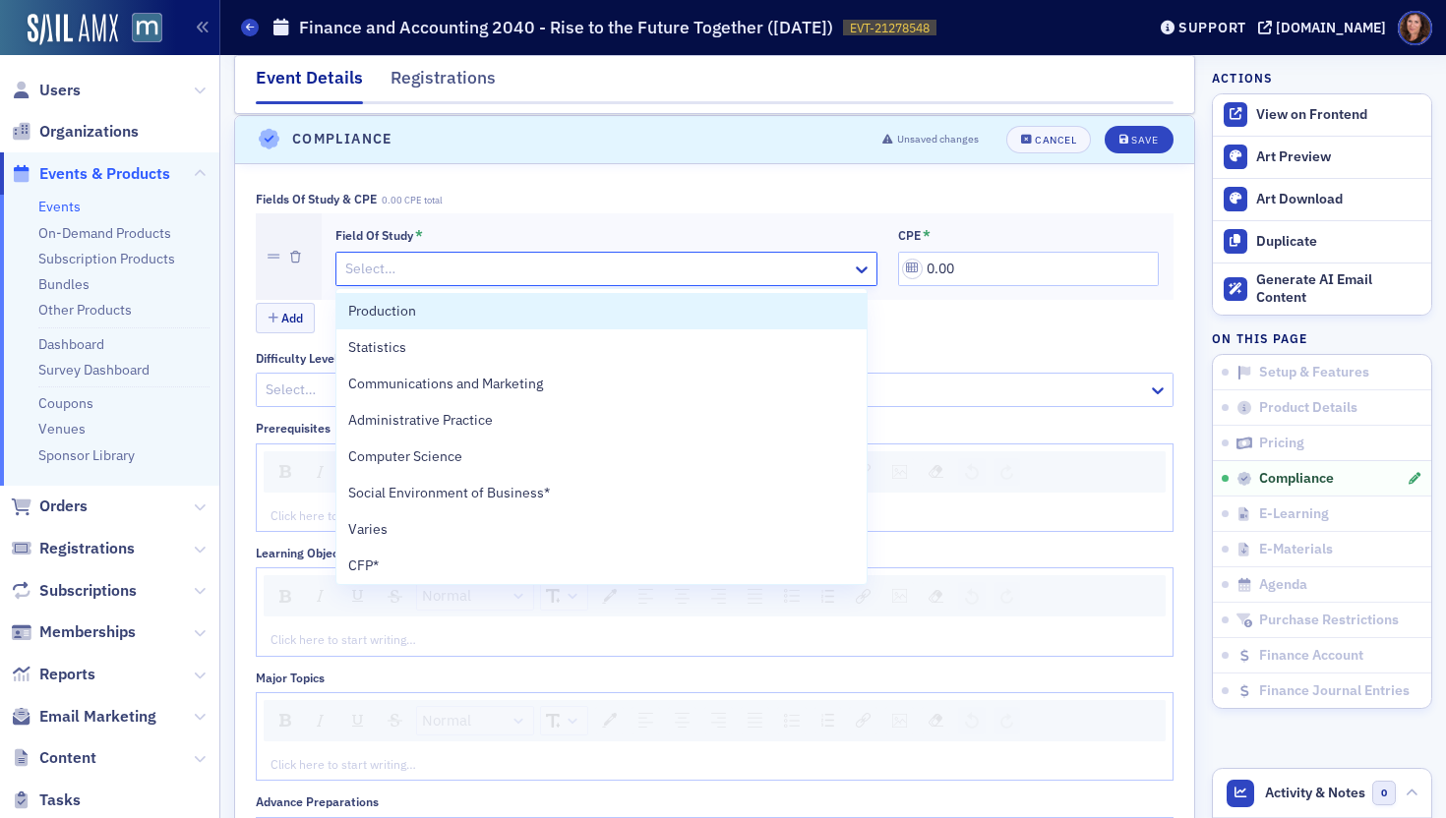
click at [455, 269] on div at bounding box center [596, 269] width 507 height 25
type input "sp"
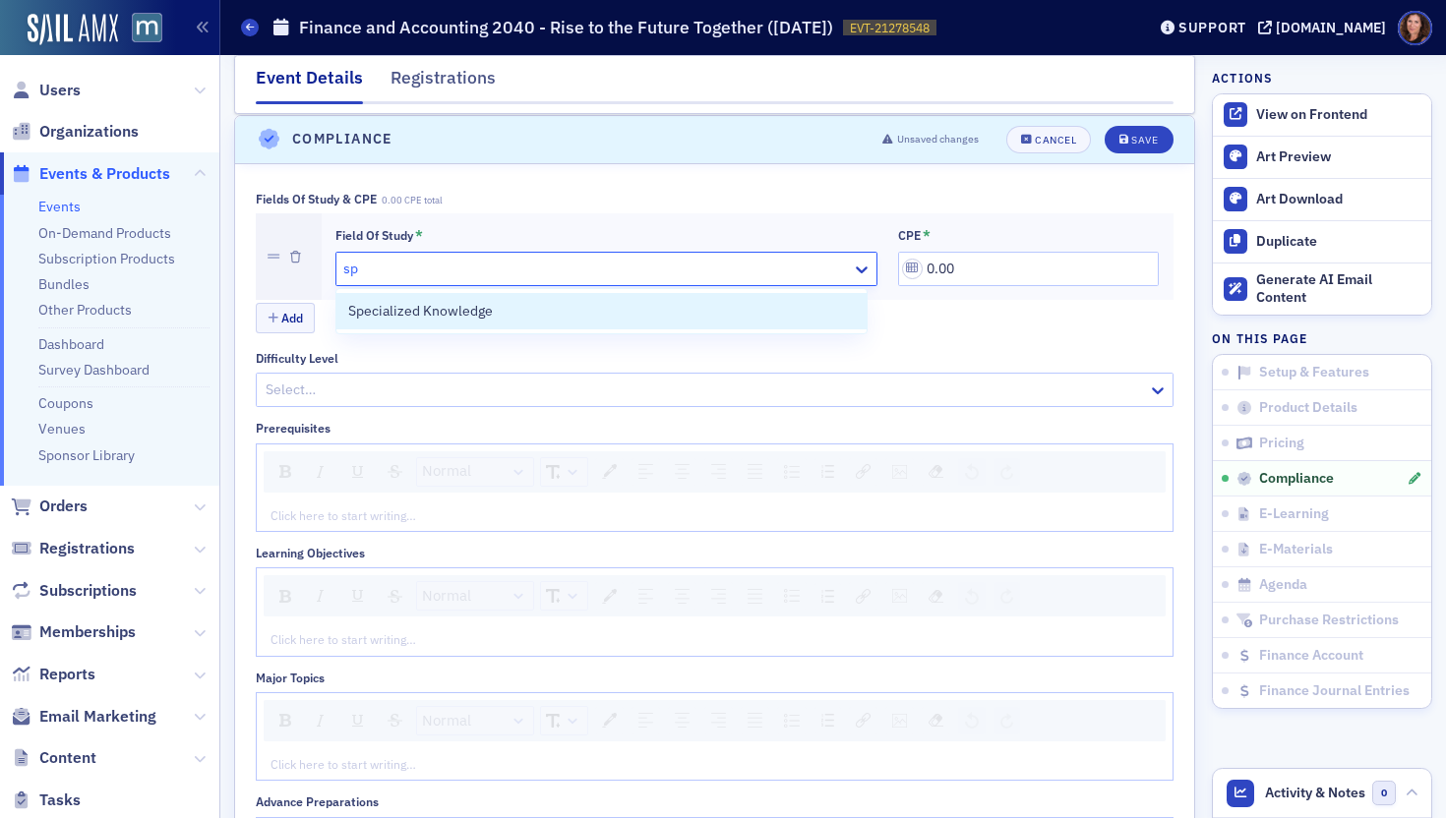
click at [593, 302] on div "Specialized Knowledge" at bounding box center [602, 311] width 508 height 21
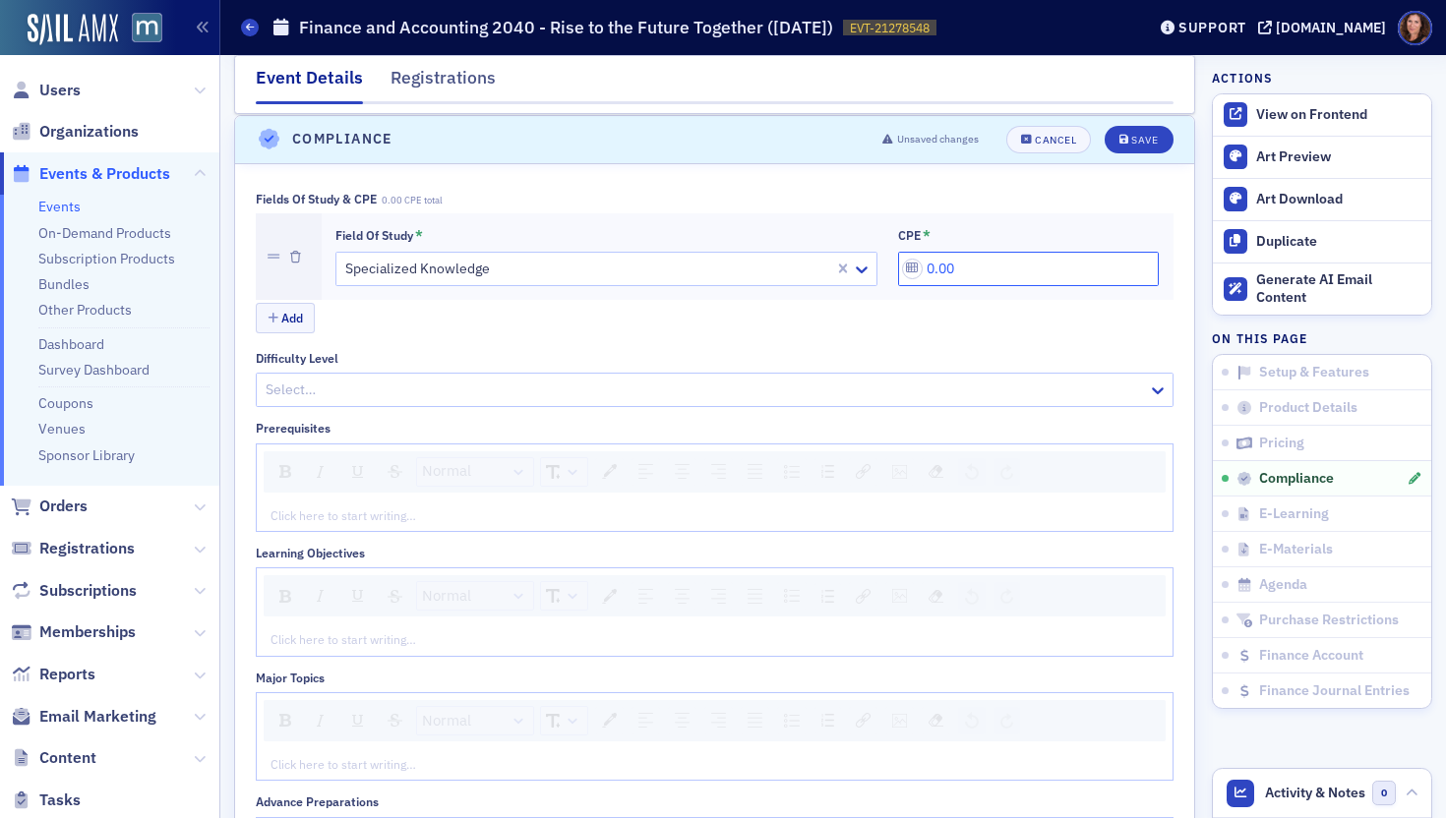
drag, startPoint x: 990, startPoint y: 277, endPoint x: 867, endPoint y: 272, distance: 123.0
click at [867, 272] on div "Field of Study * Specialized Knowledge CPE * 0.00" at bounding box center [747, 256] width 824 height 59
type input "2.00"
click at [318, 384] on div at bounding box center [705, 390] width 882 height 25
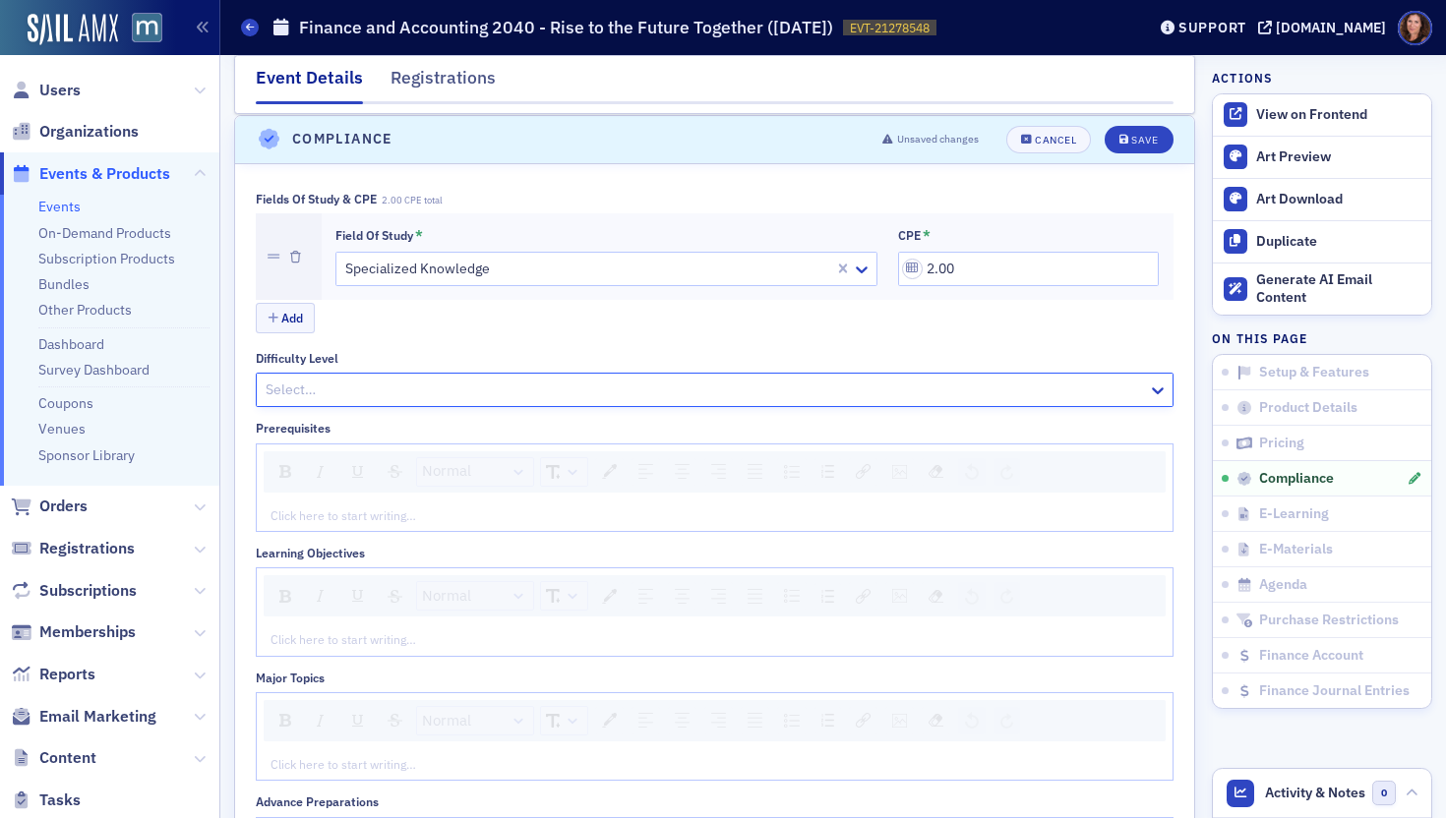
paste input "Update"
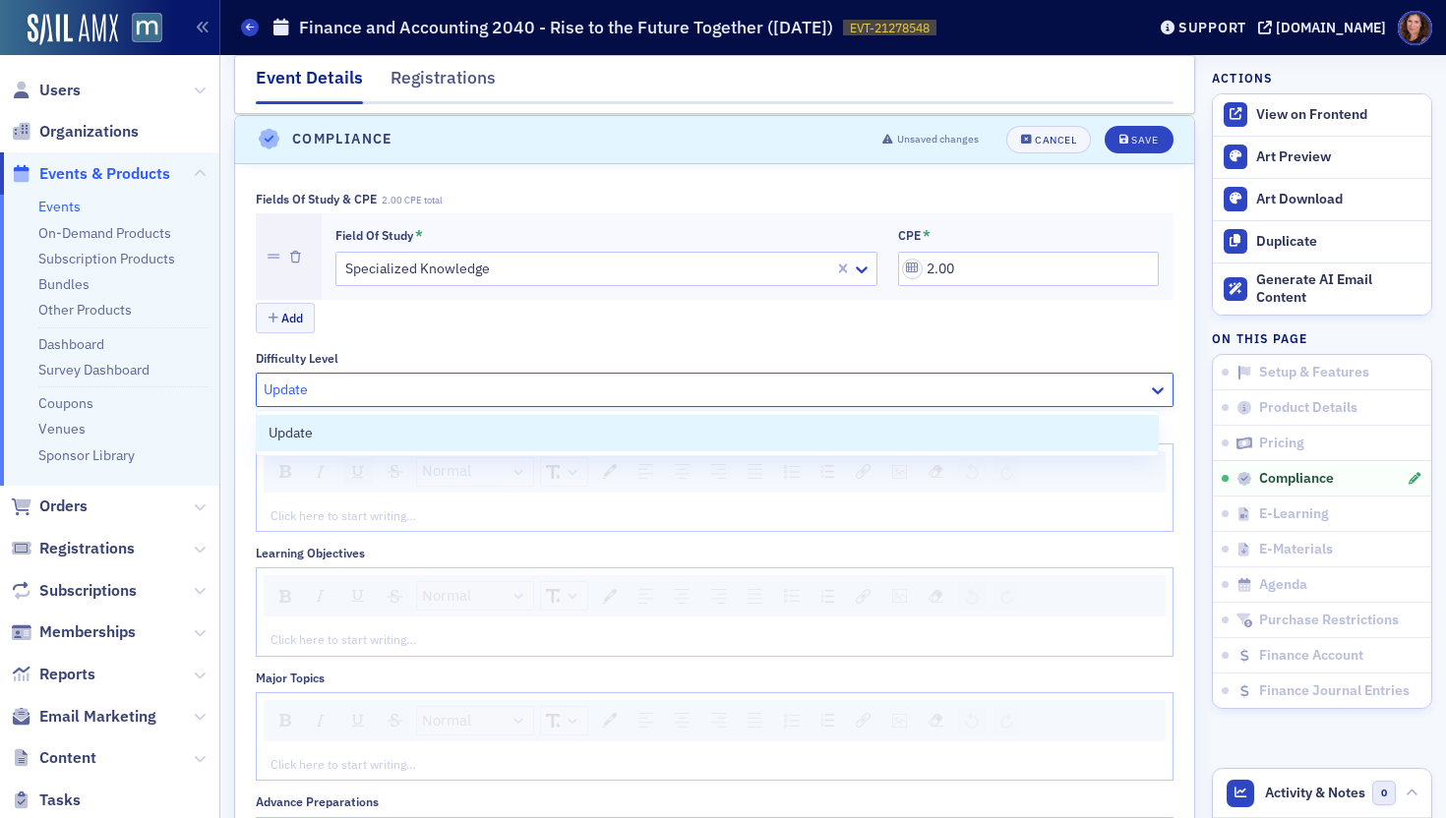
click at [372, 478] on div "rdw-inline-control" at bounding box center [358, 472] width 30 height 28
type input "Update"
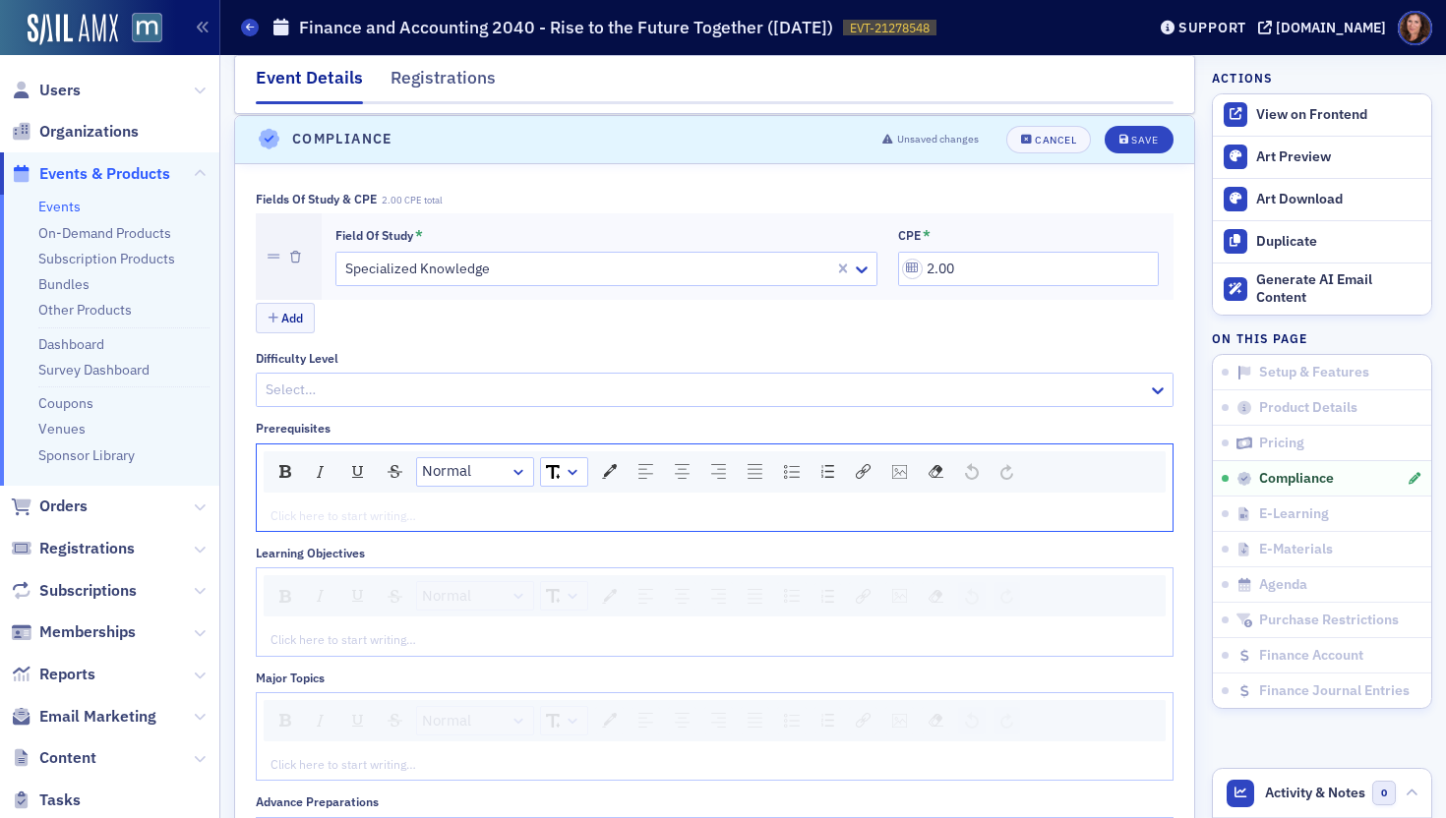
click at [357, 507] on div "rdw-editor" at bounding box center [714, 516] width 887 height 18
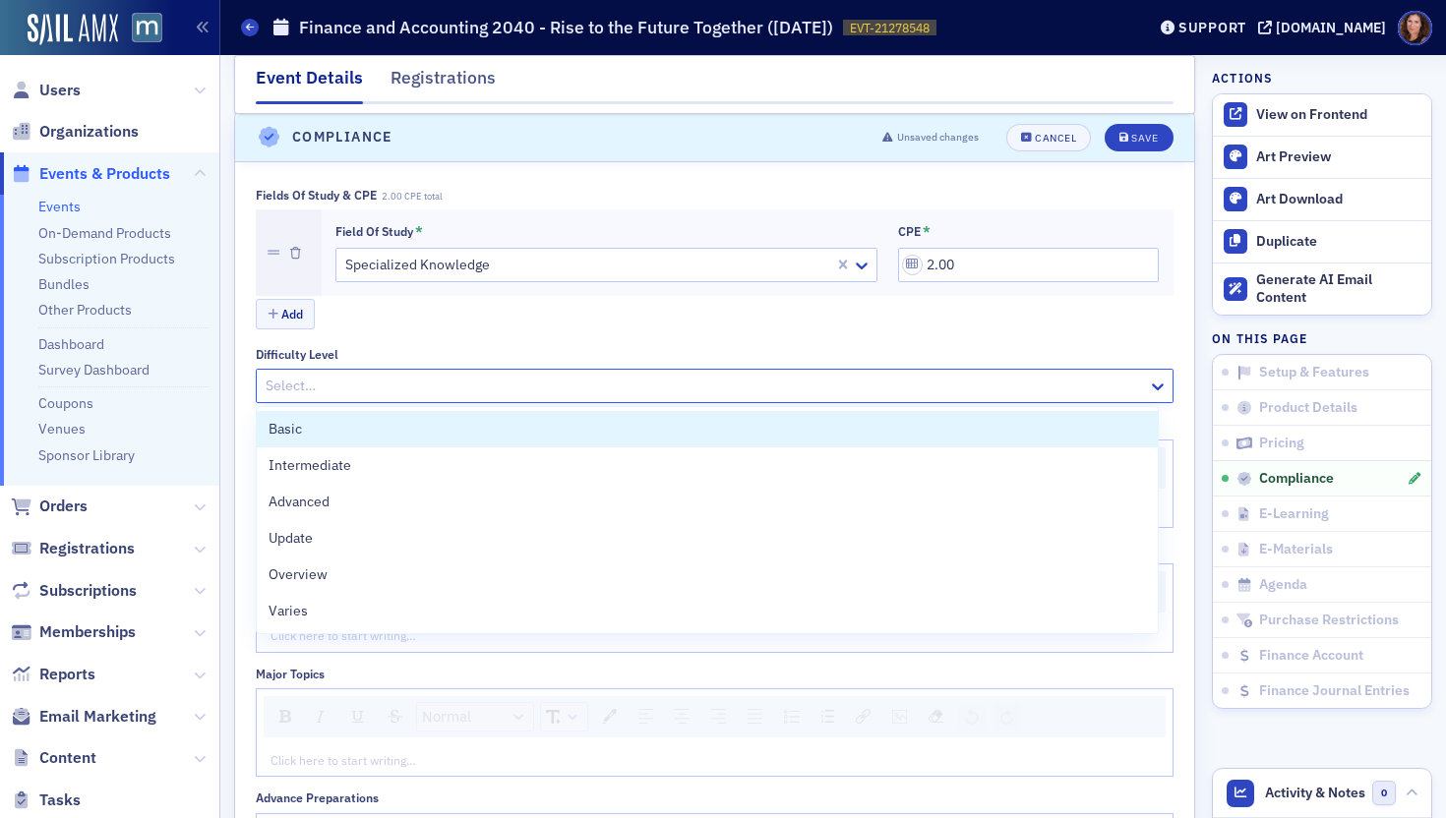
click at [377, 390] on div at bounding box center [705, 386] width 882 height 25
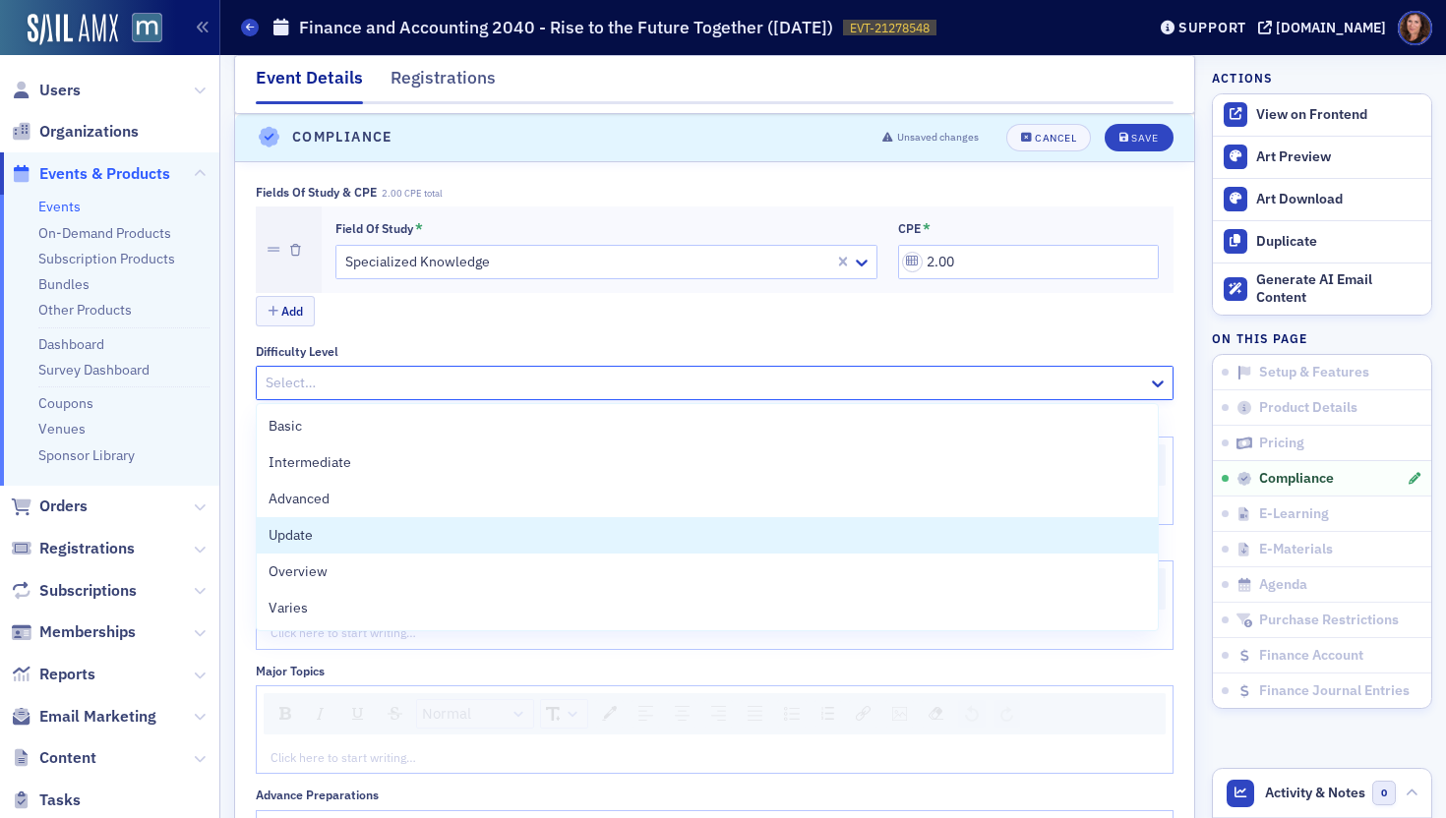
click at [335, 524] on div "Update" at bounding box center [707, 535] width 901 height 36
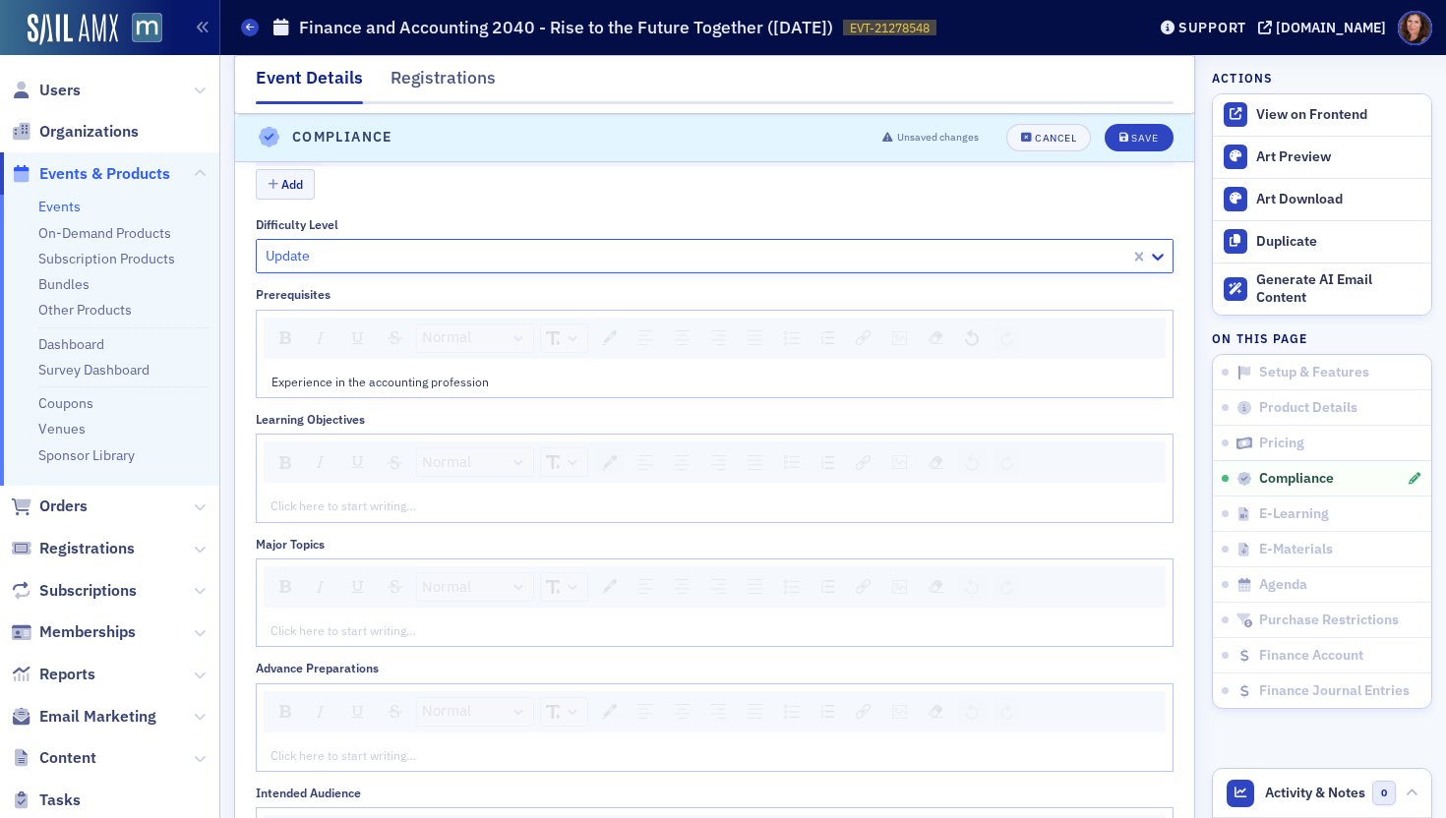
scroll to position [2343, 0]
click at [522, 496] on div "rdw-editor" at bounding box center [714, 505] width 887 height 18
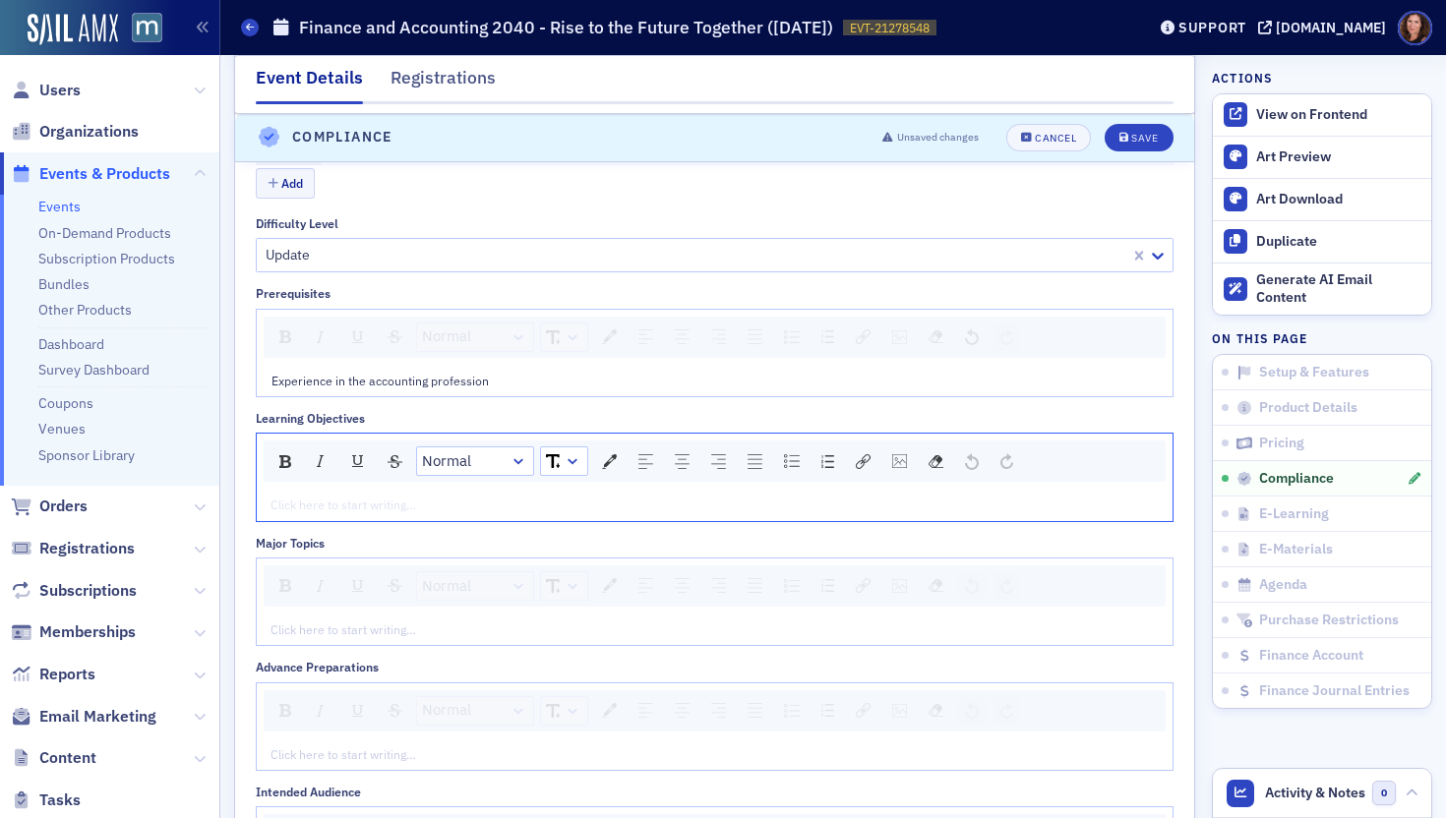
click at [709, 496] on div "rdw-editor" at bounding box center [714, 505] width 887 height 18
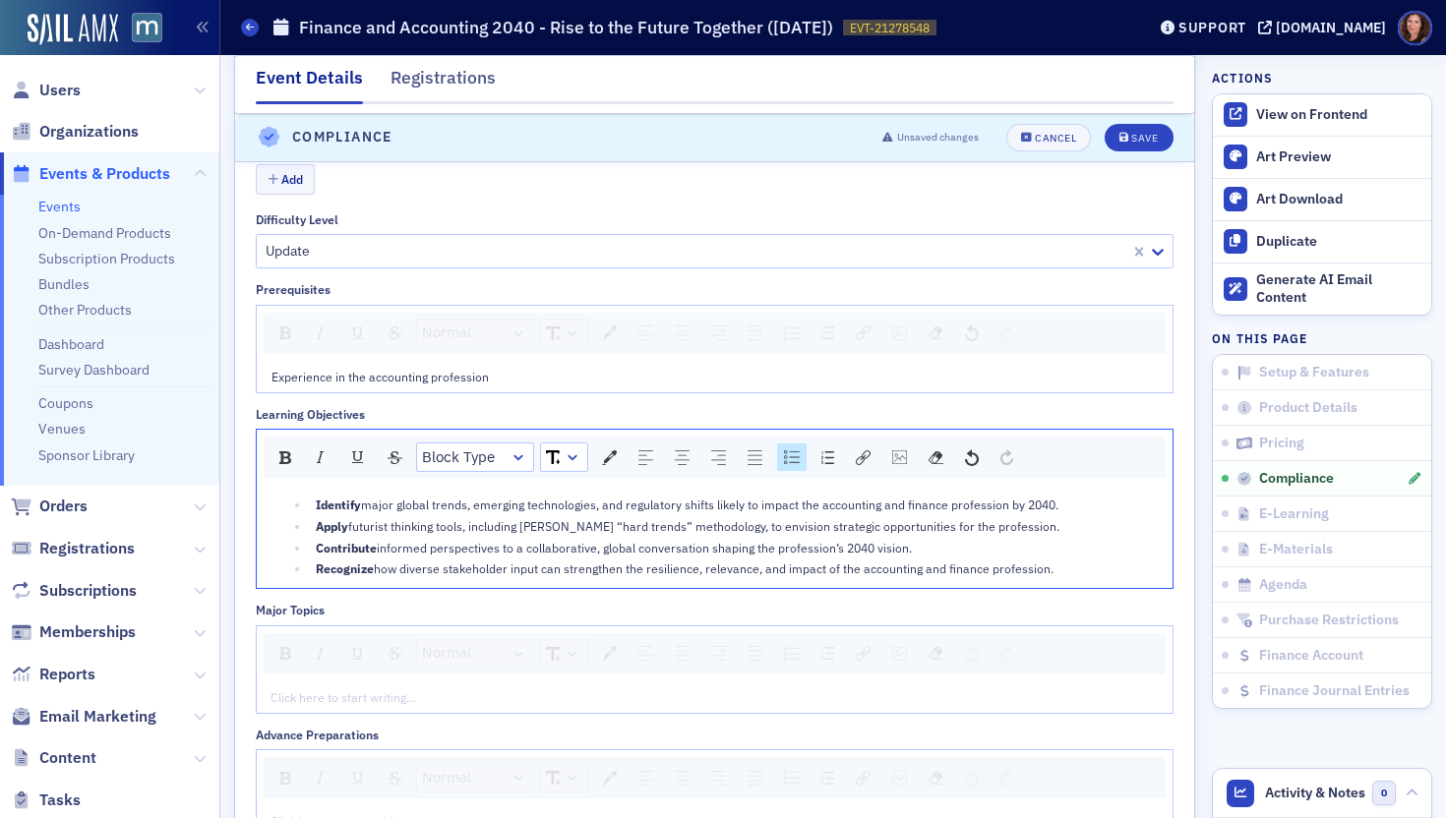
click at [608, 692] on div "rdw-editor" at bounding box center [714, 698] width 887 height 18
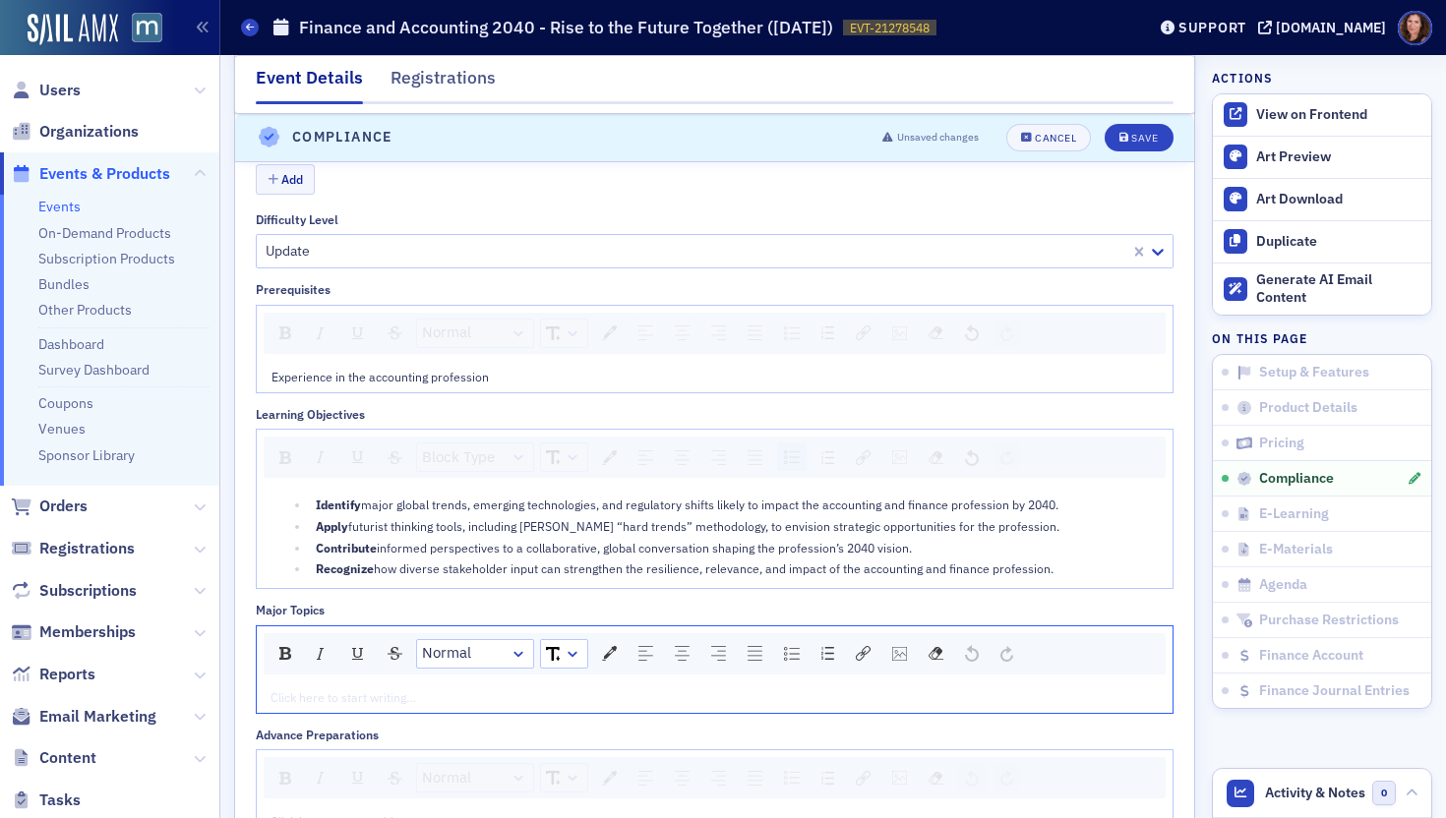
click at [608, 692] on div "rdw-editor" at bounding box center [714, 698] width 887 height 18
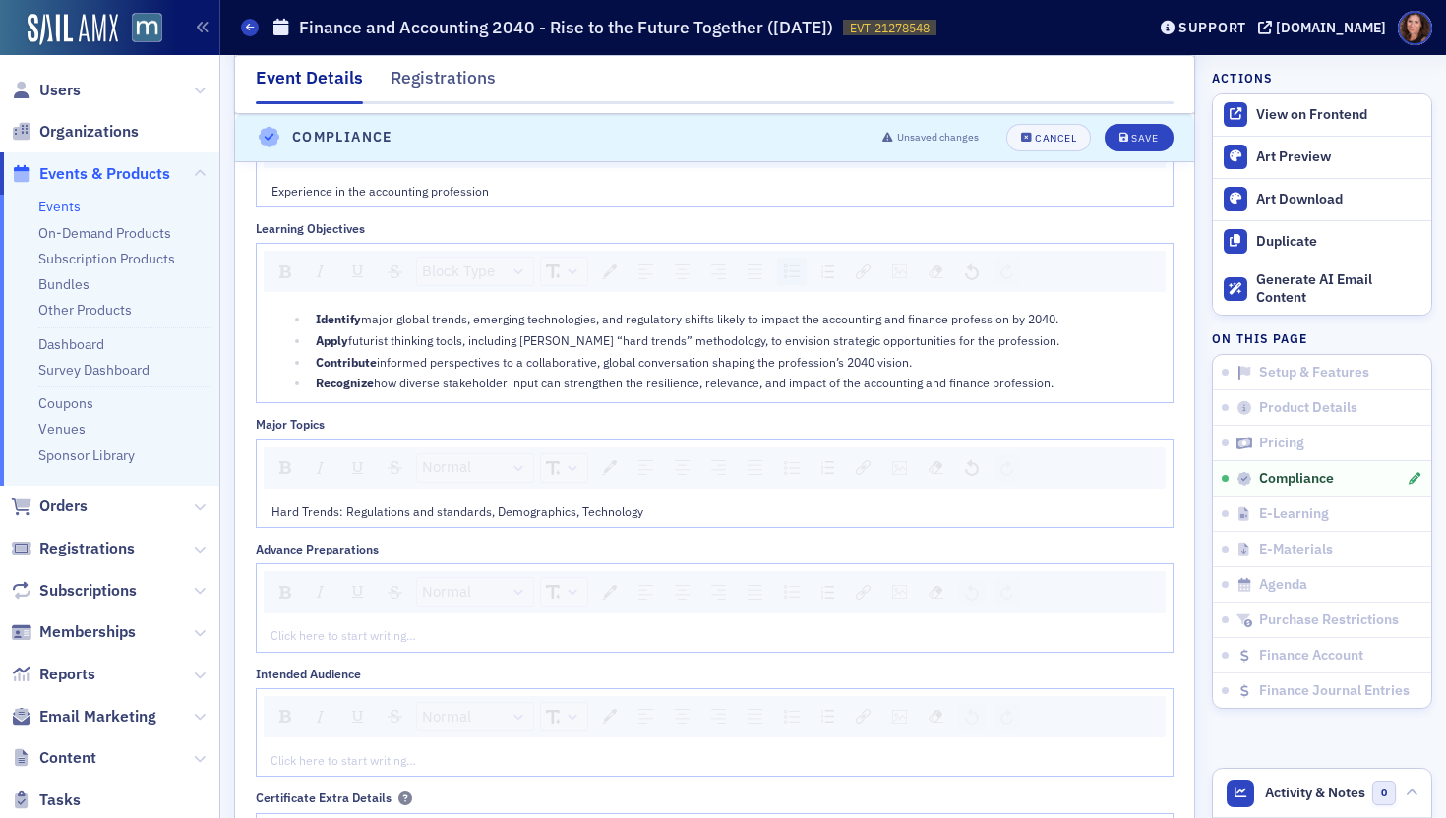
scroll to position [2604, 0]
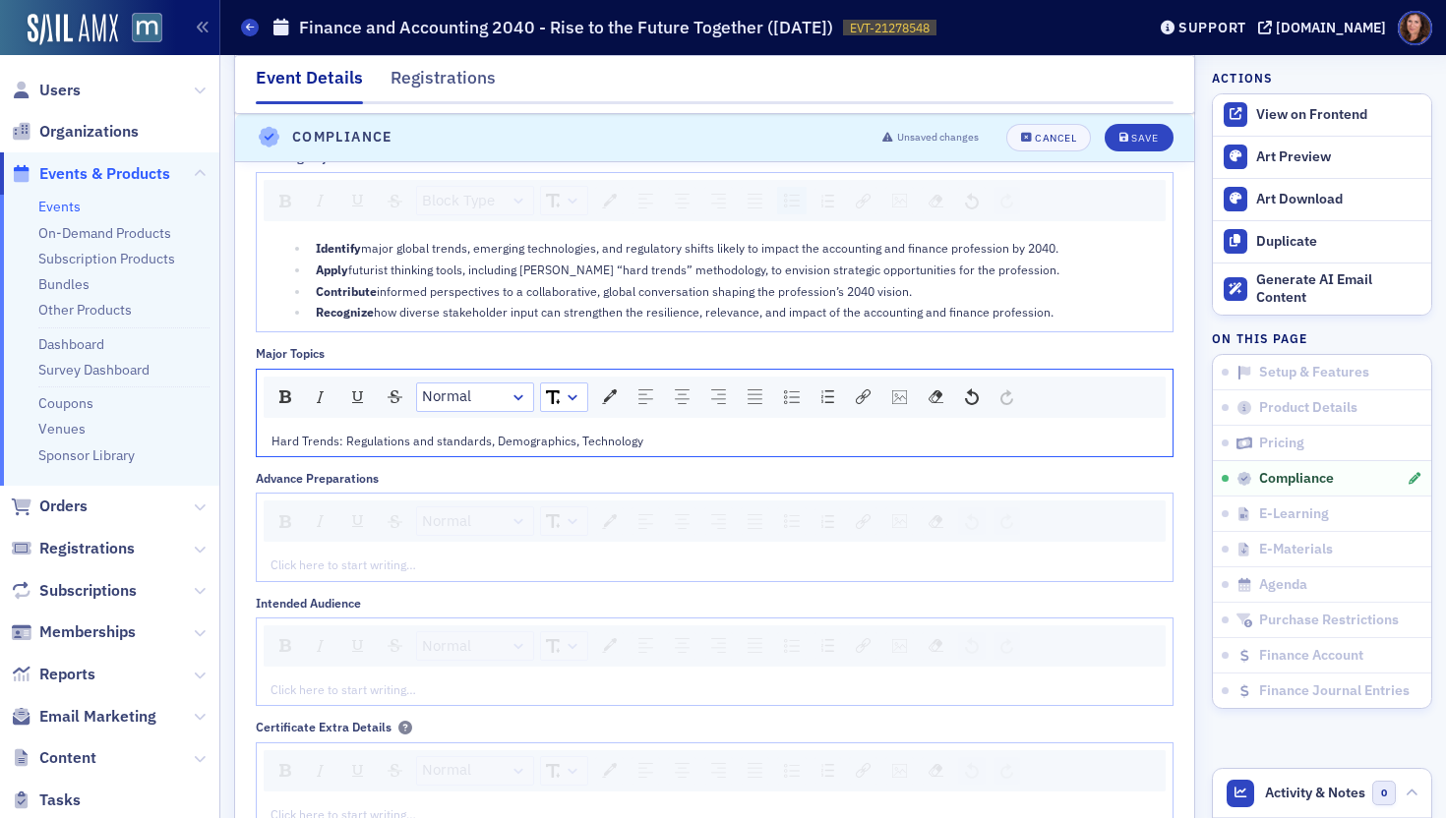
click at [381, 558] on div "rdw-editor" at bounding box center [714, 565] width 887 height 18
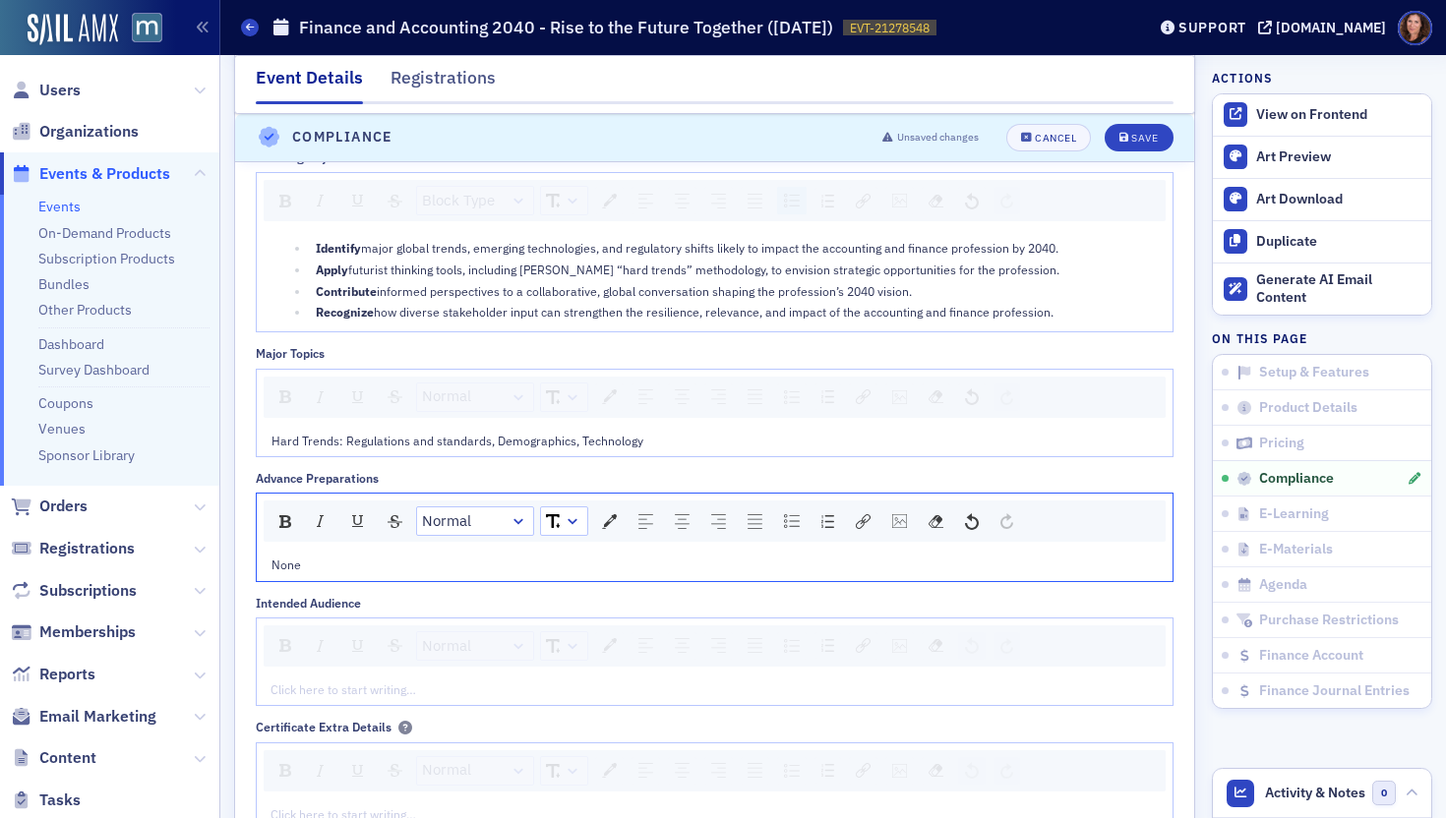
click at [416, 686] on div "rdw-editor" at bounding box center [714, 690] width 887 height 18
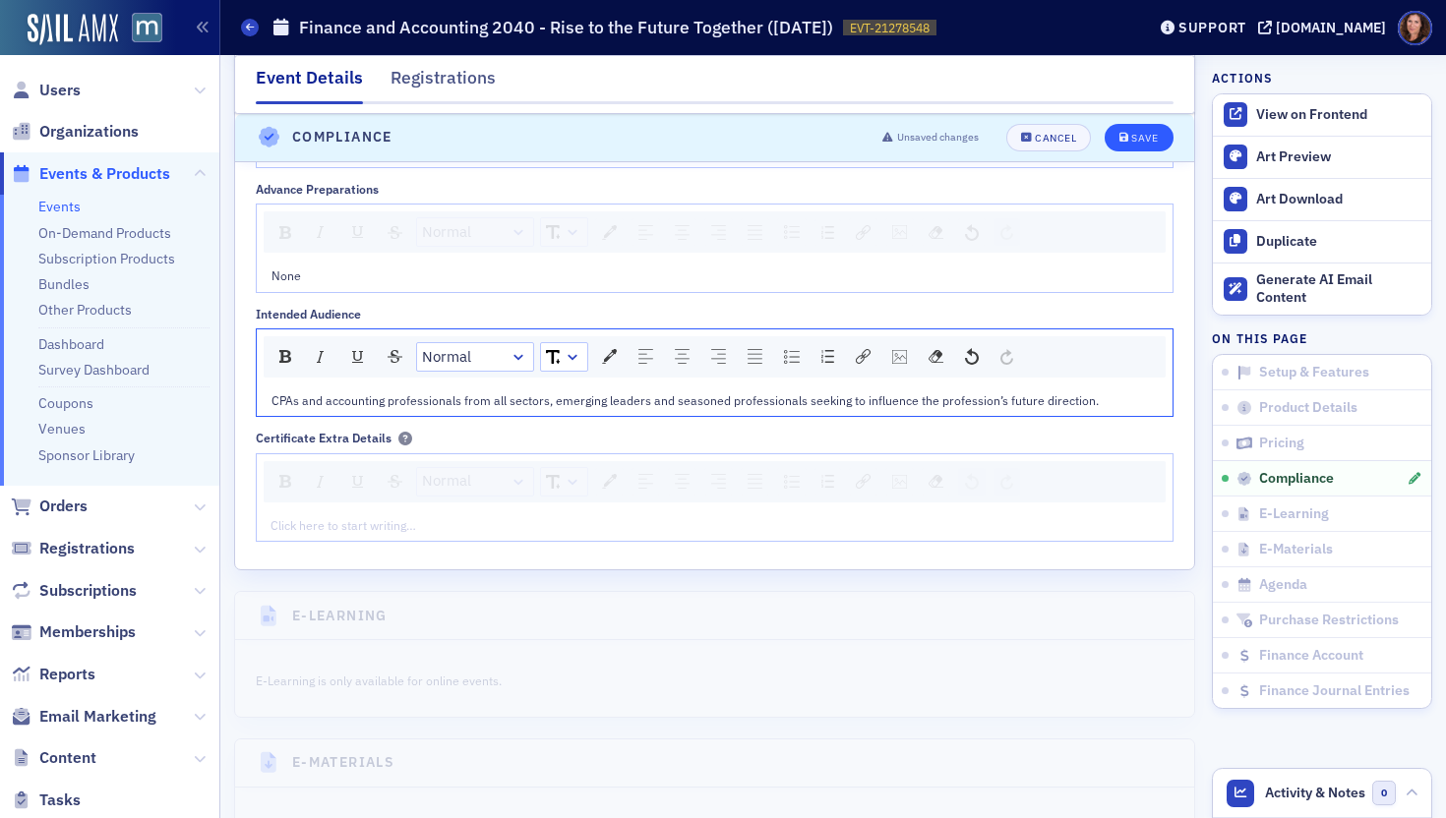
scroll to position [2891, 0]
click at [1131, 143] on div "Save" at bounding box center [1144, 138] width 27 height 11
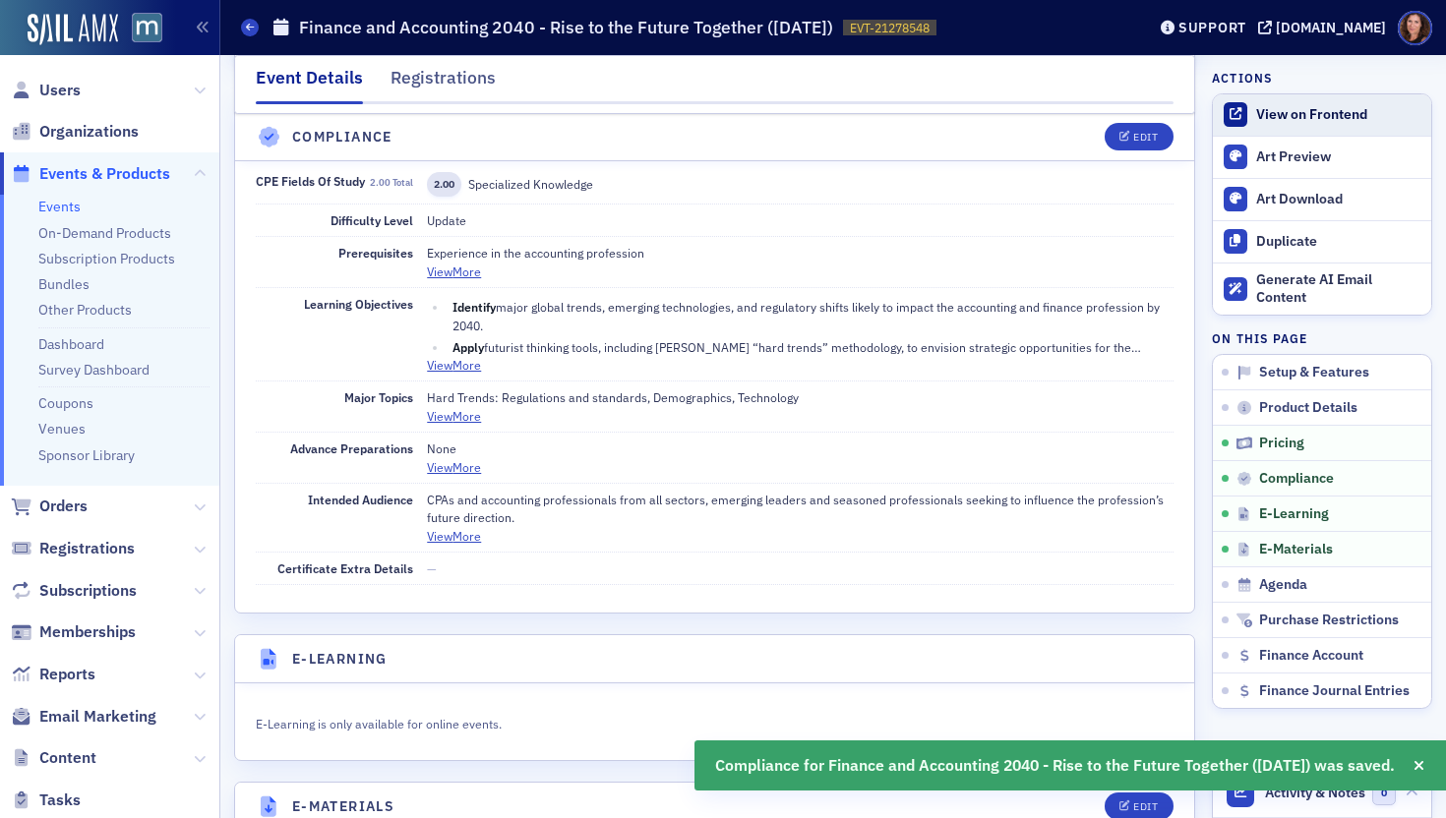
scroll to position [2134, 0]
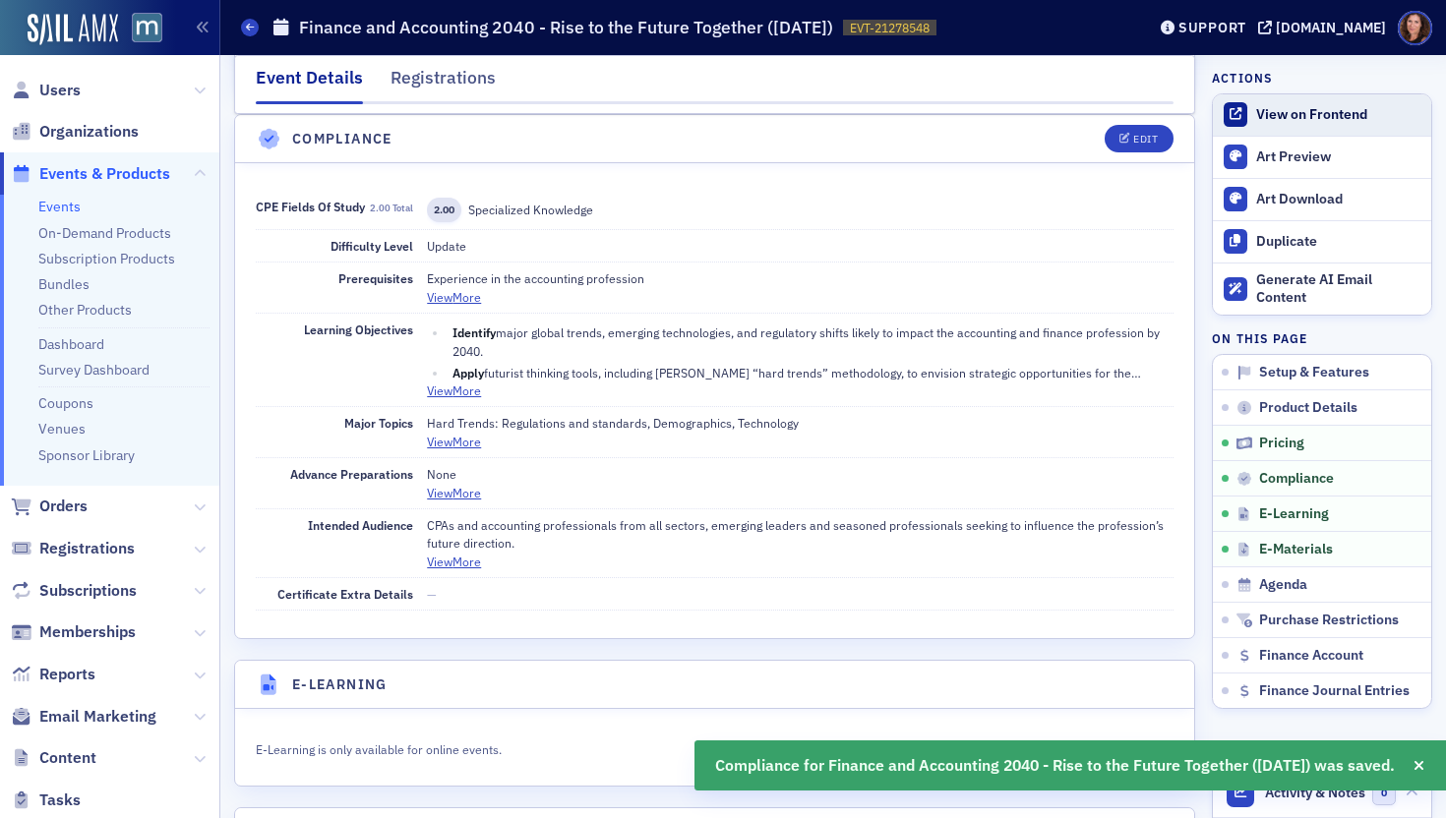
click at [1272, 106] on div "View on Frontend" at bounding box center [1338, 115] width 165 height 18
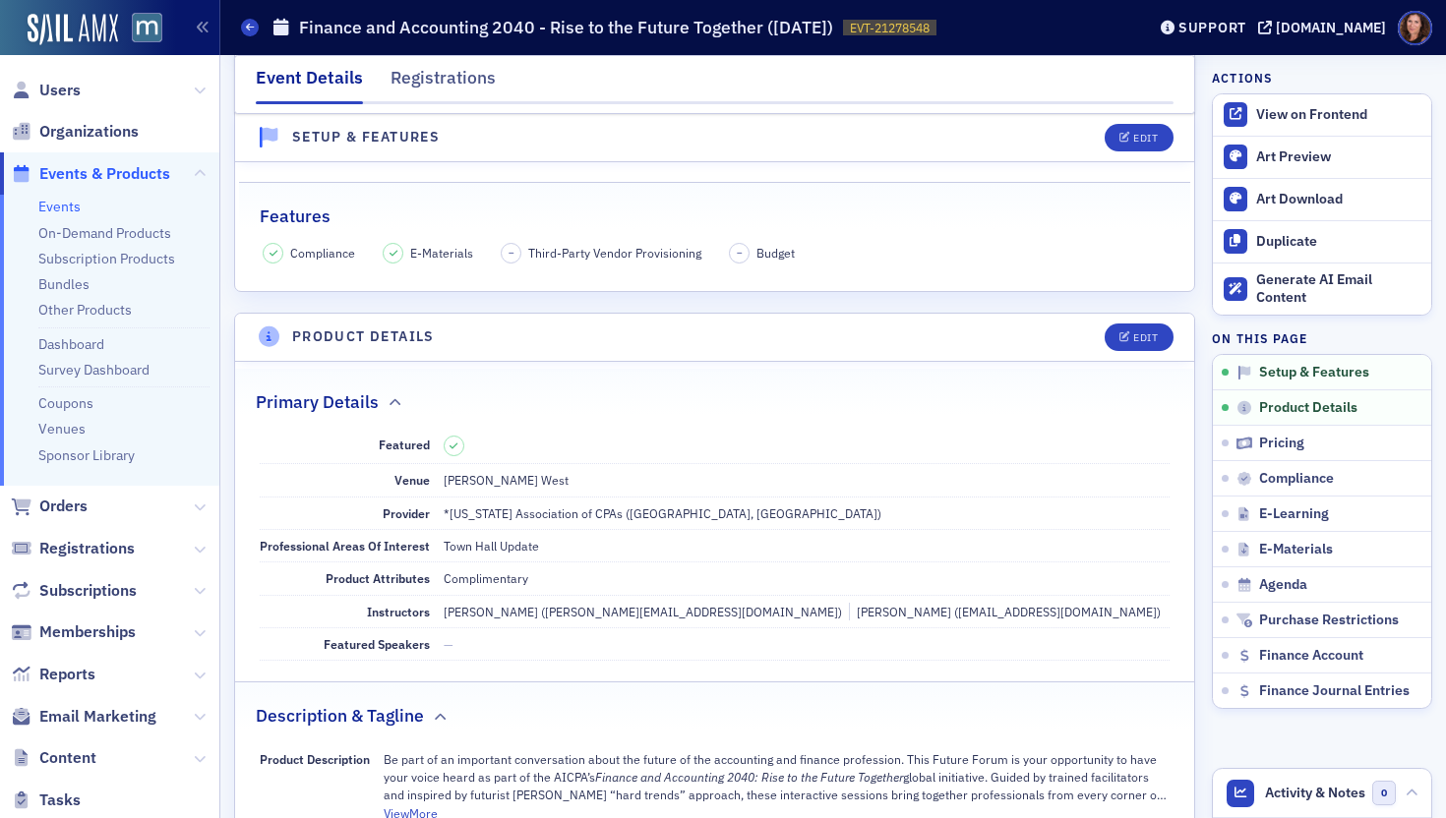
scroll to position [0, 0]
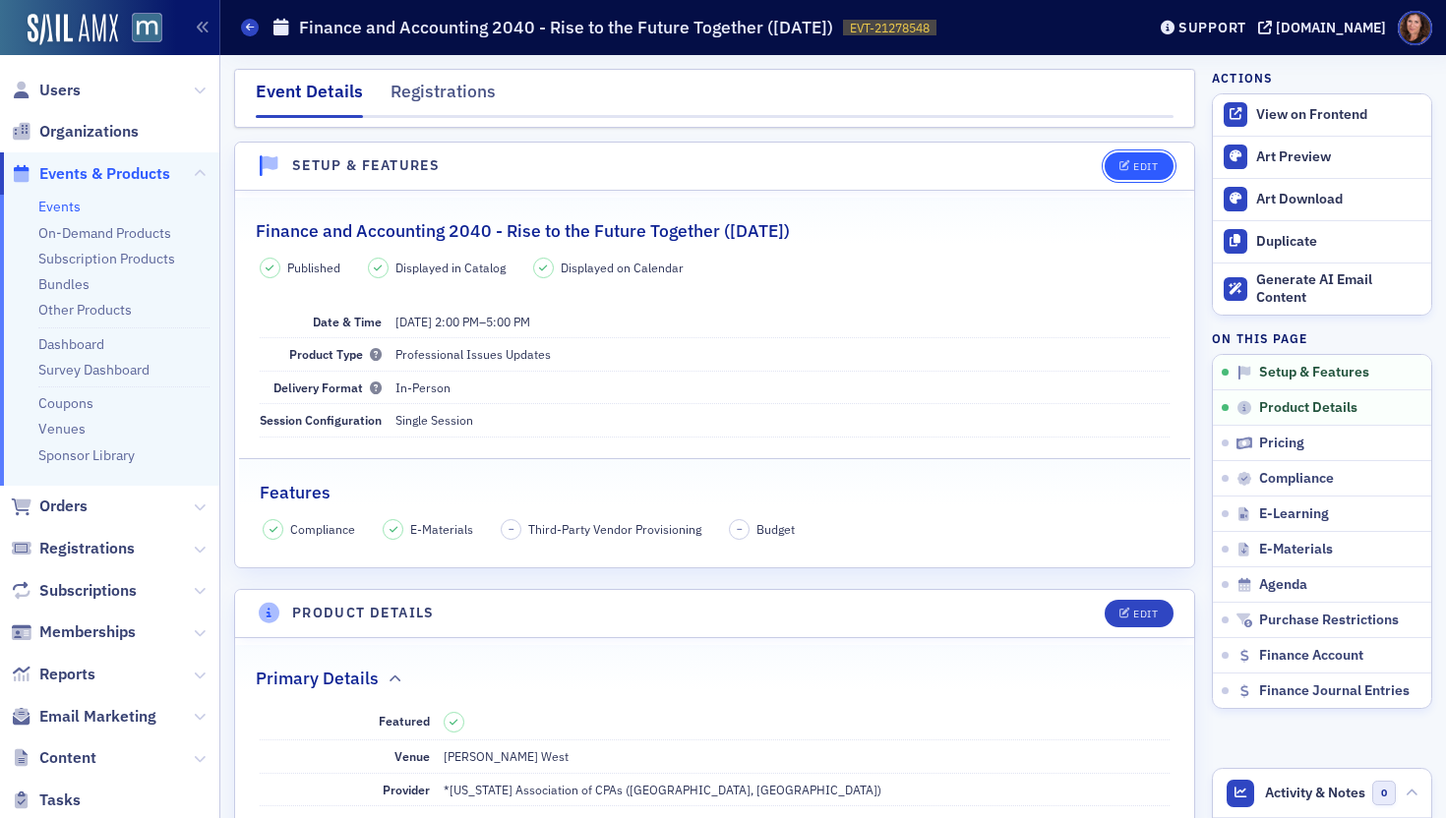
click at [1119, 169] on span "Edit" at bounding box center [1138, 166] width 38 height 11
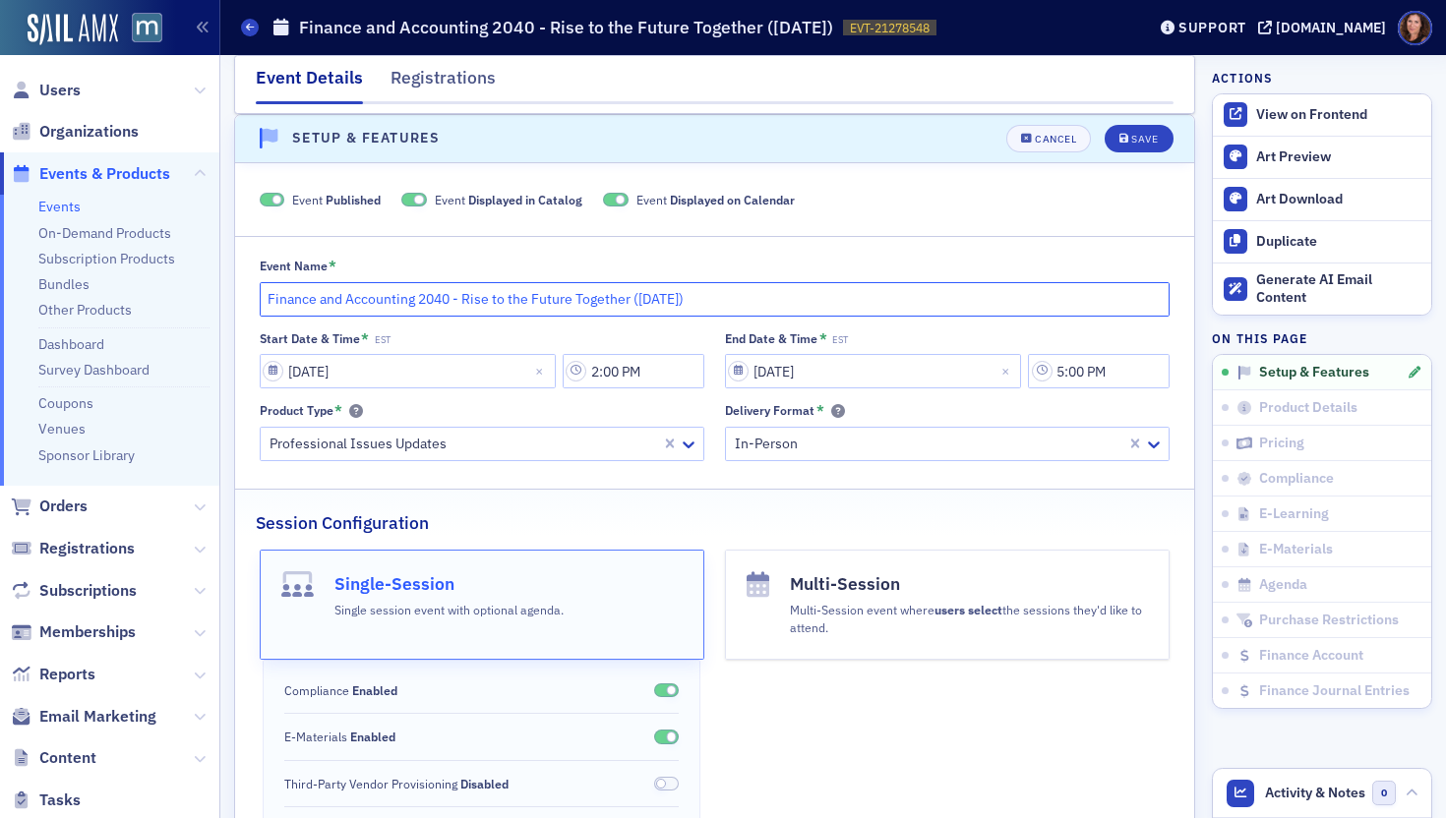
drag, startPoint x: 771, startPoint y: 298, endPoint x: 735, endPoint y: 299, distance: 36.4
click at [769, 298] on input "Finance and Accounting 2040 - Rise to the Future Together (November 2025)" at bounding box center [715, 299] width 911 height 34
drag, startPoint x: 739, startPoint y: 298, endPoint x: 637, endPoint y: 303, distance: 101.4
click at [637, 303] on input "Finance and Accounting 2040 - Rise to the Future Together (November 2025)" at bounding box center [715, 299] width 911 height 34
type input "Finance and Accounting 2040 - Rise to the Future Together (Swearing In, Novembe…"
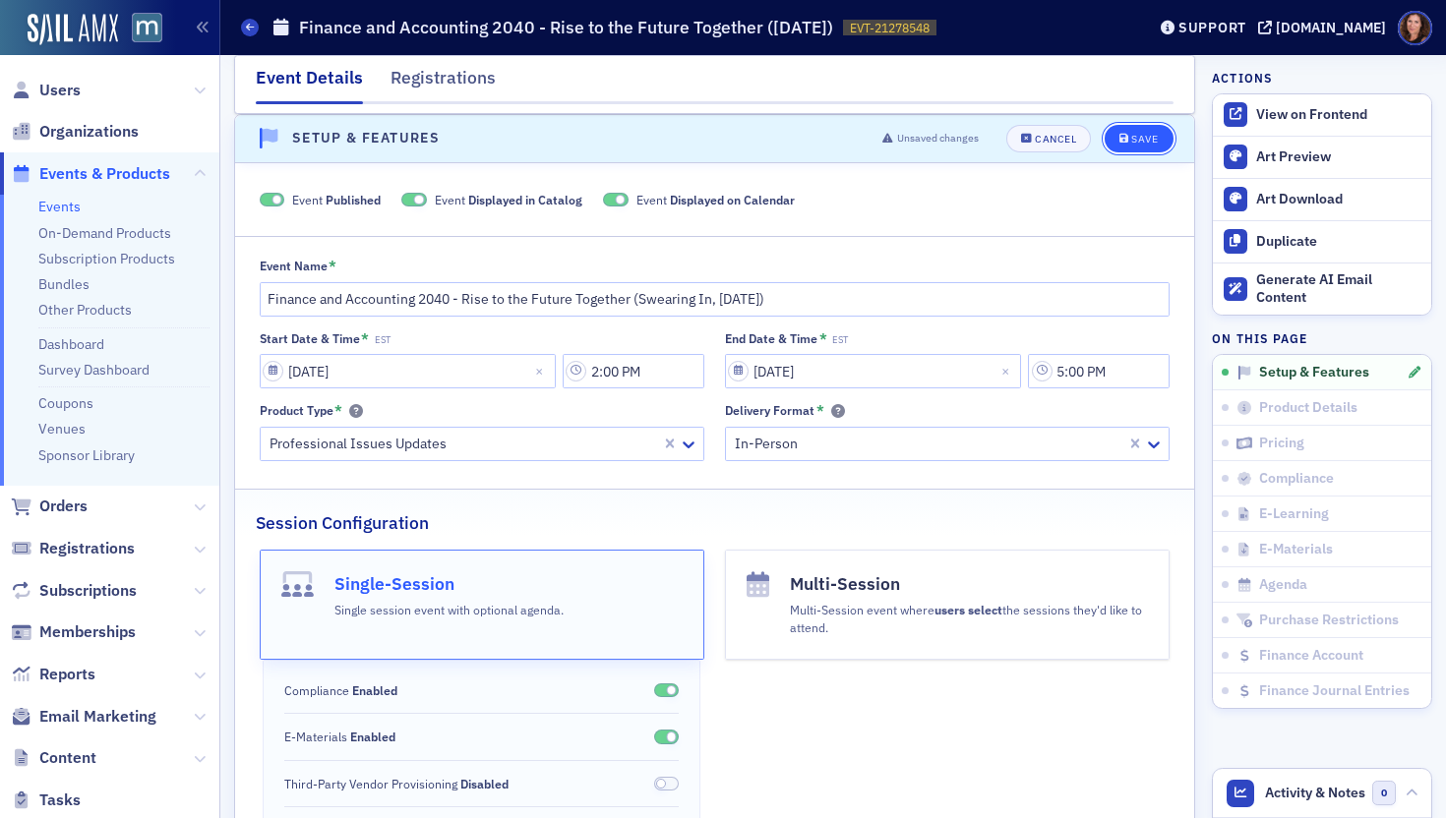
click at [1136, 149] on button "Save" at bounding box center [1139, 139] width 68 height 28
click at [1292, 110] on div "View on Frontend" at bounding box center [1338, 115] width 165 height 18
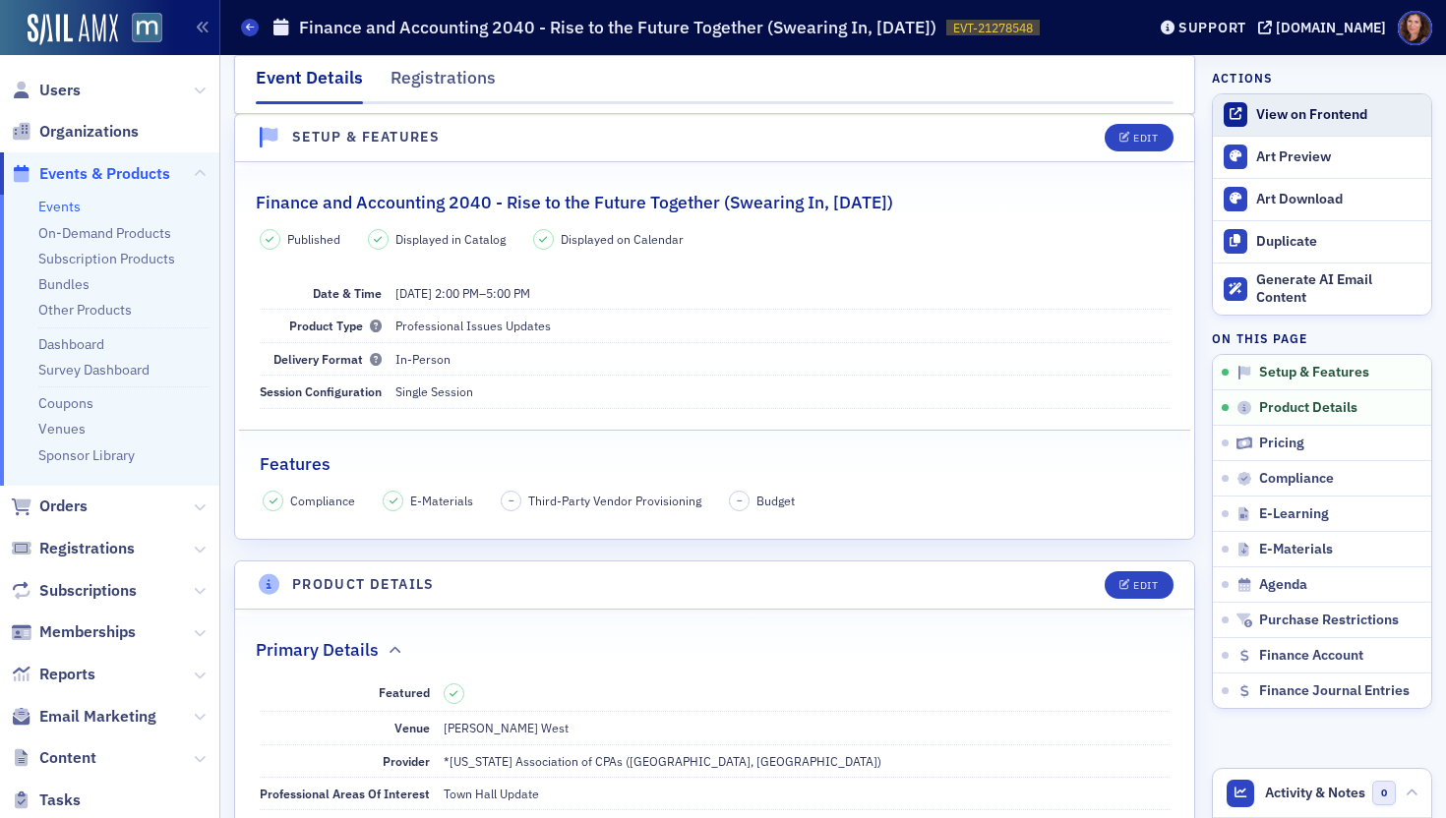
scroll to position [28, 0]
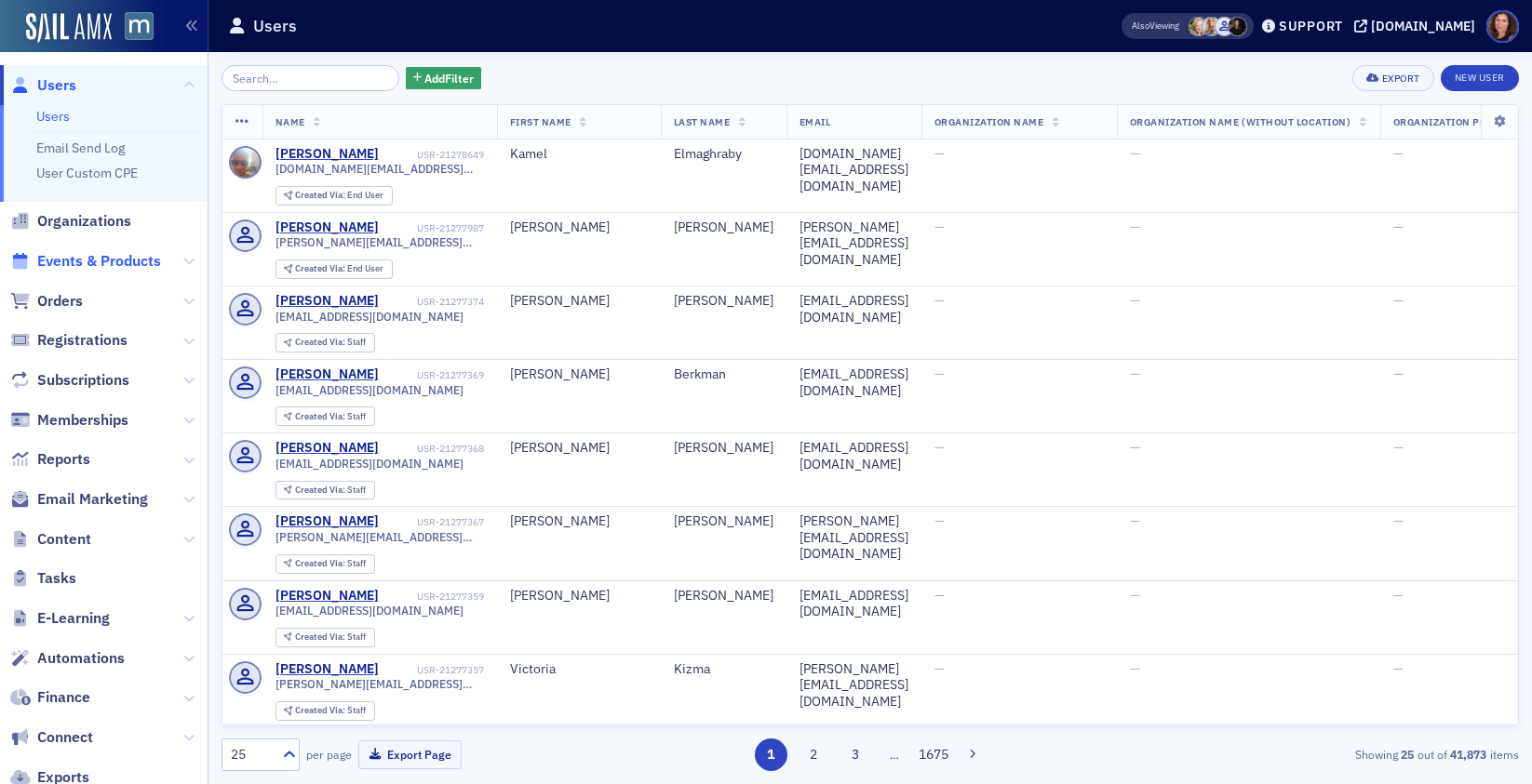
click at [115, 264] on span "Events & Products" at bounding box center [98, 262] width 124 height 21
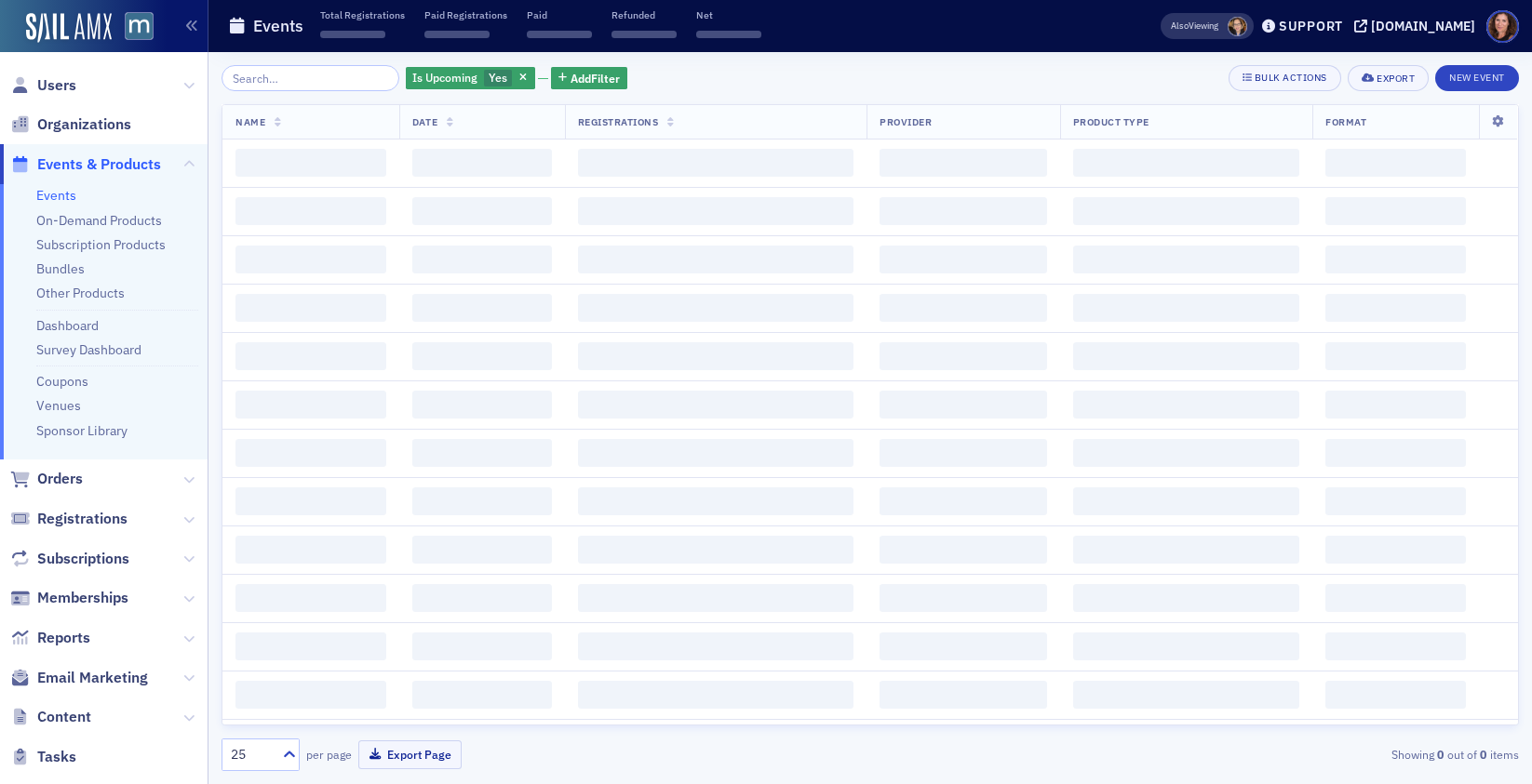
click at [294, 73] on input "search" at bounding box center [310, 78] width 178 height 26
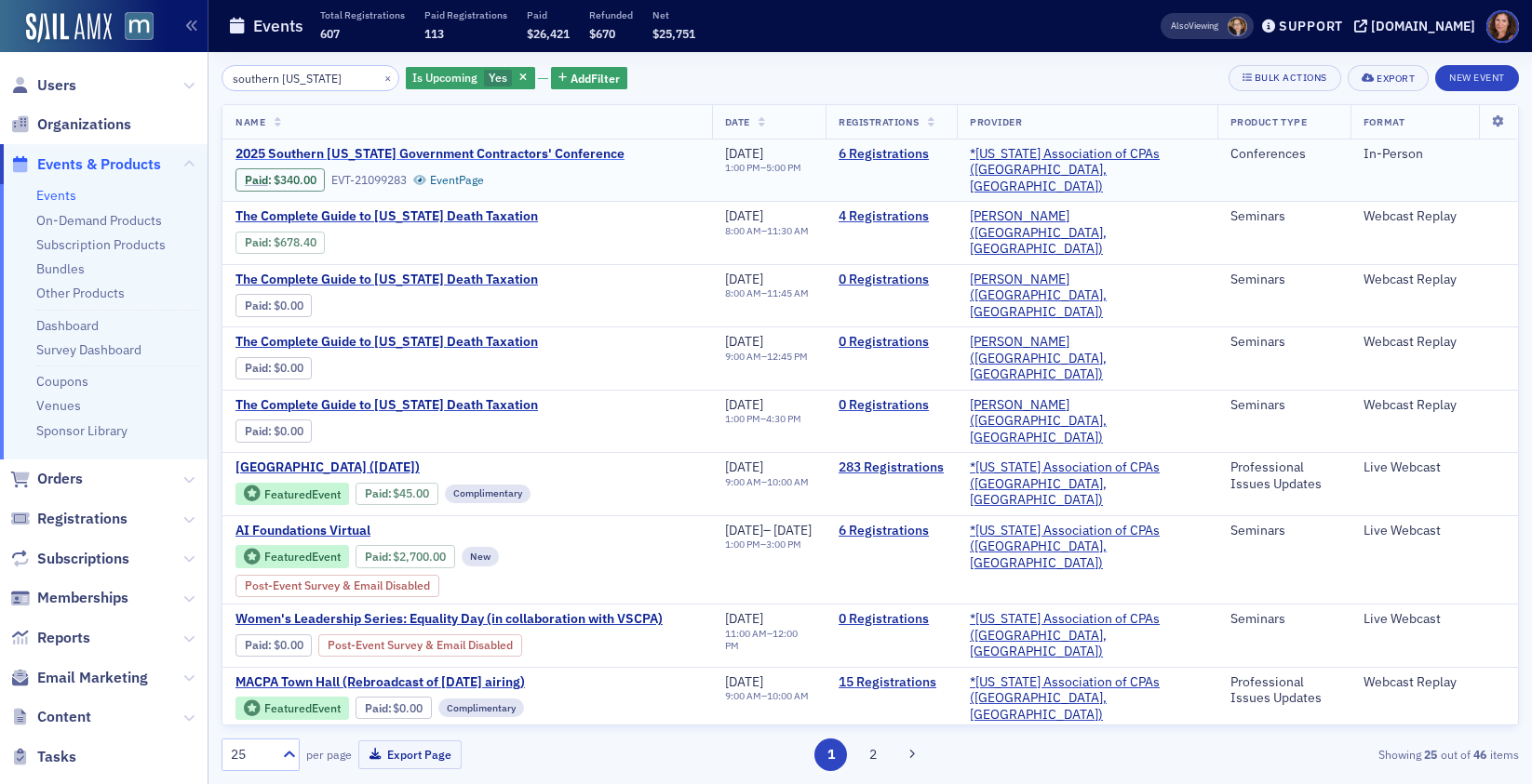
type input "southern [US_STATE]"
click at [388, 153] on span "2025 Southern [US_STATE] Government Contractors' Conference" at bounding box center [430, 154] width 389 height 17
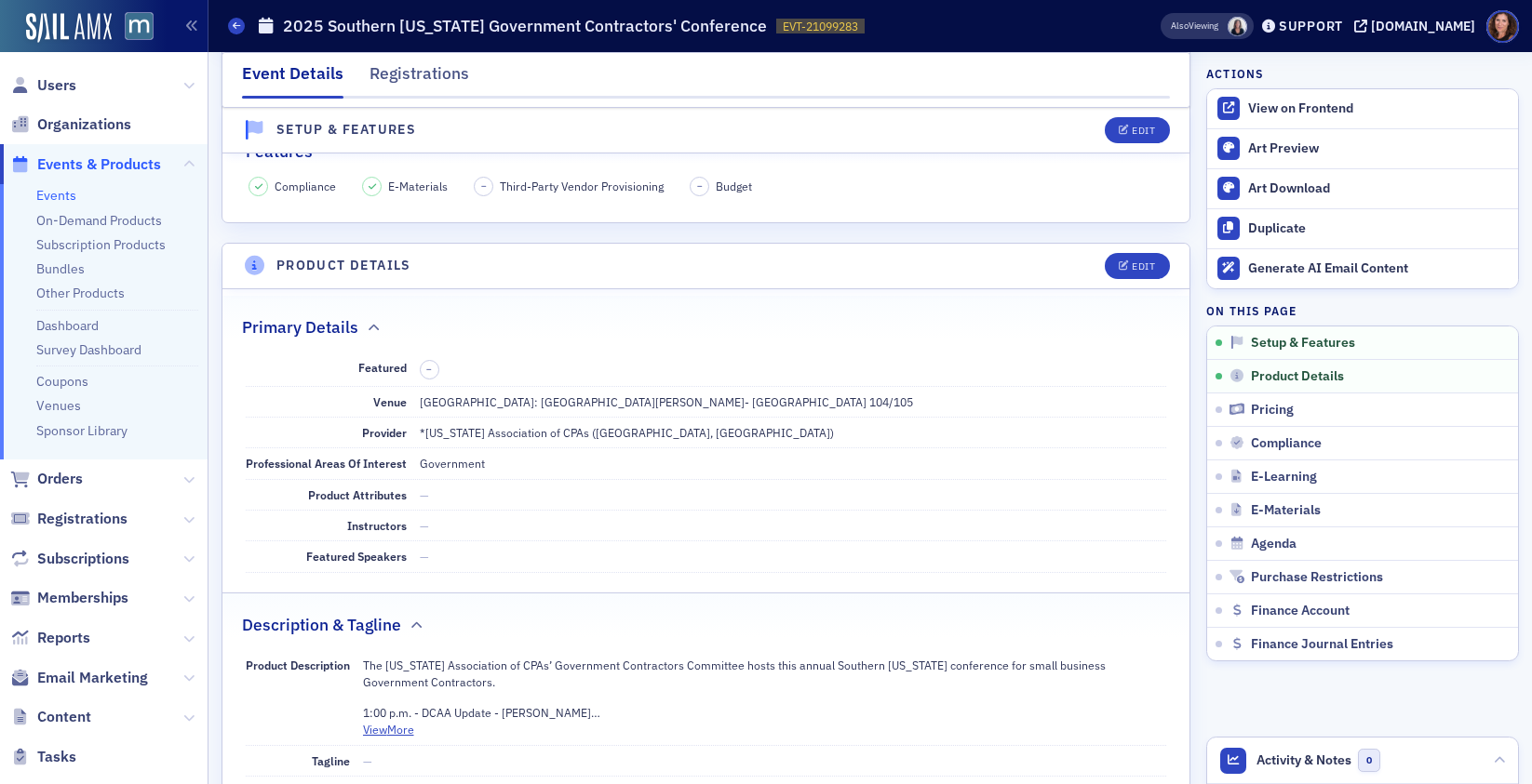
scroll to position [349, 0]
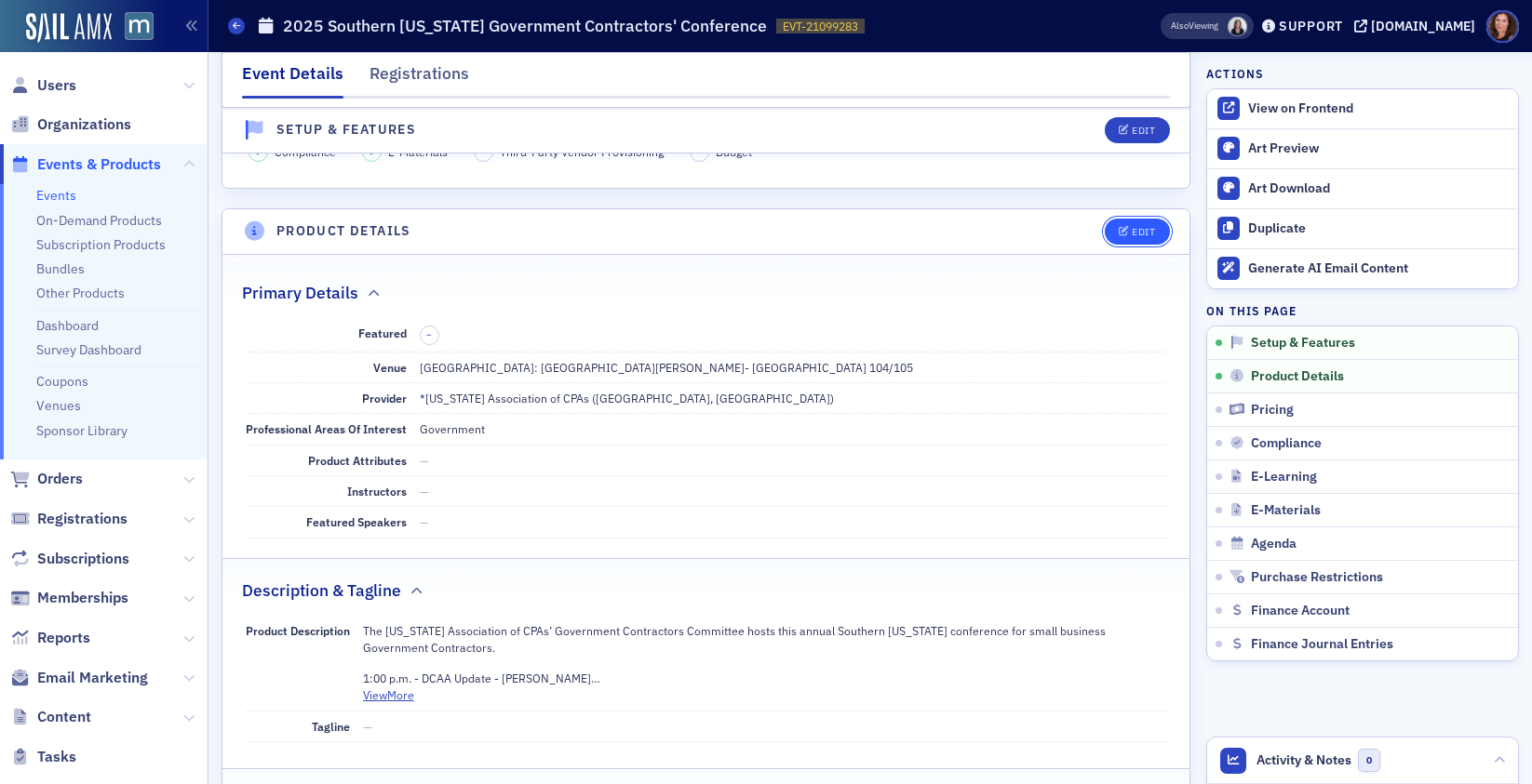
click at [1118, 231] on icon "button" at bounding box center [1124, 232] width 11 height 10
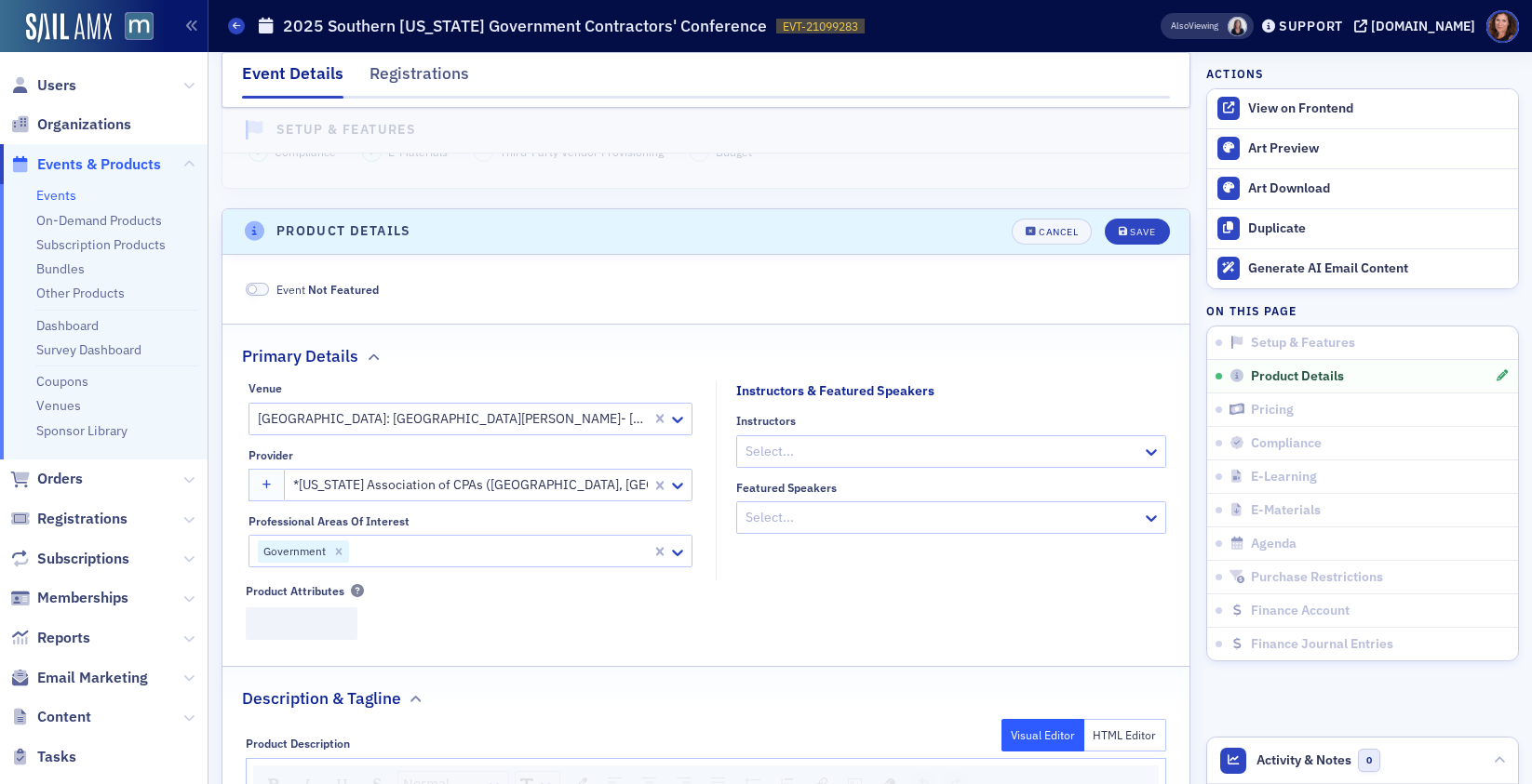
scroll to position [449, 0]
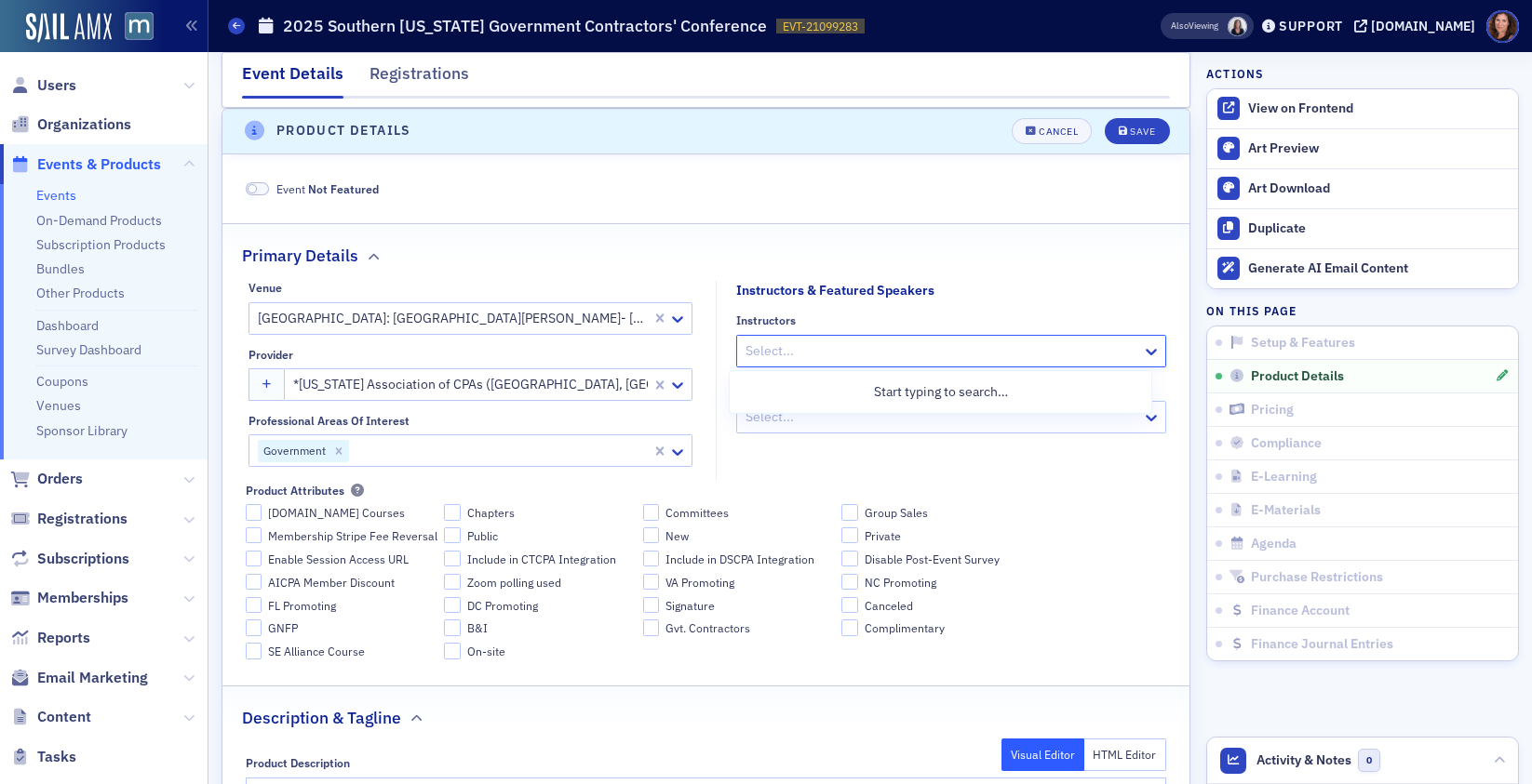
click at [844, 357] on div at bounding box center [942, 351] width 396 height 24
click at [909, 201] on fieldset "Event Not Featured" at bounding box center [706, 185] width 967 height 49
click at [808, 352] on div at bounding box center [942, 351] width 396 height 24
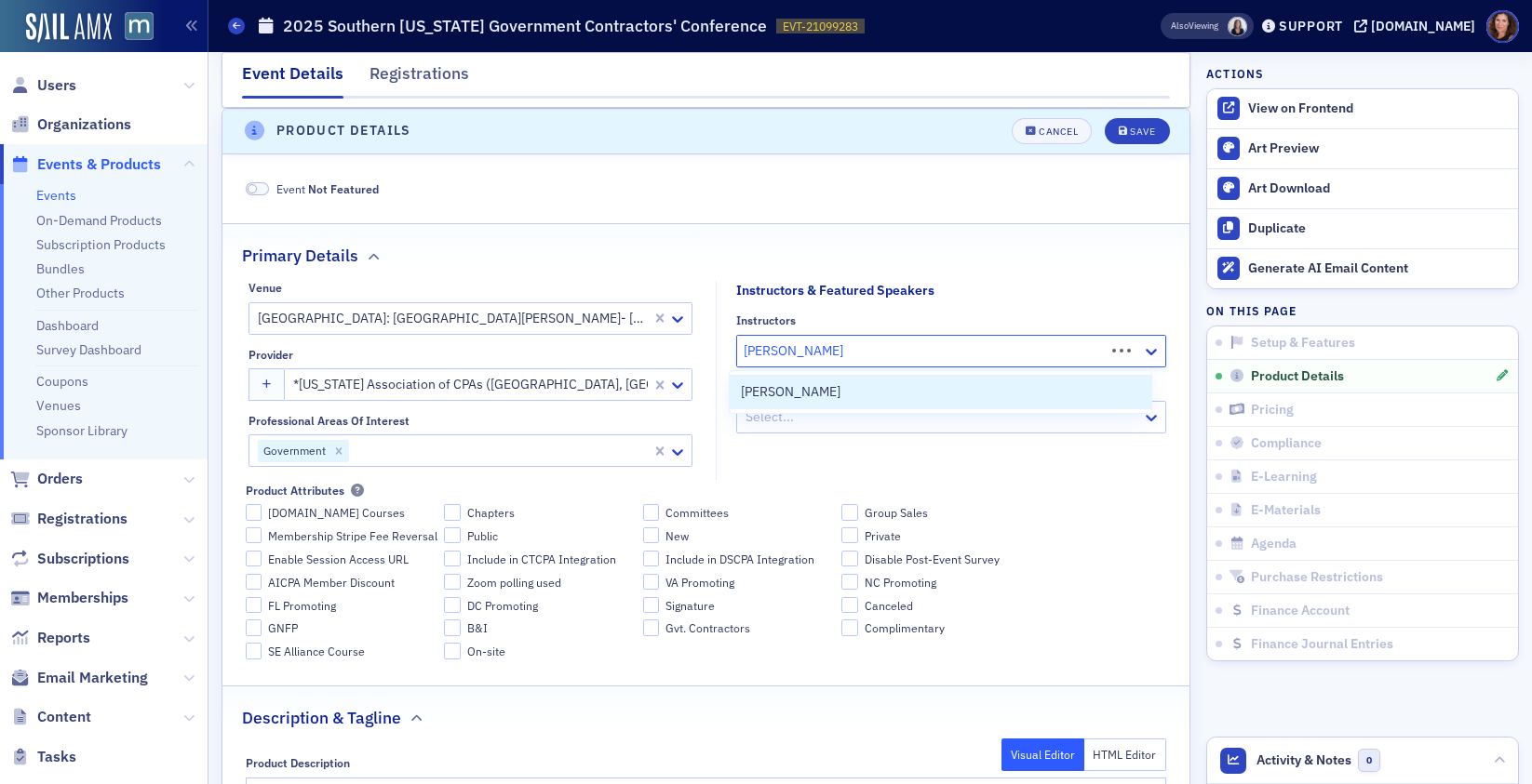
type input "[PERSON_NAME]"
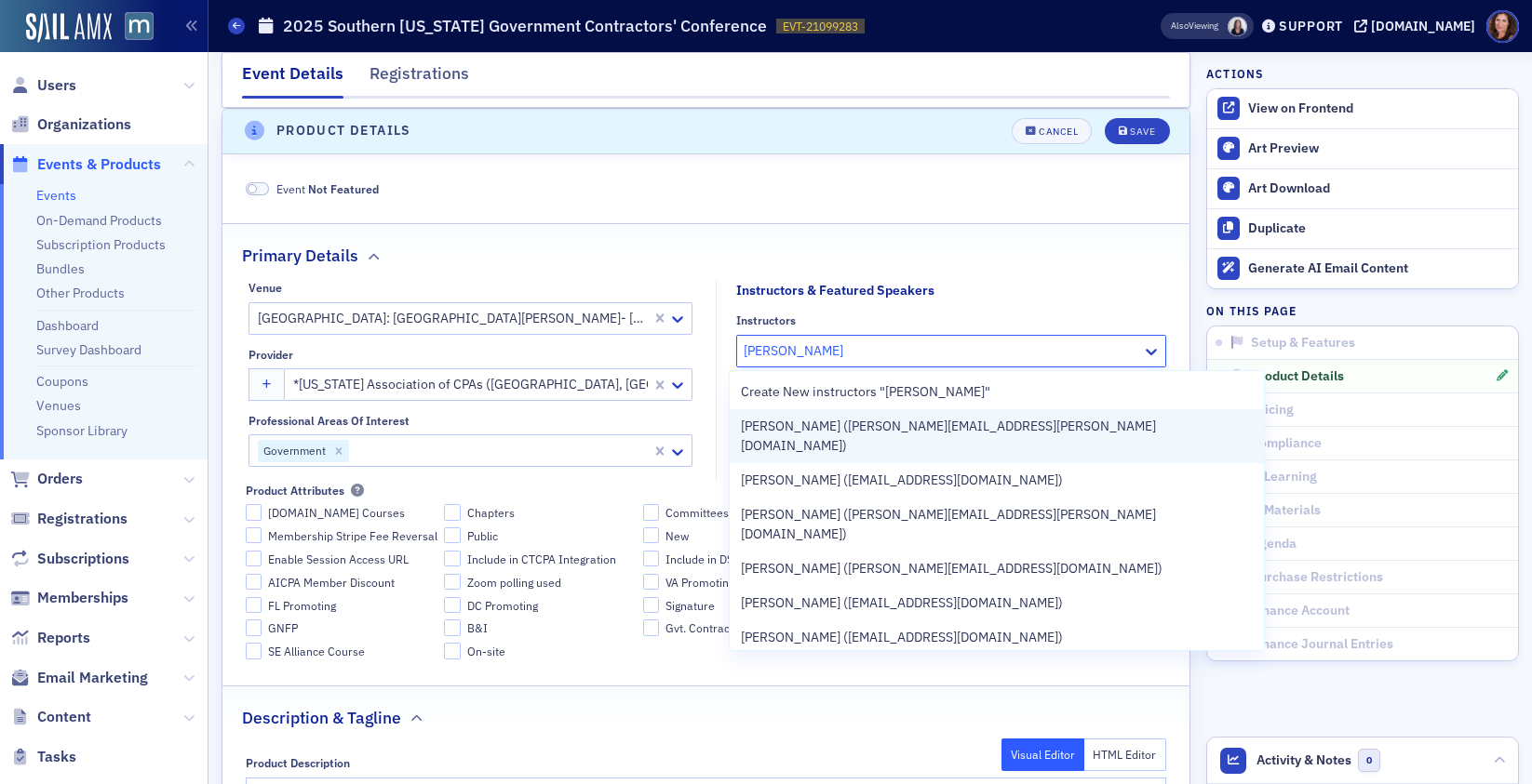
click at [834, 432] on span "[PERSON_NAME] ([PERSON_NAME][EMAIL_ADDRESS][PERSON_NAME][DOMAIN_NAME])" at bounding box center [996, 436] width 512 height 39
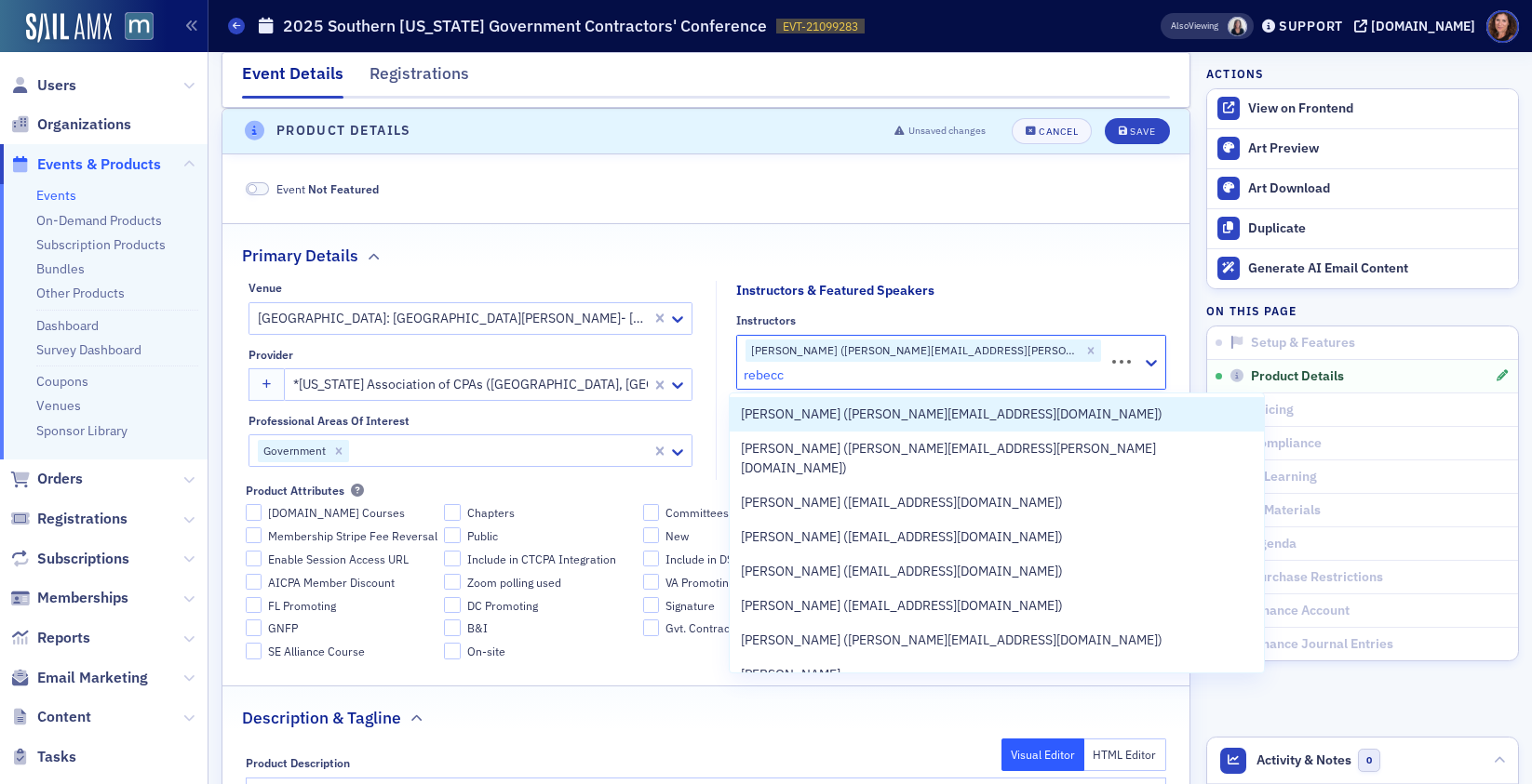
type input "[PERSON_NAME]"
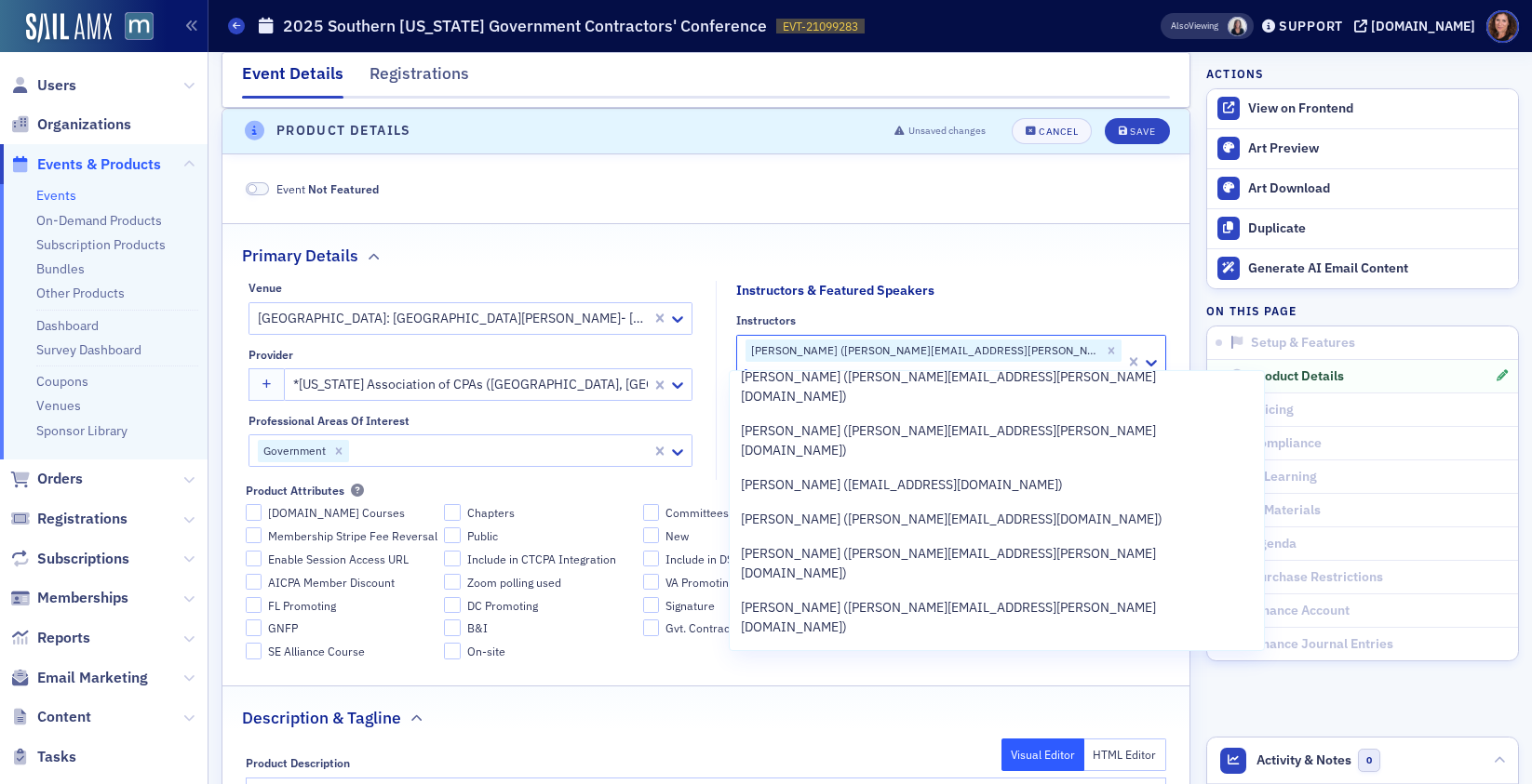
scroll to position [1139, 0]
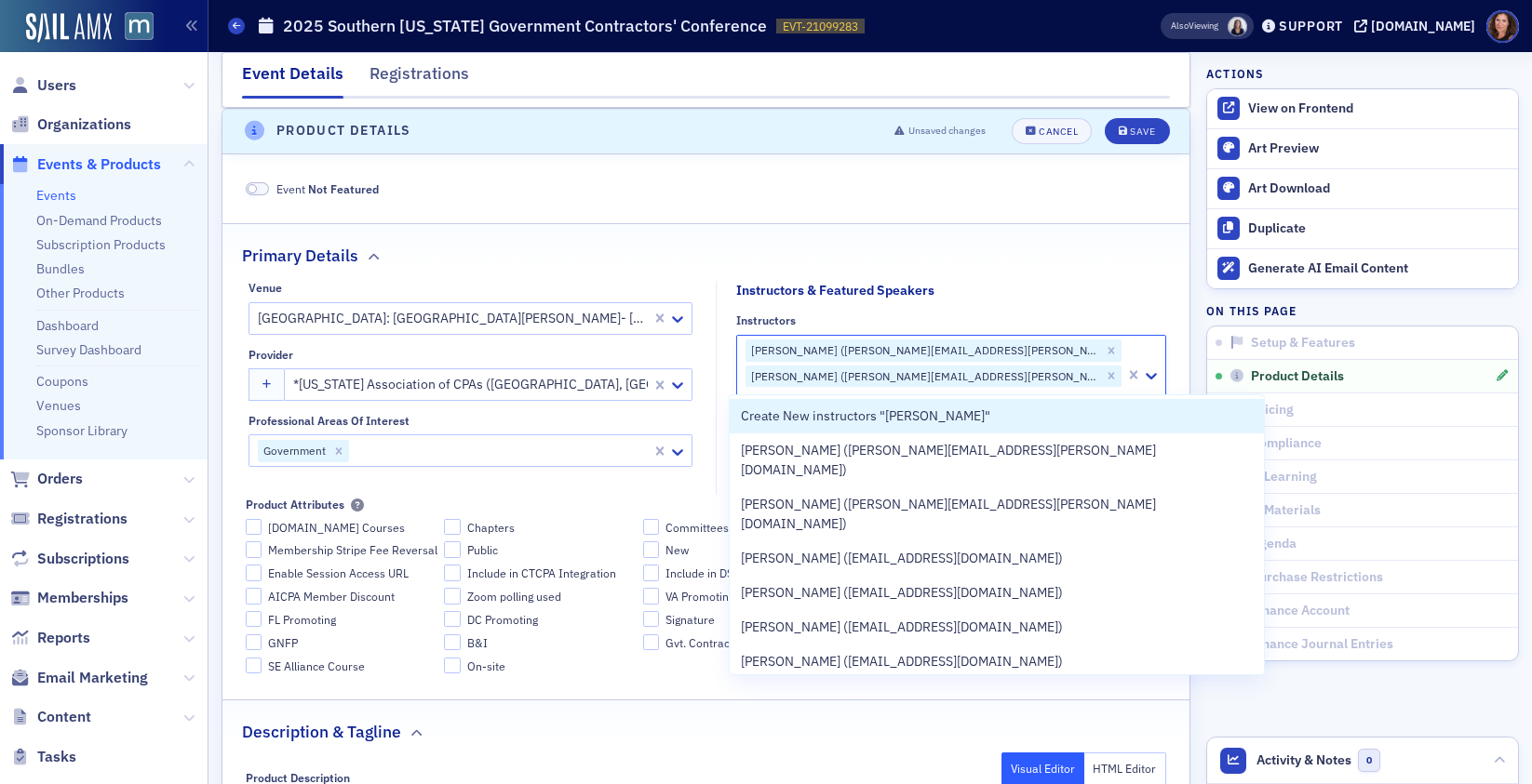
type input "[PERSON_NAME]"
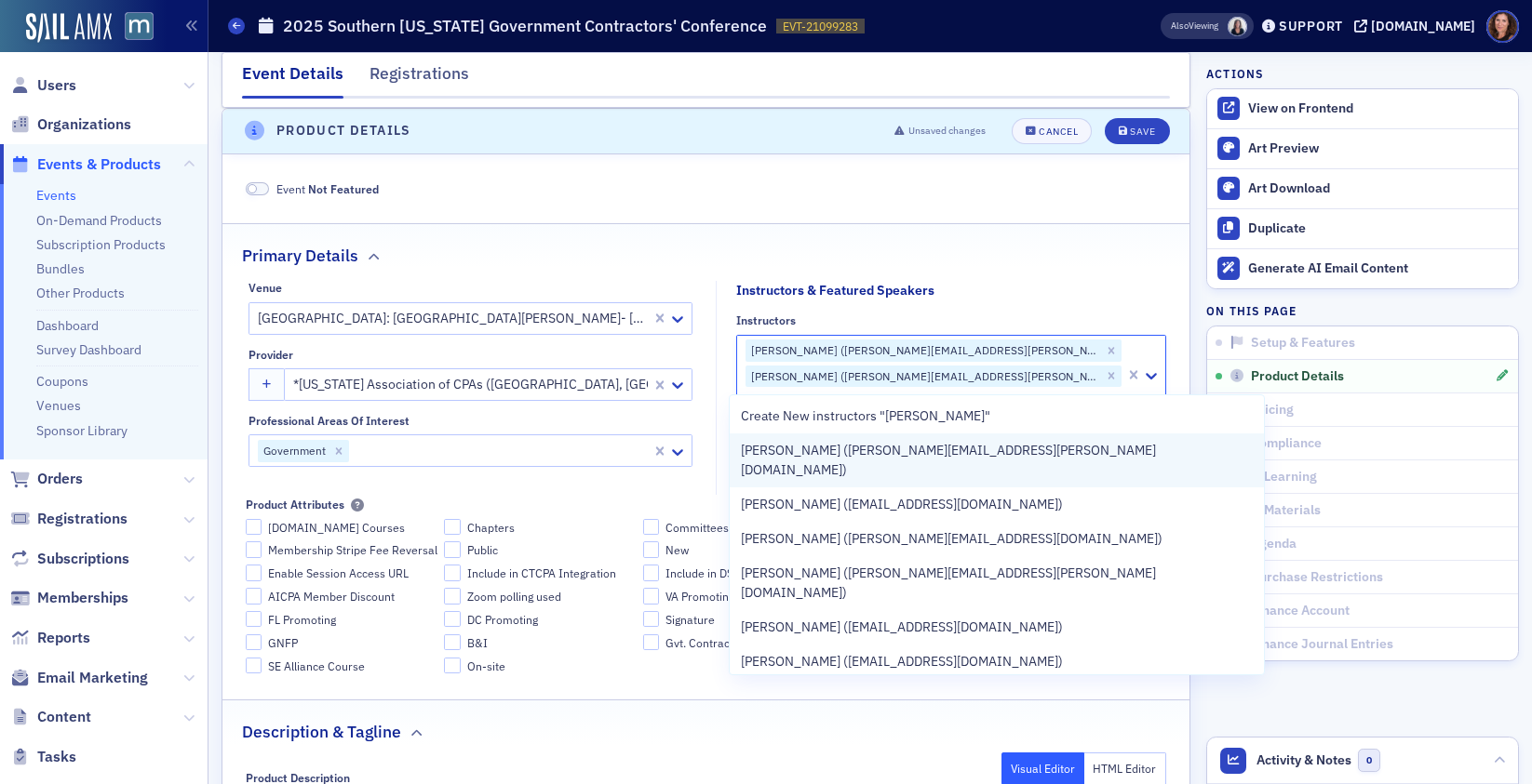
click at [870, 449] on span "[PERSON_NAME] ([PERSON_NAME][EMAIL_ADDRESS][PERSON_NAME][DOMAIN_NAME])" at bounding box center [996, 460] width 512 height 39
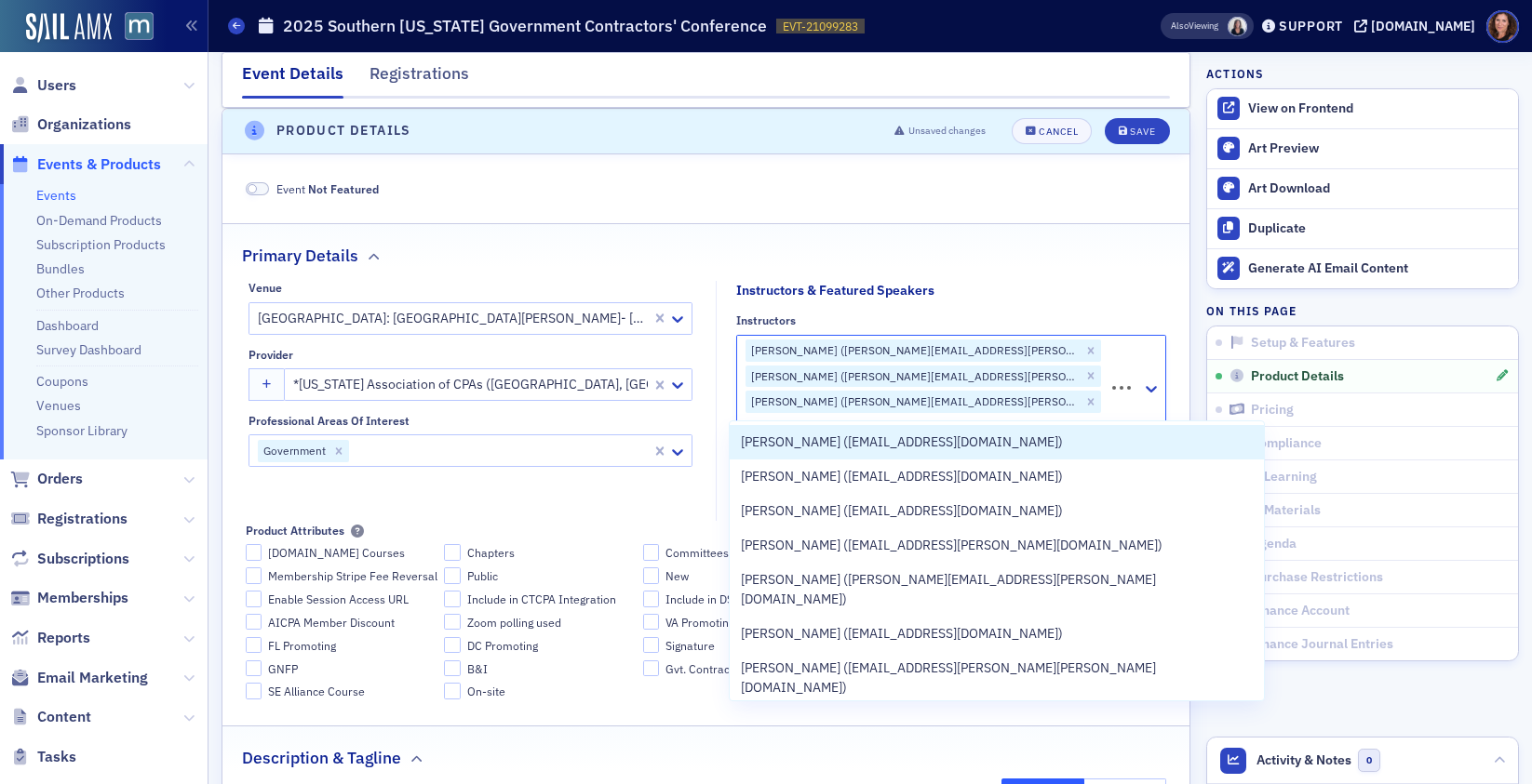
type input "[PERSON_NAME]"
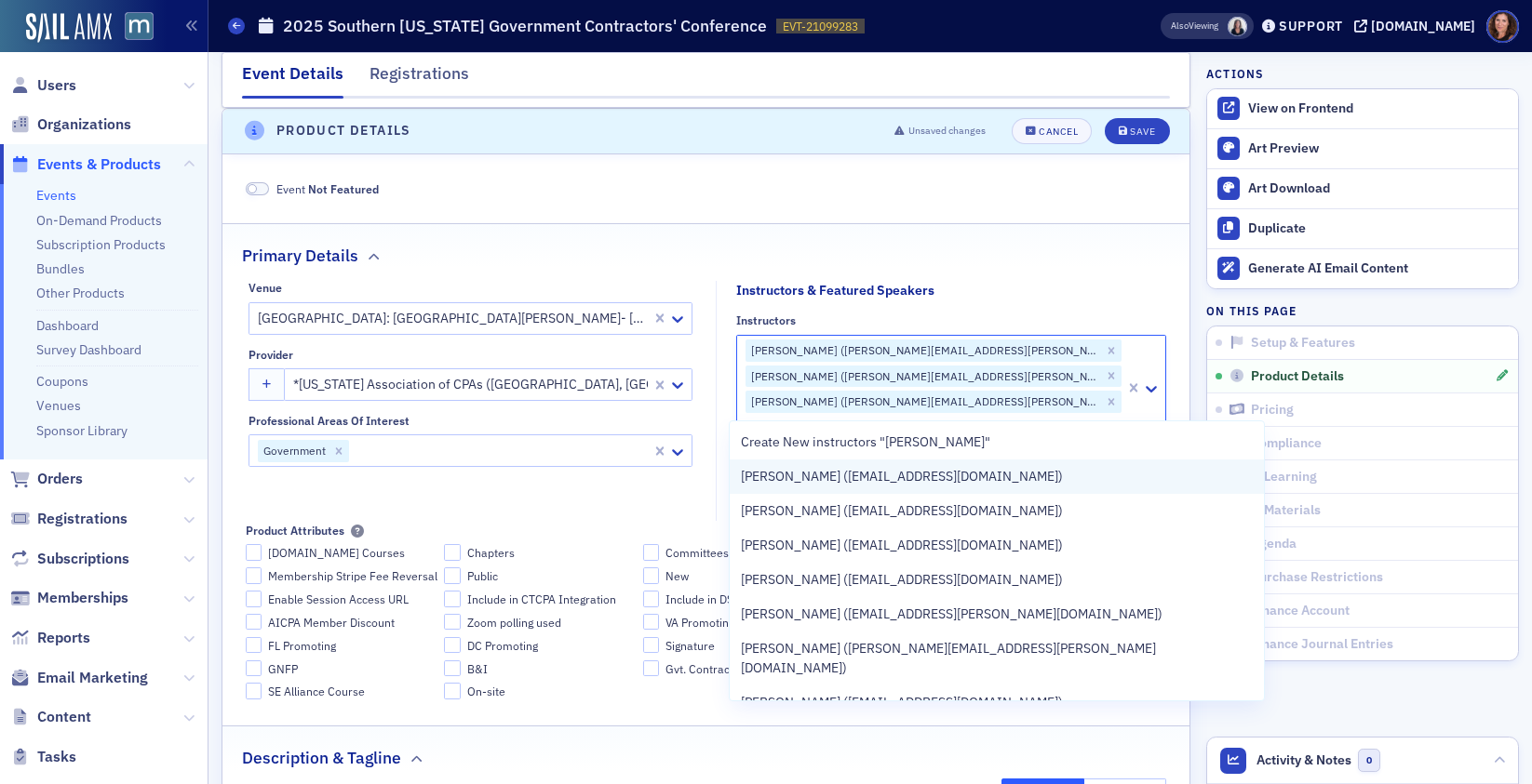
click at [1008, 479] on div "[PERSON_NAME] ([EMAIL_ADDRESS][DOMAIN_NAME])" at bounding box center [996, 477] width 512 height 20
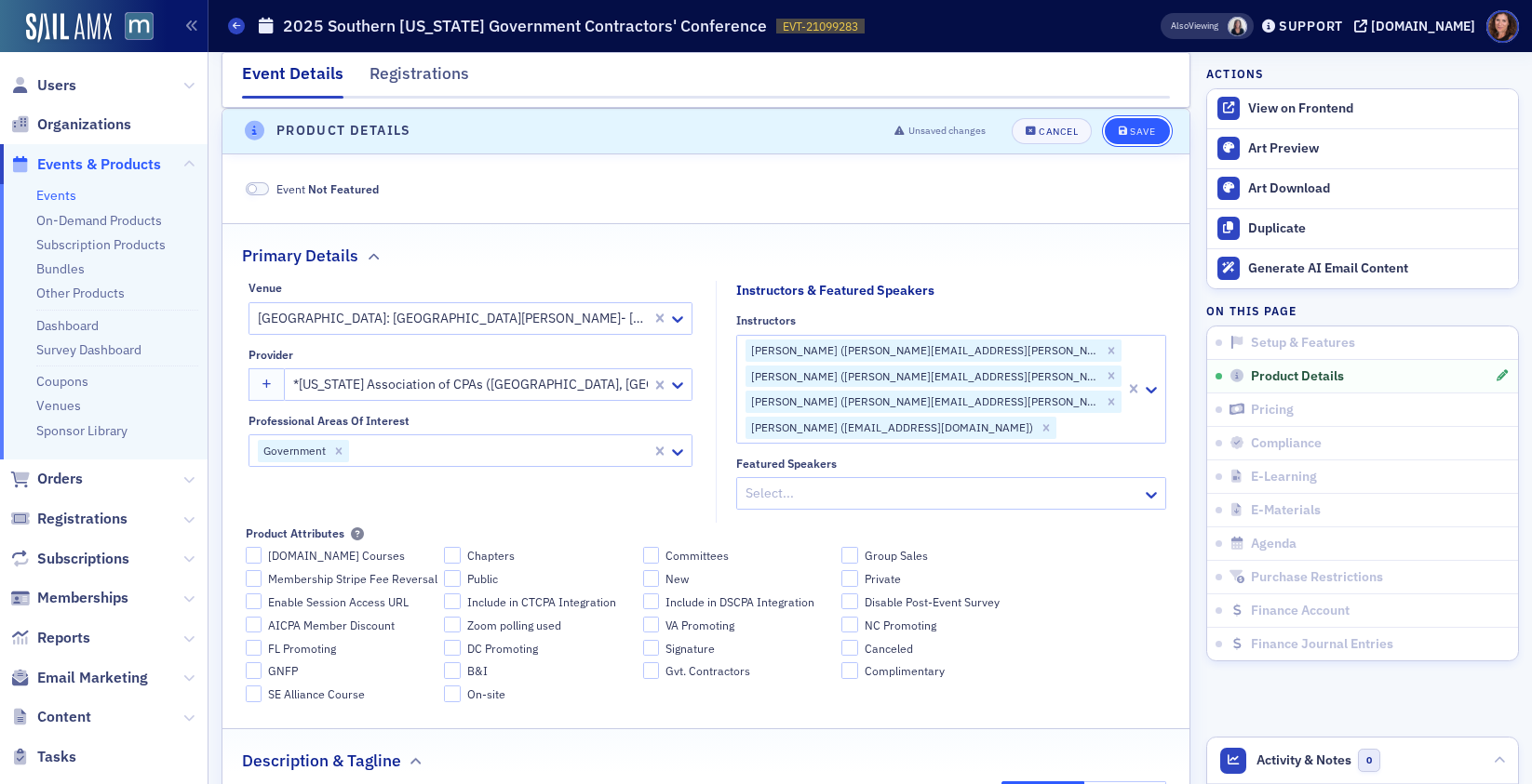
click at [1120, 124] on button "Save" at bounding box center [1137, 131] width 64 height 26
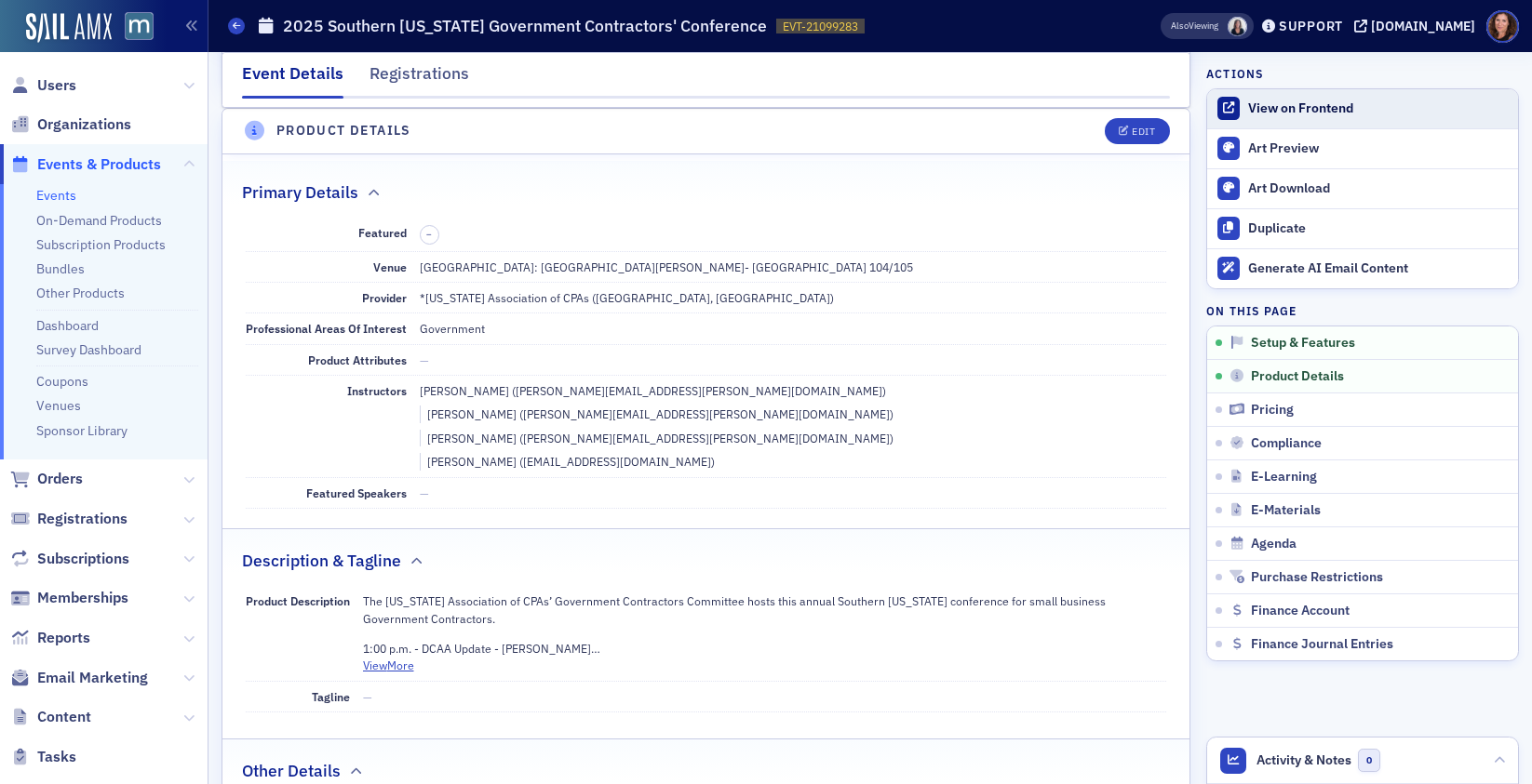
click at [1288, 110] on div "View on Frontend" at bounding box center [1378, 109] width 260 height 17
